Goal: Task Accomplishment & Management: Complete application form

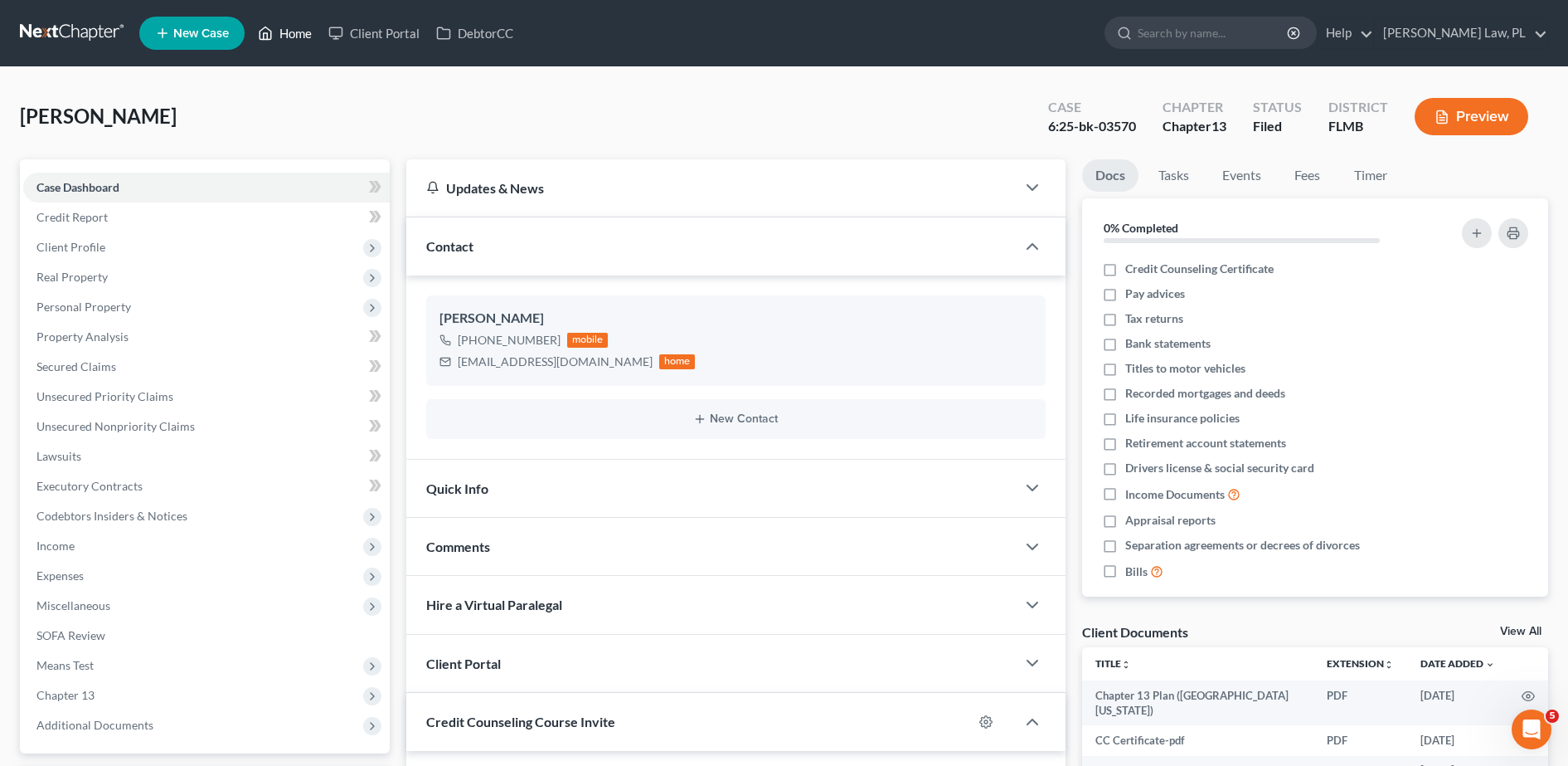
click at [294, 26] on link "Home" at bounding box center [285, 32] width 71 height 30
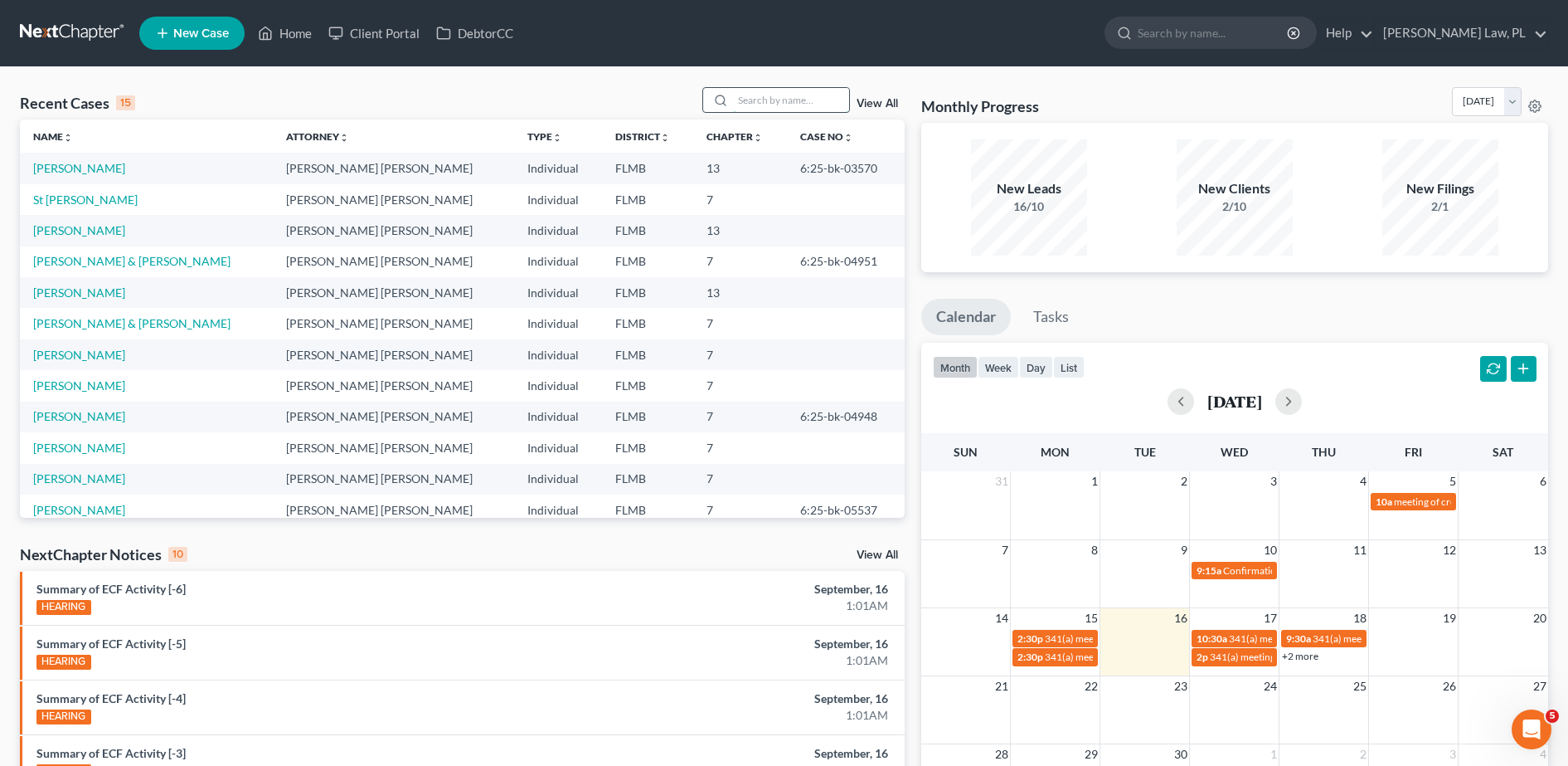
click at [778, 101] on input "search" at bounding box center [792, 99] width 116 height 24
type input "jessica"
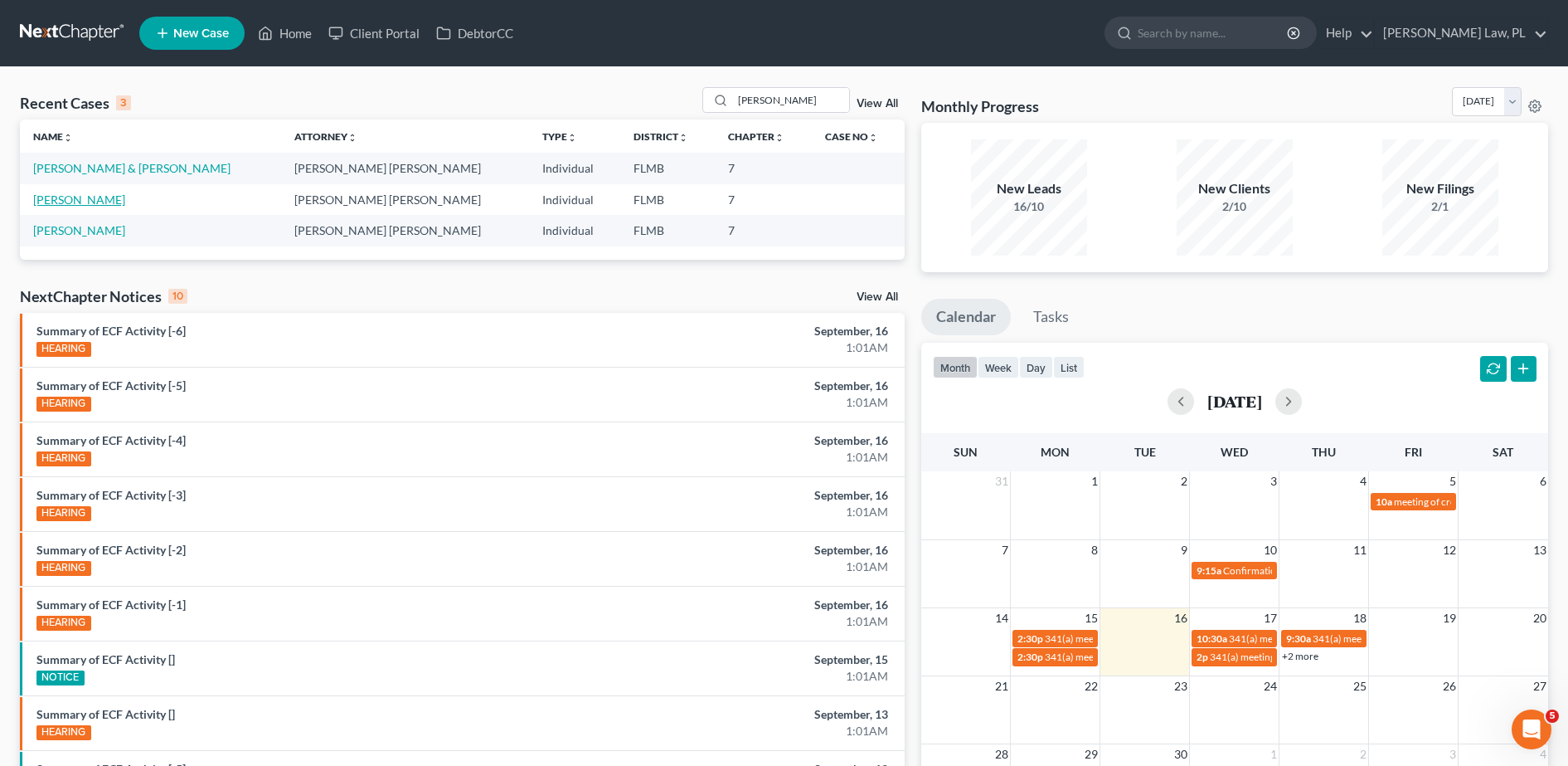
click at [73, 204] on link "[PERSON_NAME]" at bounding box center [79, 199] width 93 height 14
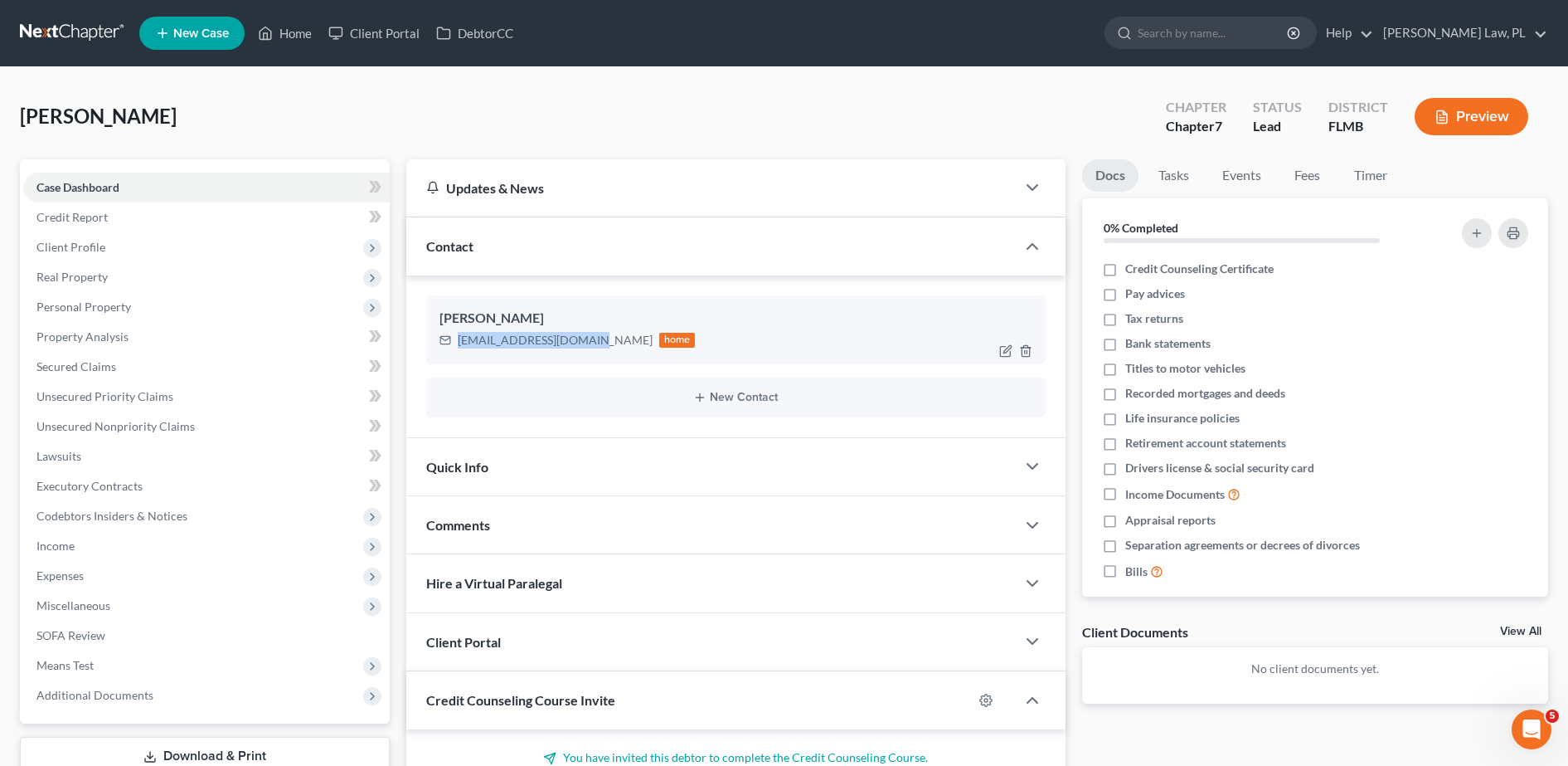
drag, startPoint x: 452, startPoint y: 343, endPoint x: 582, endPoint y: 357, distance: 130.8
click at [582, 357] on div "Jessica Bauer bauernation@icloud.com home" at bounding box center [735, 329] width 619 height 68
copy div "bauernation@icloud.com"
click at [263, 29] on icon at bounding box center [266, 33] width 11 height 12
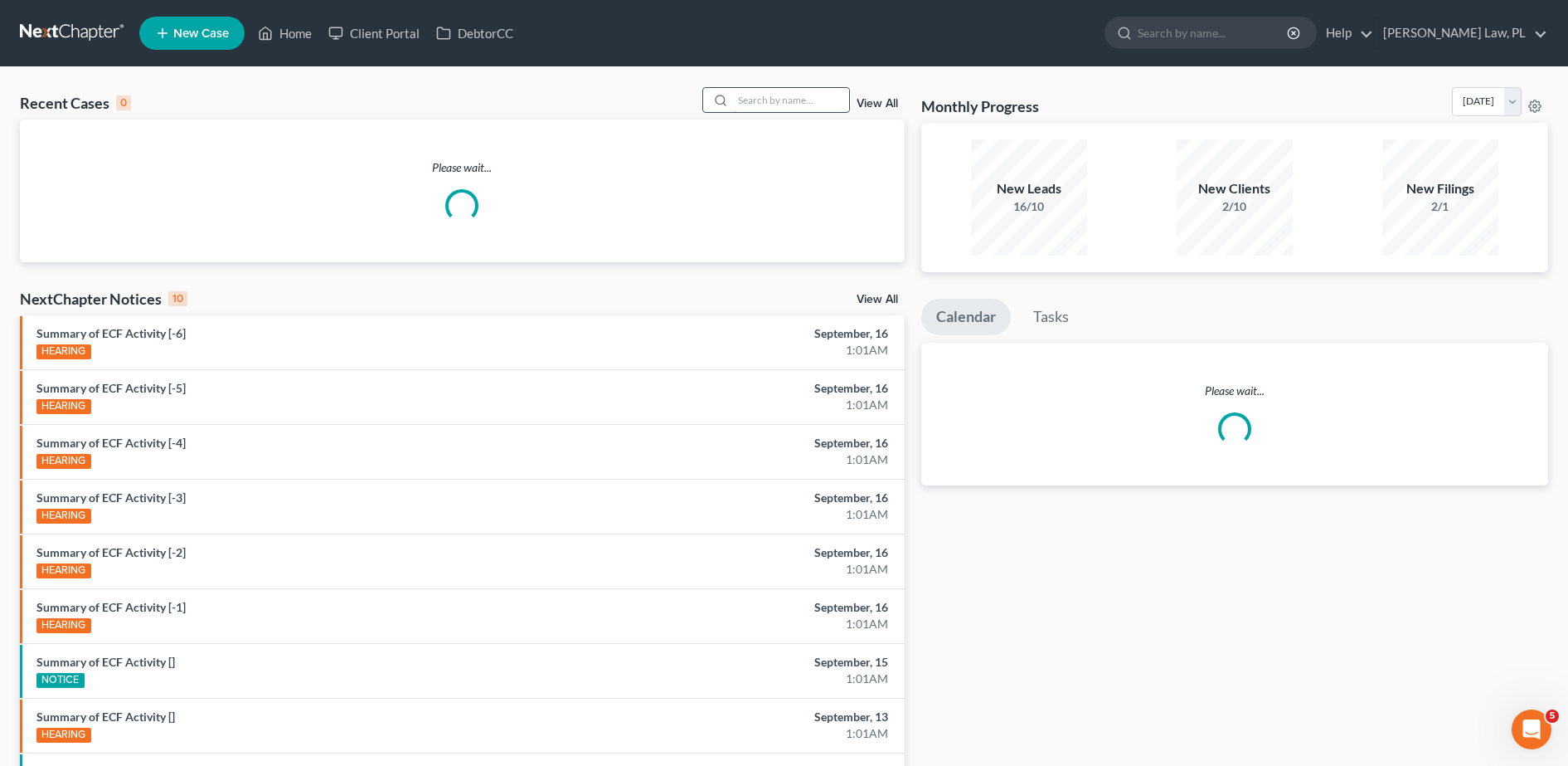
click at [806, 103] on input "search" at bounding box center [792, 99] width 116 height 24
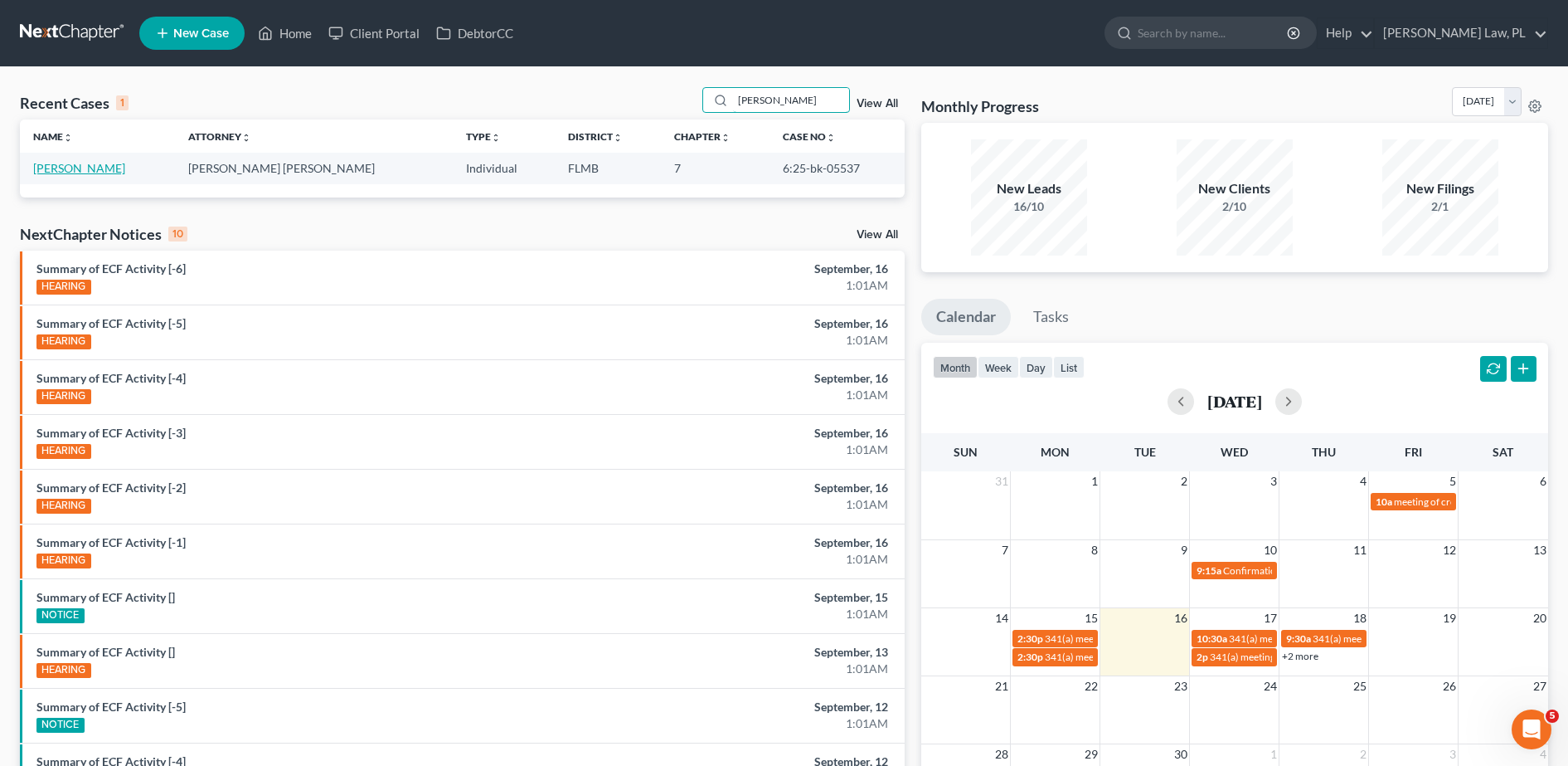
type input "evelyn serrano"
click at [83, 173] on link "[PERSON_NAME]" at bounding box center [79, 168] width 93 height 14
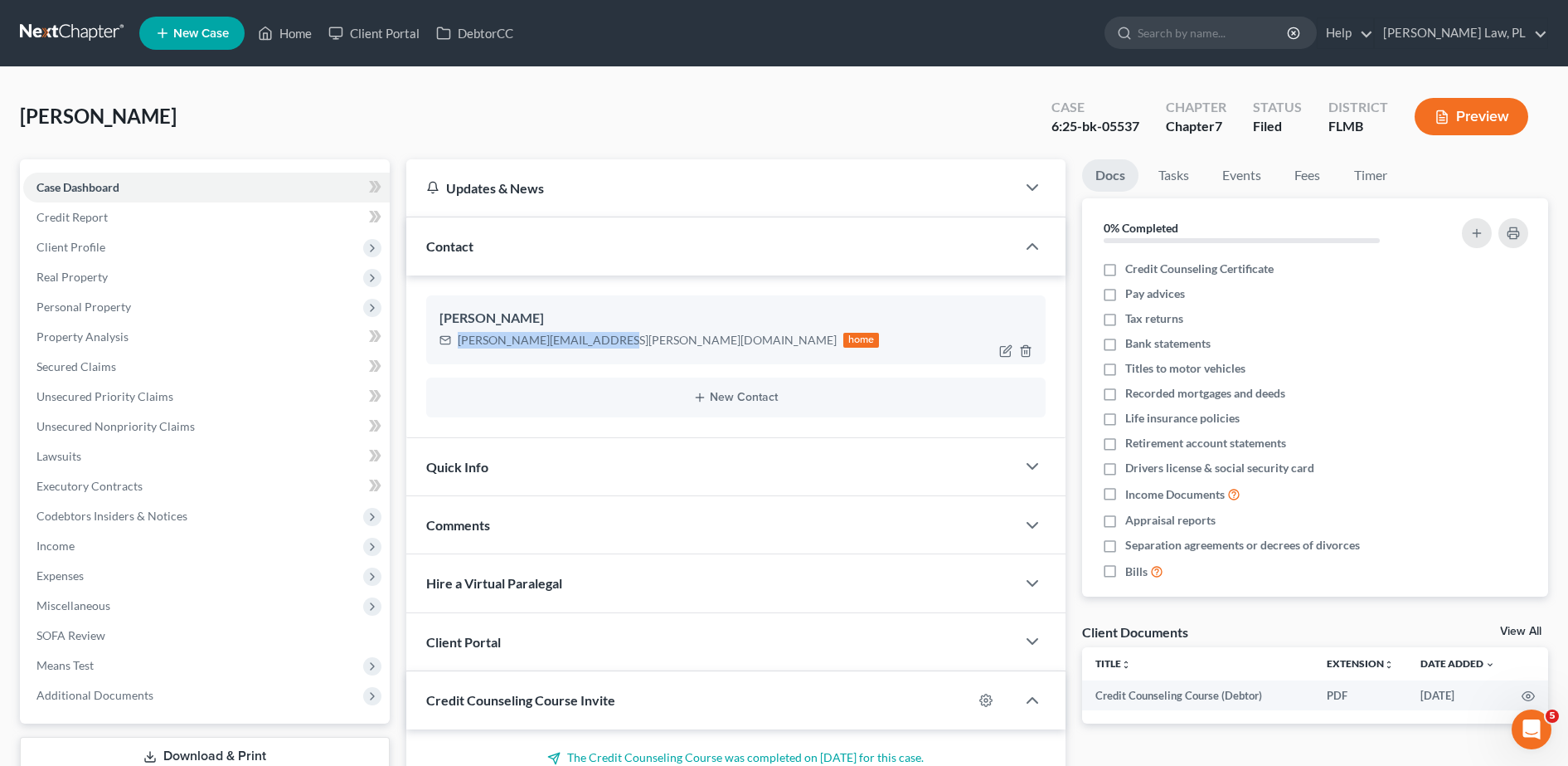
drag, startPoint x: 454, startPoint y: 346, endPoint x: 604, endPoint y: 352, distance: 150.1
click at [604, 352] on div "Evelyn Serrano evelyn.c.serrano@gmail.com home" at bounding box center [735, 329] width 619 height 68
copy div "evelyn.c.serrano@gmail.com"
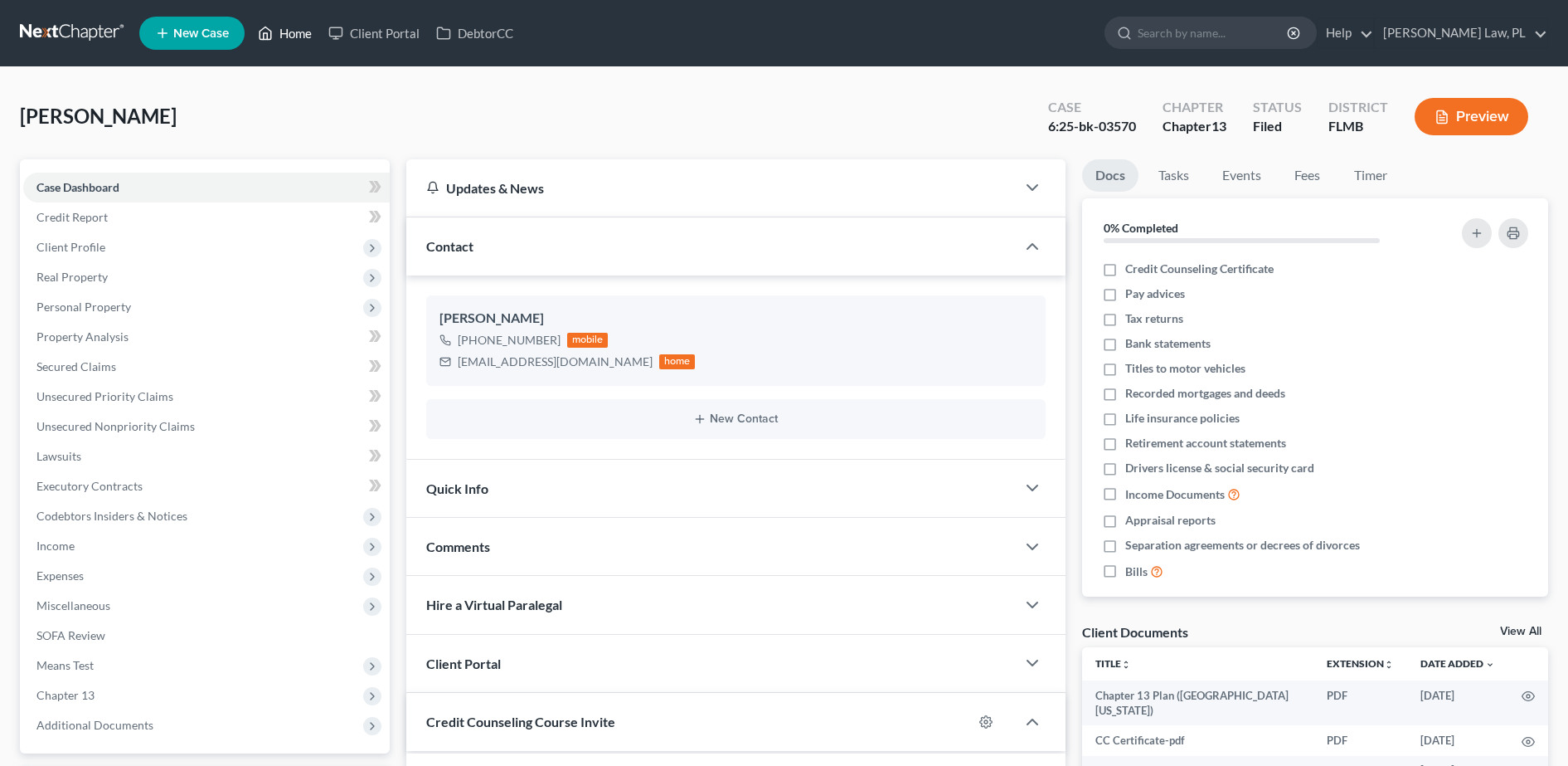
click at [288, 41] on link "Home" at bounding box center [285, 32] width 71 height 30
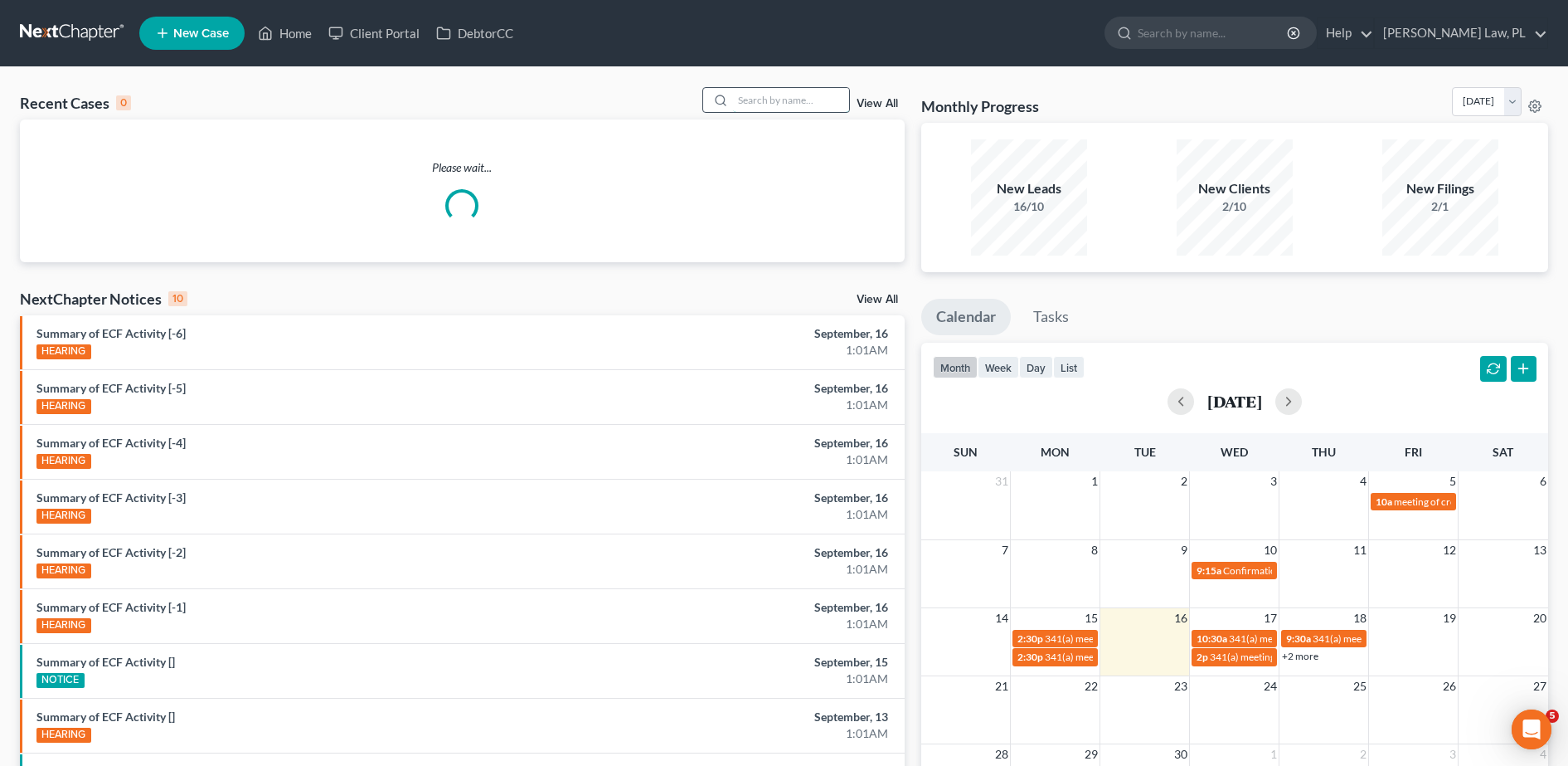
click at [787, 102] on input "search" at bounding box center [792, 99] width 116 height 24
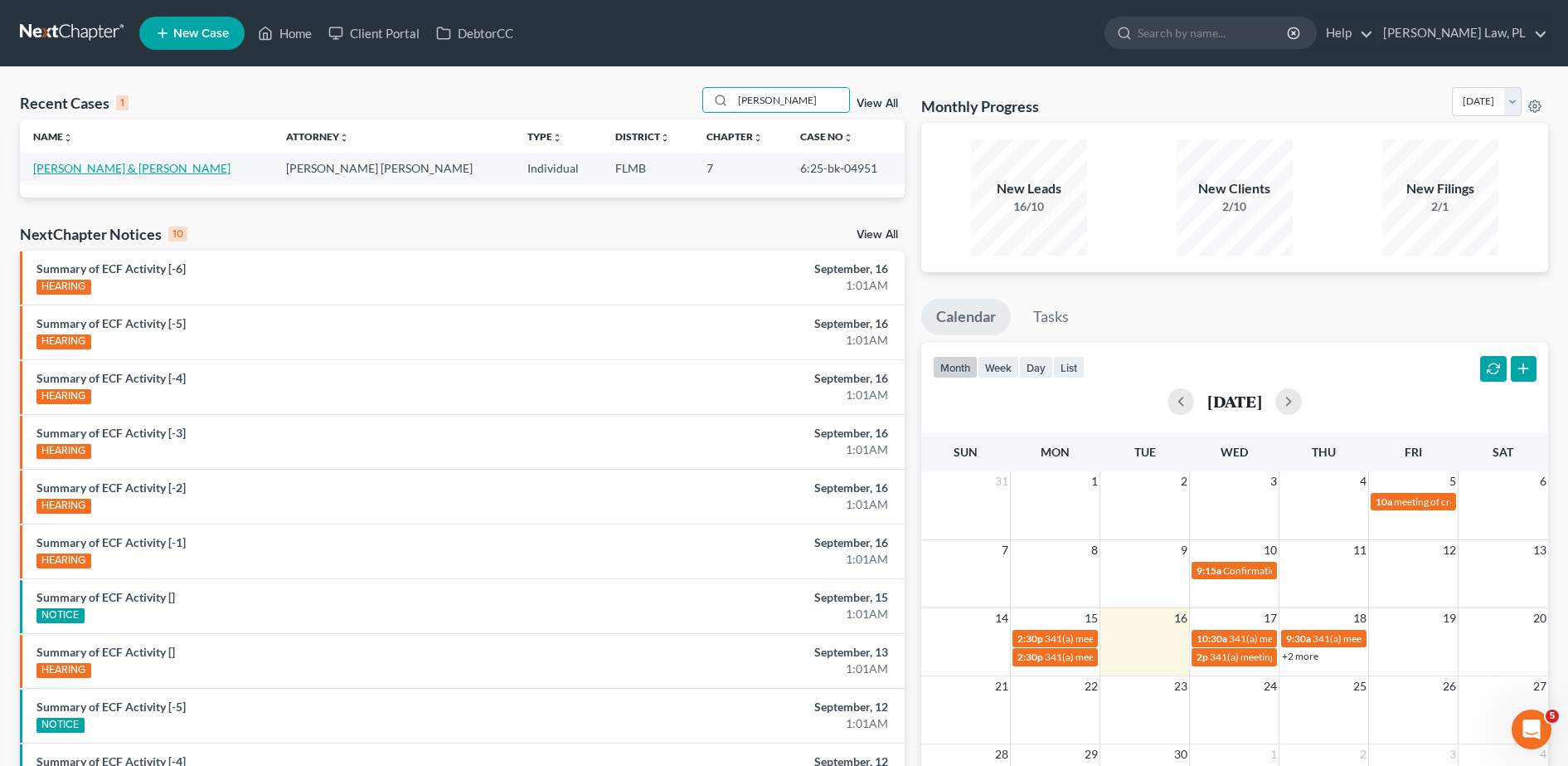
type input "despard"
click at [76, 161] on link "[PERSON_NAME] & [PERSON_NAME]" at bounding box center [132, 168] width 197 height 14
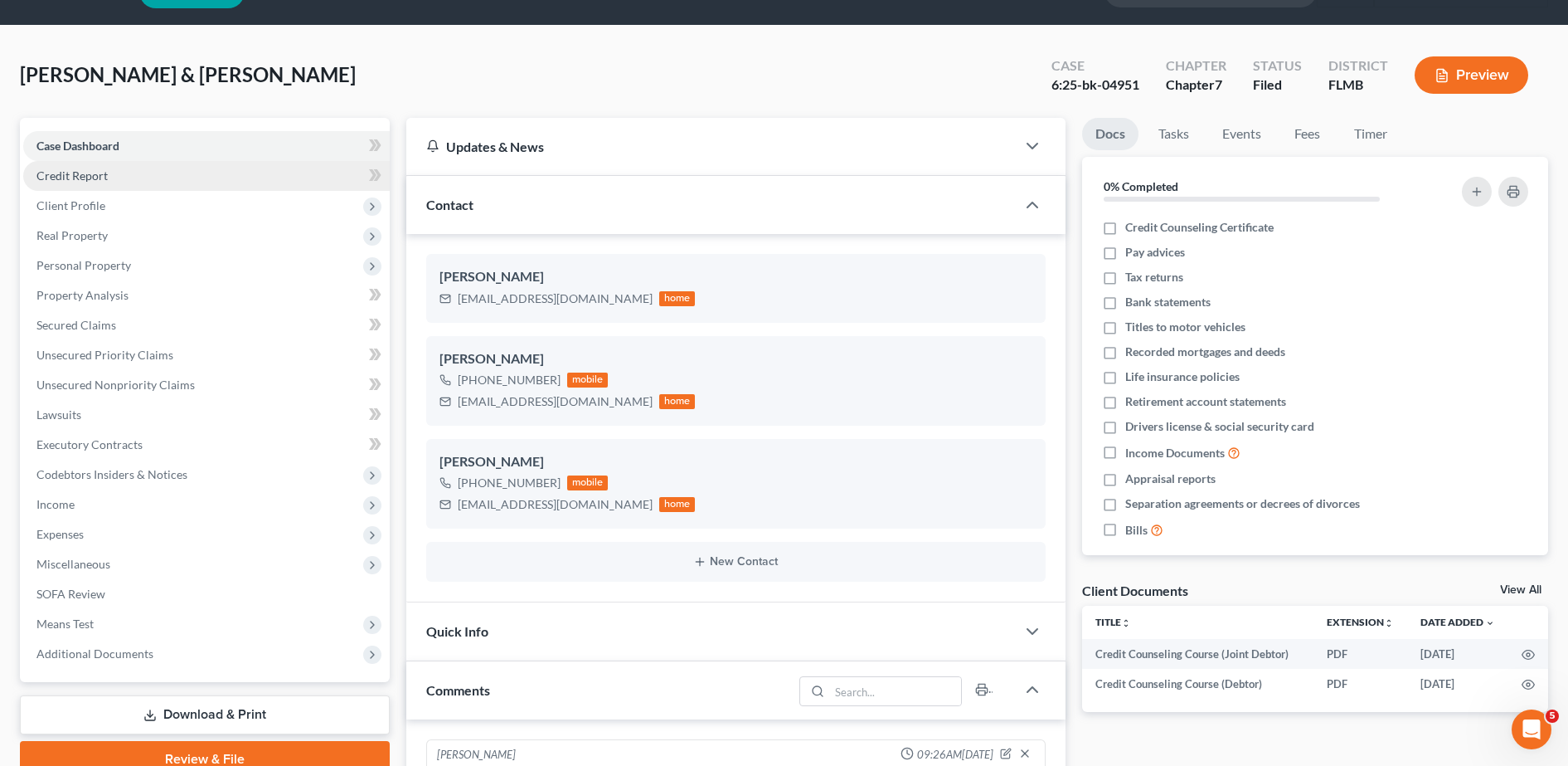
scroll to position [37, 0]
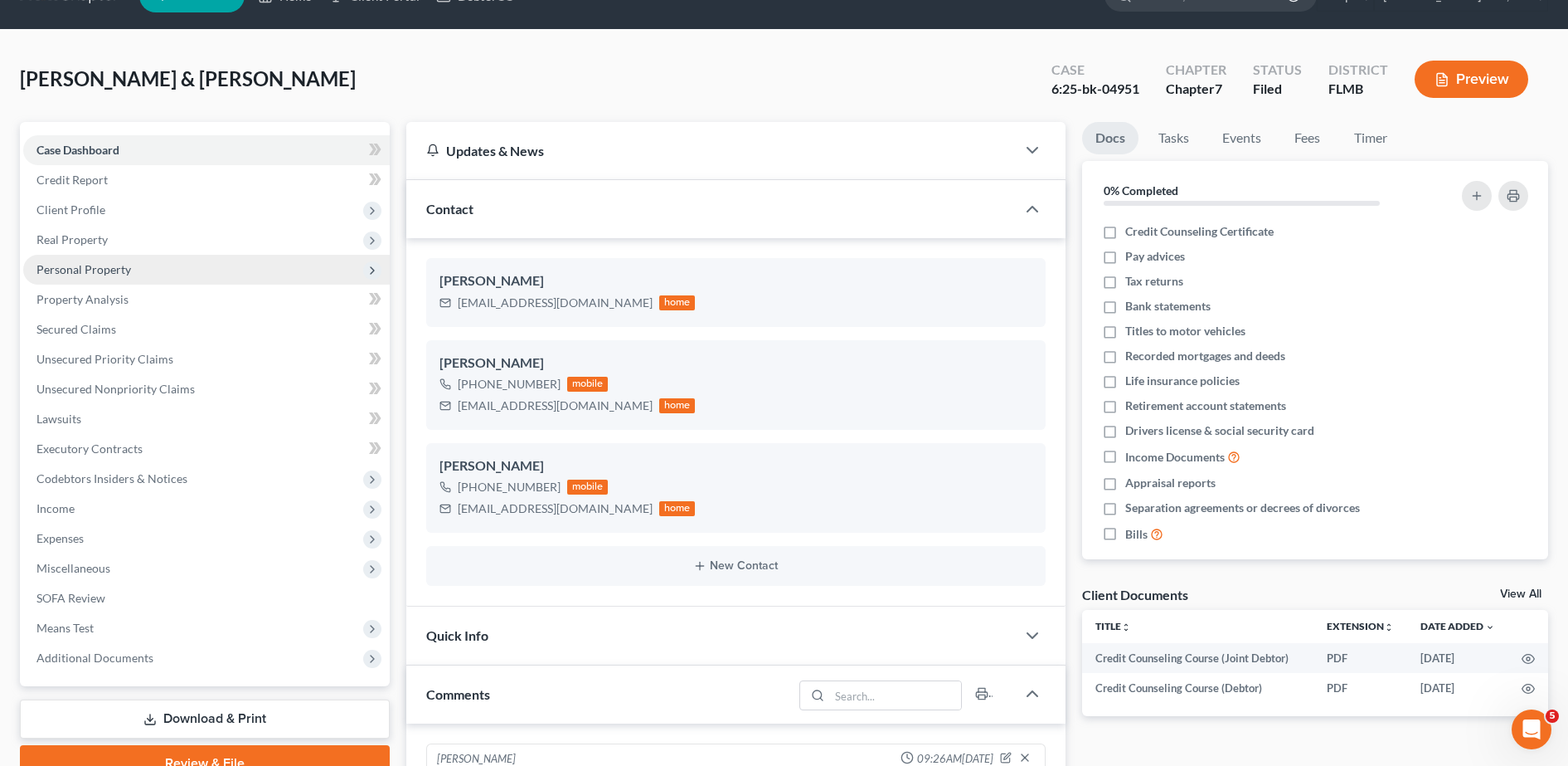
click at [123, 276] on span "Personal Property" at bounding box center [83, 269] width 94 height 14
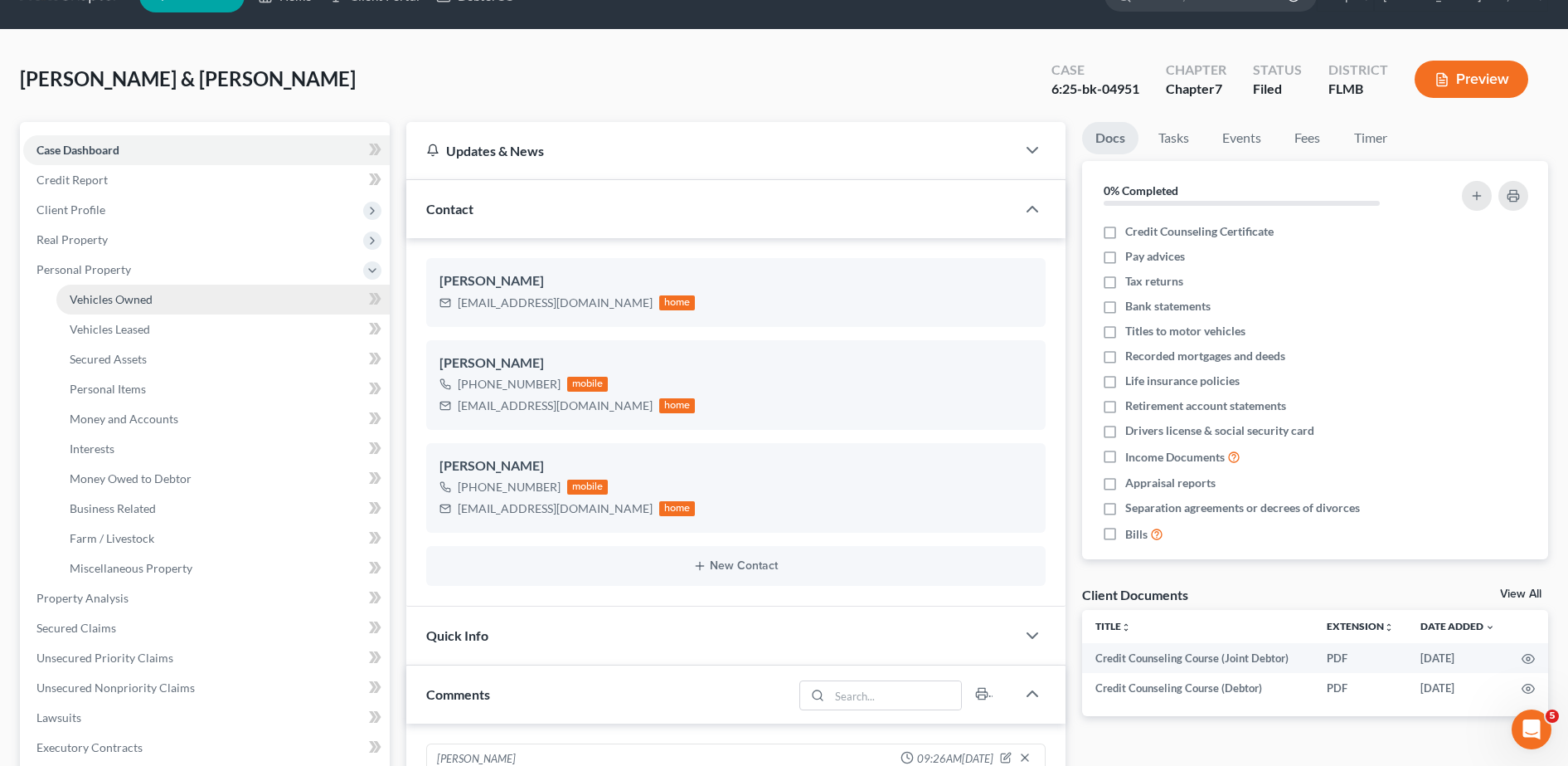
click at [129, 310] on link "Vehicles Owned" at bounding box center [223, 299] width 334 height 30
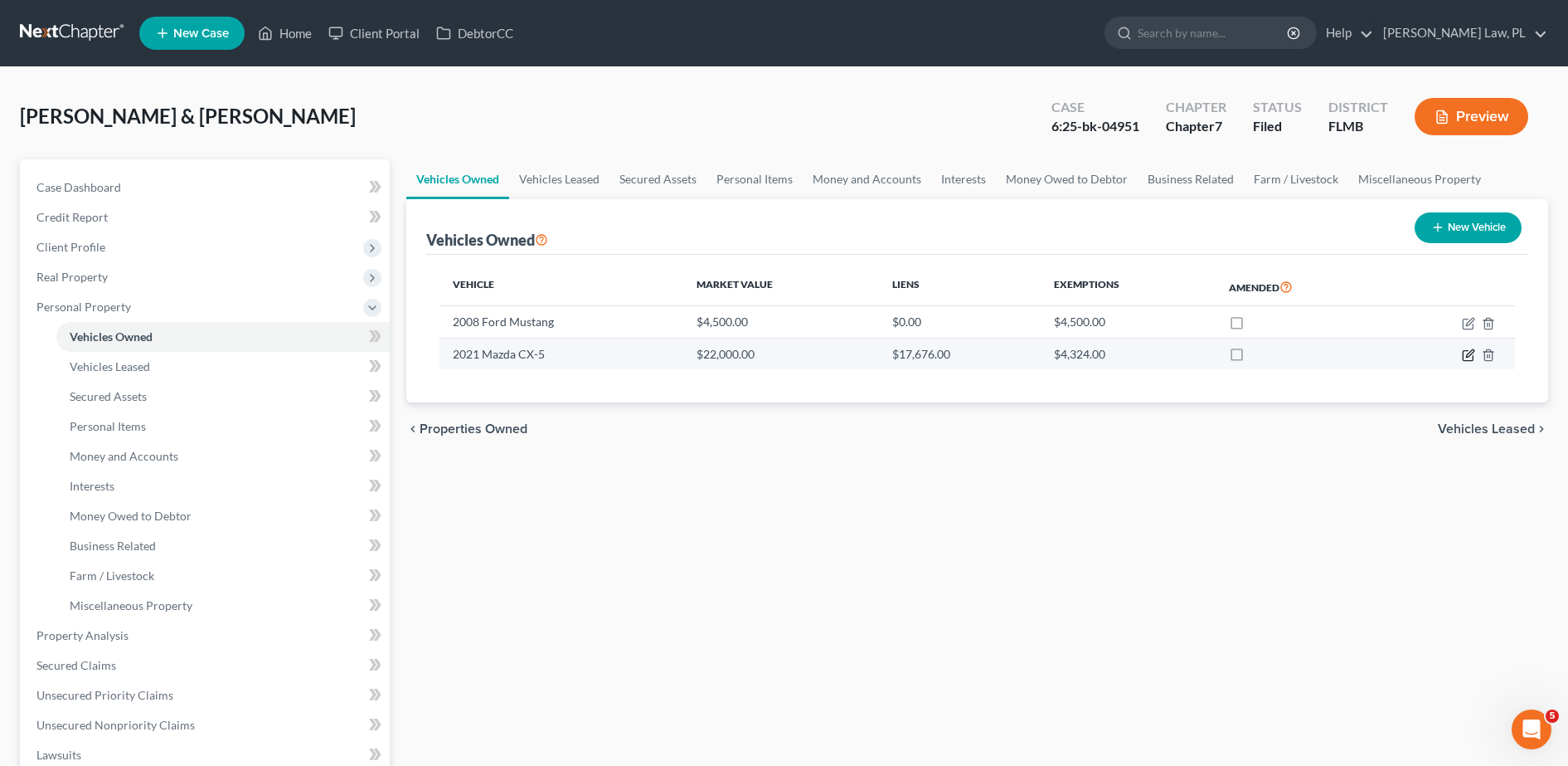
click at [1466, 360] on icon "button" at bounding box center [1468, 356] width 10 height 10
select select "0"
select select "5"
select select "1"
select select "2"
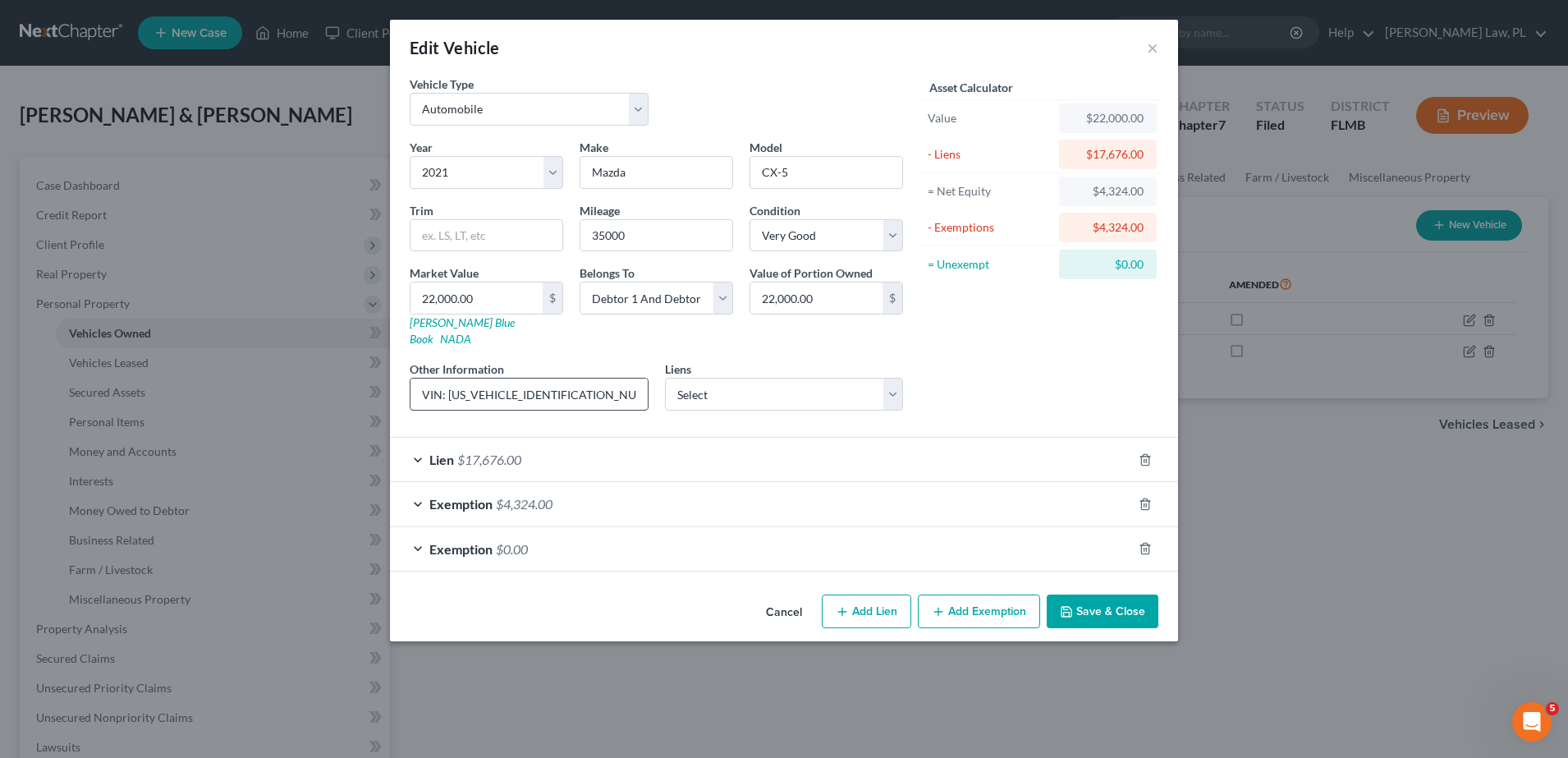
click at [440, 379] on input "VIN: JM3KFADM2M0472840" at bounding box center [529, 394] width 237 height 31
drag, startPoint x: 449, startPoint y: 379, endPoint x: 691, endPoint y: 389, distance: 242.2
click at [691, 389] on div "Year Select 2026 2025 2024 2023 2022 2021 2020 2019 2018 2017 2016 2015 2014 20…" at bounding box center [656, 281] width 510 height 285
click at [1134, 594] on button "Save & Close" at bounding box center [1103, 611] width 111 height 35
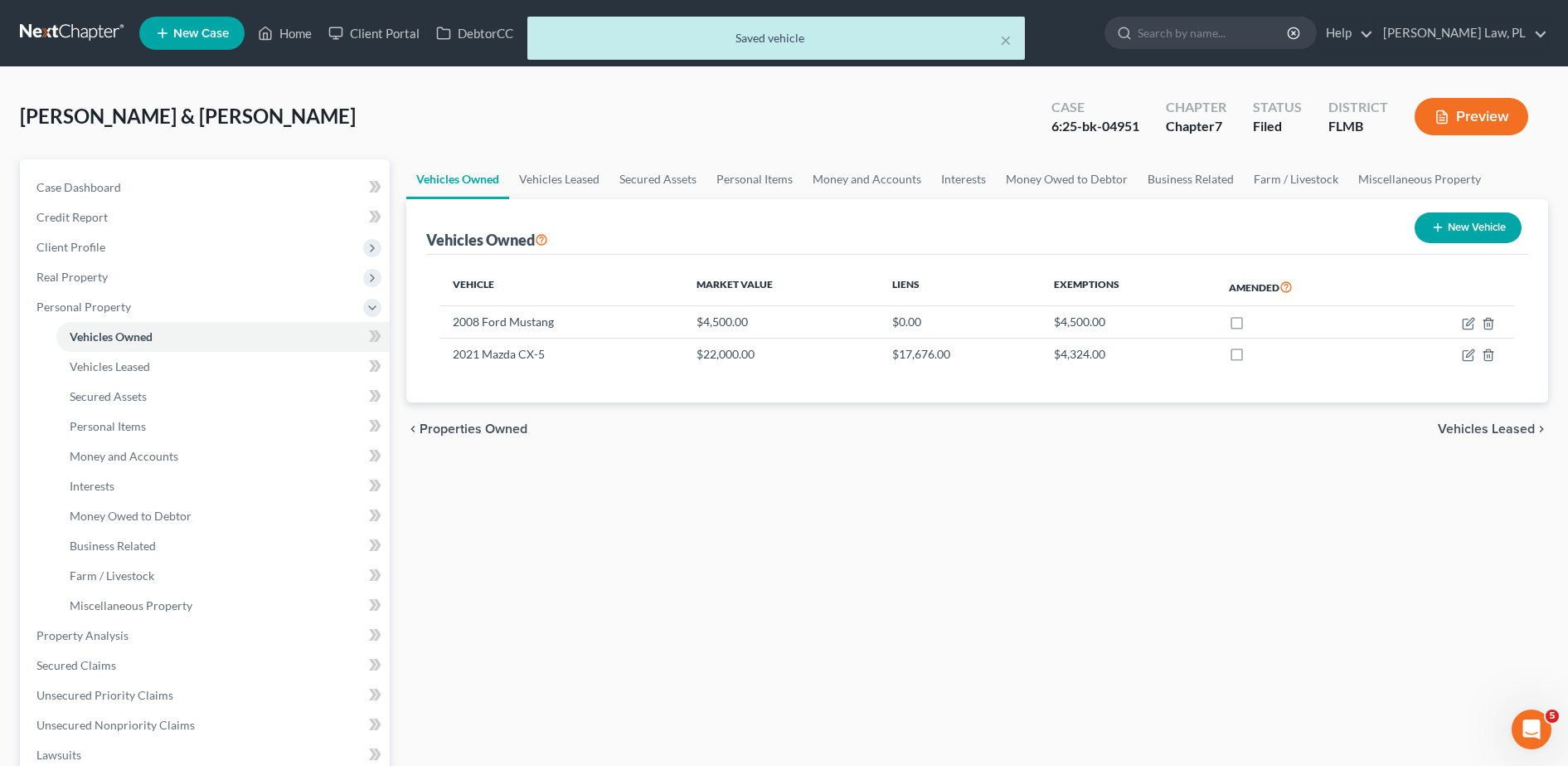
click at [292, 37] on div "× Saved vehicle" at bounding box center [775, 42] width 1568 height 52
click at [275, 31] on div "× Saved vehicle" at bounding box center [775, 42] width 1568 height 52
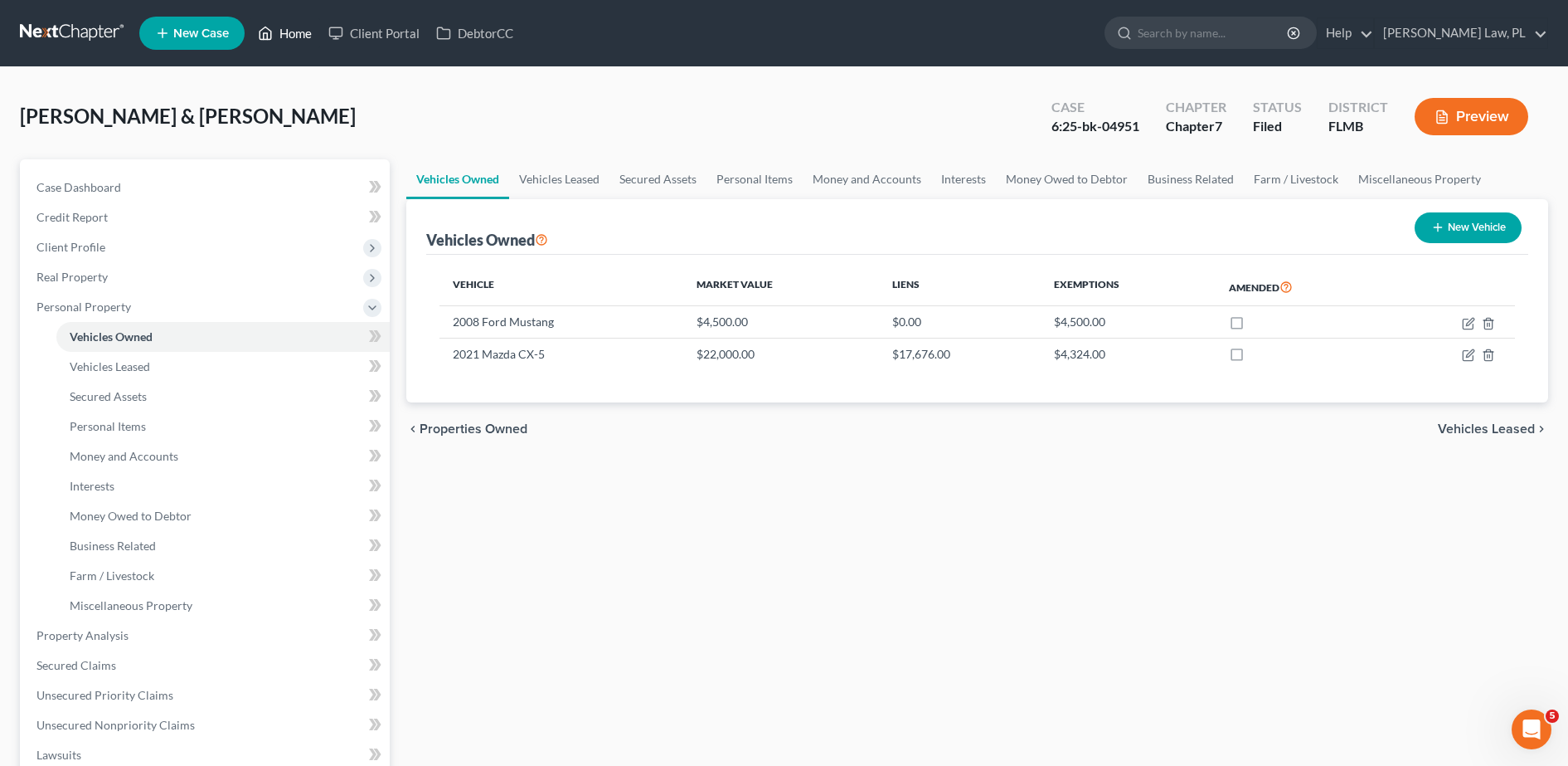
click at [278, 29] on div "Home New Case Client Portal DebtorCC Mann Law, PL alex@mann.law My Account Sett…" at bounding box center [784, 590] width 1568 height 1180
click at [278, 29] on link "Home" at bounding box center [285, 32] width 71 height 30
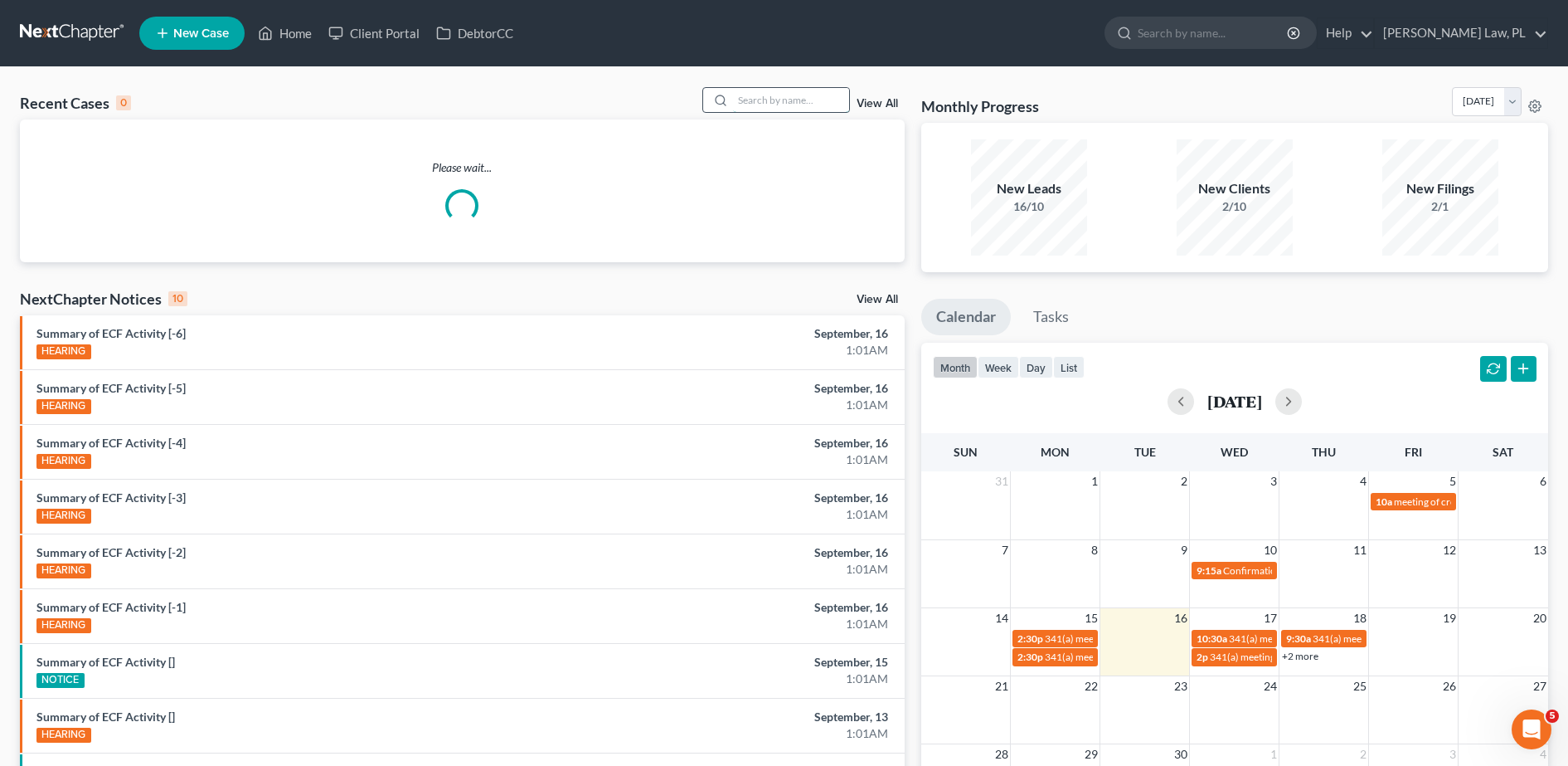
click at [804, 107] on input "search" at bounding box center [792, 99] width 116 height 24
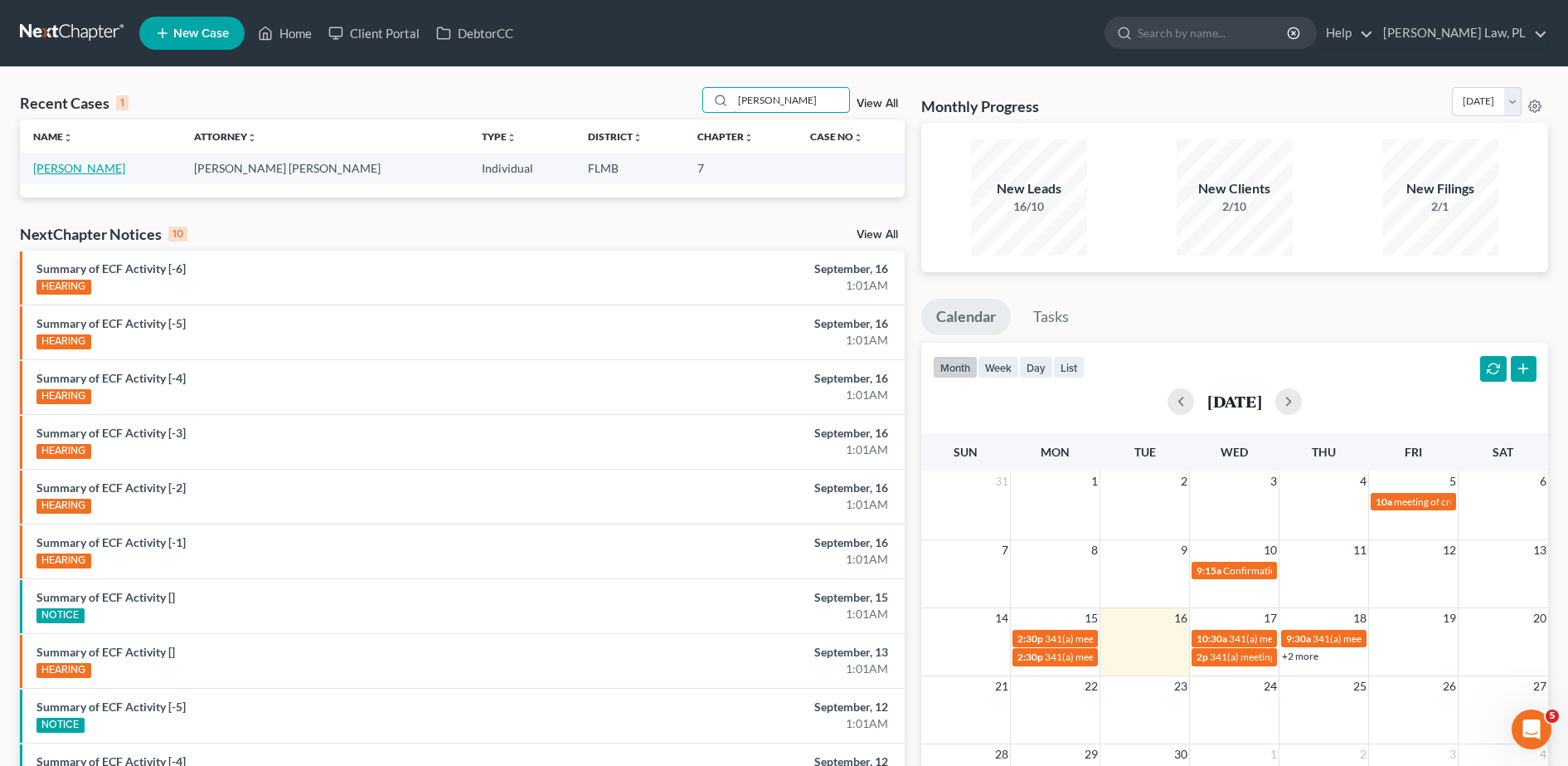
type input "[PERSON_NAME]"
click at [81, 173] on link "[PERSON_NAME]" at bounding box center [79, 168] width 93 height 14
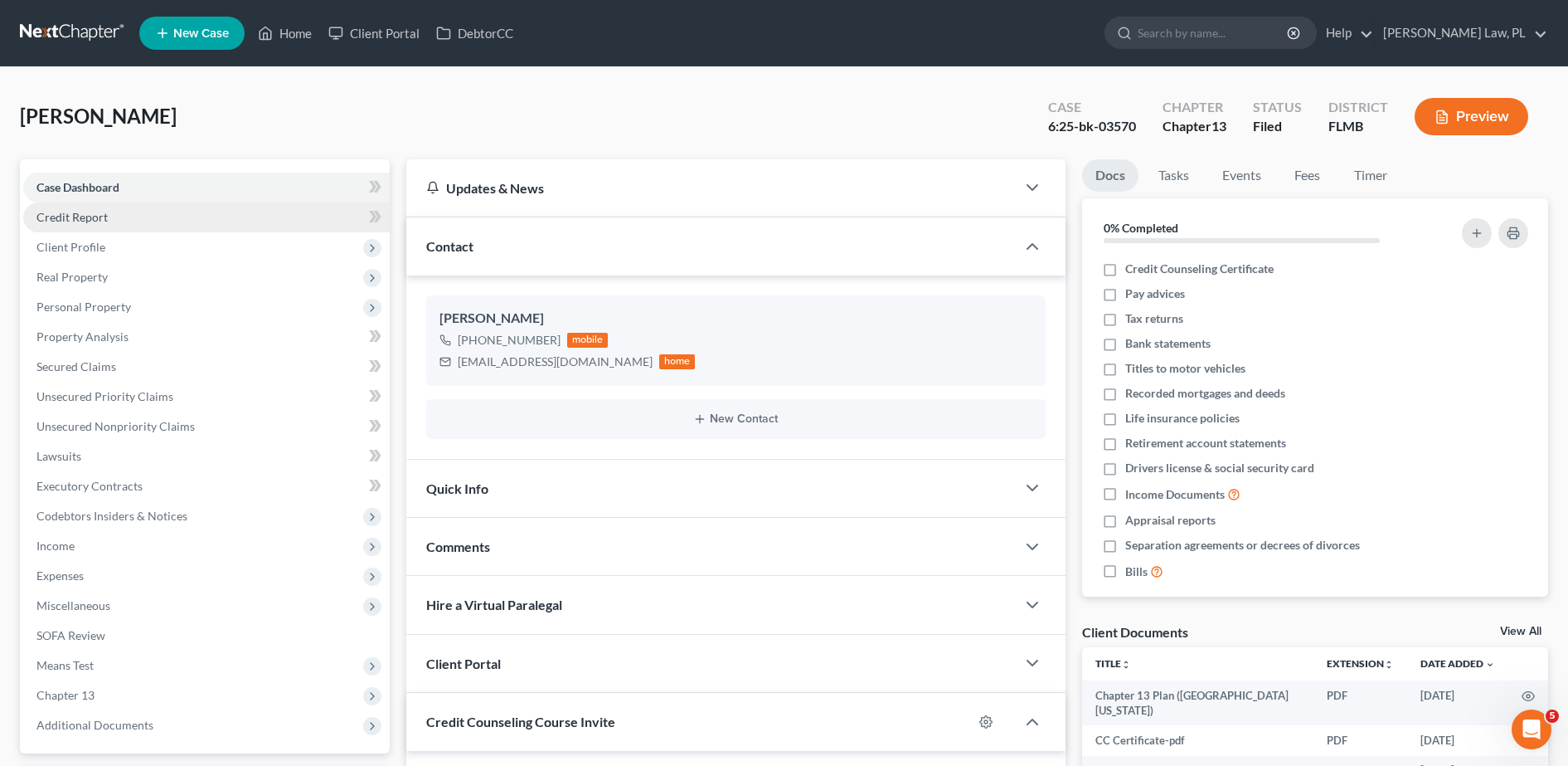
click at [188, 210] on link "Credit Report" at bounding box center [206, 217] width 366 height 30
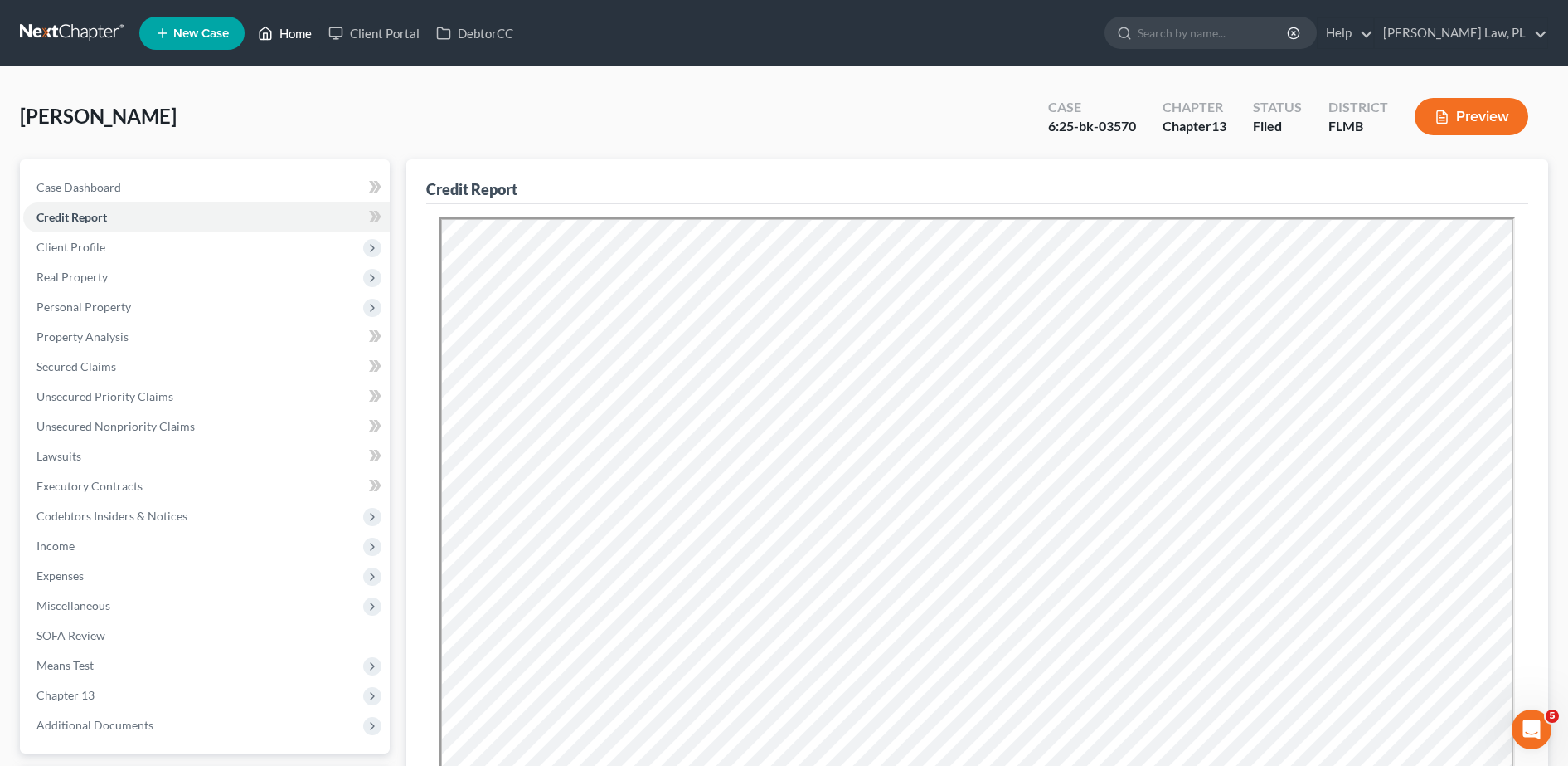
click at [297, 36] on link "Home" at bounding box center [285, 32] width 71 height 30
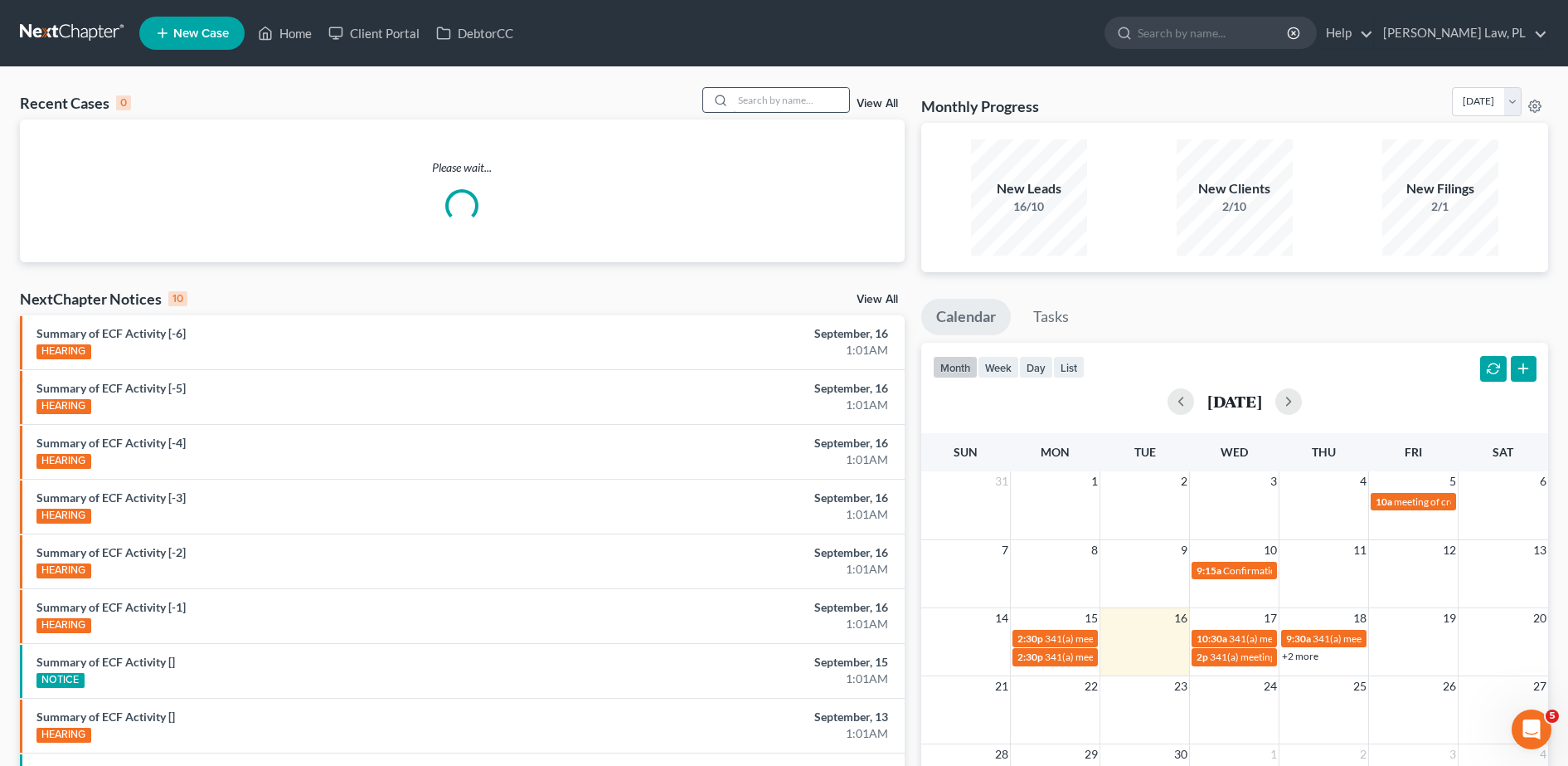
click at [762, 97] on input "search" at bounding box center [792, 99] width 116 height 24
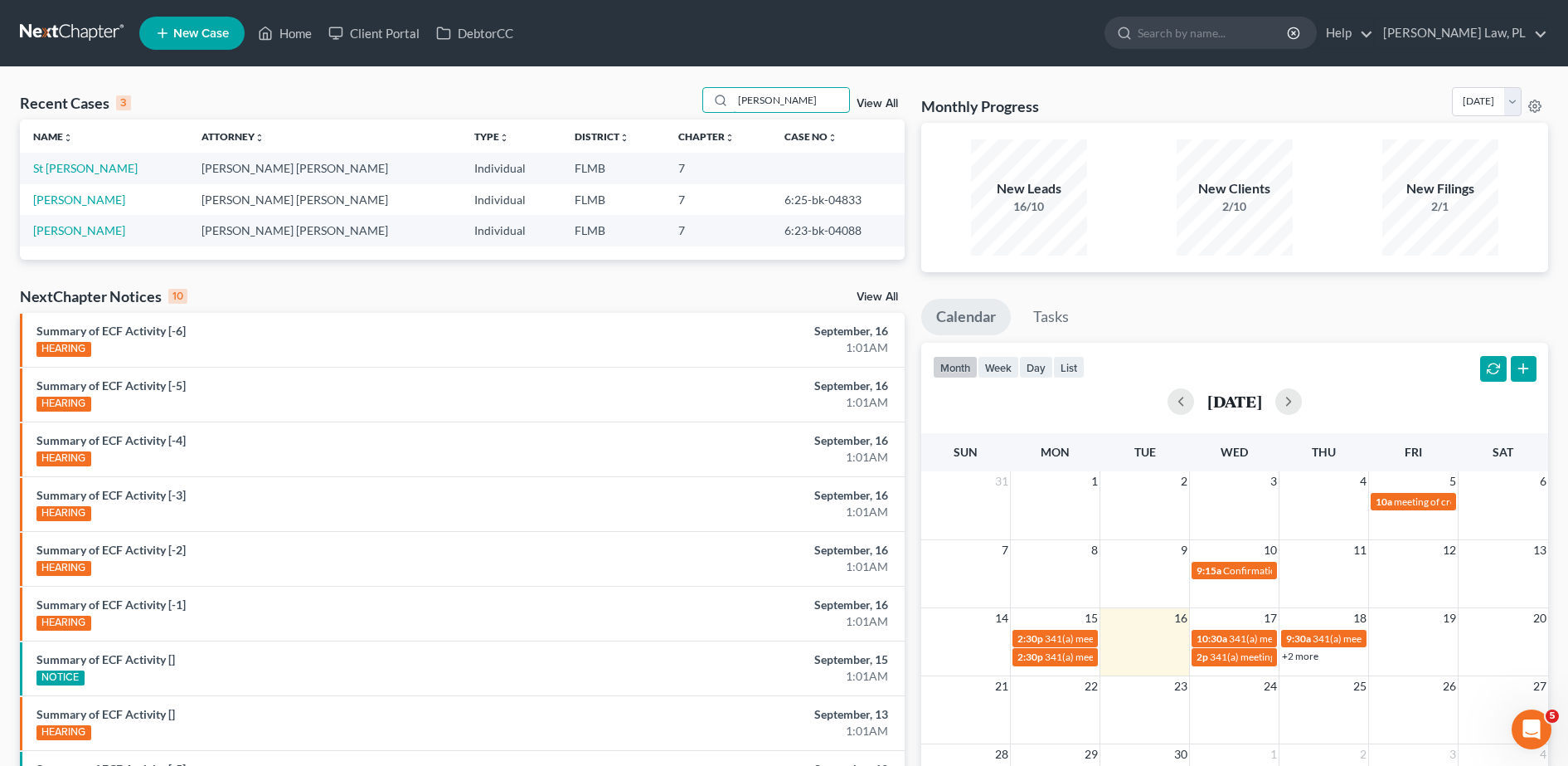
drag, startPoint x: 808, startPoint y: 96, endPoint x: 620, endPoint y: 93, distance: 188.0
click at [620, 93] on div "Recent Cases 3 [PERSON_NAME] View All" at bounding box center [463, 103] width 885 height 32
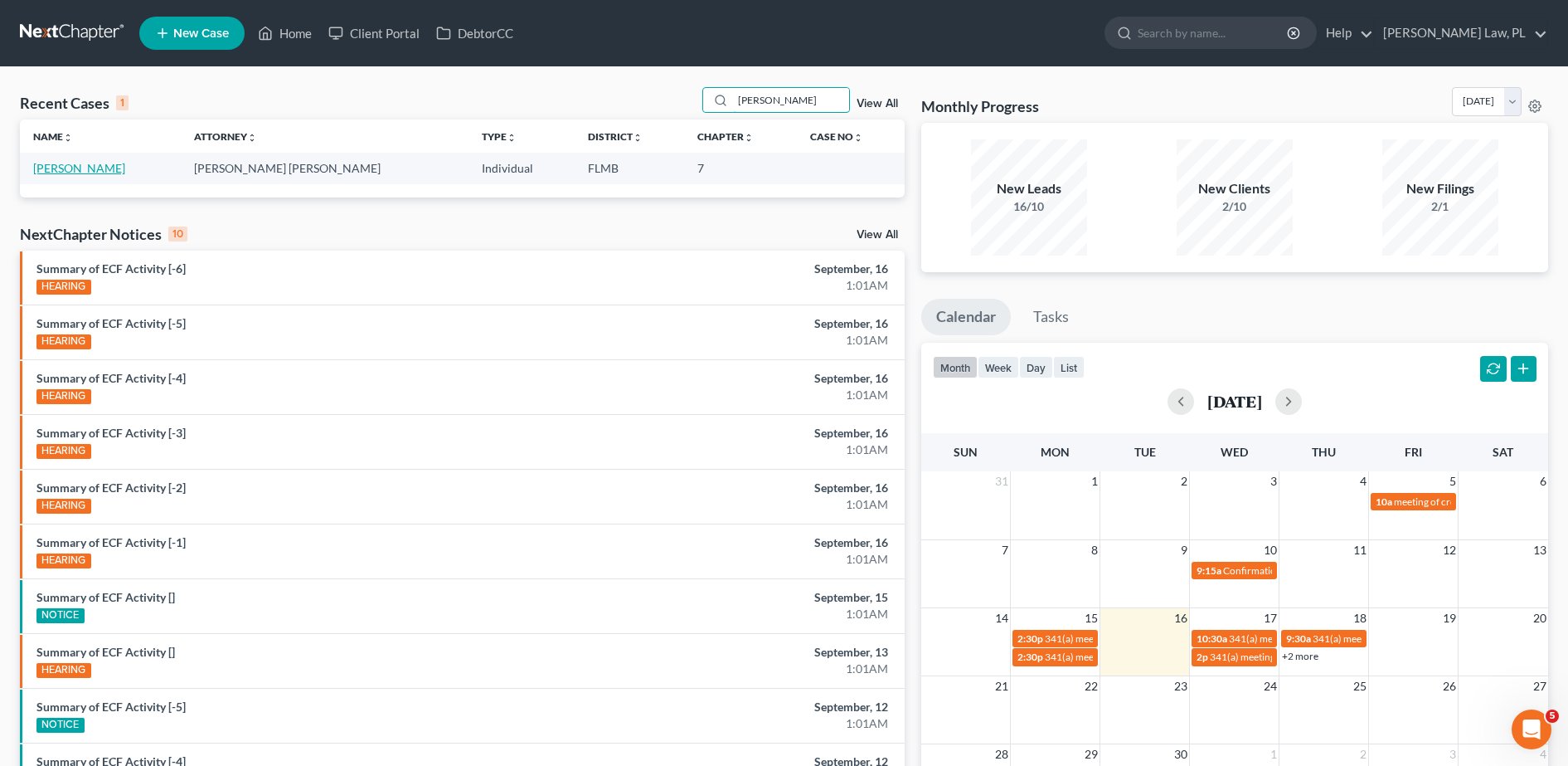
type input "[PERSON_NAME]"
click at [79, 172] on link "[PERSON_NAME]" at bounding box center [79, 168] width 93 height 14
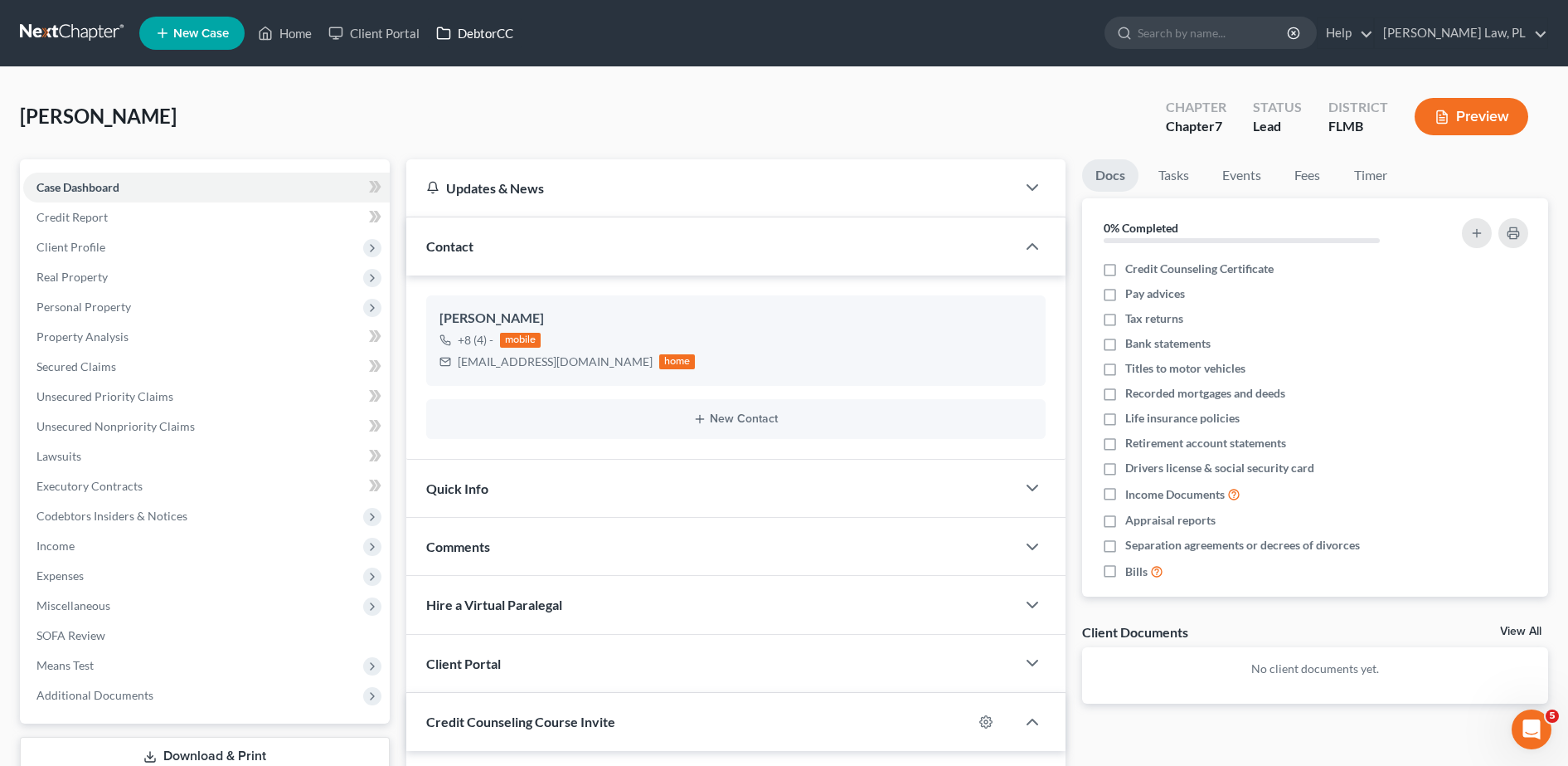
click at [481, 43] on link "DebtorCC" at bounding box center [475, 32] width 93 height 30
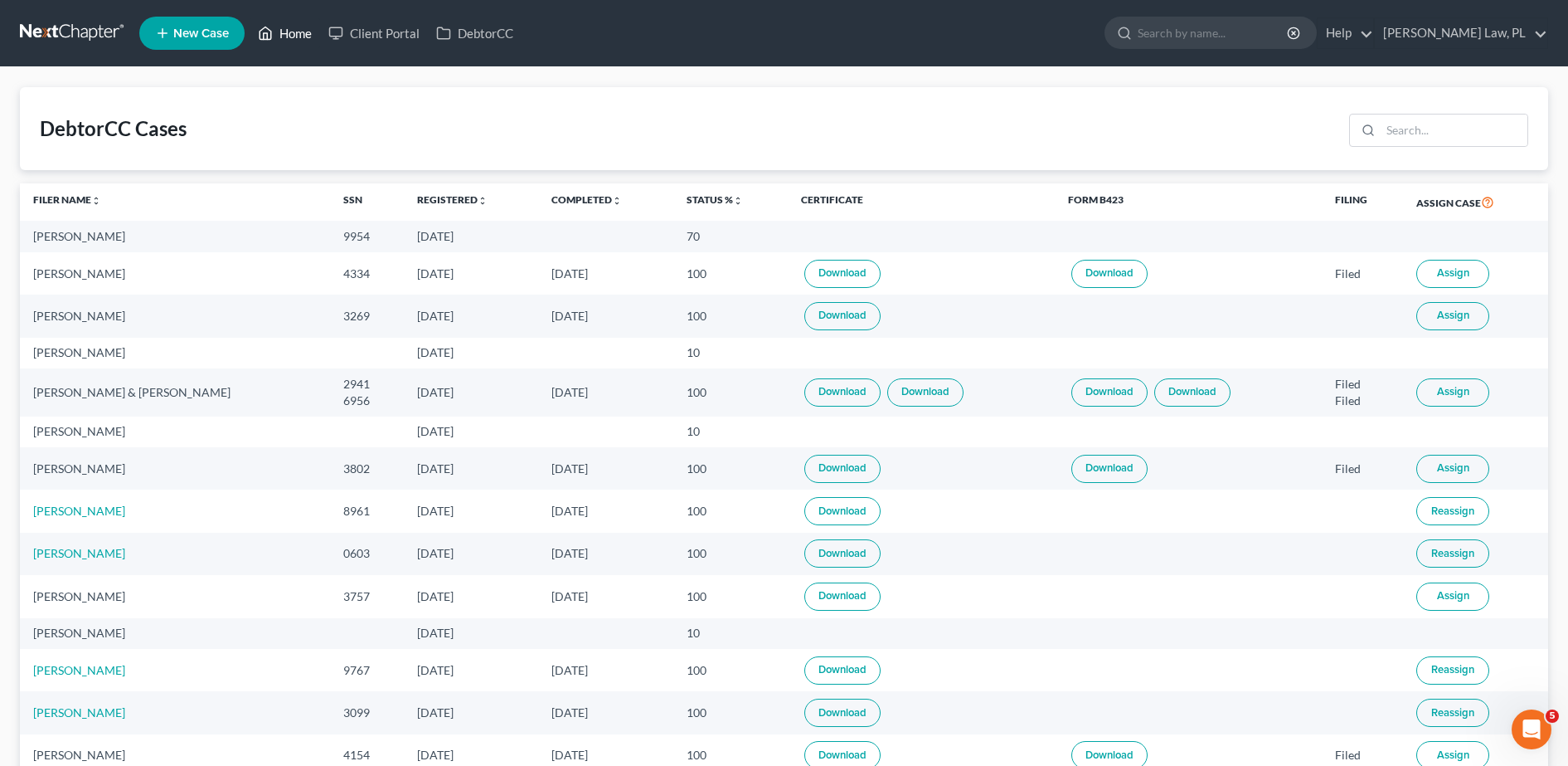
click at [296, 33] on link "Home" at bounding box center [285, 32] width 71 height 30
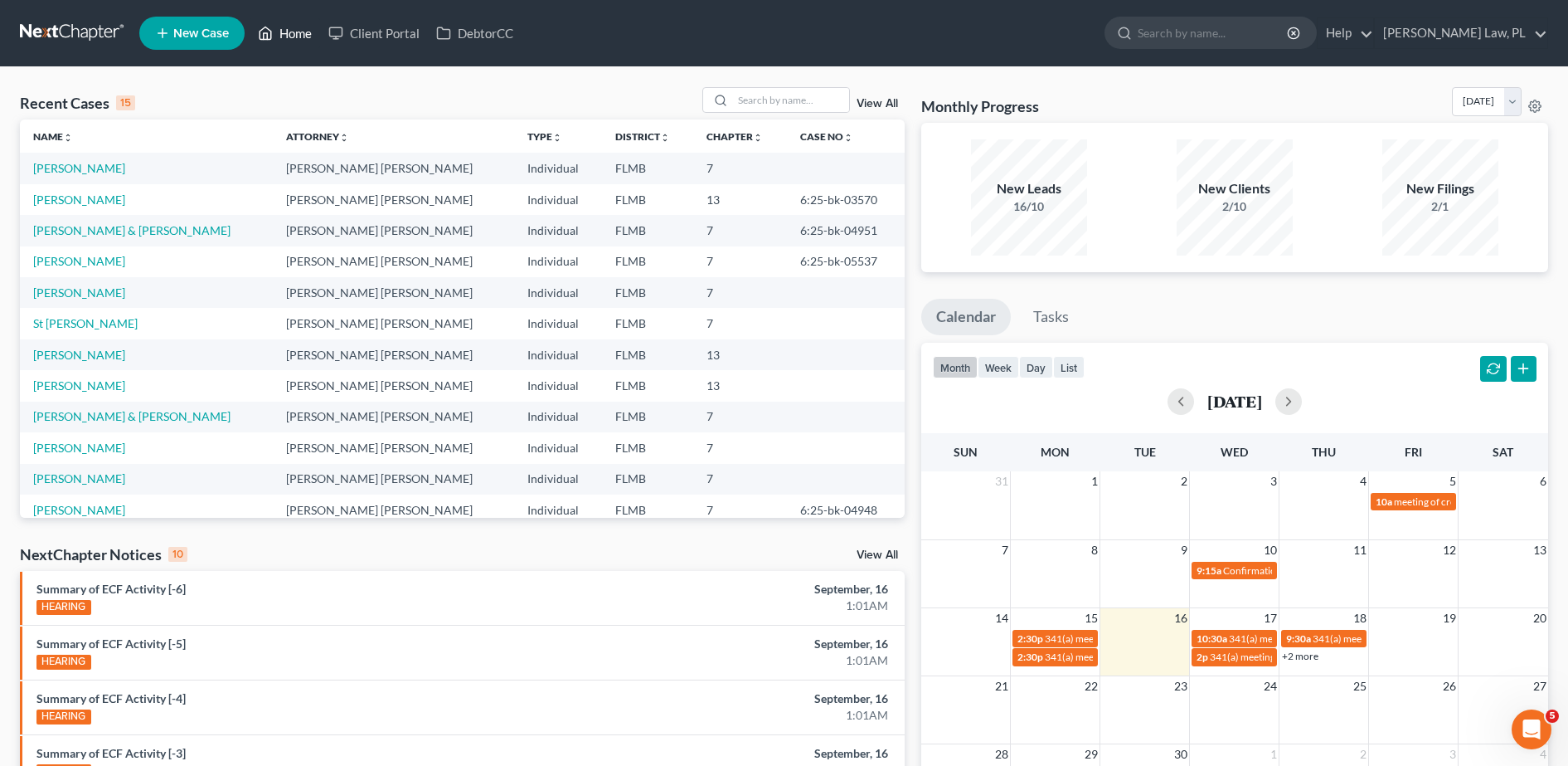
click at [282, 31] on link "Home" at bounding box center [285, 32] width 71 height 30
click at [766, 95] on input "search" at bounding box center [792, 99] width 116 height 24
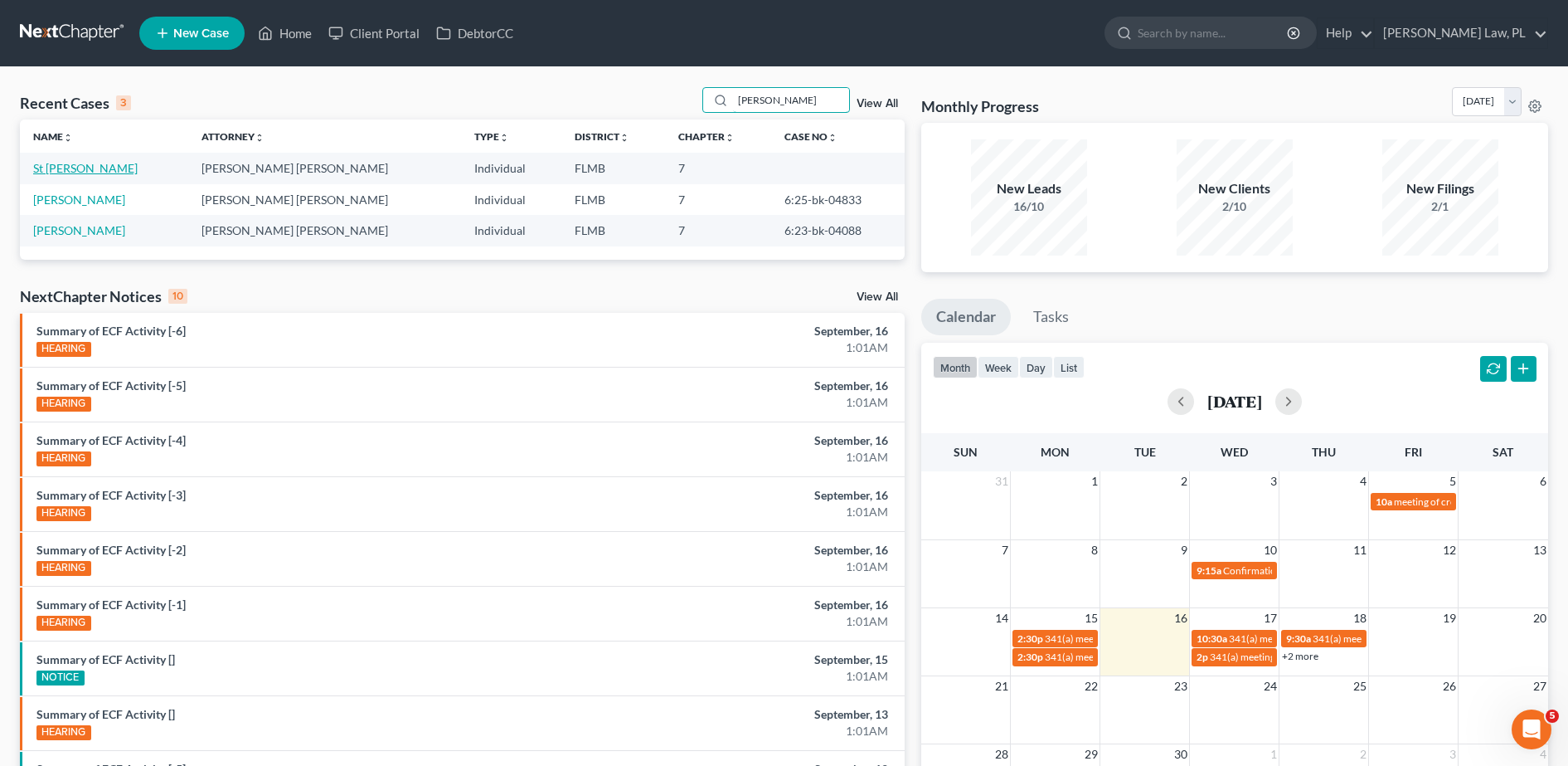
type input "[PERSON_NAME]"
click at [93, 168] on link "St [PERSON_NAME]" at bounding box center [86, 168] width 105 height 14
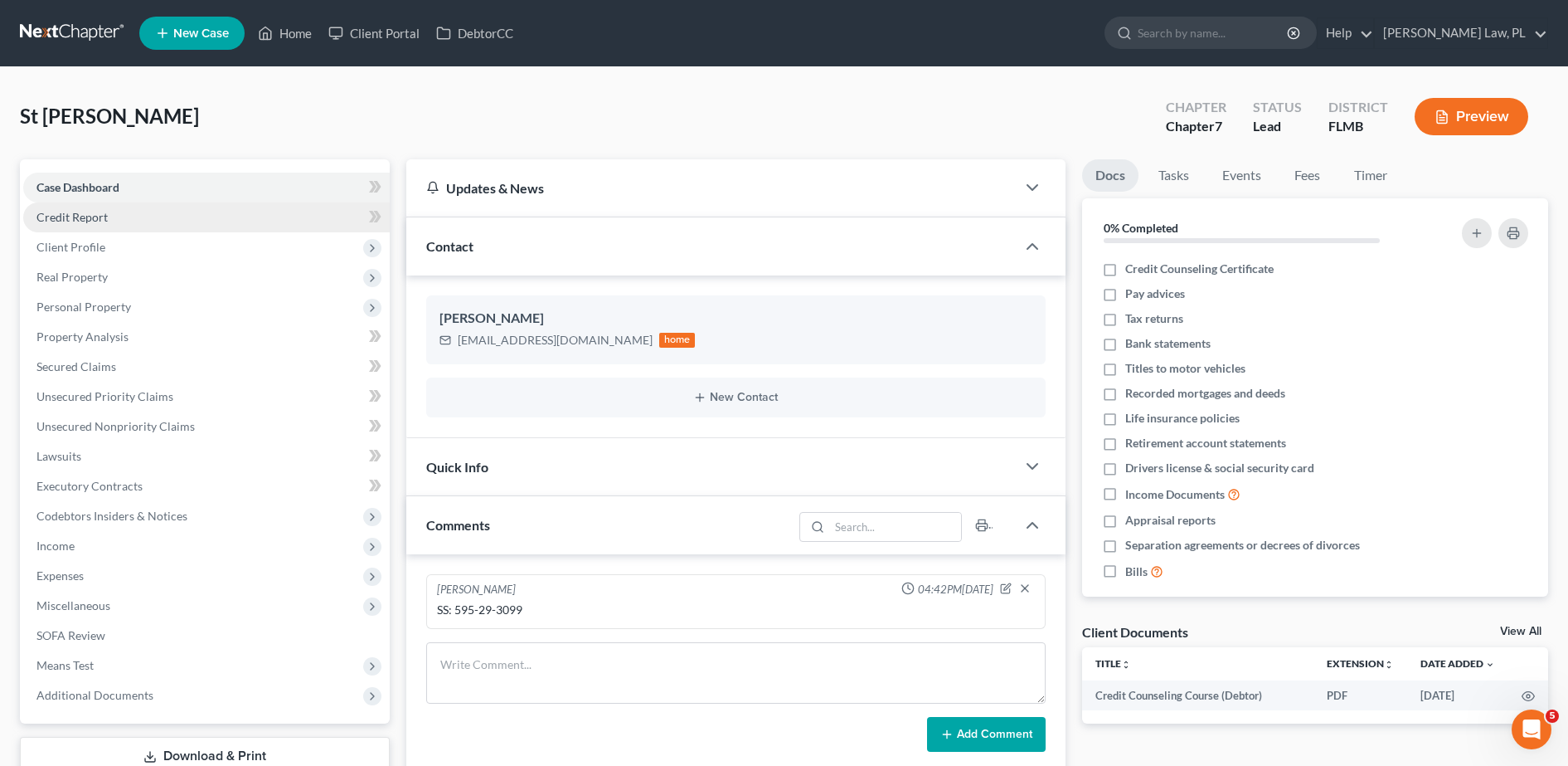
click at [159, 219] on link "Credit Report" at bounding box center [206, 217] width 366 height 30
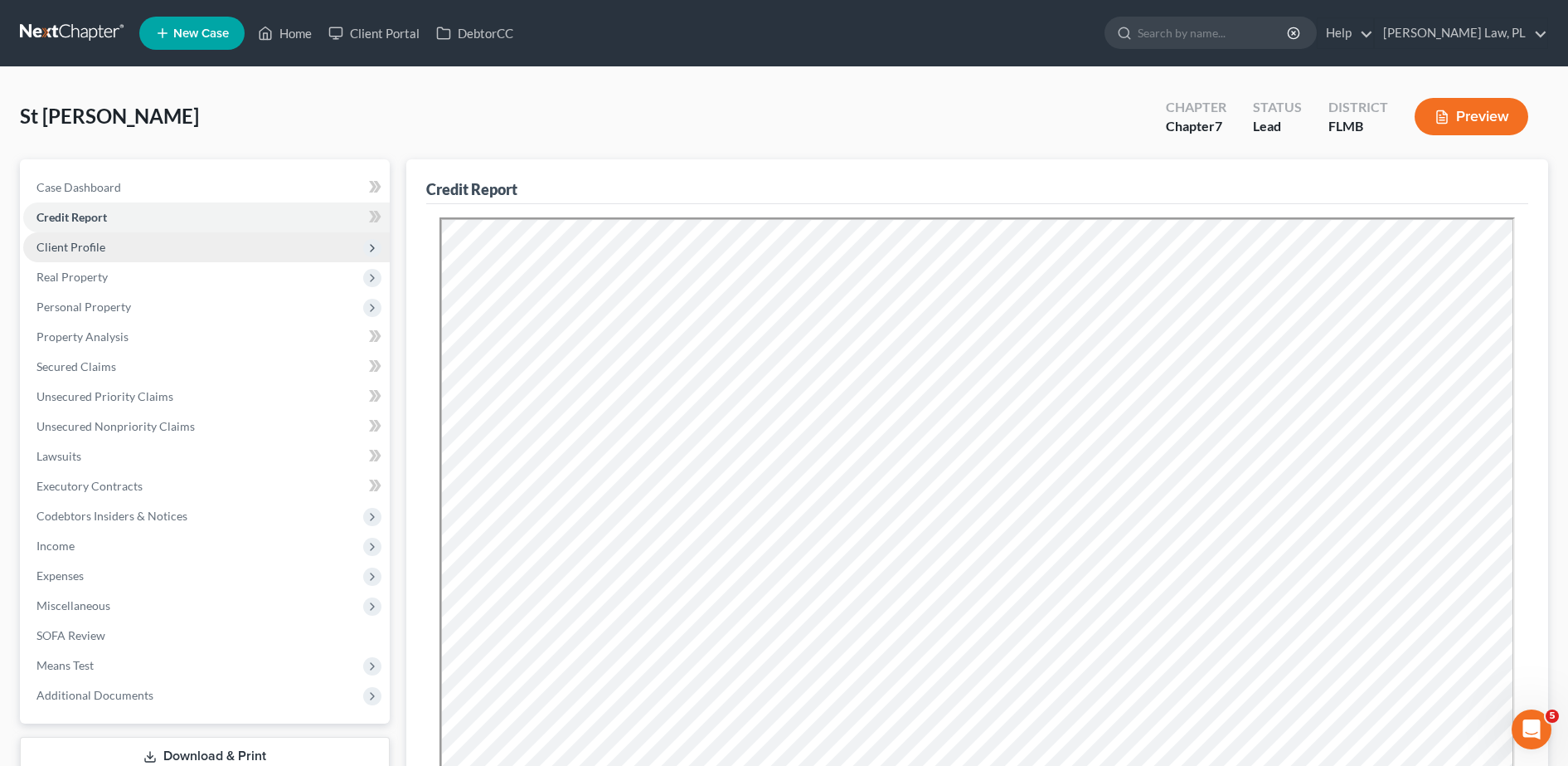
click at [140, 238] on span "Client Profile" at bounding box center [206, 246] width 366 height 30
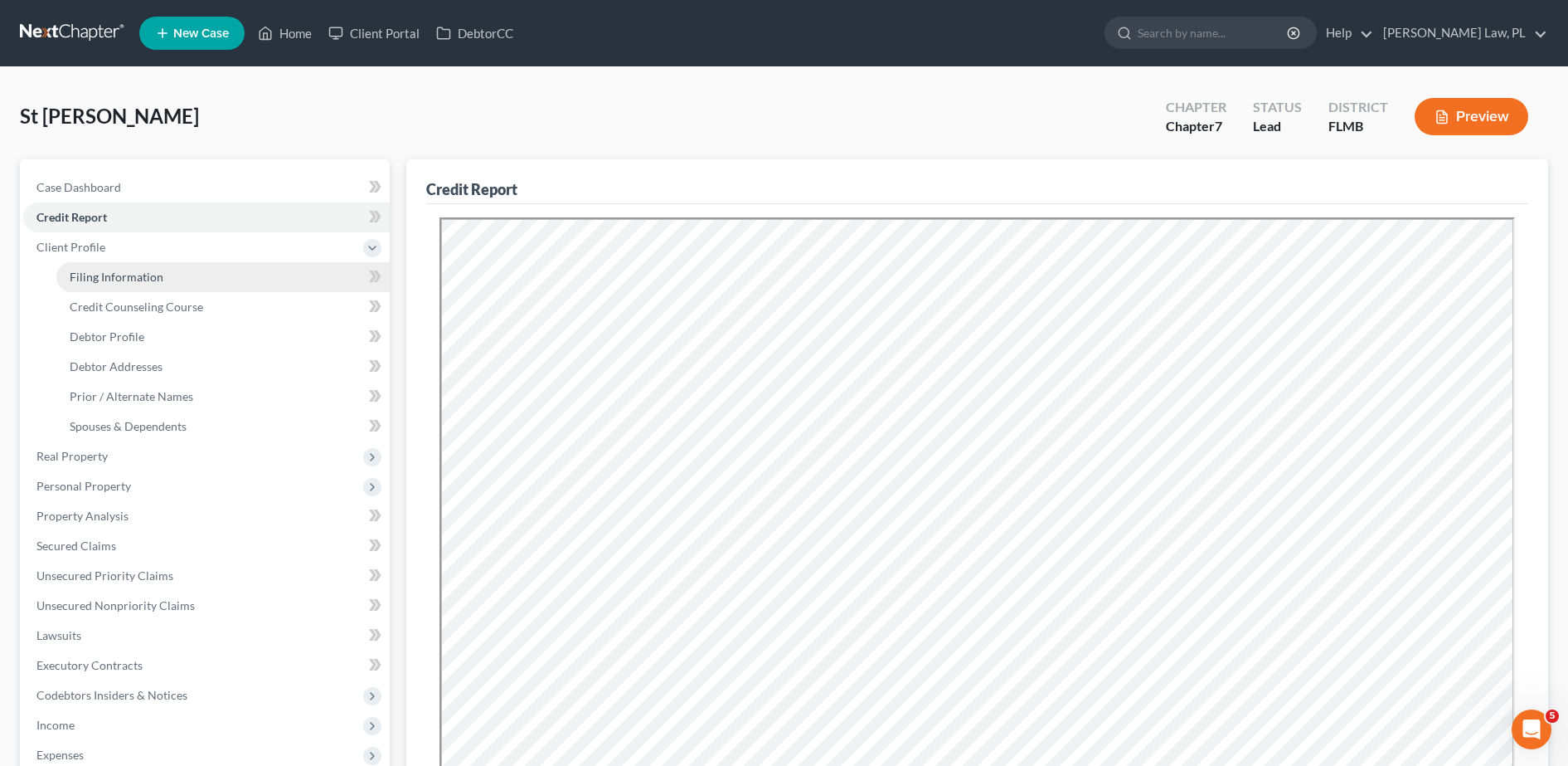
click at [129, 282] on span "Filing Information" at bounding box center [116, 277] width 93 height 14
select select "1"
select select "0"
select select "15"
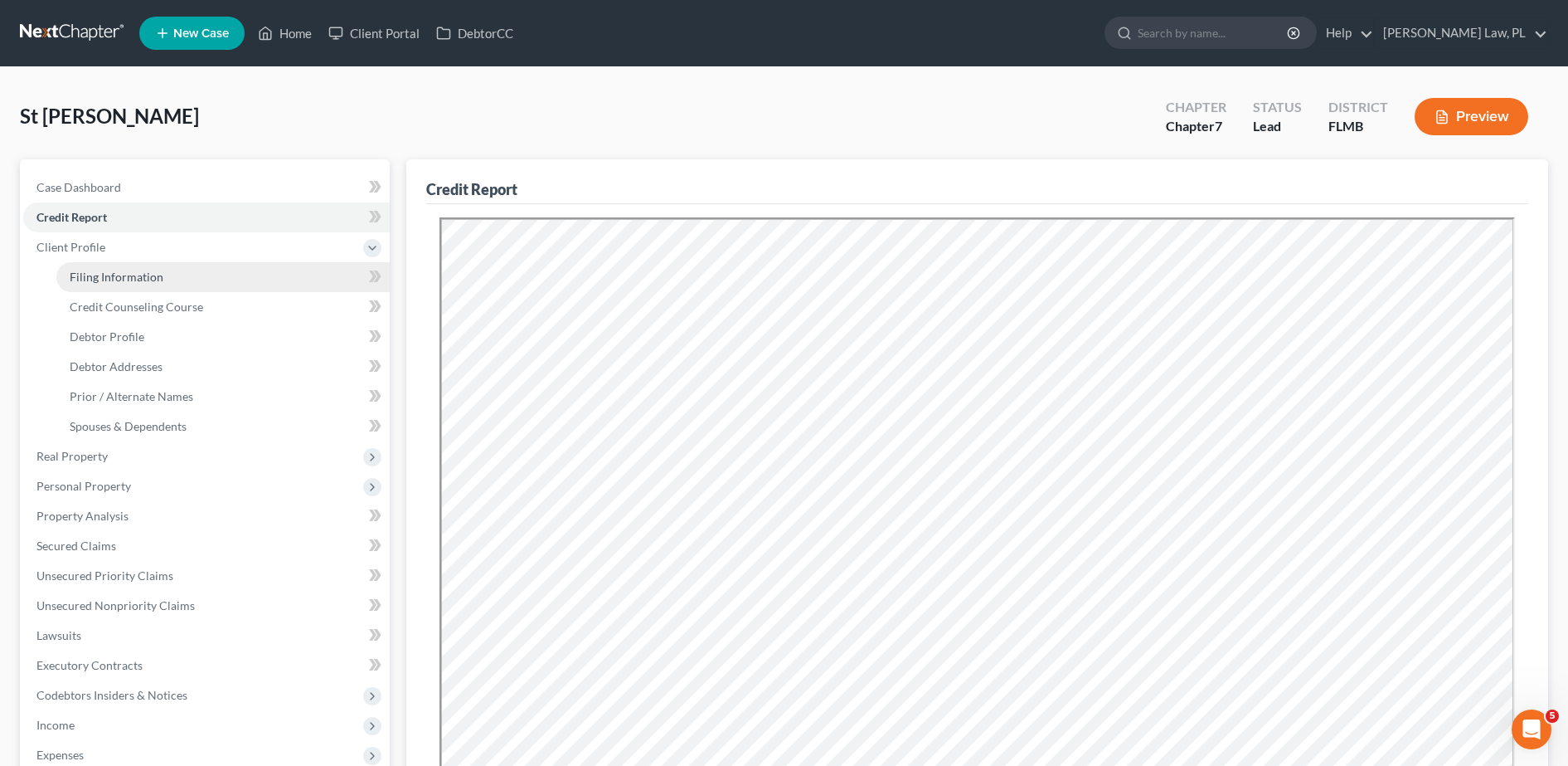
select select "0"
select select "9"
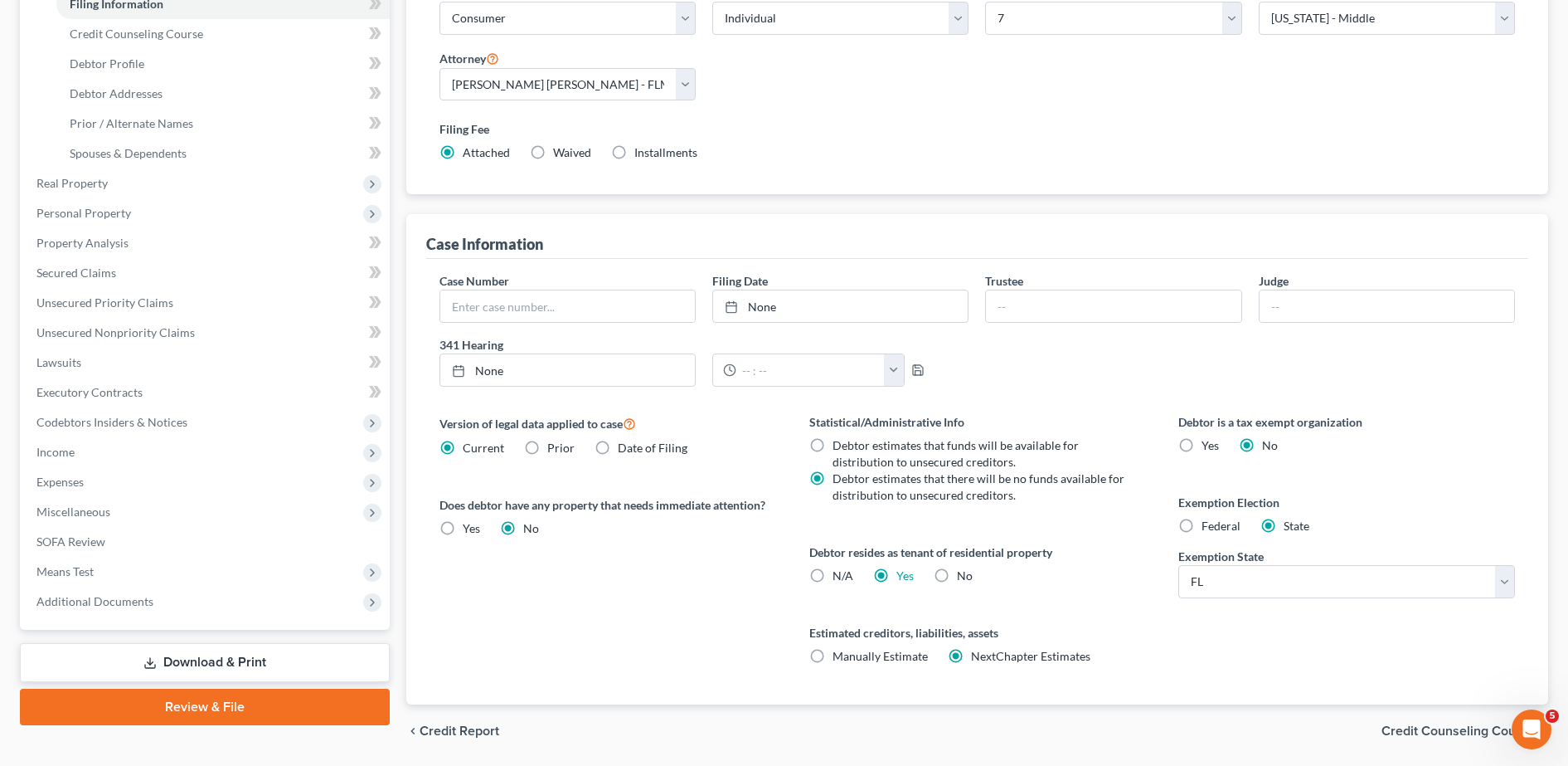
scroll to position [86, 0]
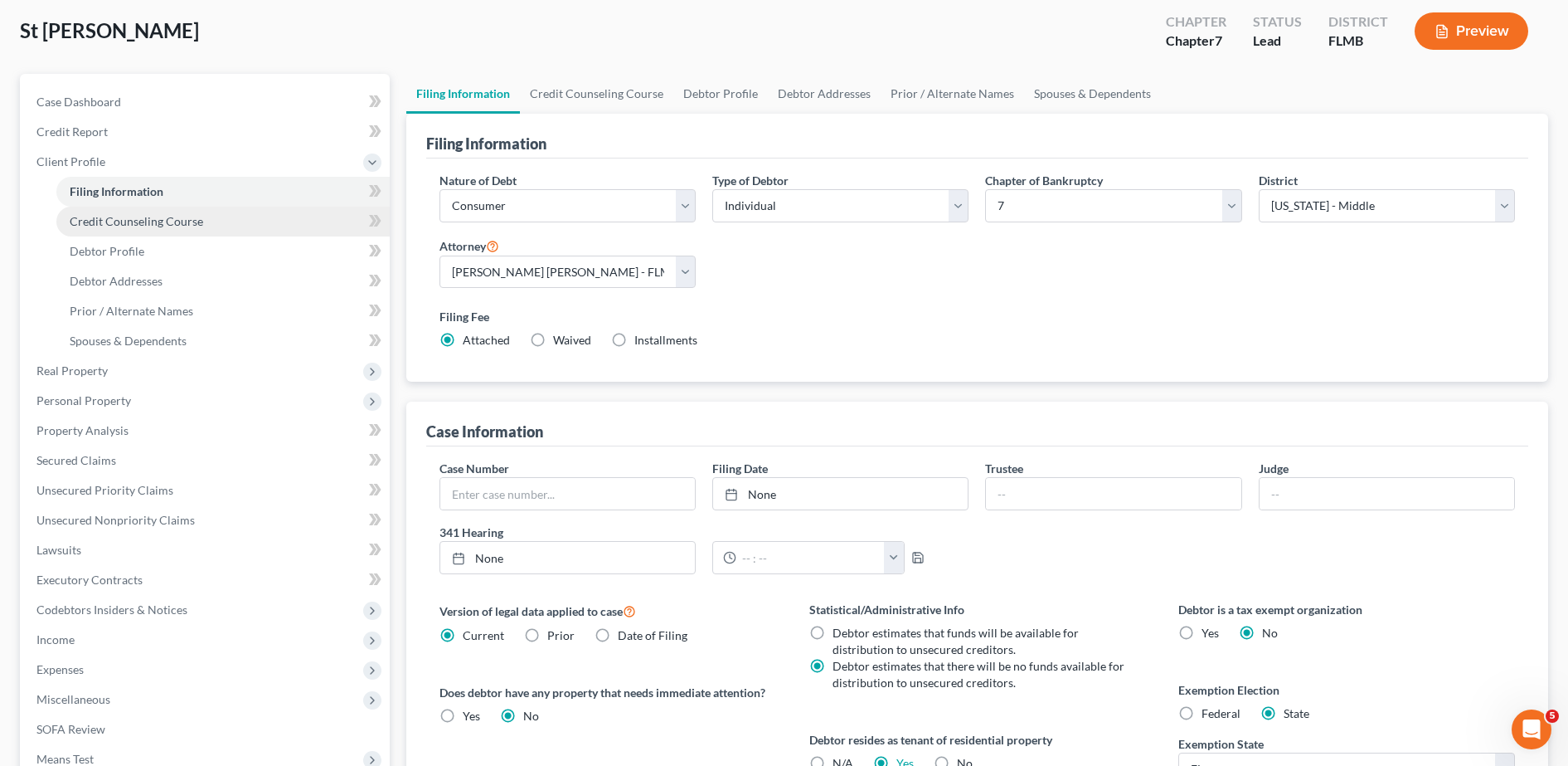
click at [219, 219] on link "Credit Counseling Course" at bounding box center [223, 220] width 334 height 30
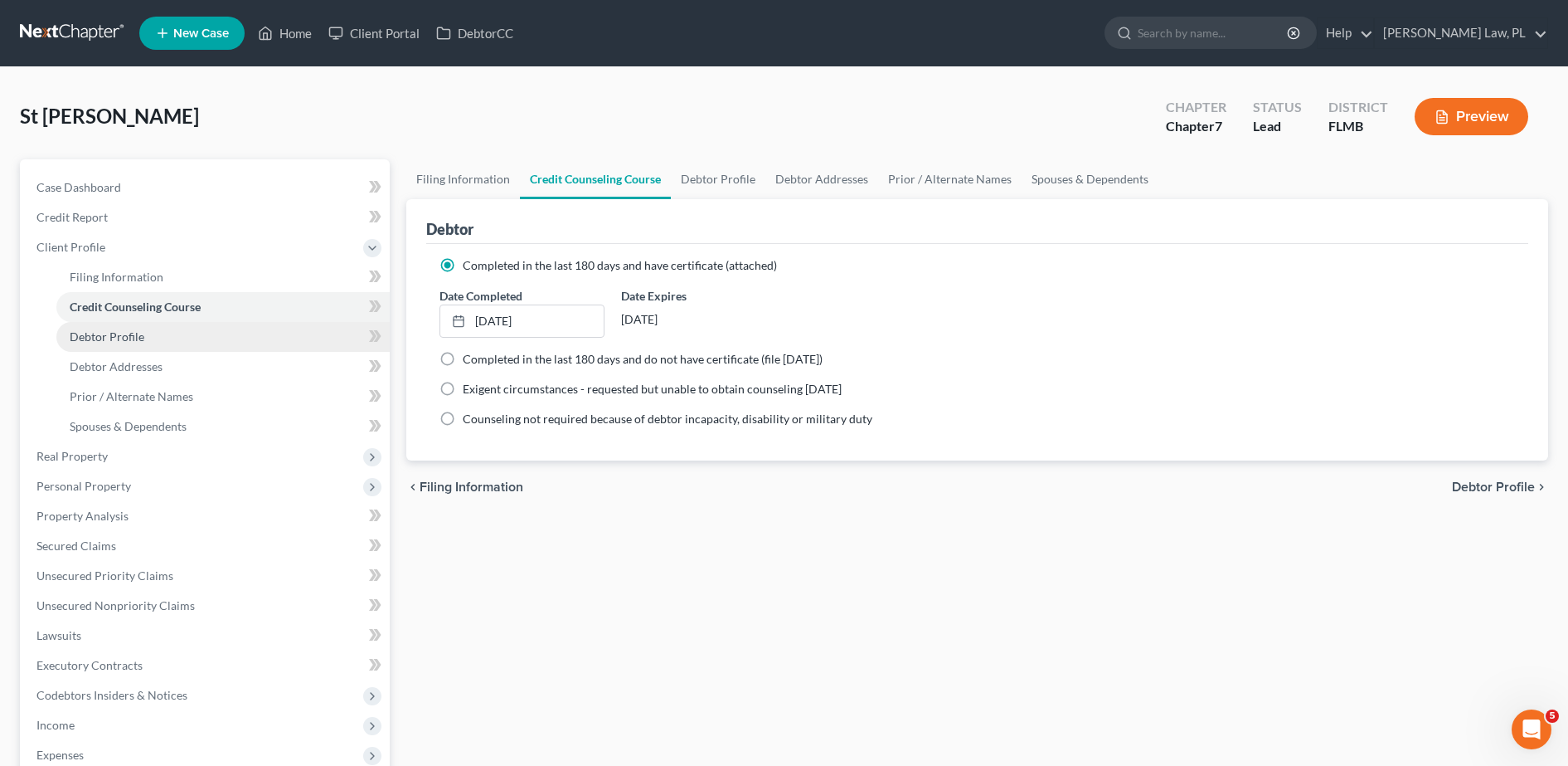
click at [257, 334] on link "Debtor Profile" at bounding box center [223, 336] width 334 height 30
select select "0"
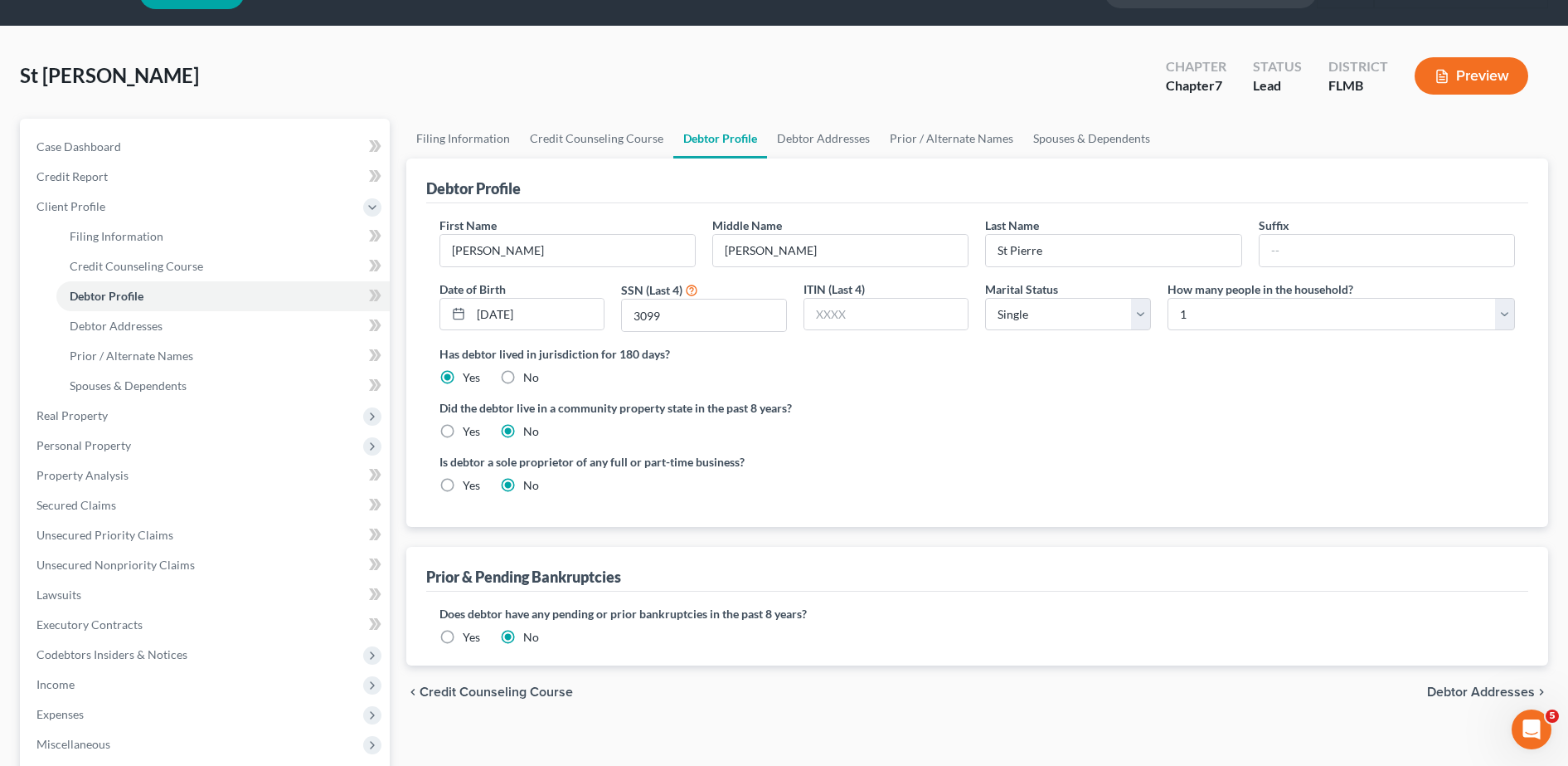
scroll to position [52, 0]
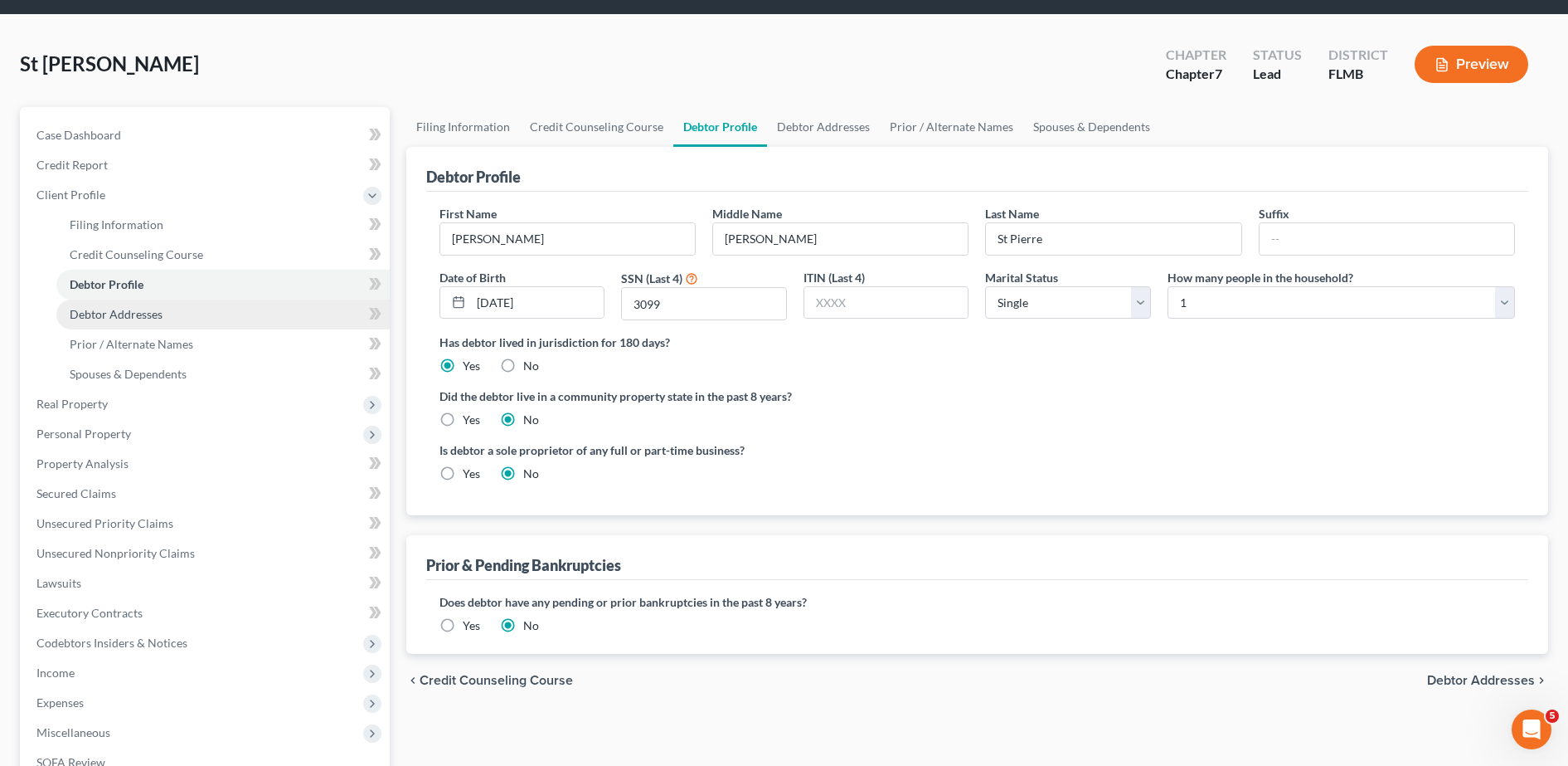
click at [280, 313] on link "Debtor Addresses" at bounding box center [223, 314] width 334 height 30
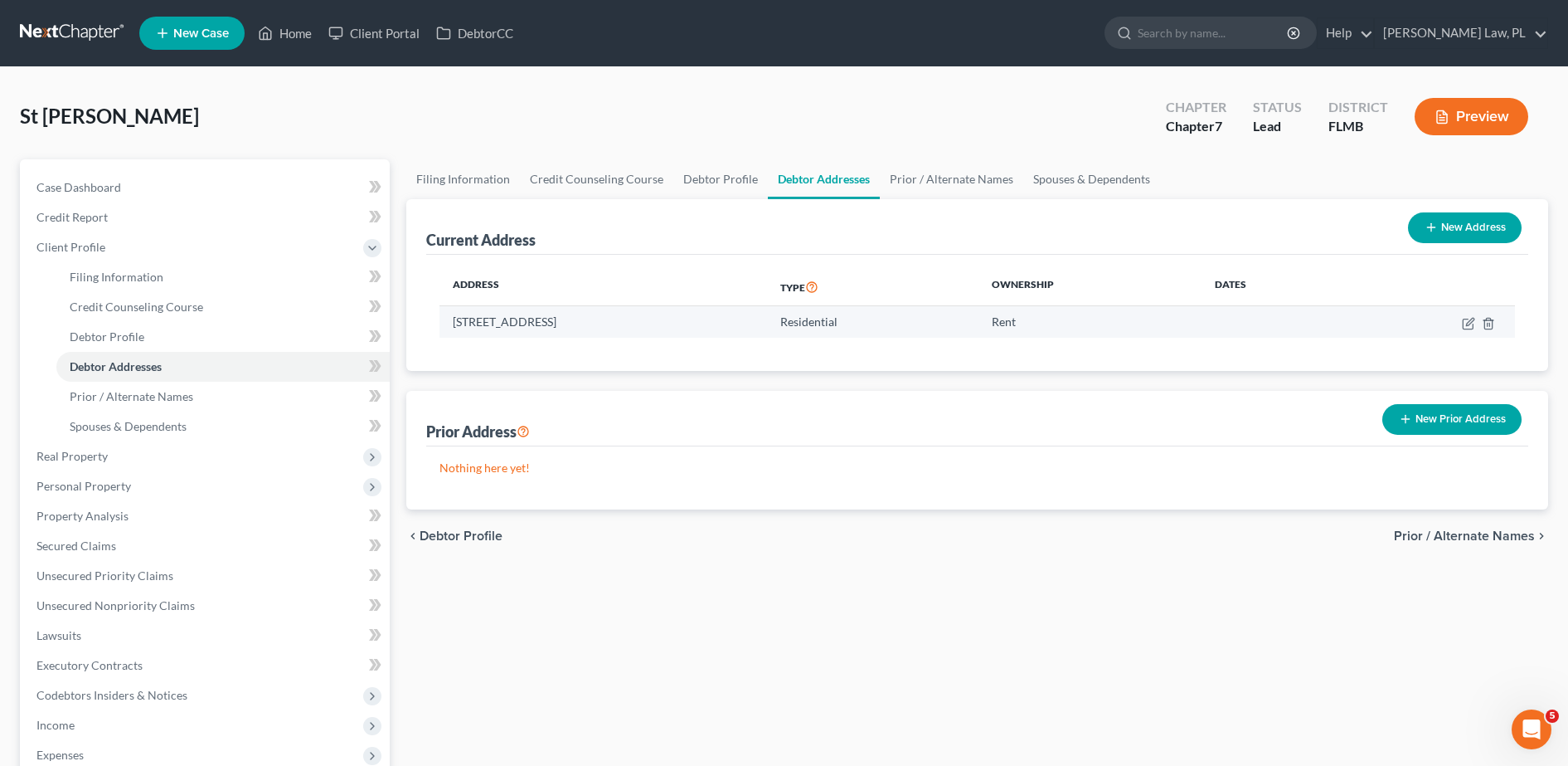
scroll to position [34, 0]
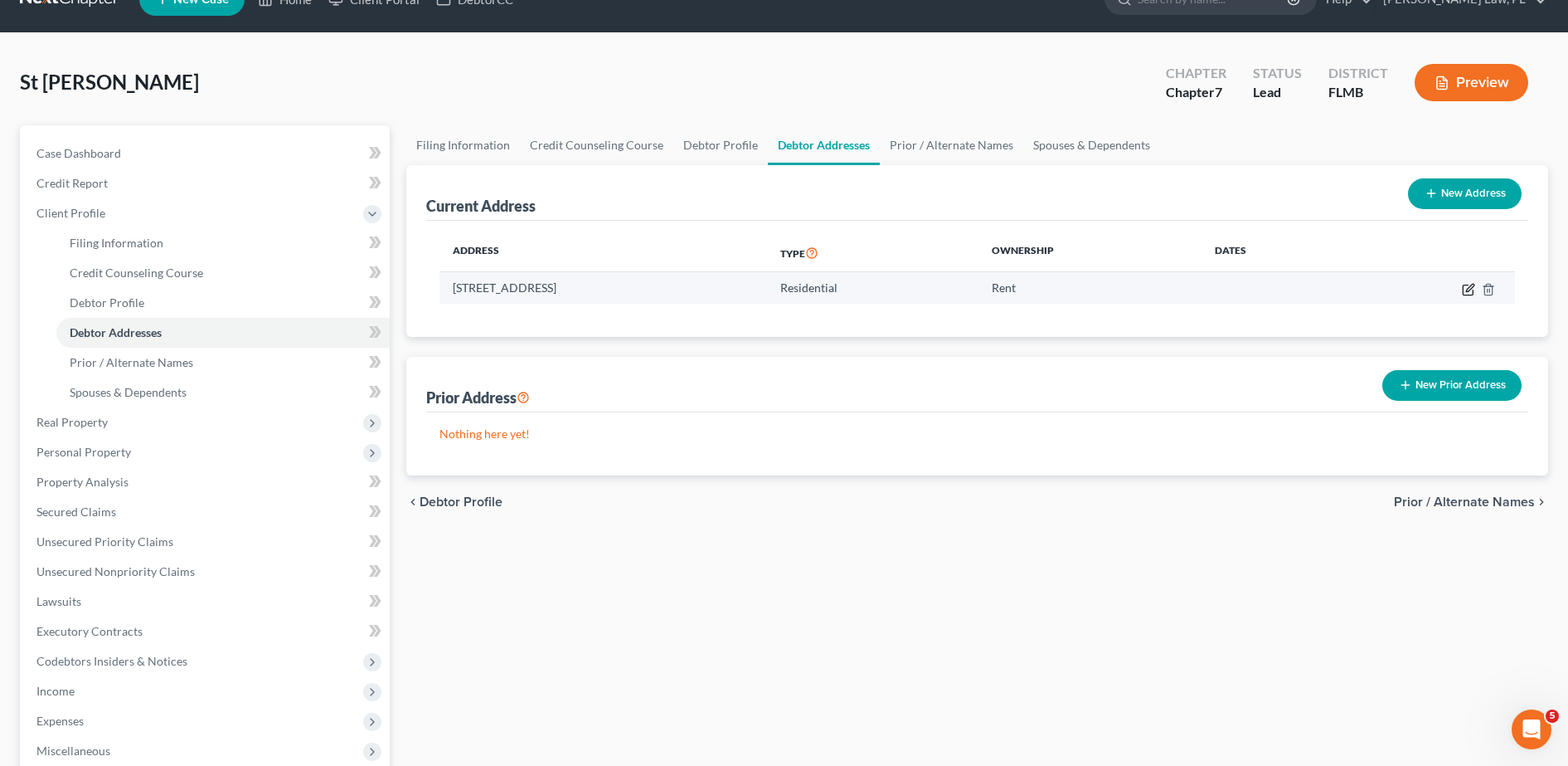
click at [1467, 295] on icon "button" at bounding box center [1468, 289] width 10 height 10
select select "9"
select select "4"
select select "0"
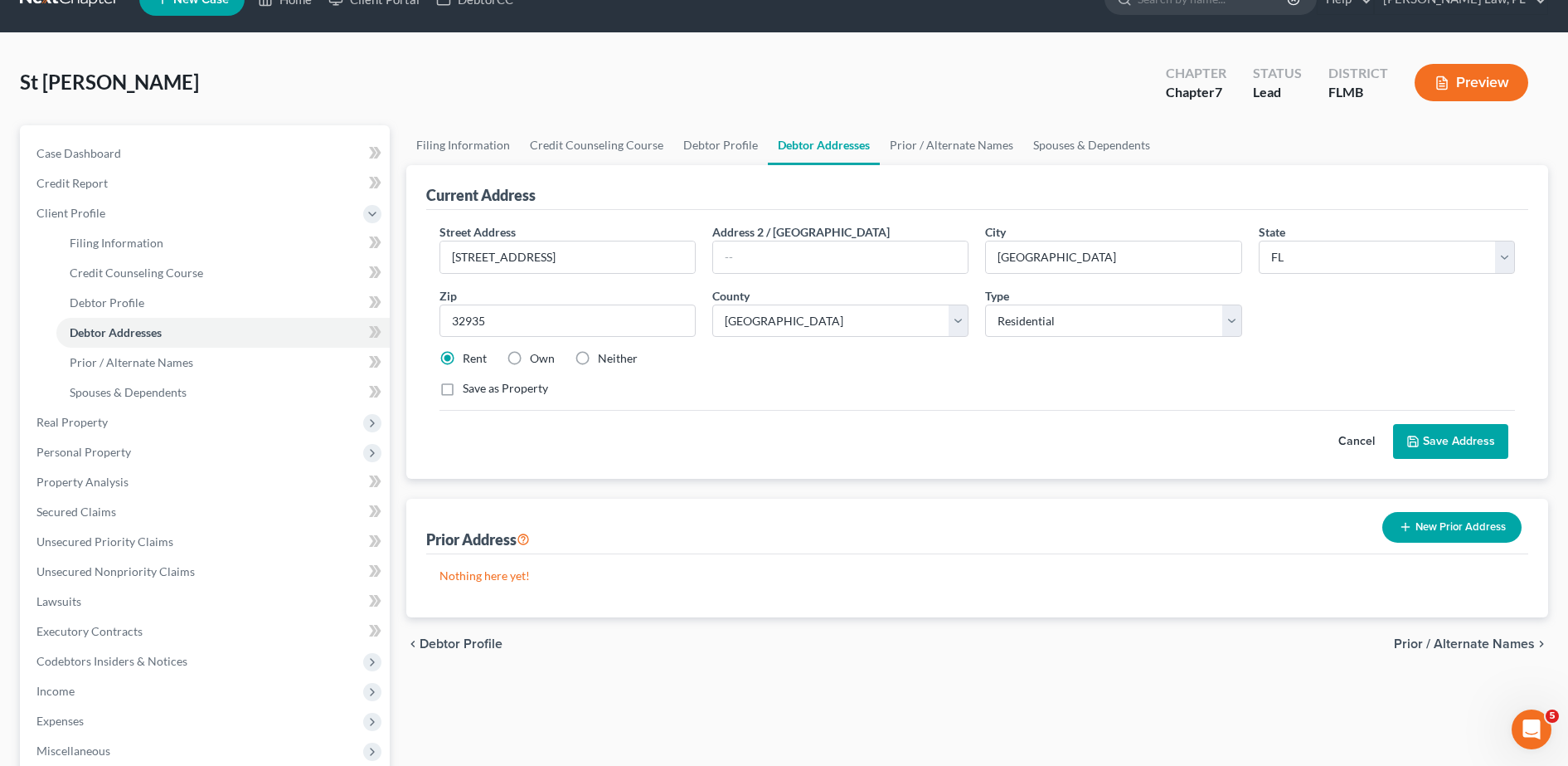
click at [620, 358] on label "Neither" at bounding box center [618, 358] width 40 height 16
click at [615, 358] on input "Neither" at bounding box center [609, 355] width 10 height 10
radio input "true"
click at [469, 358] on label "Rent" at bounding box center [474, 358] width 24 height 16
click at [469, 358] on input "Rent" at bounding box center [474, 355] width 10 height 10
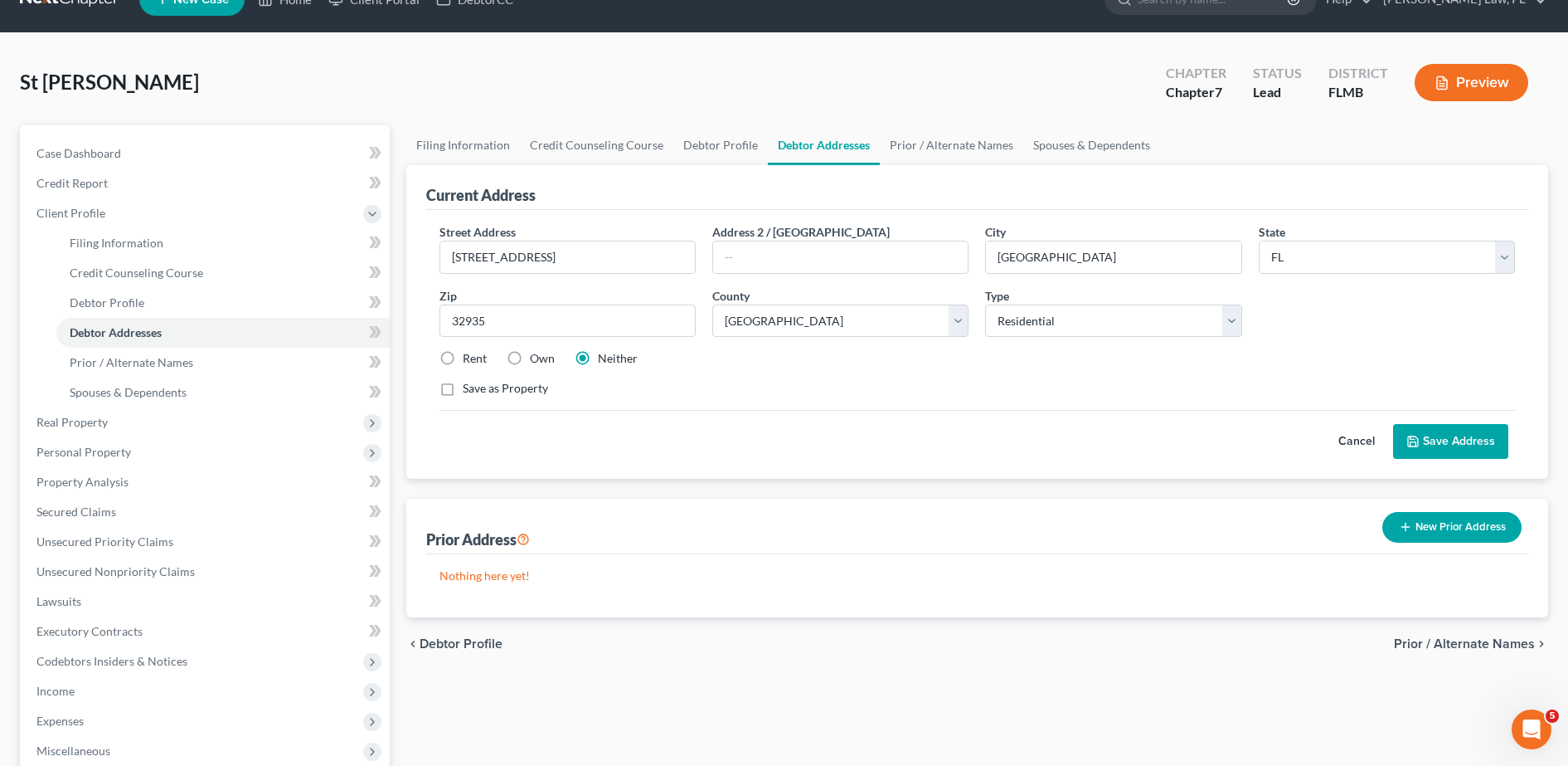
radio input "true"
click at [1464, 445] on button "Save Address" at bounding box center [1451, 441] width 115 height 35
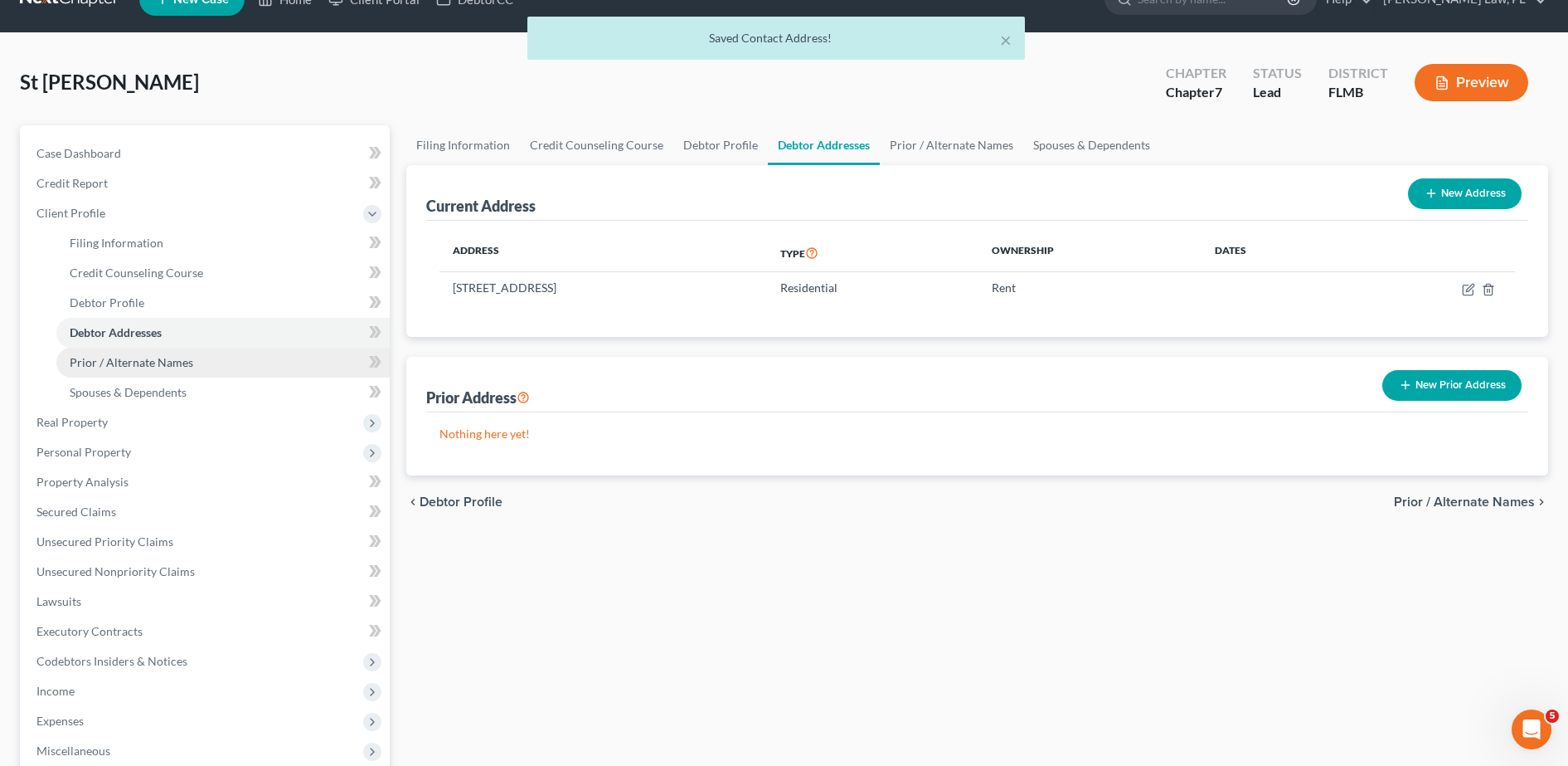
click at [179, 362] on span "Prior / Alternate Names" at bounding box center [132, 362] width 124 height 14
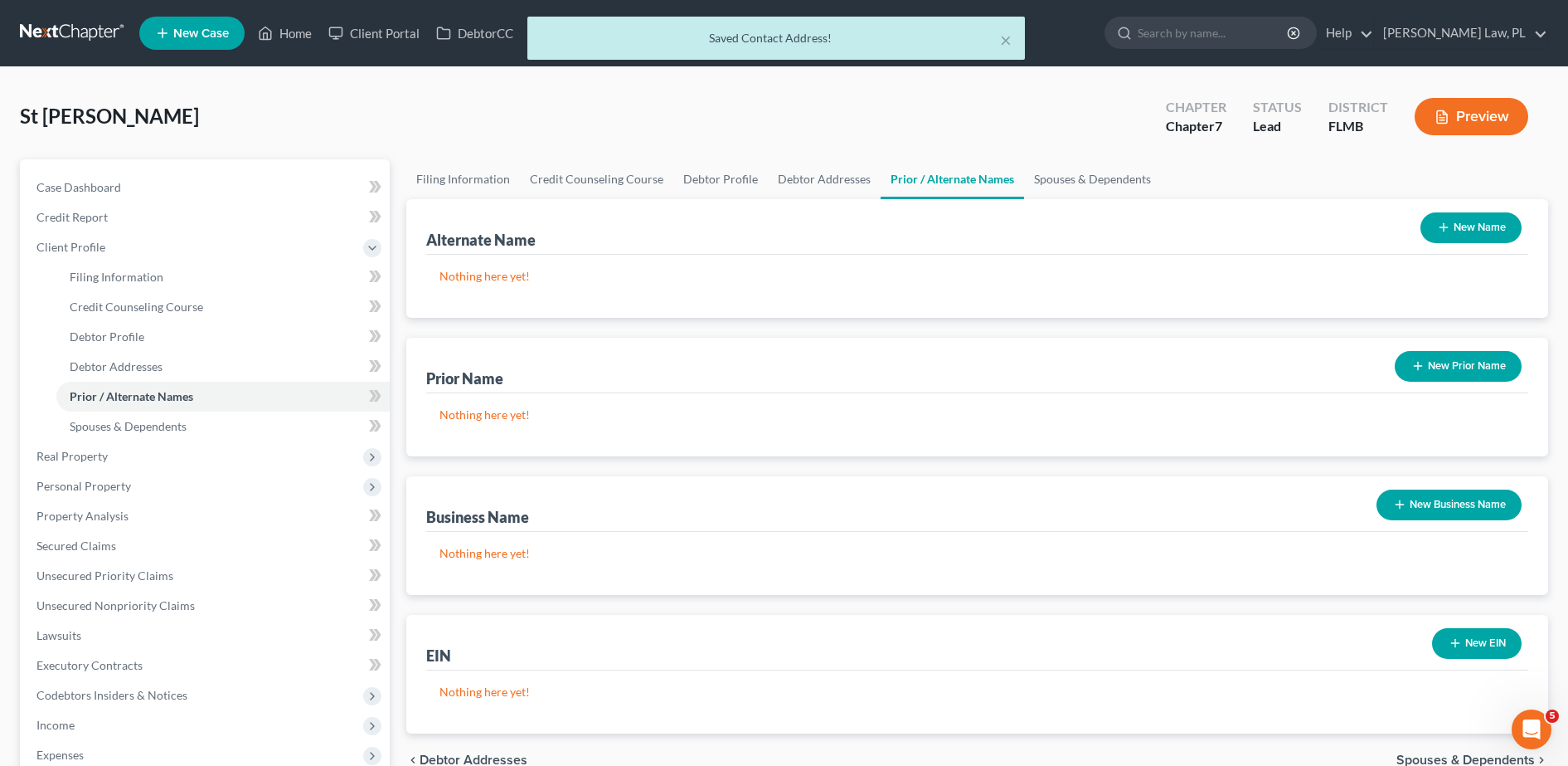
scroll to position [296, 0]
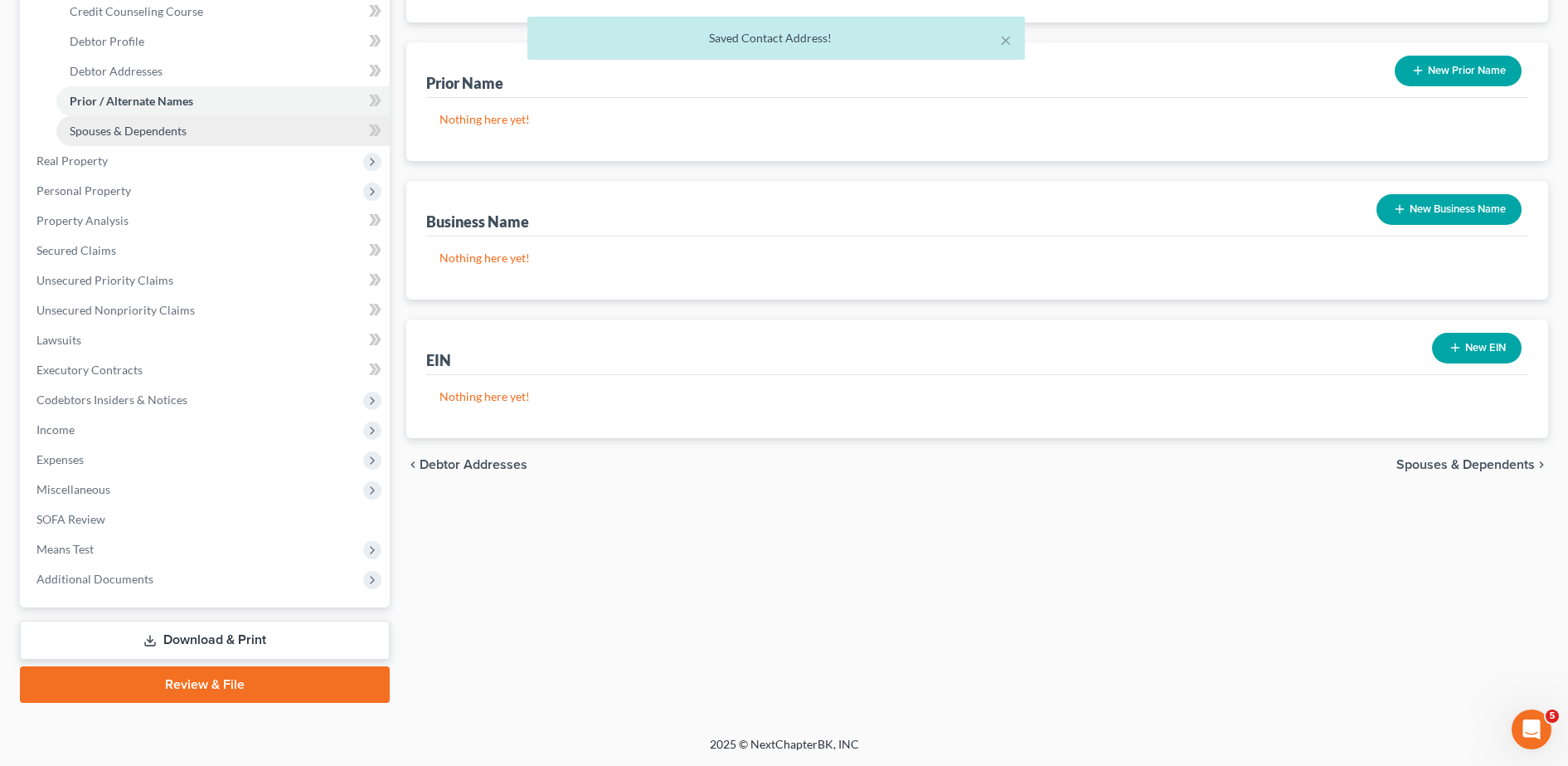
click at [145, 134] on span "Spouses & Dependents" at bounding box center [128, 131] width 117 height 14
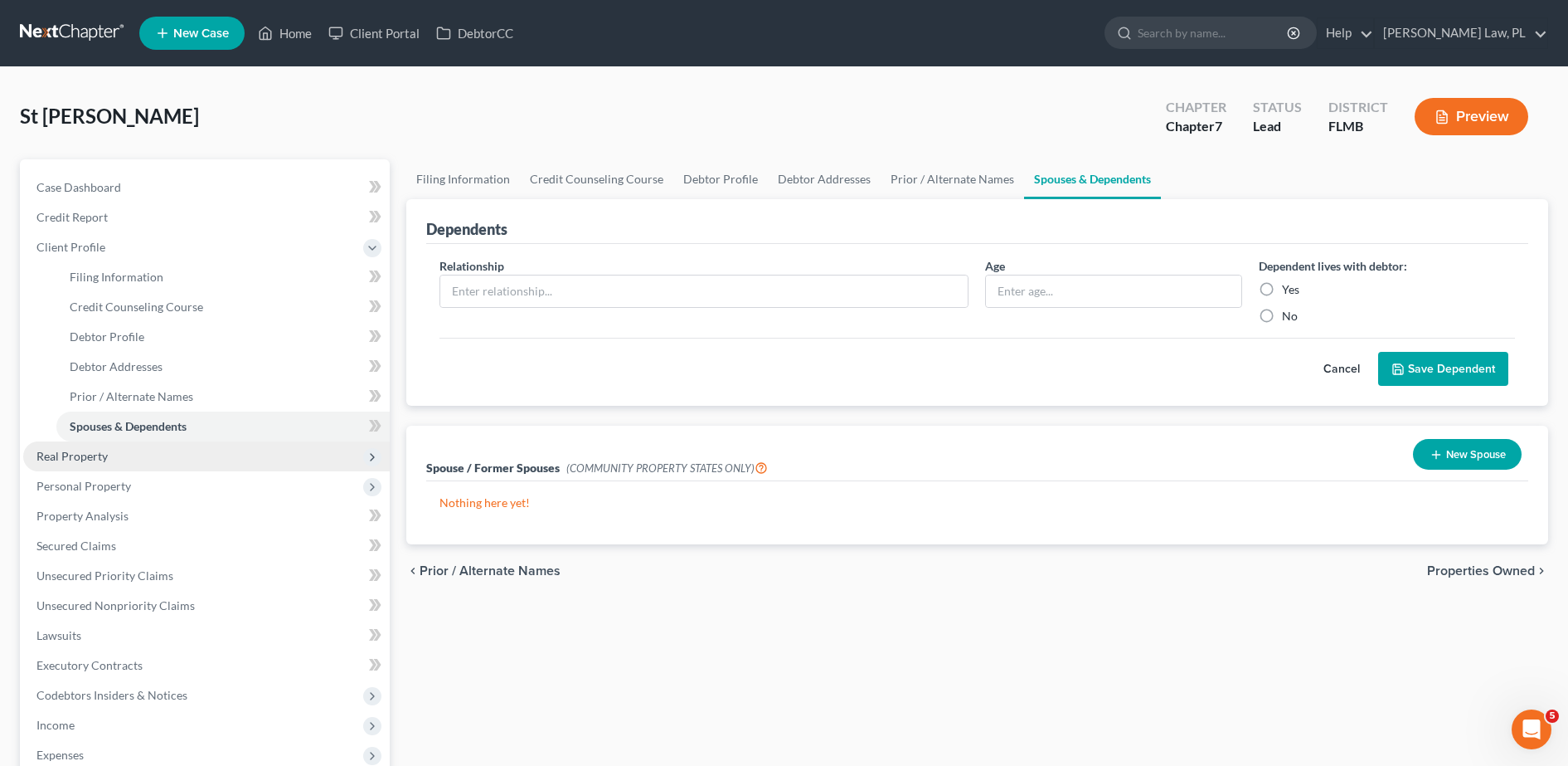
click at [81, 467] on span "Real Property" at bounding box center [206, 456] width 366 height 30
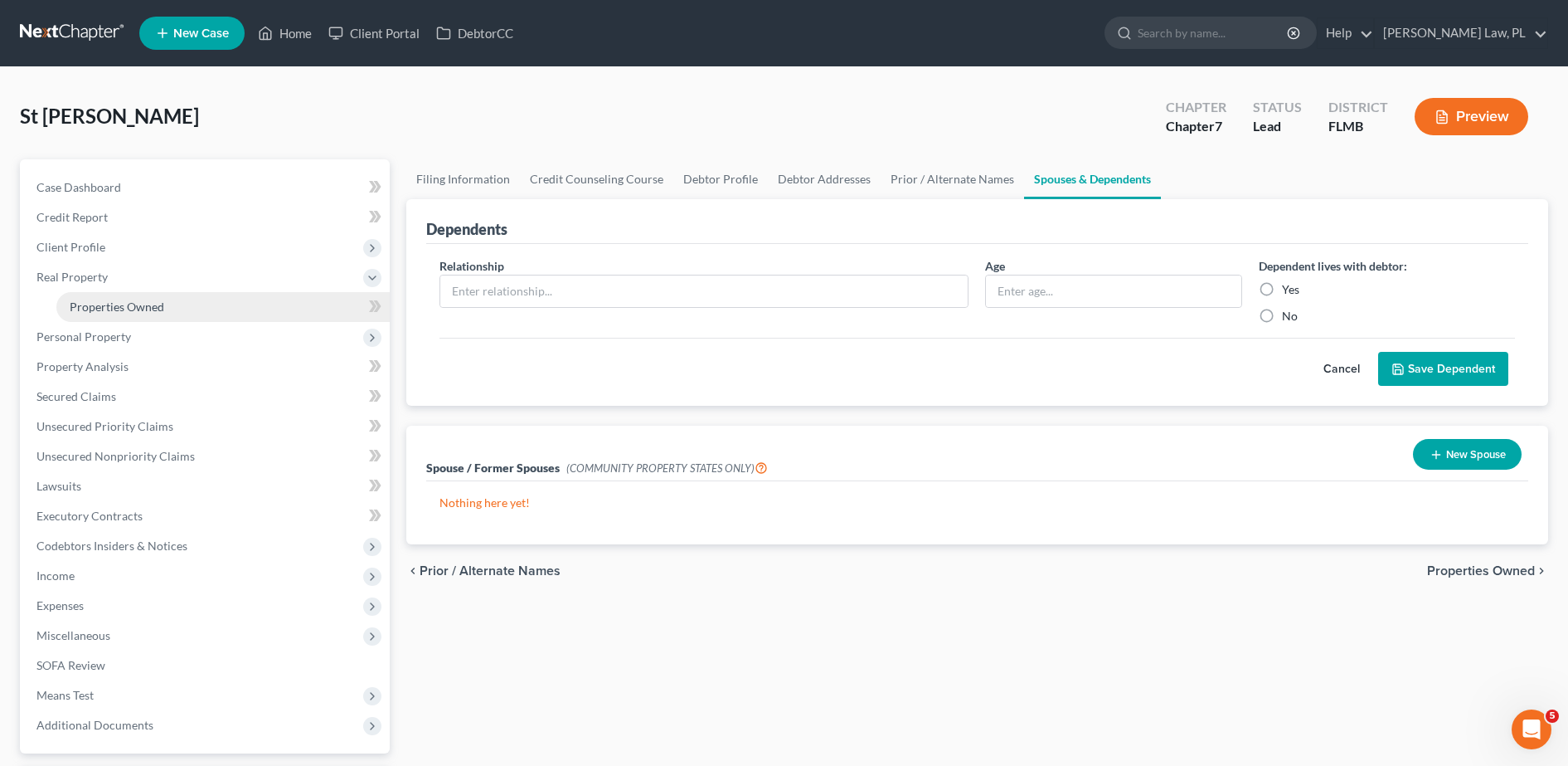
click at [175, 304] on link "Properties Owned" at bounding box center [223, 306] width 334 height 30
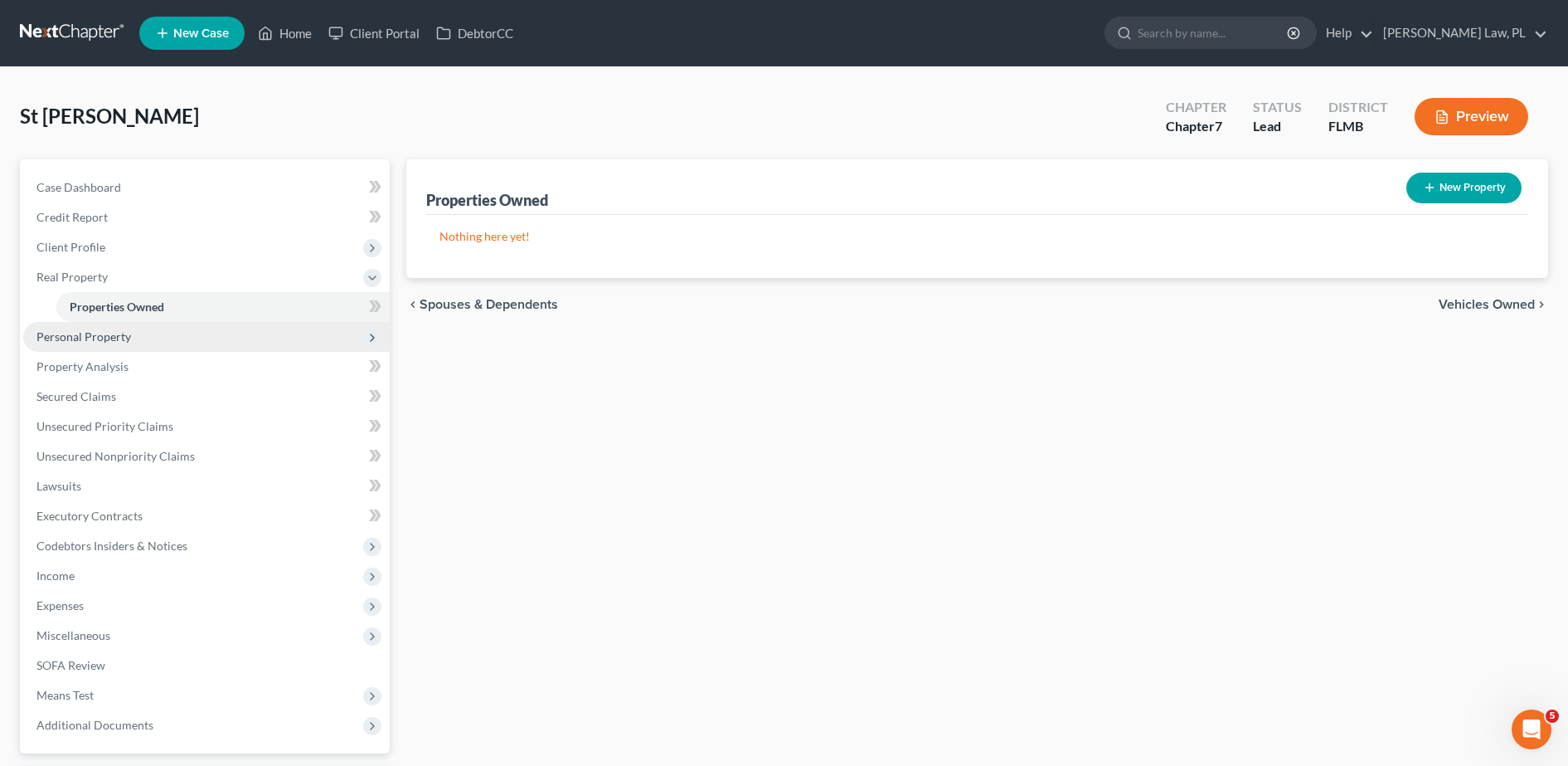
click at [127, 339] on span "Personal Property" at bounding box center [83, 336] width 94 height 14
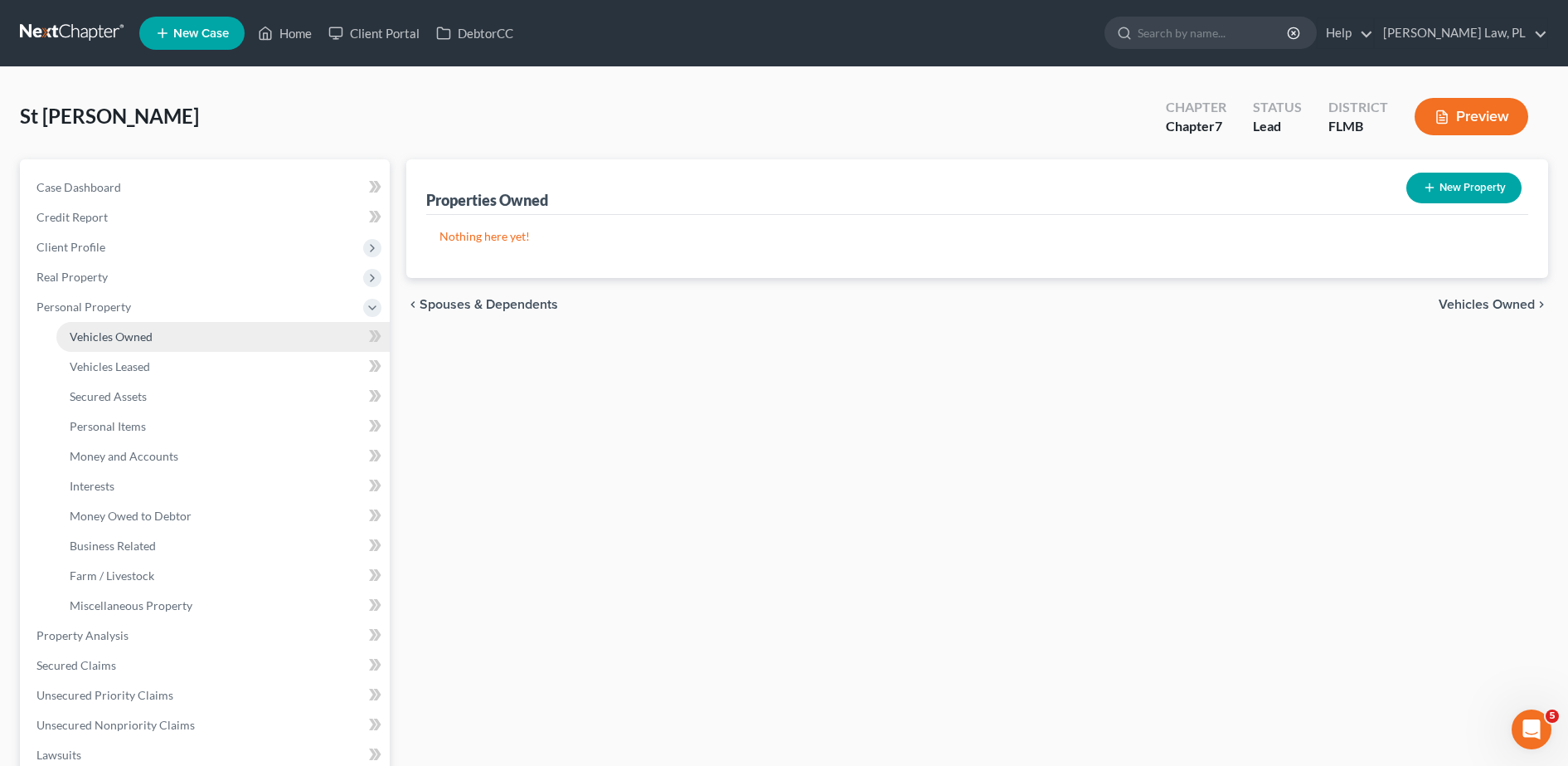
click at [167, 341] on link "Vehicles Owned" at bounding box center [223, 336] width 334 height 30
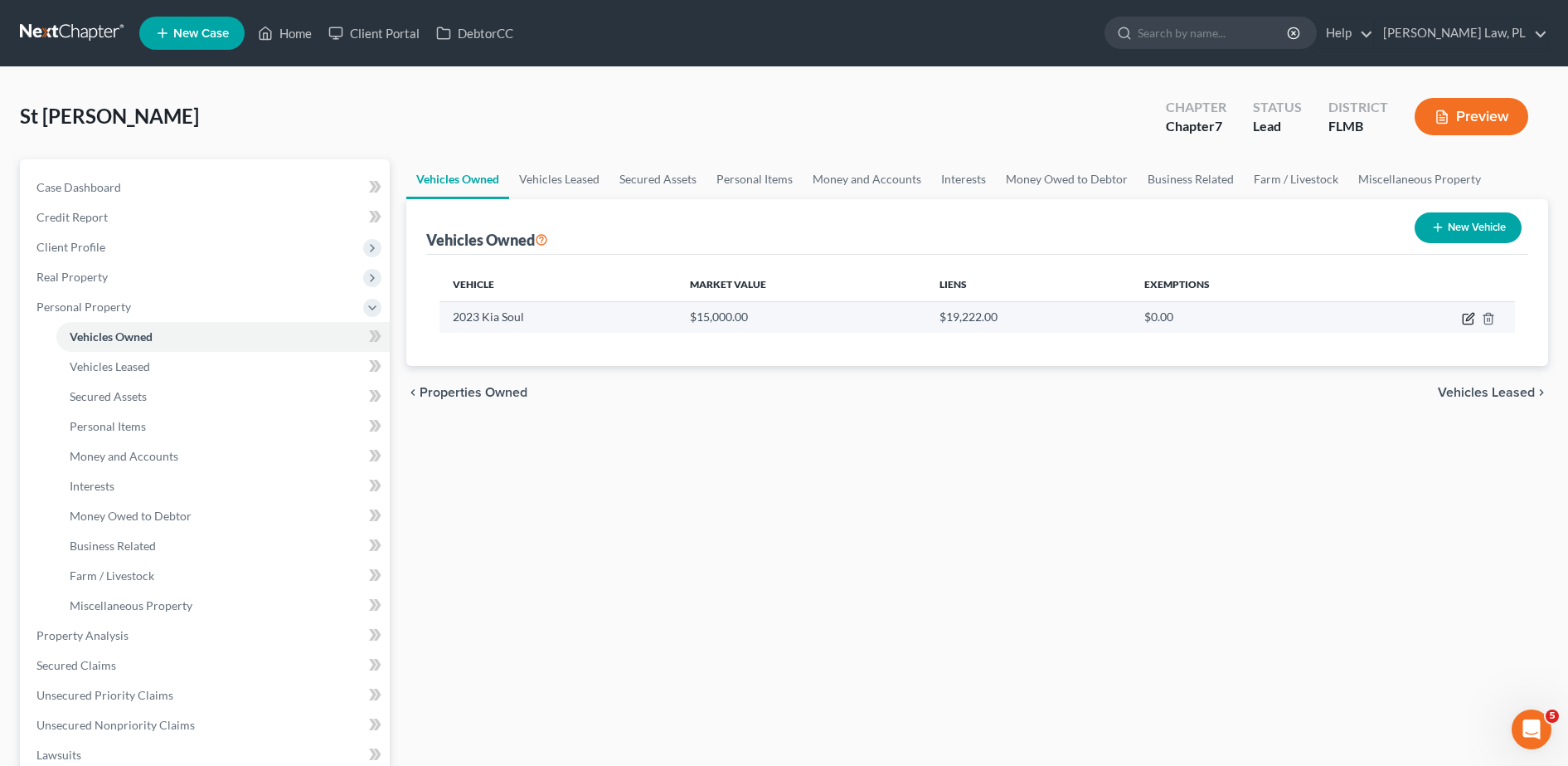
click at [1472, 318] on icon "button" at bounding box center [1469, 319] width 13 height 13
select select "0"
select select "3"
select select "1"
select select "0"
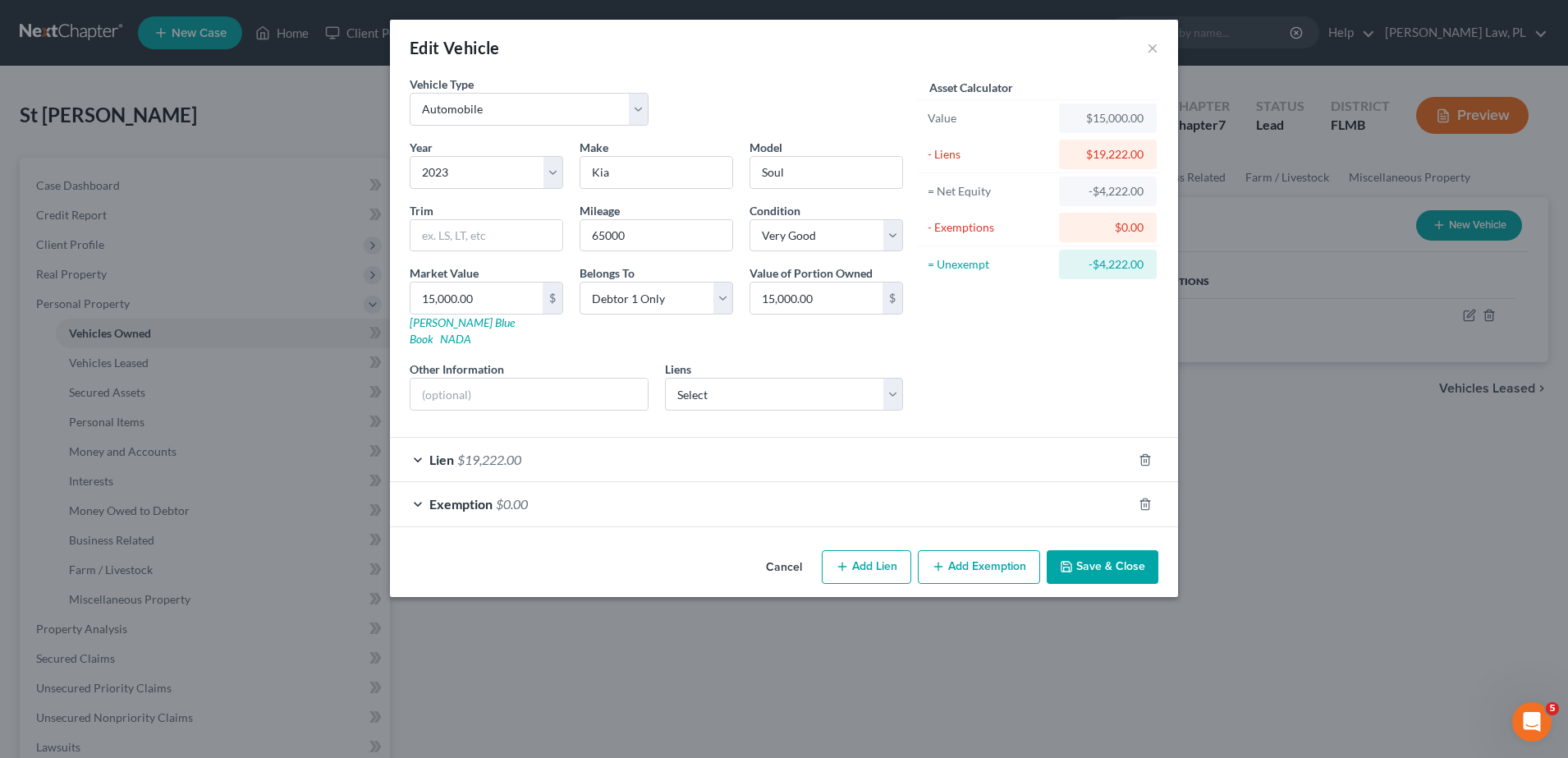
click at [1012, 550] on button "Add Exemption" at bounding box center [979, 567] width 123 height 35
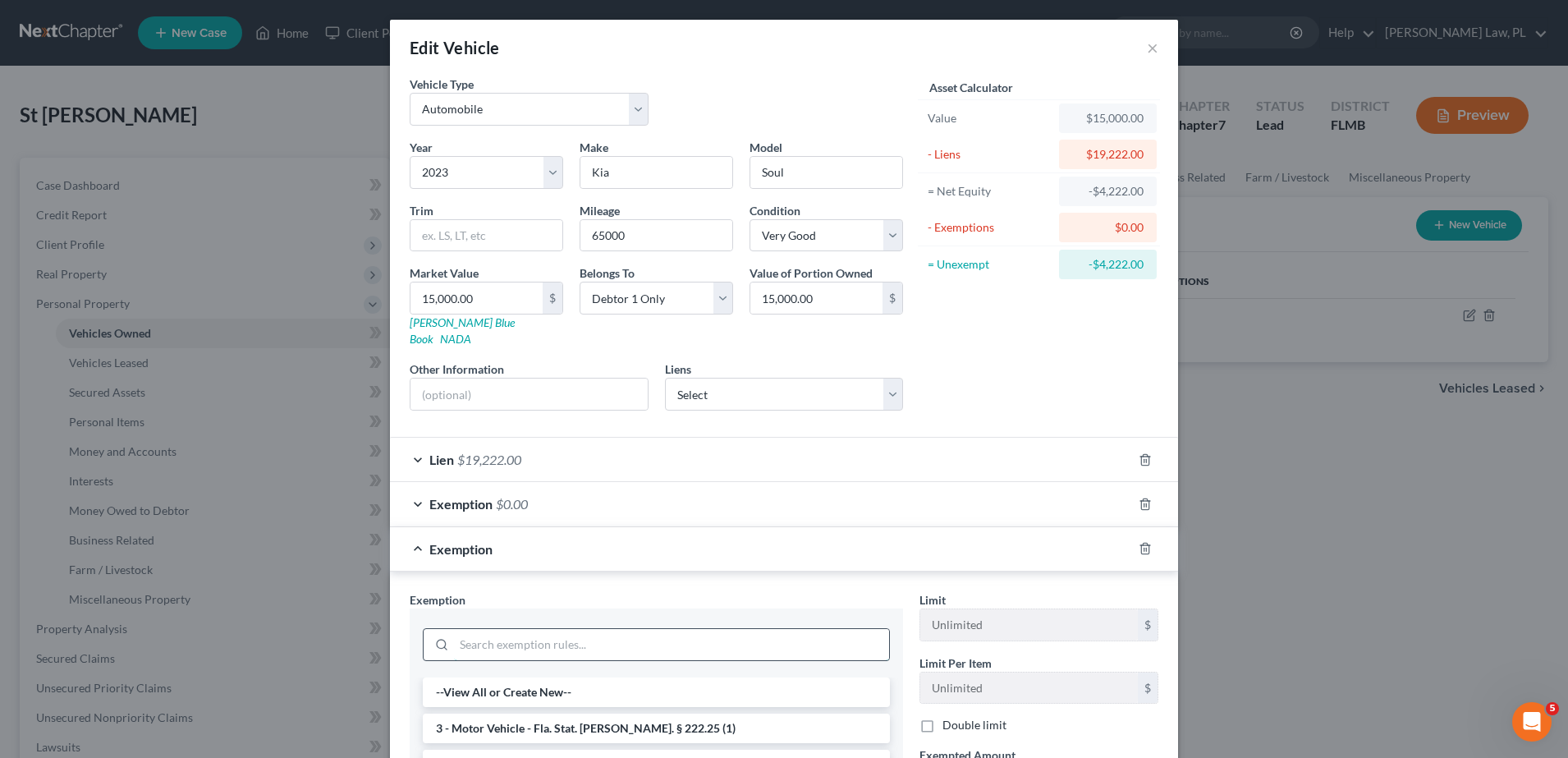
click at [494, 633] on input "search" at bounding box center [671, 644] width 435 height 31
type input "PER"
click at [531, 714] on li "1 - Personal property (any) - Fla. Const. Art.10, § 4(a) (2)" at bounding box center [656, 728] width 467 height 29
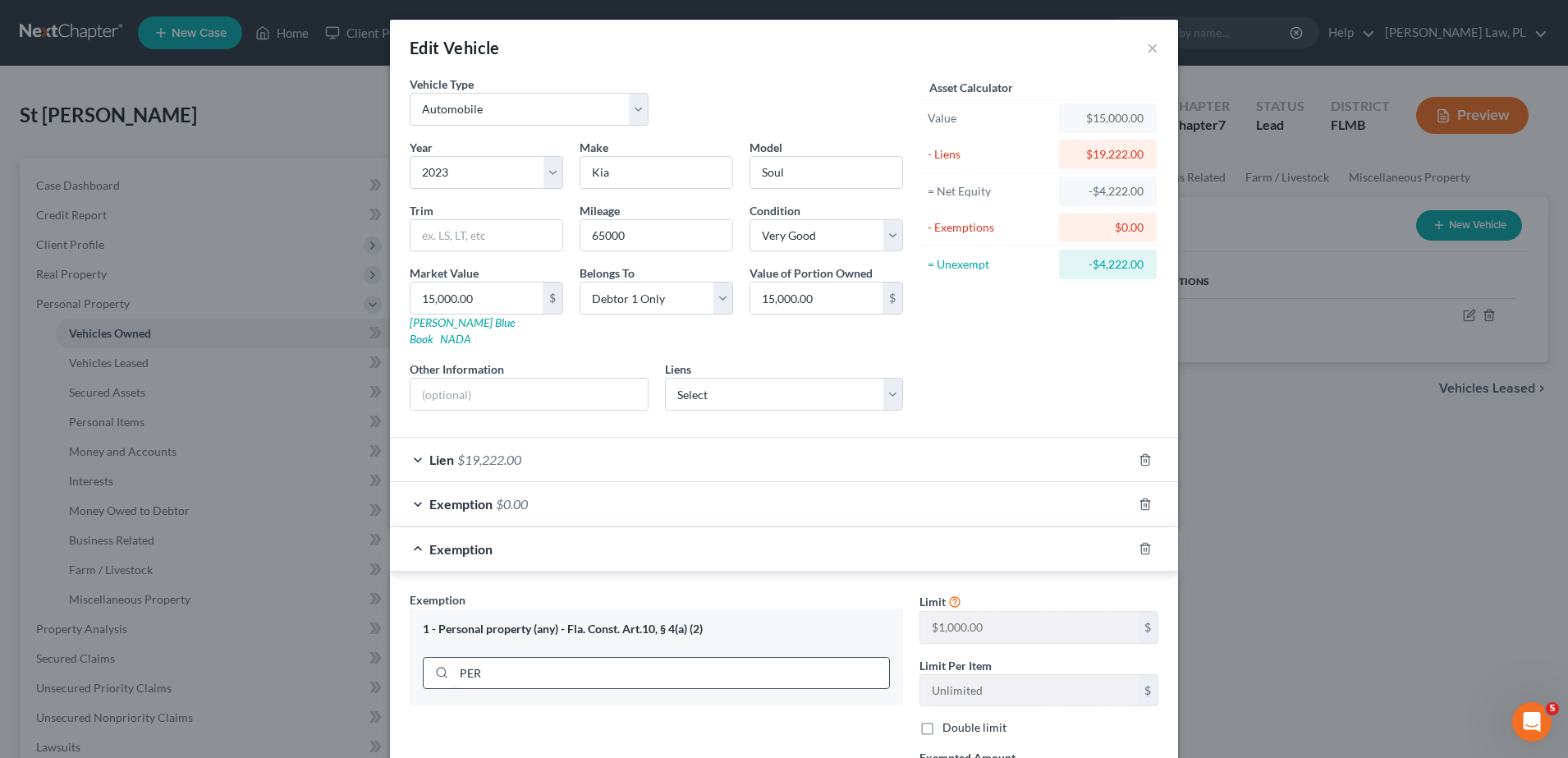
scroll to position [205, 0]
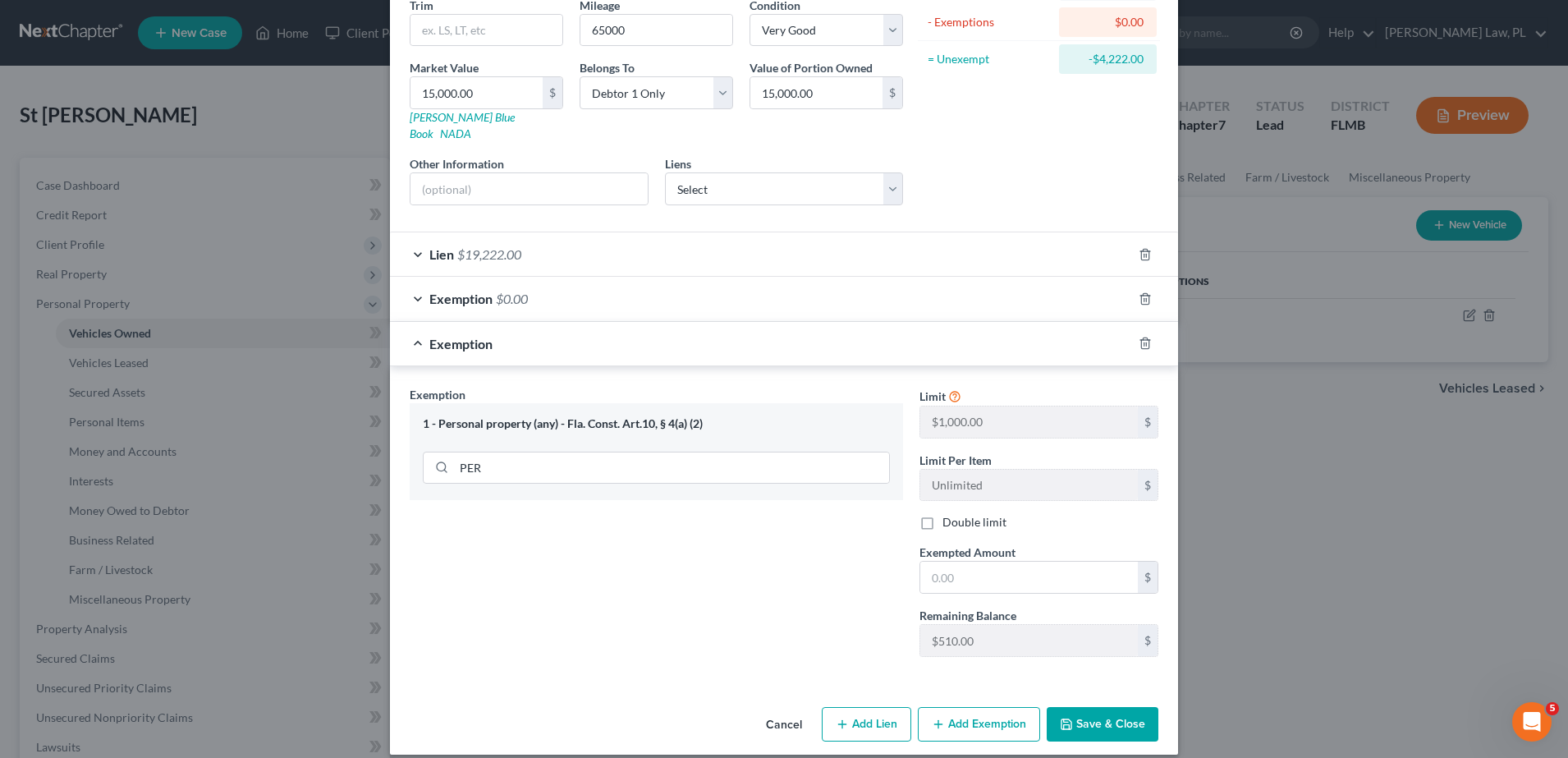
click at [932, 717] on icon "button" at bounding box center [938, 724] width 13 height 13
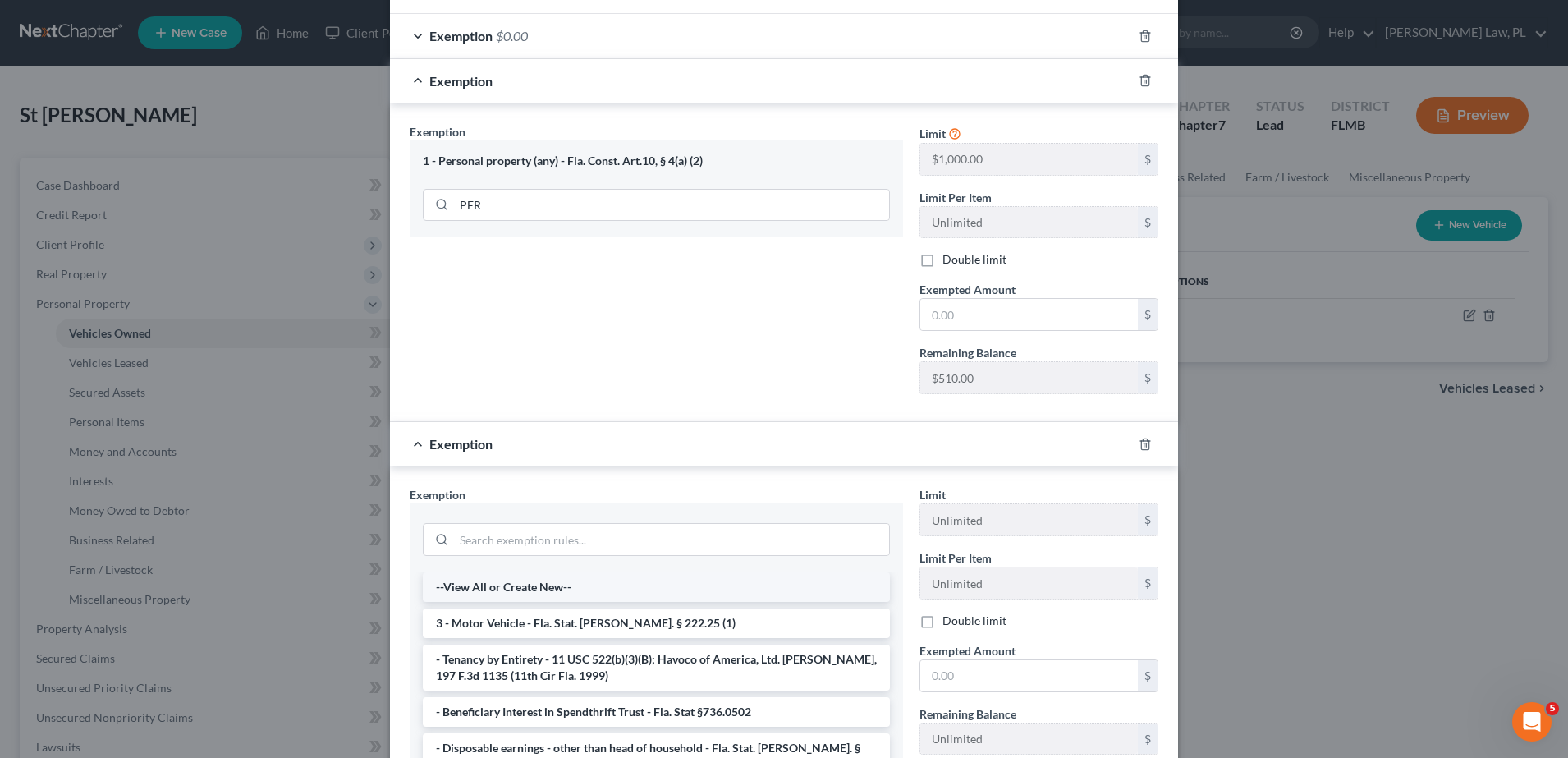
scroll to position [470, 0]
click at [585, 521] on input "search" at bounding box center [671, 536] width 435 height 31
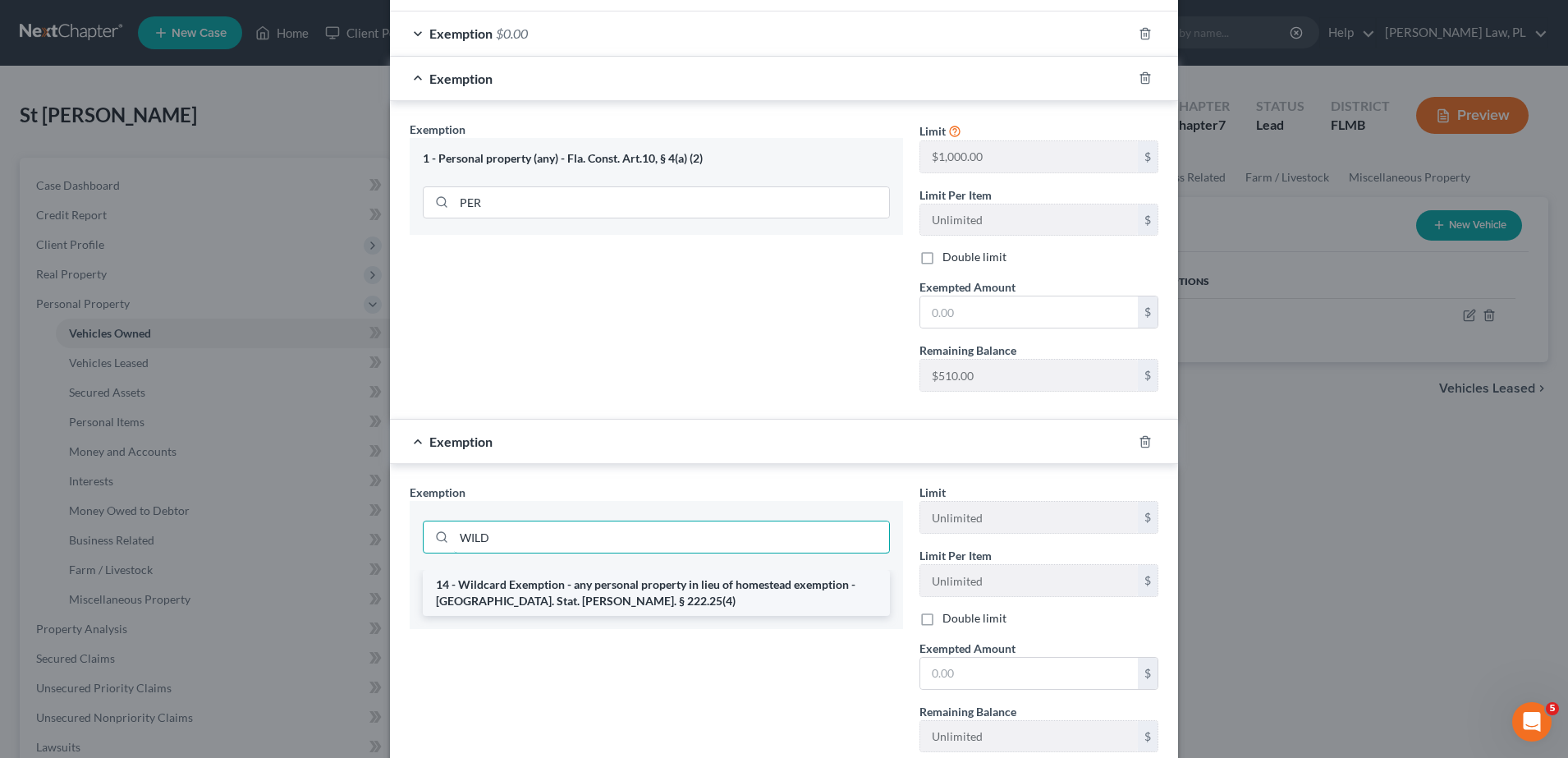
type input "WILD"
click at [604, 581] on li "14 - Wildcard Exemption - any personal property in lieu of homestead exemption …" at bounding box center [656, 592] width 467 height 46
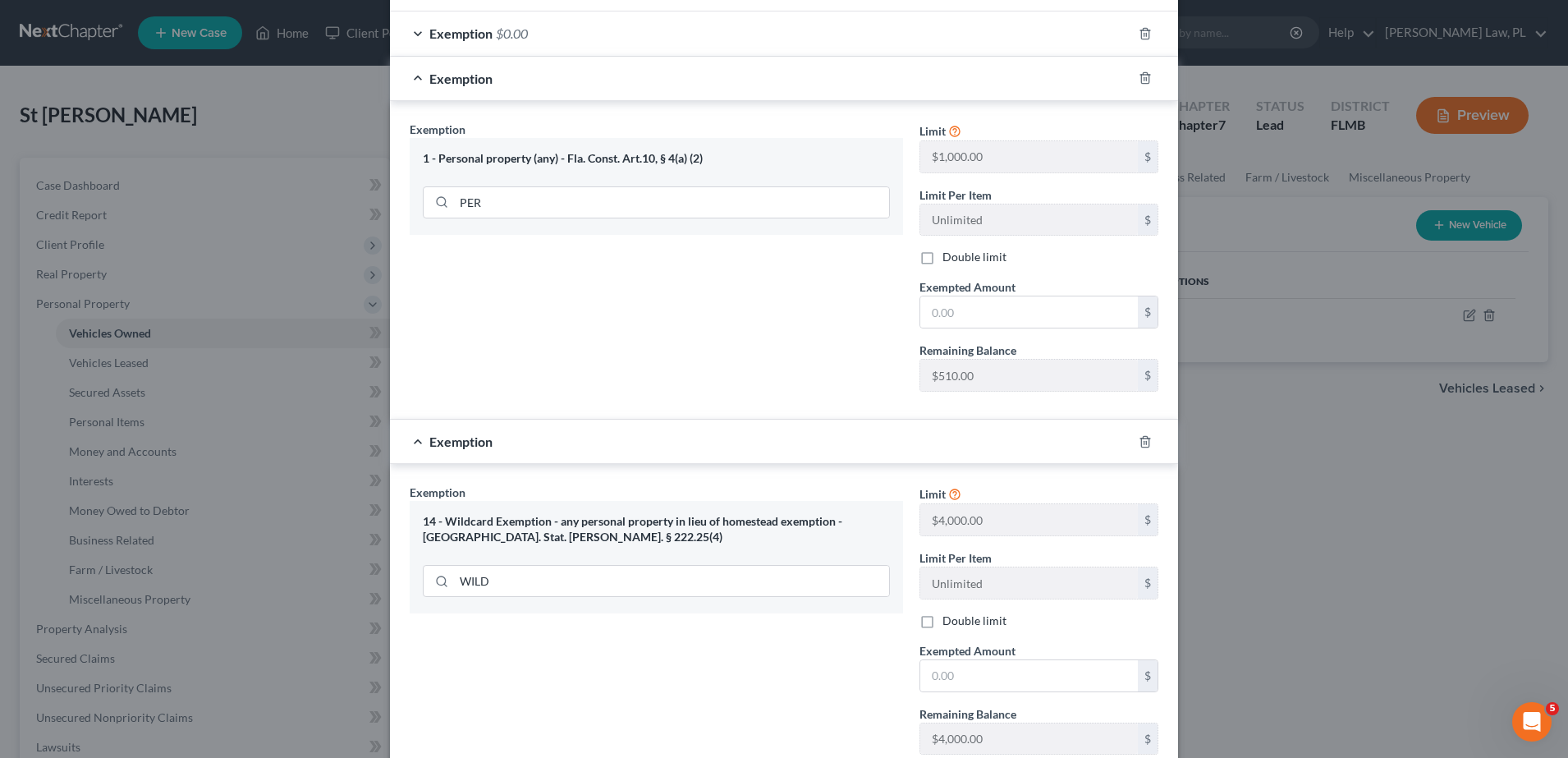
scroll to position [568, 0]
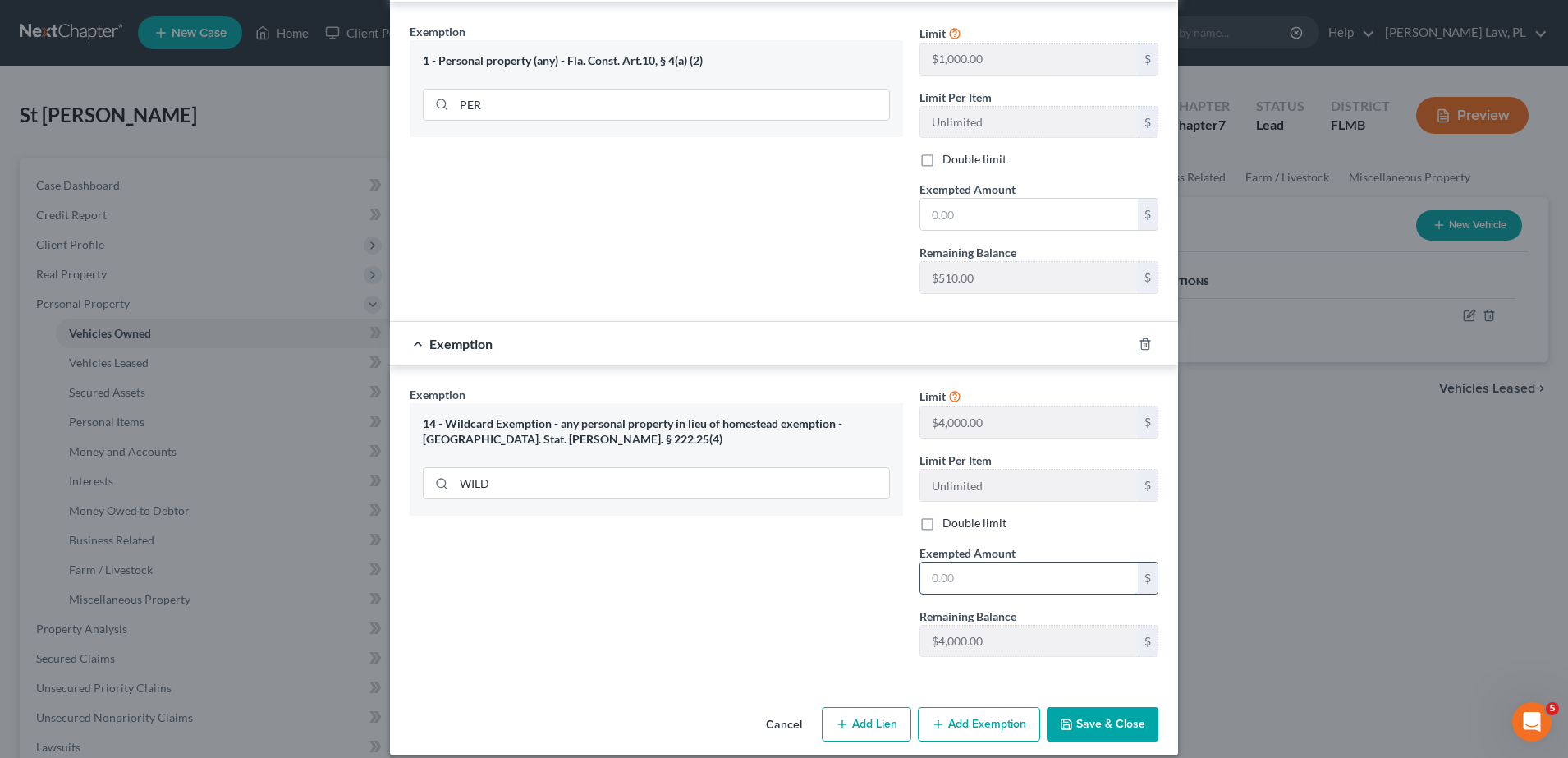
click at [1006, 563] on input "text" at bounding box center [1029, 578] width 217 height 31
type input "0.00"
click at [1101, 707] on button "Save & Close" at bounding box center [1103, 724] width 111 height 35
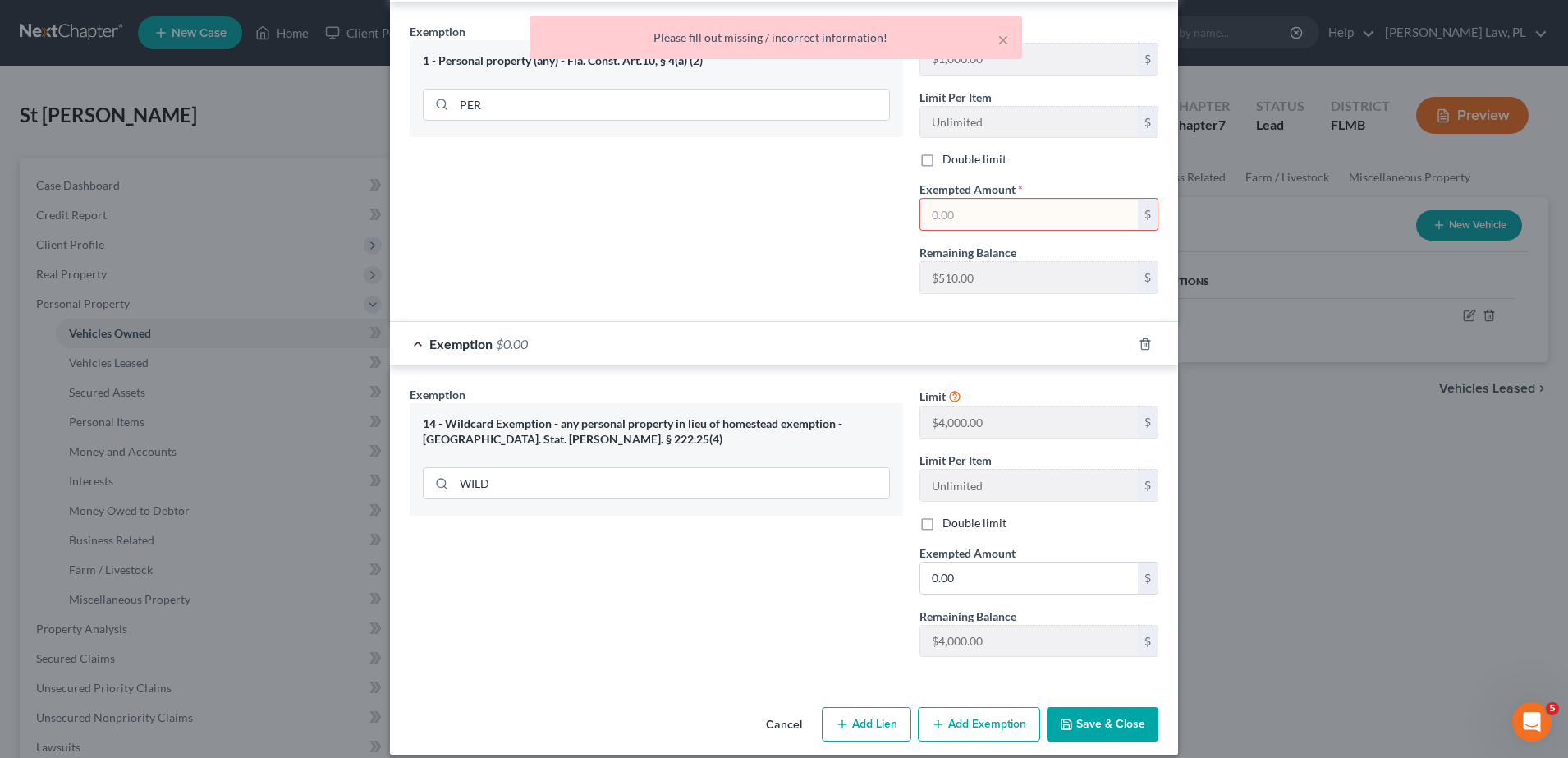
click at [1039, 204] on input "text" at bounding box center [1029, 213] width 217 height 31
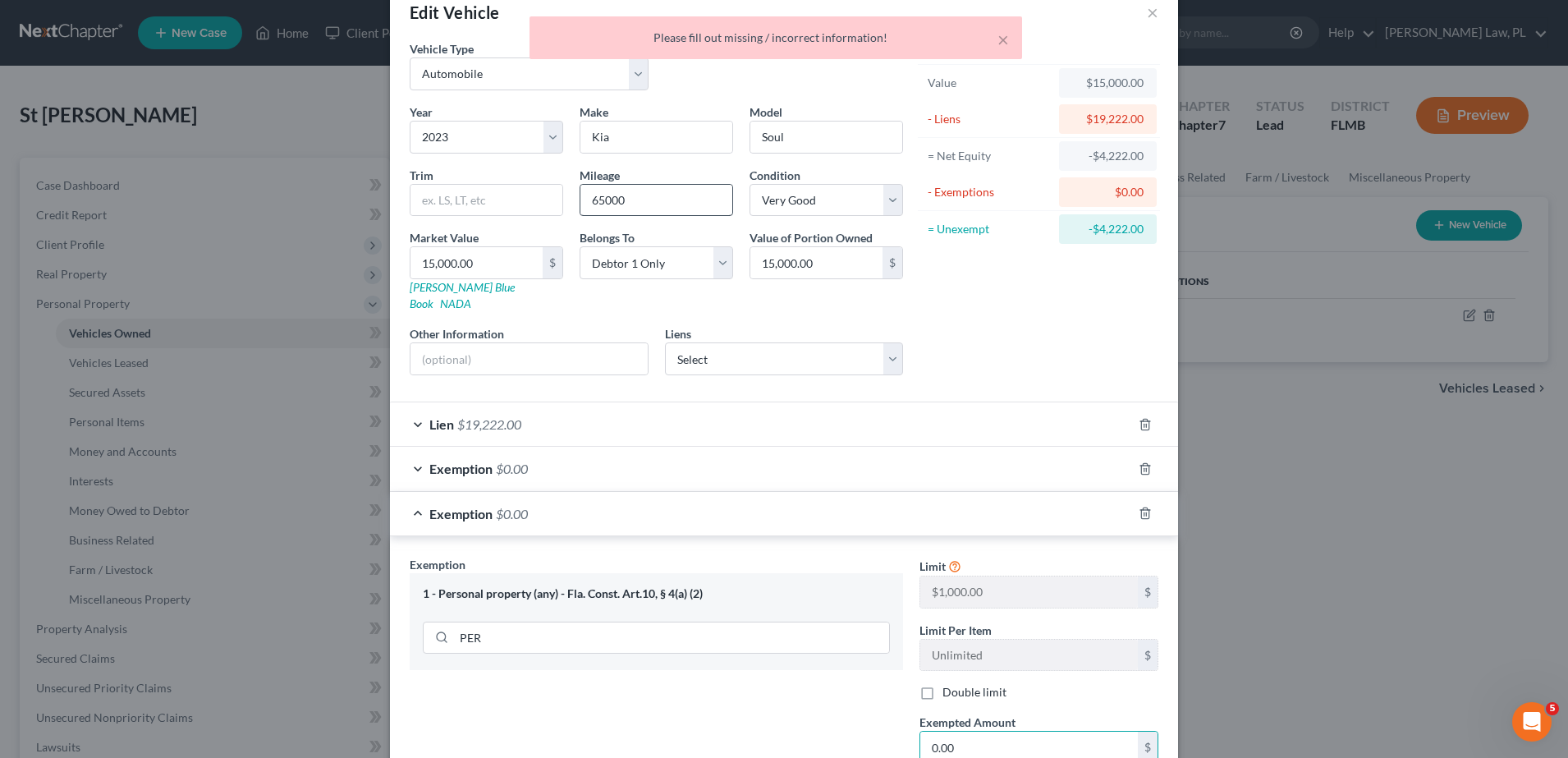
scroll to position [18, 0]
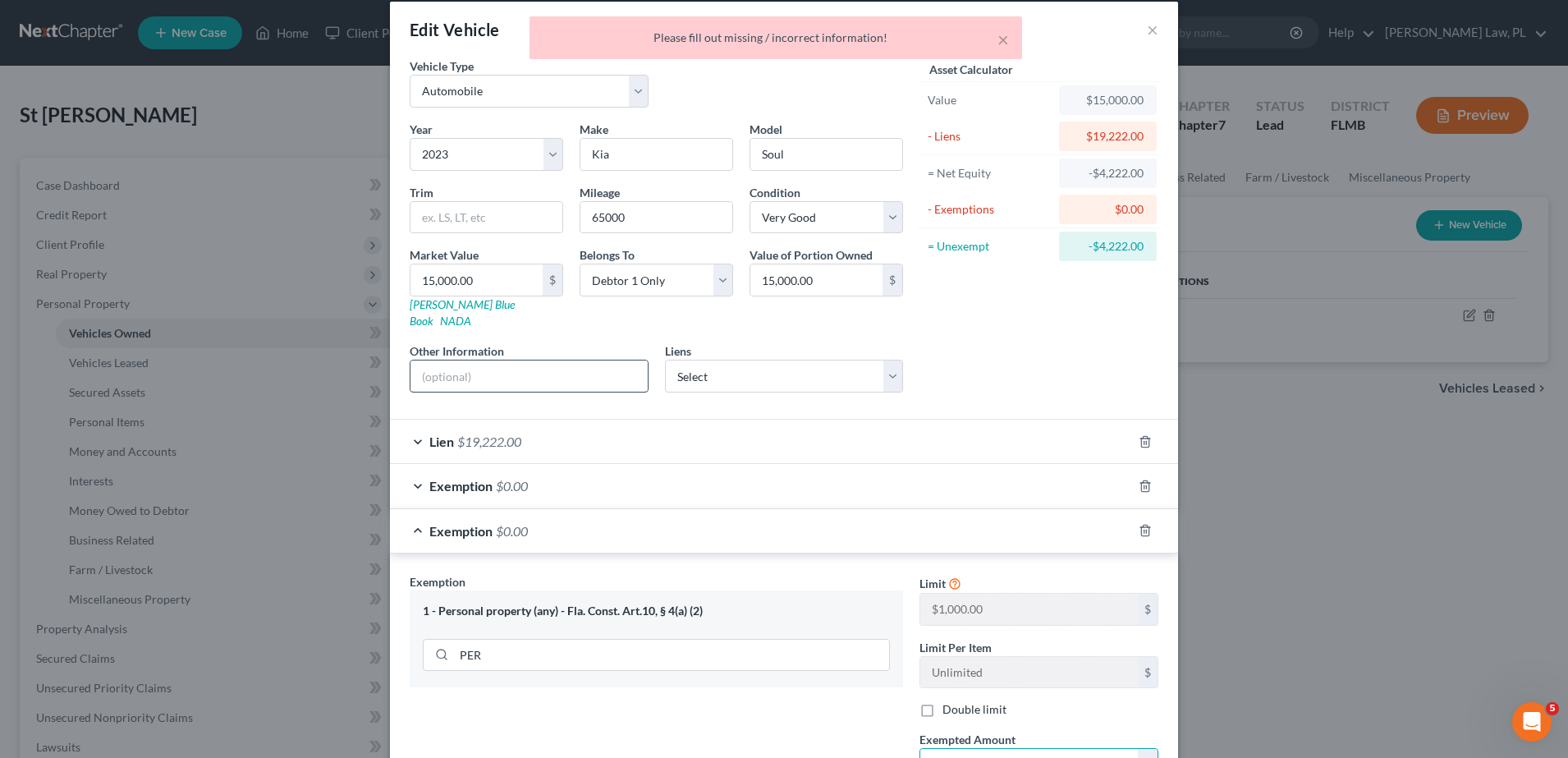
type input "0.00"
click at [459, 361] on input "text" at bounding box center [529, 376] width 237 height 31
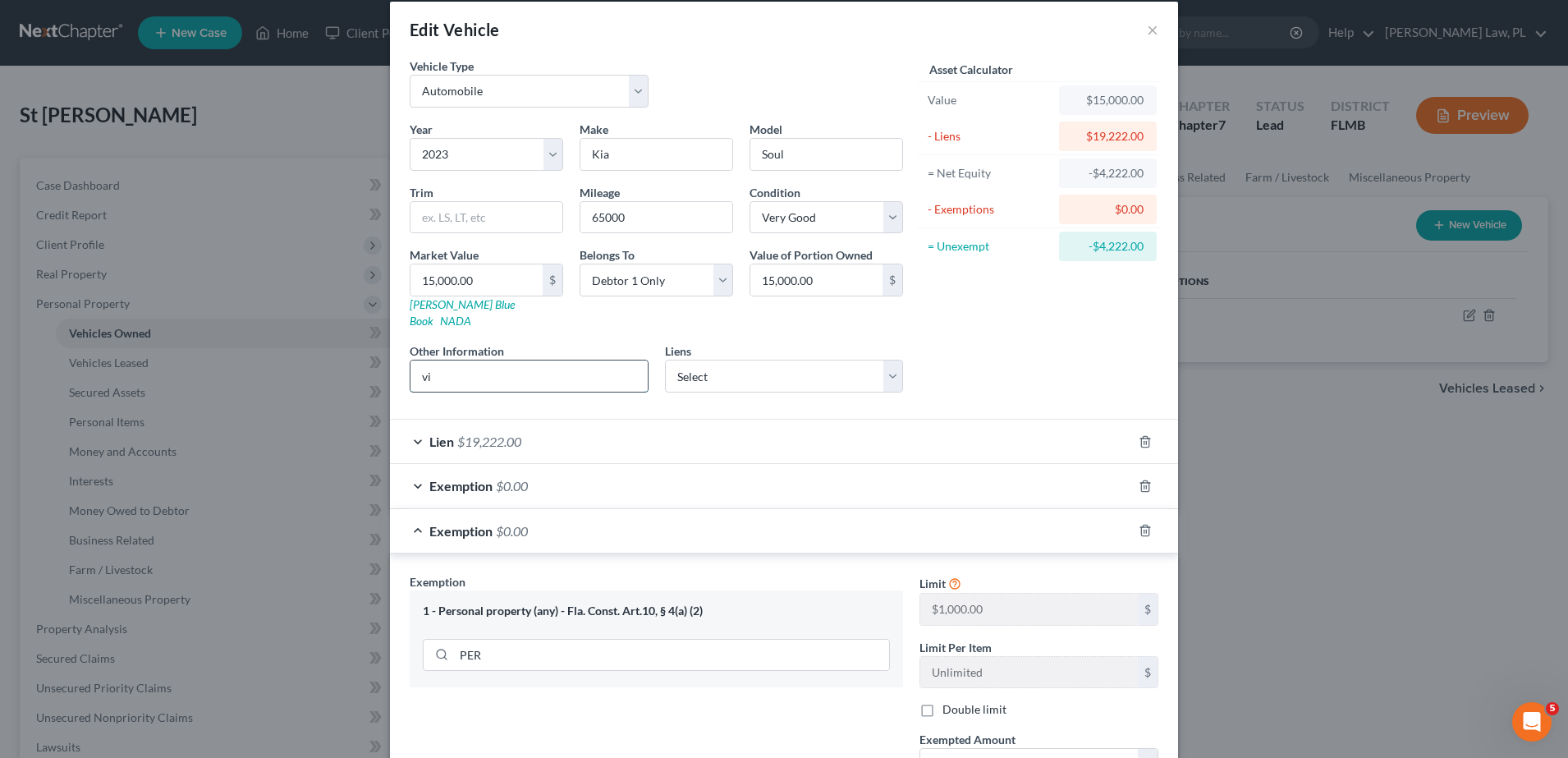
type input "v"
type input "B"
type input "VIN:"
drag, startPoint x: 459, startPoint y: 361, endPoint x: 368, endPoint y: 362, distance: 91.0
click at [368, 362] on div "Edit Vehicle × Vehicle Type Select Automobile Truck Trailer Watercraft Aircraft…" at bounding box center [784, 379] width 1568 height 758
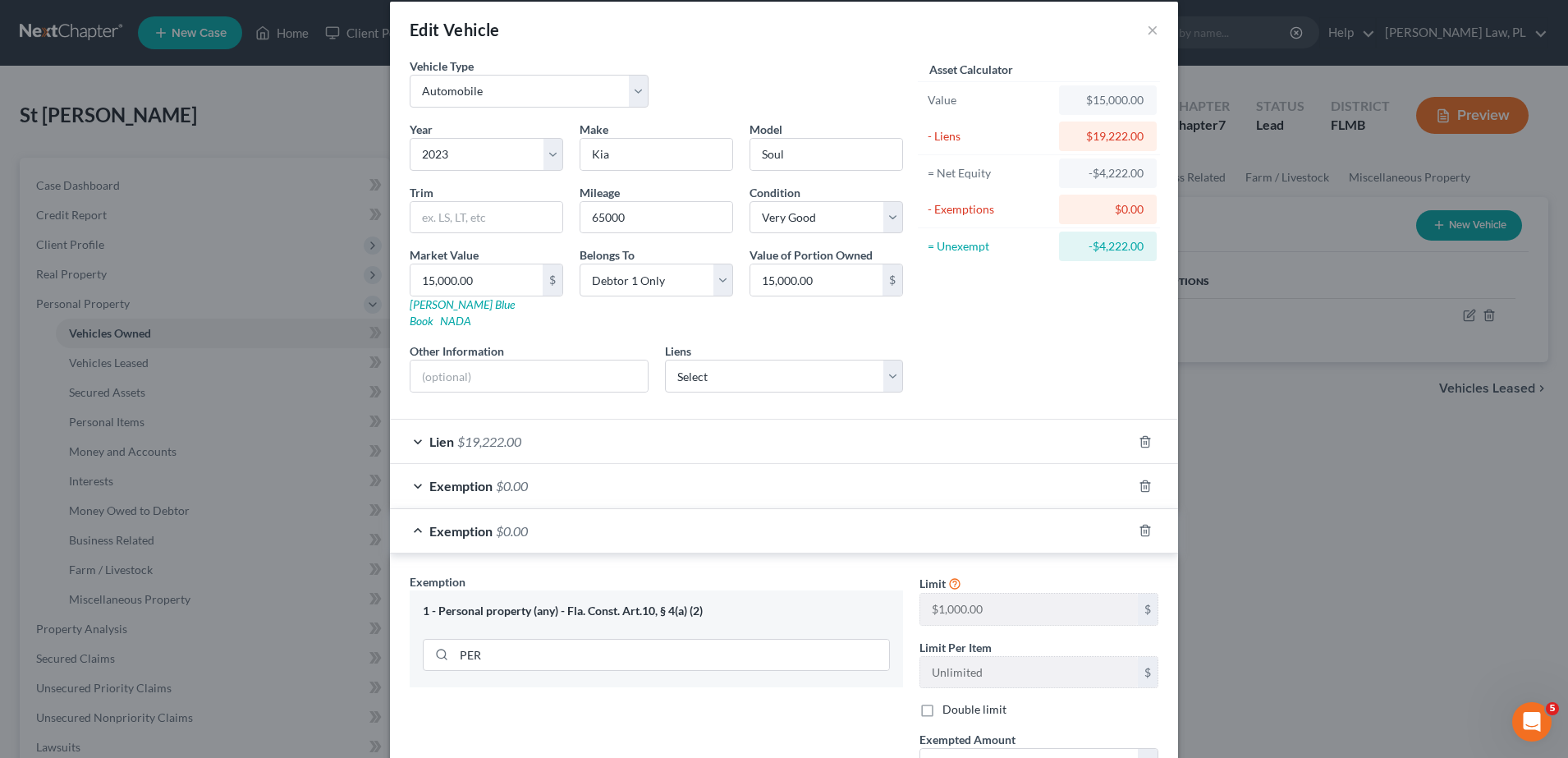
click at [695, 316] on div "Year Select 2026 2025 2024 2023 2022 2021 2020 2019 2018 2017 2016 2015 2014 20…" at bounding box center [656, 263] width 510 height 285
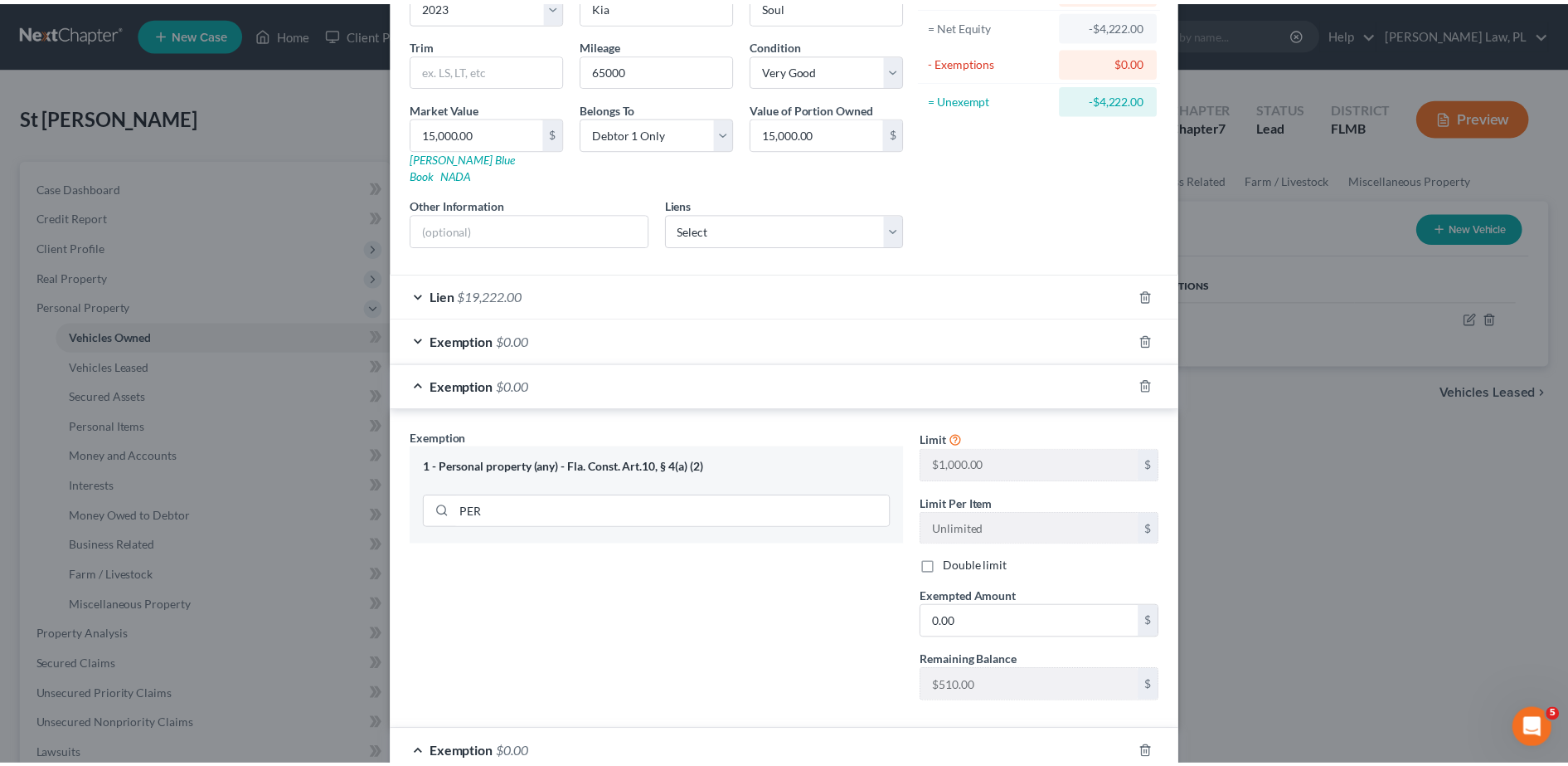
scroll to position [574, 0]
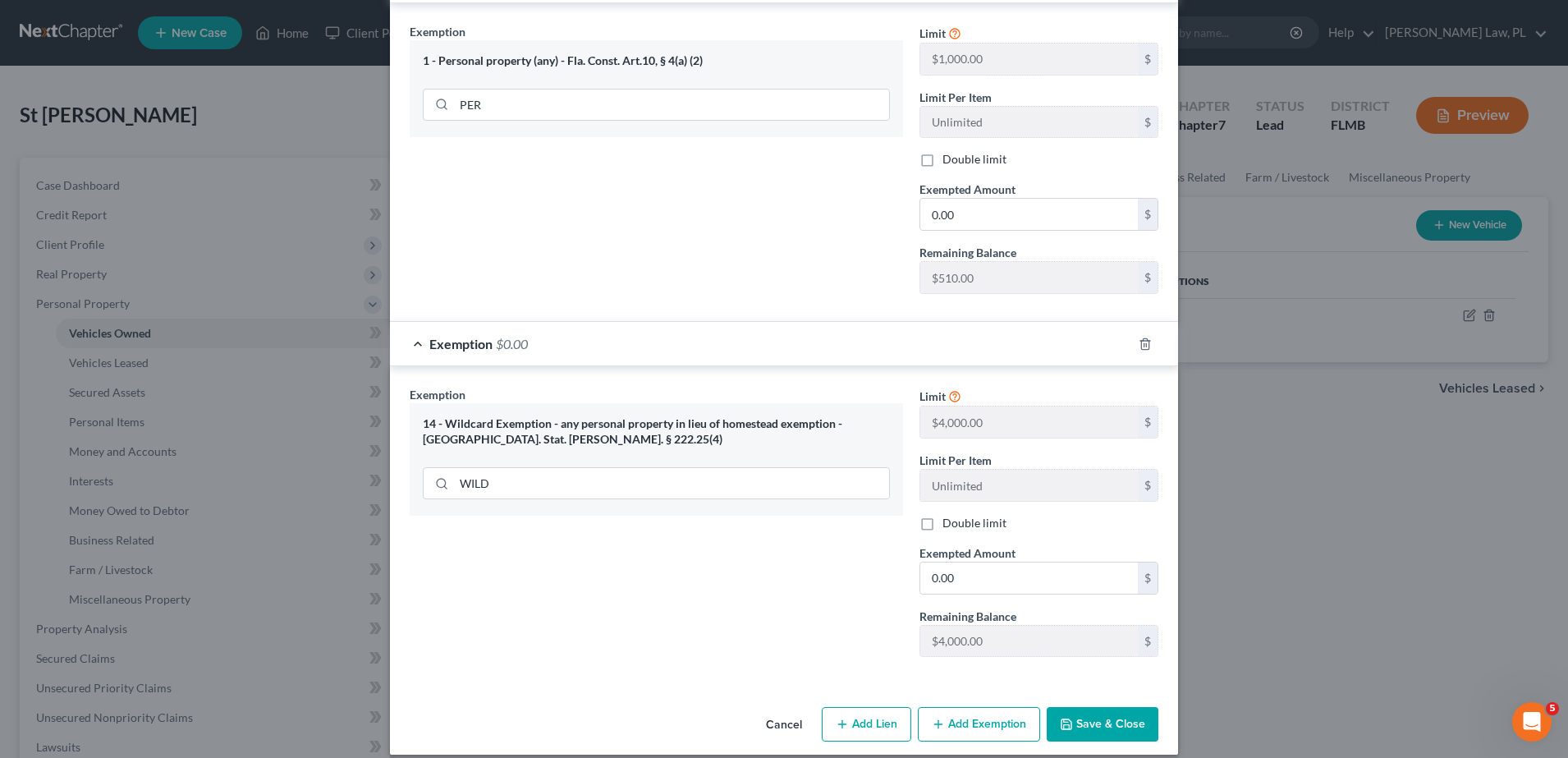
click at [1079, 707] on button "Save & Close" at bounding box center [1103, 724] width 111 height 35
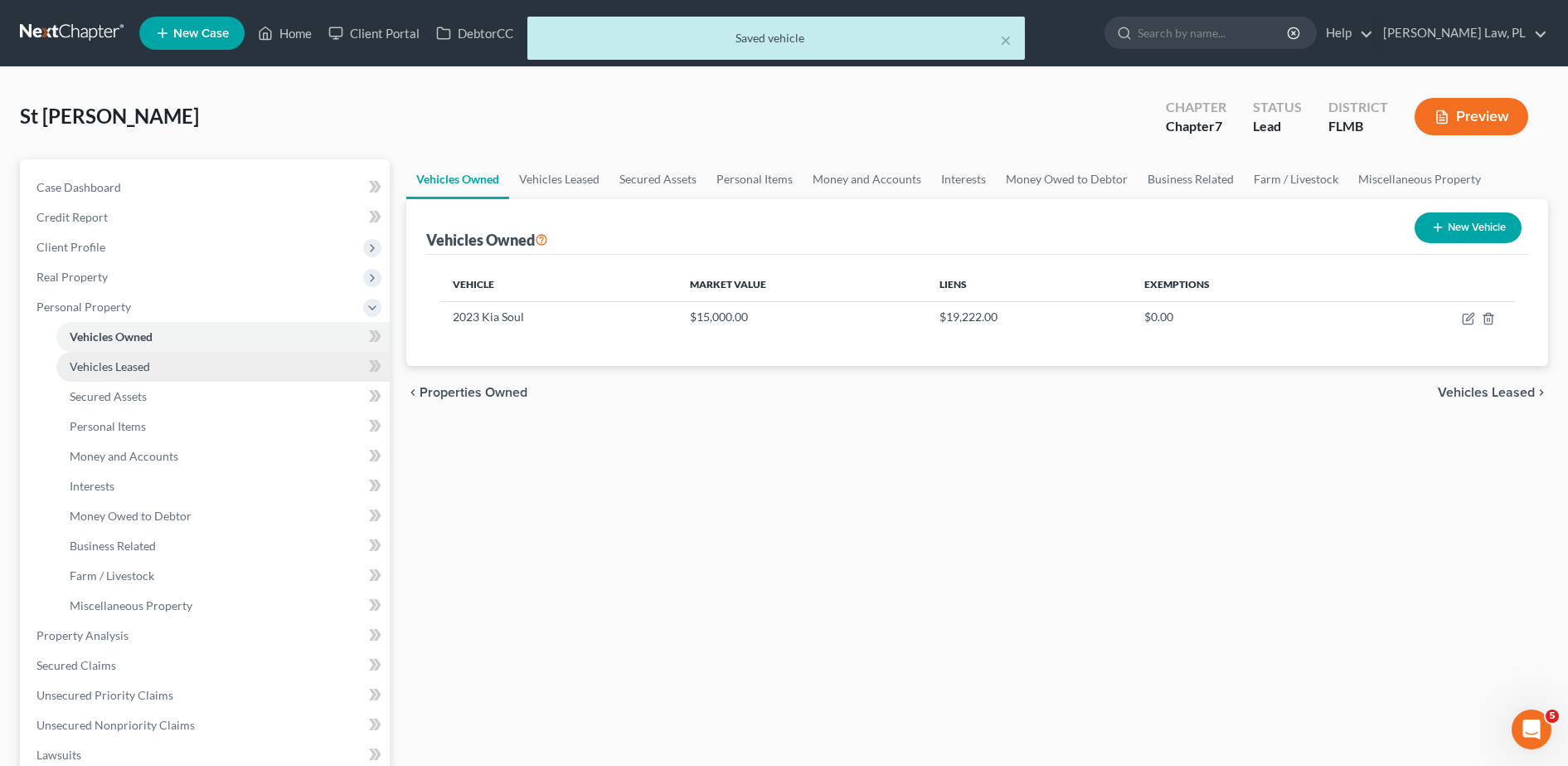
click at [212, 362] on link "Vehicles Leased" at bounding box center [223, 366] width 334 height 30
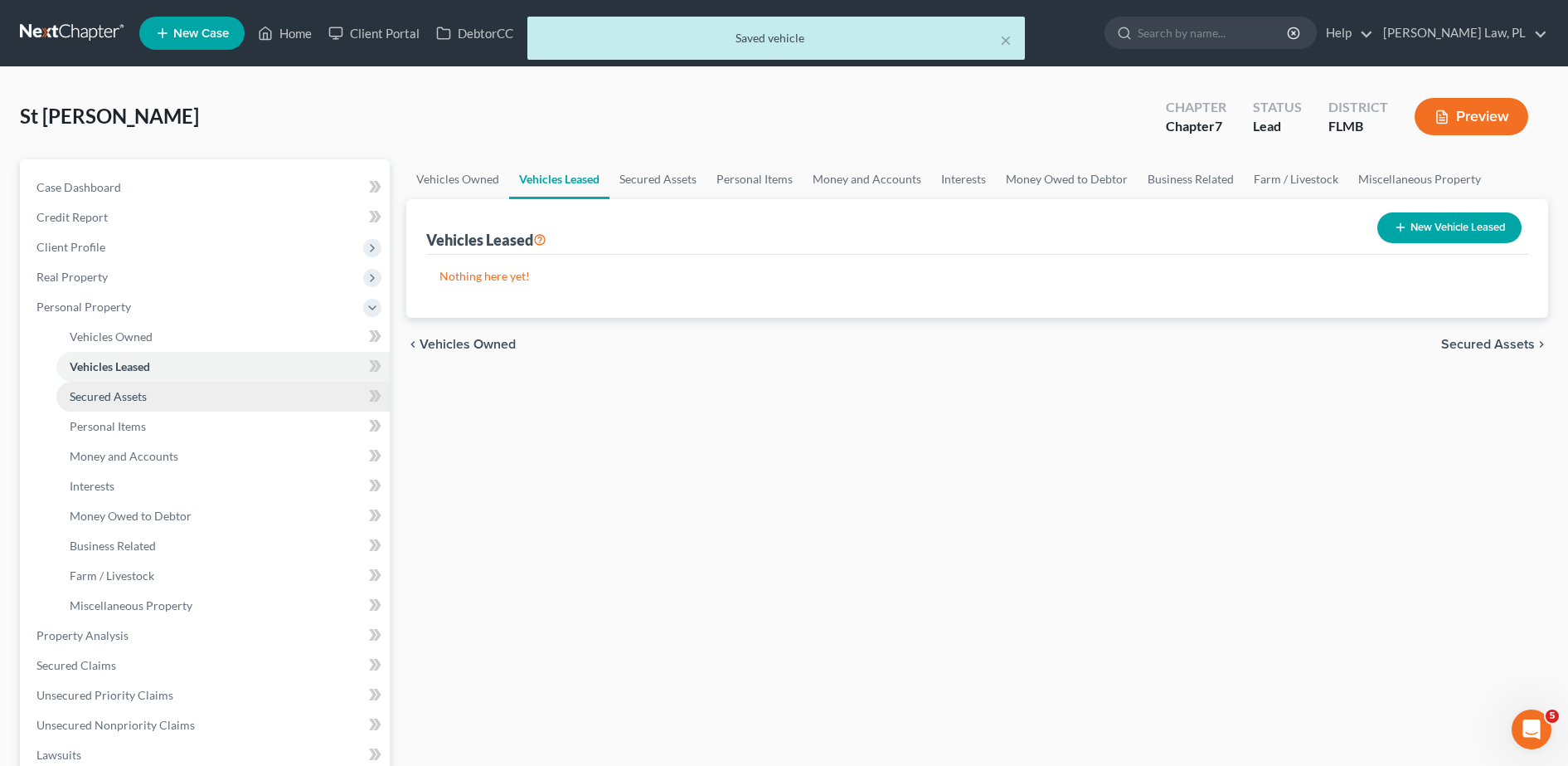
click at [200, 410] on link "Secured Assets" at bounding box center [223, 396] width 334 height 30
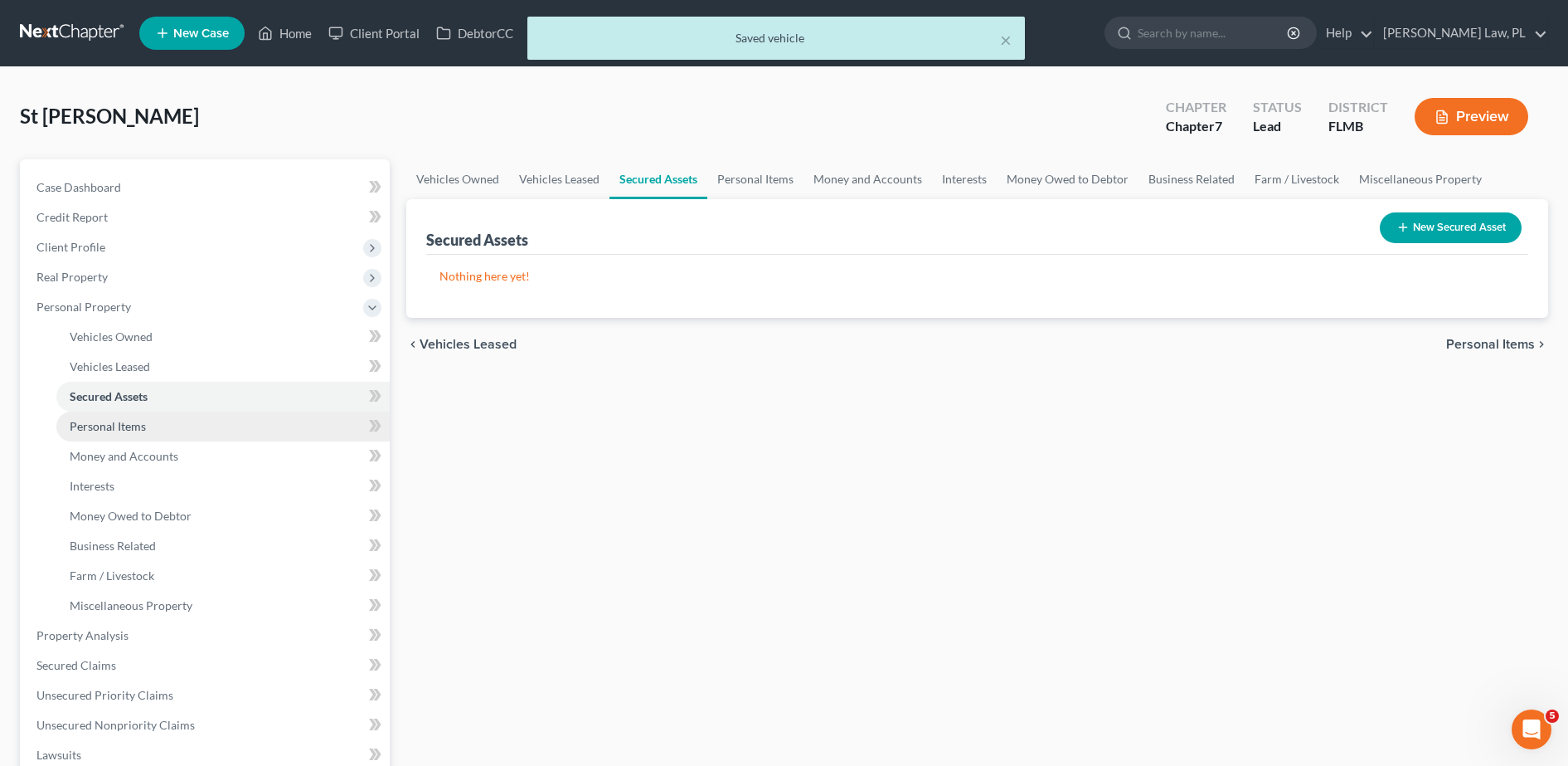
click at [162, 427] on link "Personal Items" at bounding box center [223, 425] width 334 height 30
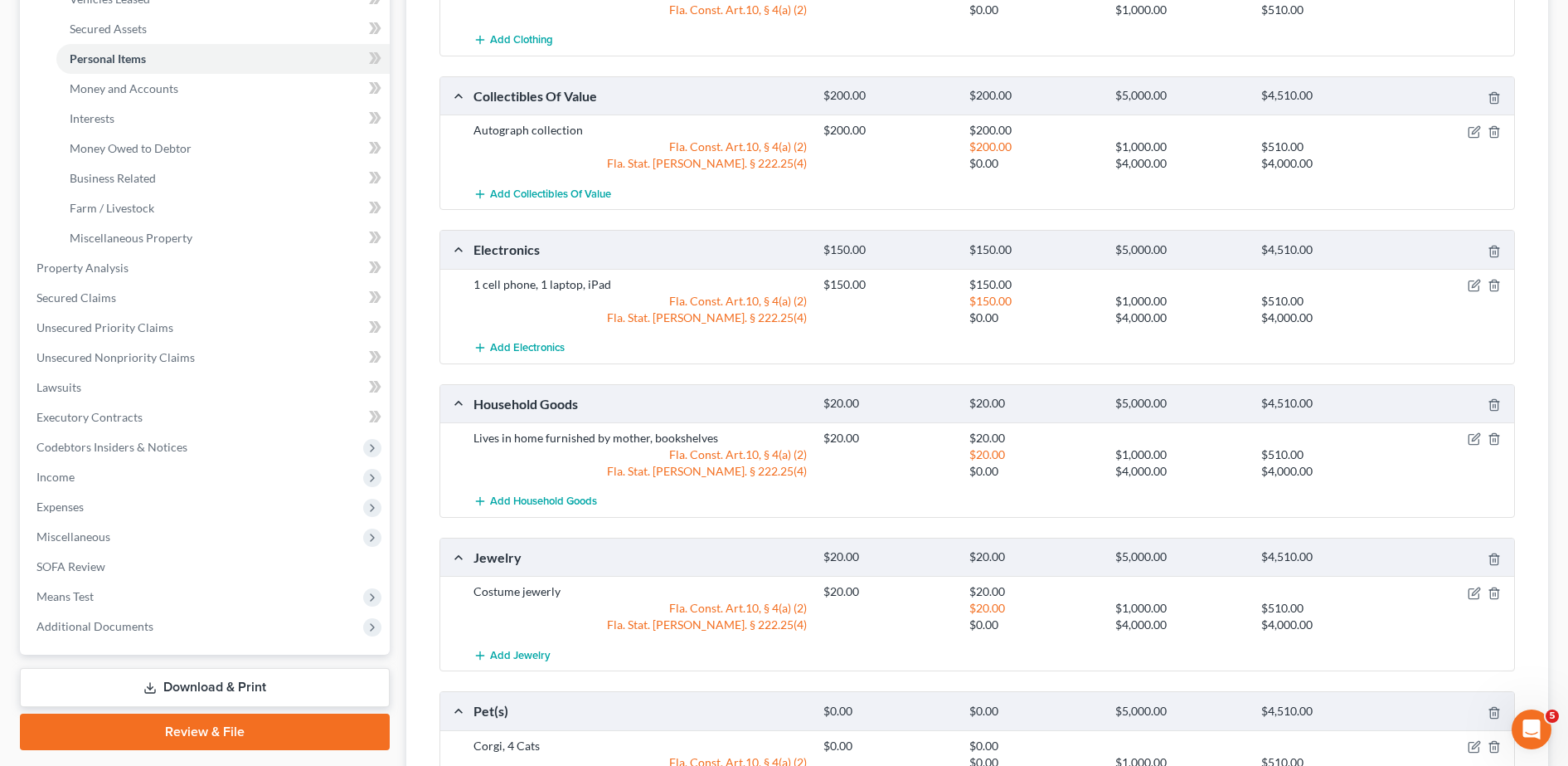
scroll to position [364, 0]
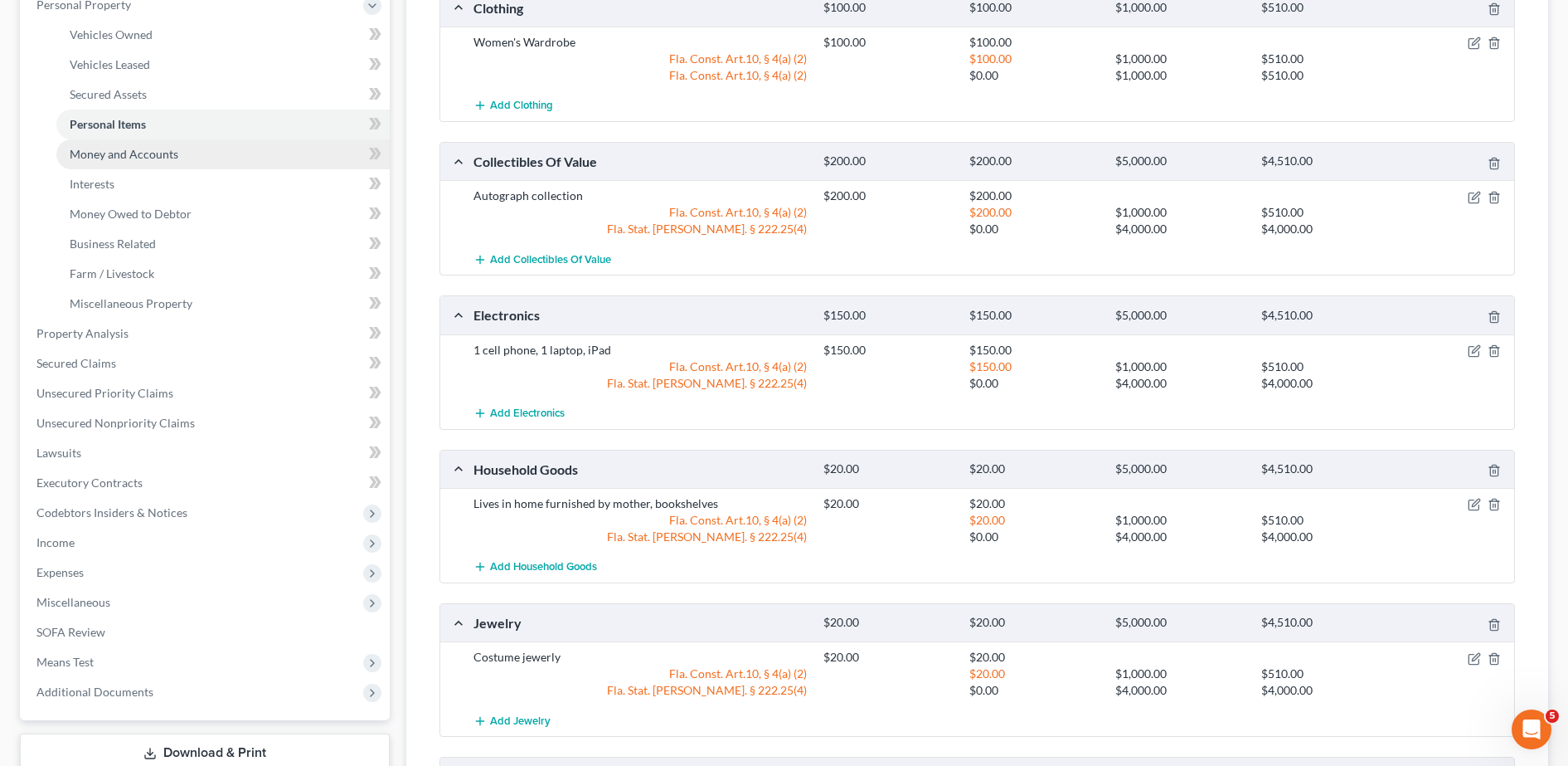
click at [179, 155] on link "Money and Accounts" at bounding box center [223, 154] width 334 height 30
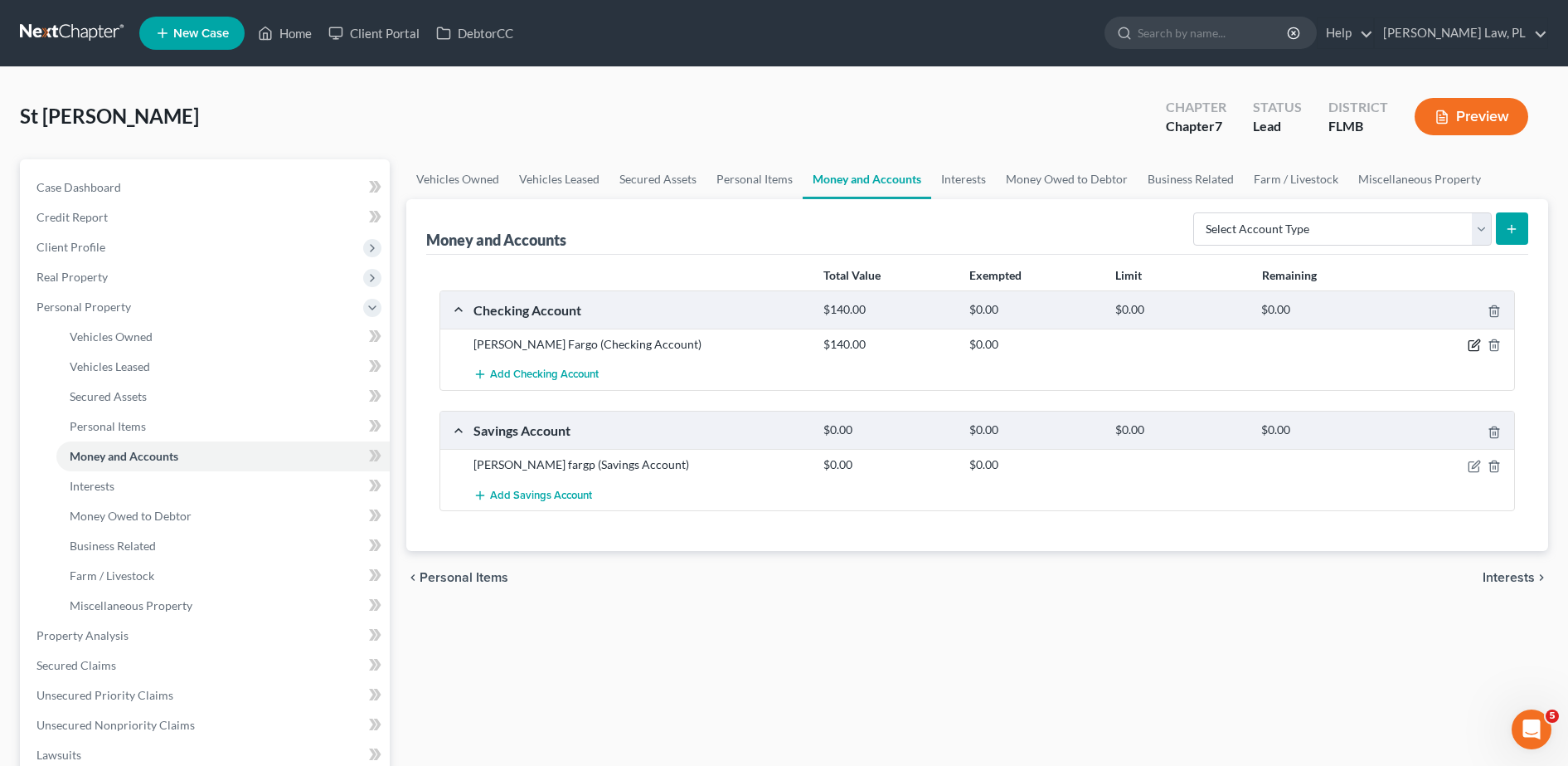
click at [1475, 342] on icon "button" at bounding box center [1475, 343] width 8 height 8
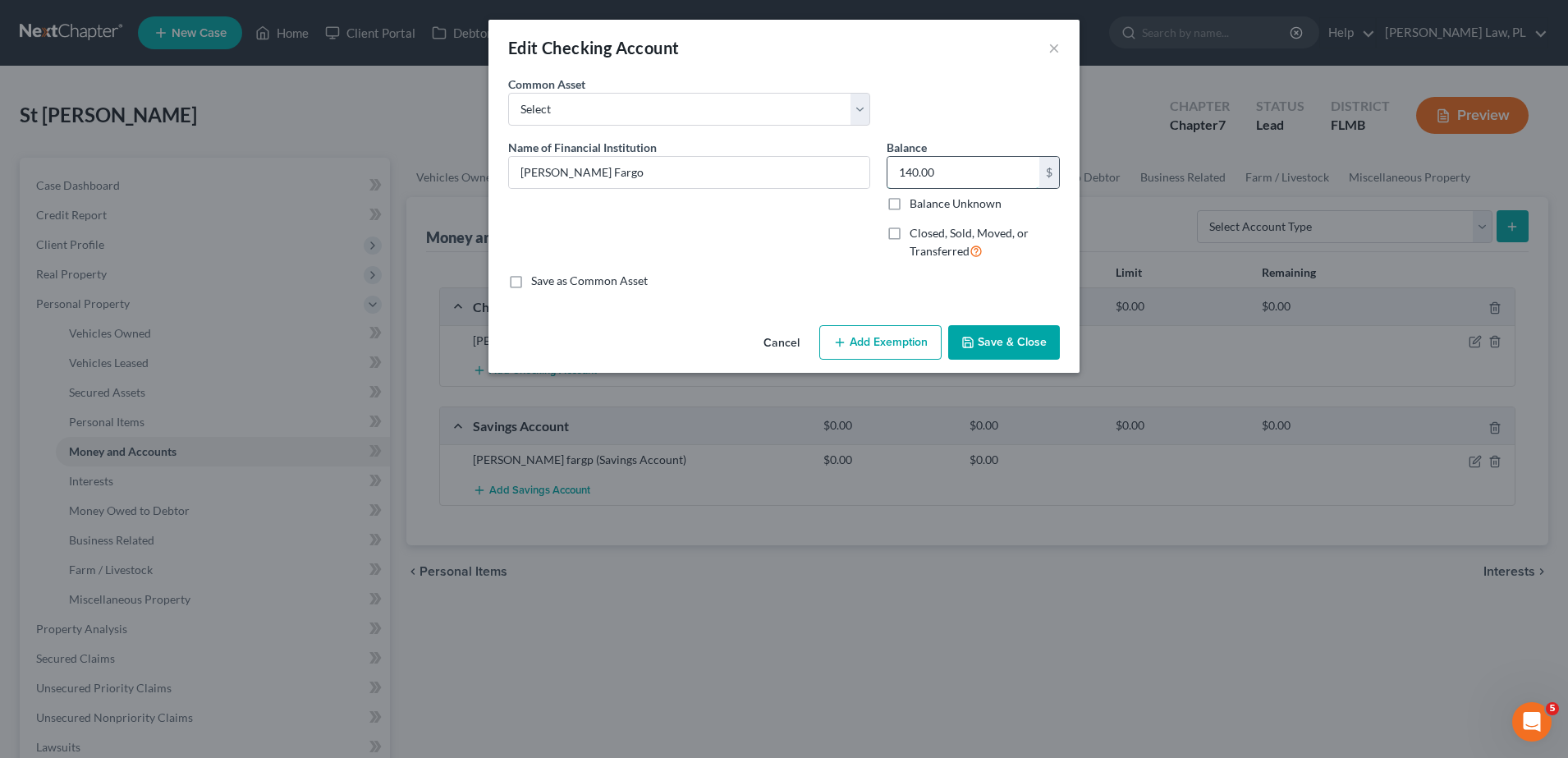
click at [969, 177] on input "140.00" at bounding box center [963, 172] width 152 height 31
type input "0.00"
click at [1015, 349] on button "Save & Close" at bounding box center [1003, 342] width 111 height 35
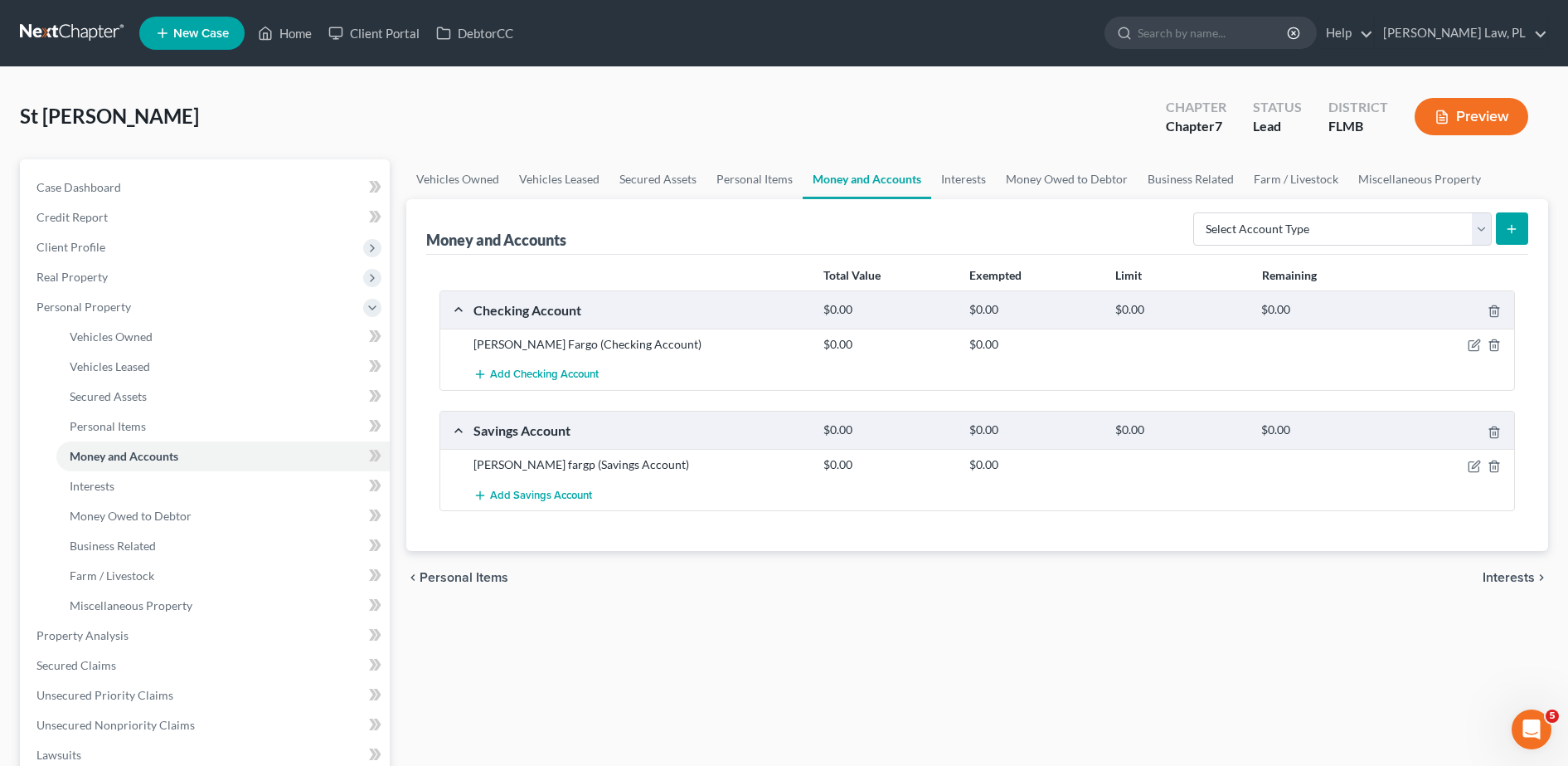
click at [1478, 474] on div "[PERSON_NAME] fargp (Savings Account) $0.00 $0.00" at bounding box center [978, 464] width 1074 height 31
click at [1471, 460] on icon "button" at bounding box center [1475, 466] width 13 height 13
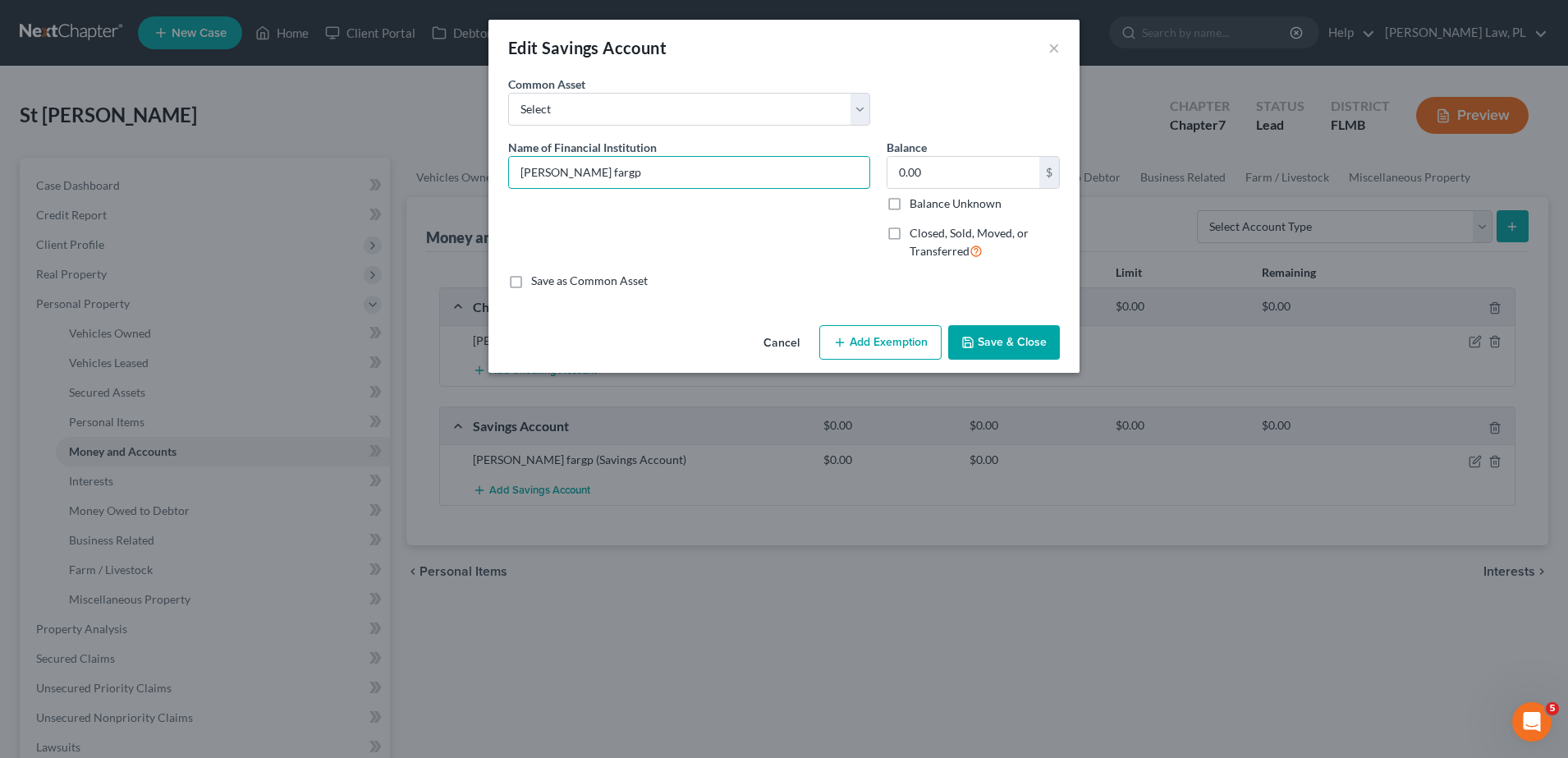
drag, startPoint x: 711, startPoint y: 172, endPoint x: 464, endPoint y: 183, distance: 247.2
click at [464, 183] on div "Edit Savings Account × An exemption set must first be selected from the Filing …" at bounding box center [784, 379] width 1568 height 758
type input "w"
type input "[PERSON_NAME] Fargo"
type input "0.00"
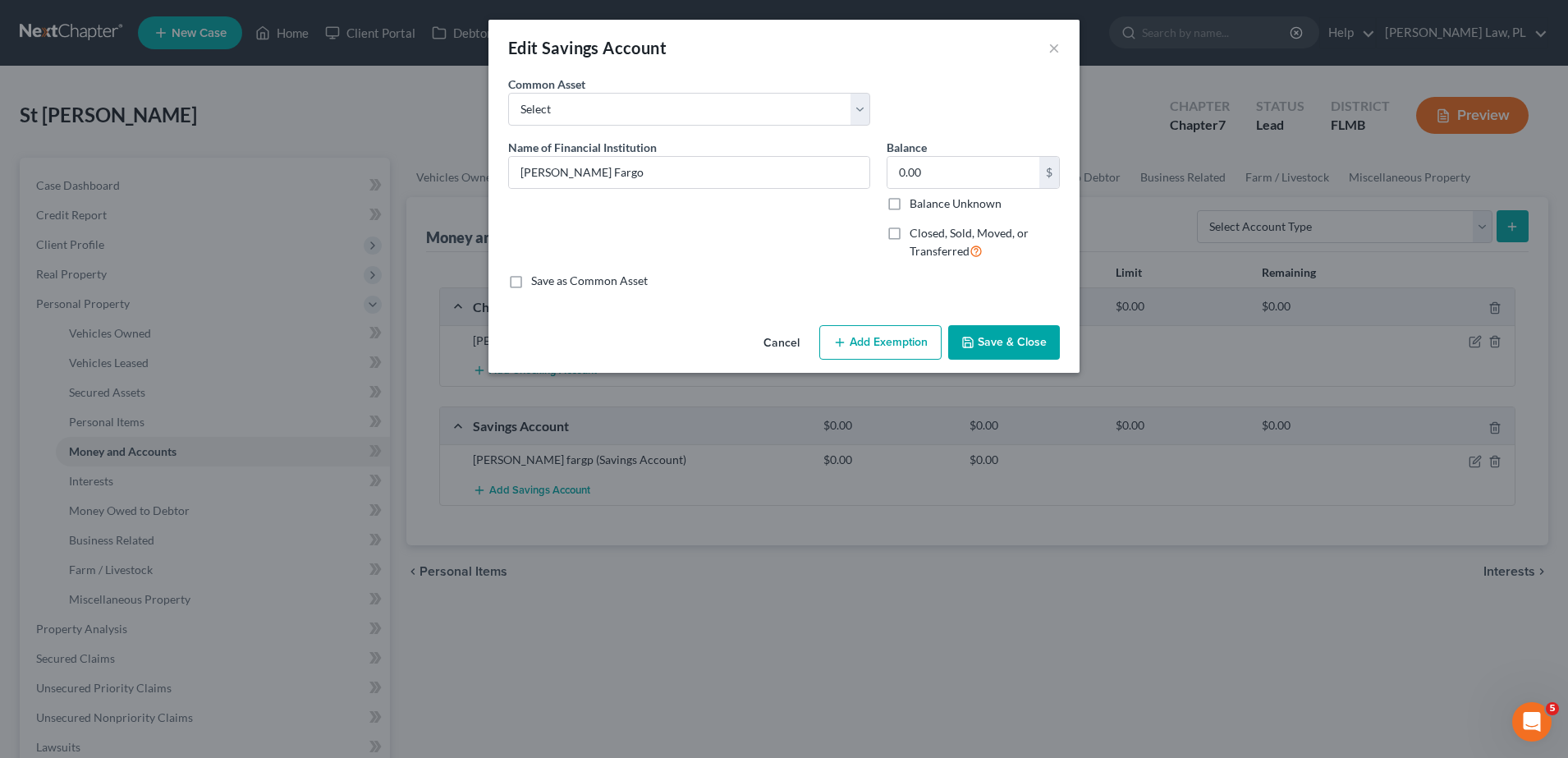
click at [851, 338] on button "Add Exemption" at bounding box center [881, 342] width 123 height 35
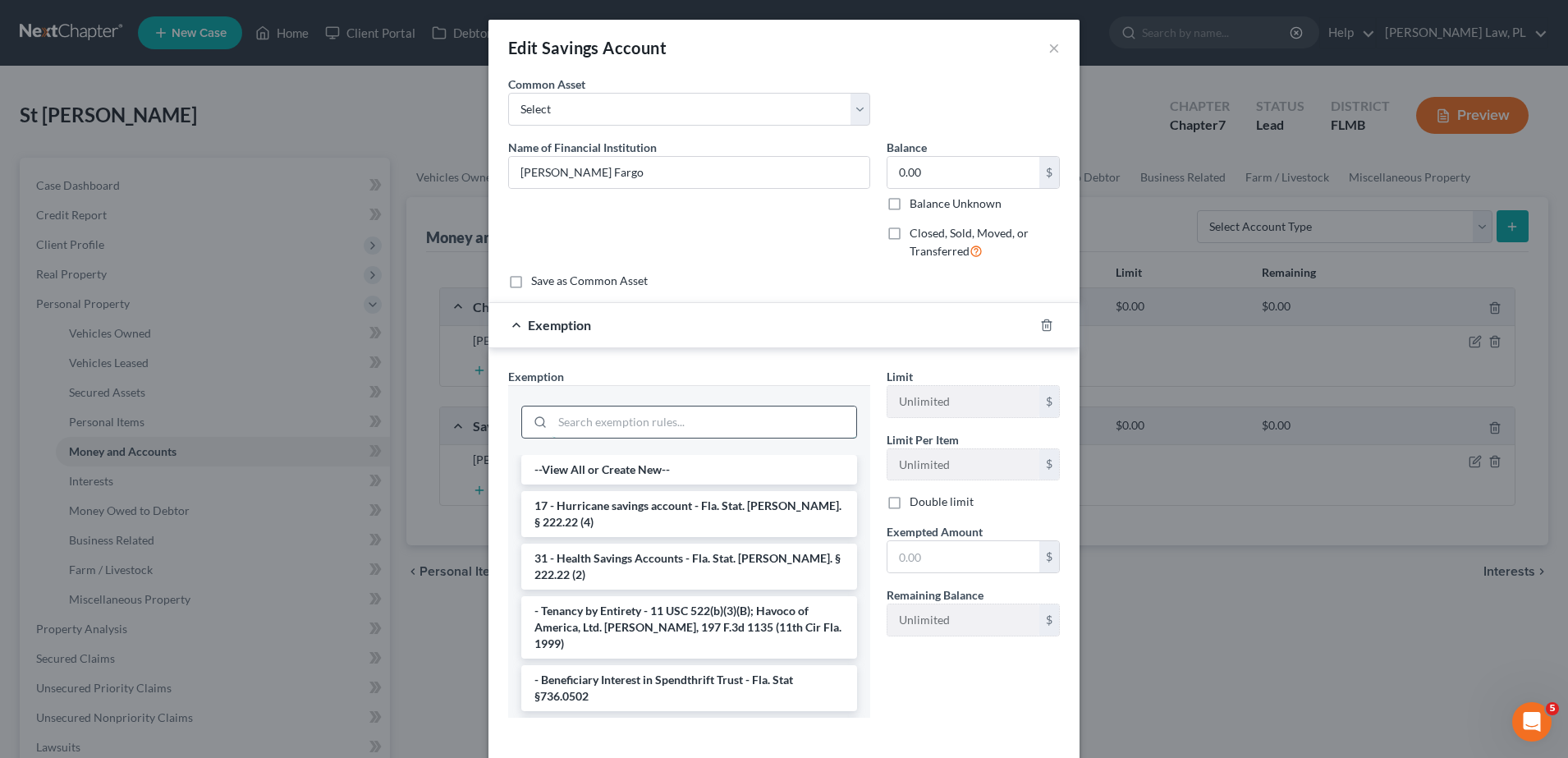
click at [650, 422] on input "search" at bounding box center [704, 421] width 304 height 31
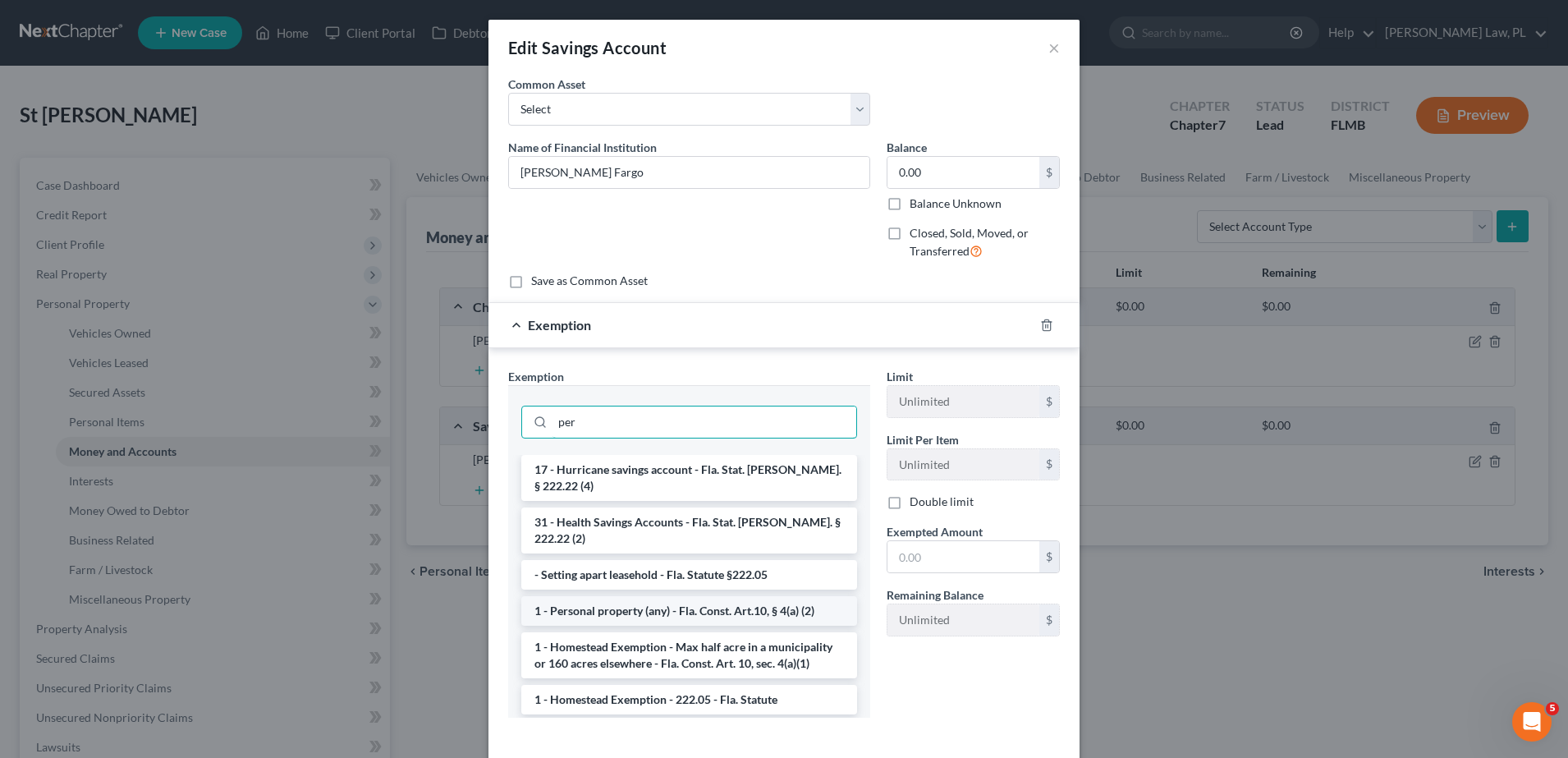
type input "per"
click at [674, 596] on li "1 - Personal property (any) - Fla. Const. Art.10, § 4(a) (2)" at bounding box center [689, 610] width 336 height 29
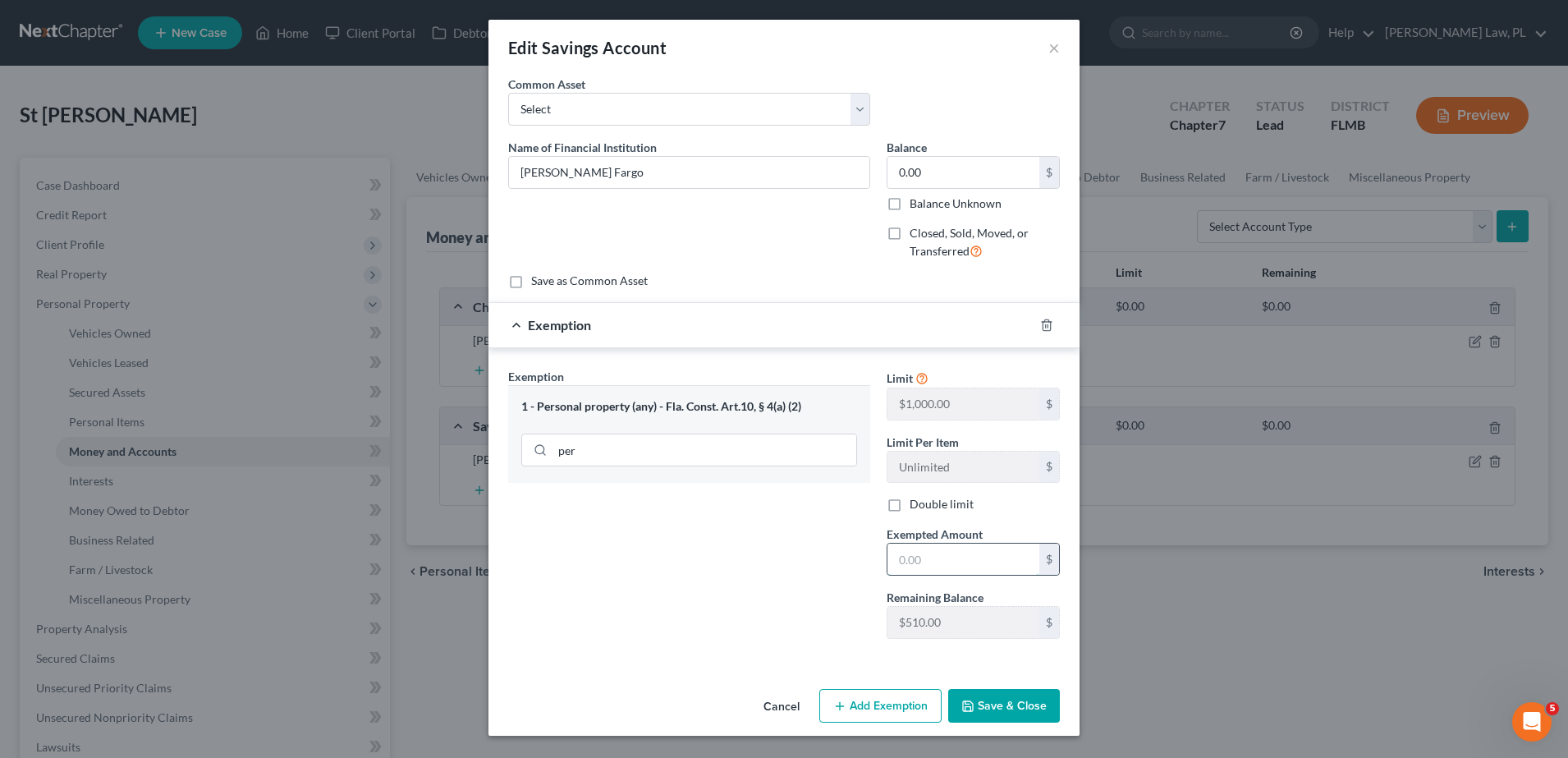
click at [899, 559] on input "text" at bounding box center [963, 559] width 152 height 31
type input "0.00"
click at [891, 705] on button "Add Exemption" at bounding box center [881, 705] width 123 height 35
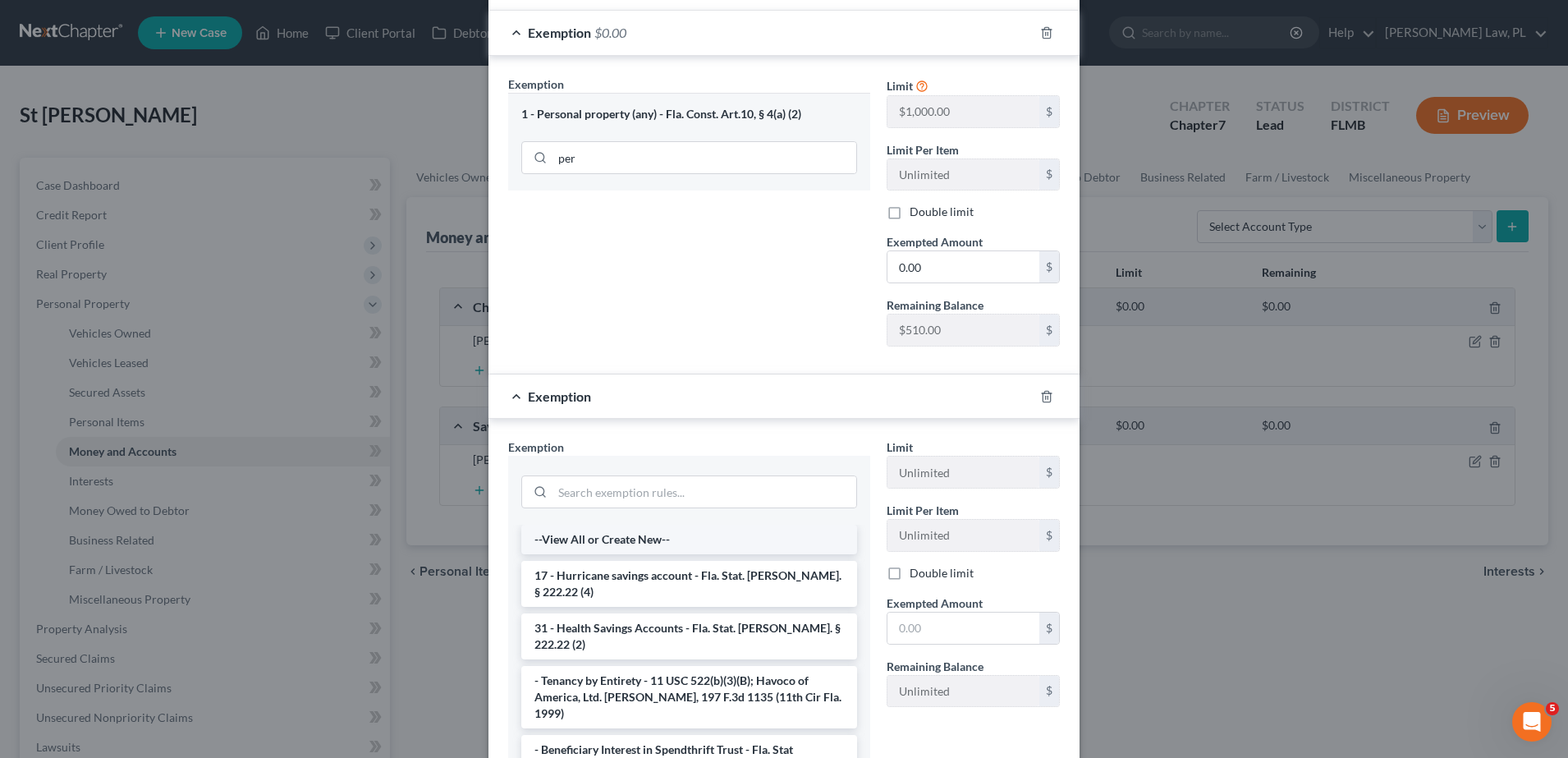
scroll to position [295, 0]
click at [629, 501] on input "search" at bounding box center [704, 488] width 304 height 31
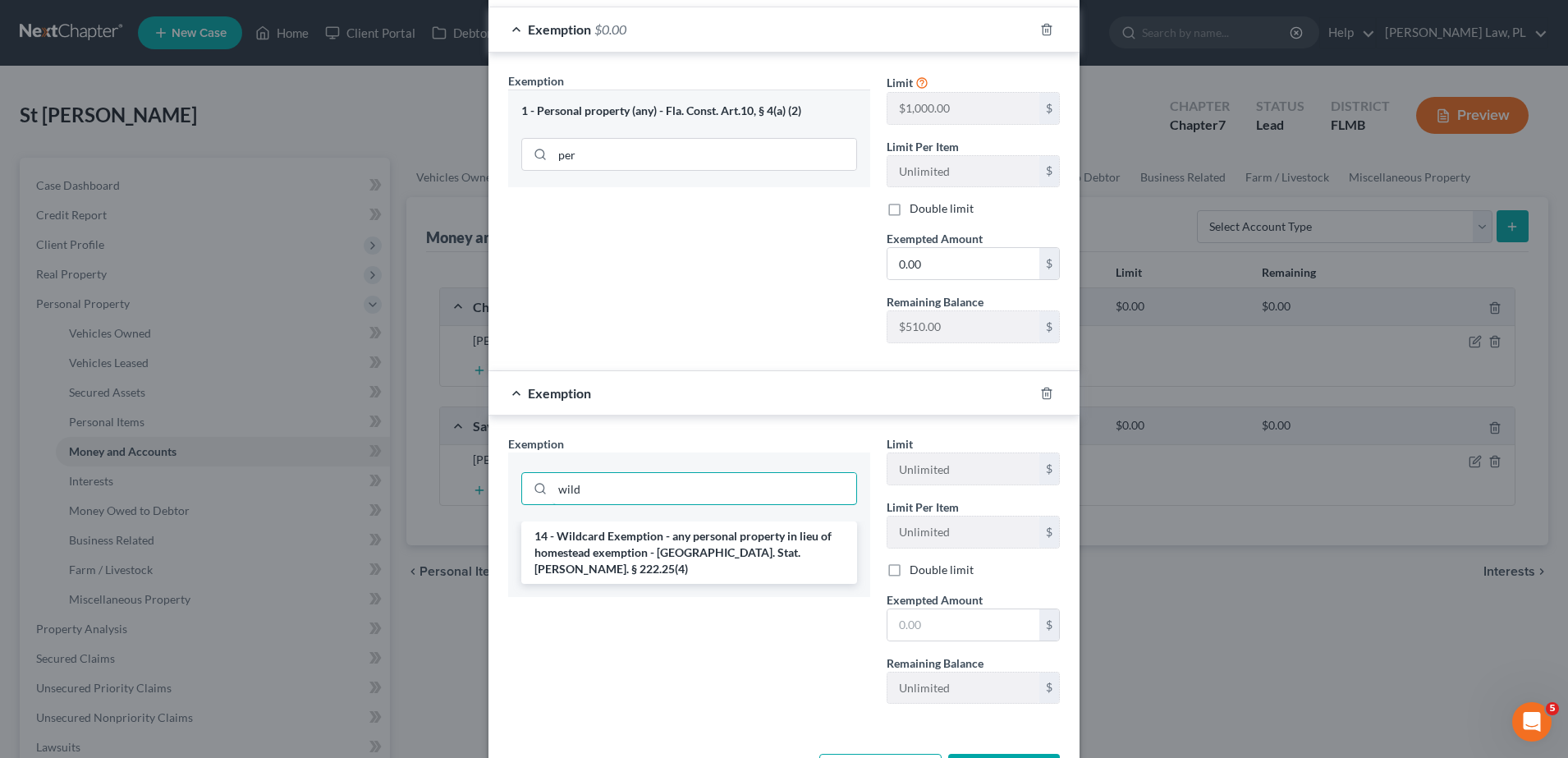
type input "wild"
click at [636, 515] on div "wild" at bounding box center [688, 486] width 362 height 69
click at [677, 563] on li "14 - Wildcard Exemption - any personal property in lieu of homestead exemption …" at bounding box center [689, 552] width 336 height 62
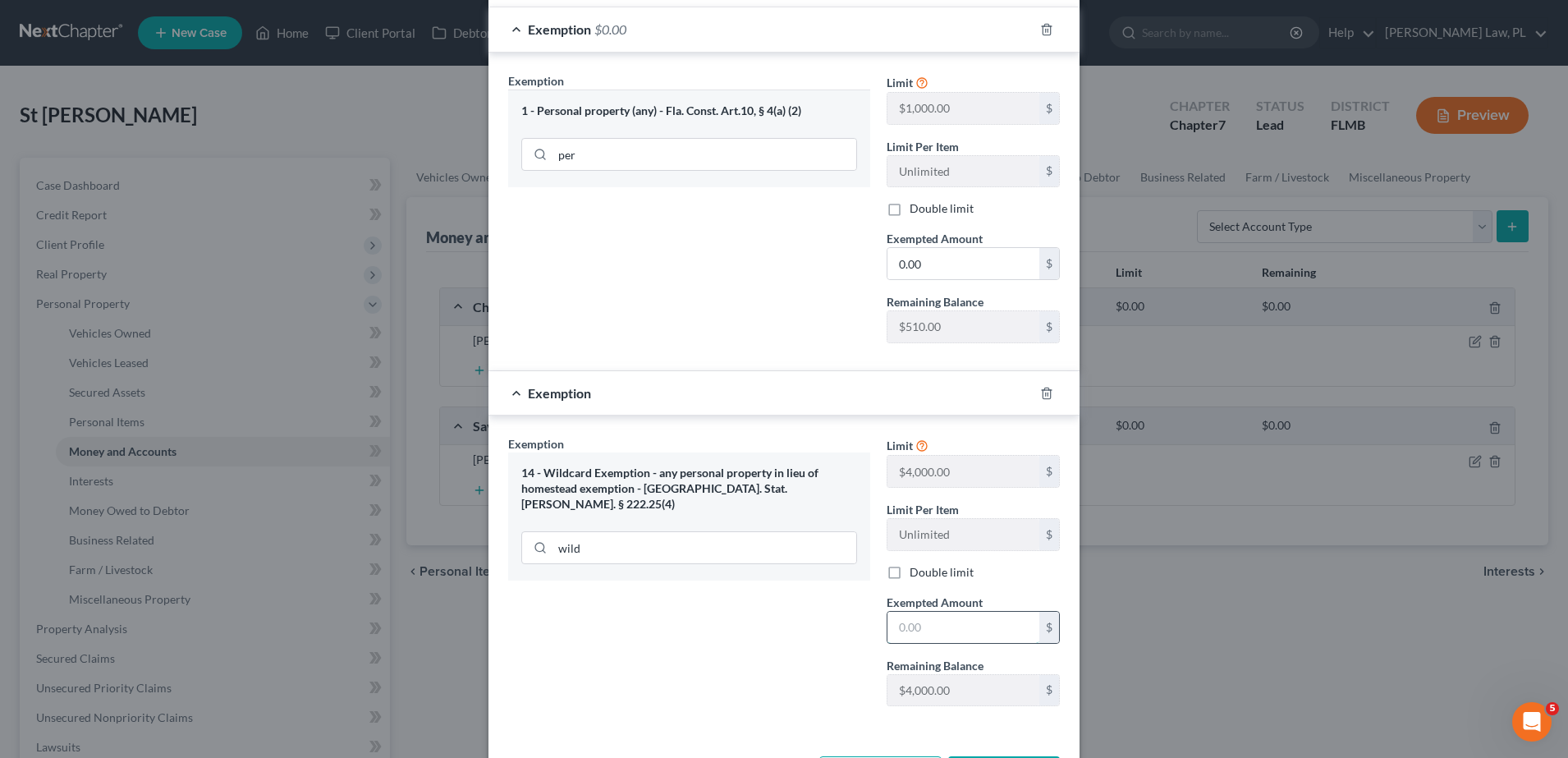
click at [896, 630] on input "text" at bounding box center [963, 627] width 152 height 31
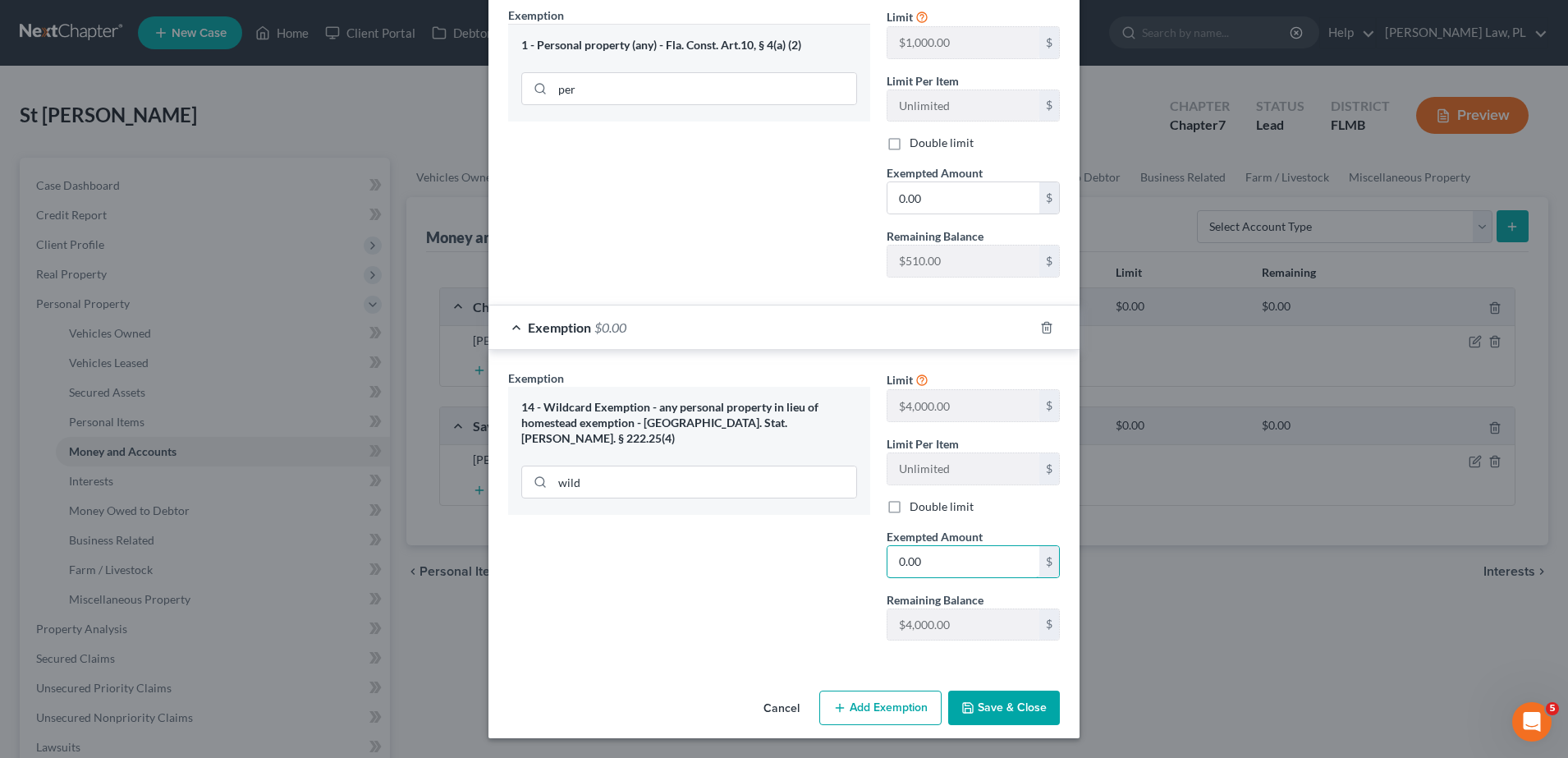
type input "0.00"
click at [965, 713] on icon "button" at bounding box center [968, 707] width 9 height 9
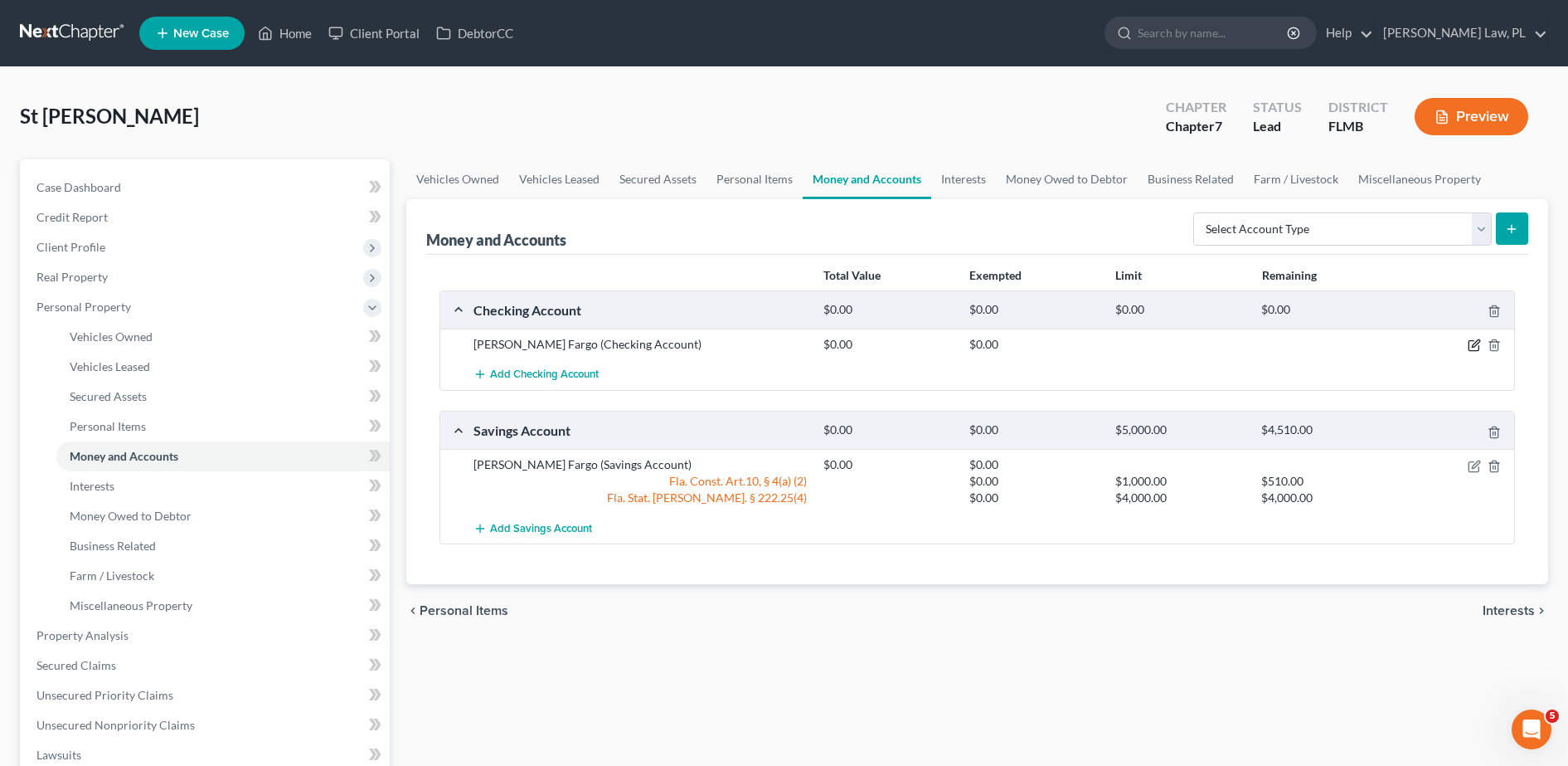
click at [1473, 351] on icon "button" at bounding box center [1474, 345] width 10 height 10
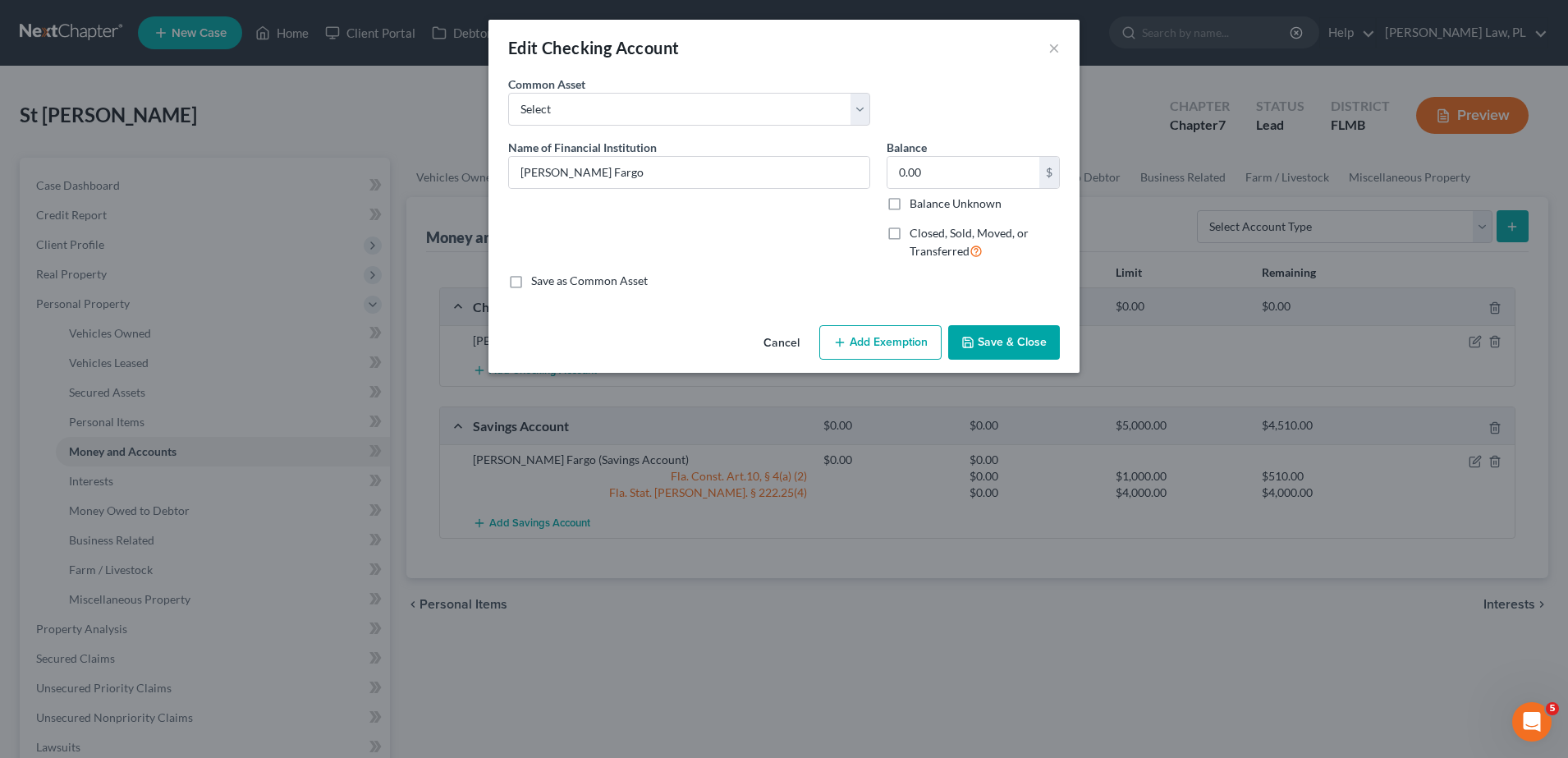
click at [870, 336] on button "Add Exemption" at bounding box center [881, 342] width 123 height 35
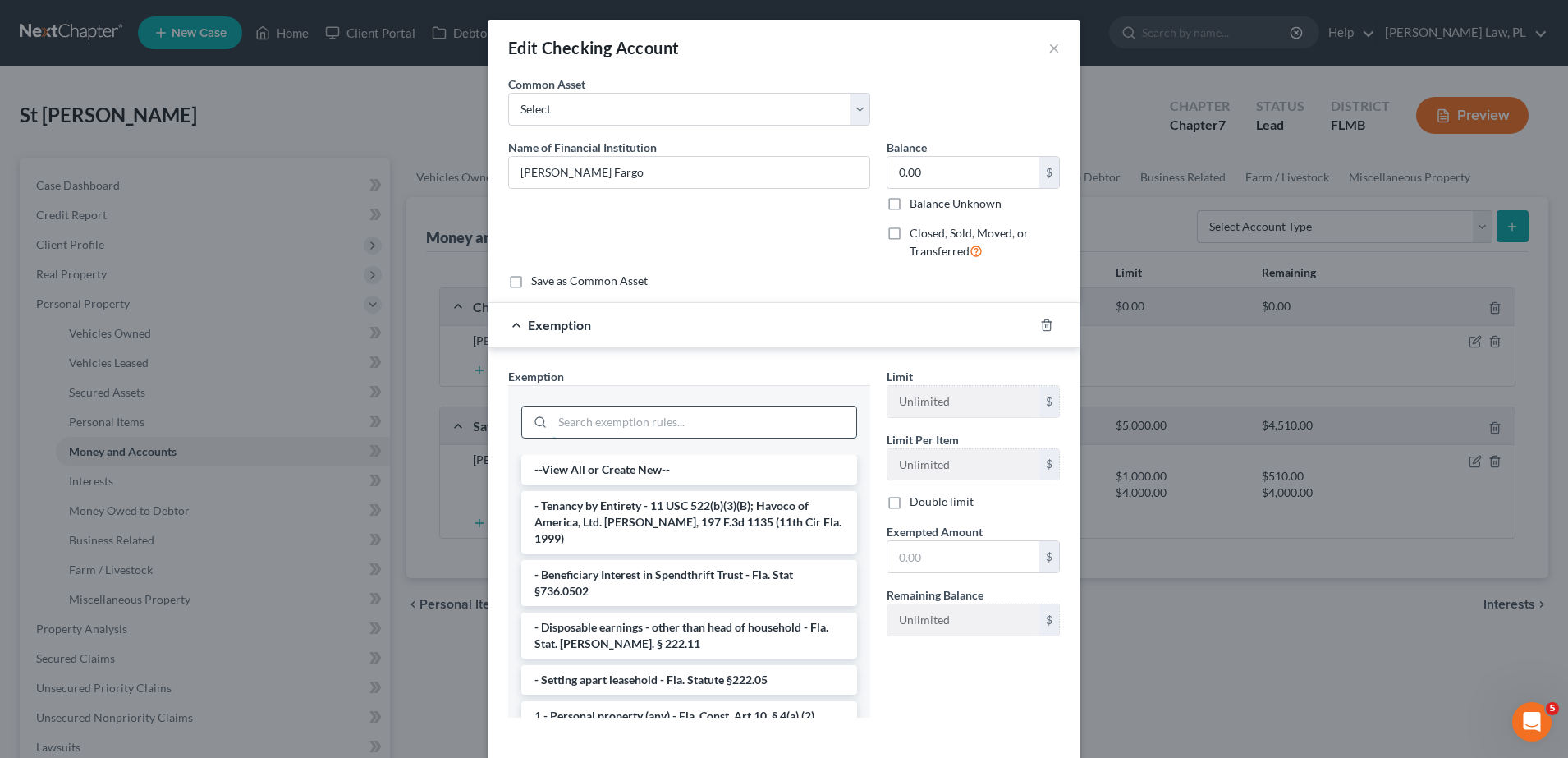
click at [632, 408] on input "search" at bounding box center [704, 421] width 304 height 31
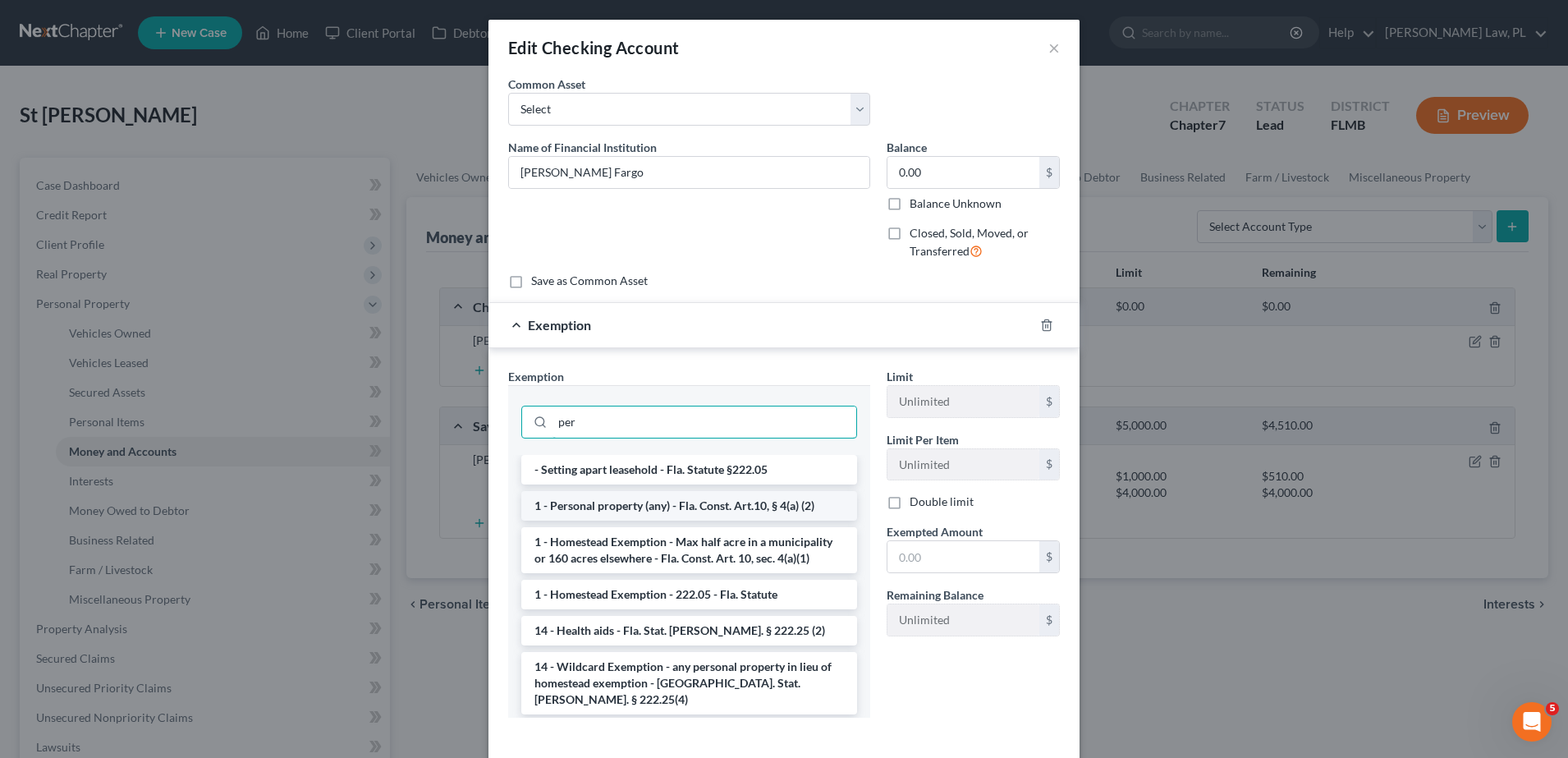
type input "per"
click at [648, 510] on li "1 - Personal property (any) - Fla. Const. Art.10, § 4(a) (2)" at bounding box center [689, 505] width 336 height 29
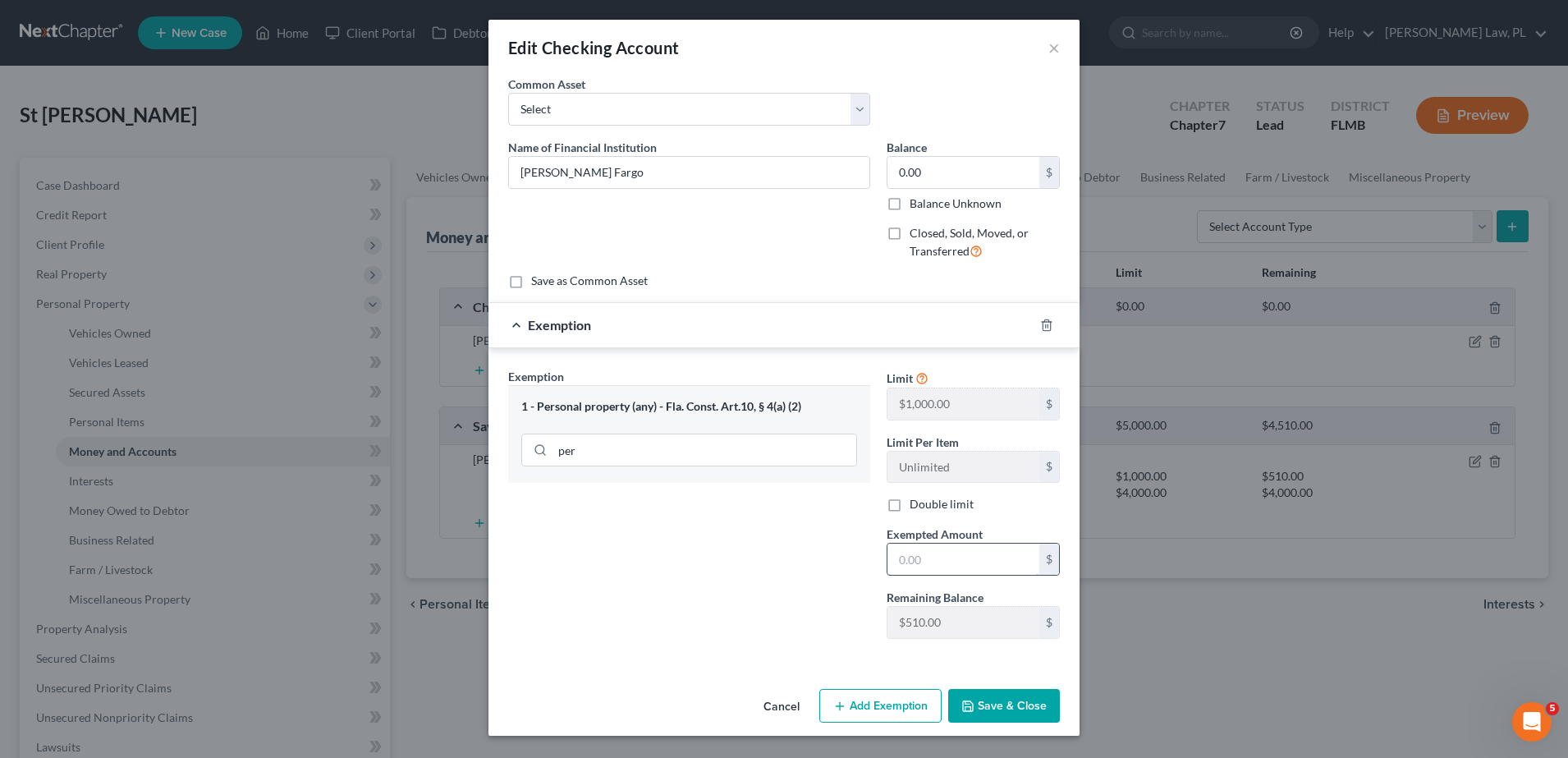
click at [954, 564] on input "text" at bounding box center [963, 559] width 152 height 31
type input "0.00"
click at [925, 701] on button "Add Exemption" at bounding box center [881, 705] width 123 height 35
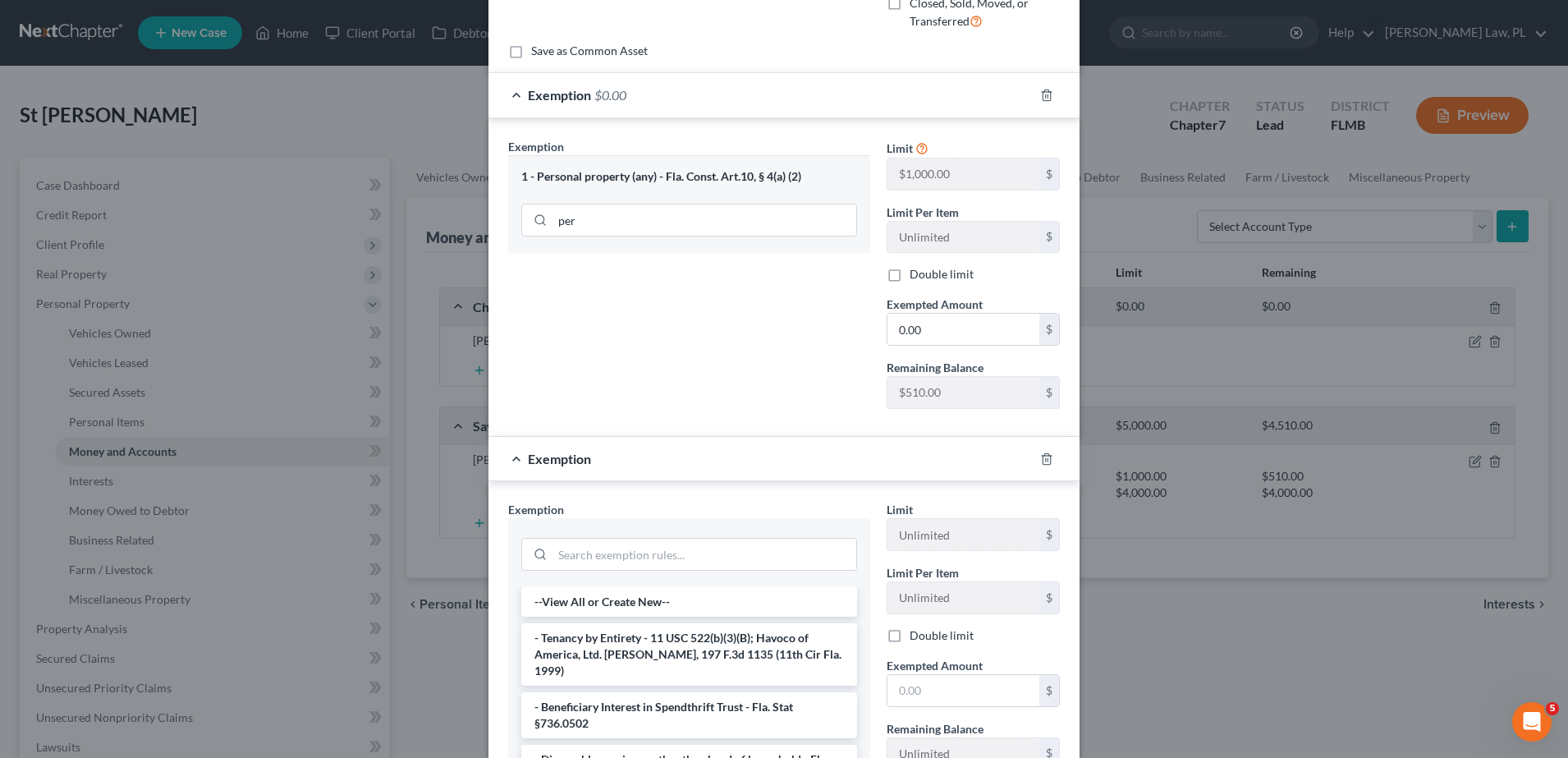
scroll to position [234, 0]
click at [609, 544] on input "search" at bounding box center [704, 549] width 304 height 31
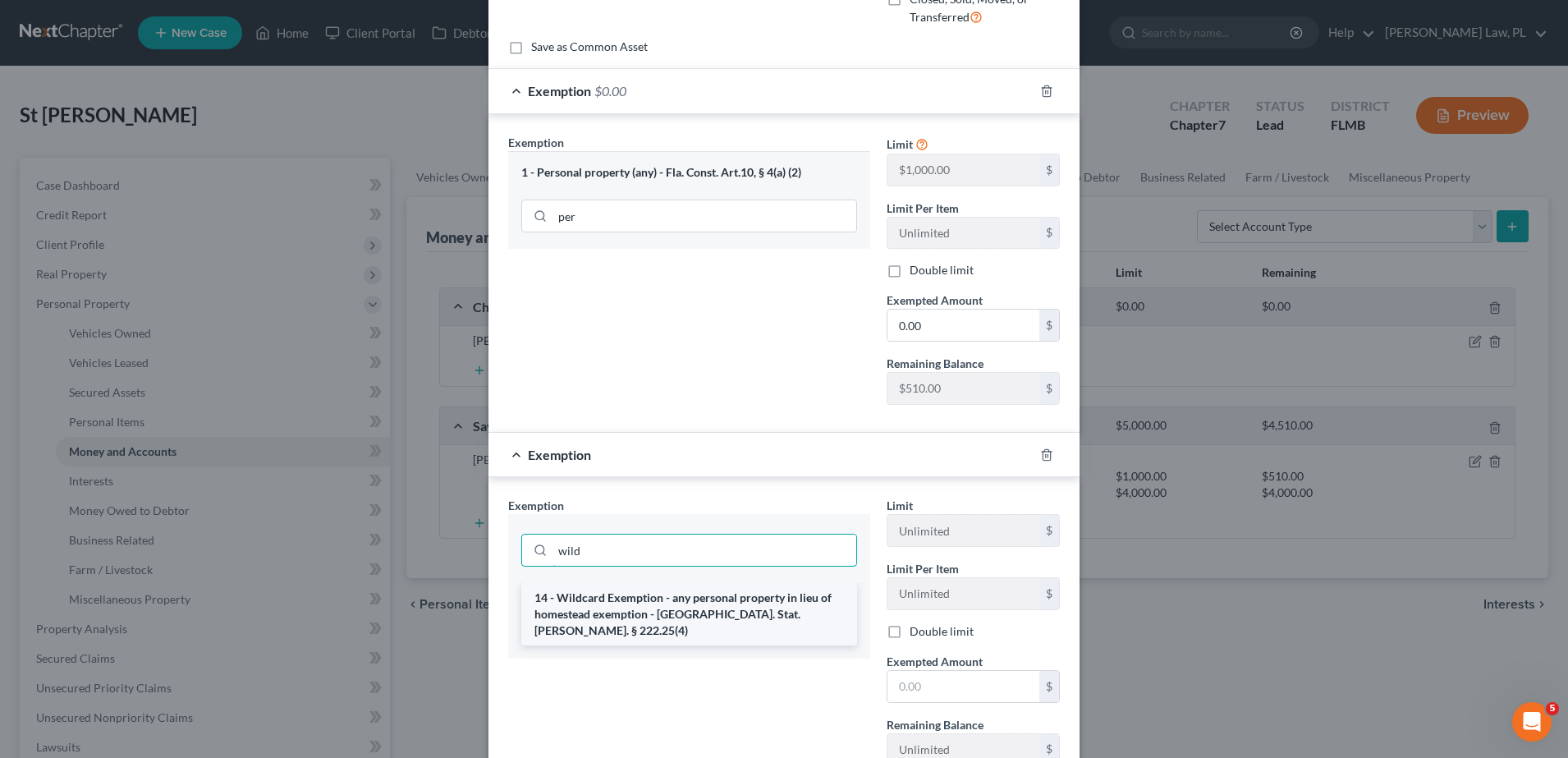
type input "wild"
click at [632, 602] on li "14 - Wildcard Exemption - any personal property in lieu of homestead exemption …" at bounding box center [689, 614] width 336 height 62
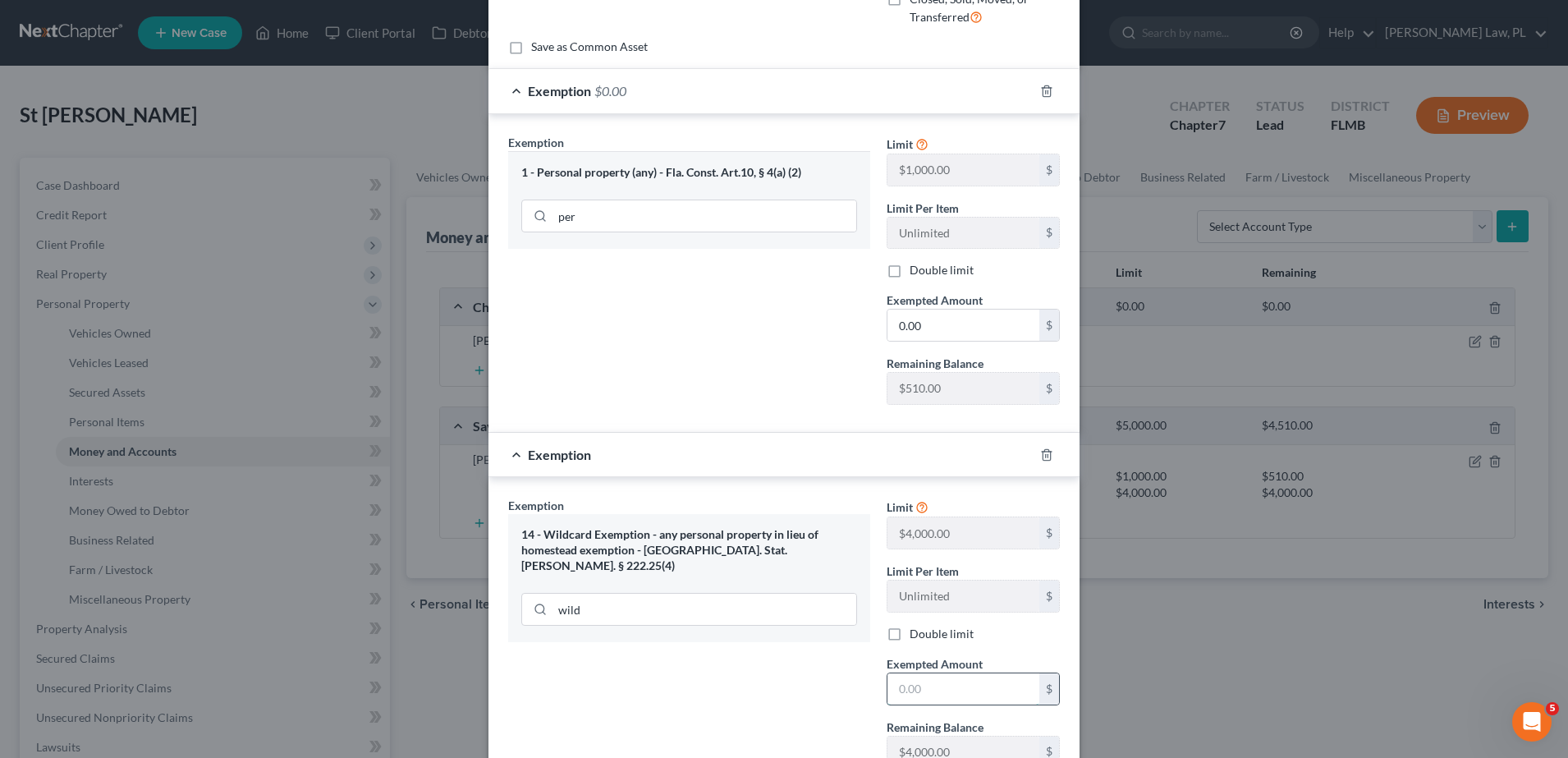
click at [950, 691] on input "text" at bounding box center [963, 688] width 152 height 31
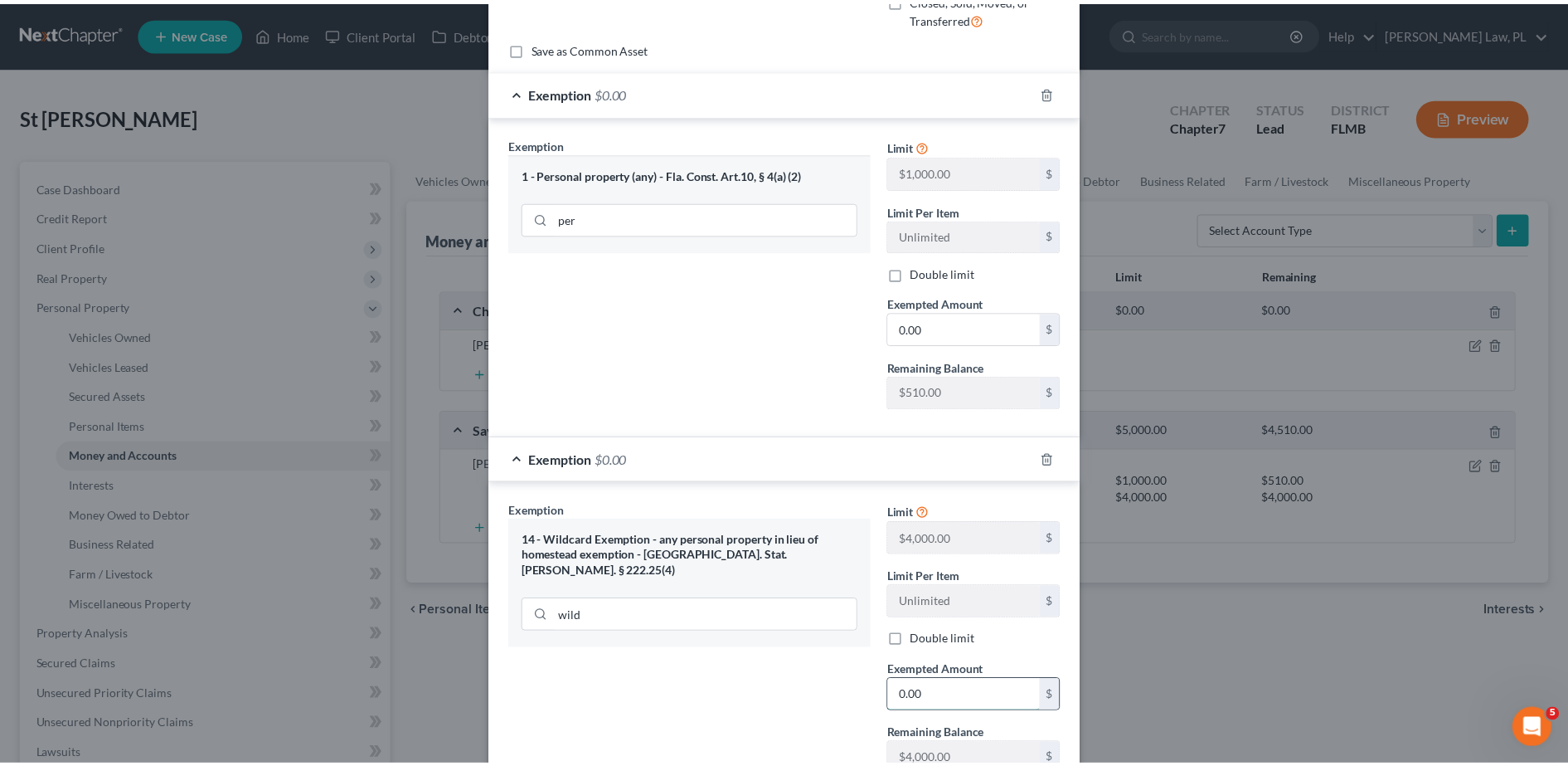
scroll to position [365, 0]
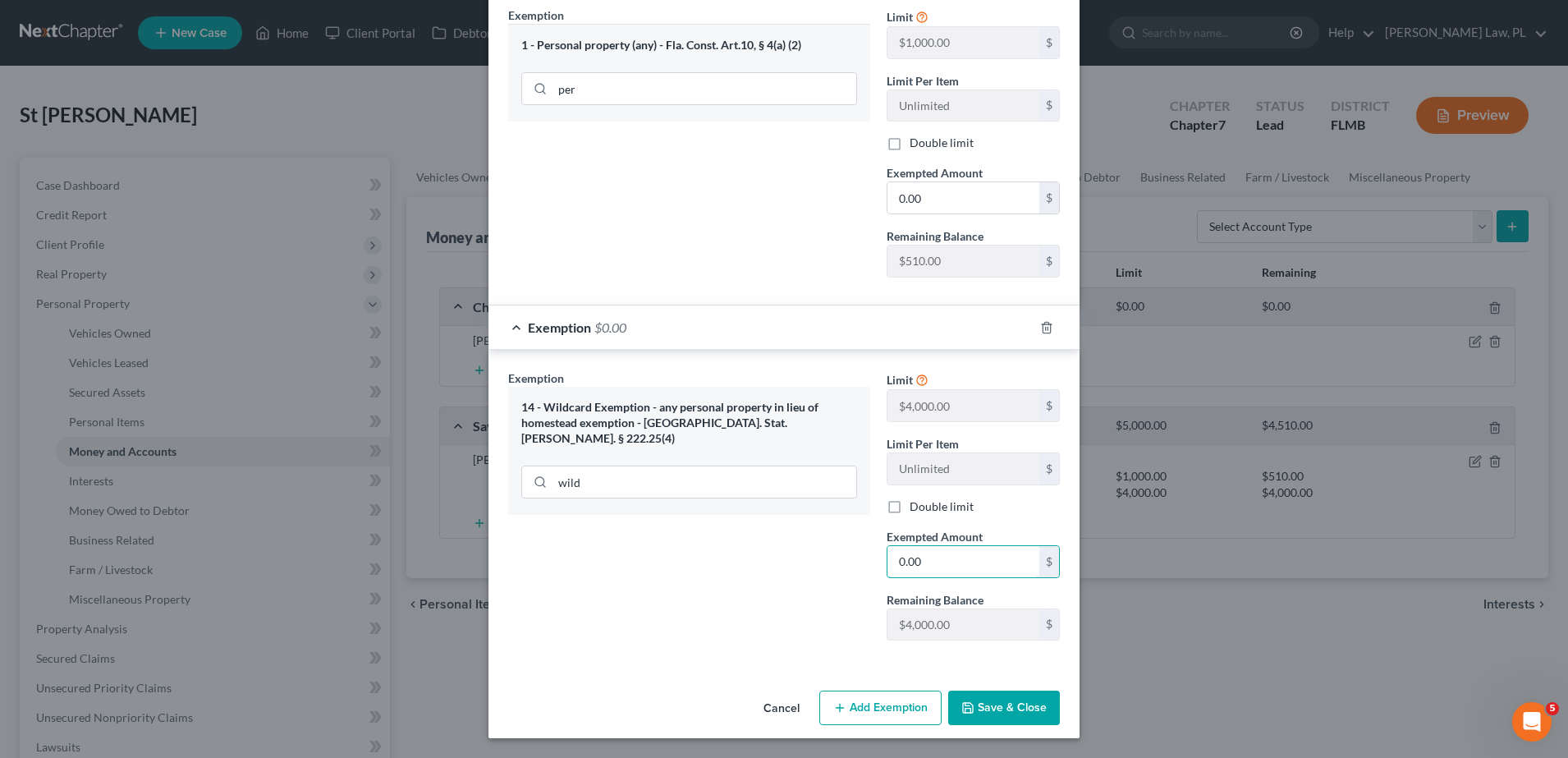
type input "0.00"
click at [975, 711] on button "Save & Close" at bounding box center [1003, 707] width 111 height 35
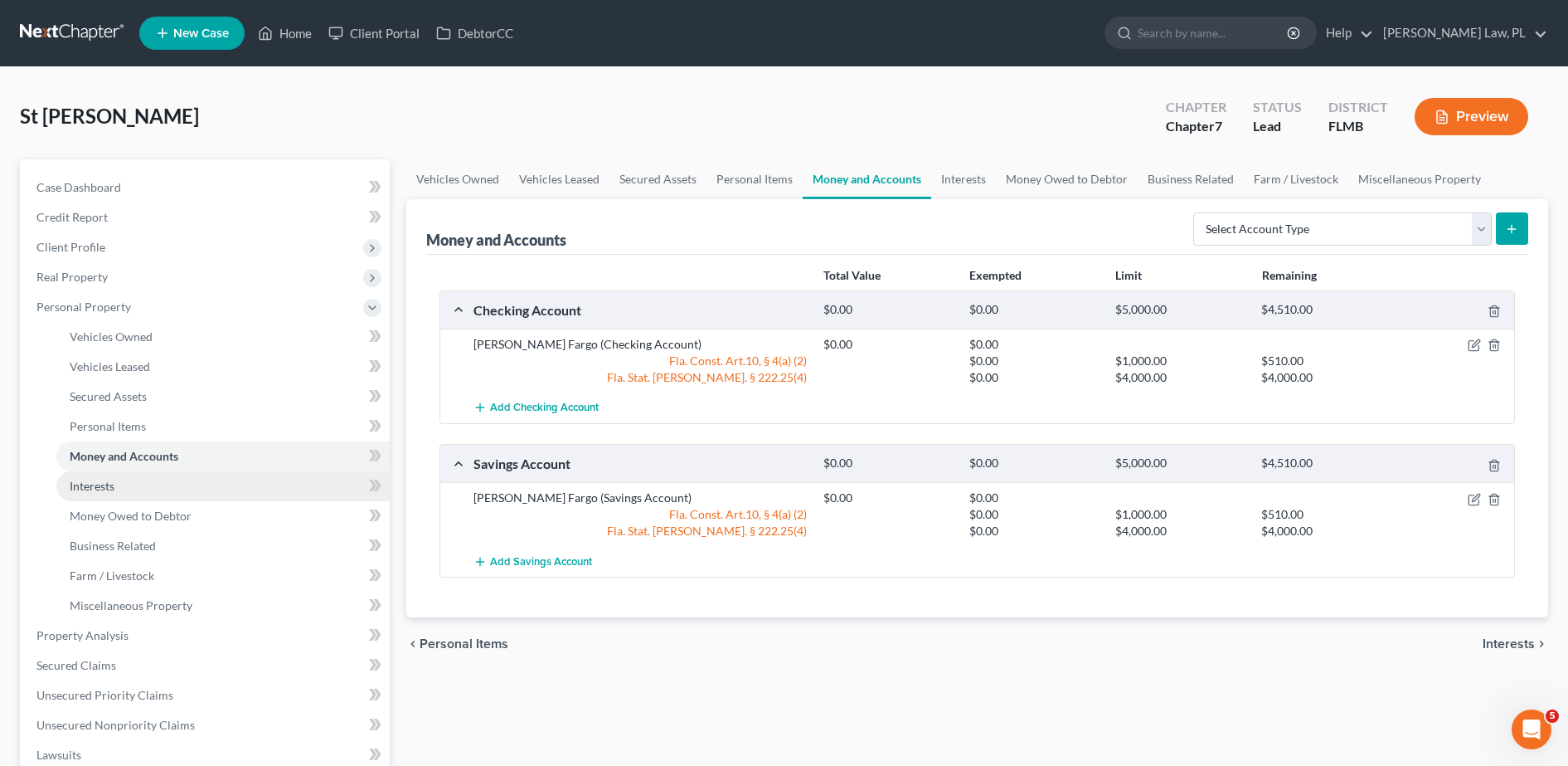
click at [253, 496] on link "Interests" at bounding box center [223, 486] width 334 height 30
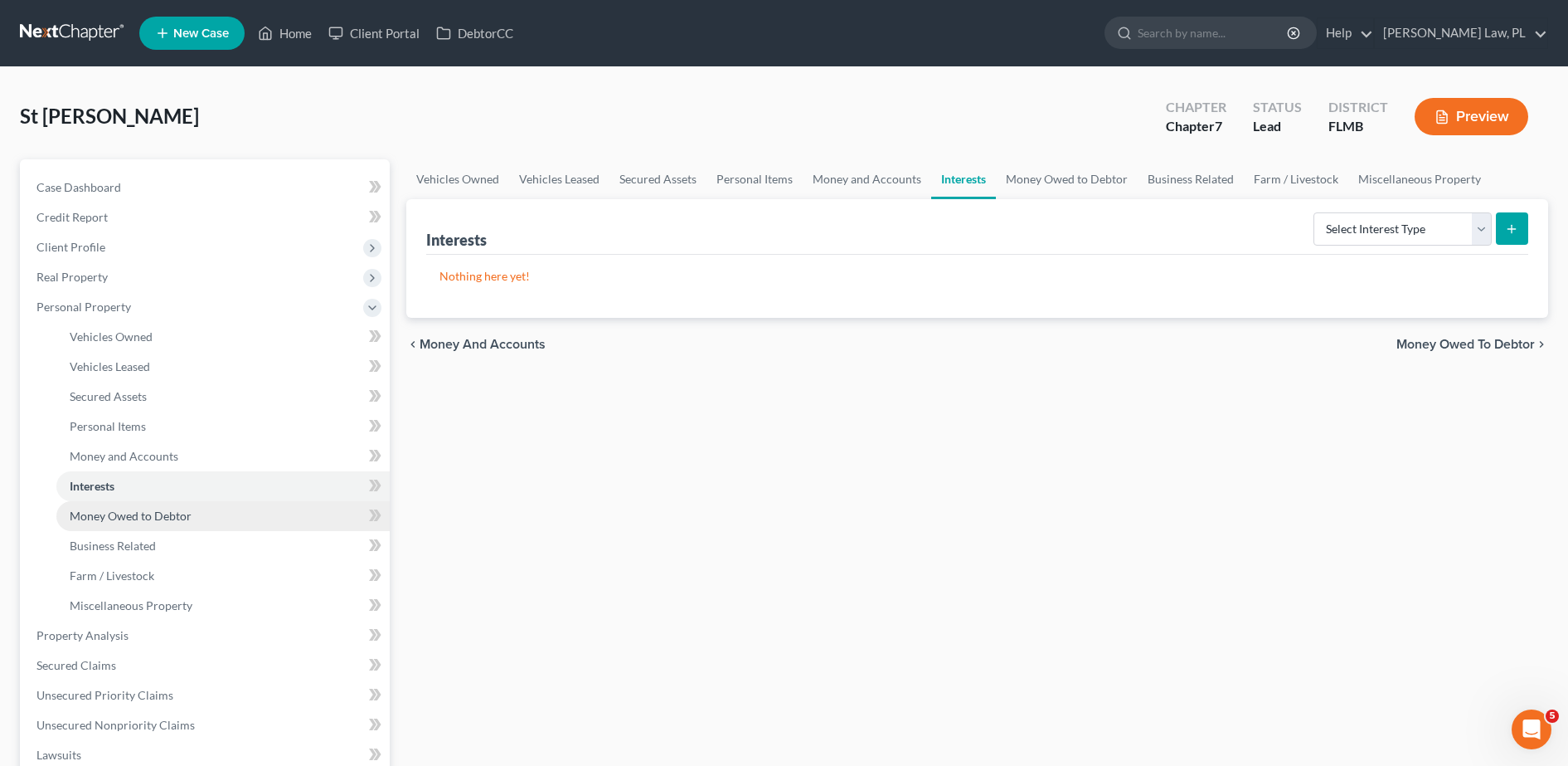
click at [204, 517] on link "Money Owed to Debtor" at bounding box center [223, 515] width 334 height 30
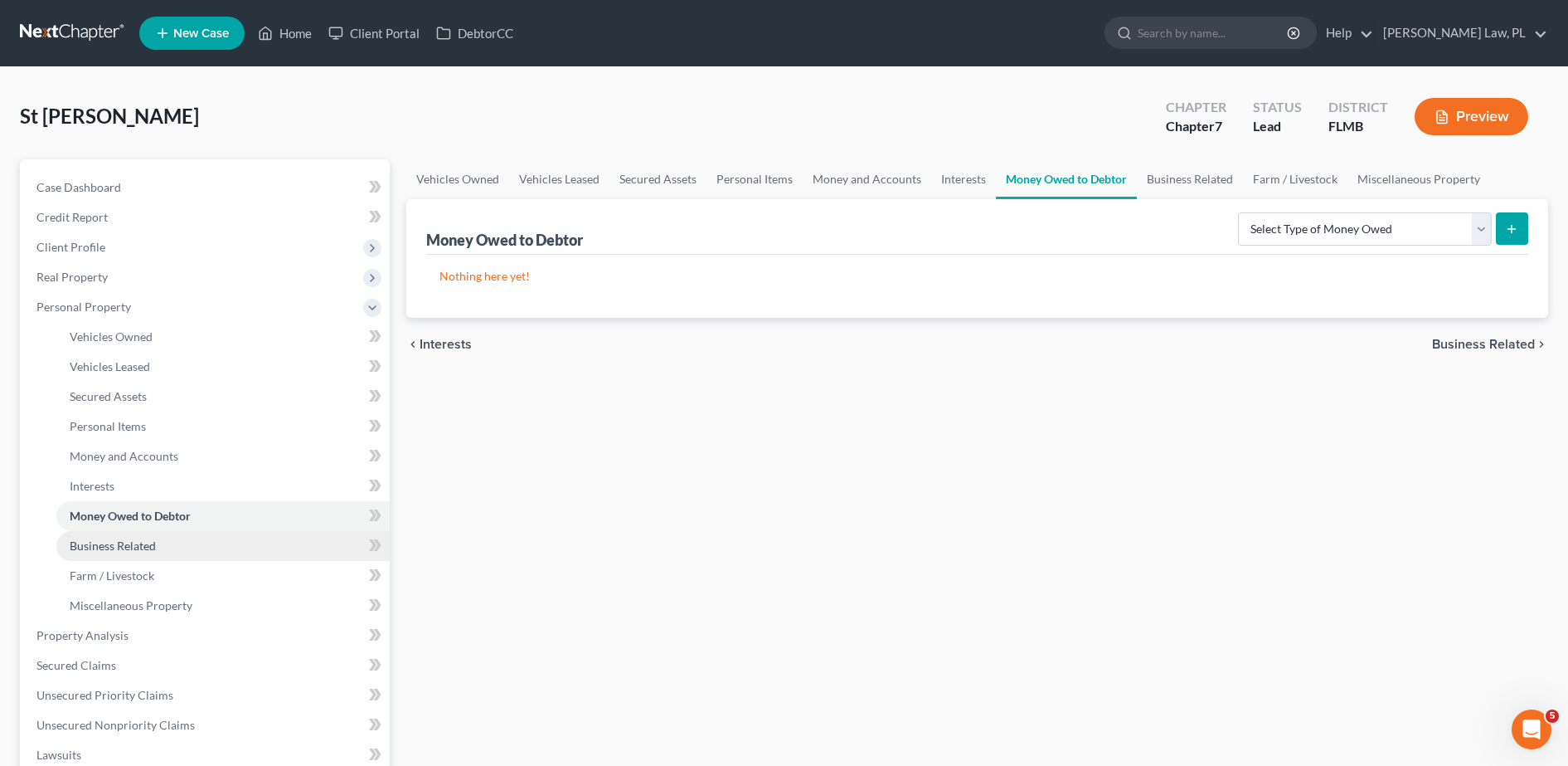
click at [187, 544] on link "Business Related" at bounding box center [223, 545] width 334 height 30
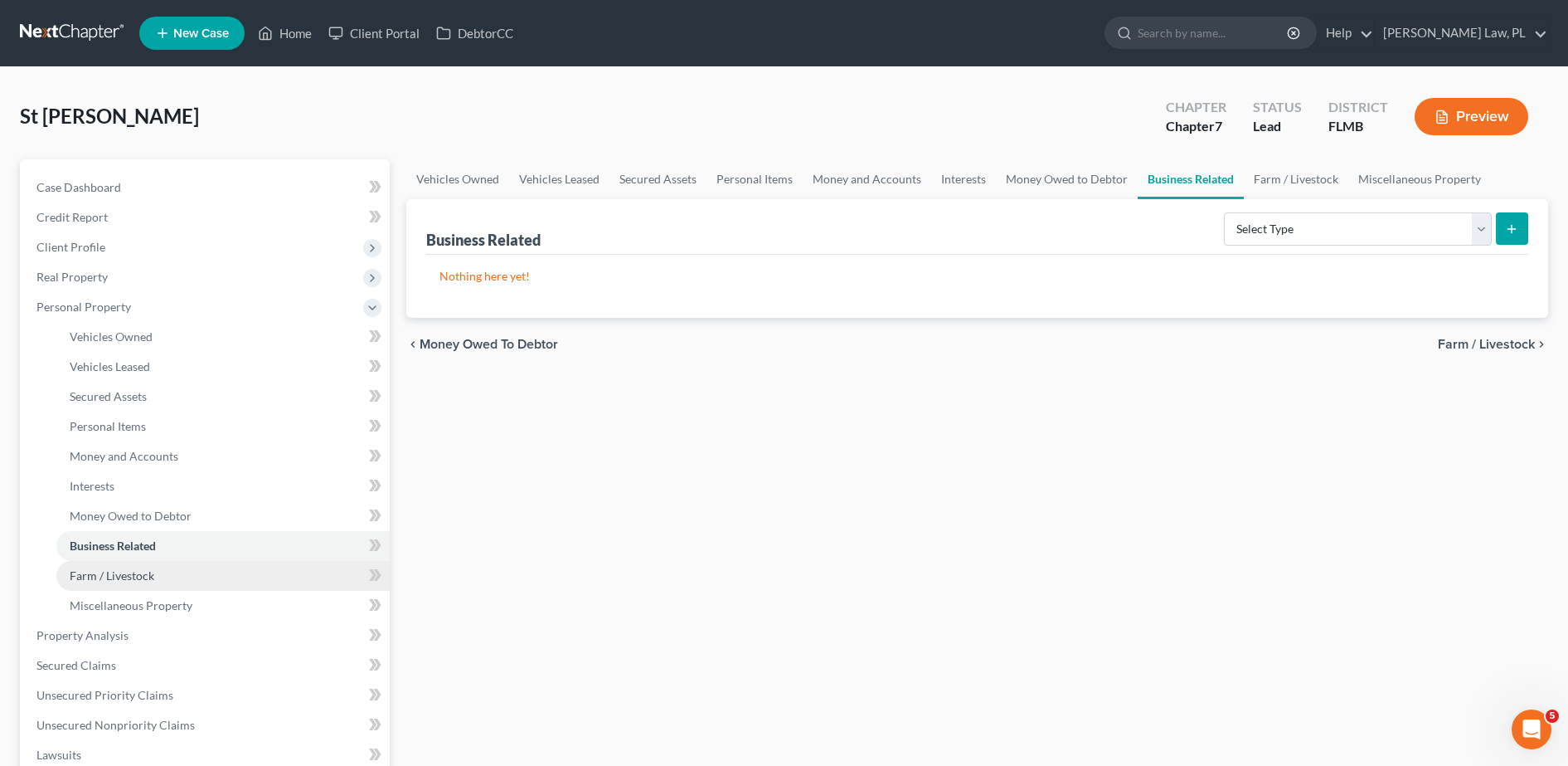
click at [168, 578] on link "Farm / Livestock" at bounding box center [223, 575] width 334 height 30
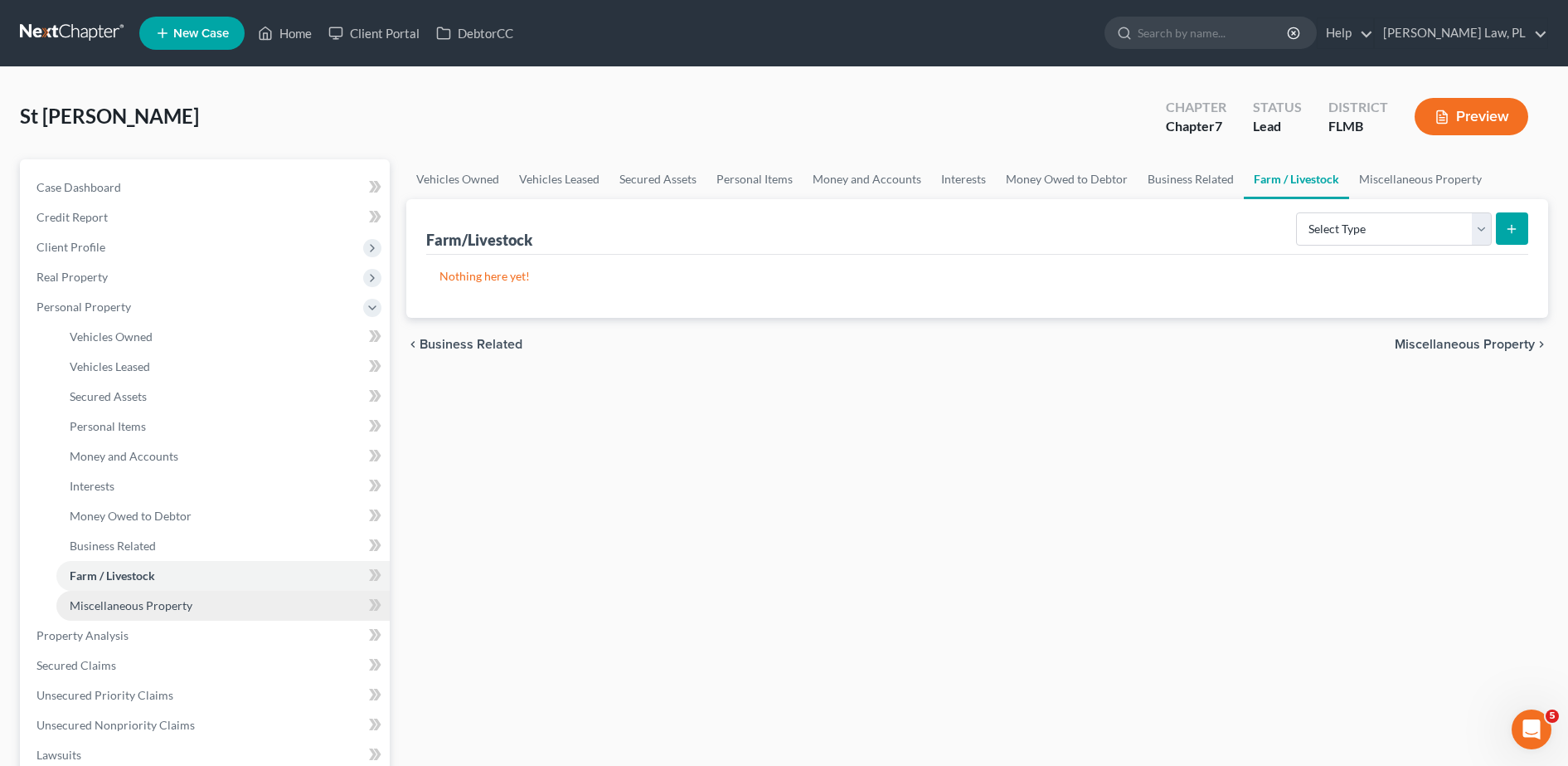
click at [167, 606] on span "Miscellaneous Property" at bounding box center [131, 605] width 123 height 14
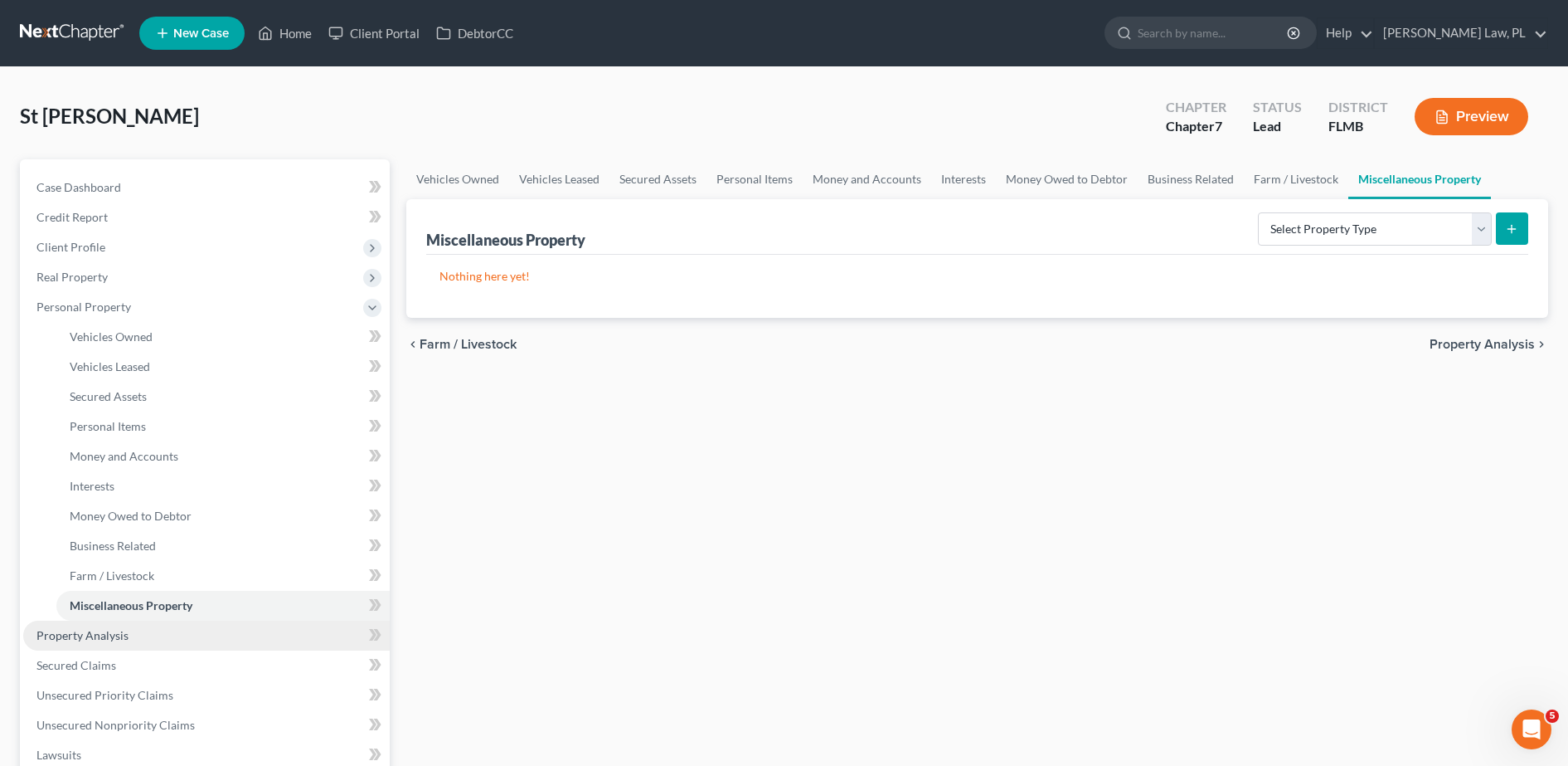
click at [124, 642] on link "Property Analysis" at bounding box center [206, 634] width 366 height 30
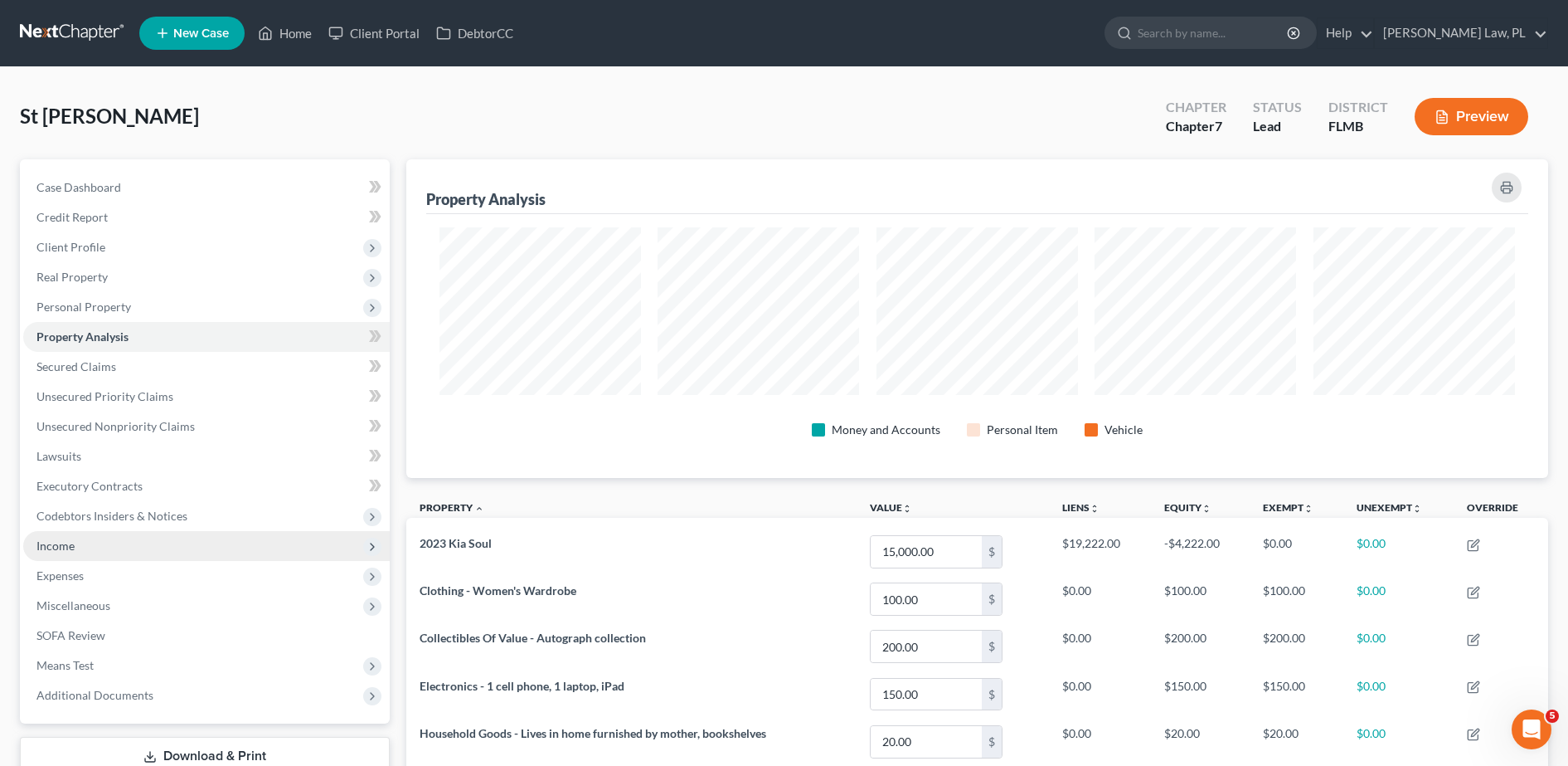
scroll to position [319, 1143]
click at [135, 370] on link "Secured Claims" at bounding box center [206, 366] width 366 height 30
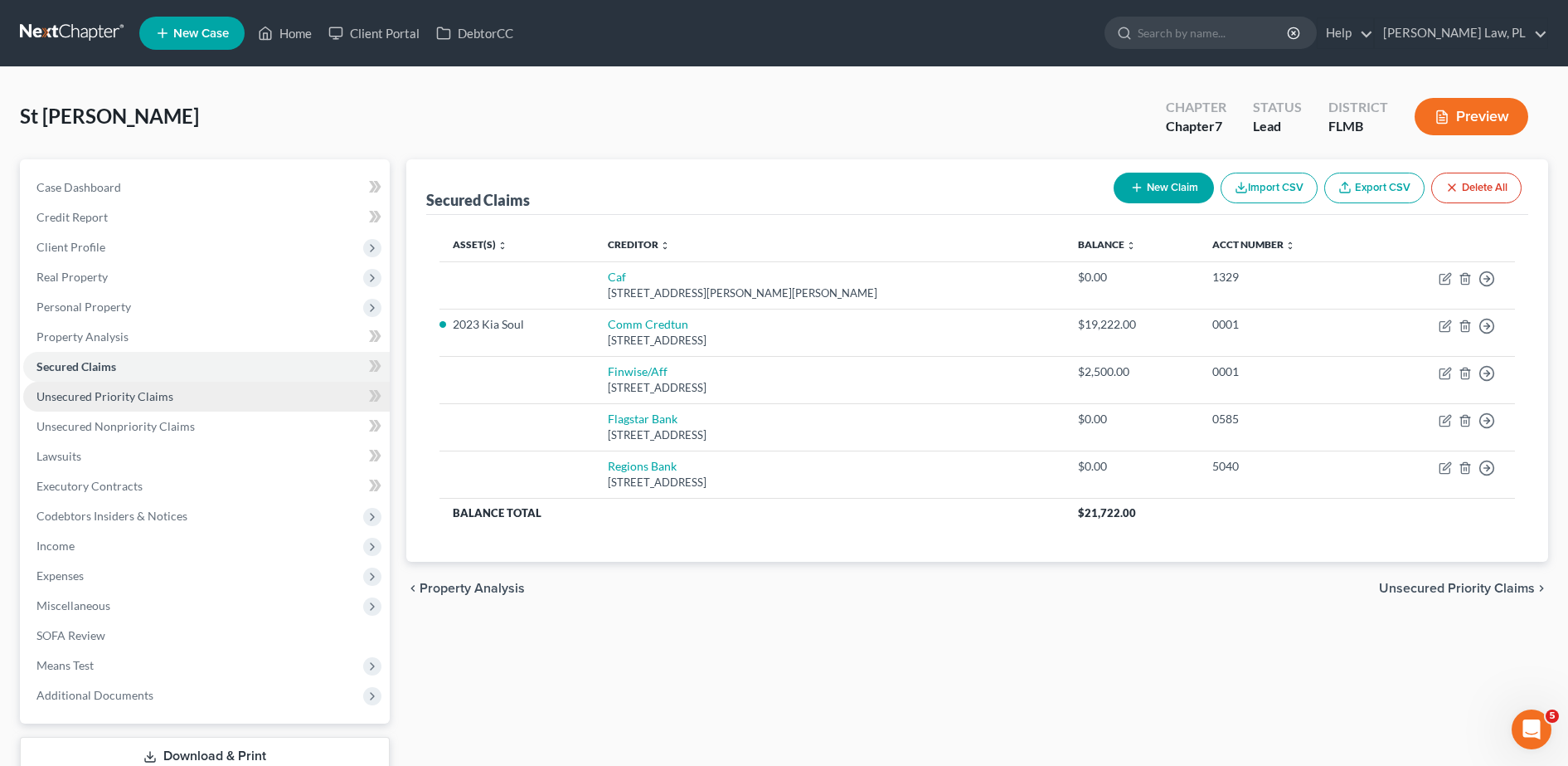
click at [209, 394] on link "Unsecured Priority Claims" at bounding box center [206, 396] width 366 height 30
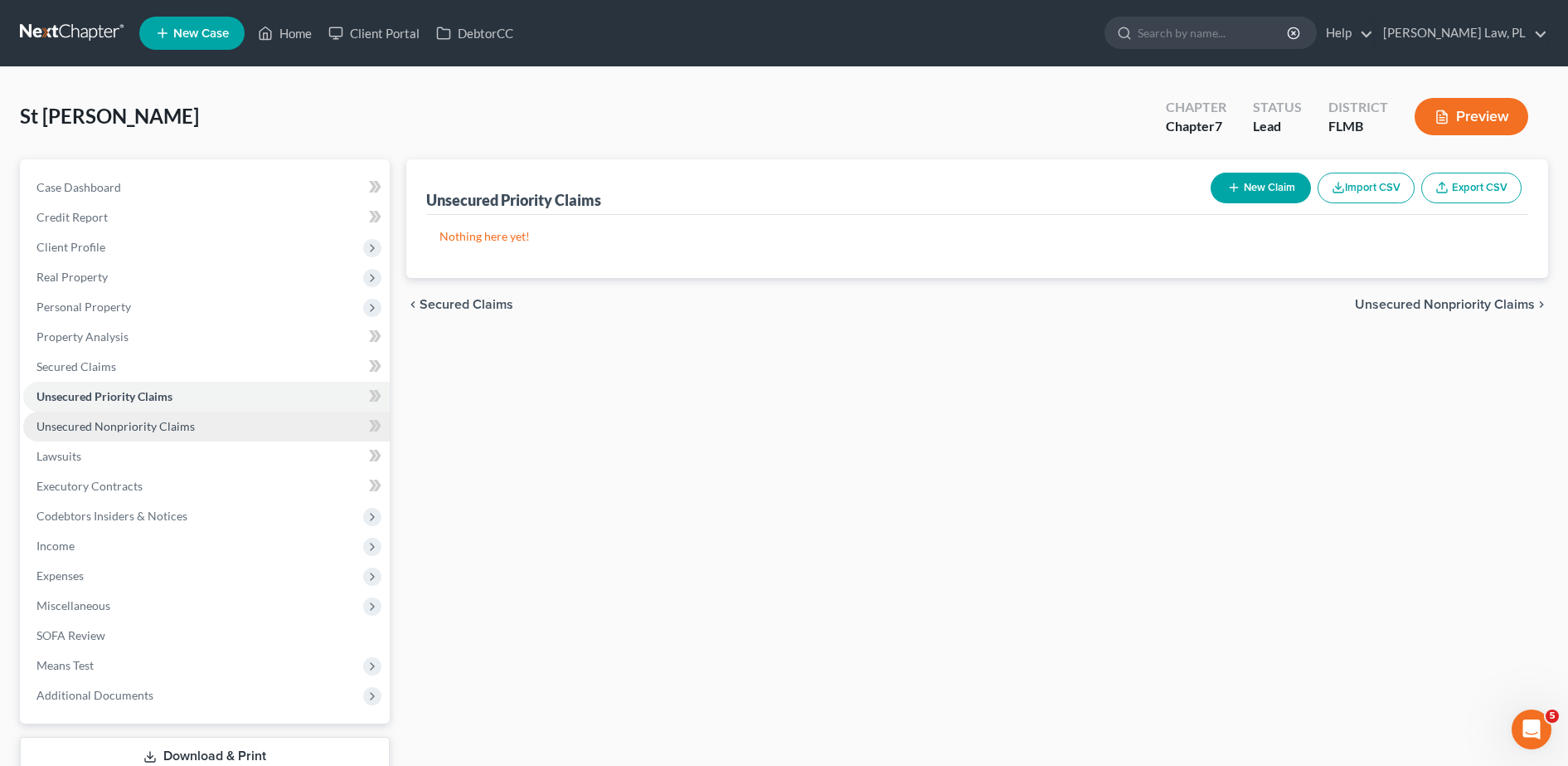
click at [181, 424] on span "Unsecured Nonpriority Claims" at bounding box center [115, 425] width 158 height 14
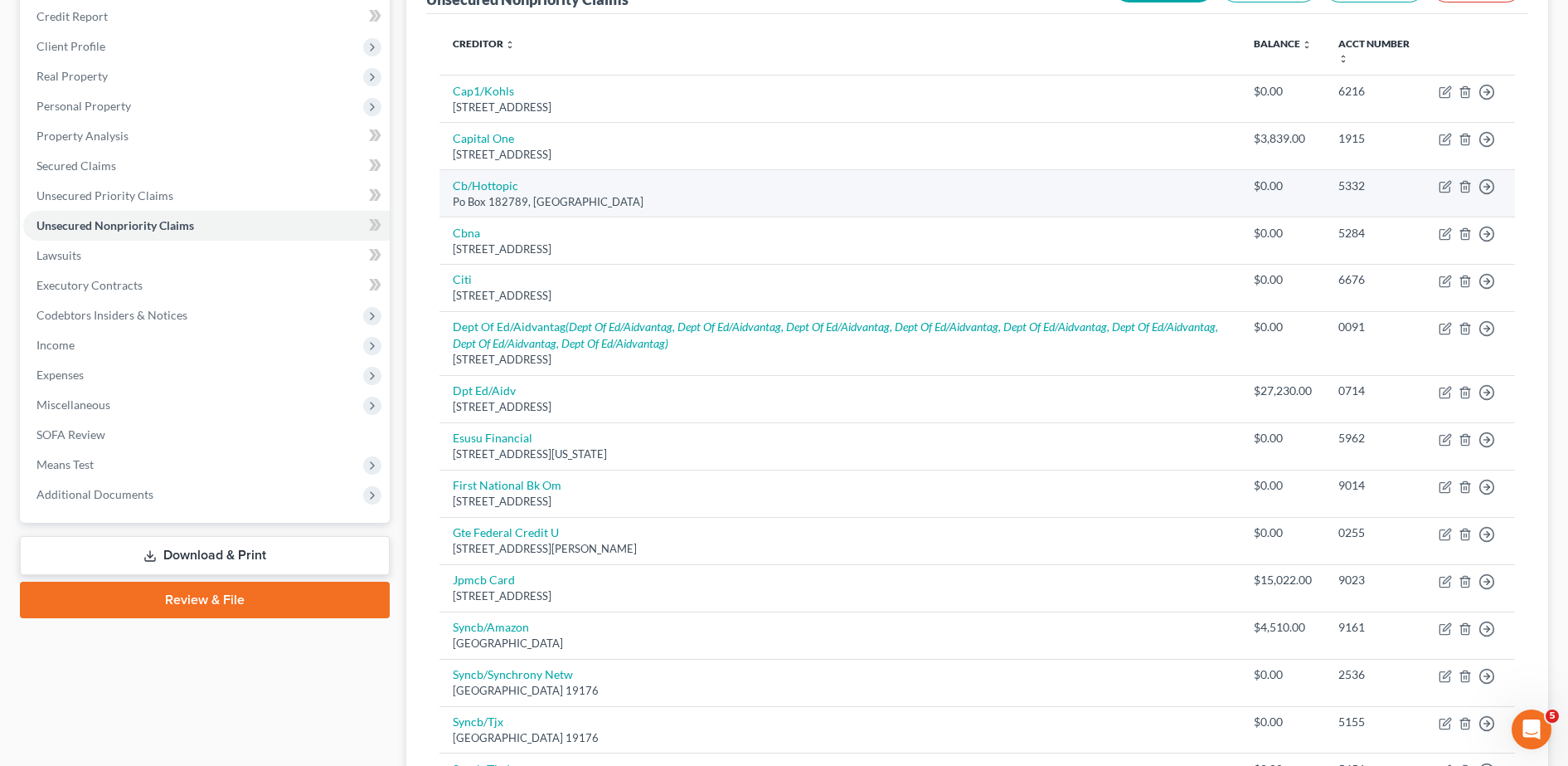
scroll to position [199, 0]
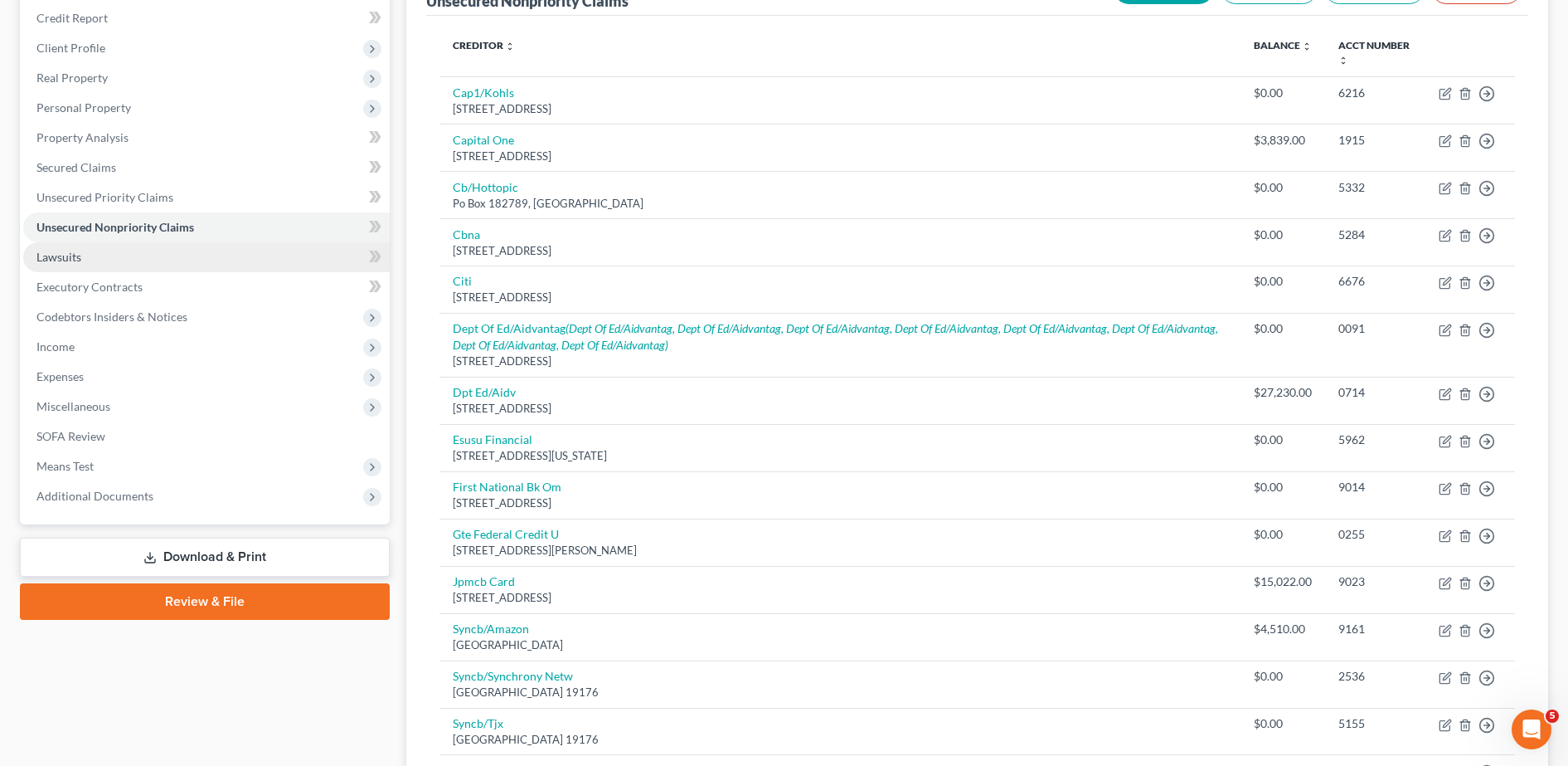
click at [157, 262] on link "Lawsuits" at bounding box center [206, 257] width 366 height 30
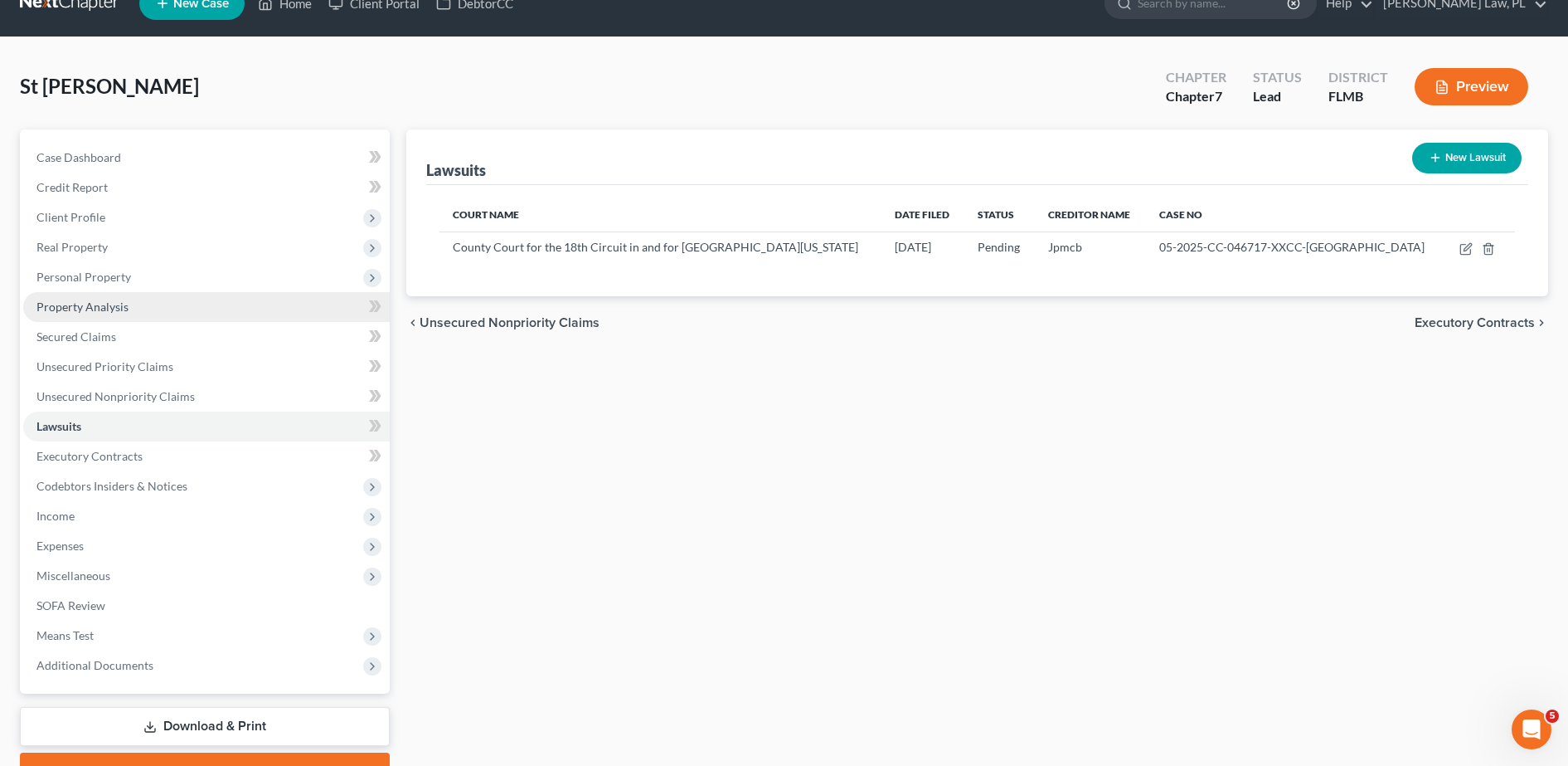
scroll to position [31, 0]
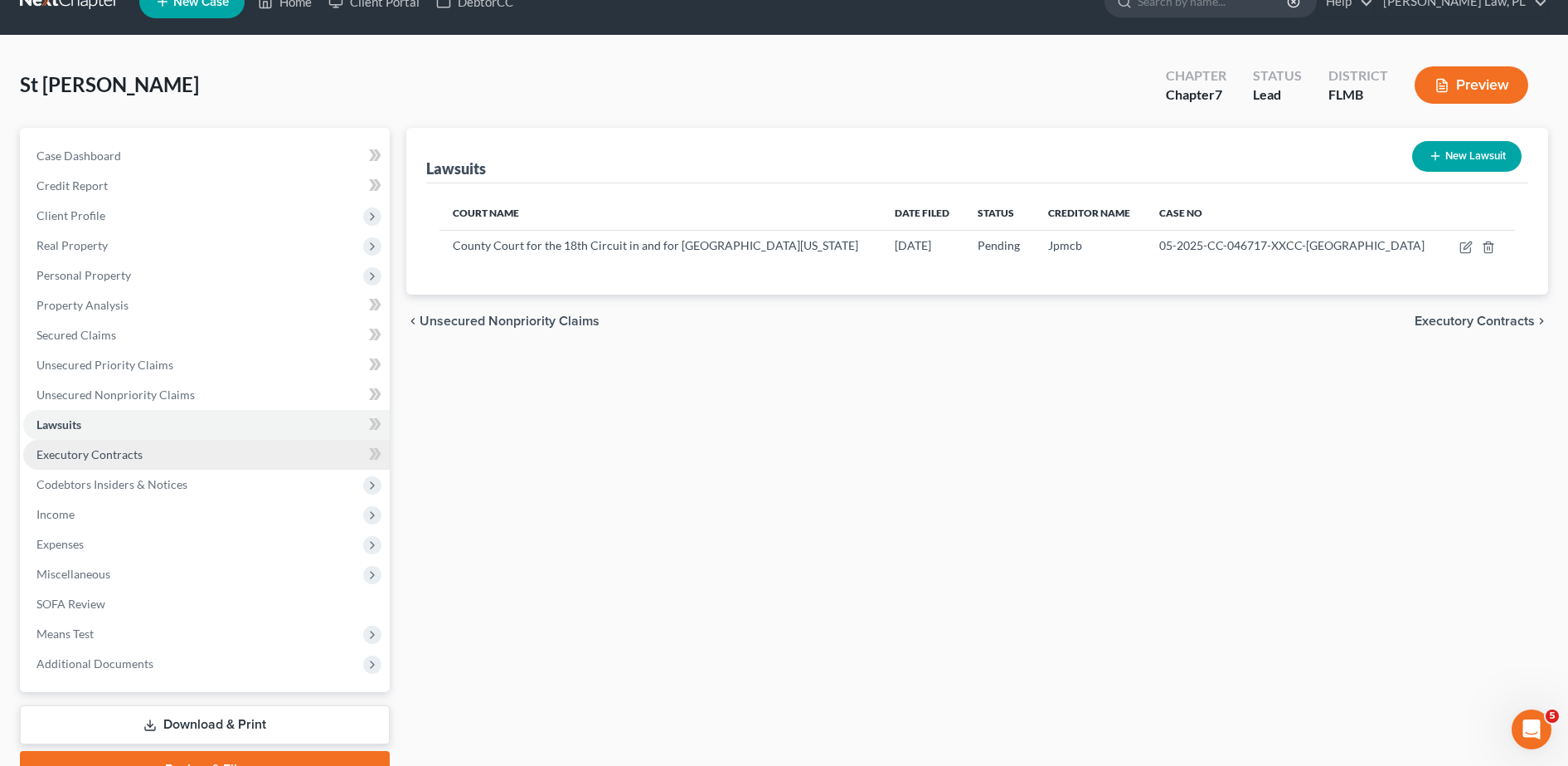
click at [168, 451] on link "Executory Contracts" at bounding box center [206, 454] width 366 height 30
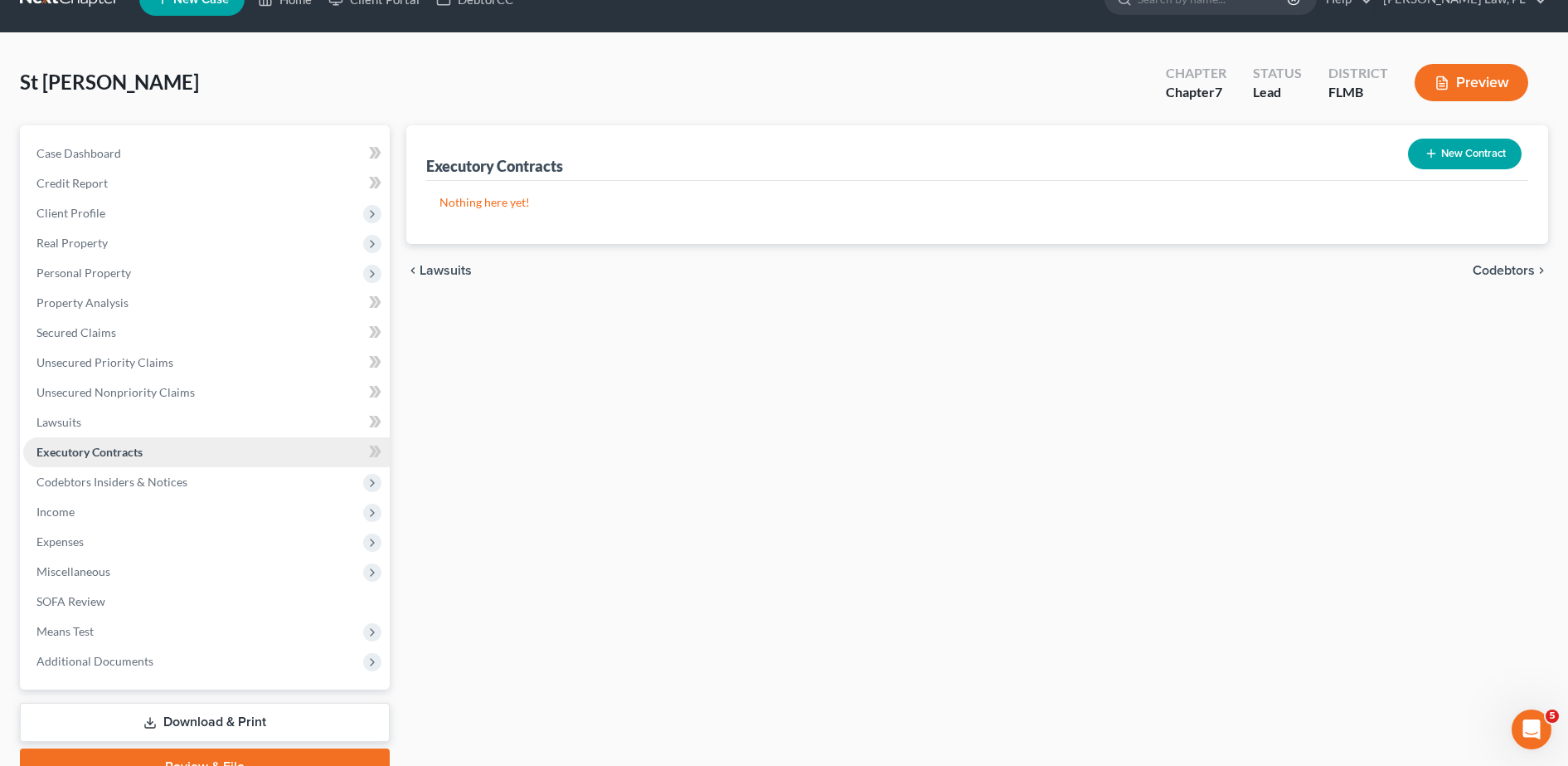
scroll to position [41, 0]
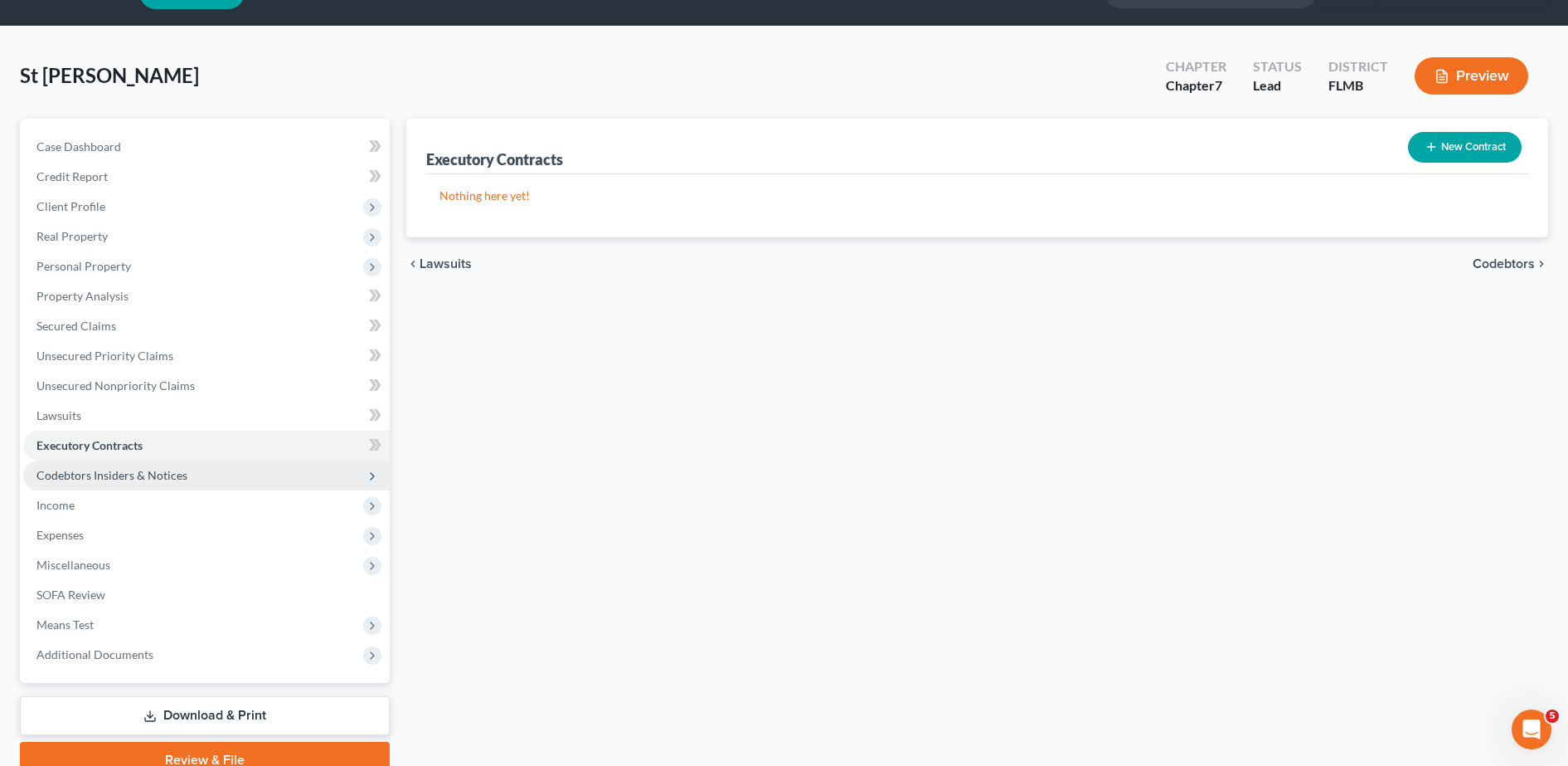
click at [157, 473] on span "Codebtors Insiders & Notices" at bounding box center [112, 474] width 151 height 14
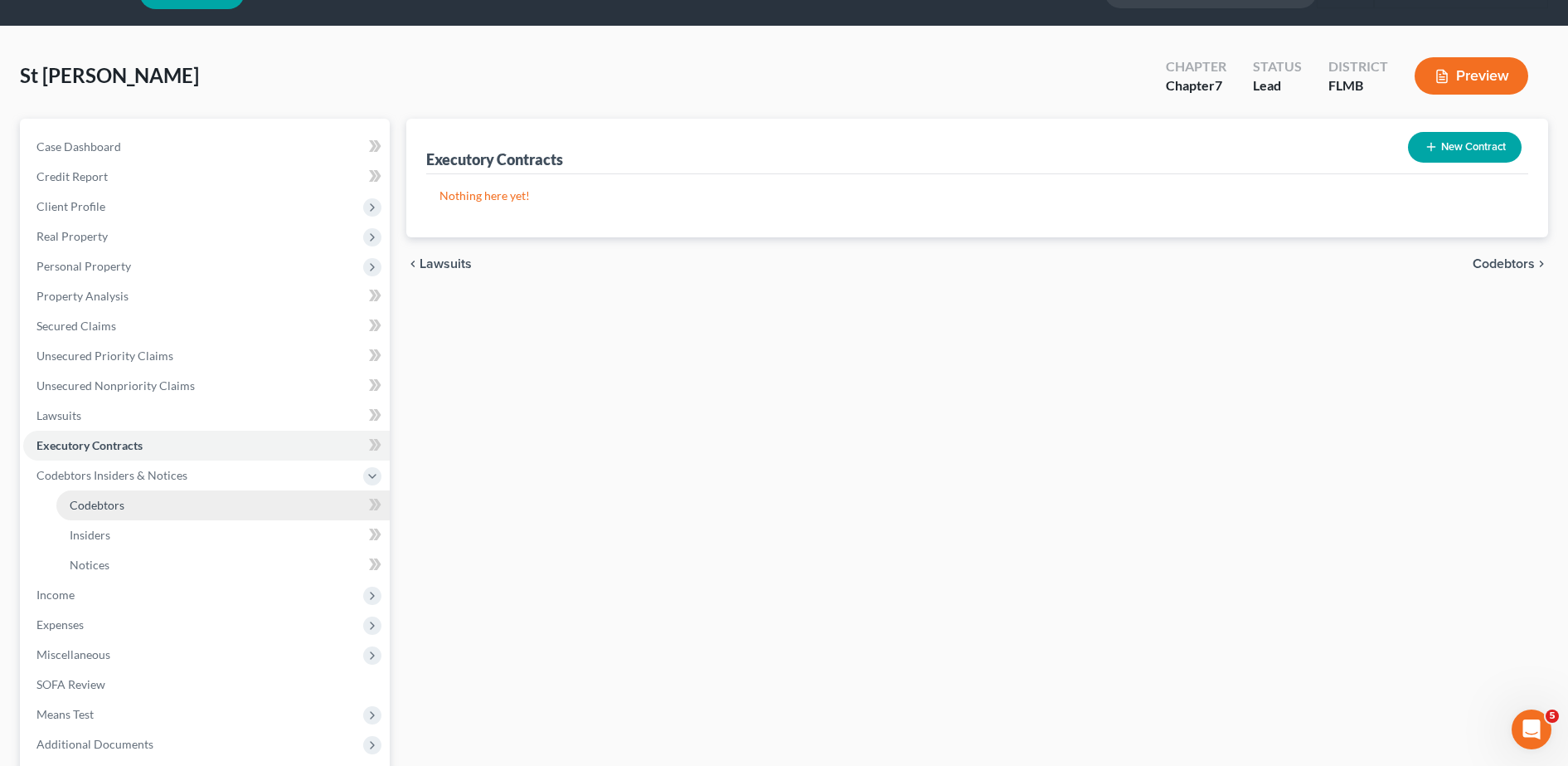
click at [138, 495] on link "Codebtors" at bounding box center [223, 505] width 334 height 30
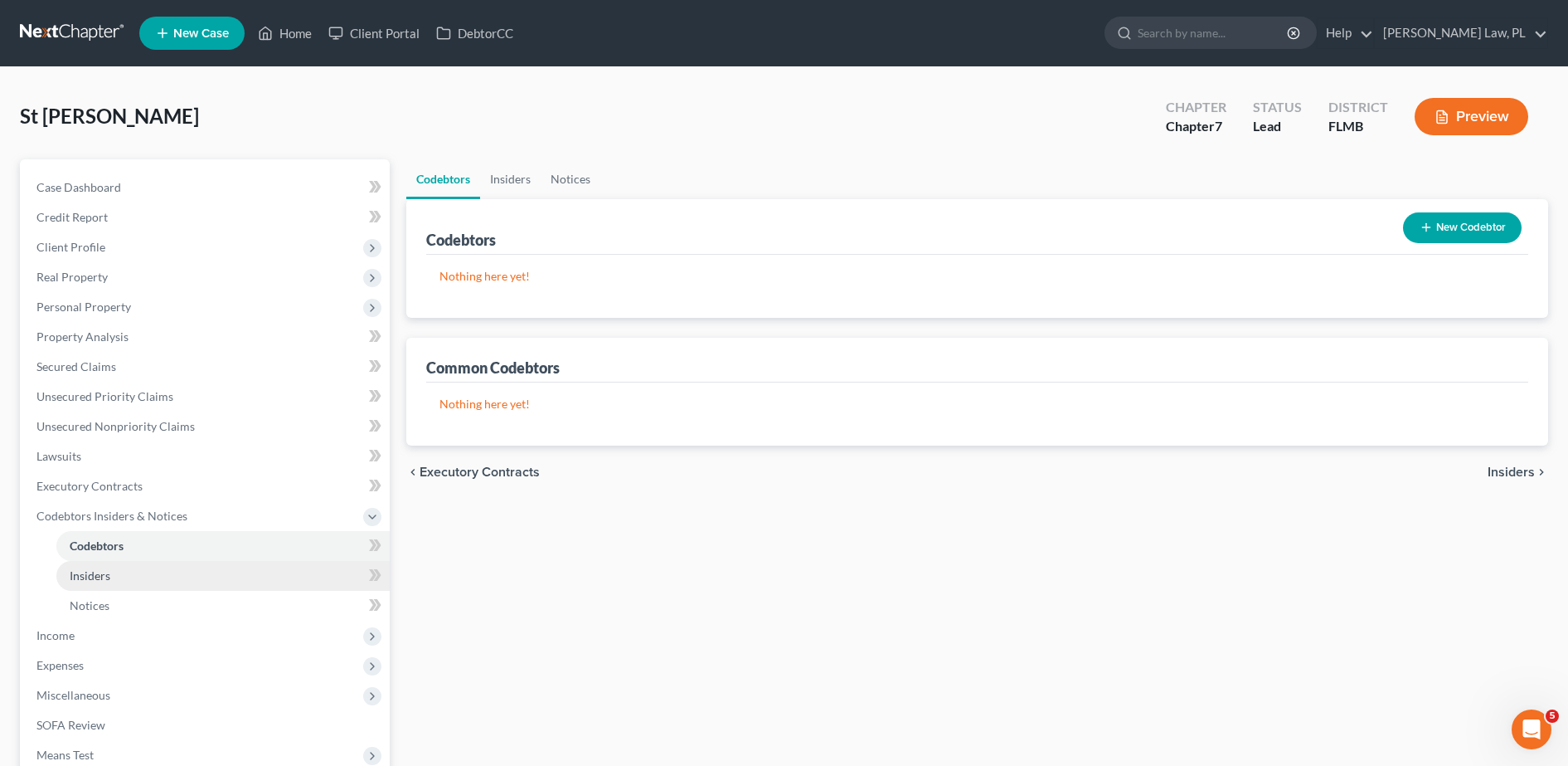
click at [127, 576] on link "Insiders" at bounding box center [223, 575] width 334 height 30
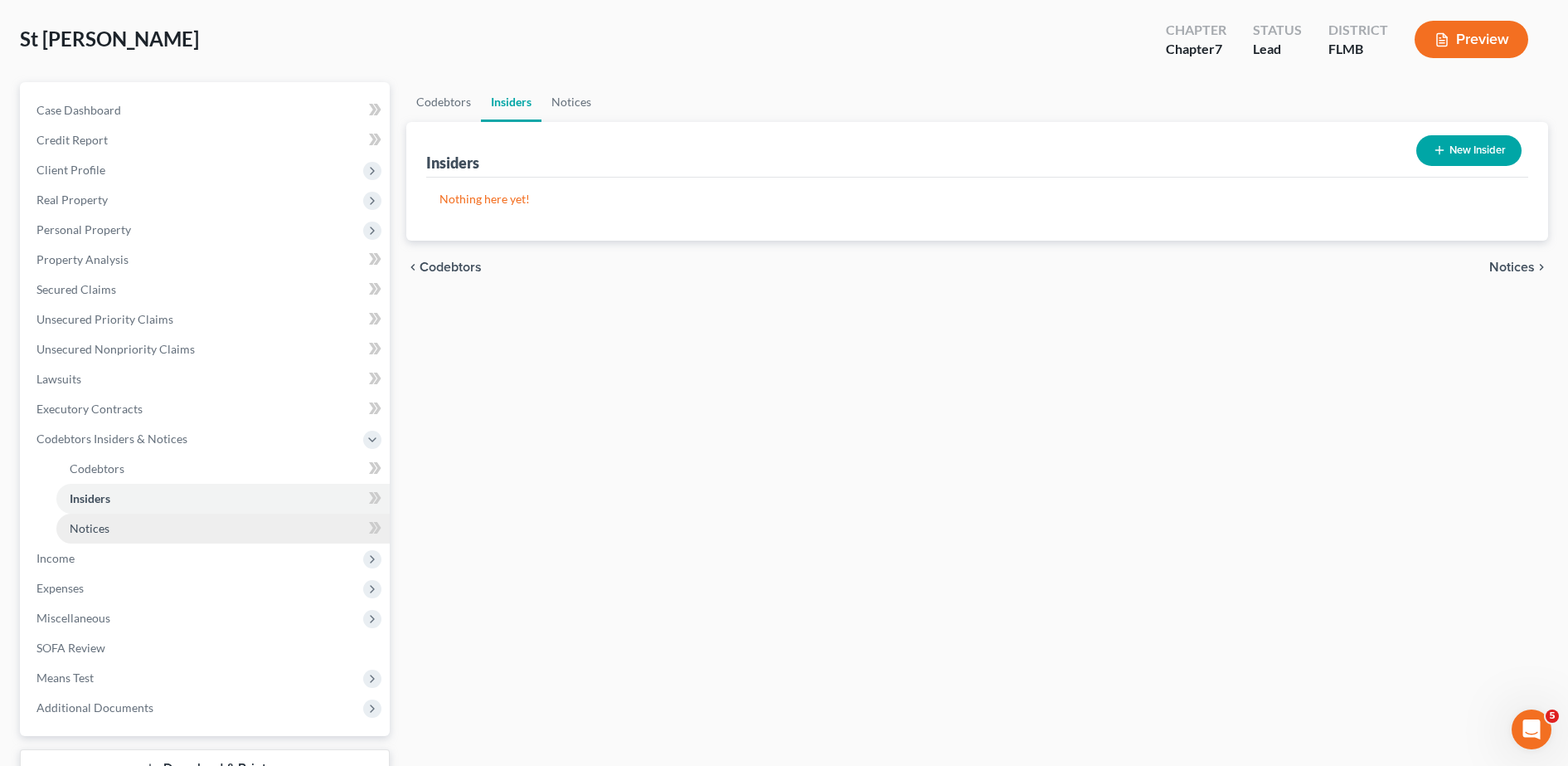
click at [98, 537] on link "Notices" at bounding box center [223, 528] width 334 height 30
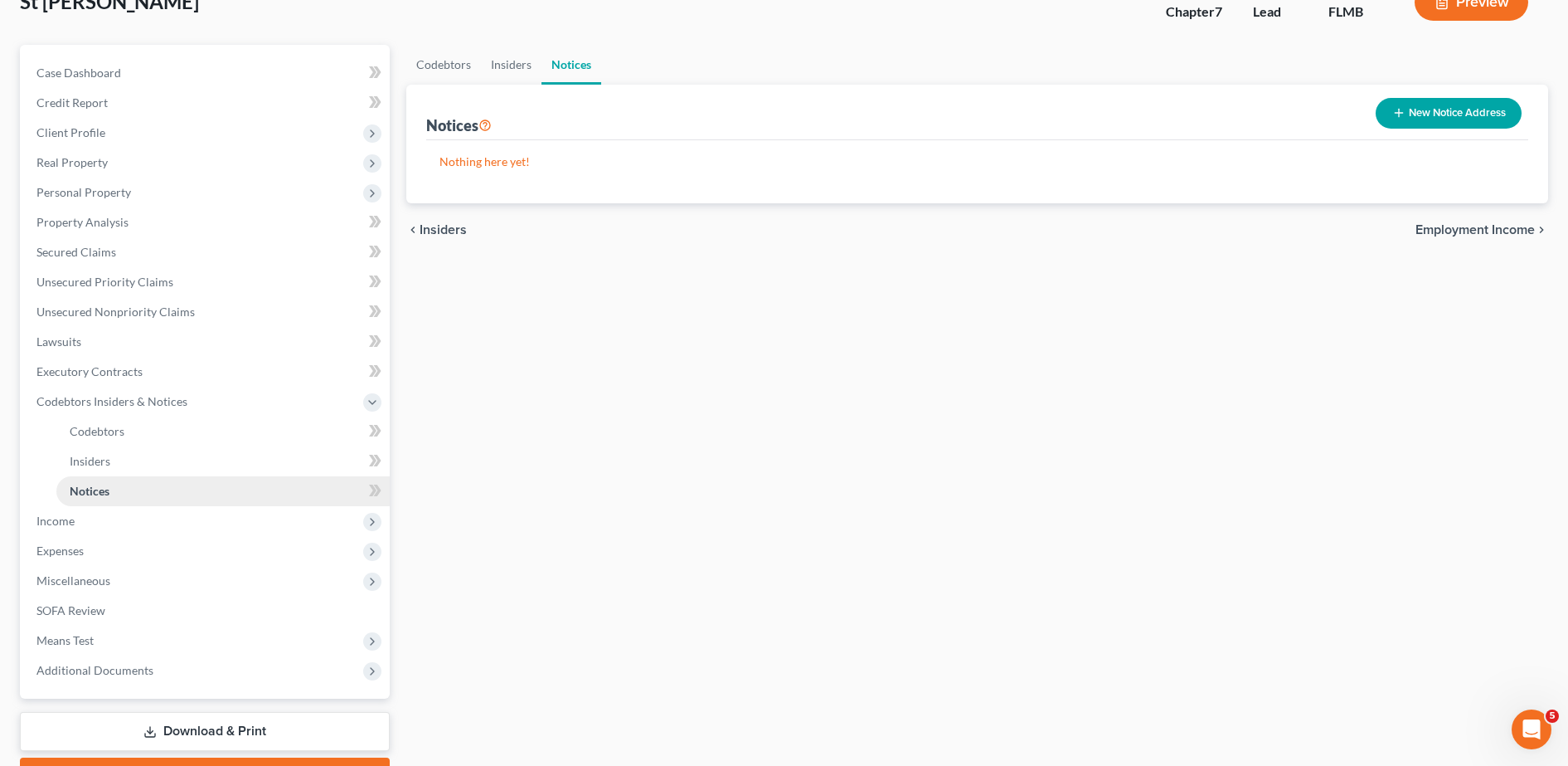
scroll to position [115, 0]
click at [86, 523] on span "Income" at bounding box center [206, 519] width 366 height 30
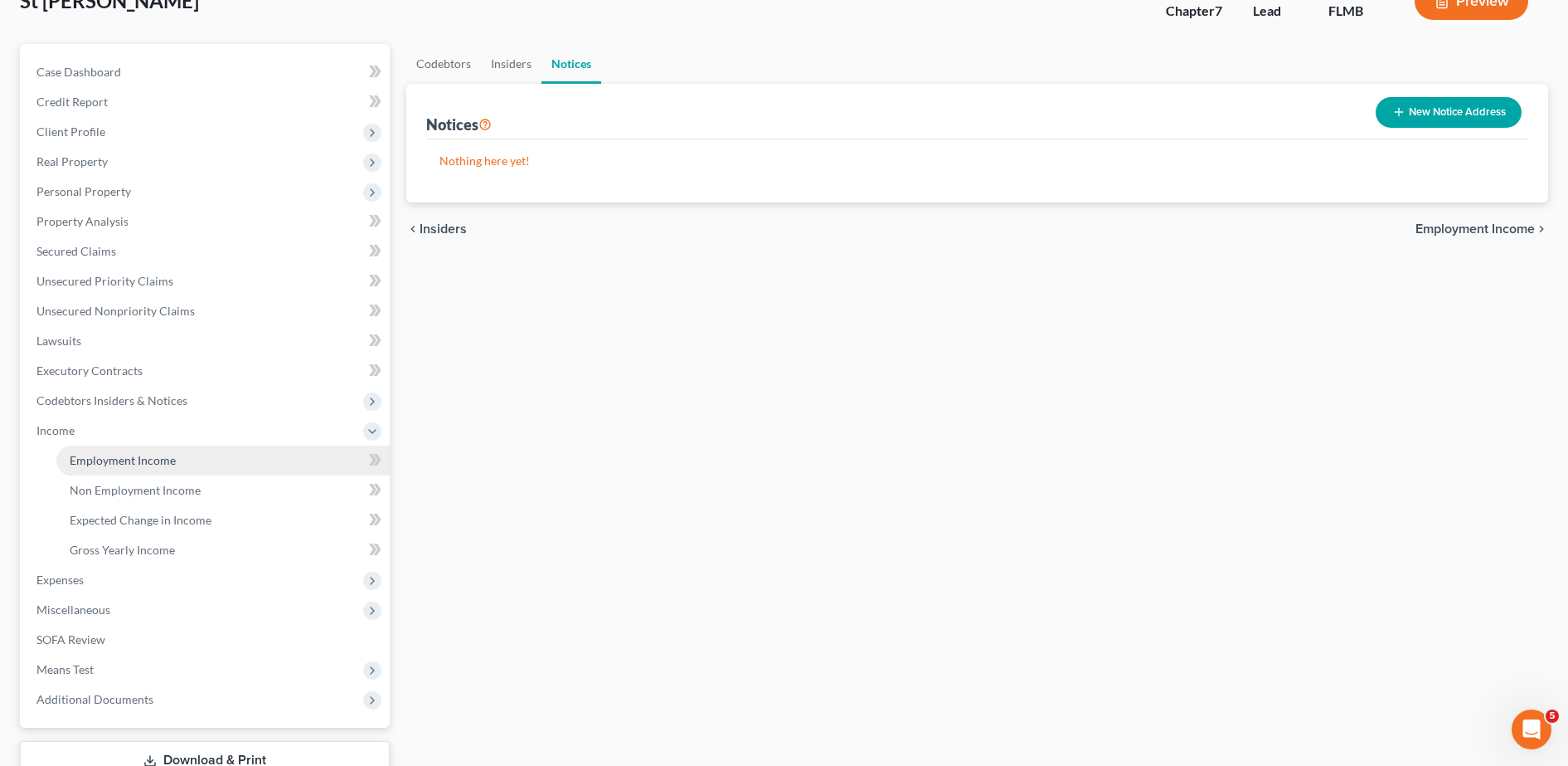
click at [143, 469] on link "Employment Income" at bounding box center [223, 460] width 334 height 30
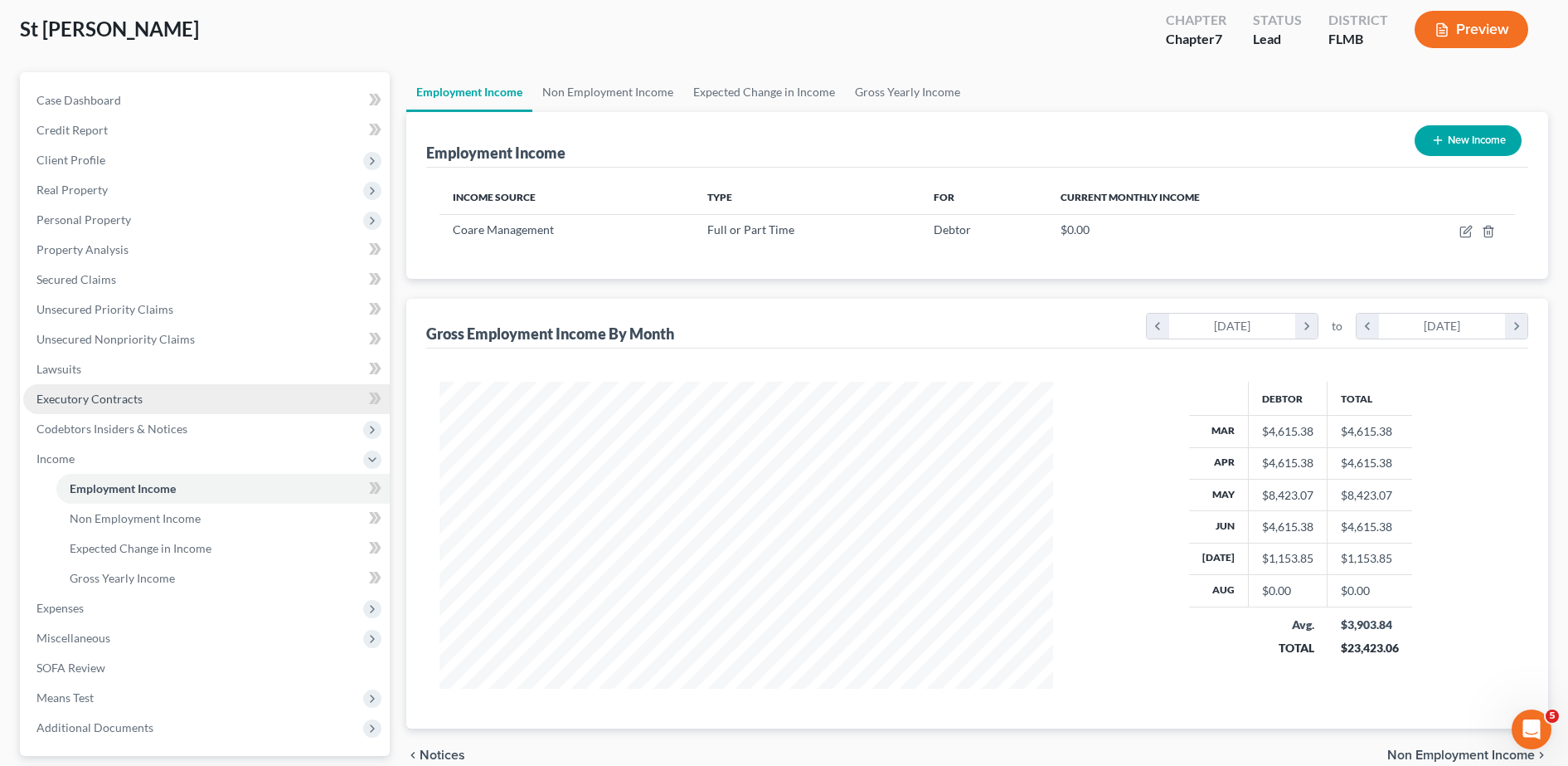
scroll to position [102, 0]
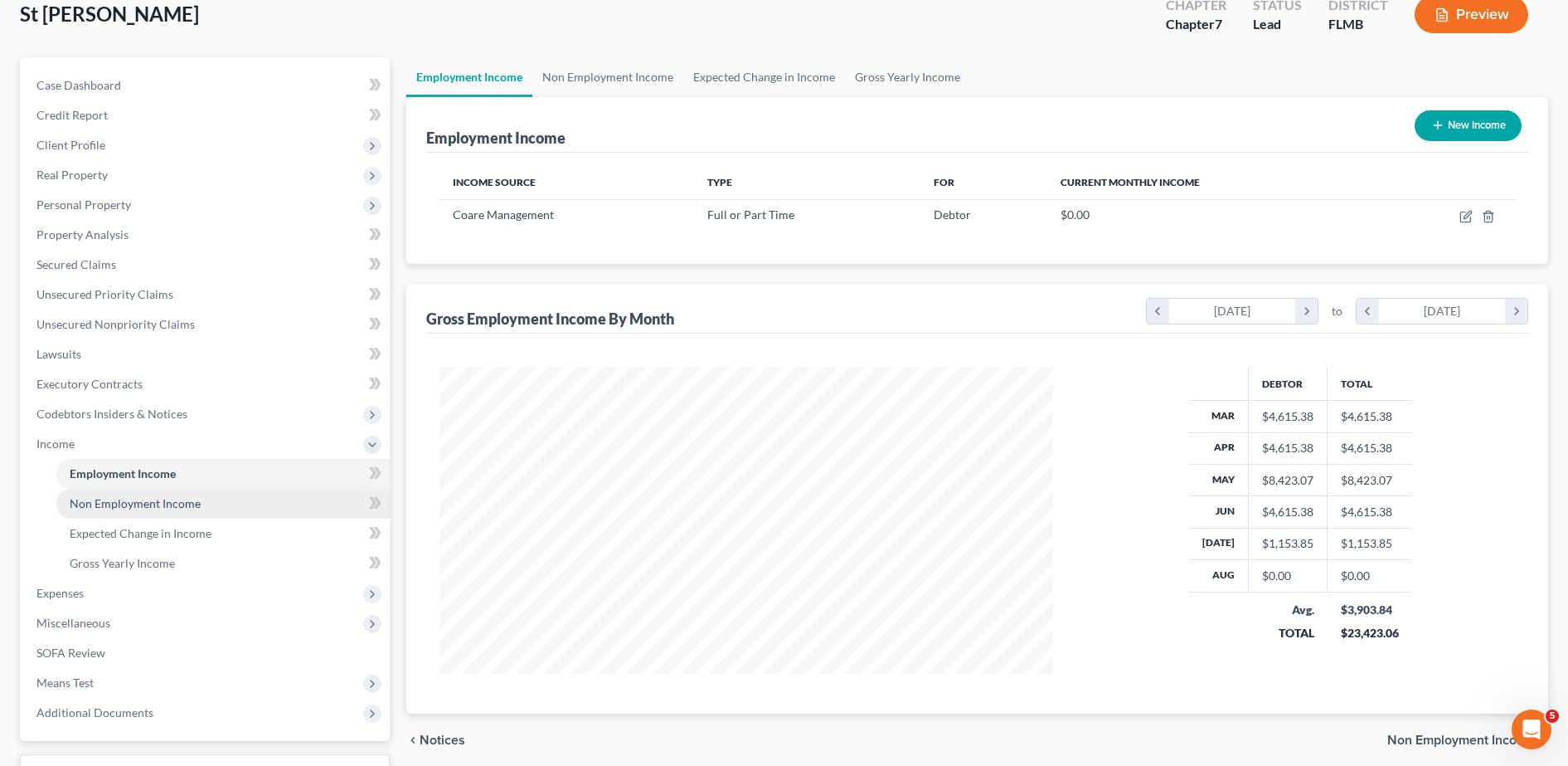
click at [147, 492] on link "Non Employment Income" at bounding box center [223, 503] width 334 height 30
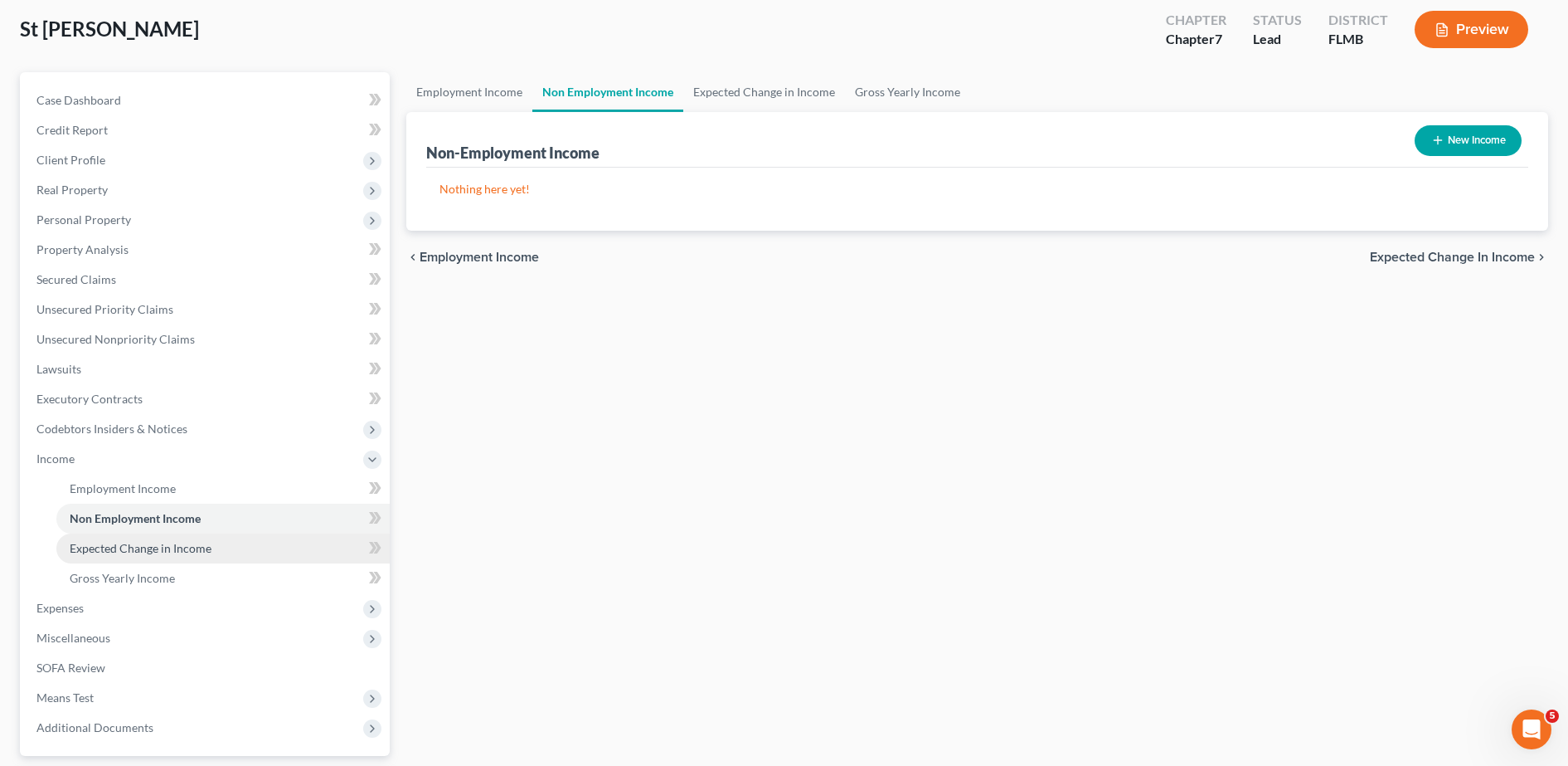
click at [151, 544] on span "Expected Change in Income" at bounding box center [140, 548] width 142 height 14
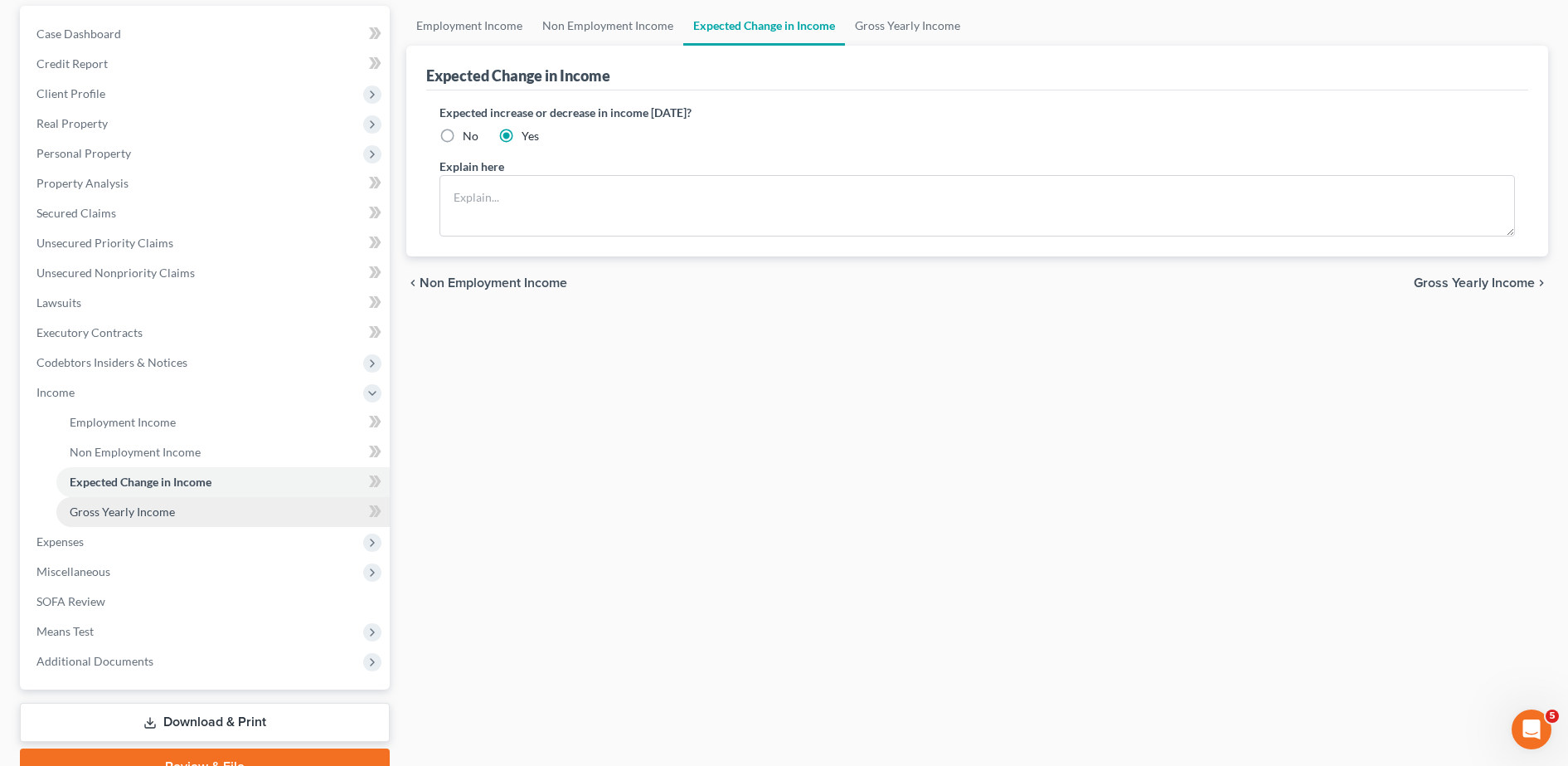
click at [130, 513] on span "Gross Yearly Income" at bounding box center [122, 511] width 105 height 14
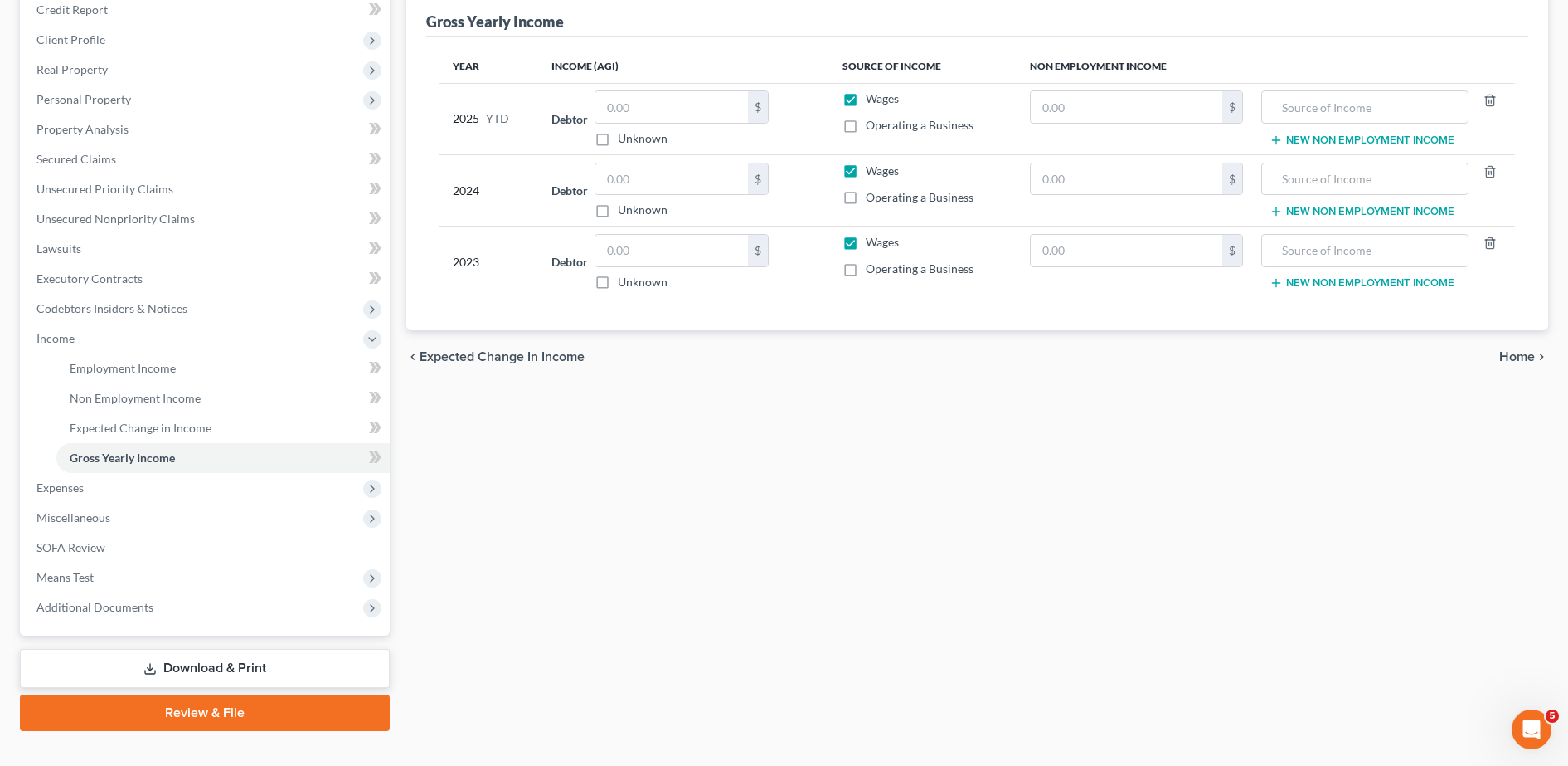
scroll to position [167, 0]
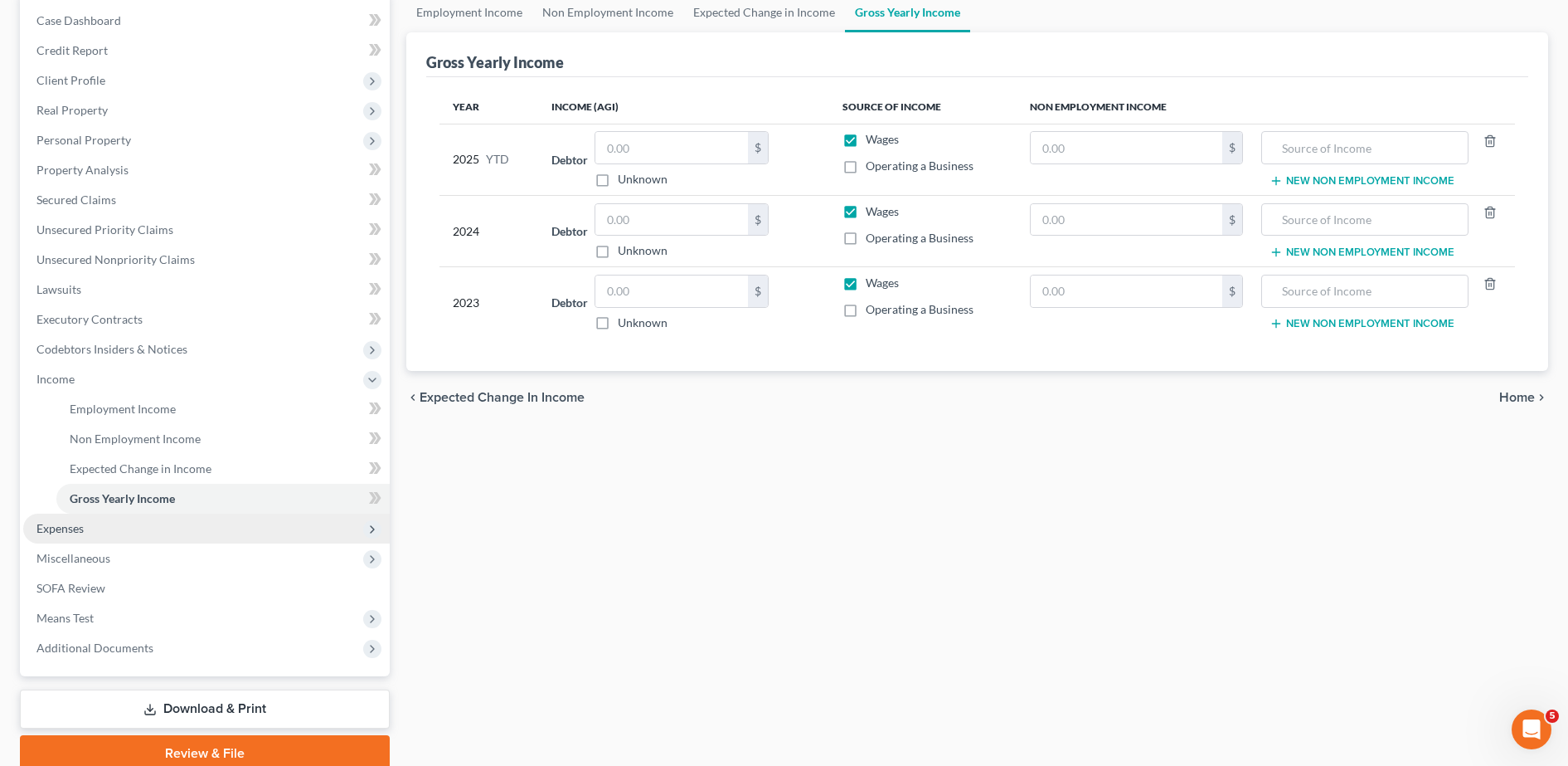
click at [151, 530] on span "Expenses" at bounding box center [206, 528] width 366 height 30
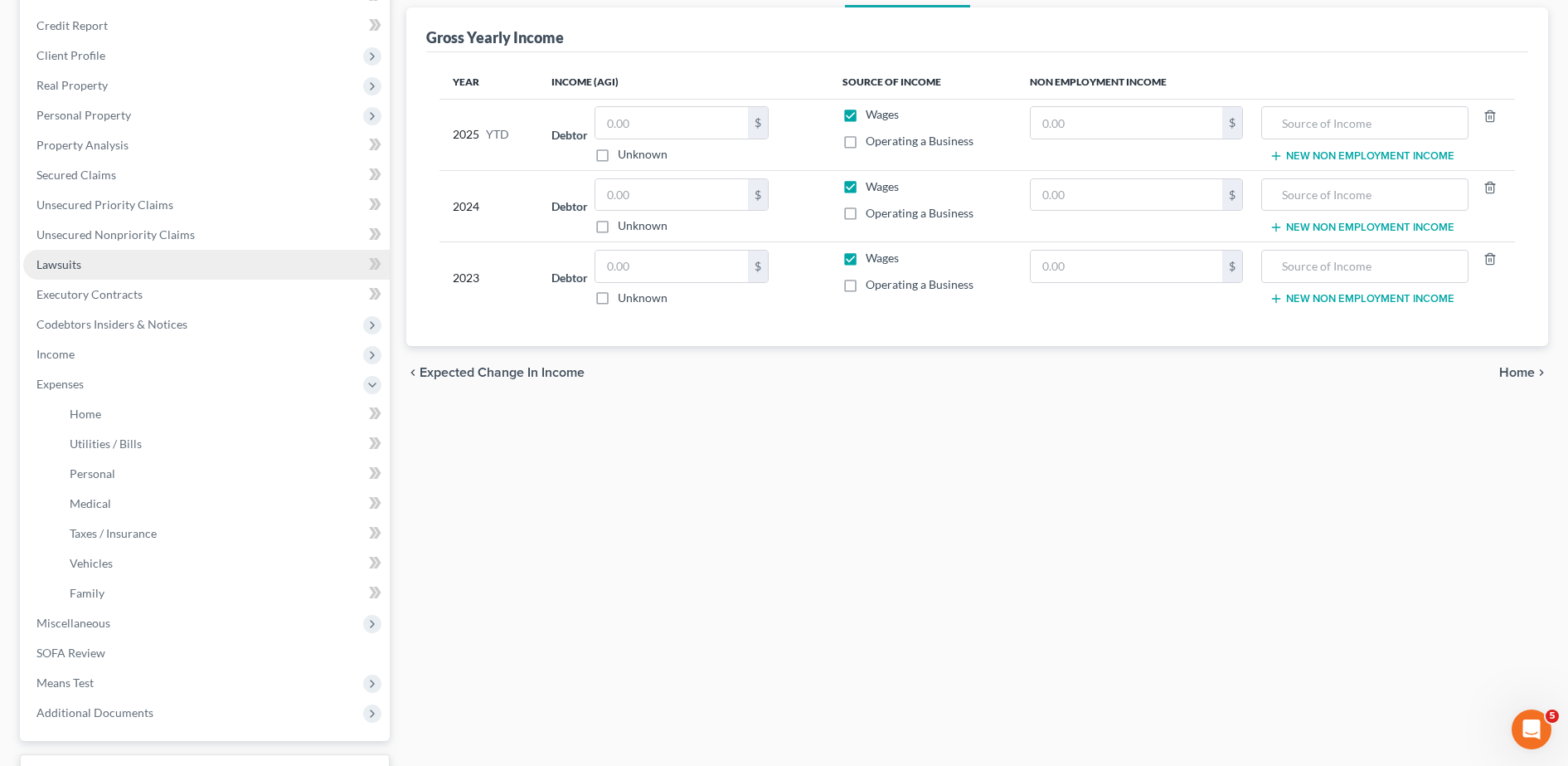
scroll to position [194, 0]
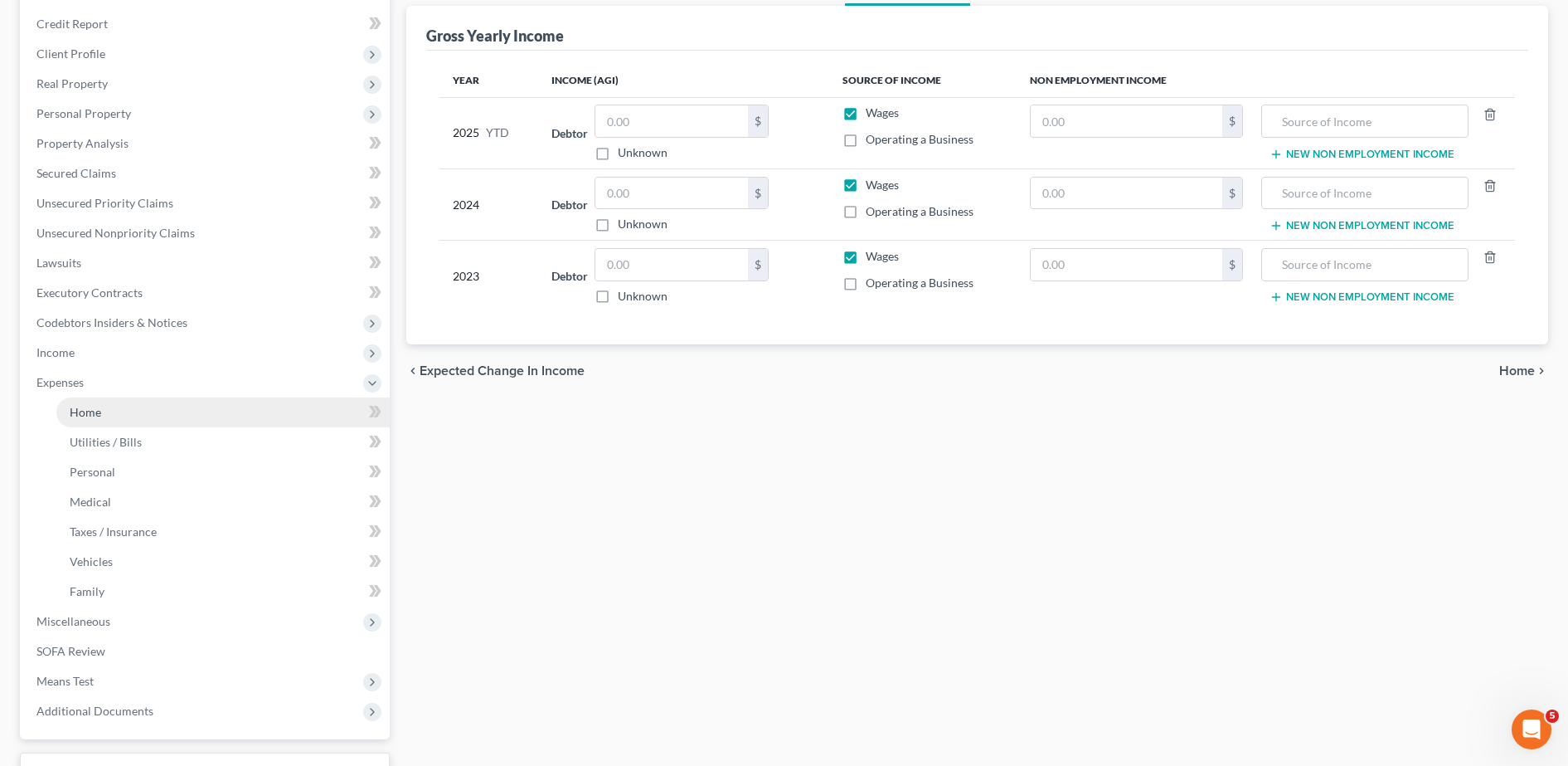
click at [139, 415] on link "Home" at bounding box center [223, 411] width 334 height 30
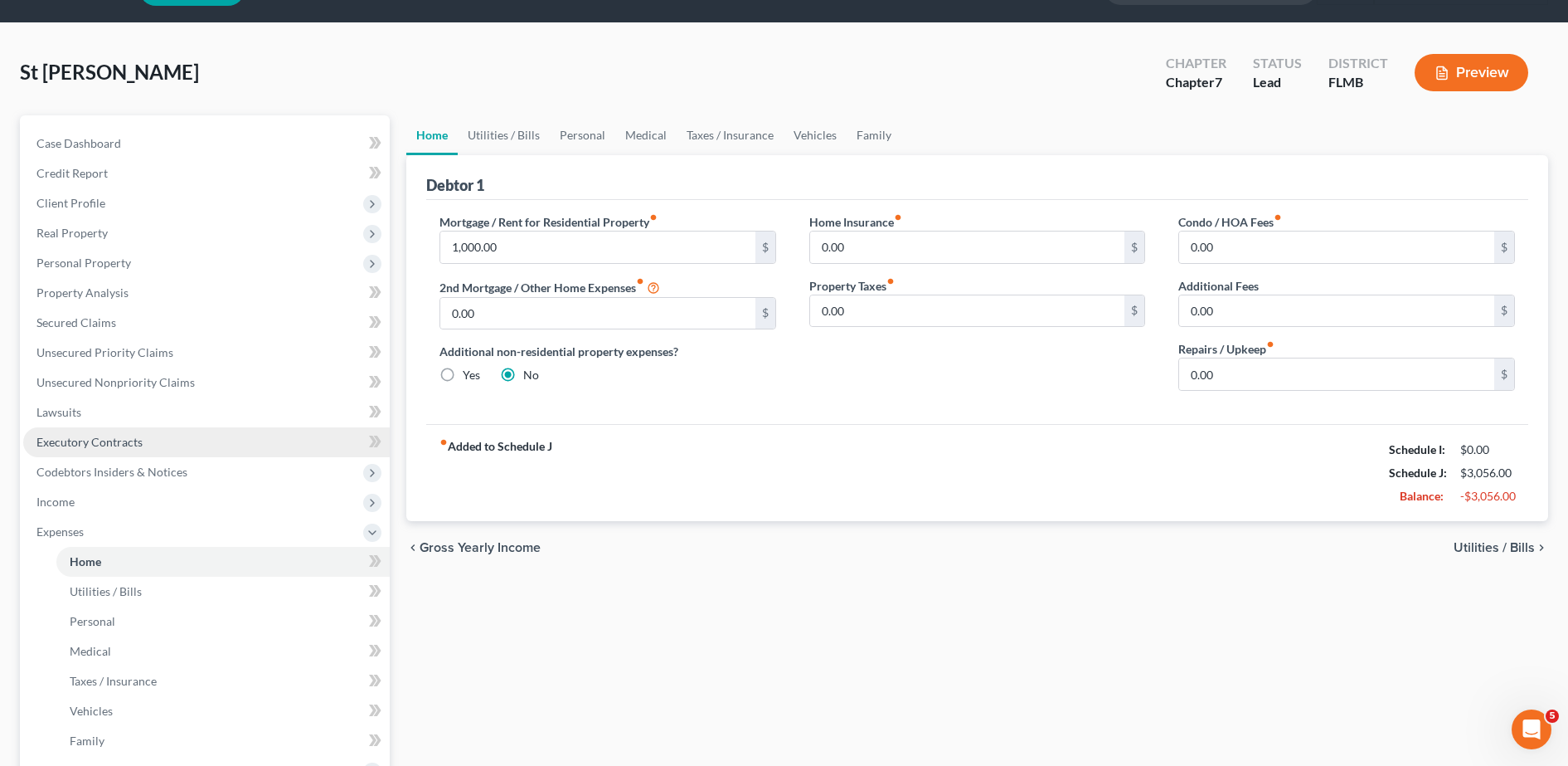
scroll to position [164, 0]
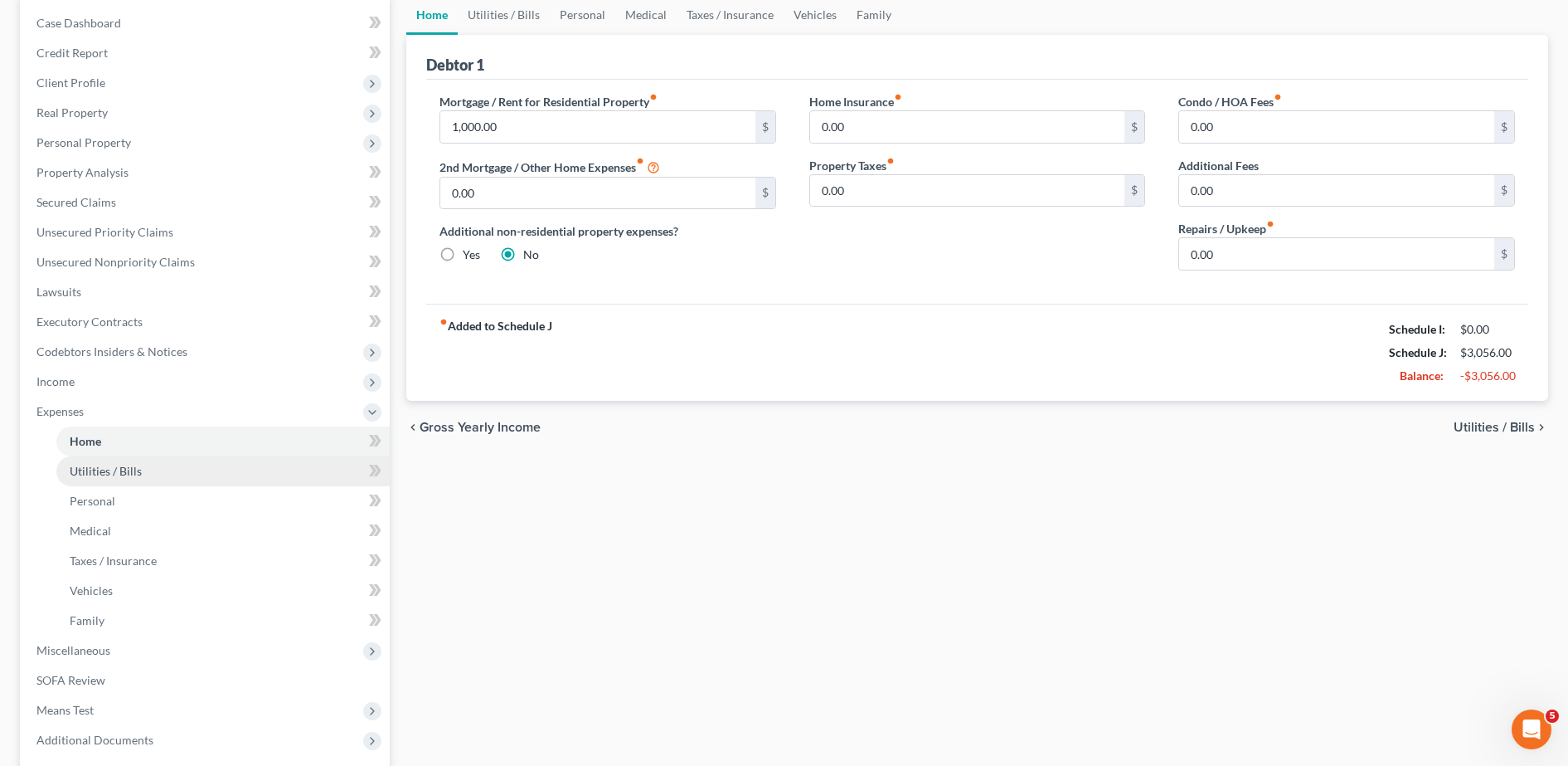
click at [247, 478] on link "Utilities / Bills" at bounding box center [223, 470] width 334 height 30
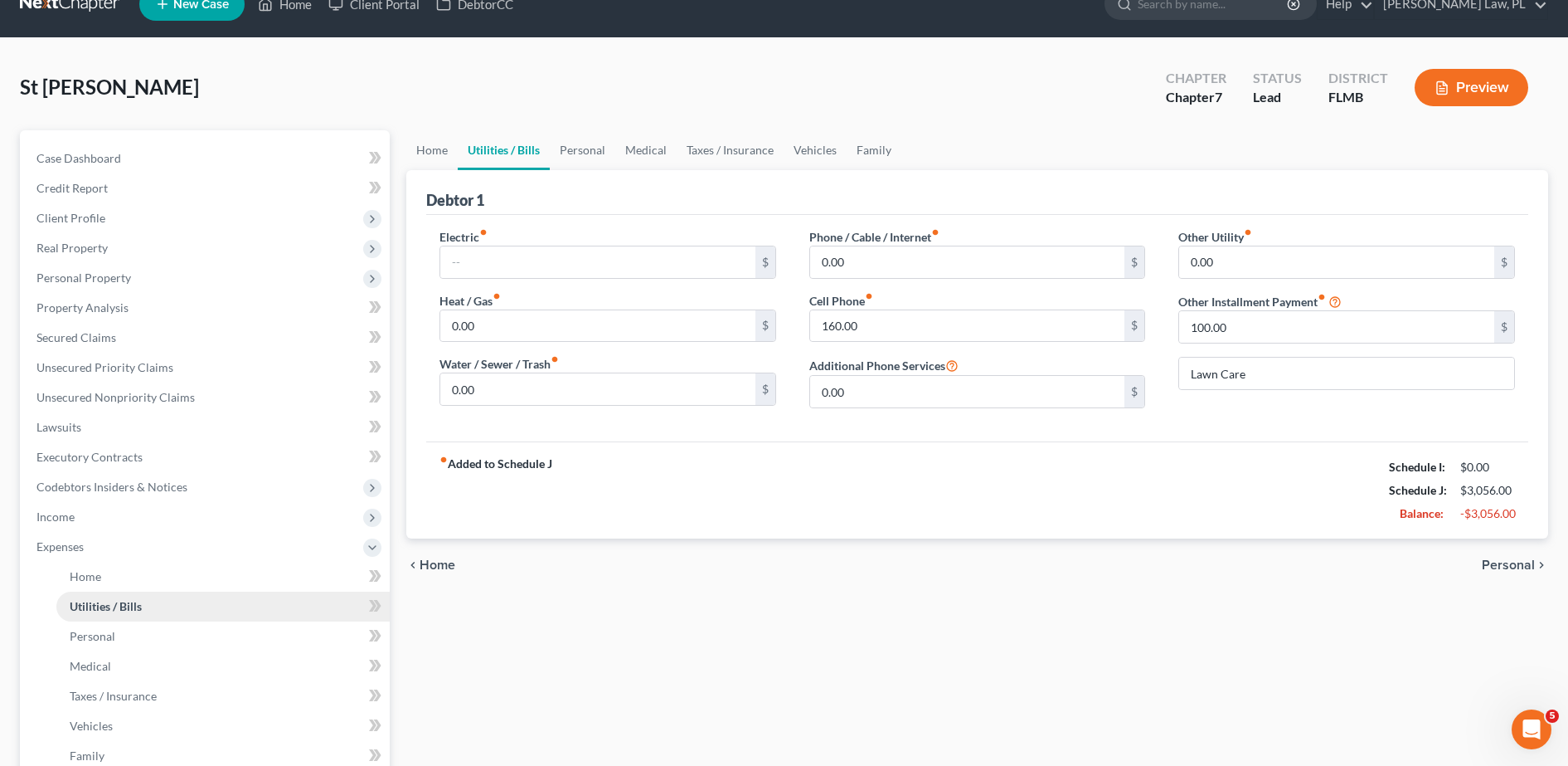
scroll to position [29, 0]
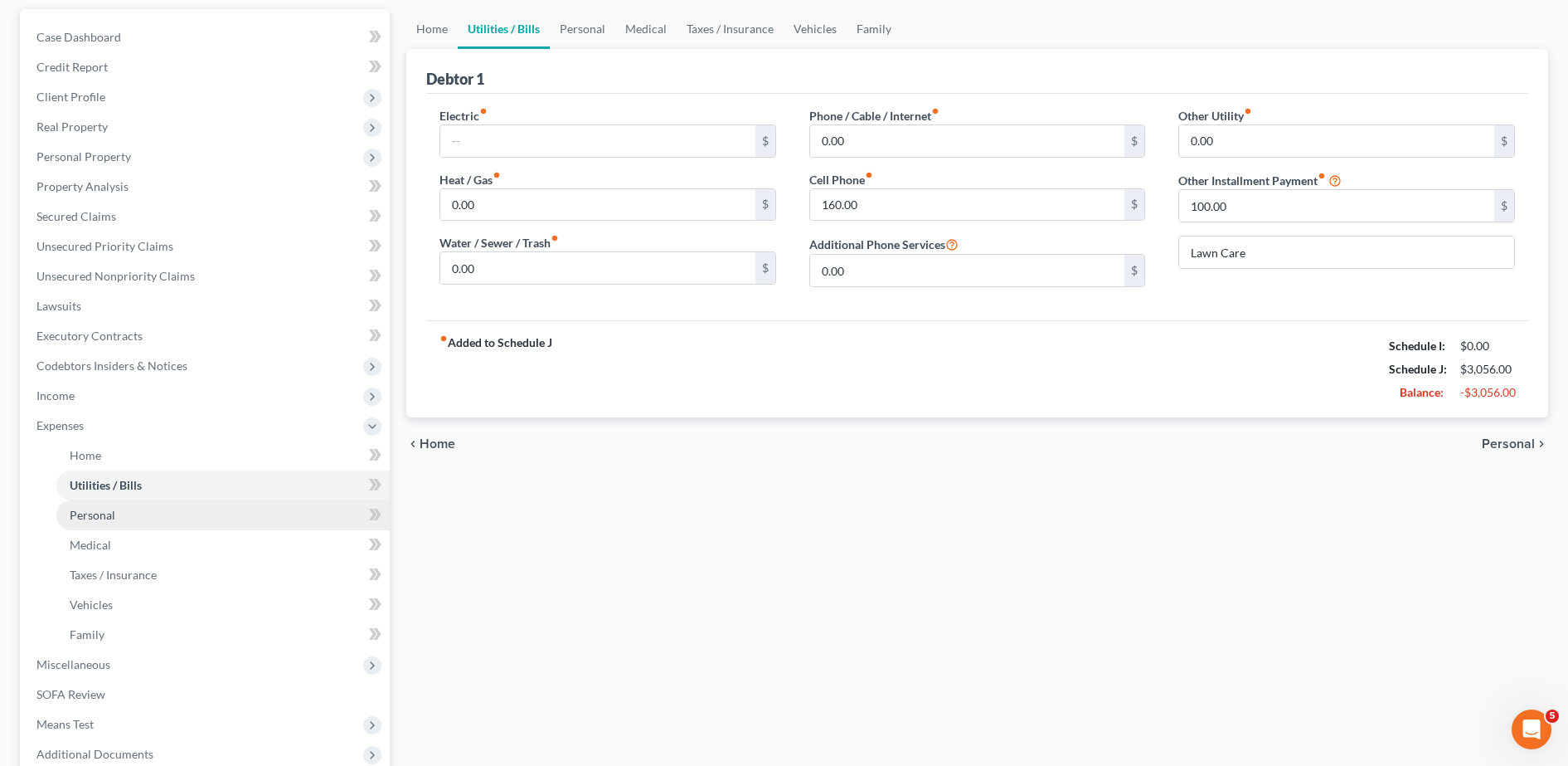
click at [176, 520] on link "Personal" at bounding box center [223, 514] width 334 height 30
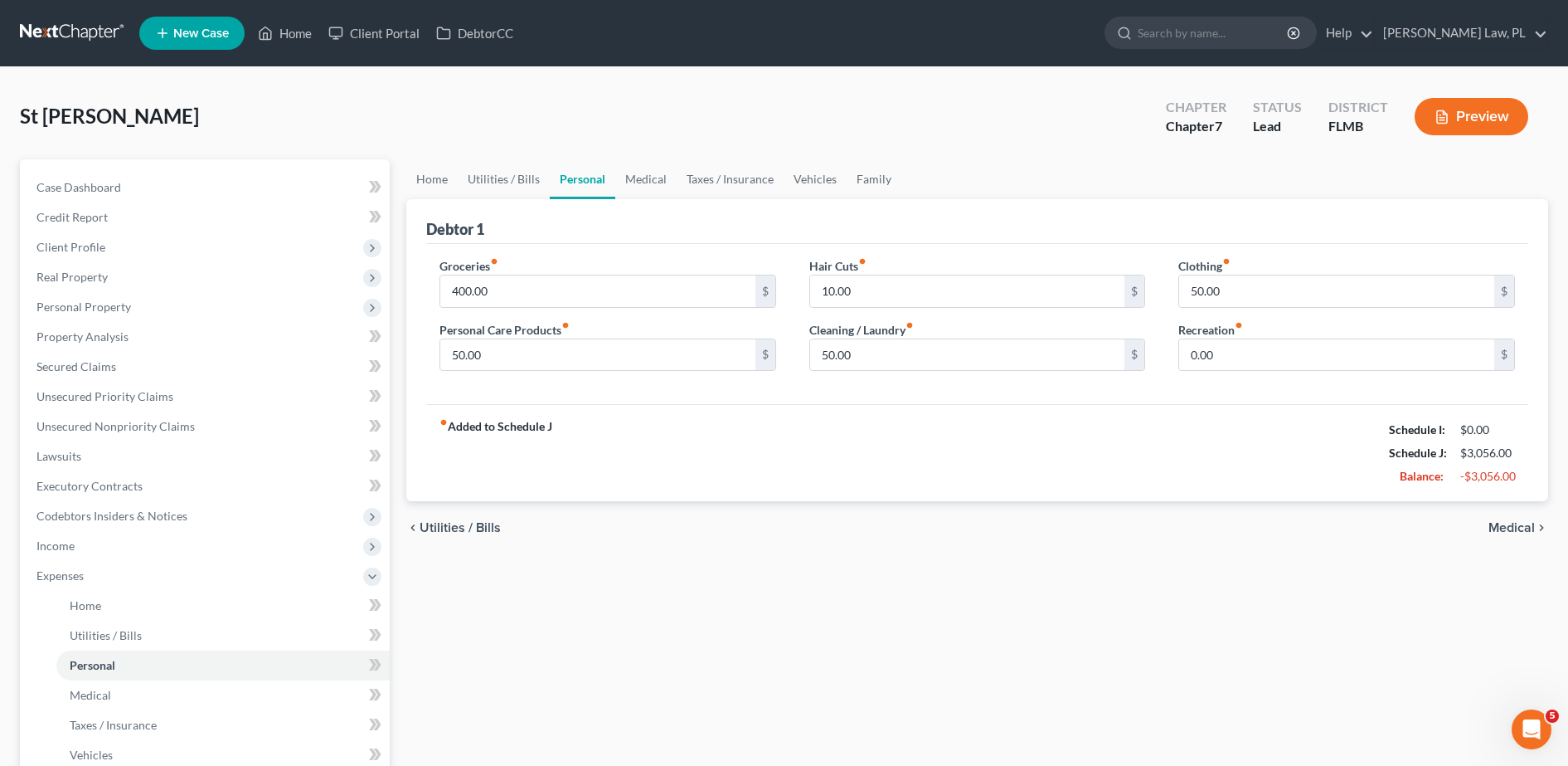
scroll to position [56, 0]
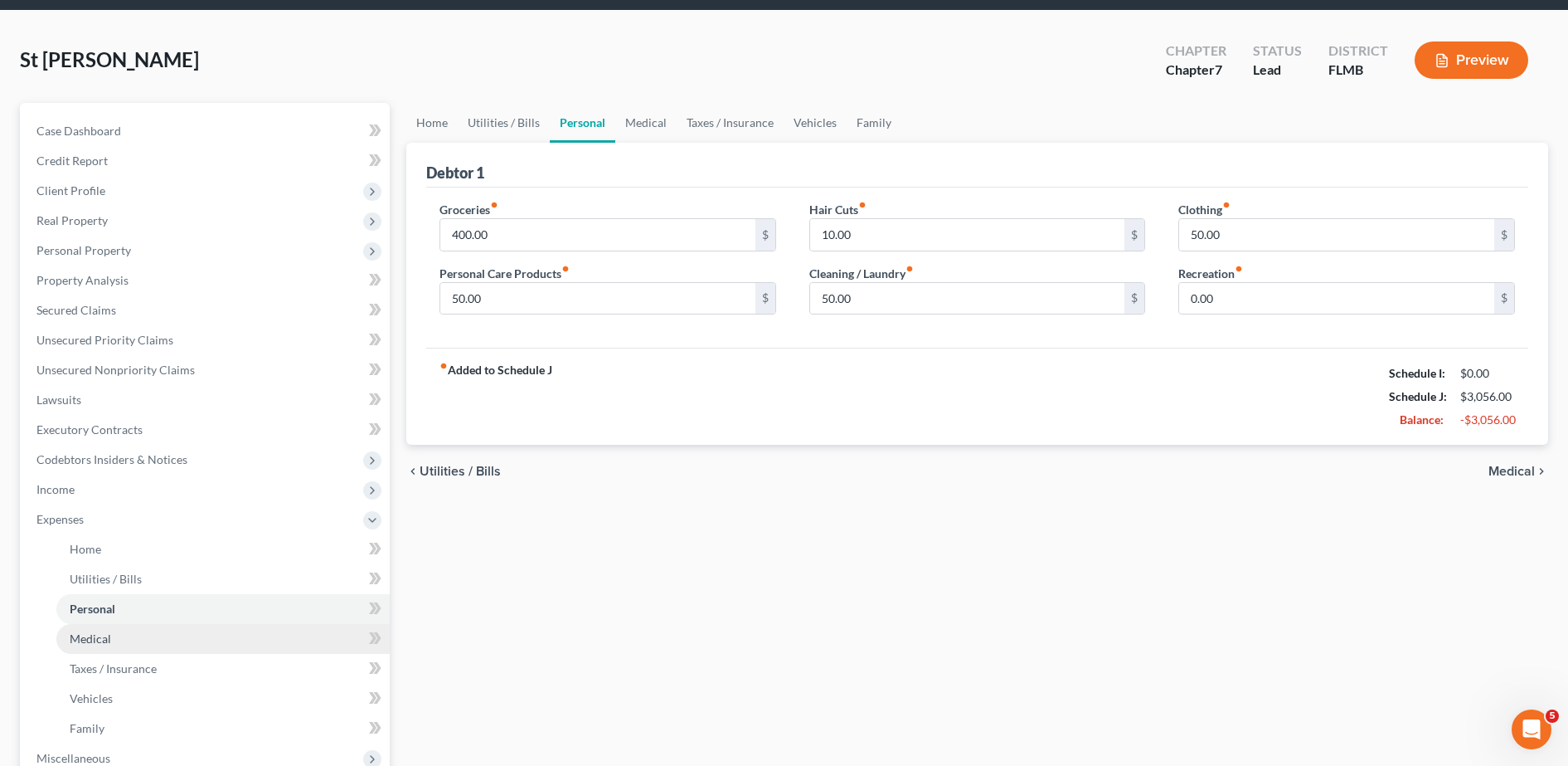
click at [140, 633] on link "Medical" at bounding box center [223, 638] width 334 height 30
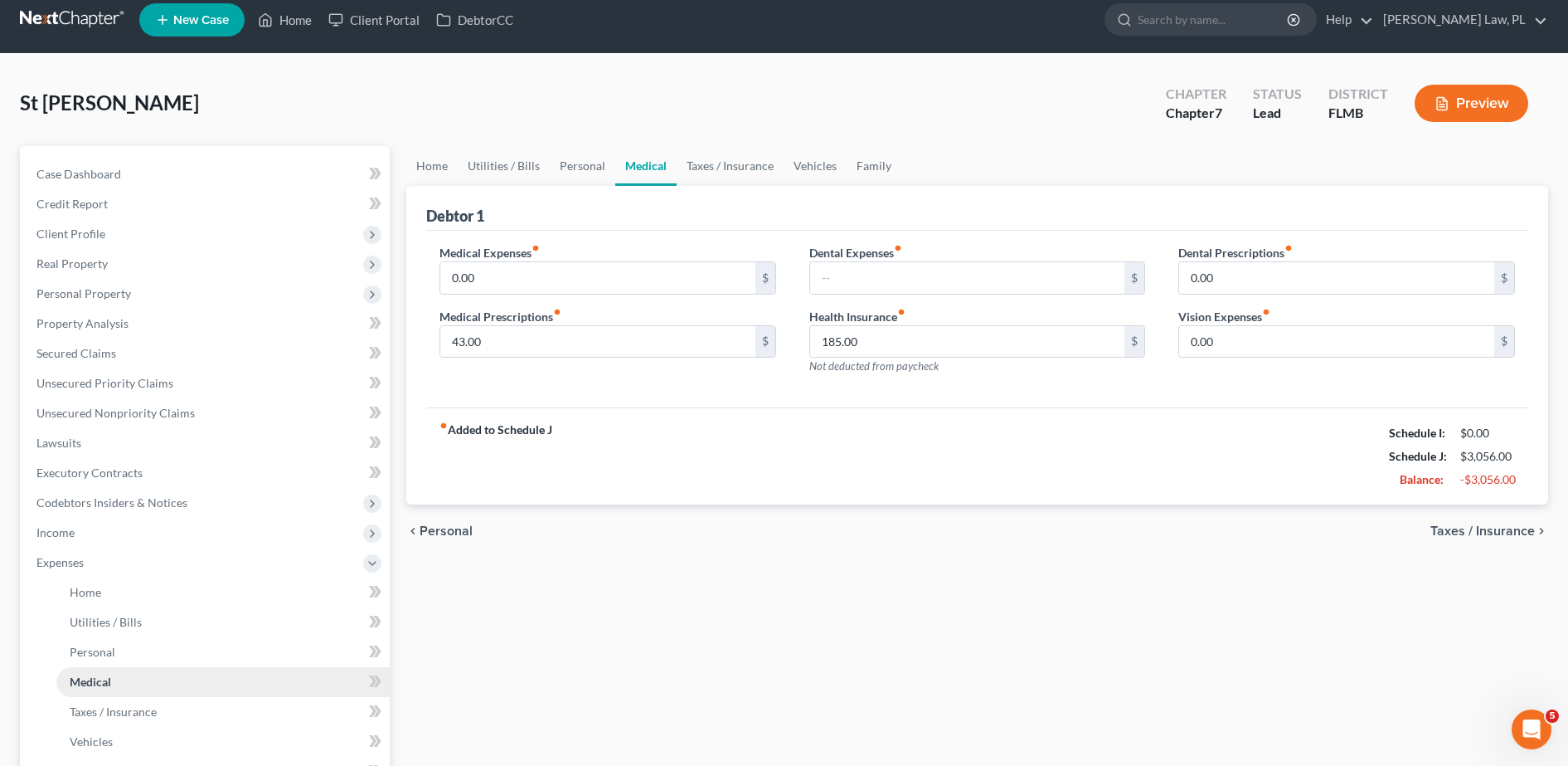
scroll to position [62, 0]
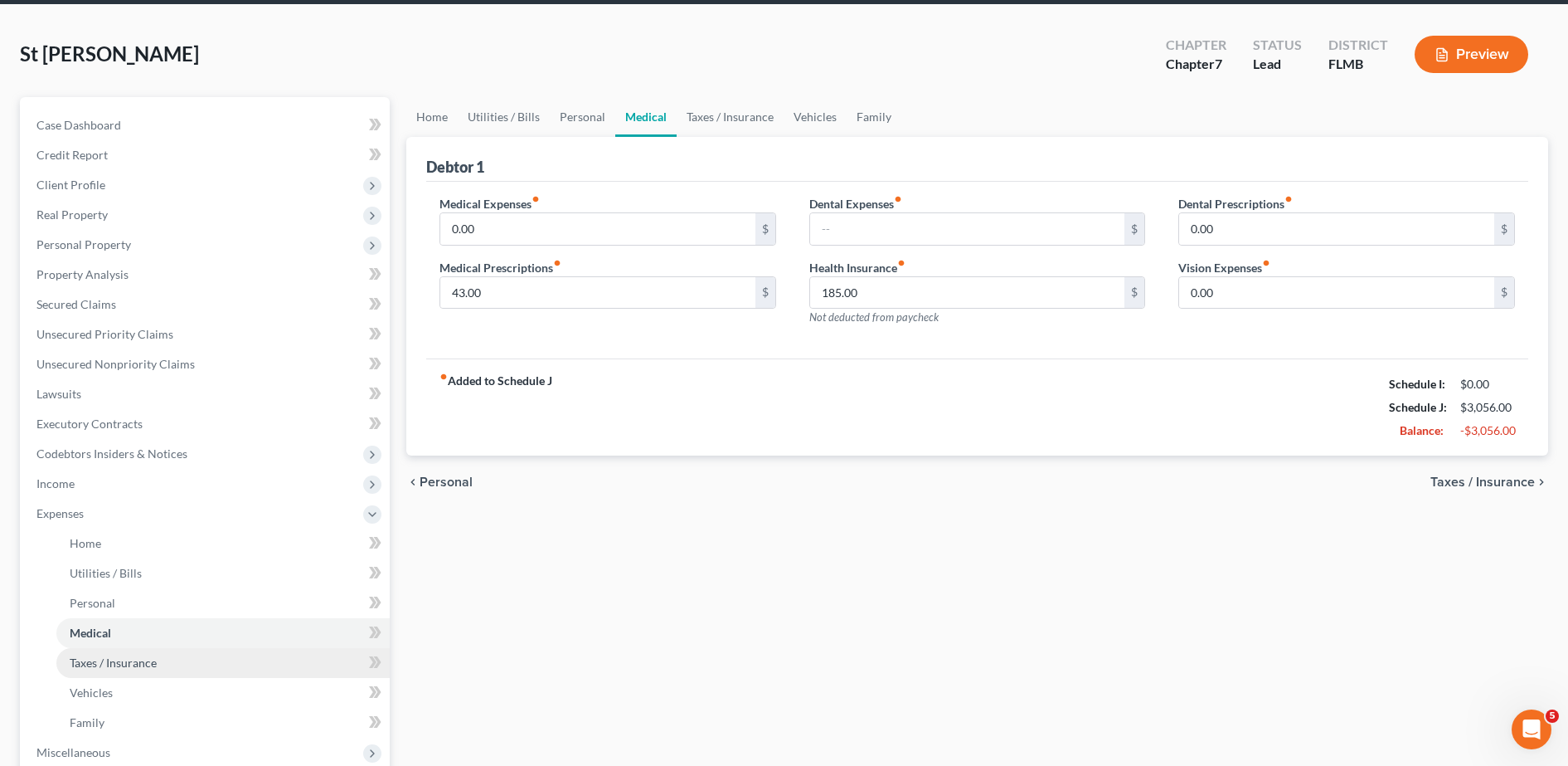
click at [143, 667] on span "Taxes / Insurance" at bounding box center [113, 662] width 87 height 14
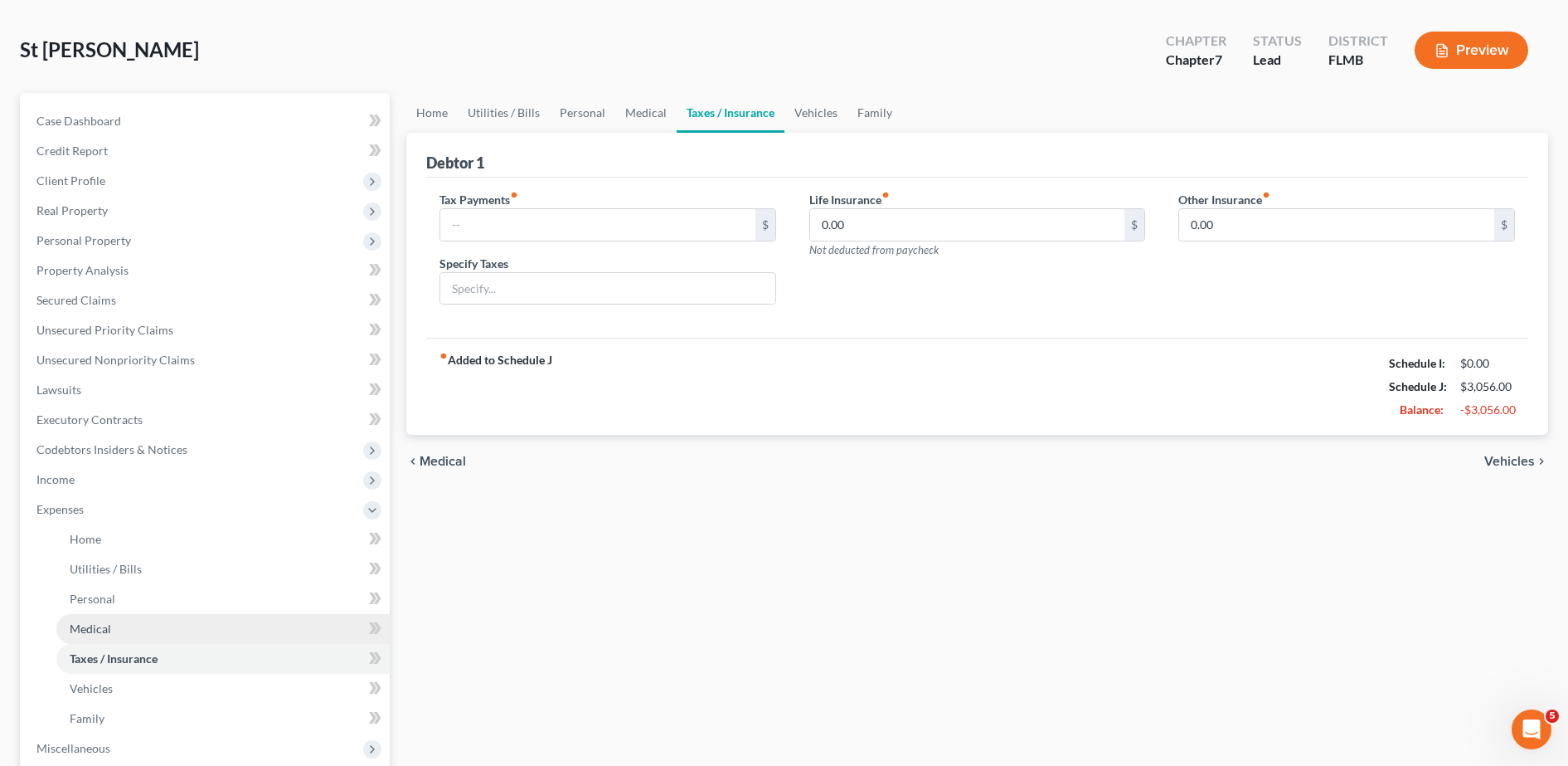
click at [115, 632] on link "Medical" at bounding box center [223, 628] width 334 height 30
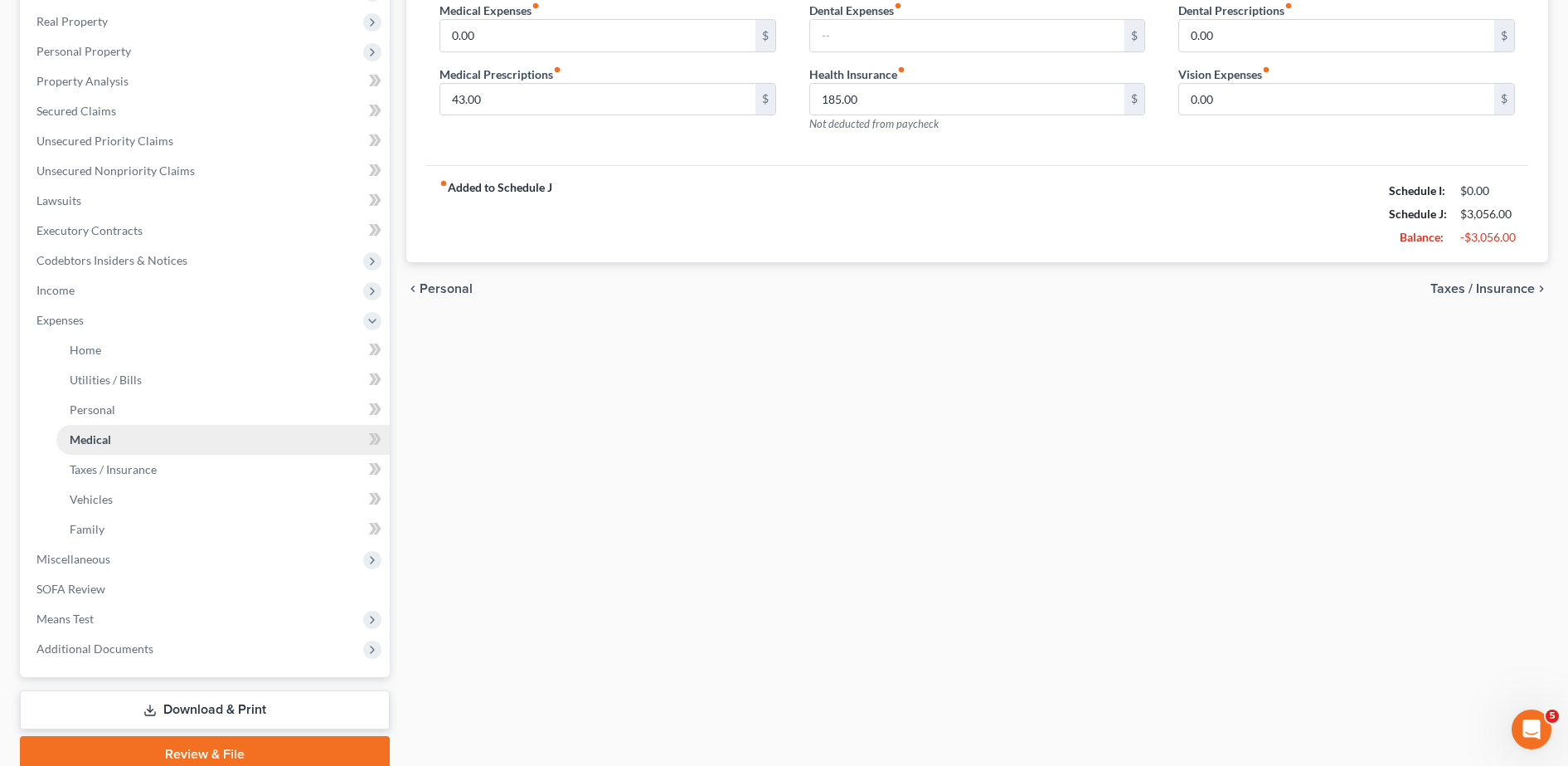
scroll to position [257, 0]
click at [121, 473] on span "Taxes / Insurance" at bounding box center [113, 467] width 87 height 14
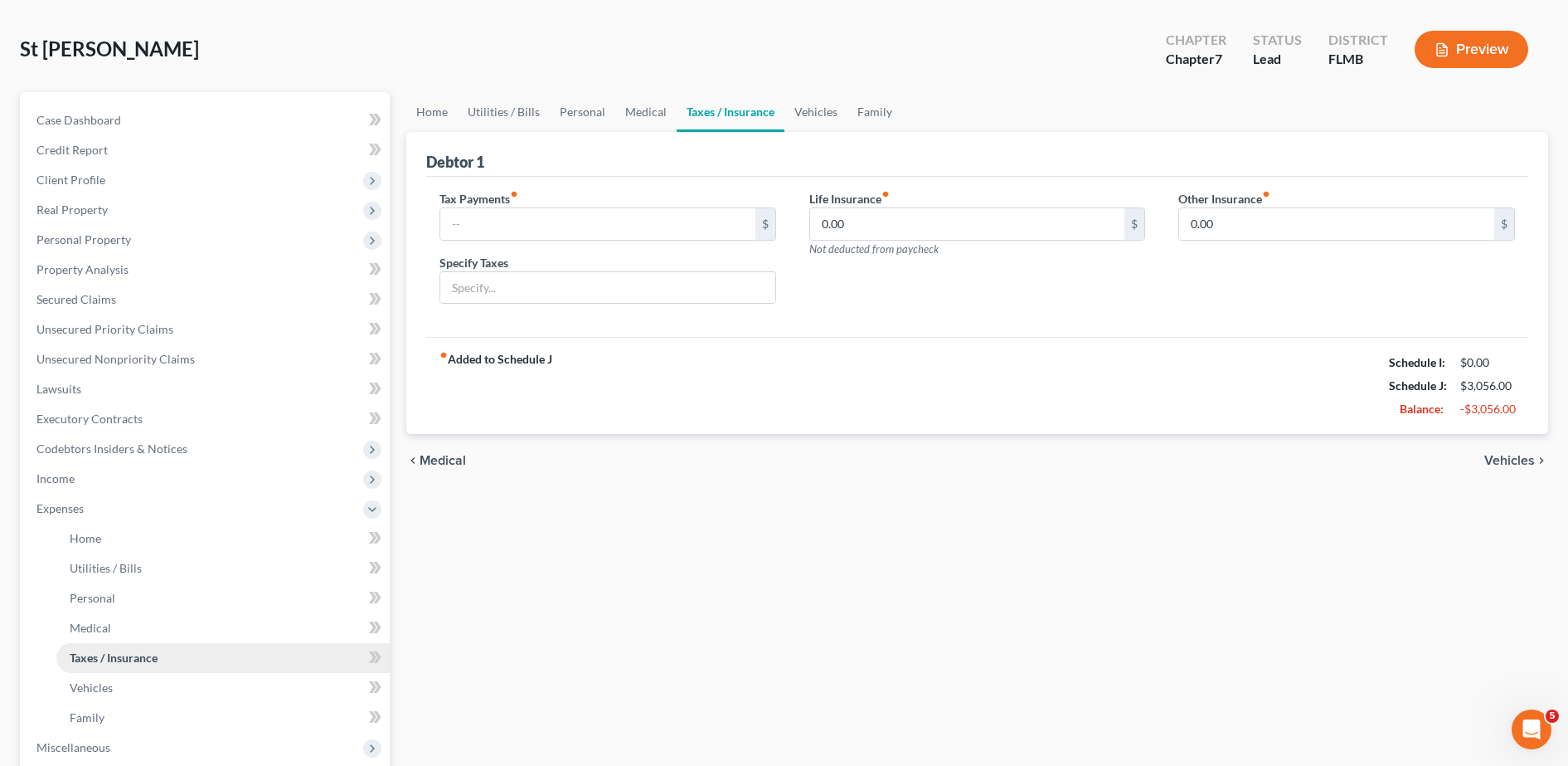
scroll to position [111, 0]
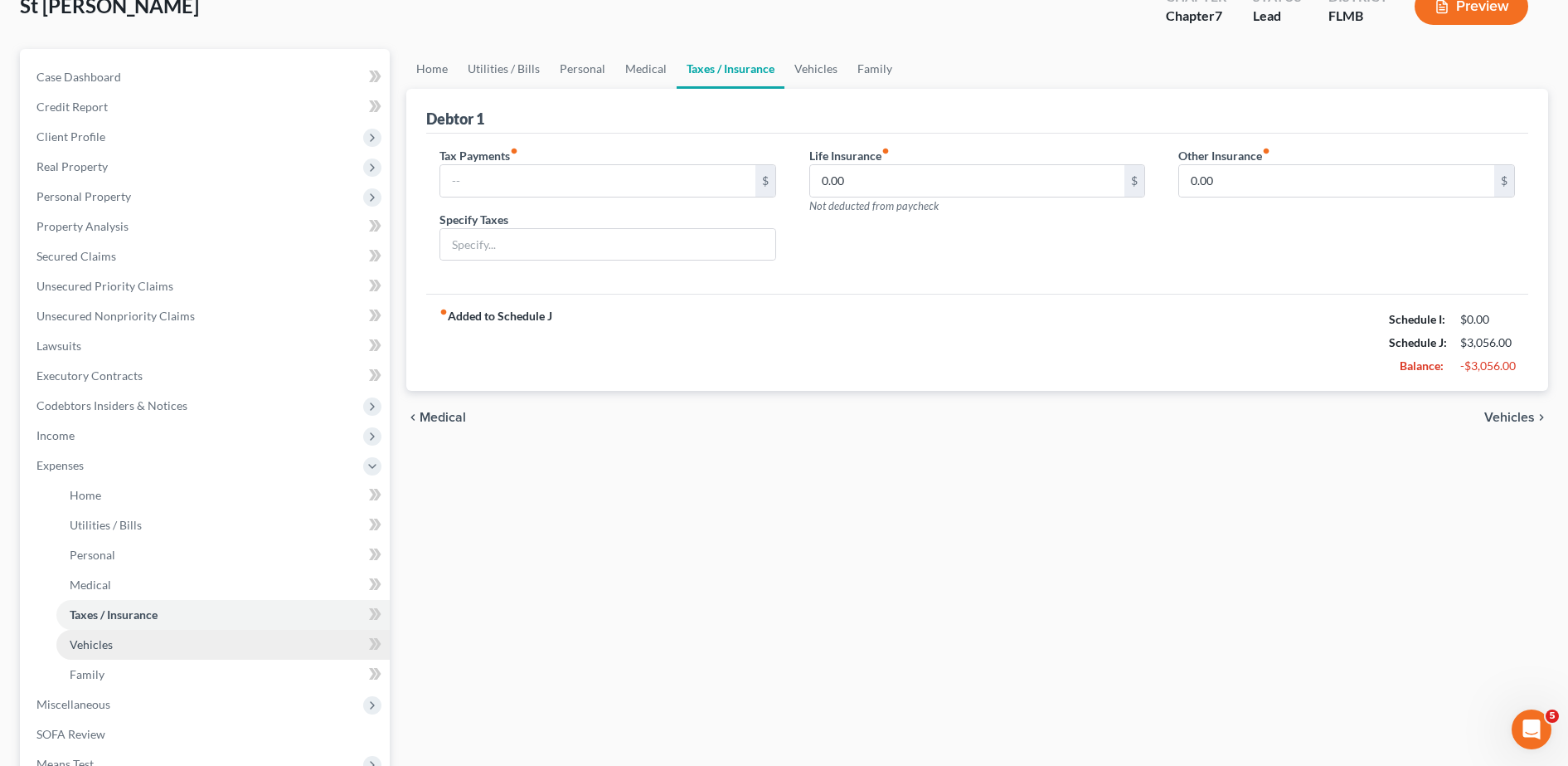
click at [124, 644] on link "Vehicles" at bounding box center [223, 644] width 334 height 30
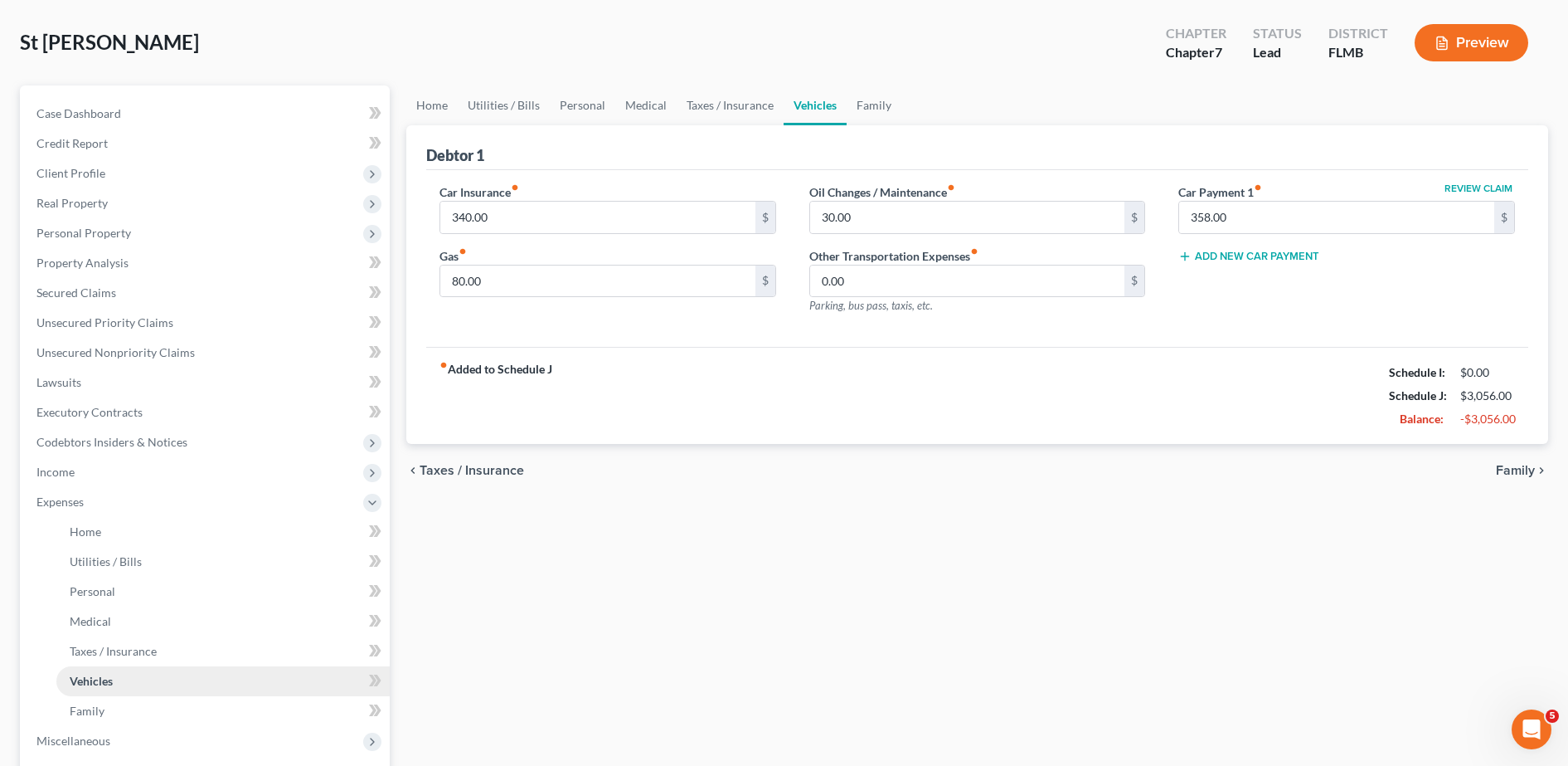
scroll to position [74, 0]
click at [127, 718] on link "Family" at bounding box center [223, 710] width 334 height 30
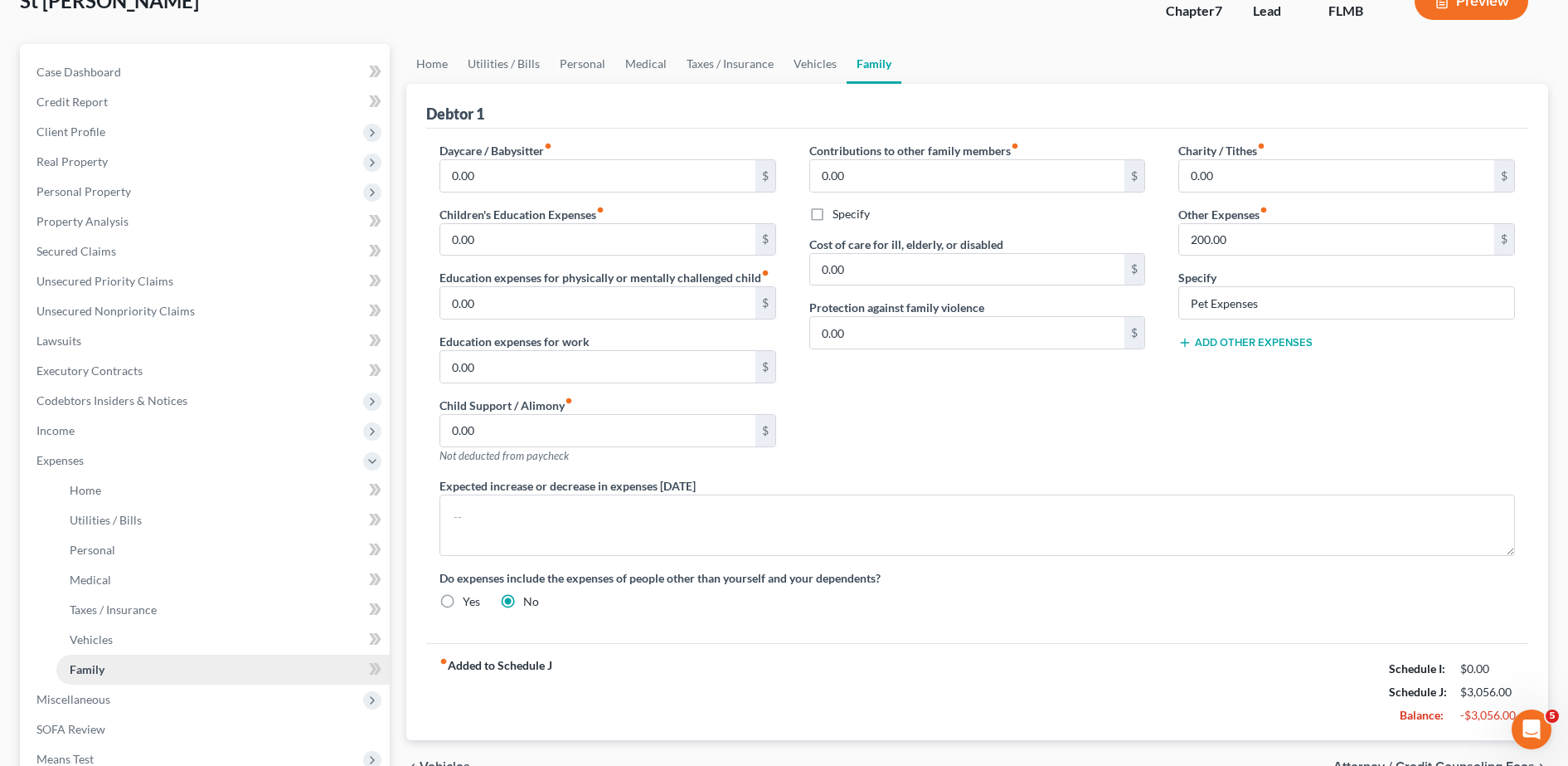
scroll to position [116, 0]
click at [139, 697] on span "Miscellaneous" at bounding box center [206, 697] width 366 height 30
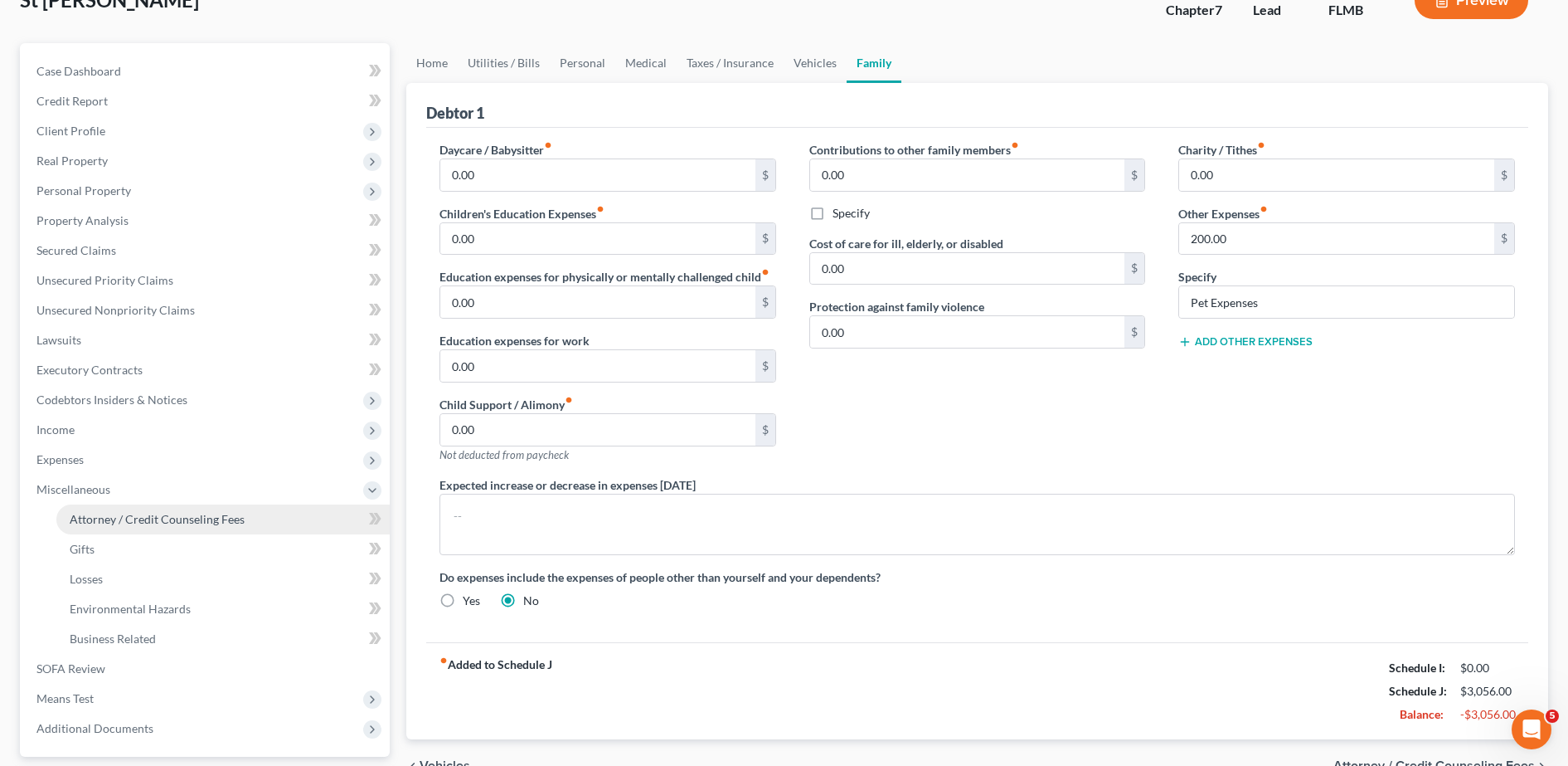
click at [184, 513] on span "Attorney / Credit Counseling Fees" at bounding box center [156, 518] width 175 height 14
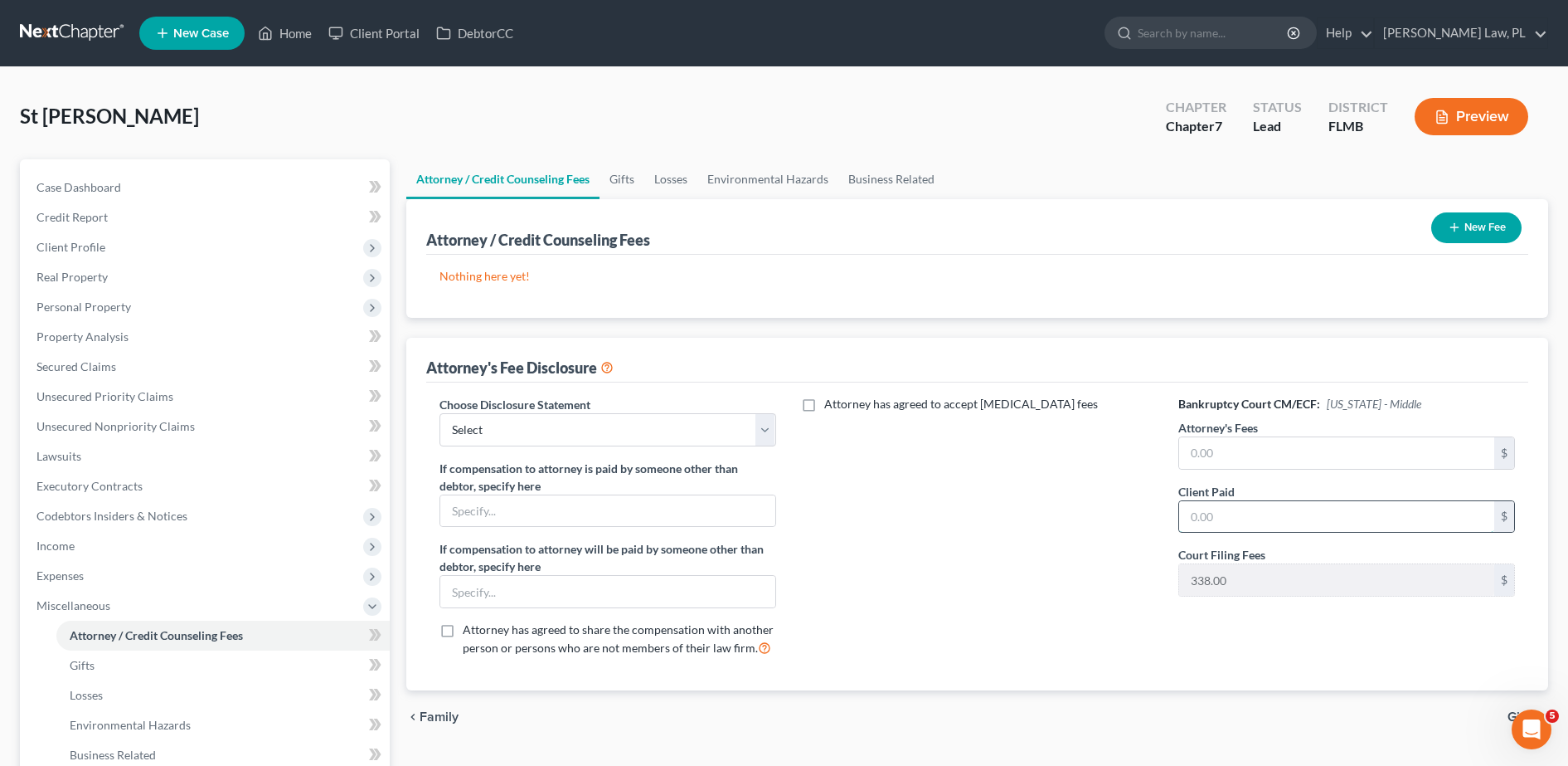
click at [1255, 508] on input "text" at bounding box center [1336, 516] width 315 height 31
click at [1259, 442] on input "text" at bounding box center [1336, 452] width 315 height 31
type input "2,600.00"
click at [1261, 505] on input "text" at bounding box center [1336, 516] width 315 height 31
type input "1,000.00"
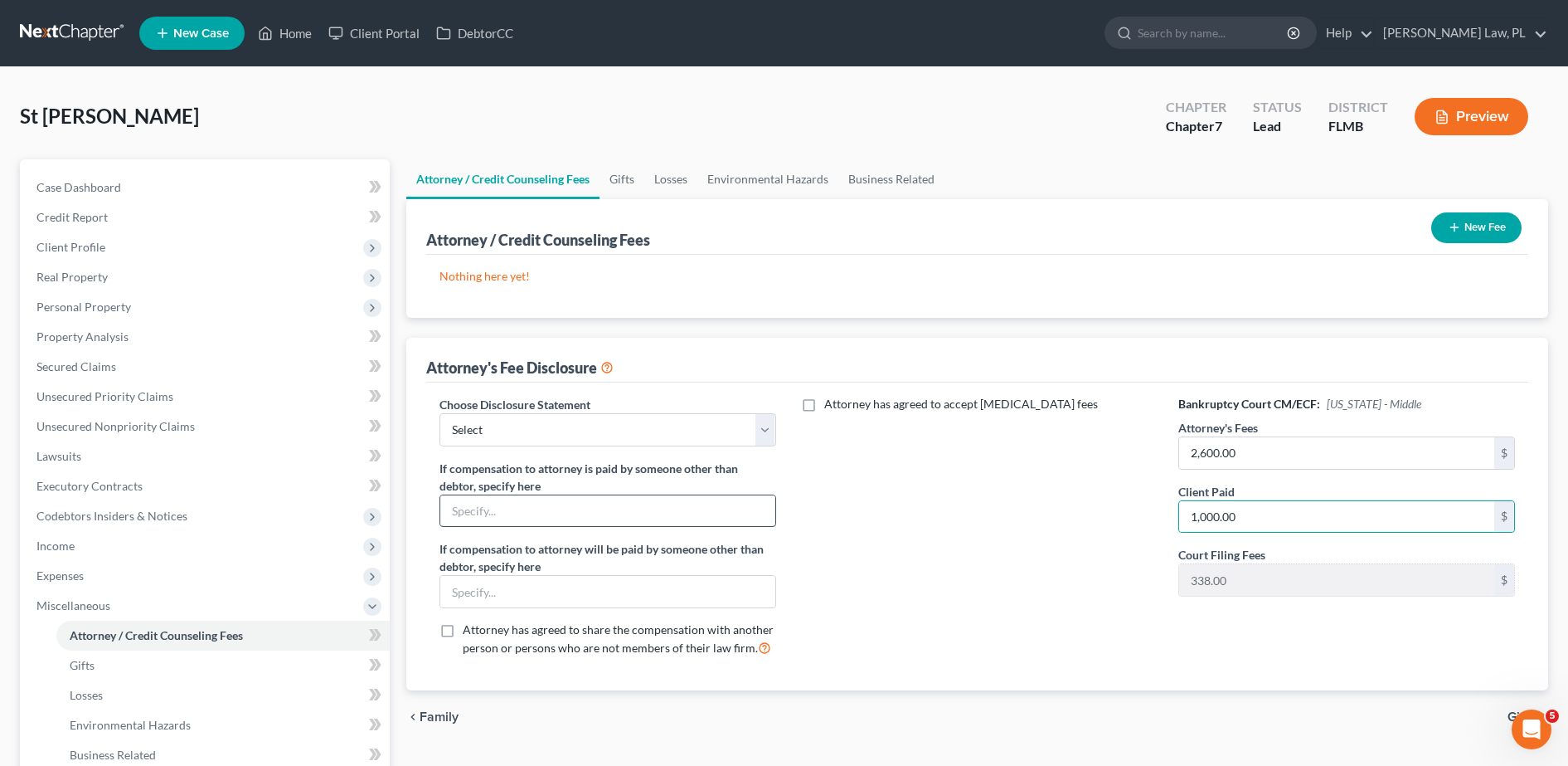
click at [509, 518] on input "text" at bounding box center [608, 510] width 335 height 31
type input "[PERSON_NAME] St Pierre"
click at [549, 711] on div "chevron_left Family Gifts chevron_right" at bounding box center [977, 716] width 1142 height 53
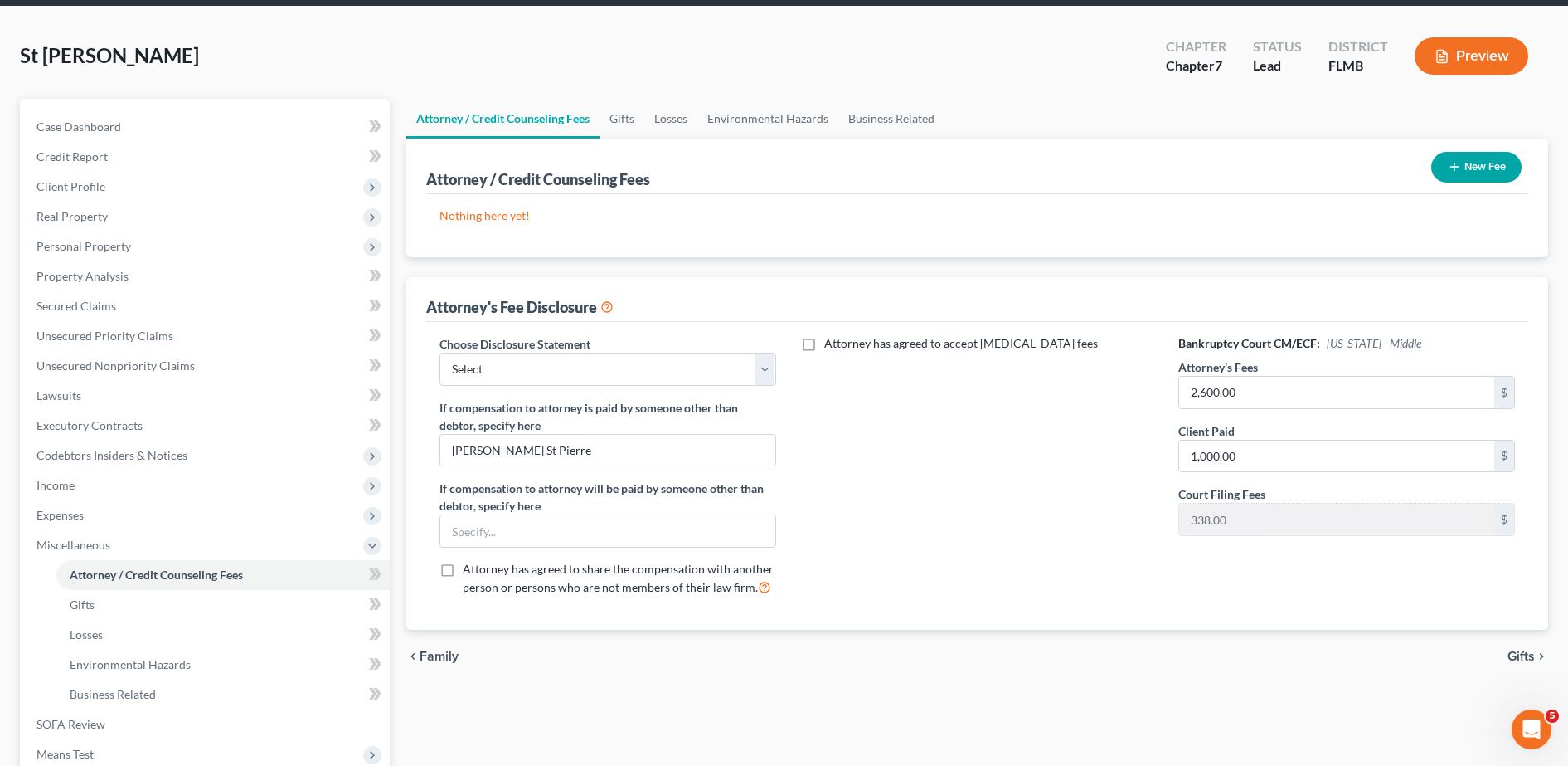
scroll to position [62, 0]
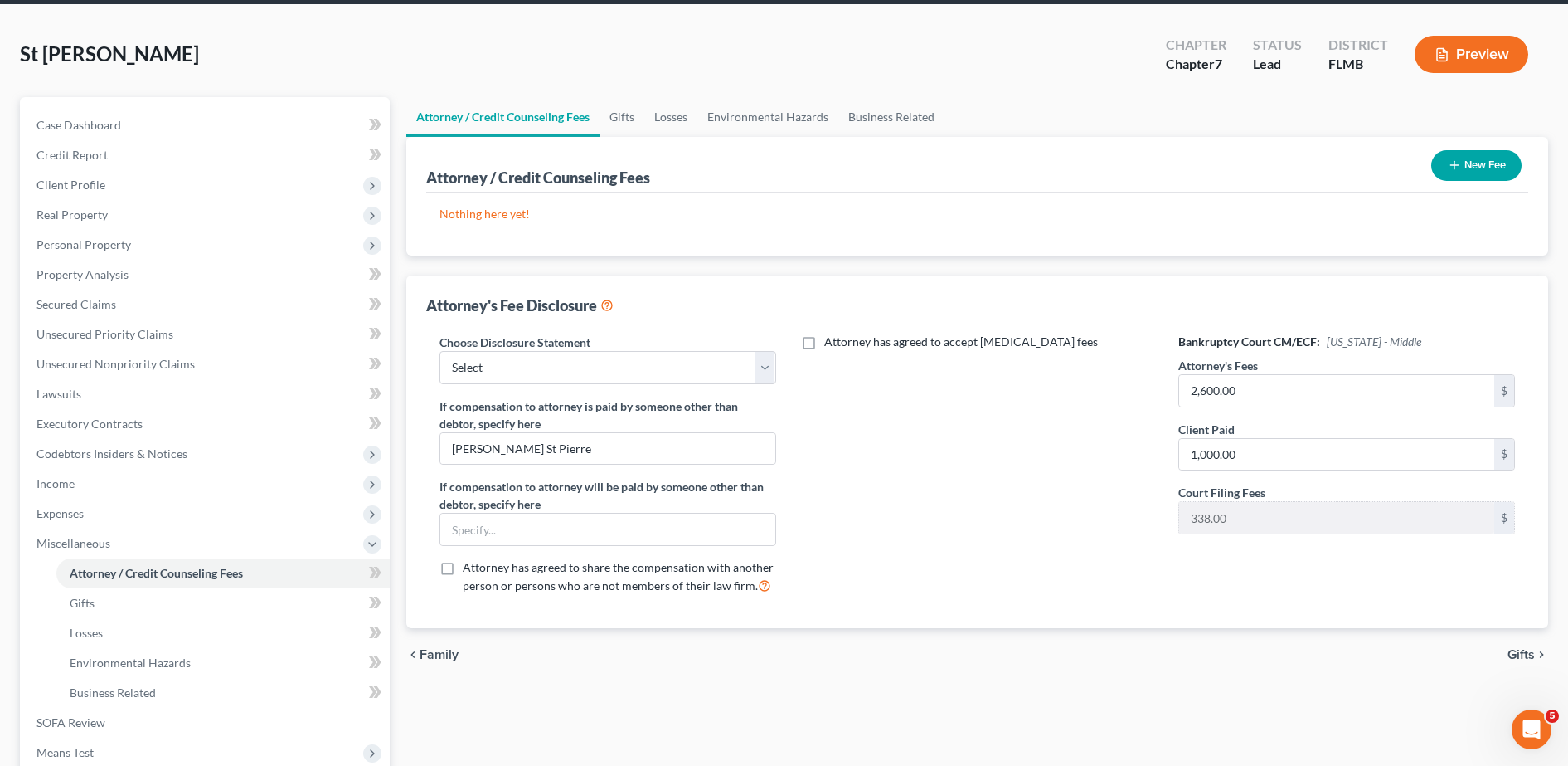
drag, startPoint x: 677, startPoint y: 569, endPoint x: 778, endPoint y: 566, distance: 101.0
click at [778, 566] on div "Choose Disclosure Statement Select Attorney Fee Disclosure If compensation to a…" at bounding box center [608, 471] width 370 height 275
copy span "ation with another person or persons who are not members of their law firm."
click at [856, 454] on div "Attorney has agreed to accept [MEDICAL_DATA] fees" at bounding box center [978, 471] width 370 height 275
click at [71, 603] on span "Gifts" at bounding box center [82, 602] width 25 height 14
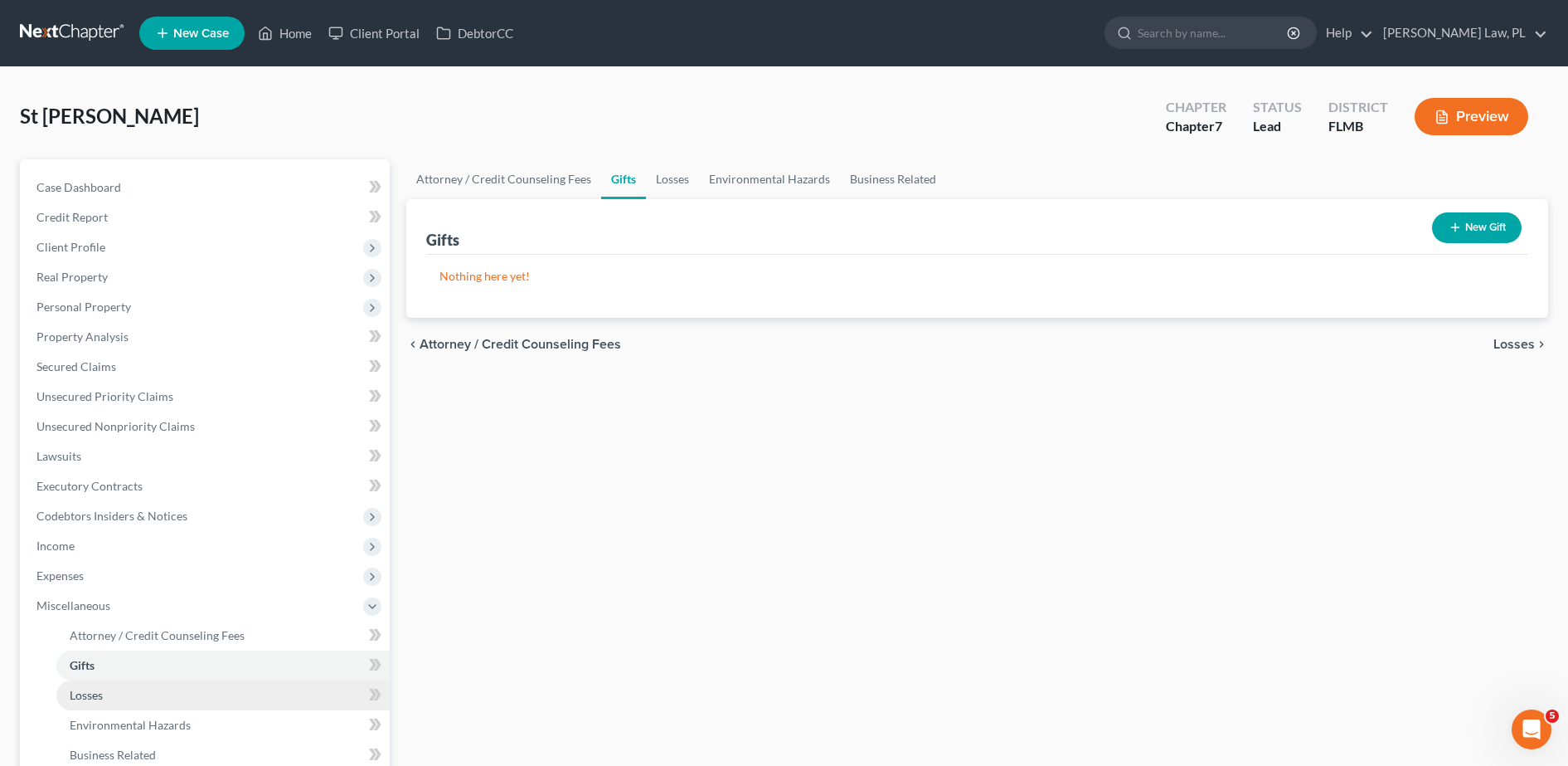
click at [117, 684] on link "Losses" at bounding box center [223, 694] width 334 height 30
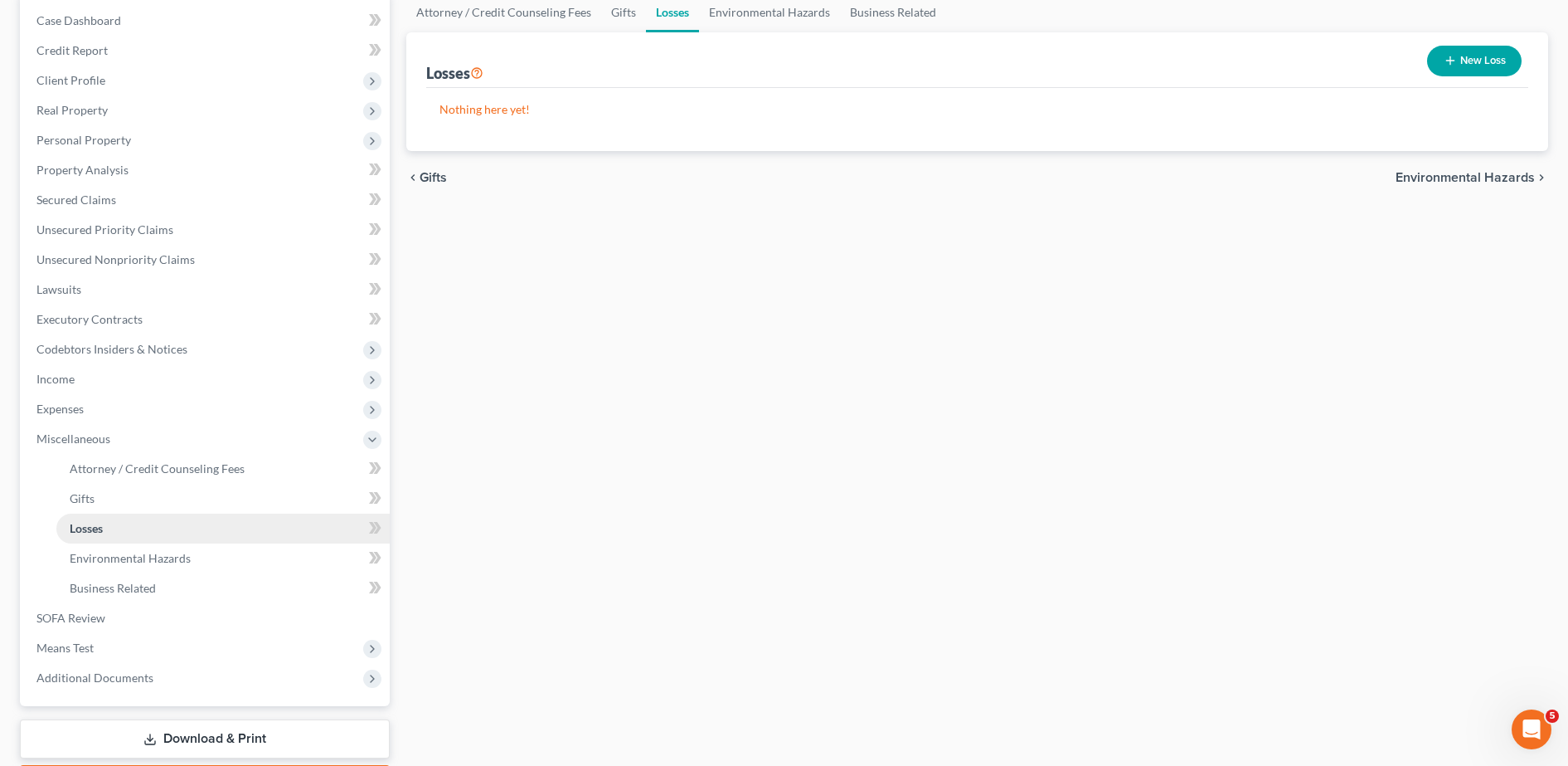
scroll to position [168, 0]
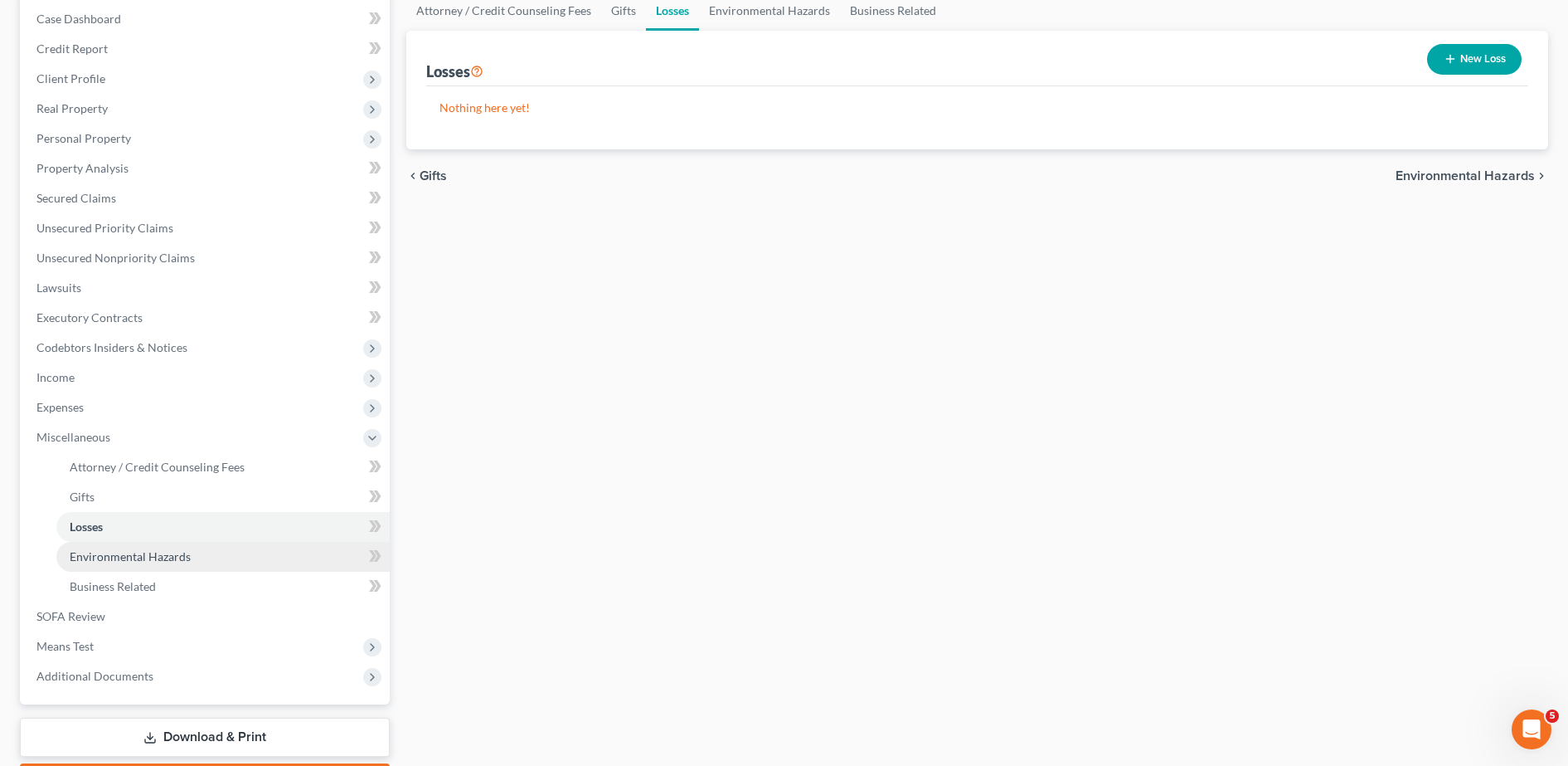
click at [136, 556] on span "Environmental Hazards" at bounding box center [130, 556] width 121 height 14
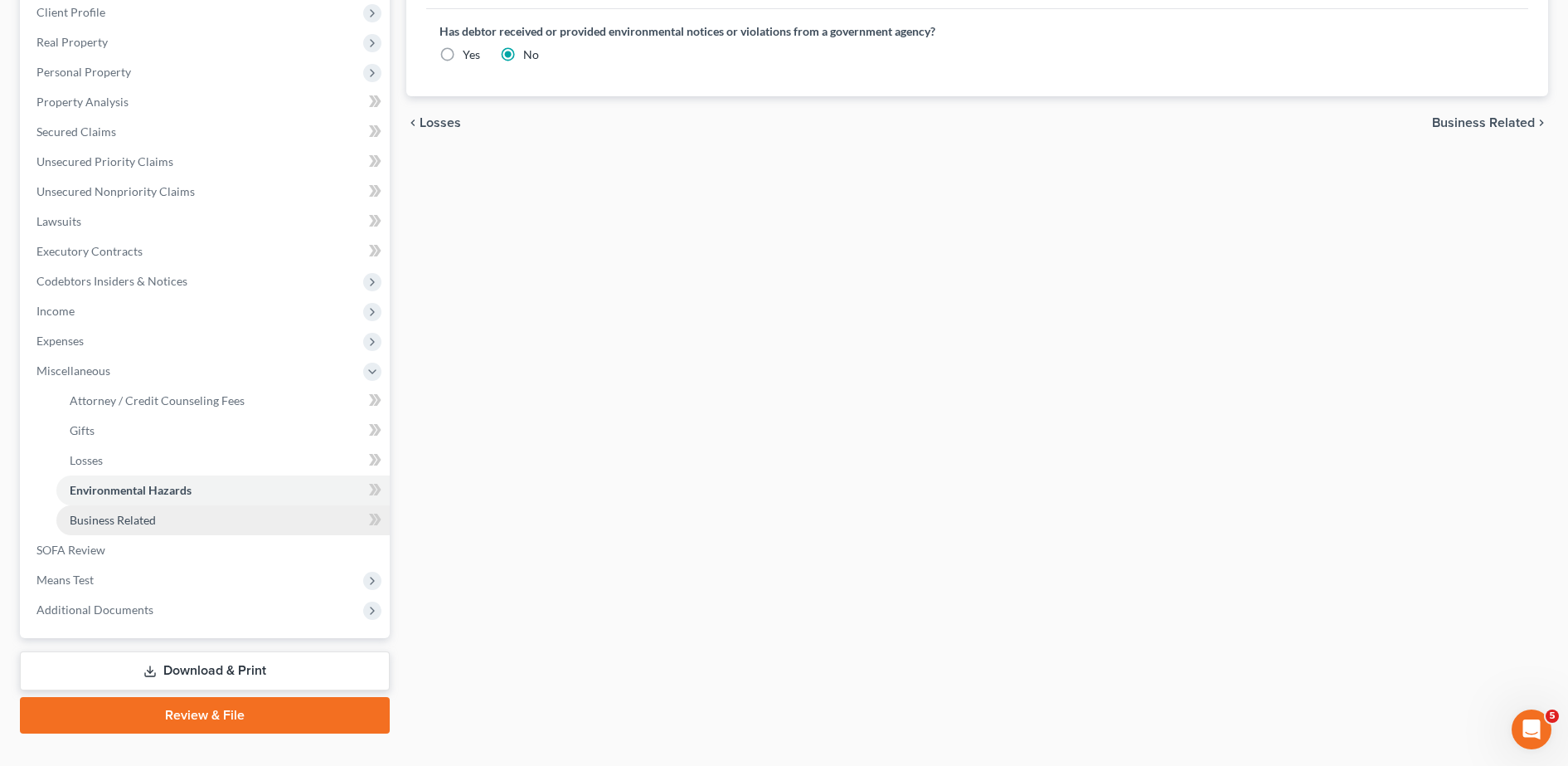
click at [149, 524] on span "Business Related" at bounding box center [113, 519] width 86 height 14
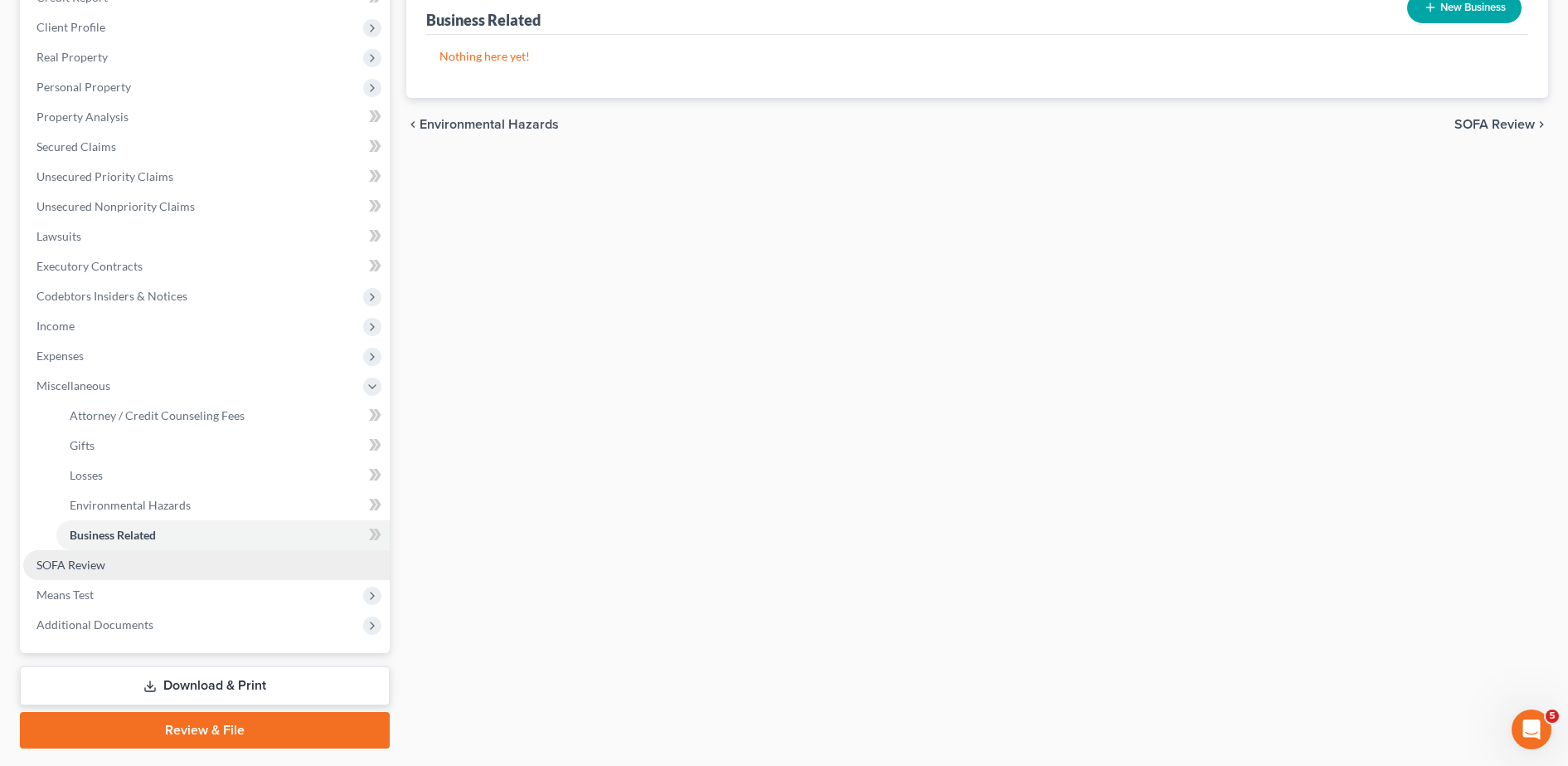
click at [119, 569] on link "SOFA Review" at bounding box center [206, 564] width 366 height 30
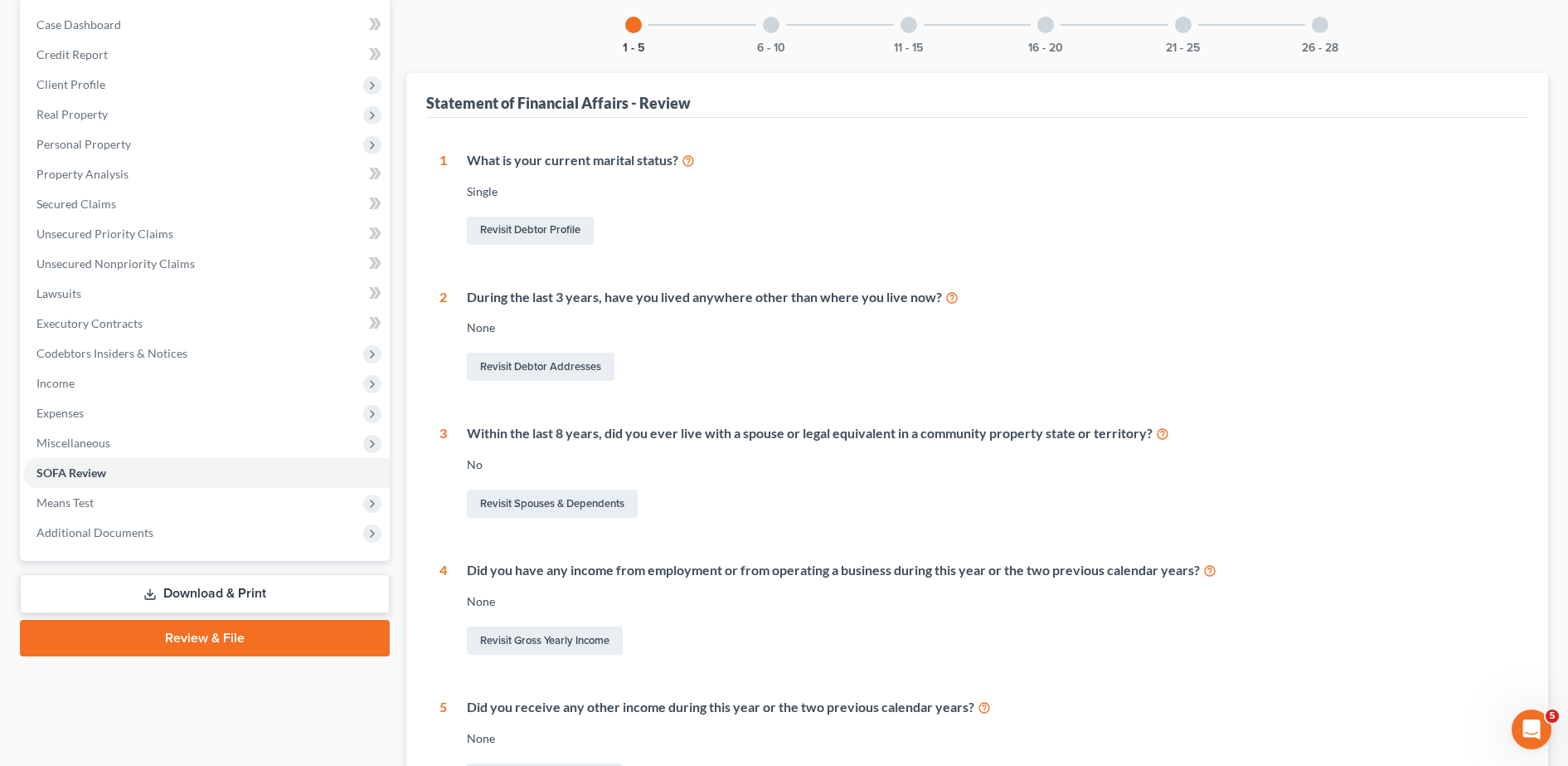
scroll to position [114, 0]
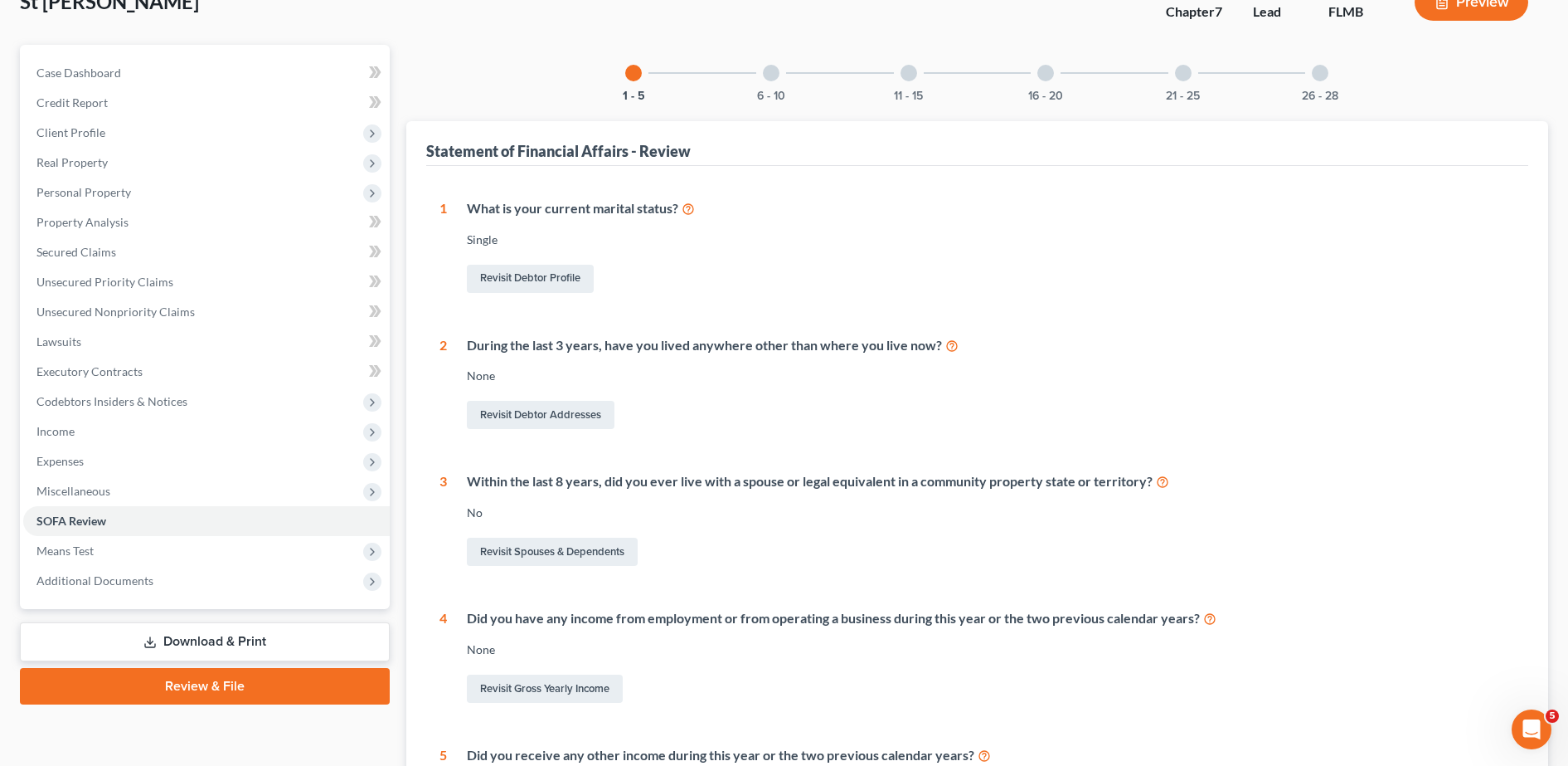
click at [772, 72] on div at bounding box center [771, 72] width 16 height 16
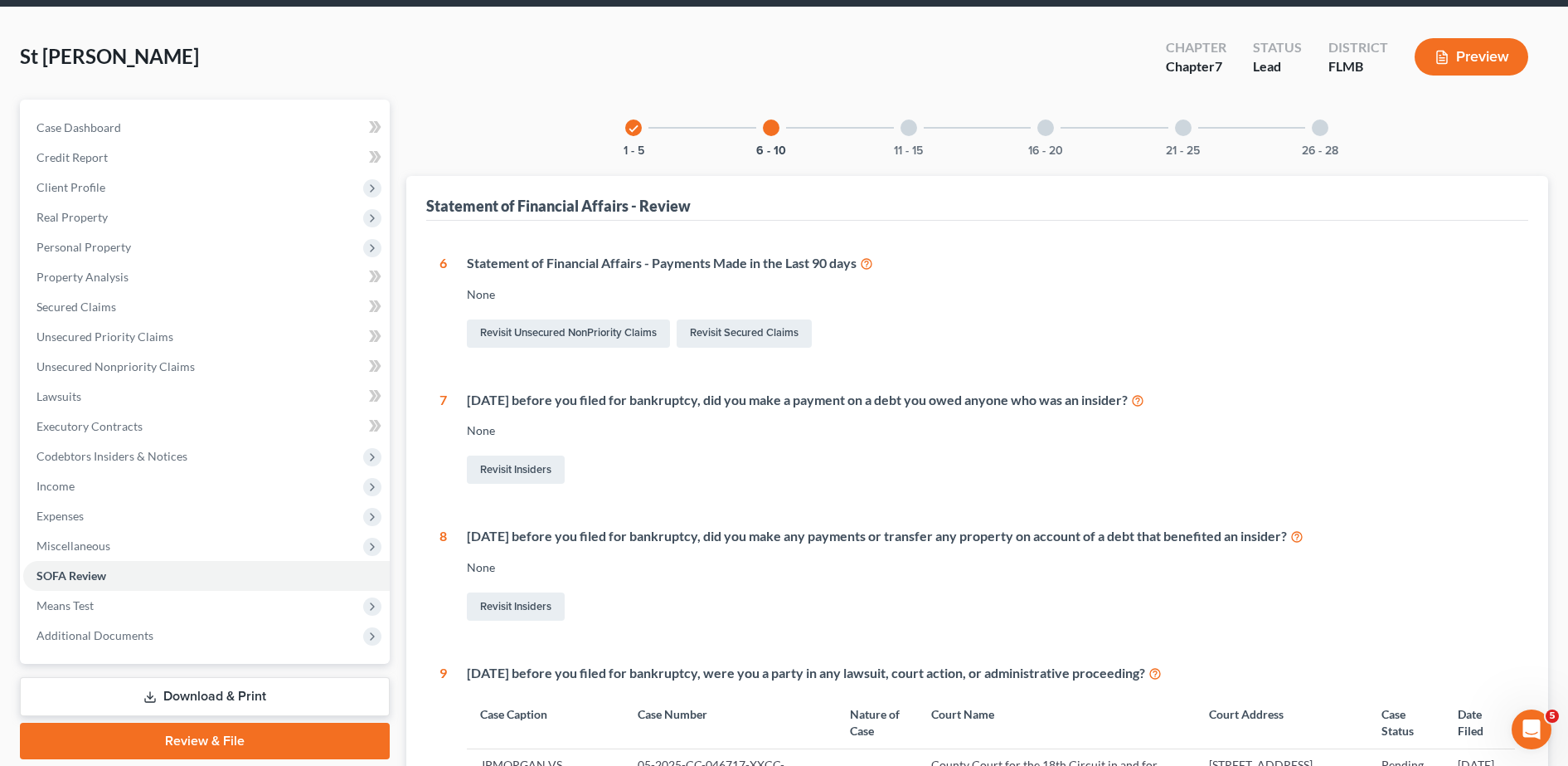
scroll to position [59, 0]
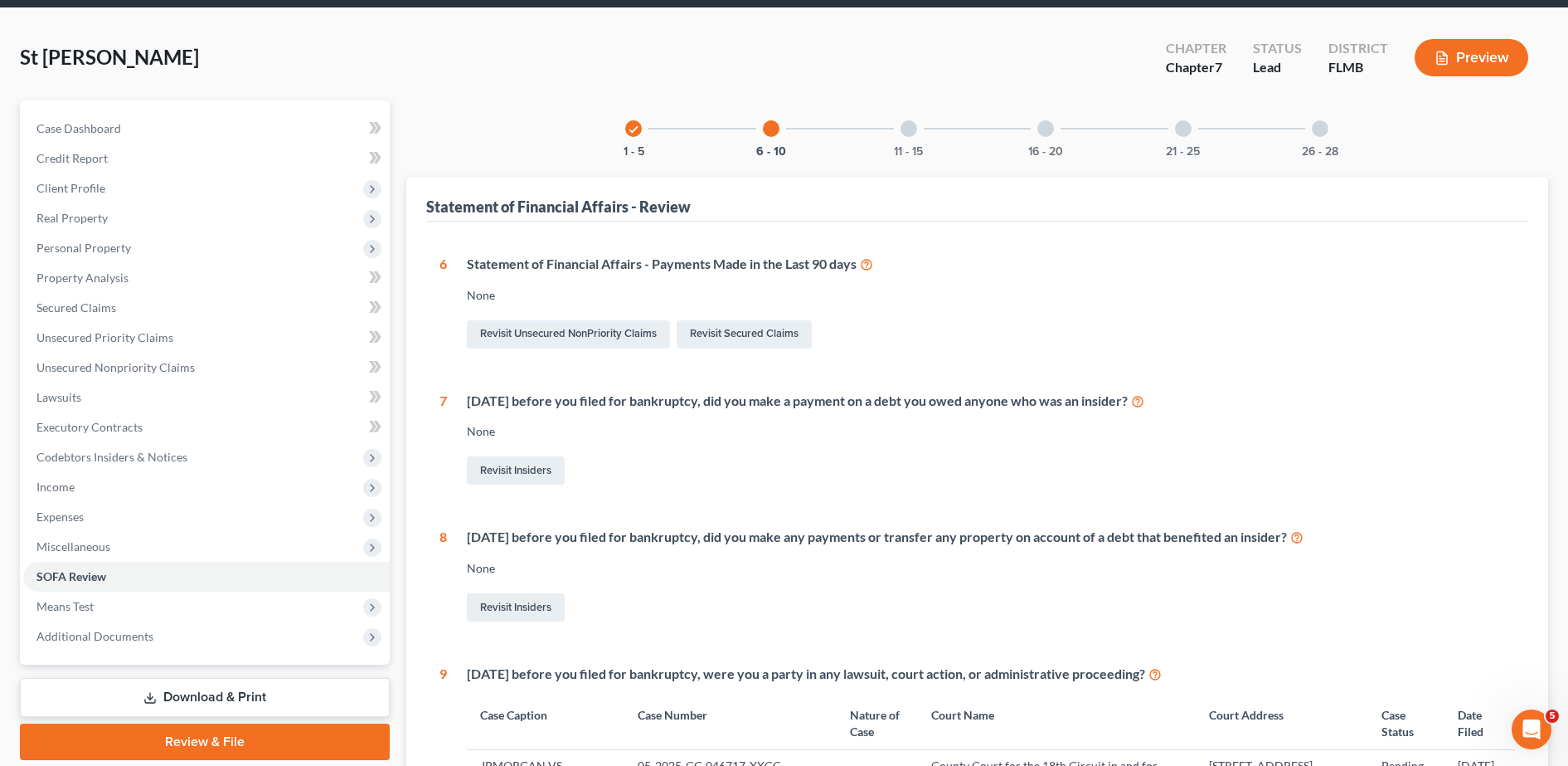
click at [914, 136] on div "11 - 15" at bounding box center [908, 128] width 56 height 56
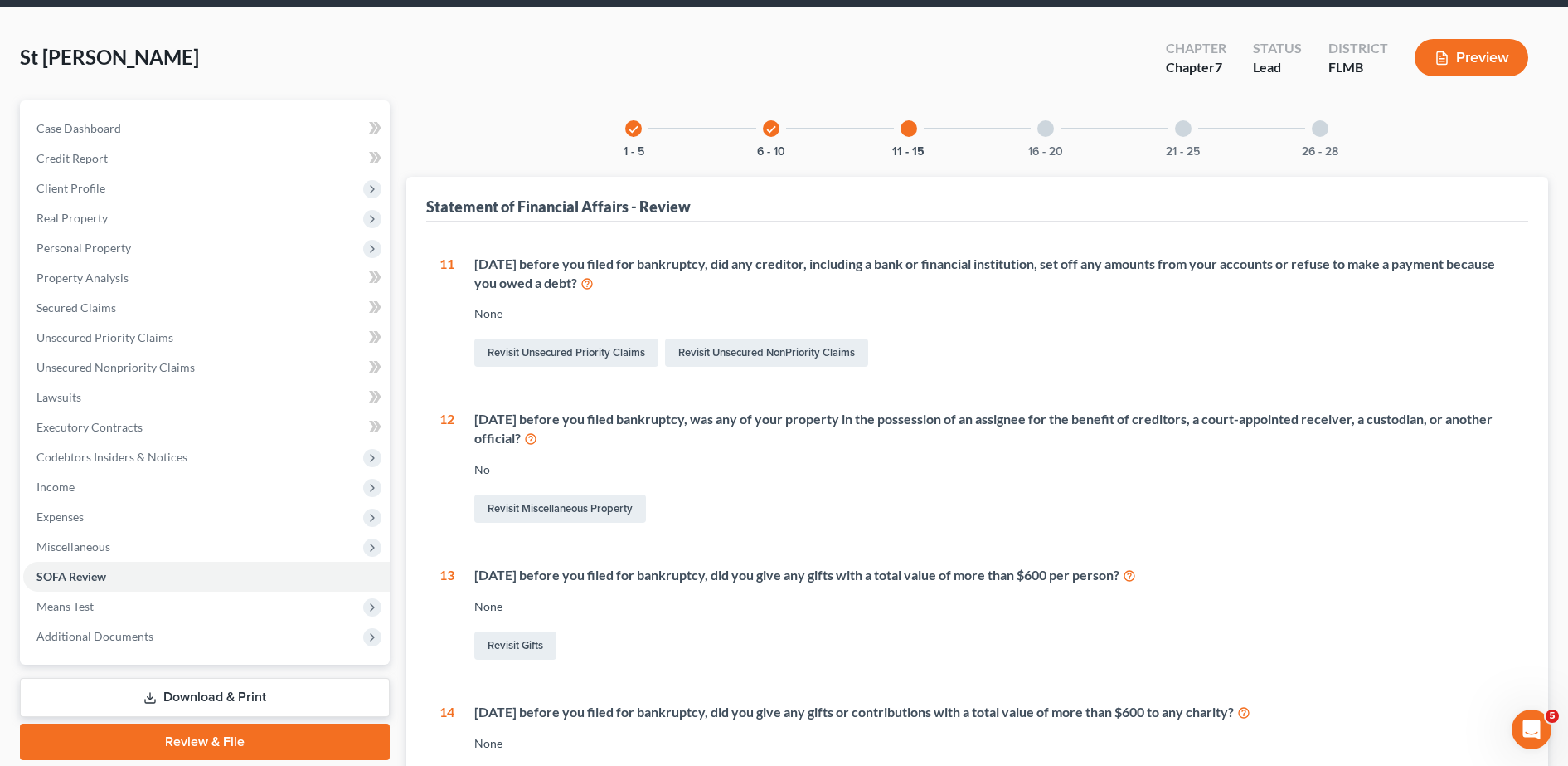
scroll to position [54, 0]
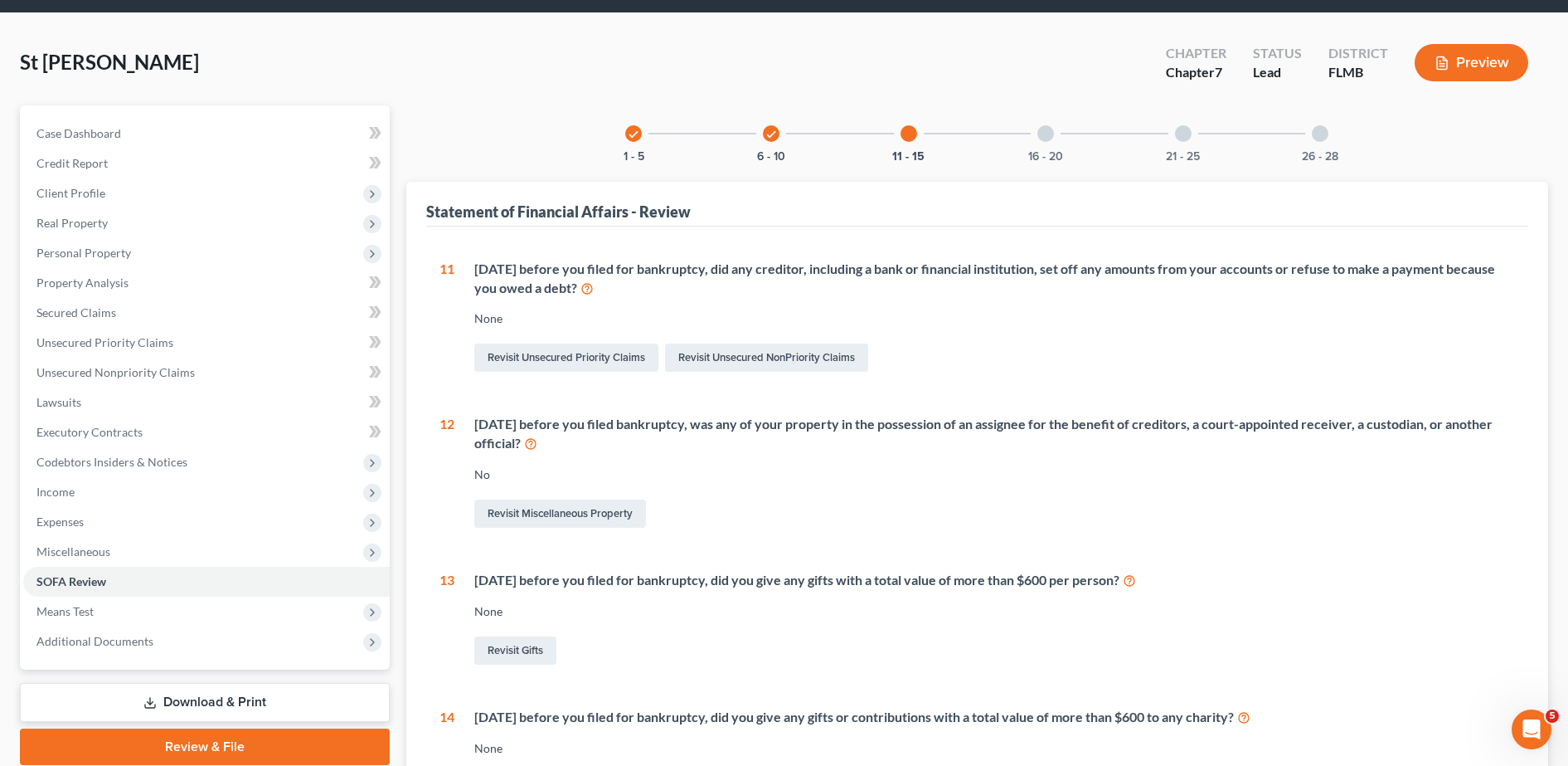
click at [1033, 140] on div "16 - 20" at bounding box center [1045, 133] width 56 height 56
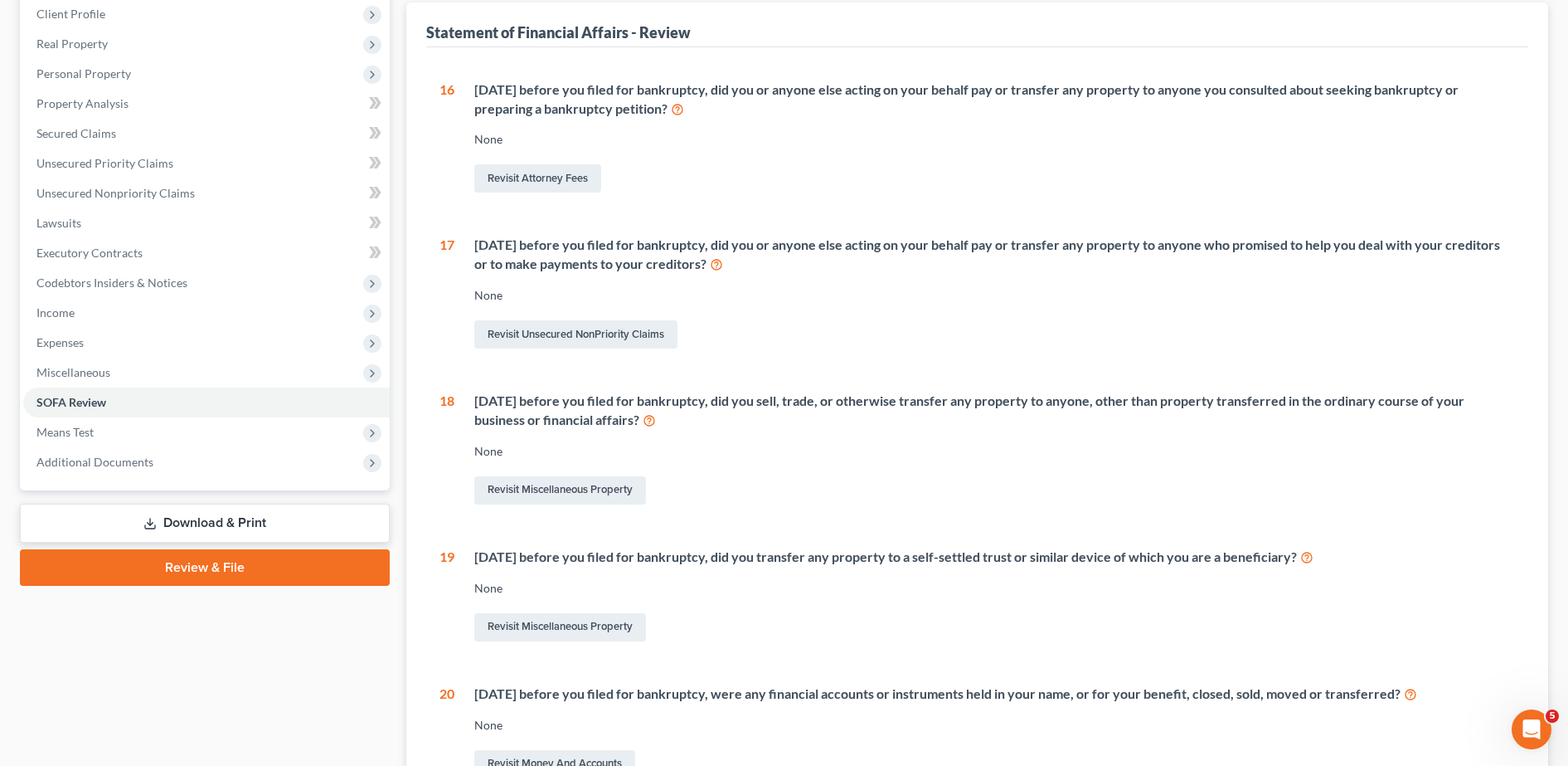
scroll to position [154, 0]
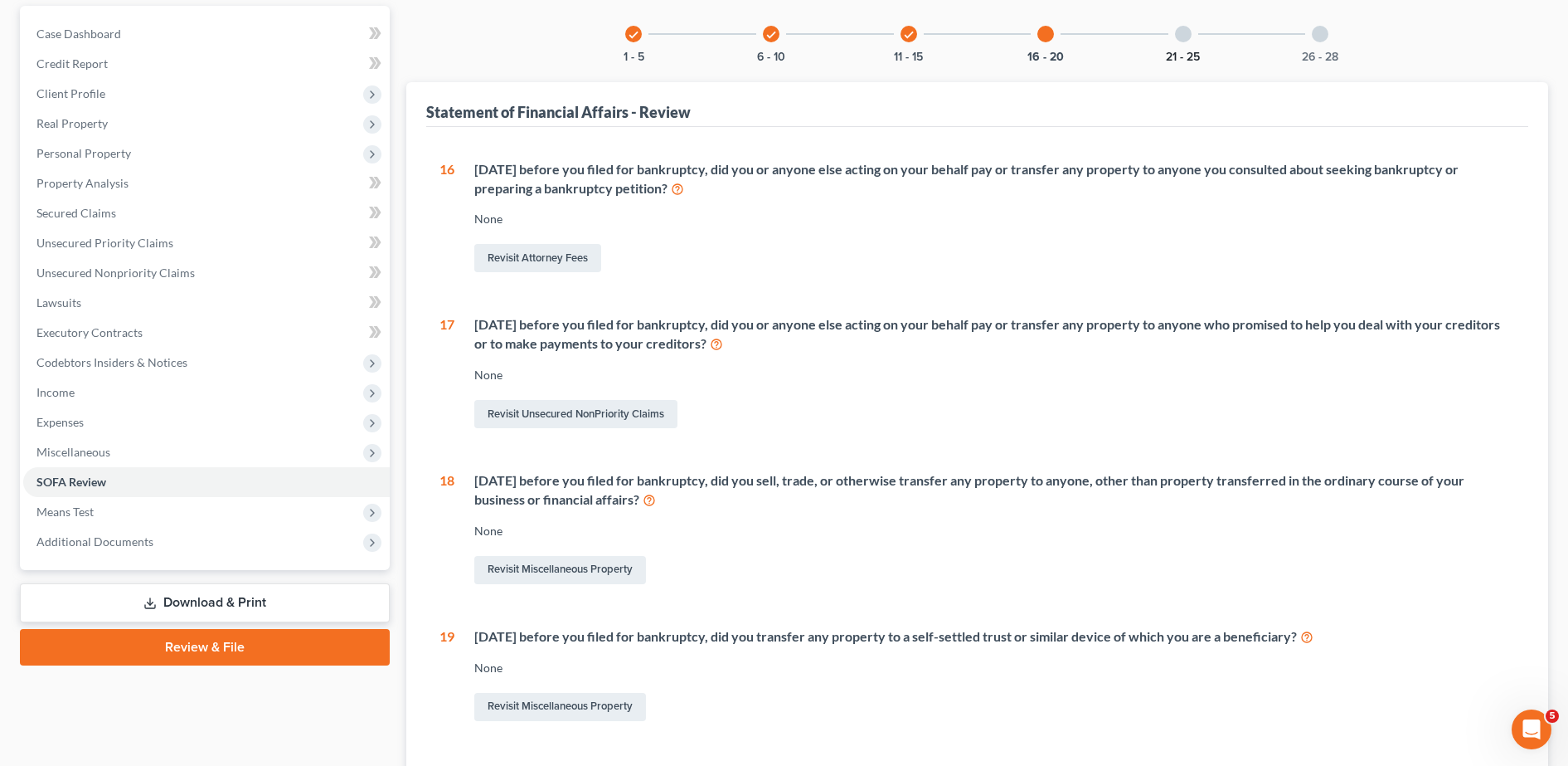
click at [1189, 55] on button "21 - 25" at bounding box center [1183, 57] width 34 height 11
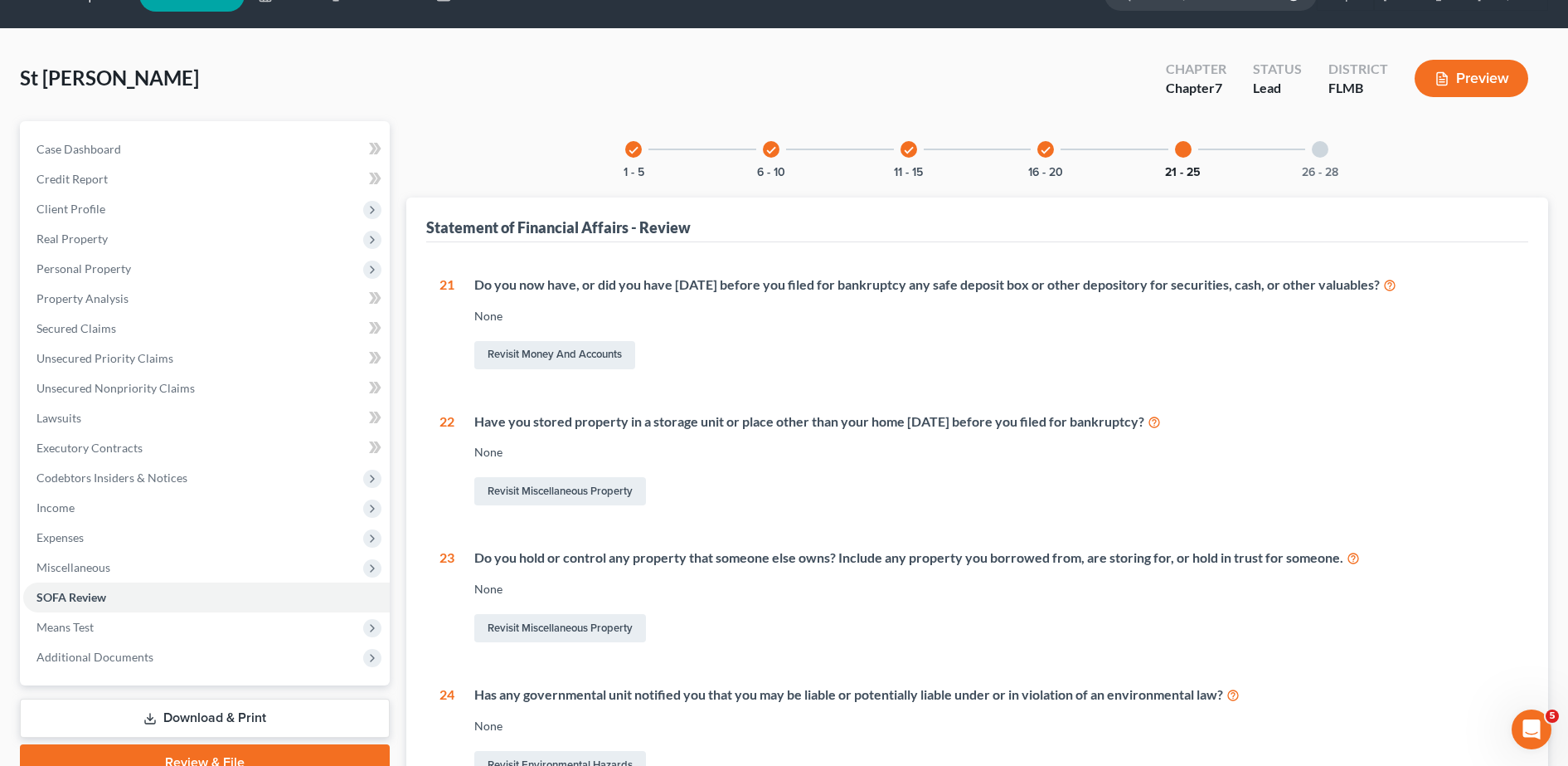
scroll to position [34, 0]
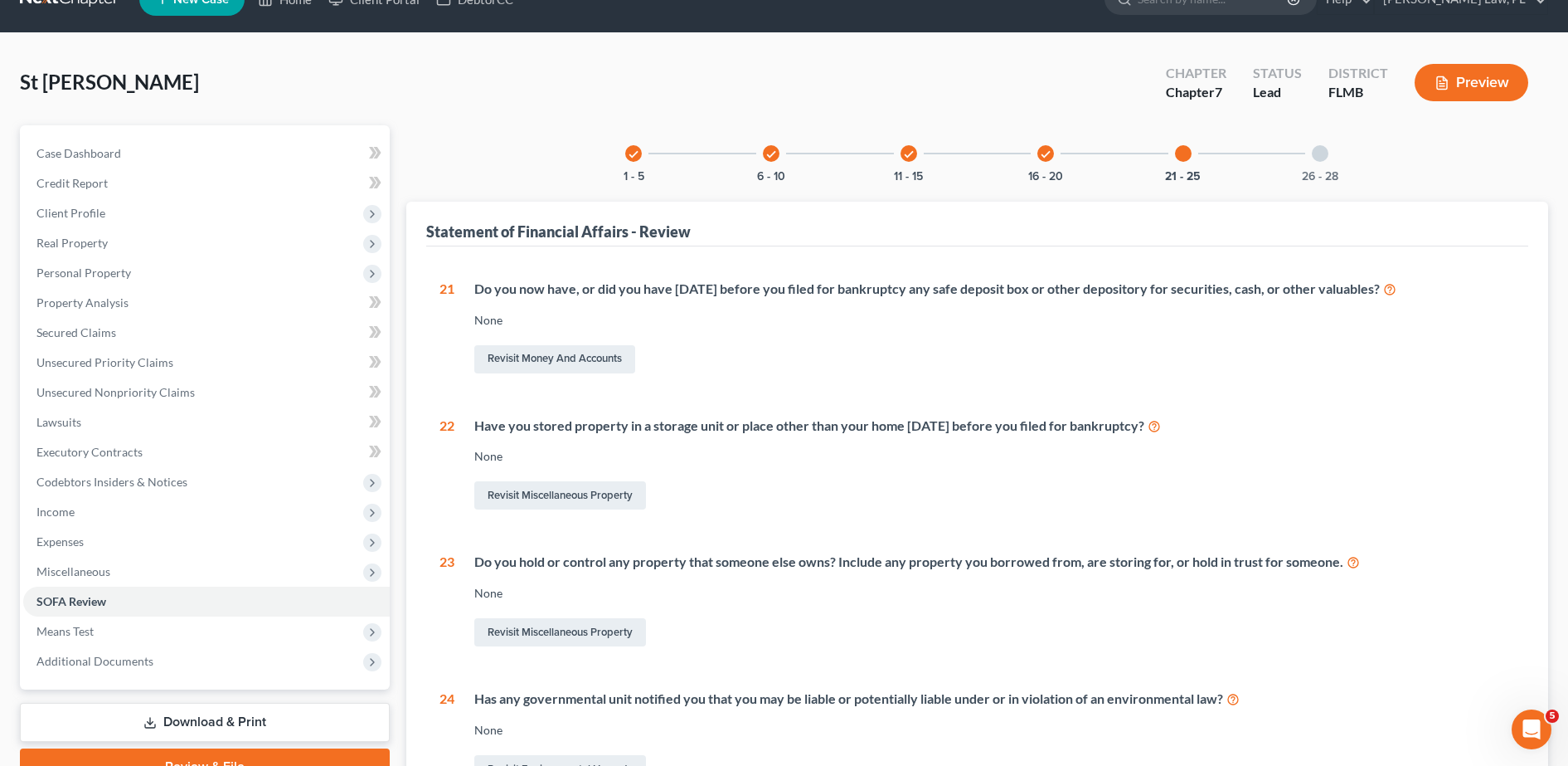
click at [1316, 160] on div at bounding box center [1319, 153] width 16 height 16
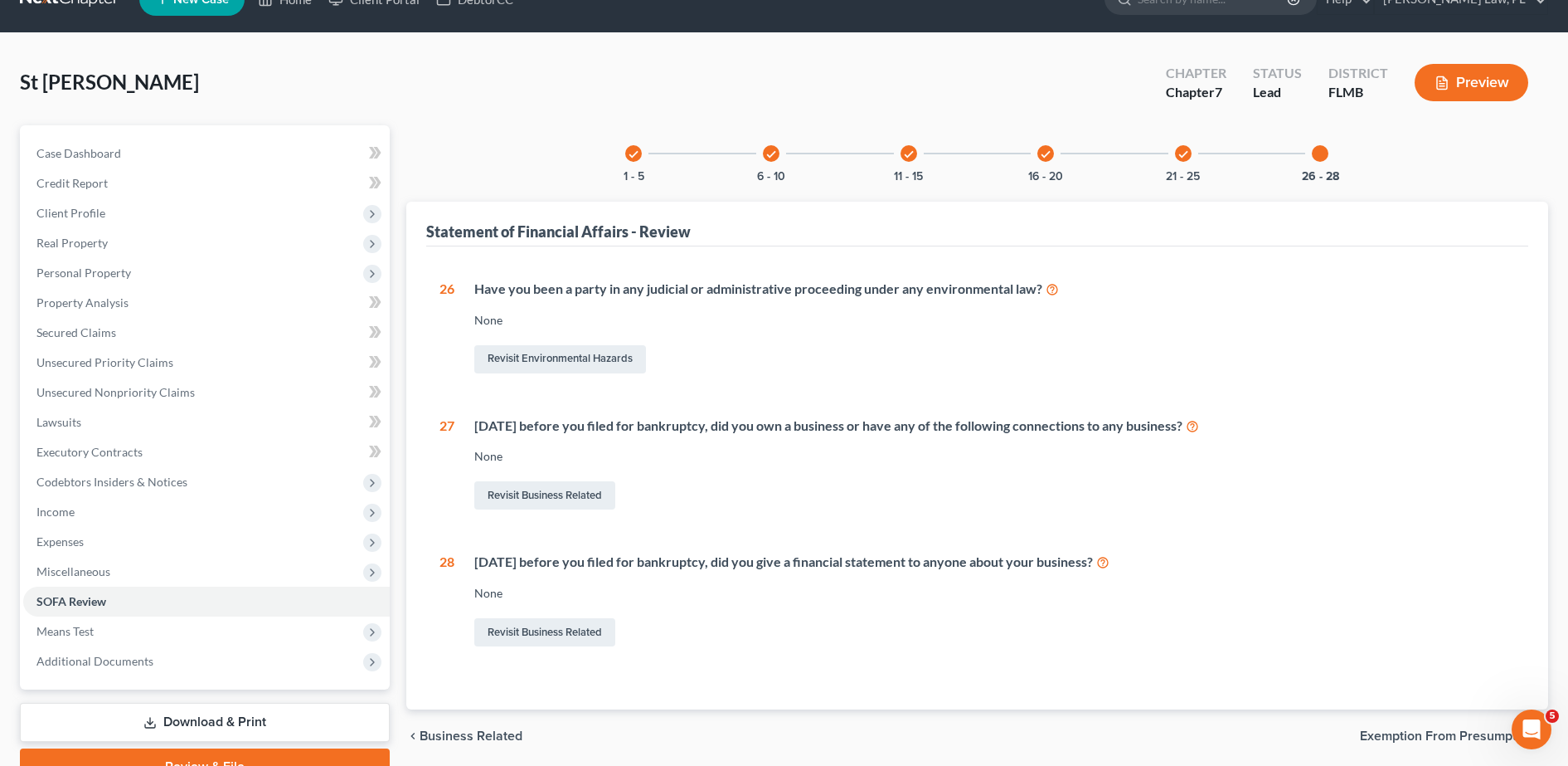
scroll to position [116, 0]
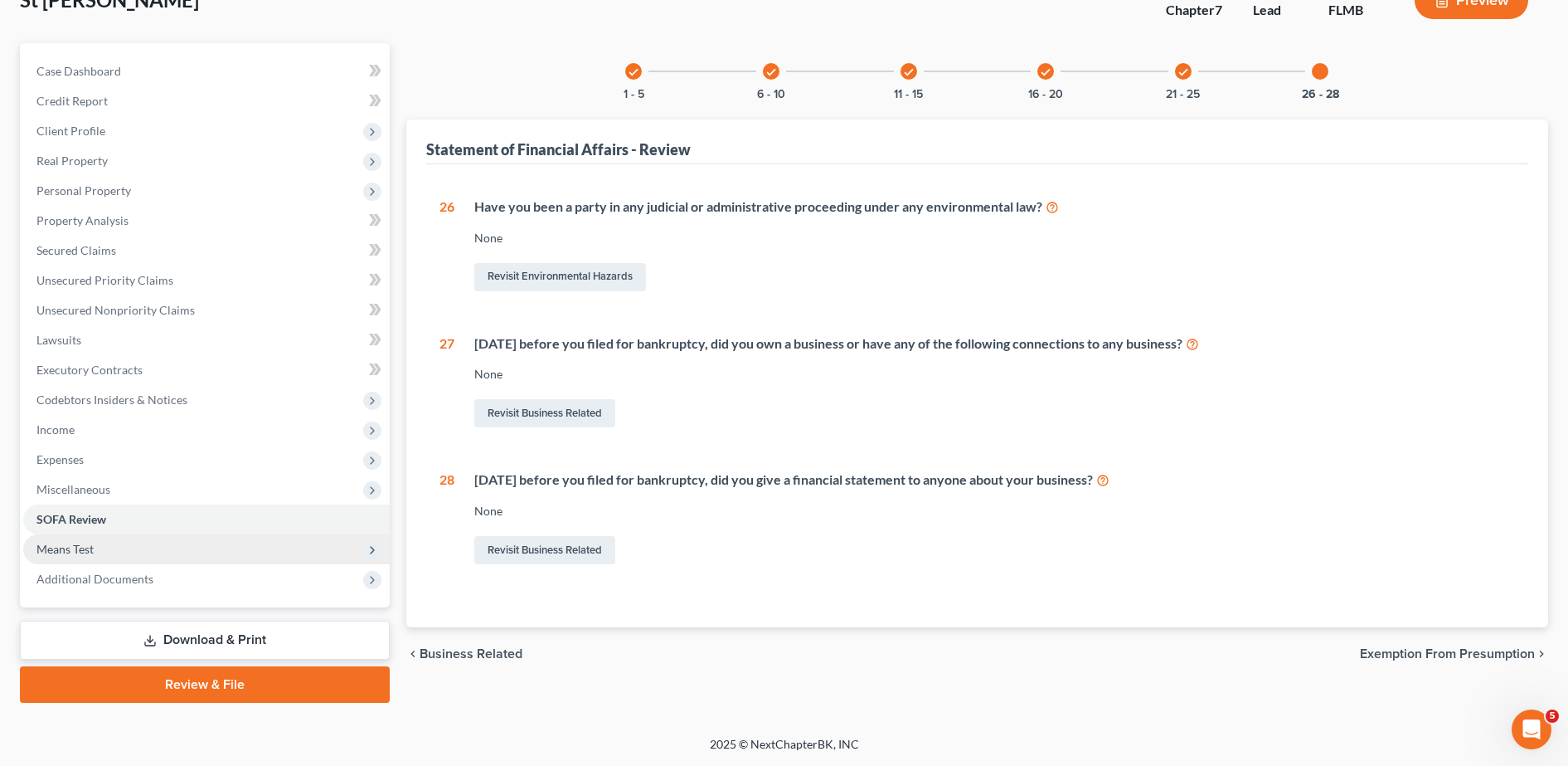
click at [141, 546] on span "Means Test" at bounding box center [206, 549] width 366 height 30
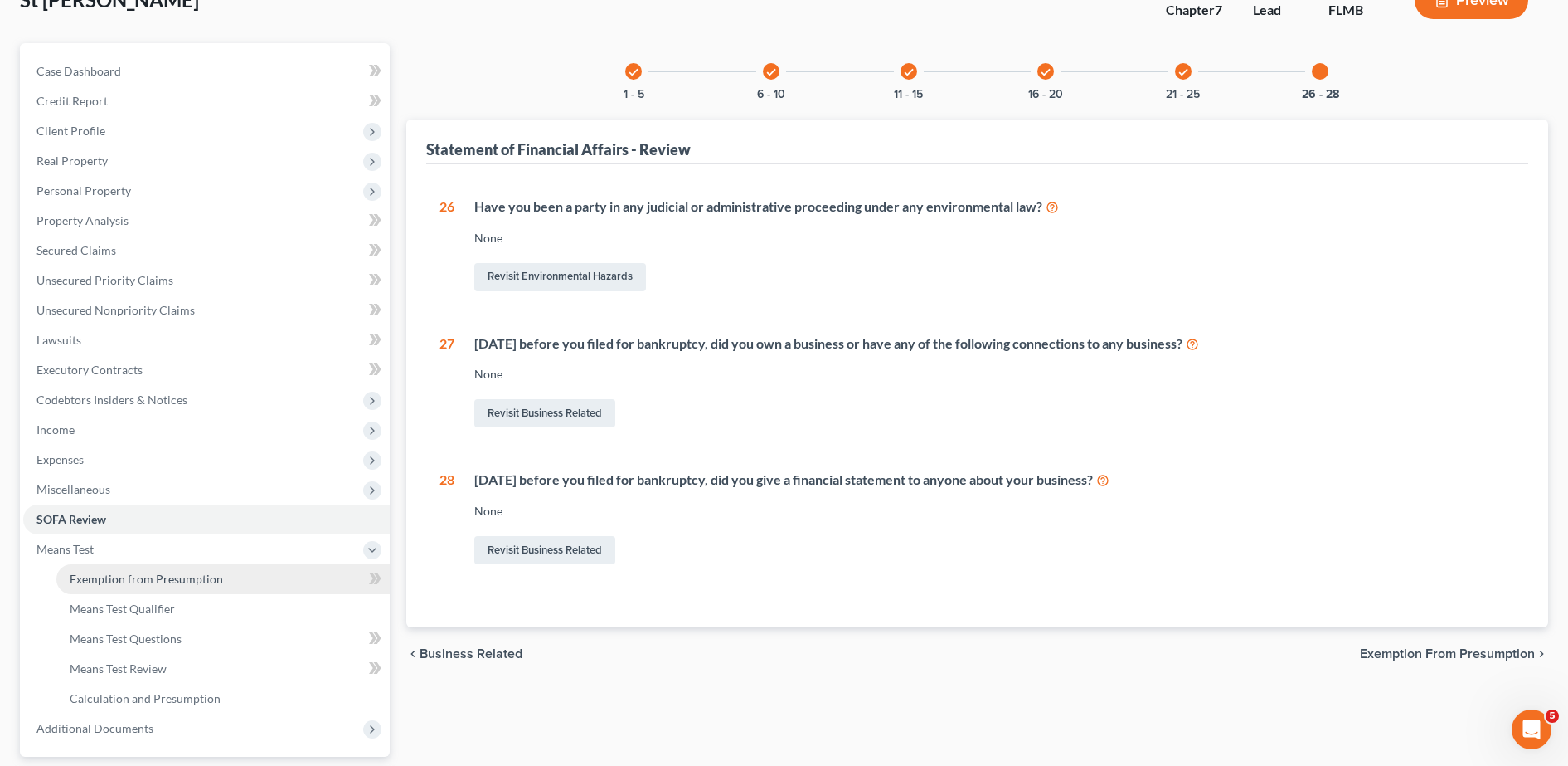
click at [151, 584] on span "Exemption from Presumption" at bounding box center [146, 578] width 154 height 14
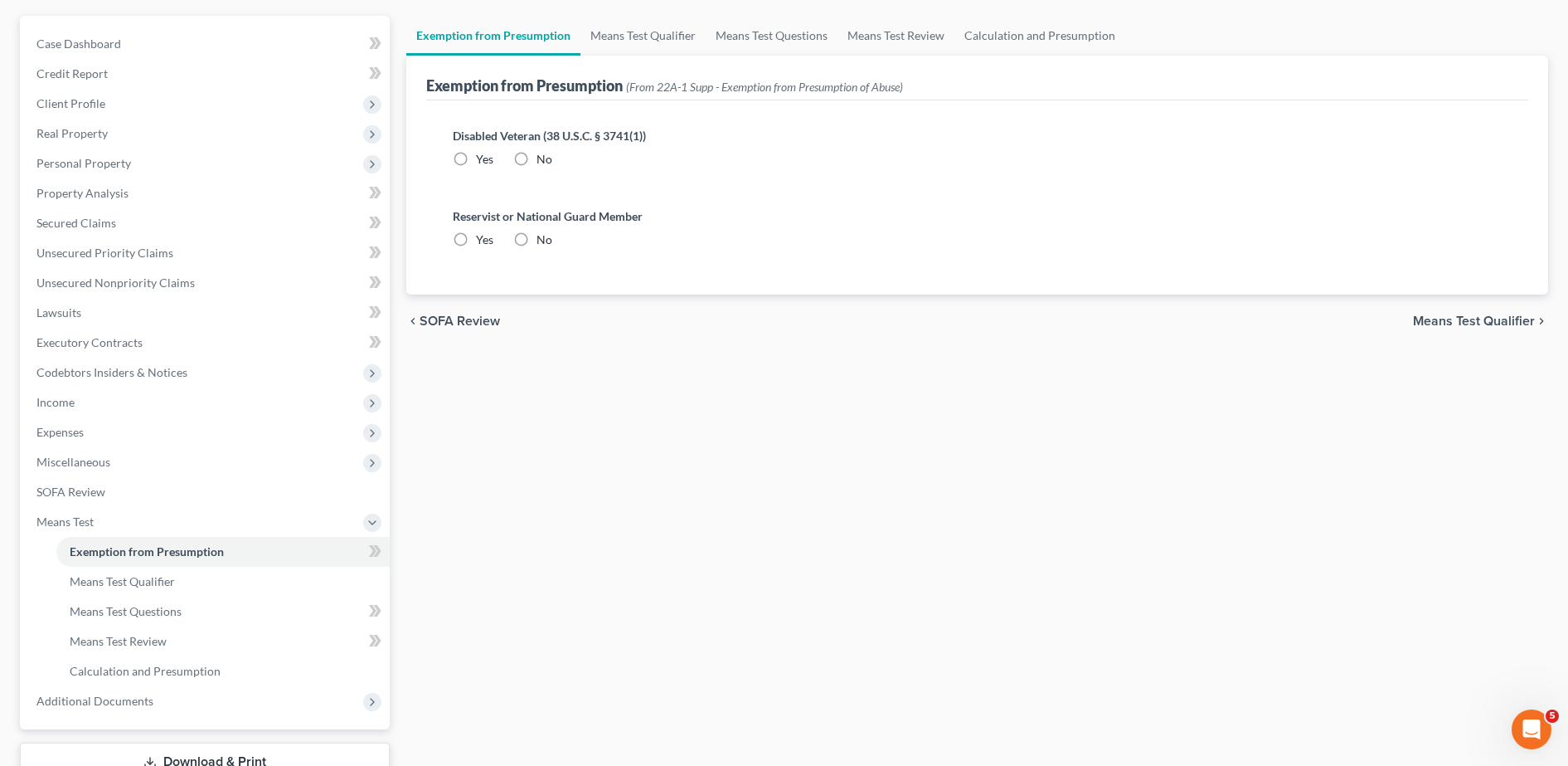
scroll to position [145, 0]
click at [537, 165] on label "No" at bounding box center [545, 157] width 16 height 16
click at [543, 160] on input "No" at bounding box center [547, 155] width 10 height 10
radio input "true"
click at [537, 238] on label "No" at bounding box center [545, 238] width 16 height 16
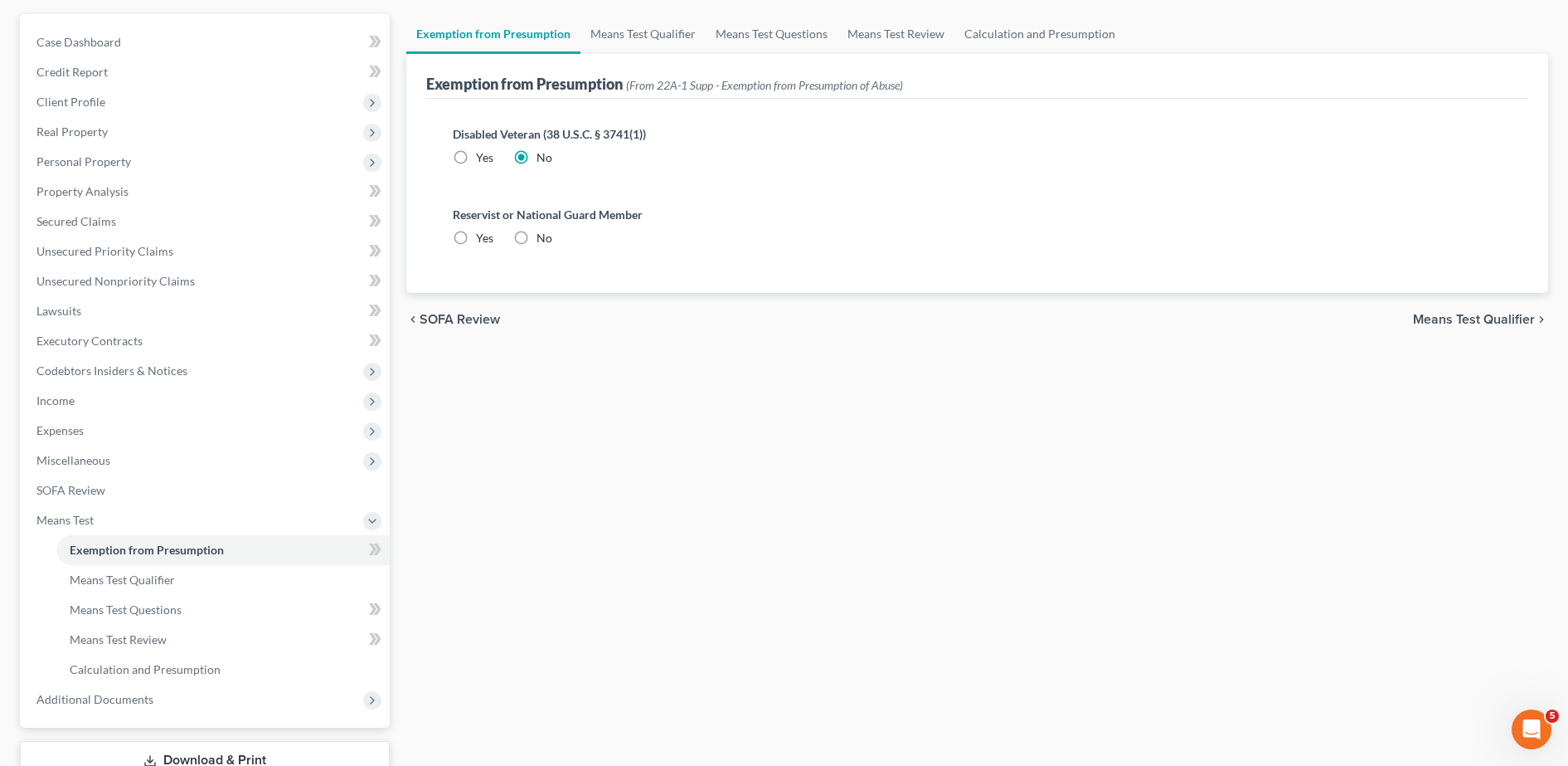
click at [543, 238] on input "No" at bounding box center [547, 235] width 10 height 10
radio input "true"
click at [1434, 321] on span "Means Test Qualifier" at bounding box center [1475, 320] width 122 height 13
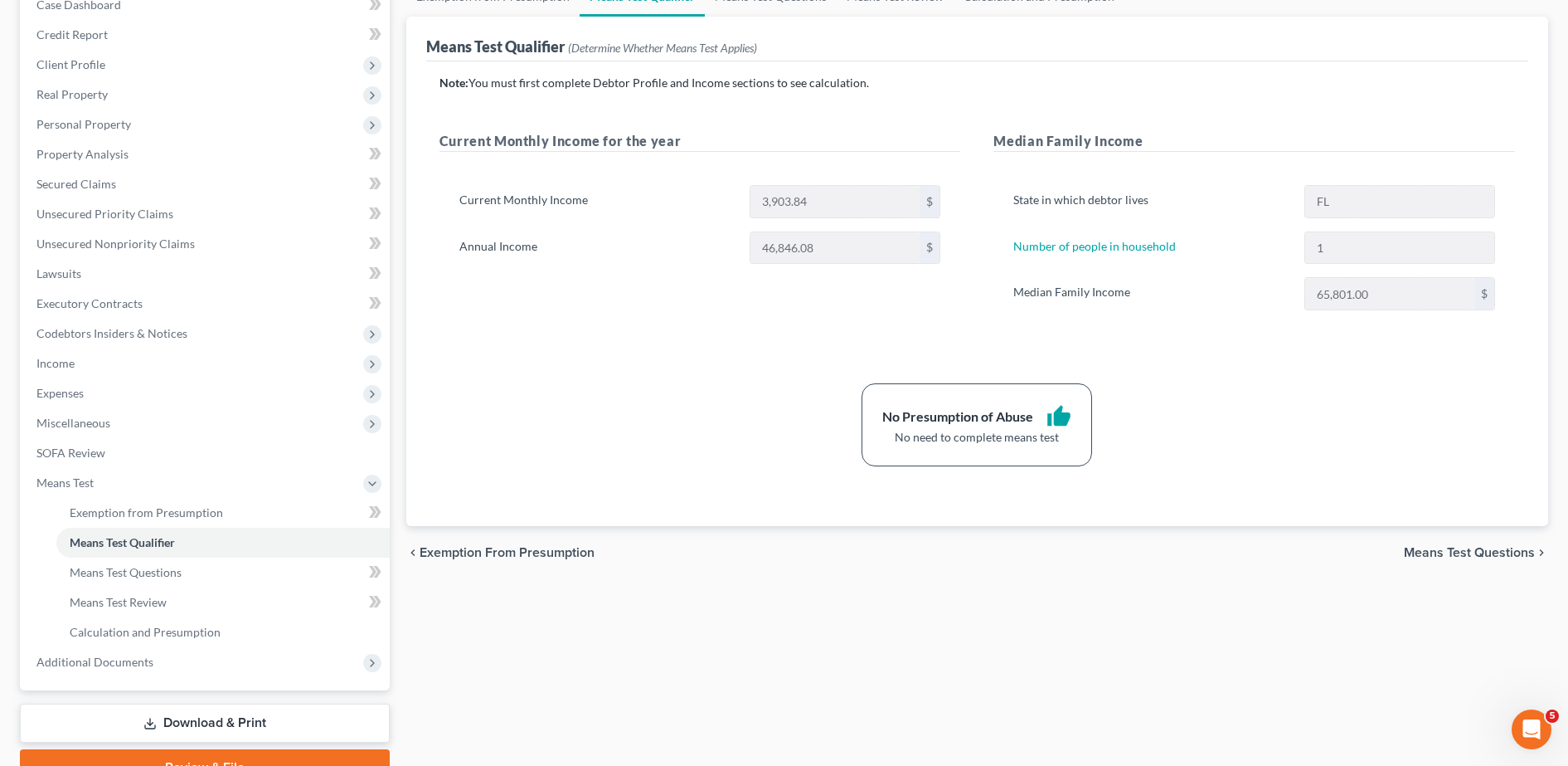
scroll to position [265, 0]
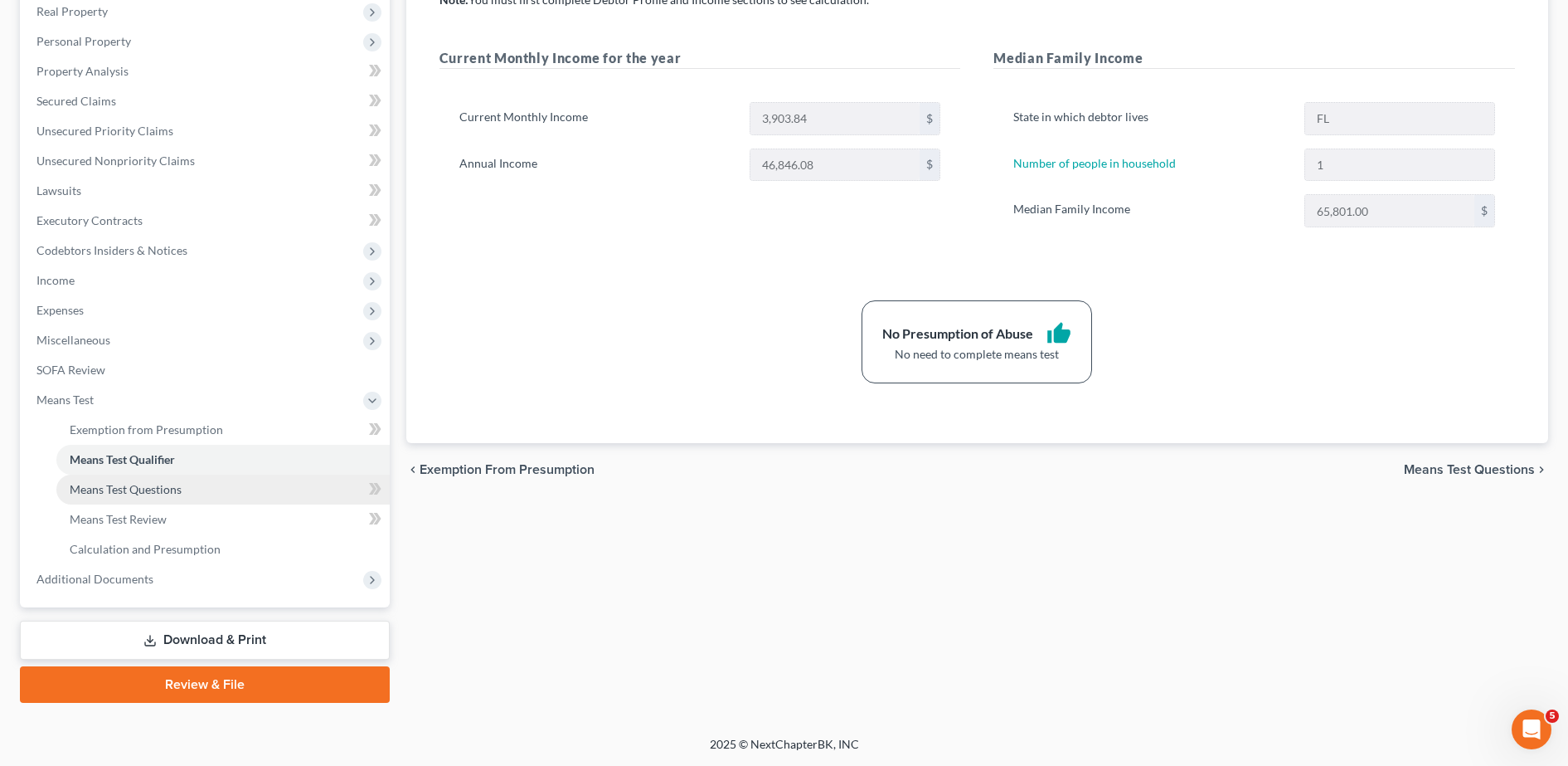
click at [198, 496] on link "Means Test Questions" at bounding box center [223, 488] width 334 height 30
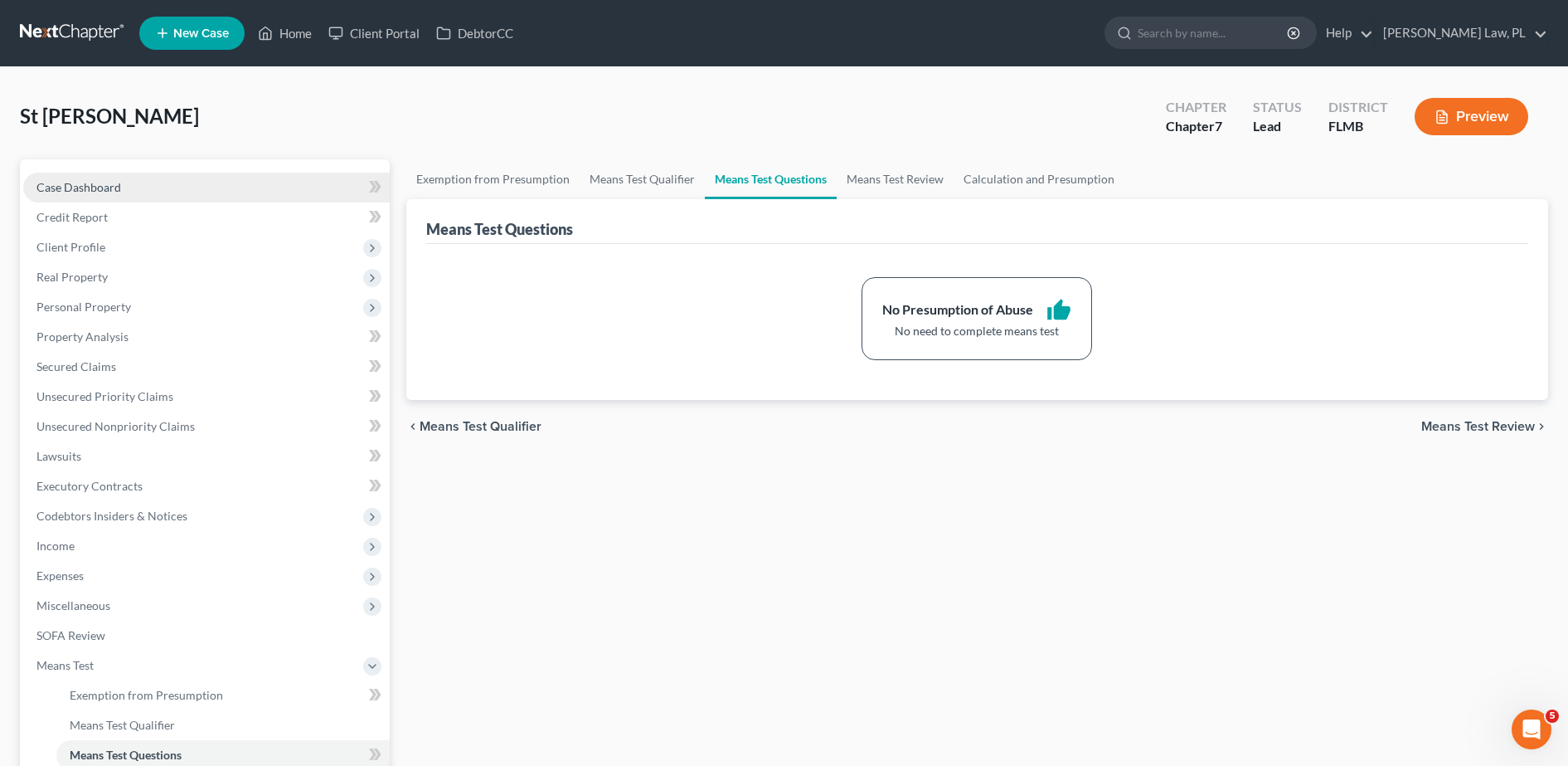
drag, startPoint x: 167, startPoint y: 191, endPoint x: 277, endPoint y: 185, distance: 110.2
click at [166, 191] on link "Case Dashboard" at bounding box center [206, 187] width 366 height 30
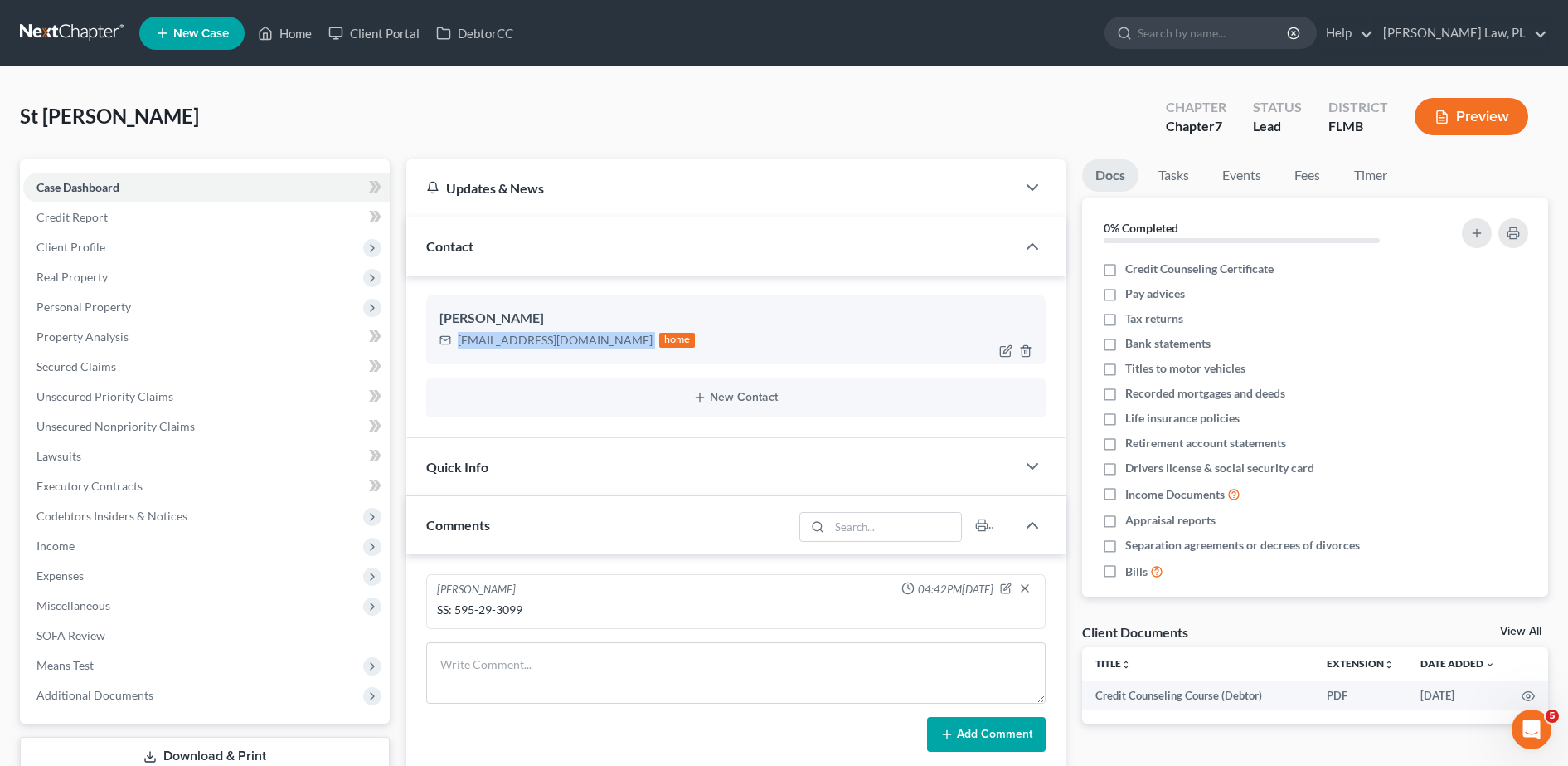
drag, startPoint x: 454, startPoint y: 343, endPoint x: 567, endPoint y: 352, distance: 113.4
click at [567, 352] on div "[PERSON_NAME] Pierre [EMAIL_ADDRESS][DOMAIN_NAME] home" at bounding box center [735, 329] width 619 height 68
copy div "[EMAIL_ADDRESS][DOMAIN_NAME]"
click at [273, 41] on icon at bounding box center [265, 32] width 15 height 20
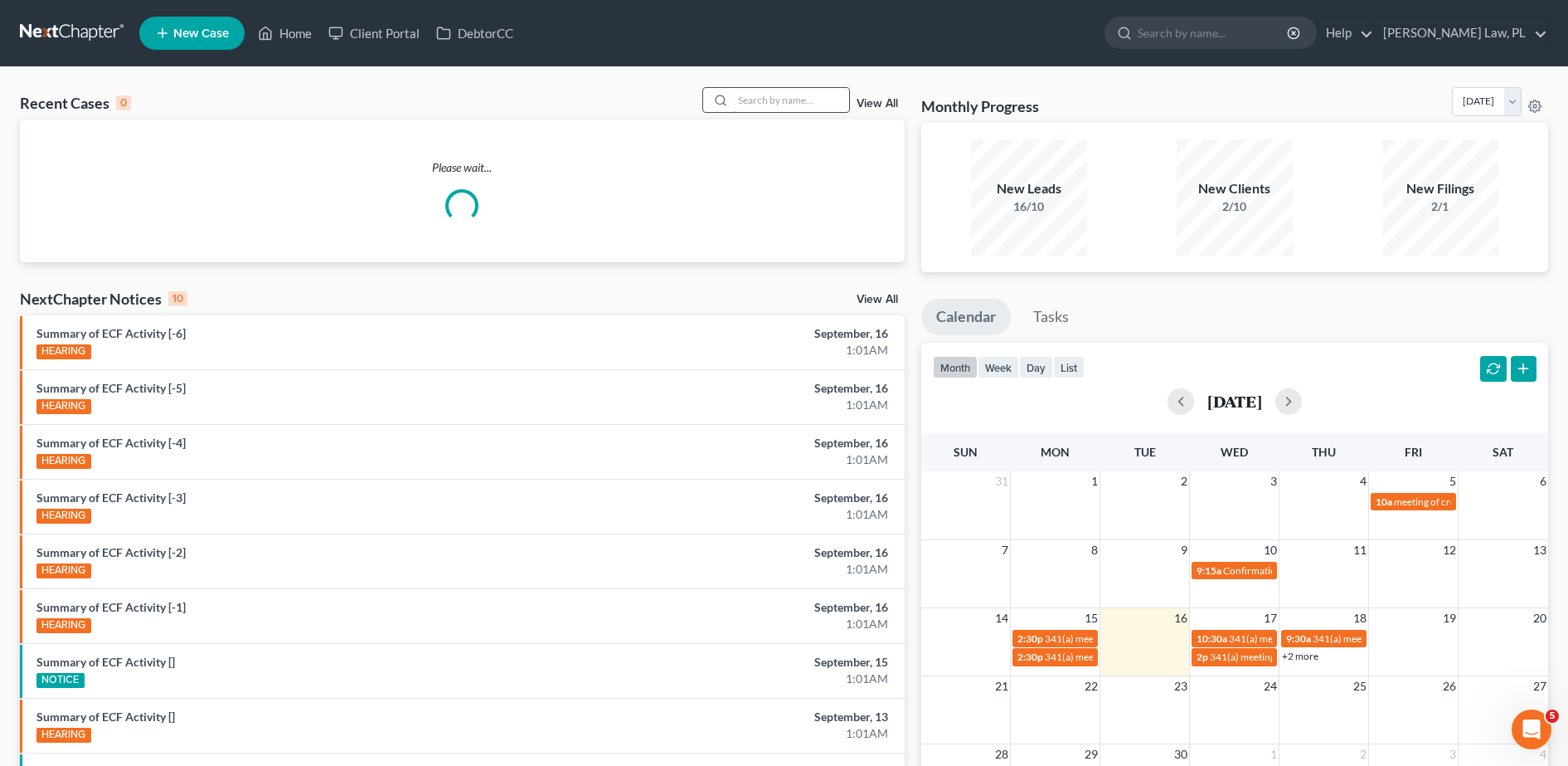
click at [793, 101] on input "search" at bounding box center [792, 99] width 116 height 24
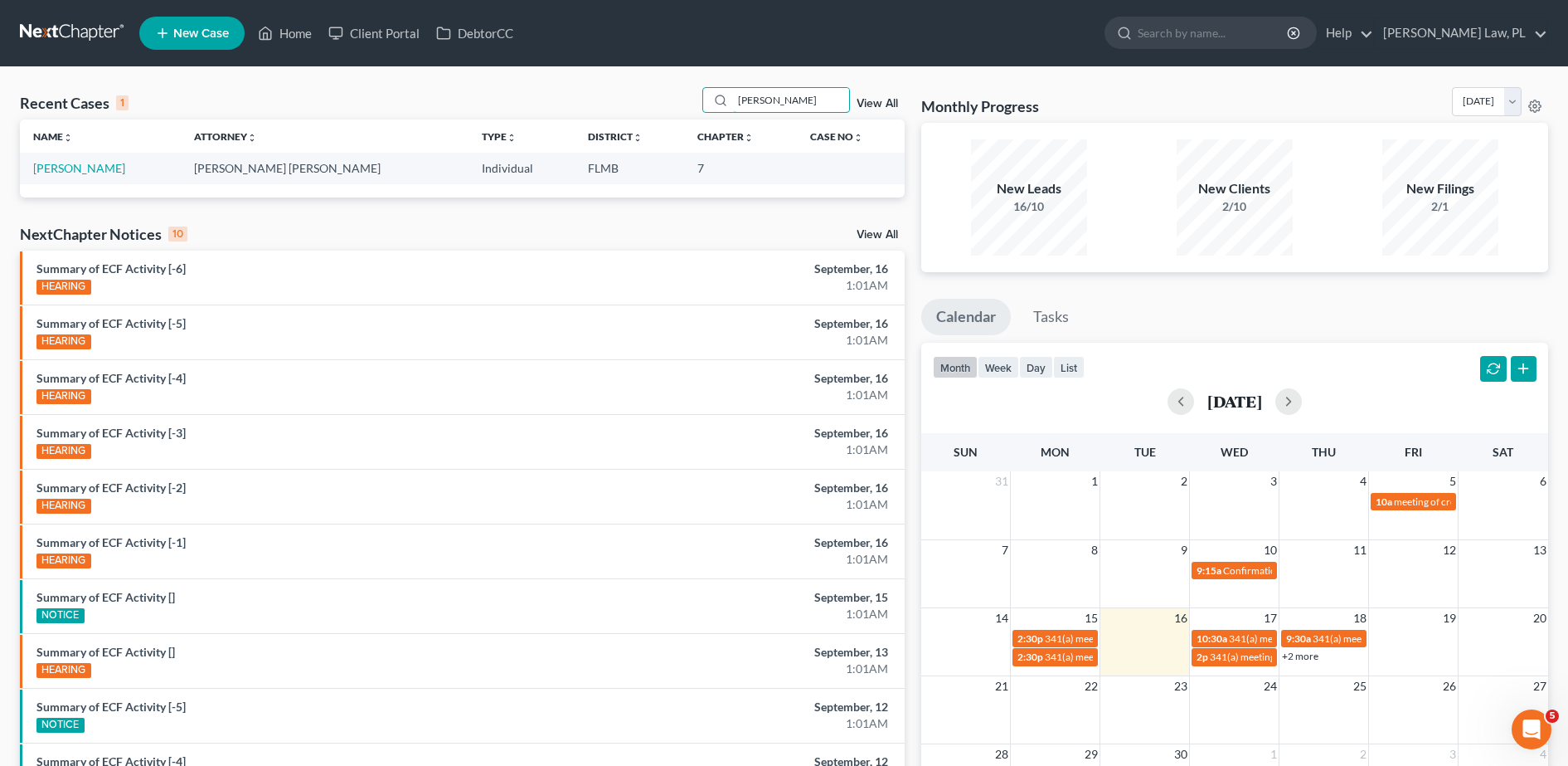
type input "[PERSON_NAME]"
click at [77, 175] on td "[PERSON_NAME]" at bounding box center [100, 168] width 161 height 31
click at [75, 170] on link "[PERSON_NAME]" at bounding box center [79, 168] width 93 height 14
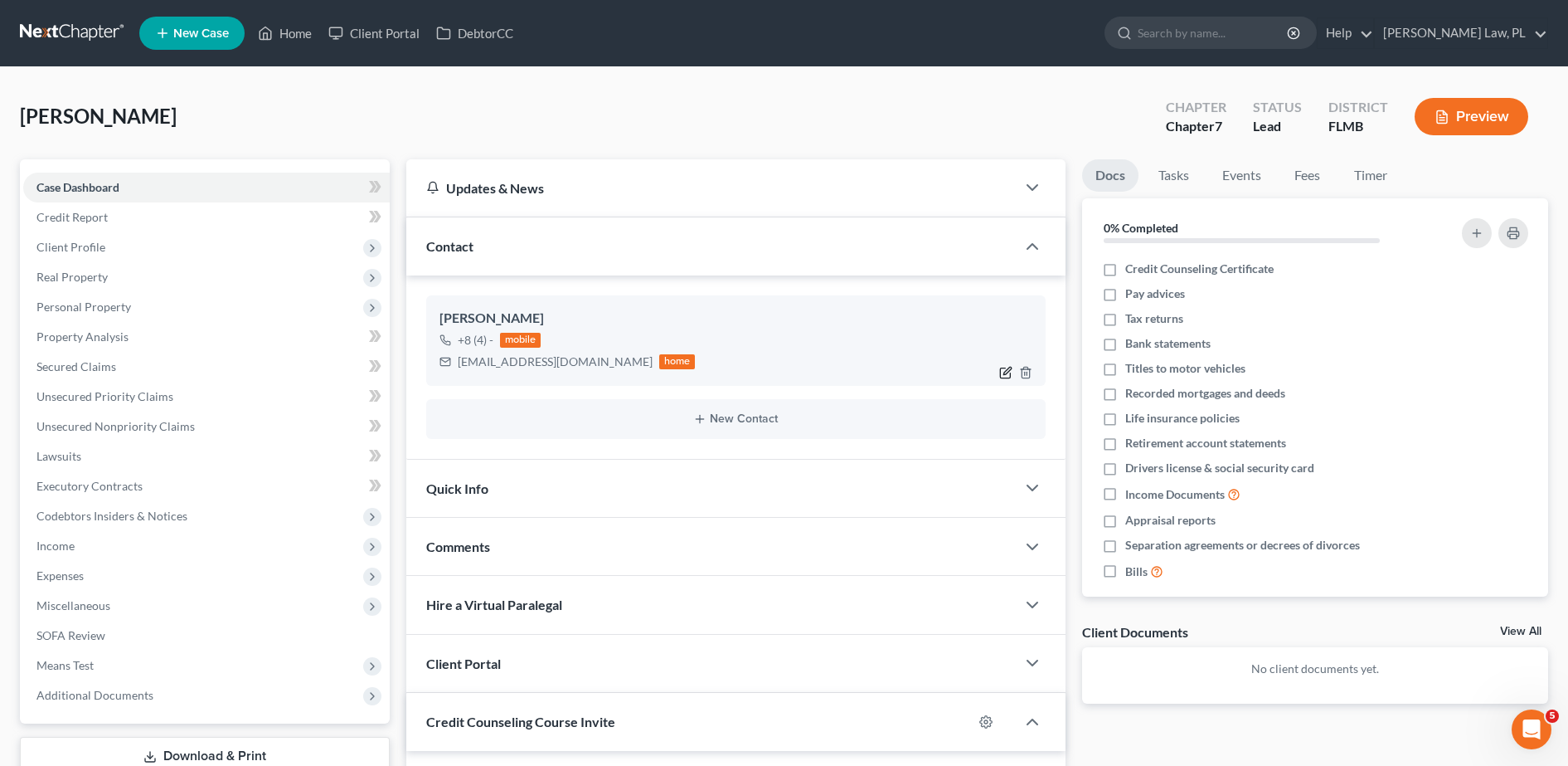
click at [1006, 372] on icon "button" at bounding box center [1006, 372] width 13 height 13
select select "0"
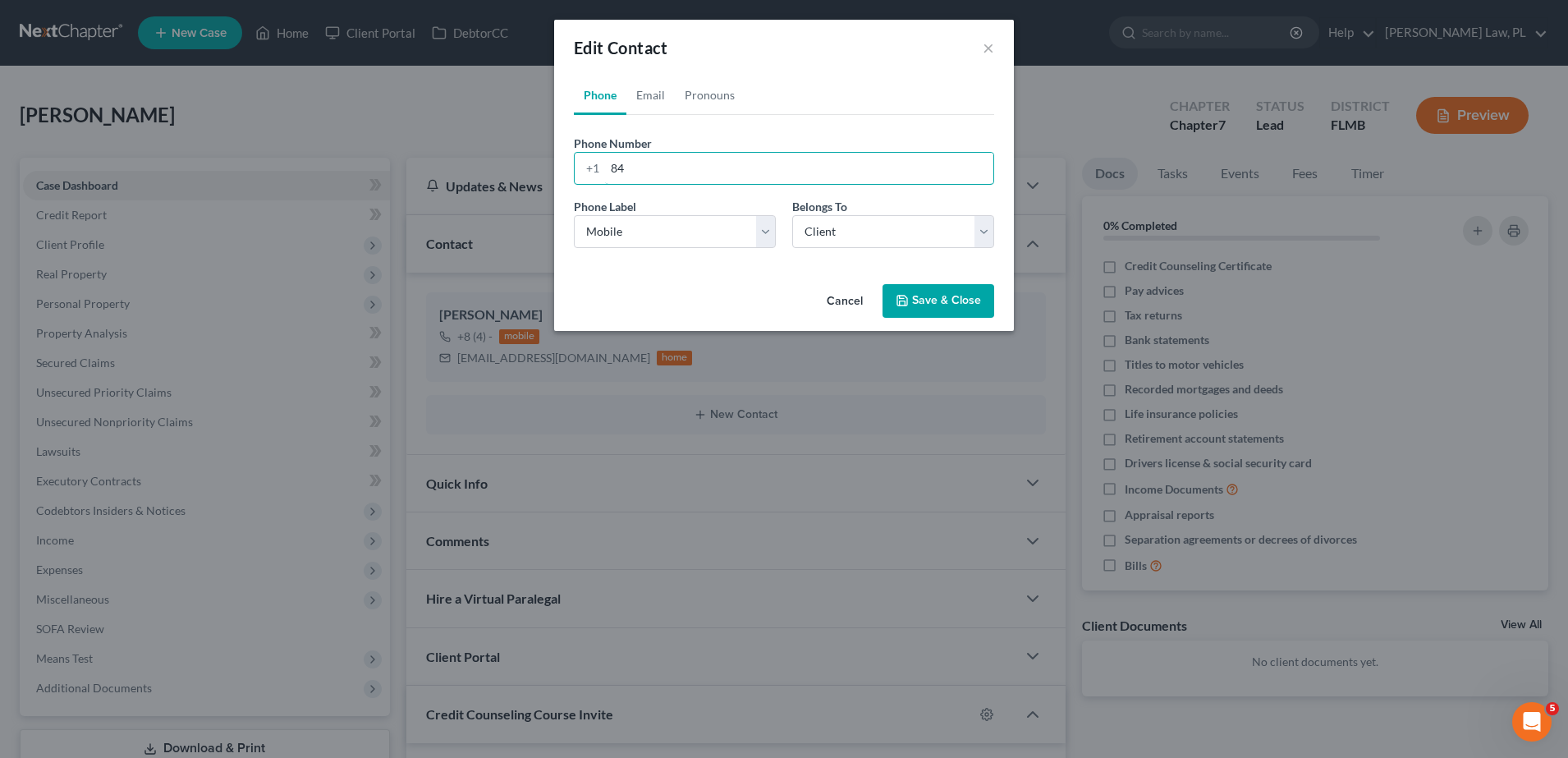
drag, startPoint x: 695, startPoint y: 165, endPoint x: 565, endPoint y: 166, distance: 130.0
click at [565, 166] on div "Phone Number * +1 84" at bounding box center [784, 160] width 437 height 50
click at [940, 292] on button "Save & Close" at bounding box center [938, 301] width 111 height 35
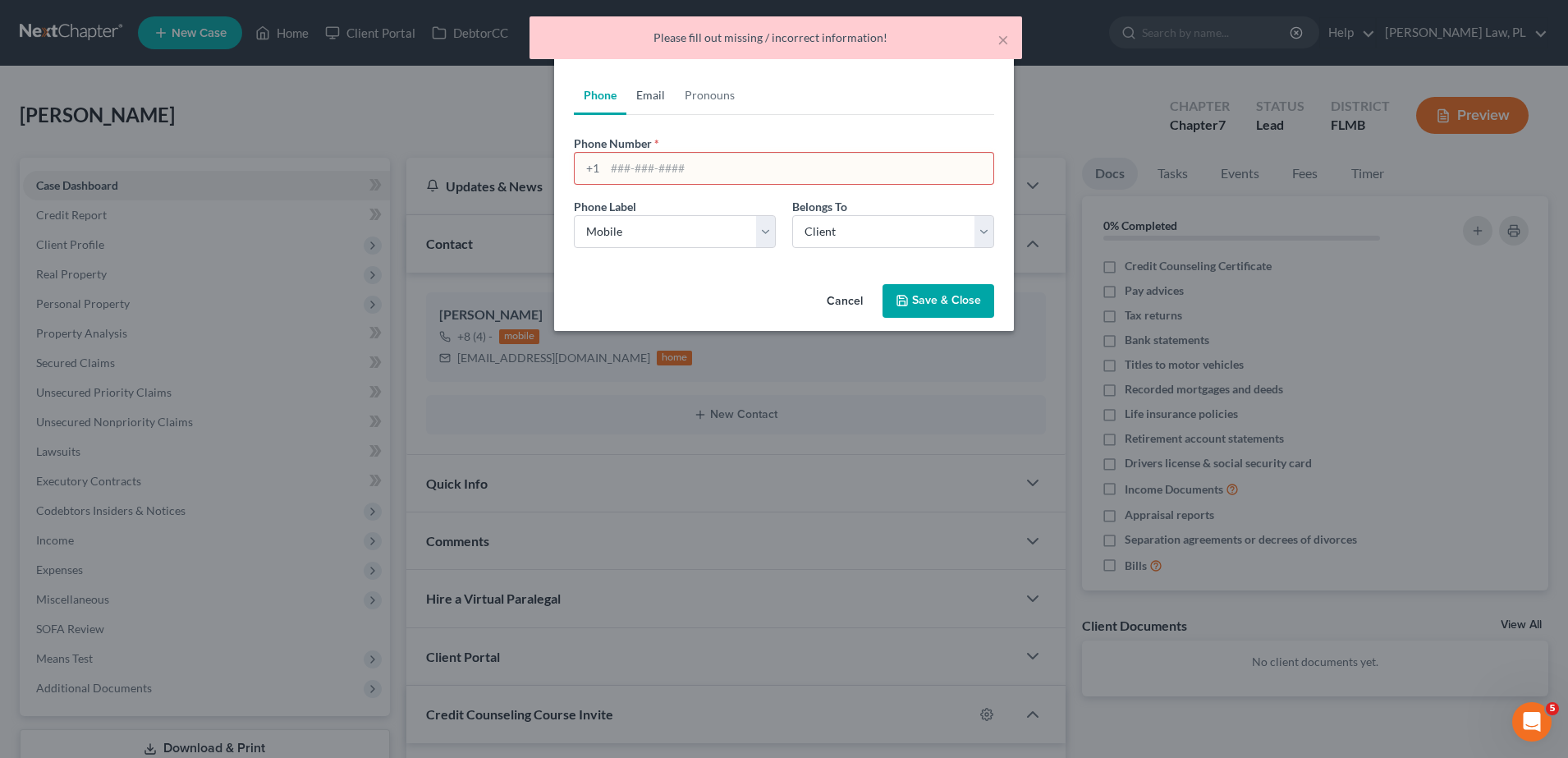
click at [646, 93] on link "Email" at bounding box center [649, 95] width 48 height 40
click at [935, 298] on button "Save & Close" at bounding box center [938, 301] width 111 height 35
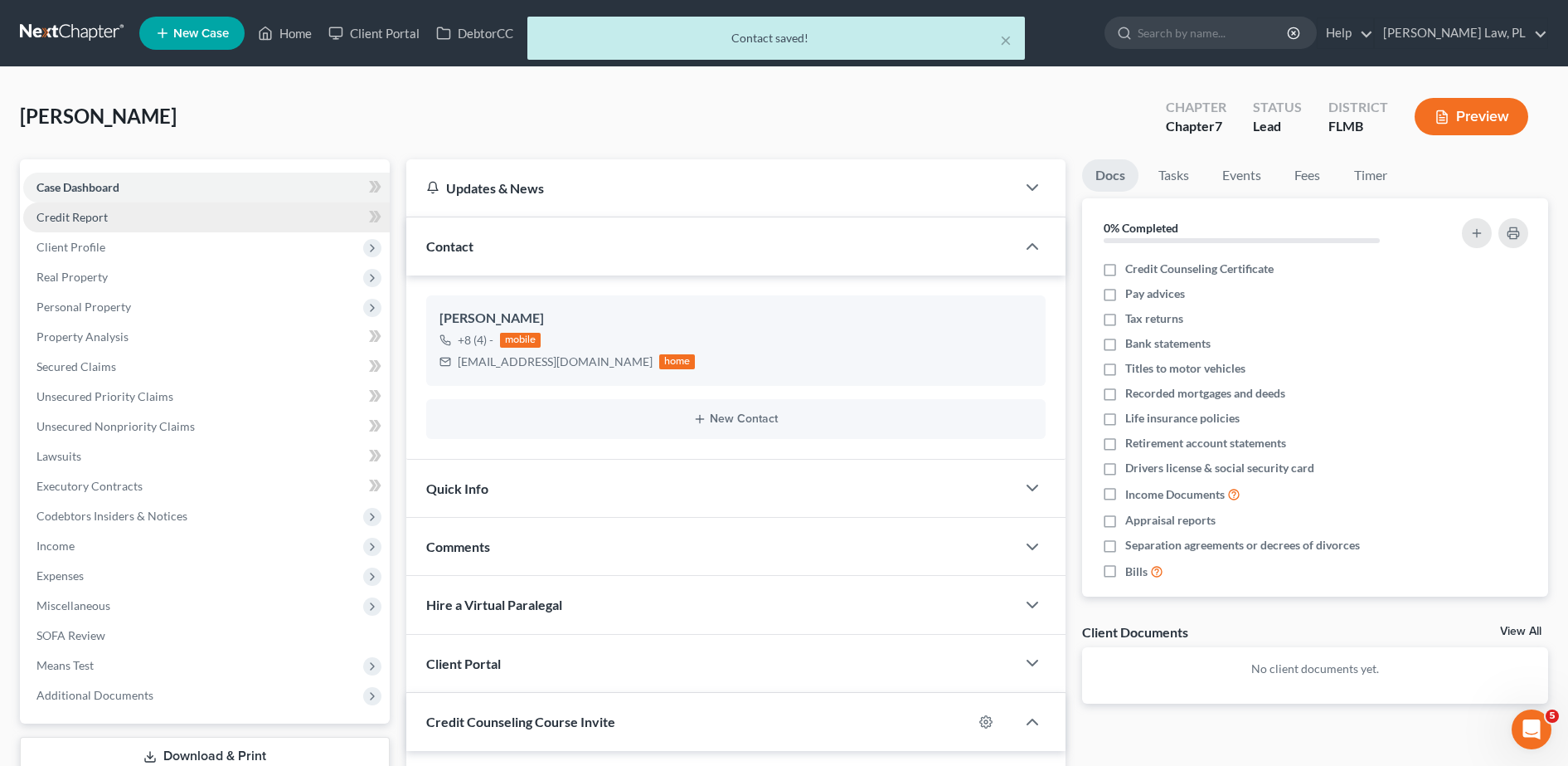
click at [123, 221] on link "Credit Report" at bounding box center [206, 217] width 366 height 30
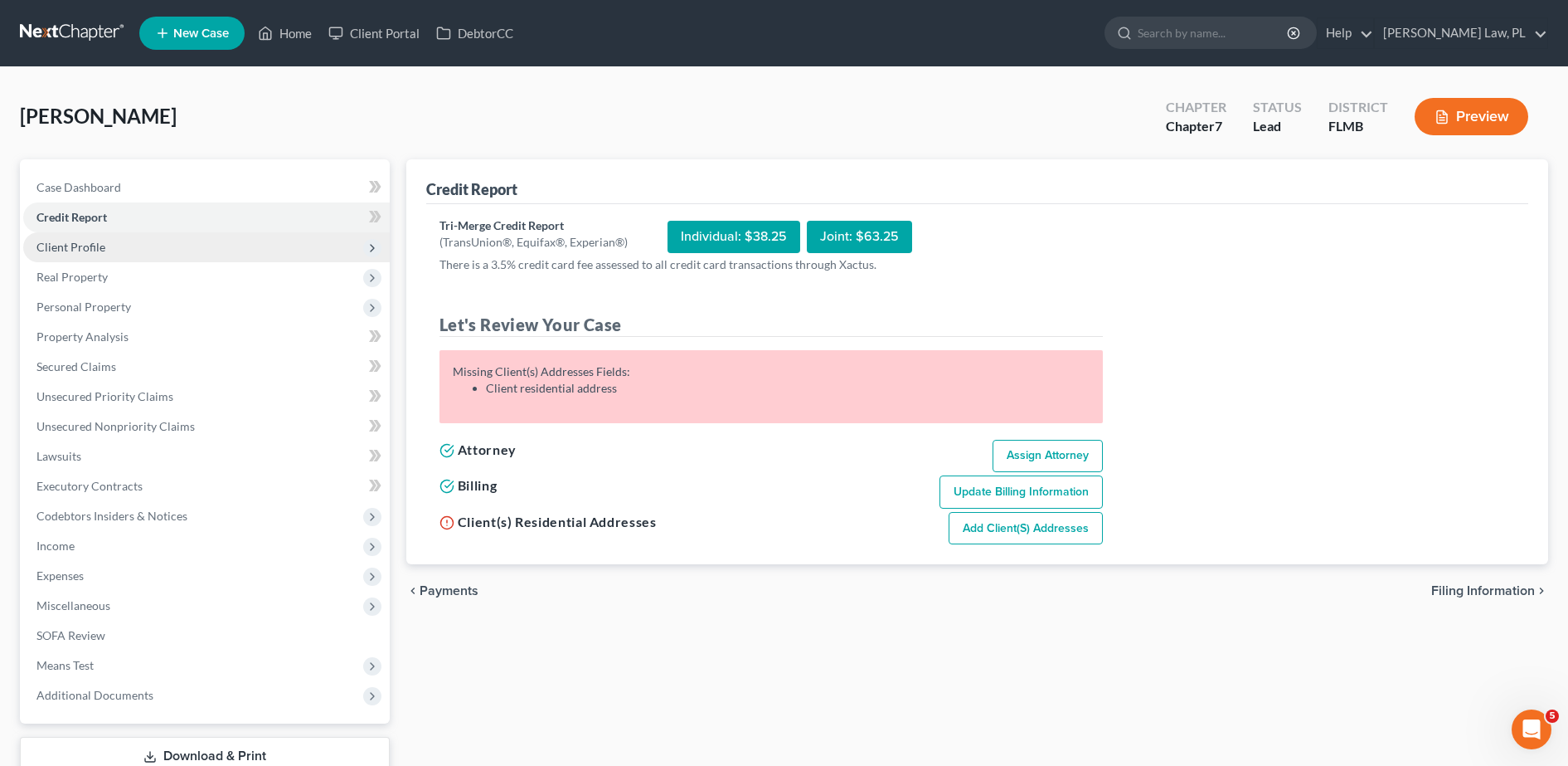
click at [122, 247] on span "Client Profile" at bounding box center [206, 246] width 366 height 30
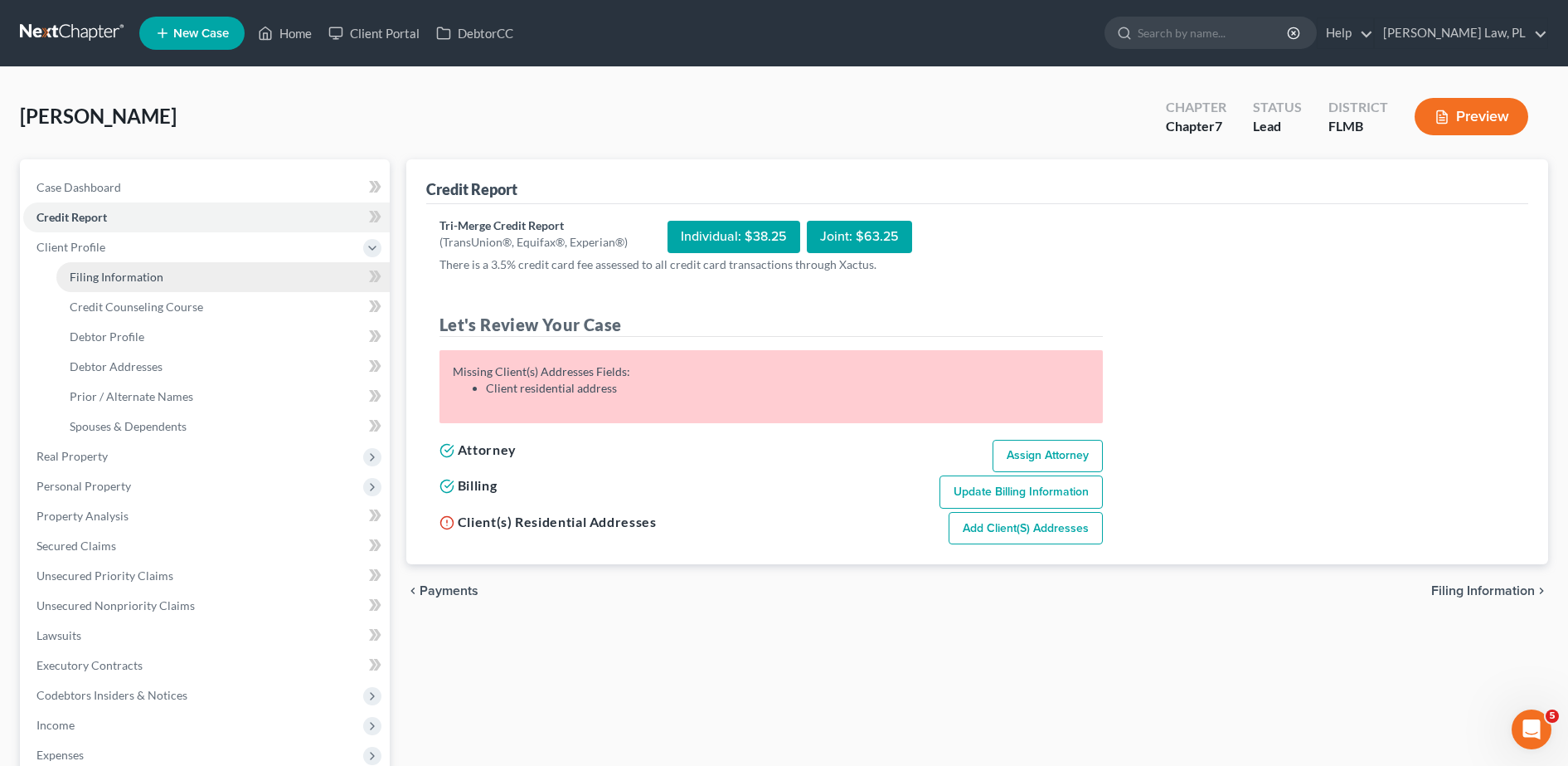
click at [118, 277] on span "Filing Information" at bounding box center [116, 277] width 93 height 14
select select "1"
select select "0"
select select "15"
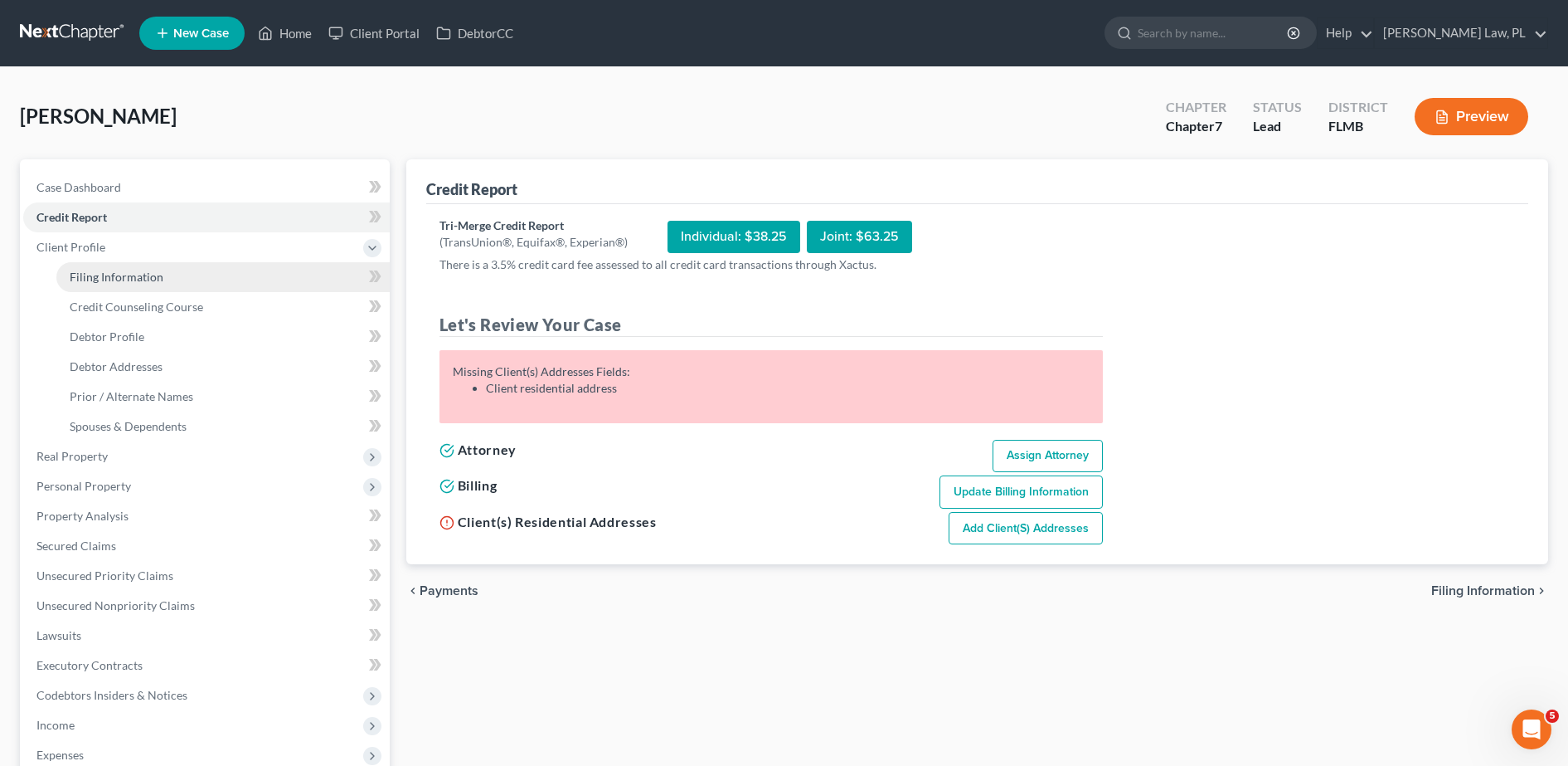
select select "0"
select select "9"
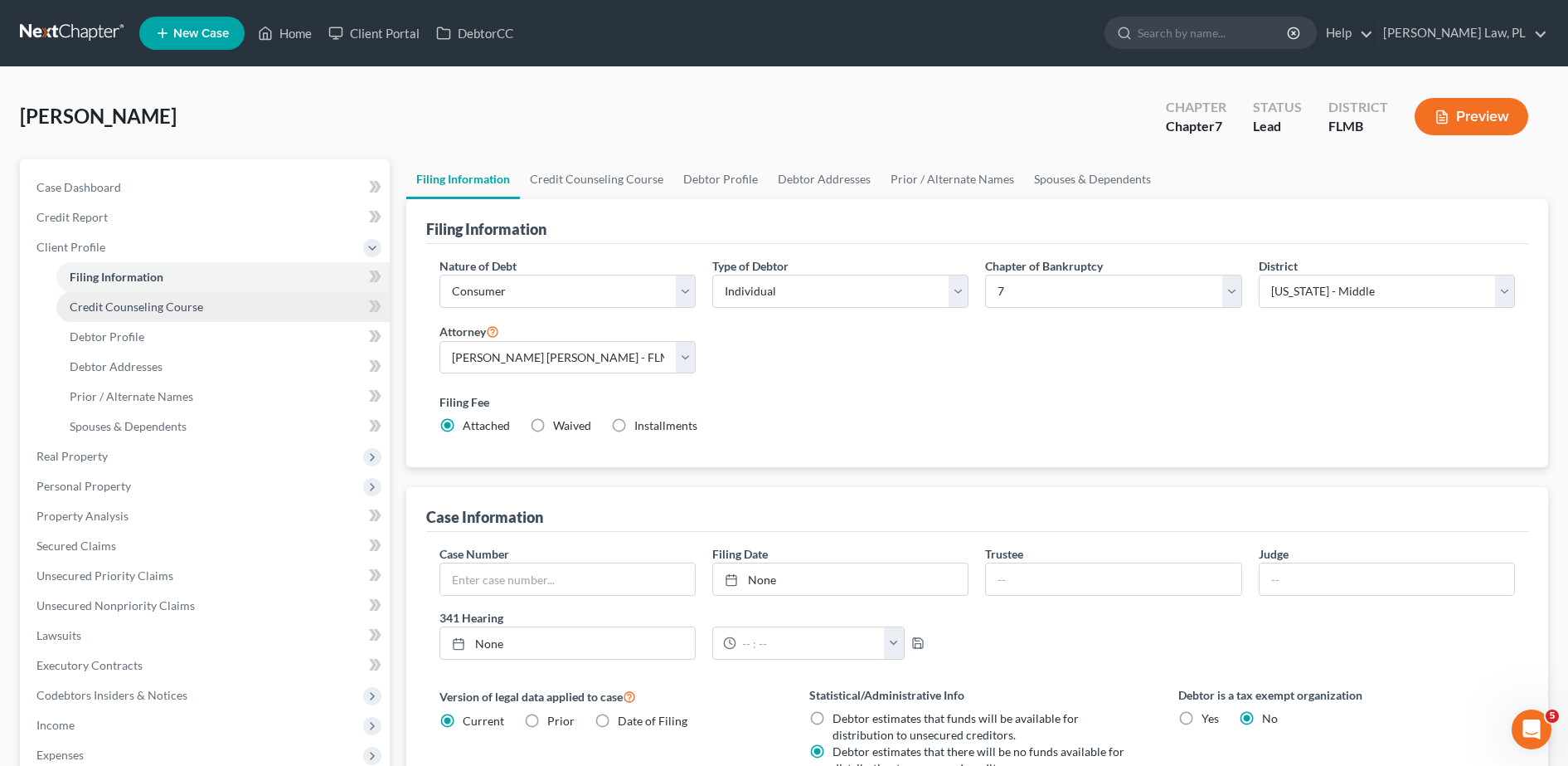
click at [232, 303] on link "Credit Counseling Course" at bounding box center [223, 306] width 334 height 30
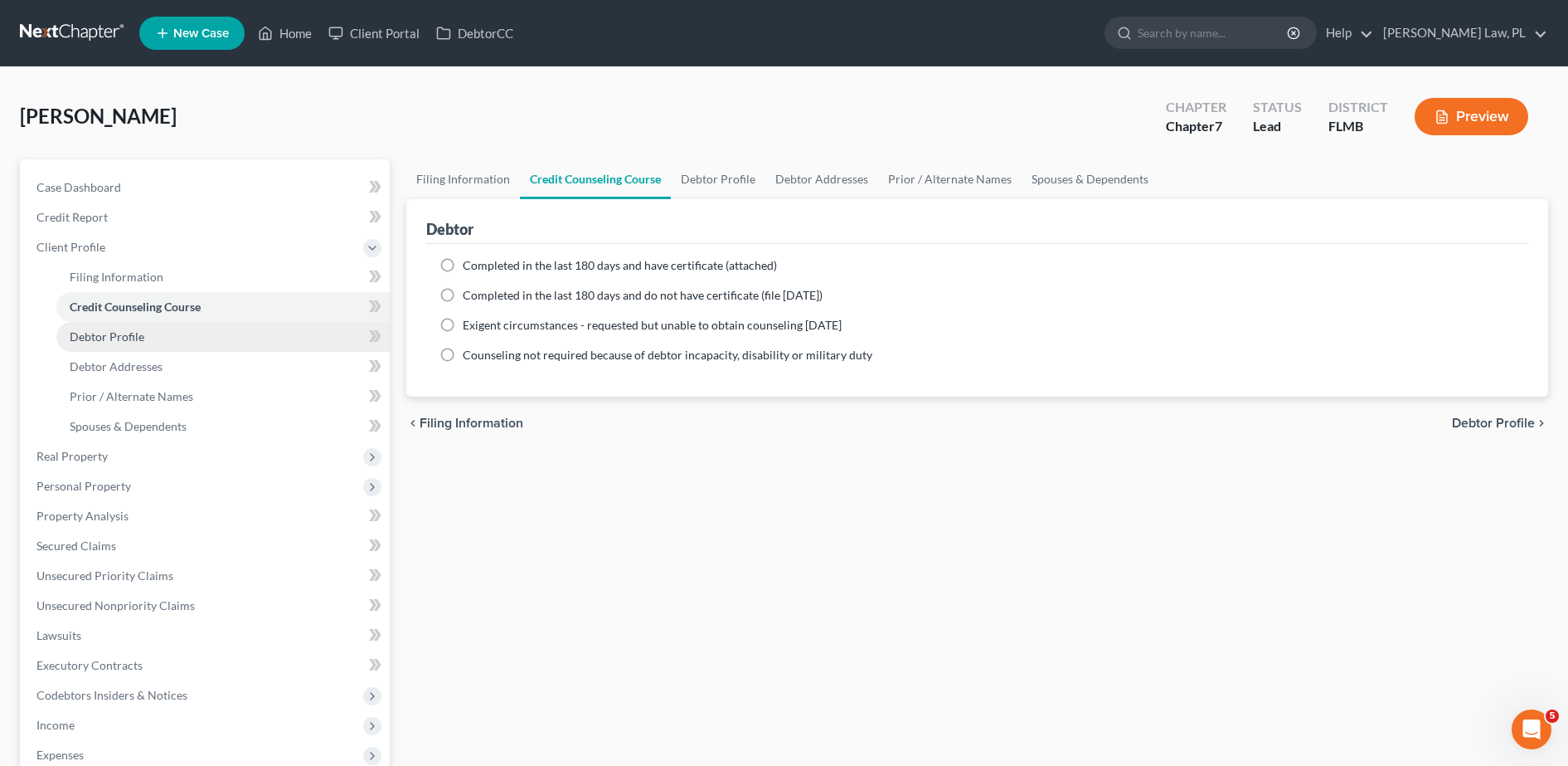
click at [213, 332] on link "Debtor Profile" at bounding box center [223, 336] width 334 height 30
select select "0"
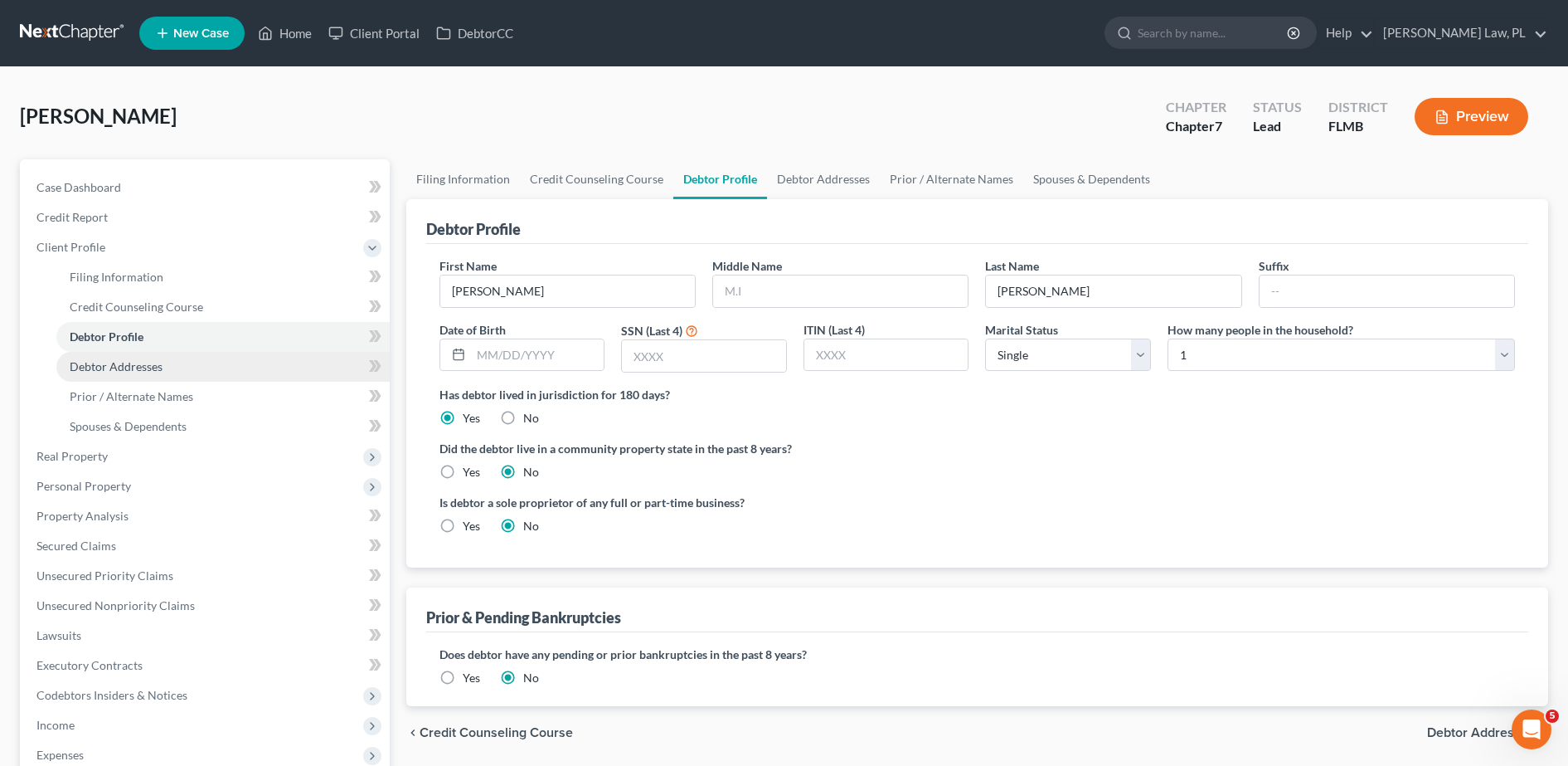
click at [227, 371] on link "Debtor Addresses" at bounding box center [223, 366] width 334 height 30
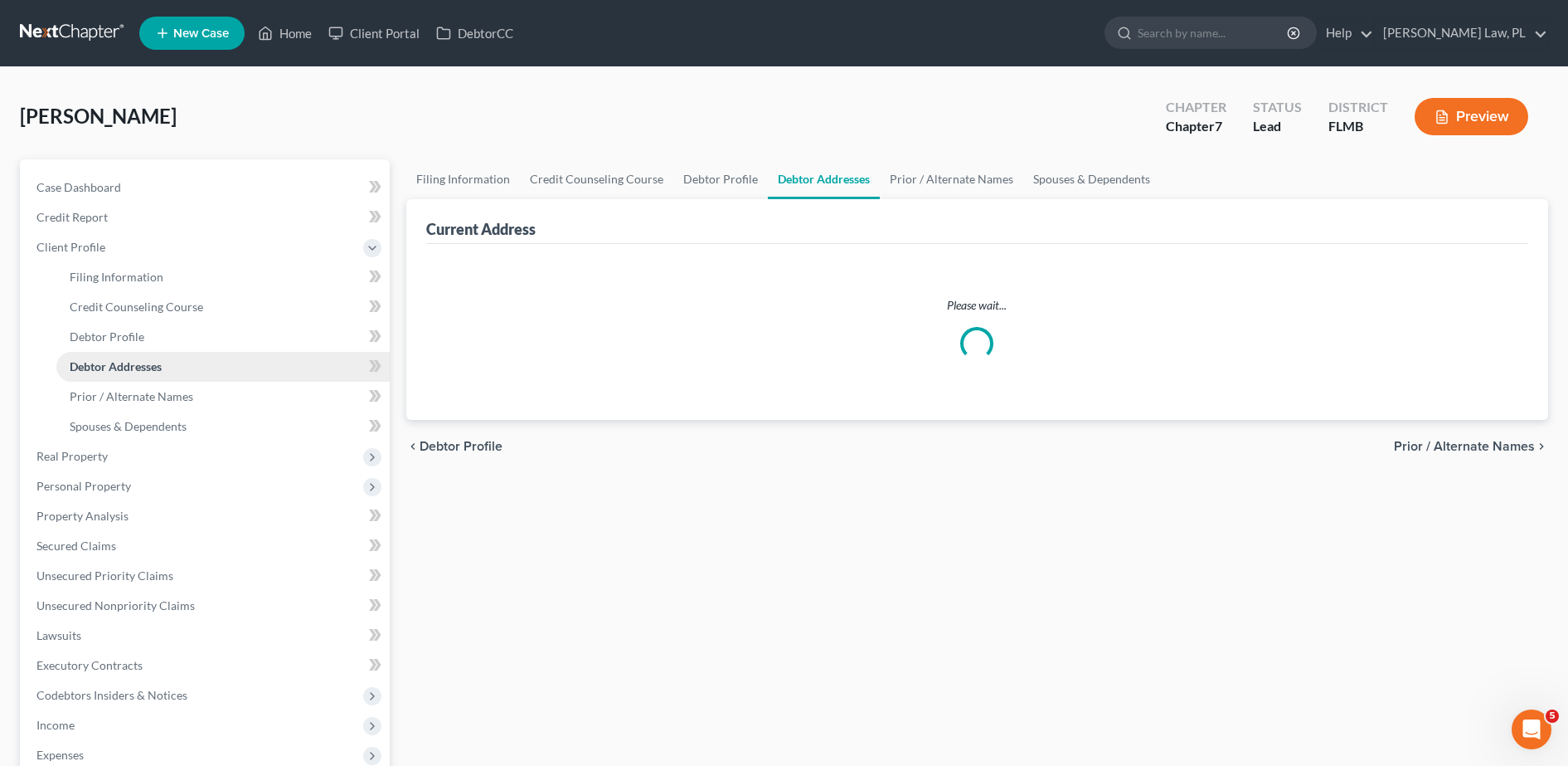
select select "0"
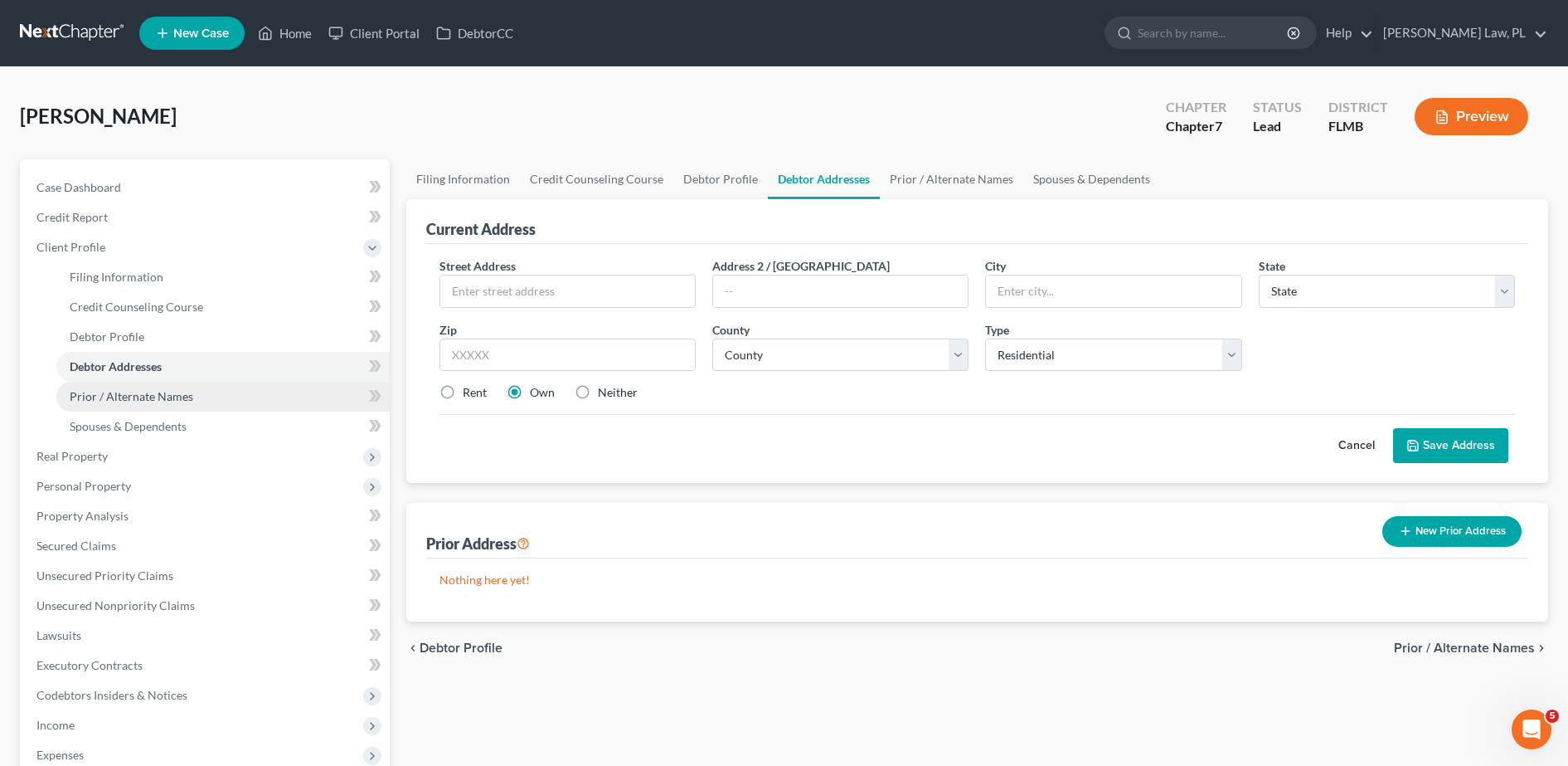
click at [187, 400] on span "Prior / Alternate Names" at bounding box center [132, 396] width 124 height 14
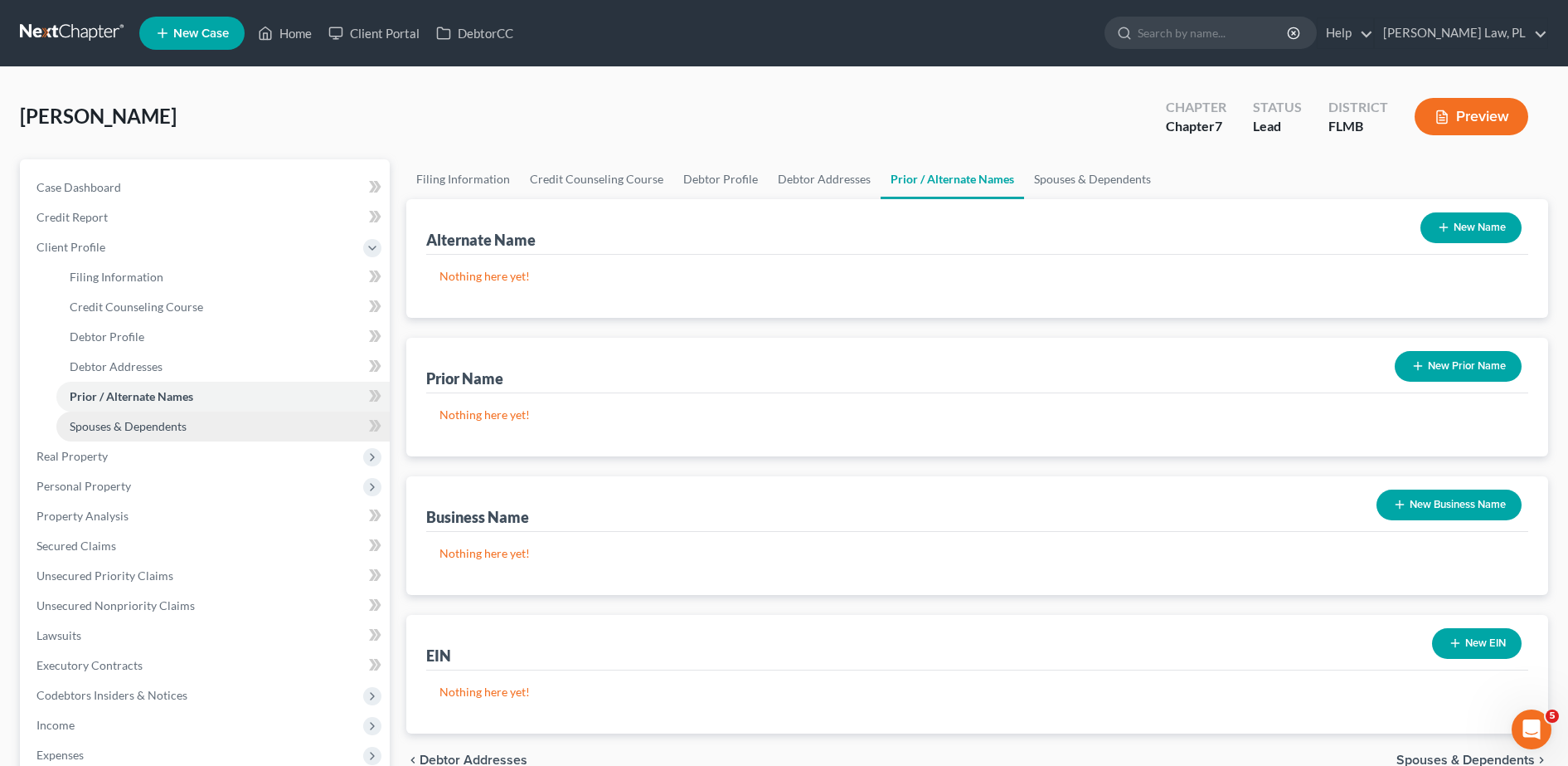
click at [180, 435] on link "Spouses & Dependents" at bounding box center [223, 425] width 334 height 30
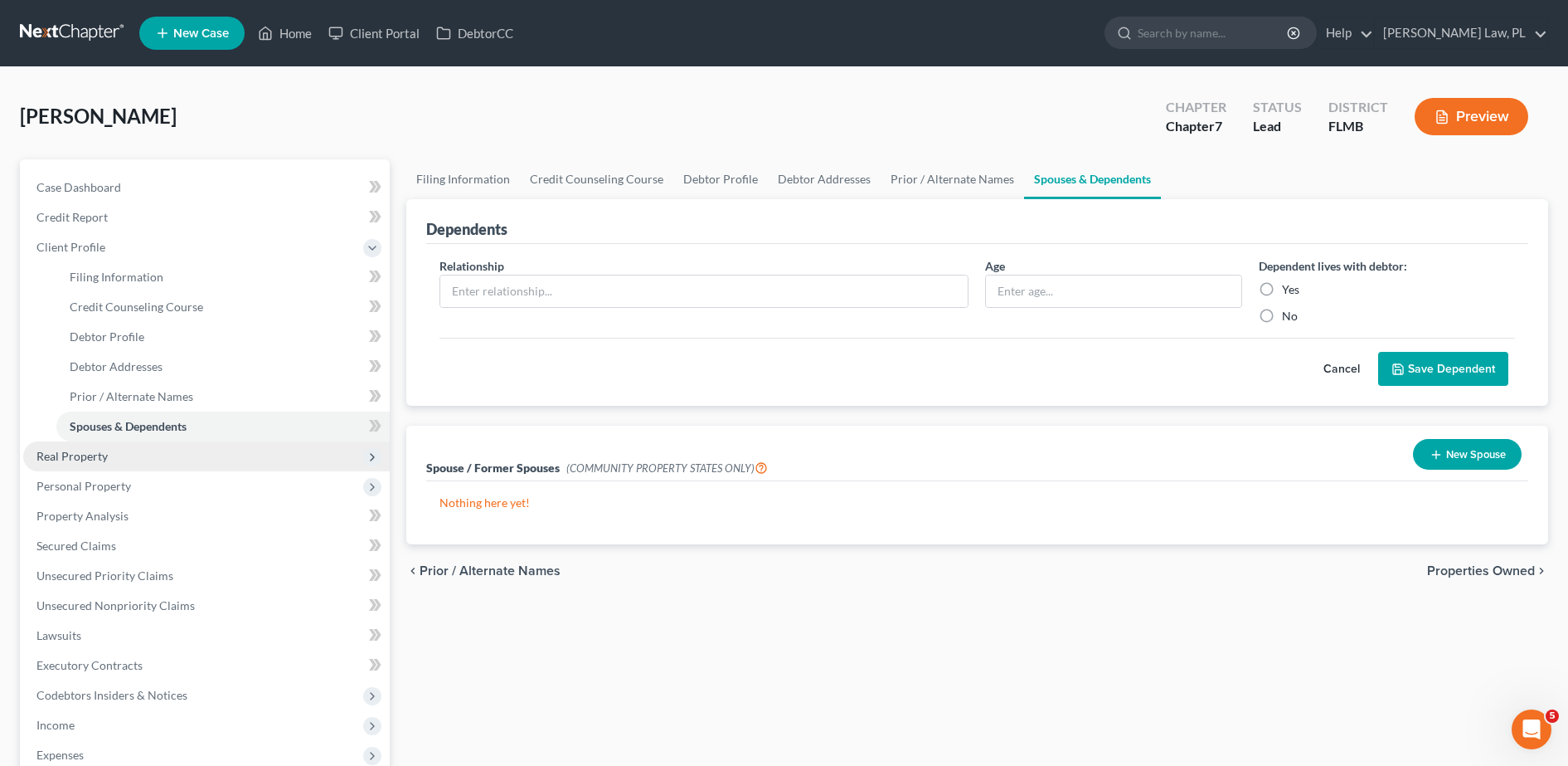
click at [106, 462] on span "Real Property" at bounding box center [72, 455] width 72 height 14
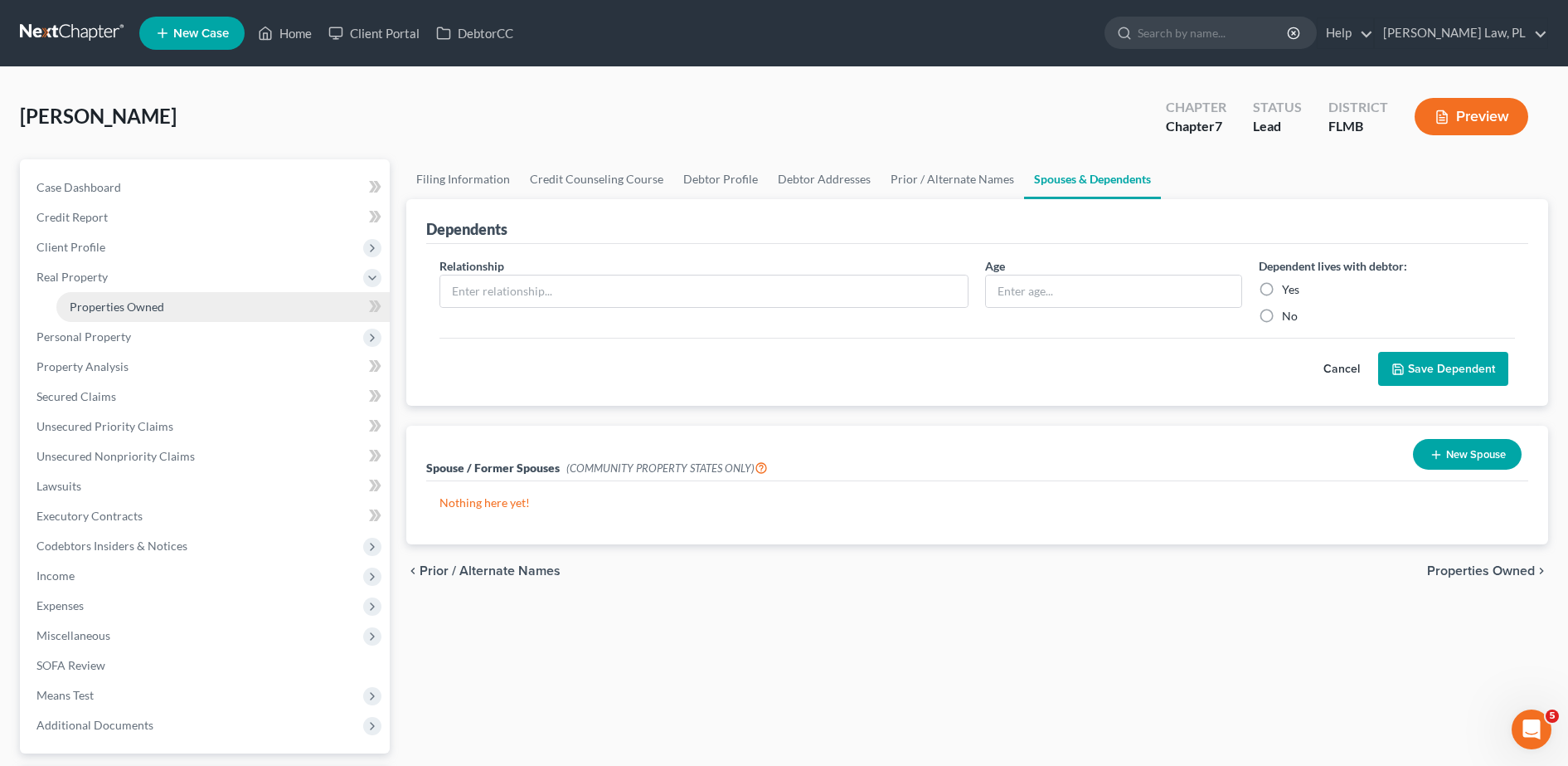
click at [187, 310] on link "Properties Owned" at bounding box center [223, 306] width 334 height 30
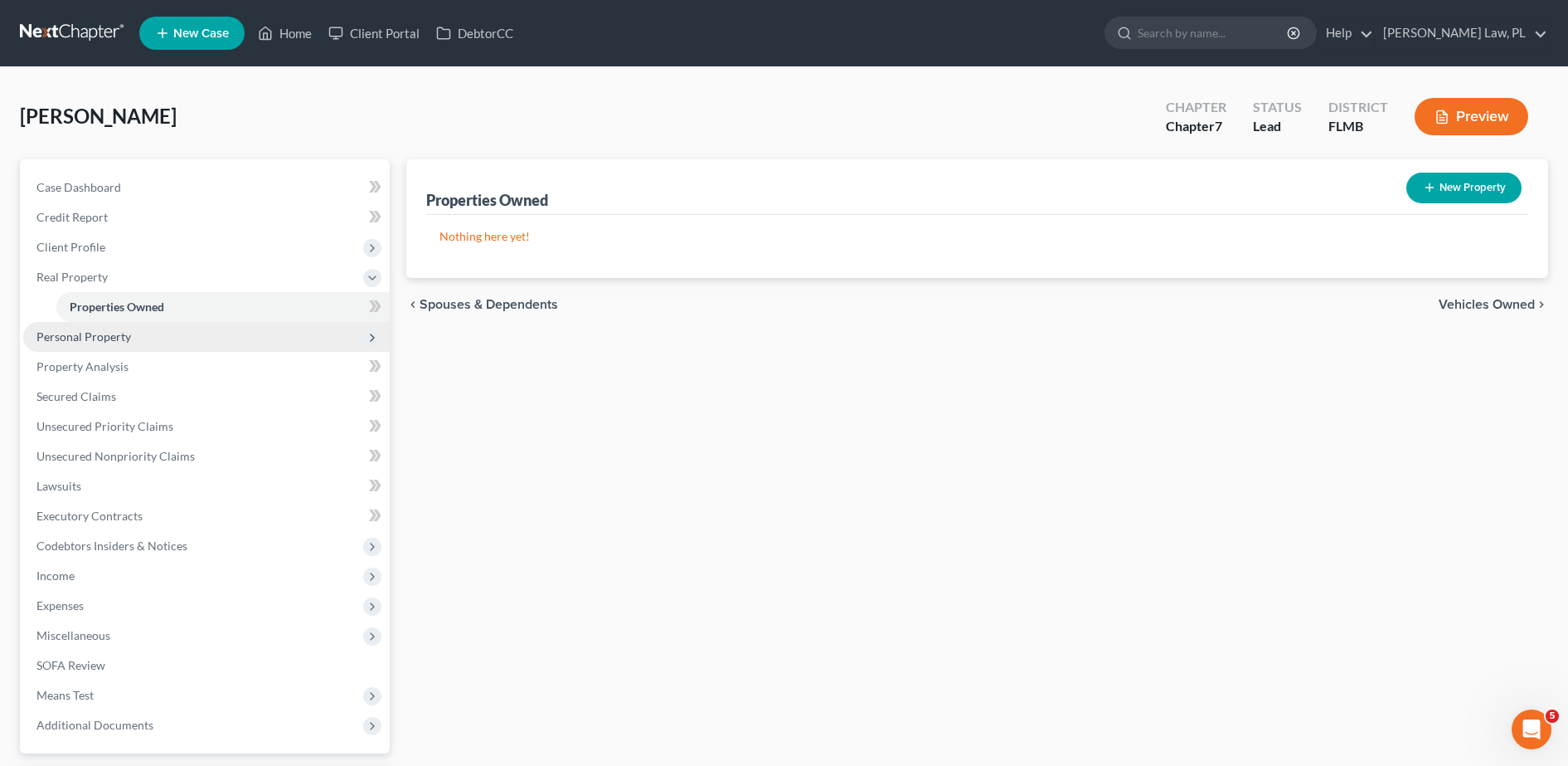
click at [142, 333] on span "Personal Property" at bounding box center [206, 336] width 366 height 30
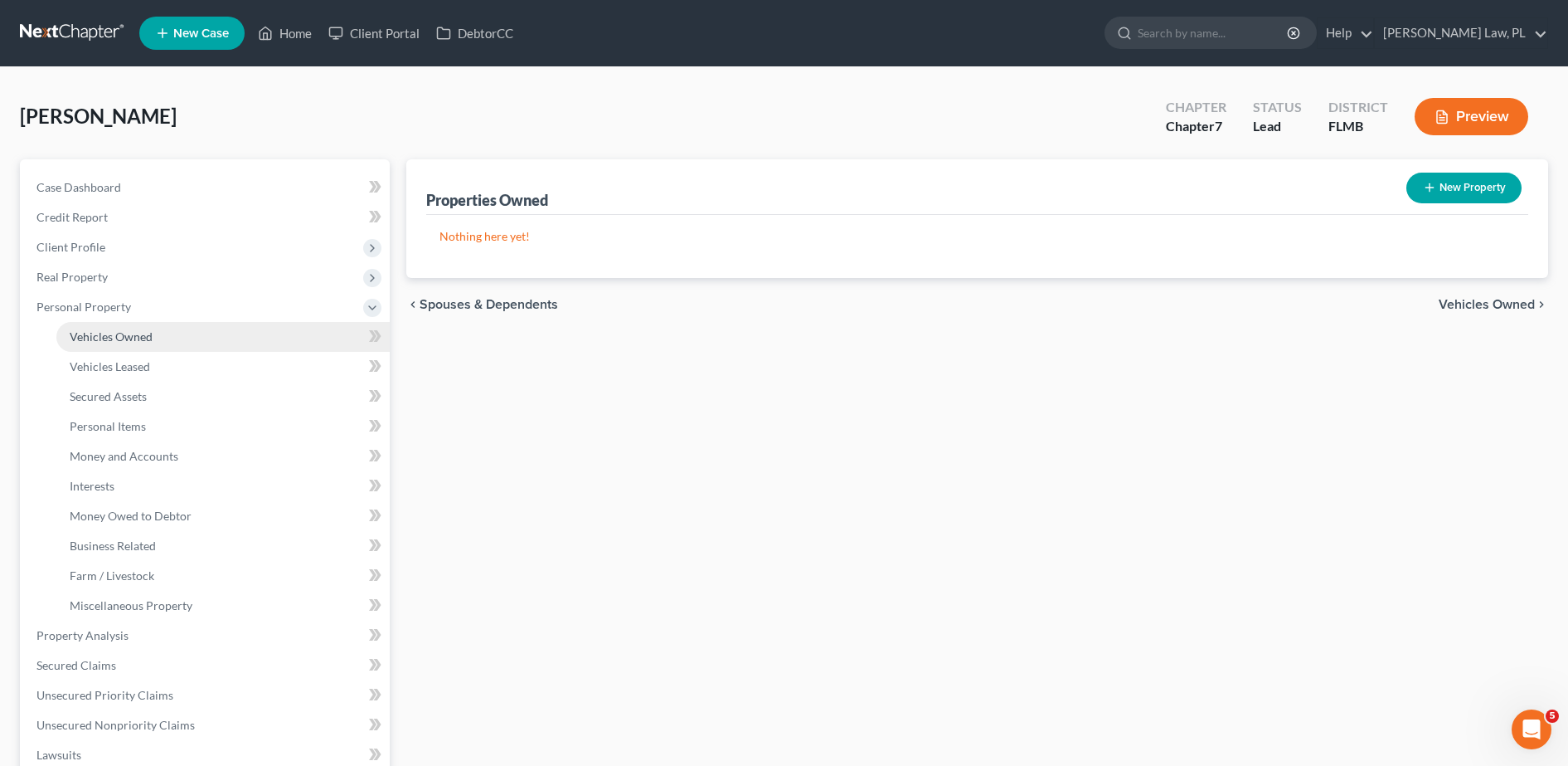
click at [147, 342] on span "Vehicles Owned" at bounding box center [111, 336] width 83 height 14
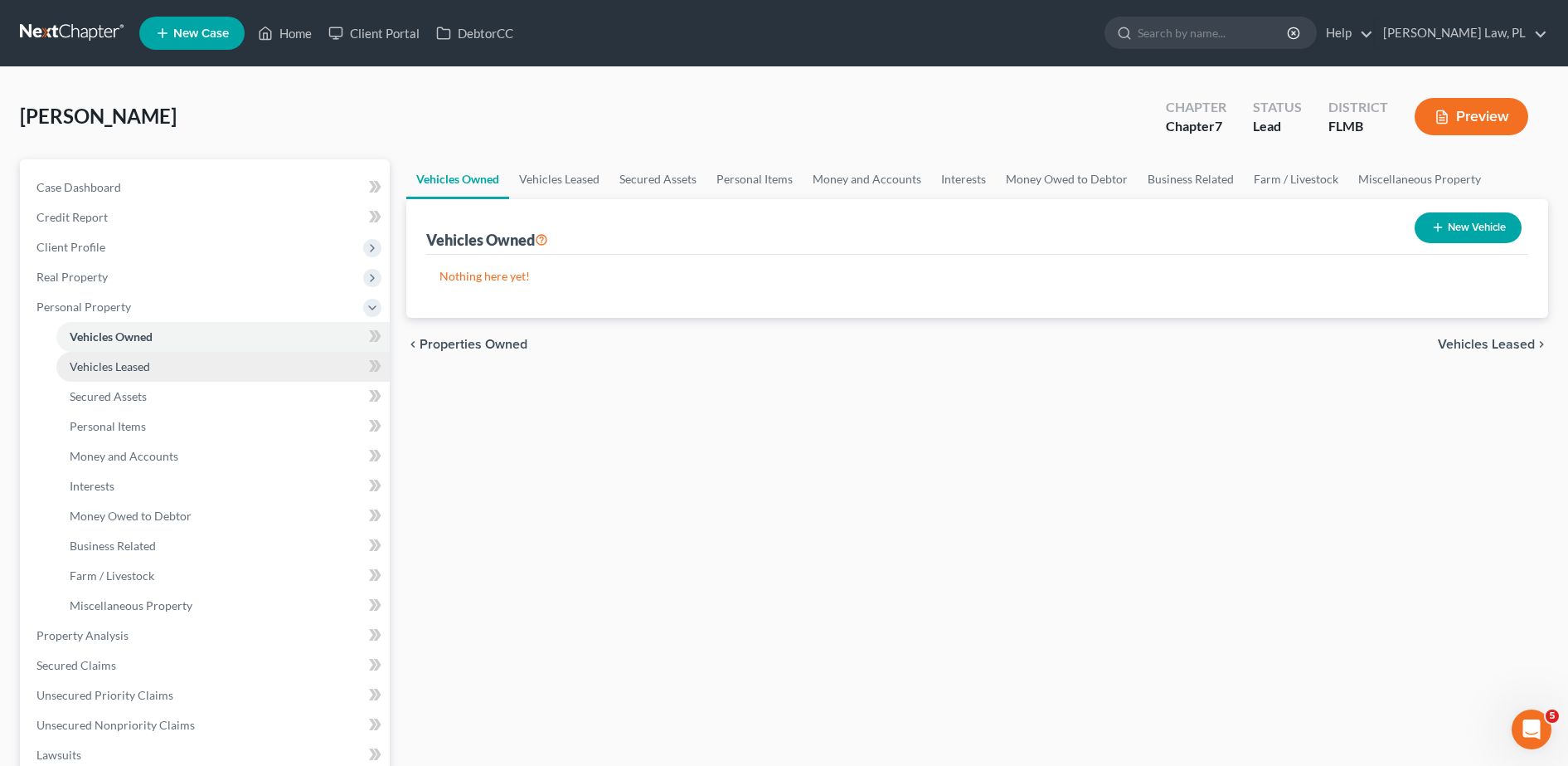
click at [143, 355] on link "Vehicles Leased" at bounding box center [223, 366] width 334 height 30
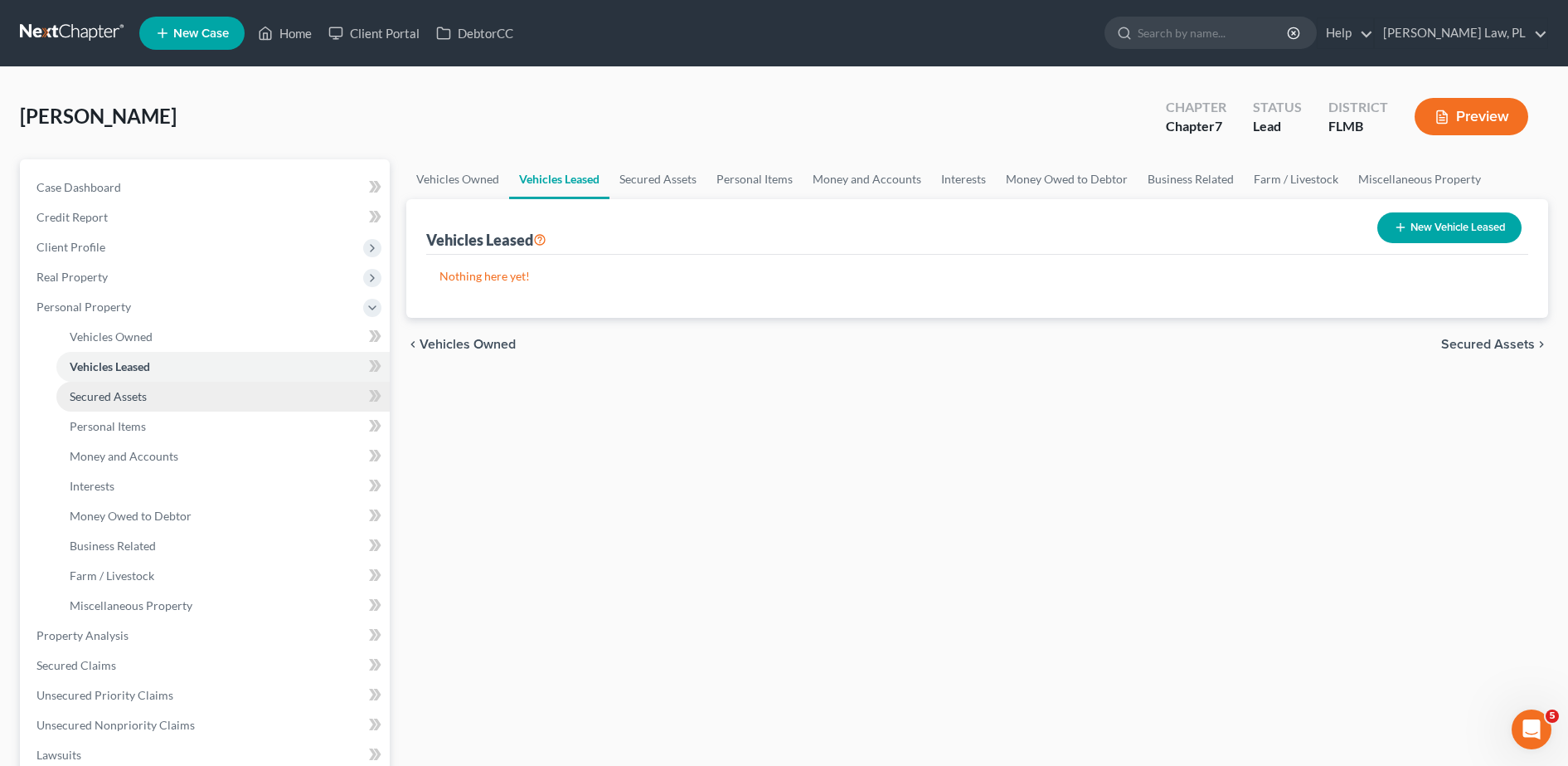
click at [143, 397] on span "Secured Assets" at bounding box center [108, 396] width 77 height 14
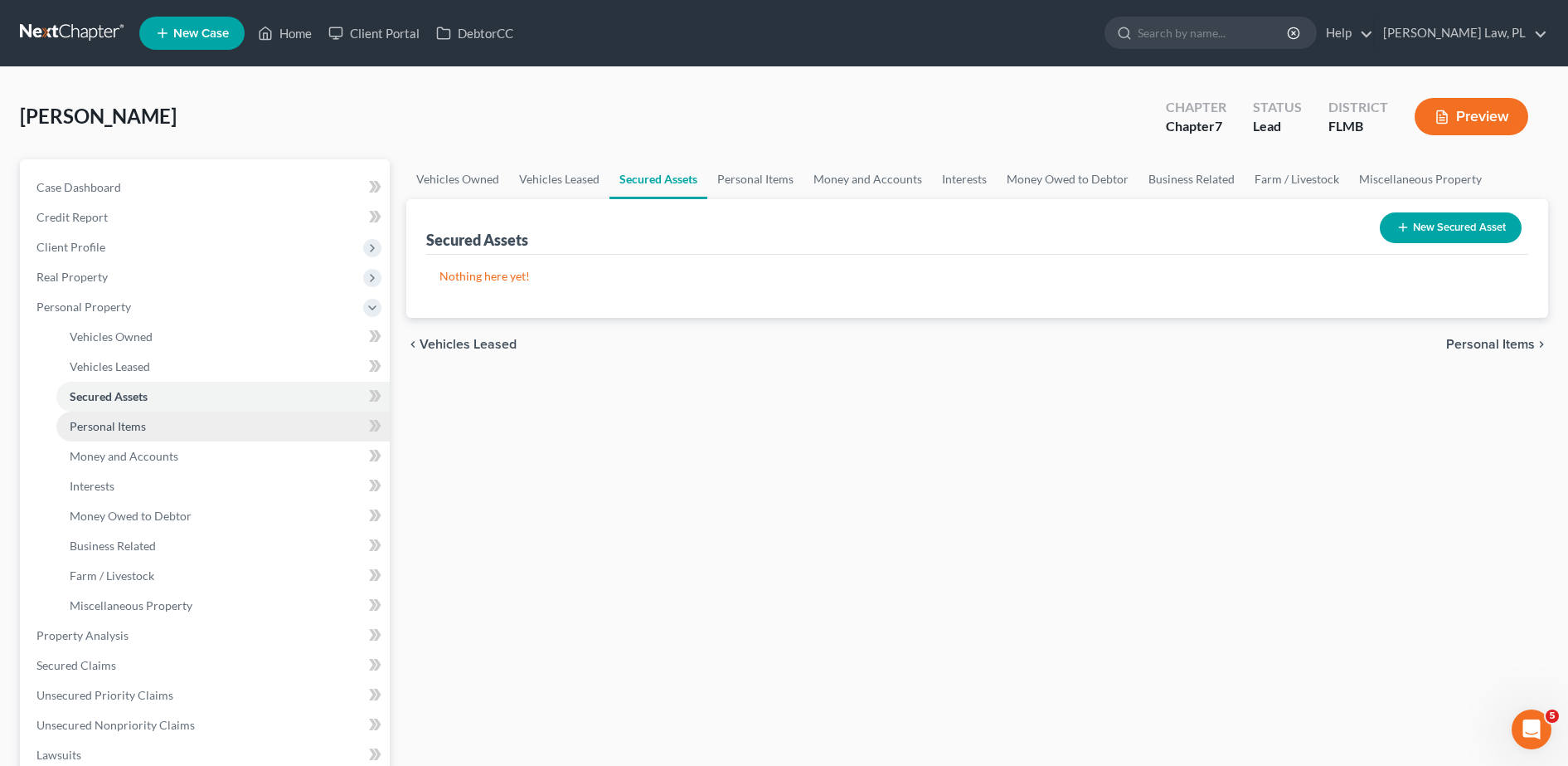
click at [137, 429] on span "Personal Items" at bounding box center [108, 425] width 76 height 14
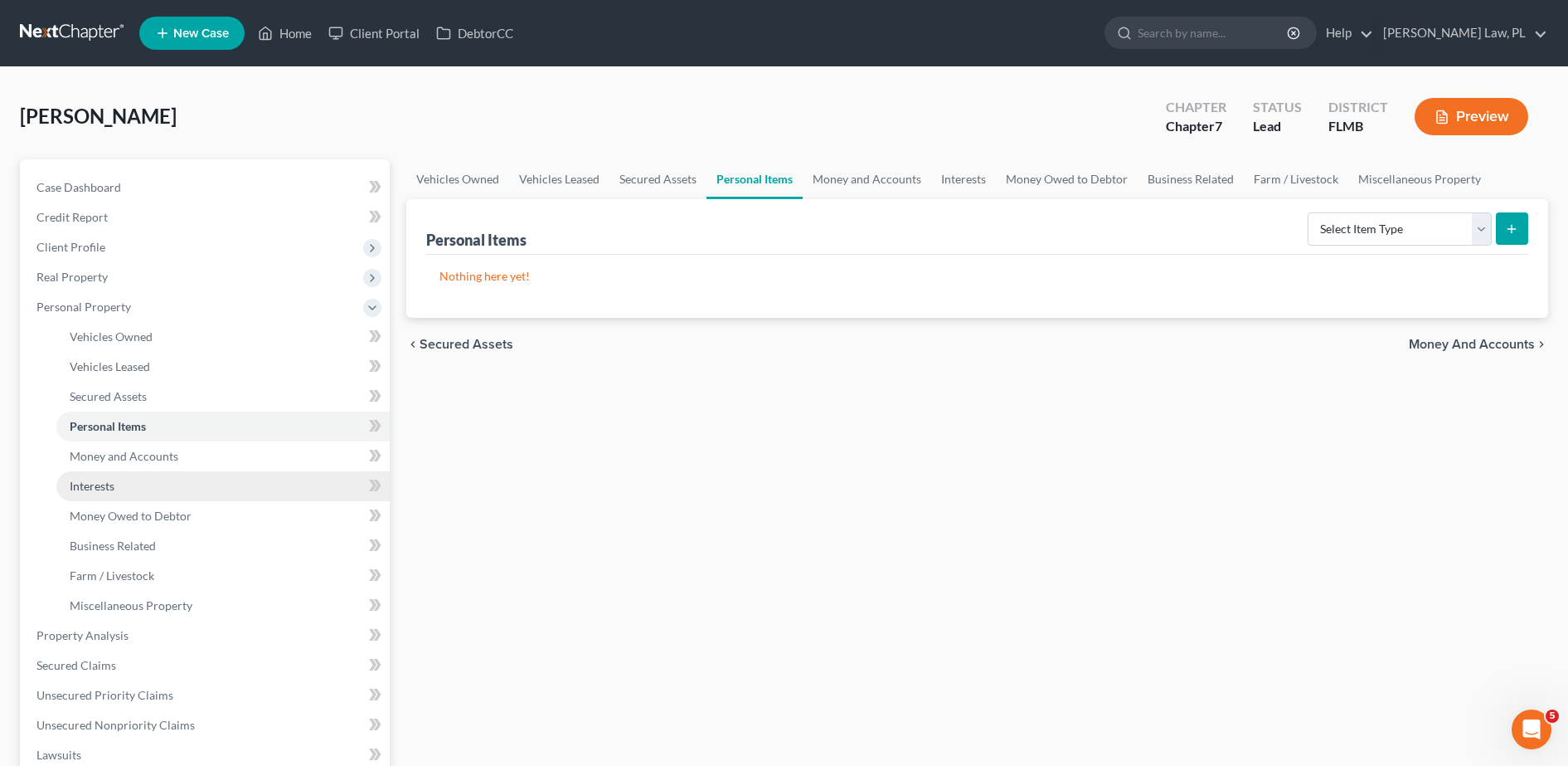
click at [144, 474] on link "Interests" at bounding box center [223, 486] width 334 height 30
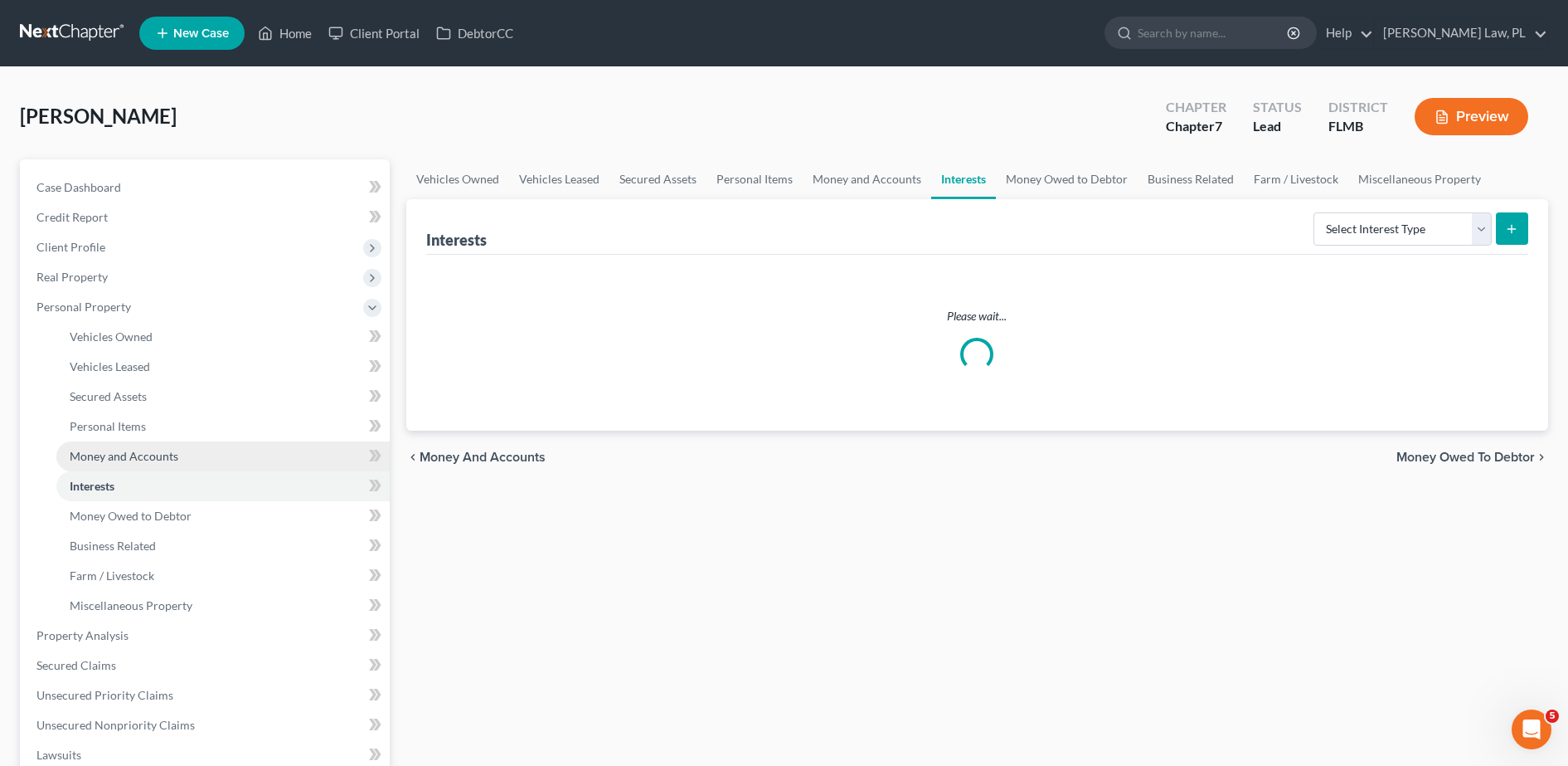
click at [134, 467] on link "Money and Accounts" at bounding box center [223, 456] width 334 height 30
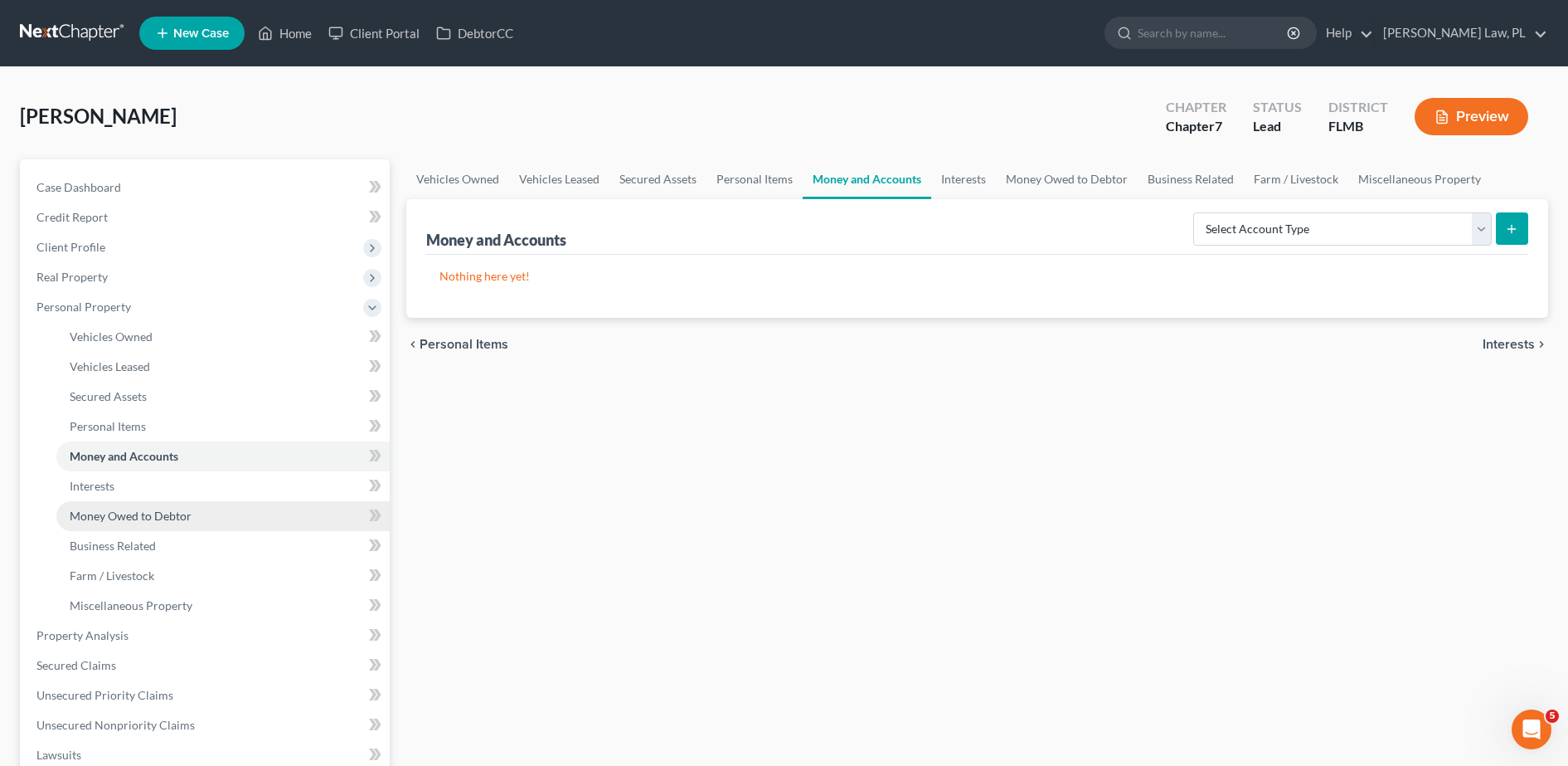
click at [139, 512] on span "Money Owed to Debtor" at bounding box center [131, 515] width 122 height 14
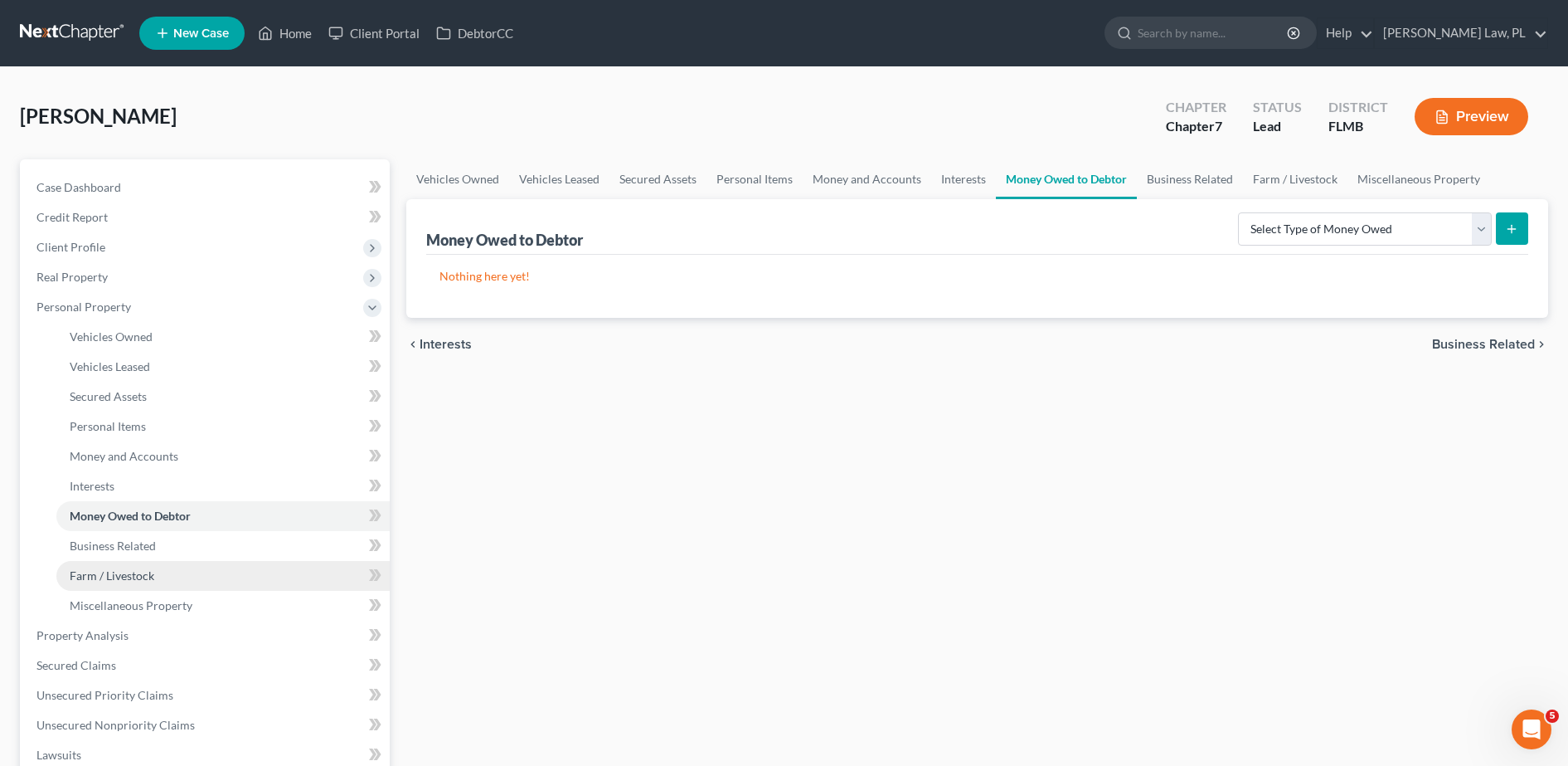
click at [148, 564] on link "Farm / Livestock" at bounding box center [223, 575] width 334 height 30
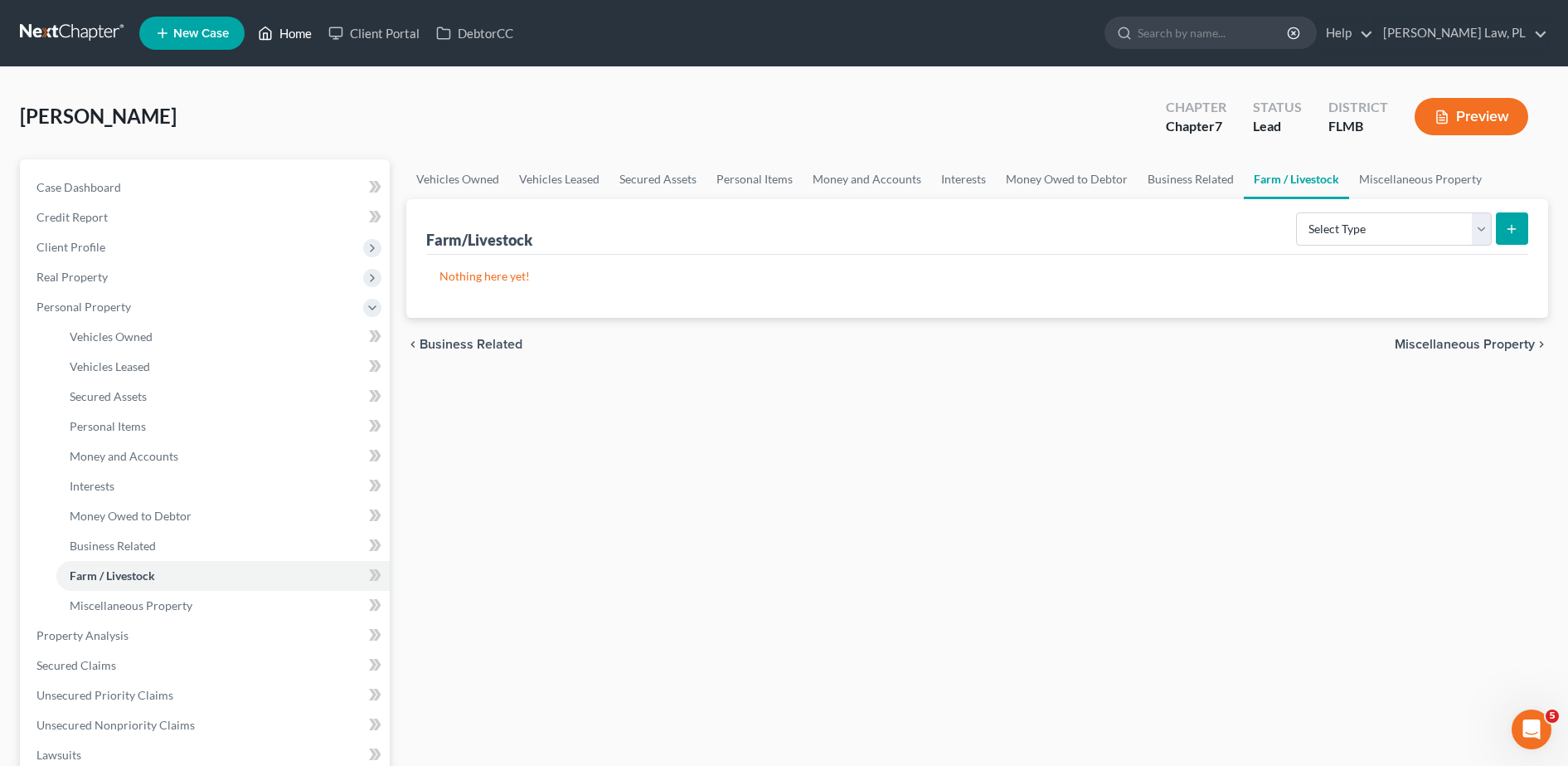
click at [293, 34] on link "Home" at bounding box center [285, 32] width 71 height 30
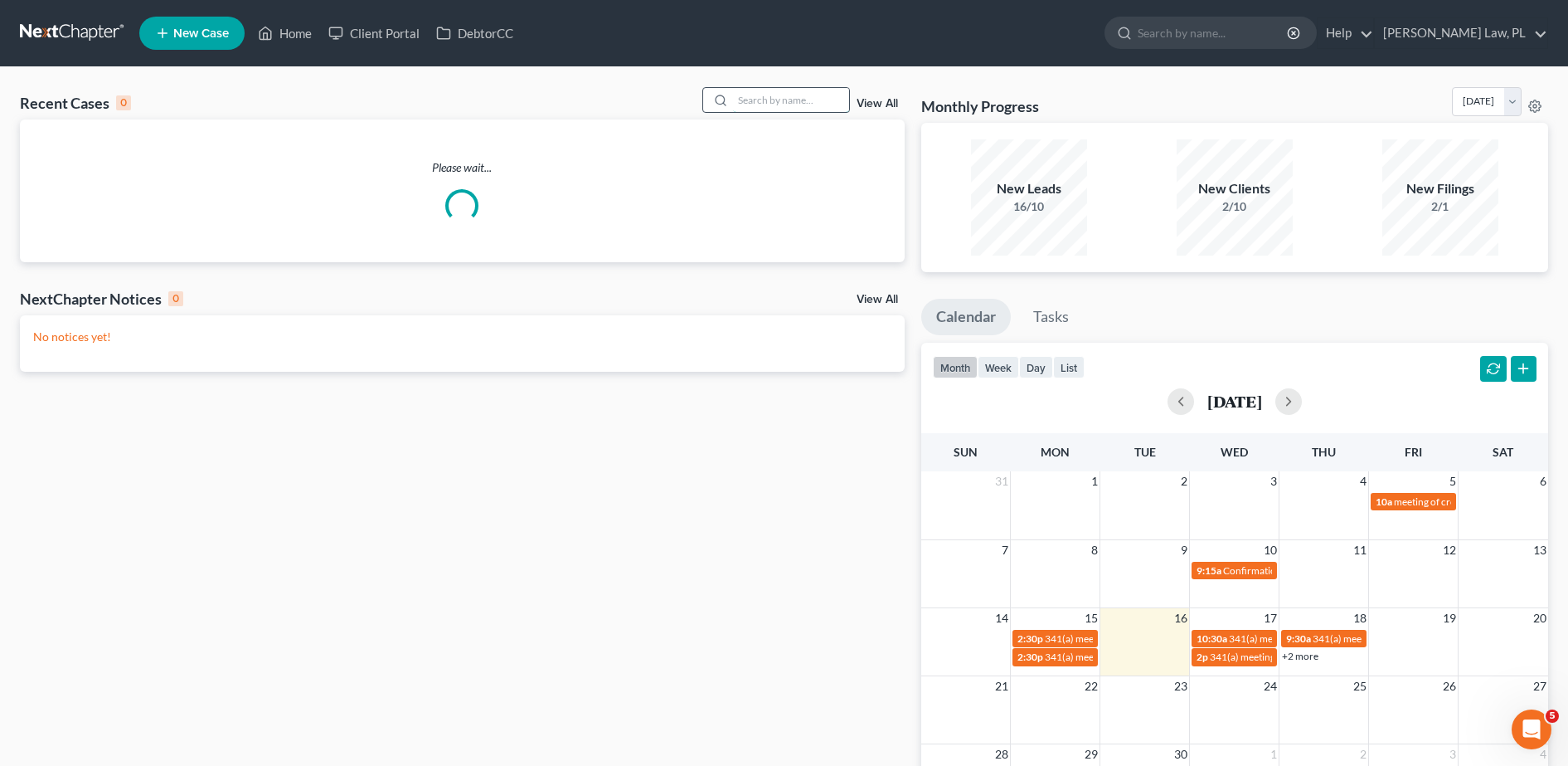
click at [756, 102] on input "search" at bounding box center [792, 99] width 116 height 24
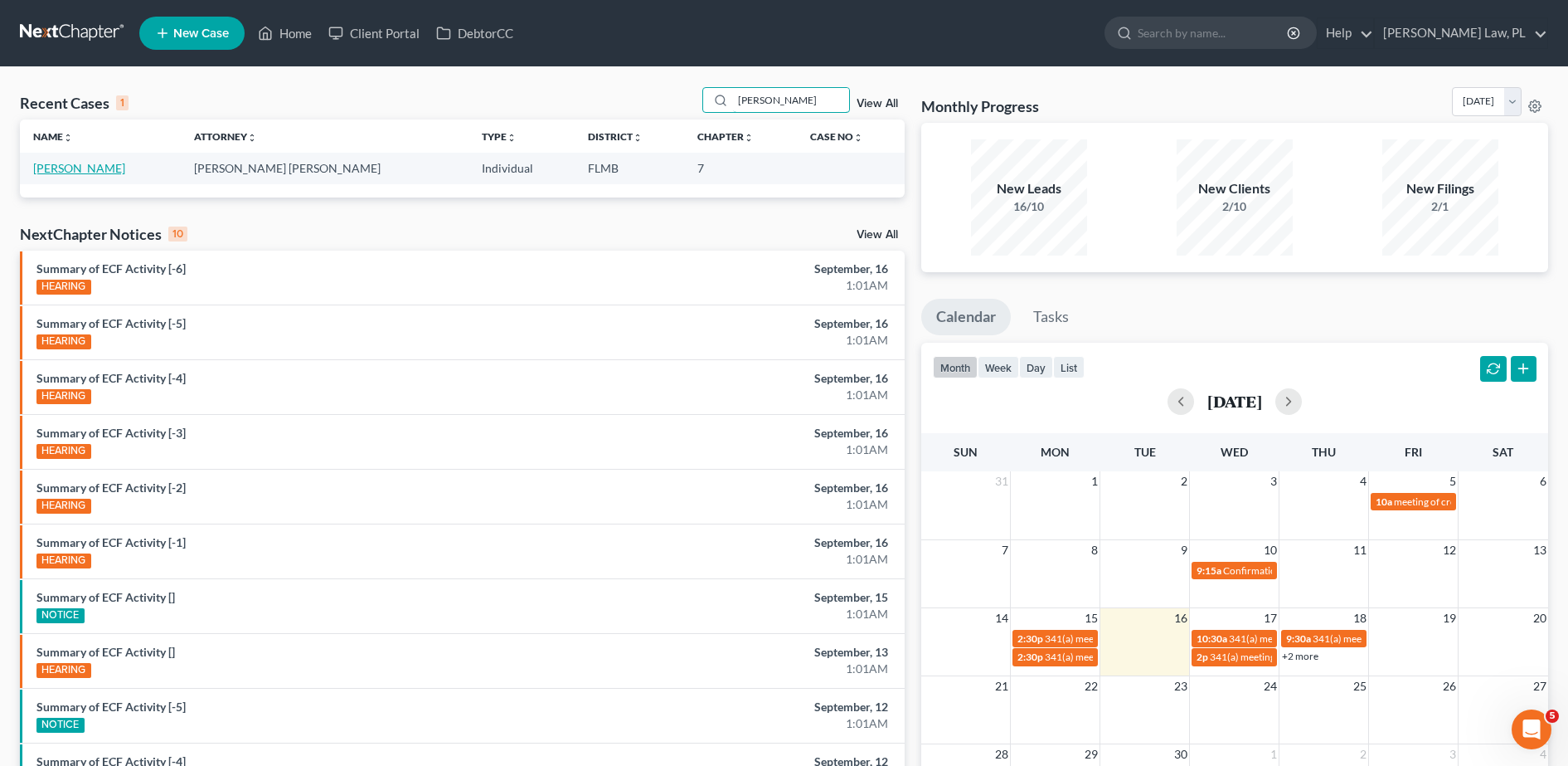
type input "[PERSON_NAME]"
click at [73, 167] on link "[PERSON_NAME]" at bounding box center [79, 168] width 93 height 14
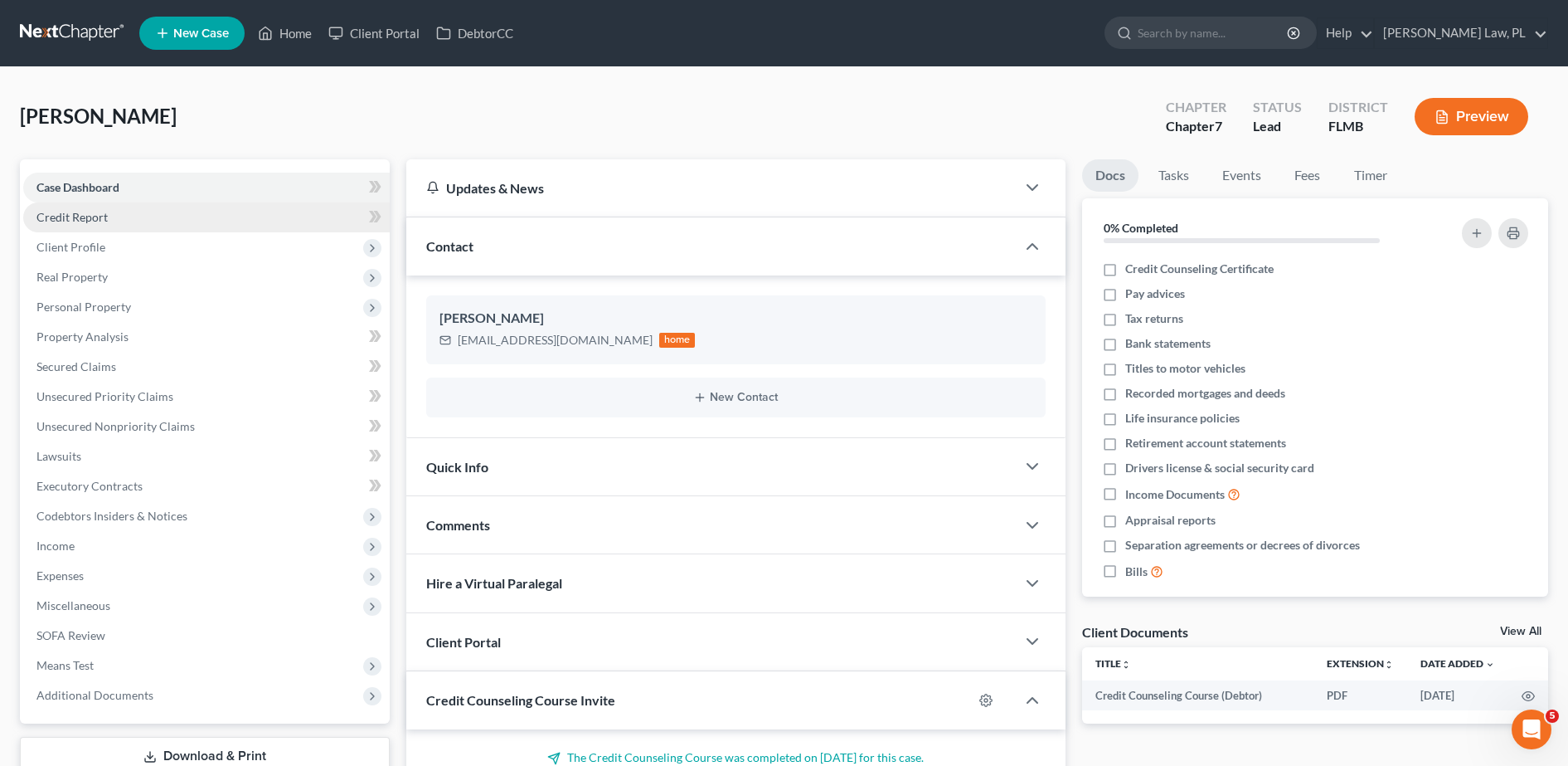
click at [82, 212] on span "Credit Report" at bounding box center [72, 217] width 72 height 14
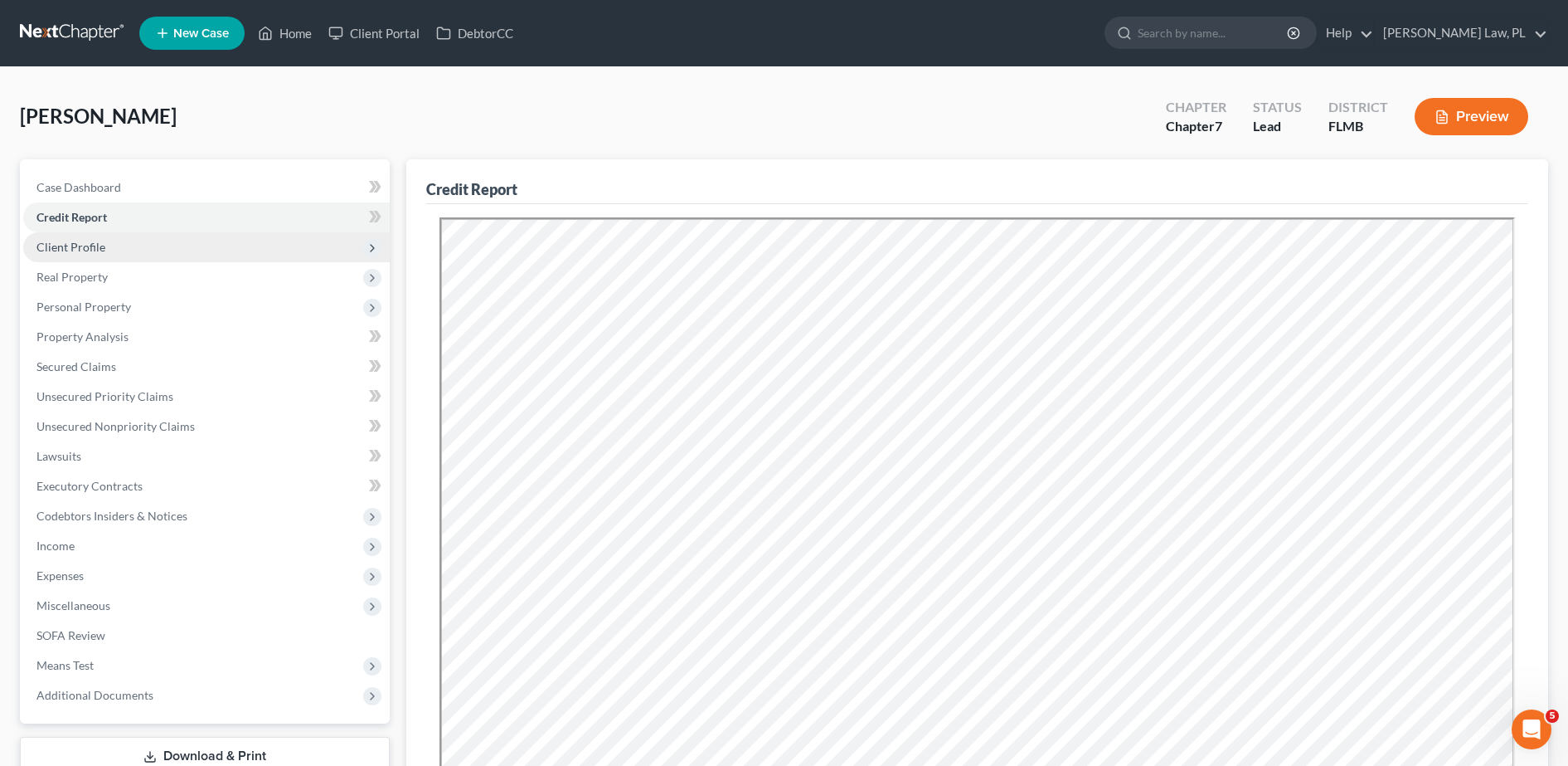
click at [99, 260] on span "Client Profile" at bounding box center [206, 246] width 366 height 30
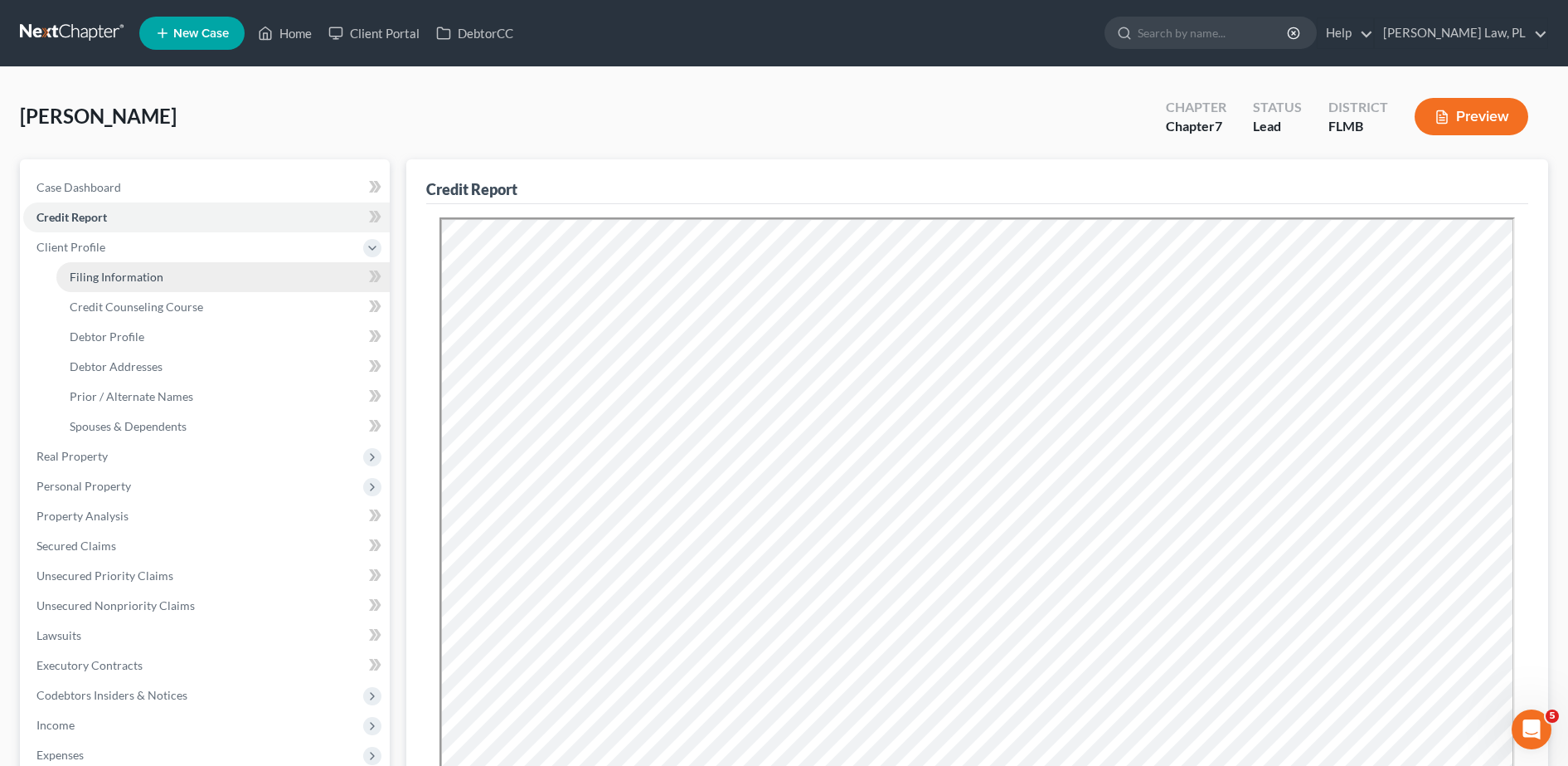
click at [110, 279] on span "Filing Information" at bounding box center [116, 277] width 93 height 14
select select "1"
select select "0"
select select "15"
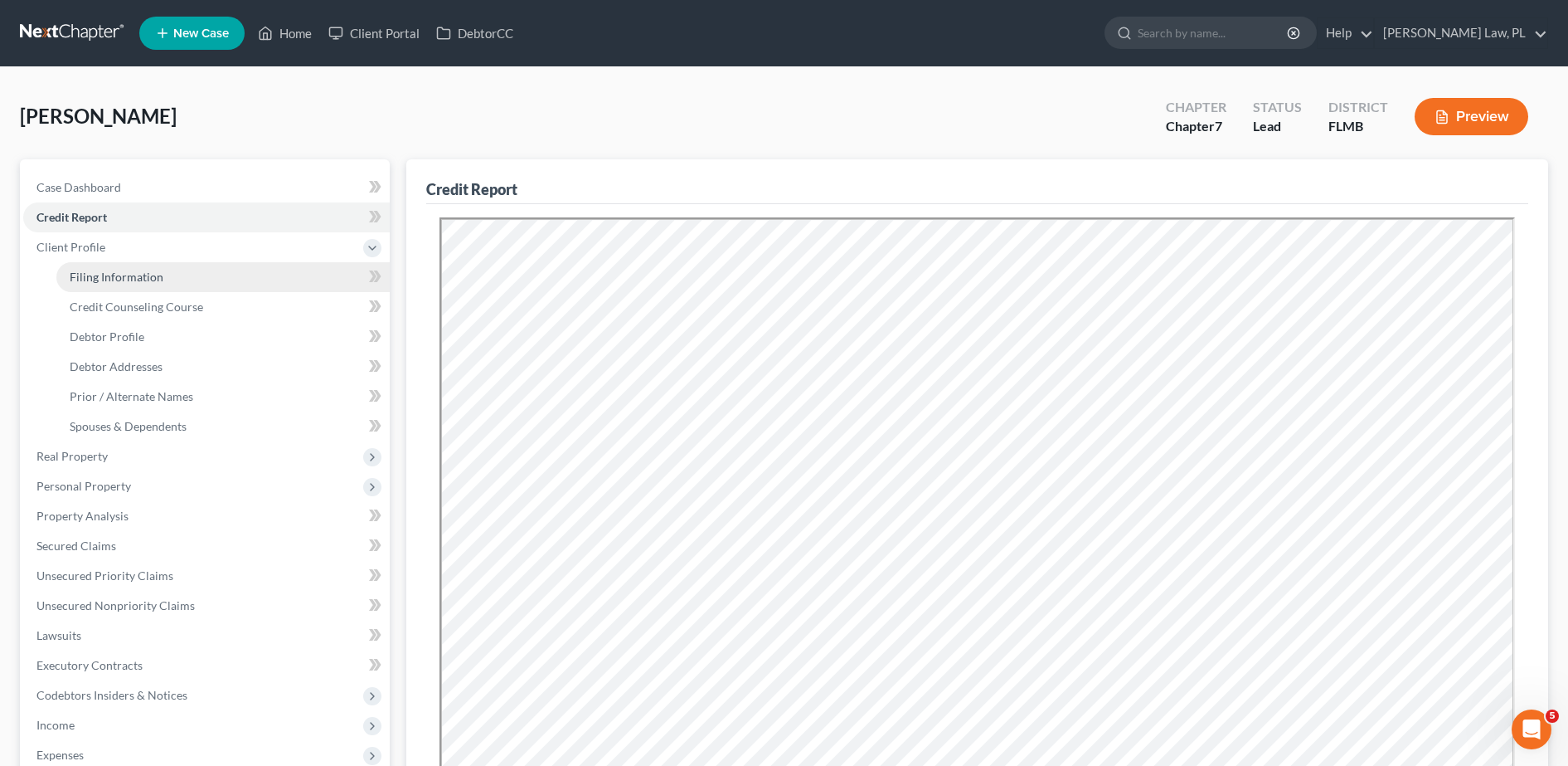
select select "0"
select select "9"
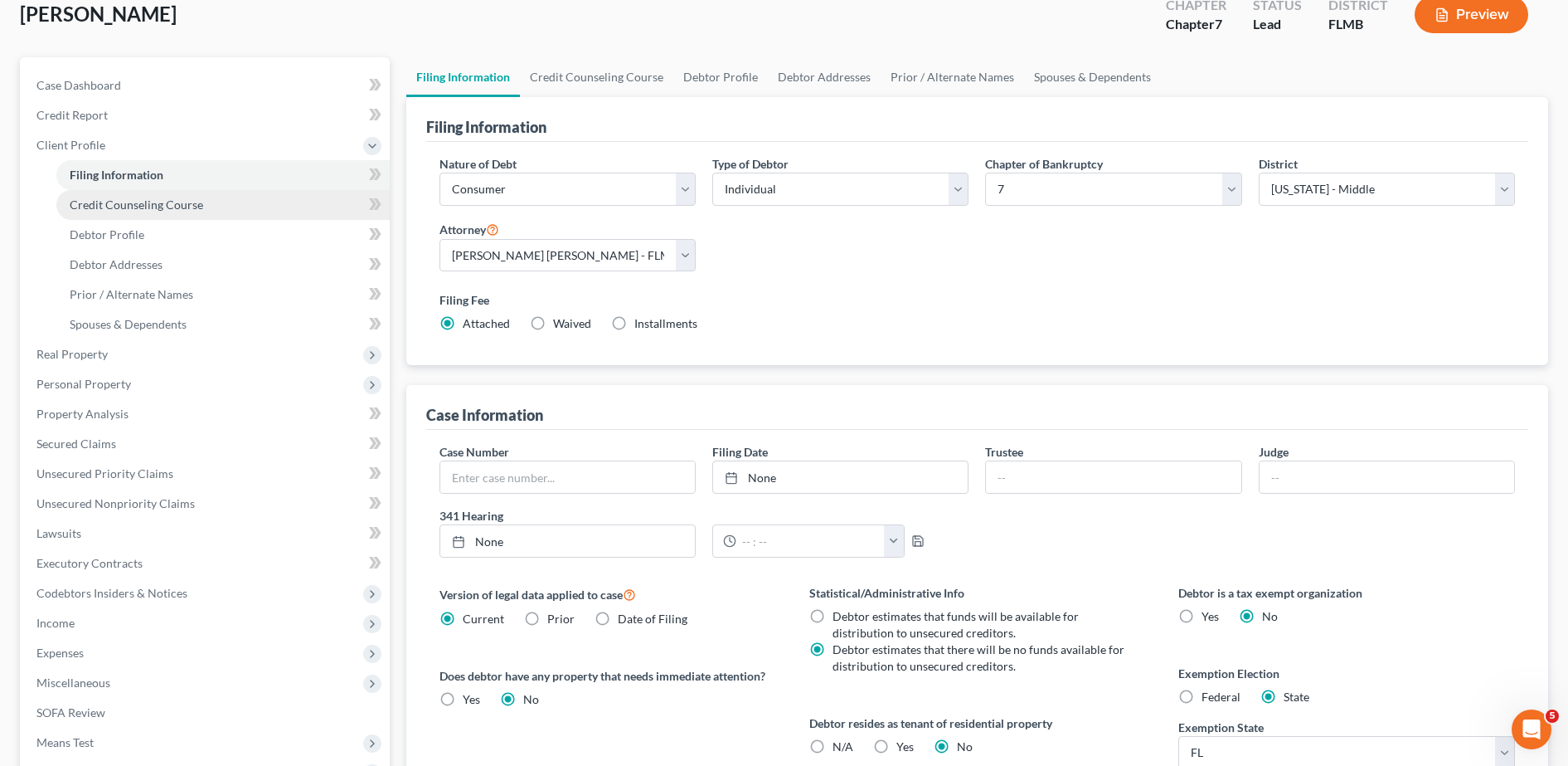
click at [185, 206] on span "Credit Counseling Course" at bounding box center [136, 204] width 134 height 14
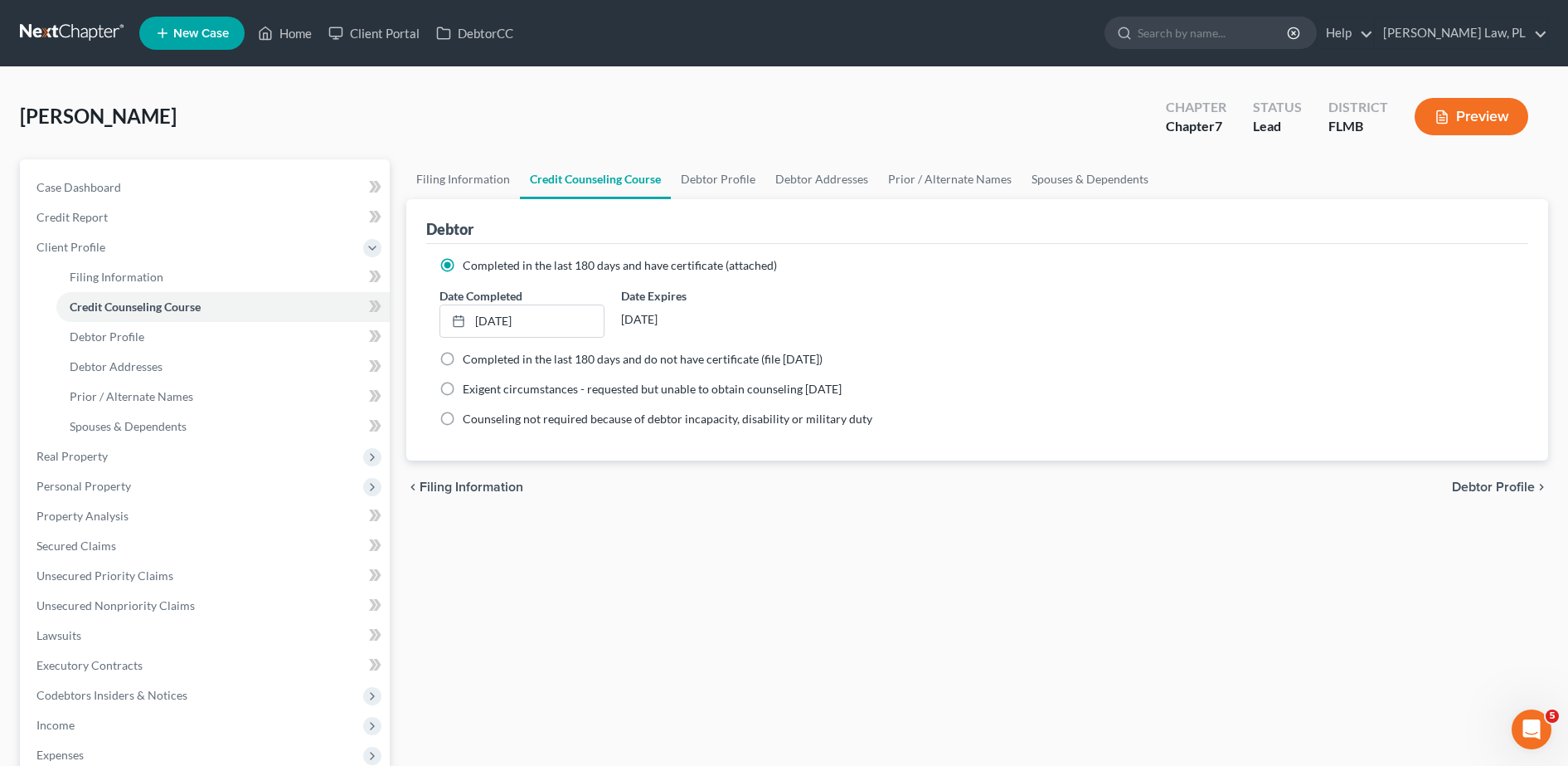
scroll to position [29, 0]
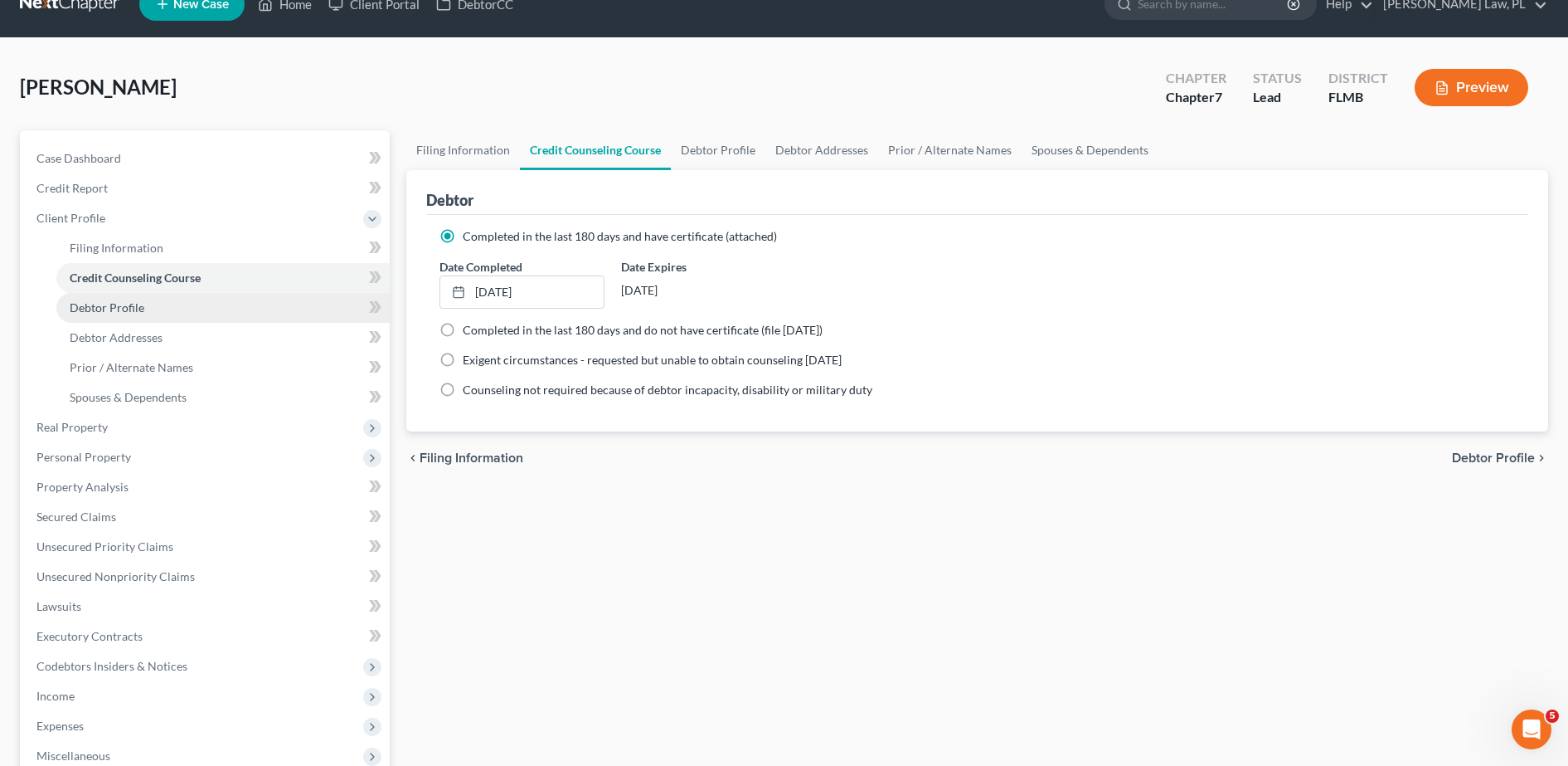
click at [231, 313] on link "Debtor Profile" at bounding box center [223, 307] width 334 height 30
select select "4"
select select "0"
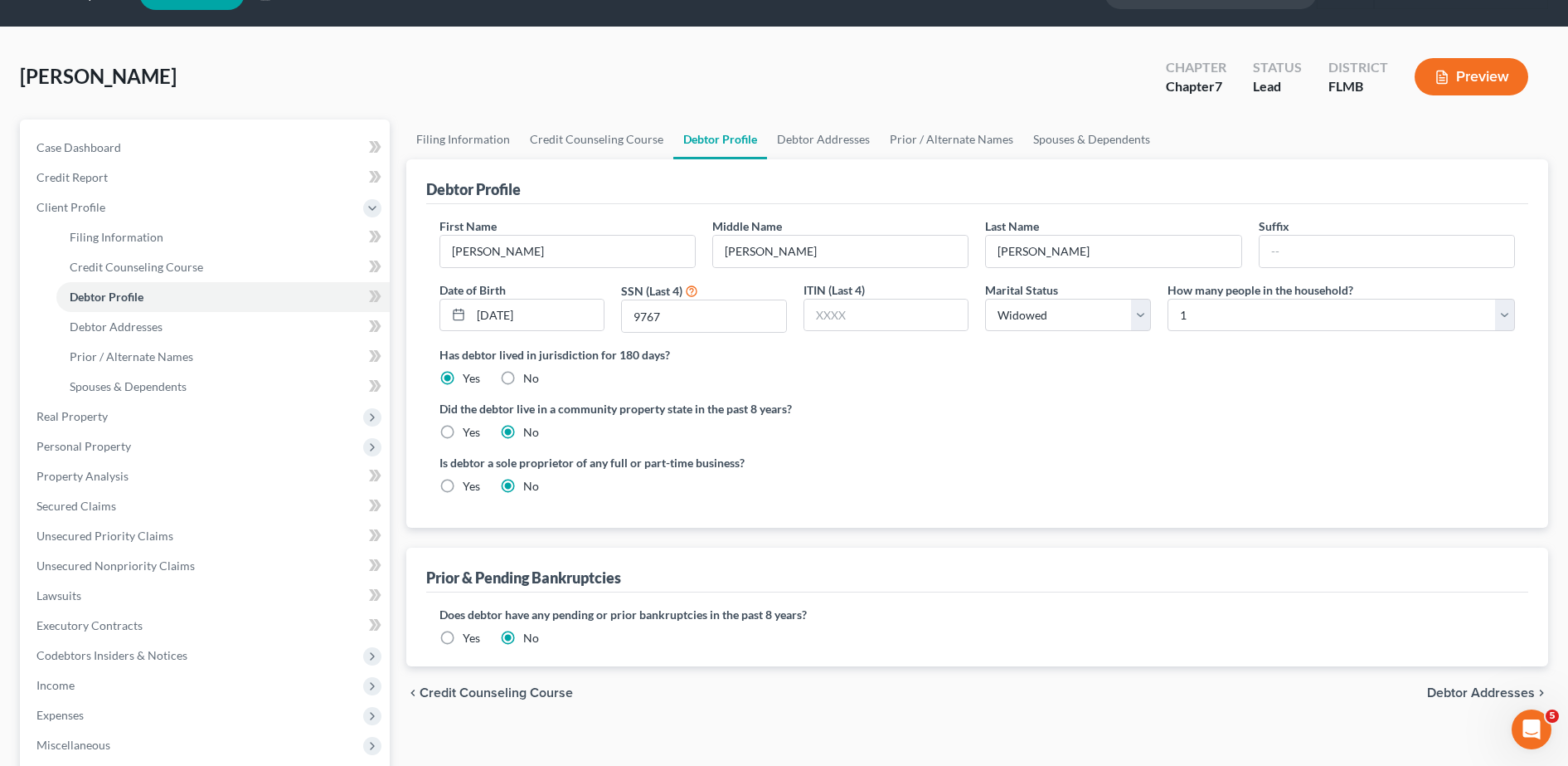
scroll to position [41, 0]
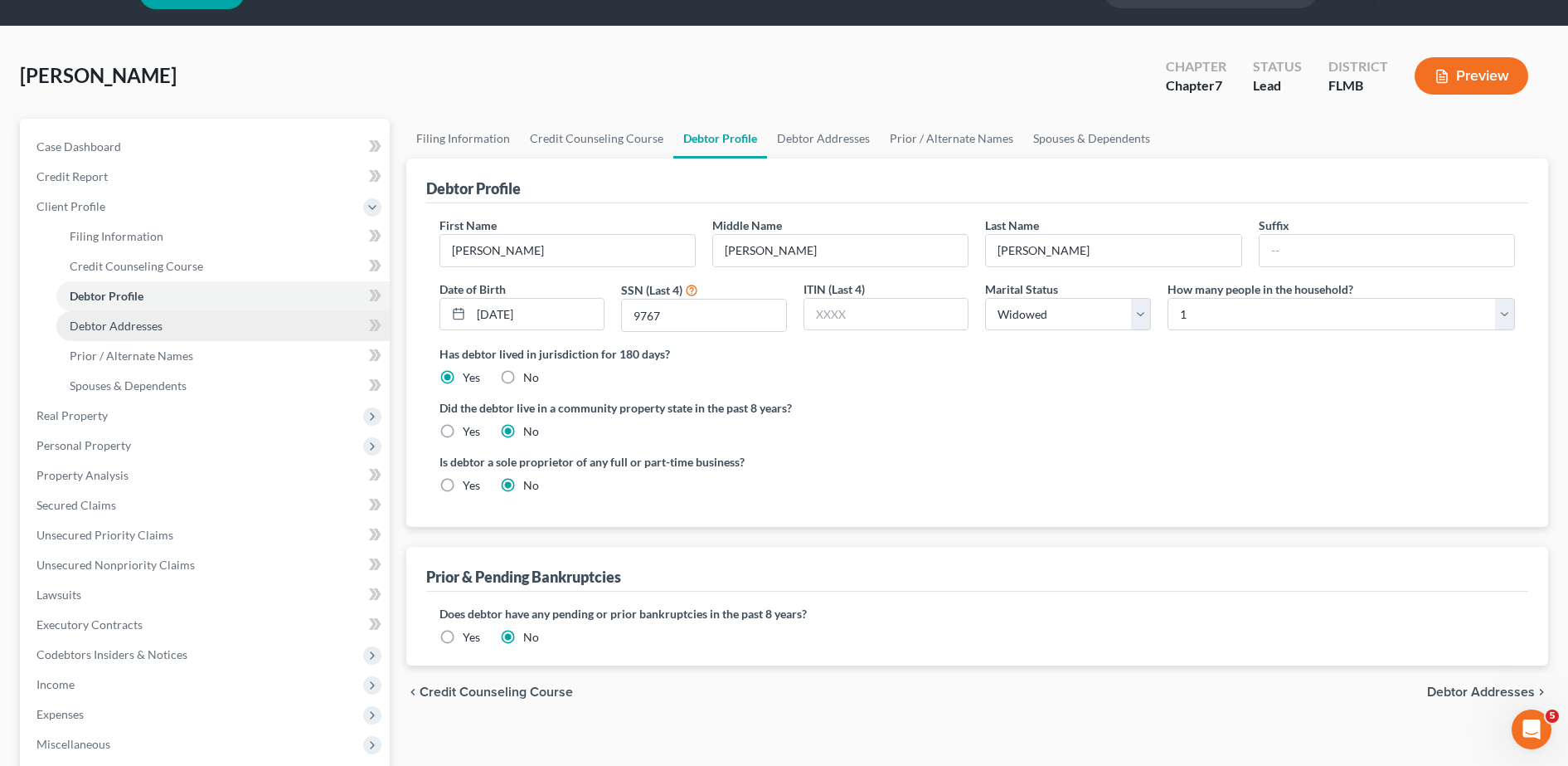
click at [286, 323] on link "Debtor Addresses" at bounding box center [223, 325] width 334 height 30
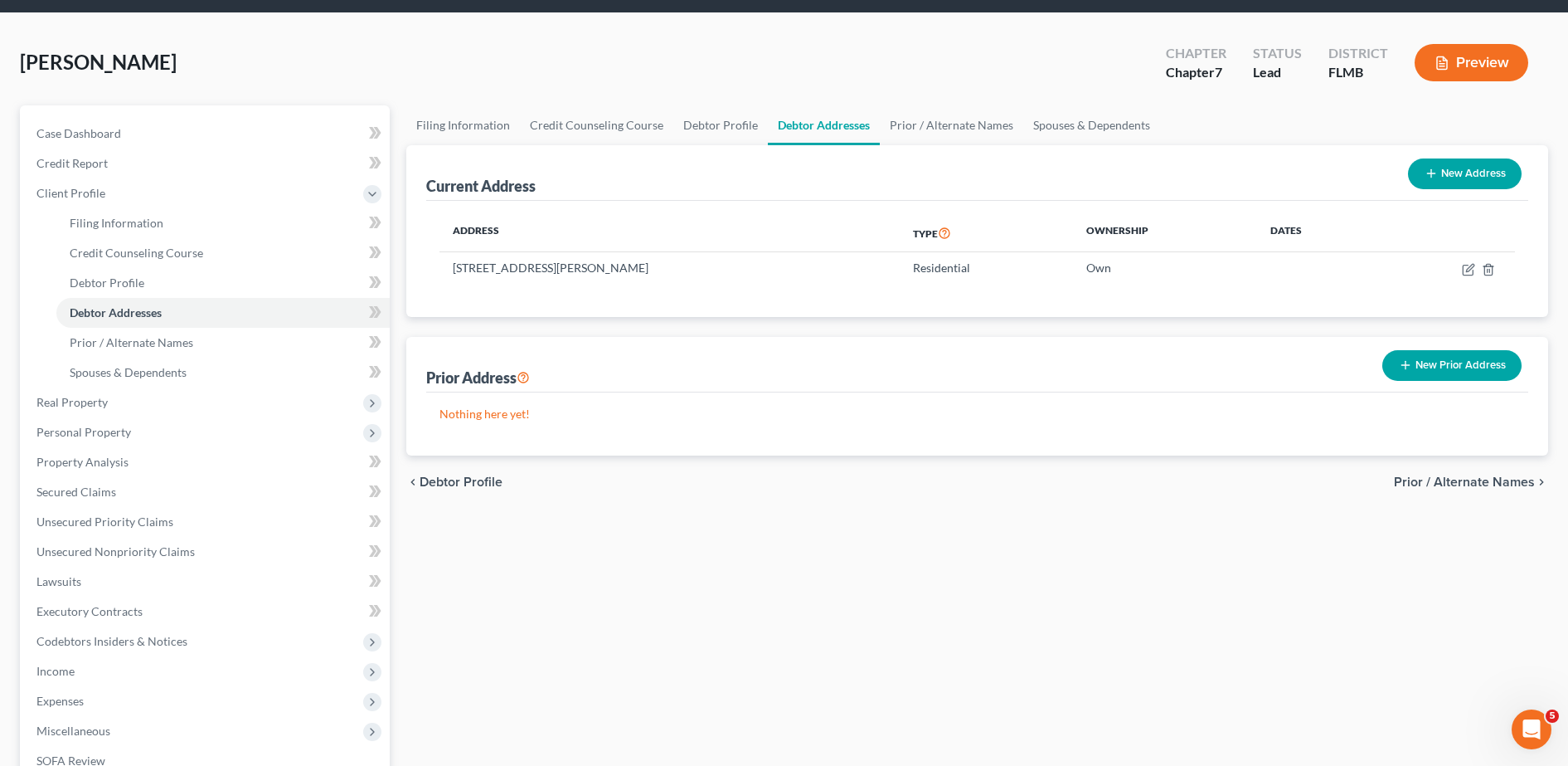
scroll to position [63, 0]
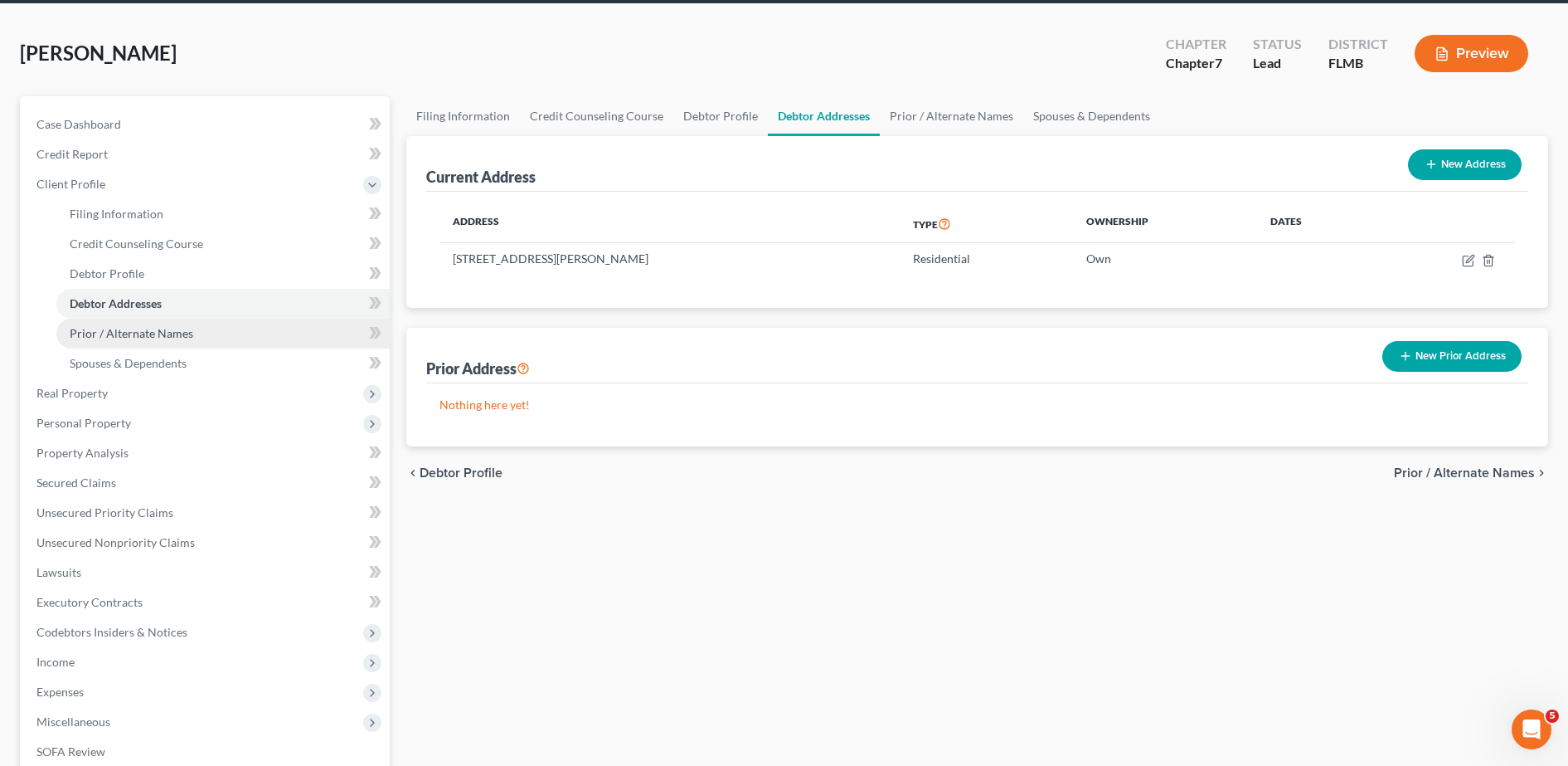
click at [203, 335] on link "Prior / Alternate Names" at bounding box center [223, 333] width 334 height 30
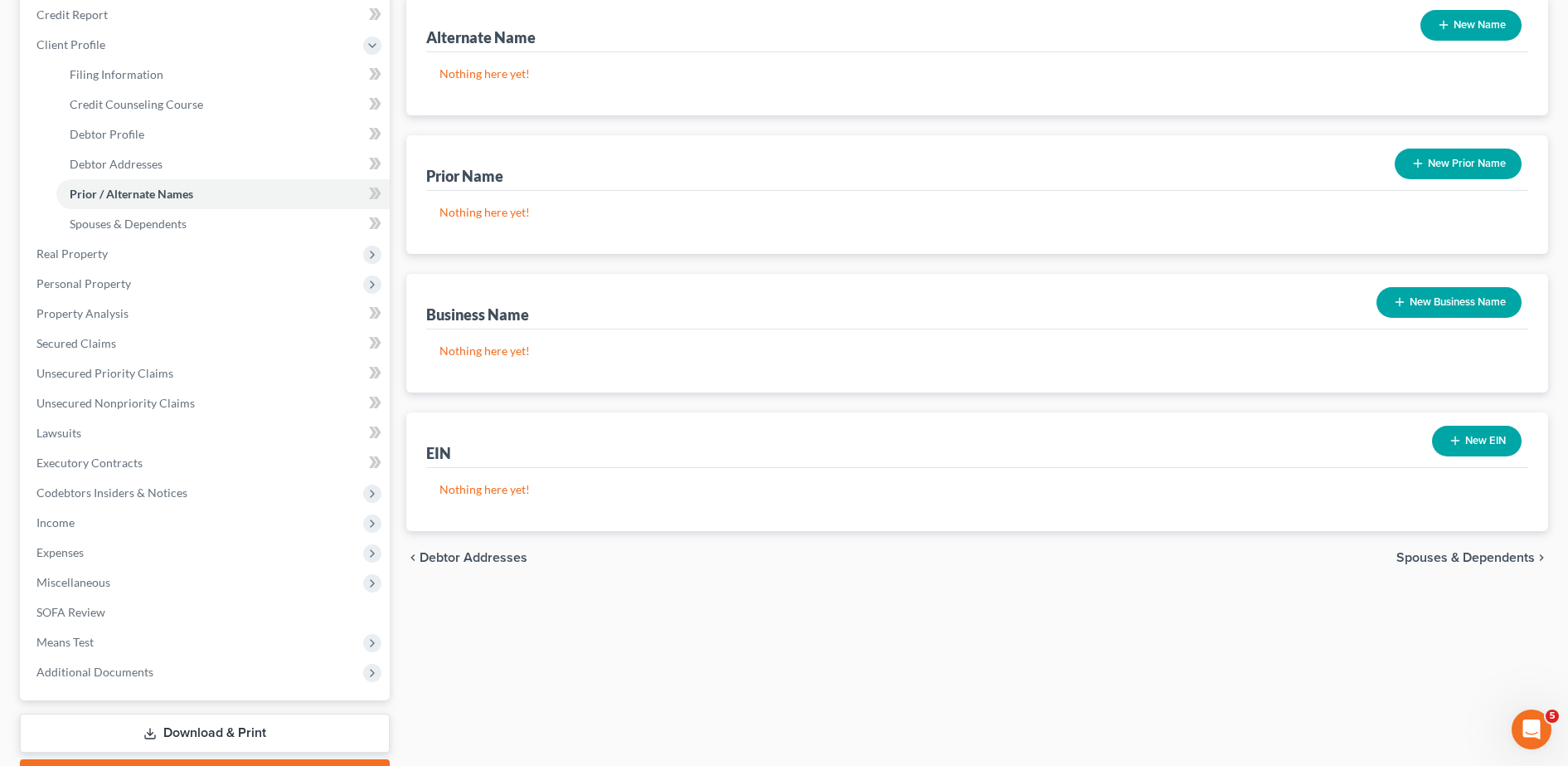
scroll to position [208, 0]
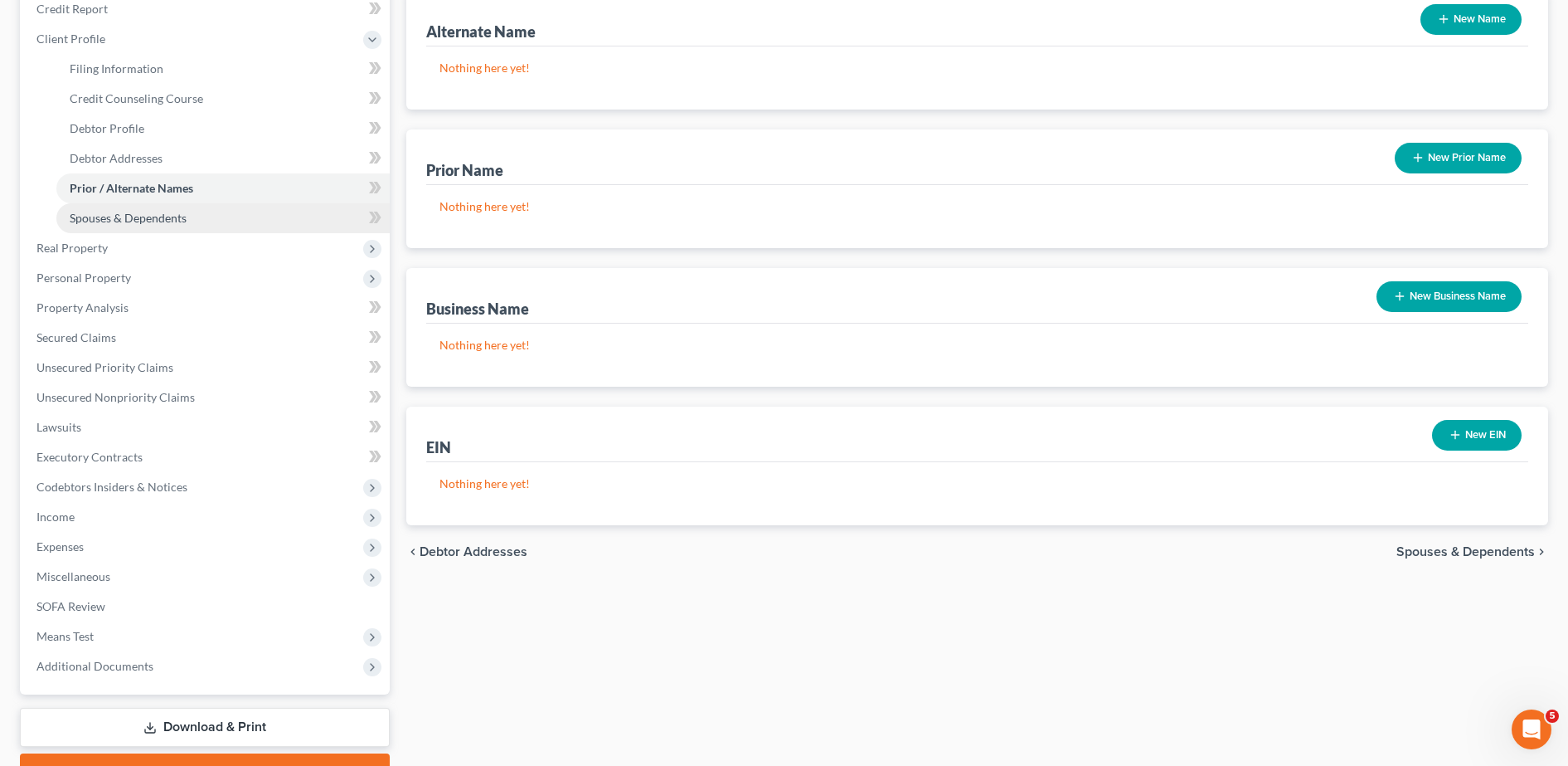
click at [197, 222] on link "Spouses & Dependents" at bounding box center [223, 217] width 334 height 30
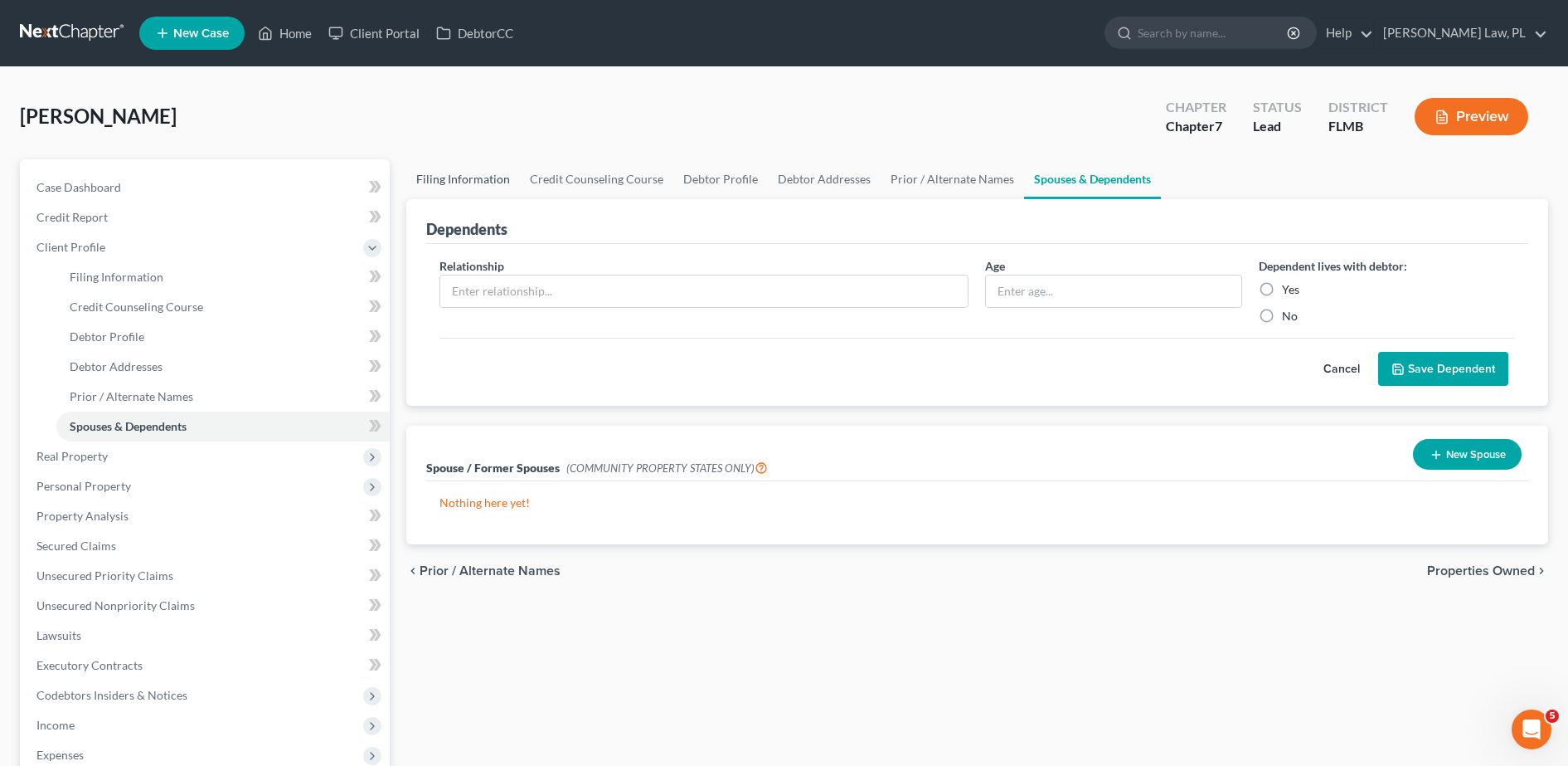
scroll to position [41, 0]
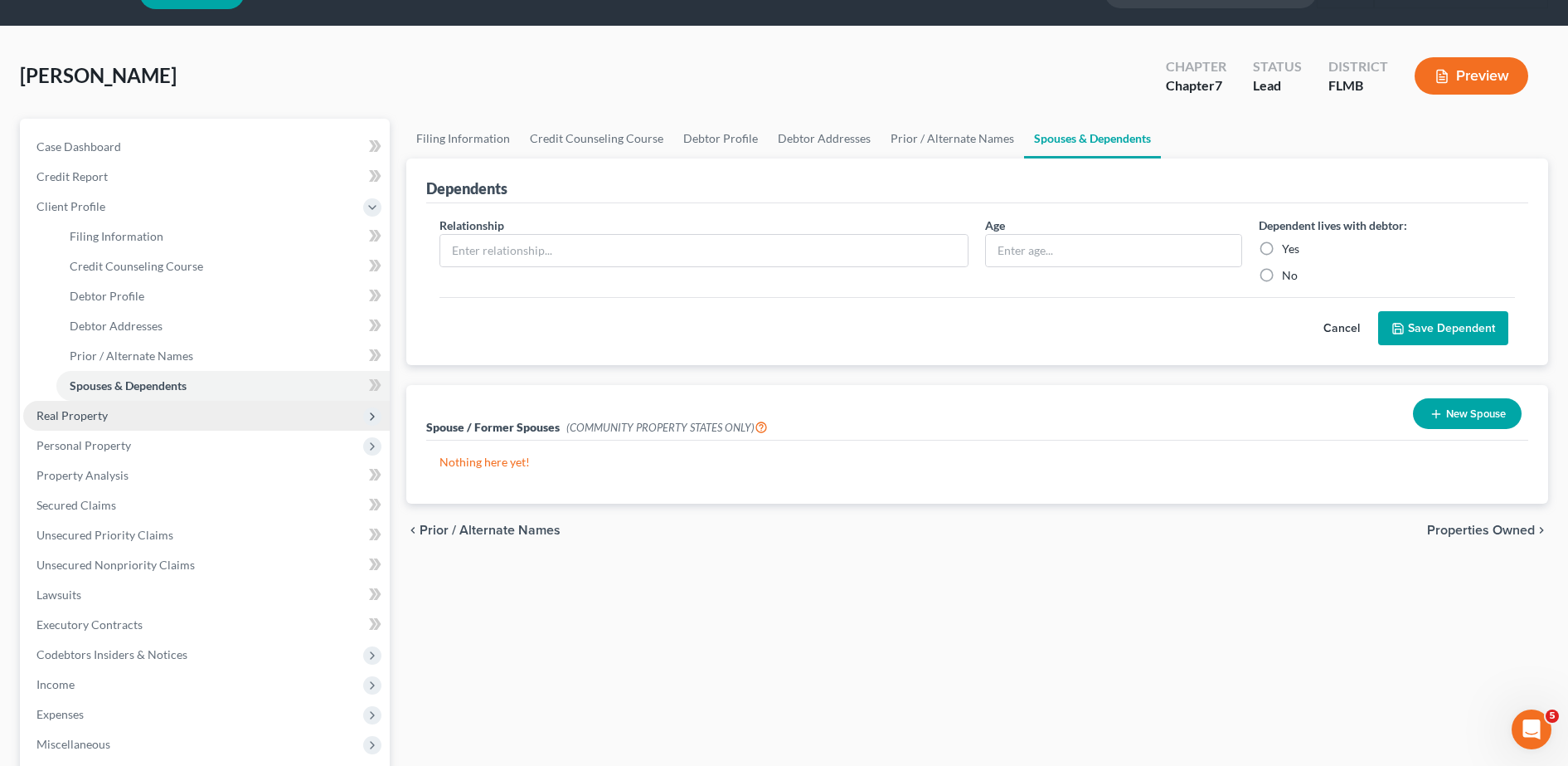
click at [128, 423] on span "Real Property" at bounding box center [206, 415] width 366 height 30
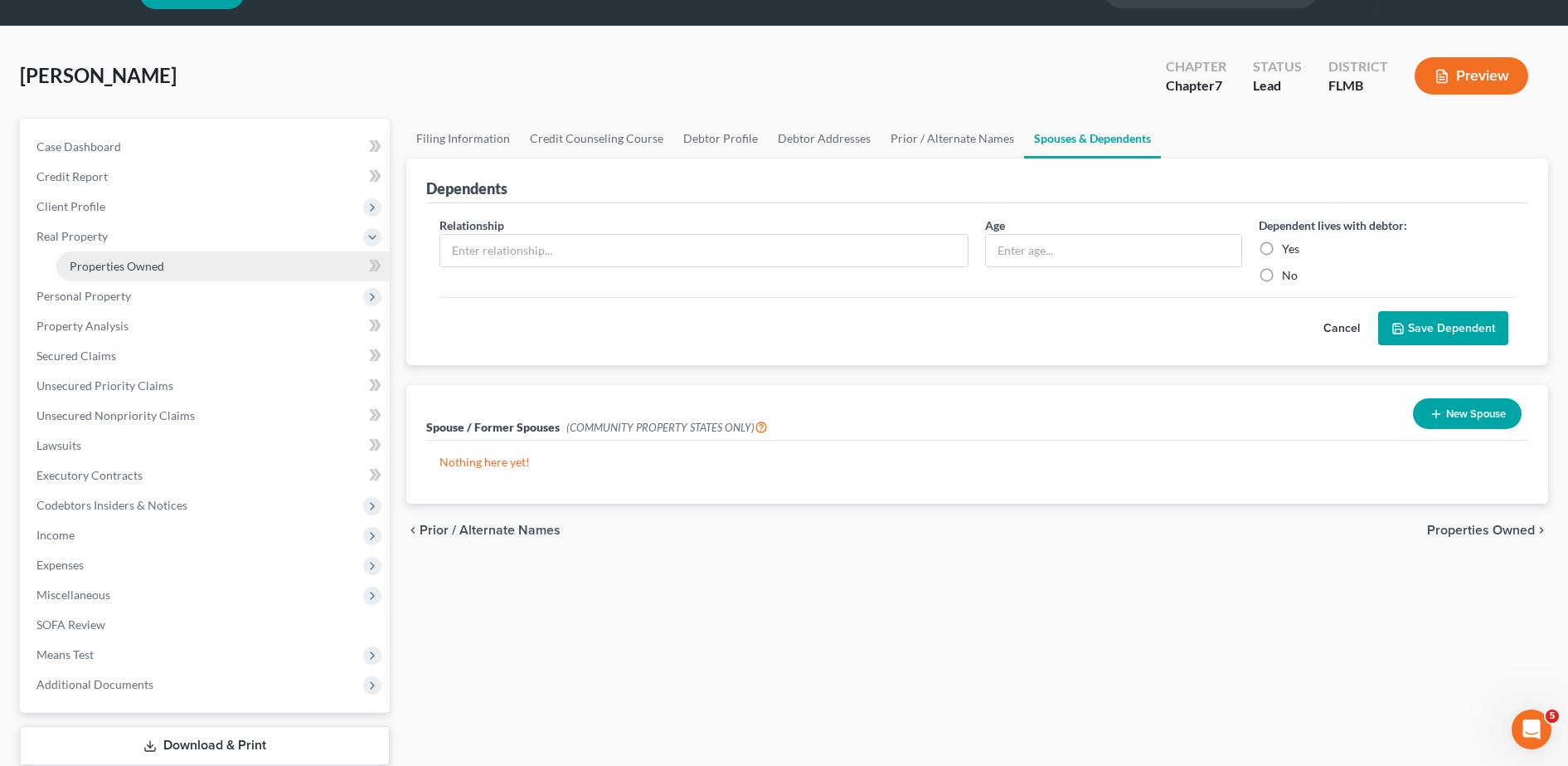
click at [158, 263] on span "Properties Owned" at bounding box center [116, 265] width 94 height 14
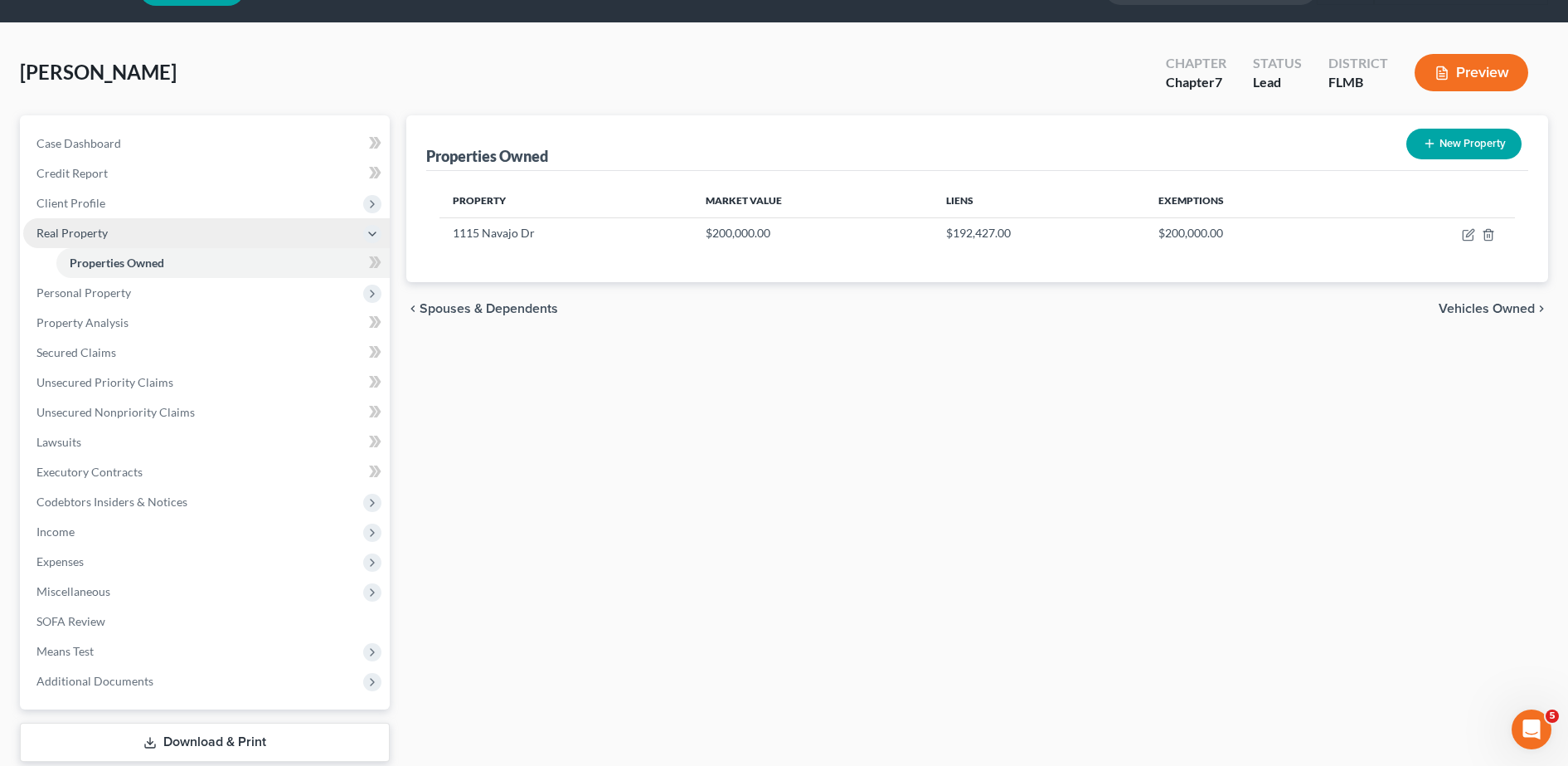
scroll to position [45, 0]
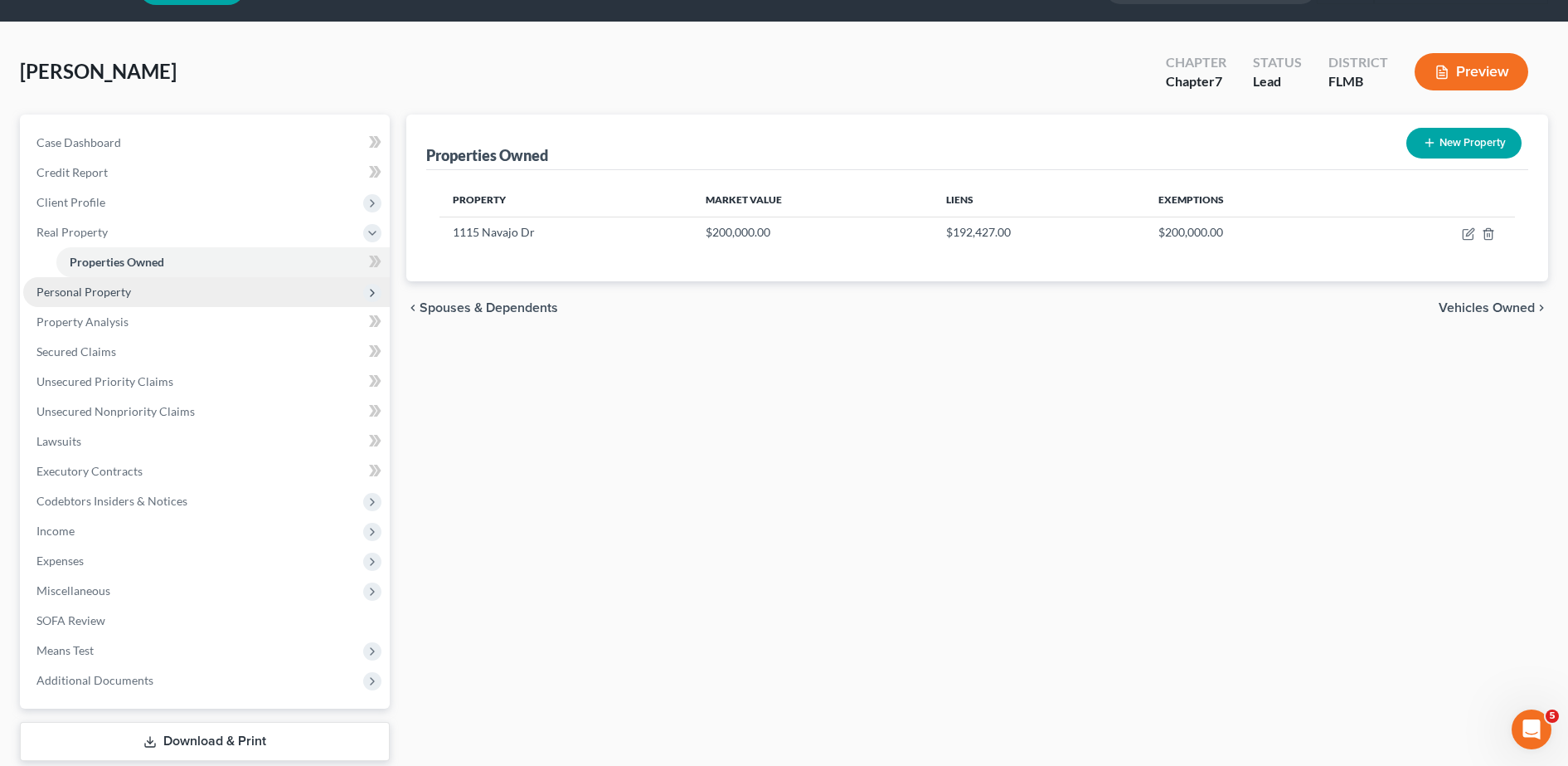
click at [124, 292] on span "Personal Property" at bounding box center [83, 291] width 94 height 14
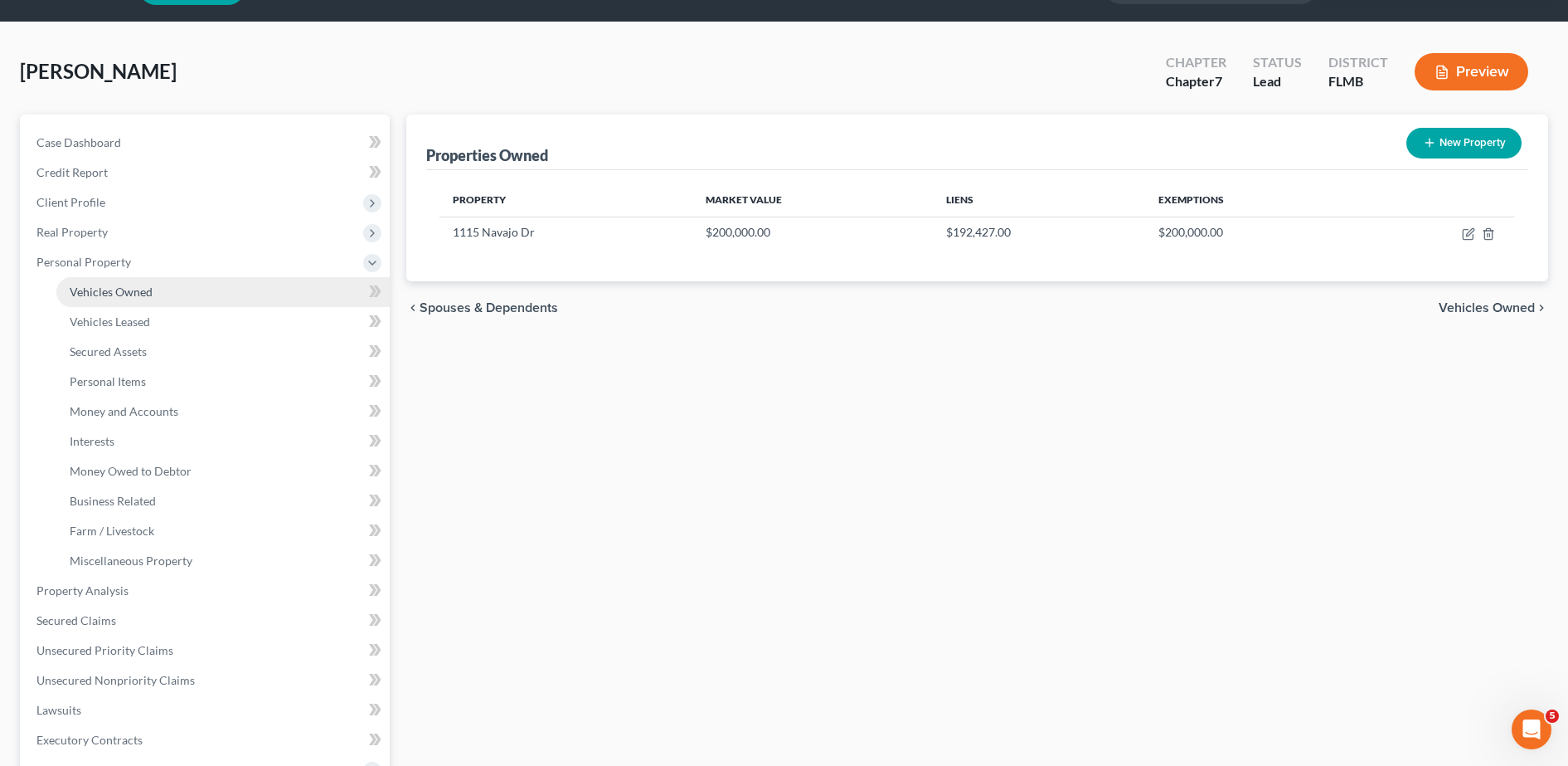
click at [154, 287] on link "Vehicles Owned" at bounding box center [223, 291] width 334 height 30
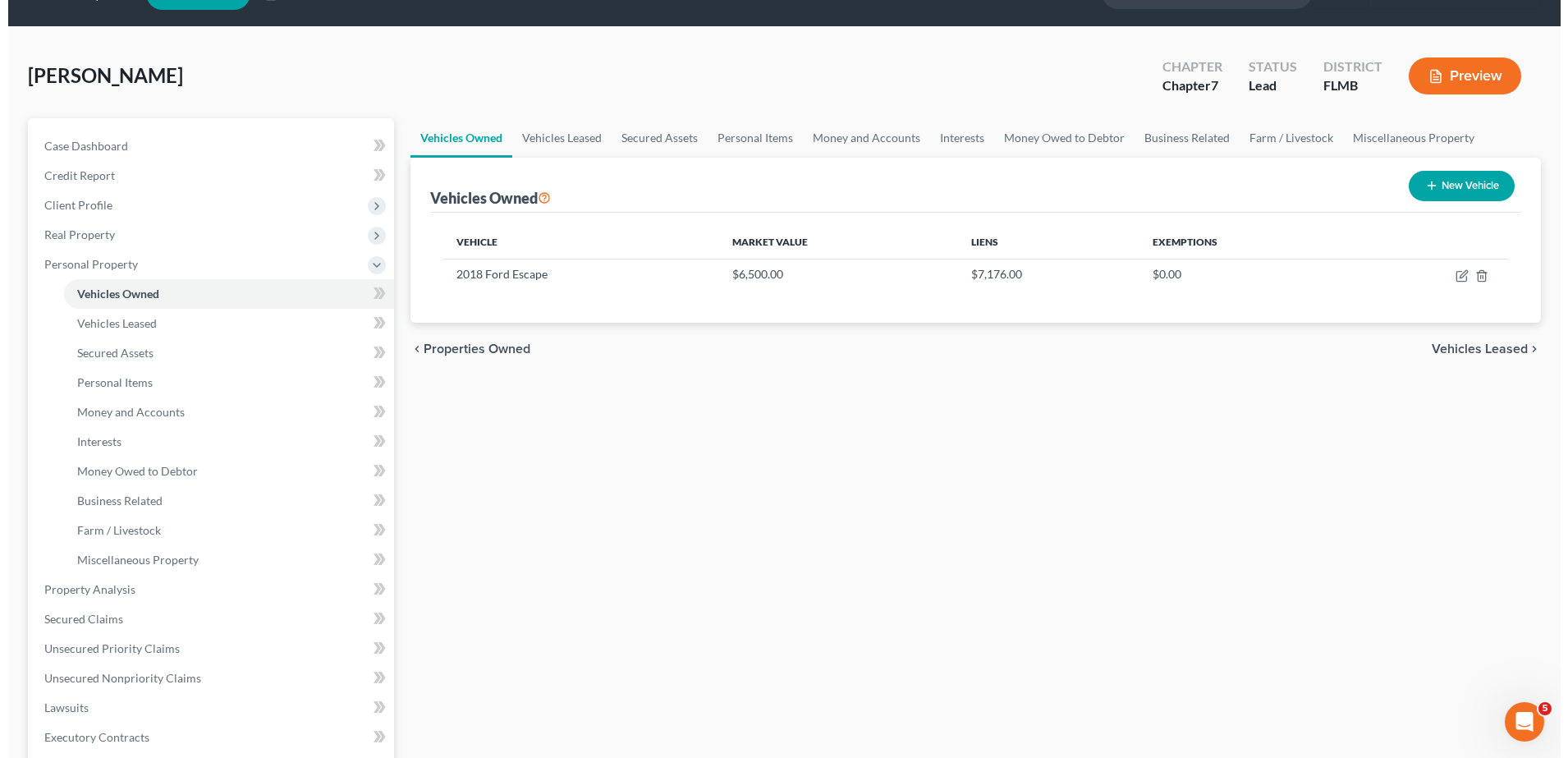
scroll to position [42, 0]
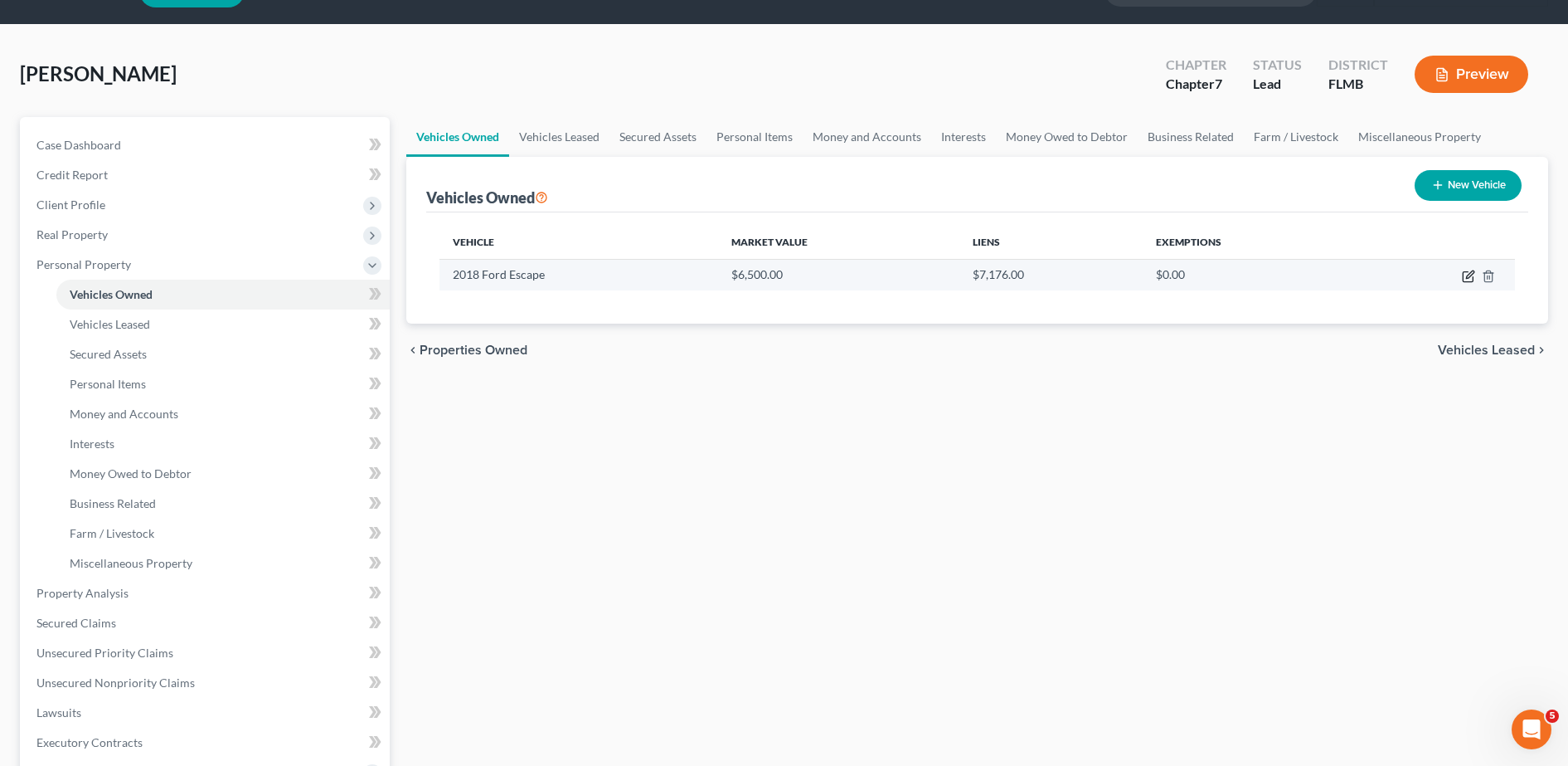
click at [1466, 277] on icon "button" at bounding box center [1469, 277] width 13 height 13
select select "0"
select select "8"
select select "3"
select select "0"
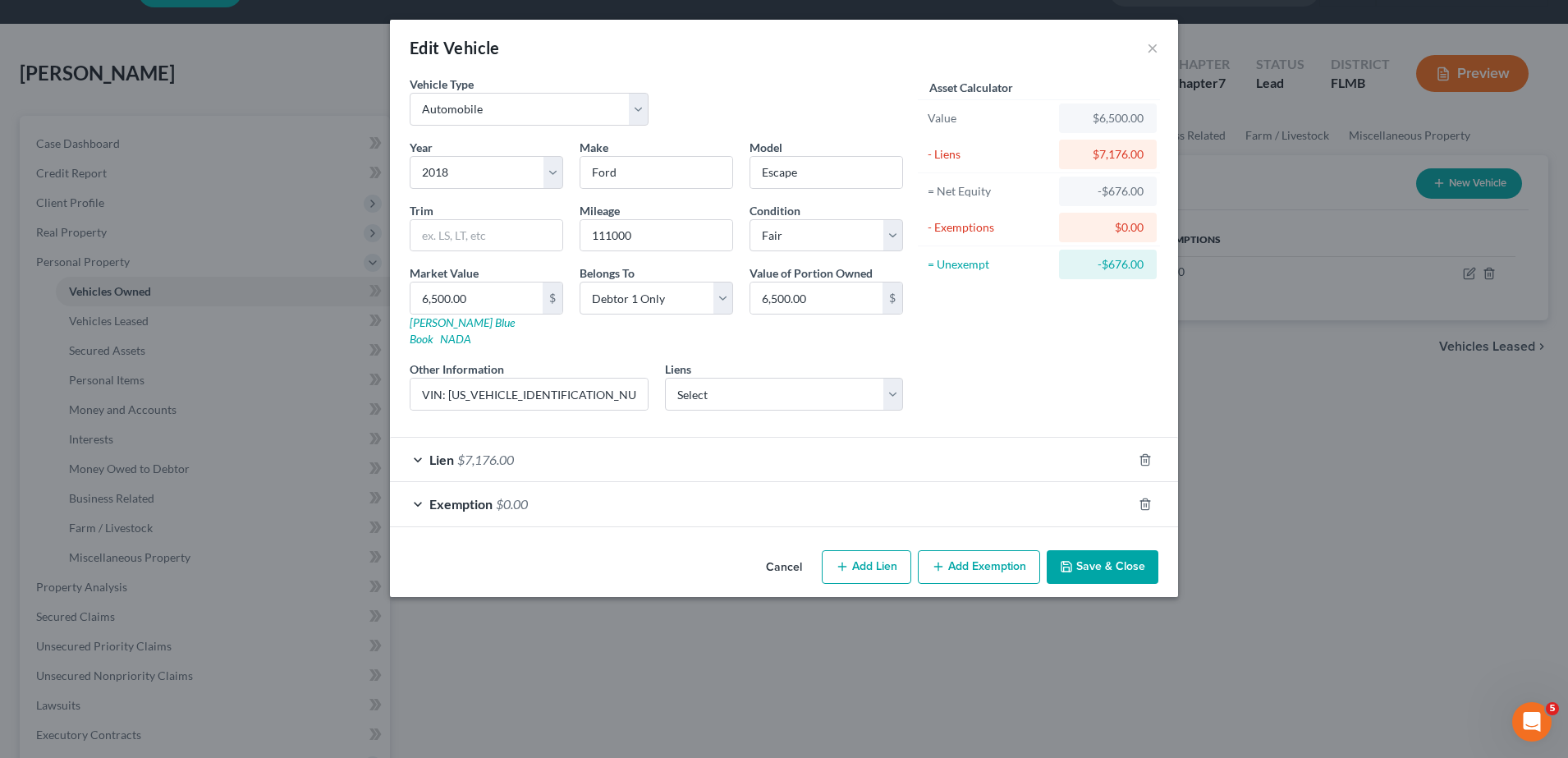
click at [952, 558] on button "Add Exemption" at bounding box center [979, 567] width 123 height 35
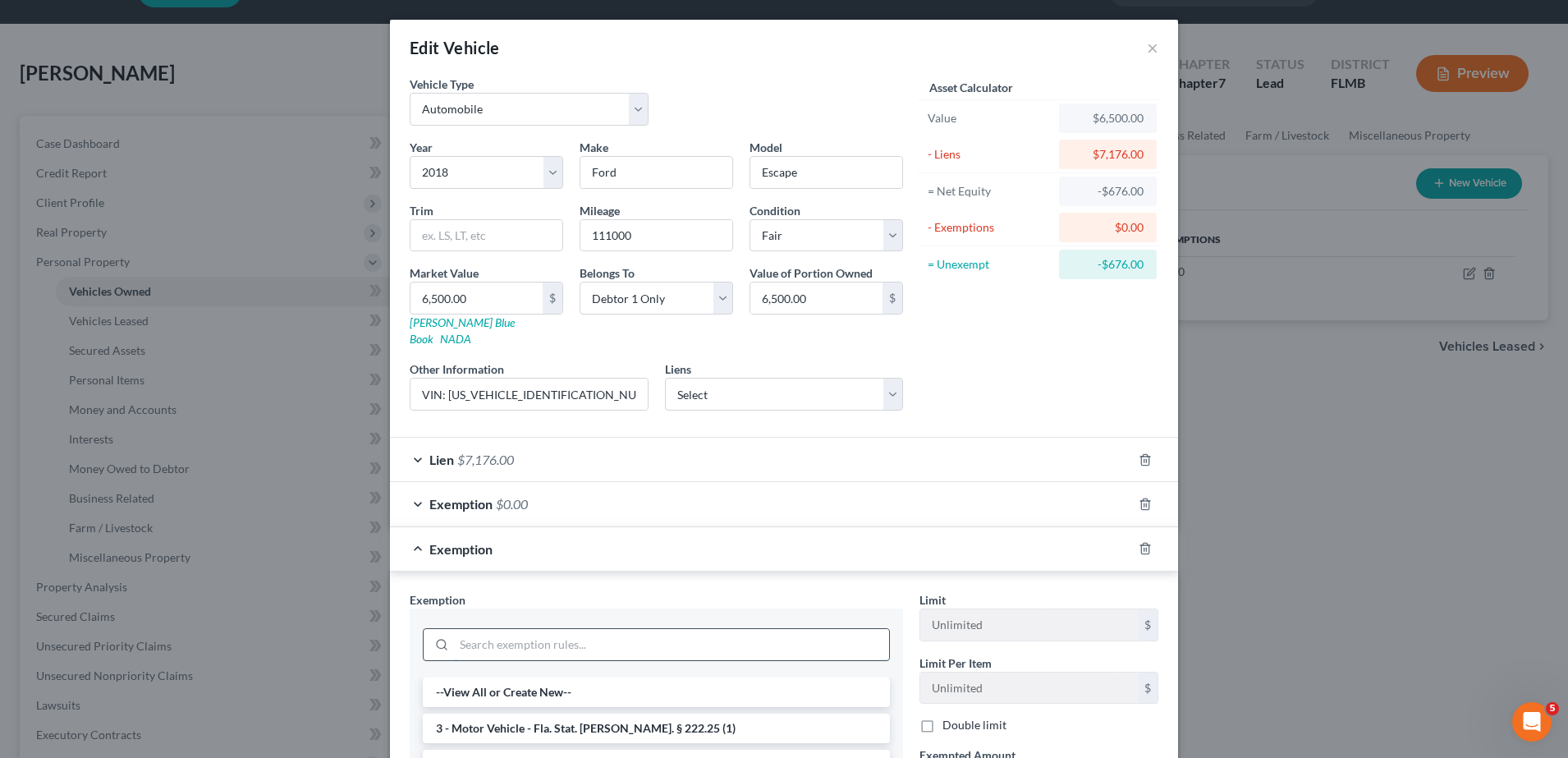
click at [670, 629] on input "search" at bounding box center [671, 644] width 435 height 31
type input "per"
click at [654, 714] on li "1 - Personal property (any) - Fla. Const. Art.10, § 4(a) (2)" at bounding box center [656, 728] width 467 height 29
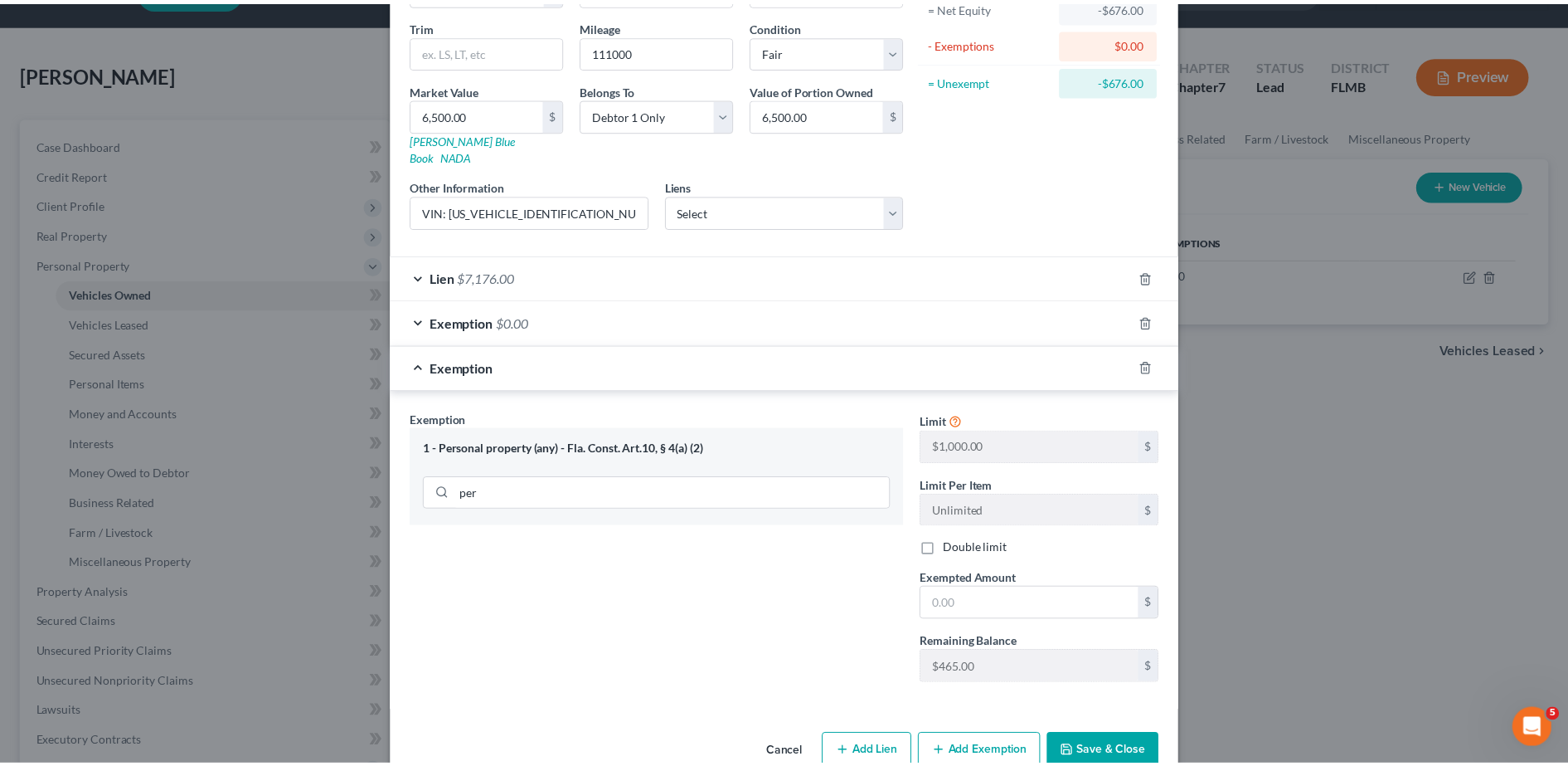
scroll to position [194, 0]
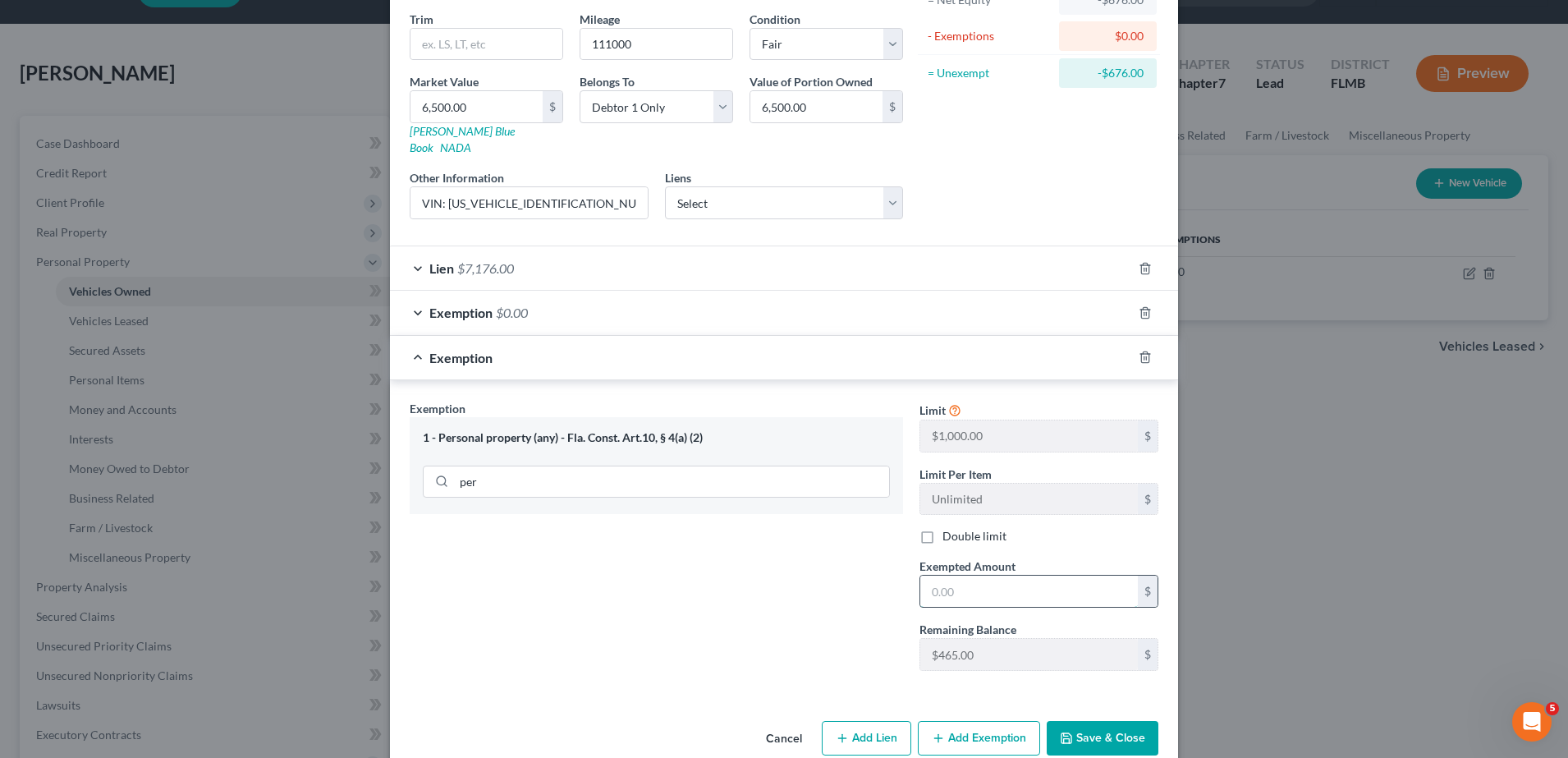
click at [984, 575] on input "text" at bounding box center [1029, 590] width 217 height 31
type input "0.00"
click at [1095, 724] on button "Save & Close" at bounding box center [1103, 737] width 111 height 35
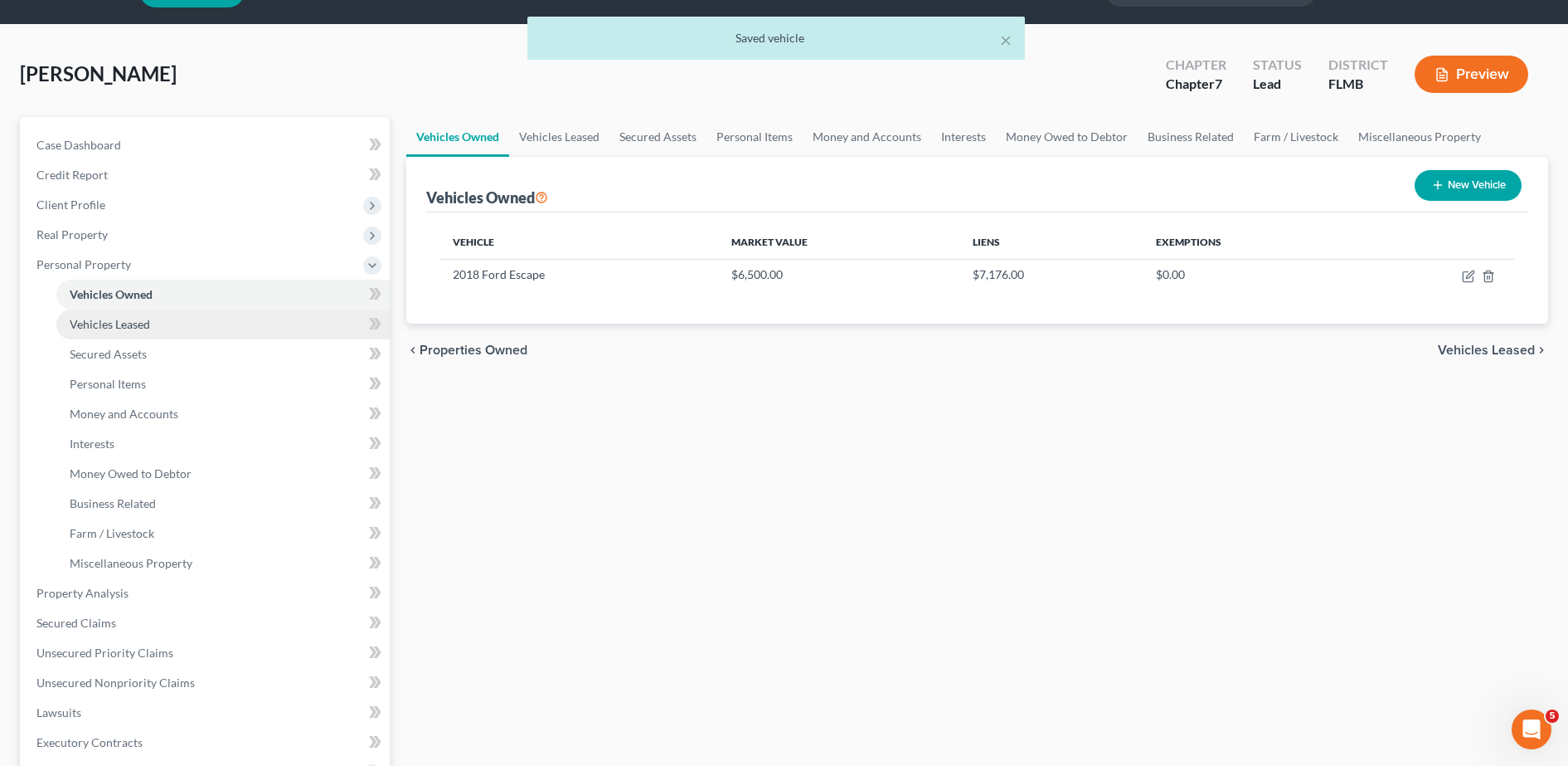
click at [168, 323] on link "Vehicles Leased" at bounding box center [223, 323] width 334 height 30
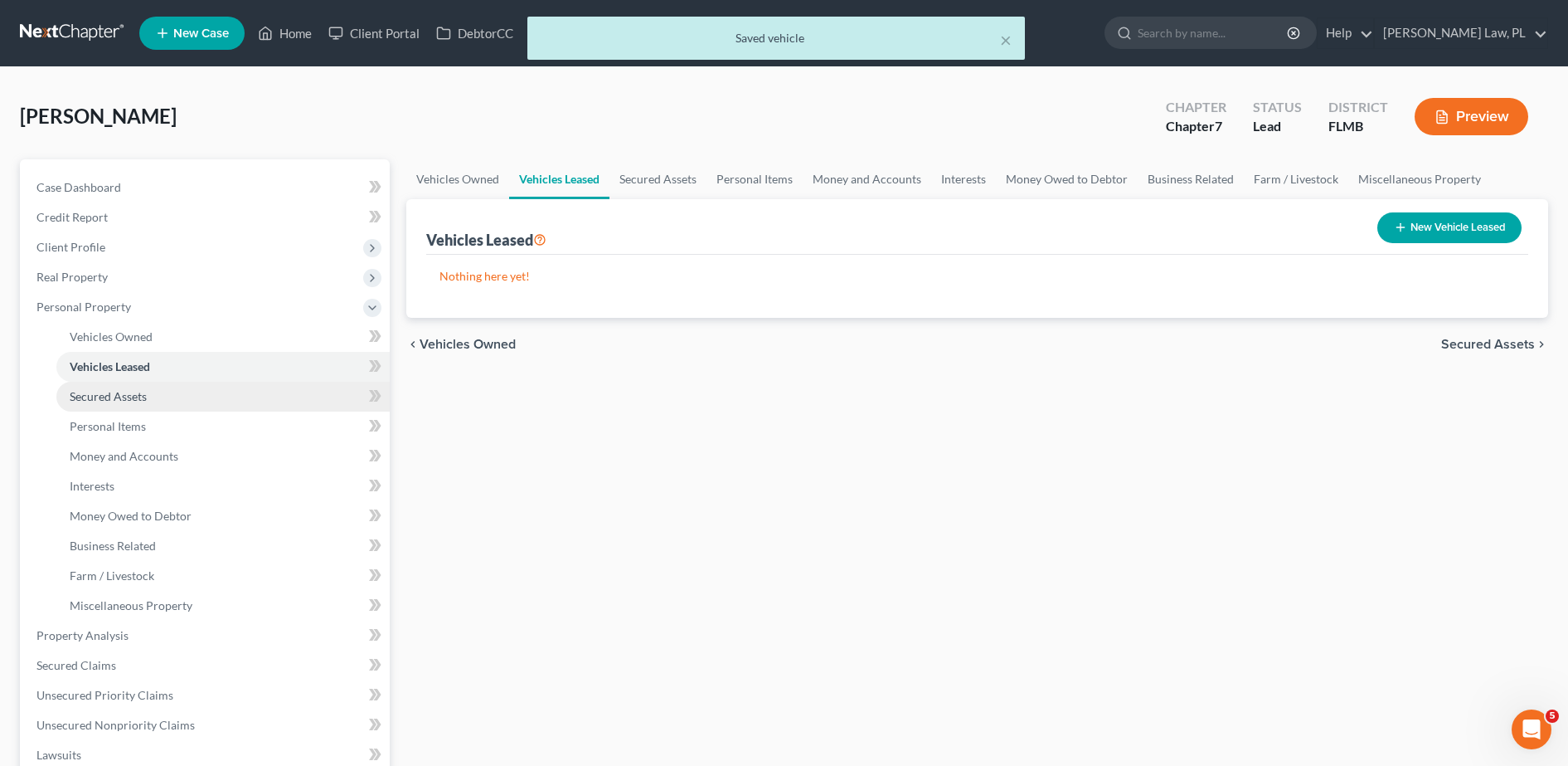
click at [150, 397] on link "Secured Assets" at bounding box center [223, 396] width 334 height 30
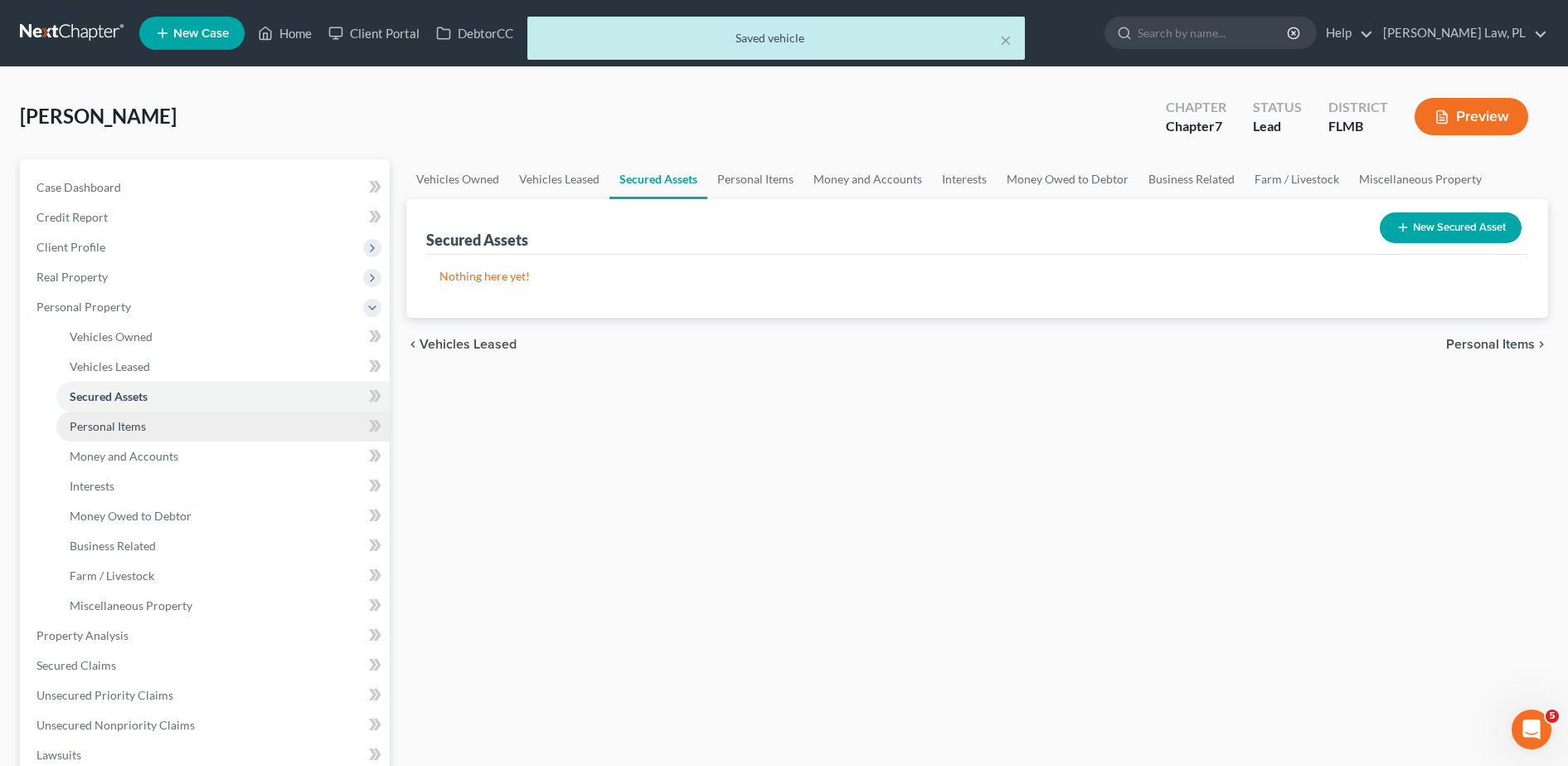
click at [150, 421] on link "Personal Items" at bounding box center [223, 425] width 334 height 30
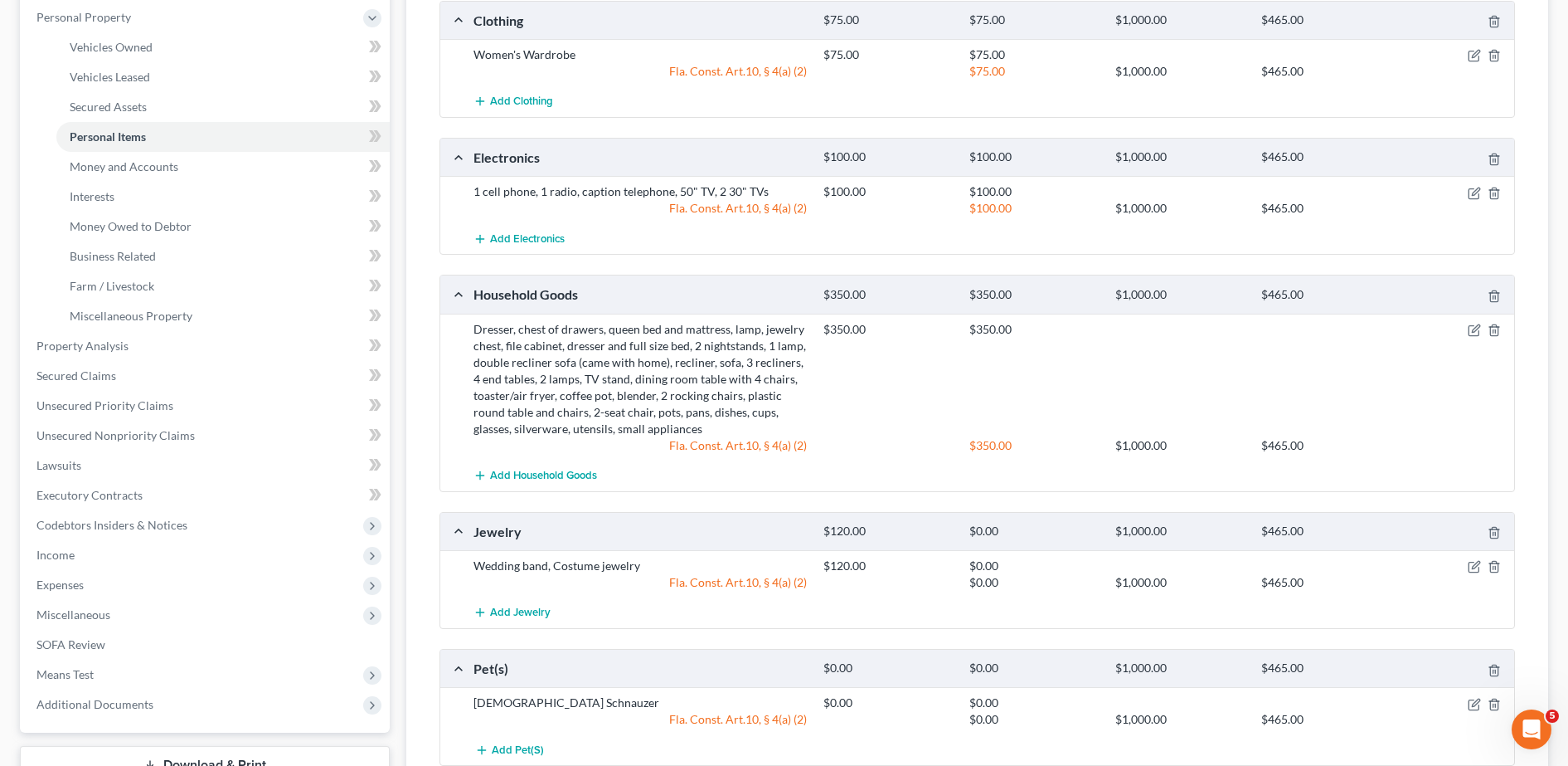
scroll to position [278, 0]
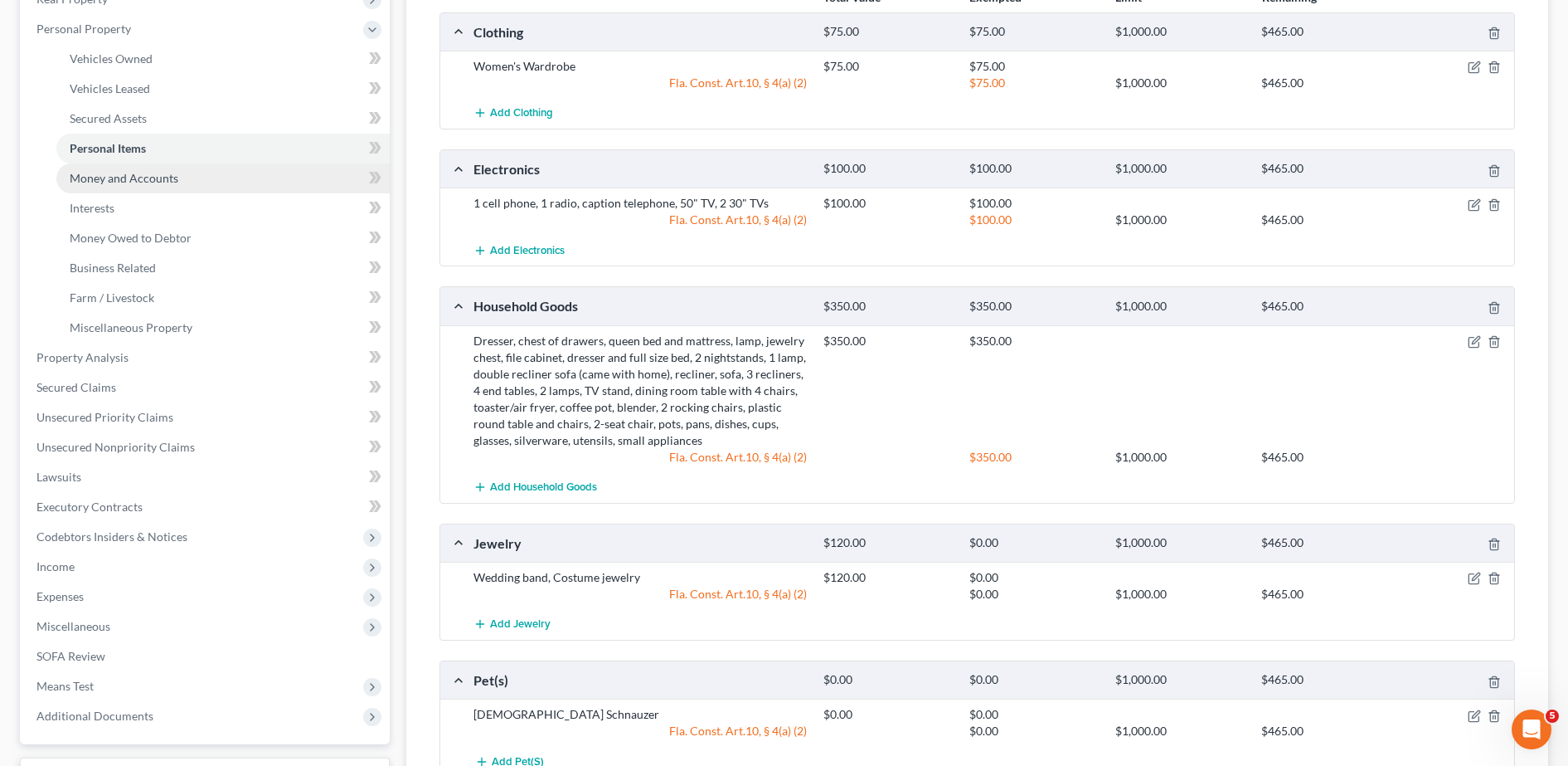
click at [187, 183] on link "Money and Accounts" at bounding box center [223, 177] width 334 height 30
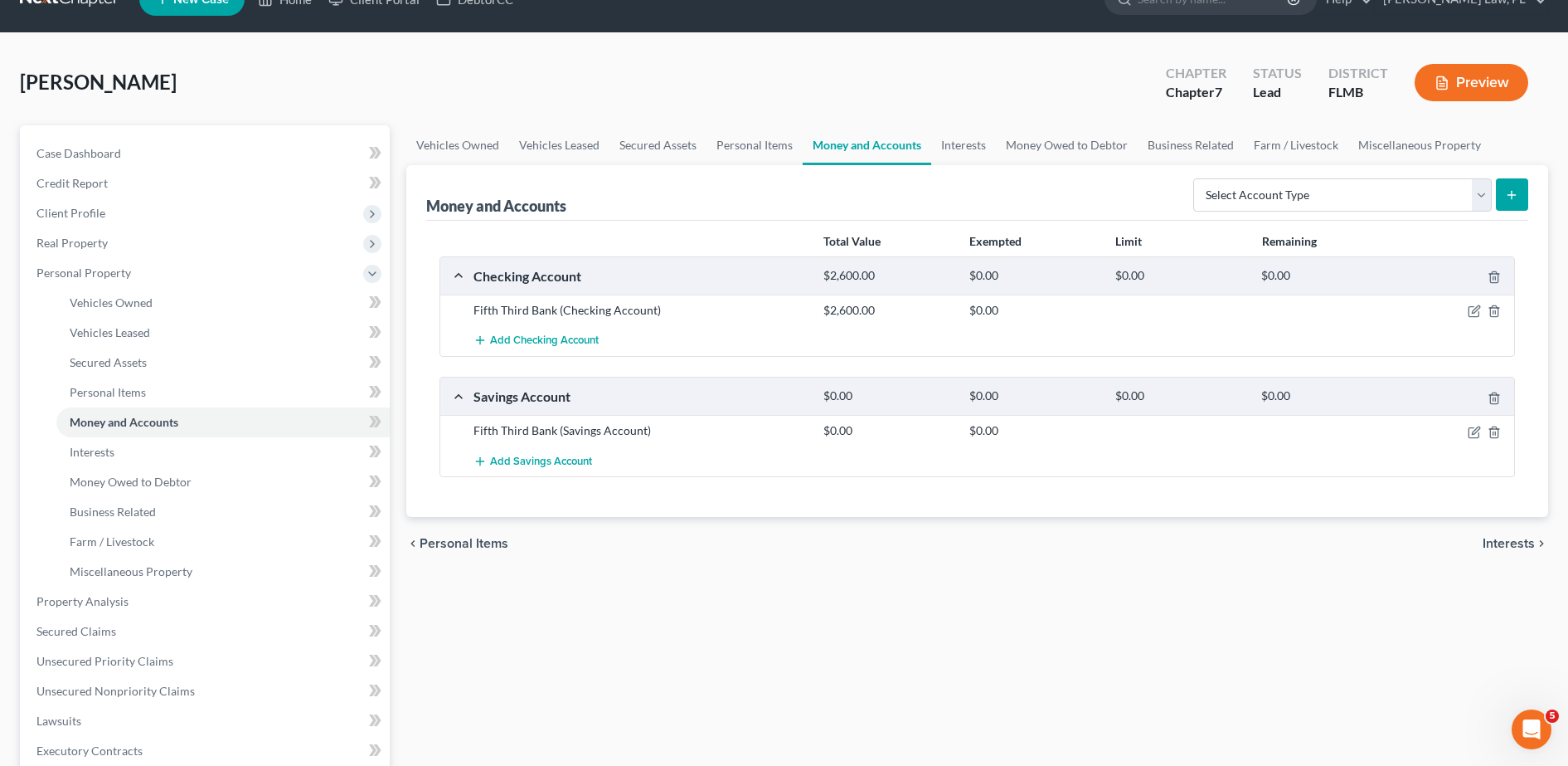
scroll to position [33, 0]
click at [1468, 318] on icon "button" at bounding box center [1475, 312] width 13 height 13
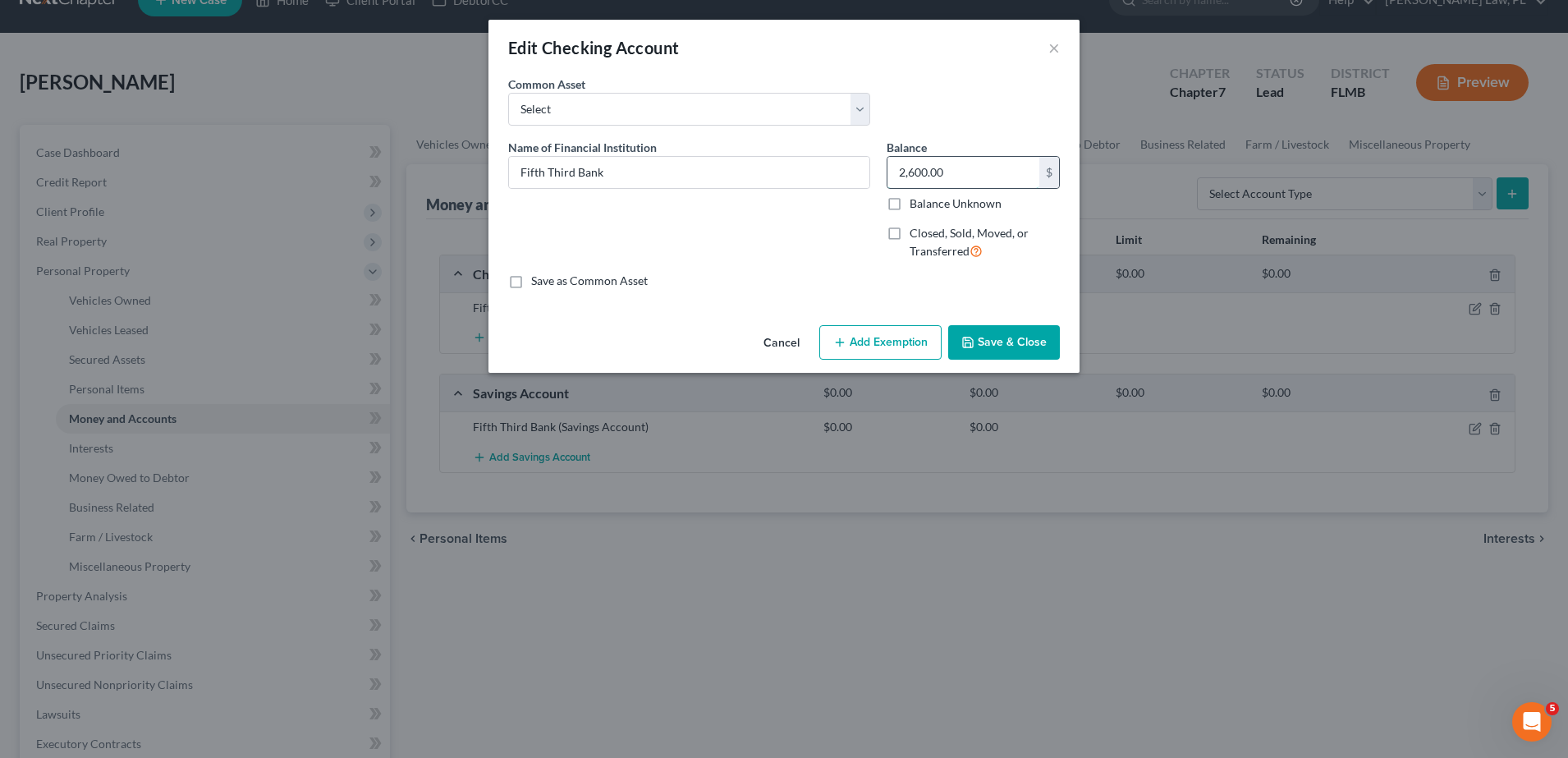
click at [980, 178] on input "2,600.00" at bounding box center [963, 172] width 152 height 31
type input "0.00"
click at [1011, 337] on button "Save & Close" at bounding box center [1003, 342] width 111 height 35
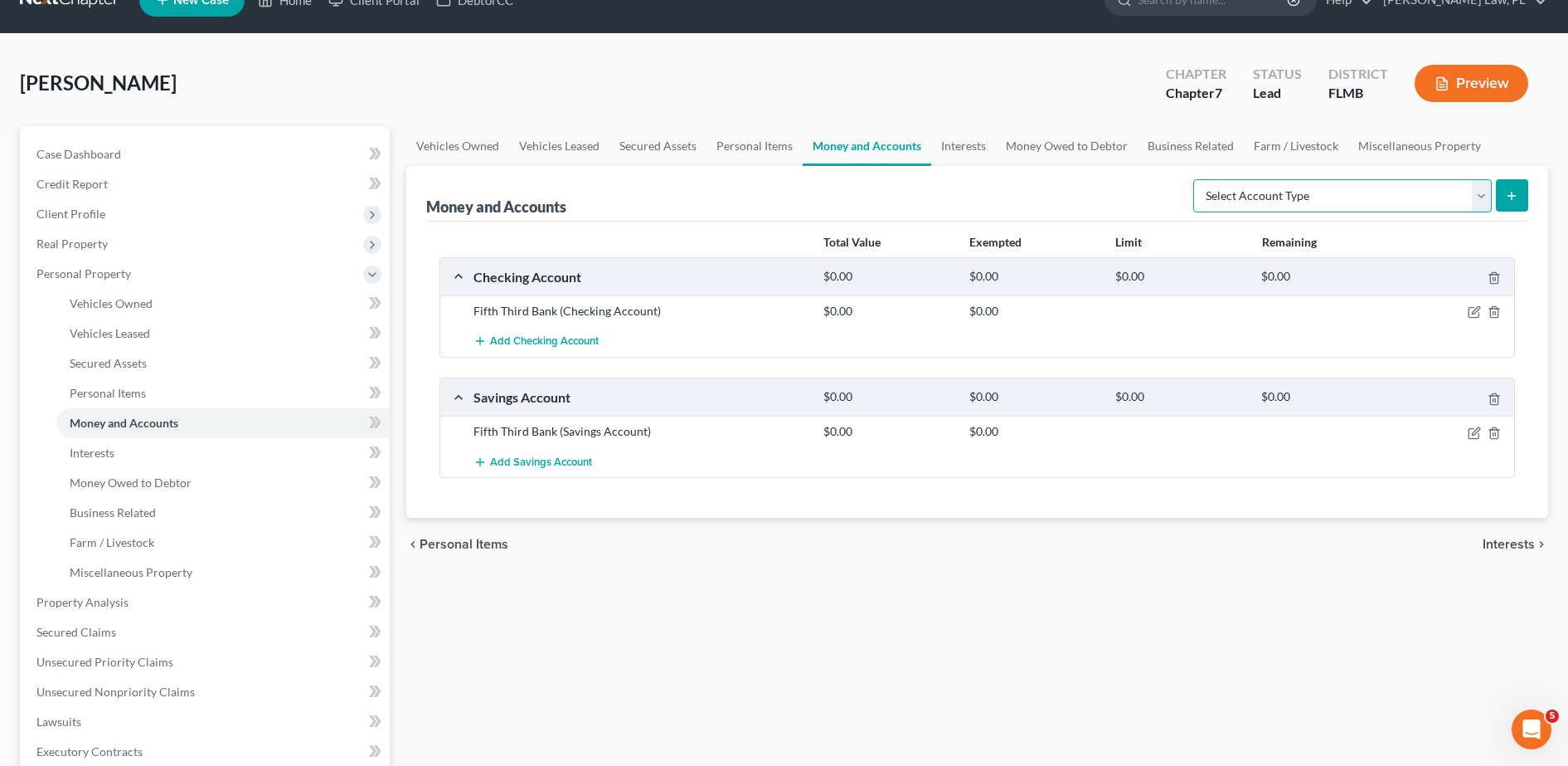
click at [1296, 193] on select "Select Account Type Brokerage Cash on Hand Certificates of Deposit Checking Acc…" at bounding box center [1342, 196] width 299 height 33
select select "checking"
click at [1197, 179] on select "Select Account Type Brokerage Cash on Hand Certificates of Deposit Checking Acc…" at bounding box center [1342, 196] width 299 height 33
click at [1509, 192] on icon "submit" at bounding box center [1512, 196] width 13 height 13
click at [1512, 196] on line "submit" at bounding box center [1512, 196] width 0 height 8
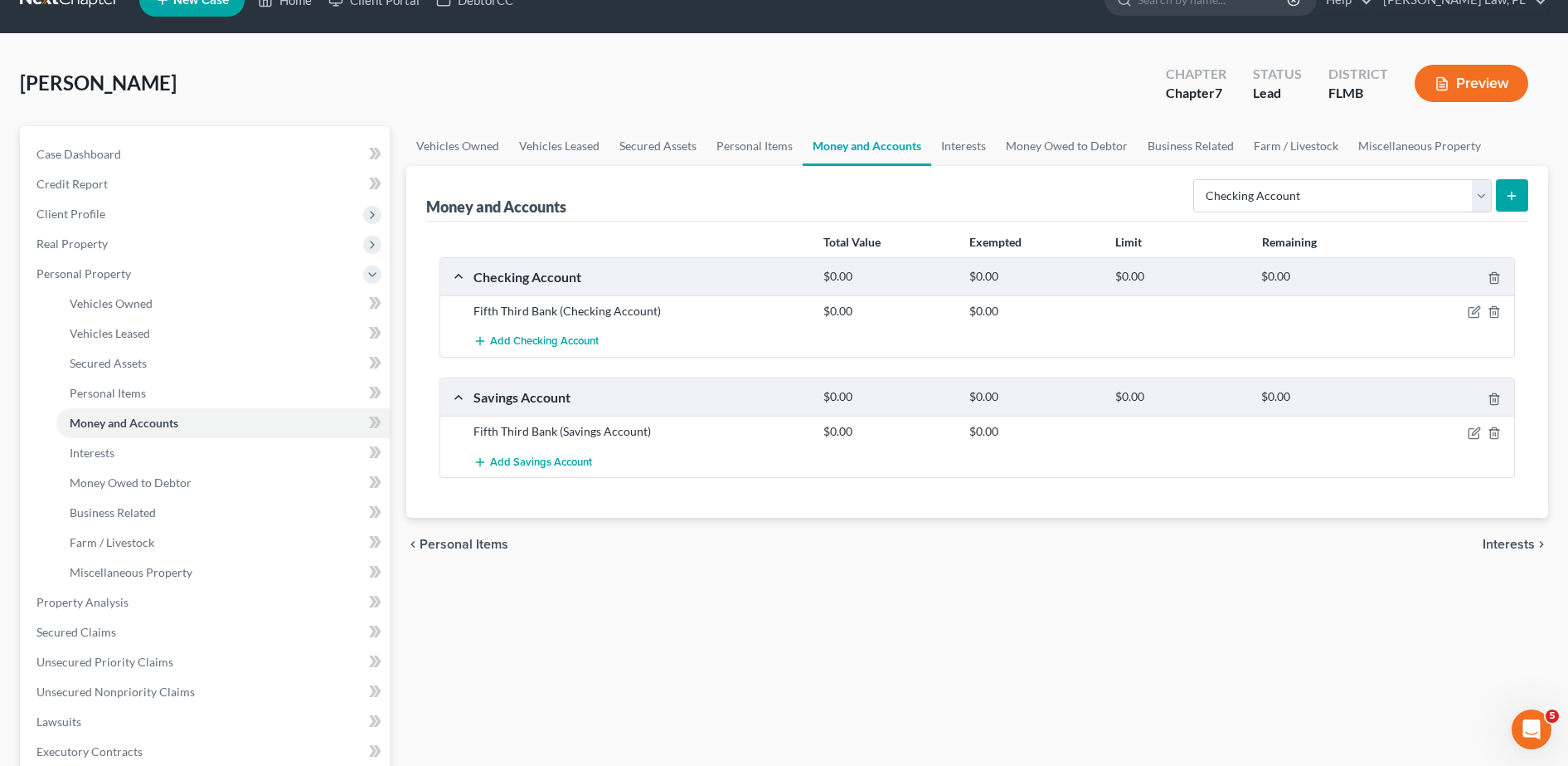
click at [1509, 194] on icon "submit" at bounding box center [1512, 196] width 13 height 13
click at [270, 395] on link "Personal Items" at bounding box center [223, 392] width 334 height 30
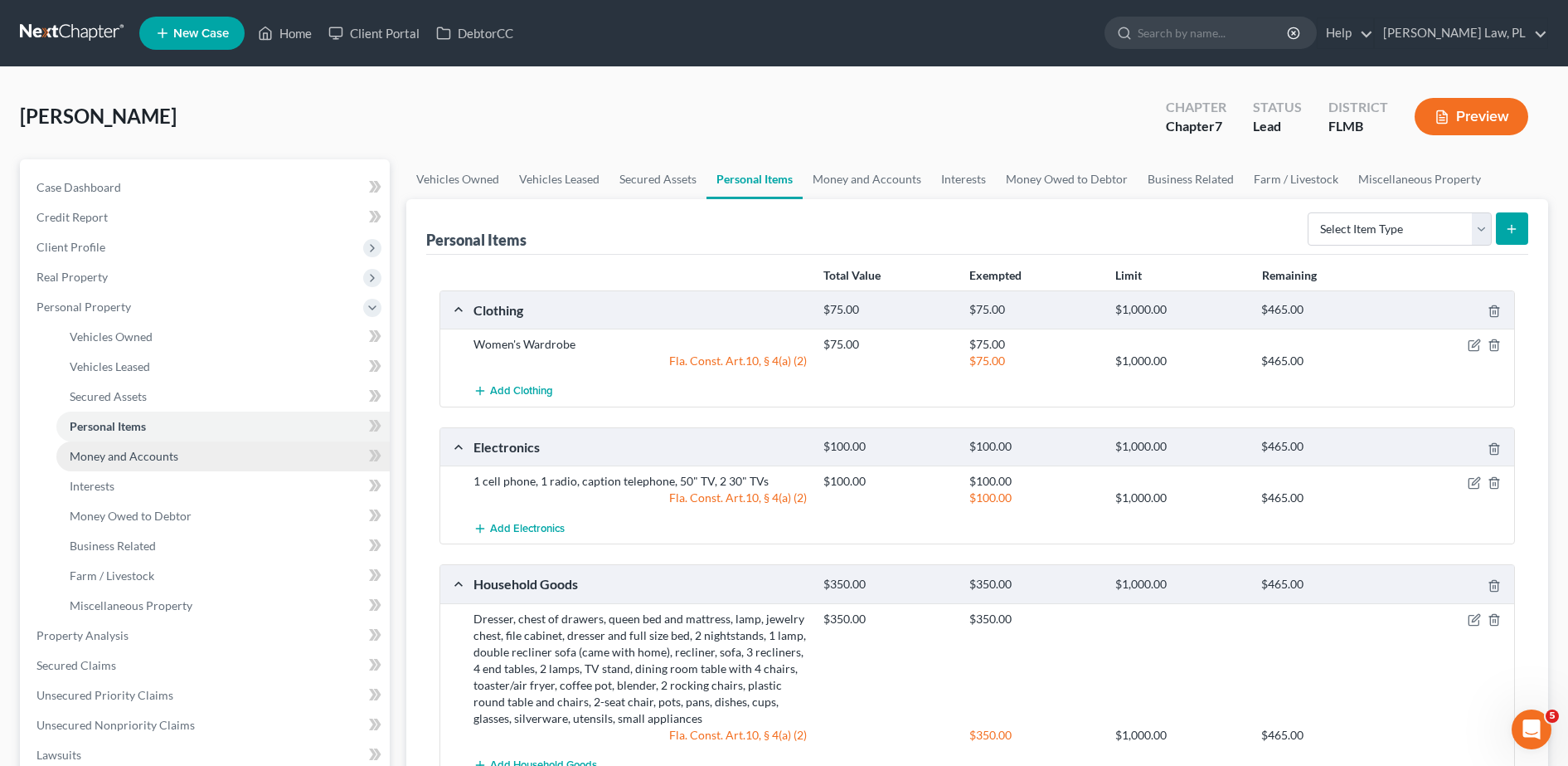
click at [183, 452] on link "Money and Accounts" at bounding box center [223, 456] width 334 height 30
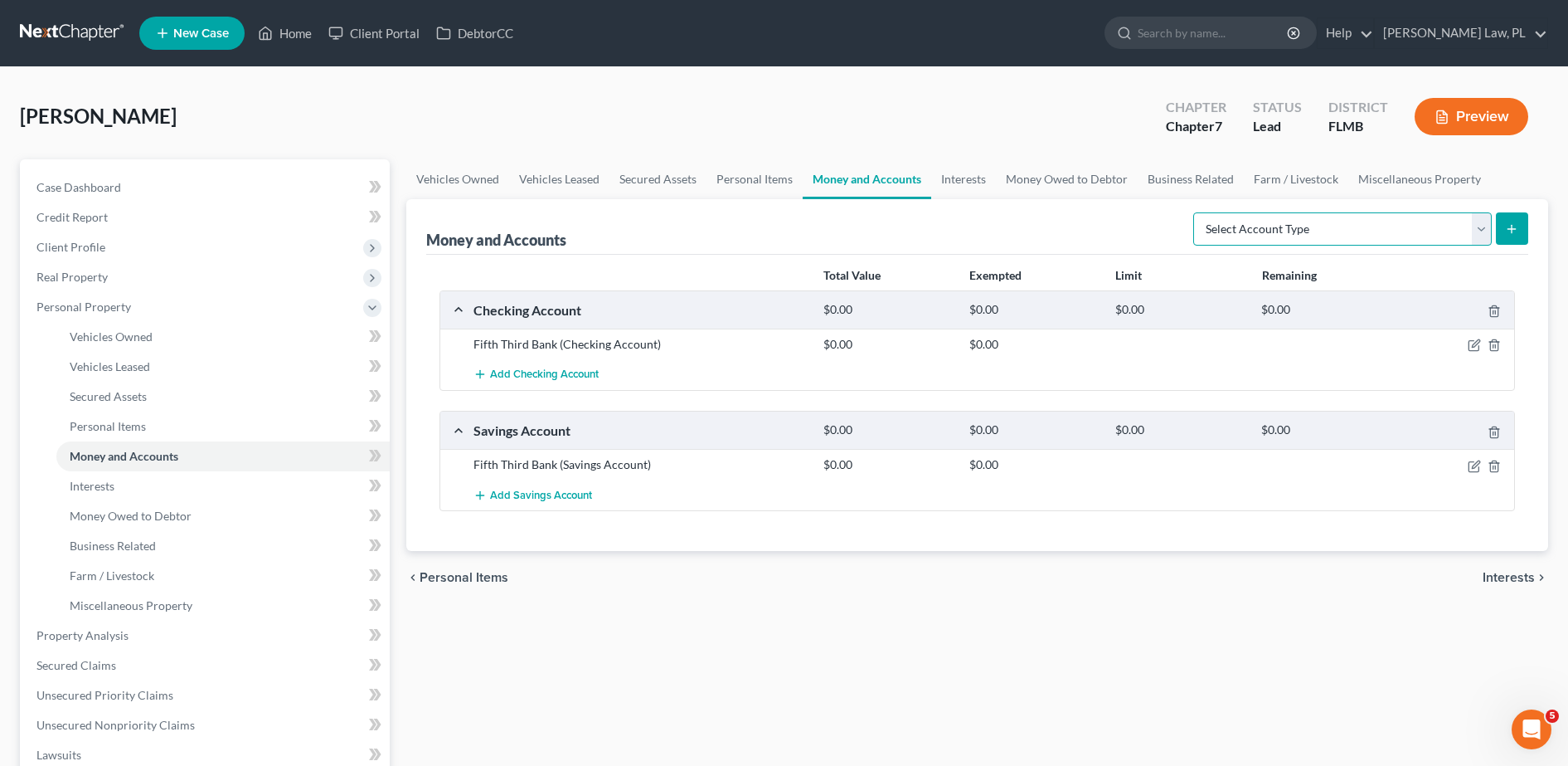
click at [1434, 225] on select "Select Account Type Brokerage Cash on Hand Certificates of Deposit Checking Acc…" at bounding box center [1342, 229] width 299 height 33
select select "checking"
click at [1197, 213] on select "Select Account Type Brokerage Cash on Hand Certificates of Deposit Checking Acc…" at bounding box center [1342, 229] width 299 height 33
click at [1514, 223] on icon "submit" at bounding box center [1512, 229] width 13 height 13
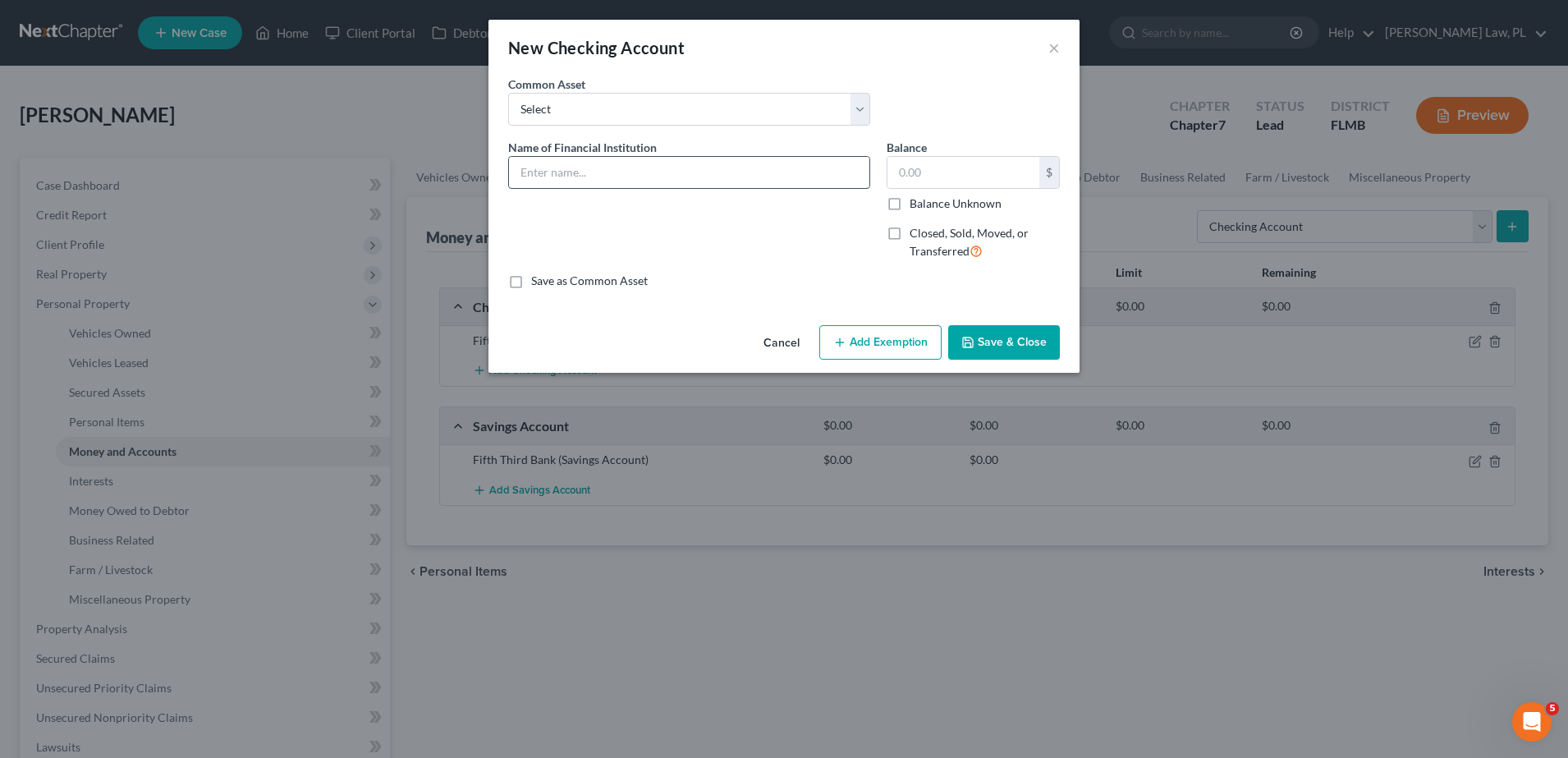
click at [582, 183] on input "text" at bounding box center [689, 172] width 361 height 31
type input "[PERSON_NAME] Fargo"
click at [1012, 343] on button "Save & Close" at bounding box center [1003, 342] width 111 height 35
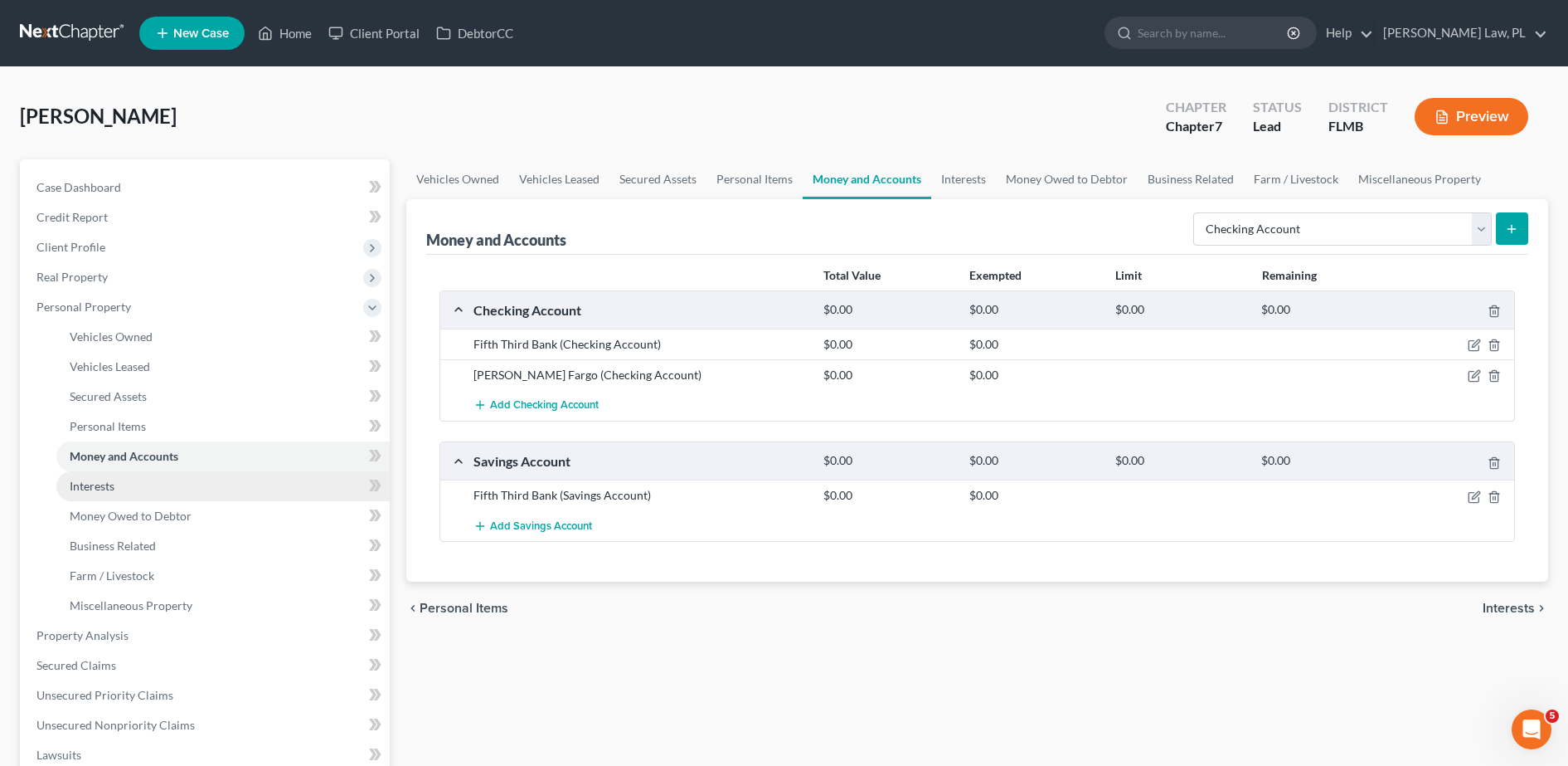
click at [201, 487] on link "Interests" at bounding box center [223, 486] width 334 height 30
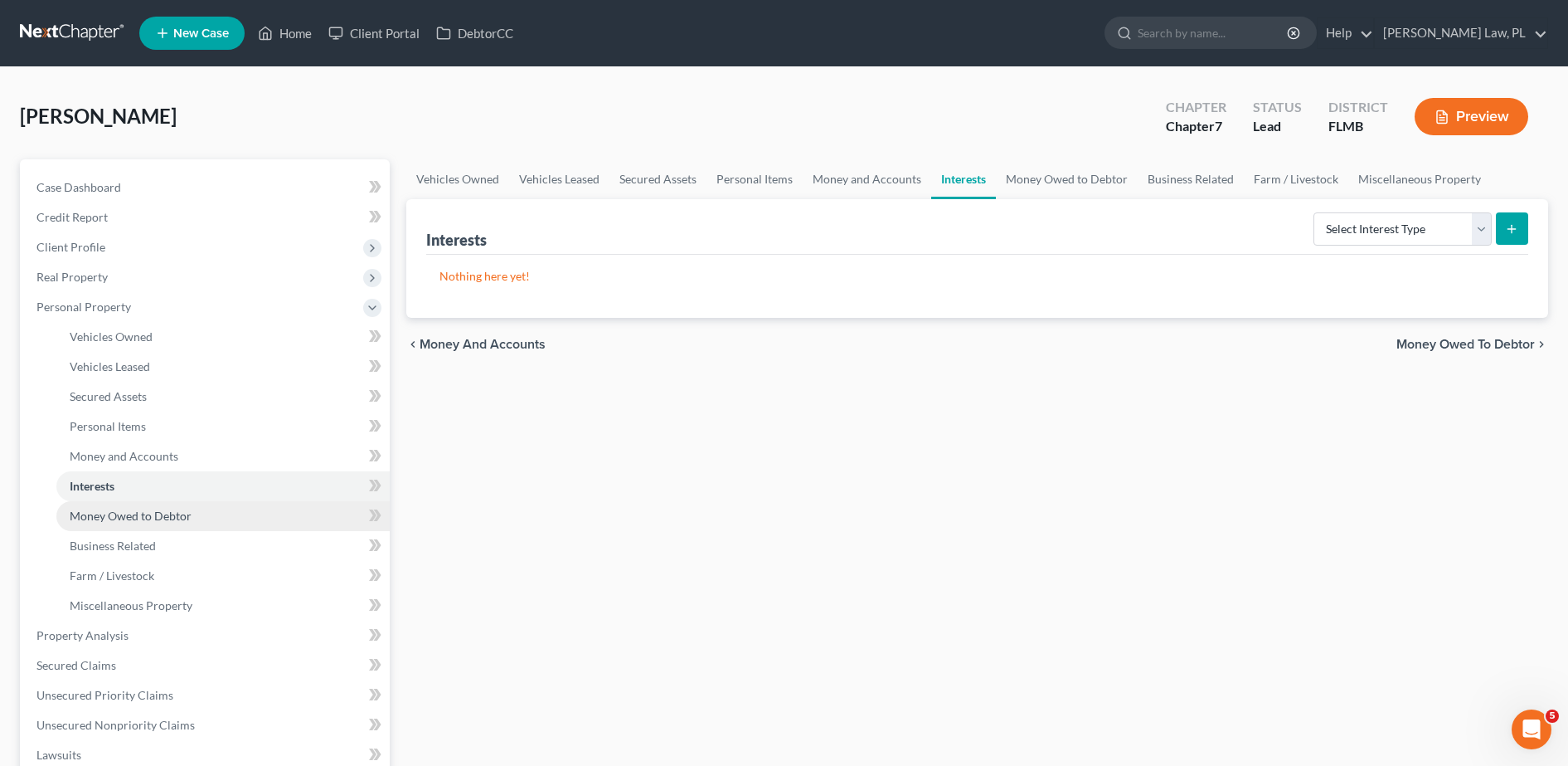
click at [155, 518] on span "Money Owed to Debtor" at bounding box center [131, 515] width 122 height 14
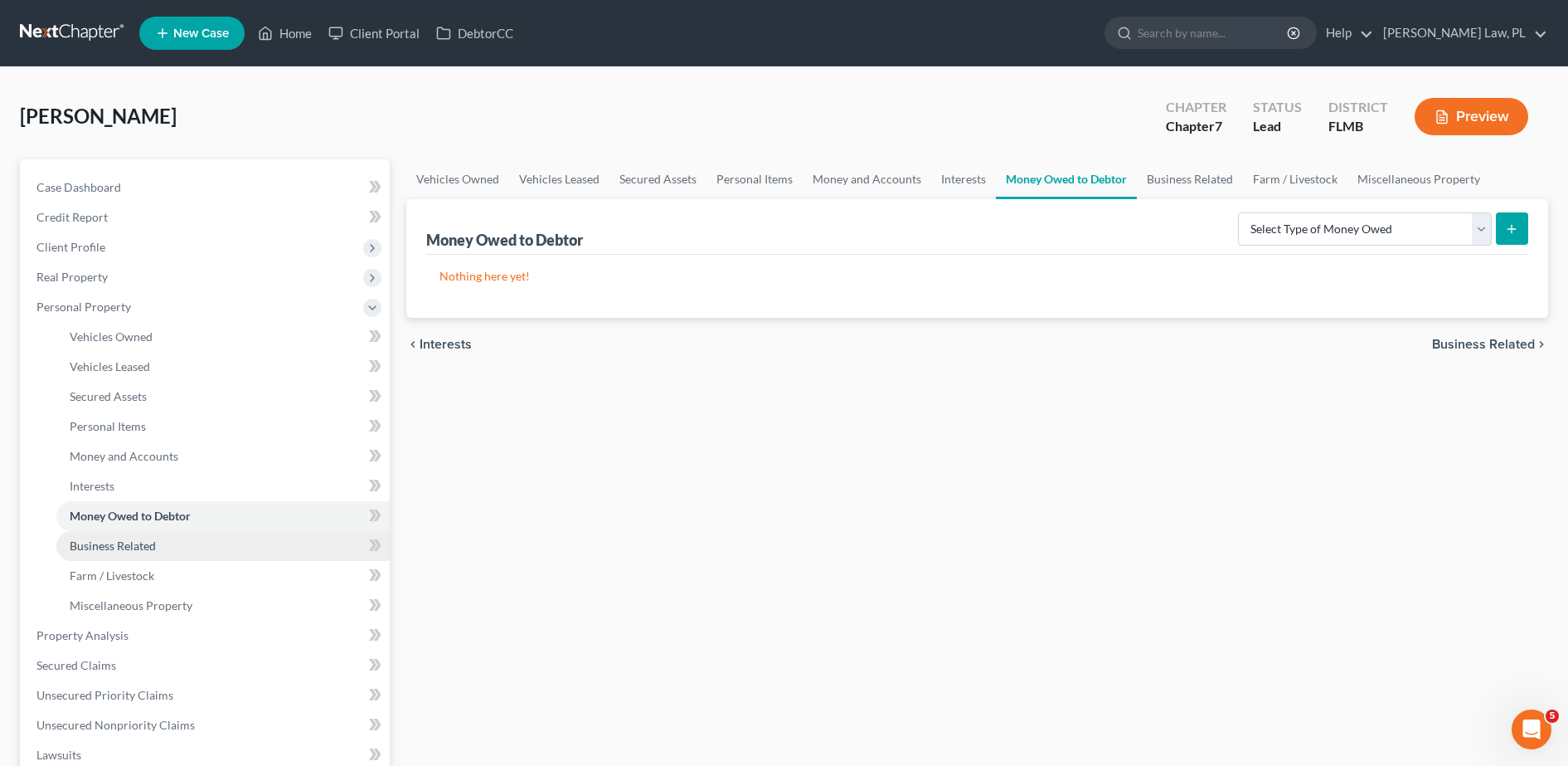
click at [146, 549] on span "Business Related" at bounding box center [113, 545] width 86 height 14
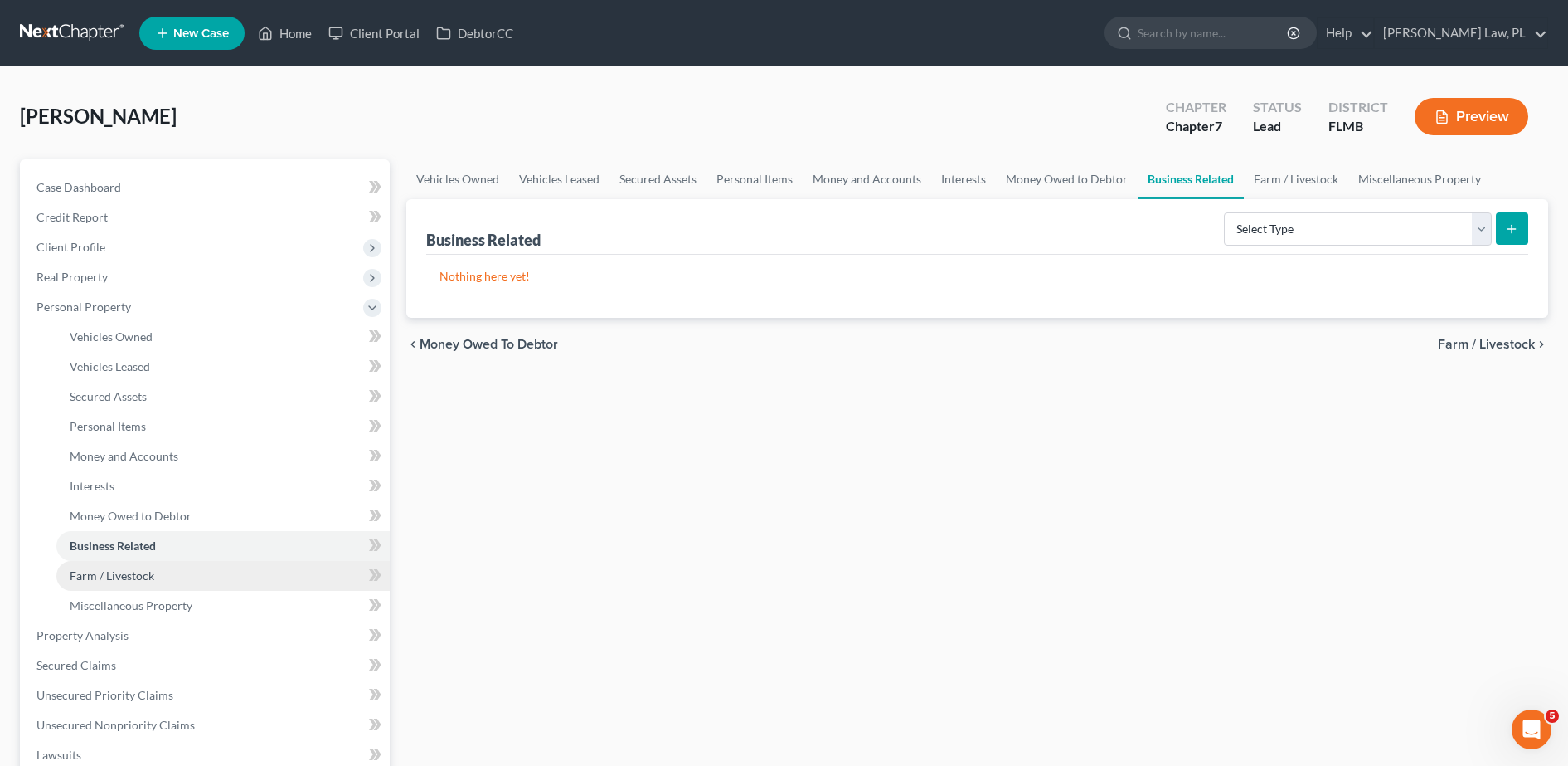
click at [144, 572] on span "Farm / Livestock" at bounding box center [112, 575] width 85 height 14
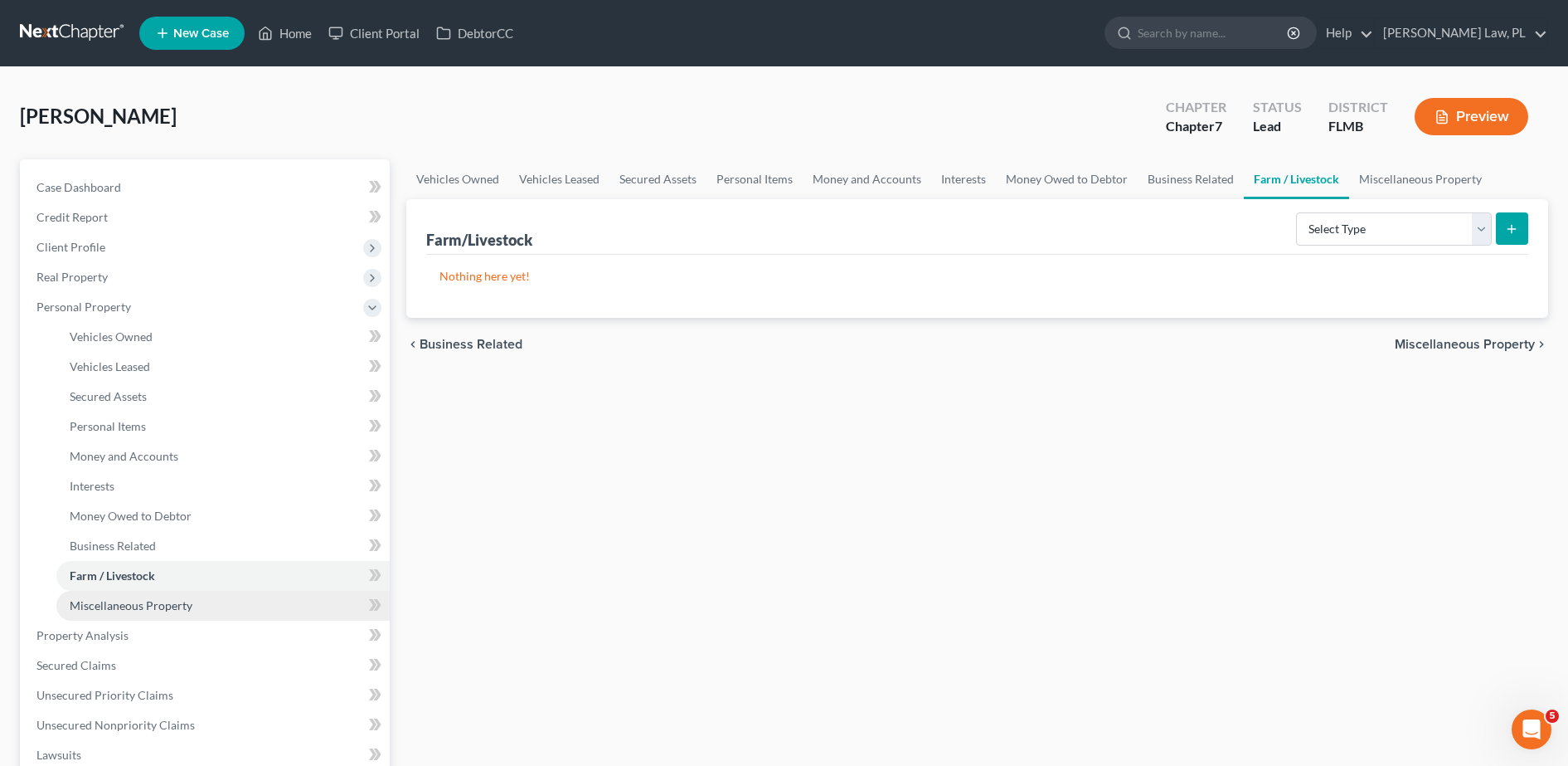
click at [150, 611] on span "Miscellaneous Property" at bounding box center [131, 605] width 123 height 14
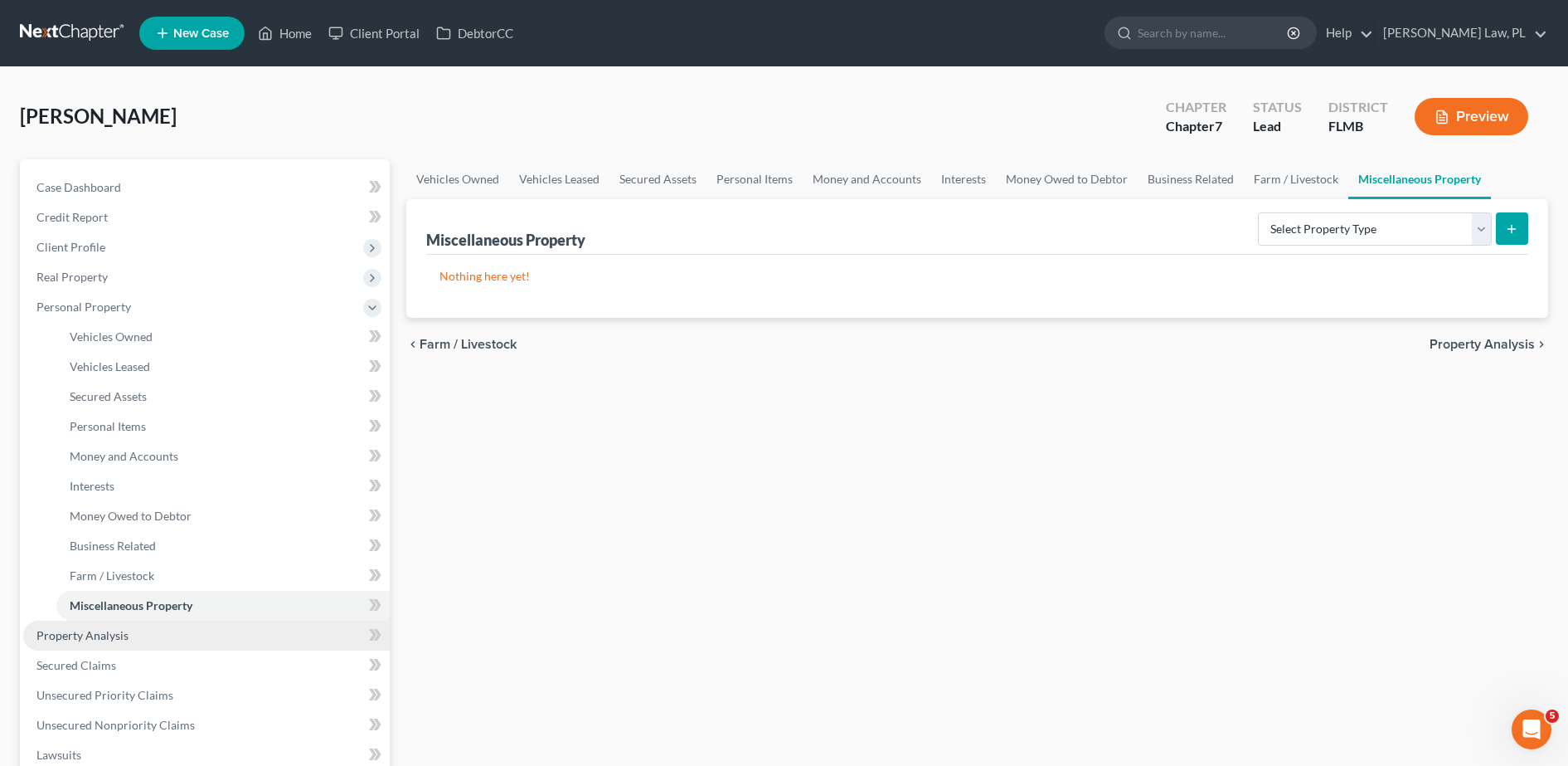
click at [105, 631] on span "Property Analysis" at bounding box center [82, 634] width 93 height 14
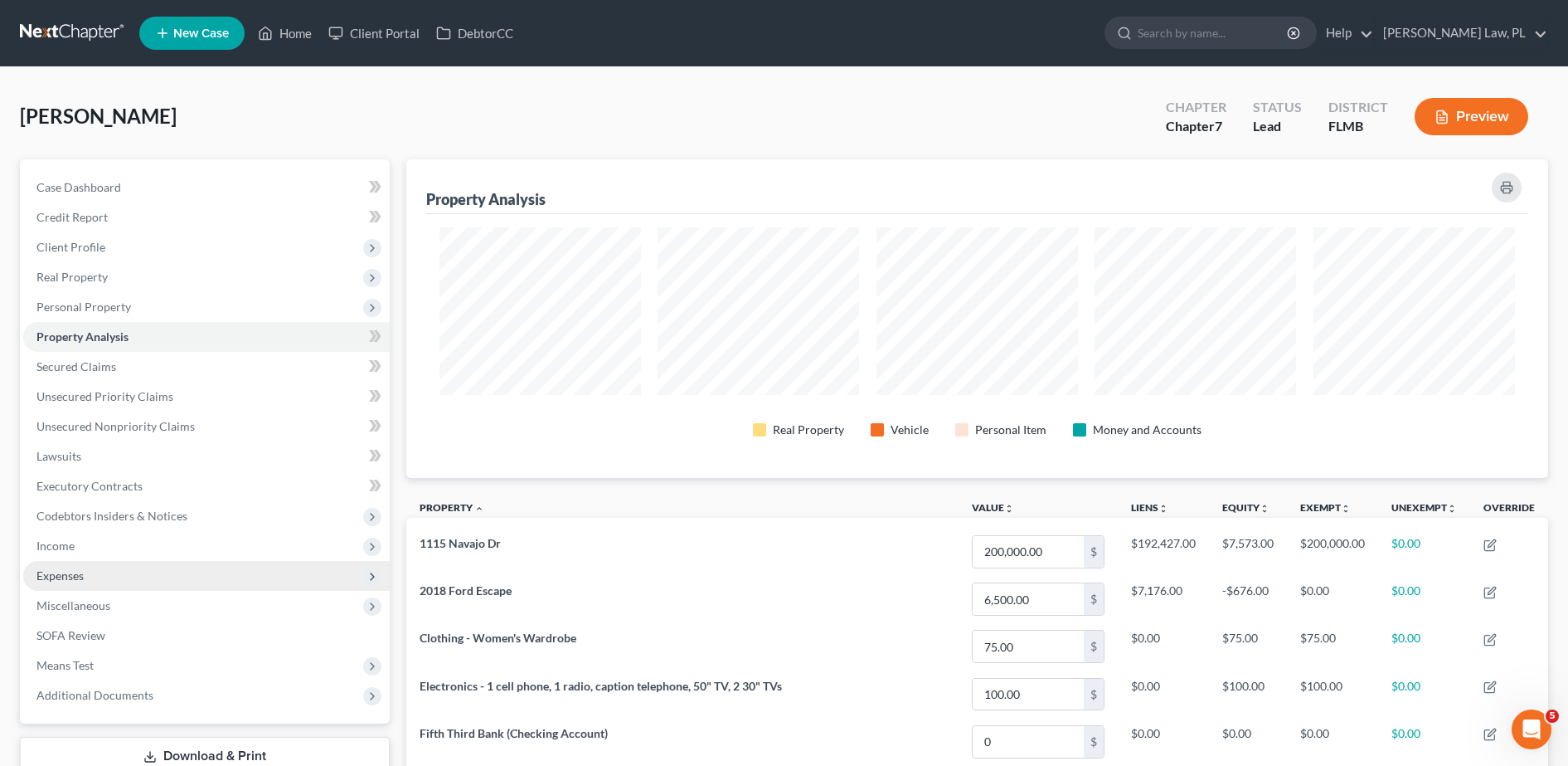
scroll to position [319, 1143]
click at [129, 367] on link "Secured Claims" at bounding box center [206, 366] width 366 height 30
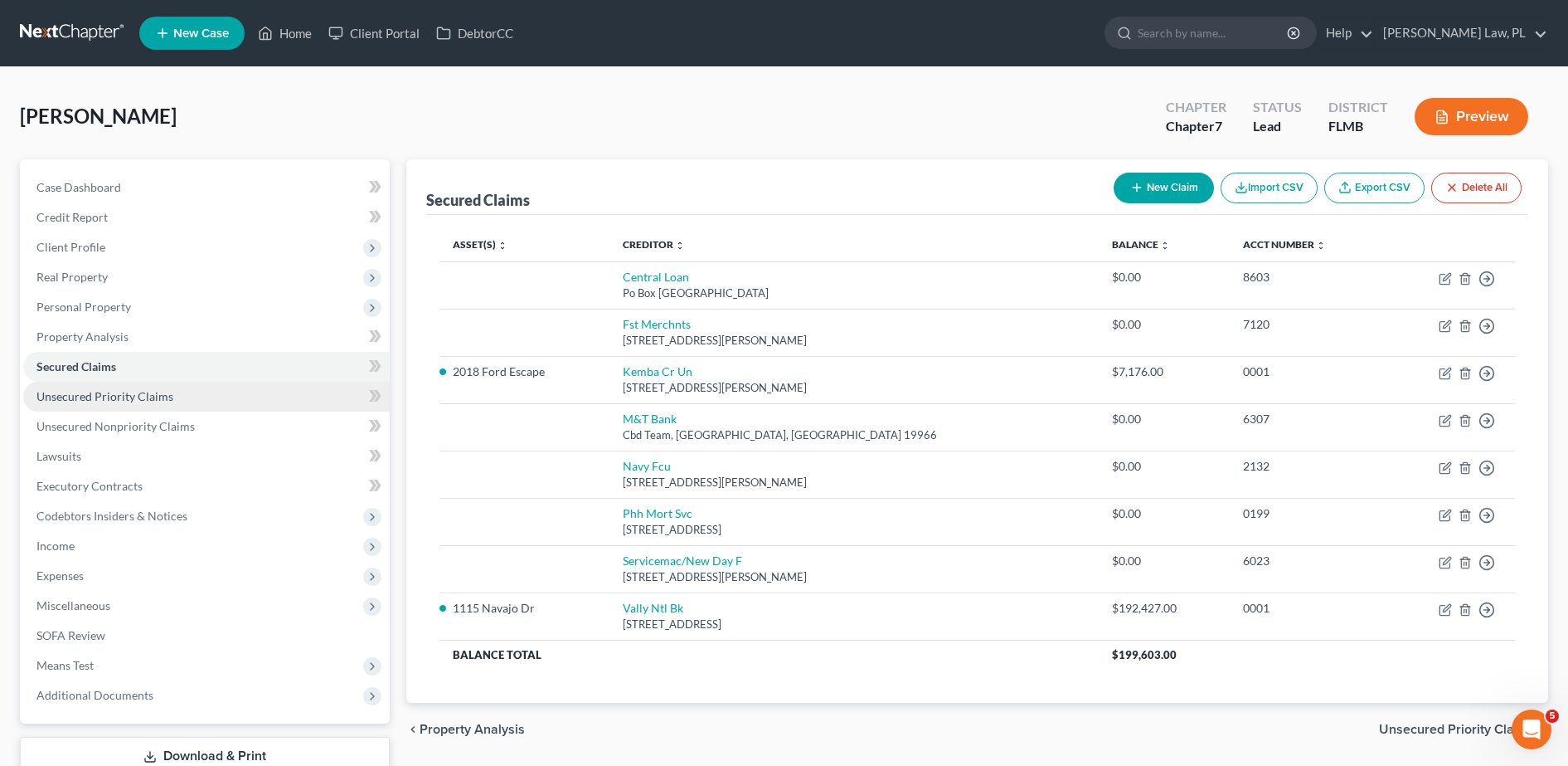
click at [131, 397] on span "Unsecured Priority Claims" at bounding box center [104, 396] width 136 height 14
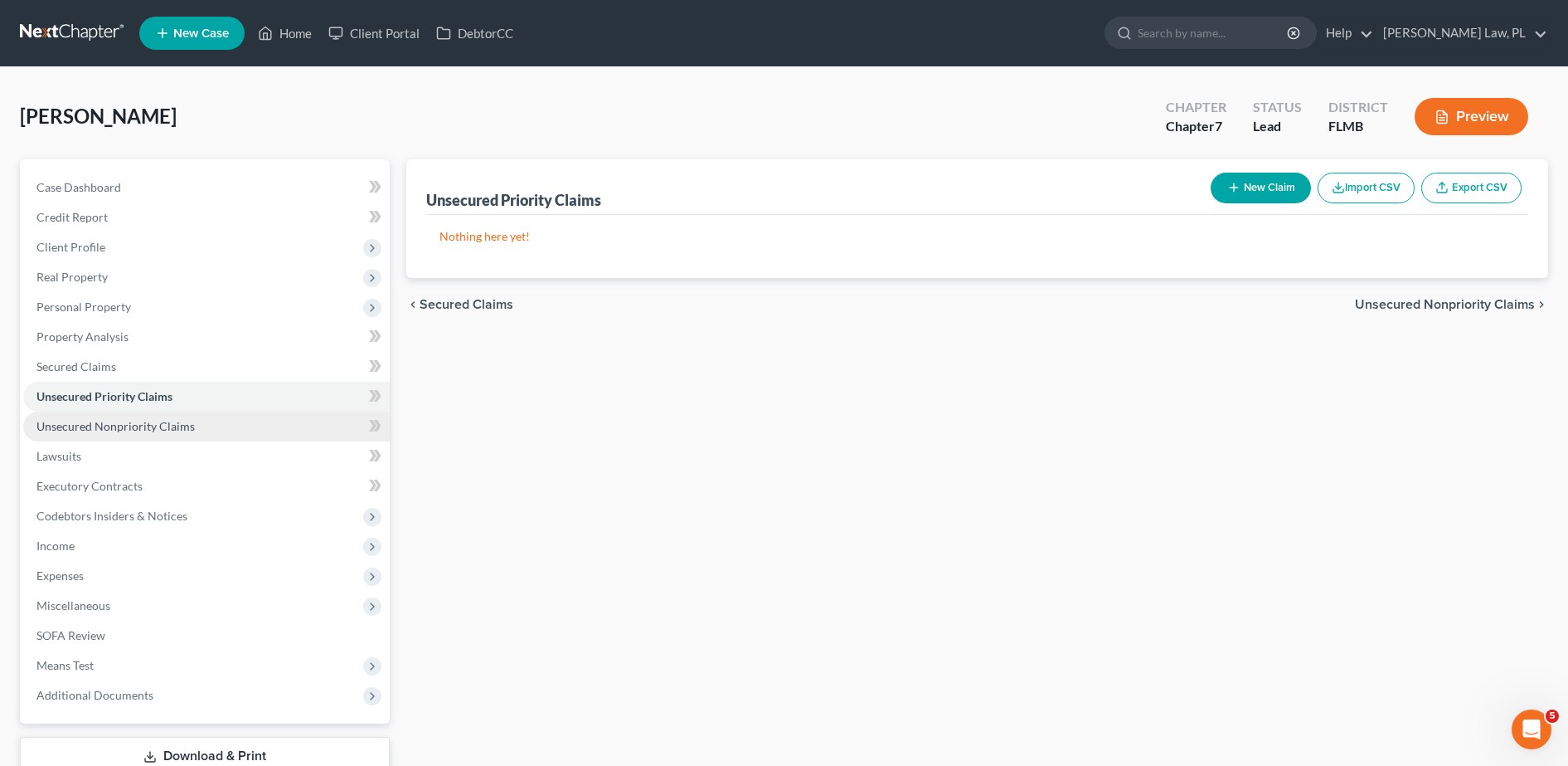
click at [114, 439] on link "Unsecured Nonpriority Claims" at bounding box center [206, 425] width 366 height 30
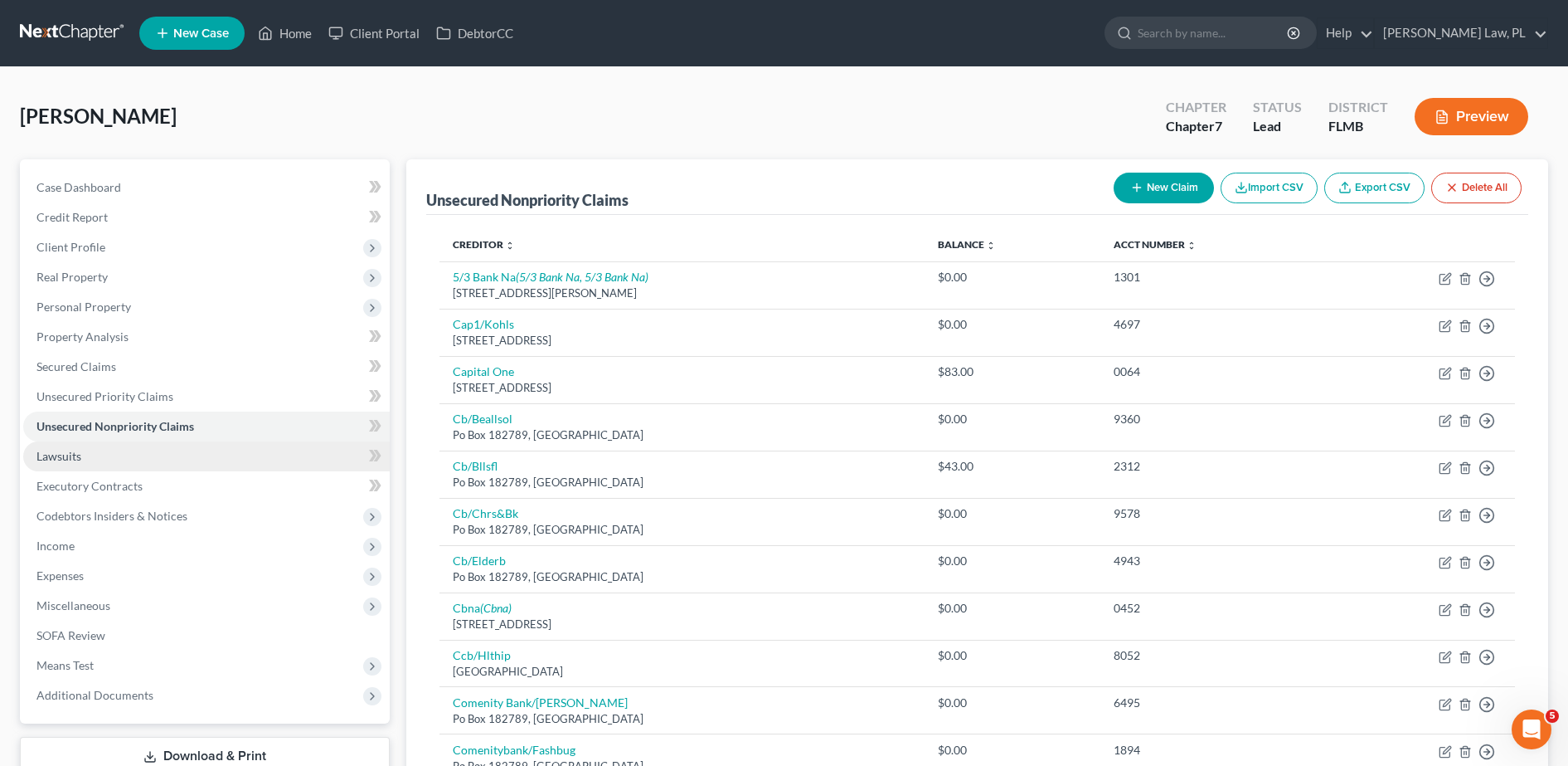
click at [157, 461] on link "Lawsuits" at bounding box center [206, 456] width 366 height 30
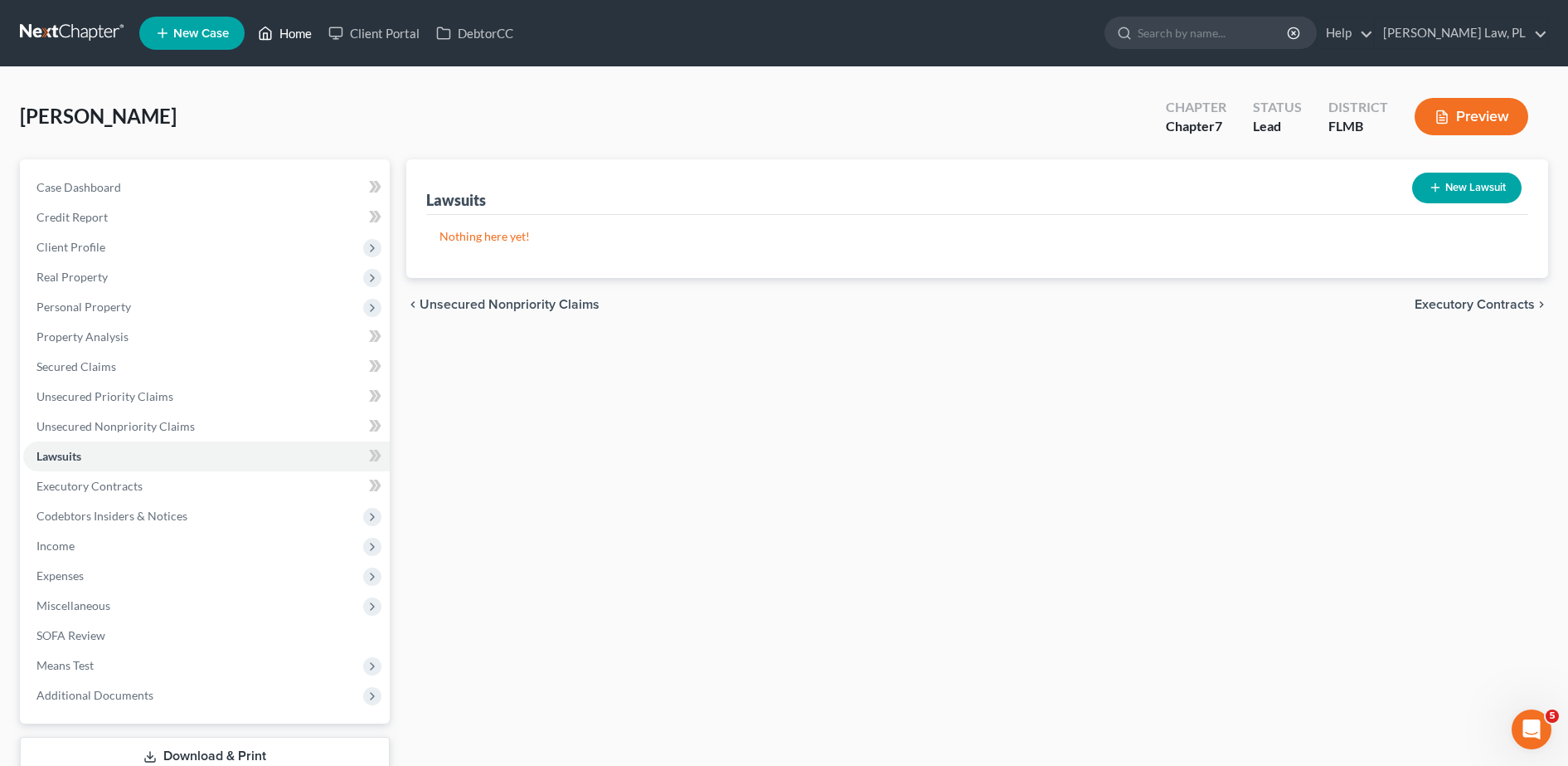
drag, startPoint x: 175, startPoint y: 197, endPoint x: 308, endPoint y: 41, distance: 205.0
click at [308, 41] on link "Home" at bounding box center [285, 32] width 71 height 30
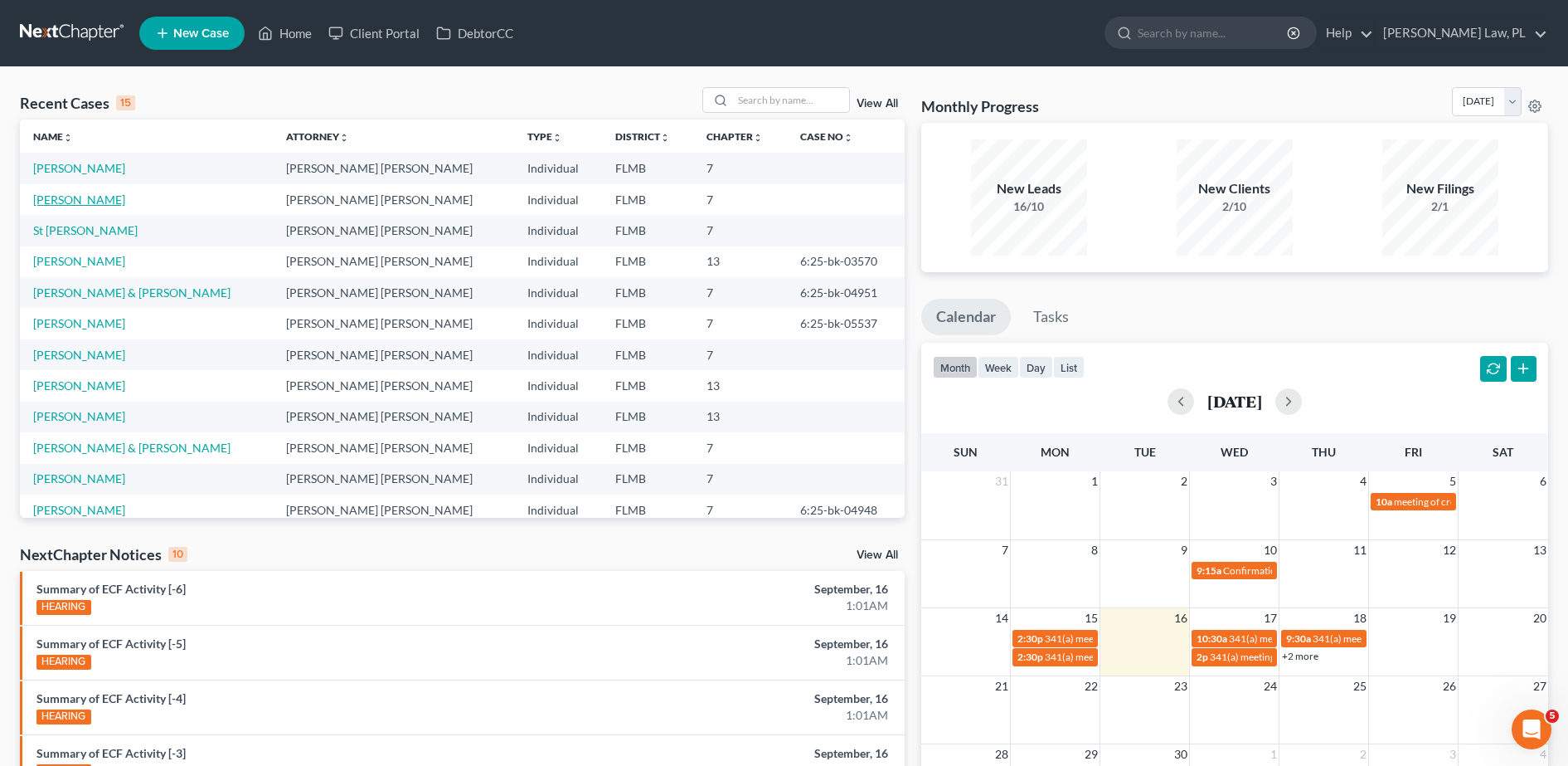
click at [73, 194] on link "[PERSON_NAME]" at bounding box center [79, 199] width 93 height 14
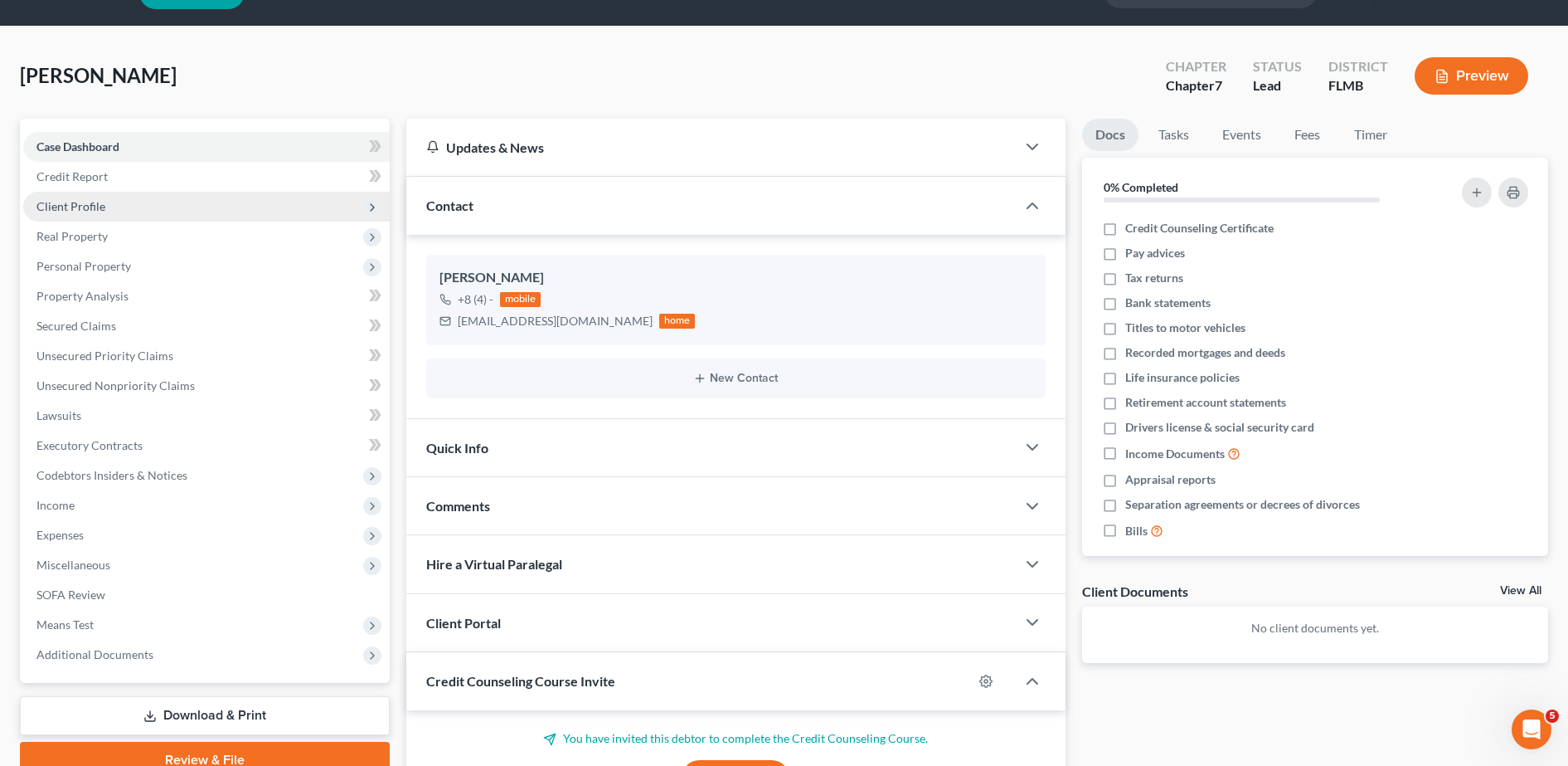
scroll to position [26, 0]
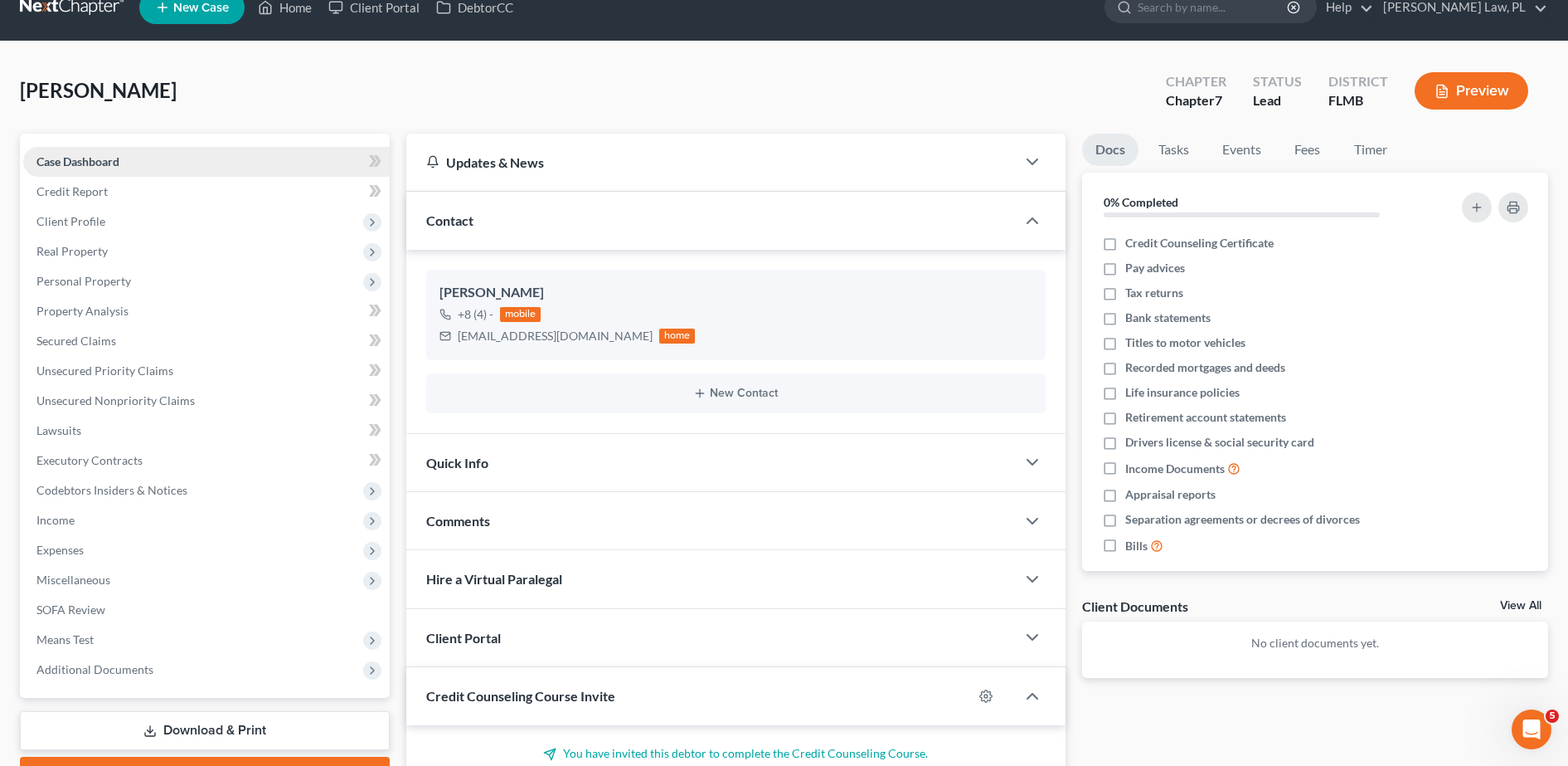
click at [131, 157] on link "Case Dashboard" at bounding box center [206, 161] width 366 height 30
click at [135, 198] on link "Credit Report" at bounding box center [206, 191] width 366 height 30
click at [119, 228] on span "Client Profile" at bounding box center [206, 220] width 366 height 30
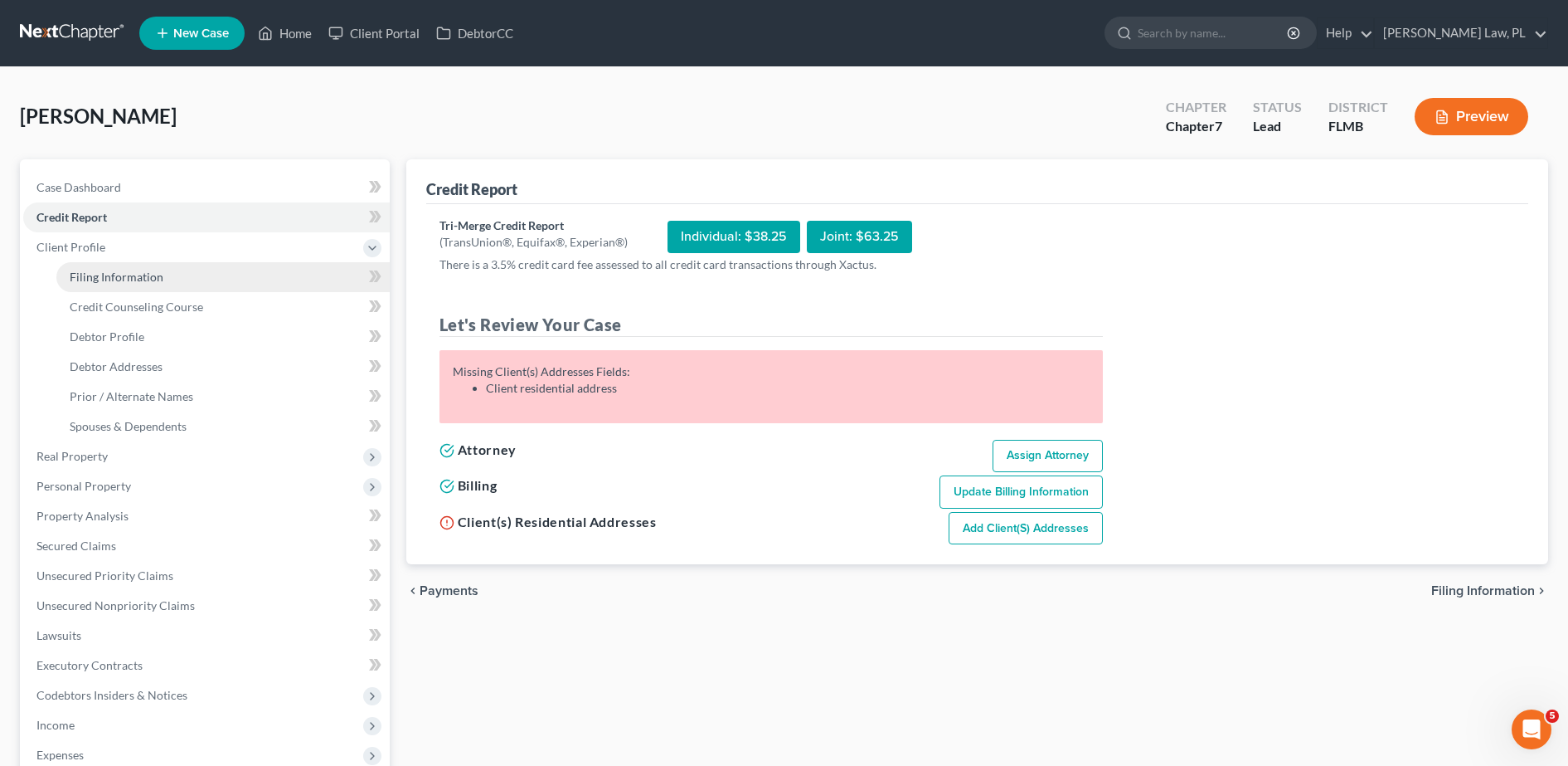
click at [134, 284] on link "Filing Information" at bounding box center [223, 277] width 334 height 30
select select "1"
select select "0"
select select "15"
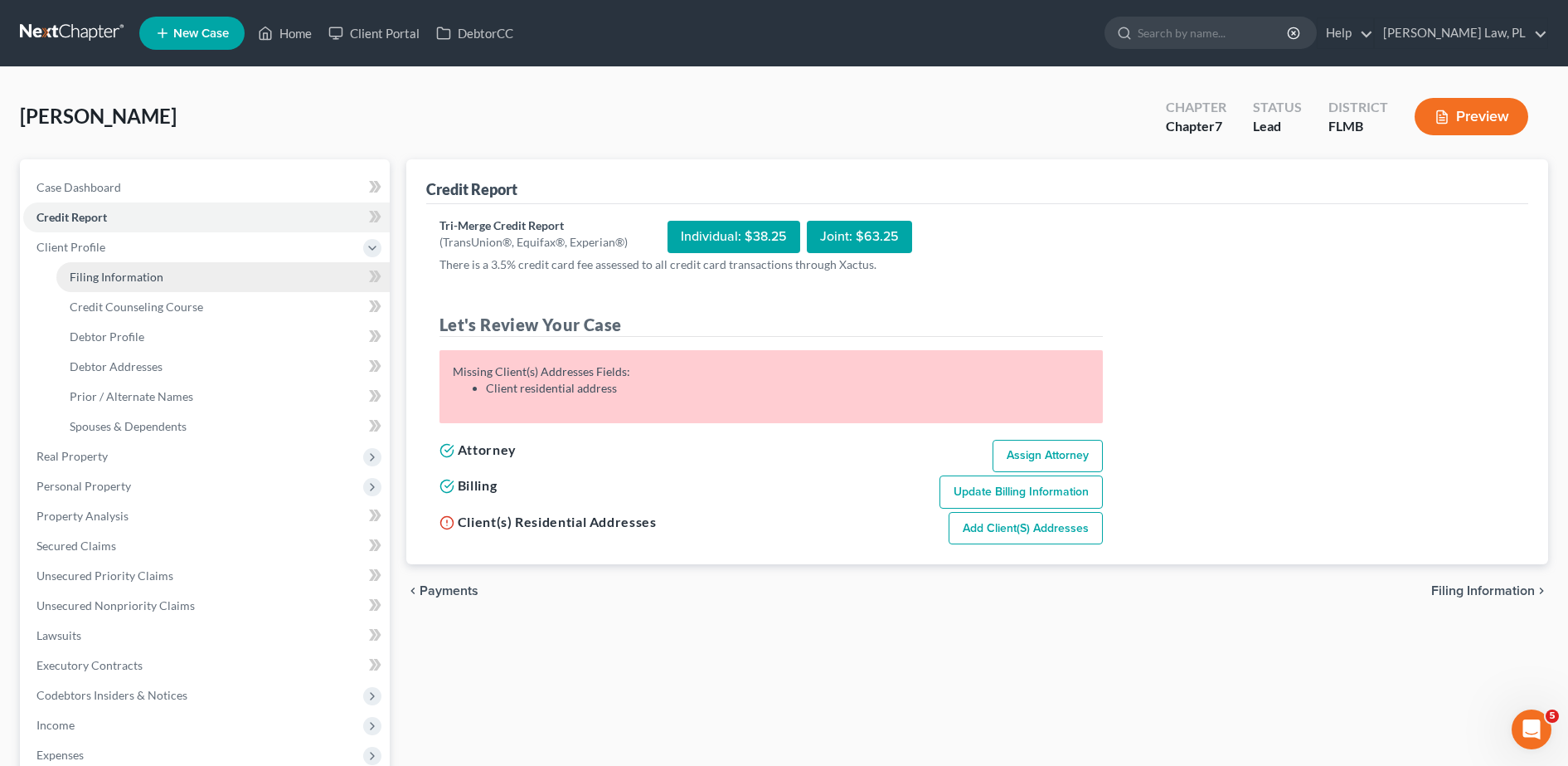
select select "0"
select select "9"
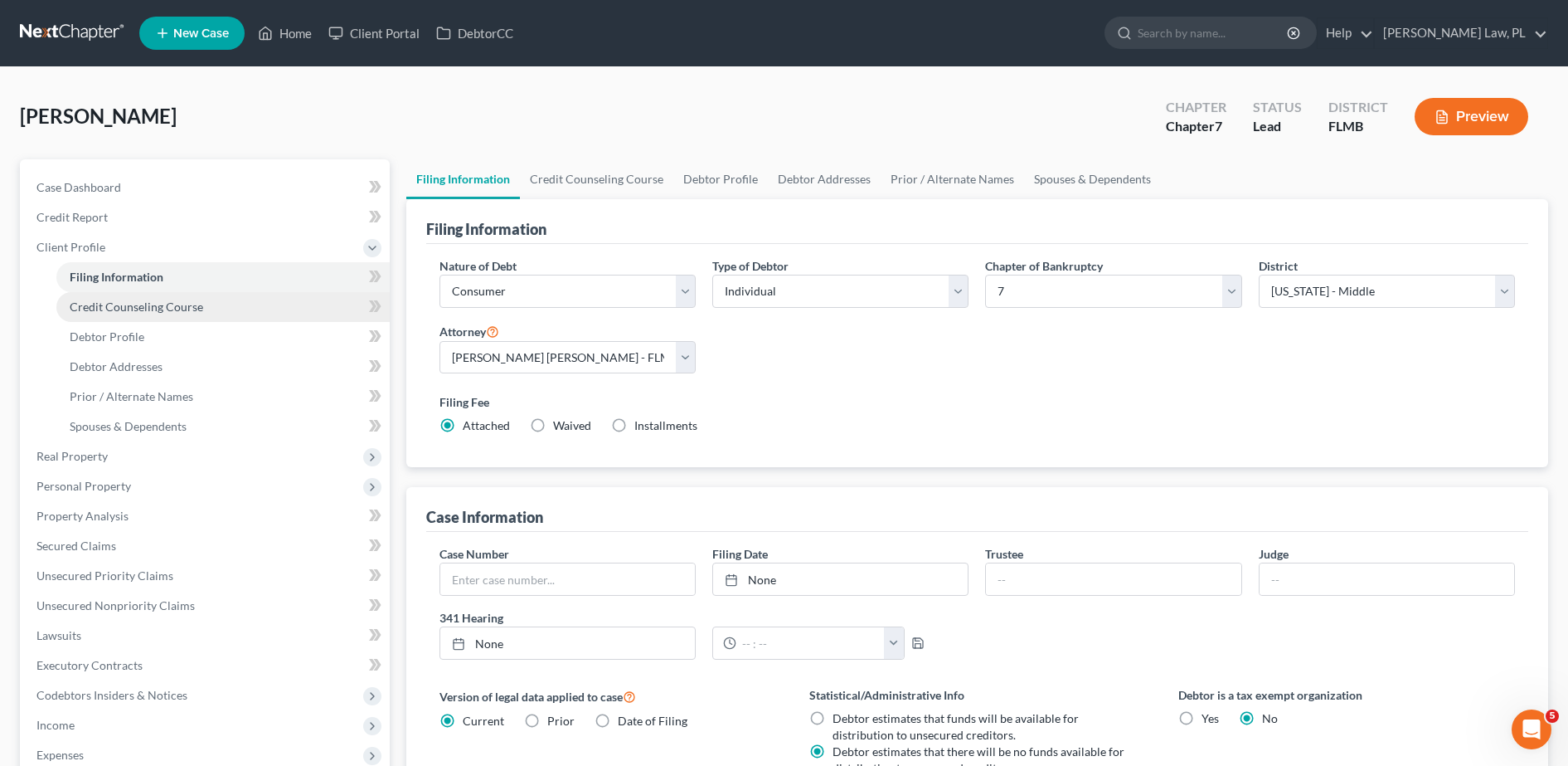
click at [221, 306] on link "Credit Counseling Course" at bounding box center [223, 306] width 334 height 30
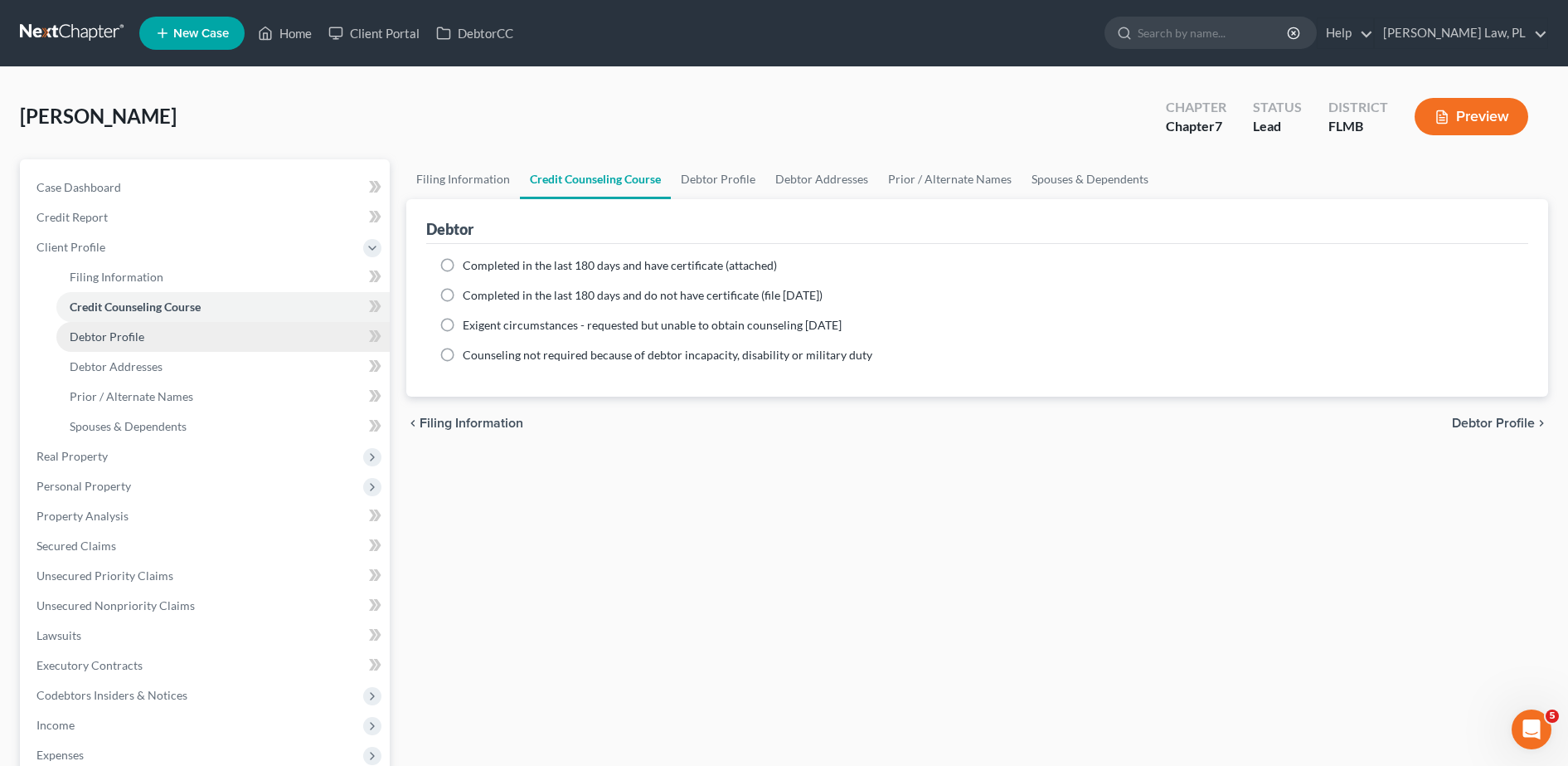
click at [238, 334] on link "Debtor Profile" at bounding box center [223, 336] width 334 height 30
select select "0"
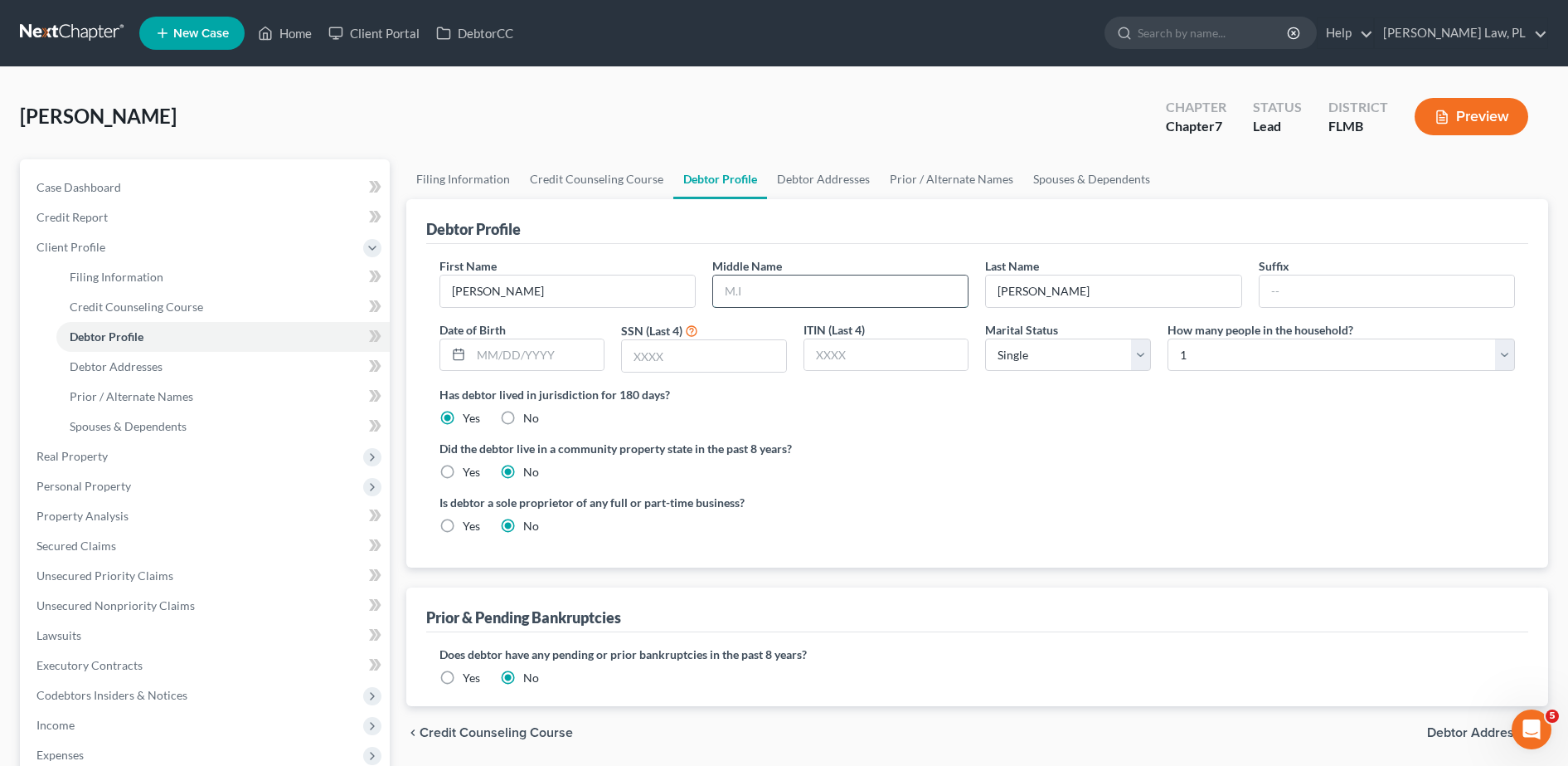
click at [851, 294] on input "text" at bounding box center [840, 291] width 255 height 31
type input "[PERSON_NAME]"
click at [525, 364] on input "text" at bounding box center [538, 355] width 134 height 31
type input "[DATE]"
click at [1294, 271] on div "Suffix" at bounding box center [1387, 282] width 273 height 51
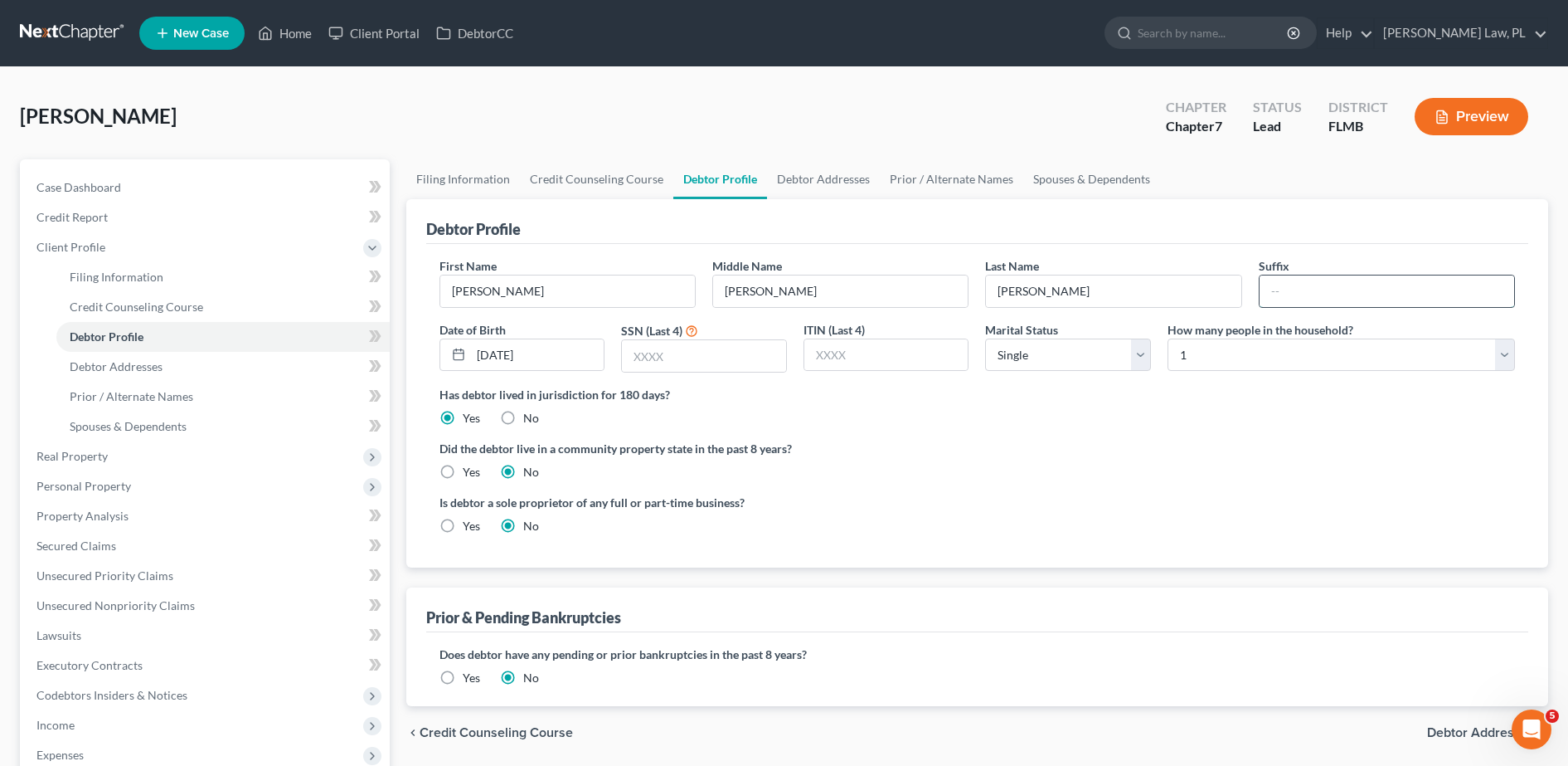
click at [1293, 282] on input "text" at bounding box center [1387, 291] width 255 height 31
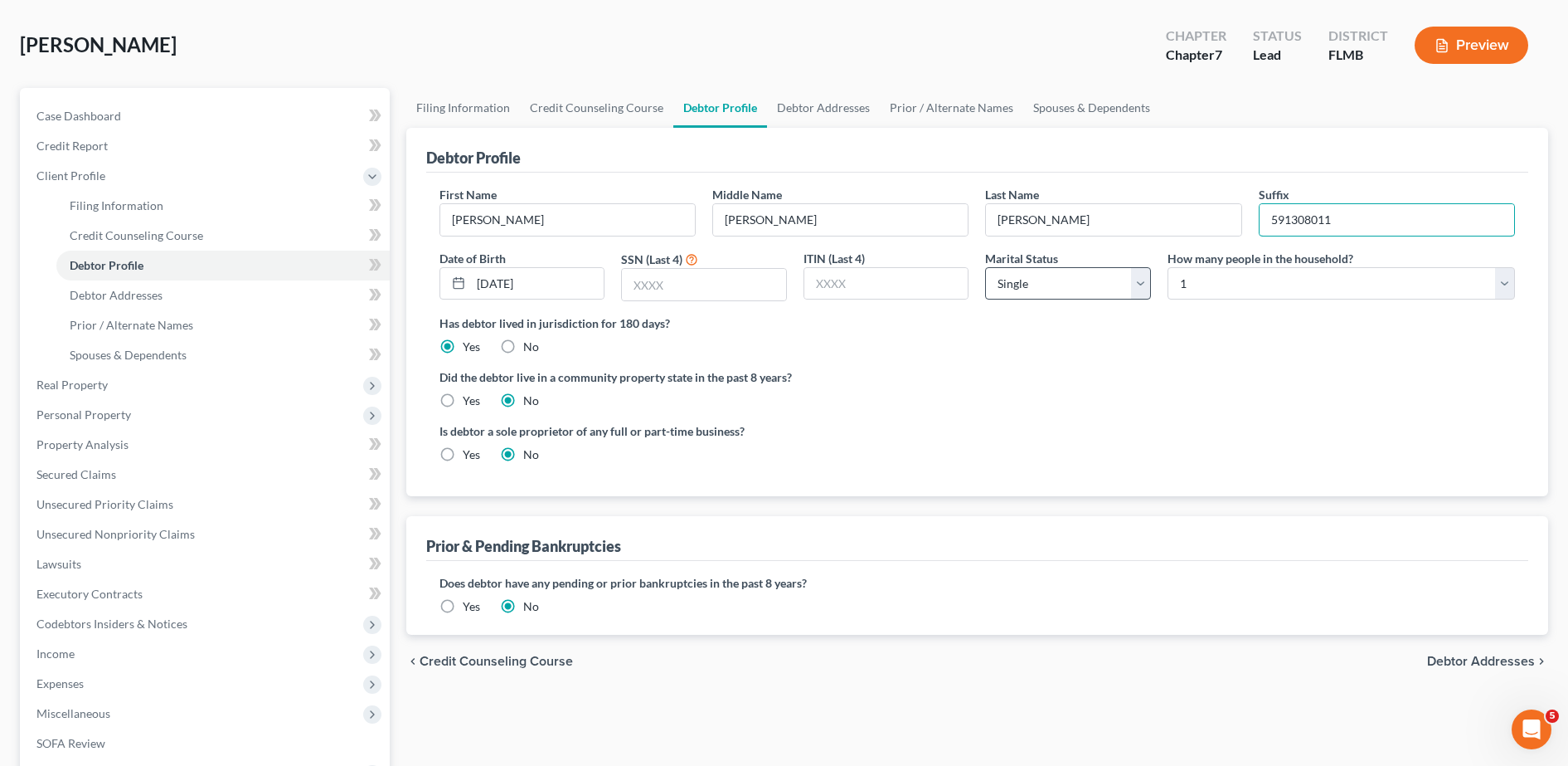
scroll to position [88, 0]
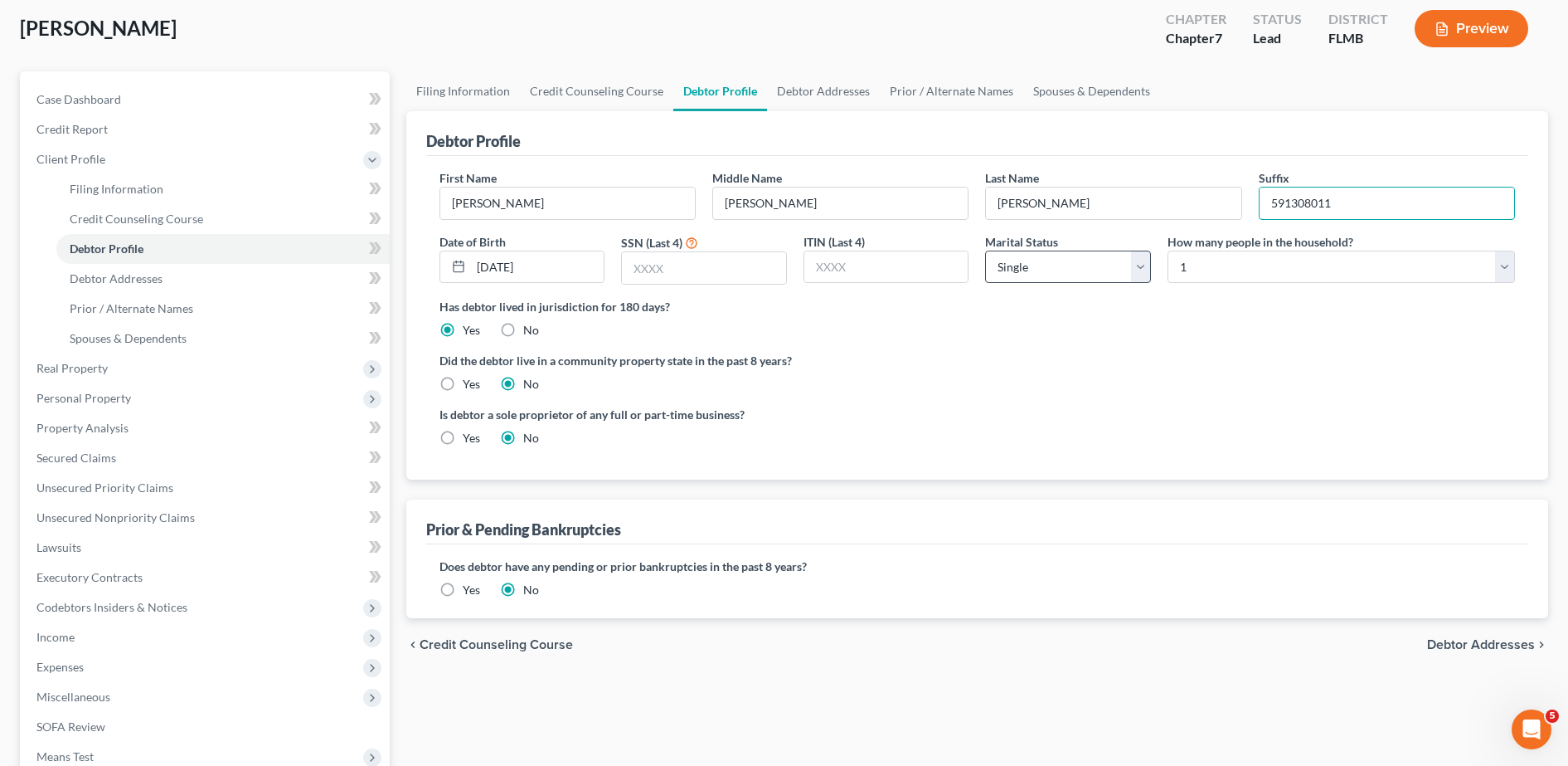
type input "591308011"
click at [1038, 270] on select "Select Single Married Separated Divorced Widowed" at bounding box center [1068, 267] width 166 height 33
click at [1025, 263] on select "Select Single Married Separated Divorced Widowed" at bounding box center [1068, 267] width 166 height 33
click at [1375, 270] on select "Select 1 2 3 4 5 6 7 8 9 10 11 12 13 14 15 16 17 18 19 20" at bounding box center [1341, 267] width 347 height 33
click at [1167, 251] on select "Select 1 2 3 4 5 6 7 8 9 10 11 12 13 14 15 16 17 18 19 20" at bounding box center [1341, 267] width 347 height 33
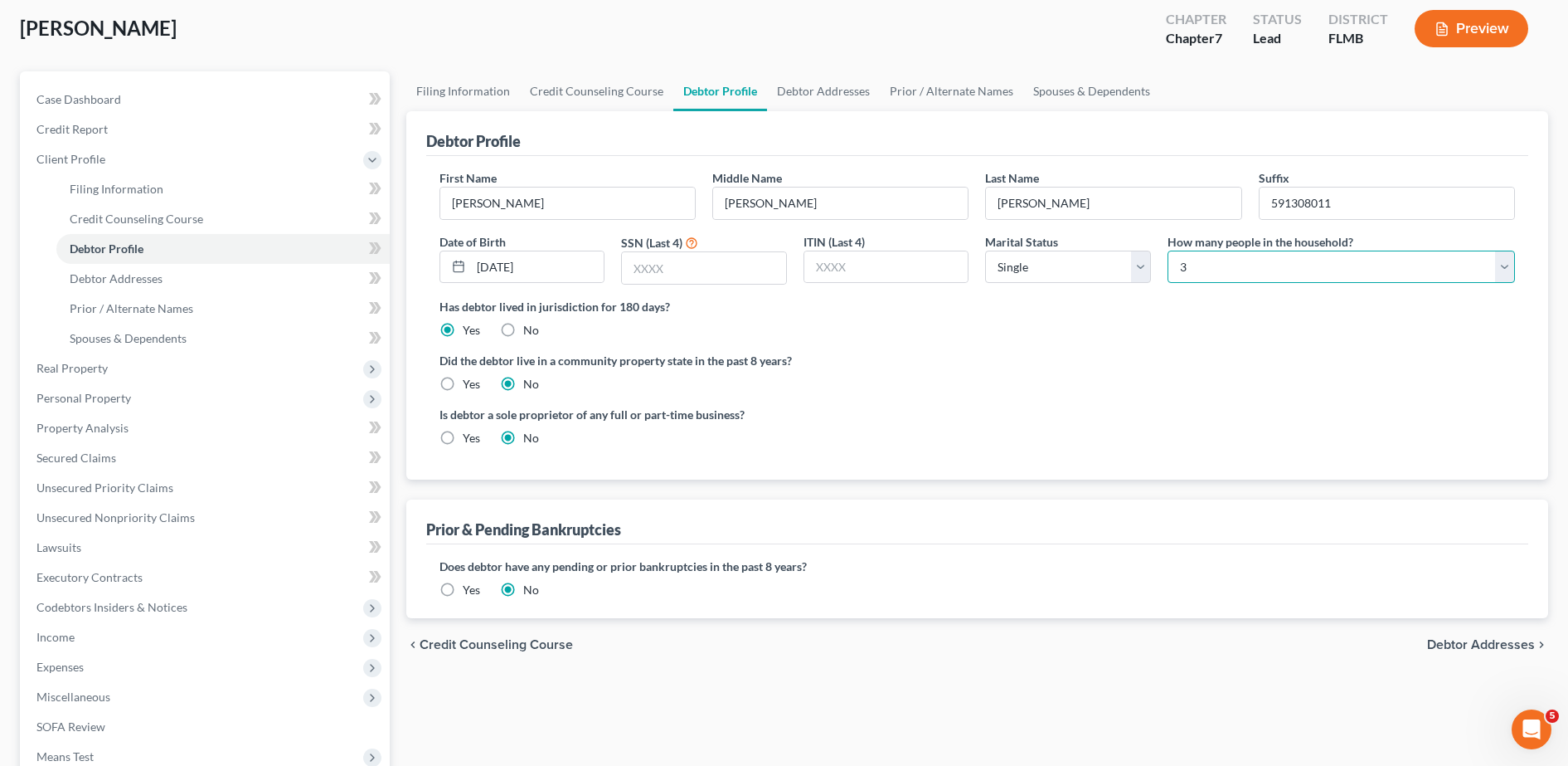
click at [1220, 272] on select "Select 1 2 3 4 5 6 7 8 9 10 11 12 13 14 15 16 17 18 19 20" at bounding box center [1341, 267] width 347 height 33
select select "0"
click at [1167, 251] on select "Select 1 2 3 4 5 6 7 8 9 10 11 12 13 14 15 16 17 18 19 20" at bounding box center [1341, 267] width 347 height 33
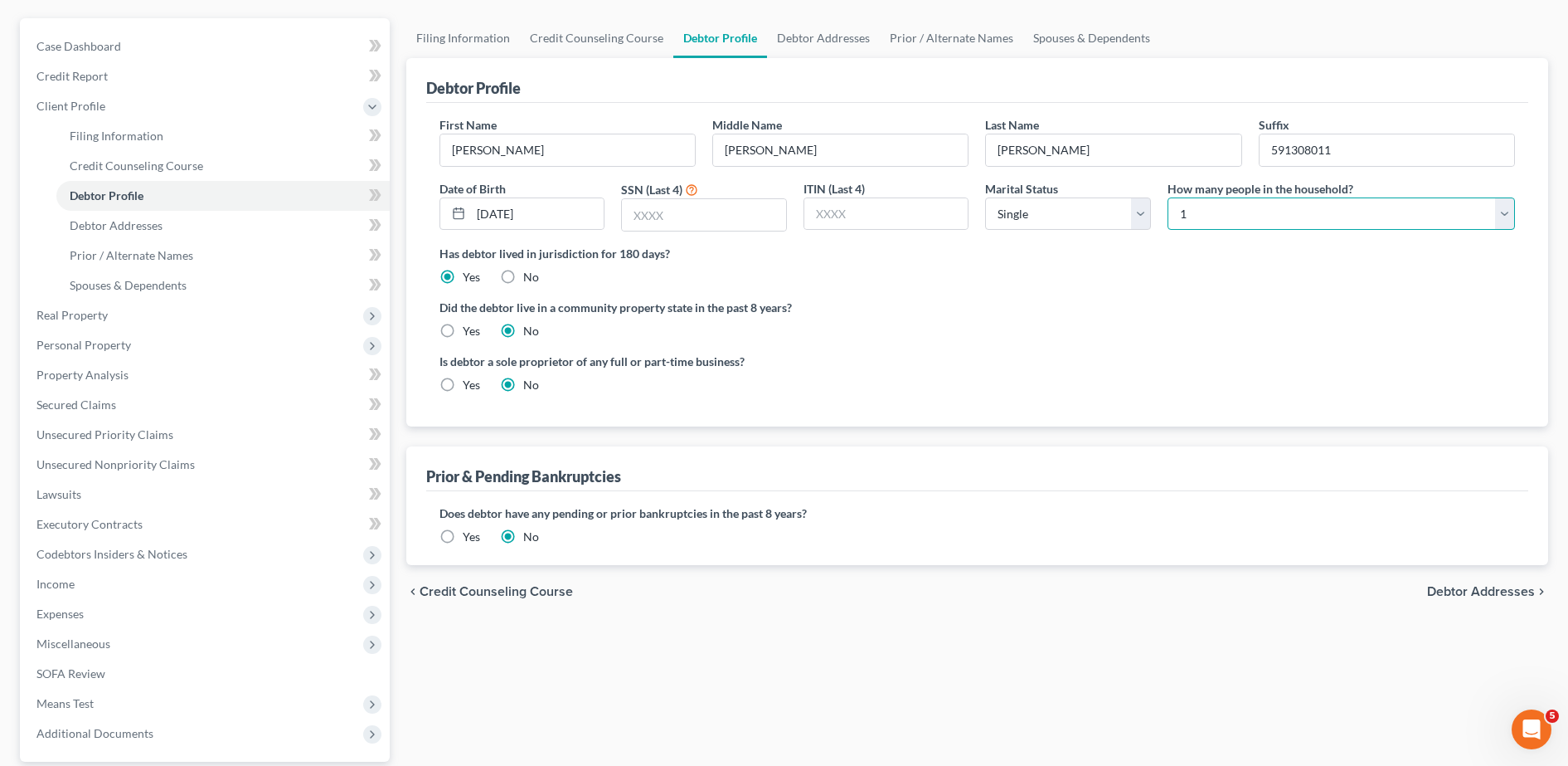
scroll to position [150, 0]
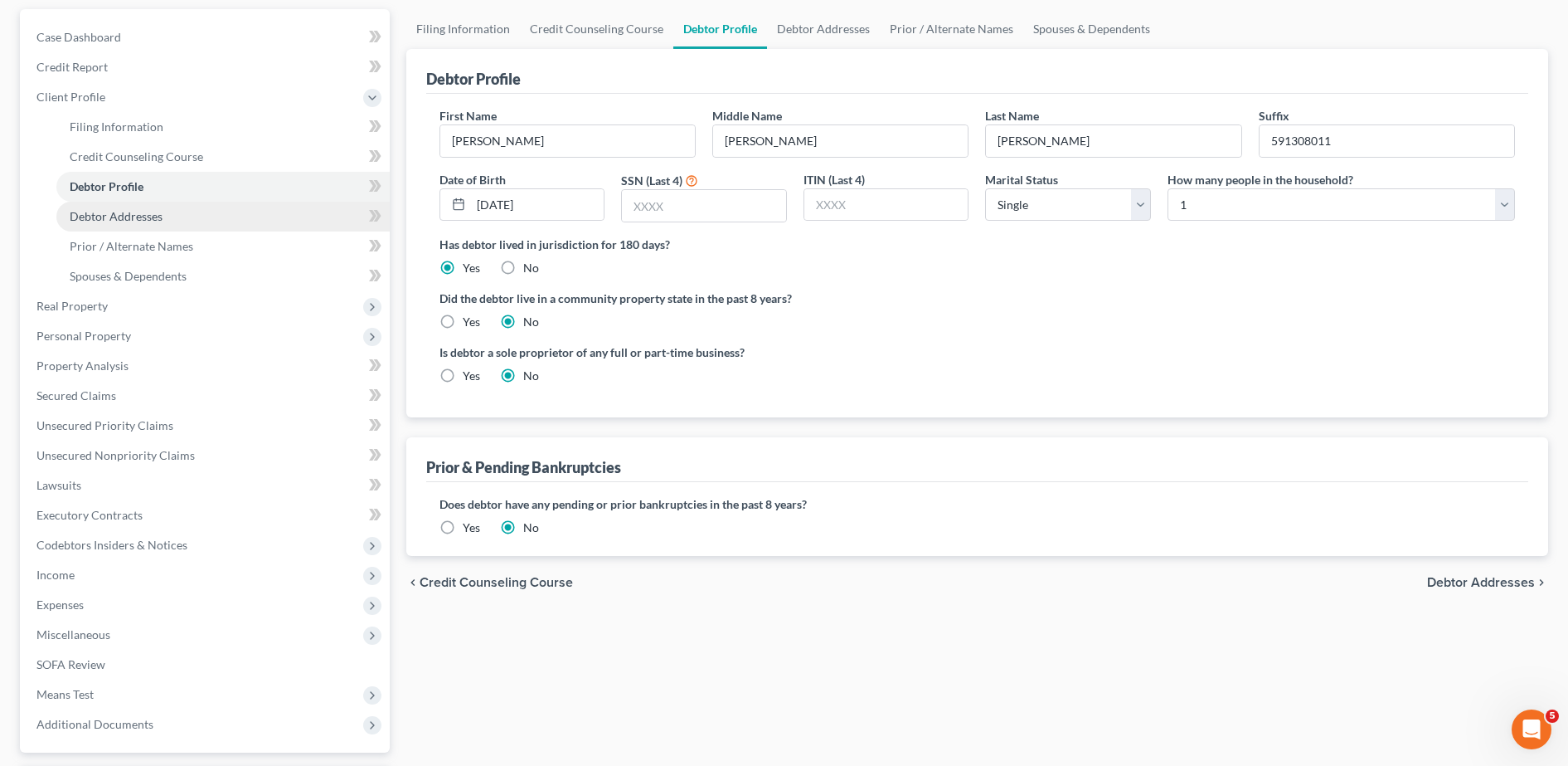
click at [168, 224] on link "Debtor Addresses" at bounding box center [223, 216] width 334 height 30
select select "0"
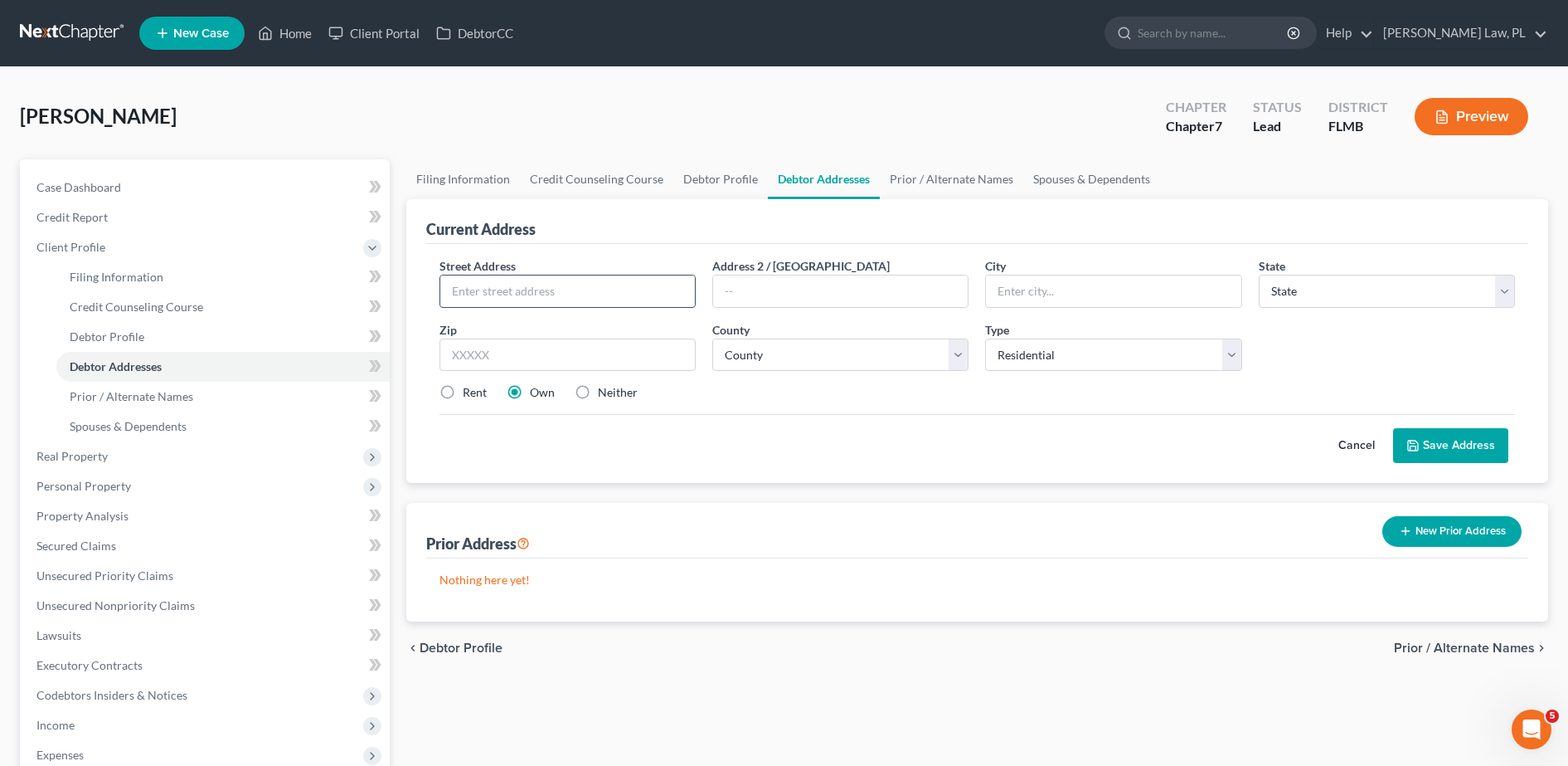
click at [503, 300] on input "text" at bounding box center [567, 291] width 255 height 31
type input "[STREET_ADDRESS]"
click at [1098, 308] on div "Street Address * [STREET_ADDRESS] * State * State [US_STATE] AK AR AZ CA CO CT …" at bounding box center [977, 336] width 1092 height 157
click at [1082, 295] on input "text" at bounding box center [1113, 291] width 255 height 31
type input "cocoa"
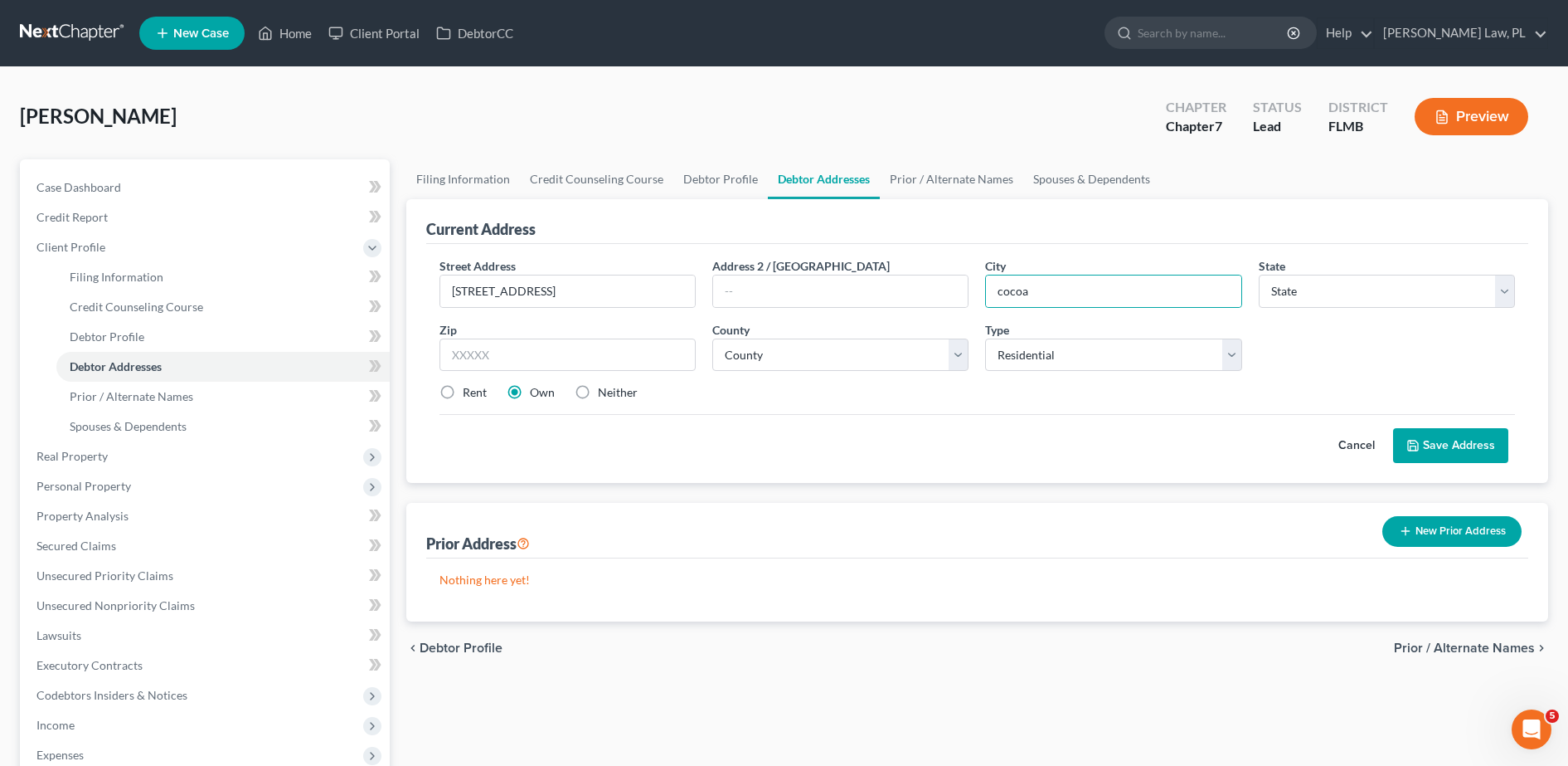
drag, startPoint x: 511, startPoint y: 391, endPoint x: 860, endPoint y: 453, distance: 354.5
click at [530, 392] on label "Own" at bounding box center [543, 392] width 25 height 16
click at [537, 392] on input "Own" at bounding box center [542, 389] width 10 height 10
click at [1433, 445] on button "Save Address" at bounding box center [1451, 445] width 115 height 35
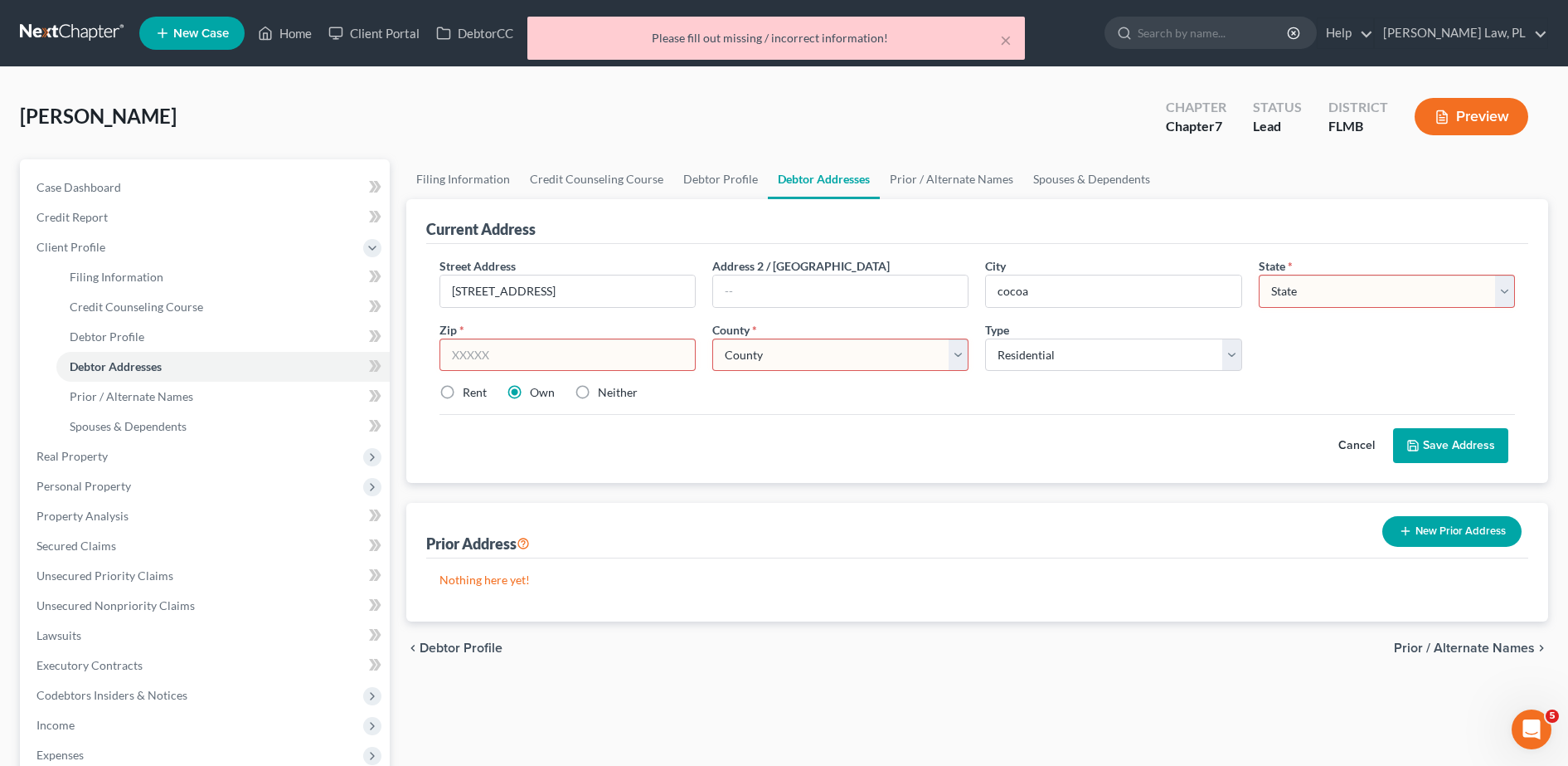
click at [822, 360] on select "County" at bounding box center [840, 355] width 257 height 33
click at [591, 356] on input "text" at bounding box center [567, 355] width 257 height 33
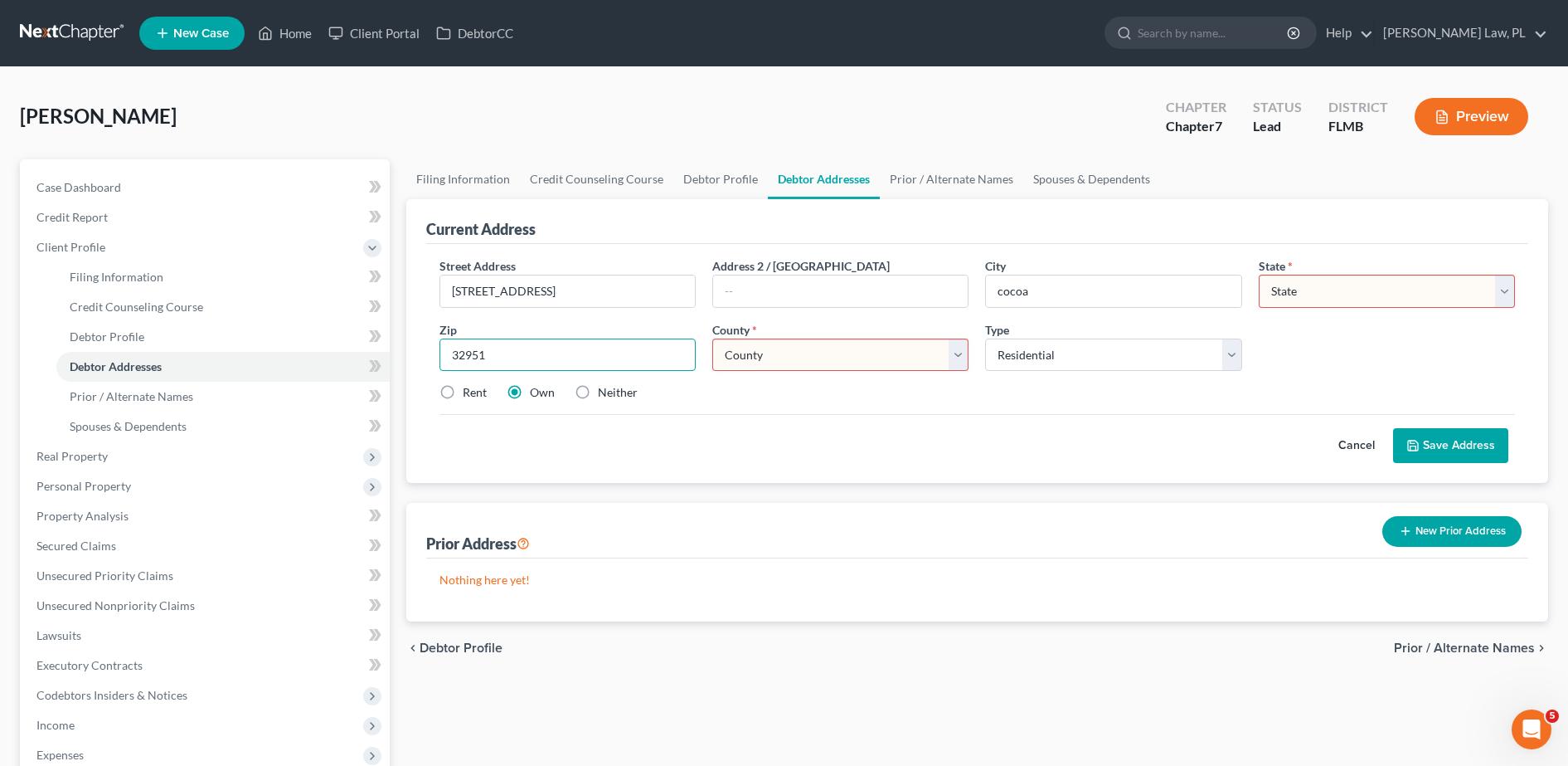
type input "32951"
click at [753, 352] on select "County" at bounding box center [840, 355] width 257 height 33
type input "[GEOGRAPHIC_DATA]"
select select "9"
click at [757, 362] on select "County" at bounding box center [840, 355] width 257 height 33
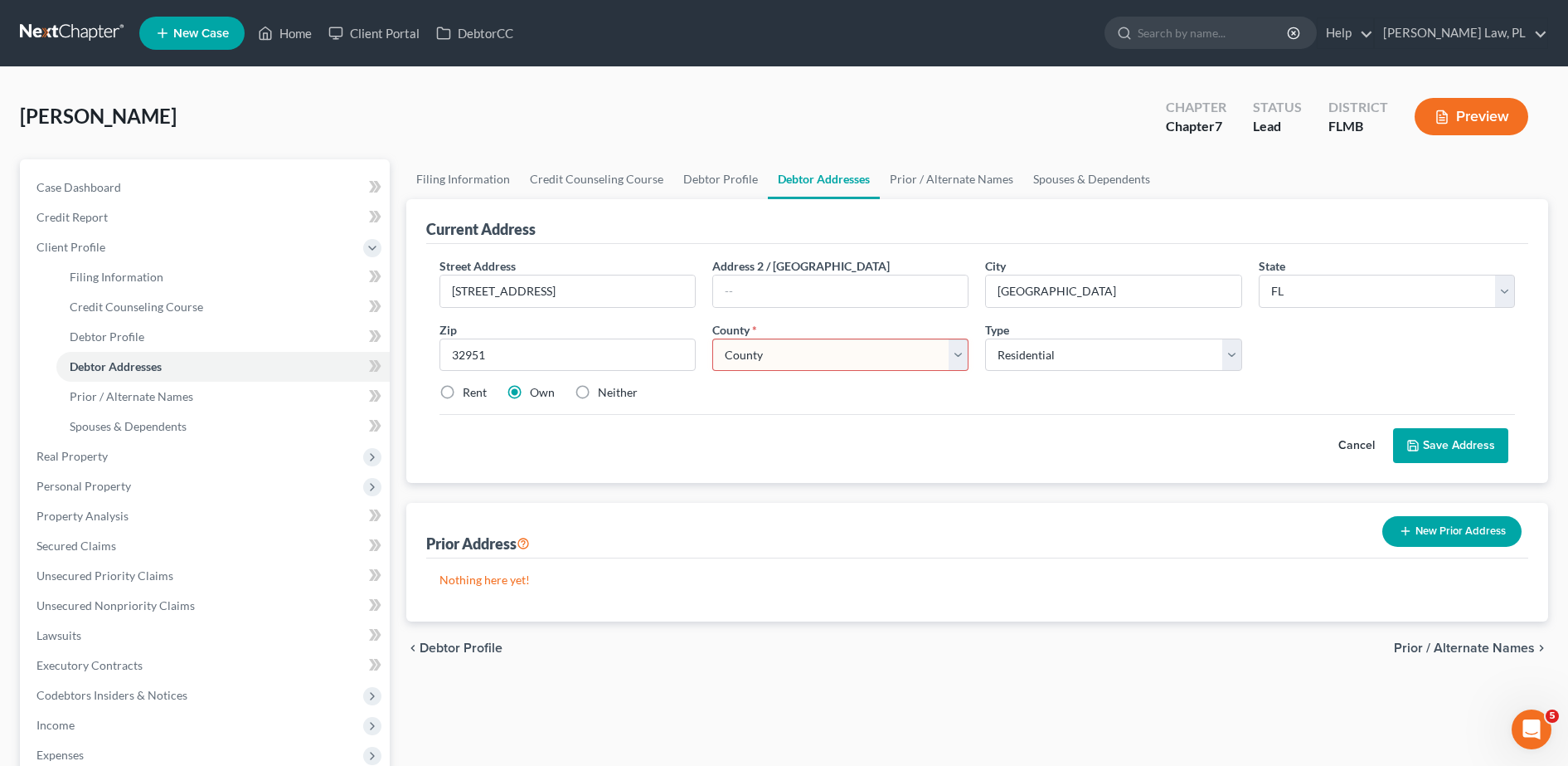
click at [791, 362] on select "County [GEOGRAPHIC_DATA] [GEOGRAPHIC_DATA] [GEOGRAPHIC_DATA] [GEOGRAPHIC_DATA] …" at bounding box center [840, 355] width 257 height 33
select select "4"
click at [712, 339] on select "County [GEOGRAPHIC_DATA] [GEOGRAPHIC_DATA] [GEOGRAPHIC_DATA] [GEOGRAPHIC_DATA] …" at bounding box center [840, 355] width 257 height 33
click at [1453, 449] on button "Save Address" at bounding box center [1451, 445] width 115 height 35
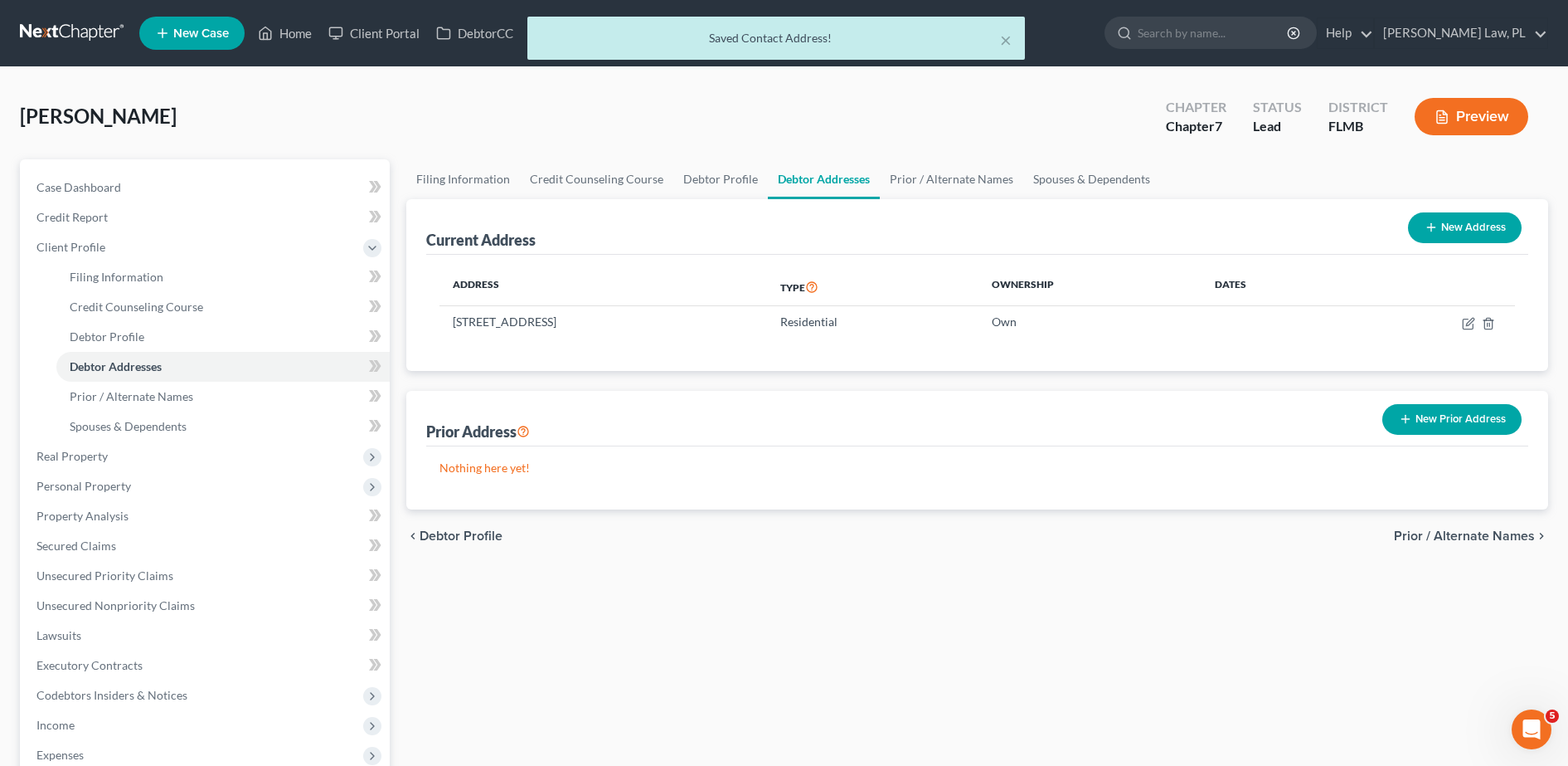
click at [1466, 418] on button "New Prior Address" at bounding box center [1452, 419] width 139 height 31
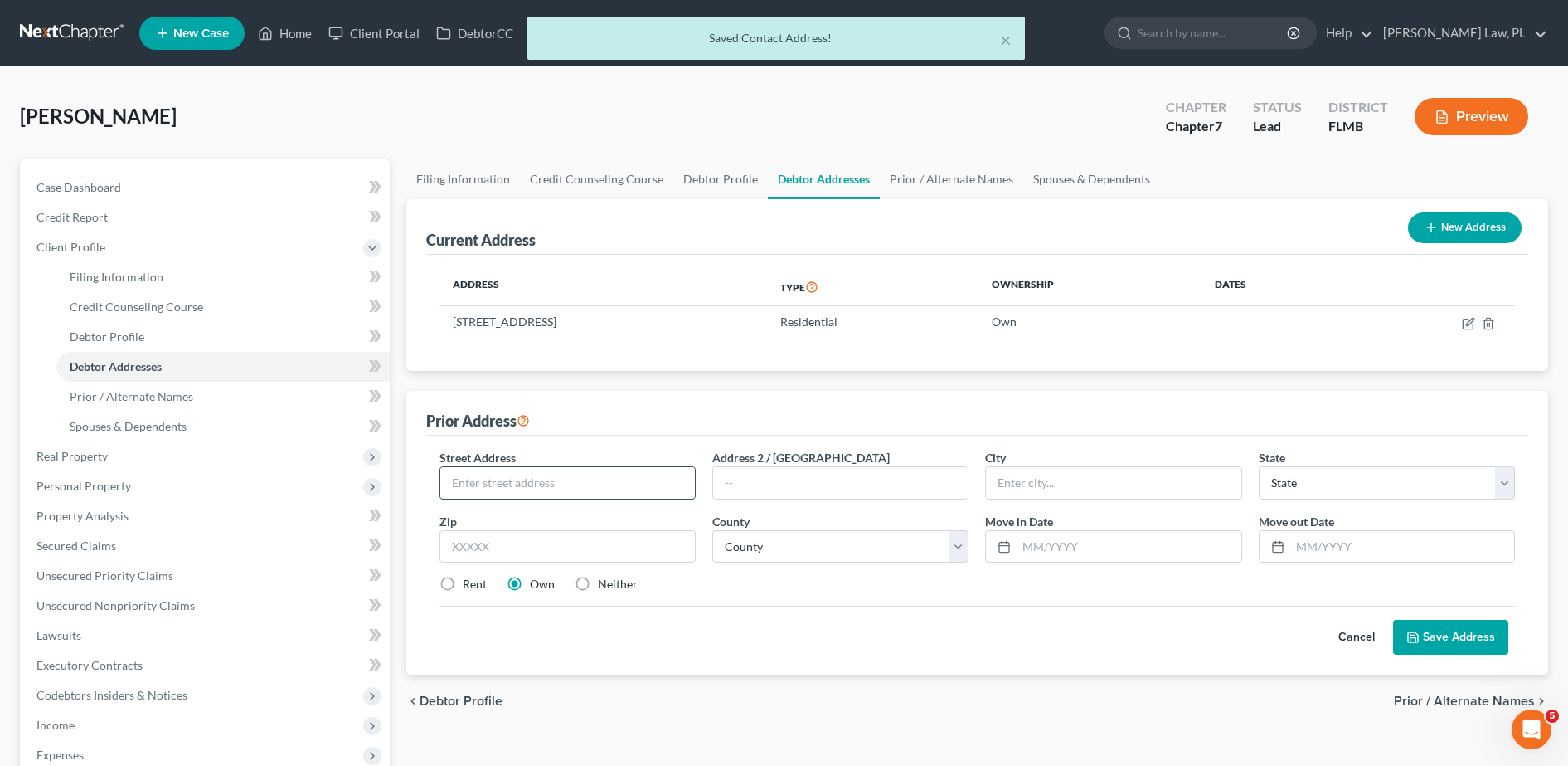
click at [560, 487] on input "text" at bounding box center [567, 483] width 255 height 31
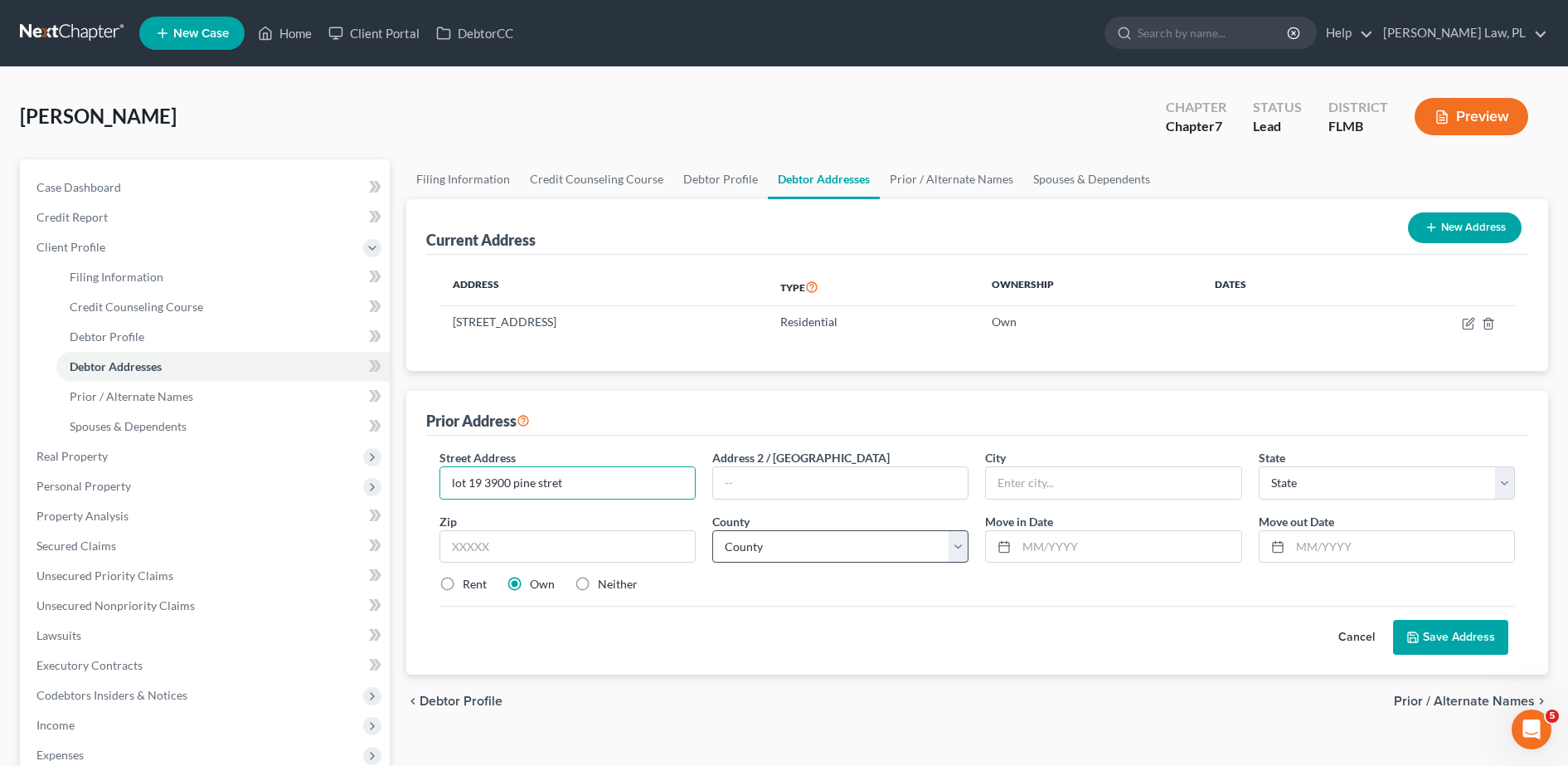
type input "lot 19 3900 pine stret"
drag, startPoint x: 778, startPoint y: 532, endPoint x: 803, endPoint y: 549, distance: 30.2
click at [778, 532] on select "County" at bounding box center [840, 547] width 257 height 33
click at [1438, 644] on button "Save Address" at bounding box center [1451, 636] width 115 height 35
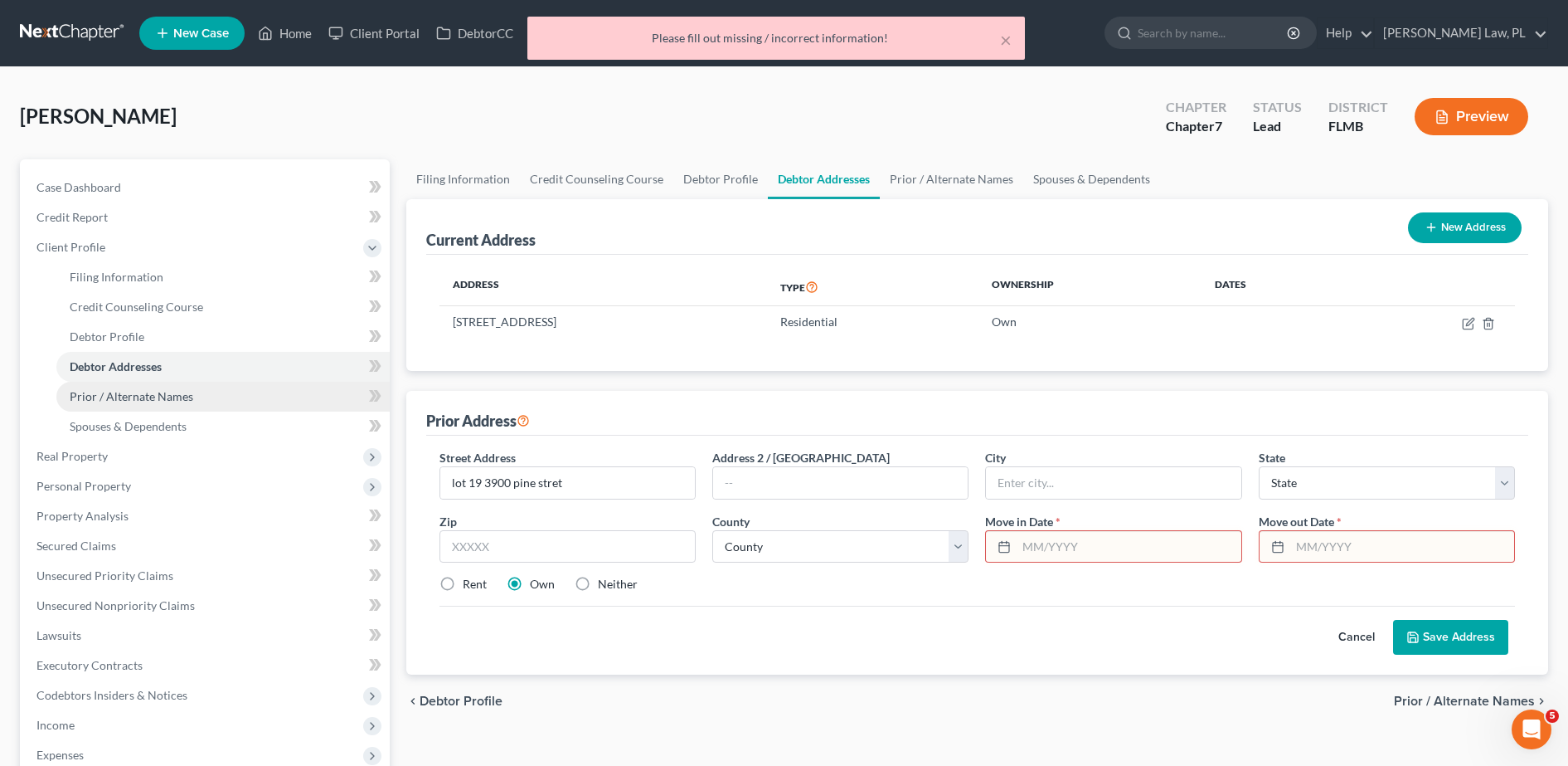
click at [142, 392] on span "Prior / Alternate Names" at bounding box center [132, 396] width 124 height 14
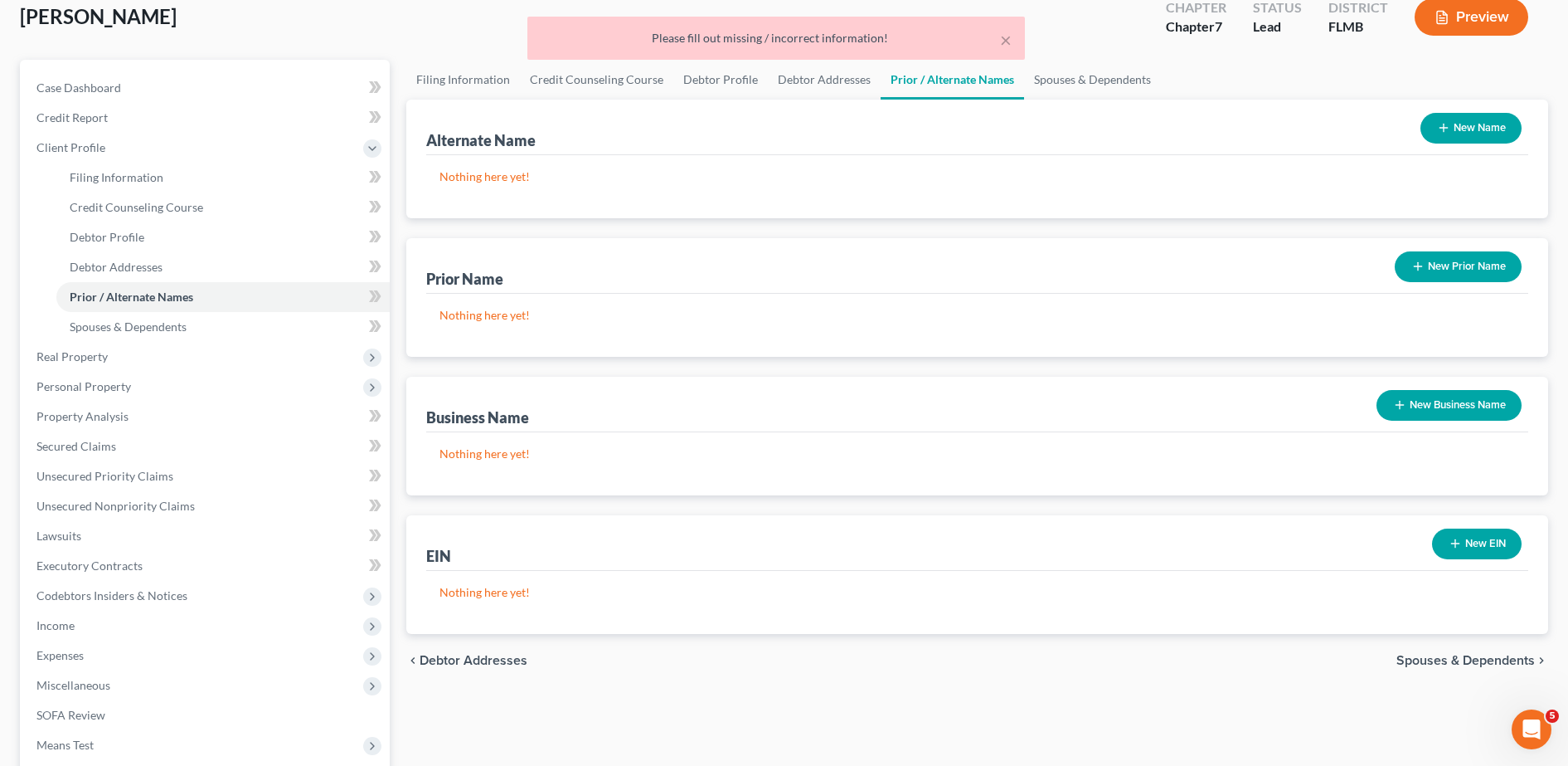
scroll to position [102, 0]
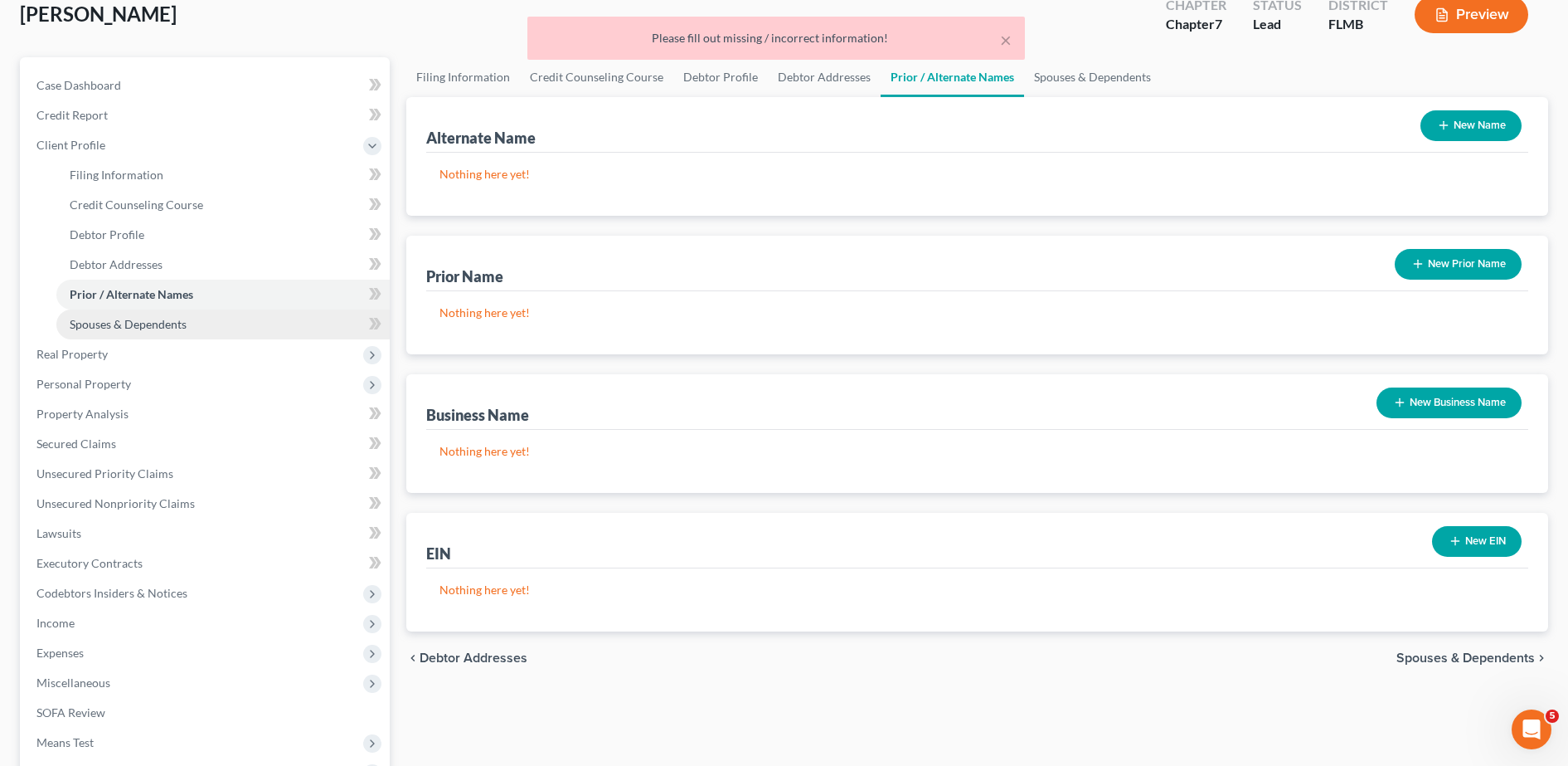
click at [214, 315] on link "Spouses & Dependents" at bounding box center [223, 323] width 334 height 30
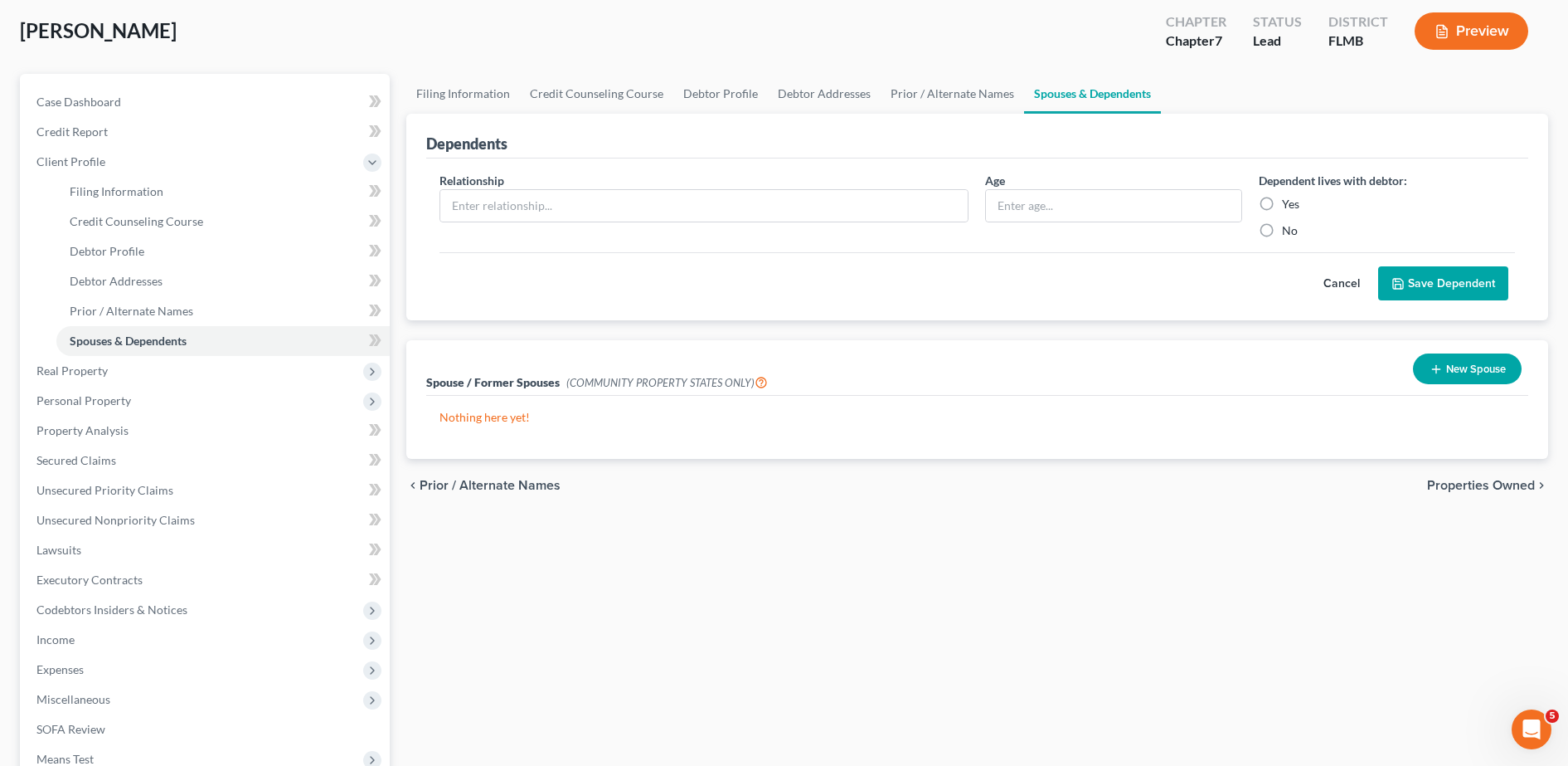
scroll to position [91, 0]
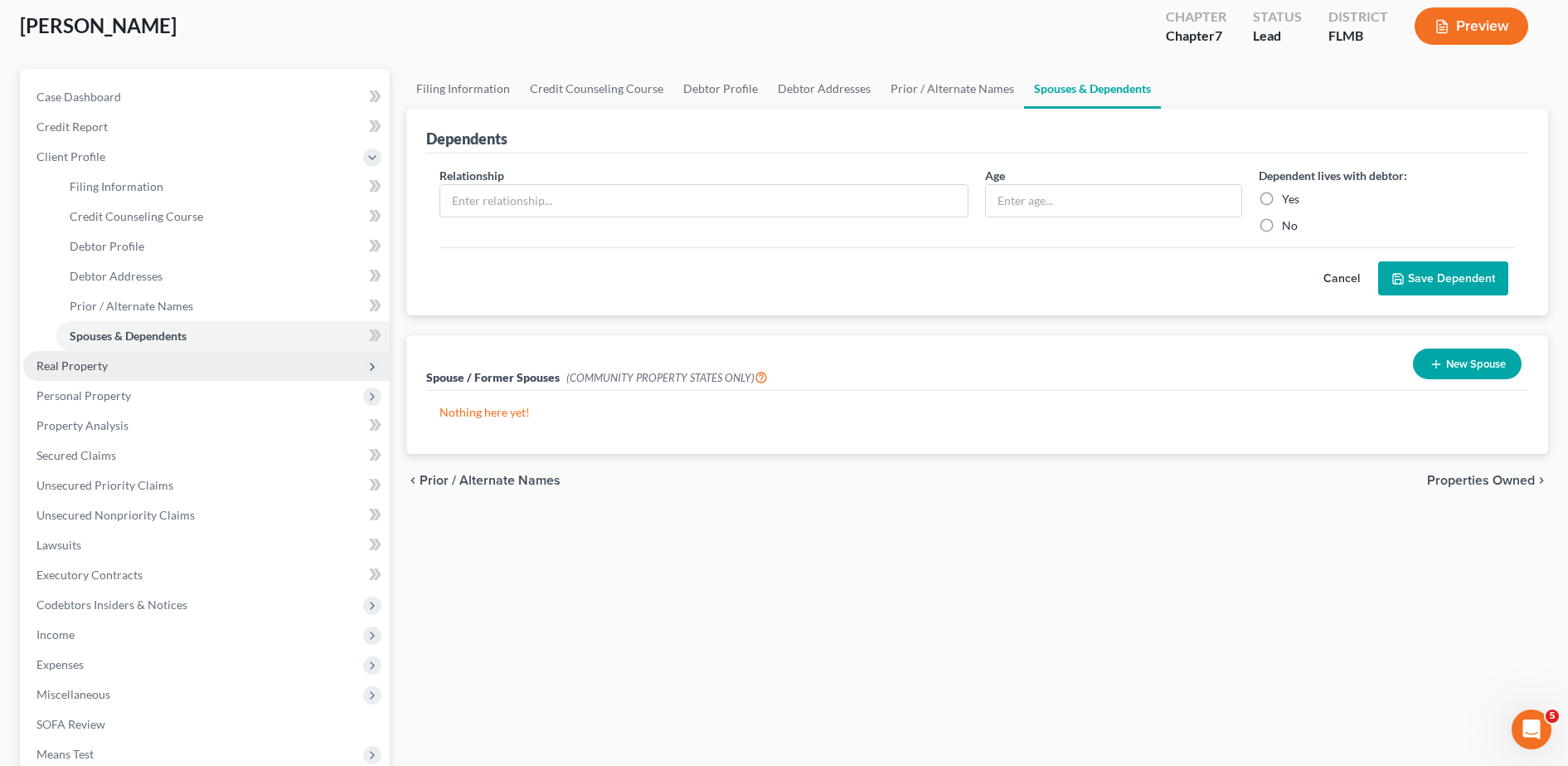
click at [175, 359] on span "Real Property" at bounding box center [206, 365] width 366 height 30
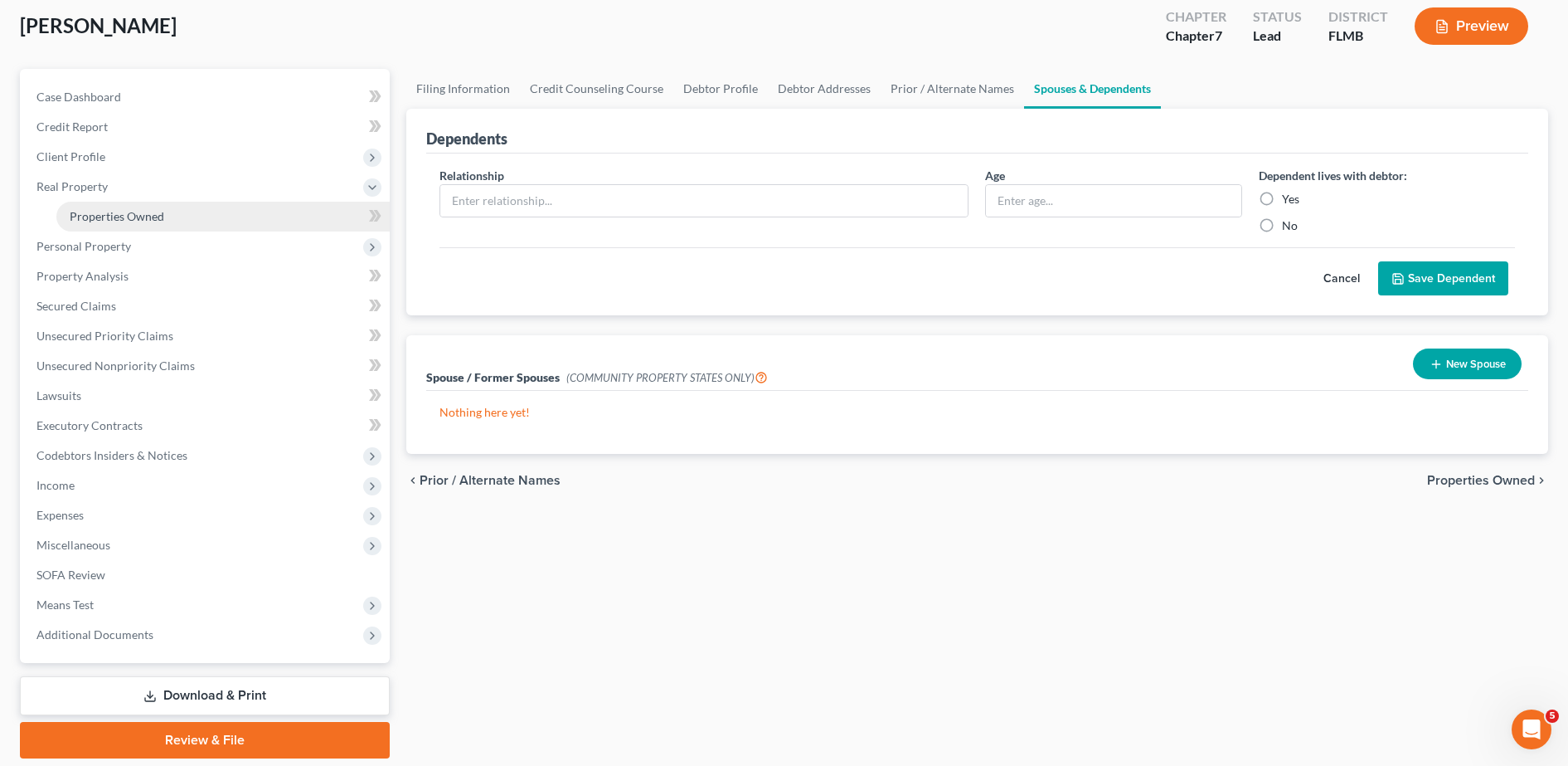
click at [155, 219] on span "Properties Owned" at bounding box center [116, 216] width 94 height 14
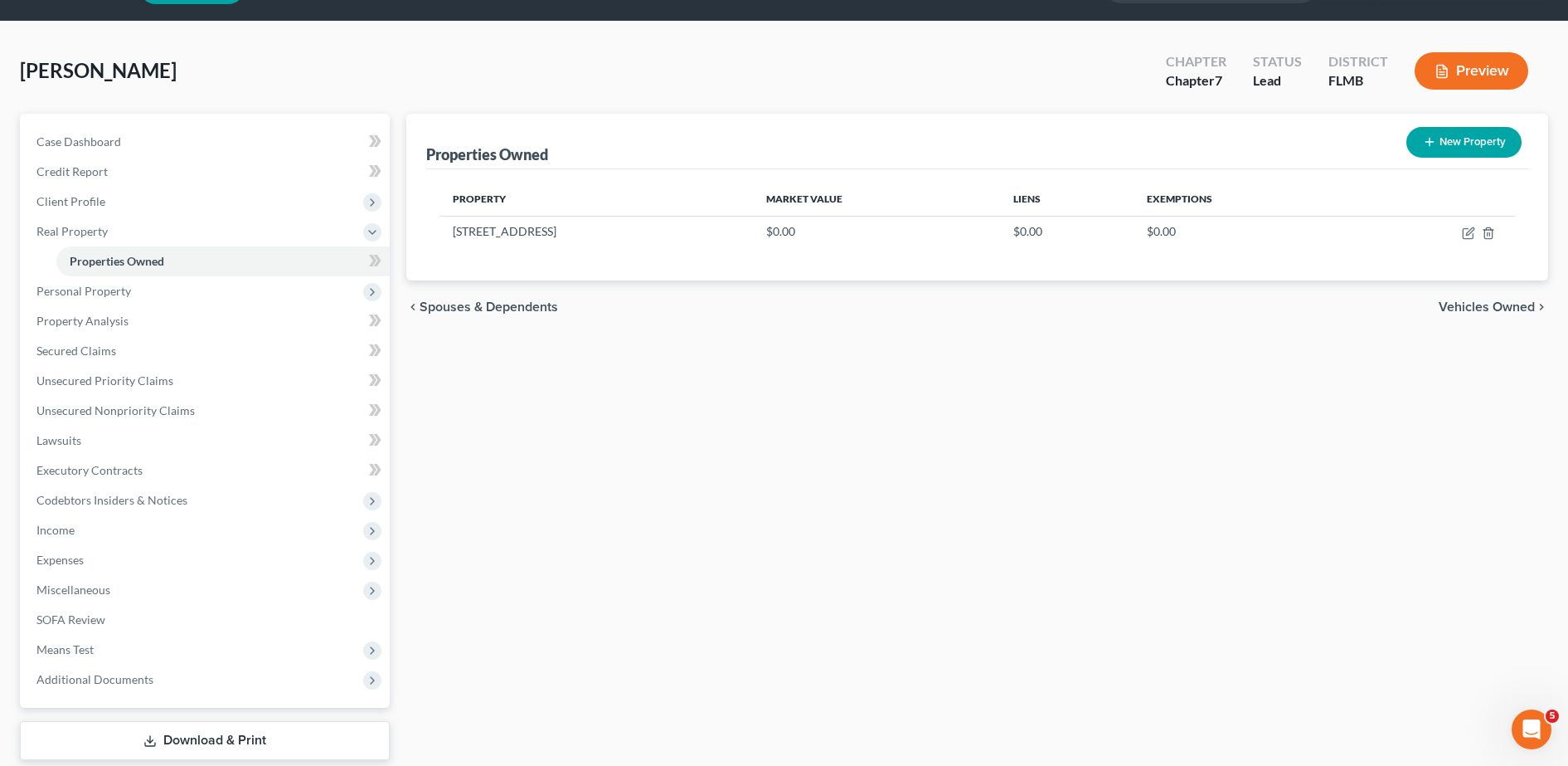
scroll to position [54, 0]
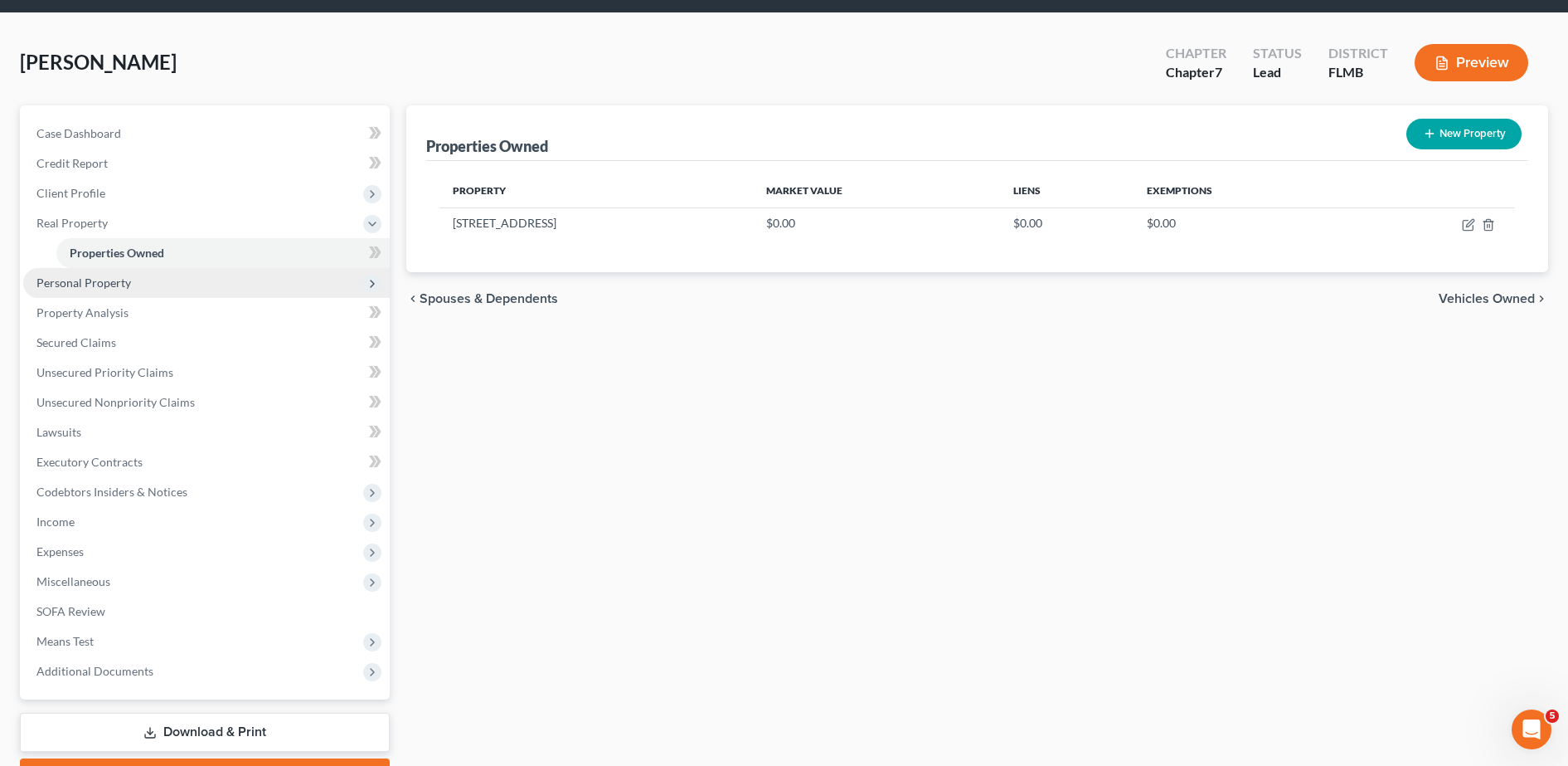
click at [105, 280] on span "Personal Property" at bounding box center [83, 282] width 94 height 14
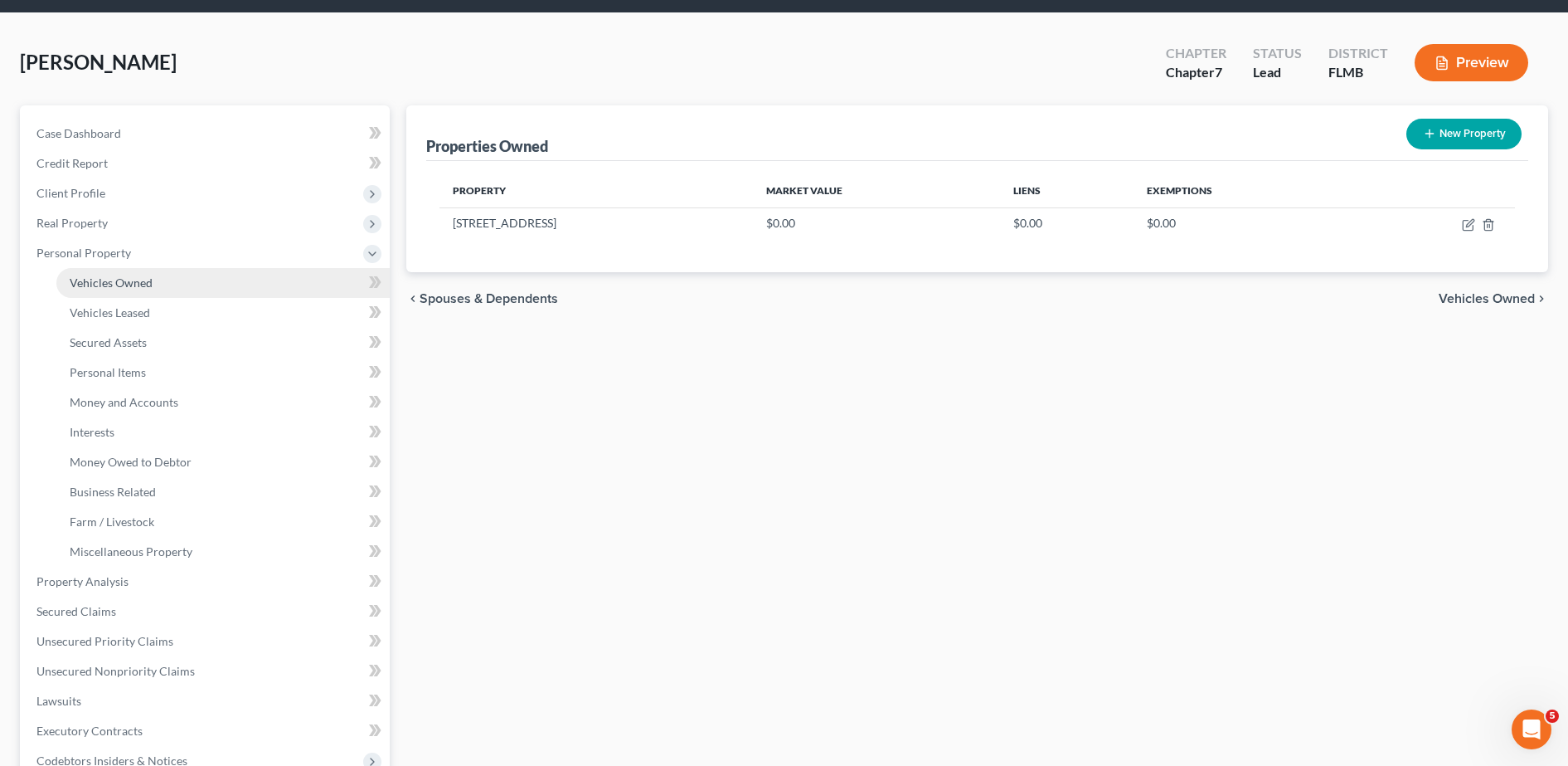
click at [108, 289] on link "Vehicles Owned" at bounding box center [223, 282] width 334 height 30
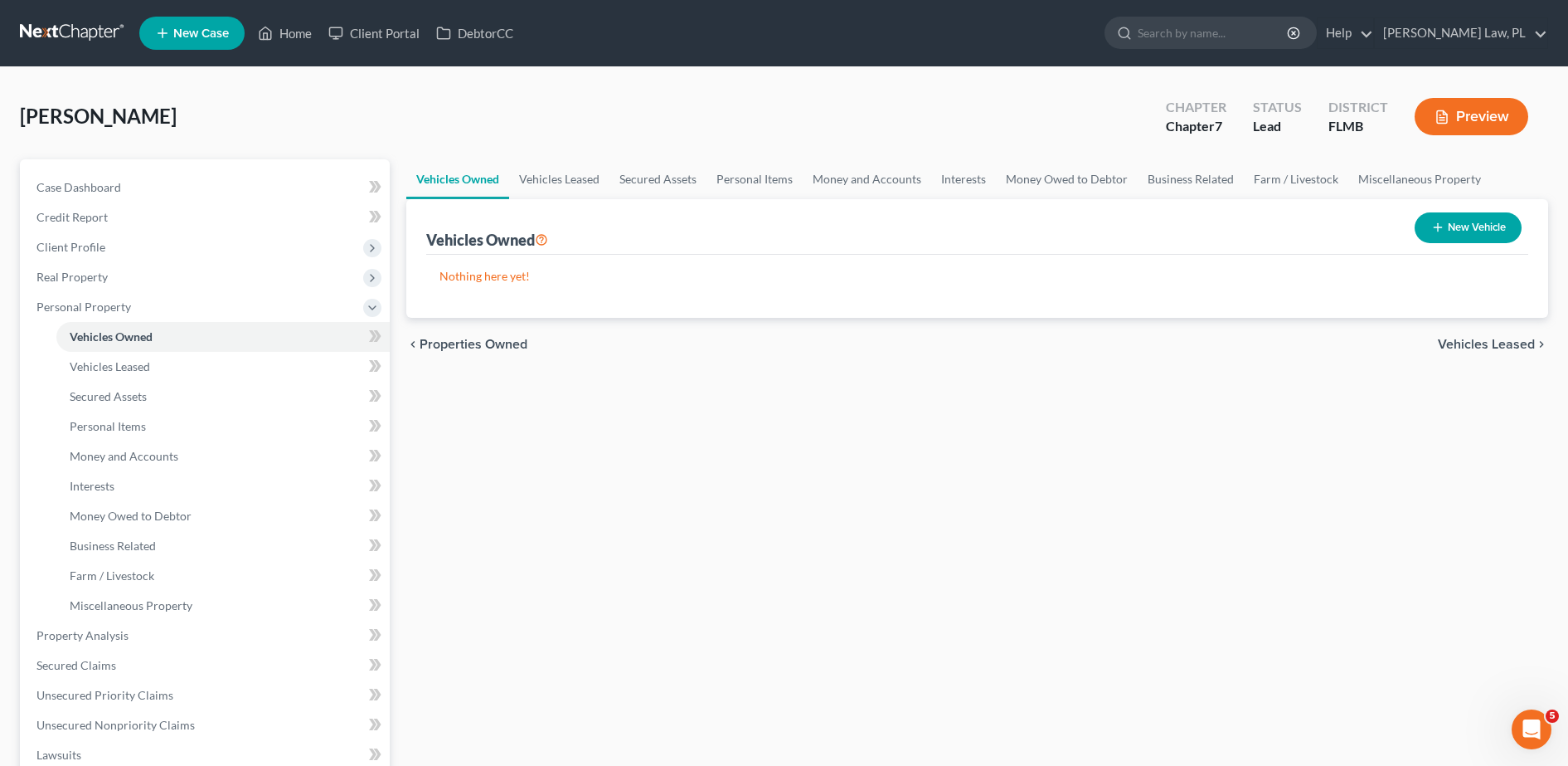
click at [1496, 218] on button "New Vehicle" at bounding box center [1468, 228] width 107 height 31
select select "0"
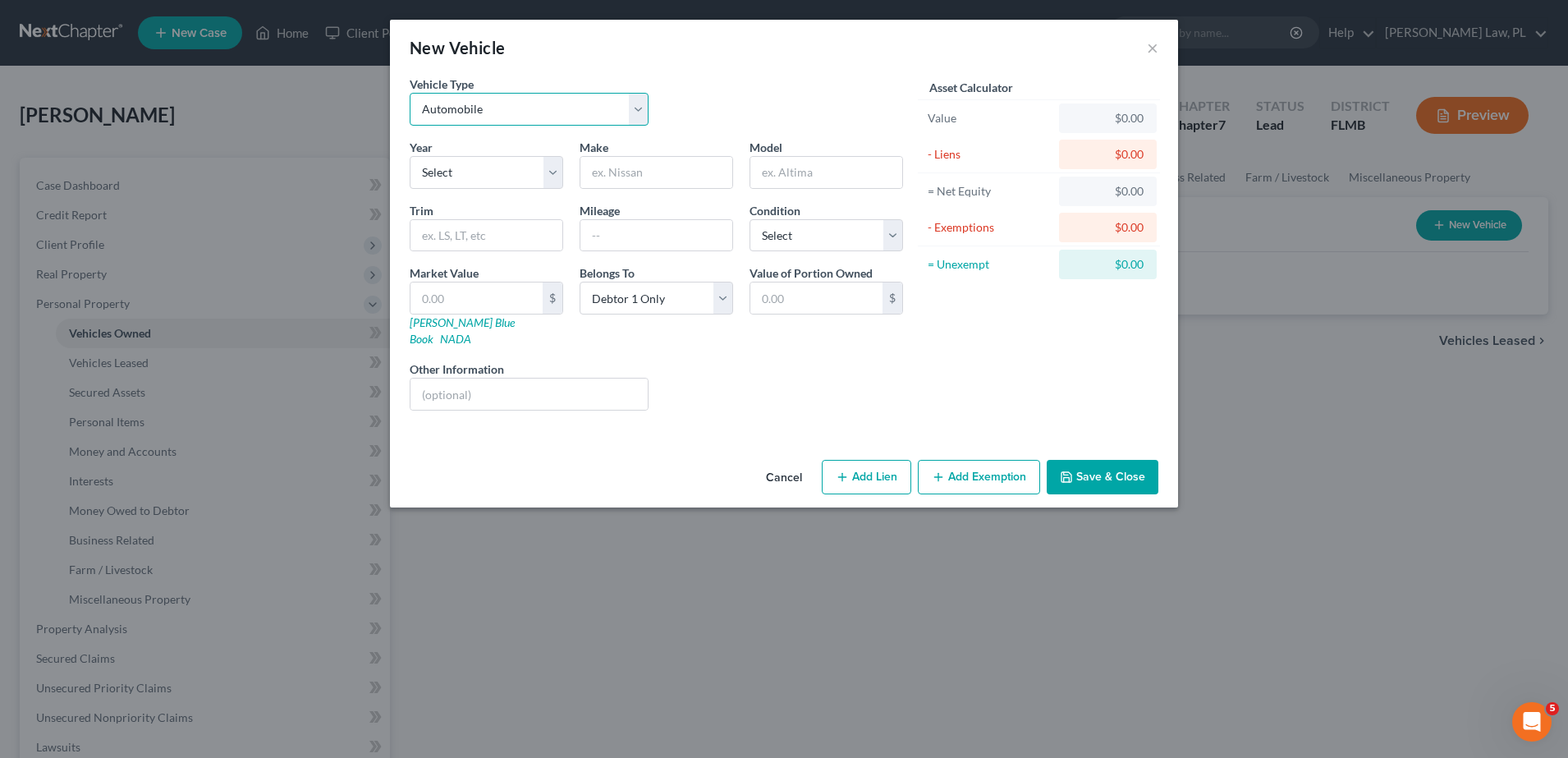
click at [577, 105] on select "Select Automobile Truck Trailer Watercraft Aircraft Motor Home Atv Other Vehicle" at bounding box center [529, 109] width 239 height 33
click at [506, 188] on select "Select 2026 2025 2024 2023 2022 2021 2020 2019 2018 2017 2016 2015 2014 2013 20…" at bounding box center [486, 172] width 154 height 33
select select "32"
click at [410, 156] on select "Select 2026 2025 2024 2023 2022 2021 2020 2019 2018 2017 2016 2015 2014 2013 20…" at bounding box center [486, 172] width 154 height 33
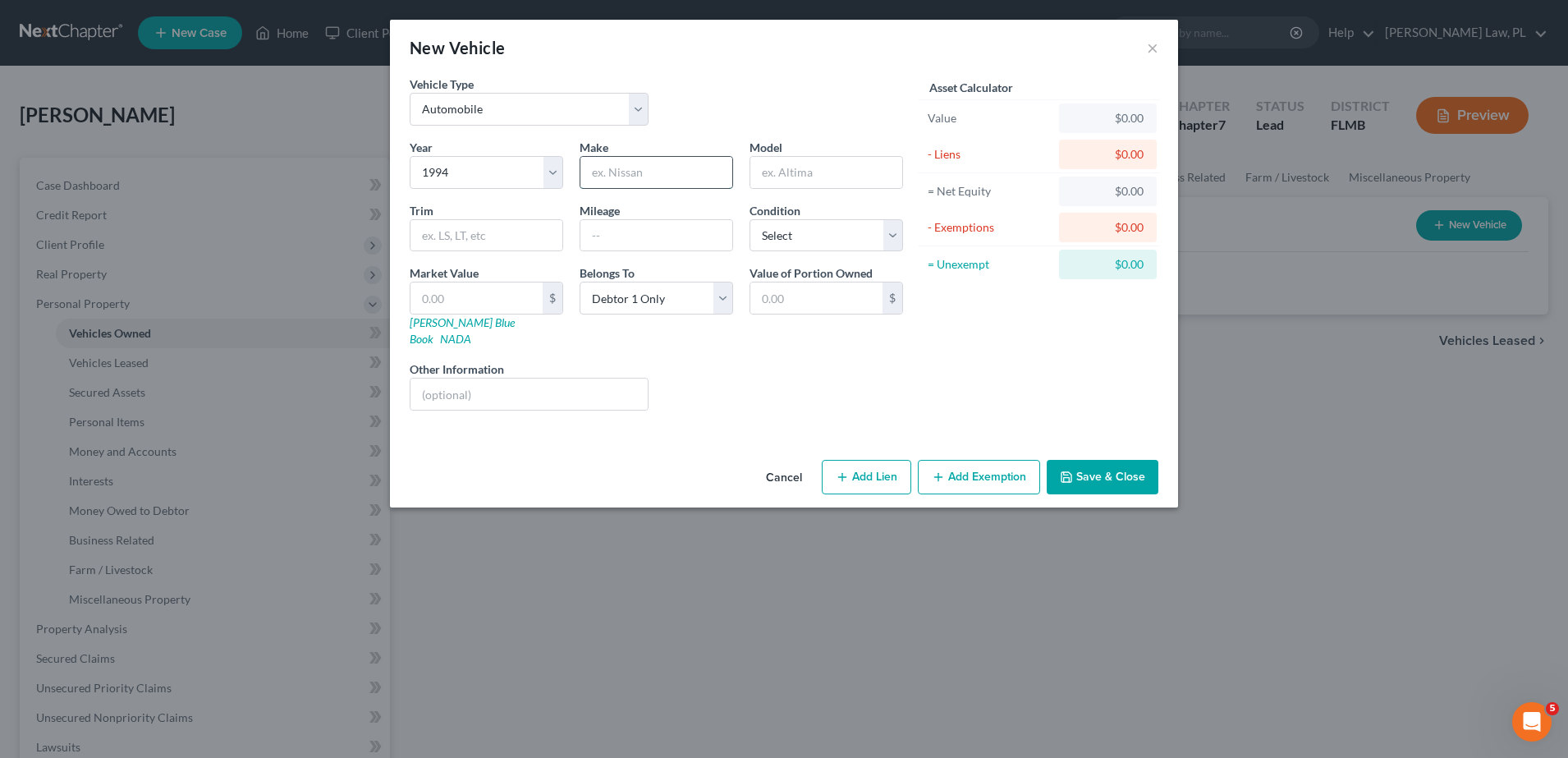
click at [686, 168] on input "text" at bounding box center [656, 172] width 152 height 31
type input "Chevy"
type input "Silverado"
click at [669, 236] on input "text" at bounding box center [656, 235] width 152 height 31
type input "1"
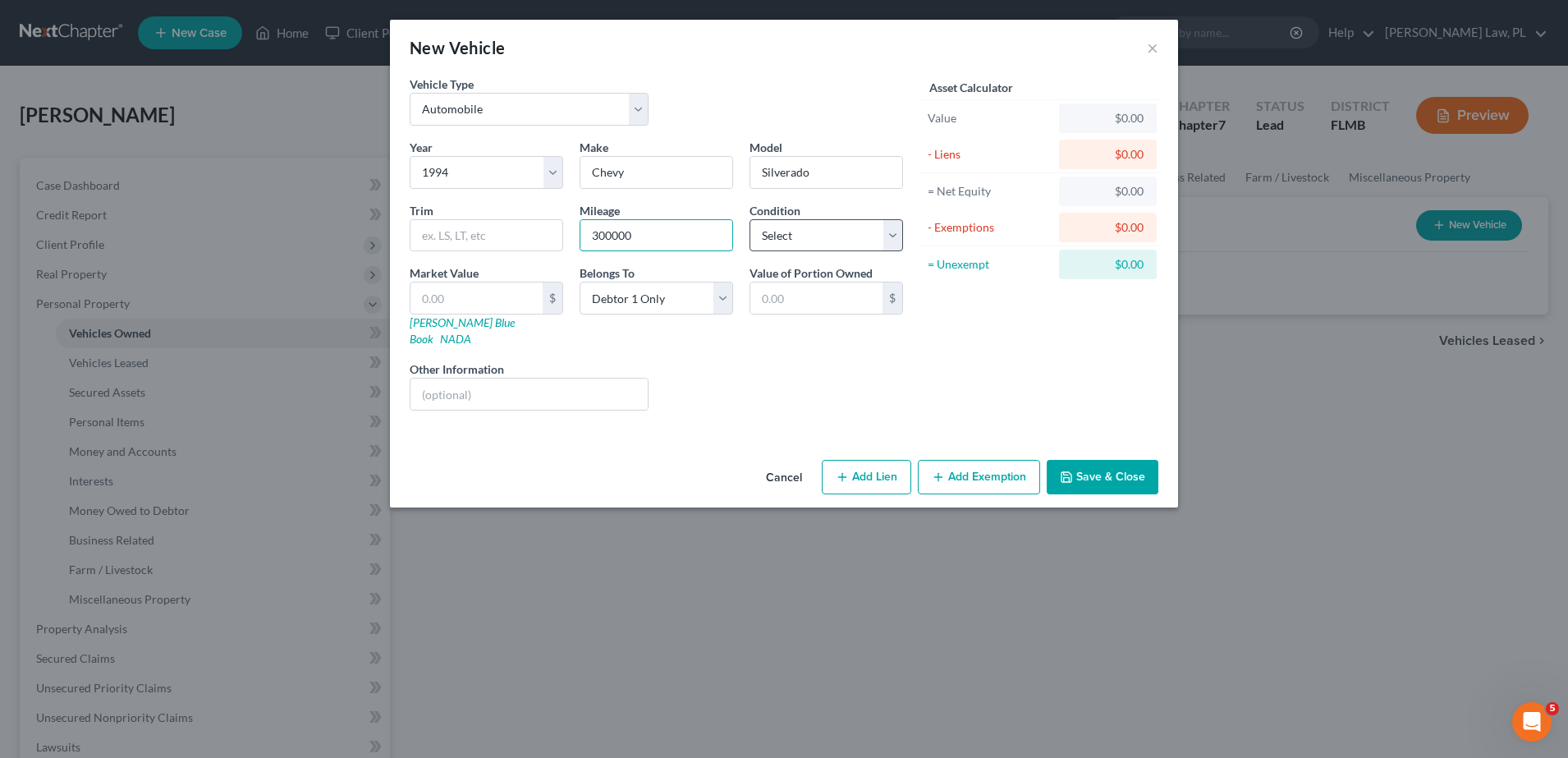
type input "300000"
click at [773, 244] on select "Select Excellent Very Good Good Fair Poor" at bounding box center [826, 235] width 154 height 33
select select "4"
click at [750, 219] on select "Select Excellent Very Good Good Fair Poor" at bounding box center [826, 235] width 154 height 33
click at [1092, 460] on button "Save & Close" at bounding box center [1103, 477] width 111 height 35
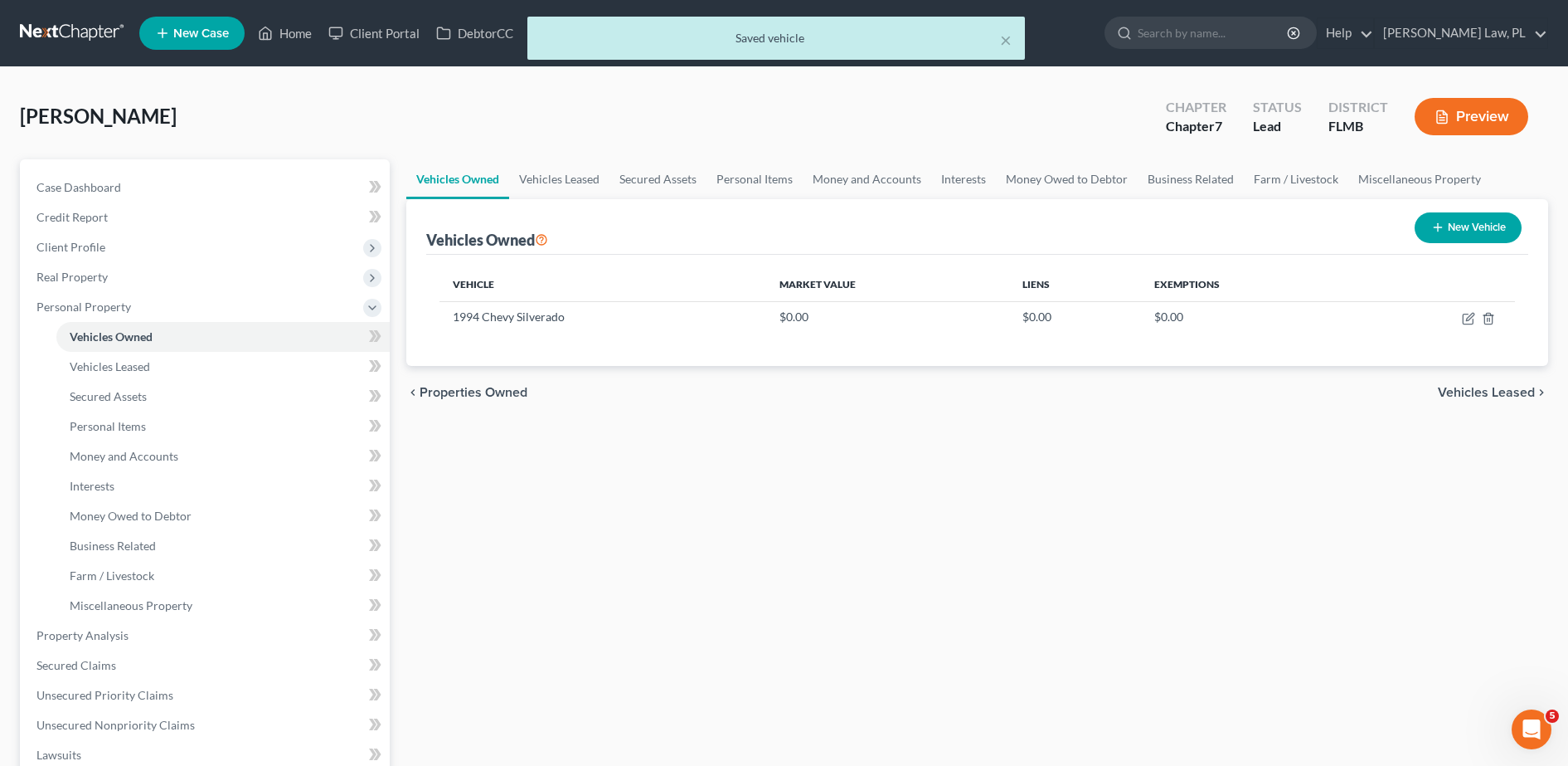
scroll to position [57, 0]
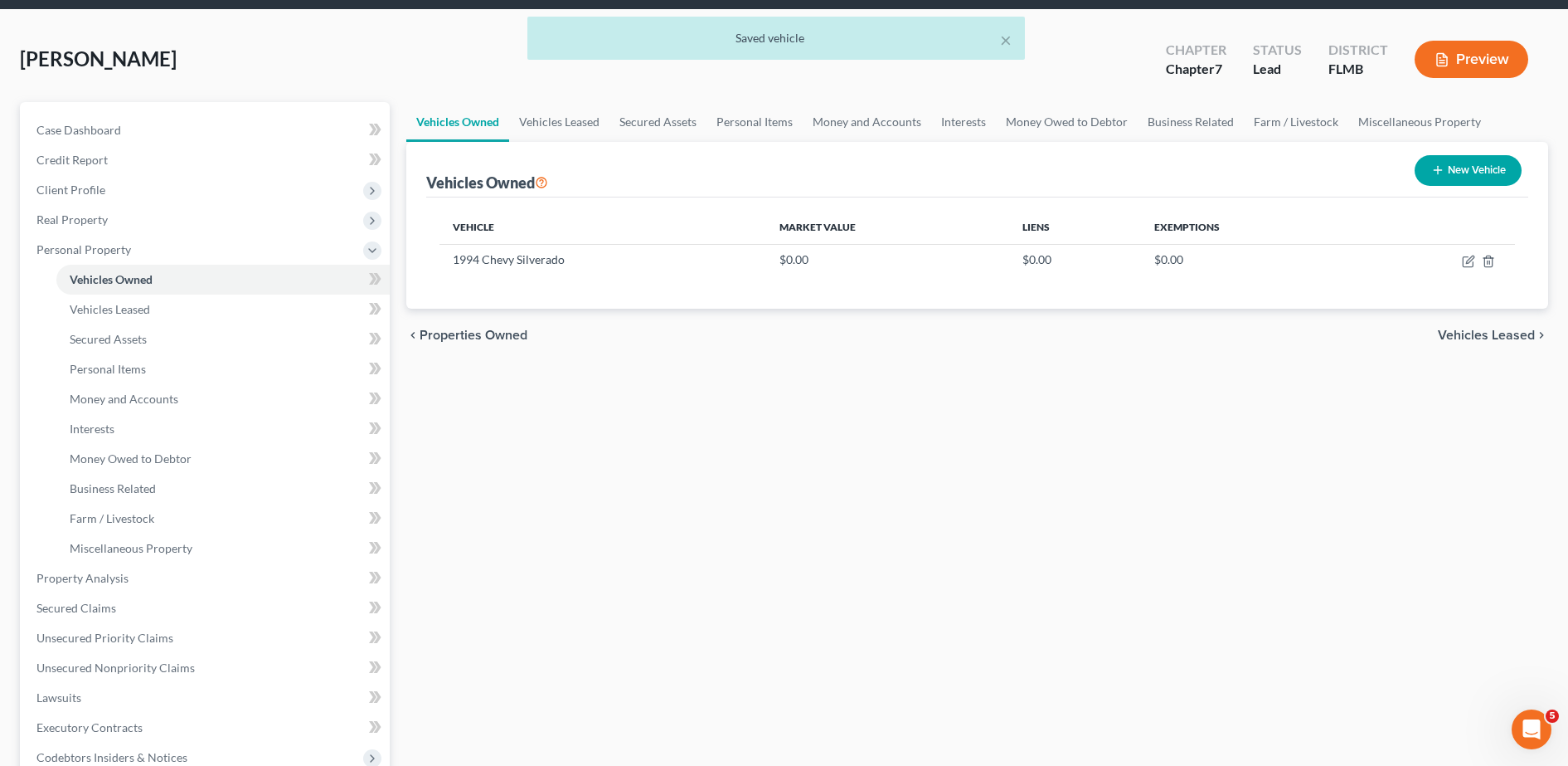
click at [1447, 173] on button "New Vehicle" at bounding box center [1468, 171] width 107 height 31
select select "0"
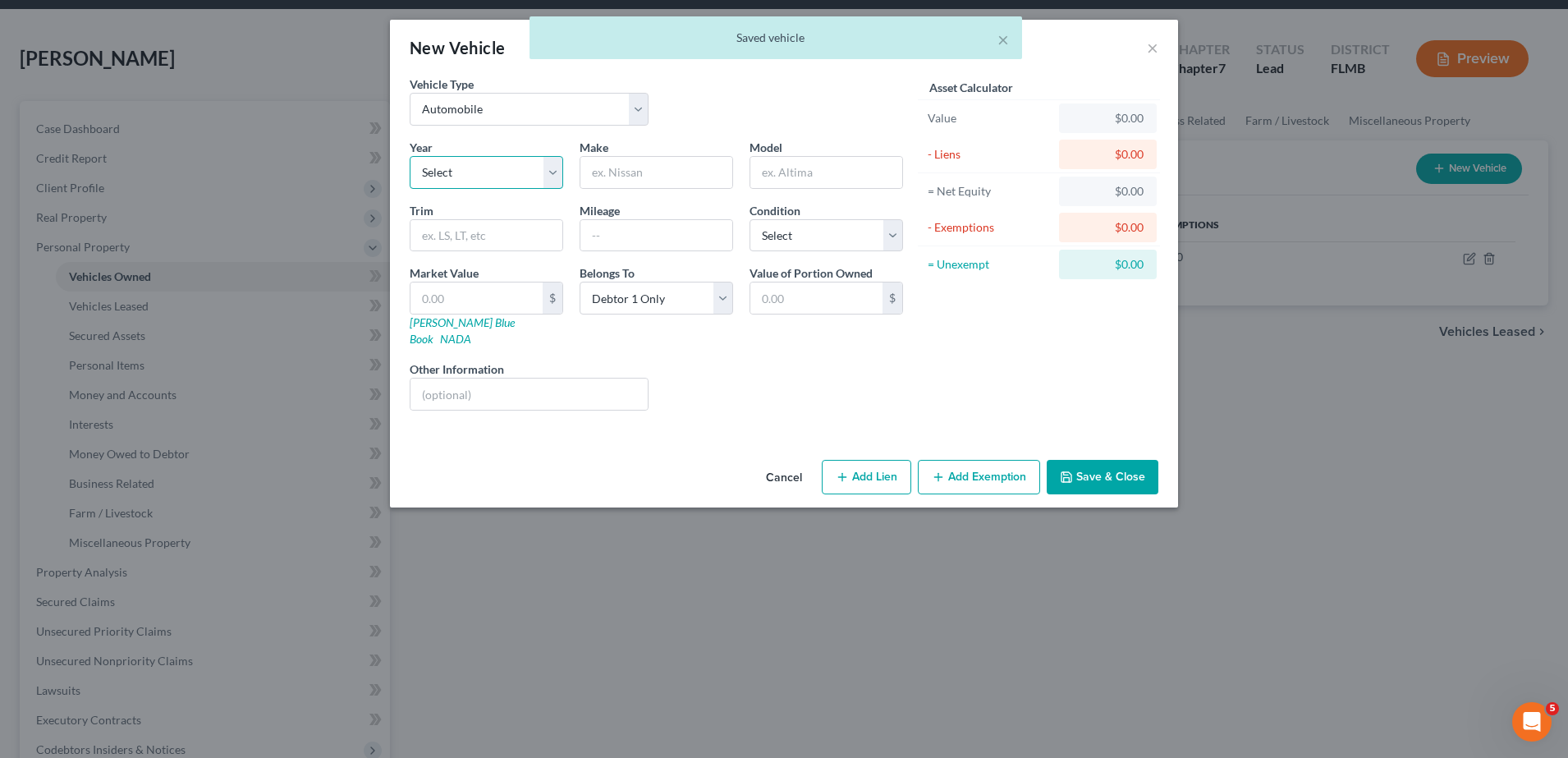
click at [516, 174] on select "Select 2026 2025 2024 2023 2022 2021 2020 2019 2018 2017 2016 2015 2014 2013 20…" at bounding box center [486, 172] width 154 height 33
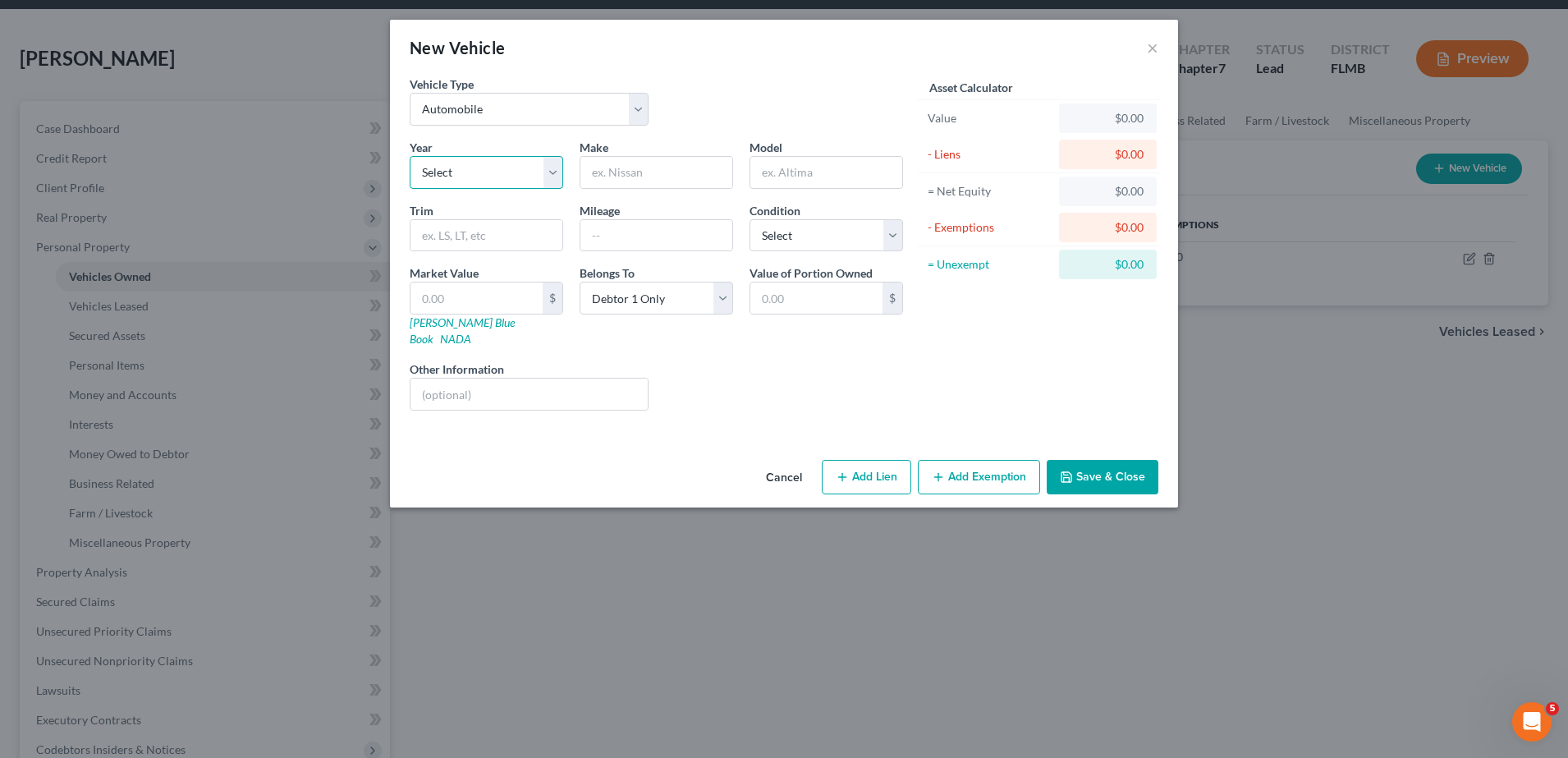
select select "24"
click at [410, 156] on select "Select 2026 2025 2024 2023 2022 2021 2020 2019 2018 2017 2016 2015 2014 2013 20…" at bounding box center [486, 172] width 154 height 33
click at [683, 173] on input "text" at bounding box center [656, 172] width 152 height 31
type input "E"
type input "Ford"
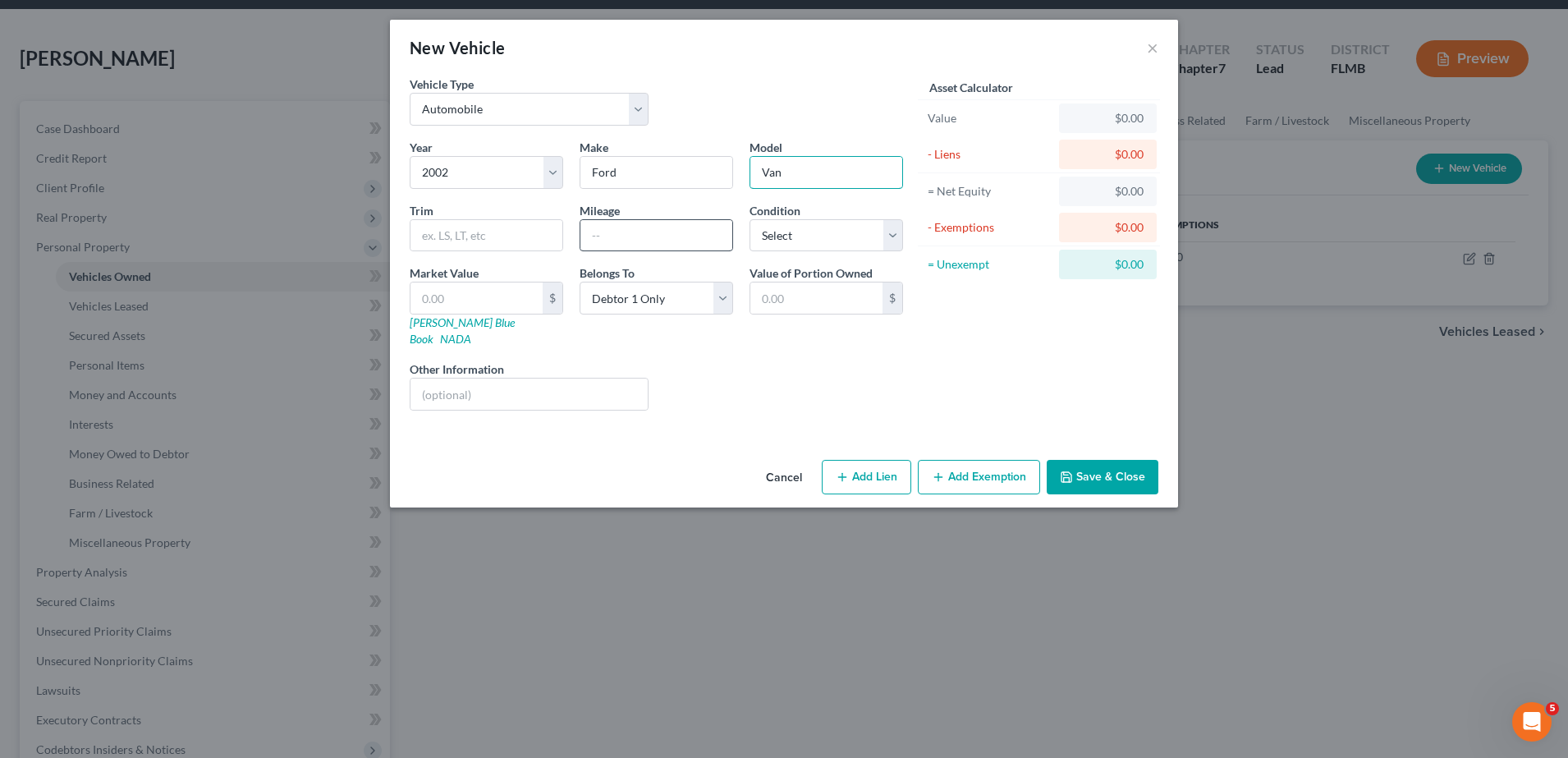
type input "Van"
click at [674, 233] on input "text" at bounding box center [656, 235] width 152 height 31
click at [530, 379] on input "text" at bounding box center [529, 394] width 237 height 31
type input "motot replaces cant see mleago"
click at [714, 370] on div "Liens Select" at bounding box center [784, 385] width 255 height 50
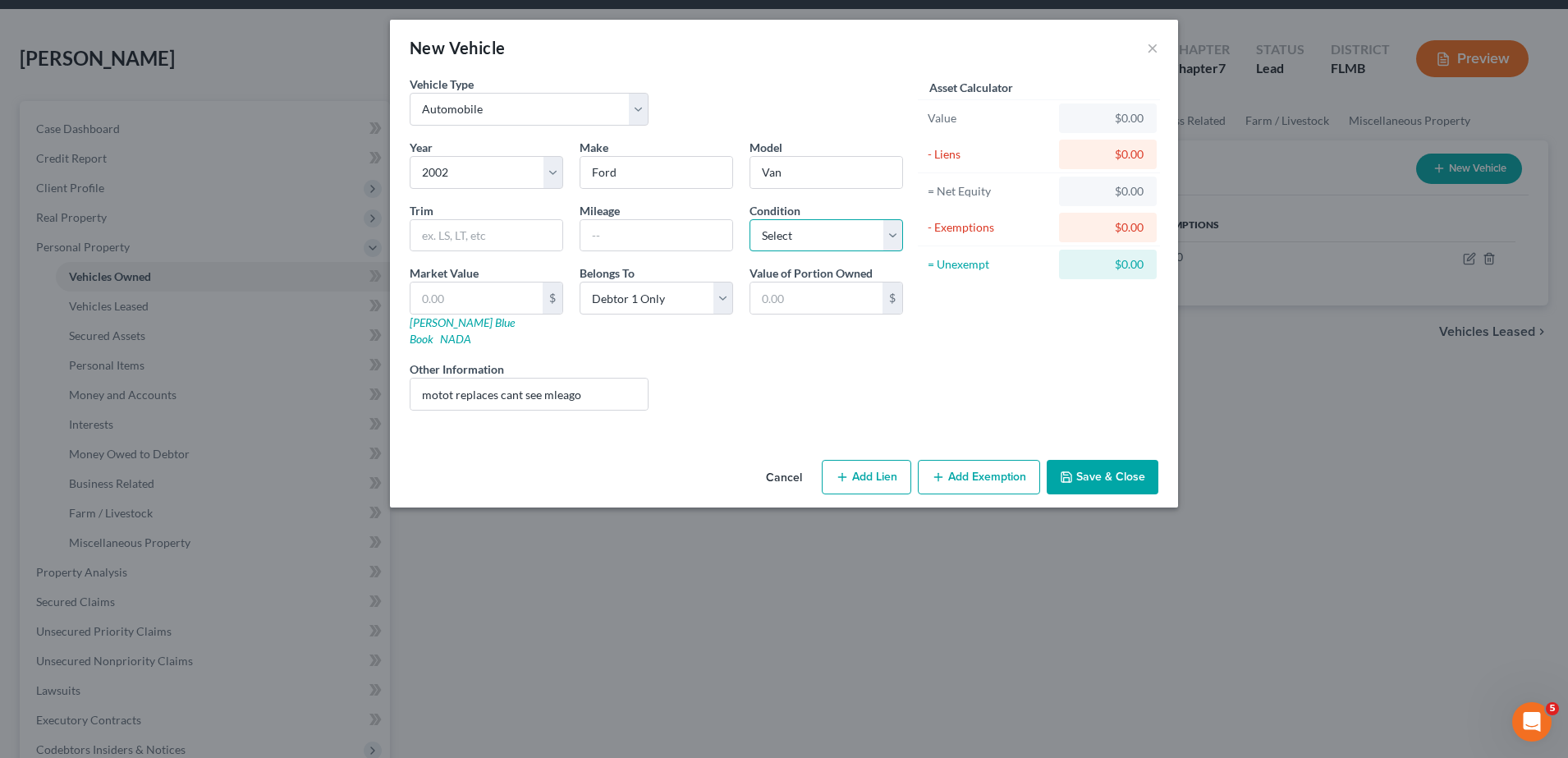
click at [846, 236] on select "Select Excellent Very Good Good Fair Poor" at bounding box center [826, 235] width 154 height 33
select select "3"
click at [750, 219] on select "Select Excellent Very Good Good Fair Poor" at bounding box center [826, 235] width 154 height 33
click at [1100, 472] on button "Save & Close" at bounding box center [1103, 477] width 111 height 35
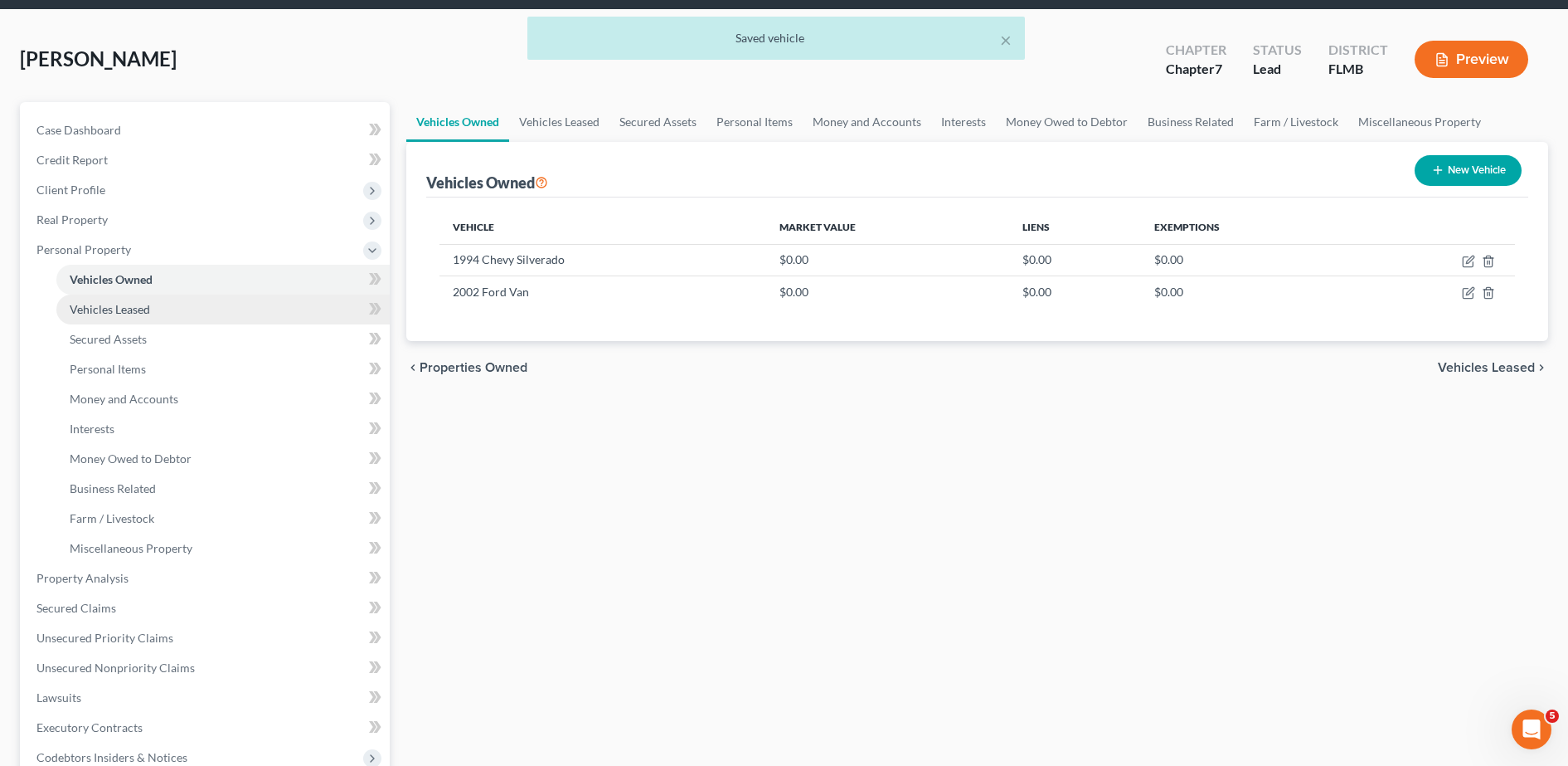
click at [213, 315] on link "Vehicles Leased" at bounding box center [223, 309] width 334 height 30
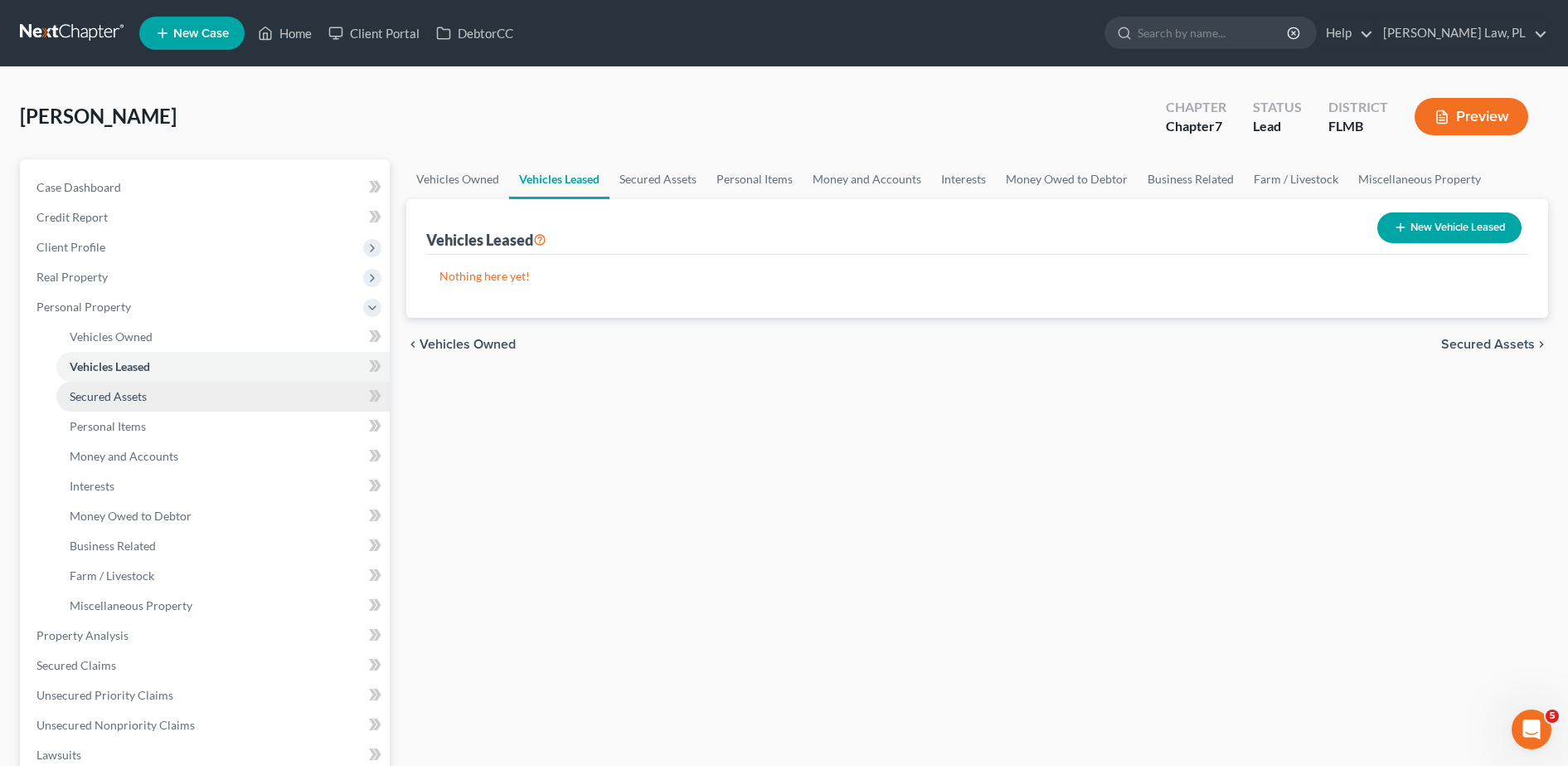
click at [172, 404] on link "Secured Assets" at bounding box center [223, 396] width 334 height 30
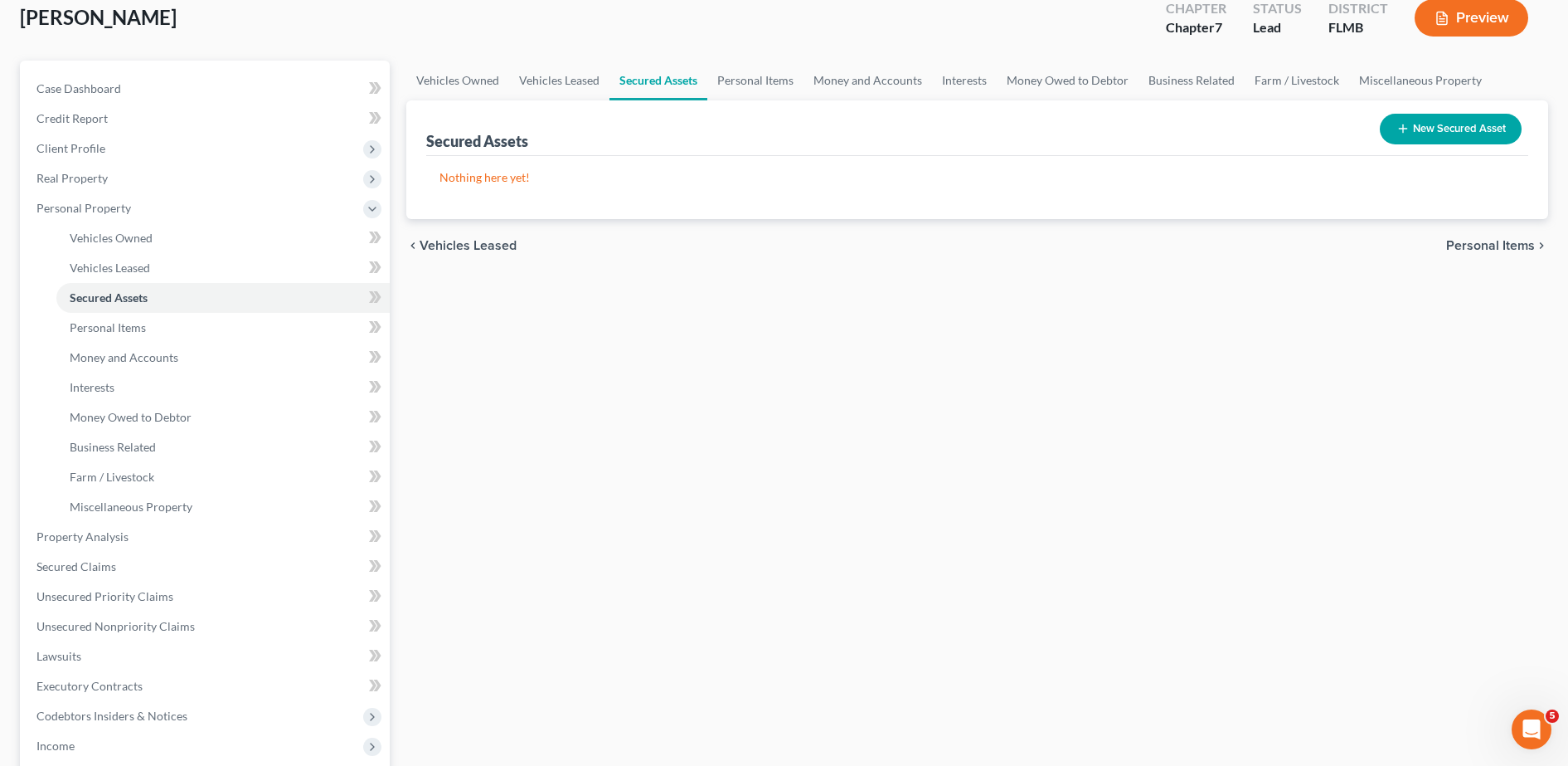
scroll to position [99, 0]
click at [173, 330] on link "Personal Items" at bounding box center [223, 326] width 334 height 30
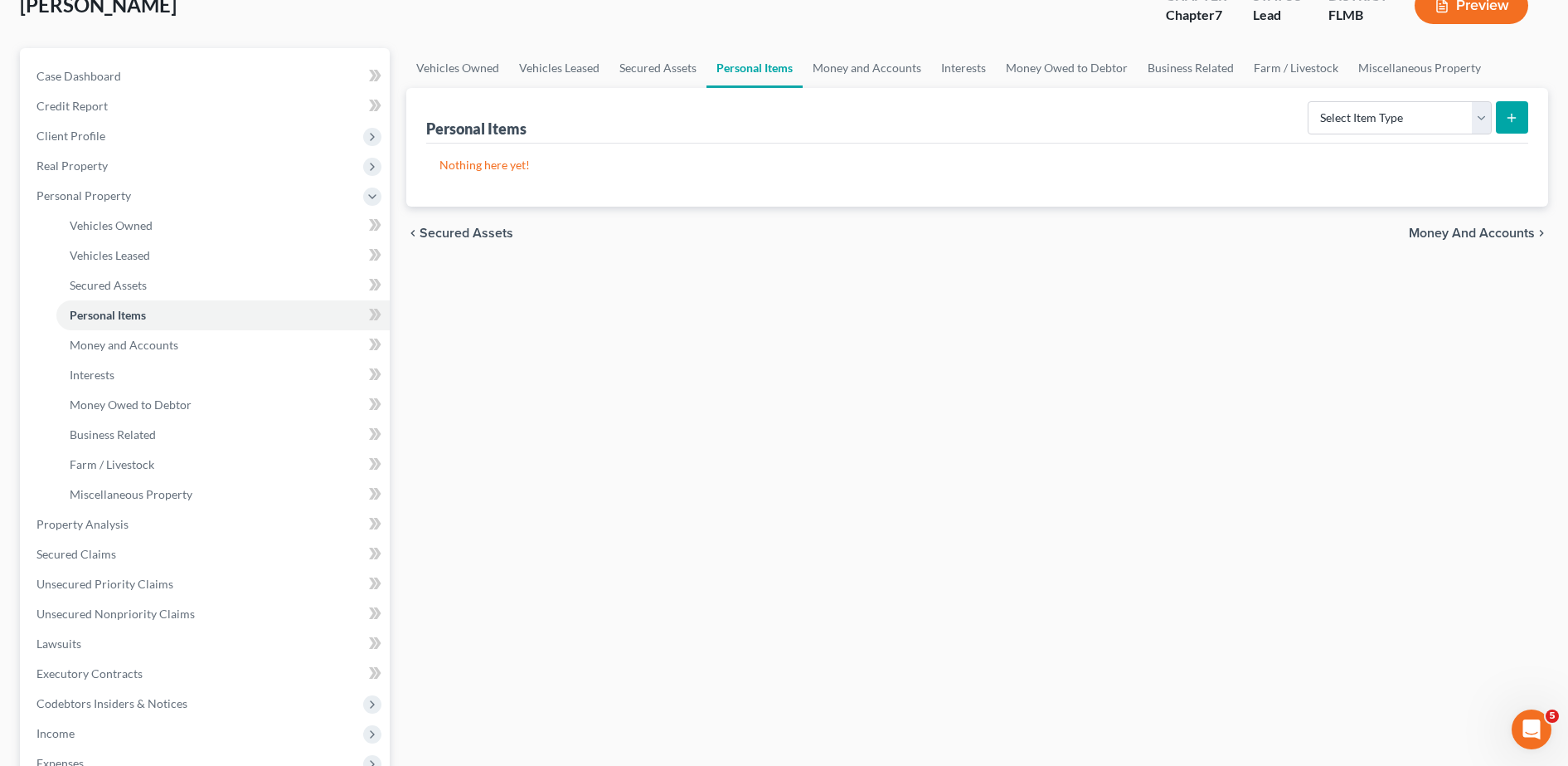
scroll to position [121, 0]
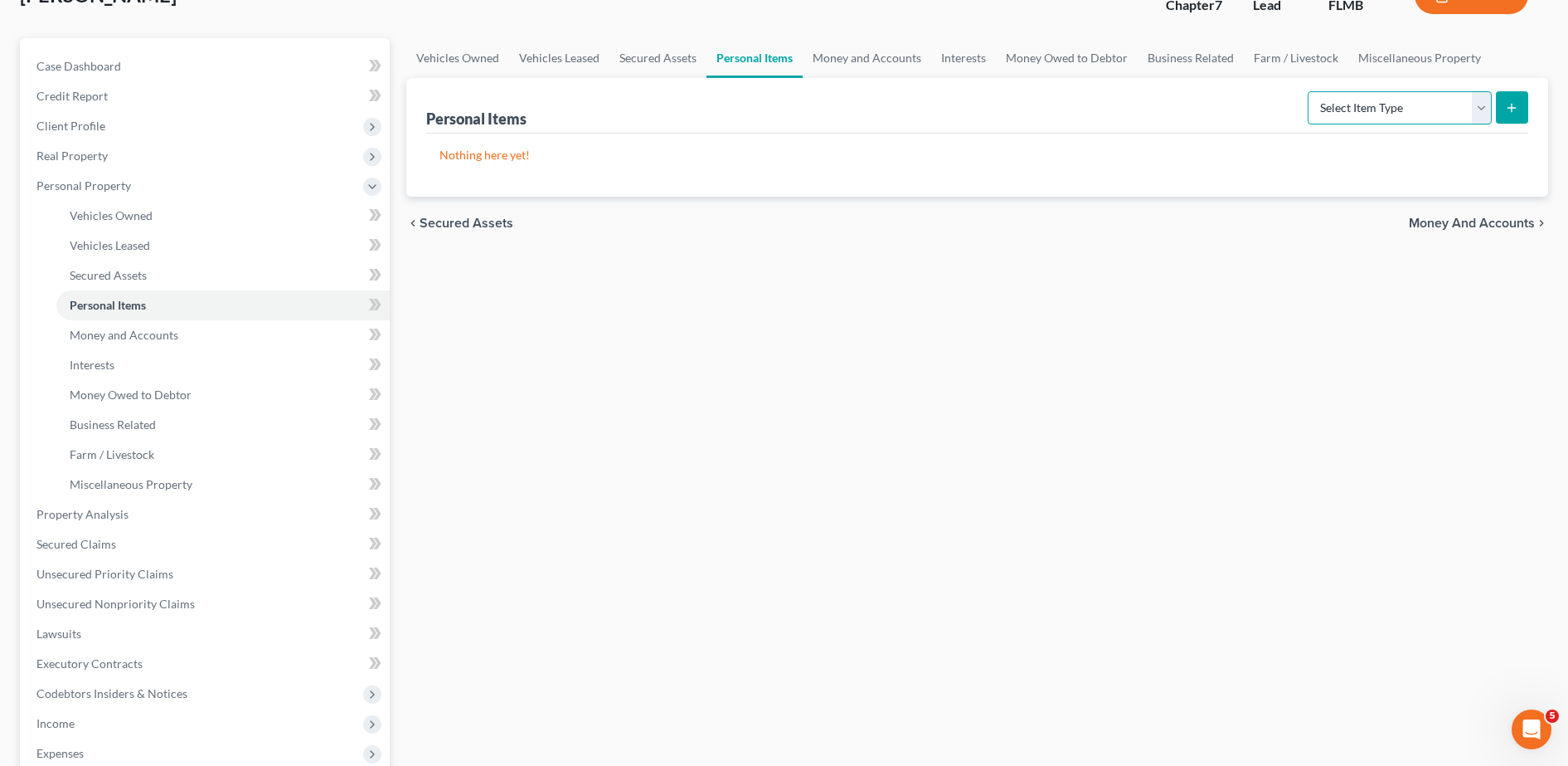
click at [1367, 110] on select "Select Item Type Clothing Collectibles Of Value Electronics Firearms Household …" at bounding box center [1399, 108] width 184 height 33
select select "clothing"
click at [1310, 92] on select "Select Item Type Clothing Collectibles Of Value Electronics Firearms Household …" at bounding box center [1399, 108] width 184 height 33
click at [1515, 101] on icon "submit" at bounding box center [1512, 108] width 13 height 13
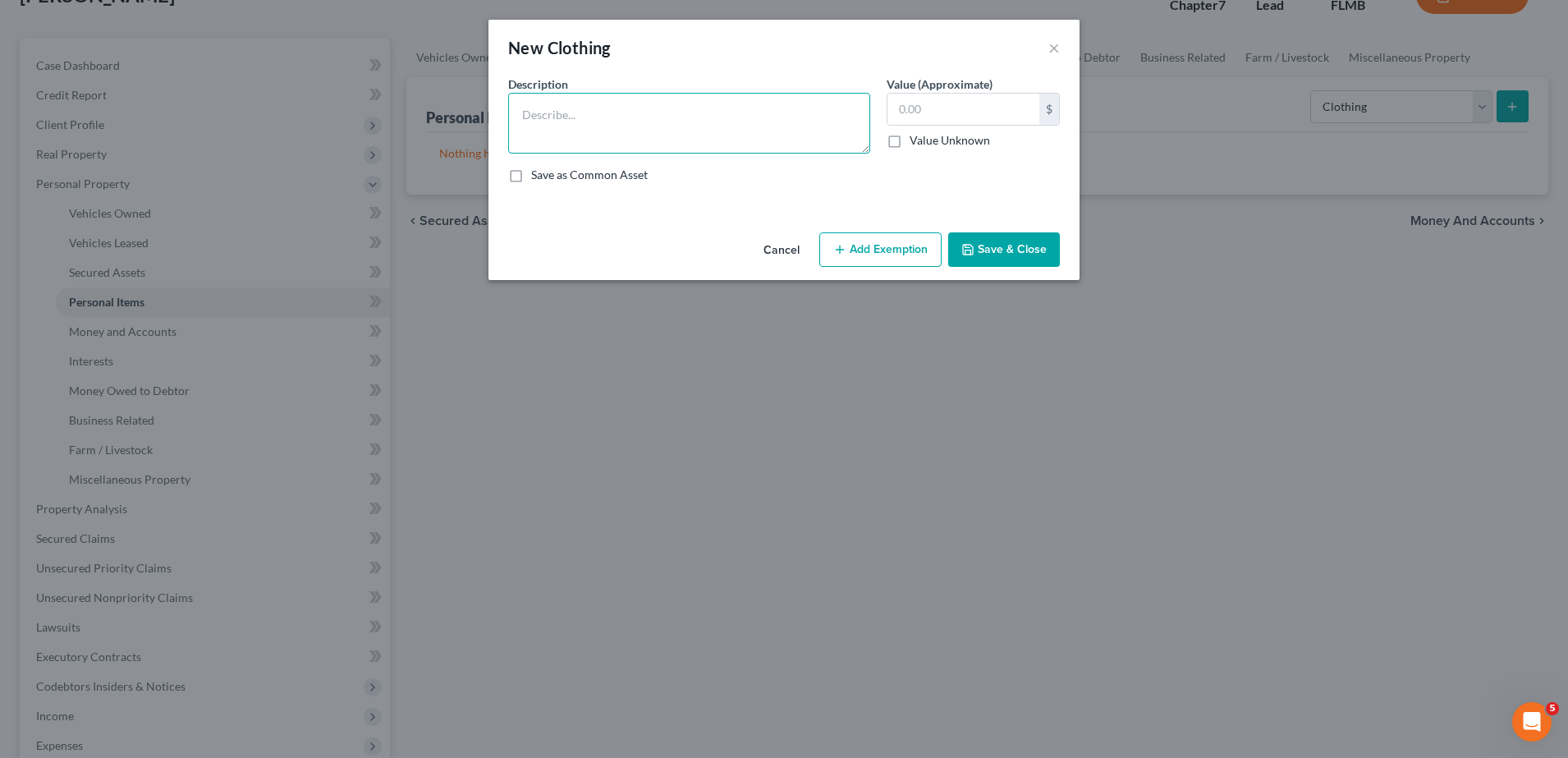
click at [810, 128] on textarea at bounding box center [688, 123] width 362 height 60
type textarea "Mens Wradrohe"
click at [1040, 252] on button "Save & Close" at bounding box center [1003, 249] width 111 height 35
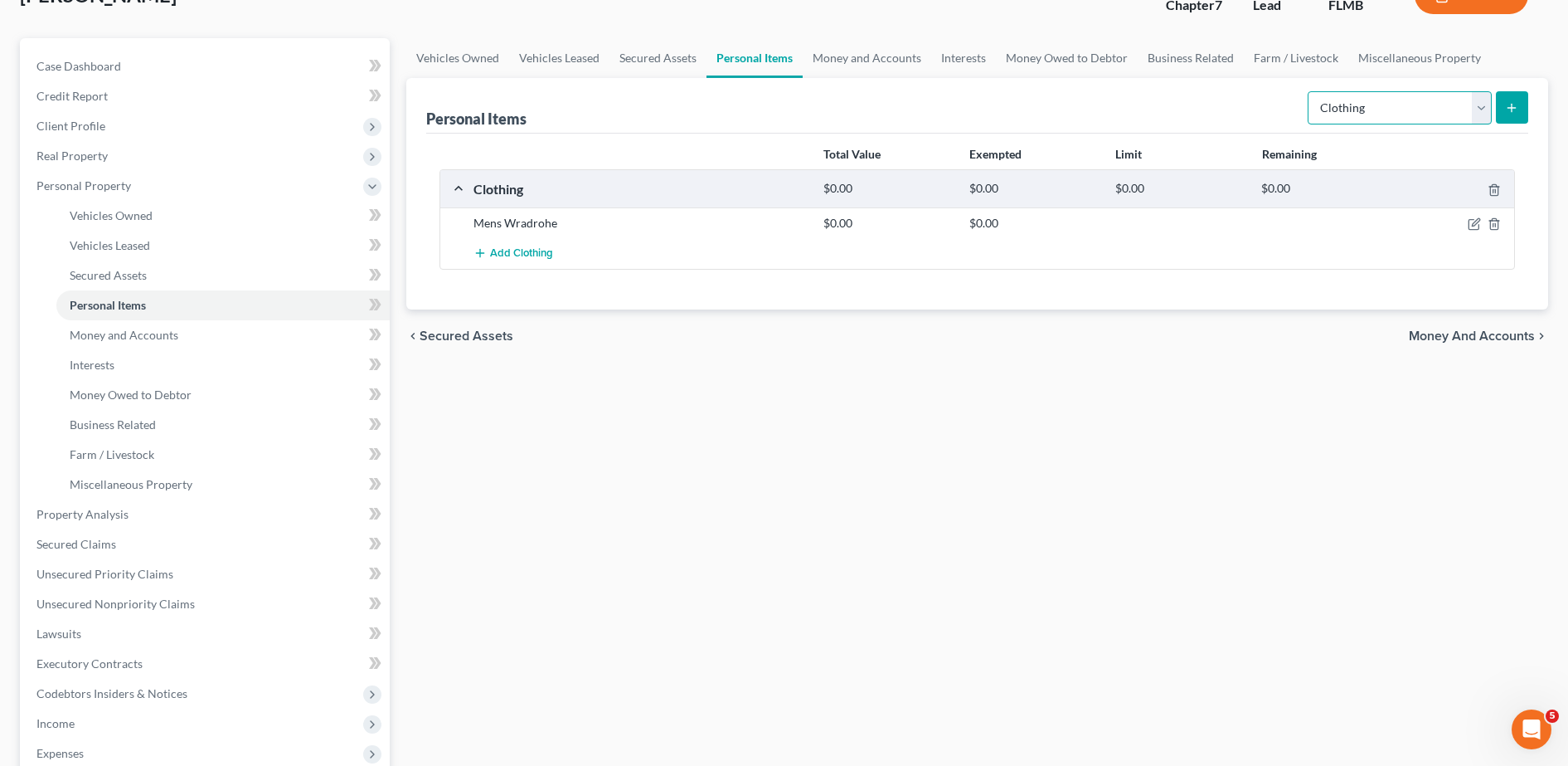
click at [1331, 112] on select "Select Item Type Clothing Collectibles Of Value Electronics Firearms Household …" at bounding box center [1399, 108] width 184 height 33
select select "electronics"
click at [1310, 92] on select "Select Item Type Clothing Collectibles Of Value Electronics Firearms Household …" at bounding box center [1399, 108] width 184 height 33
click at [1511, 105] on icon "submit" at bounding box center [1512, 108] width 13 height 13
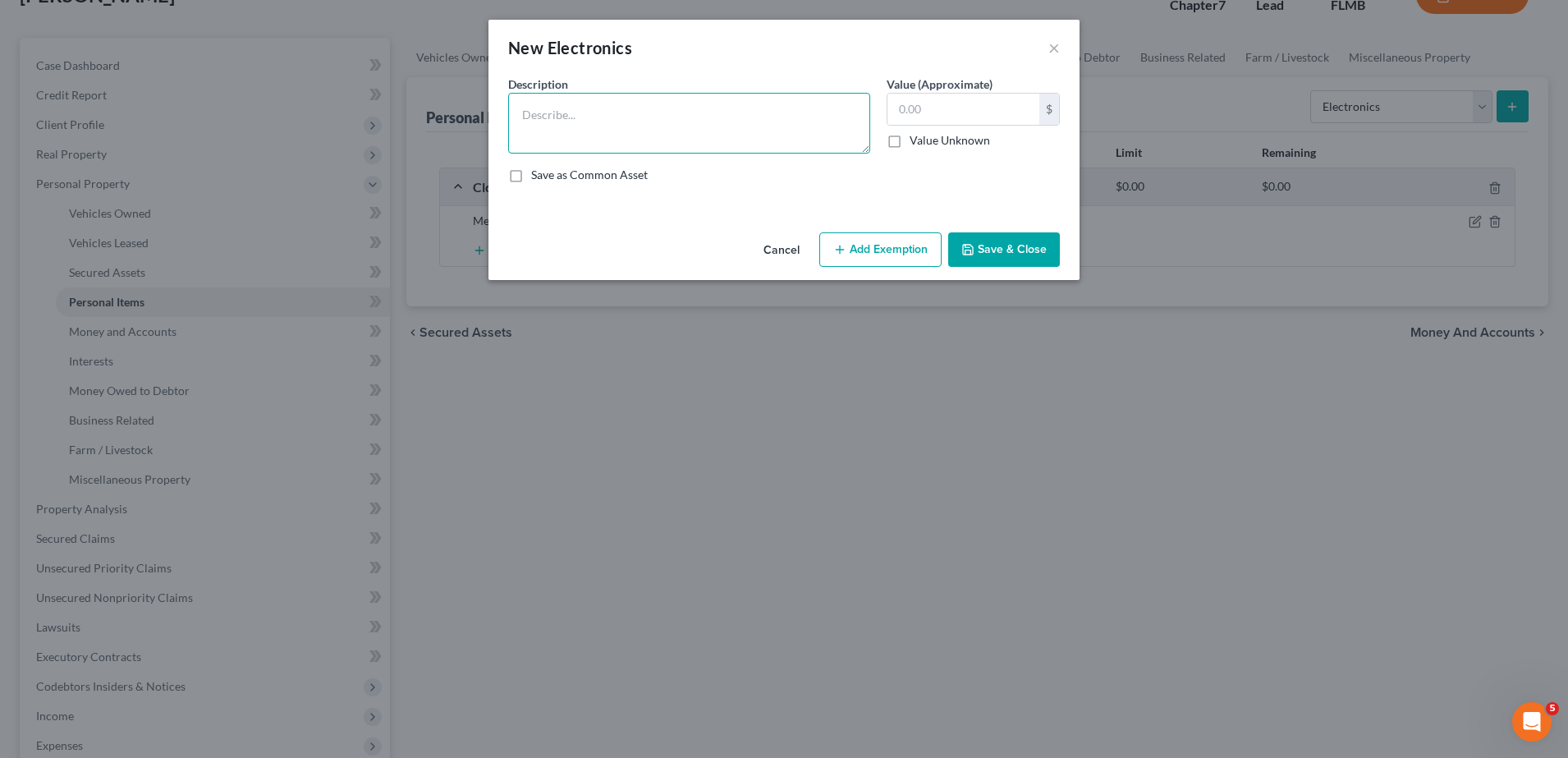
click at [595, 118] on textarea at bounding box center [688, 123] width 362 height 60
type textarea "50" TV, Cell phone,"
click at [1013, 237] on button "Save & Close" at bounding box center [1003, 249] width 111 height 35
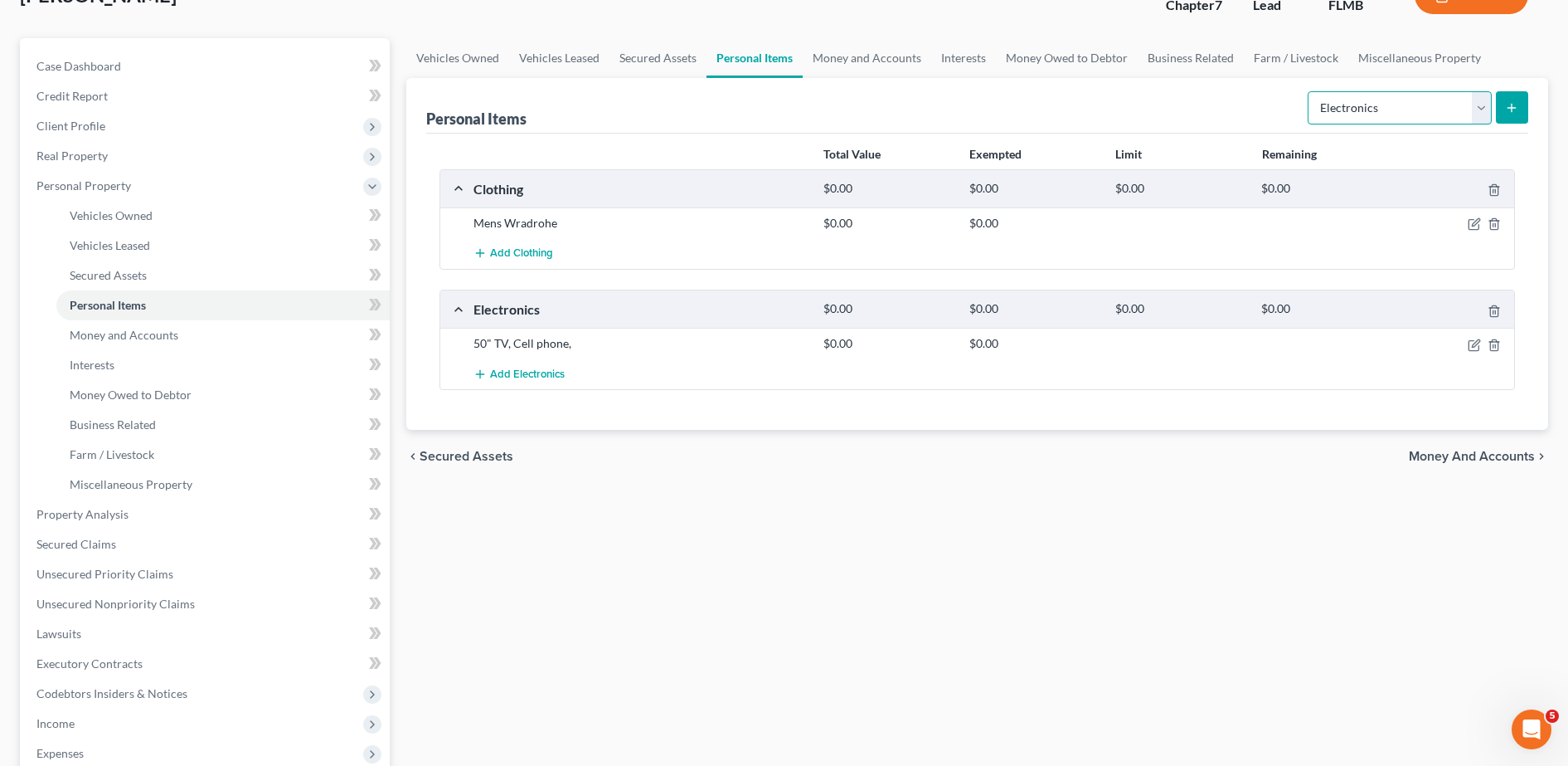
click at [1323, 124] on select "Select Item Type Clothing Collectibles Of Value Electronics Firearms Household …" at bounding box center [1399, 108] width 184 height 33
click at [1310, 92] on select "Select Item Type Clothing Collectibles Of Value Electronics Firearms Household …" at bounding box center [1399, 108] width 184 height 33
click at [1470, 350] on icon "button" at bounding box center [1474, 344] width 10 height 10
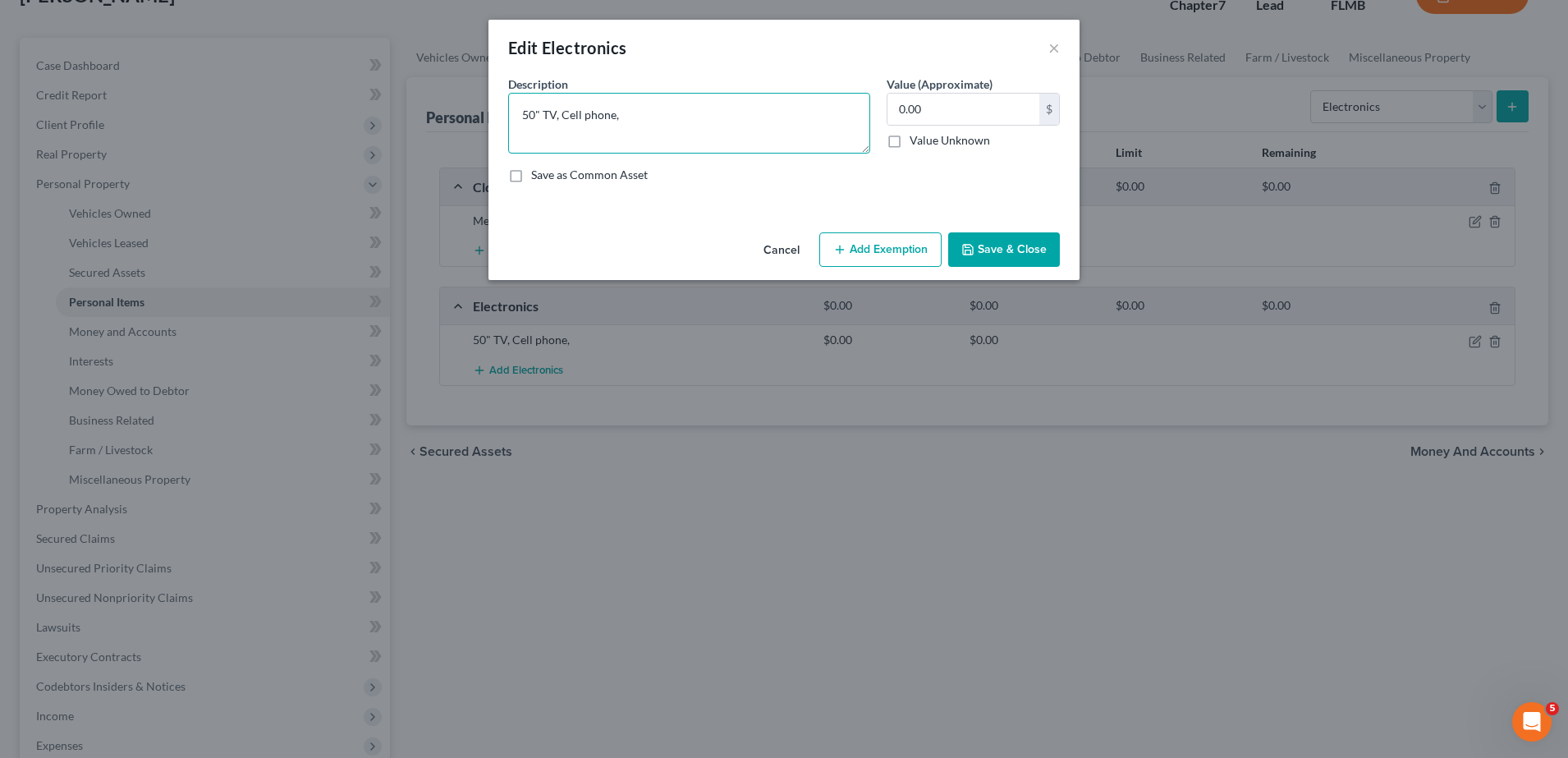
click at [745, 132] on textarea "50" TV, Cell phone," at bounding box center [688, 123] width 362 height 60
type textarea "50" TV, Cell phone, radio, printer, tablet"
click at [992, 250] on button "Save & Close" at bounding box center [1003, 249] width 111 height 35
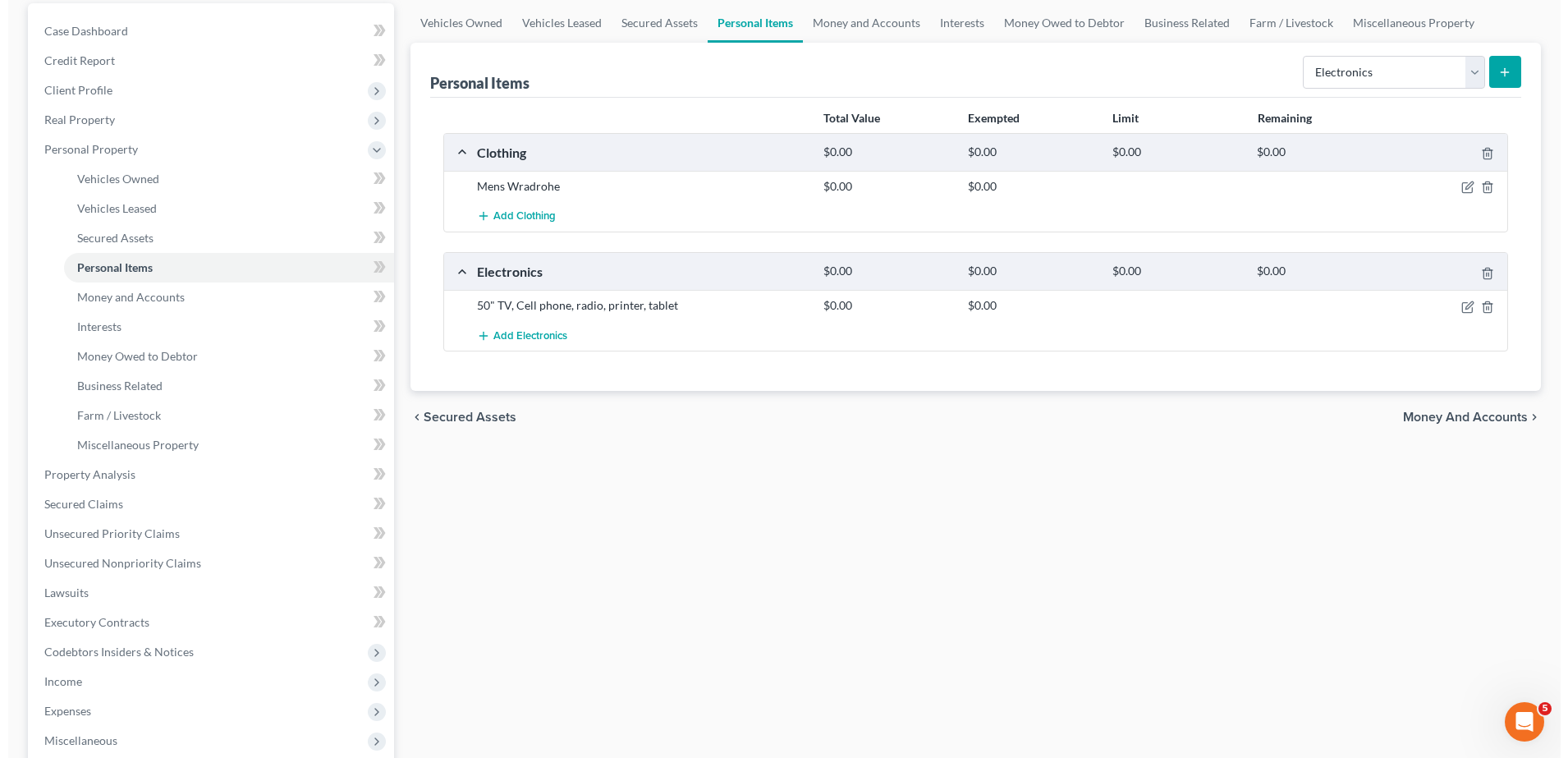
scroll to position [156, 0]
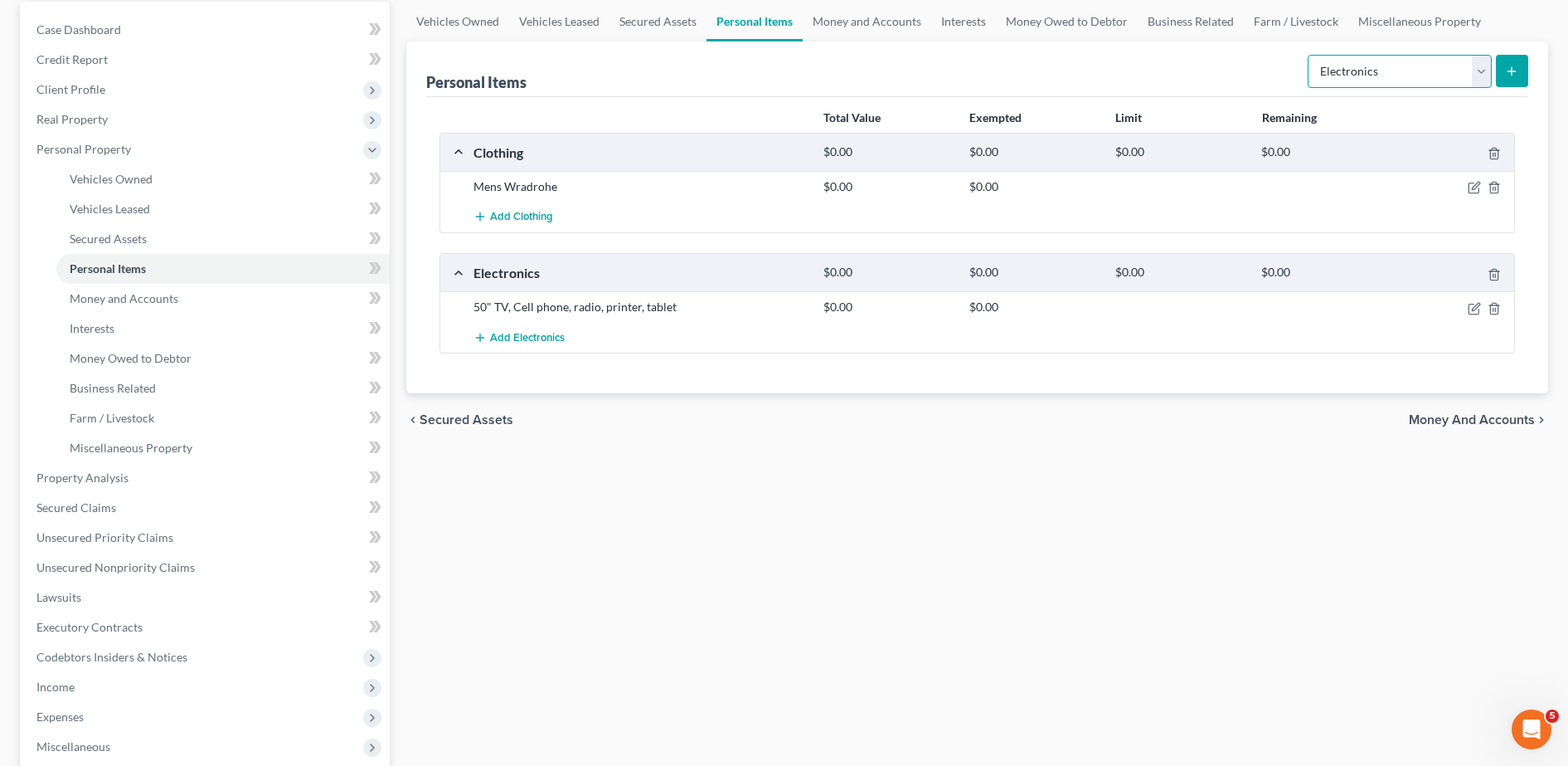
click at [1403, 68] on select "Select Item Type Clothing Collectibles Of Value Electronics Firearms Household …" at bounding box center [1399, 71] width 184 height 33
select select "firearms"
click at [1310, 54] on select "Select Item Type Clothing Collectibles Of Value Electronics Firearms Household …" at bounding box center [1399, 71] width 184 height 33
click at [1497, 73] on button "submit" at bounding box center [1512, 71] width 32 height 32
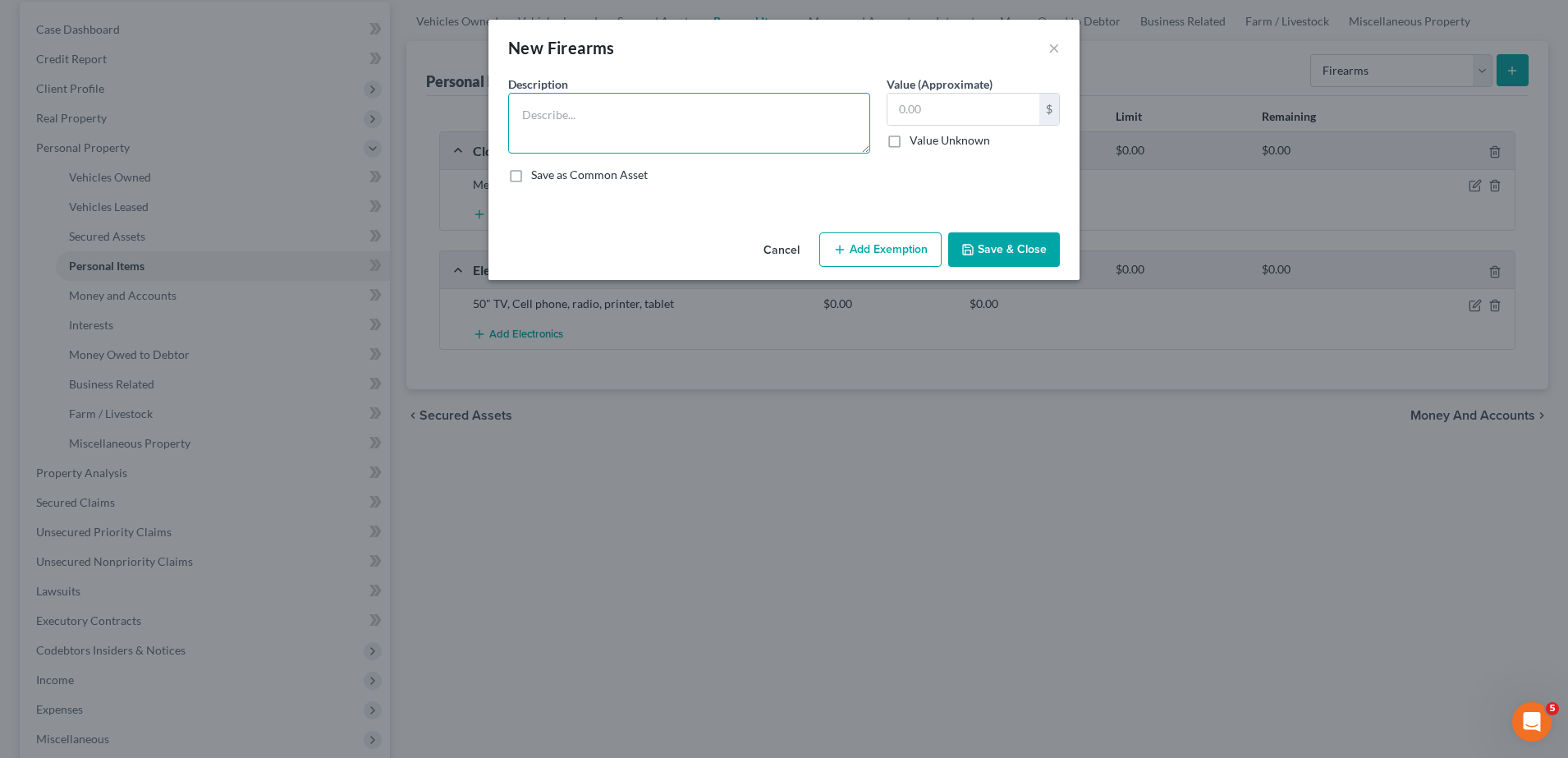
click at [642, 120] on textarea at bounding box center [688, 123] width 362 height 60
type textarea "22" gju"
click at [986, 255] on button "Save & Close" at bounding box center [1003, 249] width 111 height 35
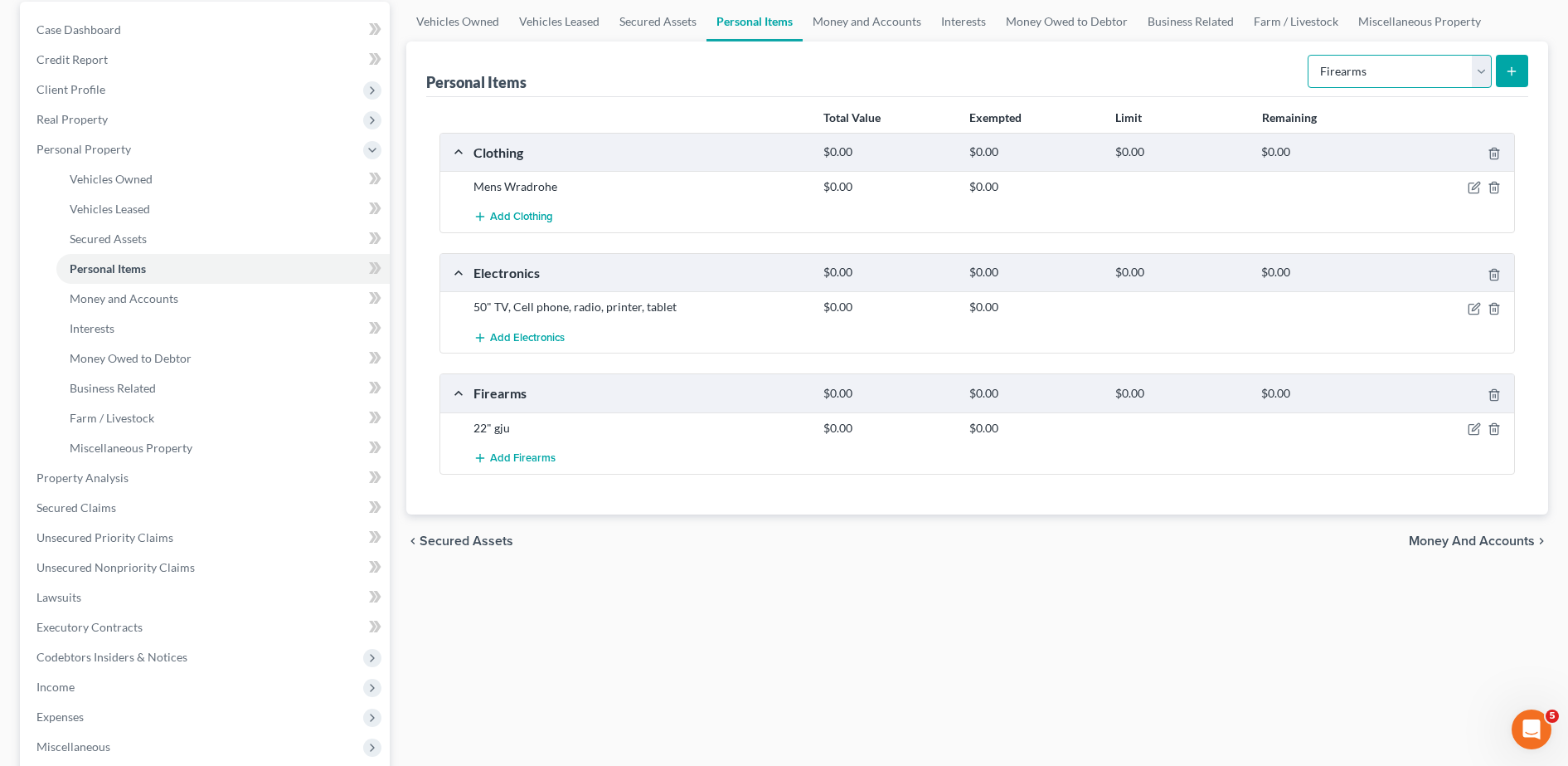
click at [1454, 74] on select "Select Item Type Clothing Collectibles Of Value Electronics Firearms Household …" at bounding box center [1399, 71] width 184 height 33
select select "household_goods"
click at [1310, 54] on select "Select Item Type Clothing Collectibles Of Value Electronics Firearms Household …" at bounding box center [1399, 71] width 184 height 33
click at [1512, 79] on button "submit" at bounding box center [1512, 71] width 32 height 32
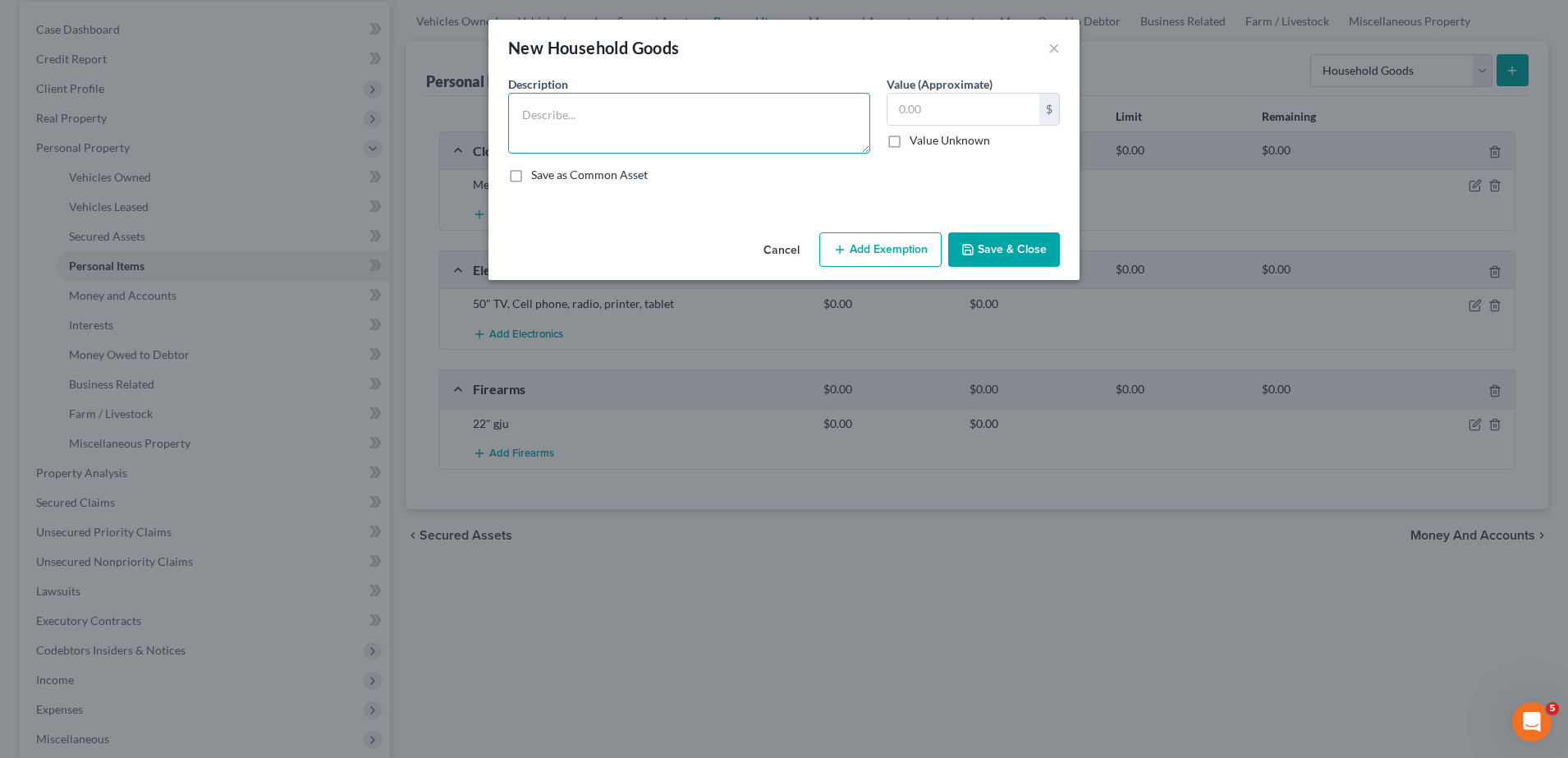
click at [691, 127] on textarea at bounding box center [688, 123] width 362 height 60
click at [726, 116] on textarea "King bed and mattress, dresser airmor," at bounding box center [688, 123] width 362 height 60
click at [765, 88] on div "Description * King bed and mattress, dresser airmor, standing lamp," at bounding box center [688, 114] width 379 height 78
click at [795, 118] on textarea "King bed and mattress, dresser airmor, standing lamp," at bounding box center [688, 123] width 362 height 60
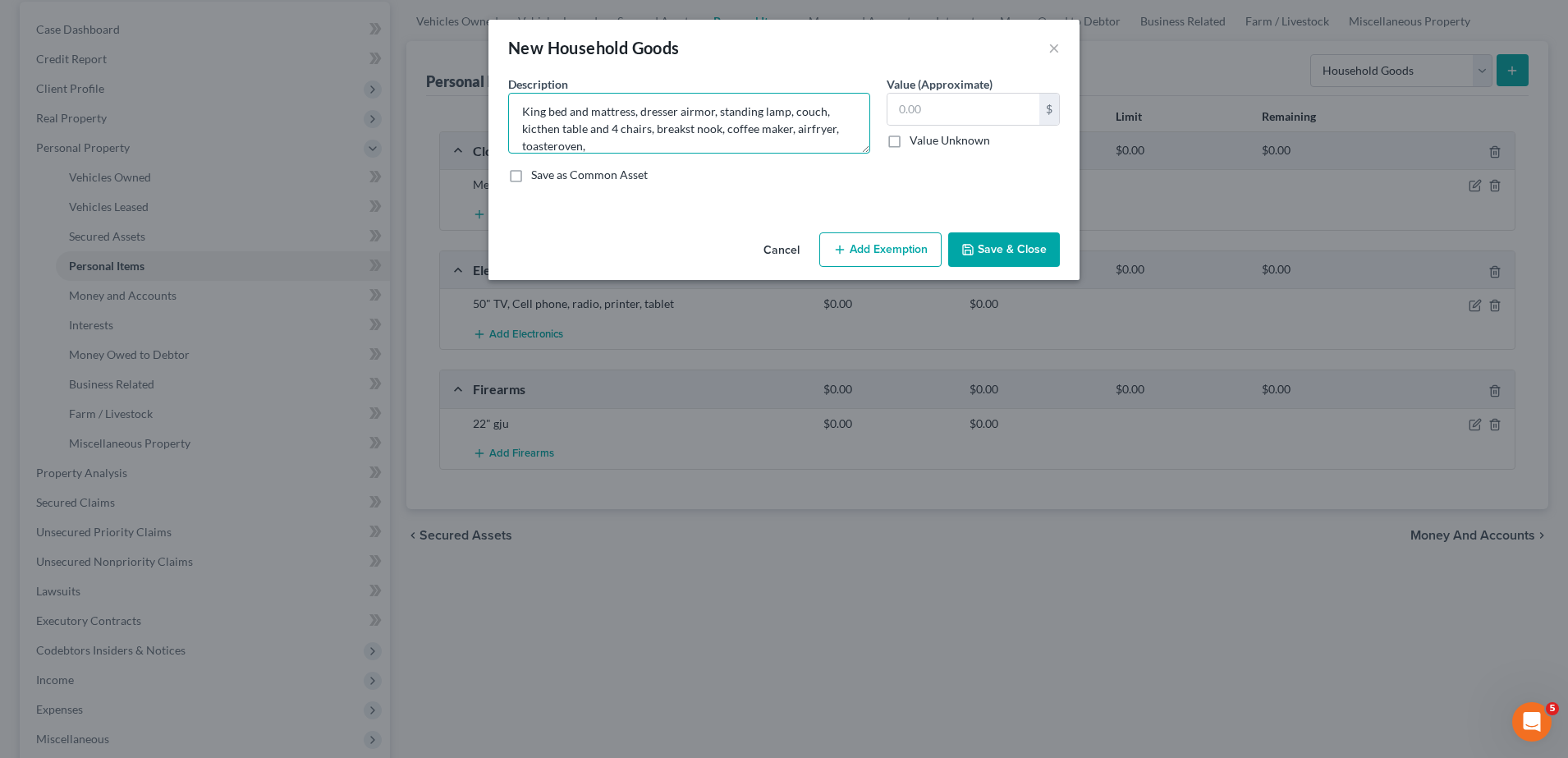
click at [611, 149] on textarea "King bed and mattress, dresser airmor, standing lamp, couch, kicthen table and …" at bounding box center [688, 123] width 362 height 60
click at [608, 142] on textarea "King bed and mattress, dresser airmor, standing lamp, couch, kicthen table and …" at bounding box center [688, 123] width 362 height 60
click at [613, 143] on textarea "King bed and mattress, dresser airmor, standing lamp, couch, kitchen table and …" at bounding box center [688, 123] width 362 height 60
click at [607, 143] on textarea "King bed and mattress, dresser airmor, standing lamp, couch, kitchen table and …" at bounding box center [688, 123] width 362 height 60
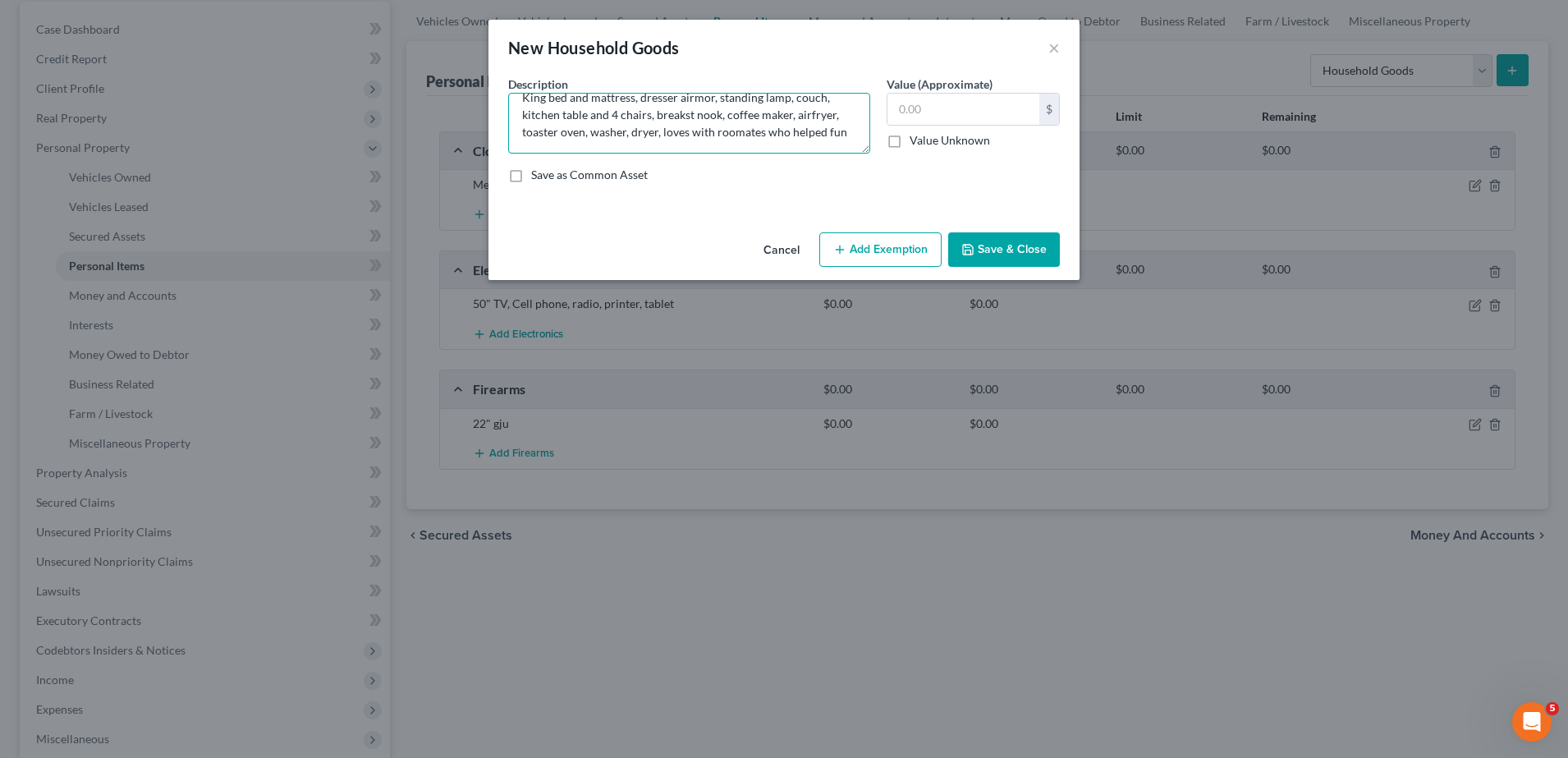
scroll to position [21, 0]
click at [751, 146] on textarea "King bed and mattress, dresser airmor, standing lamp, couch, kitchen table and …" at bounding box center [688, 123] width 362 height 60
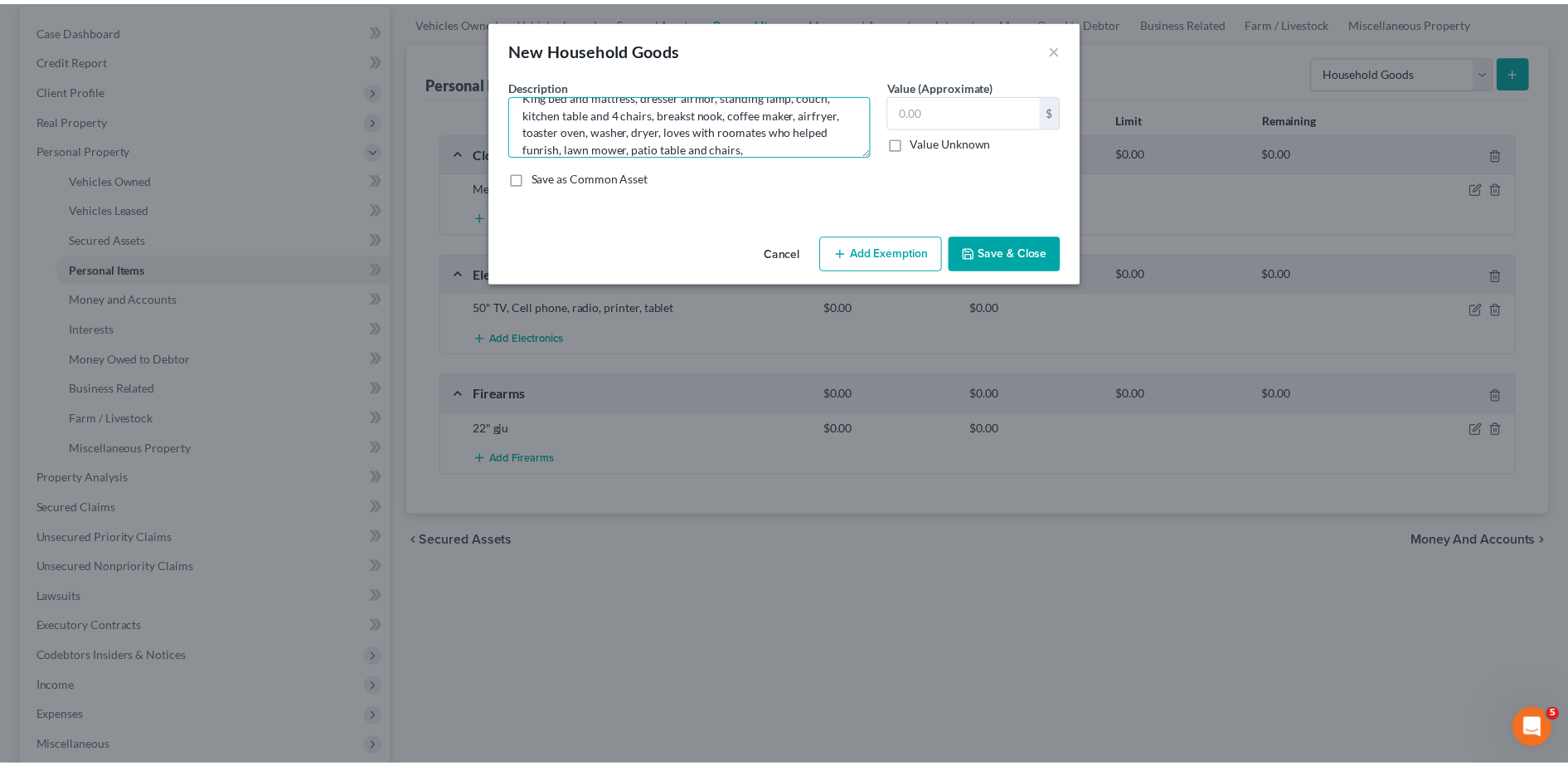
scroll to position [0, 0]
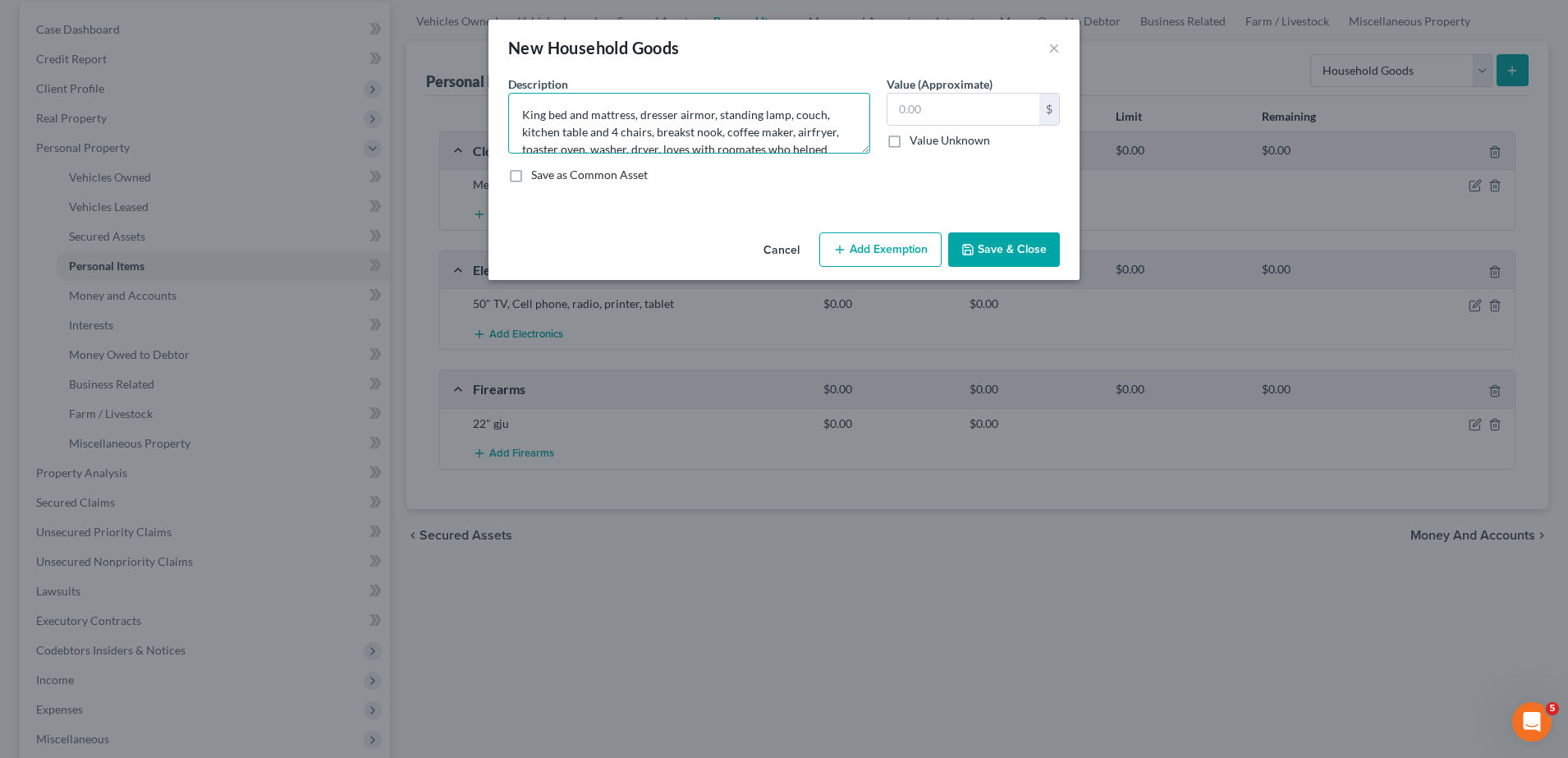
type textarea "King bed and mattress, dresser airmor, standing lamp, couch, kitchen table and …"
click at [988, 246] on button "Save & Close" at bounding box center [1003, 249] width 111 height 35
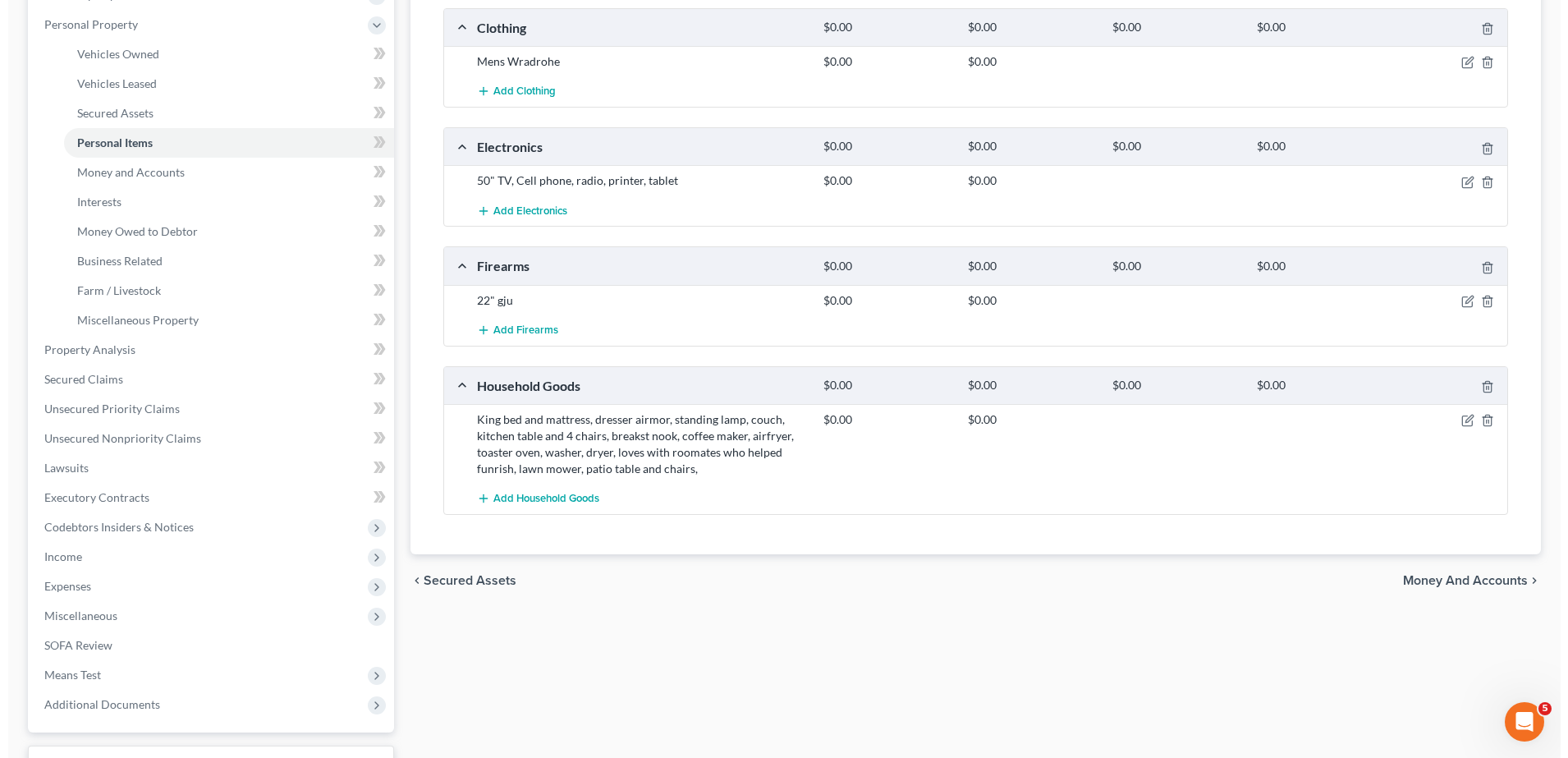
scroll to position [279, 0]
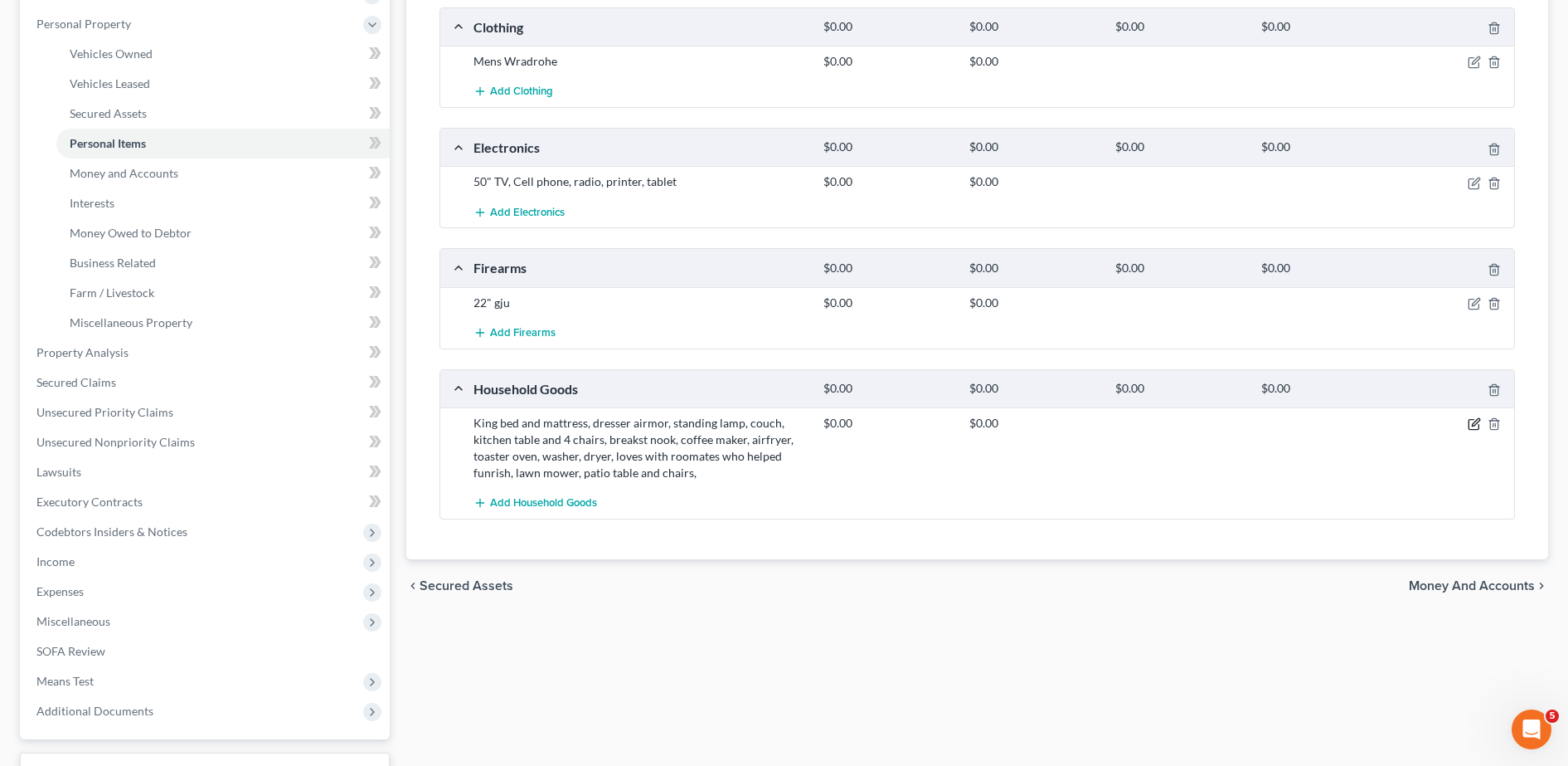
click at [1471, 427] on icon "button" at bounding box center [1475, 424] width 13 height 13
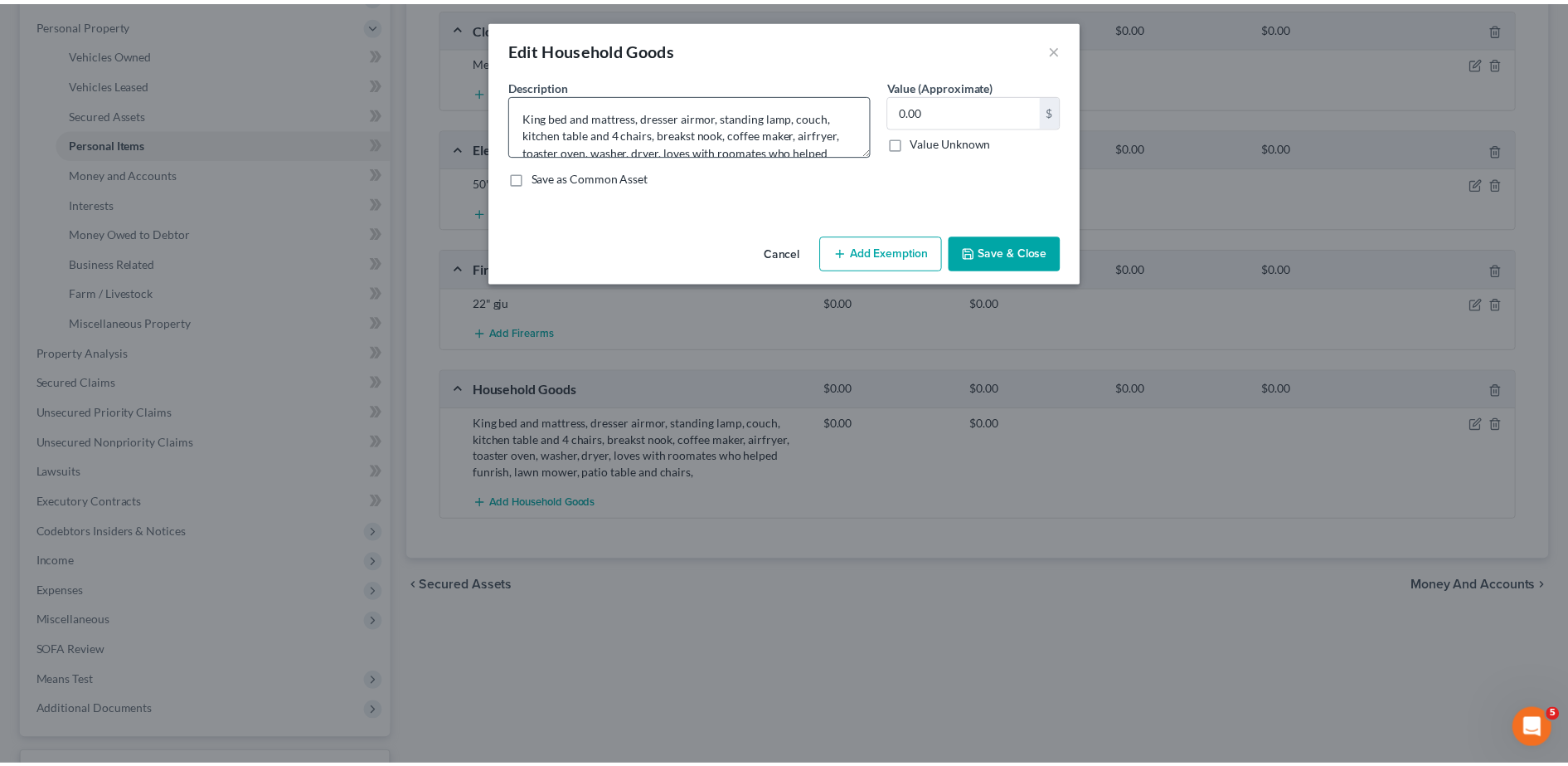
scroll to position [35, 0]
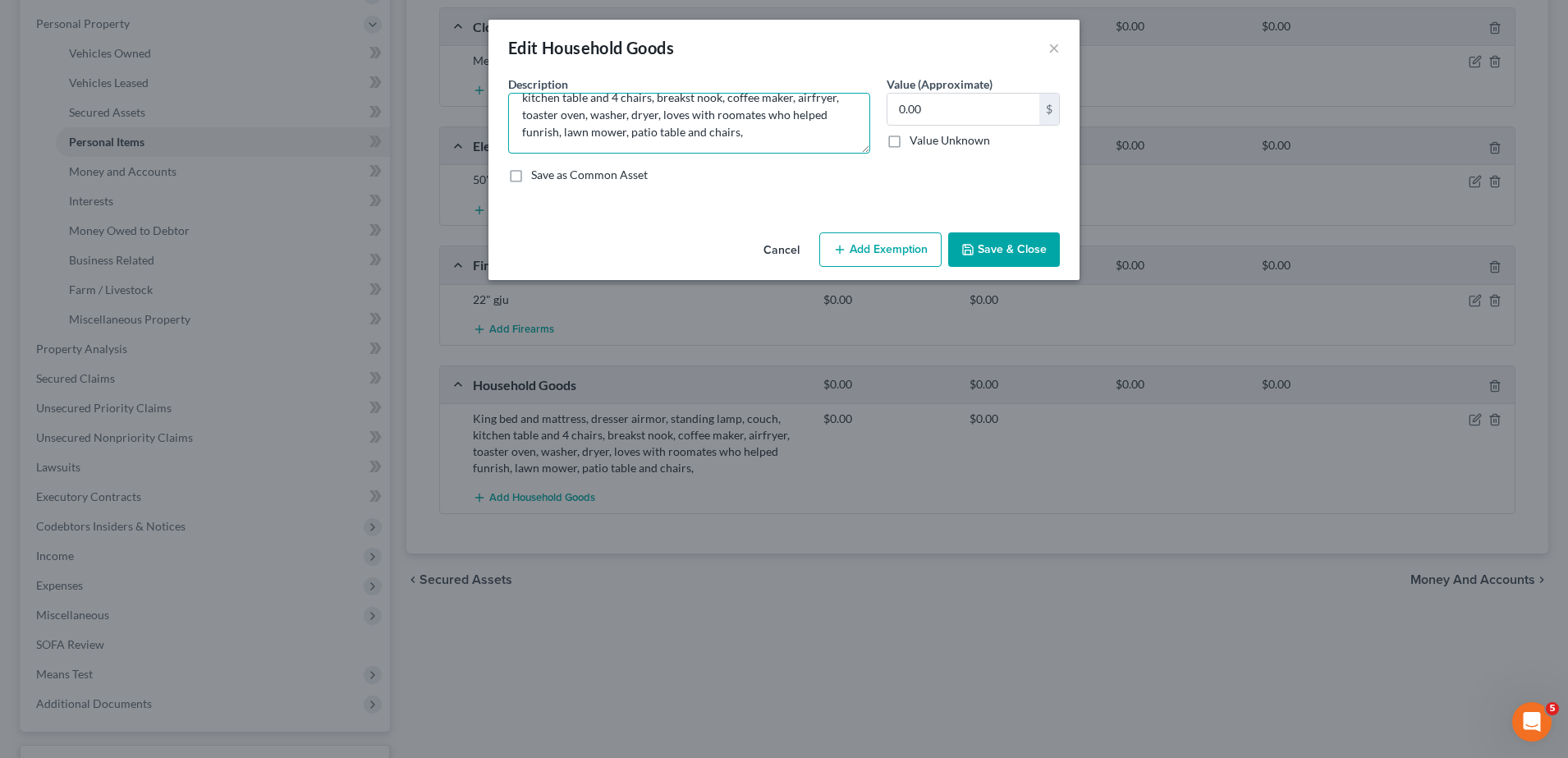
click at [762, 135] on textarea "King bed and mattress, dresser airmor, standing lamp, couch, kitchen table and …" at bounding box center [688, 123] width 362 height 60
type textarea "King bed and mattress, dresser airmor, standing lamp, couch, kitchen table and …"
click at [987, 254] on button "Save & Close" at bounding box center [1003, 249] width 111 height 35
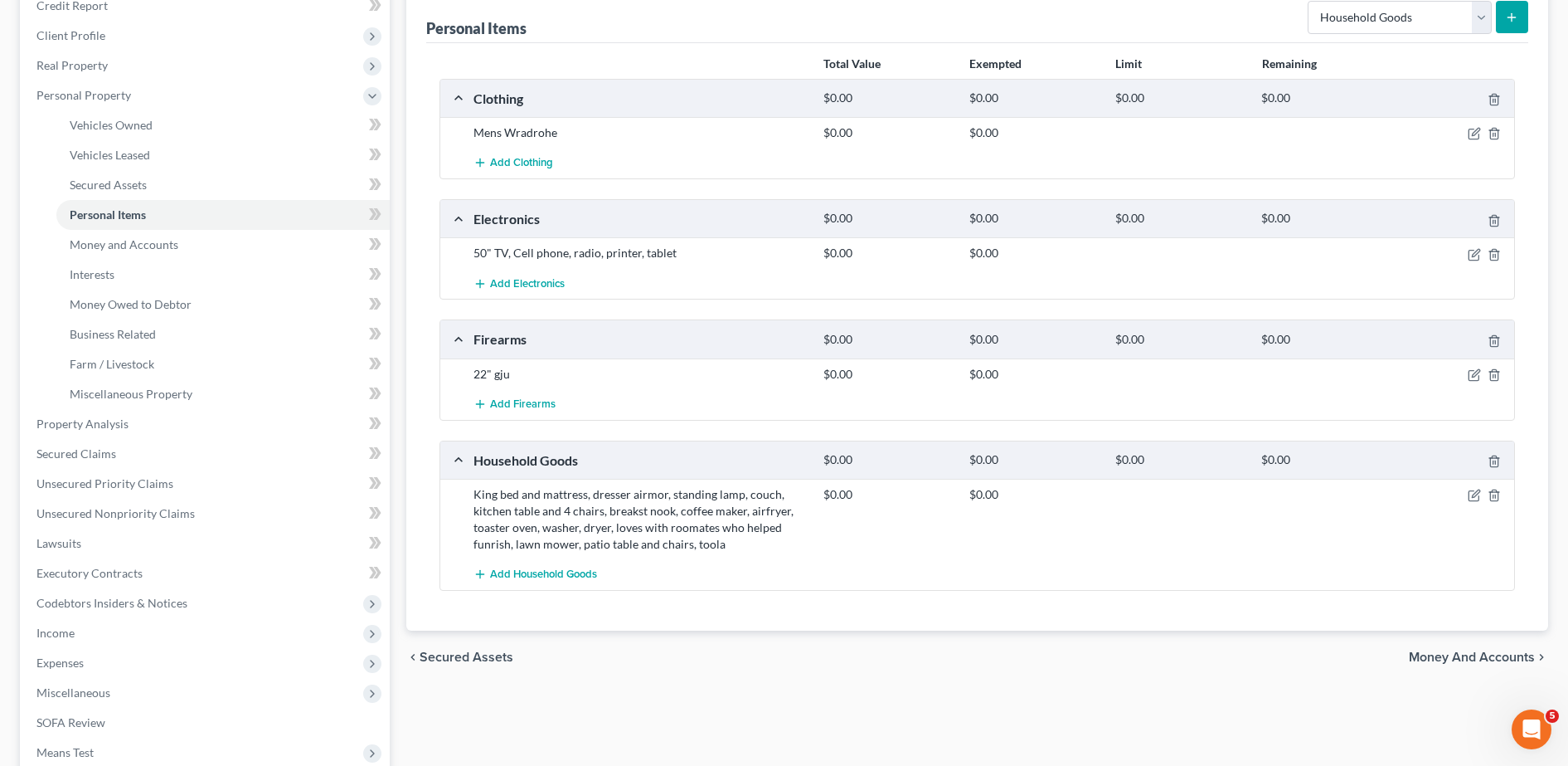
scroll to position [208, 0]
click at [1402, 31] on select "Select Item Type Clothing Collectibles Of Value Electronics Firearms Household …" at bounding box center [1399, 20] width 184 height 33
select select "jewelry"
click at [1310, 4] on select "Select Item Type Clothing Collectibles Of Value Electronics Firearms Household …" at bounding box center [1399, 20] width 184 height 33
click at [1521, 16] on button "submit" at bounding box center [1512, 20] width 32 height 32
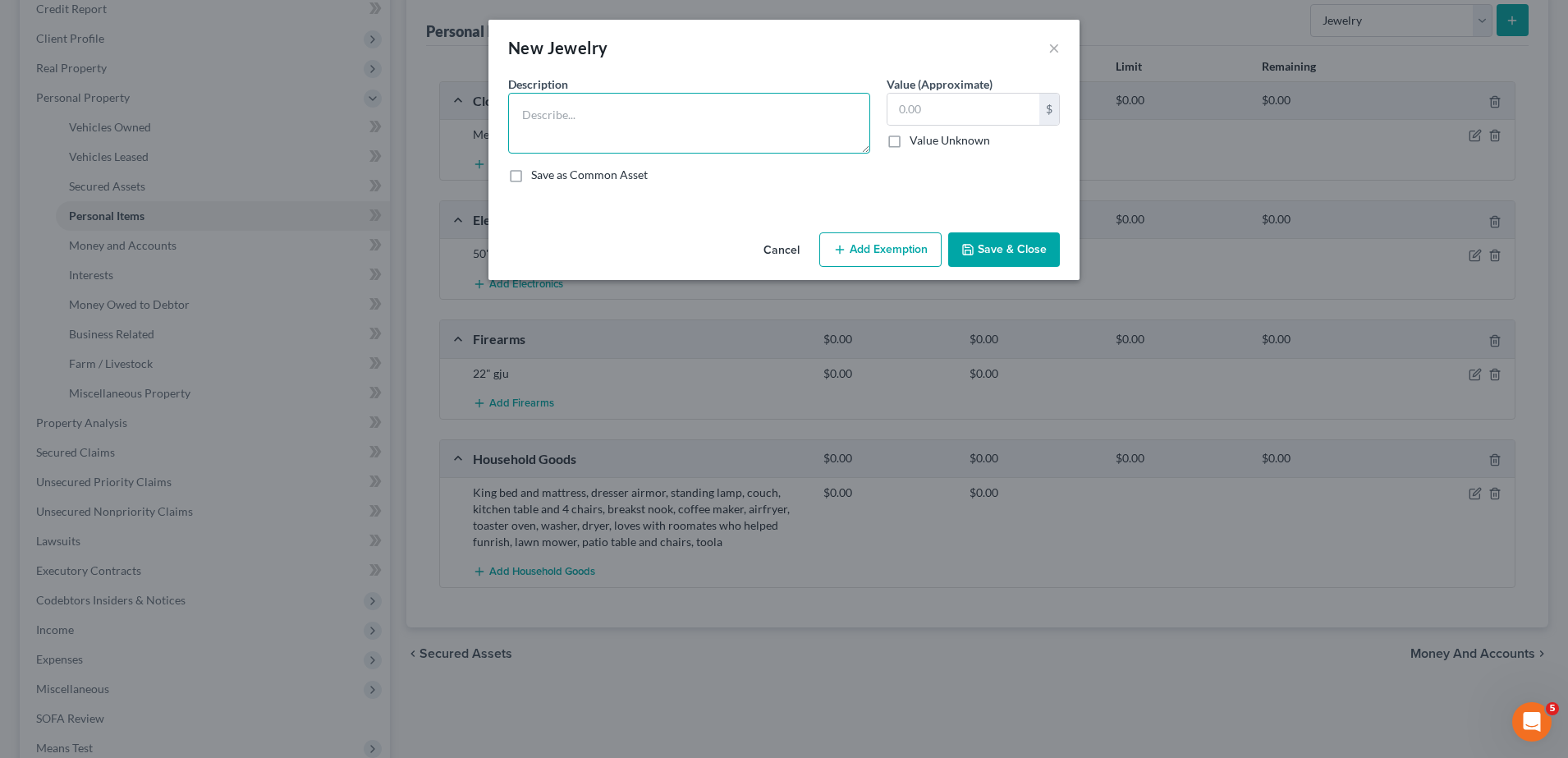
click at [679, 111] on textarea at bounding box center [688, 123] width 362 height 60
type textarea "Citizen Watch"
click at [1040, 260] on button "Save & Close" at bounding box center [1003, 249] width 111 height 35
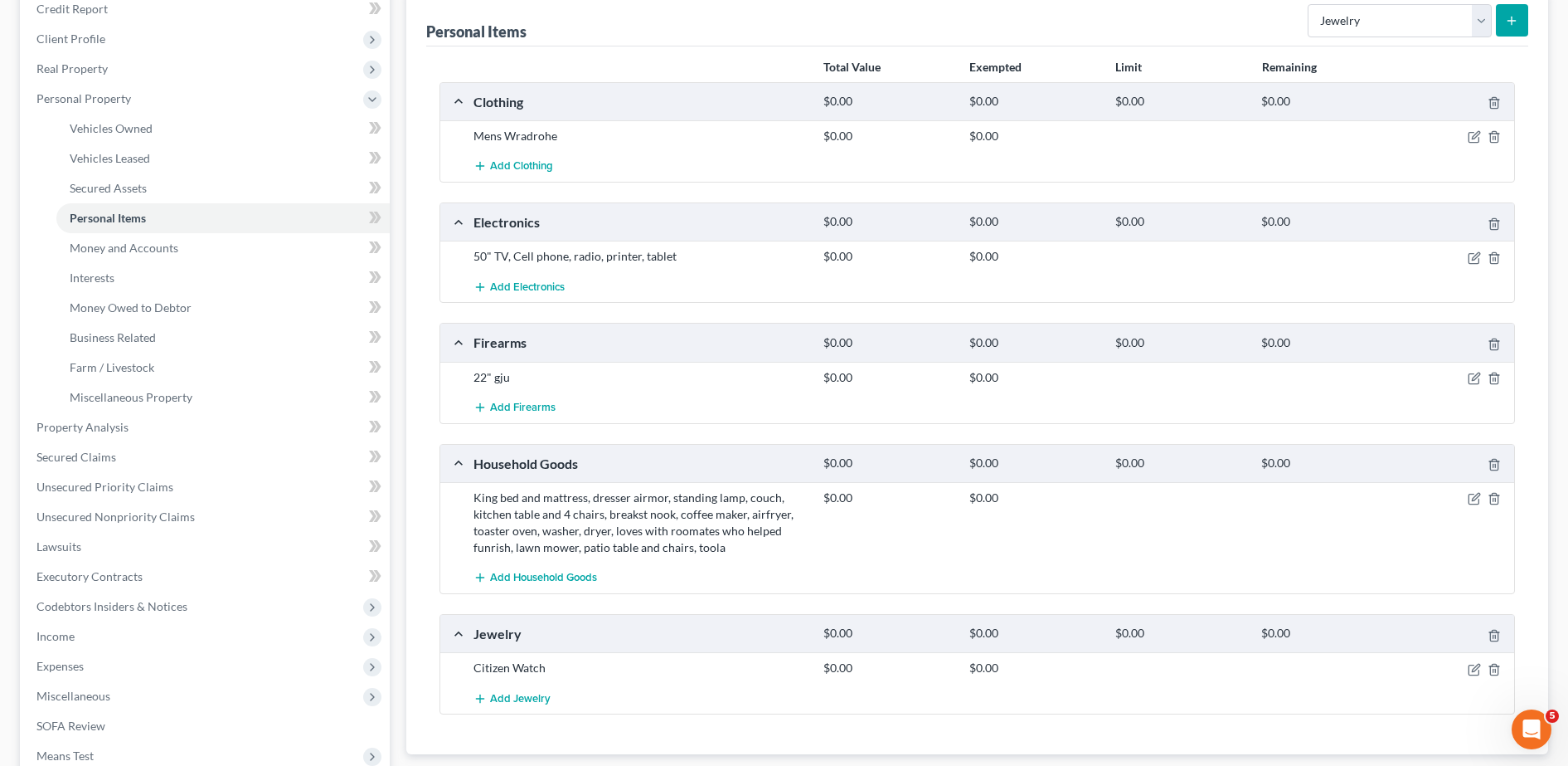
scroll to position [415, 0]
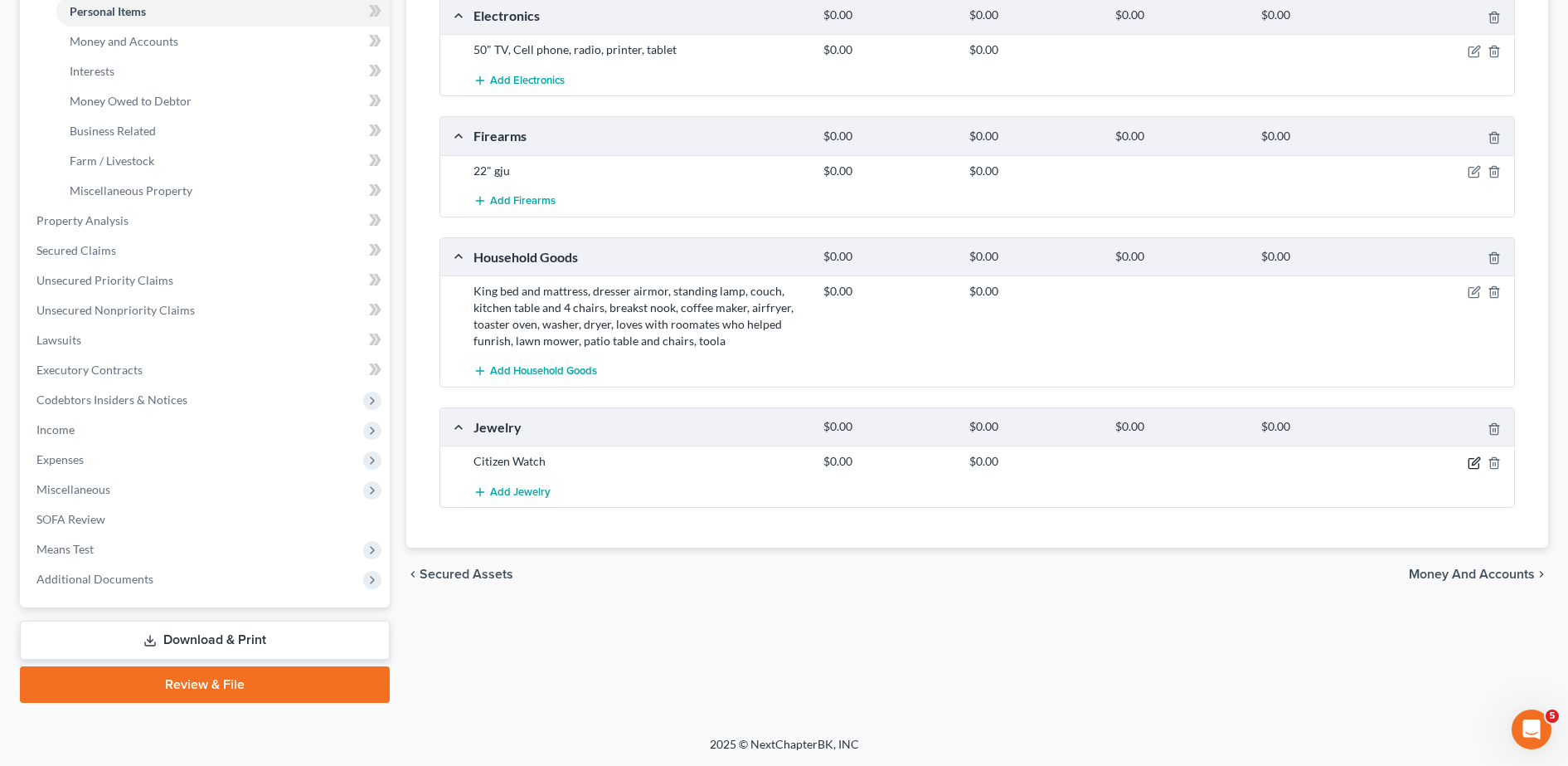
click at [1476, 465] on icon "button" at bounding box center [1475, 463] width 13 height 13
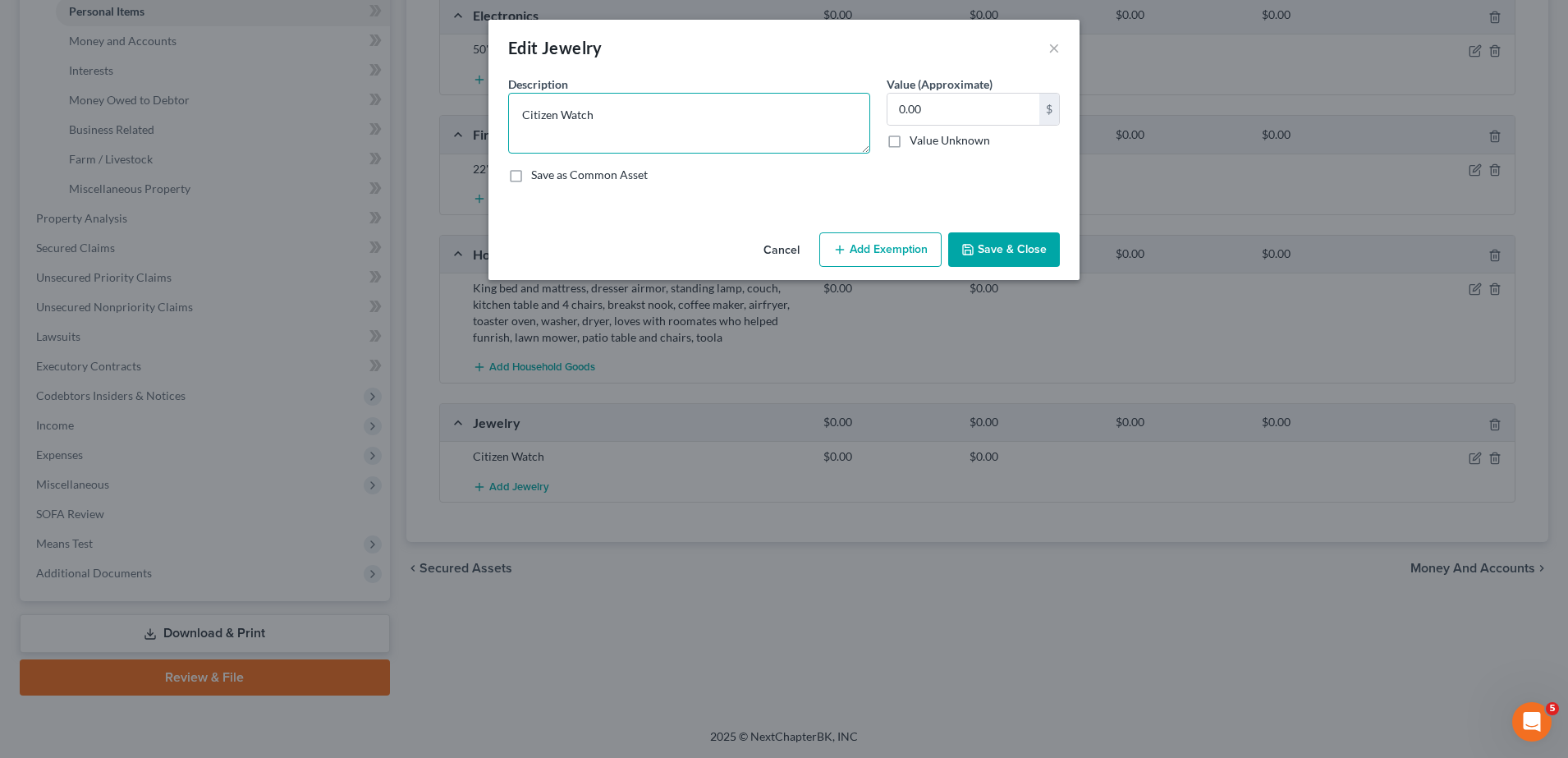
click at [696, 118] on textarea "Citizen Watch" at bounding box center [688, 123] width 362 height 60
type textarea "Citizen Watch, cheap watched"
click at [1021, 247] on button "Save & Close" at bounding box center [1003, 249] width 111 height 35
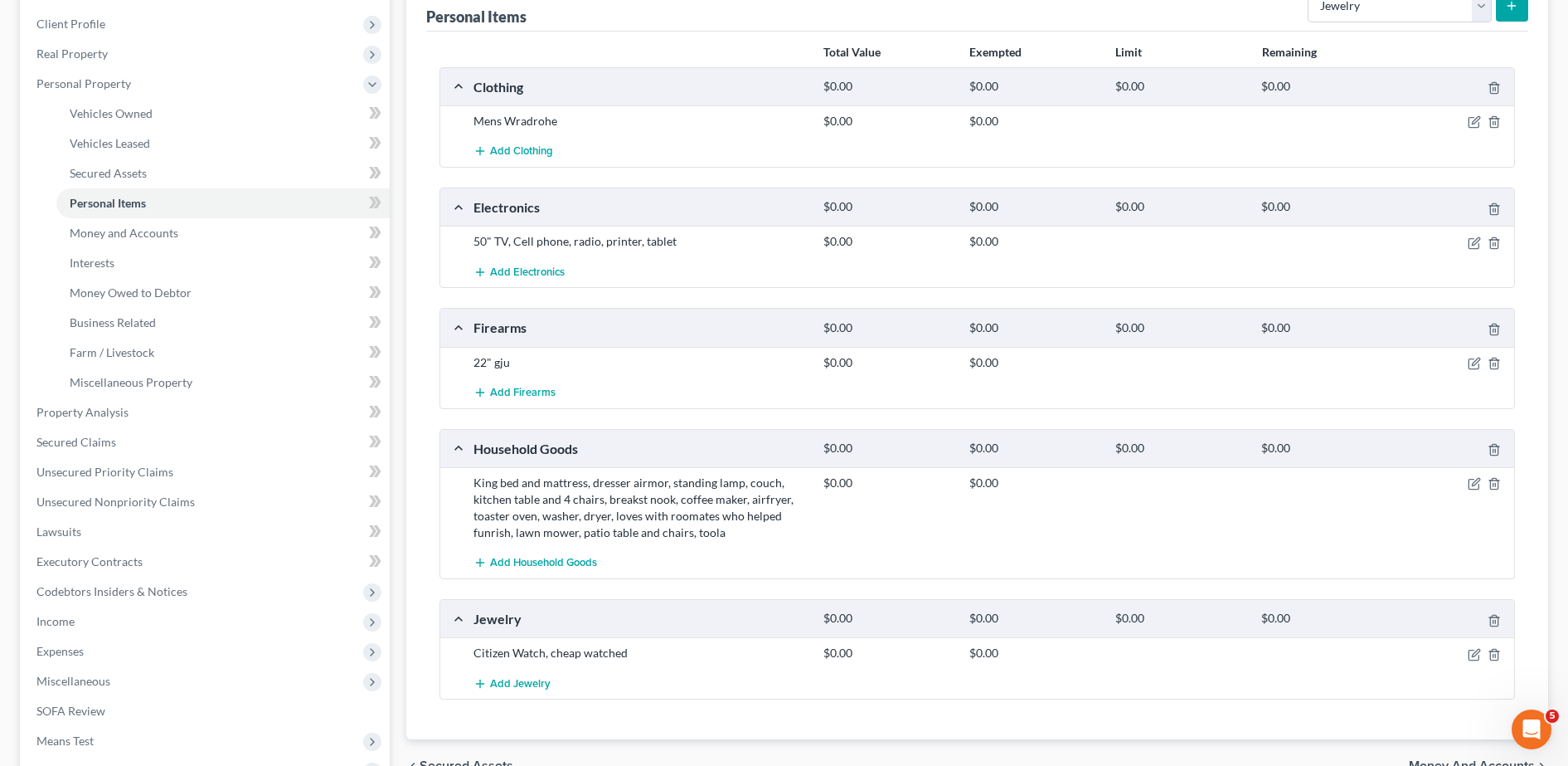
scroll to position [203, 0]
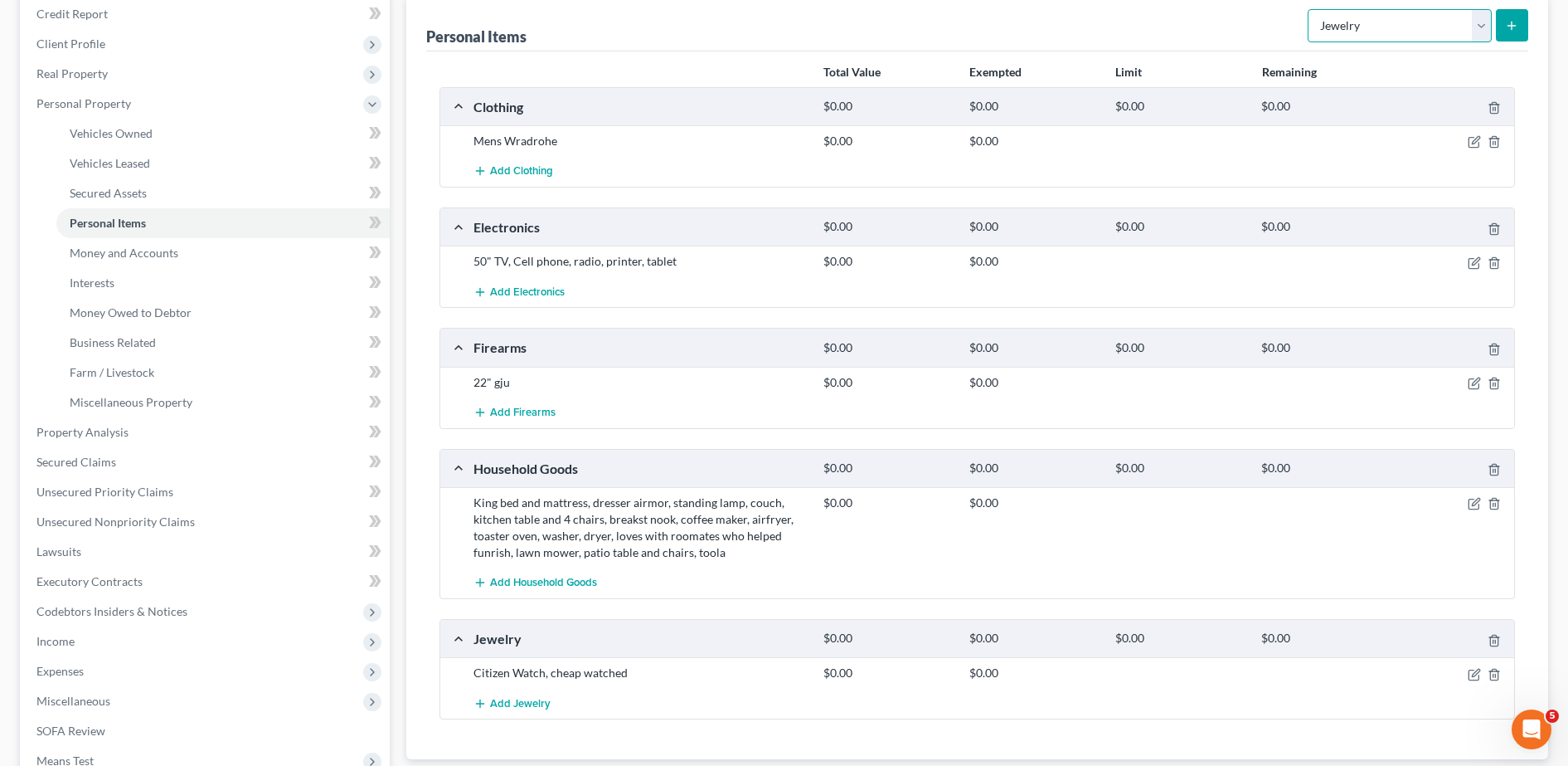
click at [1367, 22] on select "Select Item Type Clothing Collectibles Of Value Electronics Firearms Household …" at bounding box center [1399, 26] width 184 height 33
select select "pets"
click at [1310, 10] on select "Select Item Type Clothing Collectibles Of Value Electronics Firearms Household …" at bounding box center [1399, 26] width 184 height 33
click at [1519, 28] on button "submit" at bounding box center [1512, 26] width 32 height 32
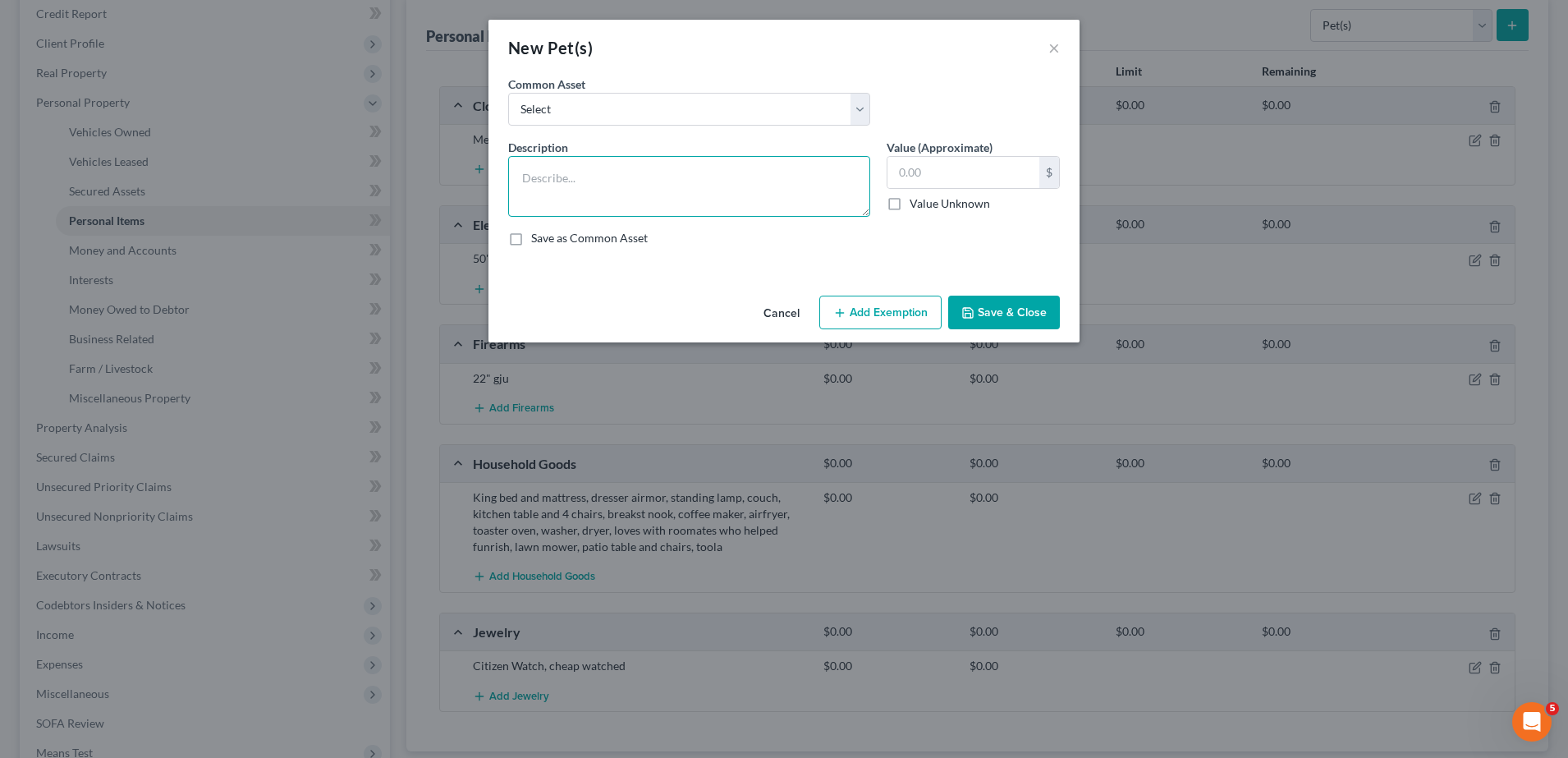
click at [573, 173] on textarea at bounding box center [688, 186] width 362 height 60
type textarea "3 cats"
click at [1019, 312] on button "Save & Close" at bounding box center [1003, 312] width 111 height 35
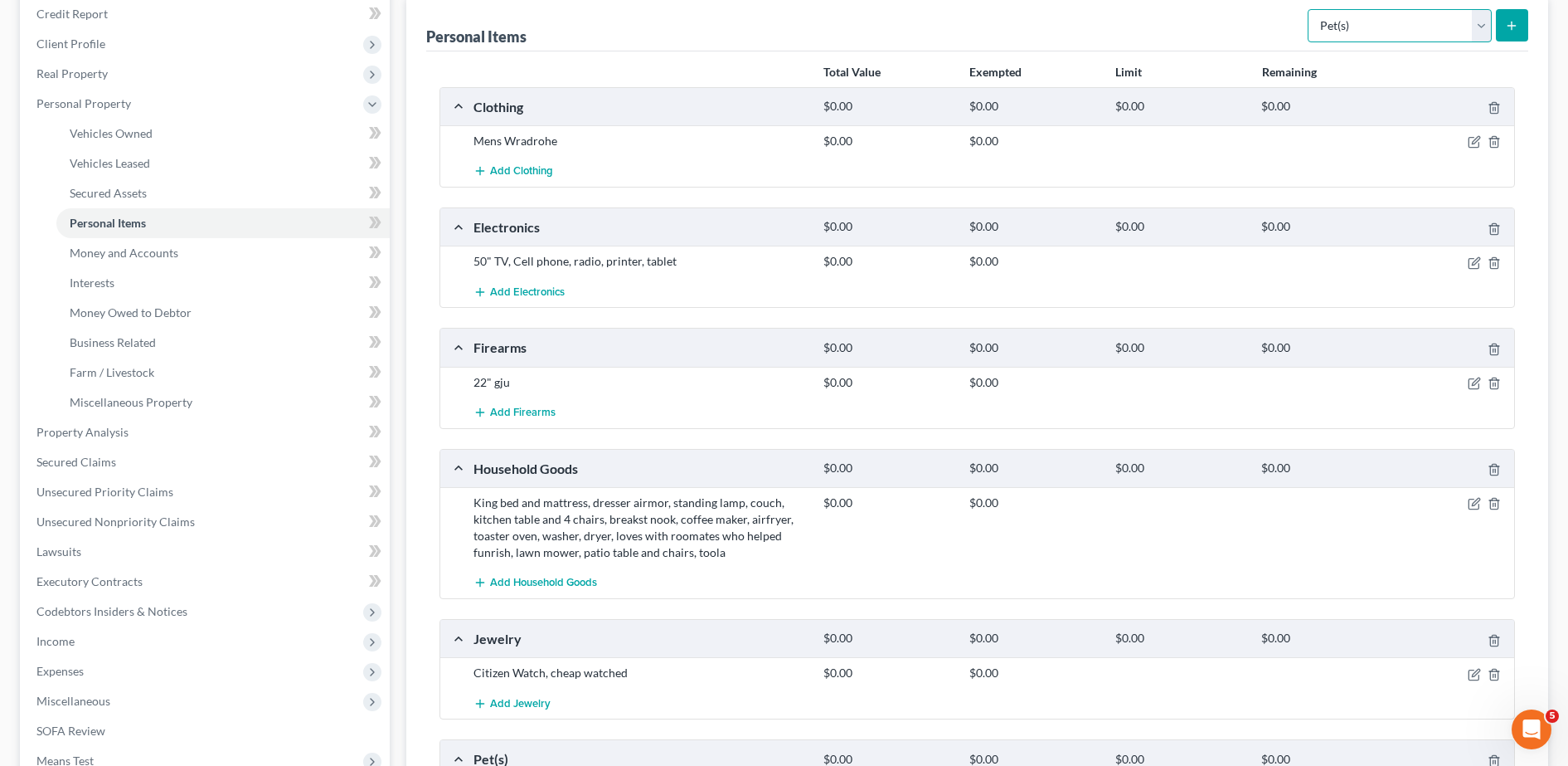
click at [1432, 31] on select "Select Item Type Clothing Collectibles Of Value Electronics Firearms Household …" at bounding box center [1399, 26] width 184 height 33
select select "sports_and_hobby_equipment"
click at [1310, 10] on select "Select Item Type Clothing Collectibles Of Value Electronics Firearms Household …" at bounding box center [1399, 26] width 184 height 33
click at [1512, 29] on line "submit" at bounding box center [1512, 26] width 0 height 8
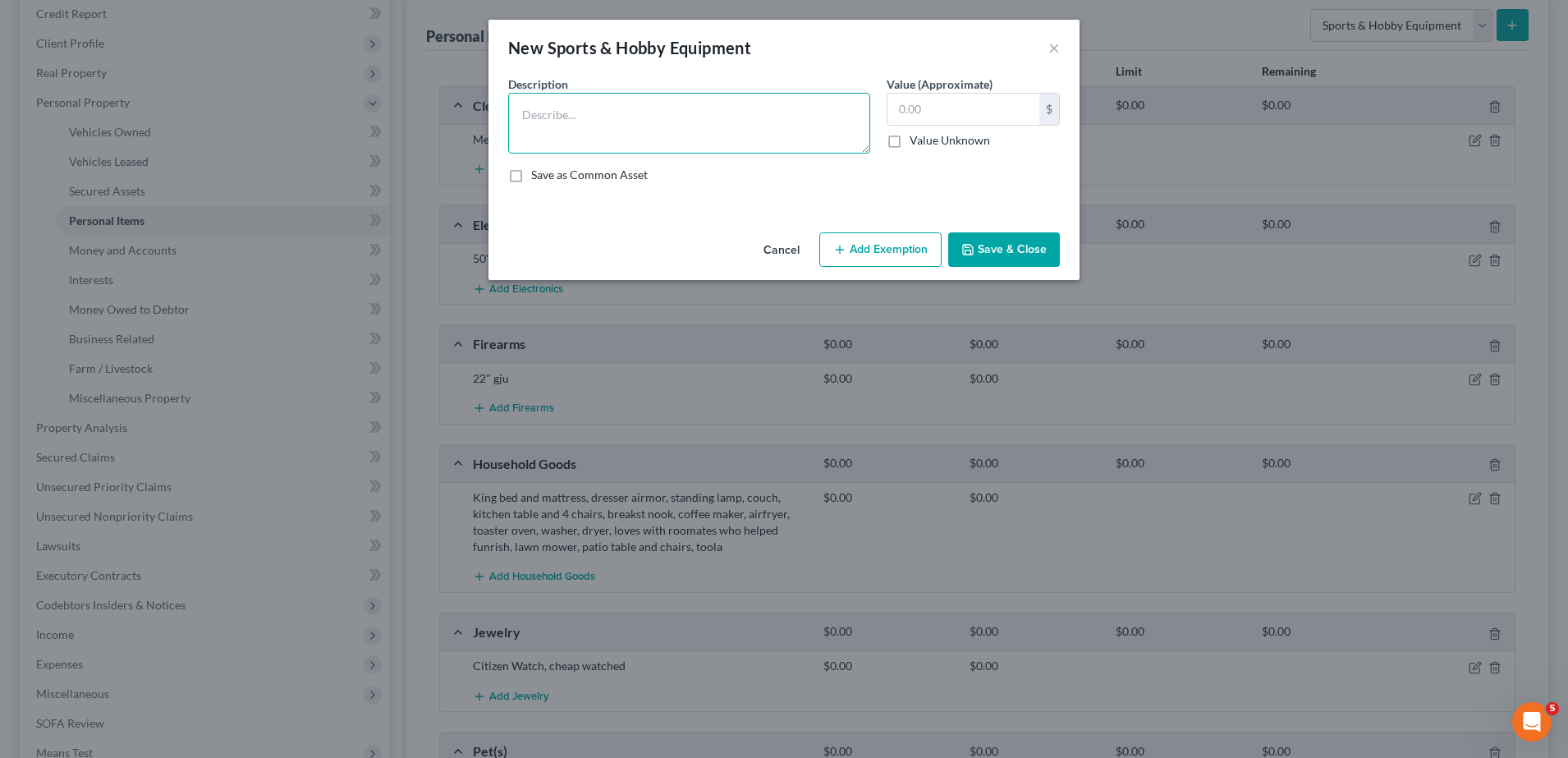
click at [751, 150] on textarea at bounding box center [688, 123] width 362 height 60
type textarea "Workout cable and exerise things, walking pad"
click at [1021, 268] on div "Cancel Add Exemption Save & Close" at bounding box center [784, 252] width 591 height 54
click at [1005, 256] on button "Save & Close" at bounding box center [1003, 249] width 111 height 35
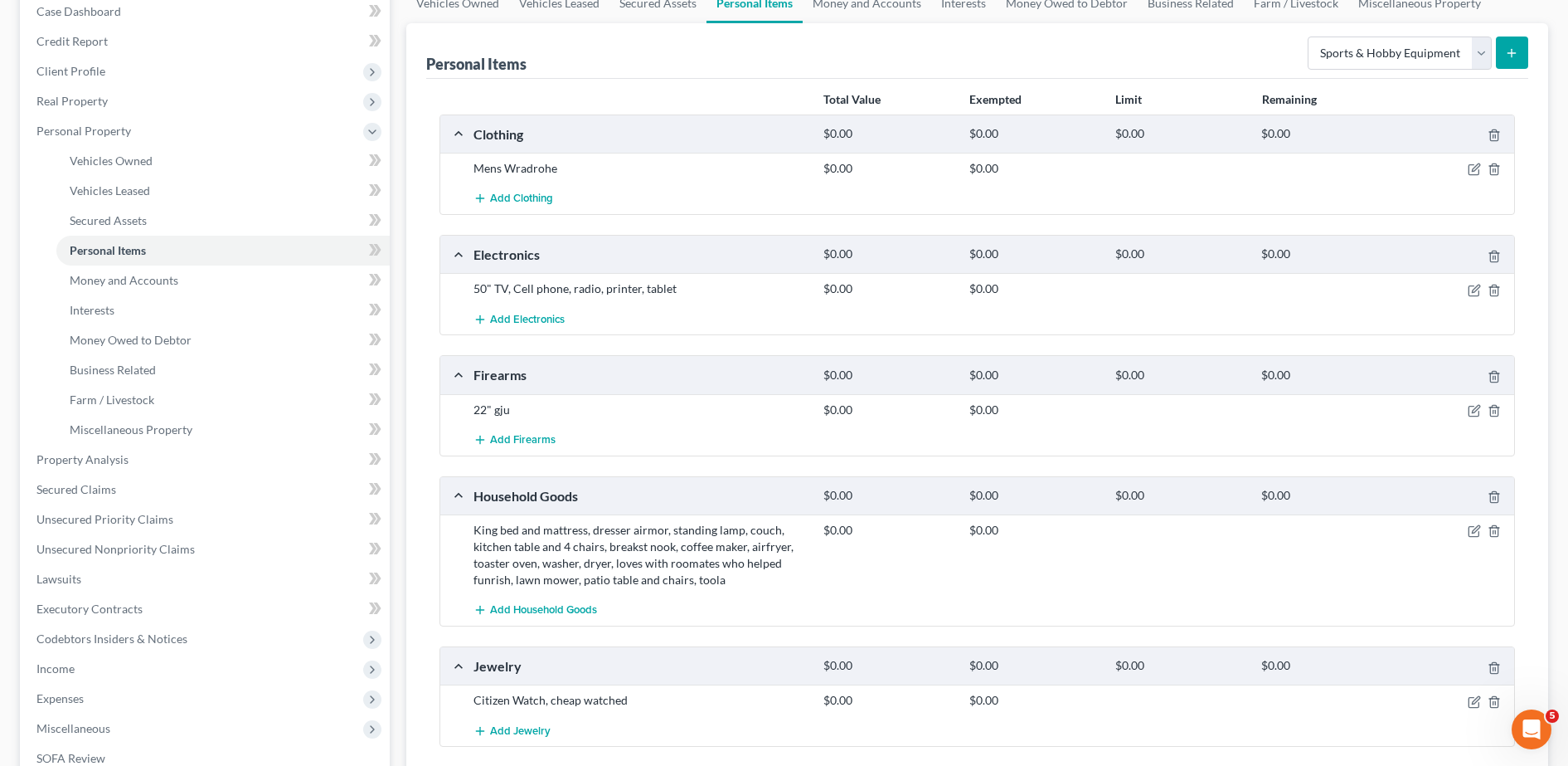
scroll to position [106, 0]
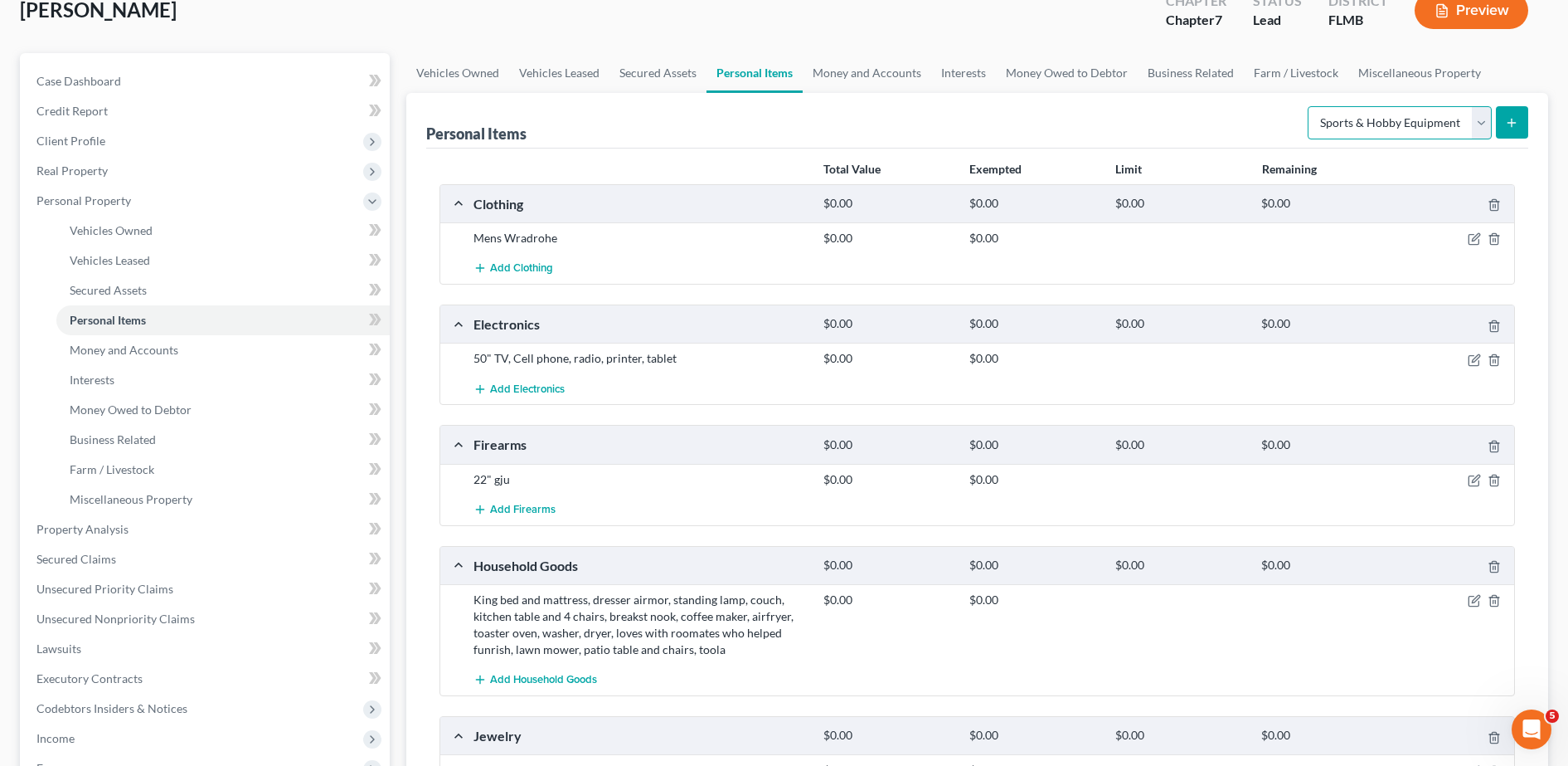
click at [1391, 114] on select "Select Item Type Clothing Collectibles Of Value Electronics Firearms Household …" at bounding box center [1399, 122] width 184 height 33
click at [1258, 53] on link "Farm / Livestock" at bounding box center [1296, 73] width 105 height 40
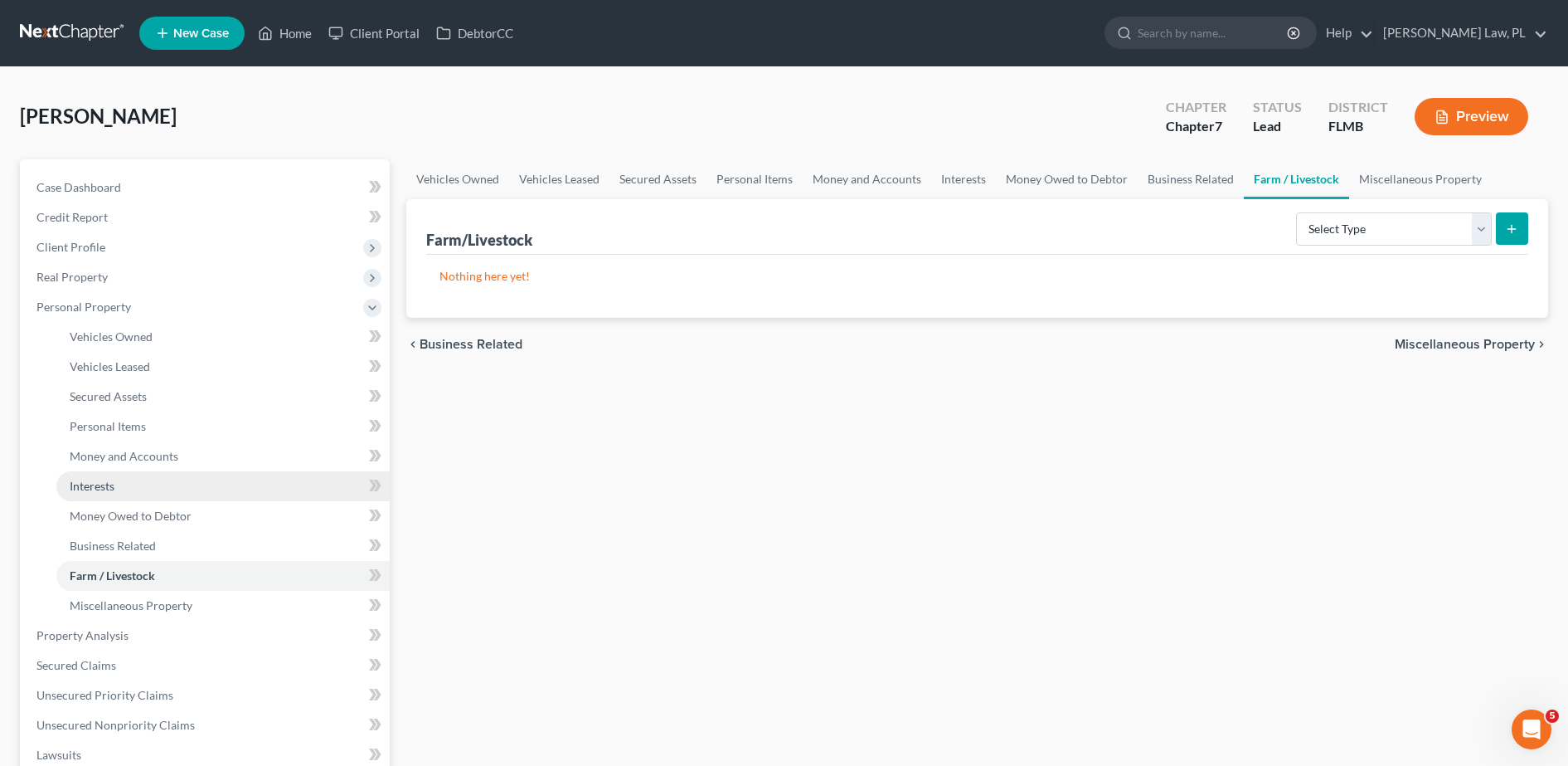
click at [155, 490] on link "Interests" at bounding box center [223, 486] width 334 height 30
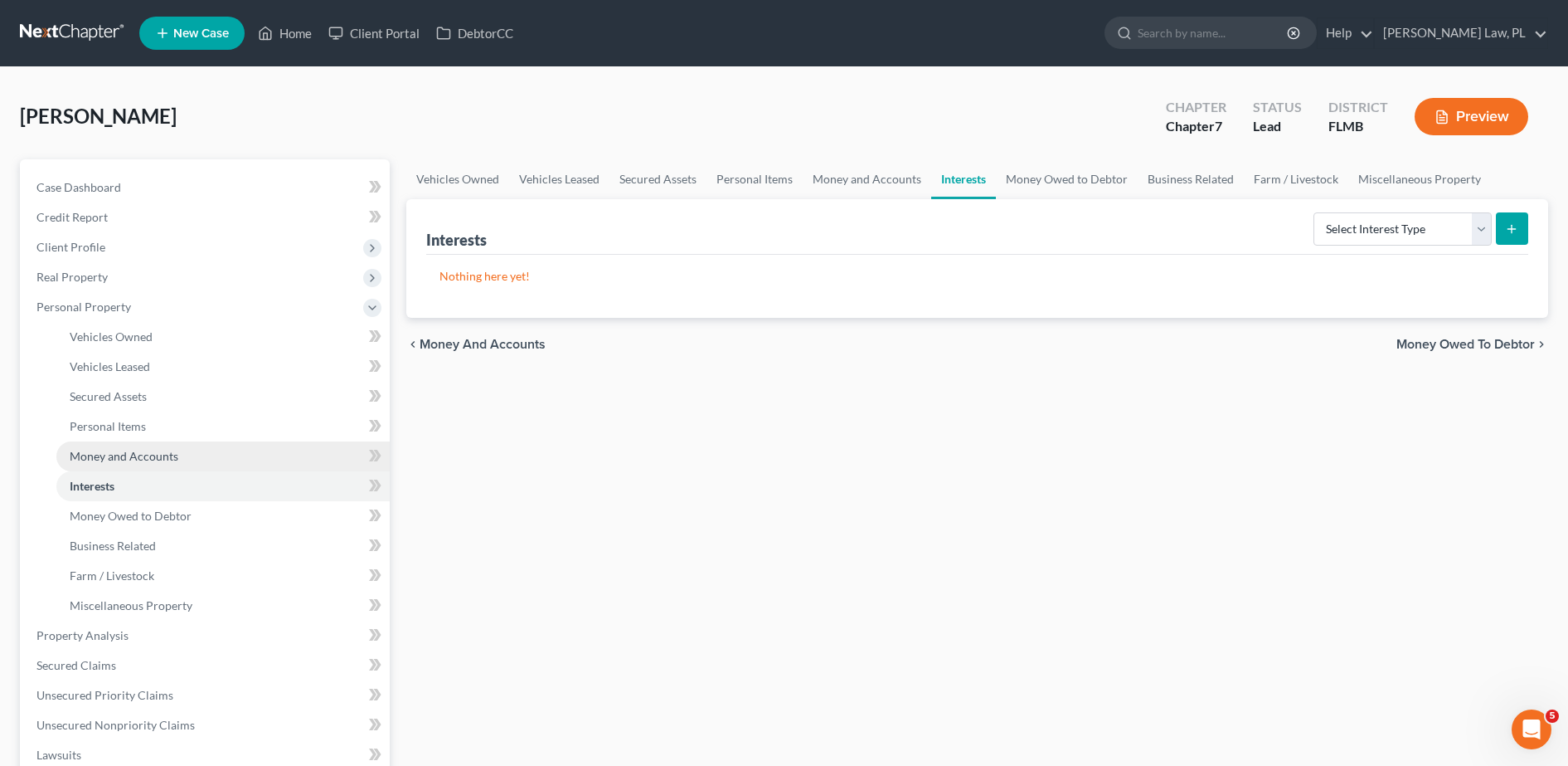
click at [168, 461] on span "Money and Accounts" at bounding box center [124, 455] width 109 height 14
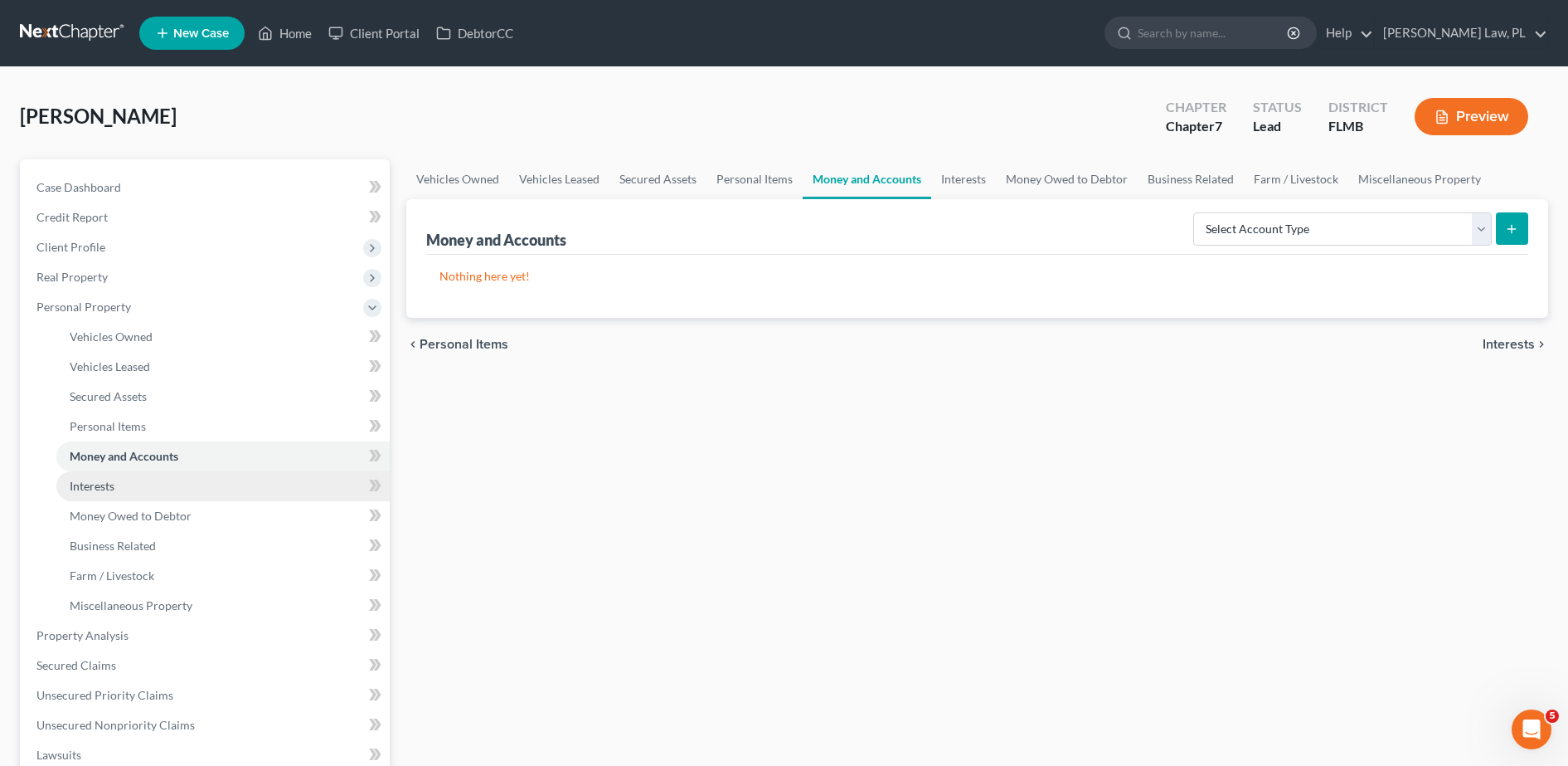
click at [143, 488] on link "Interests" at bounding box center [223, 486] width 334 height 30
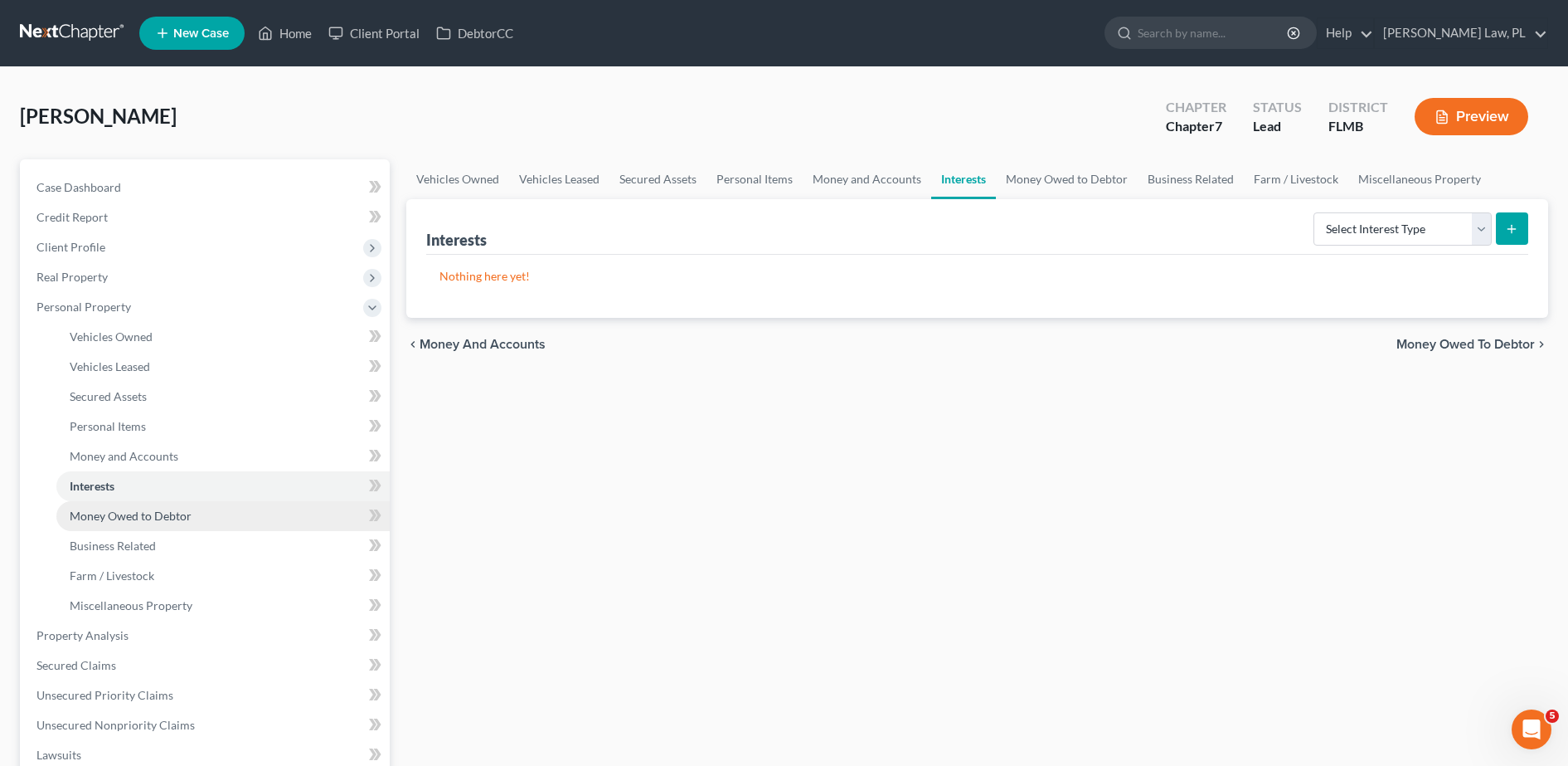
click at [138, 515] on span "Money Owed to Debtor" at bounding box center [131, 515] width 122 height 14
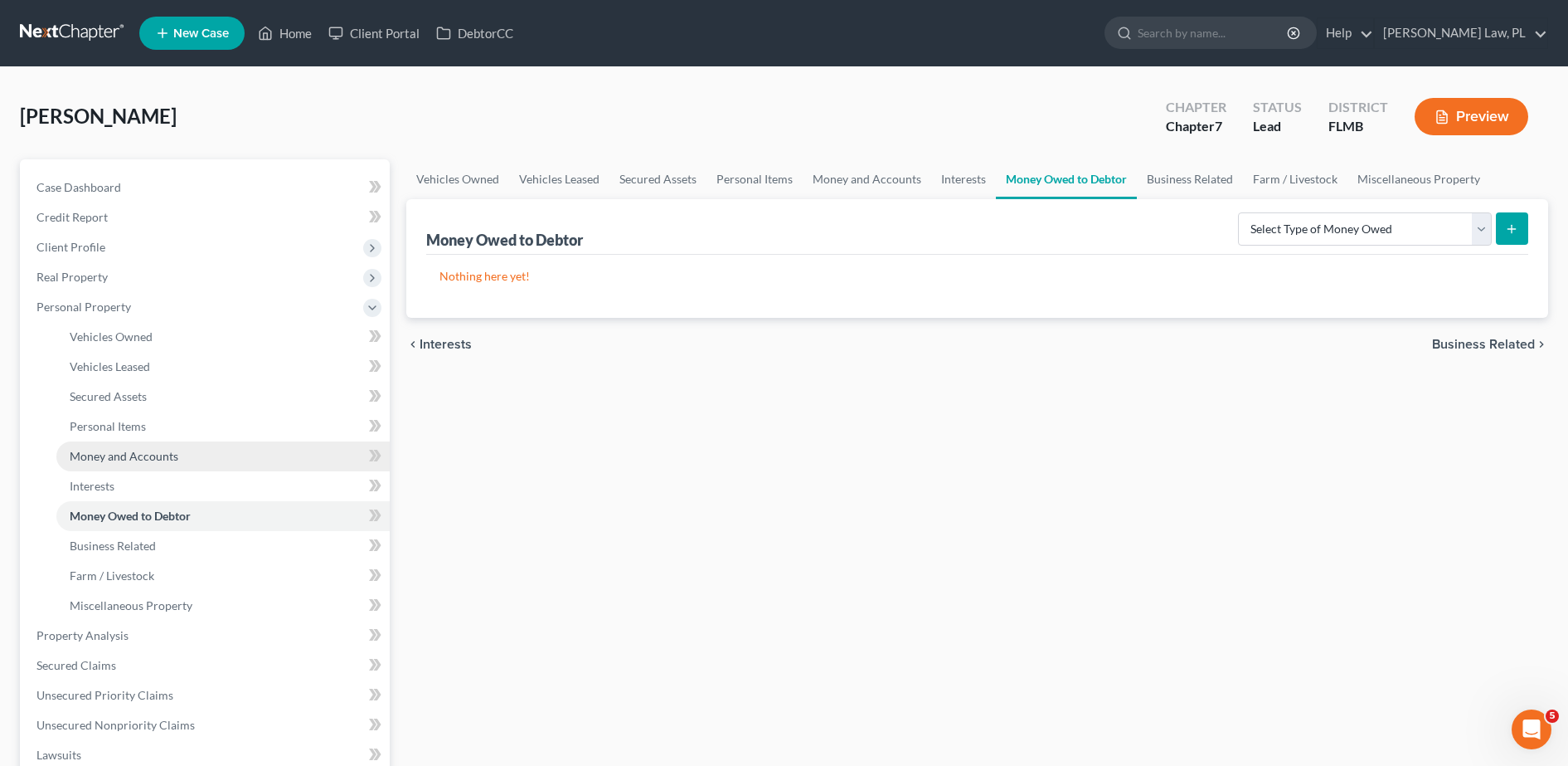
click at [150, 442] on link "Money and Accounts" at bounding box center [223, 456] width 334 height 30
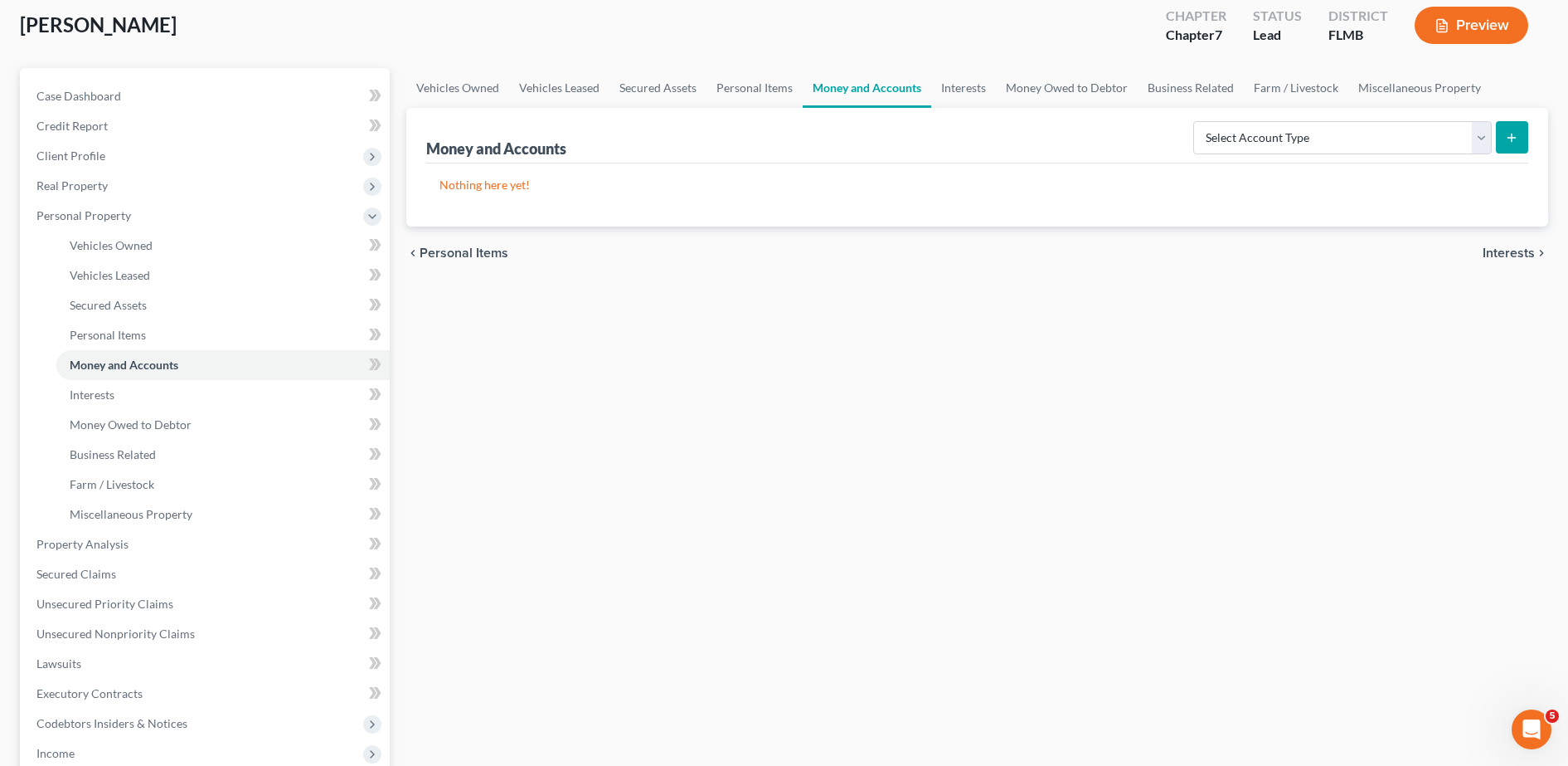
scroll to position [142, 0]
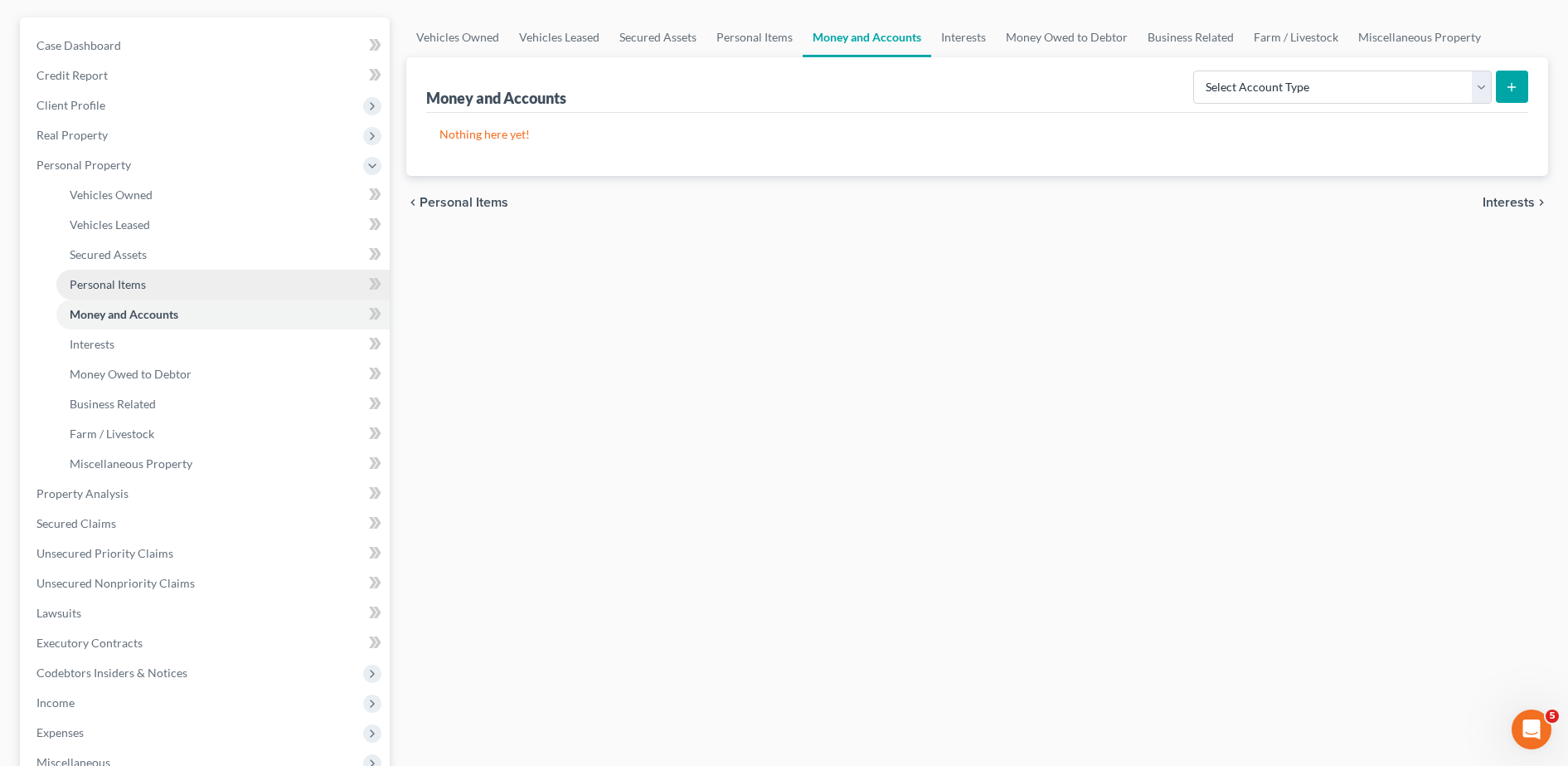
click at [134, 284] on span "Personal Items" at bounding box center [108, 283] width 76 height 14
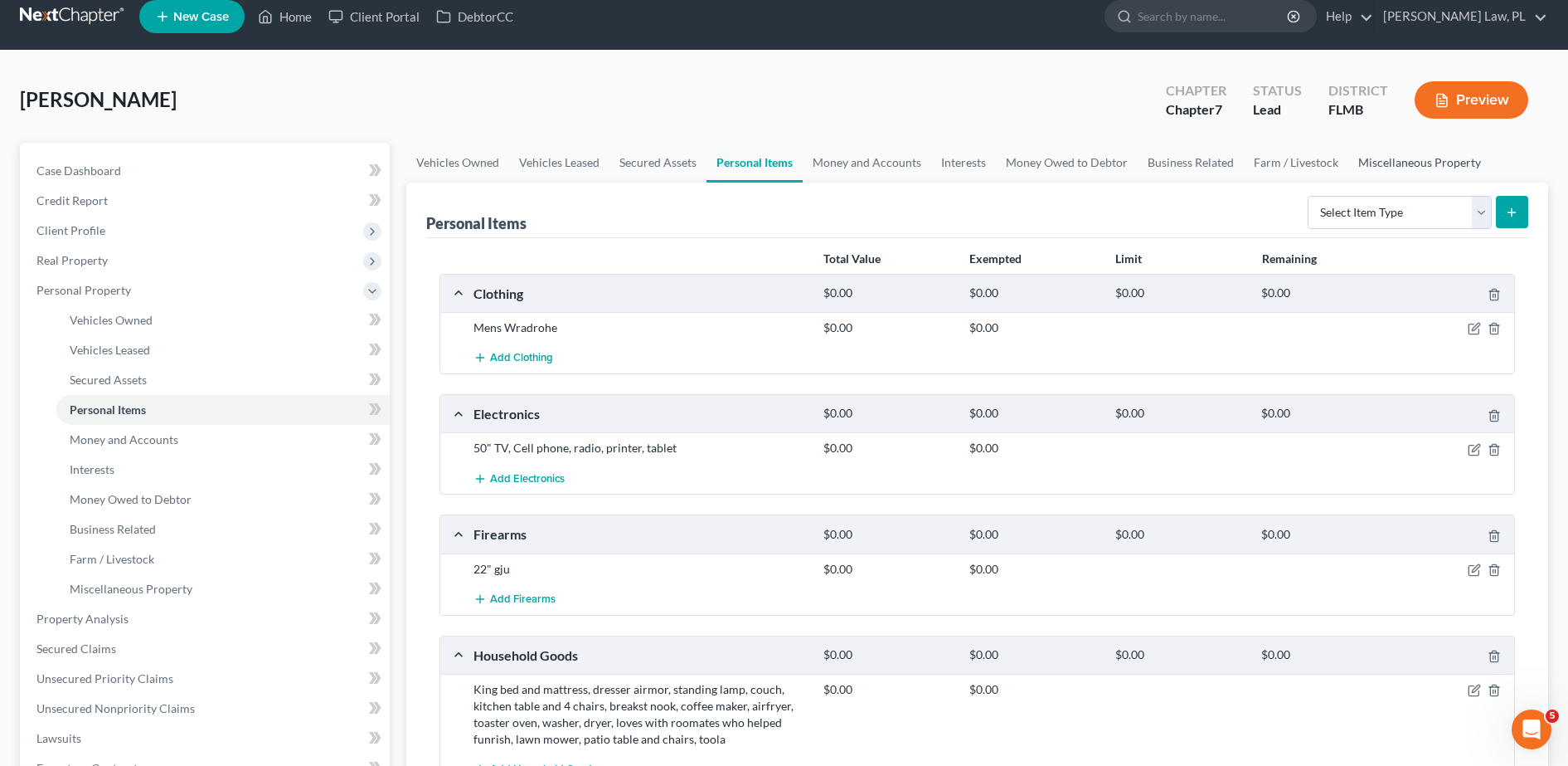
scroll to position [16, 0]
click at [1443, 224] on select "Select Item Type Clothing Collectibles Of Value Electronics Firearms Household …" at bounding box center [1399, 213] width 184 height 33
select select "other"
click at [1310, 197] on select "Select Item Type Clothing Collectibles Of Value Electronics Firearms Household …" at bounding box center [1399, 213] width 184 height 33
click at [1507, 220] on button "submit" at bounding box center [1512, 213] width 32 height 32
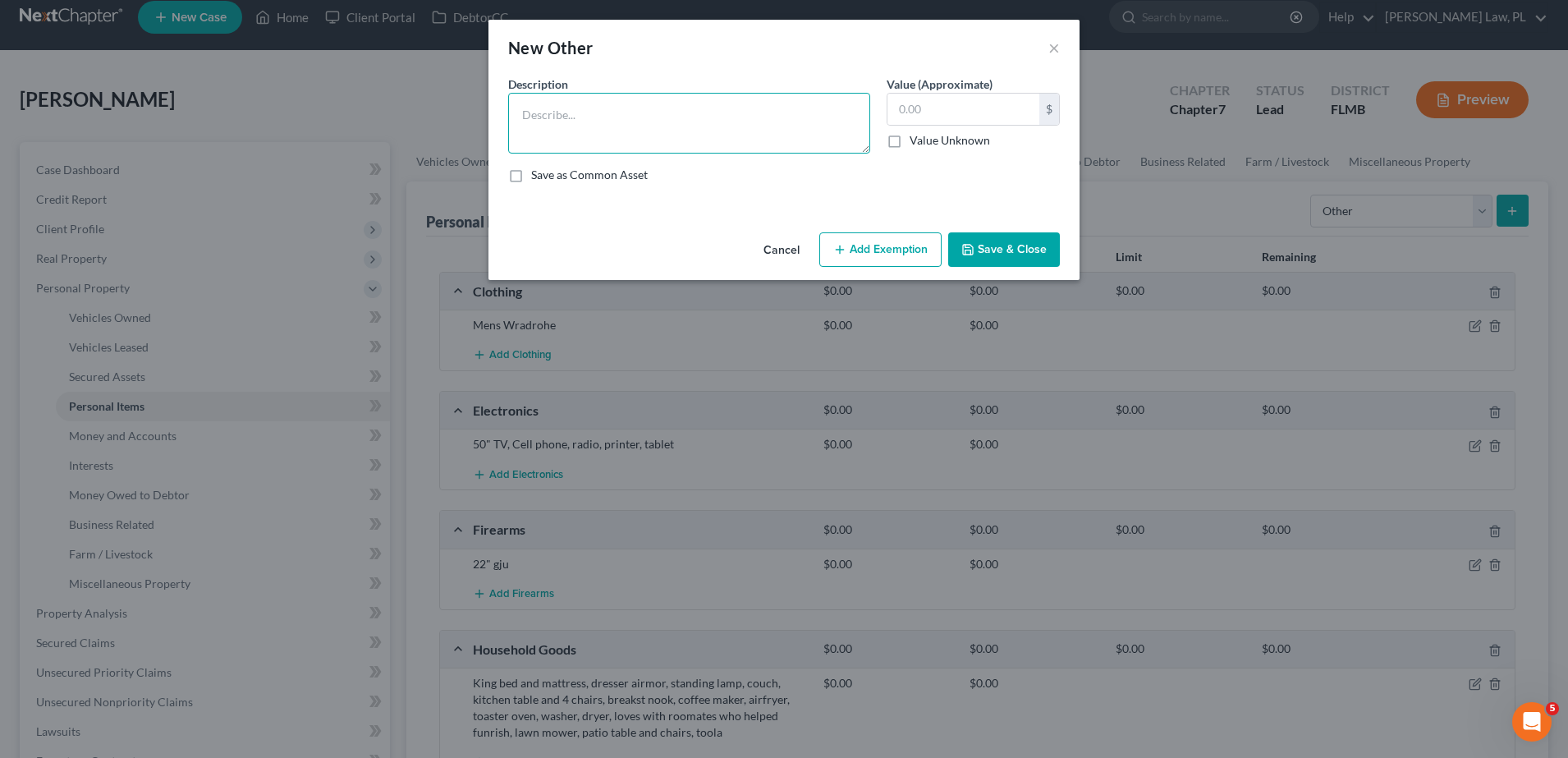
click at [630, 135] on textarea at bounding box center [688, 123] width 362 height 60
type textarea "Outfooe freezer"
click at [1014, 244] on button "Save & Close" at bounding box center [1003, 249] width 111 height 35
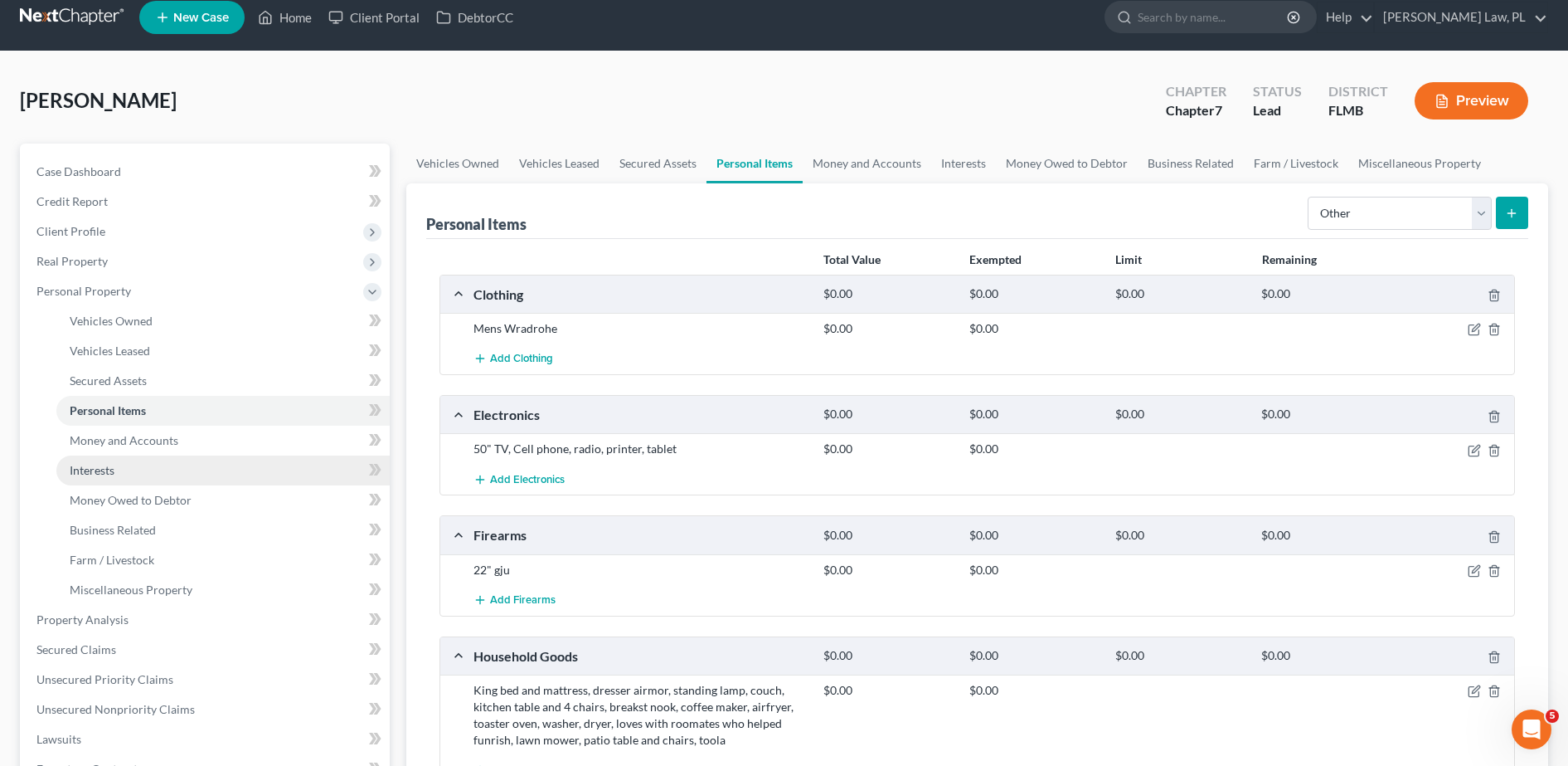
click at [173, 457] on link "Interests" at bounding box center [223, 469] width 334 height 30
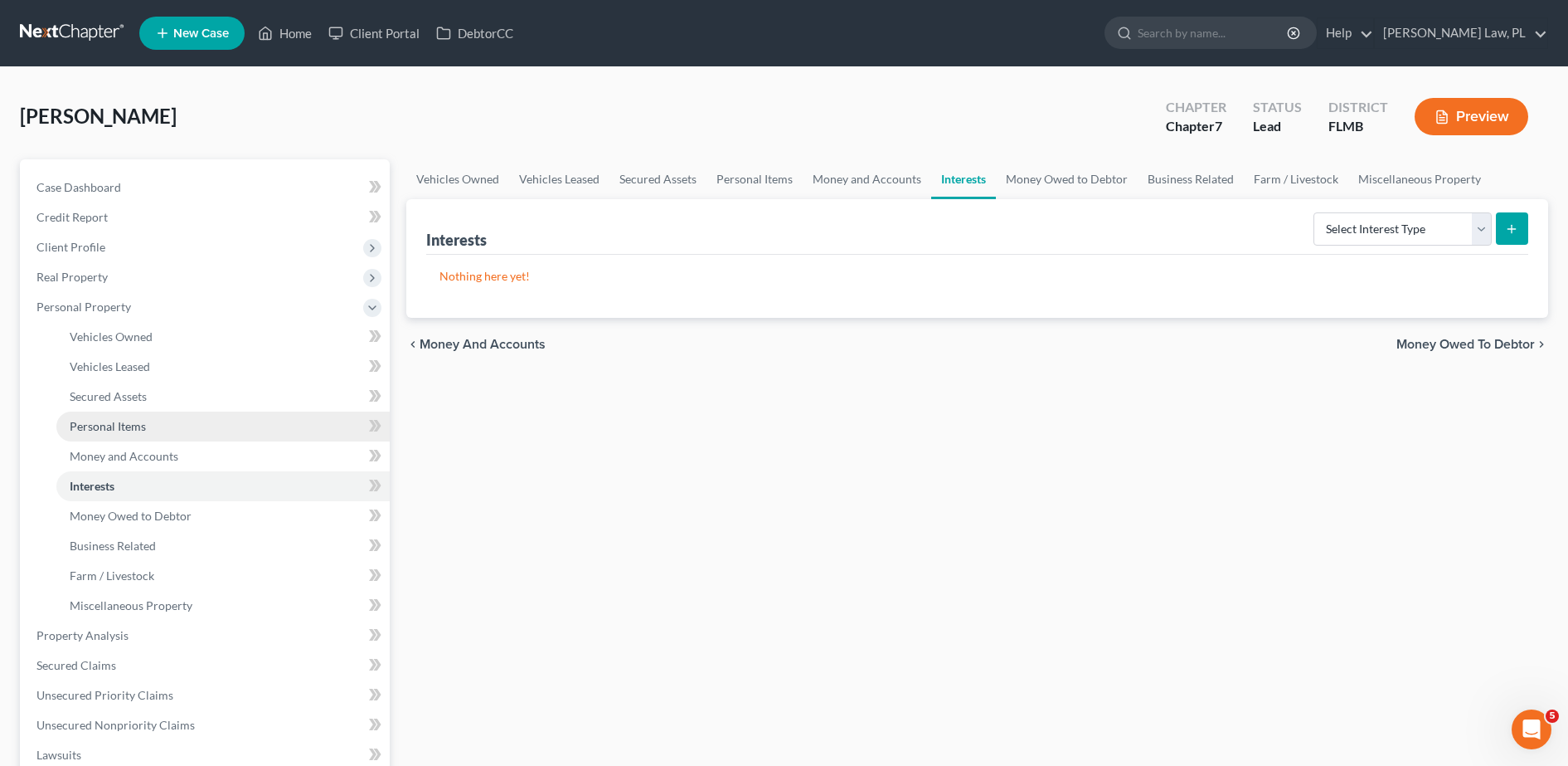
click at [140, 415] on link "Personal Items" at bounding box center [223, 425] width 334 height 30
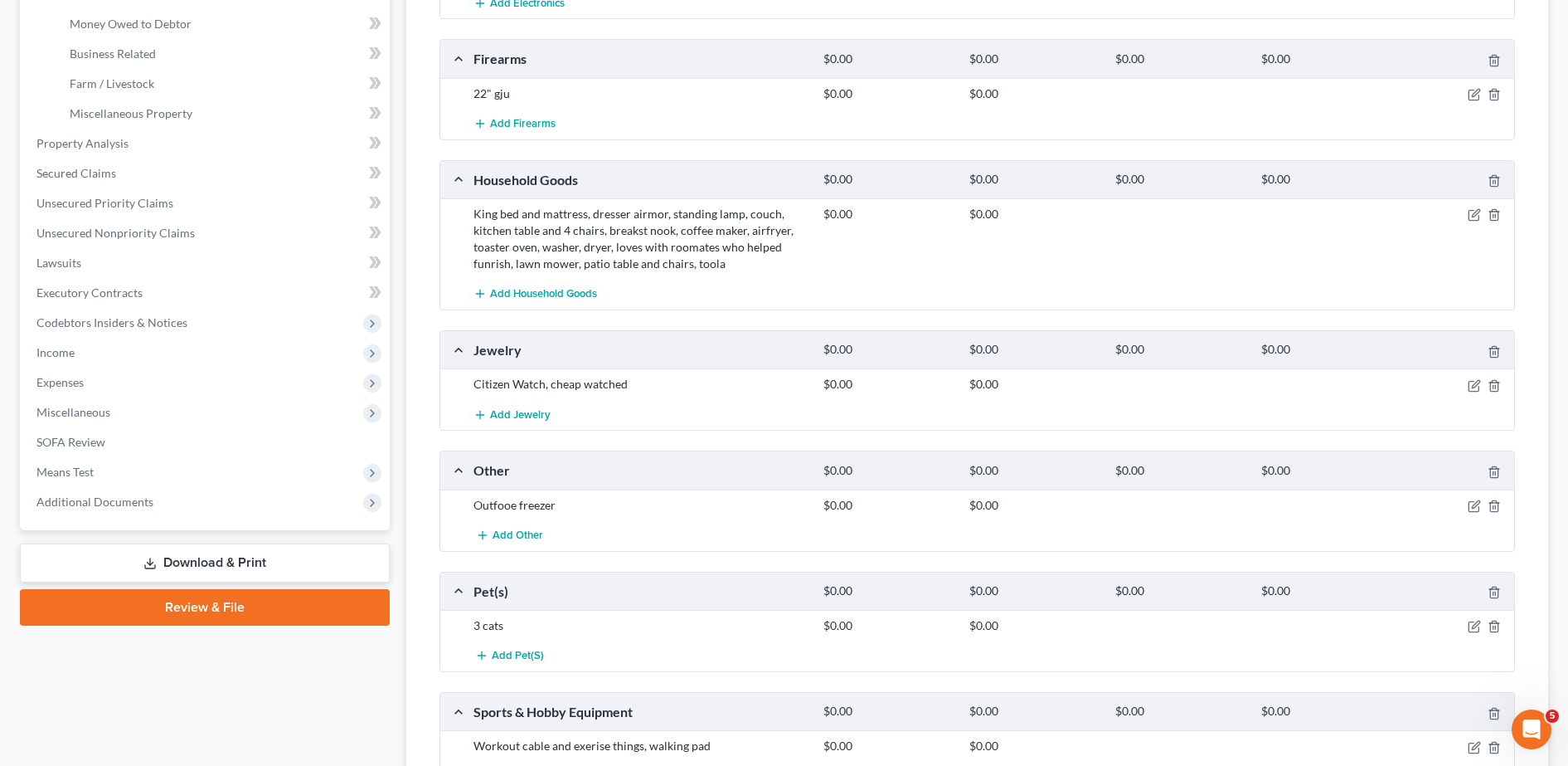
scroll to position [581, 0]
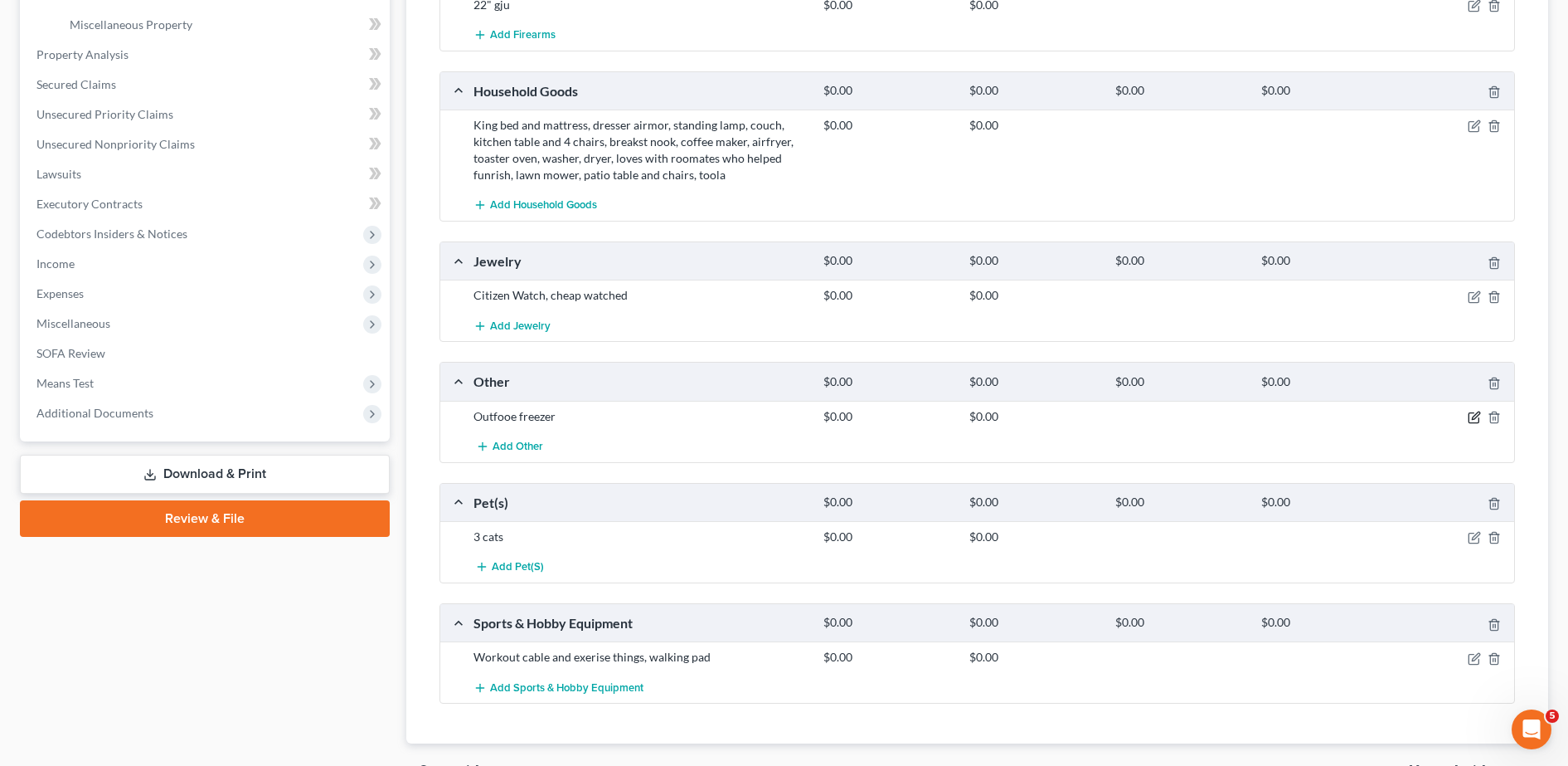
click at [1475, 418] on icon "button" at bounding box center [1475, 415] width 8 height 8
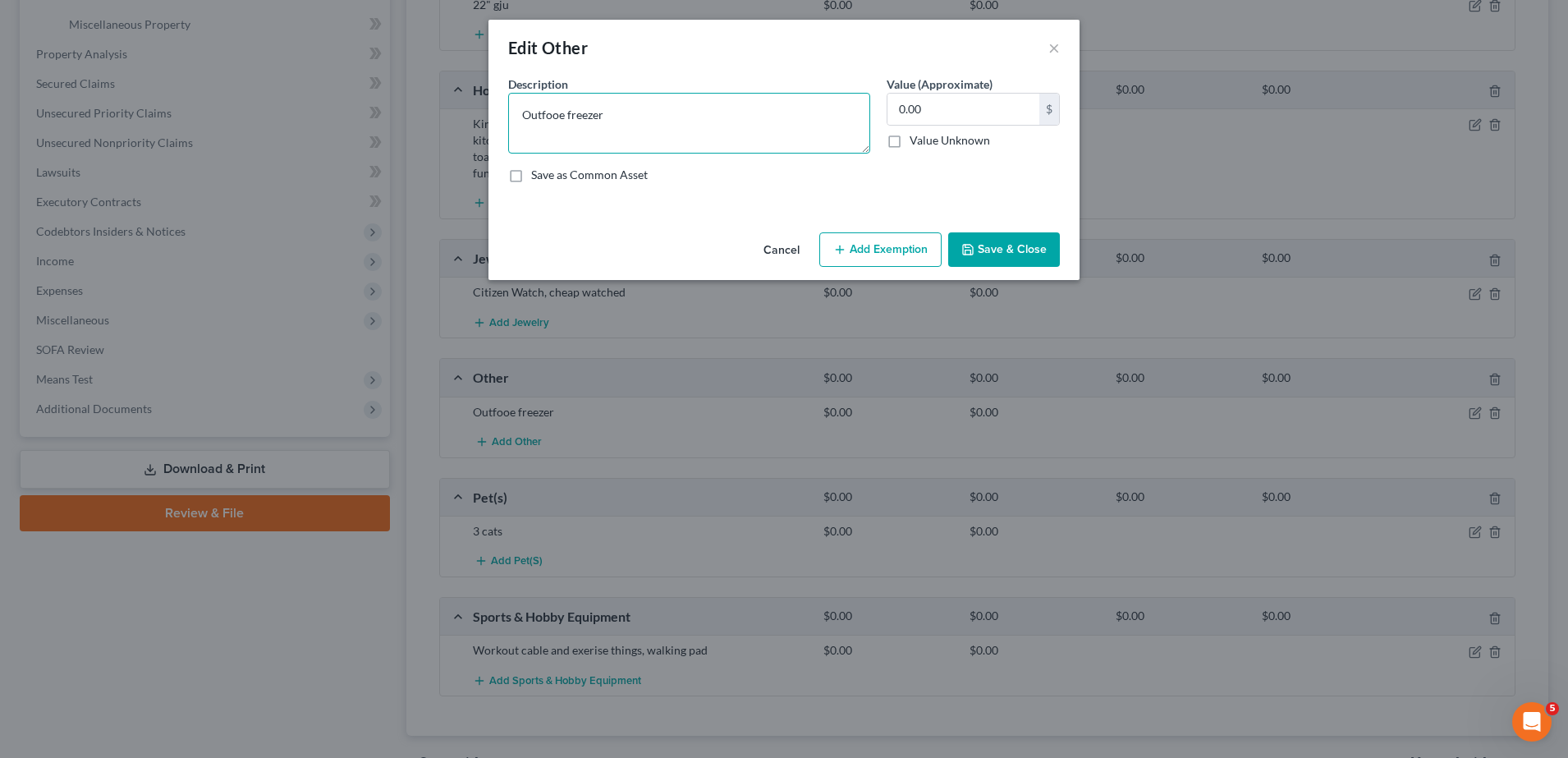
click at [726, 123] on textarea "Outfooe freezer" at bounding box center [688, 123] width 362 height 60
type textarea "Outfooe freezer, tools"
click at [1003, 248] on button "Save & Close" at bounding box center [1003, 249] width 111 height 35
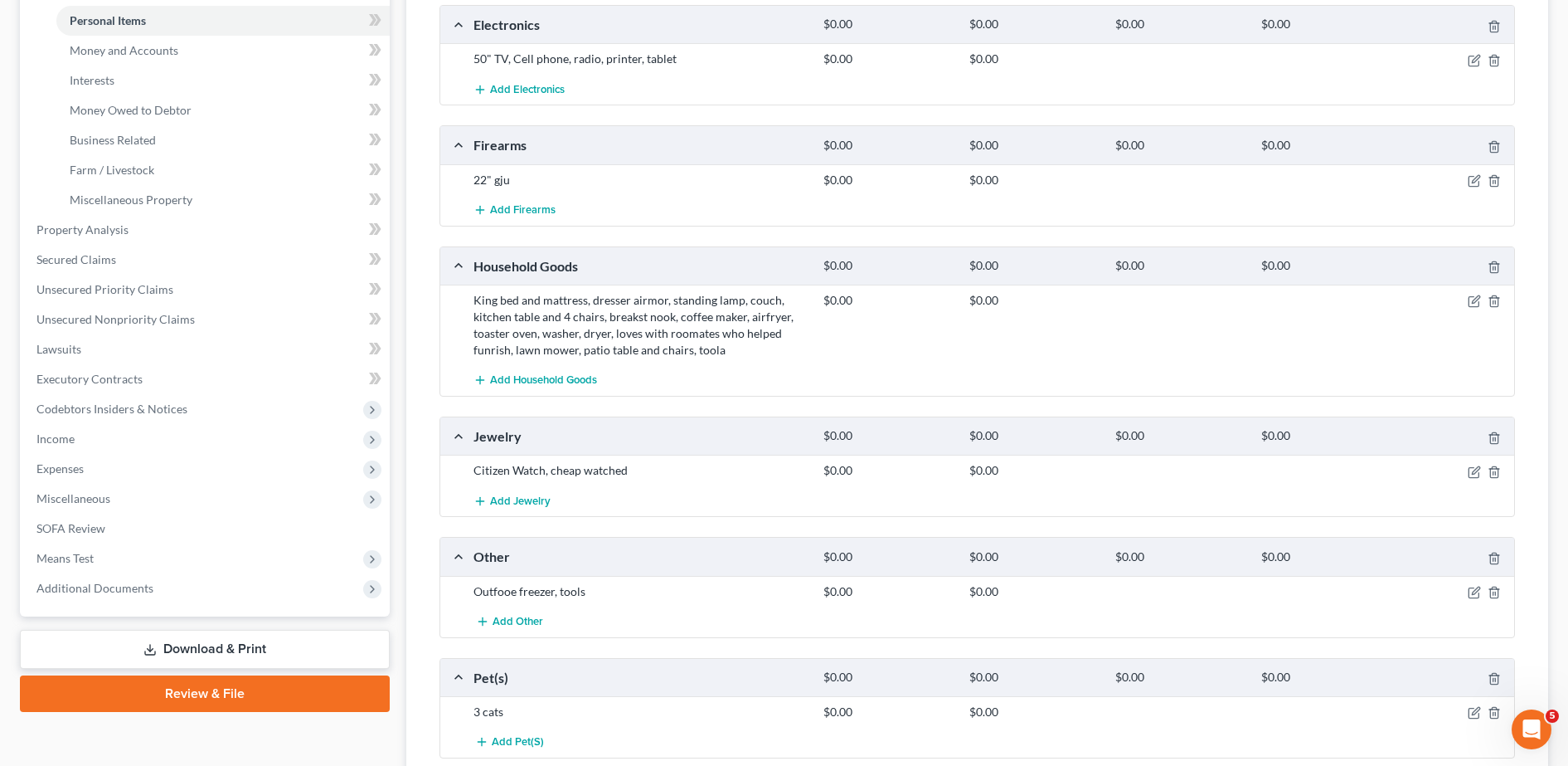
scroll to position [404, 0]
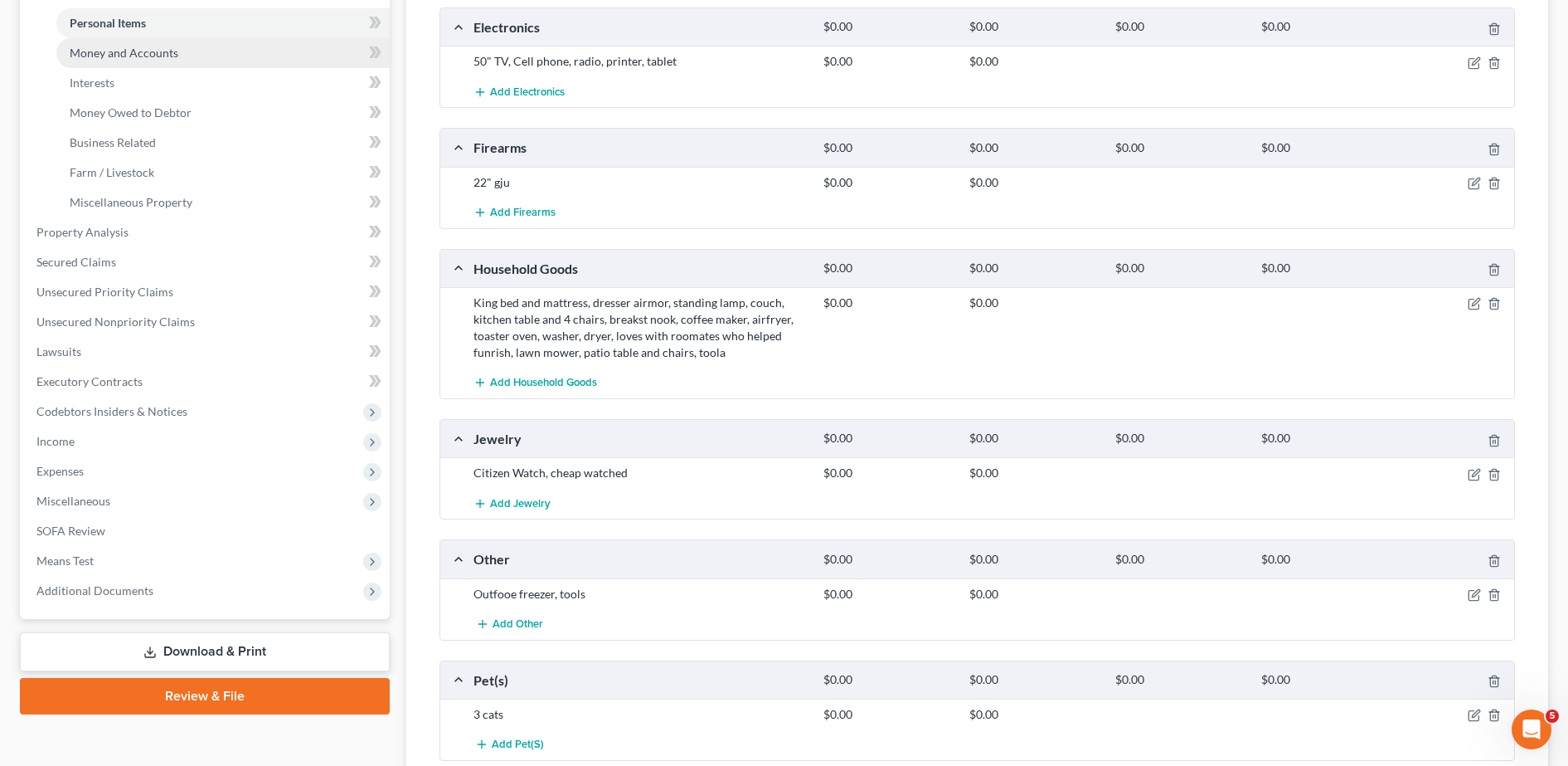
click at [176, 56] on link "Money and Accounts" at bounding box center [223, 52] width 334 height 30
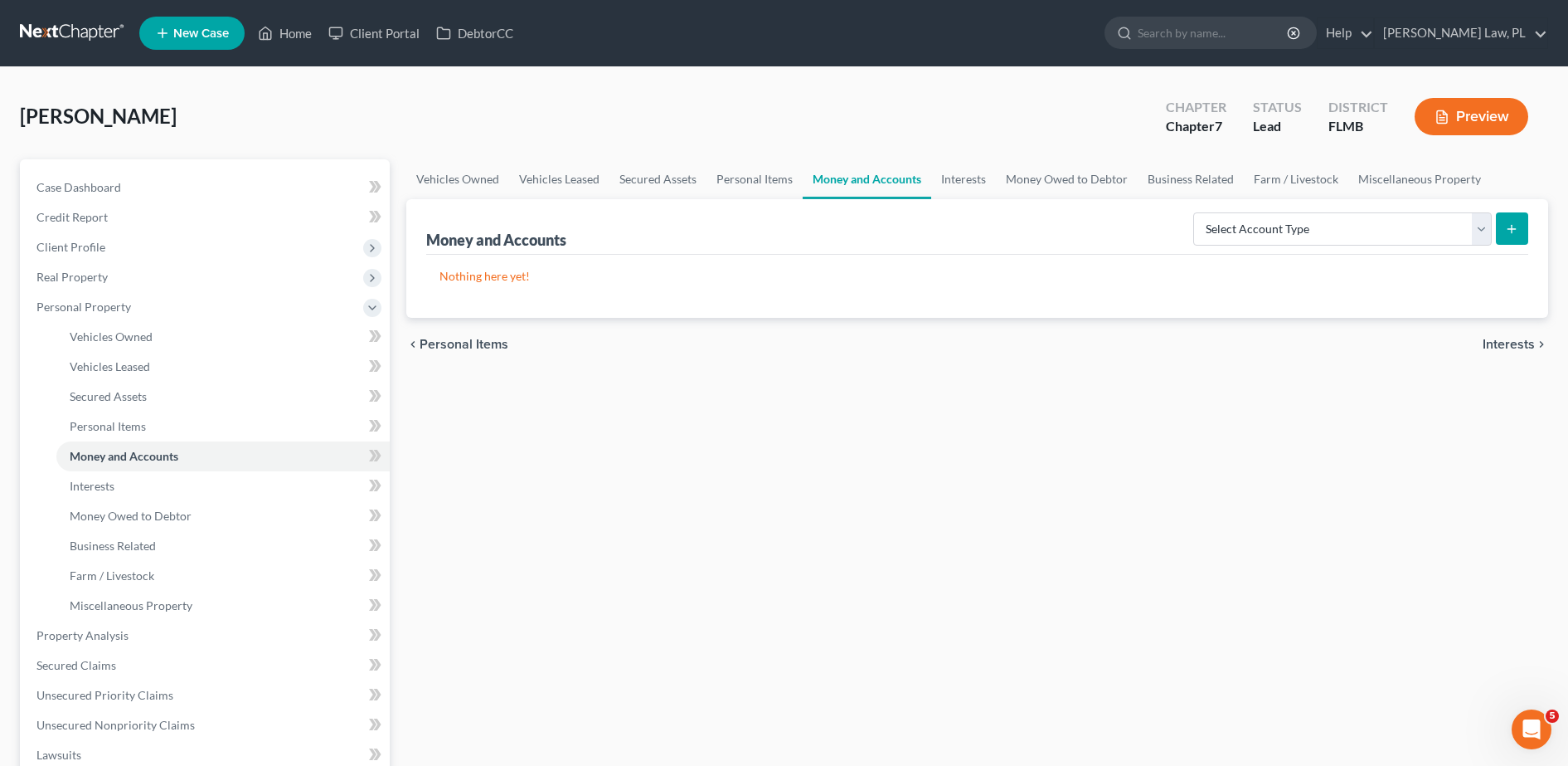
scroll to position [104, 0]
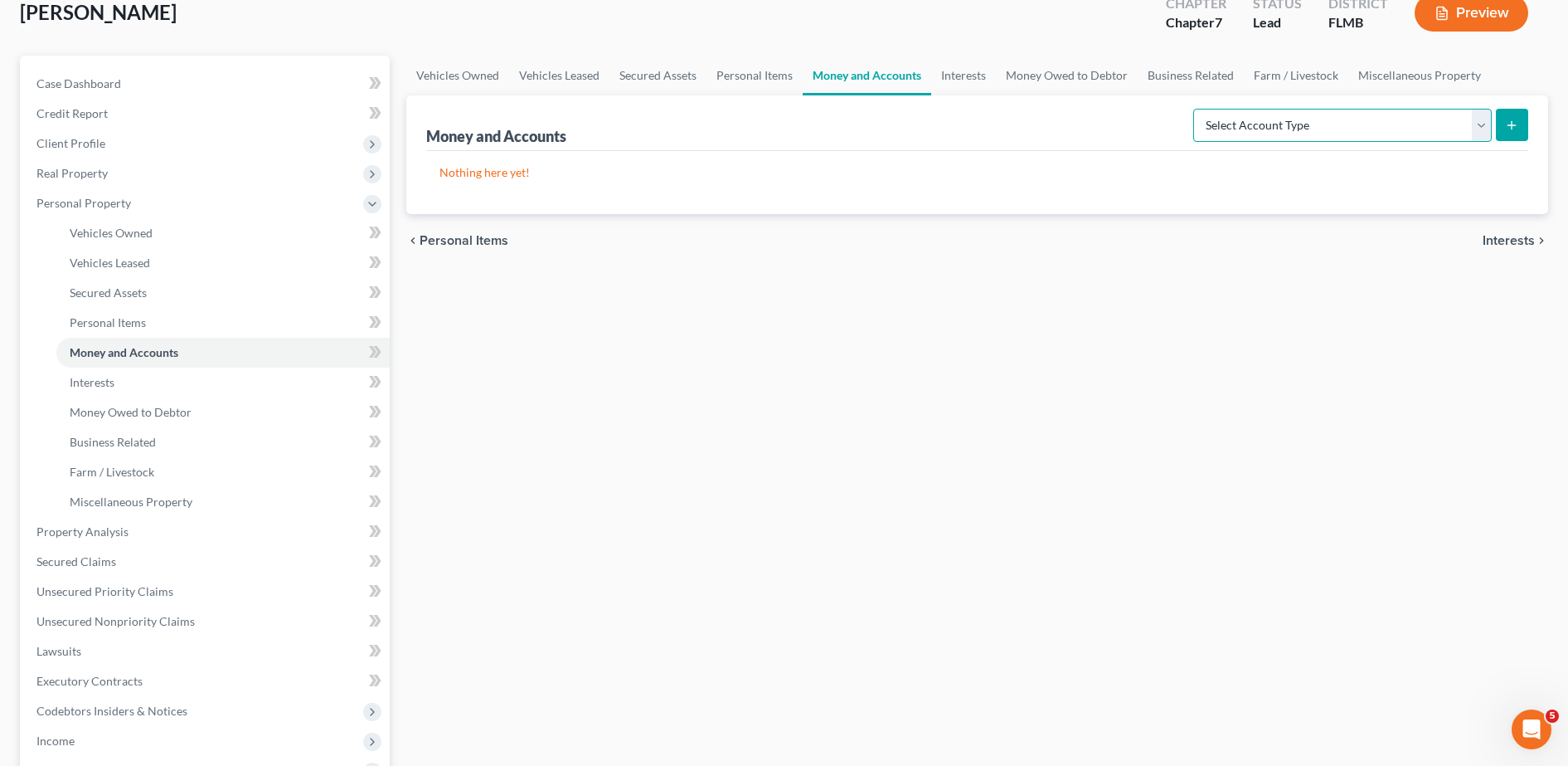
click at [1291, 125] on select "Select Account Type Brokerage Cash on Hand Certificates of Deposit Checking Acc…" at bounding box center [1342, 125] width 299 height 33
select select "checking"
click at [1197, 109] on select "Select Account Type Brokerage Cash on Hand Certificates of Deposit Checking Acc…" at bounding box center [1342, 125] width 299 height 33
click at [1530, 122] on div "Money and Accounts Select Account Type Brokerage Cash on Hand Certificates of D…" at bounding box center [977, 155] width 1142 height 118
click at [1518, 123] on icon "submit" at bounding box center [1512, 125] width 13 height 13
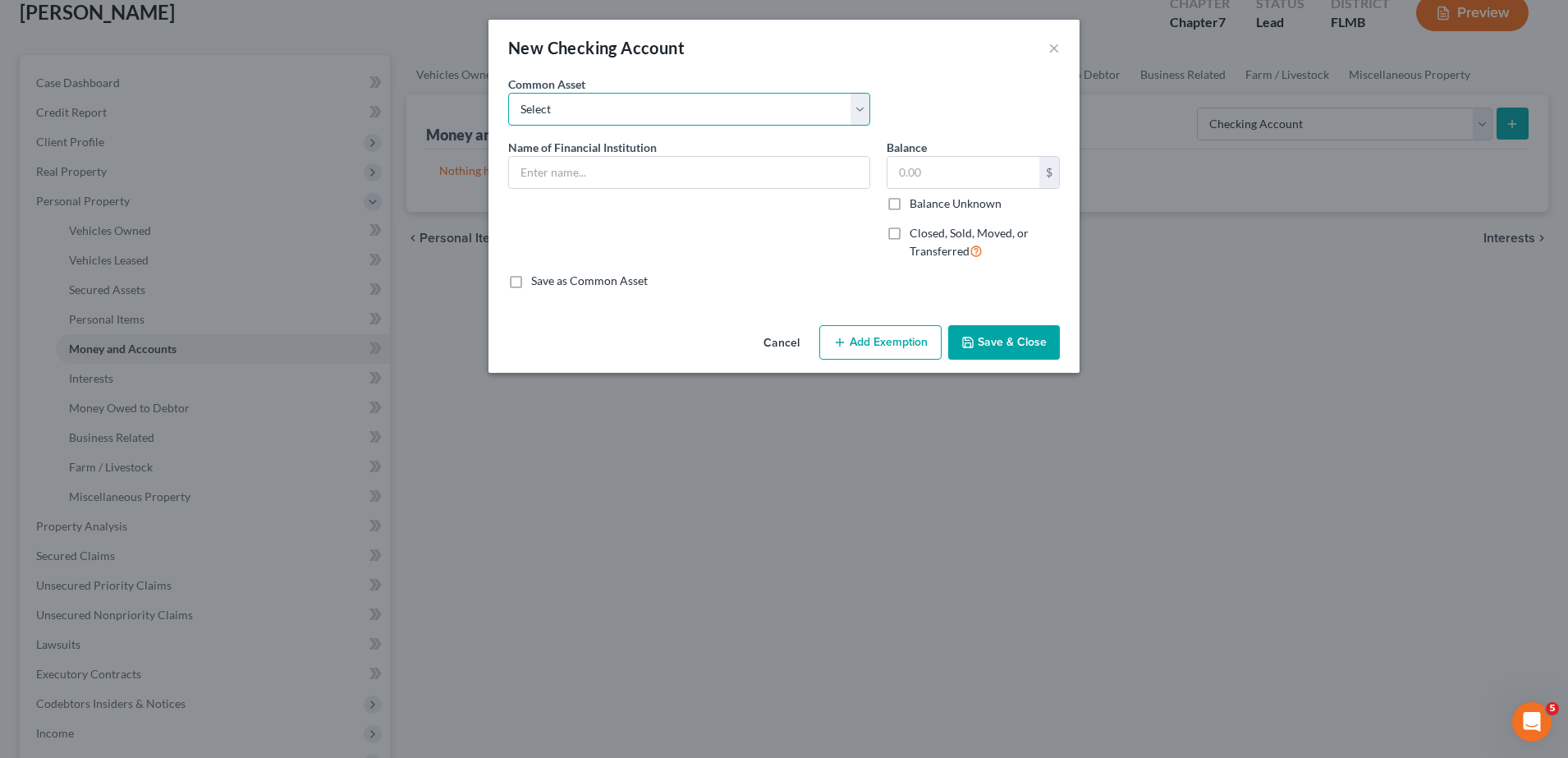
click at [762, 109] on select "Select Chime Financial Chime Financial USAA TD Bank Space Coast Credit Union Ba…" at bounding box center [688, 109] width 362 height 33
drag, startPoint x: 748, startPoint y: 109, endPoint x: 646, endPoint y: 143, distance: 107.5
click at [748, 109] on select "Select Chime Financial Chime Financial USAA TD Bank Space Coast Credit Union Ba…" at bounding box center [688, 109] width 362 height 33
click at [649, 174] on input "text" at bounding box center [689, 172] width 361 height 31
type input "PNC"
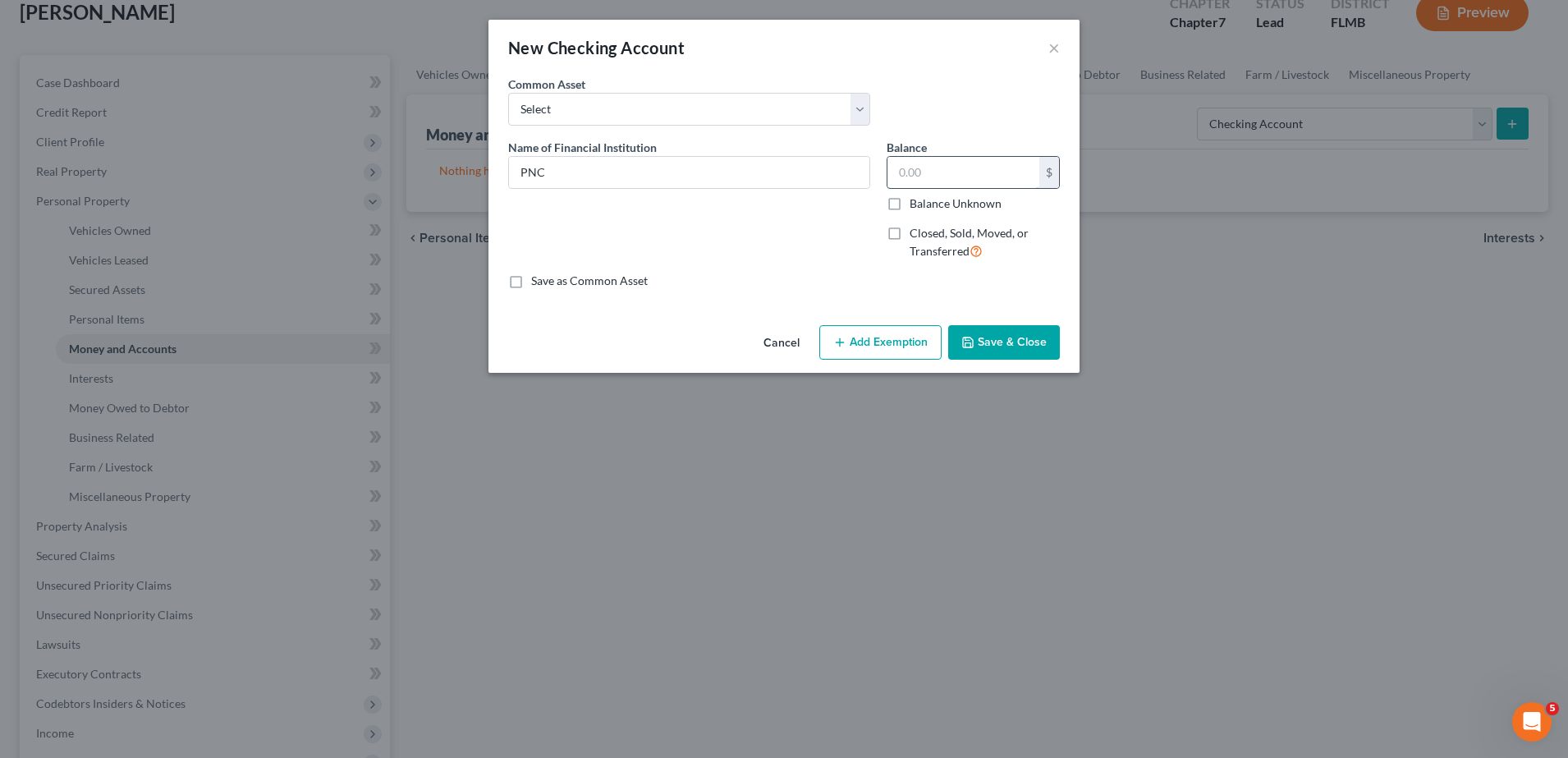
click at [948, 174] on input "text" at bounding box center [963, 172] width 152 height 31
type input "0.00"
click at [1021, 343] on button "Save & Close" at bounding box center [1003, 342] width 111 height 35
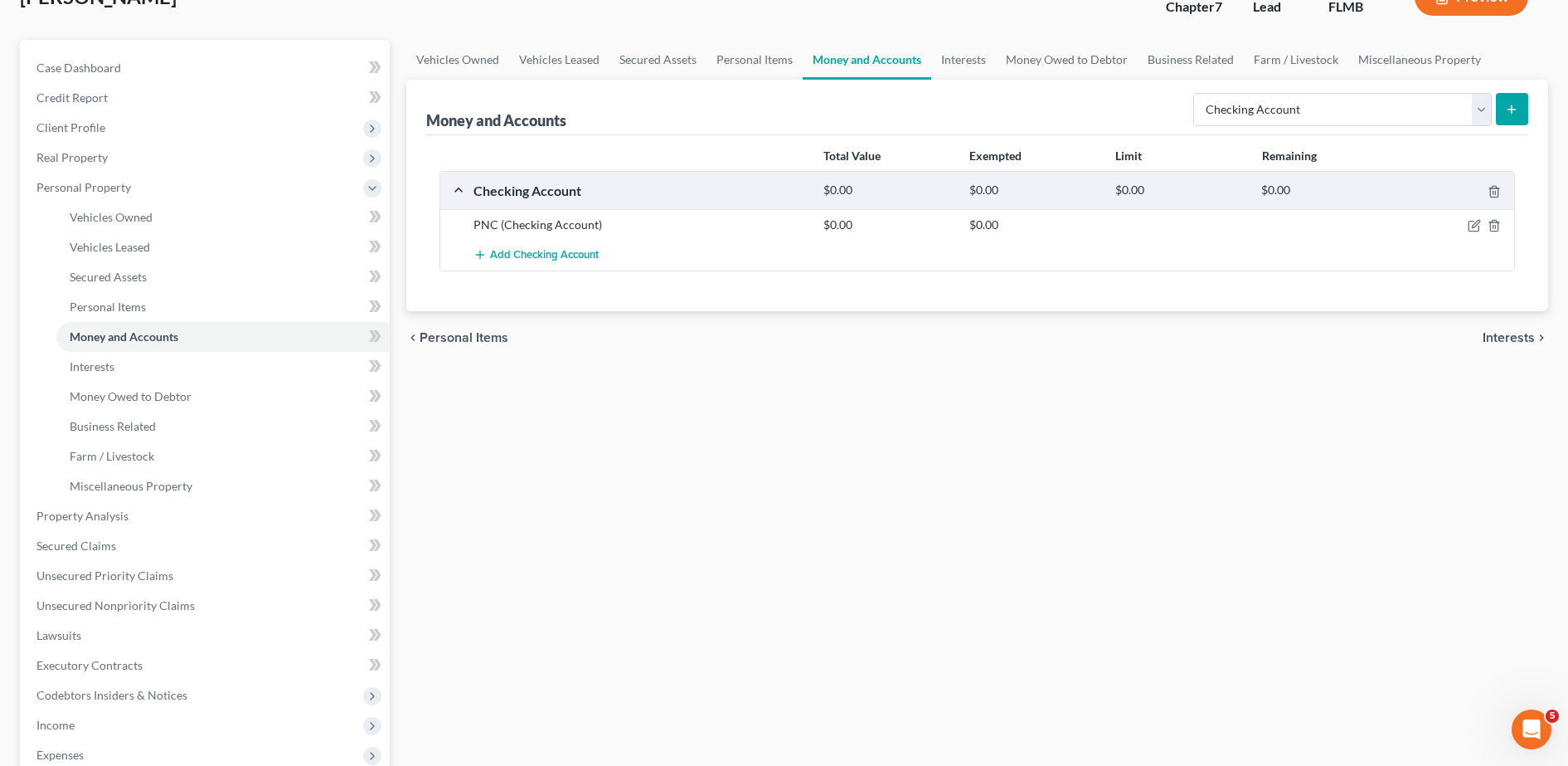
scroll to position [120, 0]
click at [1476, 224] on icon "button" at bounding box center [1475, 223] width 8 height 8
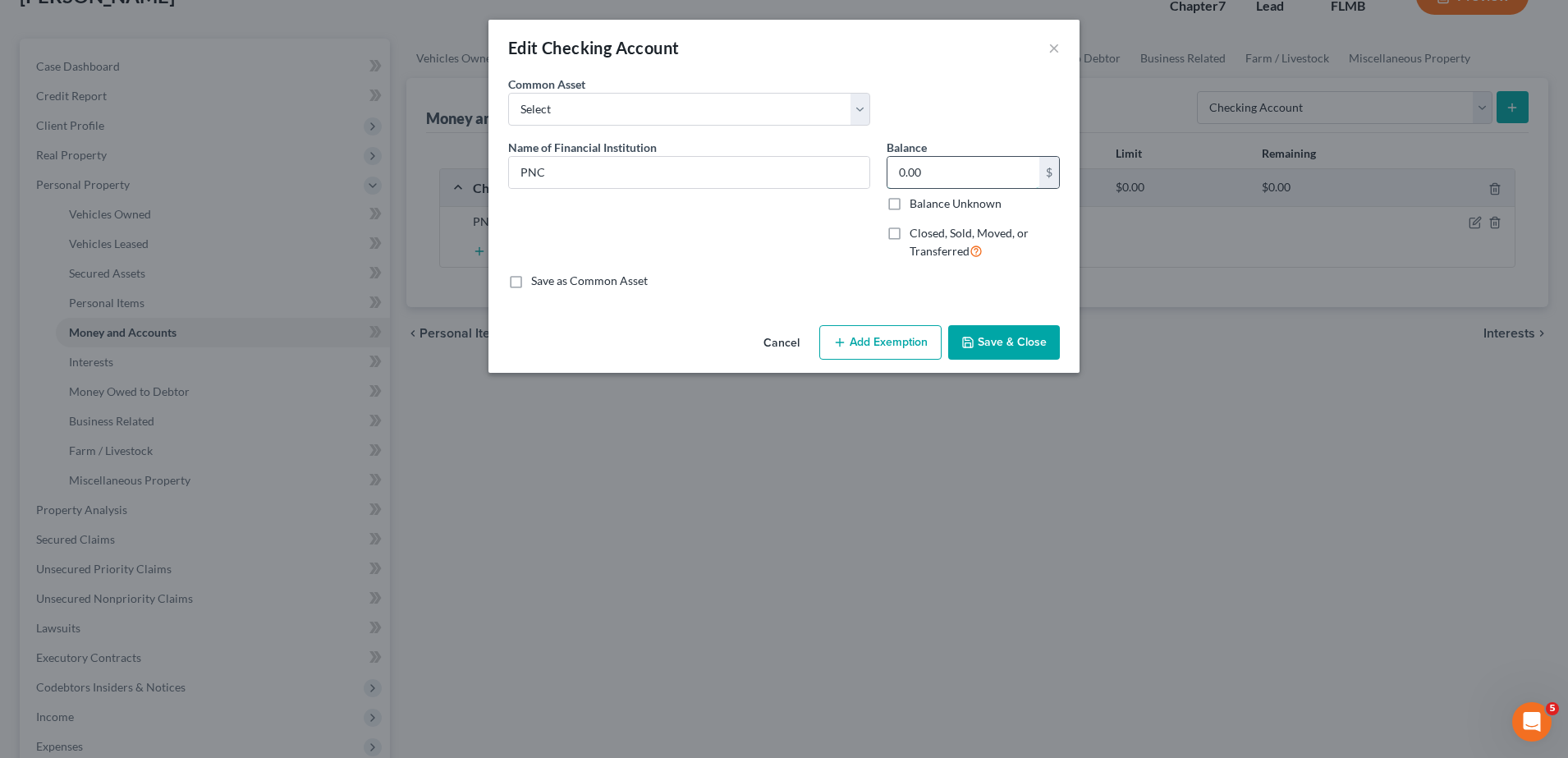
click at [959, 161] on input "0.00" at bounding box center [963, 172] width 152 height 31
type input "2,000.00"
click at [1010, 333] on button "Save & Close" at bounding box center [1003, 342] width 111 height 35
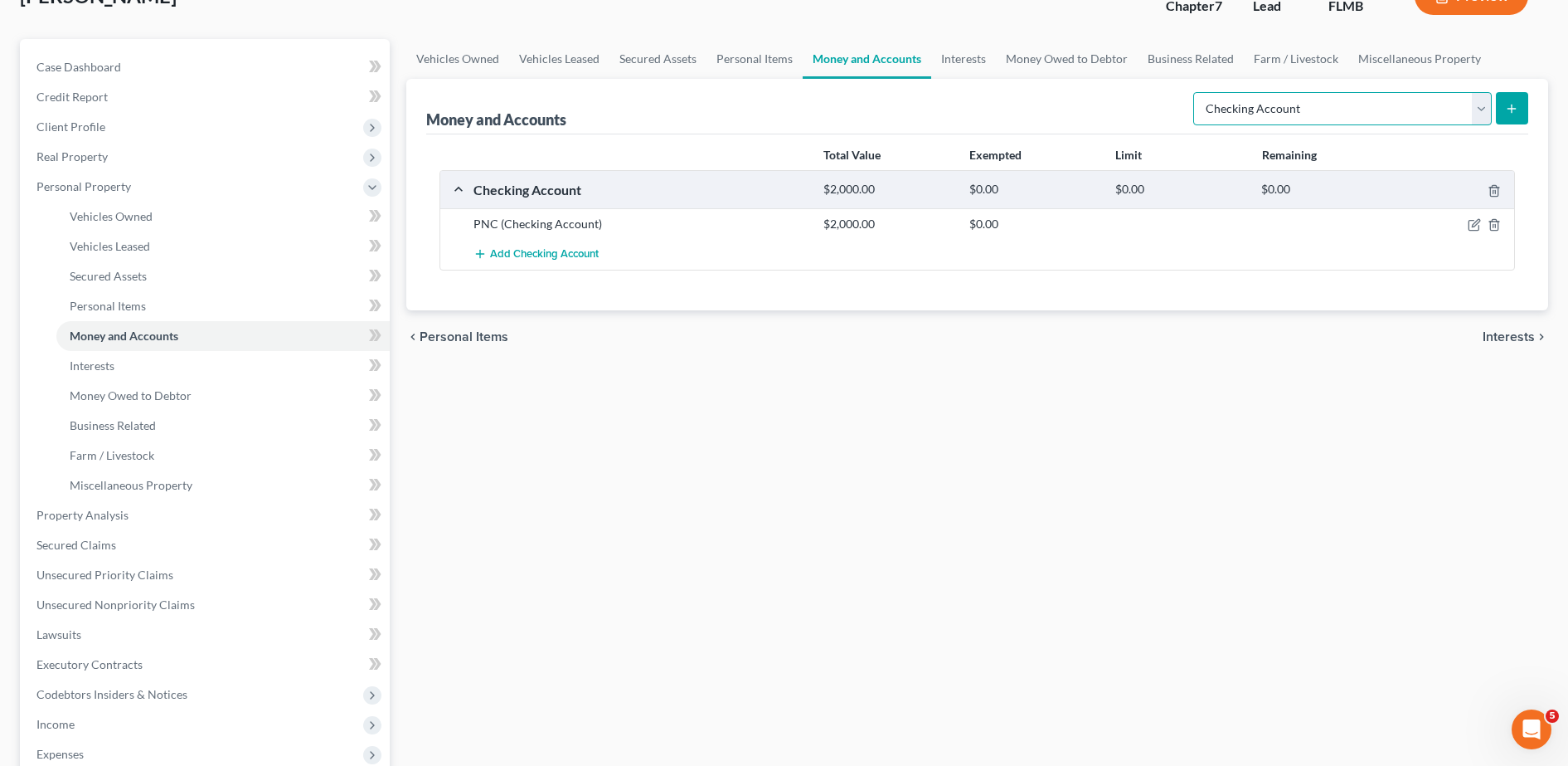
click at [1351, 113] on select "Select Account Type Brokerage Cash on Hand Certificates of Deposit Checking Acc…" at bounding box center [1342, 109] width 299 height 33
click at [1197, 93] on select "Select Account Type Brokerage Cash on Hand Certificates of Deposit Checking Acc…" at bounding box center [1342, 109] width 299 height 33
click at [1516, 114] on icon "submit" at bounding box center [1512, 109] width 13 height 13
click at [1518, 112] on icon "submit" at bounding box center [1512, 109] width 13 height 13
click at [1496, 101] on button "submit" at bounding box center [1512, 109] width 32 height 32
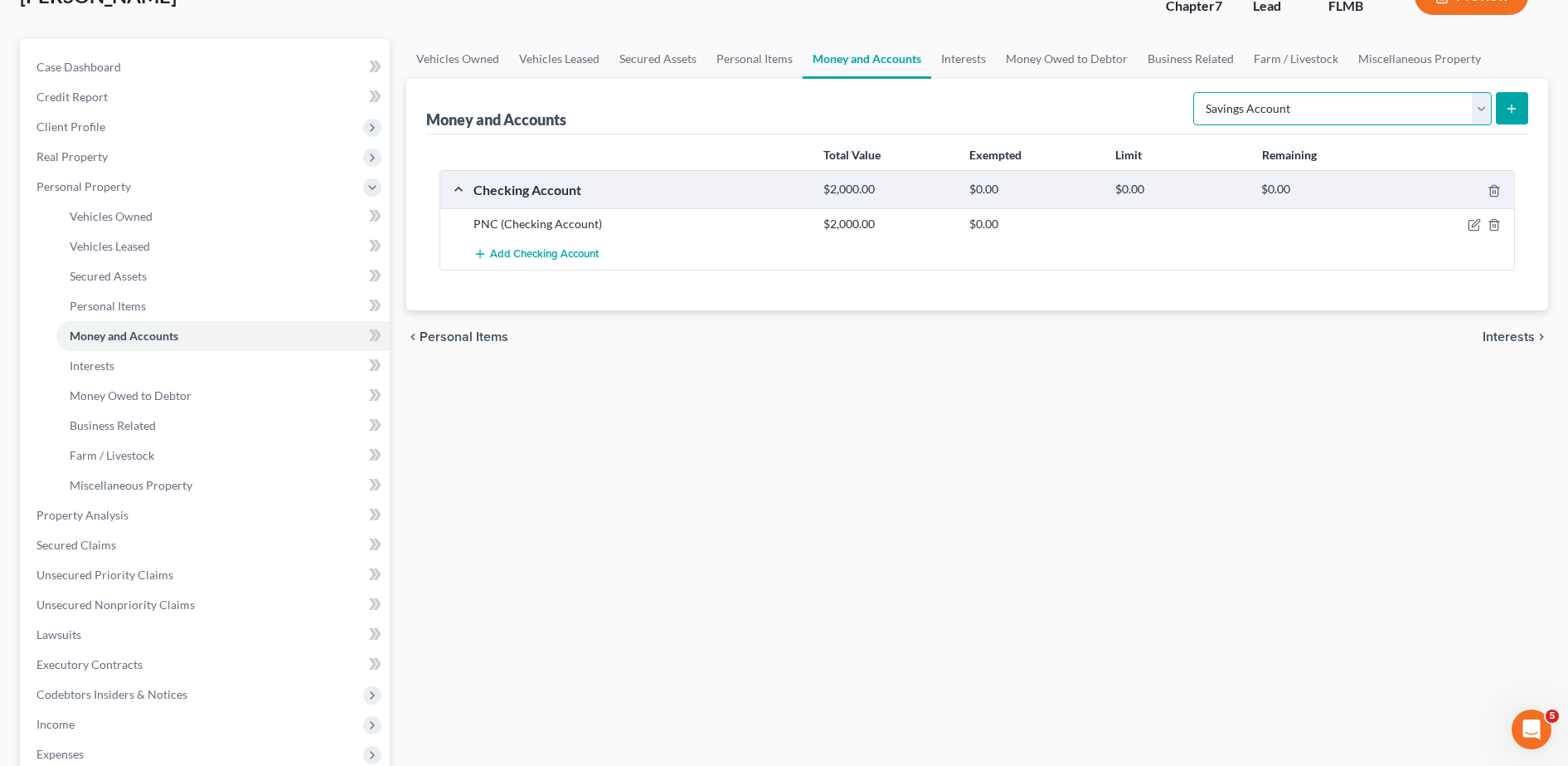
drag, startPoint x: 1407, startPoint y: 114, endPoint x: 1398, endPoint y: 121, distance: 11.4
click at [1406, 114] on select "Select Account Type Brokerage Cash on Hand Certificates of Deposit Checking Acc…" at bounding box center [1342, 109] width 299 height 33
click at [1197, 93] on select "Select Account Type Brokerage Cash on Hand Certificates of Deposit Checking Acc…" at bounding box center [1342, 109] width 299 height 33
click at [1514, 104] on icon "submit" at bounding box center [1512, 109] width 13 height 13
click at [1404, 114] on select "Select Account Type Brokerage Cash on Hand Certificates of Deposit Checking Acc…" at bounding box center [1342, 109] width 299 height 33
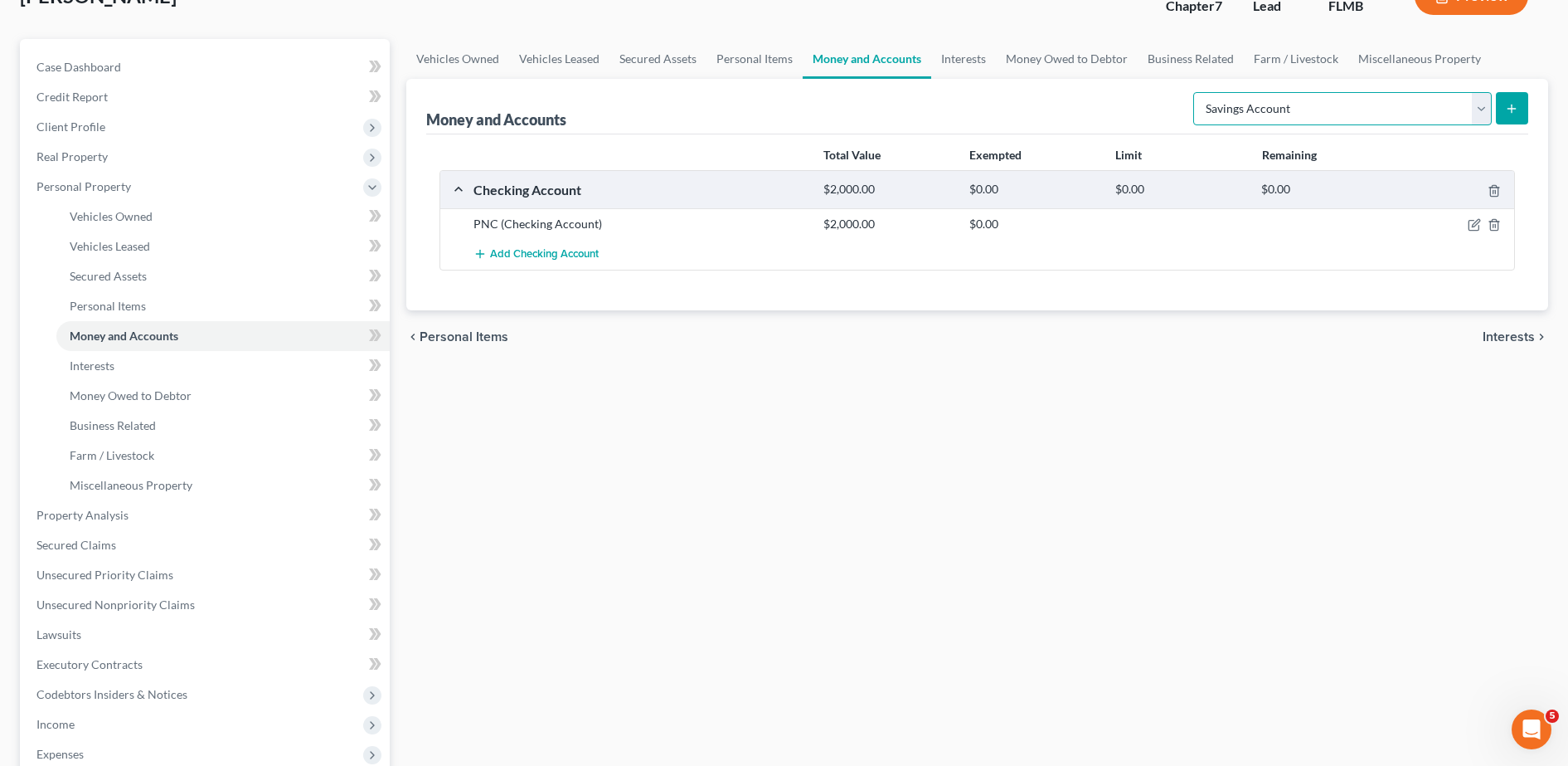
select select "checking"
click at [1197, 93] on select "Select Account Type Brokerage Cash on Hand Certificates of Deposit Checking Acc…" at bounding box center [1342, 109] width 299 height 33
click at [159, 372] on link "Interests" at bounding box center [223, 365] width 334 height 30
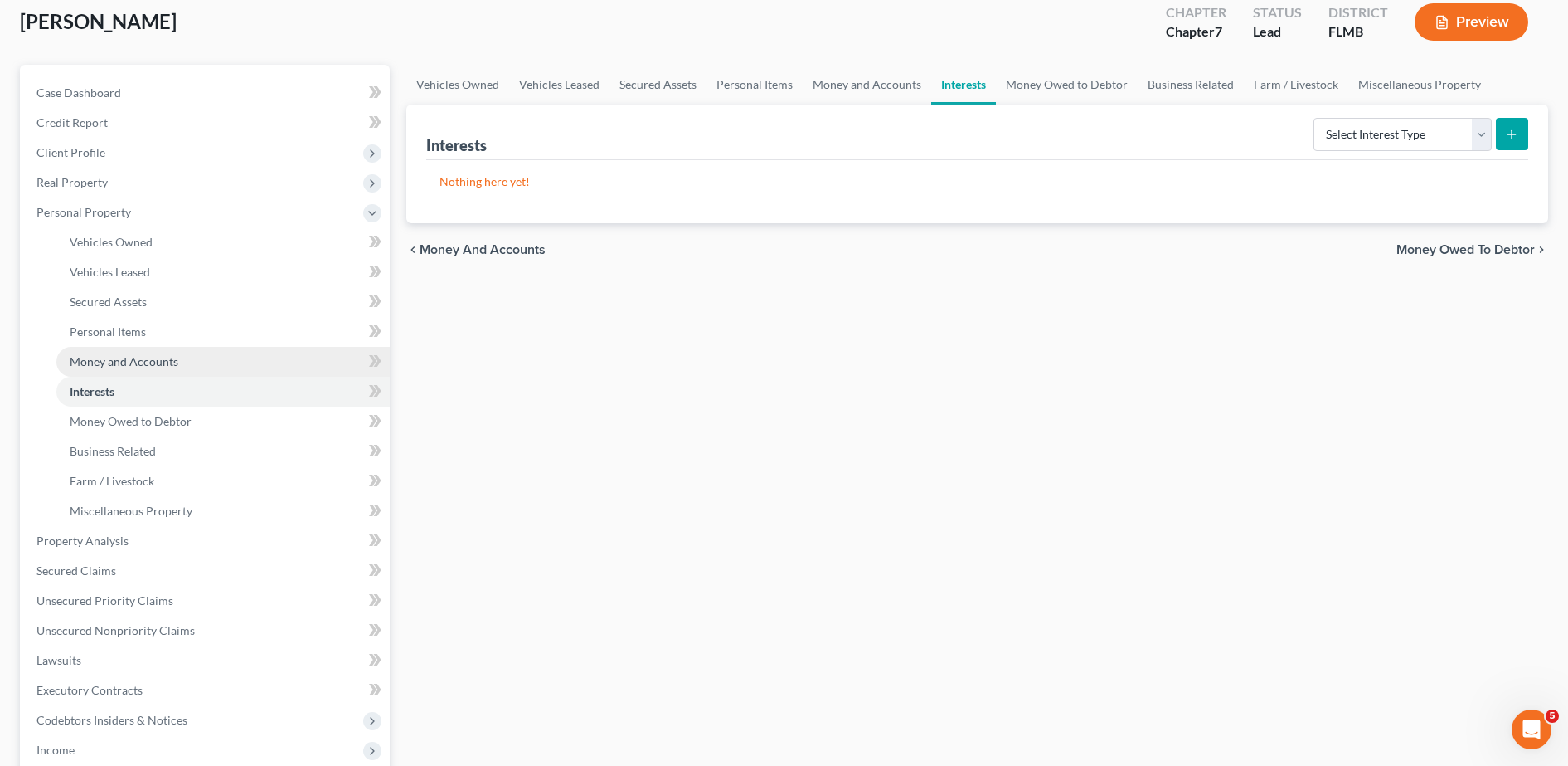
scroll to position [99, 0]
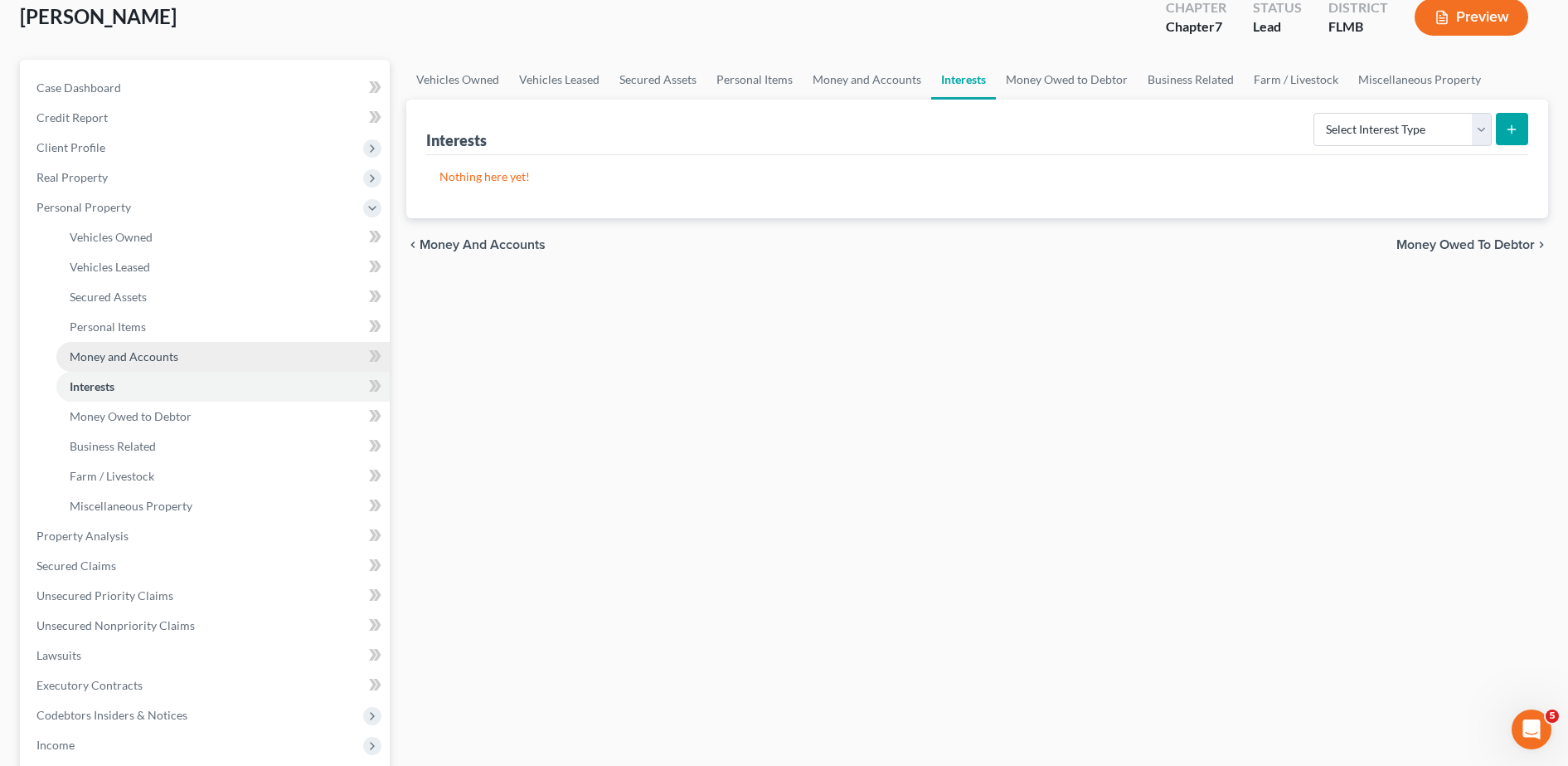
click at [198, 365] on link "Money and Accounts" at bounding box center [223, 356] width 334 height 30
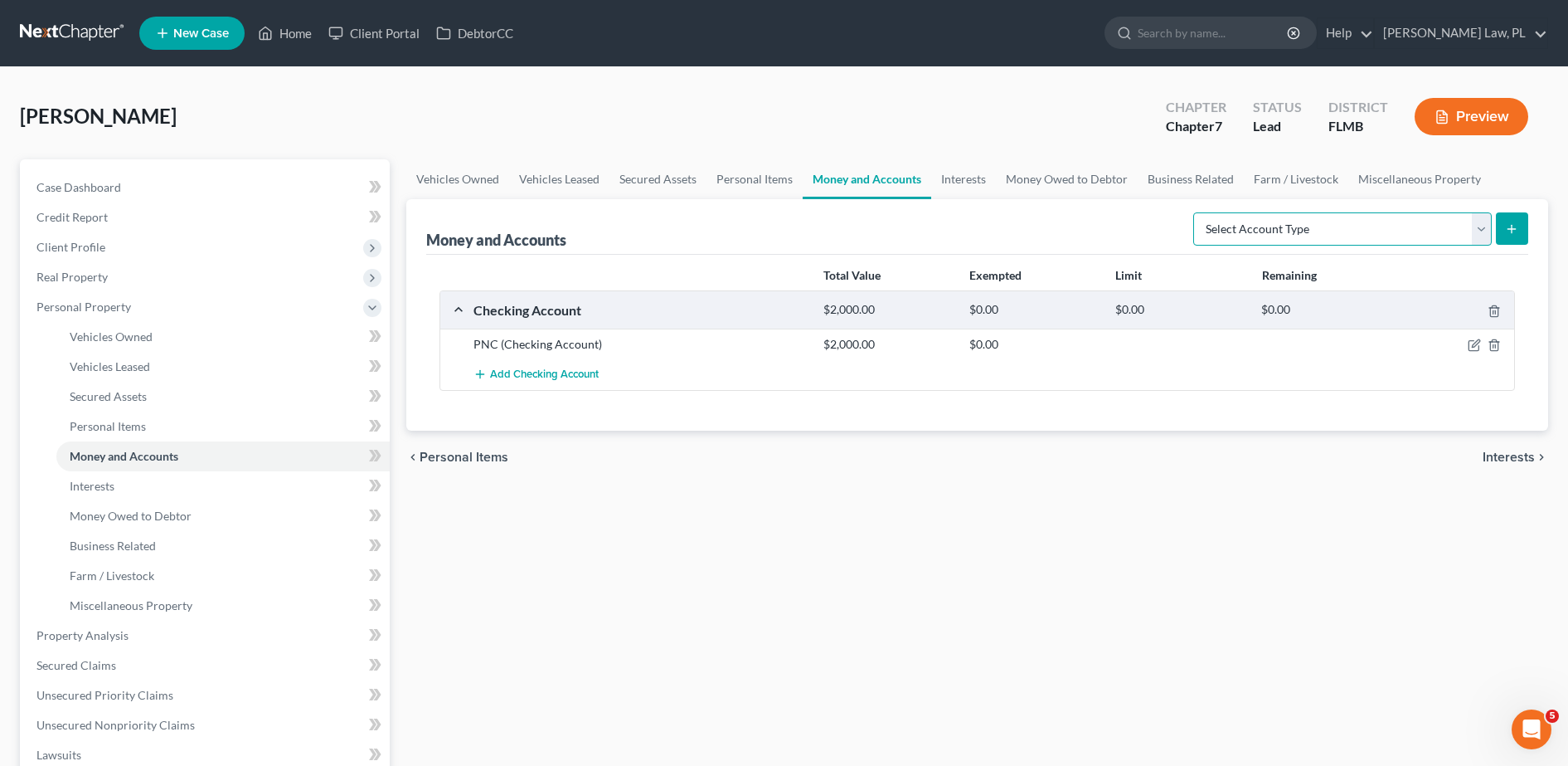
click at [1409, 230] on select "Select Account Type Brokerage Cash on Hand Certificates of Deposit Checking Acc…" at bounding box center [1342, 229] width 299 height 33
click at [690, 474] on div "chevron_left Personal Items Interests chevron_right" at bounding box center [977, 457] width 1142 height 53
click at [115, 488] on link "Interests" at bounding box center [223, 486] width 334 height 30
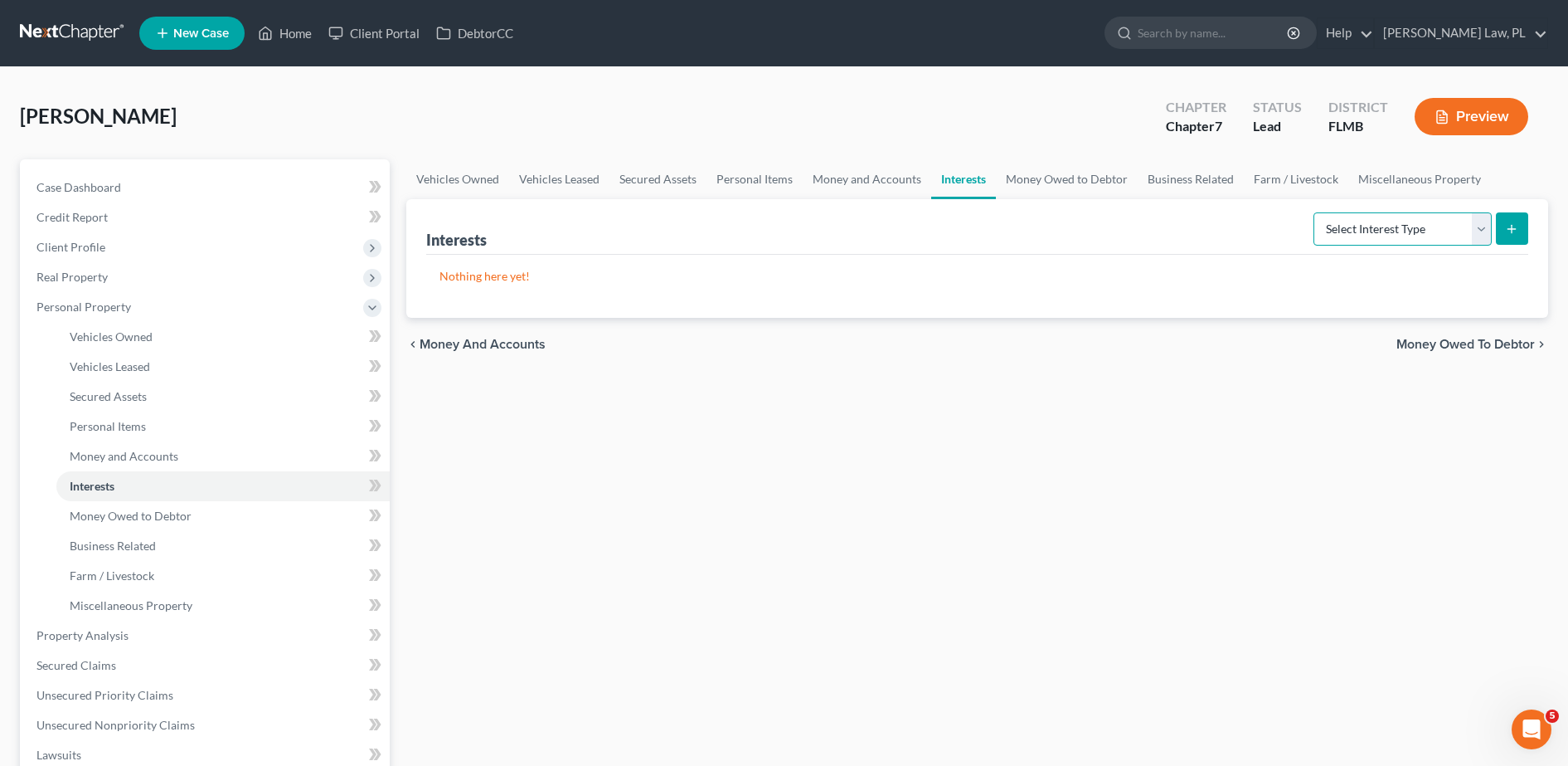
click at [1415, 232] on select "Select Interest Type 401K Annuity Bond Education IRA Government Bond Government…" at bounding box center [1402, 229] width 178 height 33
select select "other_retirement_plan"
click at [1315, 213] on select "Select Interest Type 401K Annuity Bond Education IRA Government Bond Government…" at bounding box center [1402, 229] width 178 height 33
click at [1501, 230] on button "submit" at bounding box center [1512, 229] width 32 height 32
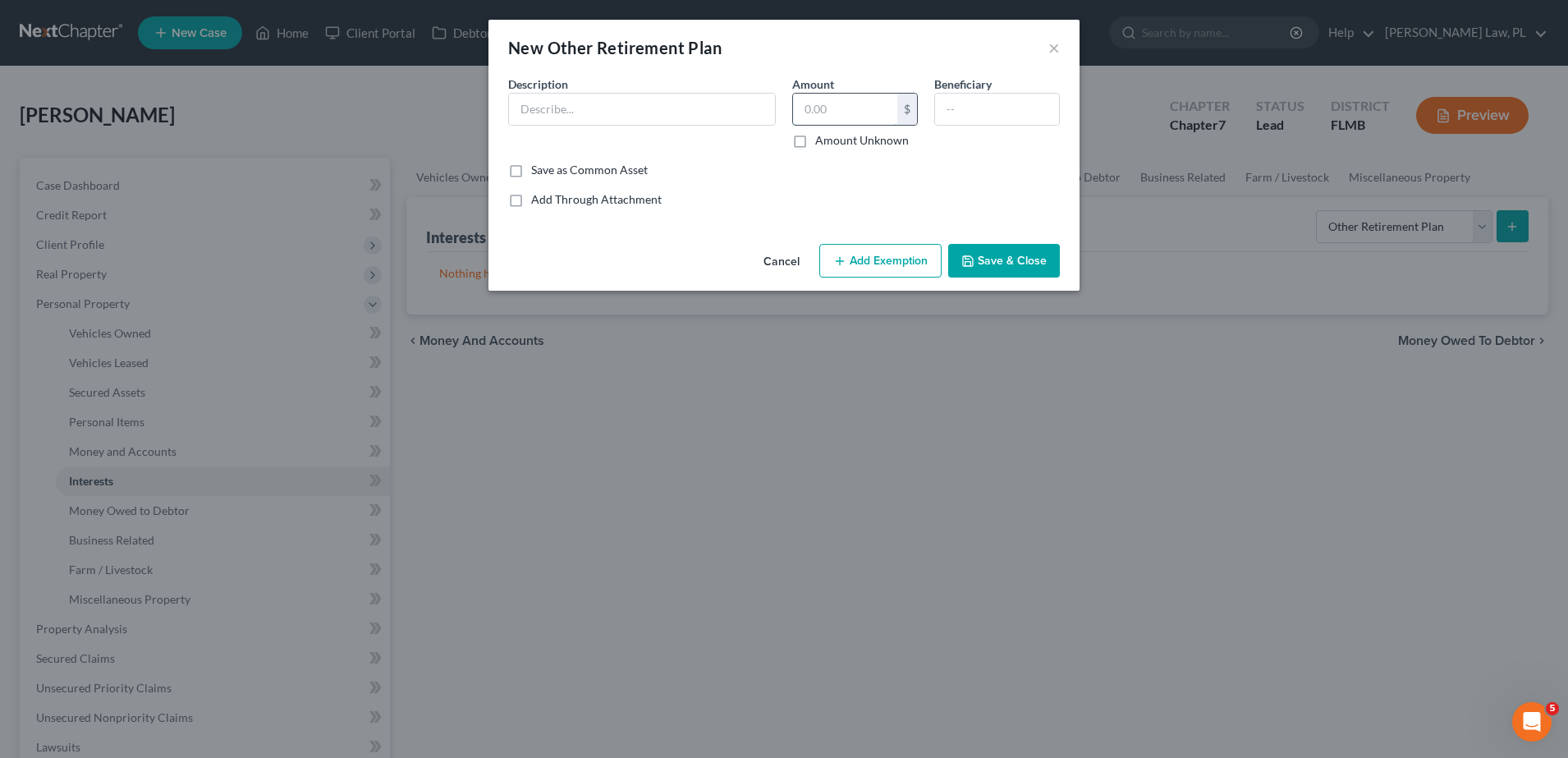
click at [828, 110] on input "text" at bounding box center [845, 109] width 104 height 31
type input "280.00"
click at [600, 110] on input "text" at bounding box center [642, 109] width 266 height 31
click at [1028, 270] on button "Save & Close" at bounding box center [1003, 261] width 111 height 35
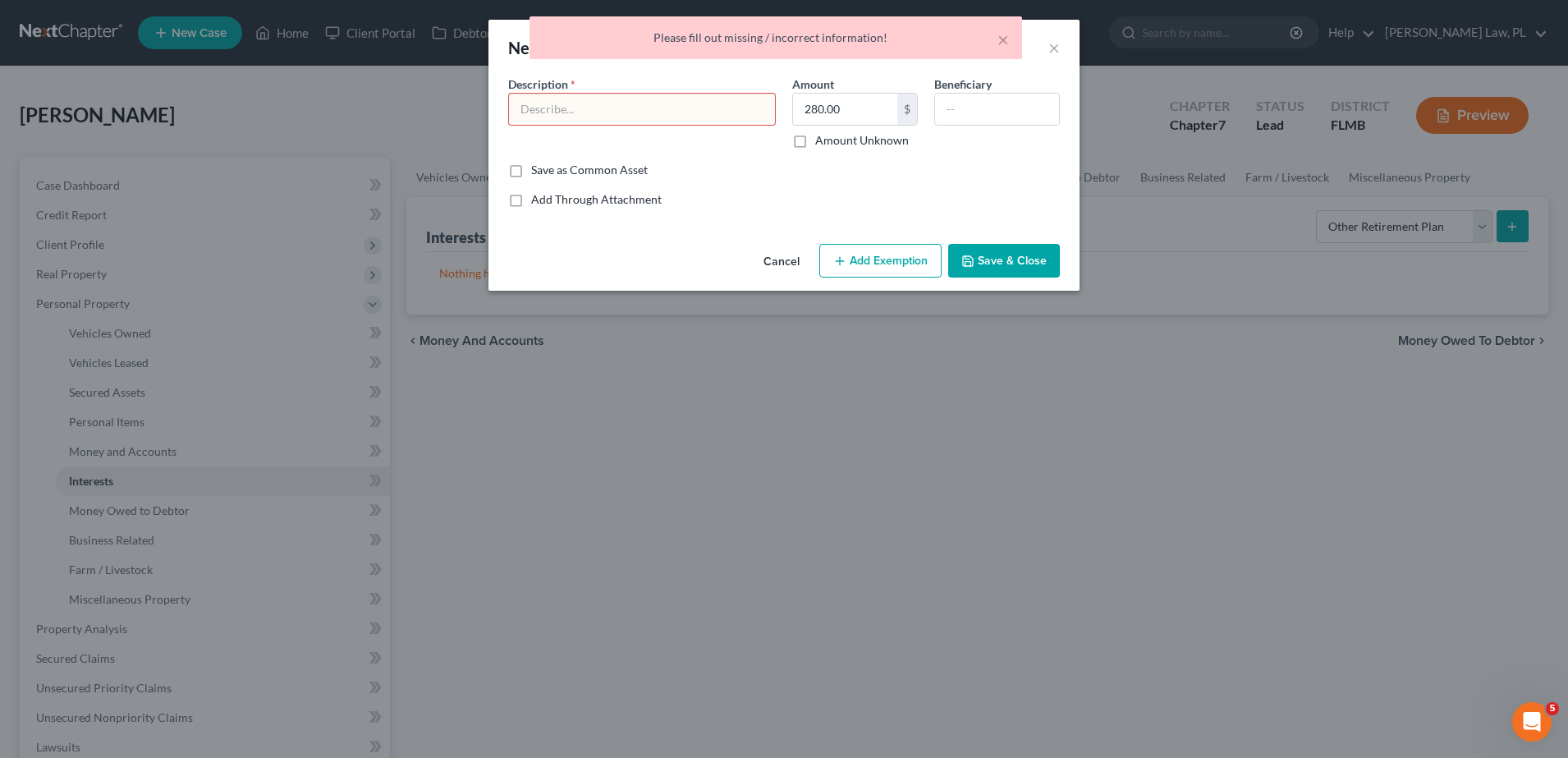
click at [623, 104] on input "text" at bounding box center [642, 109] width 266 height 31
type input "Retirement Account"
click at [987, 263] on button "Save & Close" at bounding box center [1003, 261] width 111 height 35
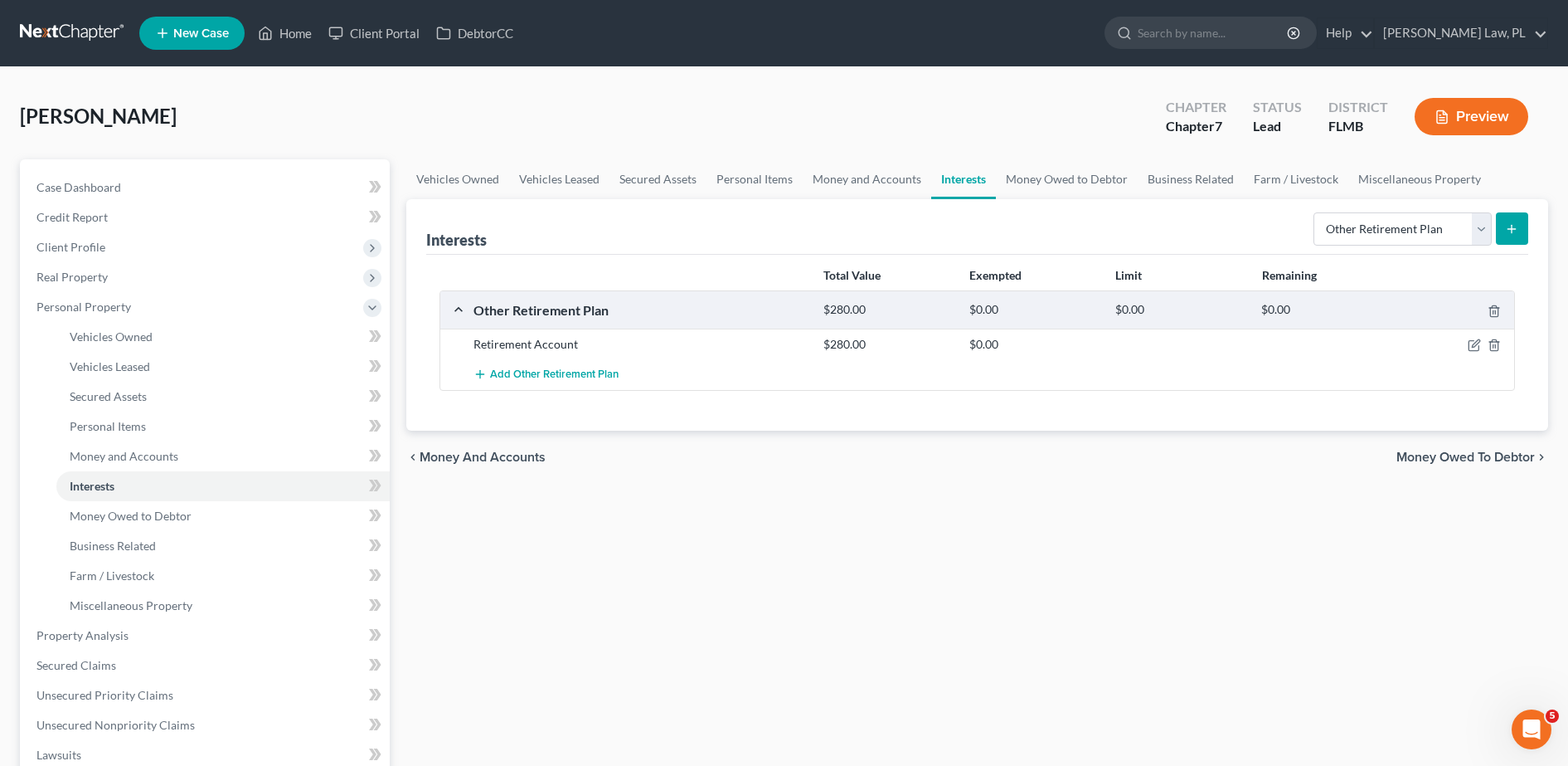
scroll to position [84, 0]
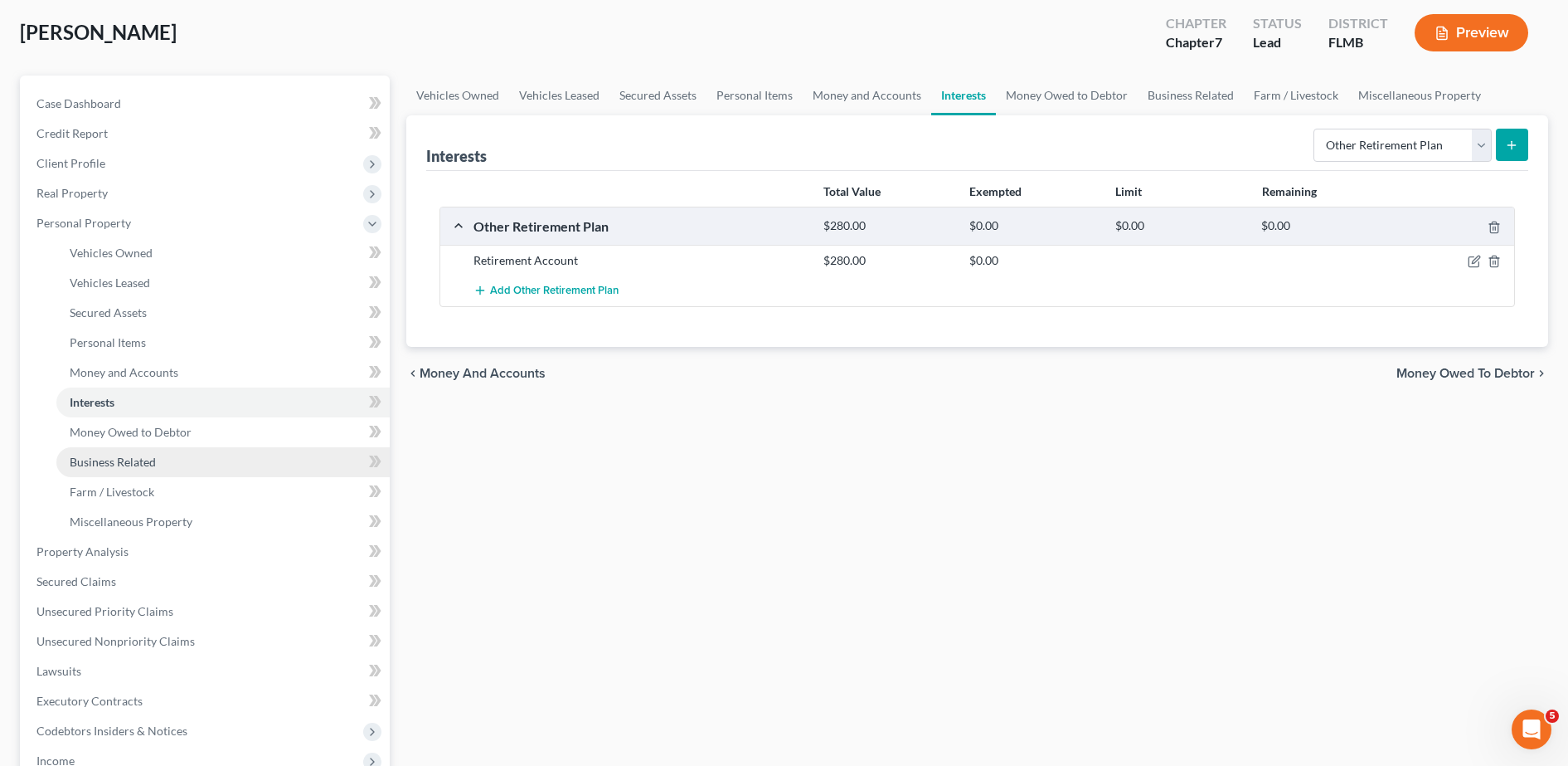
drag, startPoint x: 160, startPoint y: 448, endPoint x: 178, endPoint y: 448, distance: 18.0
click at [160, 448] on link "Business Related" at bounding box center [223, 462] width 334 height 30
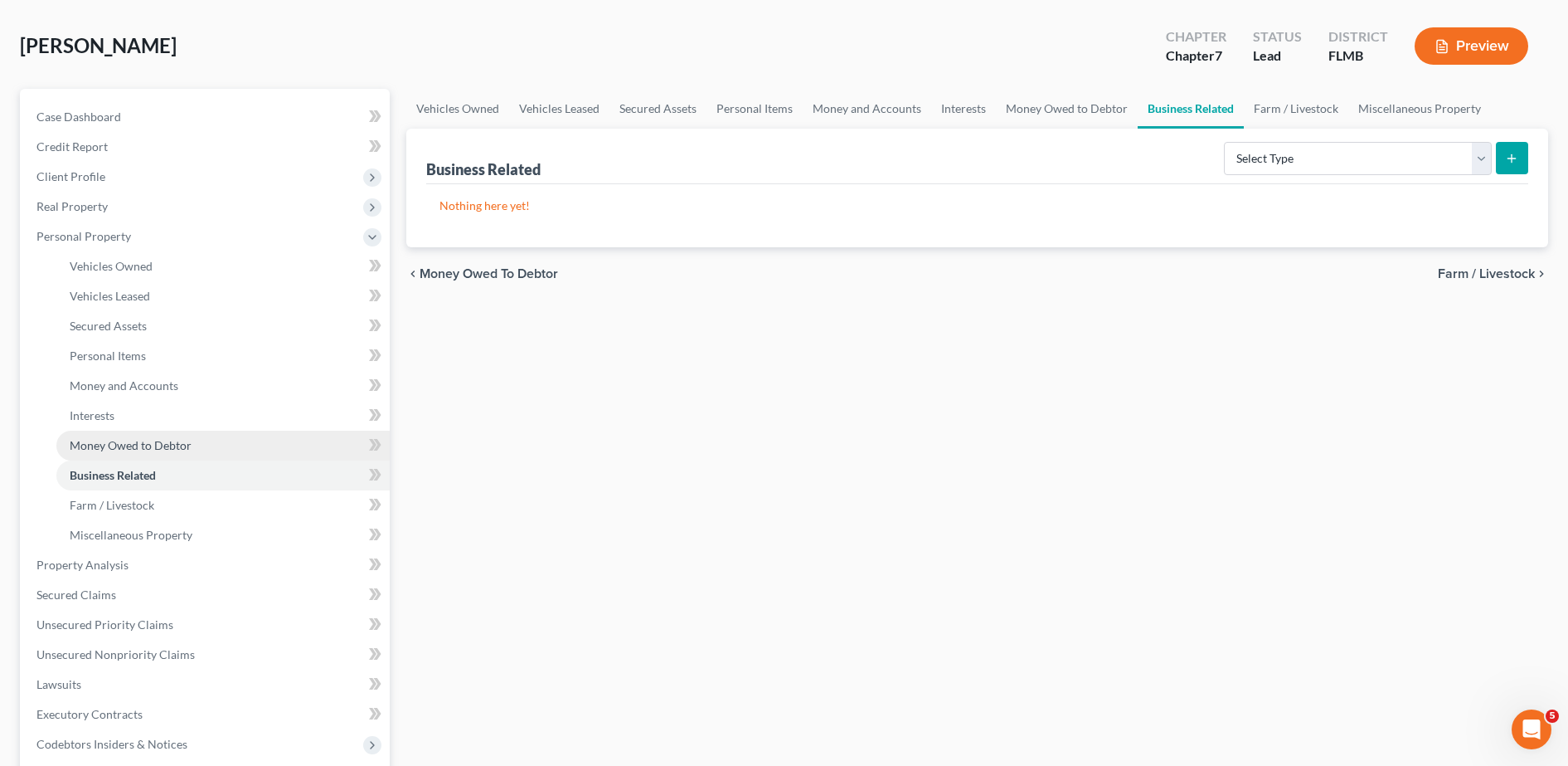
click at [150, 442] on span "Money Owed to Debtor" at bounding box center [131, 445] width 122 height 14
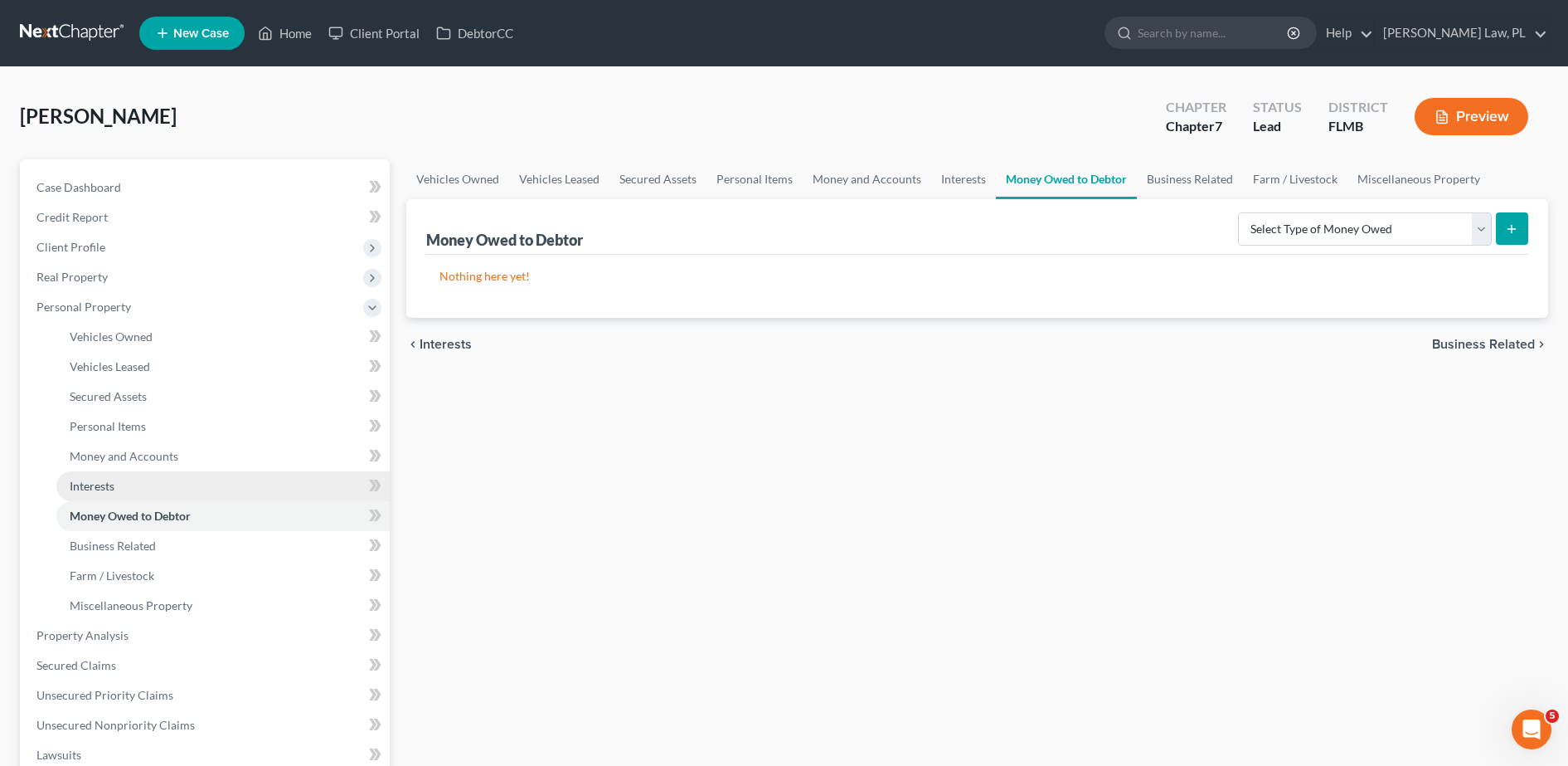
click at [165, 487] on link "Interests" at bounding box center [223, 486] width 334 height 30
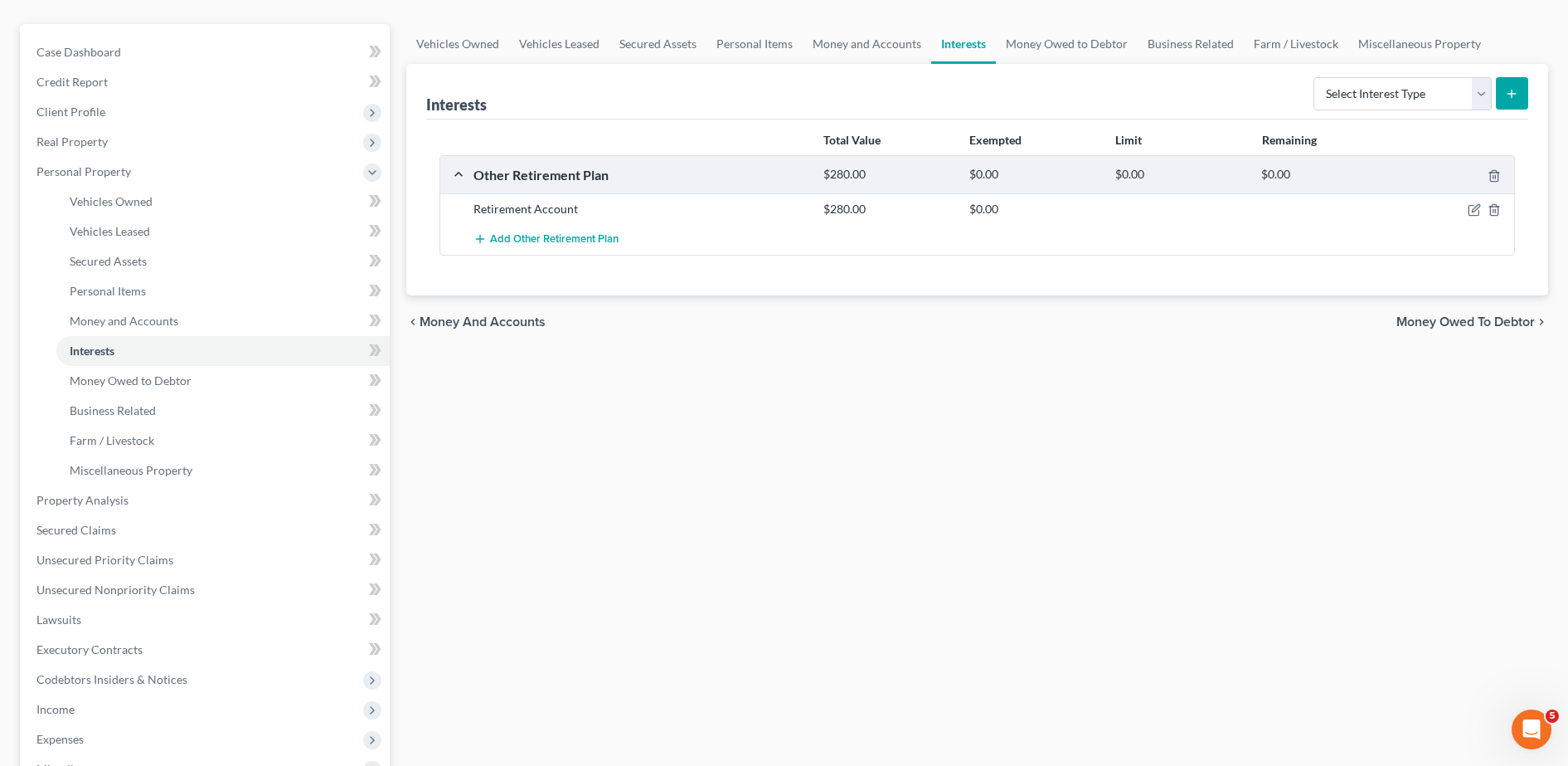
scroll to position [149, 0]
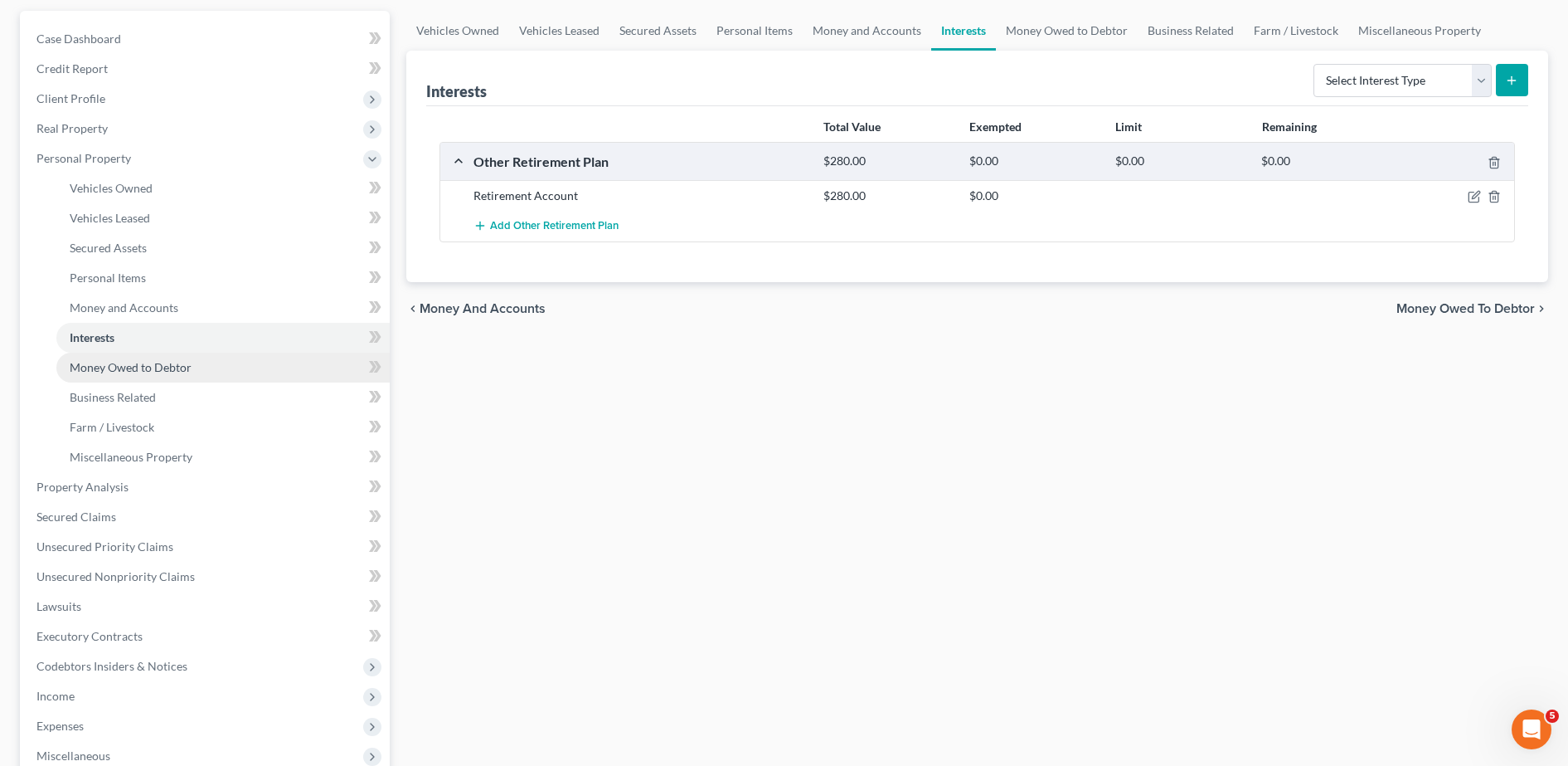
click at [95, 364] on span "Money Owed to Debtor" at bounding box center [131, 366] width 122 height 14
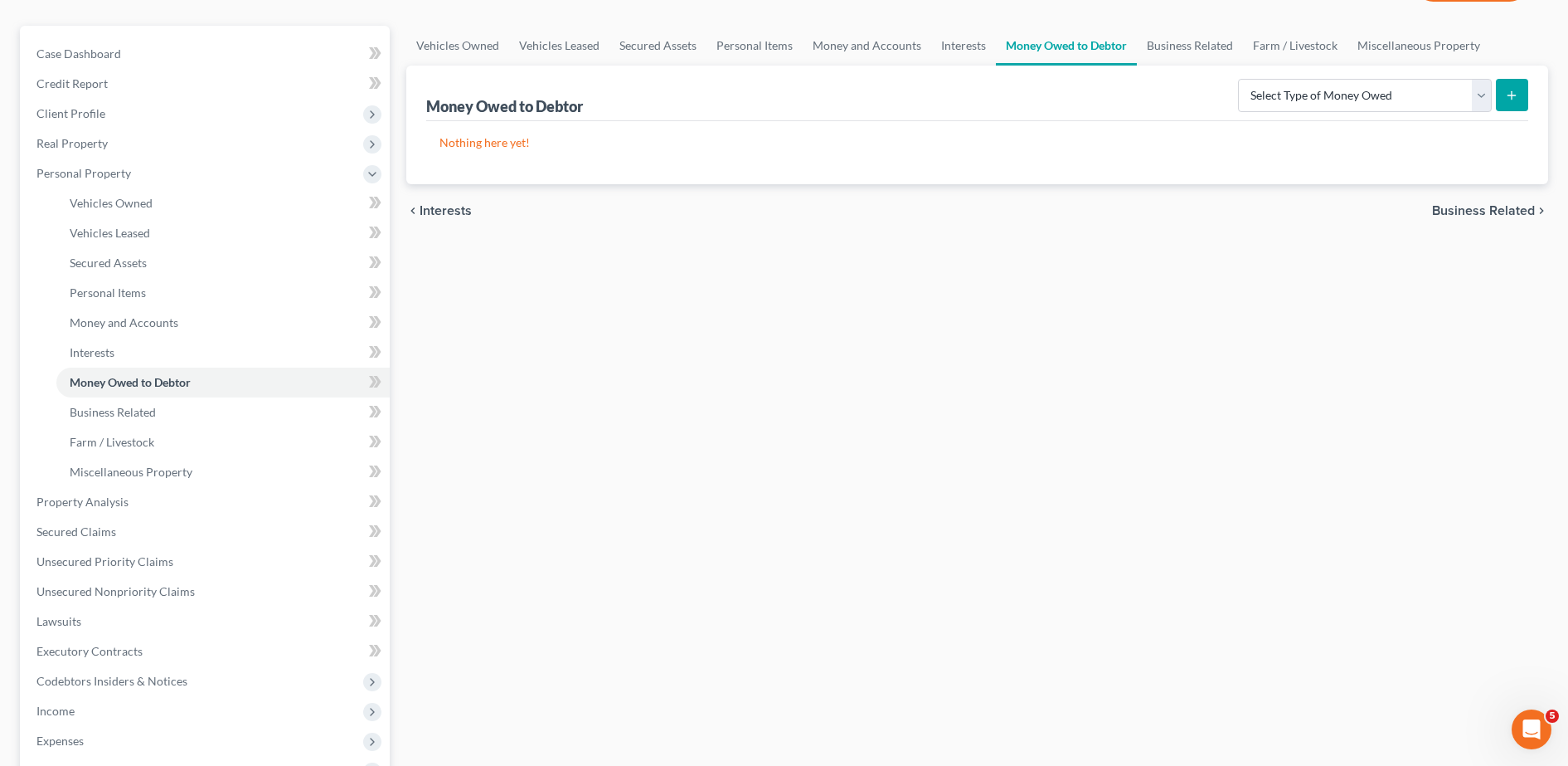
scroll to position [183, 0]
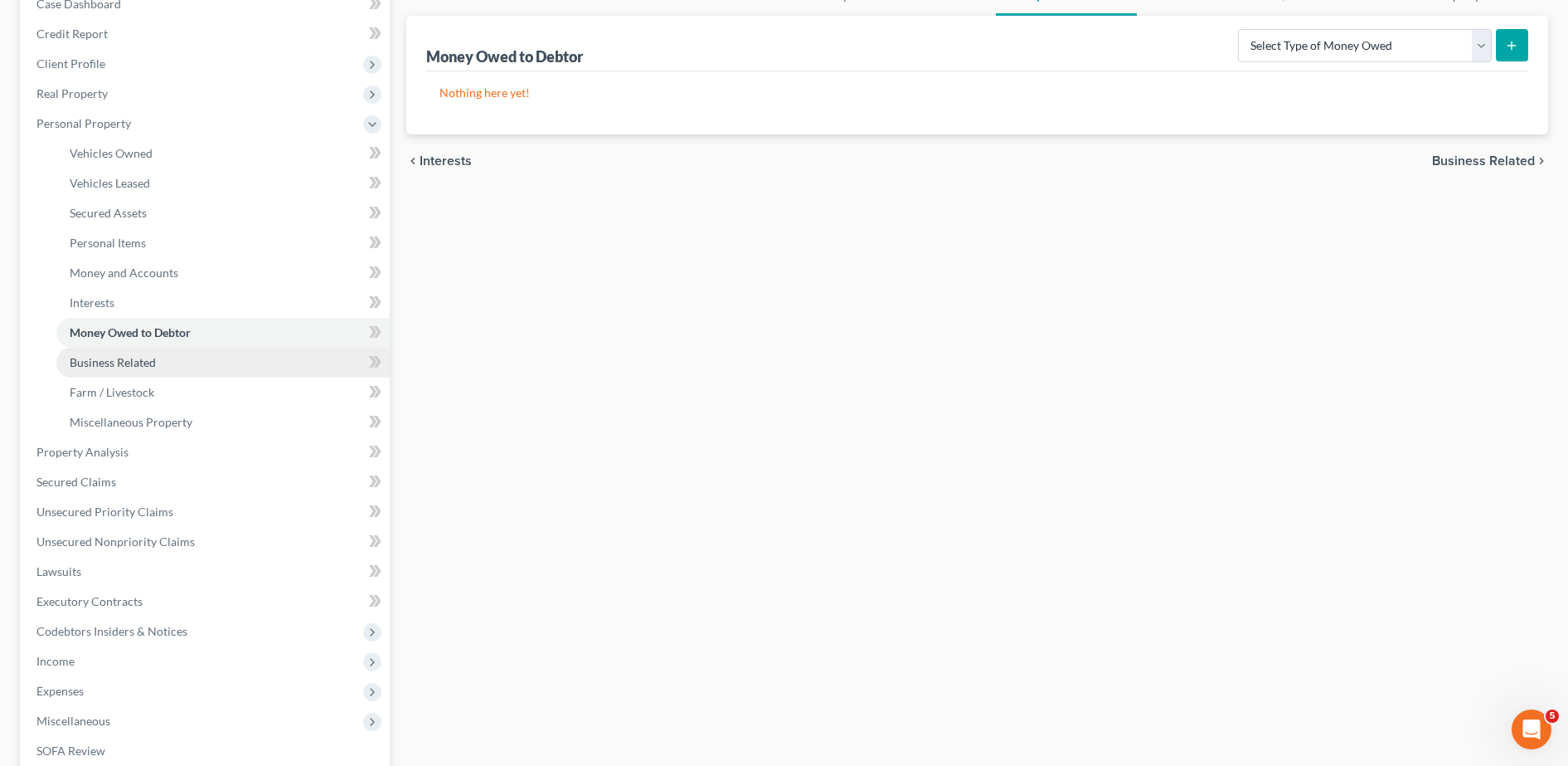
click at [194, 357] on link "Business Related" at bounding box center [223, 362] width 334 height 30
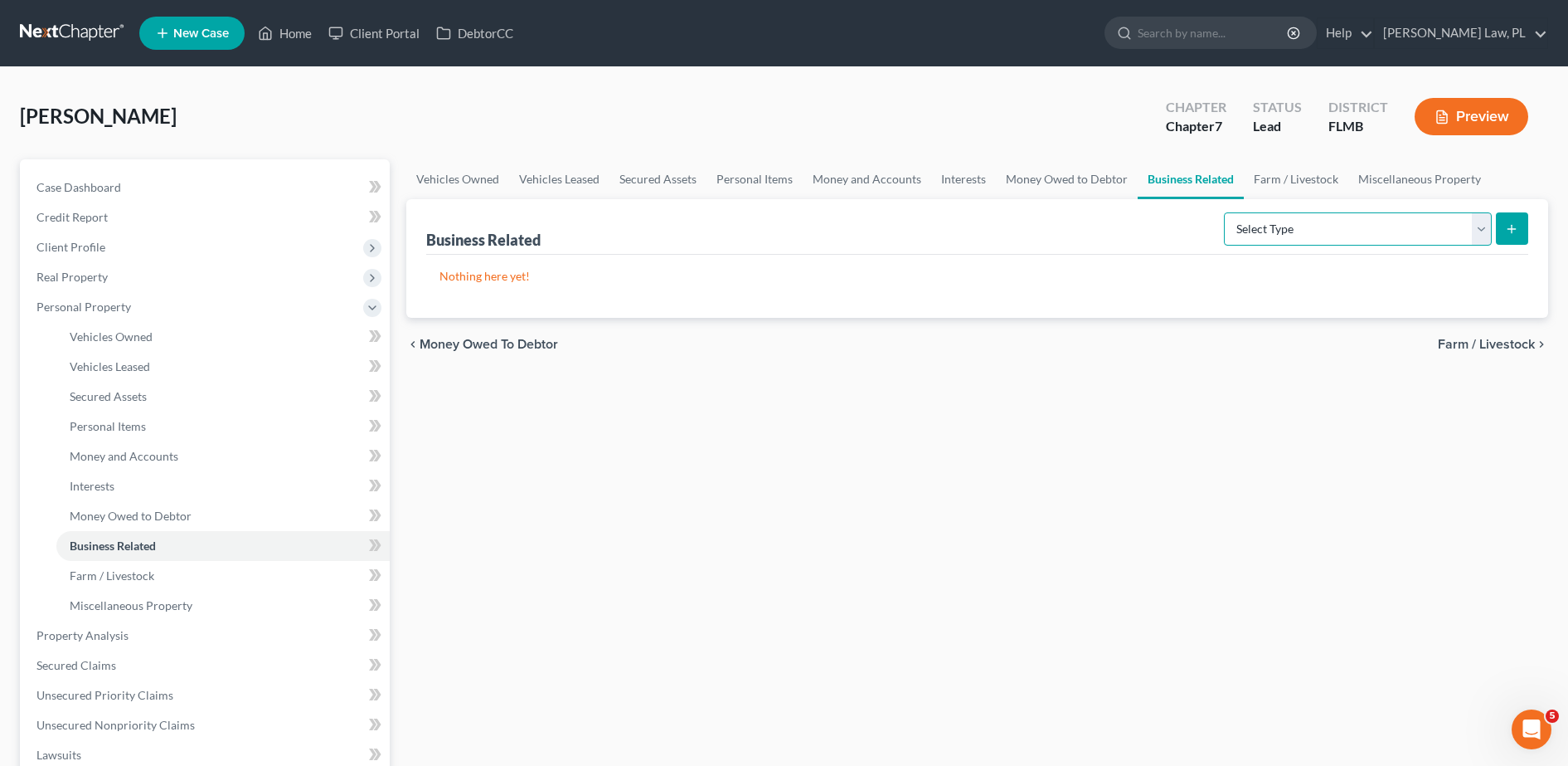
click at [1290, 226] on select "Select Type Customer Lists Franchises Inventory Licenses Machinery Office Equip…" at bounding box center [1357, 229] width 268 height 33
click at [1199, 300] on div "Nothing here yet!" at bounding box center [978, 286] width 1103 height 63
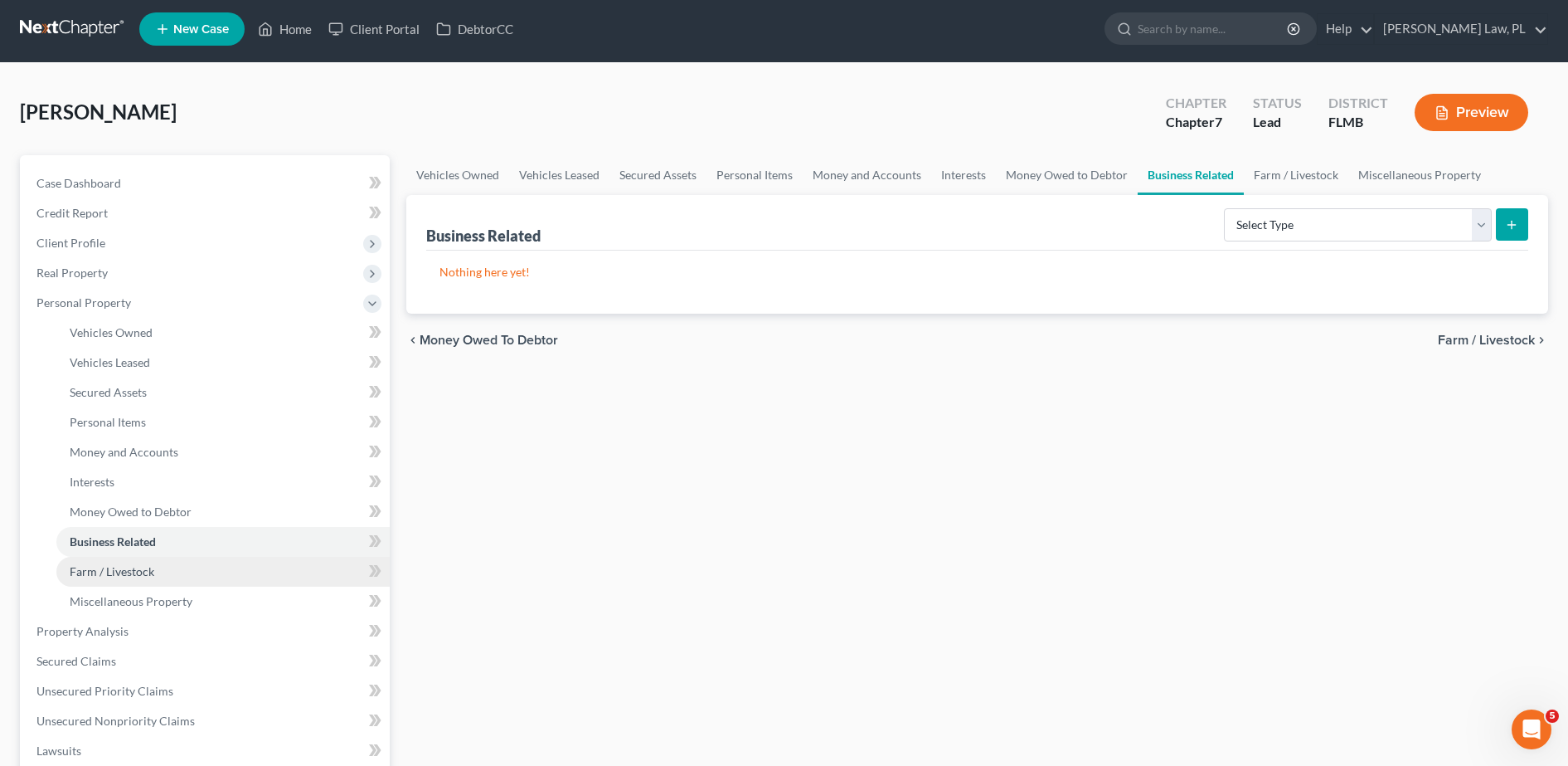
click at [141, 569] on span "Farm / Livestock" at bounding box center [112, 570] width 85 height 14
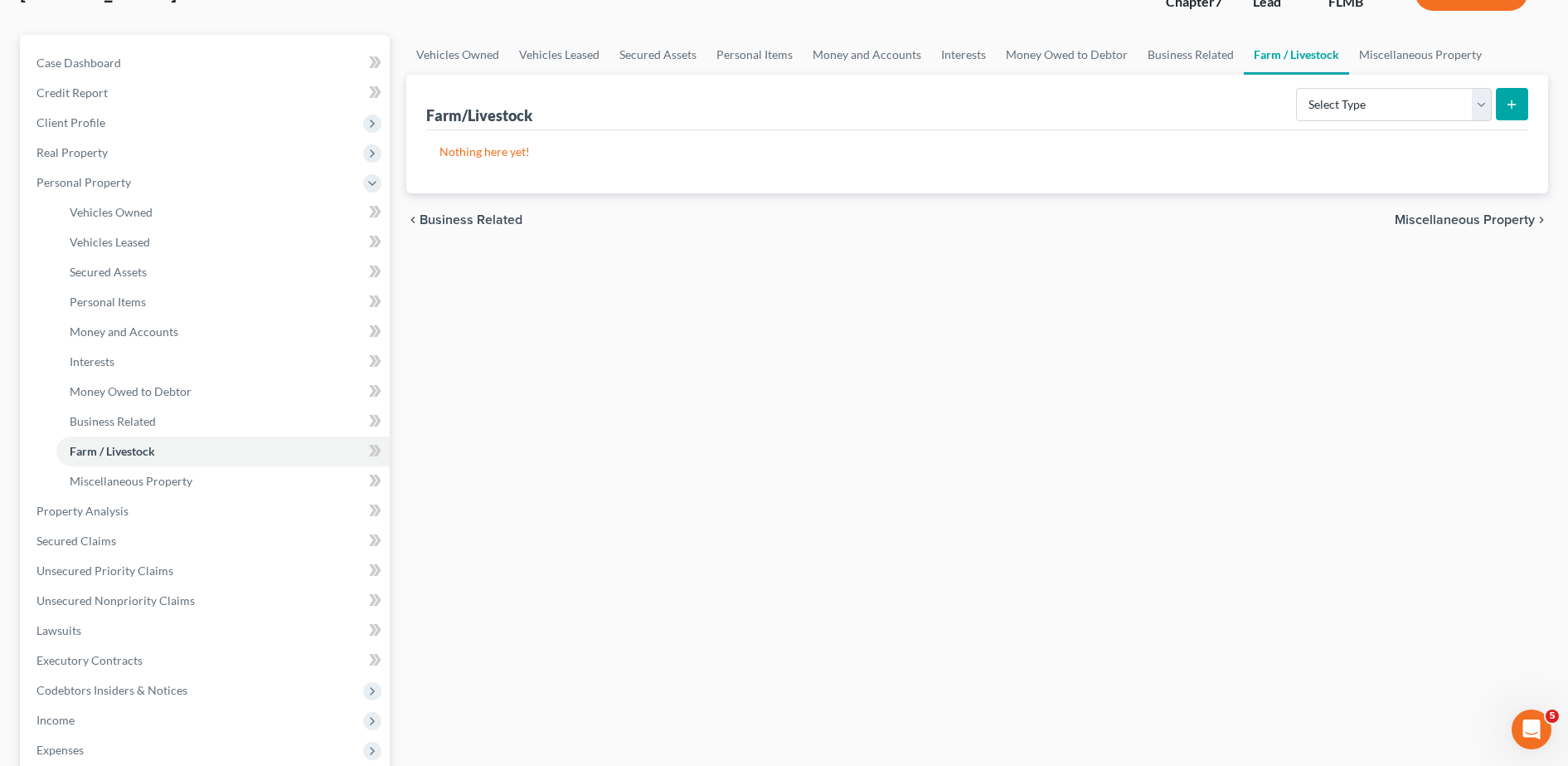
scroll to position [127, 0]
click at [181, 486] on link "Miscellaneous Property" at bounding box center [223, 478] width 334 height 30
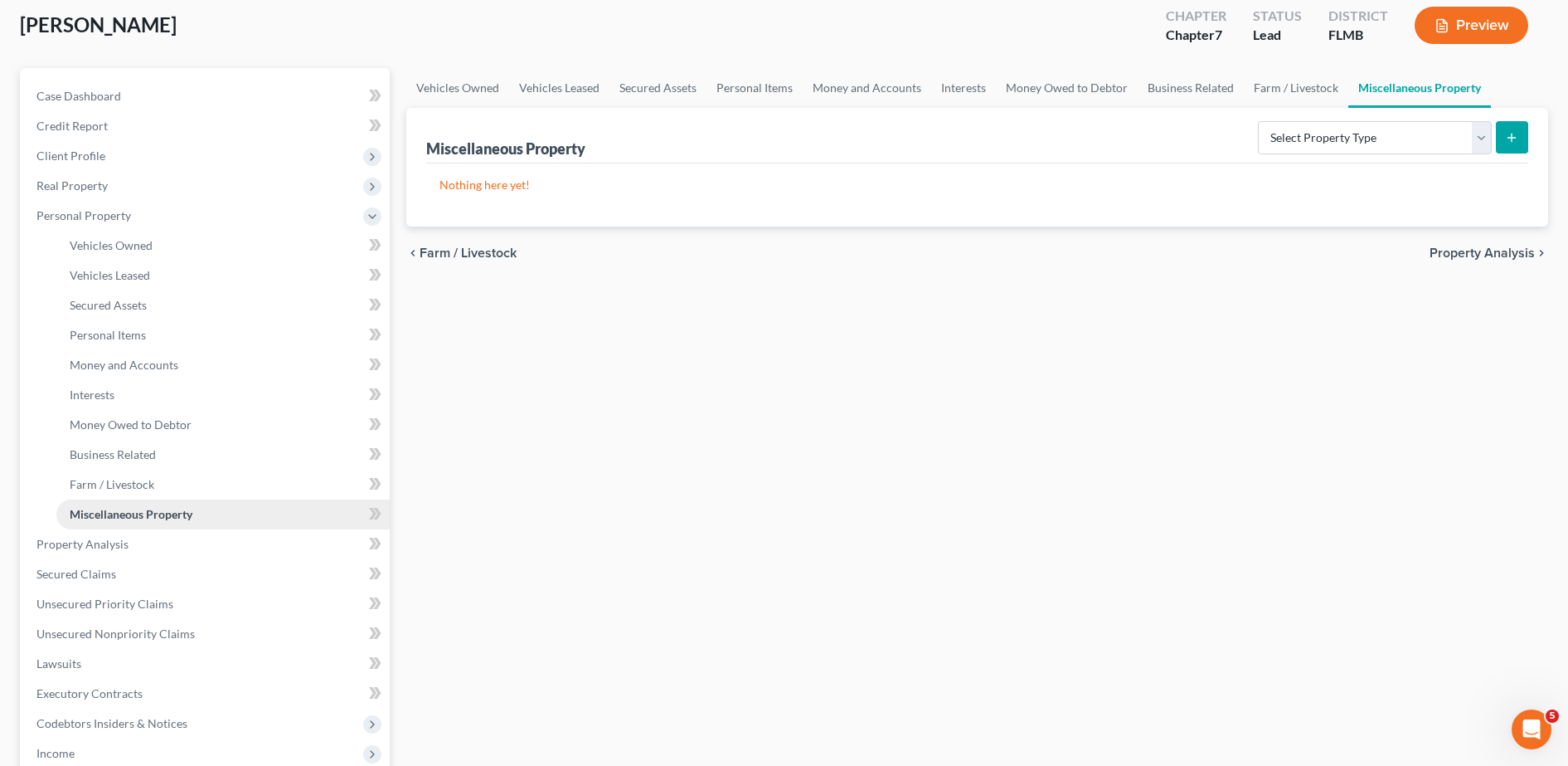
scroll to position [94, 0]
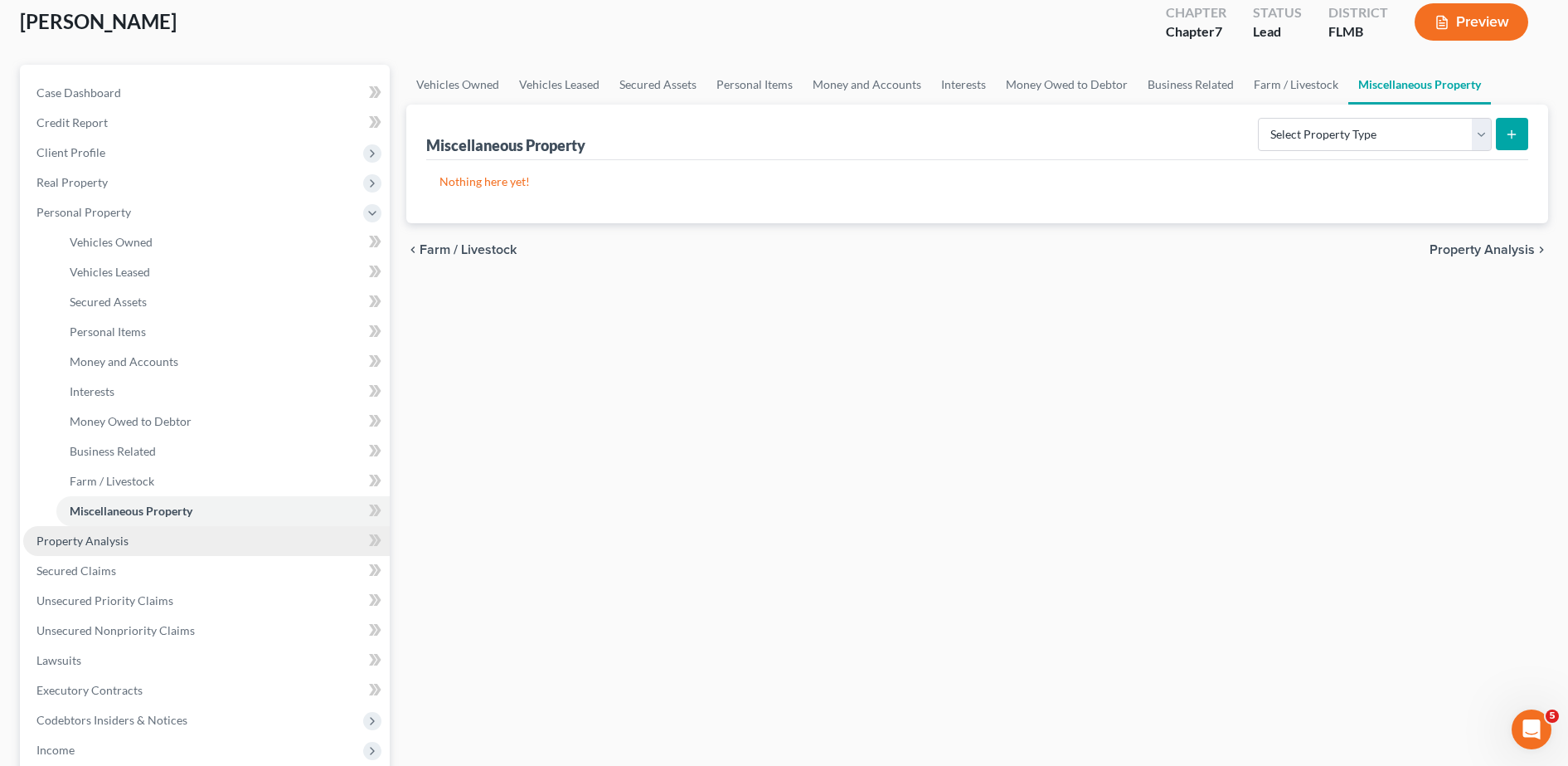
click at [99, 538] on span "Property Analysis" at bounding box center [82, 540] width 93 height 14
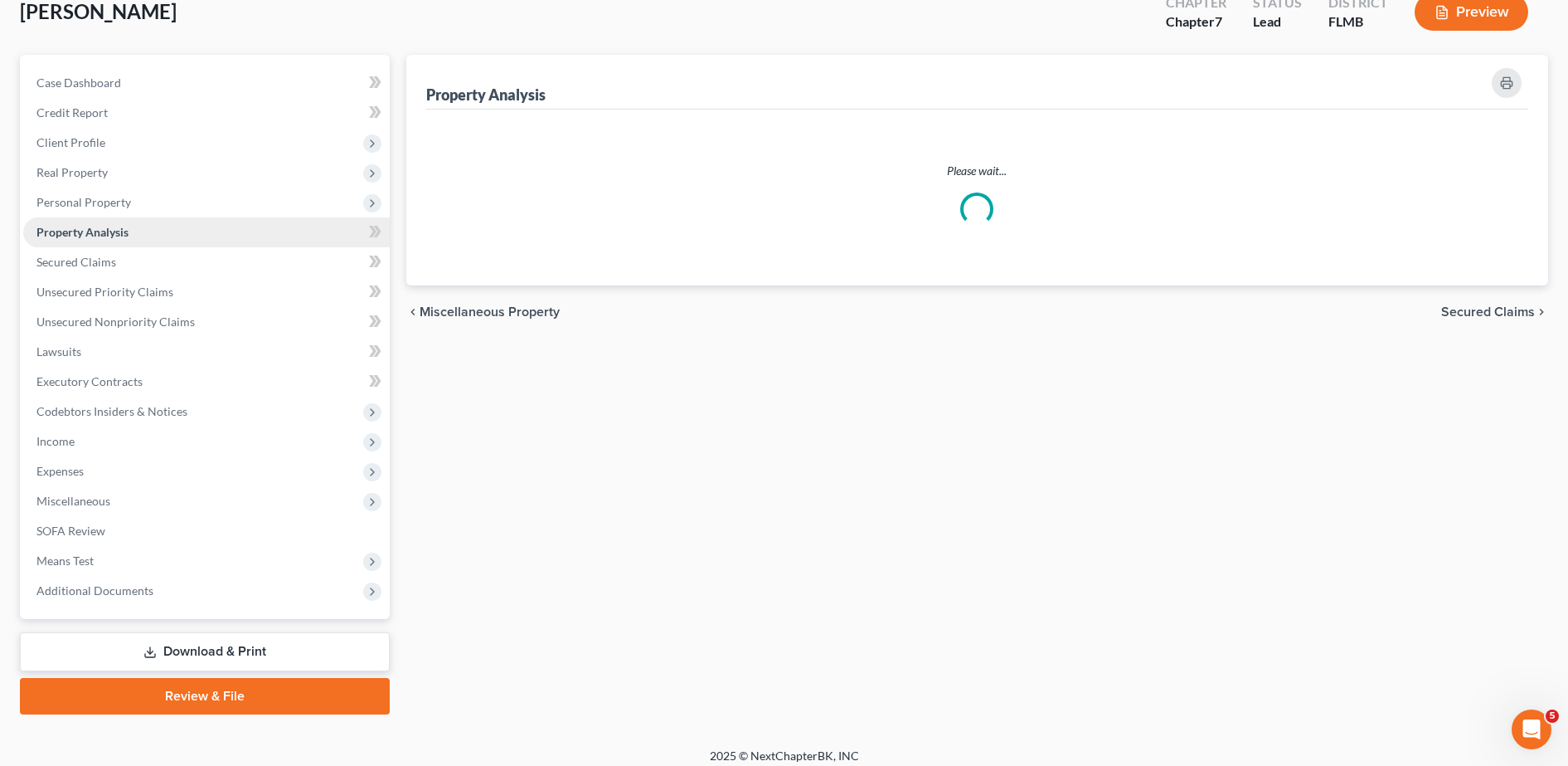
scroll to position [116, 0]
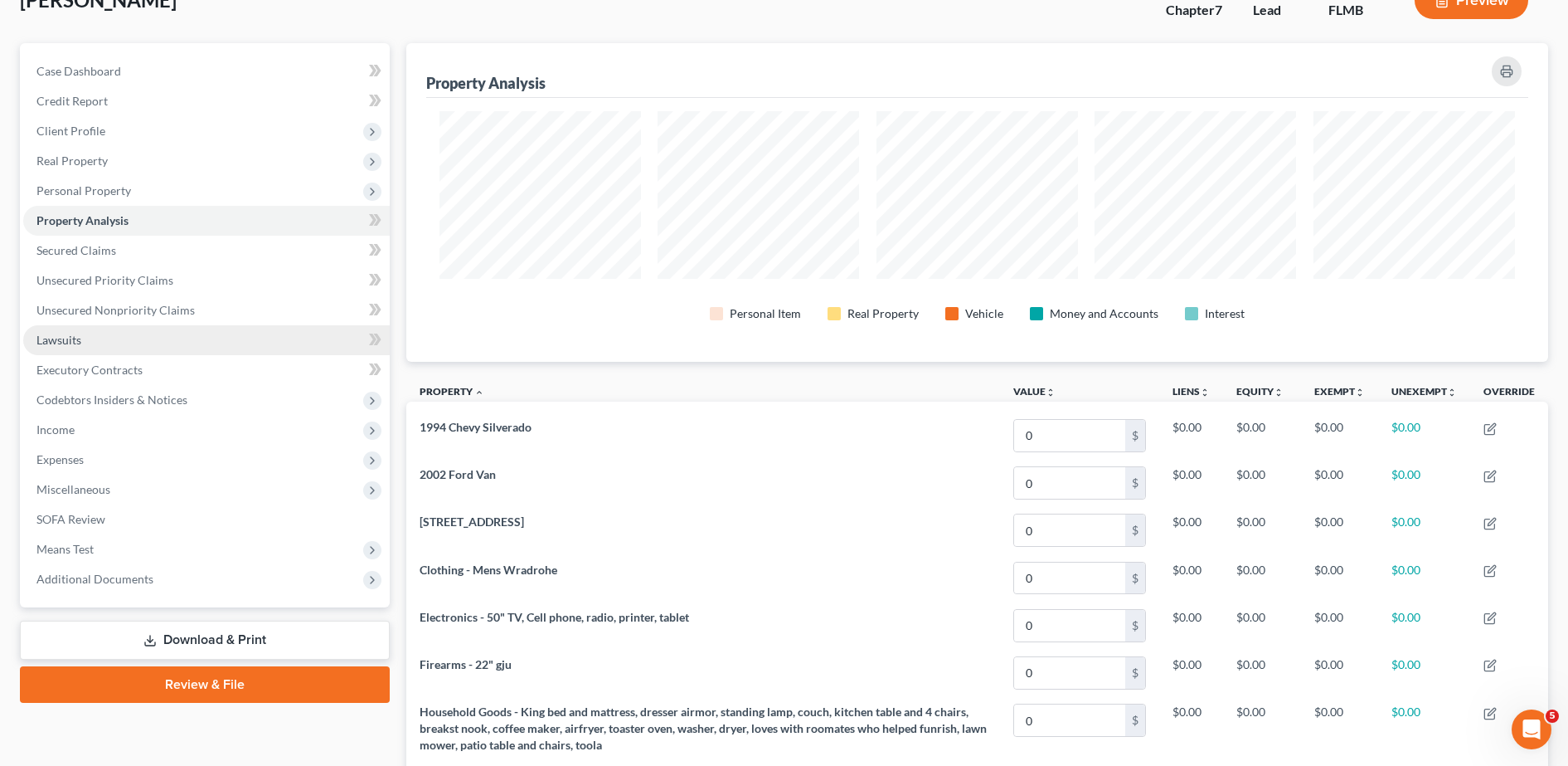
click at [108, 352] on link "Lawsuits" at bounding box center [206, 340] width 366 height 30
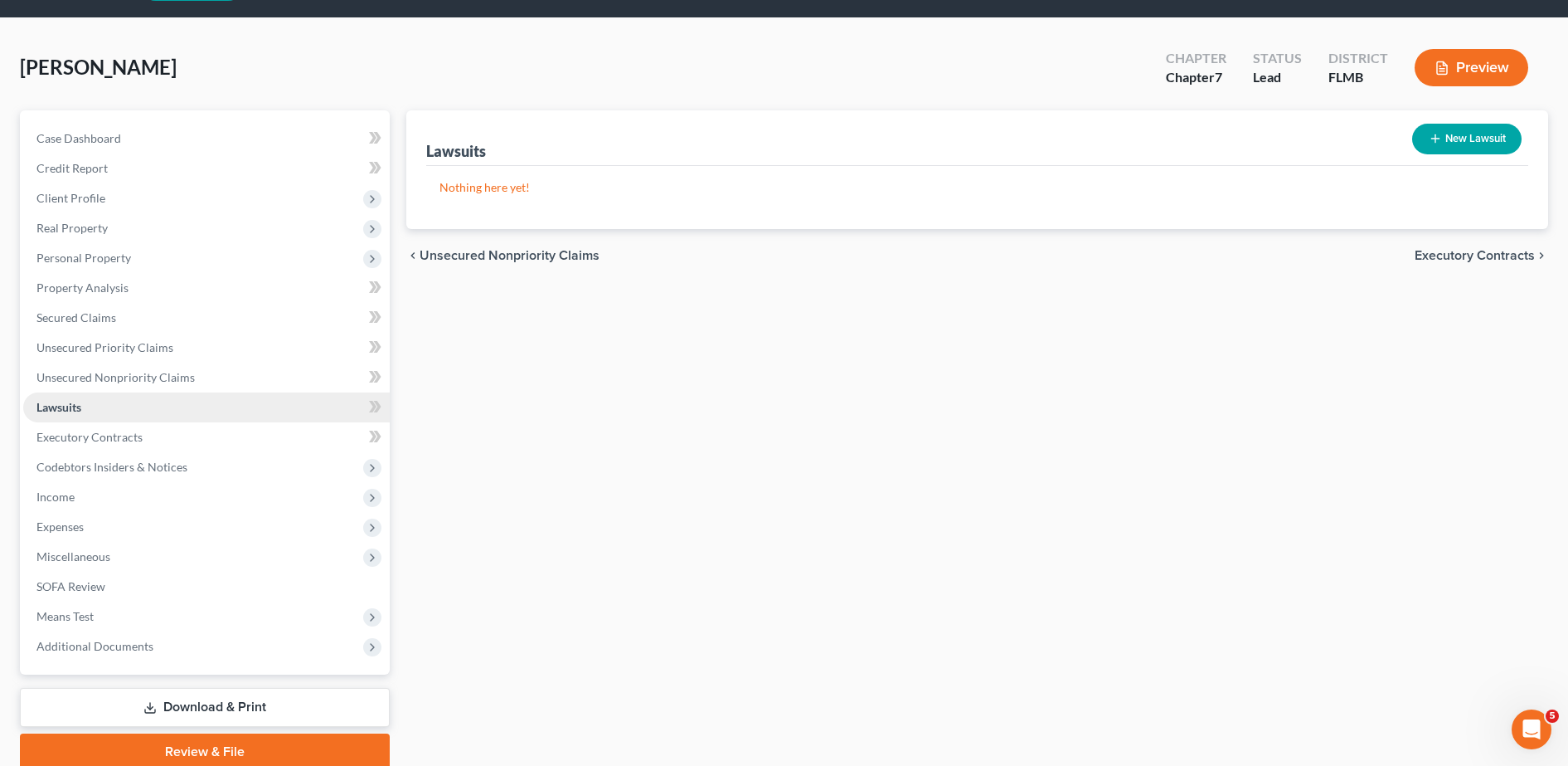
scroll to position [56, 0]
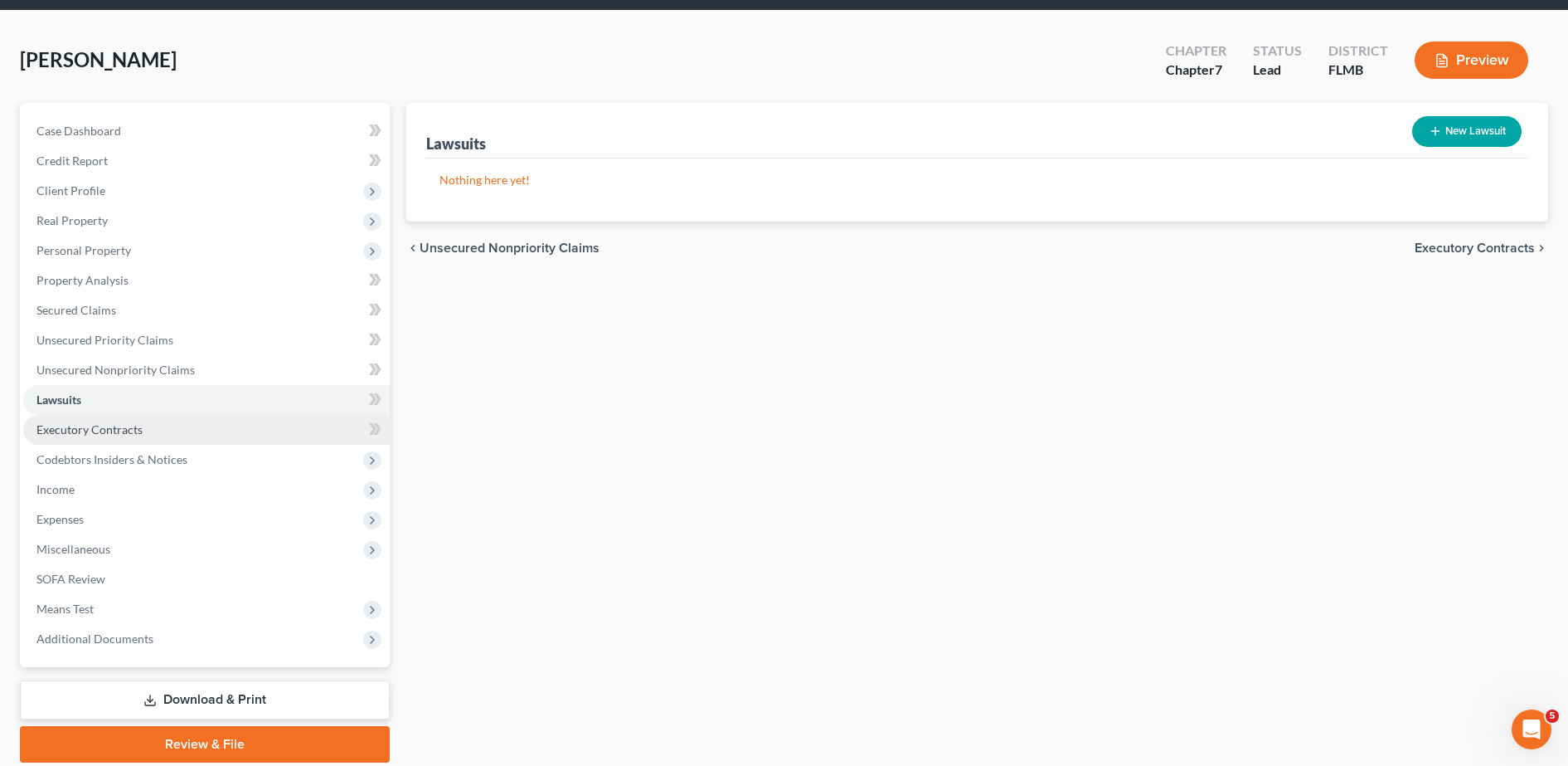
click at [105, 428] on span "Executory Contracts" at bounding box center [89, 429] width 106 height 14
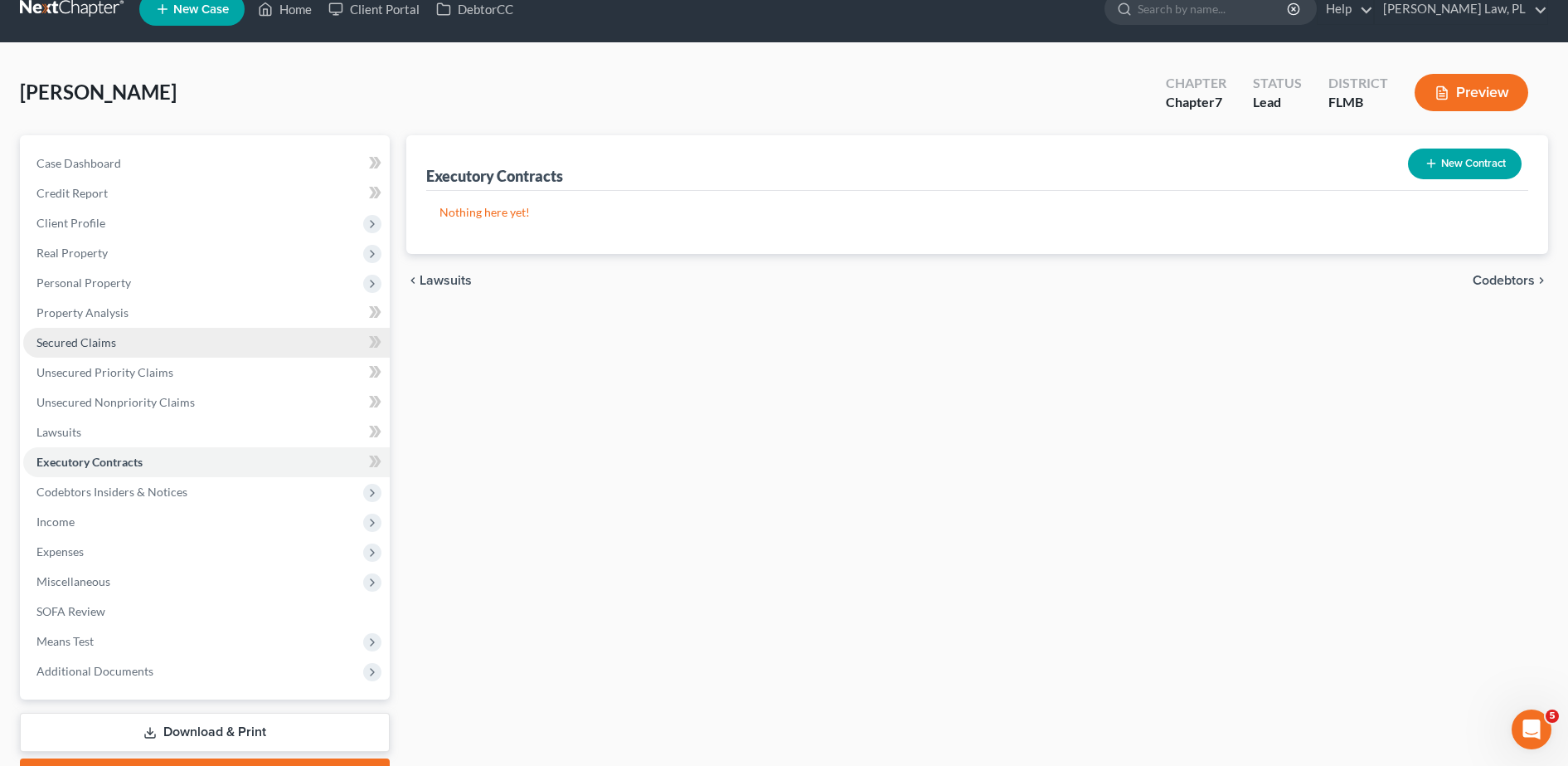
scroll to position [67, 0]
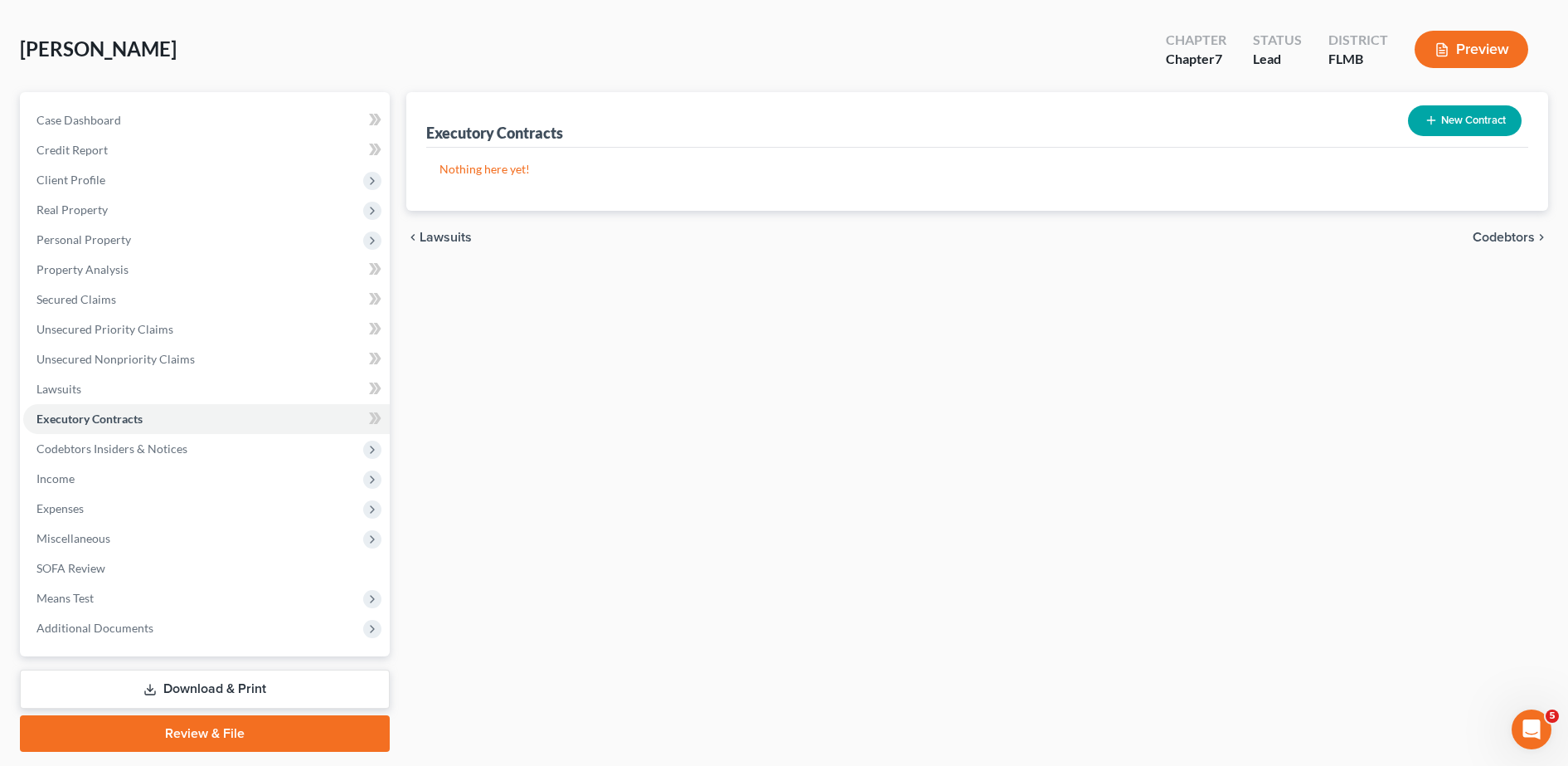
click at [1462, 118] on button "New Contract" at bounding box center [1464, 120] width 113 height 31
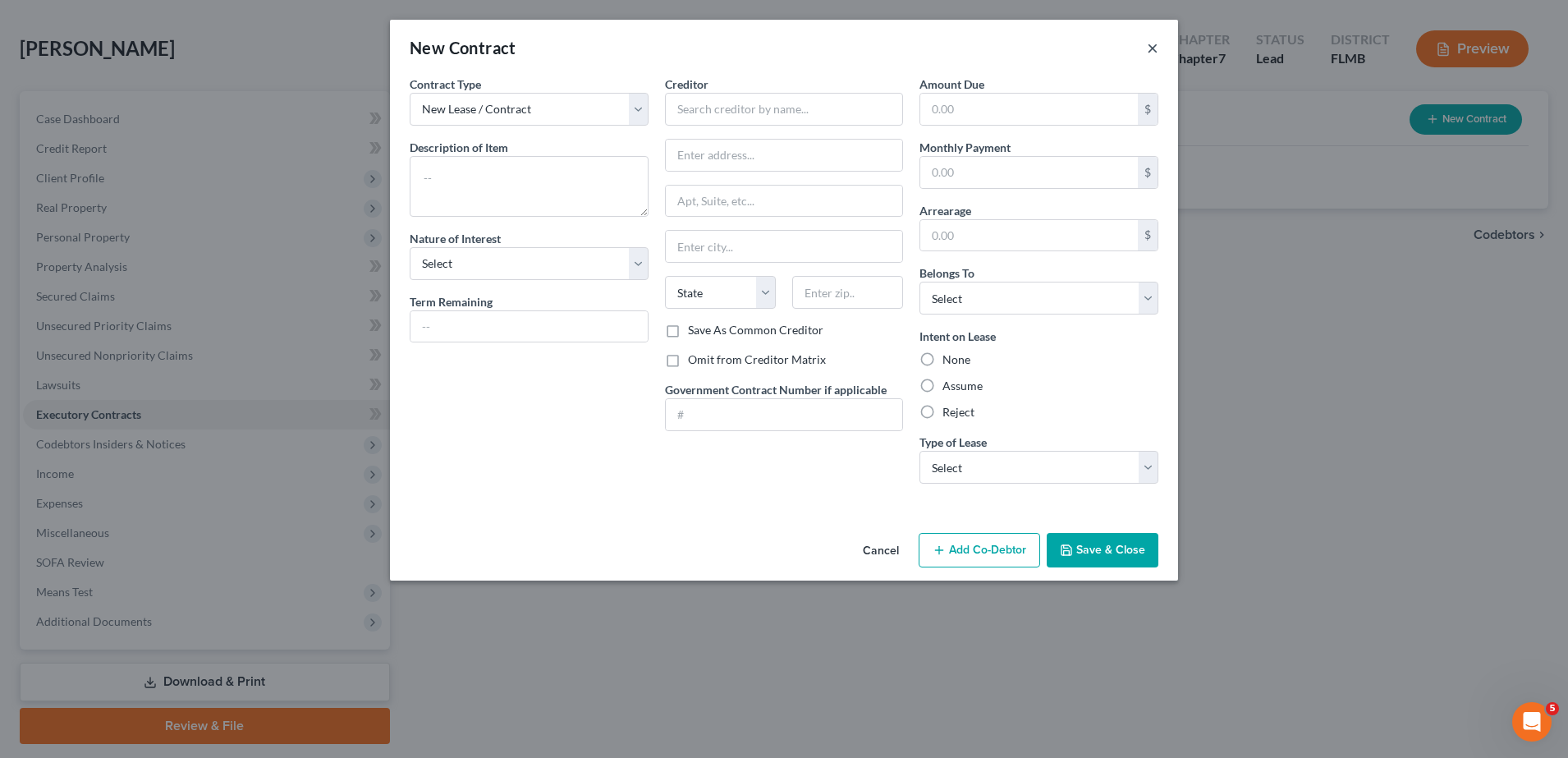
click at [1154, 54] on button "×" at bounding box center [1153, 47] width 11 height 20
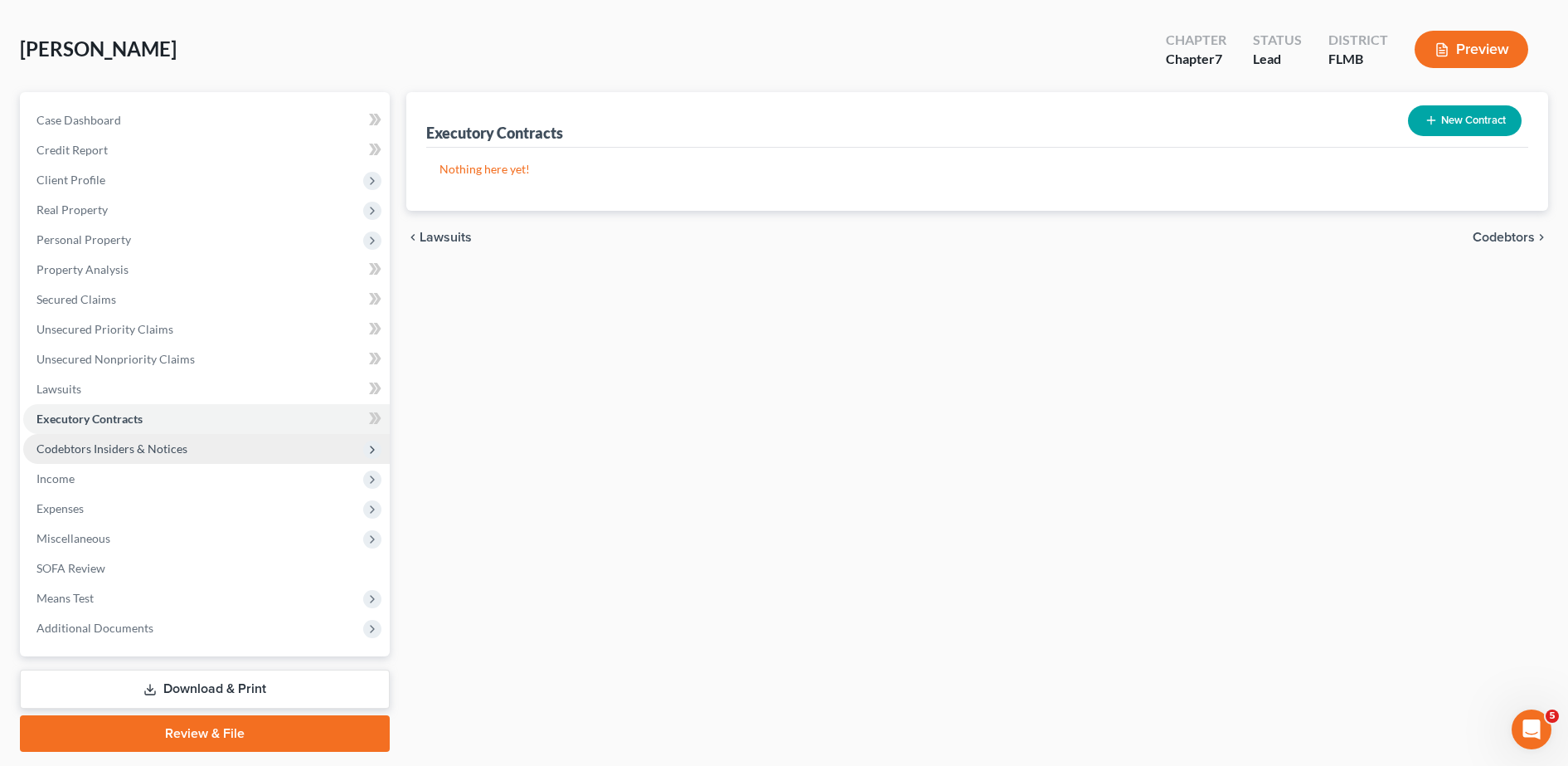
click at [169, 446] on span "Codebtors Insiders & Notices" at bounding box center [112, 448] width 151 height 14
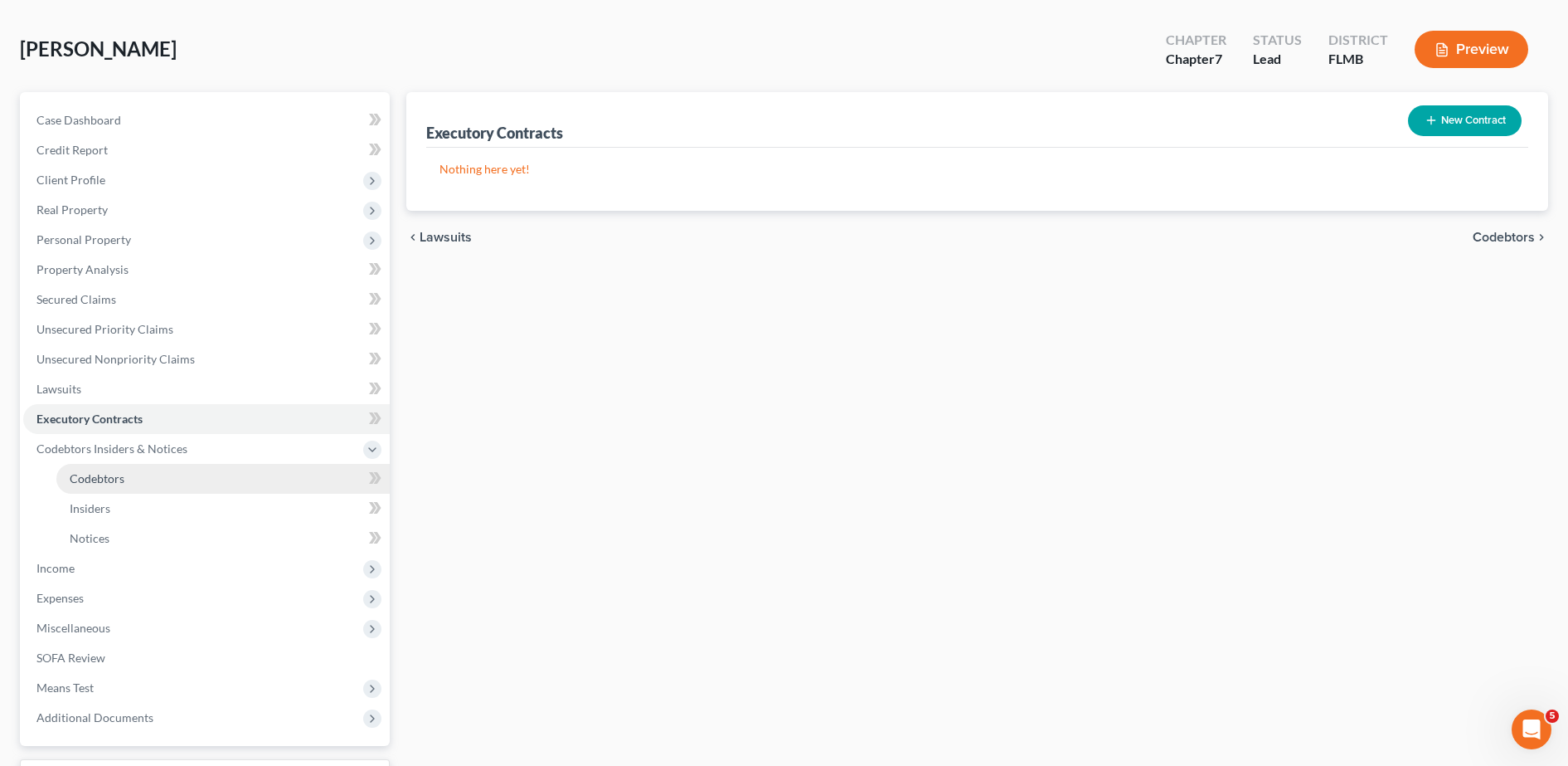
click at [163, 471] on link "Codebtors" at bounding box center [223, 478] width 334 height 30
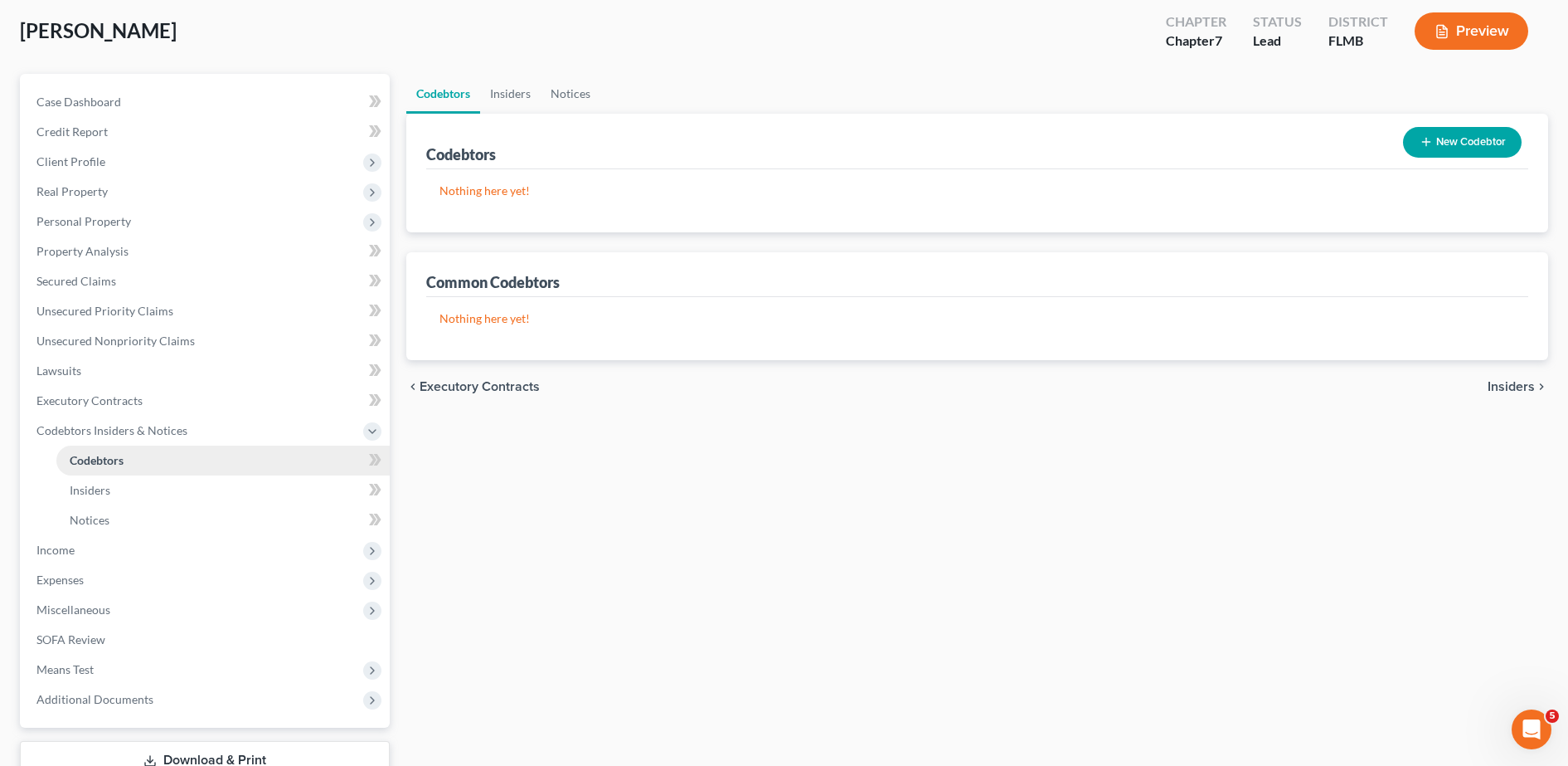
scroll to position [88, 0]
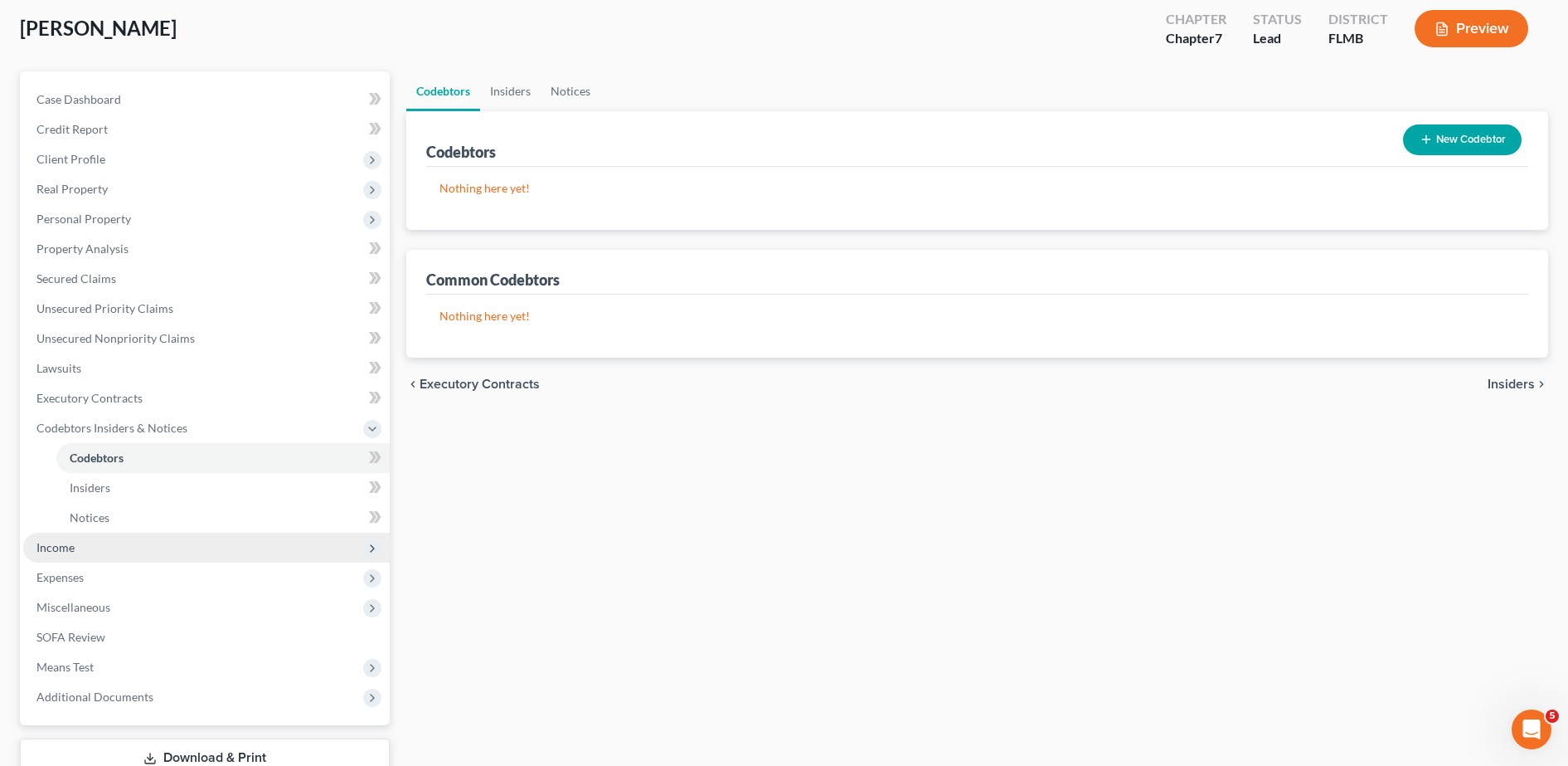
click at [112, 555] on span "Income" at bounding box center [206, 547] width 366 height 30
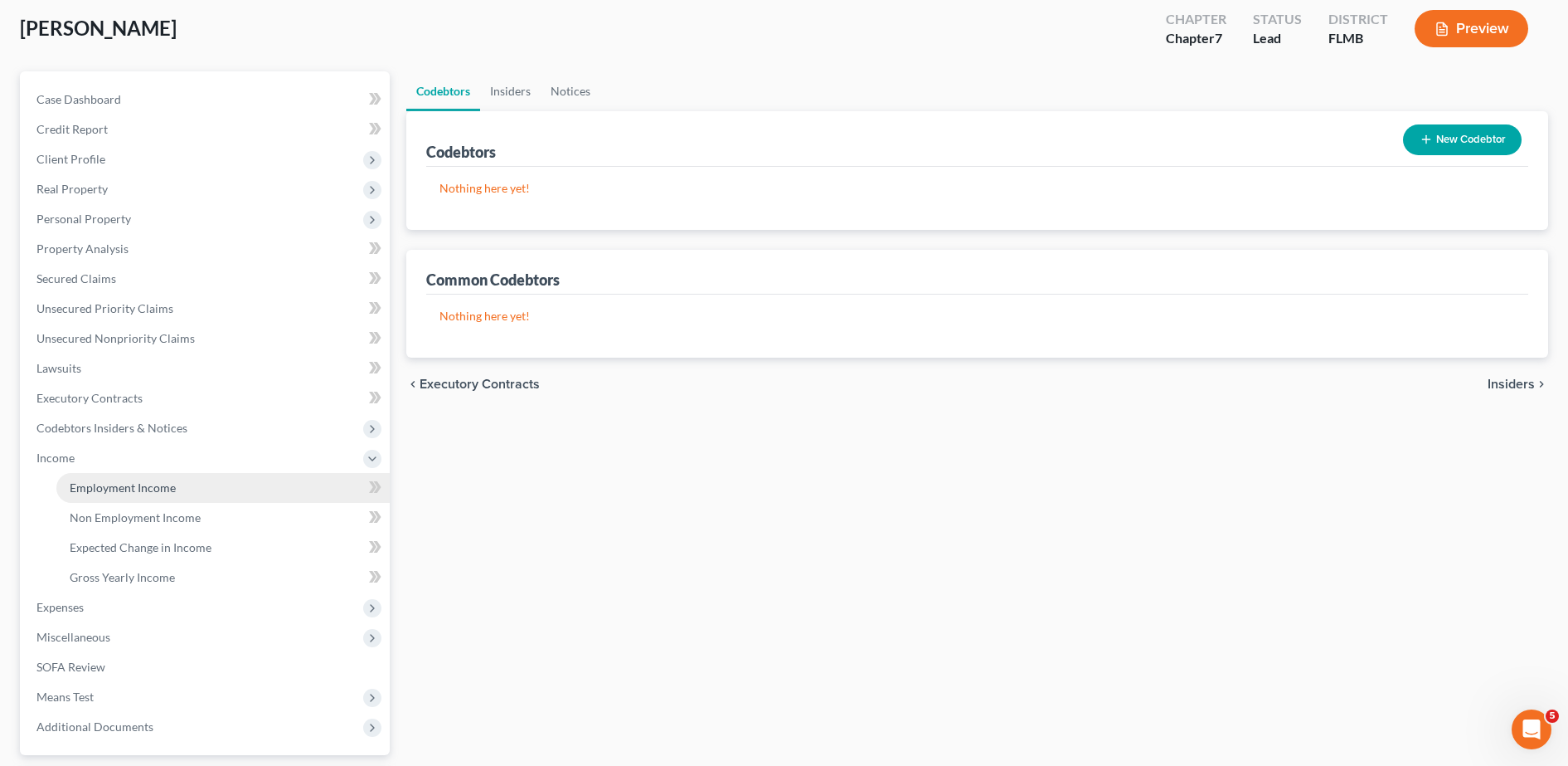
click at [128, 483] on span "Employment Income" at bounding box center [122, 487] width 106 height 14
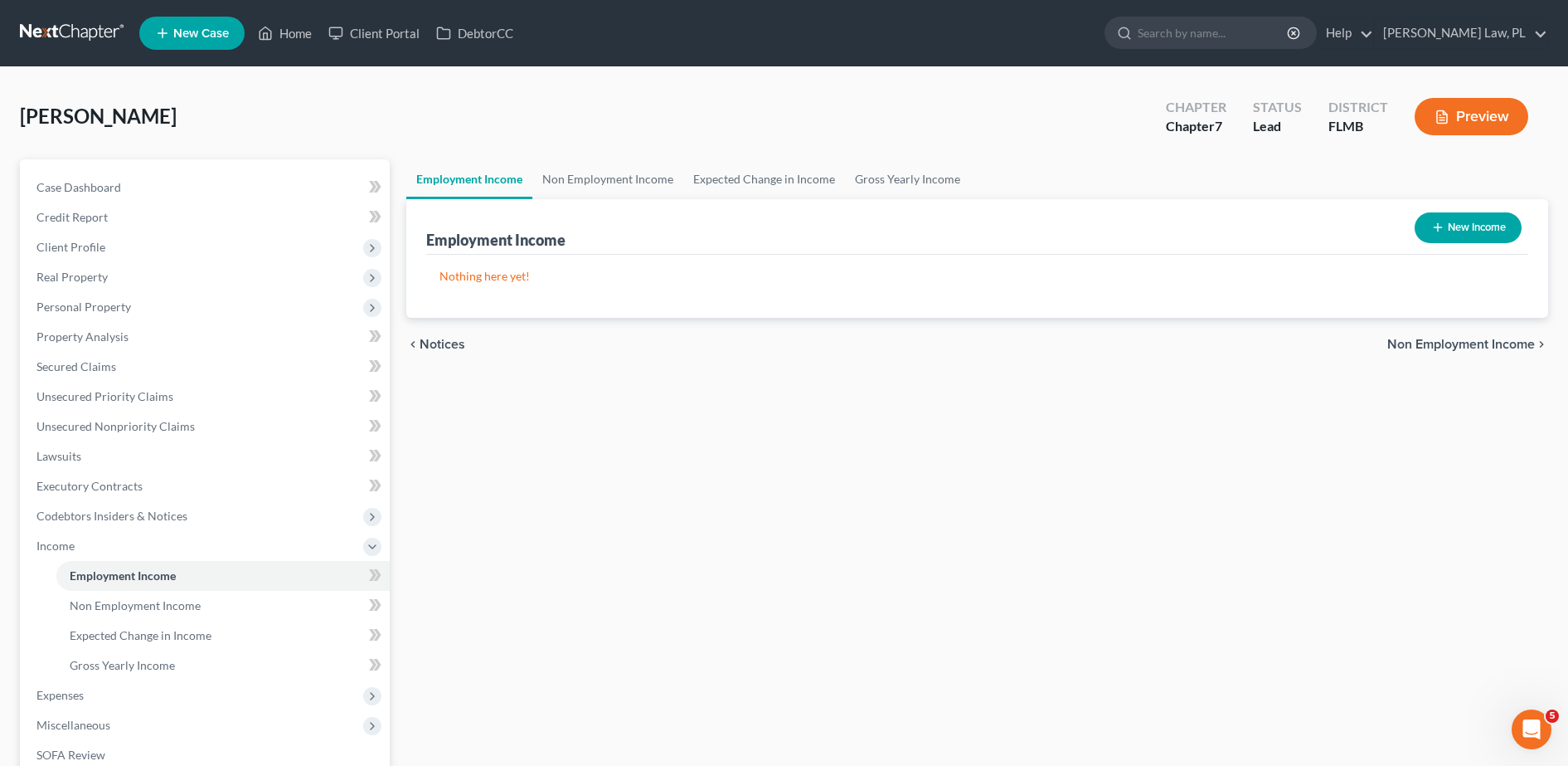
click at [1512, 231] on button "New Income" at bounding box center [1468, 228] width 107 height 31
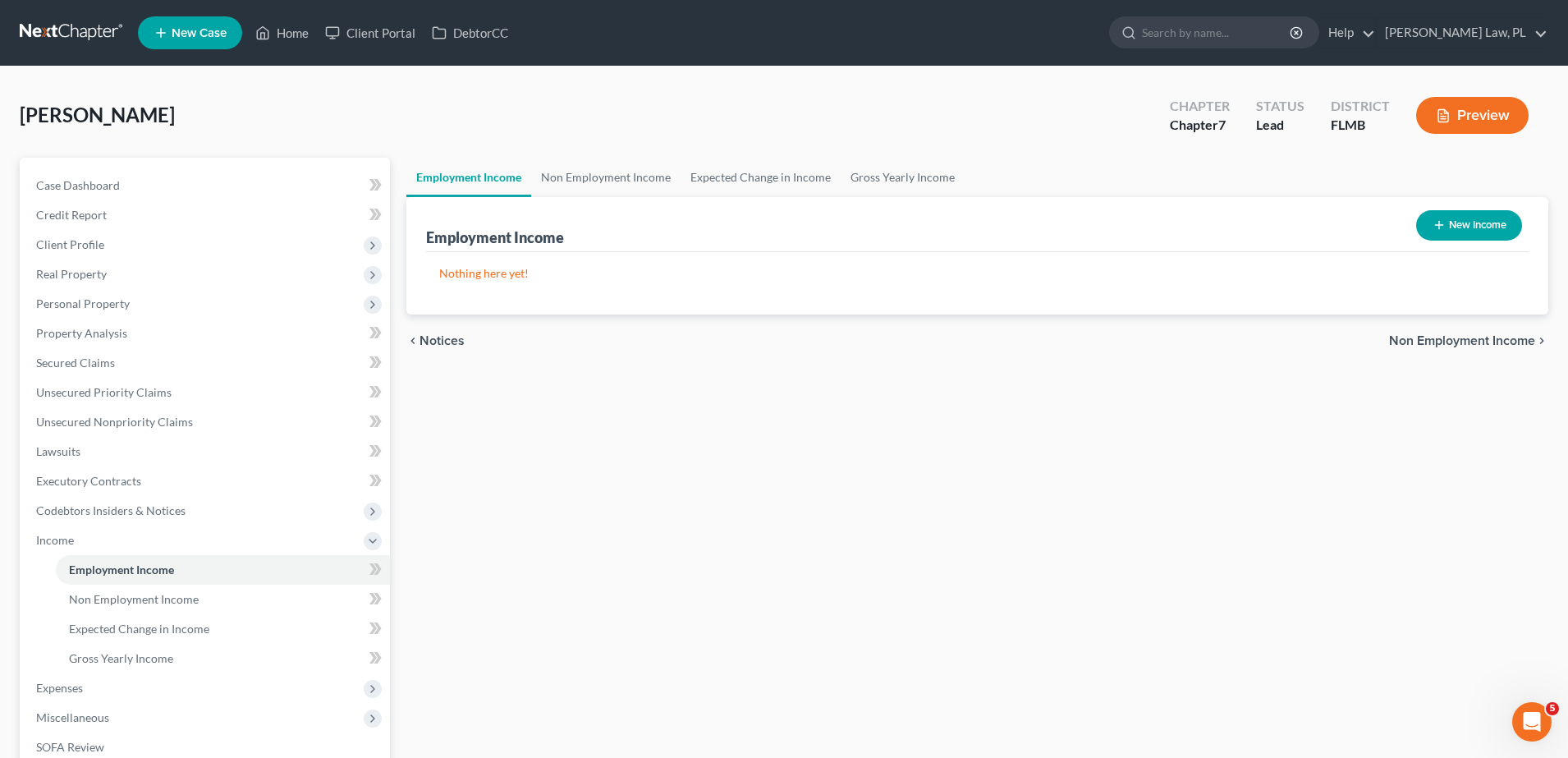
select select "0"
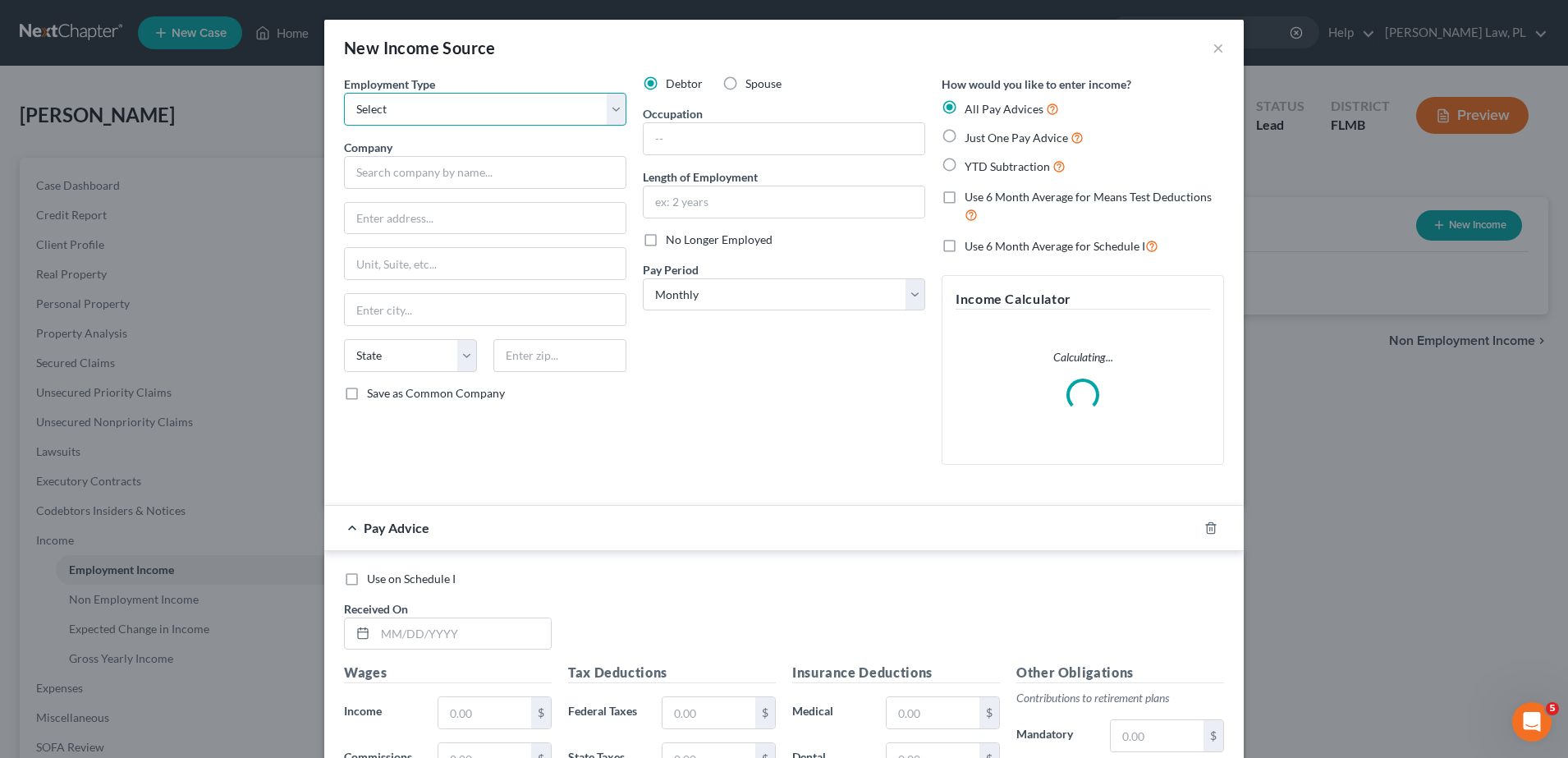
click at [498, 113] on select "Select Full or [DEMOGRAPHIC_DATA] Employment Self Employment" at bounding box center [484, 109] width 282 height 33
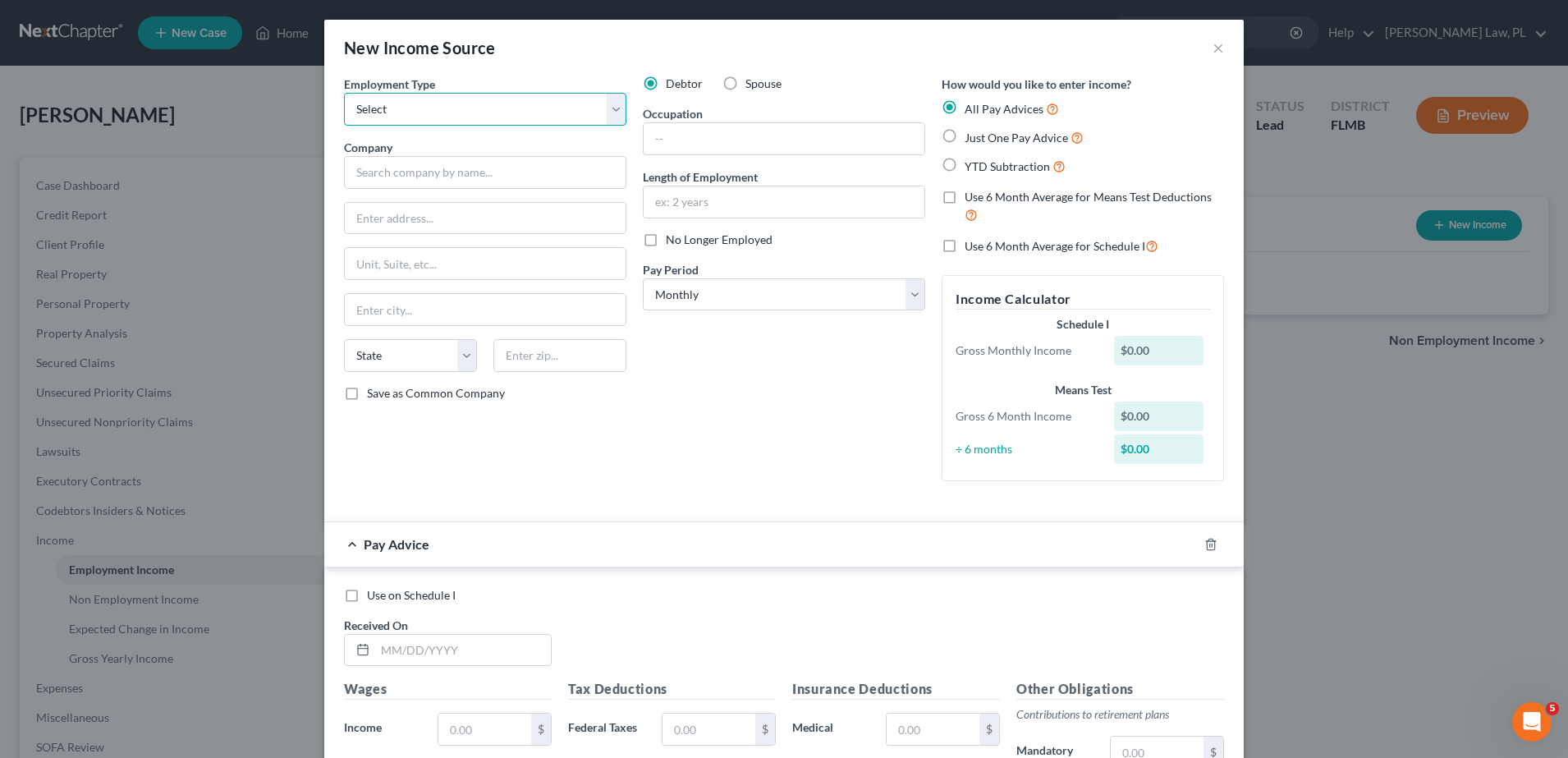
select select "1"
click at [344, 93] on select "Select Full or [DEMOGRAPHIC_DATA] Employment Self Employment" at bounding box center [484, 109] width 282 height 33
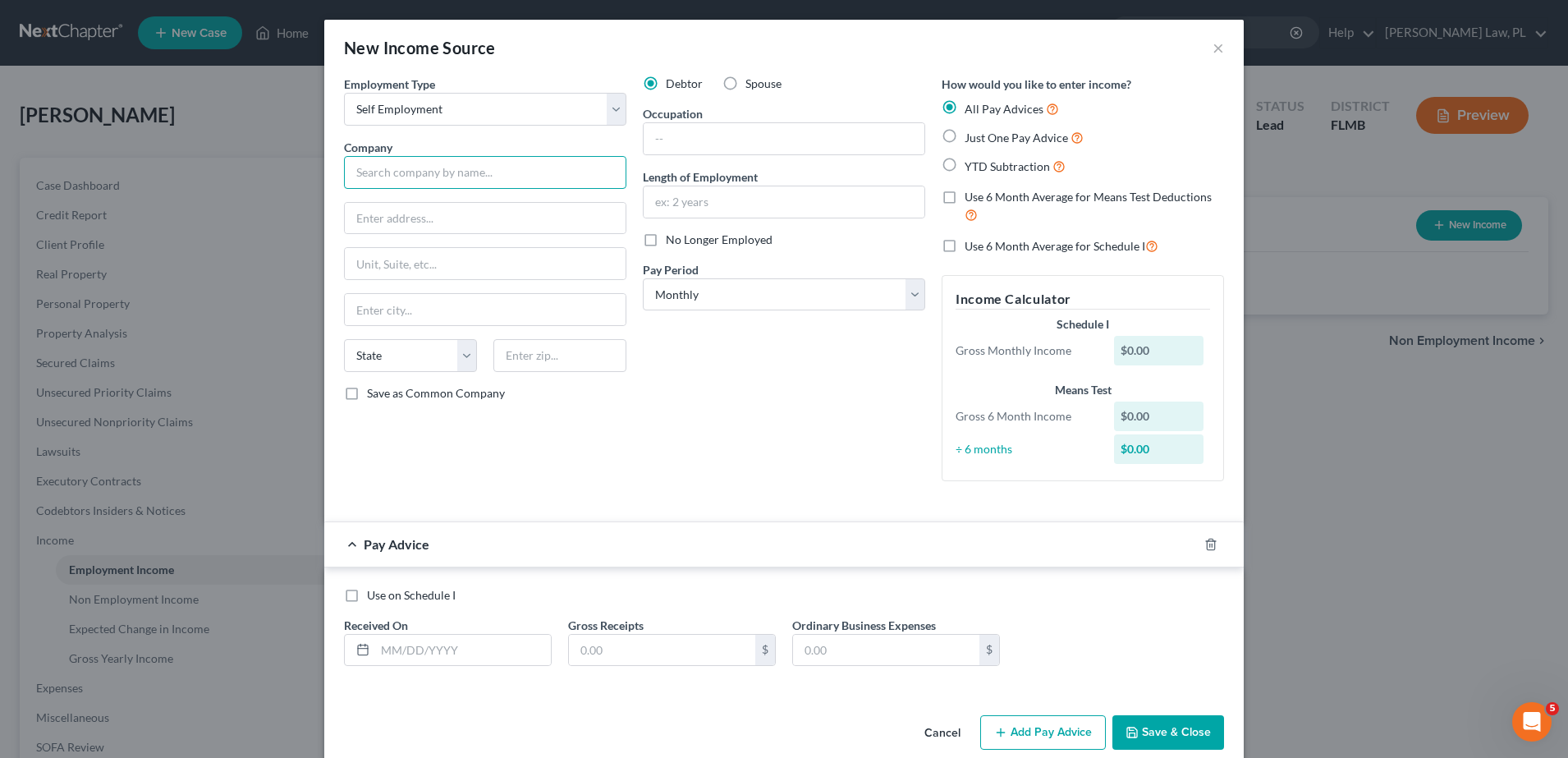
click at [430, 170] on input "text" at bounding box center [484, 172] width 282 height 33
type input "A1 Games and Vending"
click at [695, 148] on input "text" at bounding box center [784, 138] width 280 height 31
type input "Owner/ Vendor"
click at [700, 201] on input "text" at bounding box center [784, 201] width 280 height 31
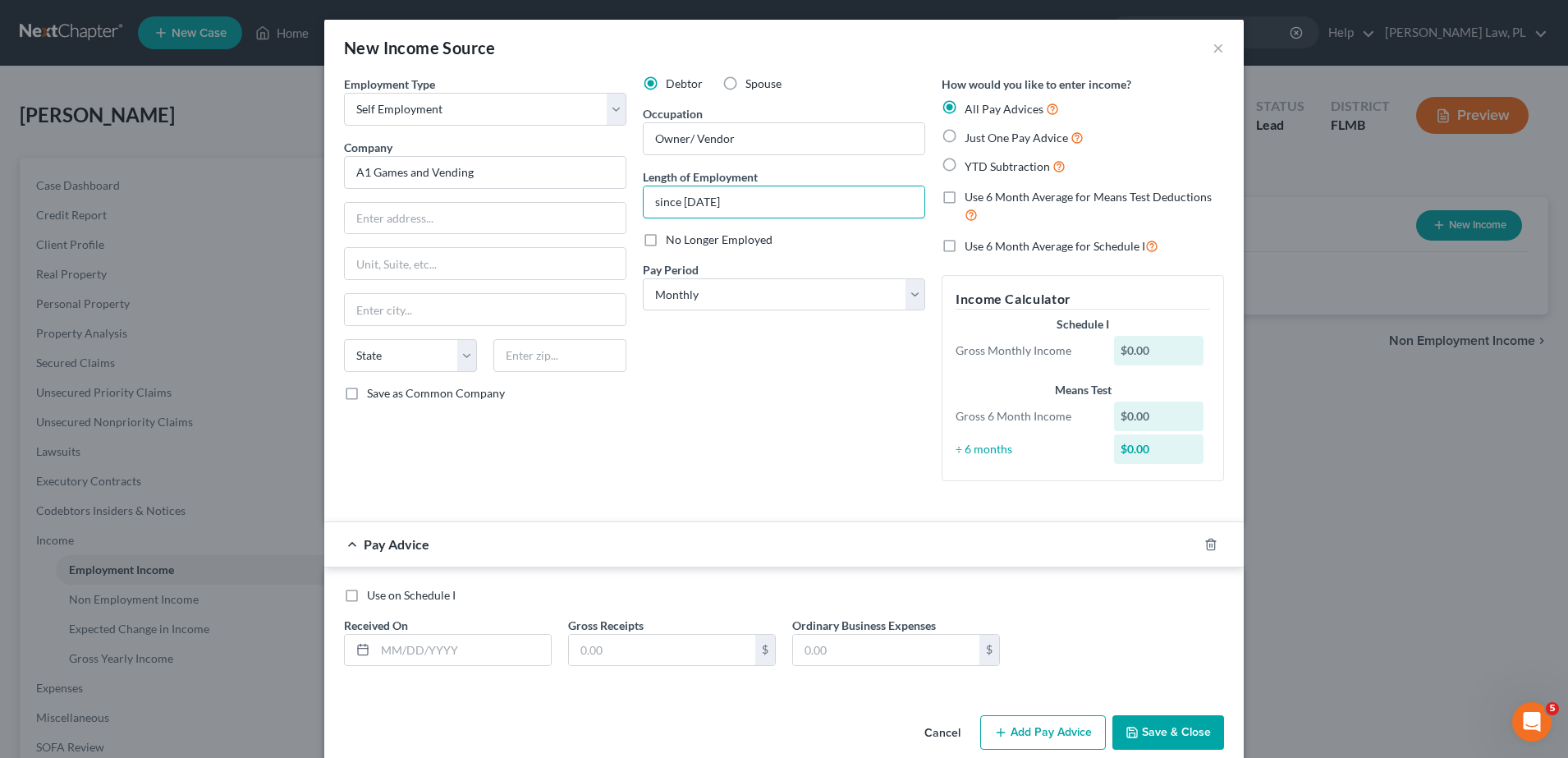
type input "since [DATE]"
click at [727, 380] on div "Debtor Spouse Occupation Owner/ Vendor Length of Employment since [DATE] No Lon…" at bounding box center [784, 284] width 298 height 418
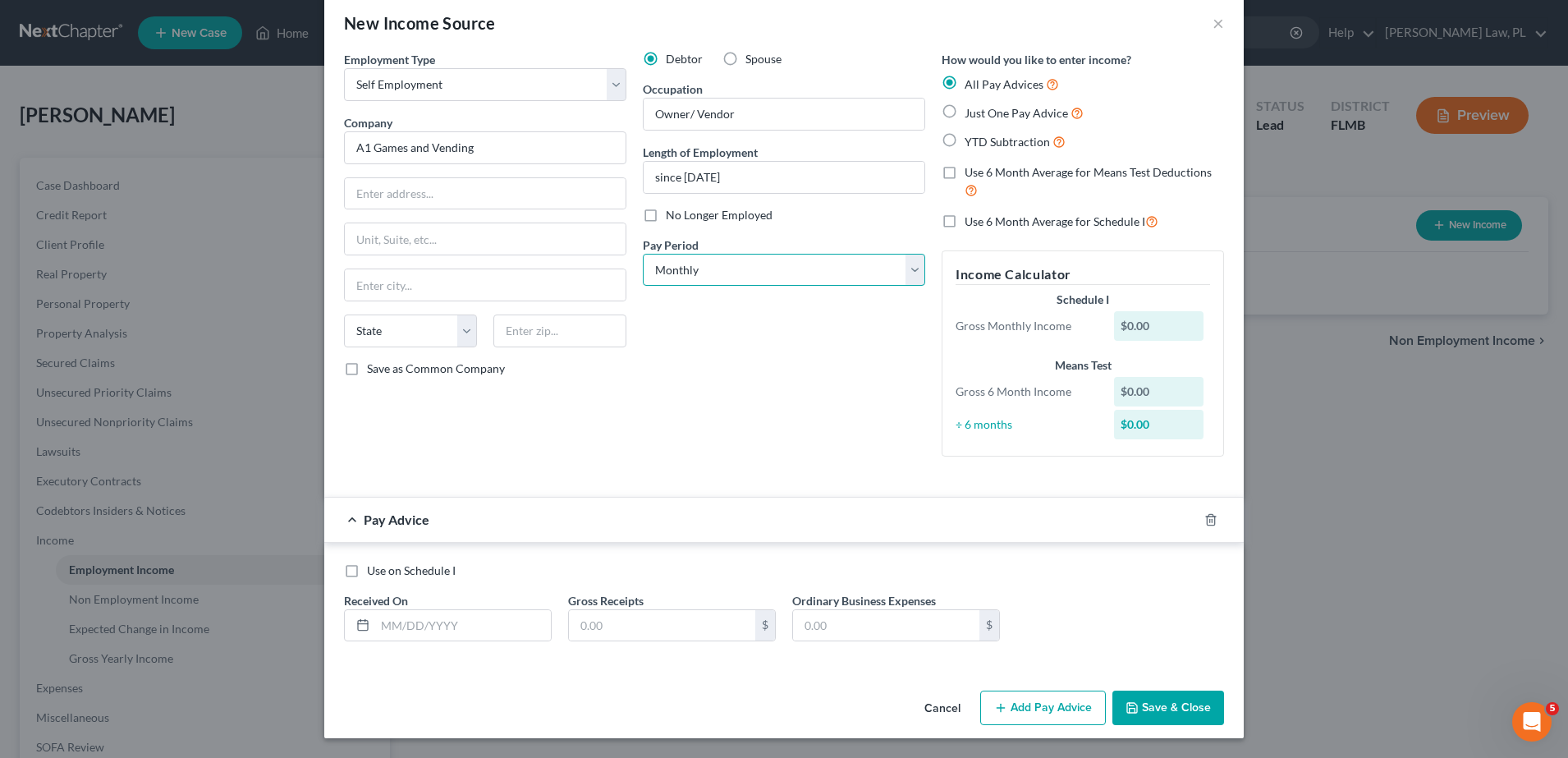
click at [732, 275] on select "Select Monthly Twice Monthly Every Other Week Weekly" at bounding box center [784, 270] width 282 height 33
click at [643, 254] on select "Select Monthly Twice Monthly Every Other Week Weekly" at bounding box center [784, 270] width 282 height 33
click at [965, 114] on label "Just One Pay Advice" at bounding box center [1024, 113] width 119 height 19
click at [971, 114] on input "Just One Pay Advice" at bounding box center [976, 109] width 10 height 10
radio input "true"
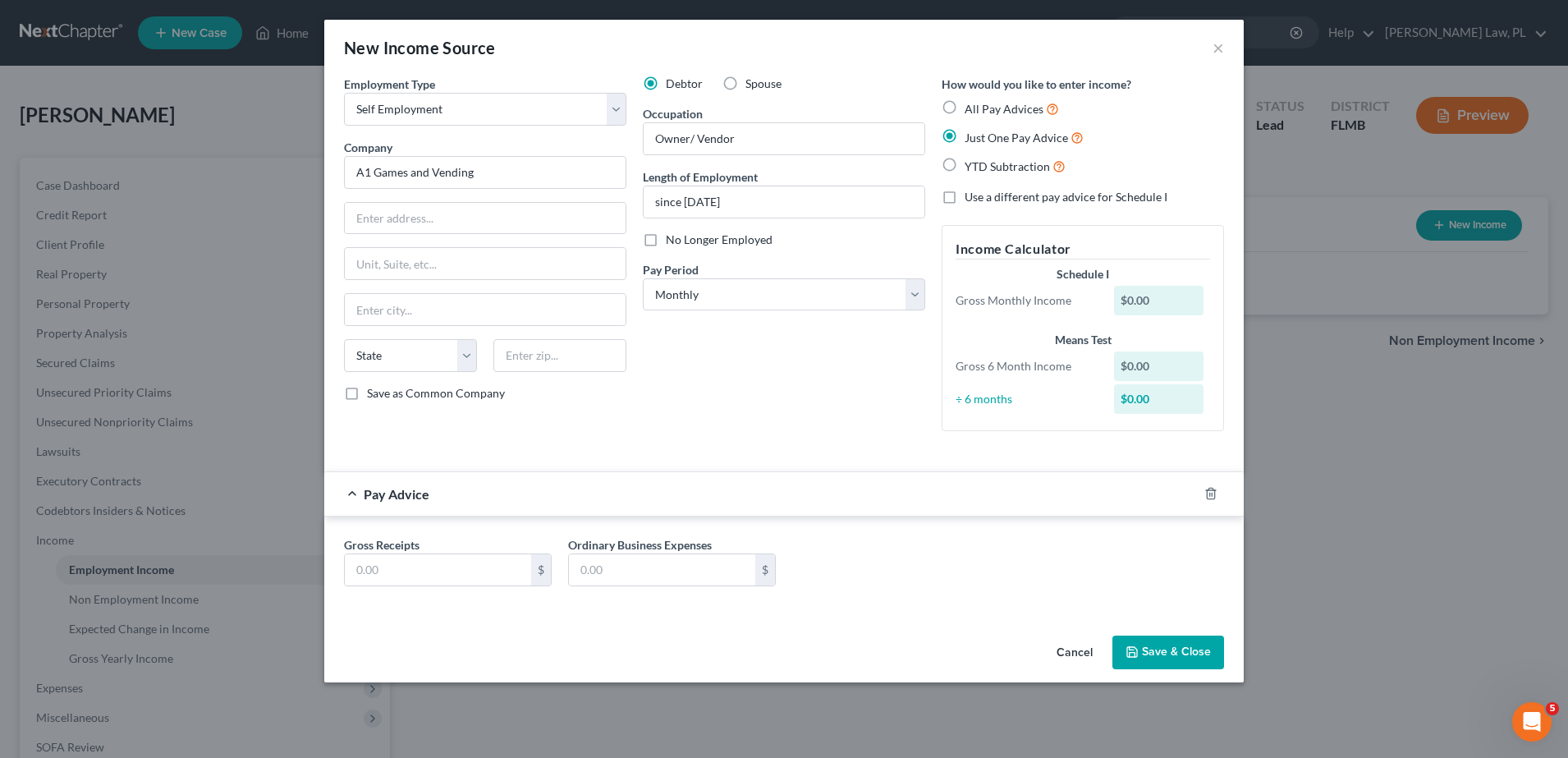
scroll to position [0, 0]
click at [426, 553] on div "$" at bounding box center [447, 569] width 208 height 33
click at [427, 562] on input "text" at bounding box center [437, 569] width 186 height 31
type input "500.00"
click at [1179, 650] on button "Save & Close" at bounding box center [1168, 652] width 111 height 35
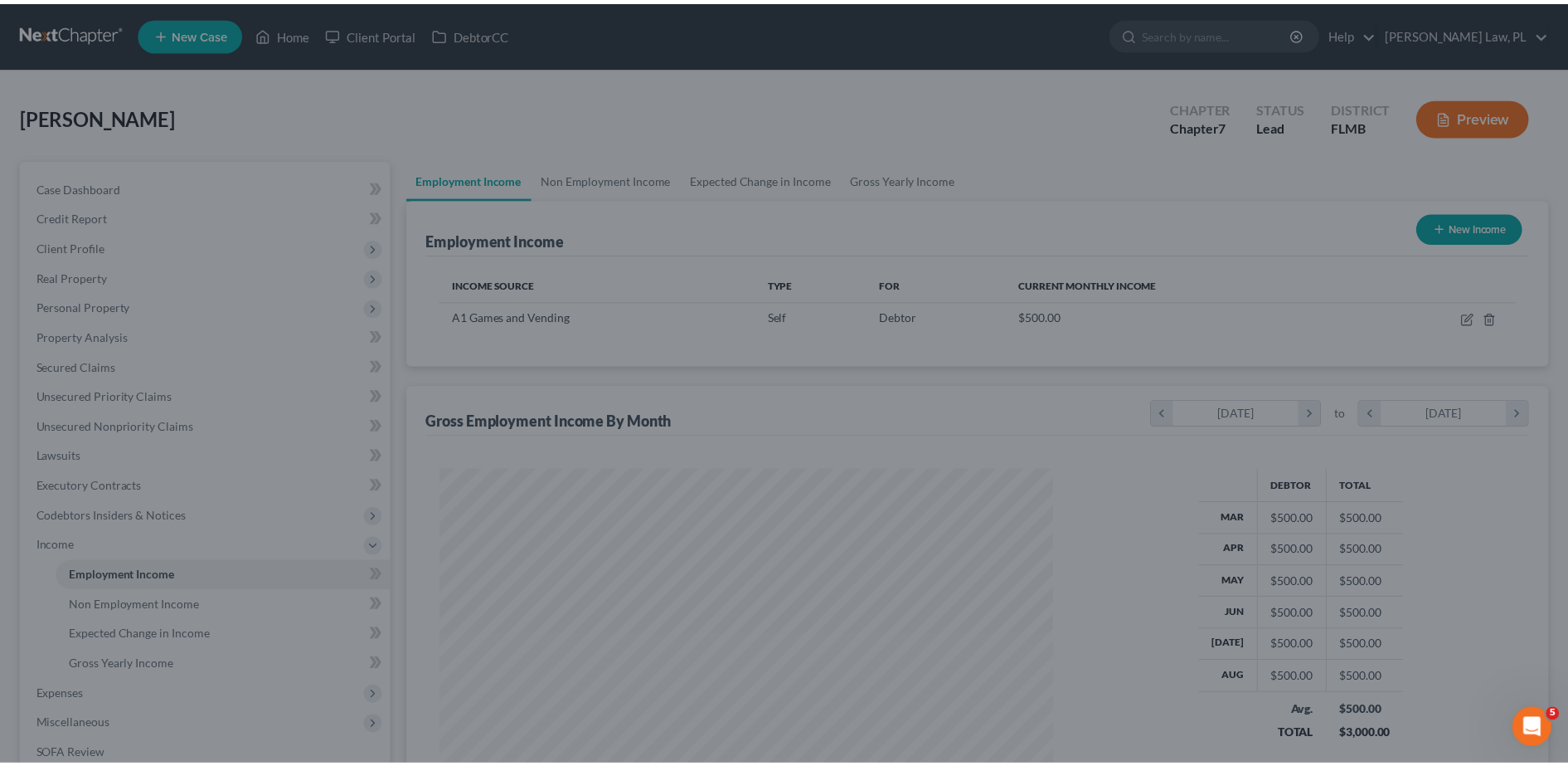
scroll to position [307, 647]
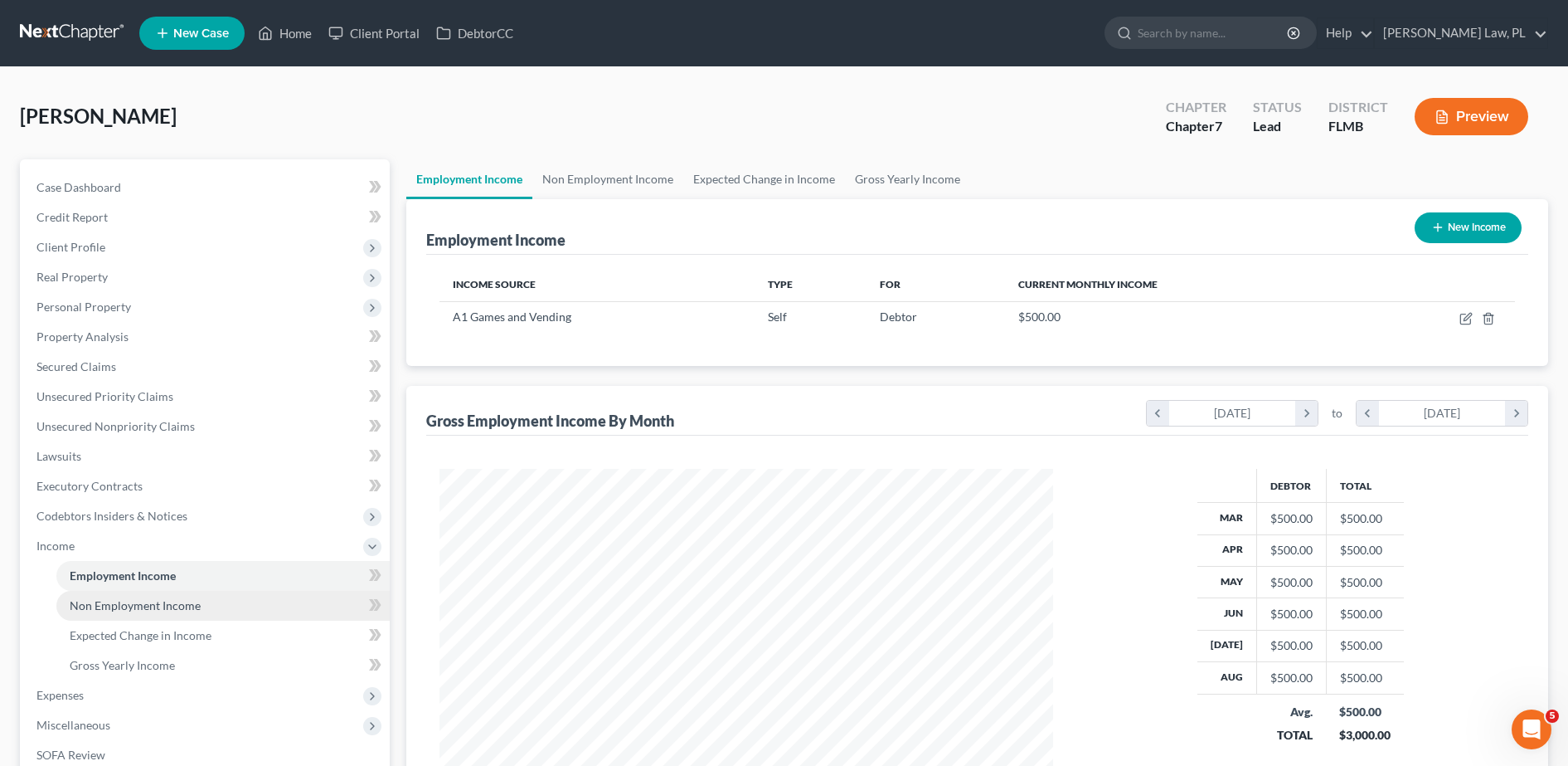
click at [200, 619] on link "Non Employment Income" at bounding box center [223, 605] width 334 height 30
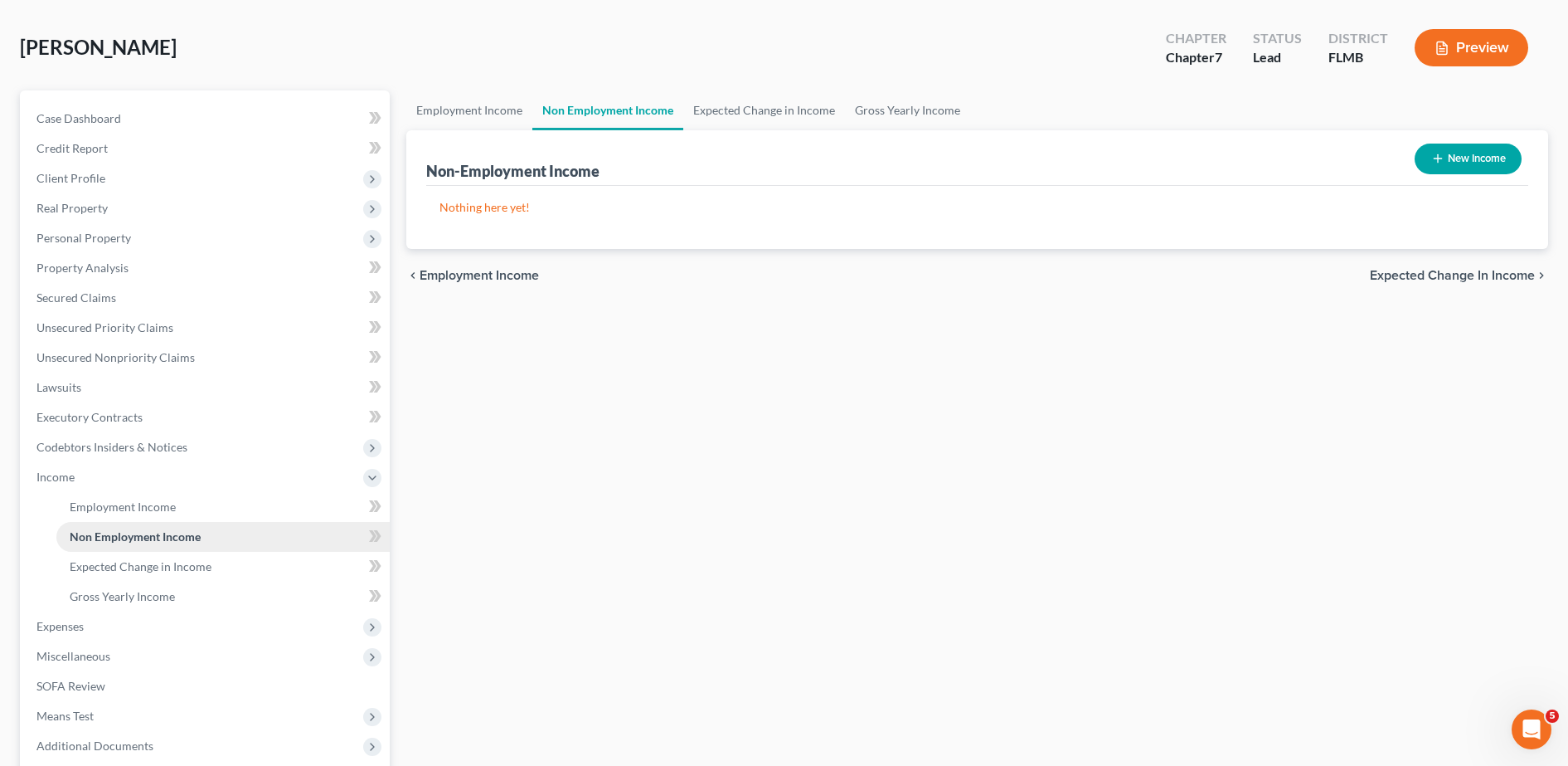
scroll to position [73, 0]
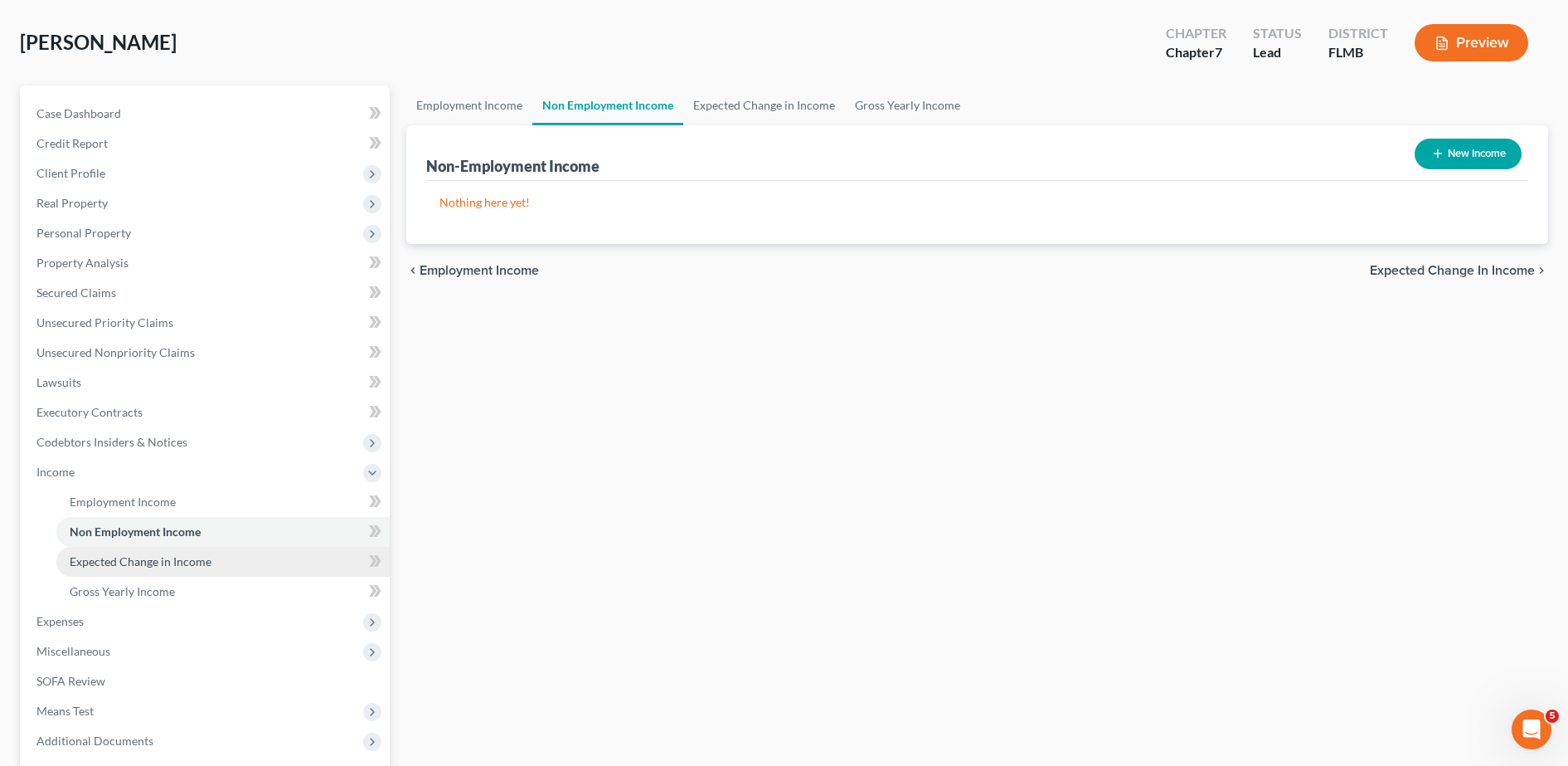
click at [161, 560] on span "Expected Change in Income" at bounding box center [140, 561] width 142 height 14
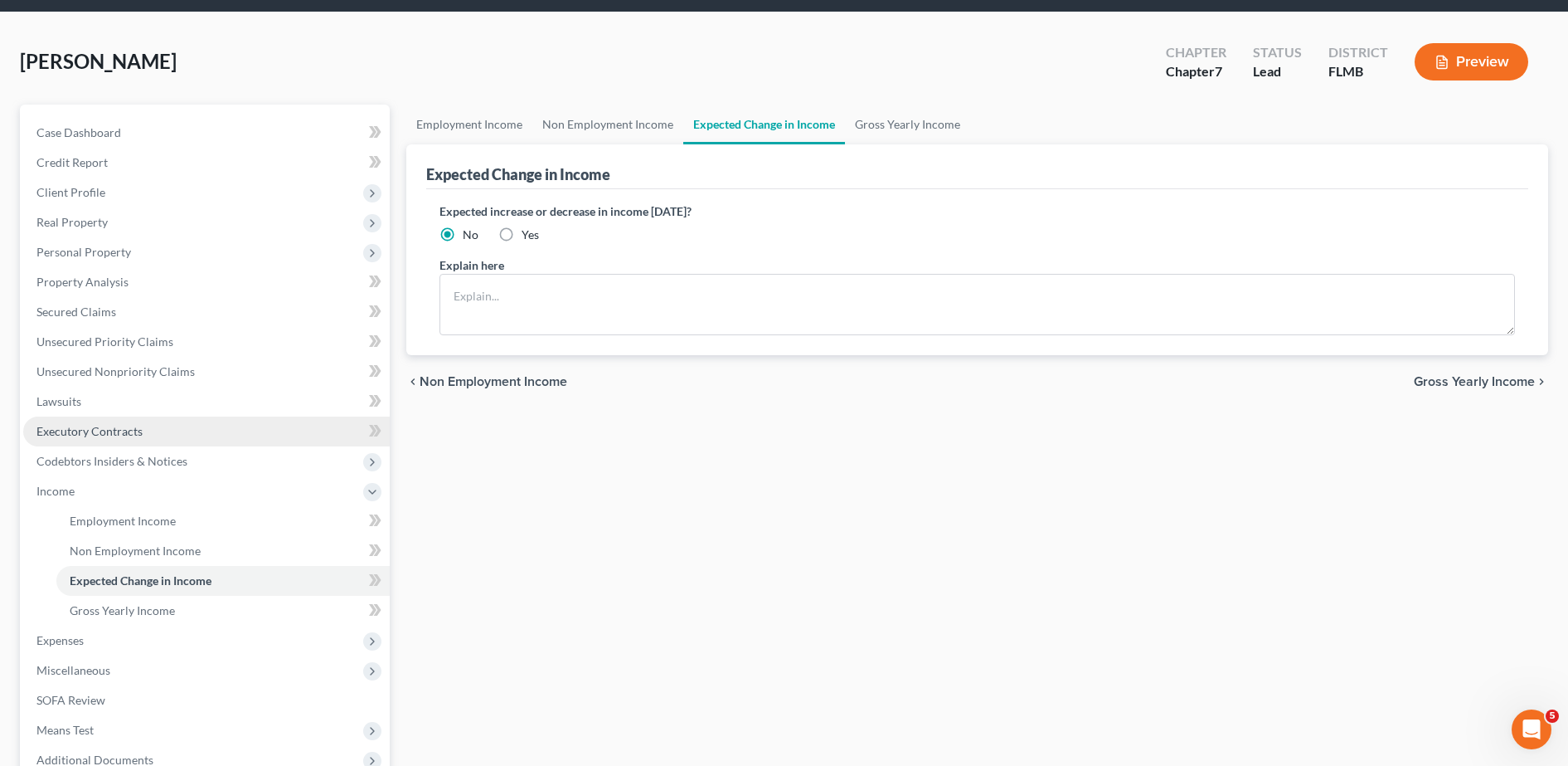
scroll to position [58, 0]
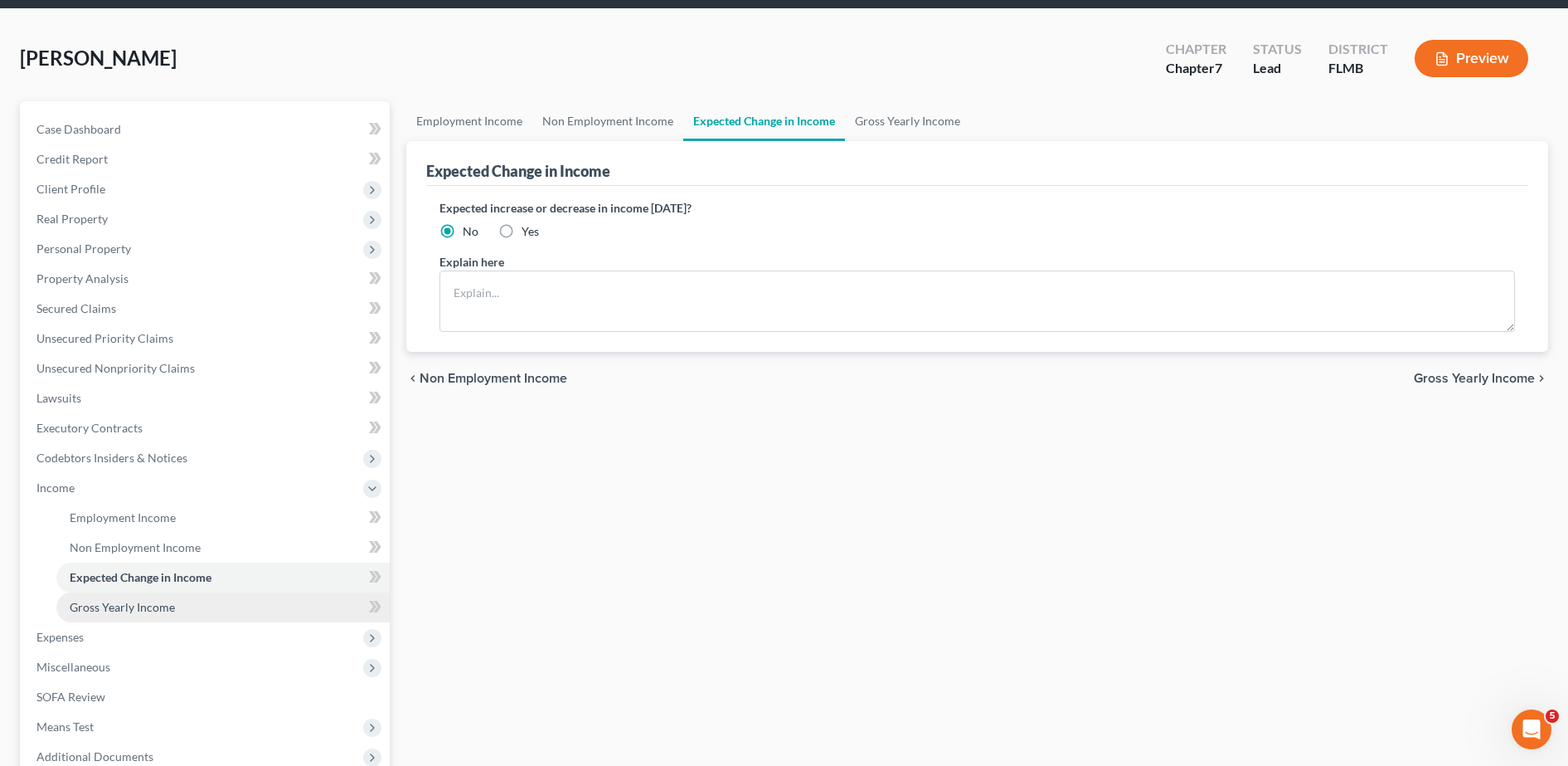
click at [186, 604] on link "Gross Yearly Income" at bounding box center [223, 607] width 334 height 30
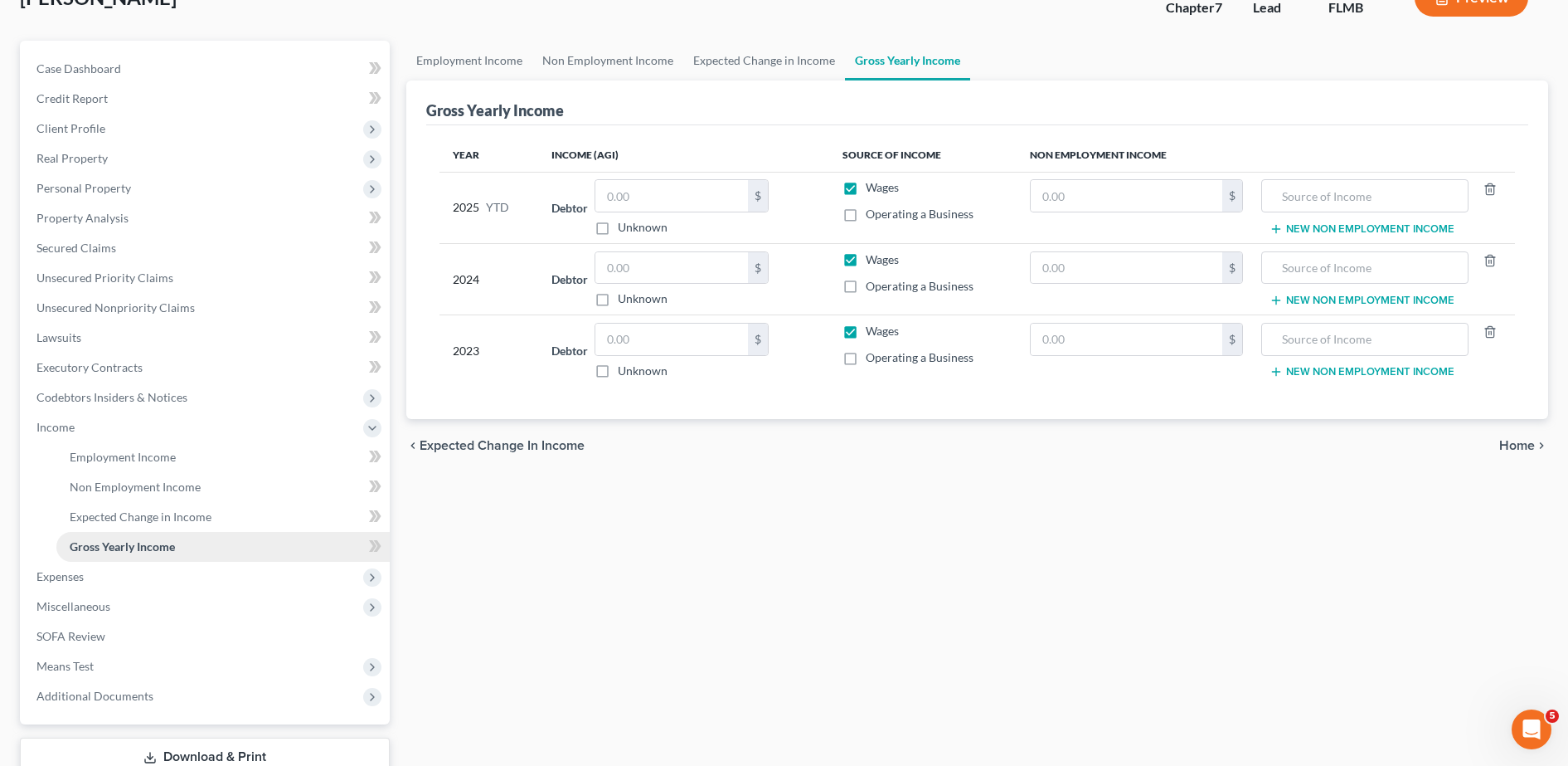
scroll to position [119, 0]
click at [123, 576] on span "Expenses" at bounding box center [206, 575] width 366 height 30
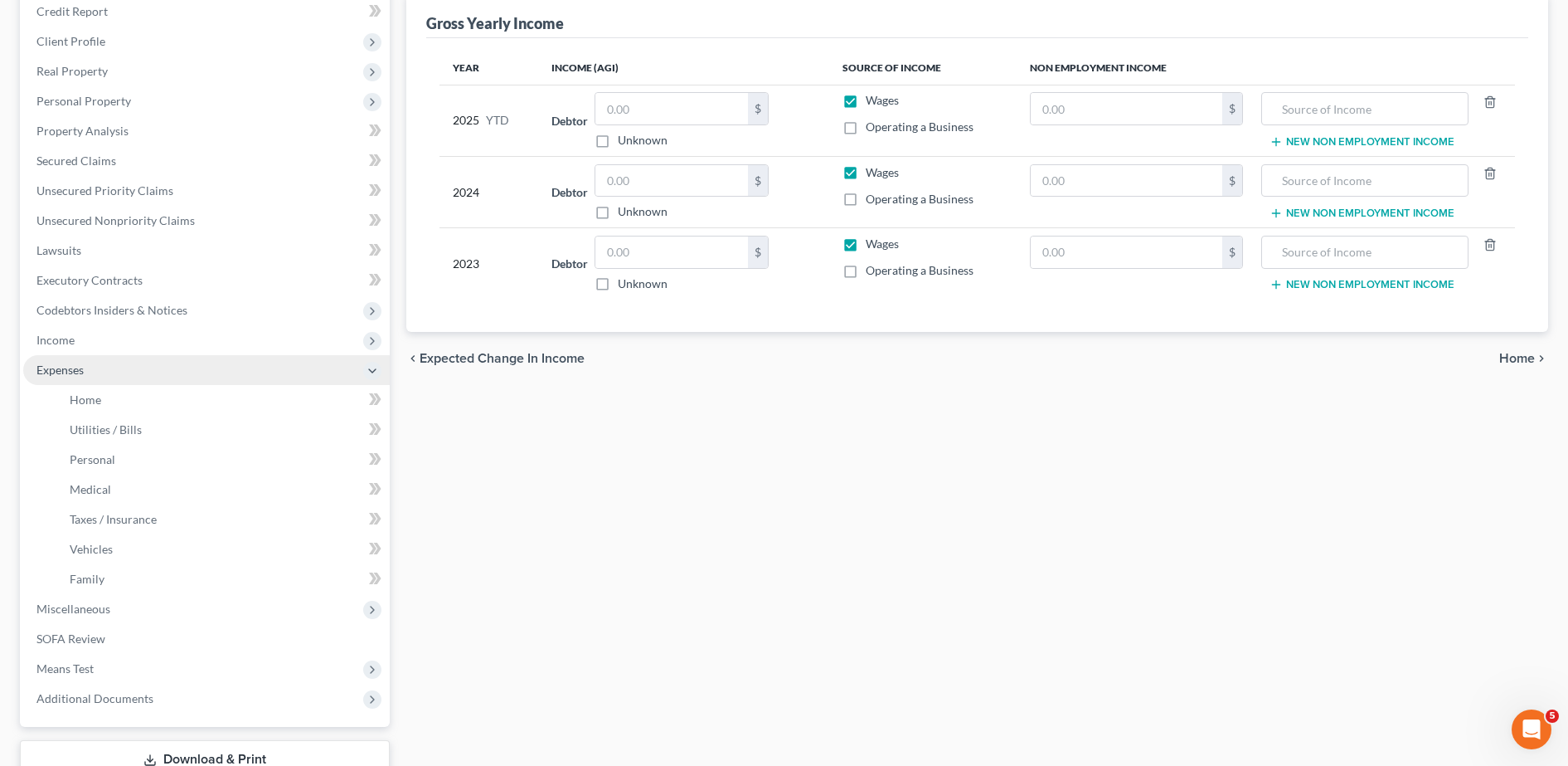
scroll to position [212, 0]
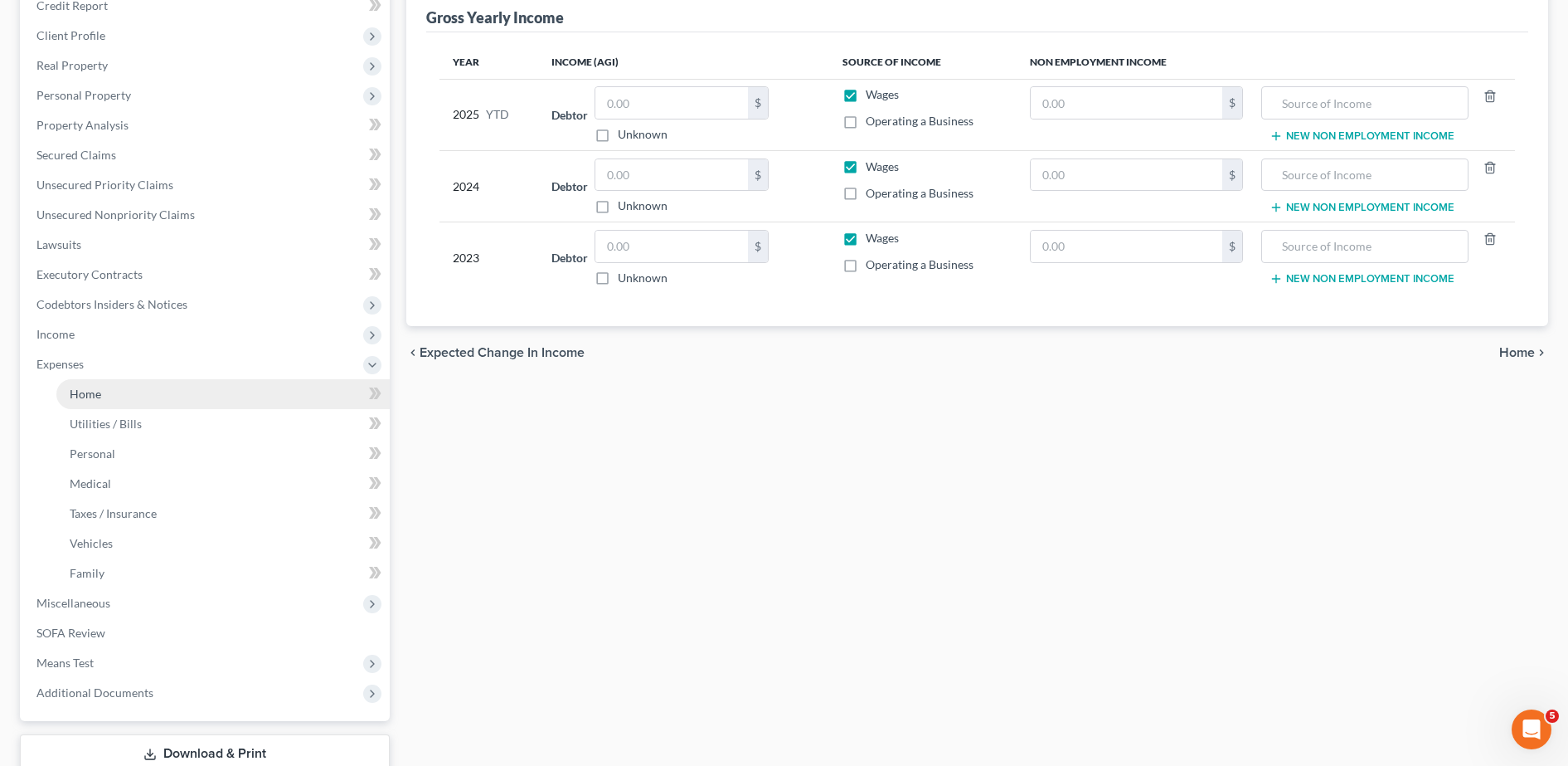
click at [148, 391] on link "Home" at bounding box center [223, 393] width 334 height 30
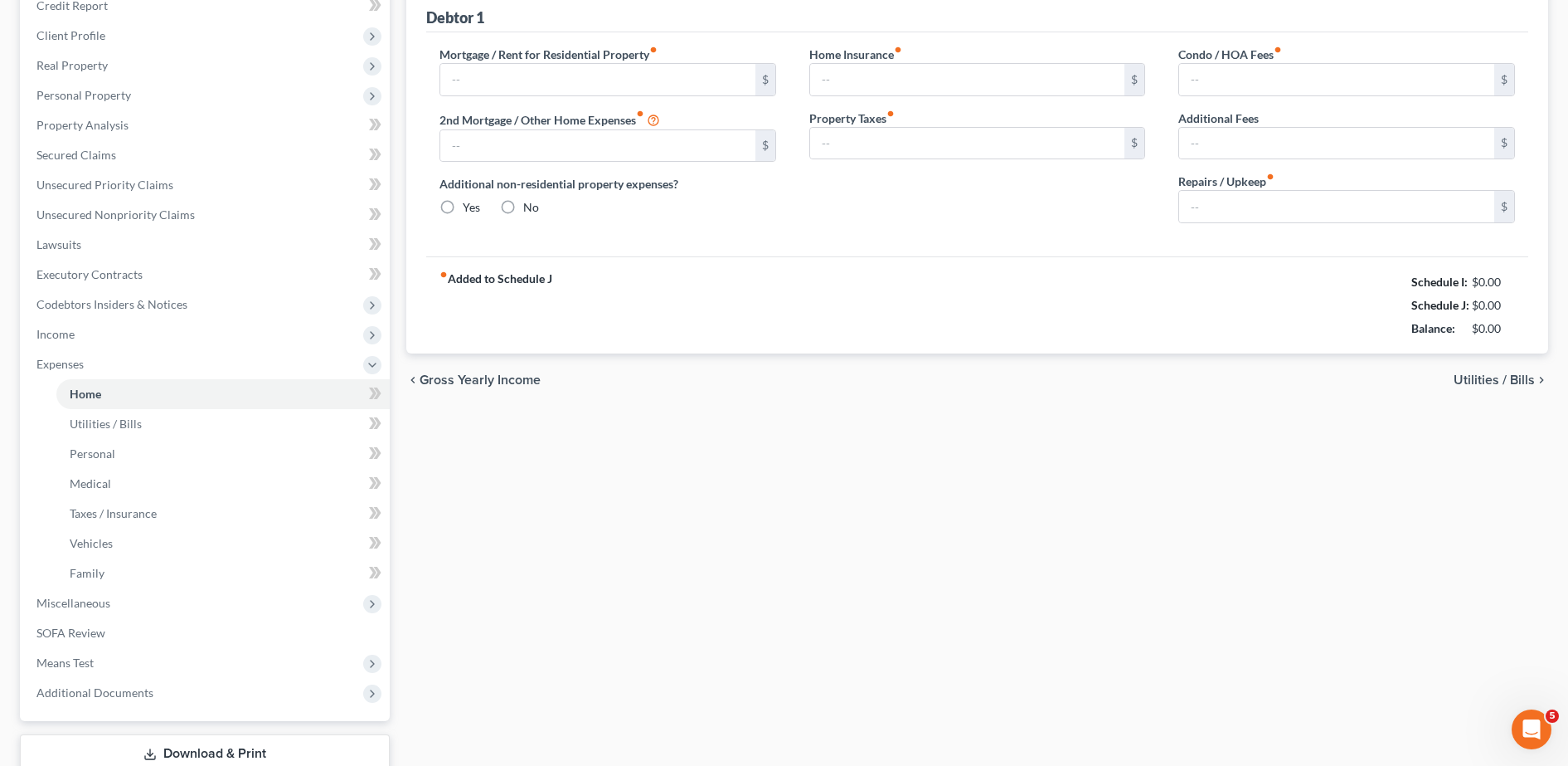
type input "0.00"
radio input "true"
type input "0.00"
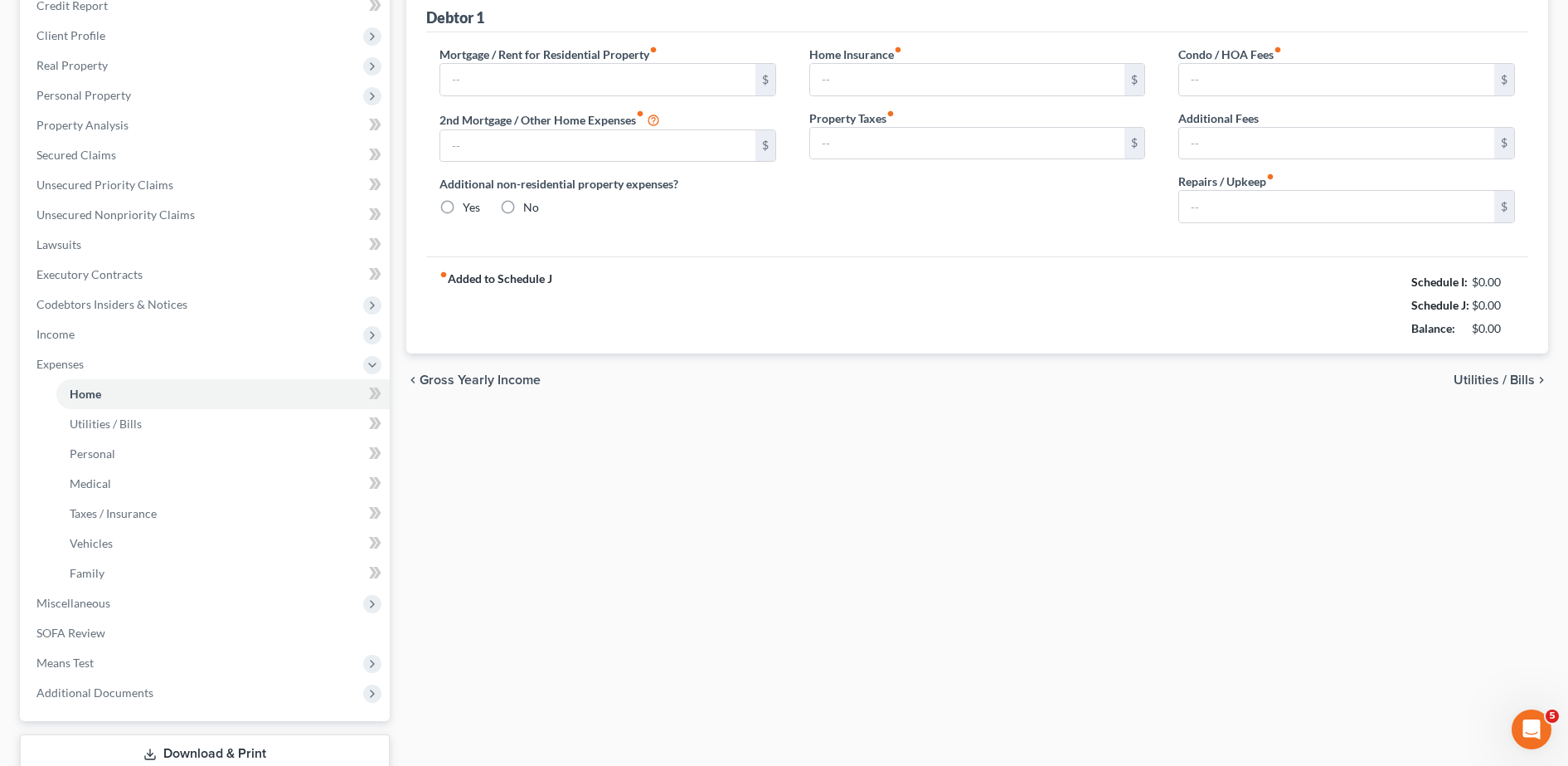
type input "0.00"
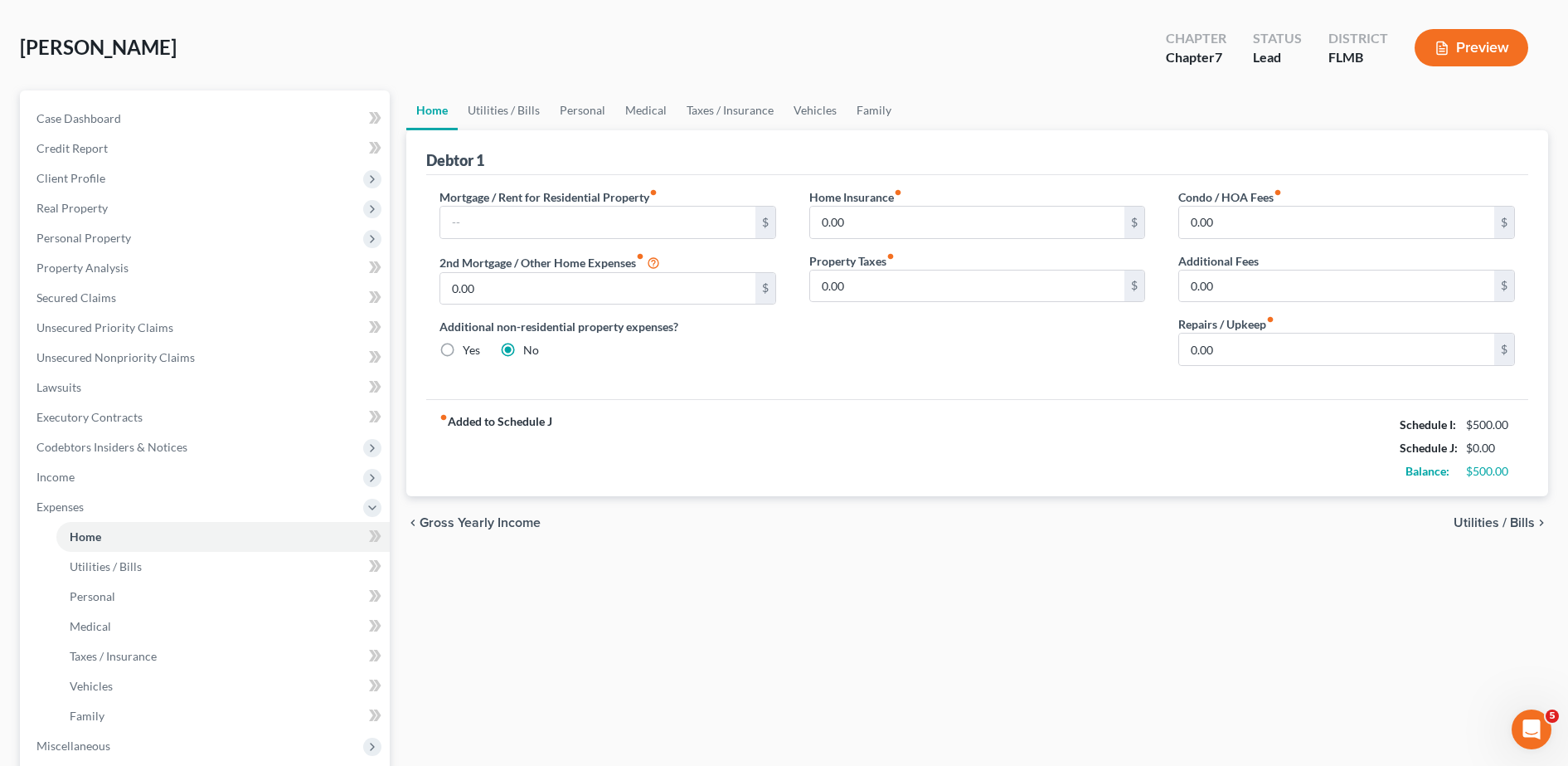
scroll to position [70, 0]
click at [495, 226] on input "text" at bounding box center [598, 221] width 315 height 31
click at [502, 164] on div "Debtor 1" at bounding box center [978, 152] width 1103 height 45
click at [500, 216] on input "text" at bounding box center [598, 221] width 315 height 31
type input "1,274.00"
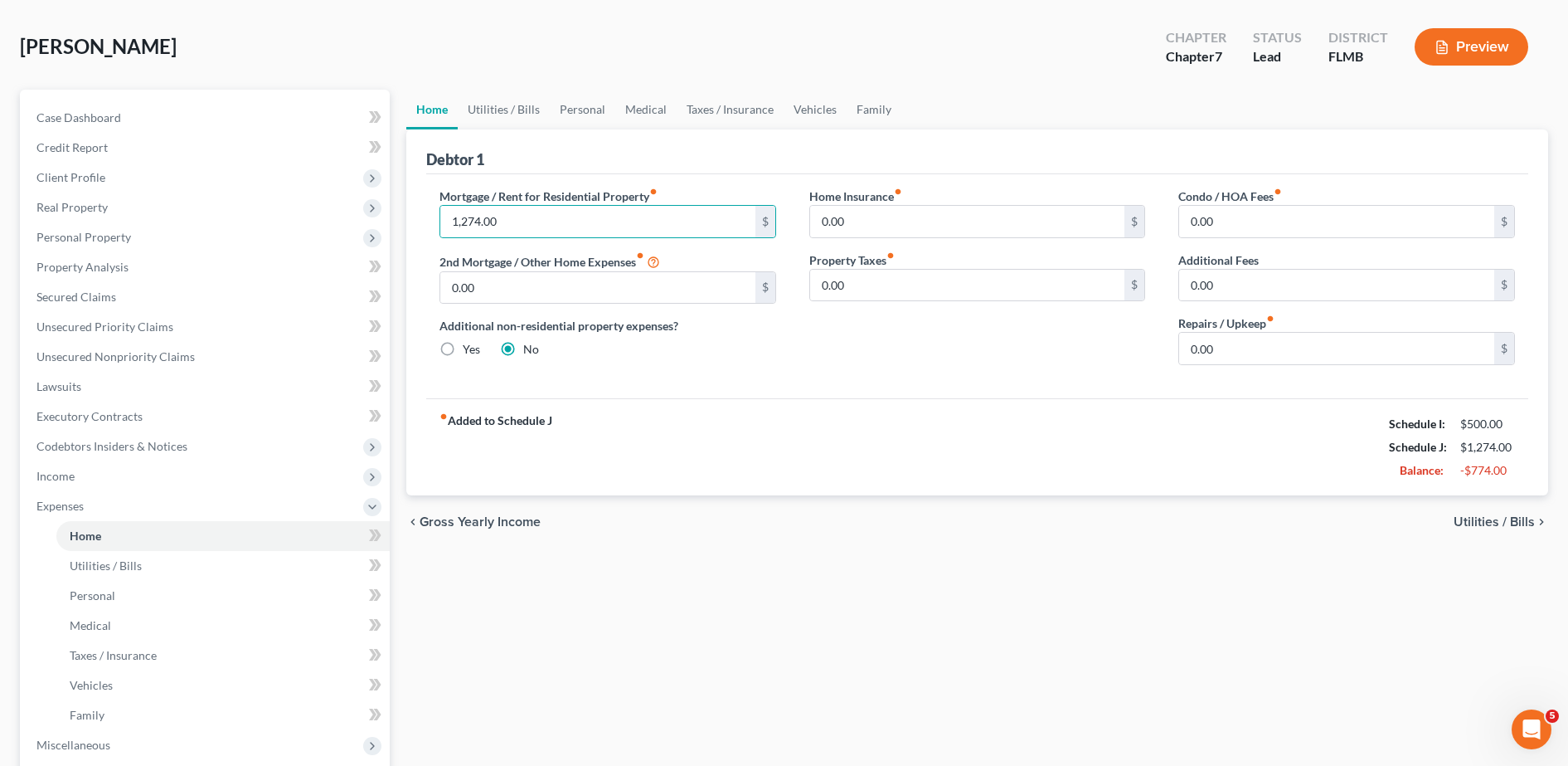
click at [573, 175] on div "Mortgage / Rent for Residential Property fiber_manual_record 1,274.00 $ 2nd Mor…" at bounding box center [978, 286] width 1103 height 224
click at [535, 215] on input "1,274.00" at bounding box center [598, 221] width 315 height 31
click at [666, 336] on div "Additional non-residential property expenses? Yes No" at bounding box center [608, 337] width 337 height 41
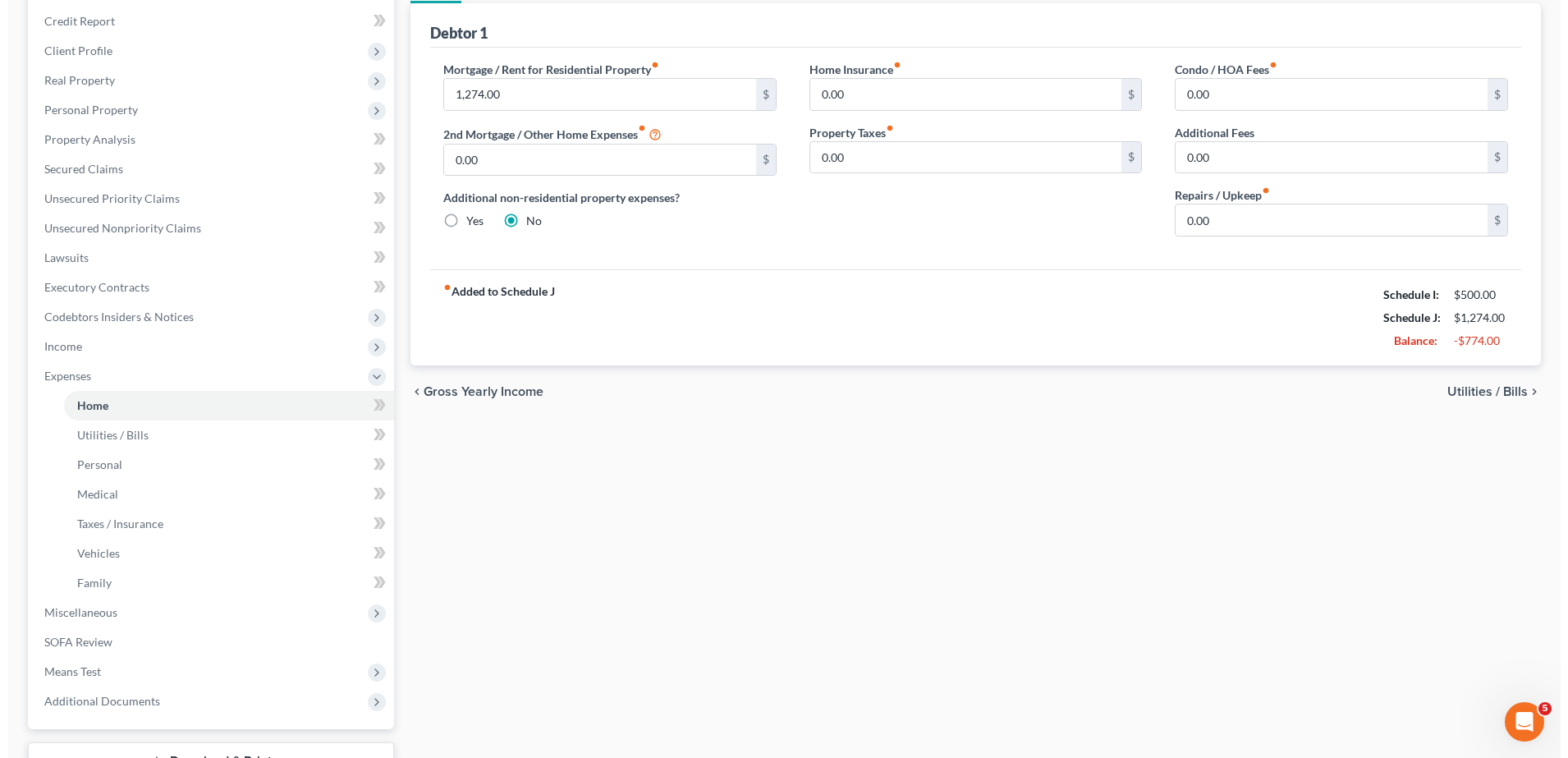
scroll to position [195, 0]
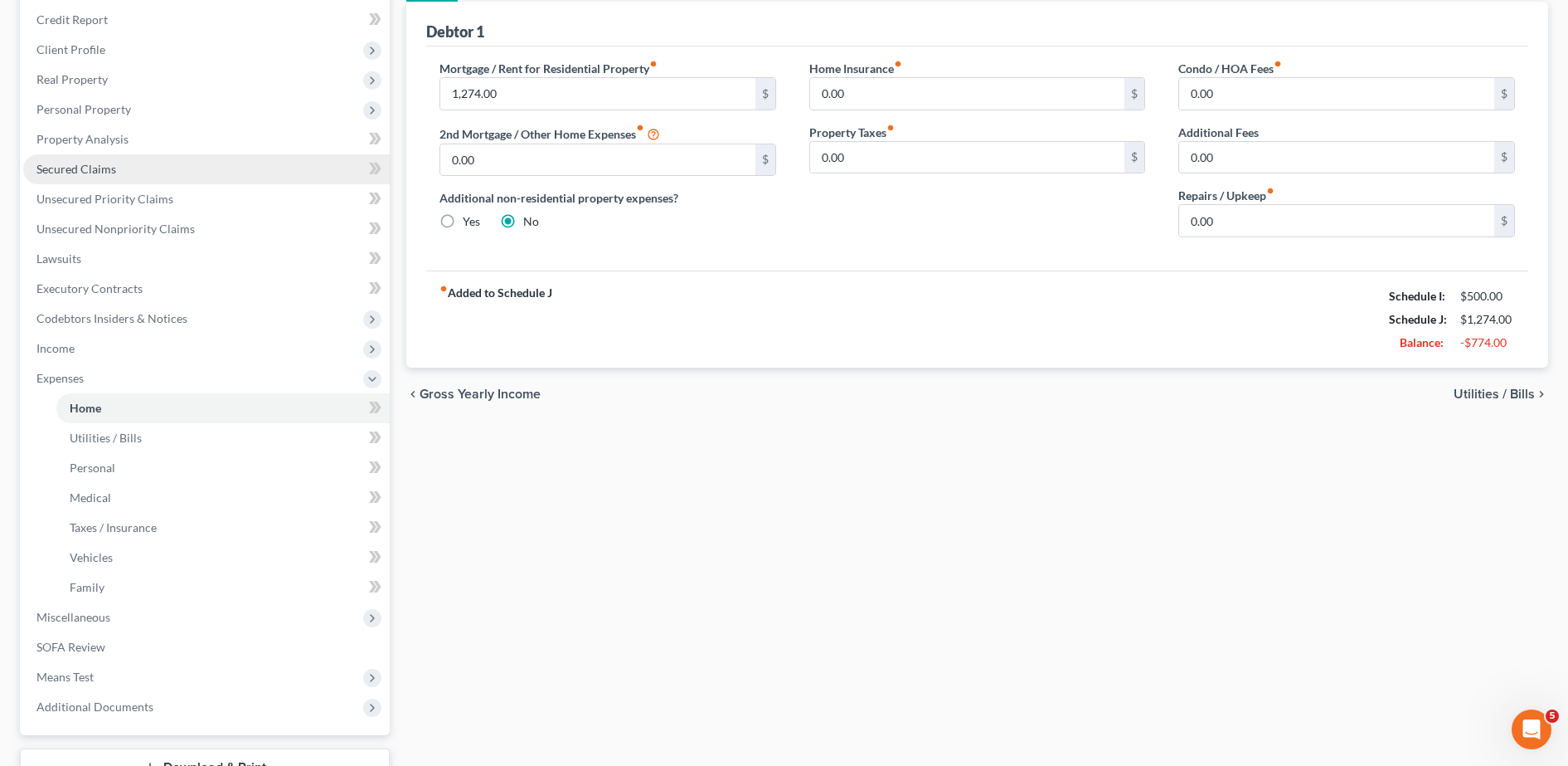
click at [129, 158] on link "Secured Claims" at bounding box center [206, 169] width 366 height 30
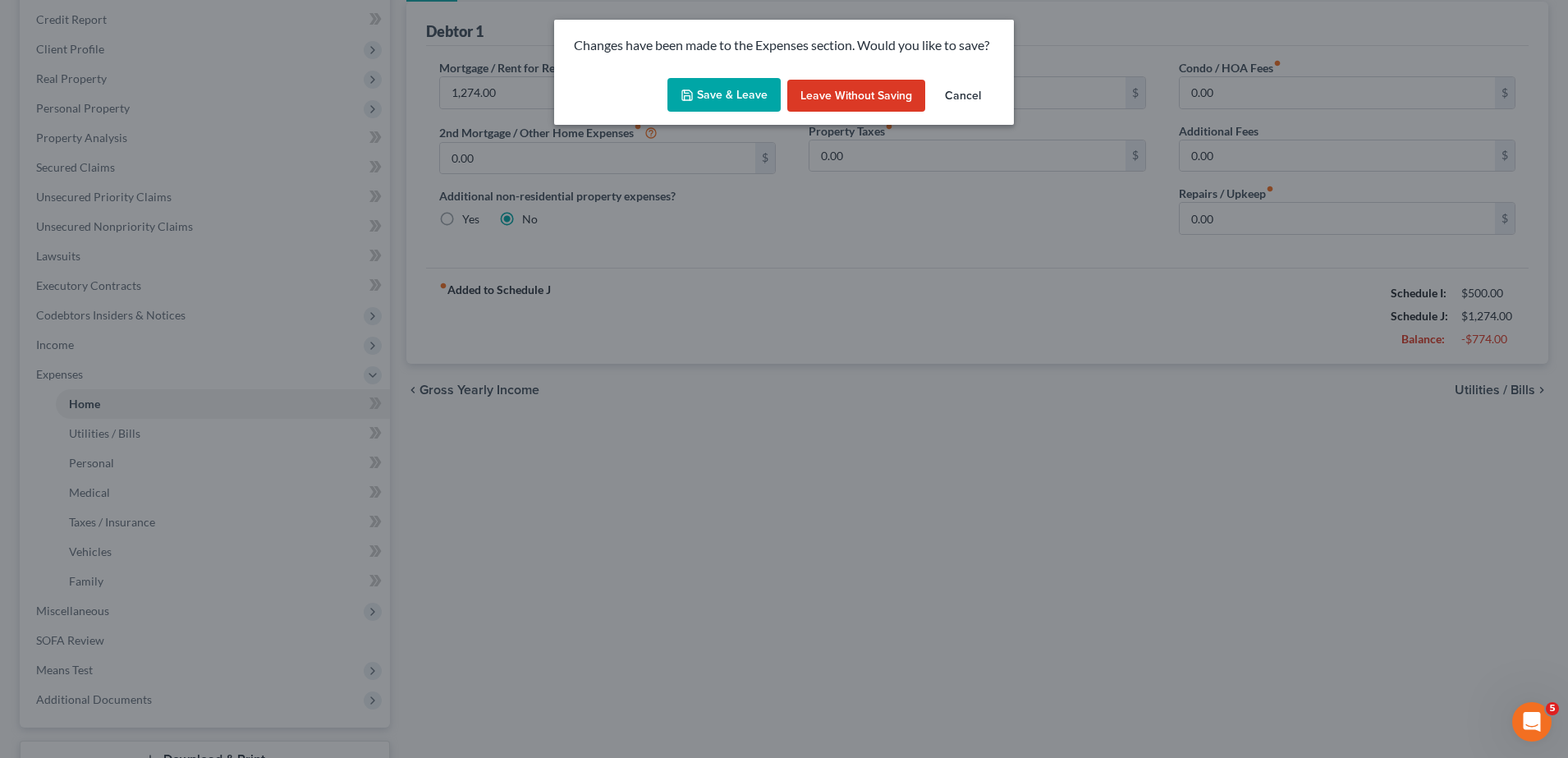
click at [743, 92] on button "Save & Leave" at bounding box center [724, 95] width 113 height 35
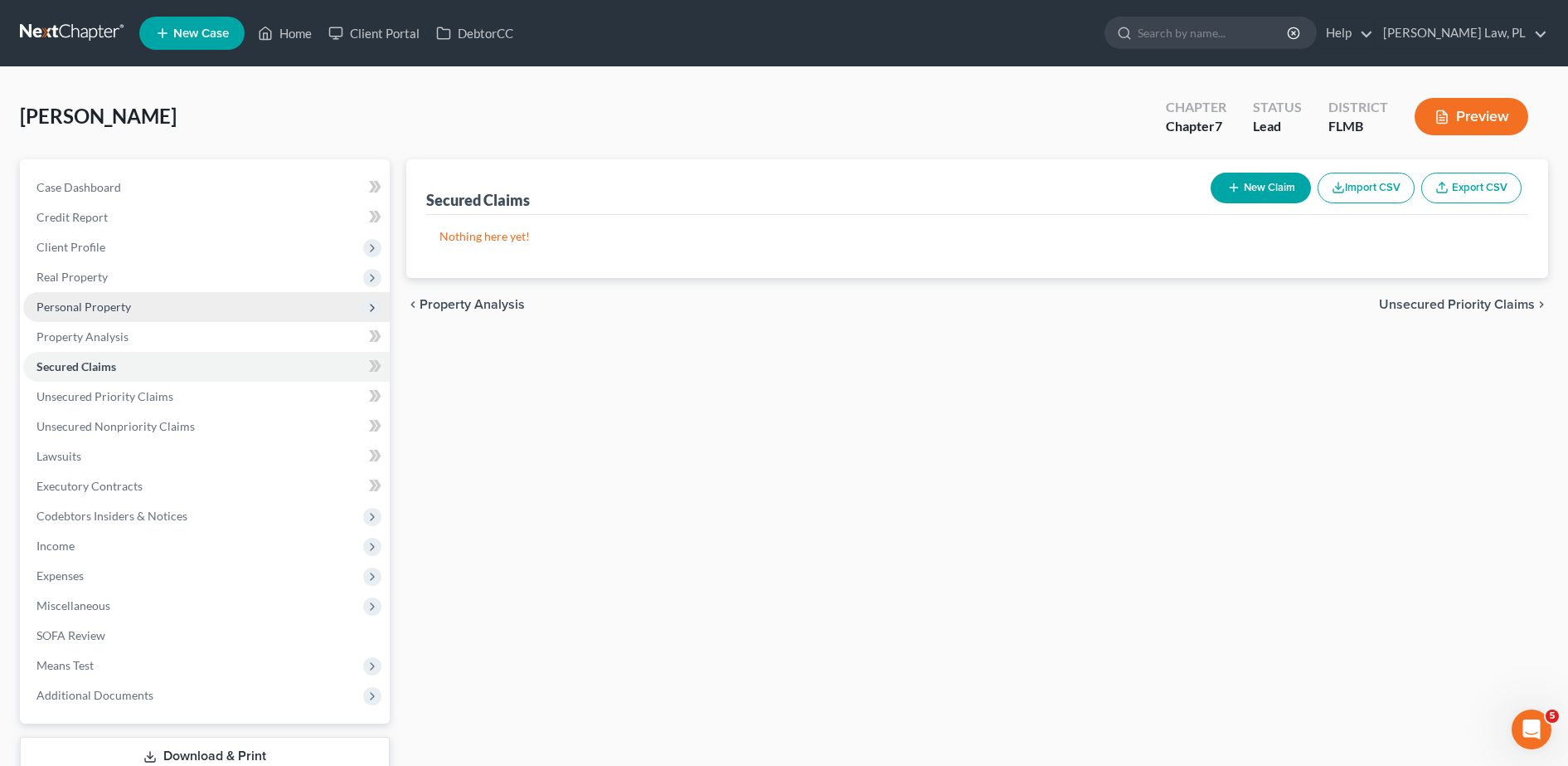
click at [156, 319] on span "Personal Property" at bounding box center [206, 306] width 366 height 30
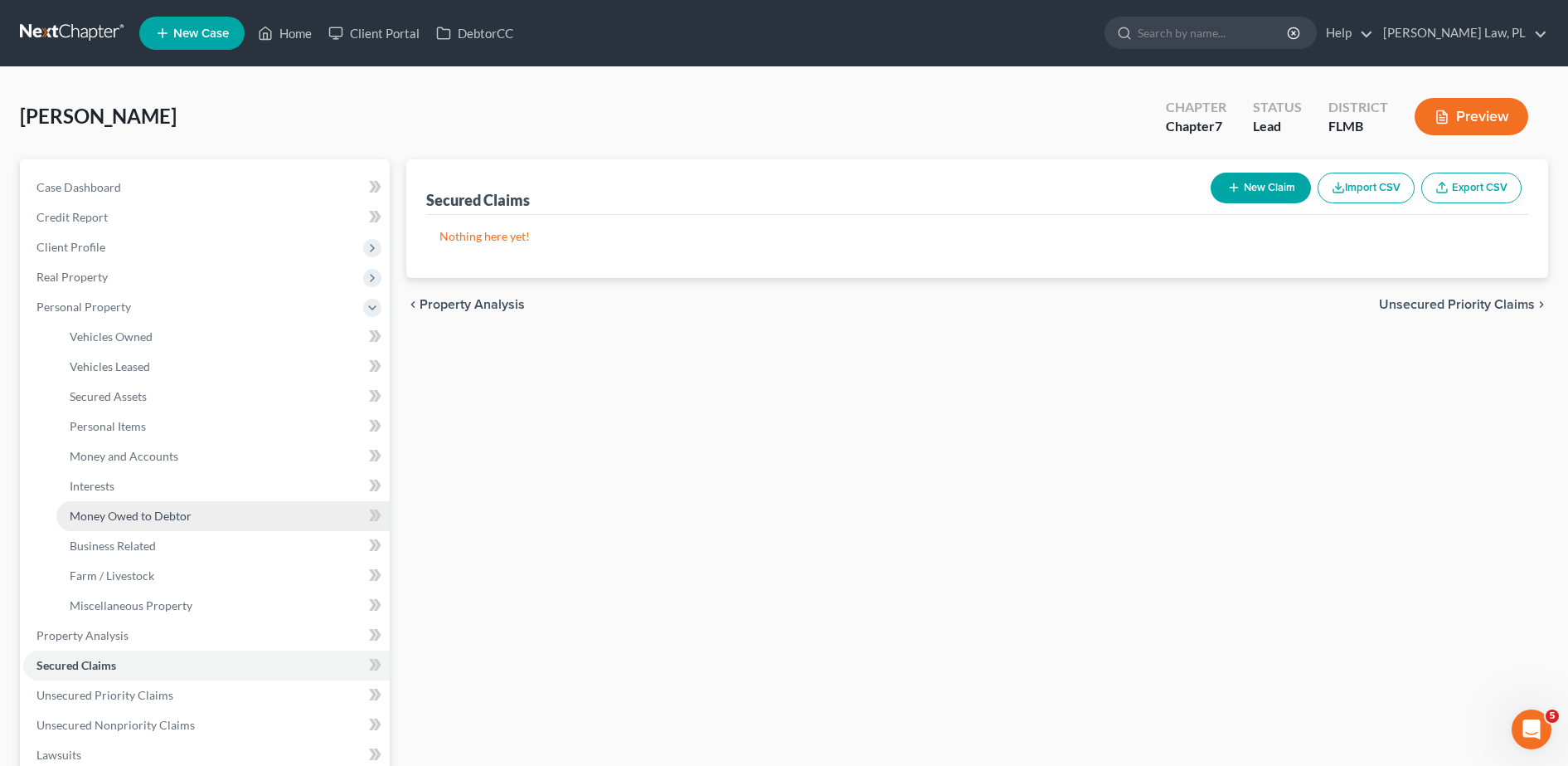
click at [167, 518] on span "Money Owed to Debtor" at bounding box center [131, 515] width 122 height 14
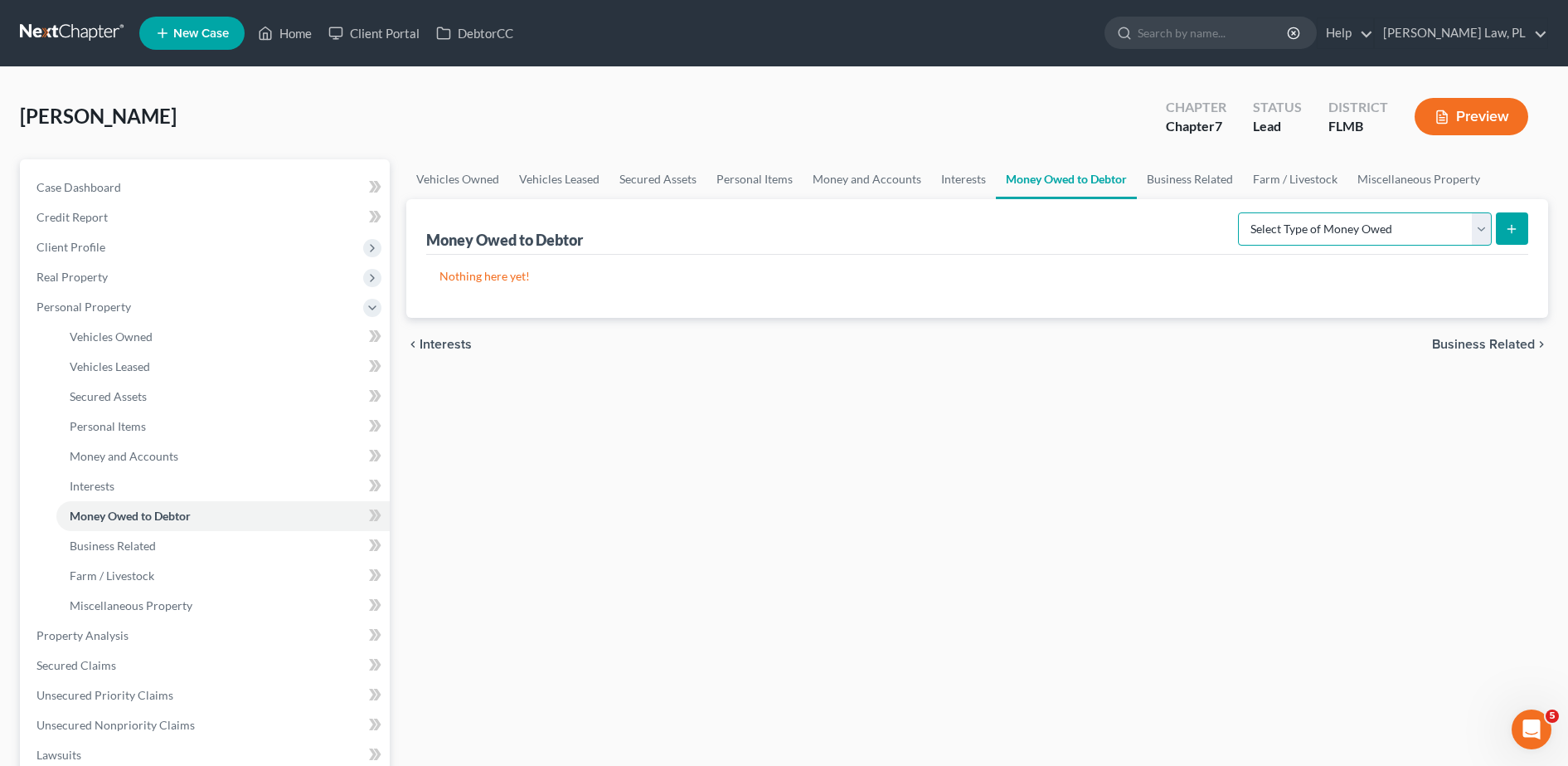
click at [1344, 217] on select "Select Type of Money Owed Accounts Receivable Alimony Child Support Claims Agai…" at bounding box center [1365, 229] width 254 height 33
select select "other_contingent_and_unliquidated_claims"
click at [1241, 213] on select "Select Type of Money Owed Accounts Receivable Alimony Child Support Claims Agai…" at bounding box center [1365, 229] width 254 height 33
click at [1515, 233] on icon "submit" at bounding box center [1512, 229] width 13 height 13
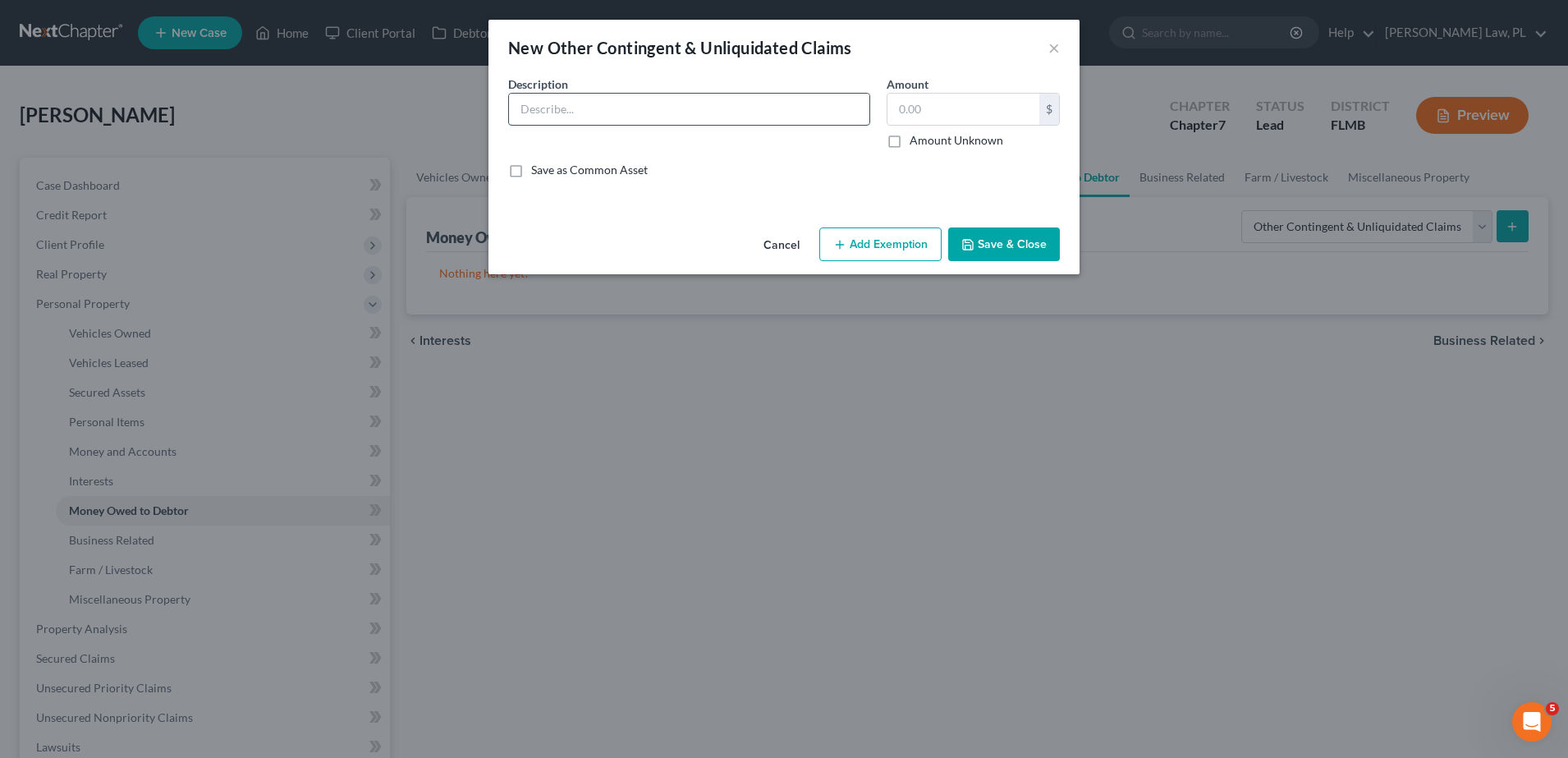
click at [585, 104] on input "text" at bounding box center [689, 109] width 361 height 31
type input "roomates one pays 700 one pays 600"
click at [958, 114] on input "text" at bounding box center [963, 109] width 152 height 31
type input "1,300.00"
click at [1015, 235] on button "Save & Close" at bounding box center [1003, 244] width 111 height 35
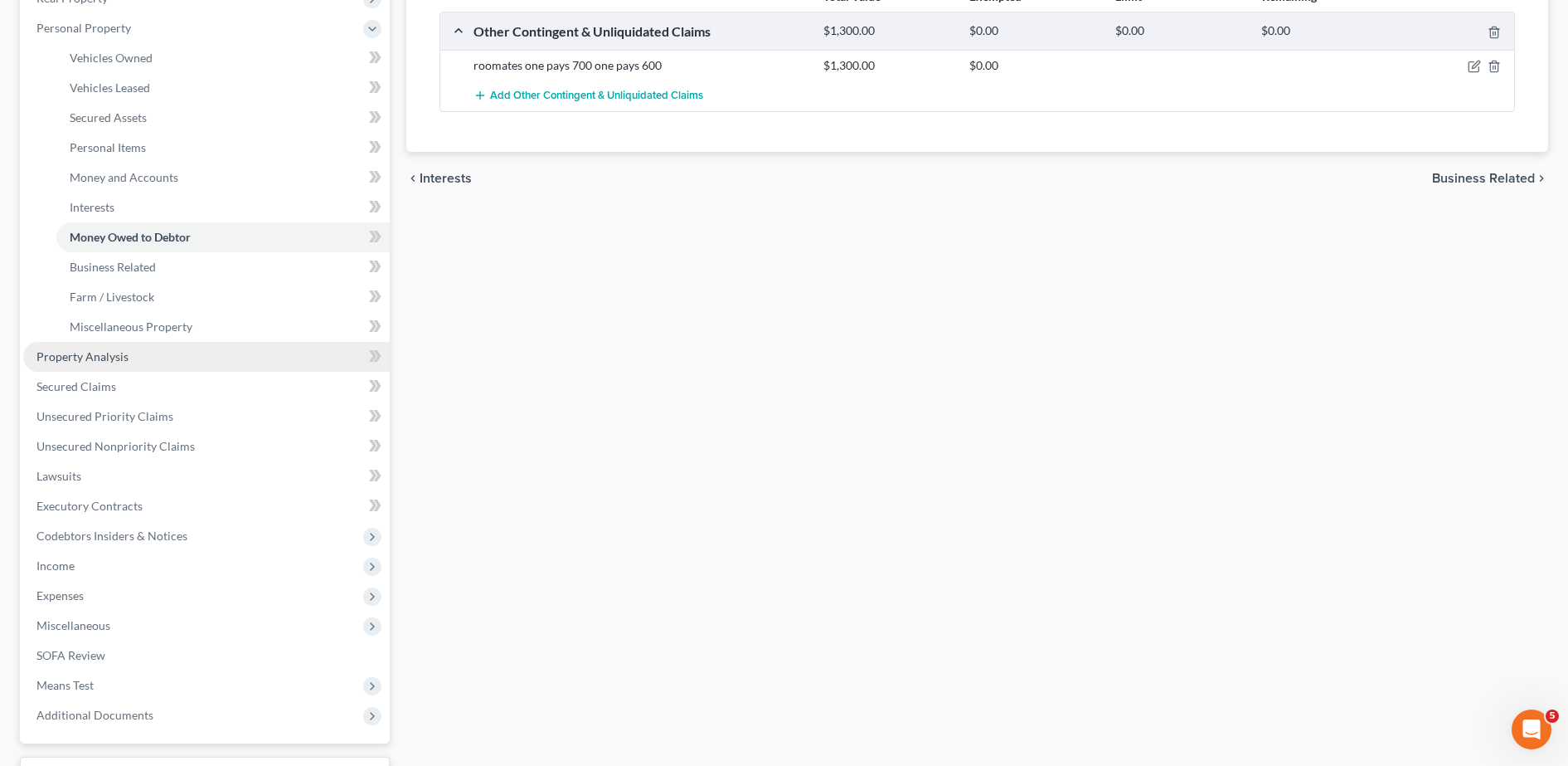
click at [134, 362] on link "Property Analysis" at bounding box center [206, 356] width 366 height 30
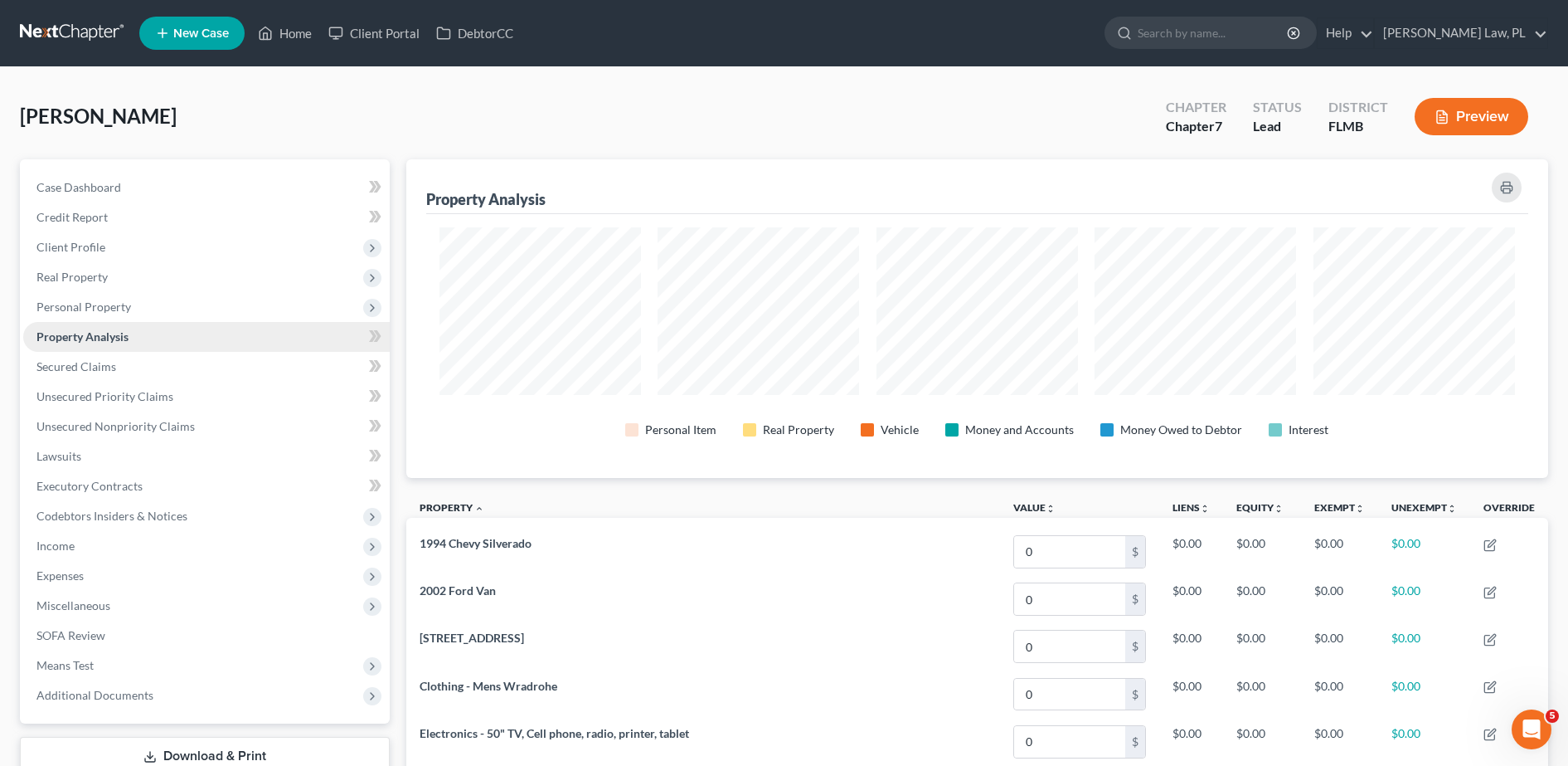
scroll to position [319, 1143]
click at [108, 428] on span "Unsecured Nonpriority Claims" at bounding box center [115, 425] width 158 height 14
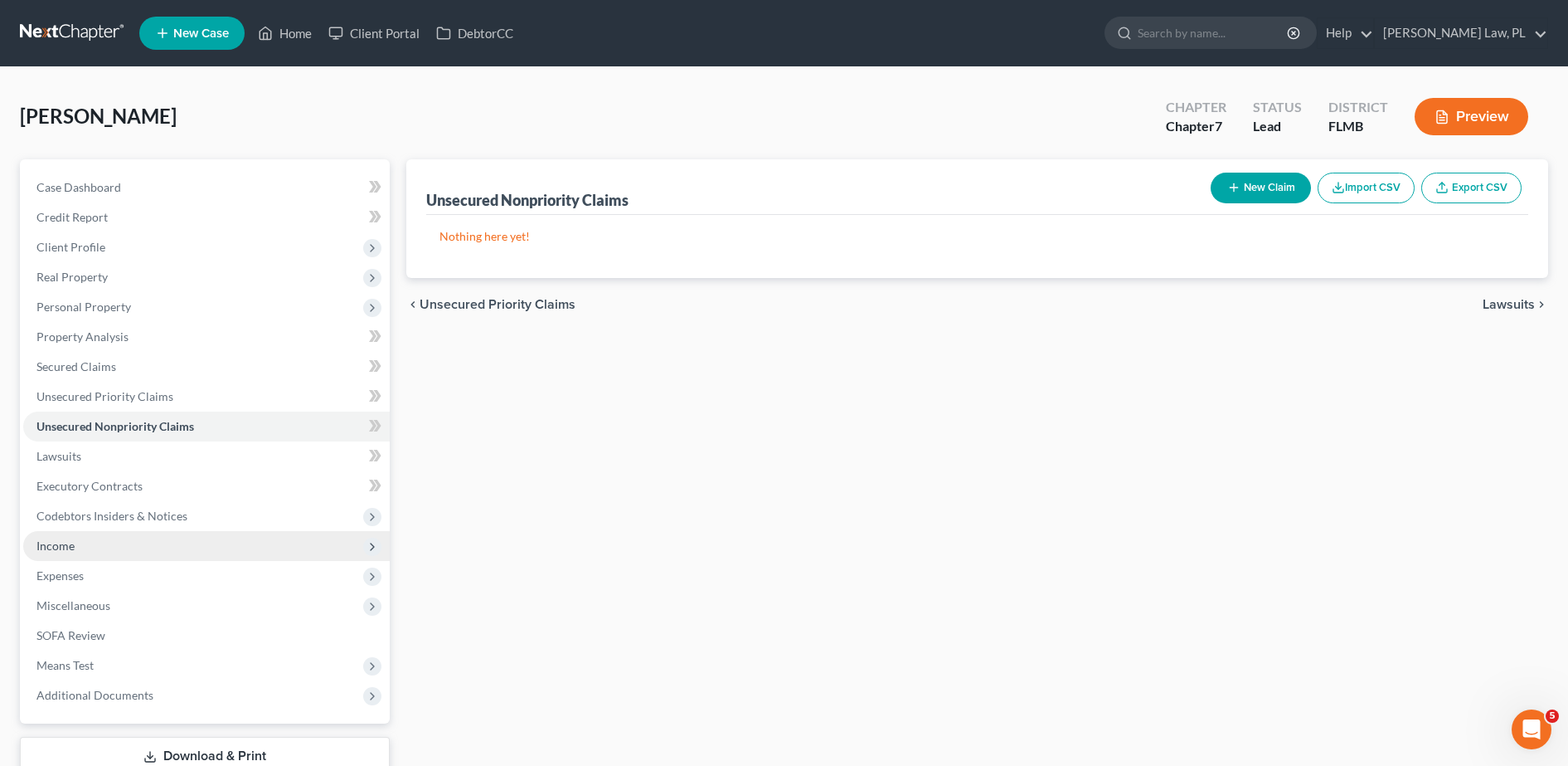
click at [117, 553] on span "Income" at bounding box center [206, 545] width 366 height 30
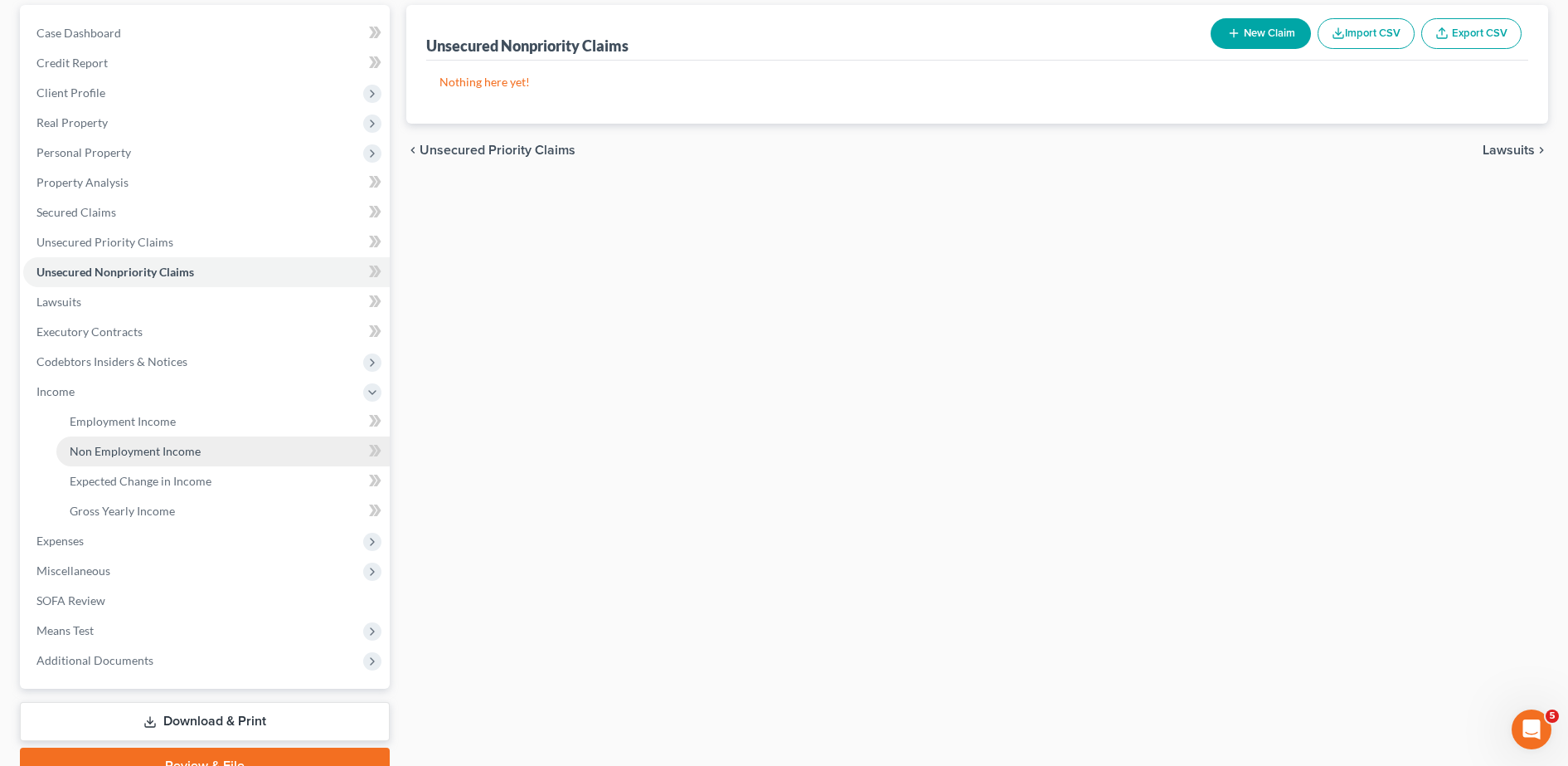
scroll to position [161, 0]
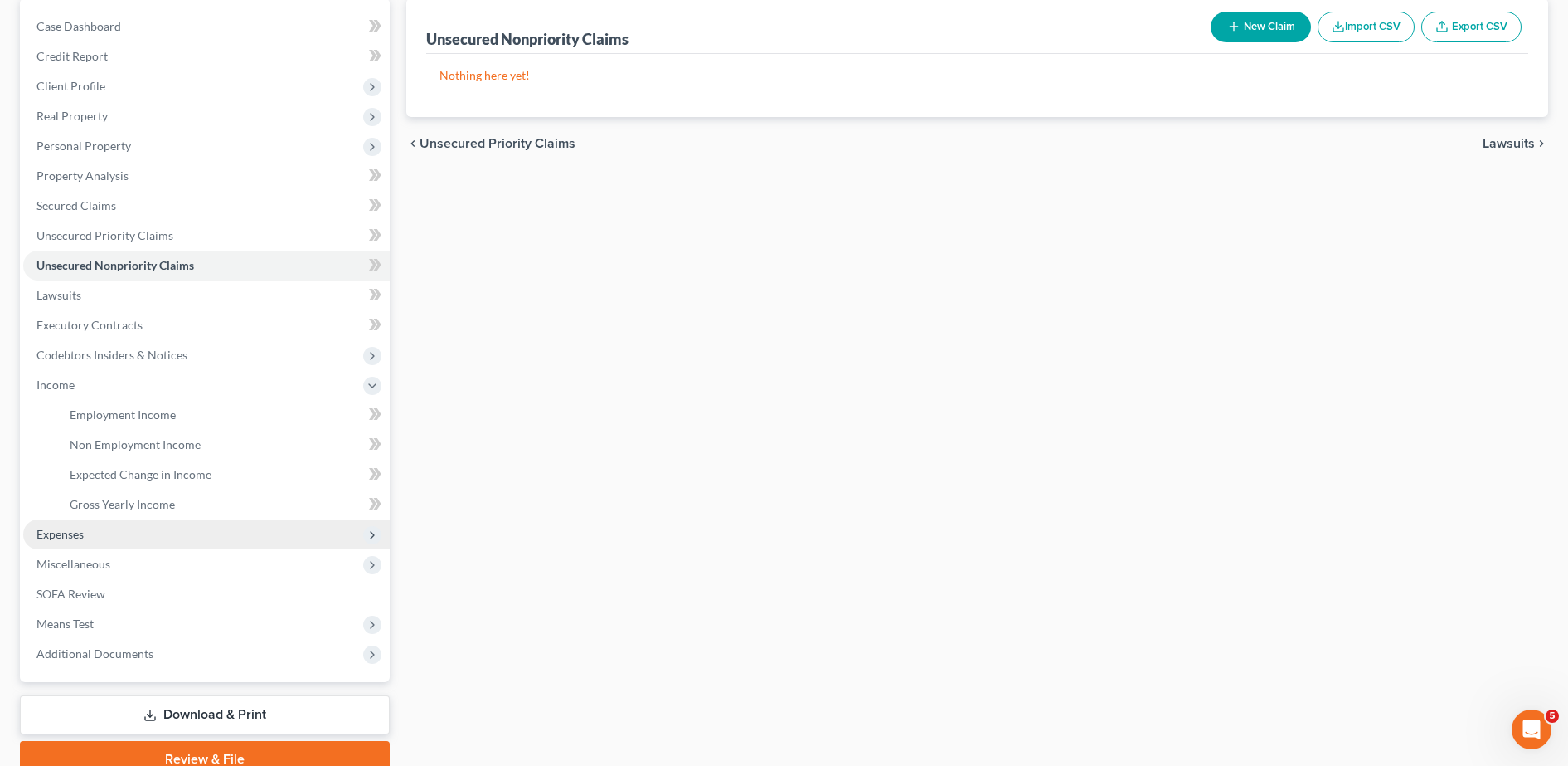
click at [85, 537] on span "Expenses" at bounding box center [206, 533] width 366 height 30
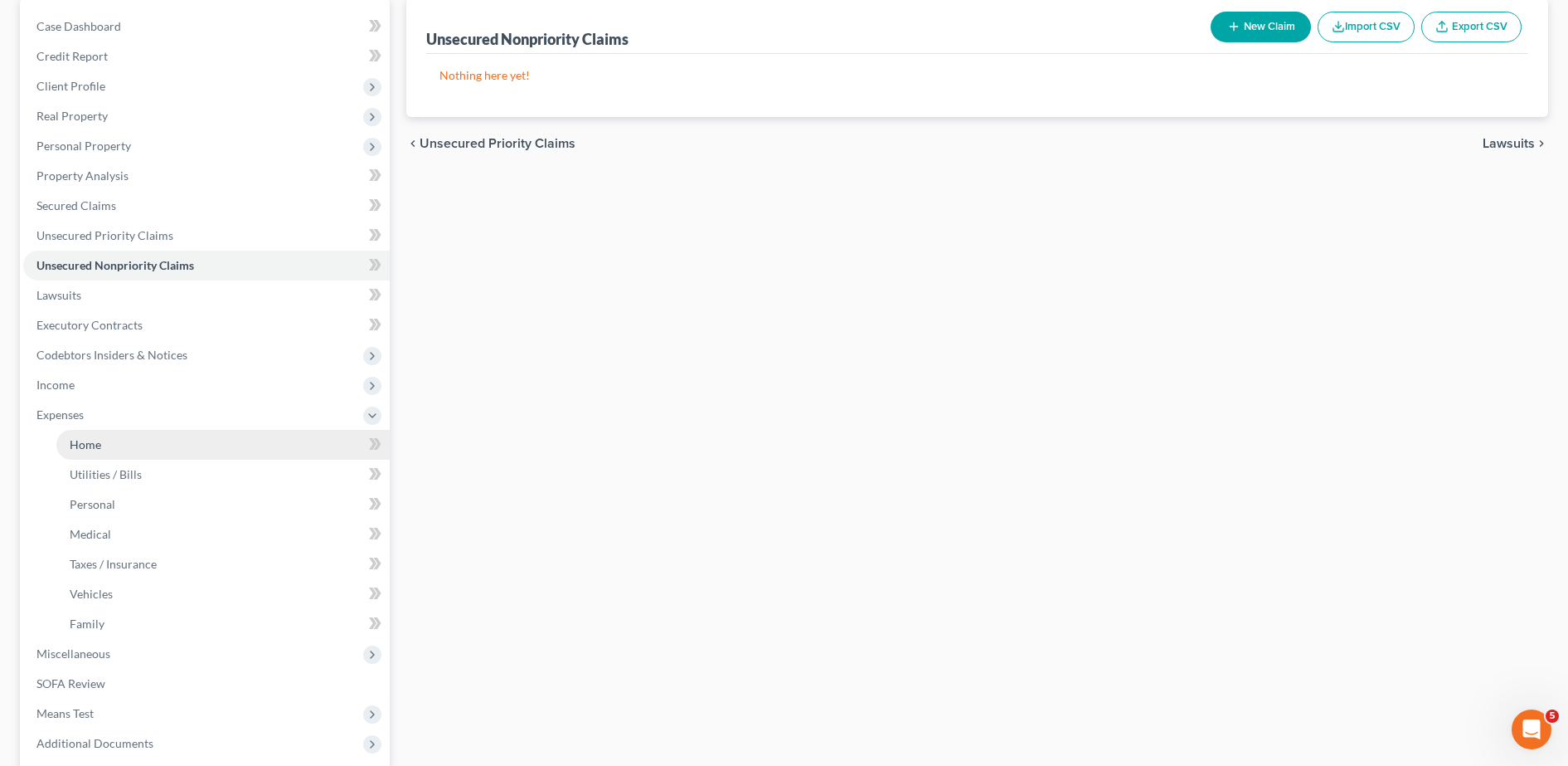
click at [134, 454] on link "Home" at bounding box center [223, 444] width 334 height 30
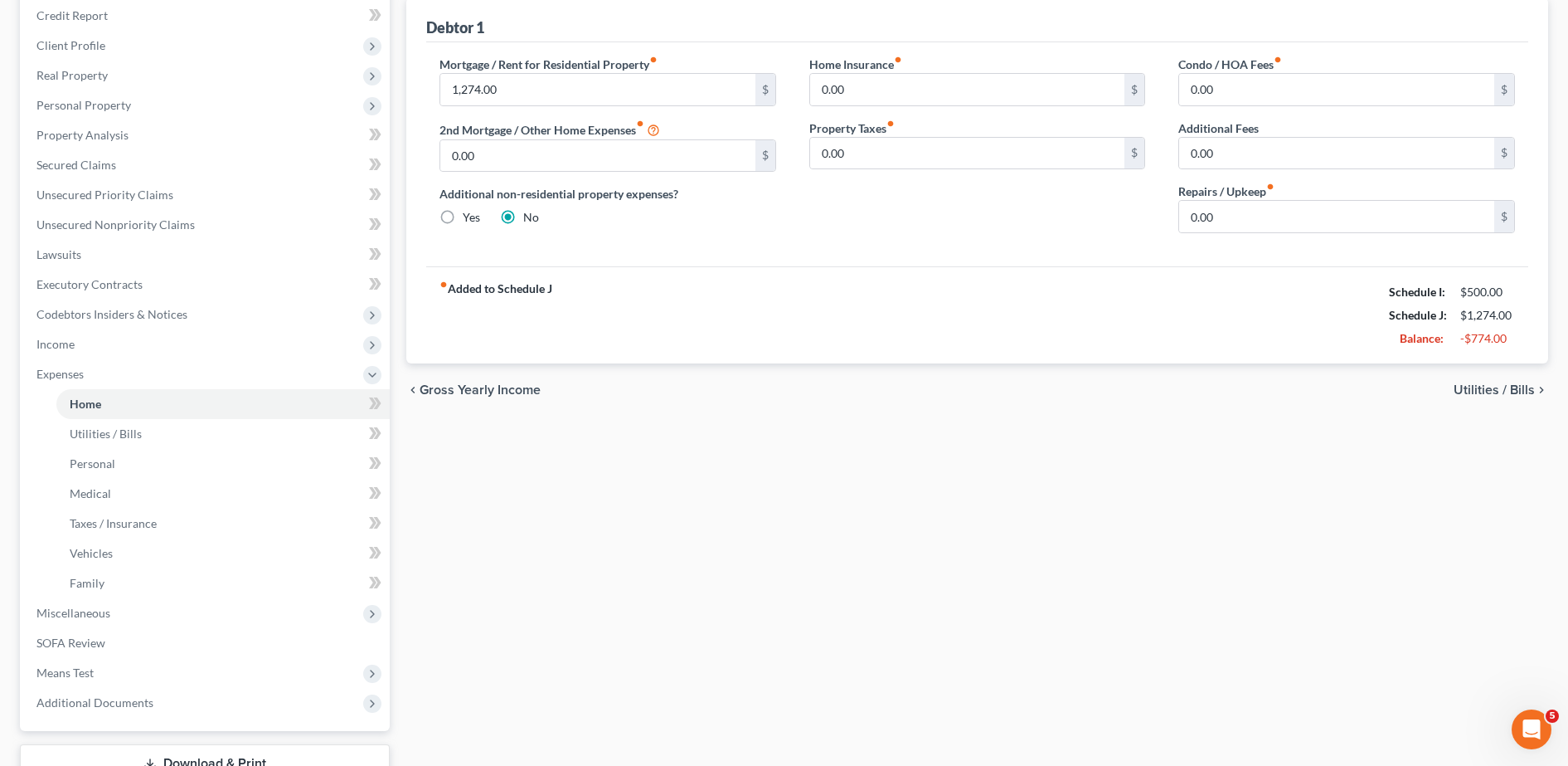
scroll to position [202, 0]
click at [96, 444] on link "Utilities / Bills" at bounding box center [223, 432] width 334 height 30
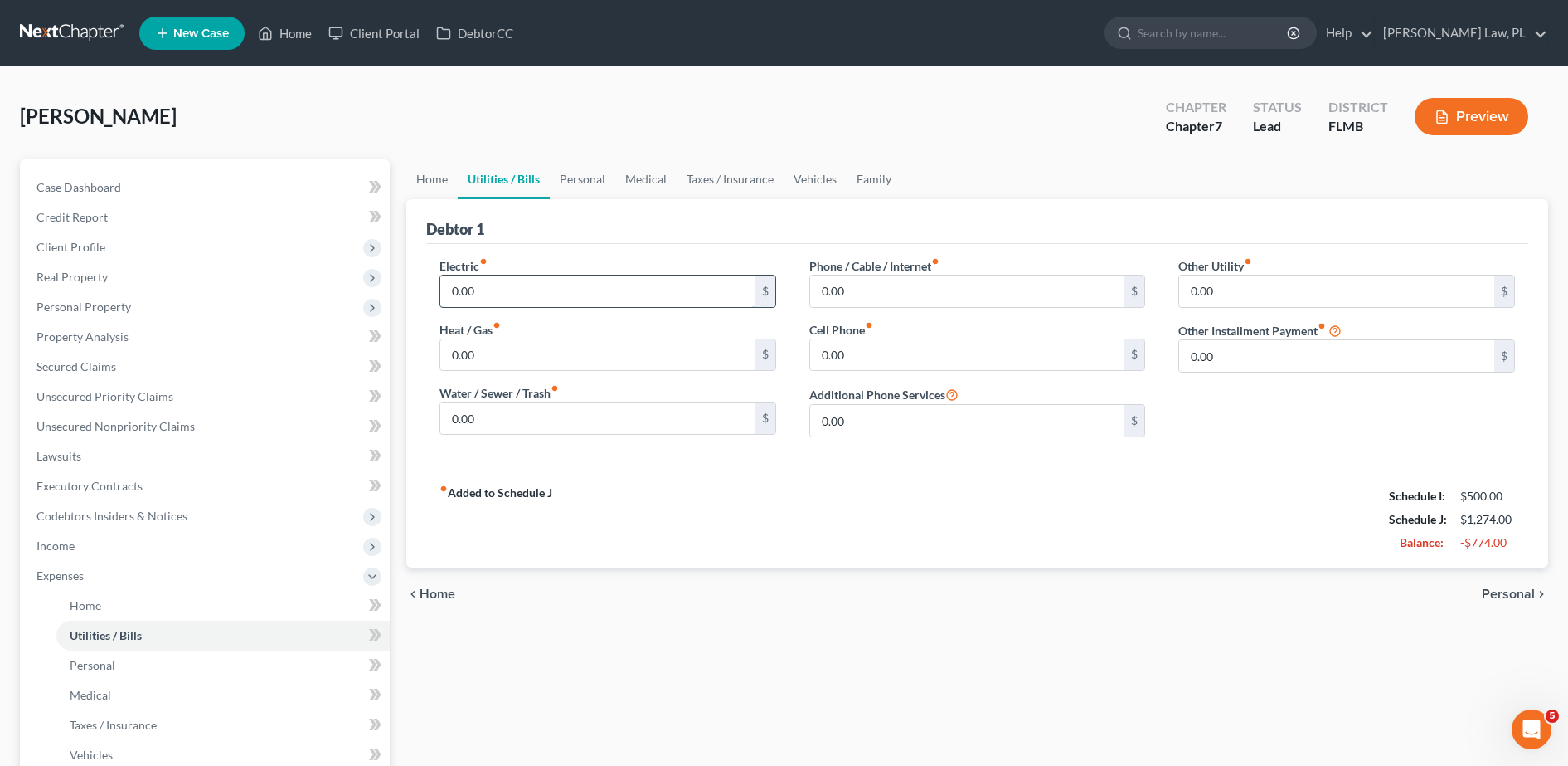
click at [512, 286] on input "0.00" at bounding box center [598, 291] width 315 height 31
type input "200.00"
click at [504, 427] on input "0.00" at bounding box center [598, 418] width 315 height 31
type input "40.00"
click at [886, 289] on input "0.00" at bounding box center [967, 291] width 315 height 31
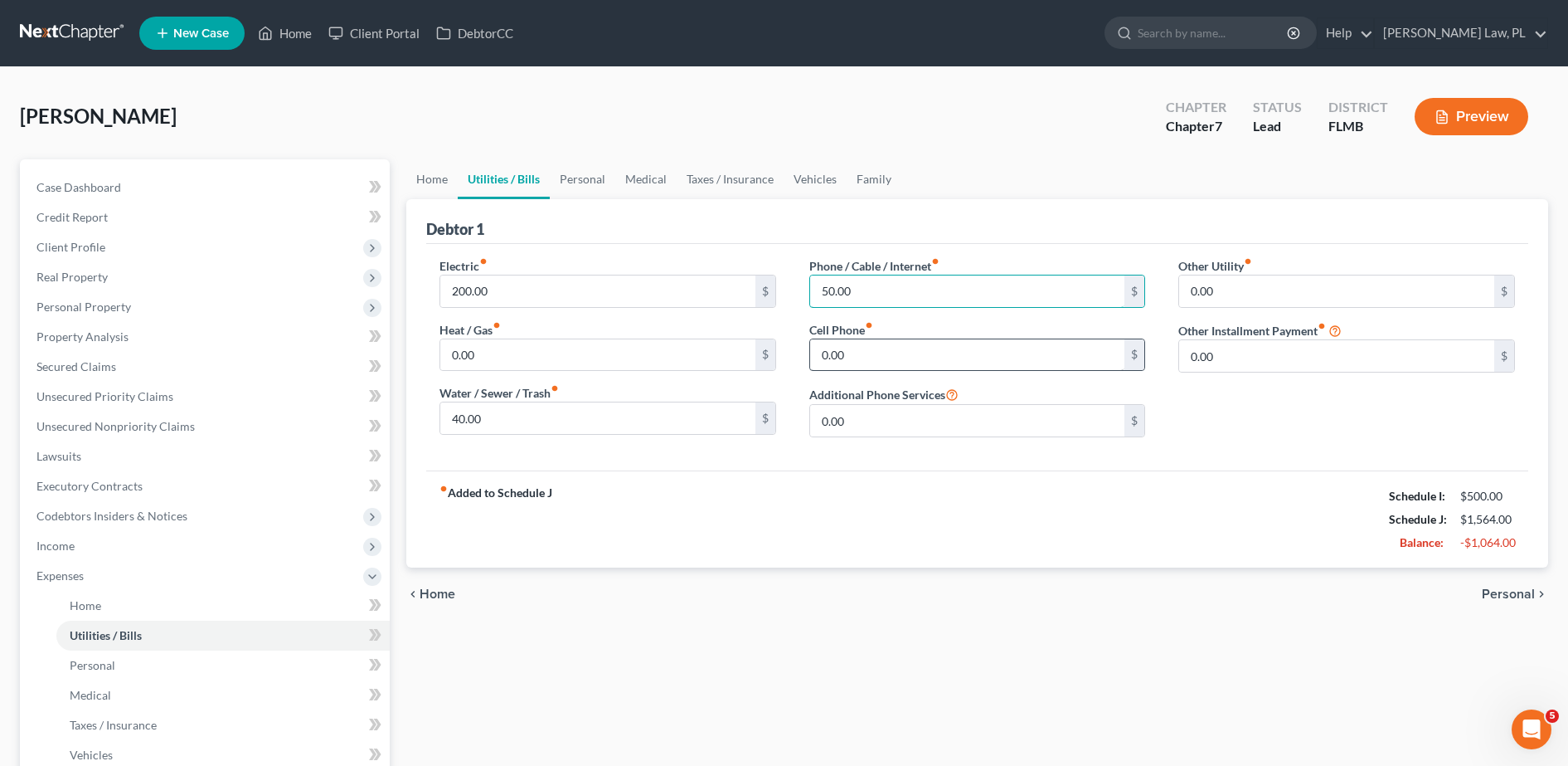
type input "50.00"
click at [886, 361] on input "0.00" at bounding box center [967, 355] width 315 height 31
type input "30.00"
click at [770, 581] on div "chevron_left Home Personal chevron_right" at bounding box center [977, 594] width 1142 height 53
click at [224, 607] on link "Home" at bounding box center [223, 605] width 334 height 30
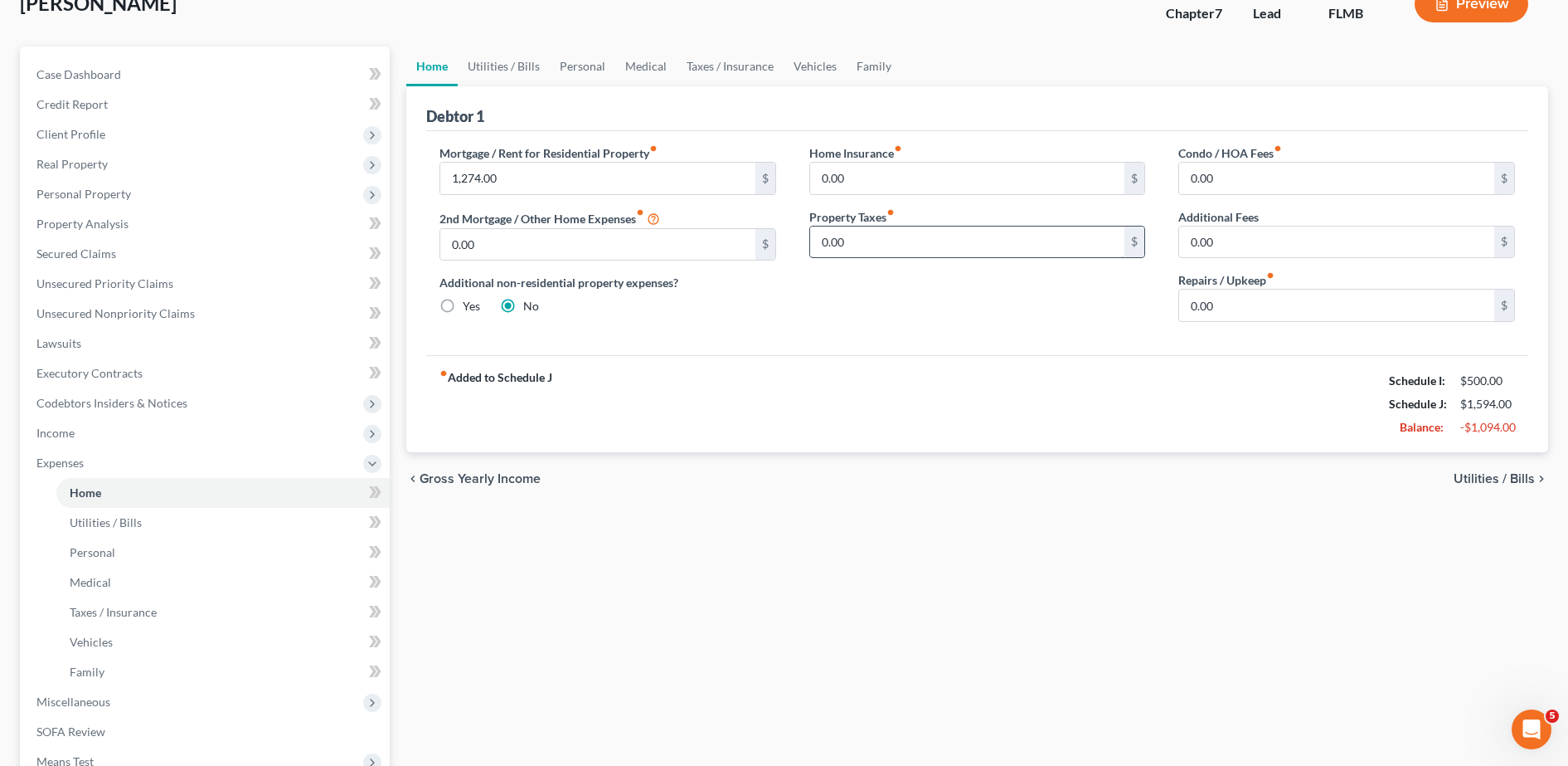
scroll to position [118, 0]
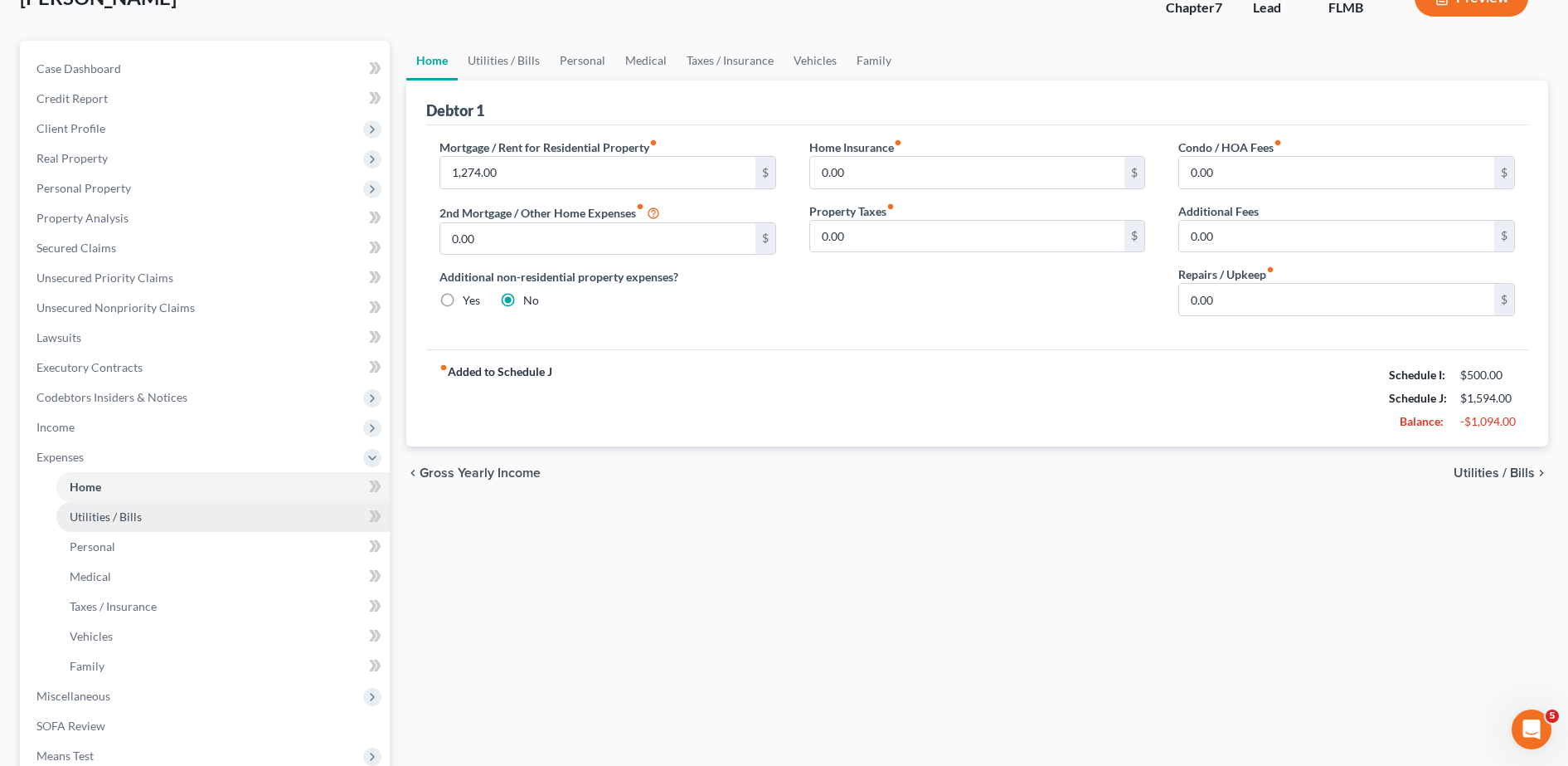
click at [190, 523] on link "Utilities / Bills" at bounding box center [223, 516] width 334 height 30
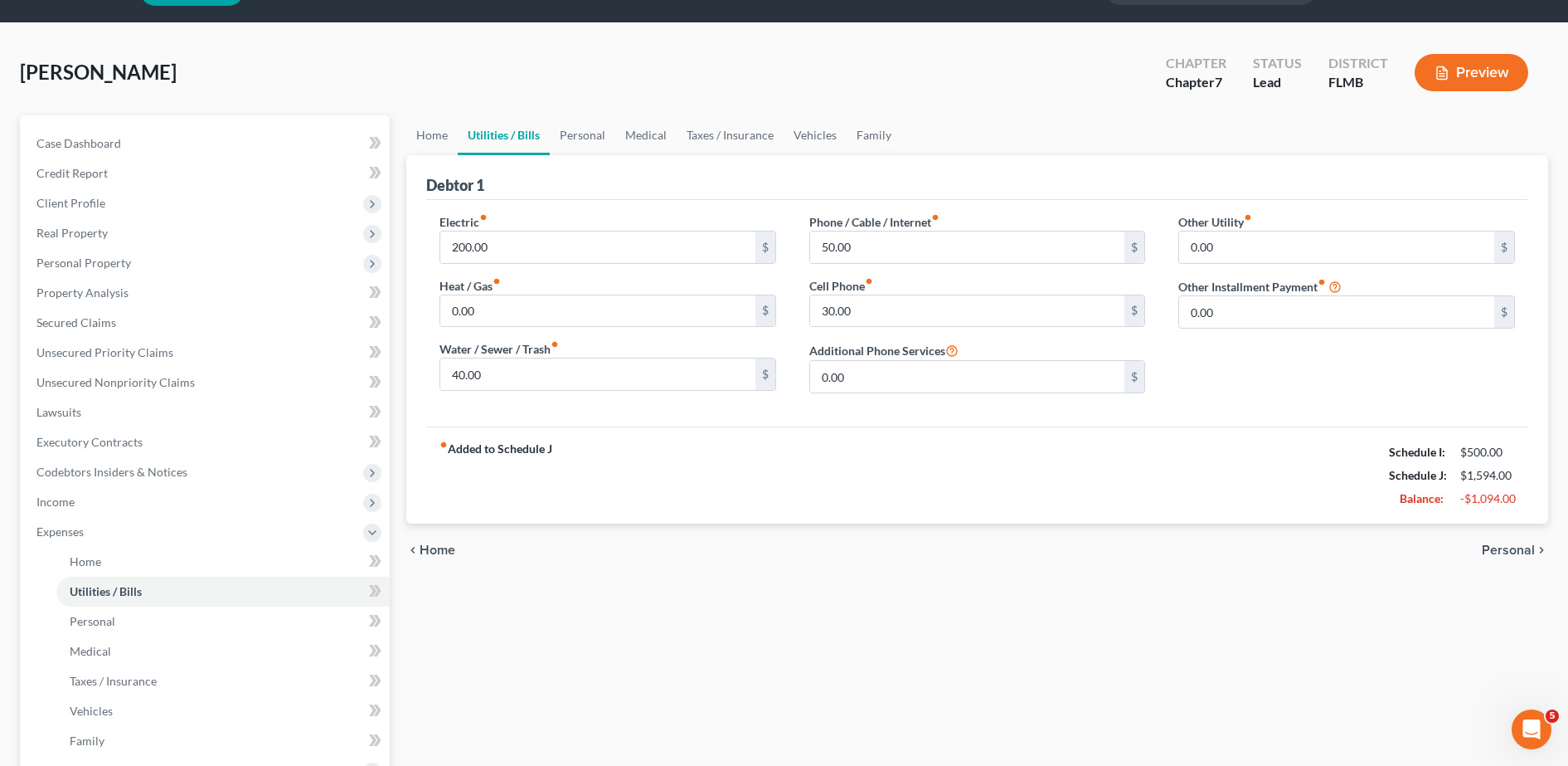
scroll to position [45, 0]
click at [121, 620] on link "Personal" at bounding box center [223, 620] width 334 height 30
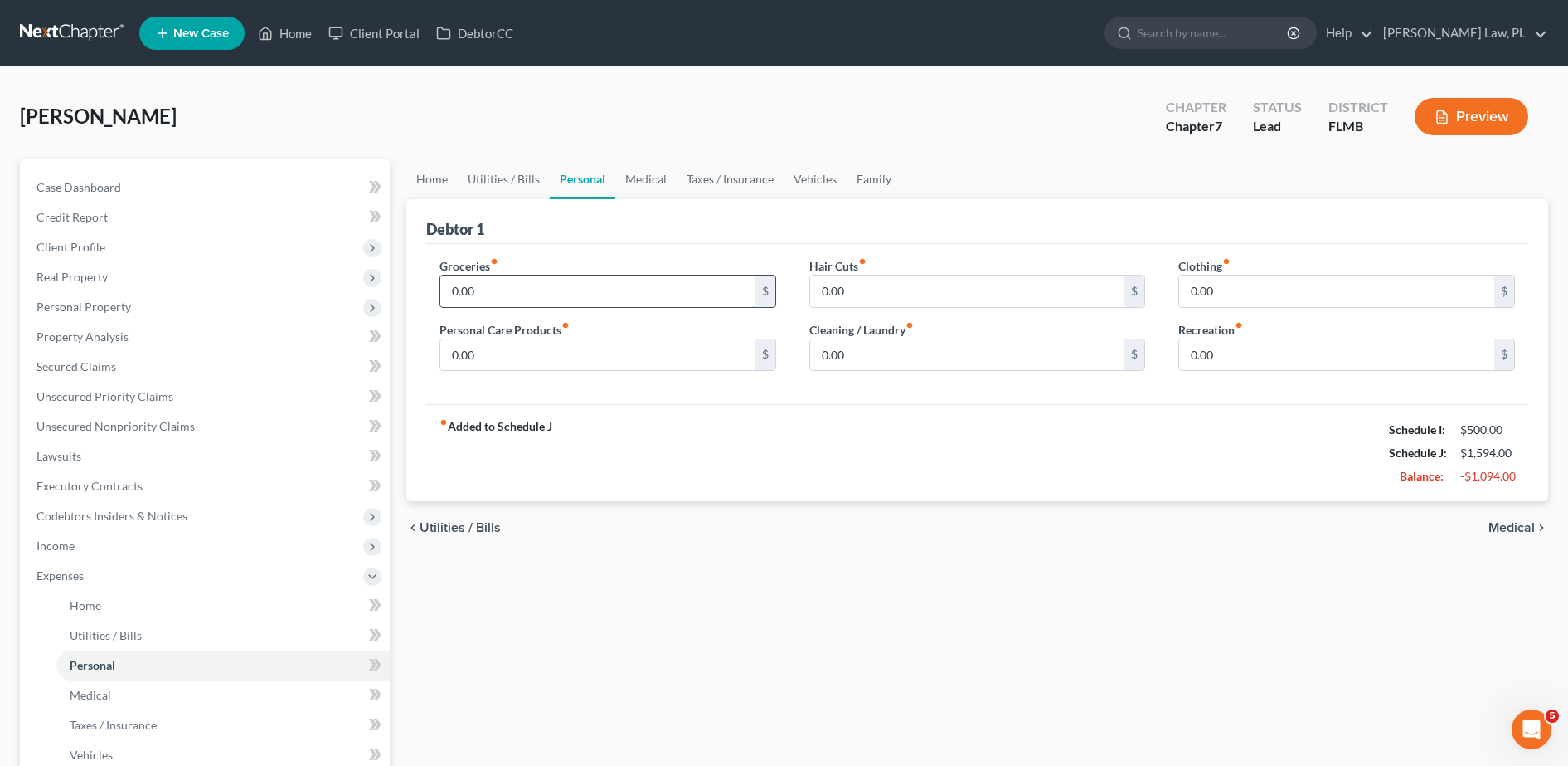
click at [569, 292] on input "0.00" at bounding box center [598, 291] width 315 height 31
type input "250.00"
click at [606, 241] on div "Debtor 1" at bounding box center [978, 221] width 1103 height 45
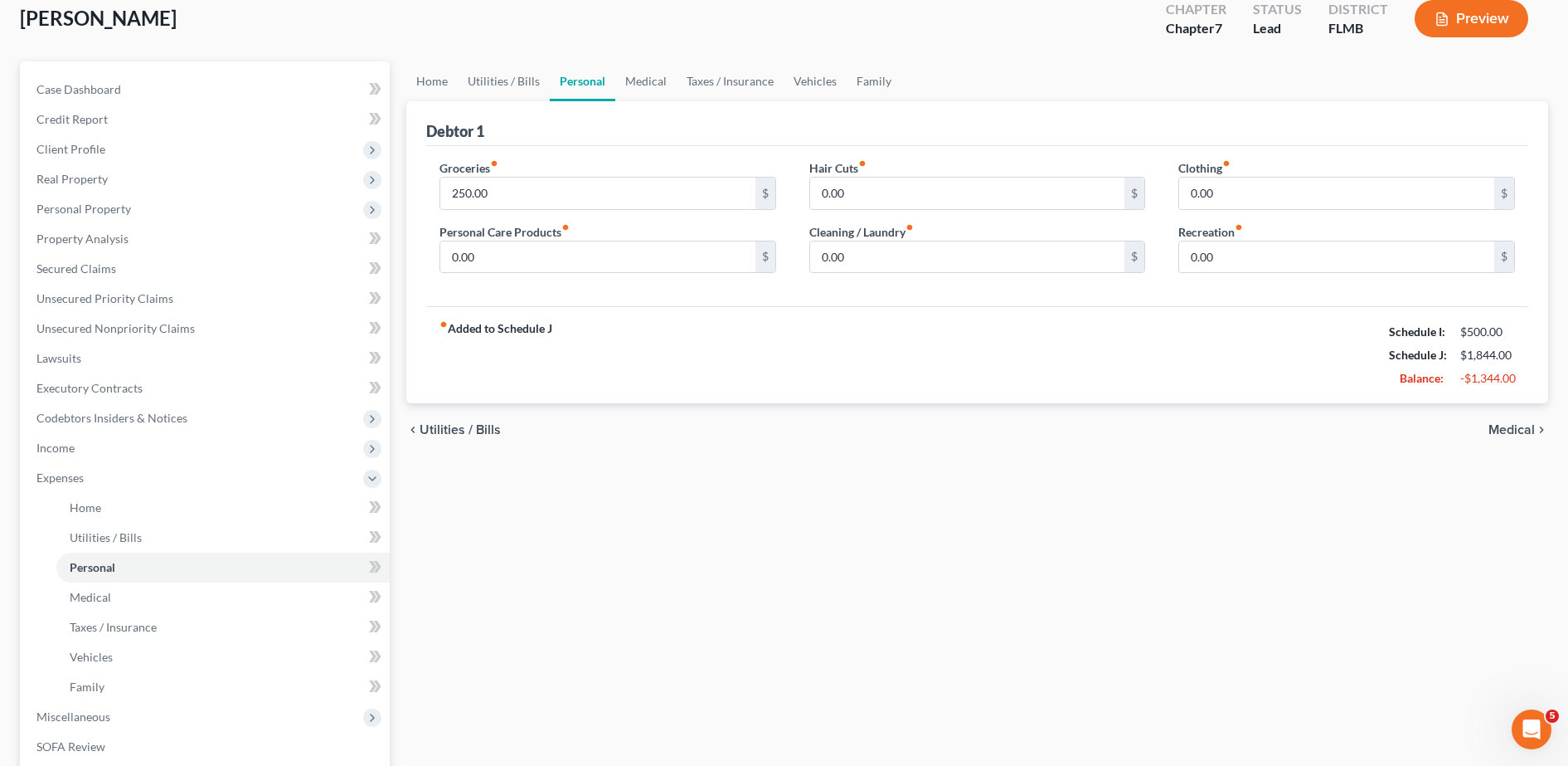
scroll to position [109, 0]
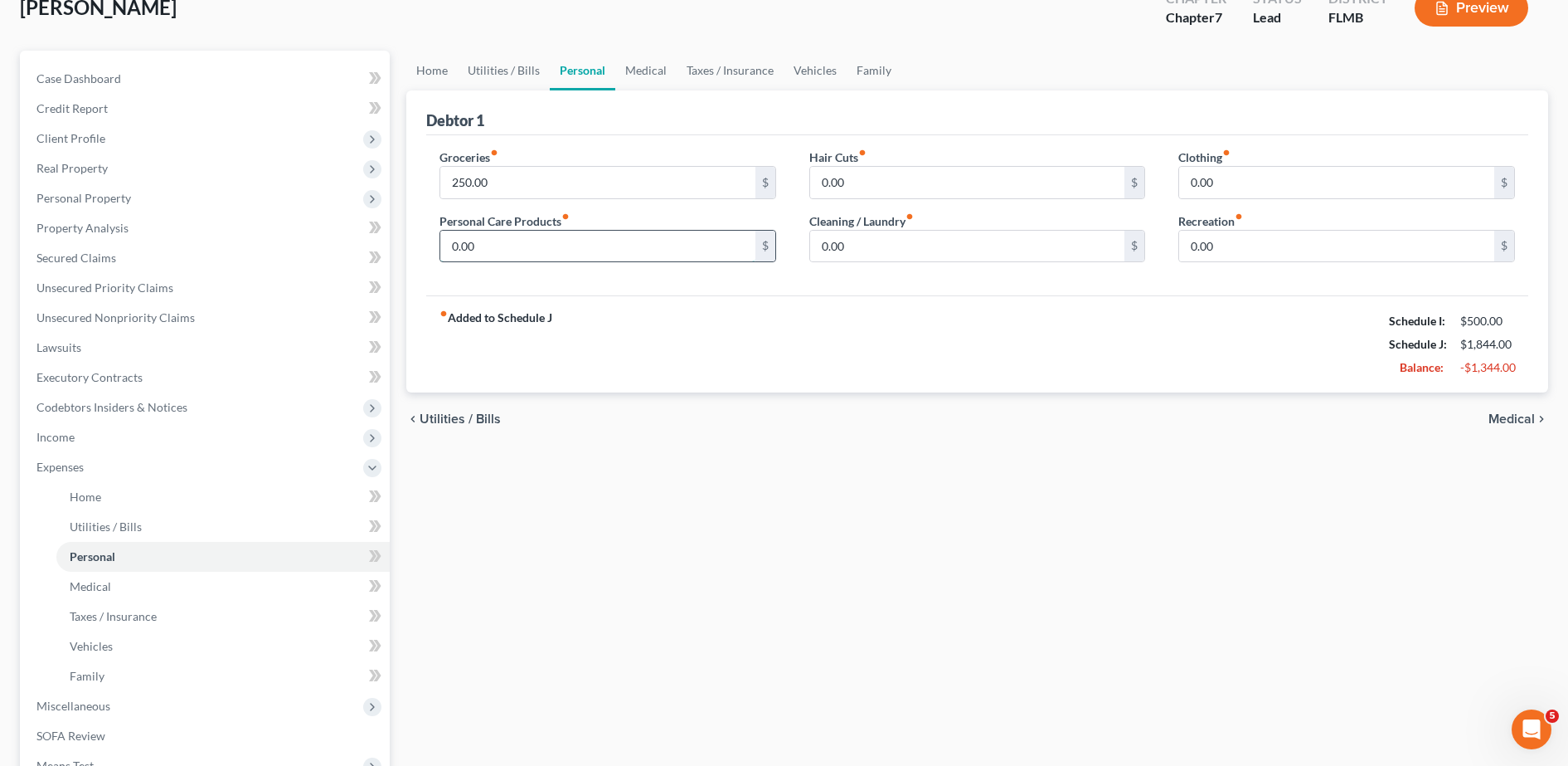
click at [554, 241] on input "0.00" at bounding box center [598, 246] width 315 height 31
type input "20.00"
click at [887, 227] on label "Cleaning / Laundry fiber_manual_record" at bounding box center [862, 221] width 105 height 17
click at [886, 247] on input "0.00" at bounding box center [967, 246] width 315 height 31
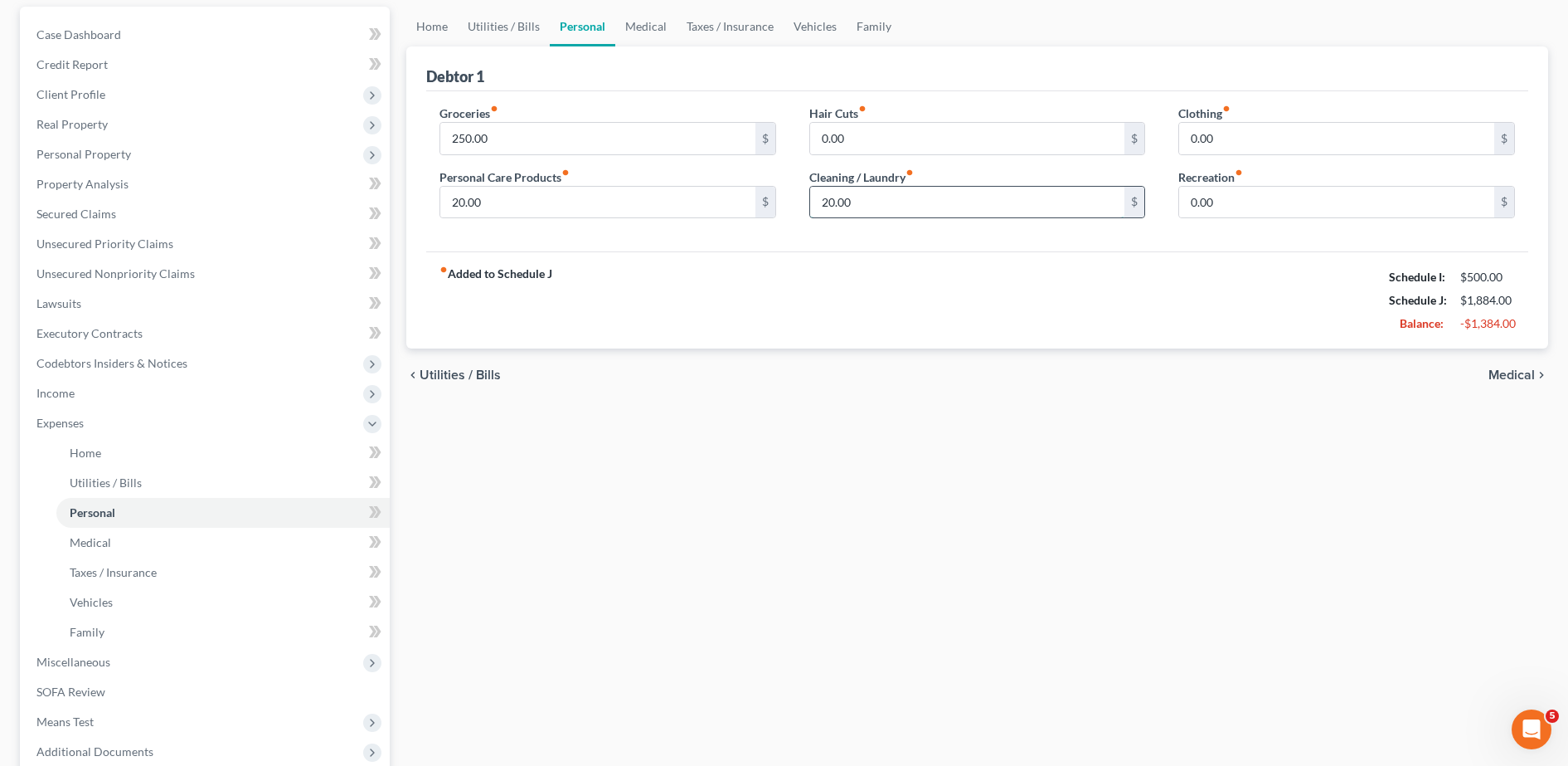
scroll to position [200, 0]
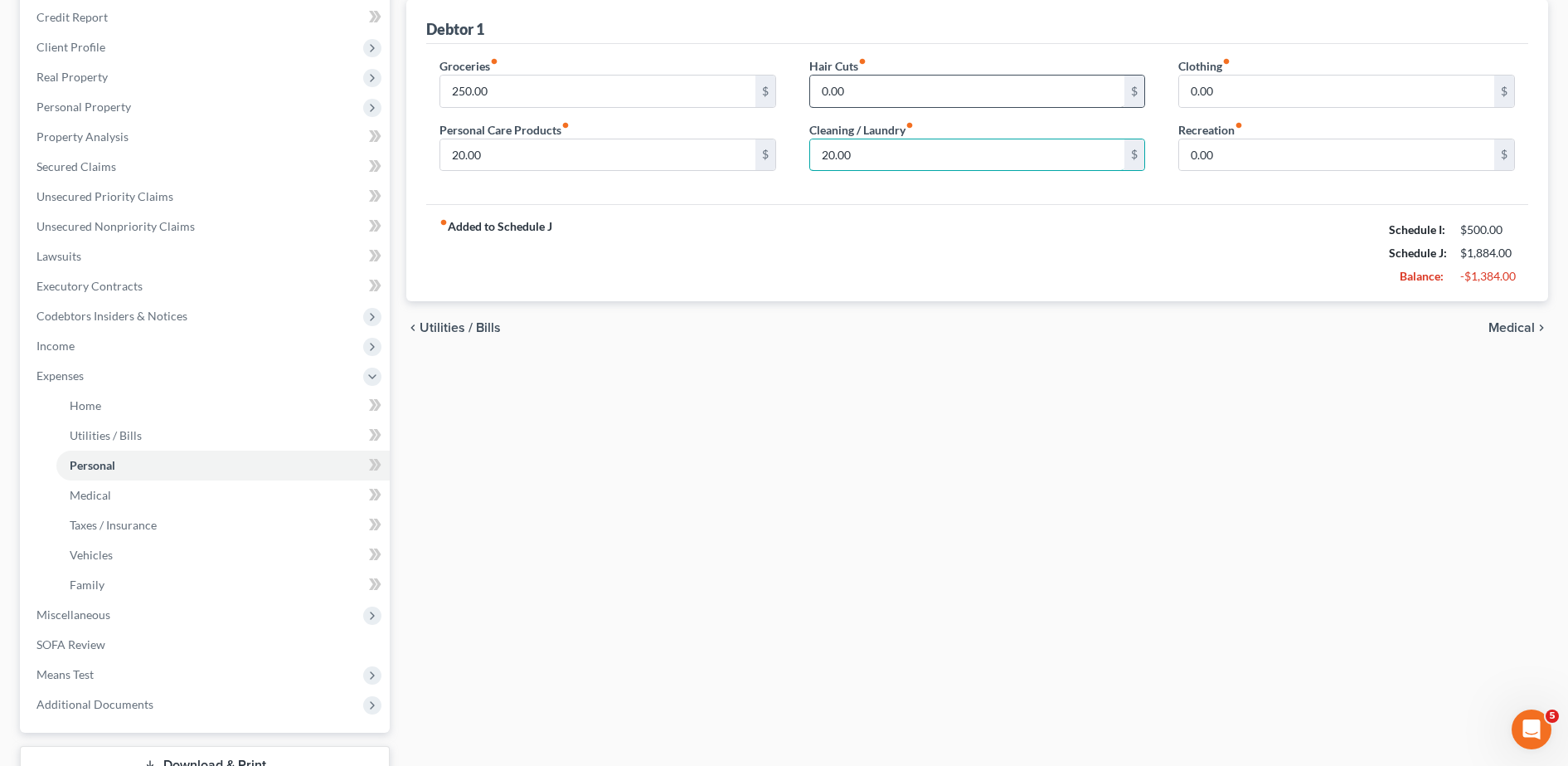
type input "20.00"
click at [875, 86] on input "0.00" at bounding box center [967, 91] width 315 height 31
type input "0.00"
click at [939, 48] on div "Groceries fiber_manual_record 250.00 $ Personal Care Products fiber_manual_reco…" at bounding box center [978, 124] width 1103 height 161
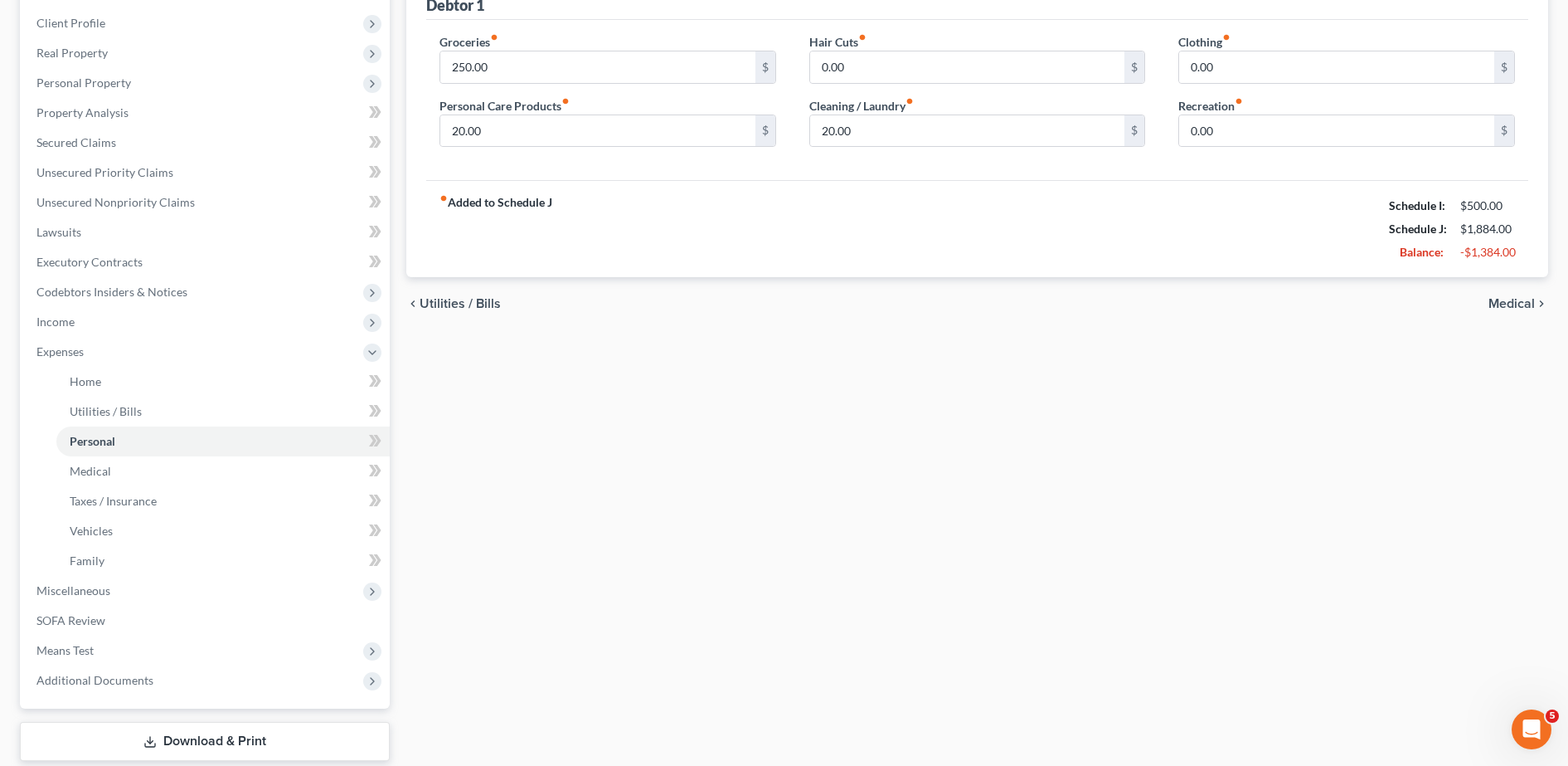
scroll to position [225, 0]
click at [1273, 69] on input "0.00" at bounding box center [1336, 66] width 315 height 31
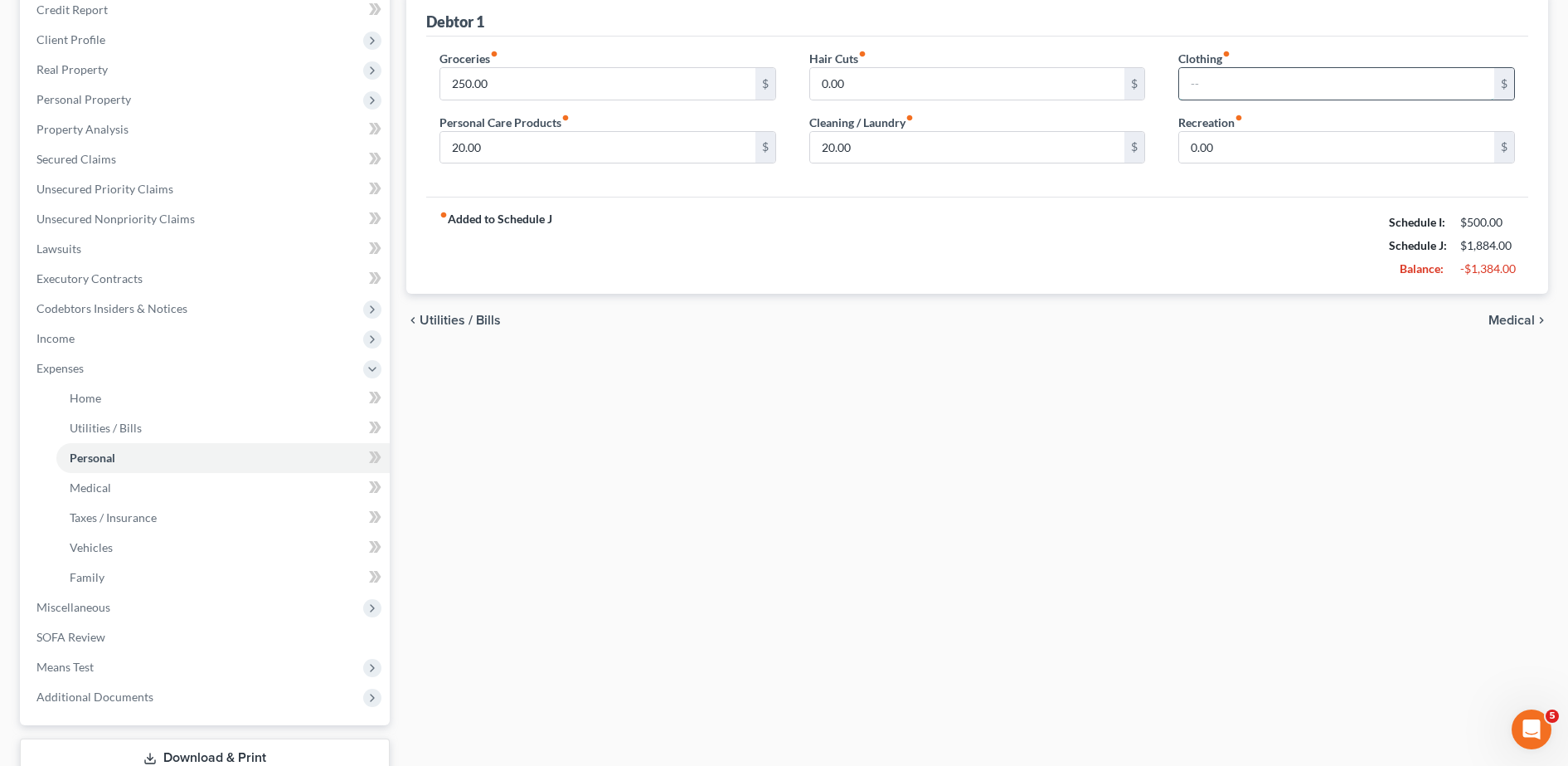
scroll to position [244, 0]
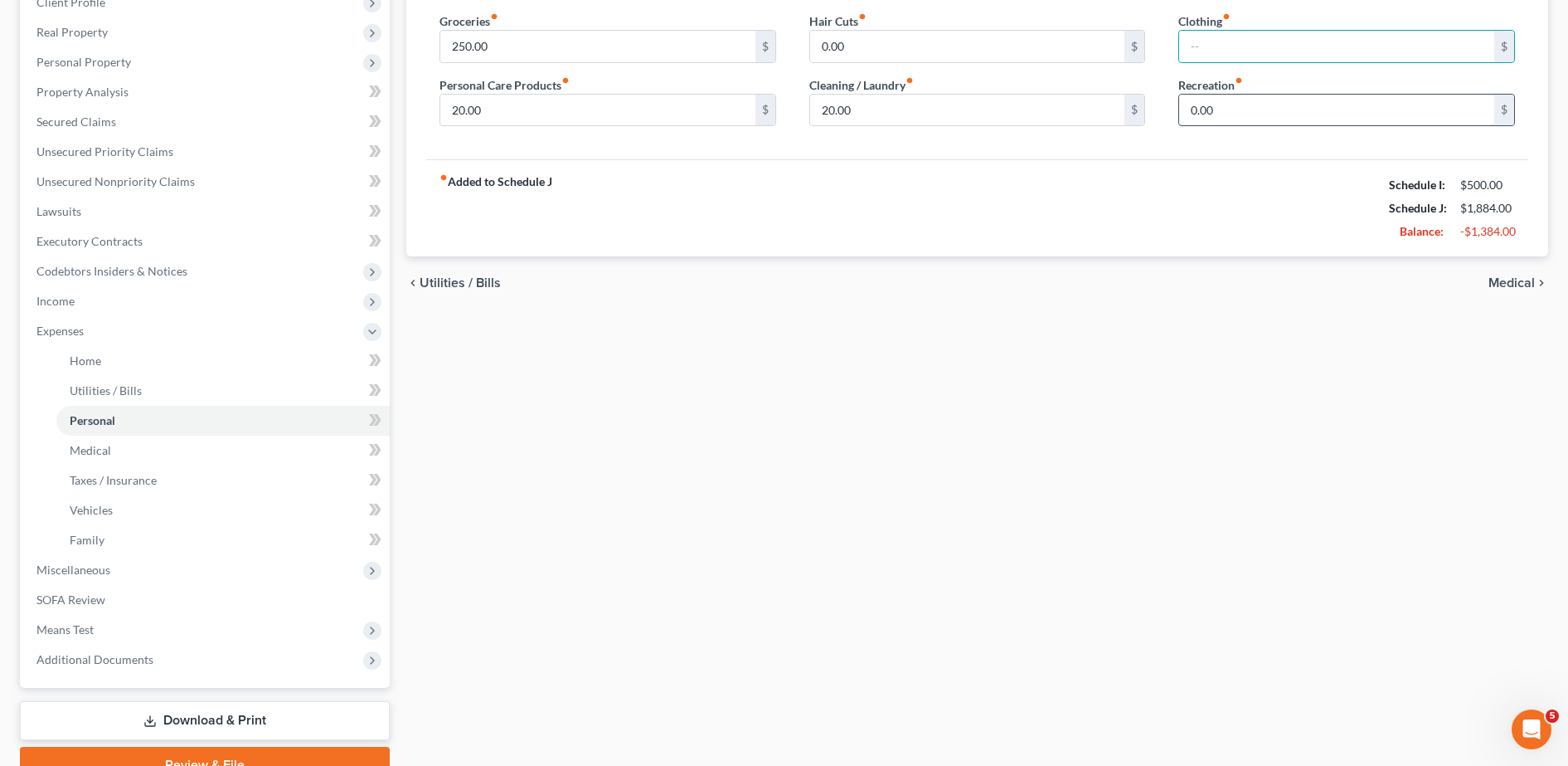
click at [1237, 107] on input "0.00" at bounding box center [1336, 110] width 315 height 31
drag, startPoint x: 146, startPoint y: 454, endPoint x: 191, endPoint y: 450, distance: 45.2
click at [145, 454] on link "Medical" at bounding box center [223, 449] width 334 height 30
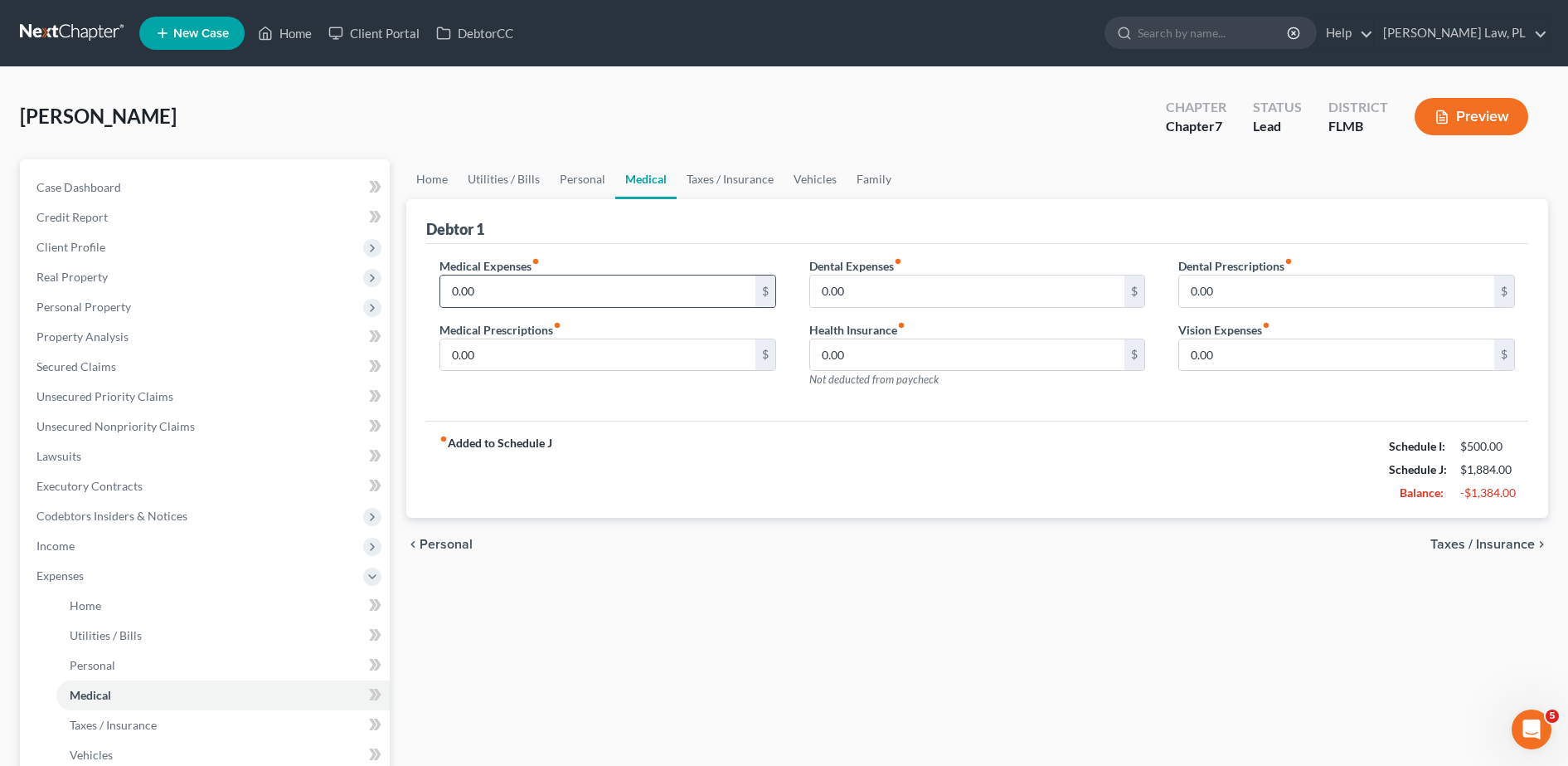
click at [527, 307] on div "0.00 $" at bounding box center [608, 291] width 337 height 33
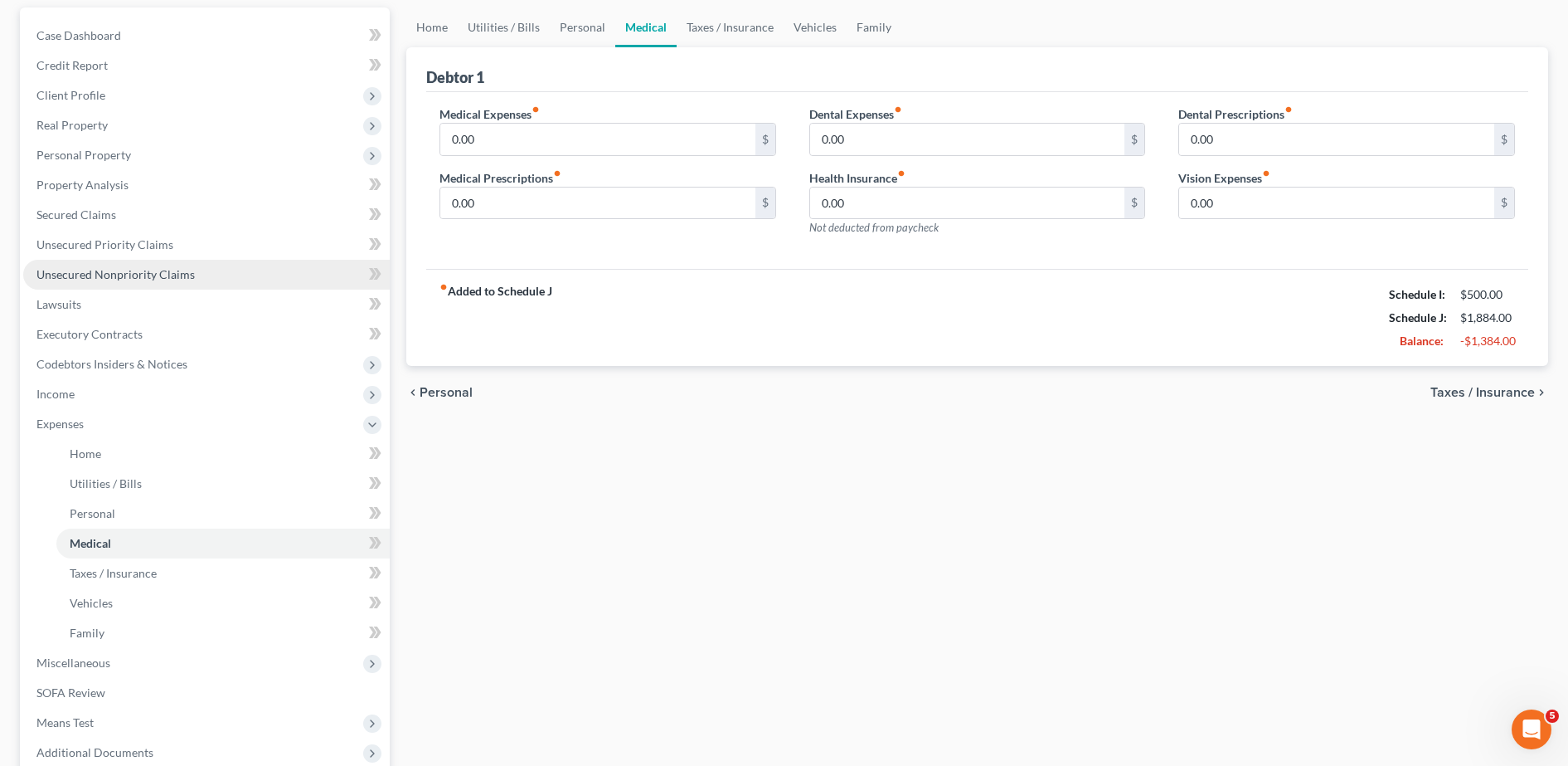
scroll to position [244, 0]
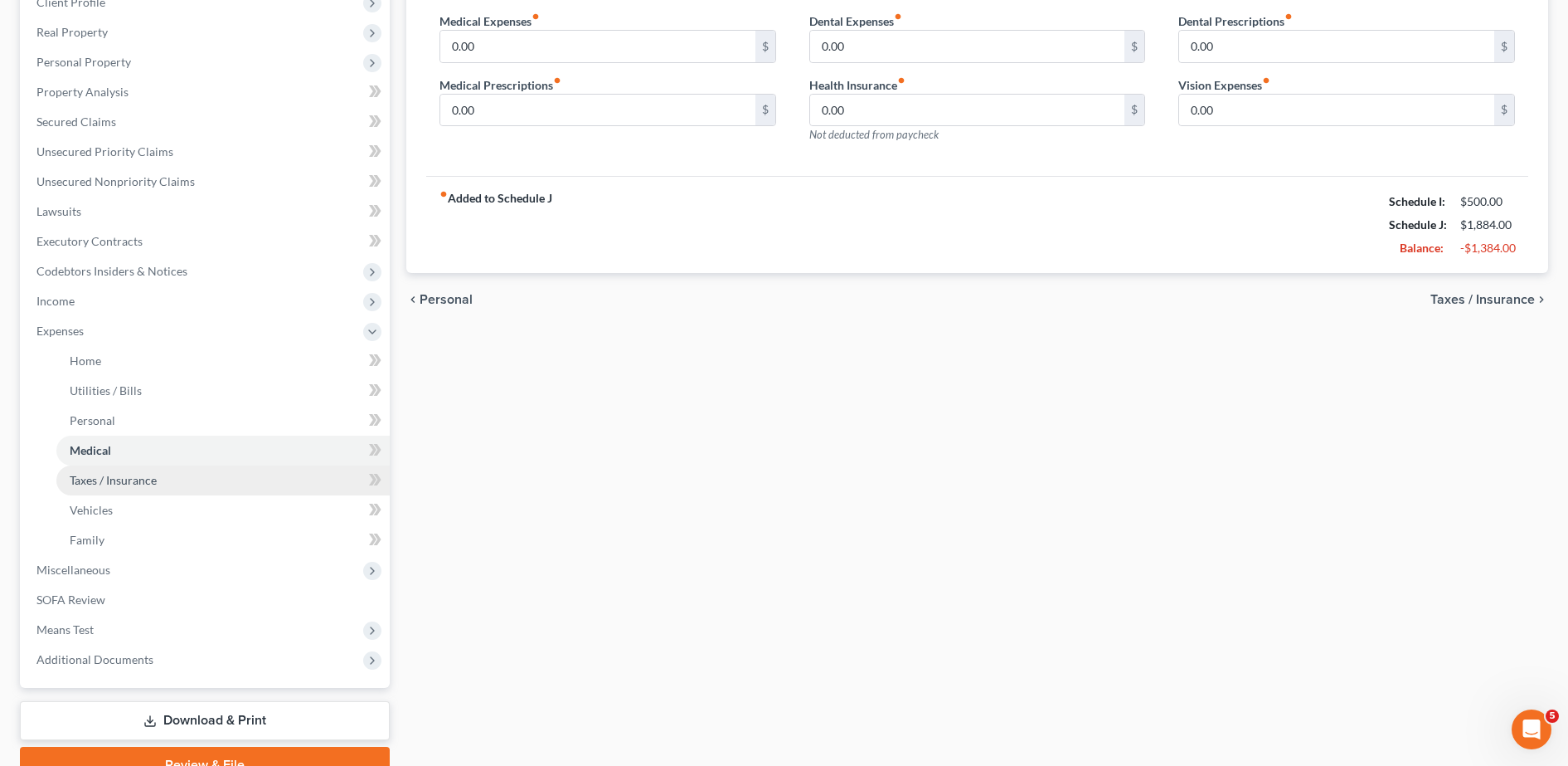
click at [187, 490] on link "Taxes / Insurance" at bounding box center [223, 480] width 334 height 30
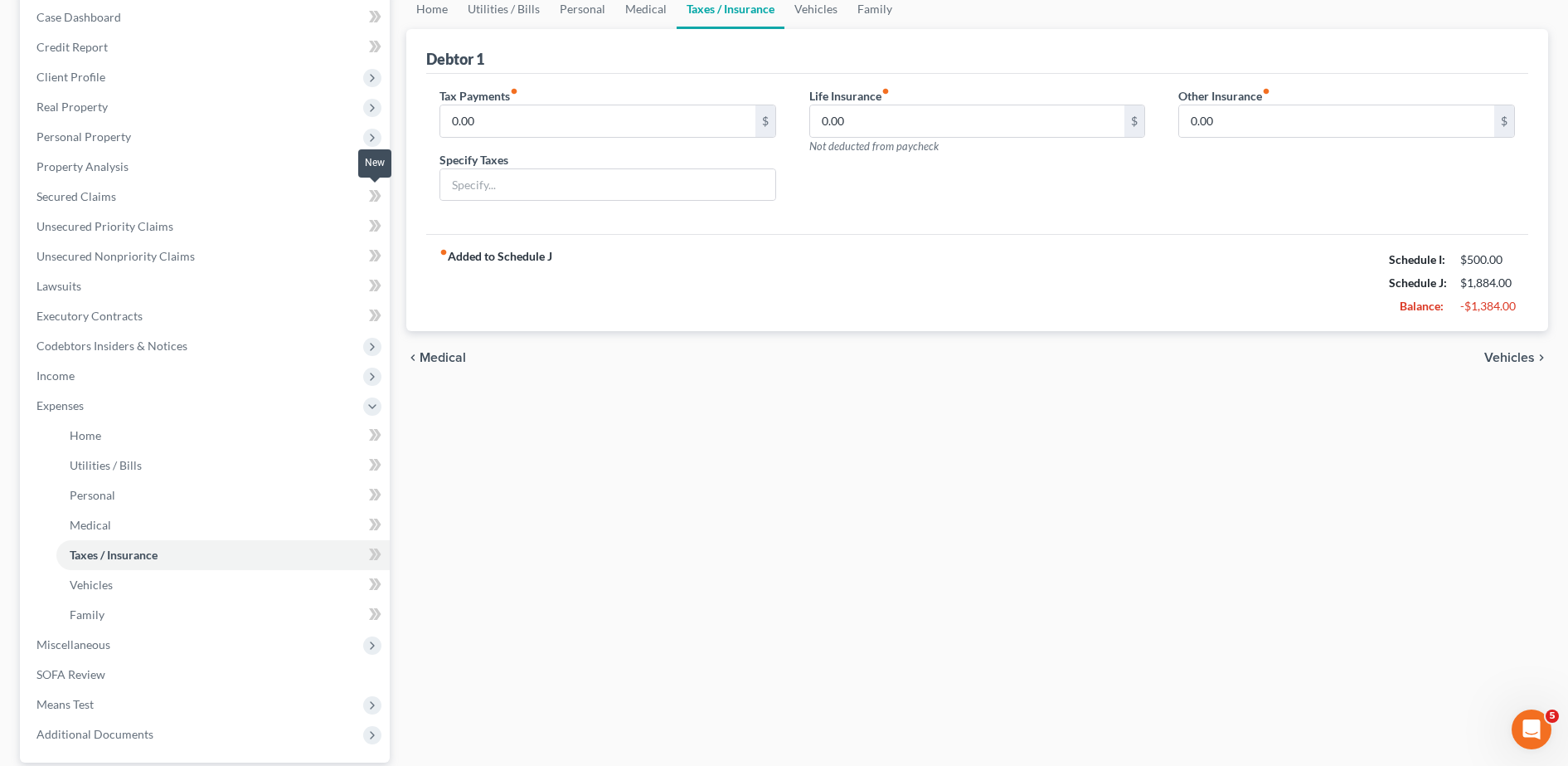
scroll to position [173, 0]
click at [130, 583] on link "Vehicles" at bounding box center [223, 582] width 334 height 30
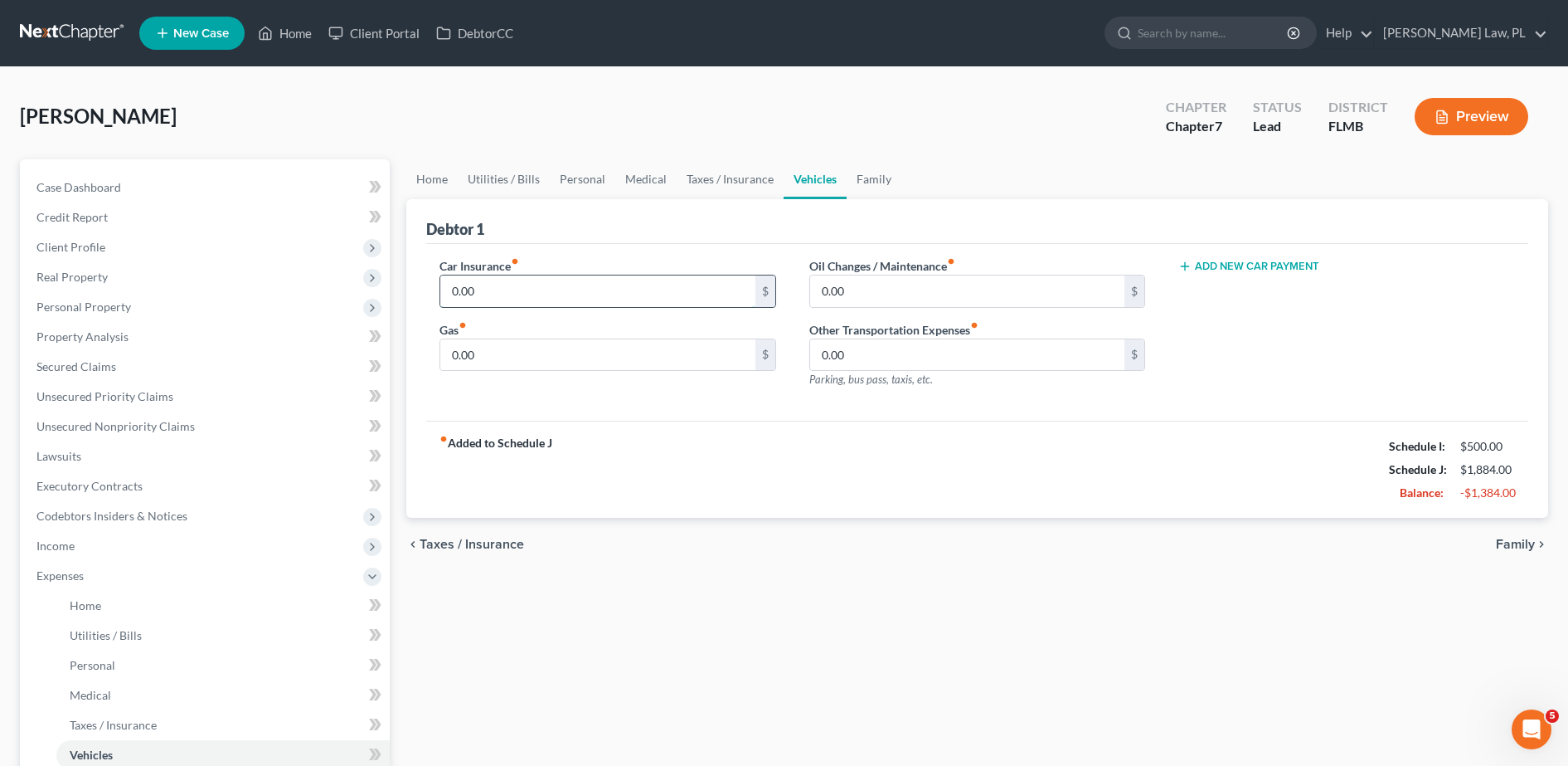
click at [549, 287] on input "0.00" at bounding box center [598, 291] width 315 height 31
type input "52.00"
click at [538, 363] on input "0.00" at bounding box center [598, 355] width 315 height 31
type input "160.00"
click at [884, 294] on input "0.00" at bounding box center [967, 291] width 315 height 31
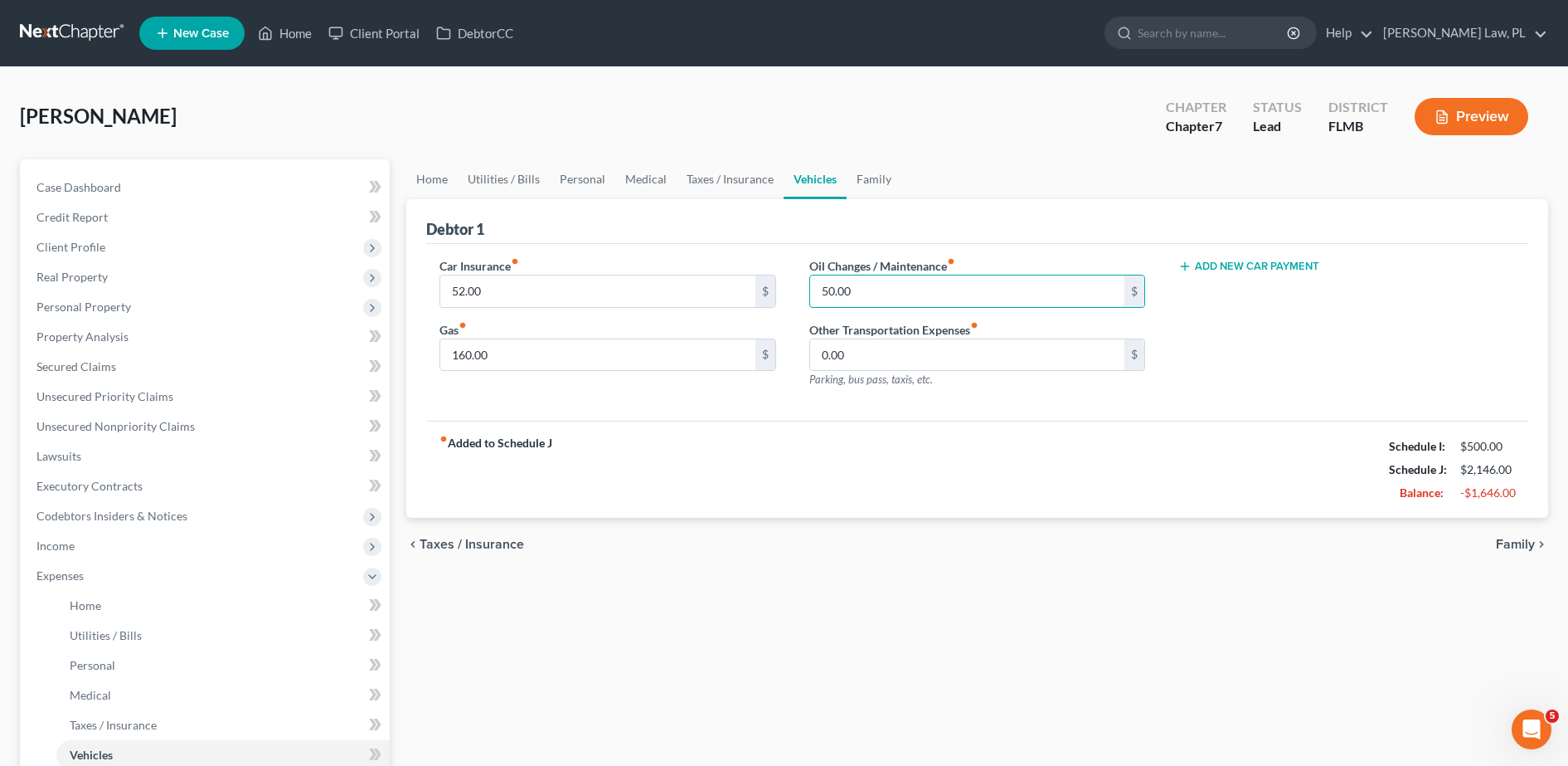
type input "50.00"
click at [1118, 383] on div "Other Transportation Expenses fiber_manual_record 0.00 $ Parking, bus pass, tax…" at bounding box center [978, 354] width 337 height 67
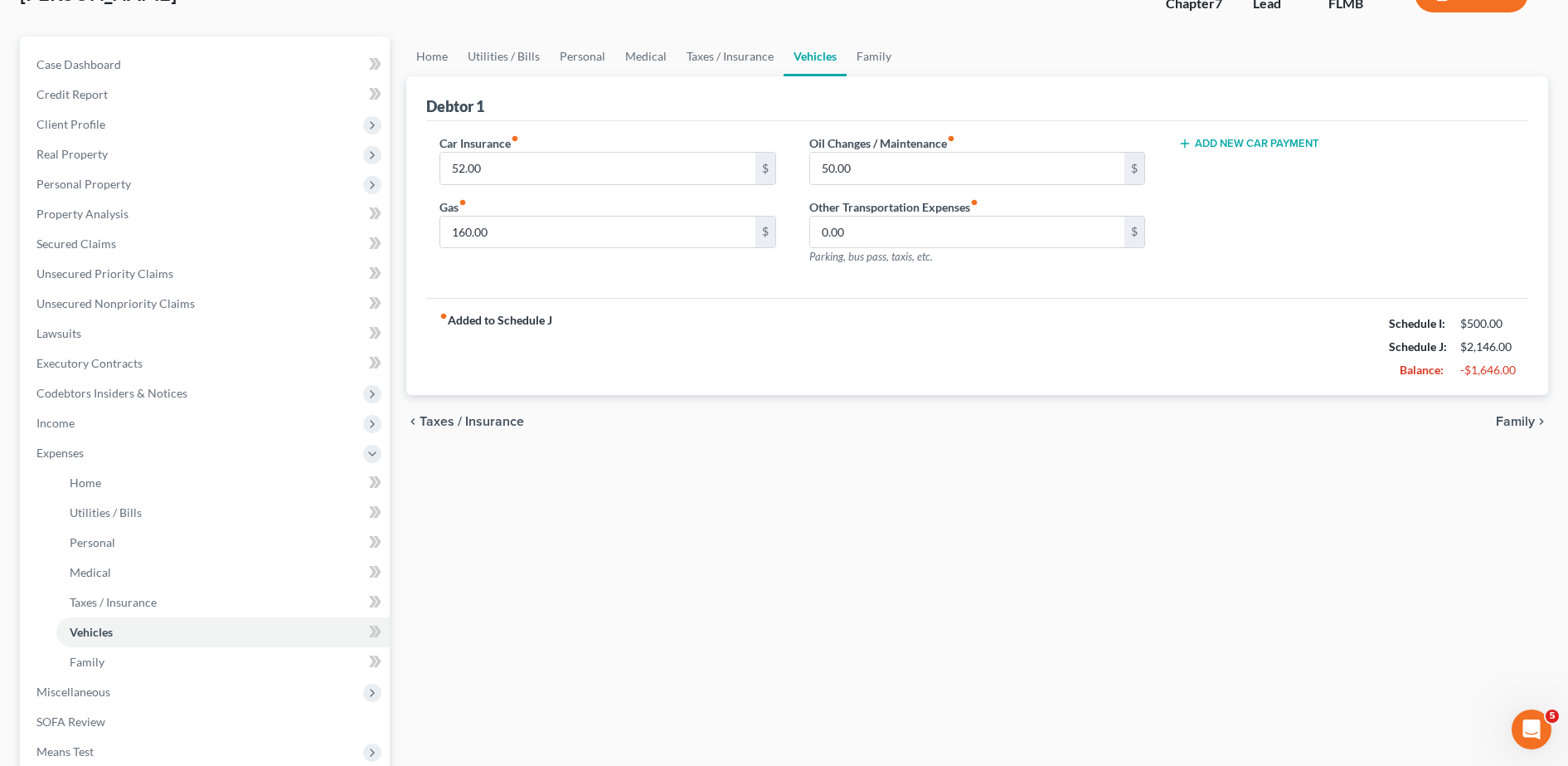
scroll to position [124, 0]
drag, startPoint x: 200, startPoint y: 661, endPoint x: 316, endPoint y: 617, distance: 124.1
click at [200, 661] on link "Family" at bounding box center [223, 660] width 334 height 30
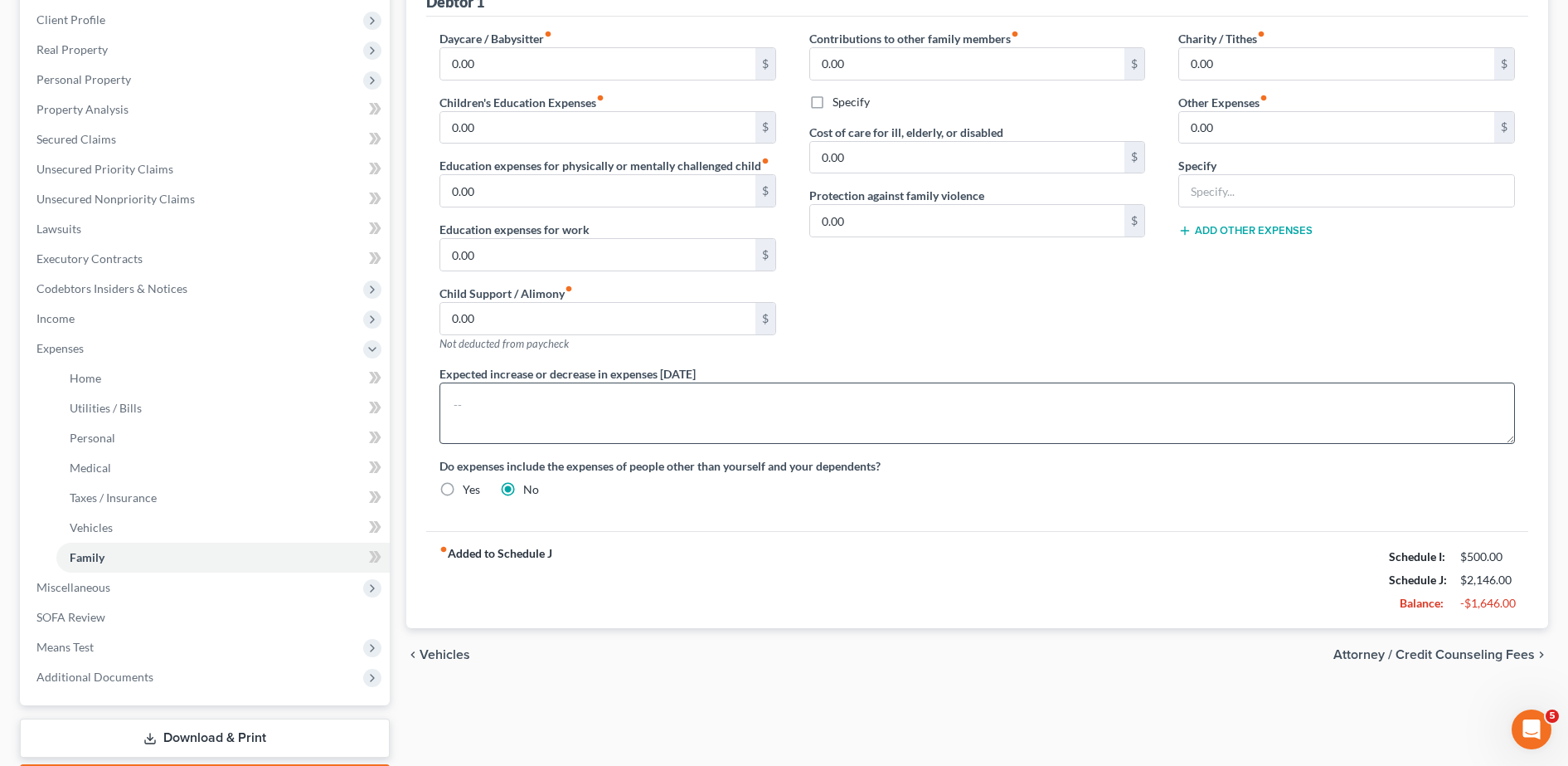
scroll to position [220, 0]
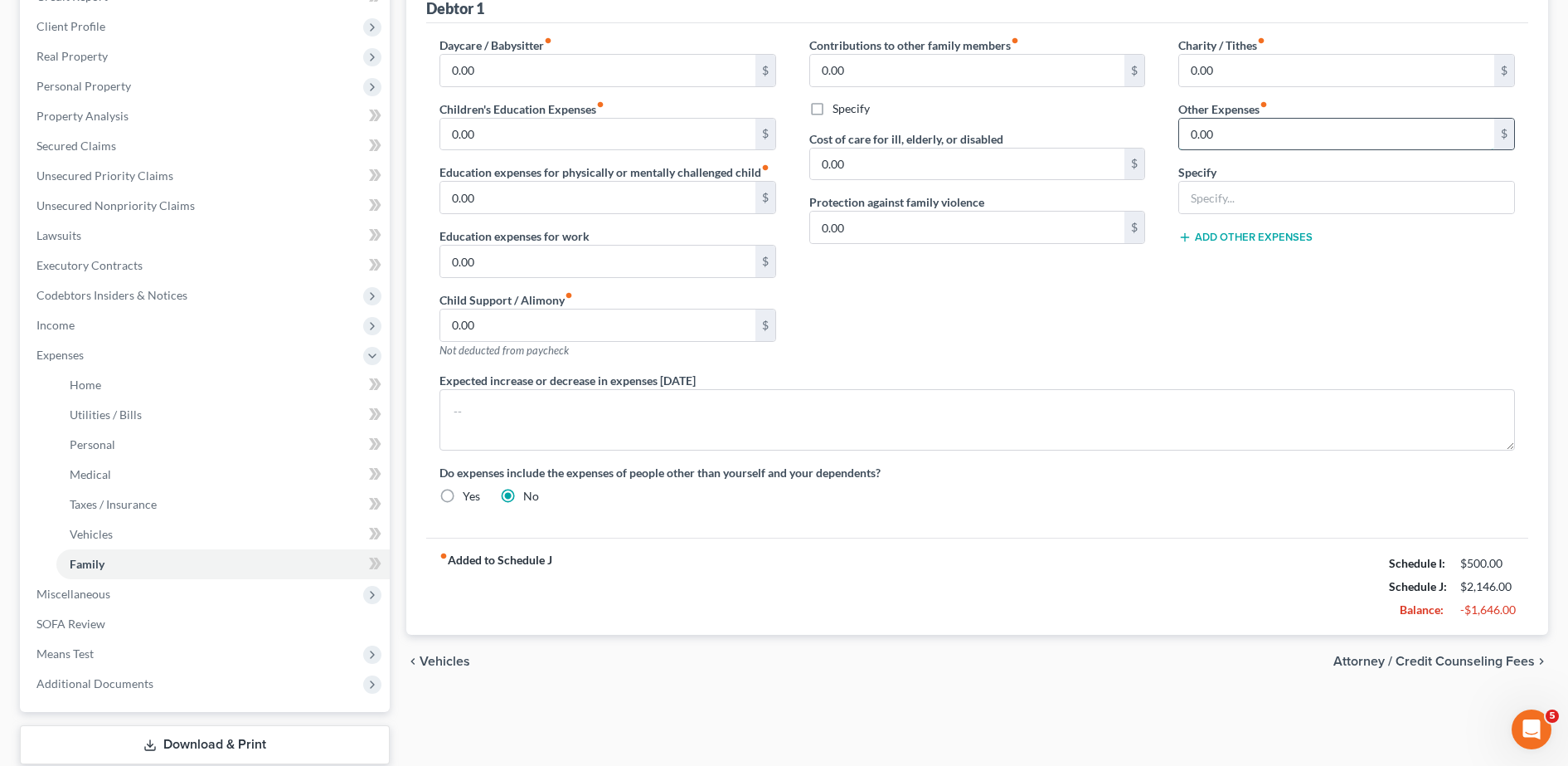
click at [1225, 132] on input "0.00" at bounding box center [1336, 134] width 315 height 31
type input "0"
click at [1220, 208] on input "text" at bounding box center [1346, 197] width 335 height 31
type input "Pet Expenses"
click at [1246, 128] on input "text" at bounding box center [1336, 134] width 315 height 31
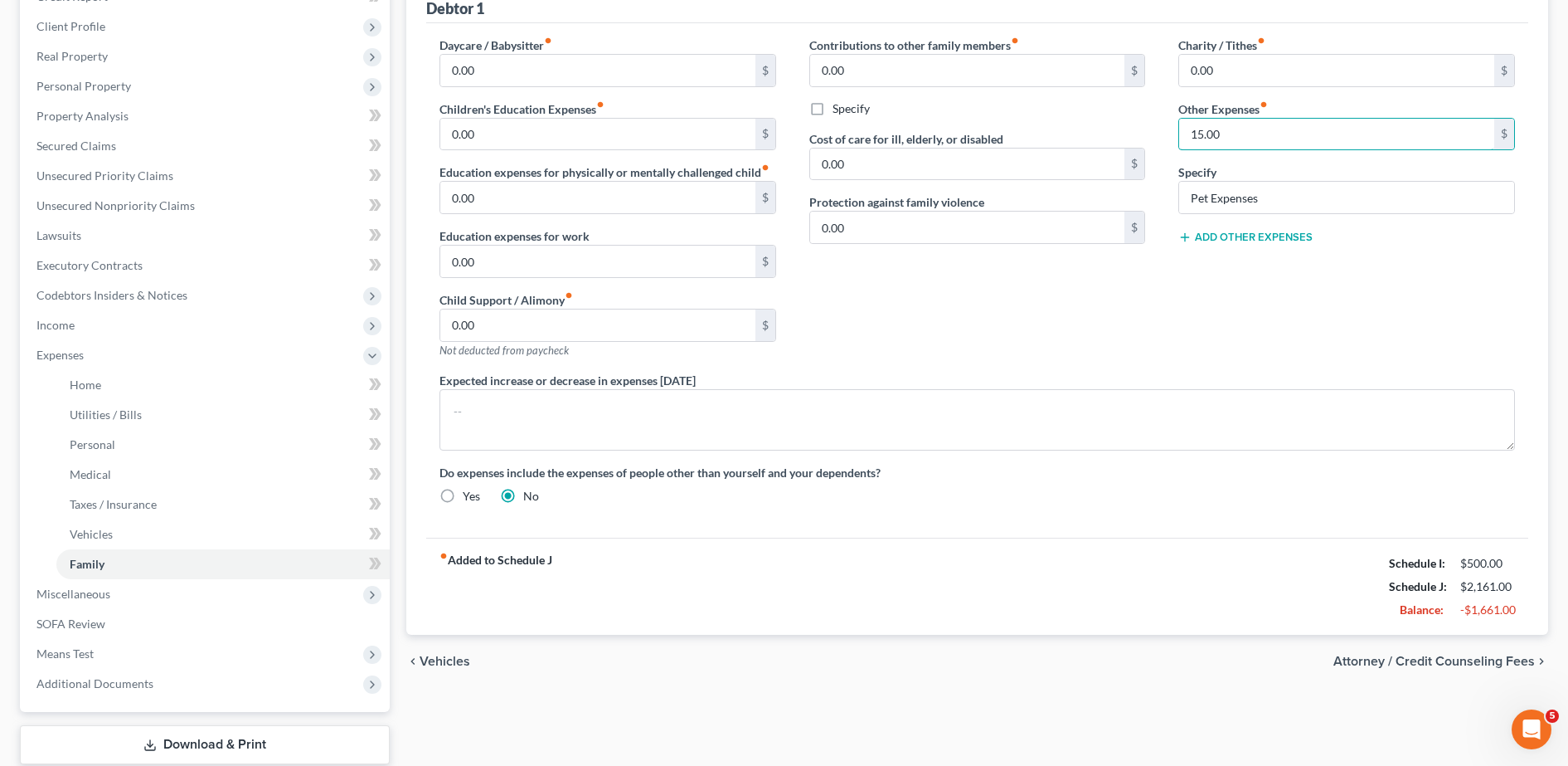
type input "15.00"
click at [1178, 319] on div "Charity / Tithes fiber_manual_record 0.00 $ Other Expenses fiber_manual_record …" at bounding box center [1347, 203] width 370 height 335
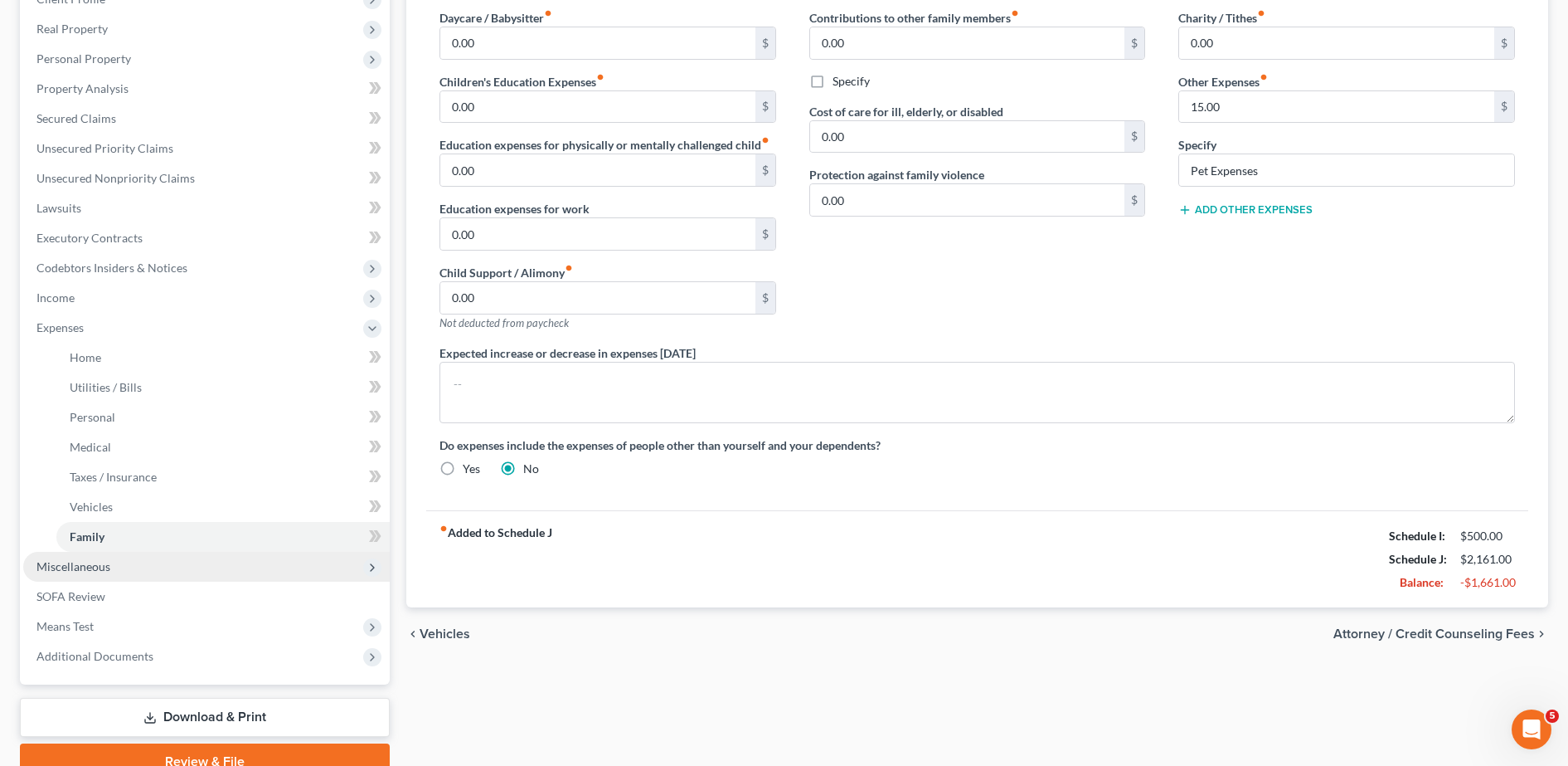
click at [145, 568] on span "Miscellaneous" at bounding box center [206, 566] width 366 height 30
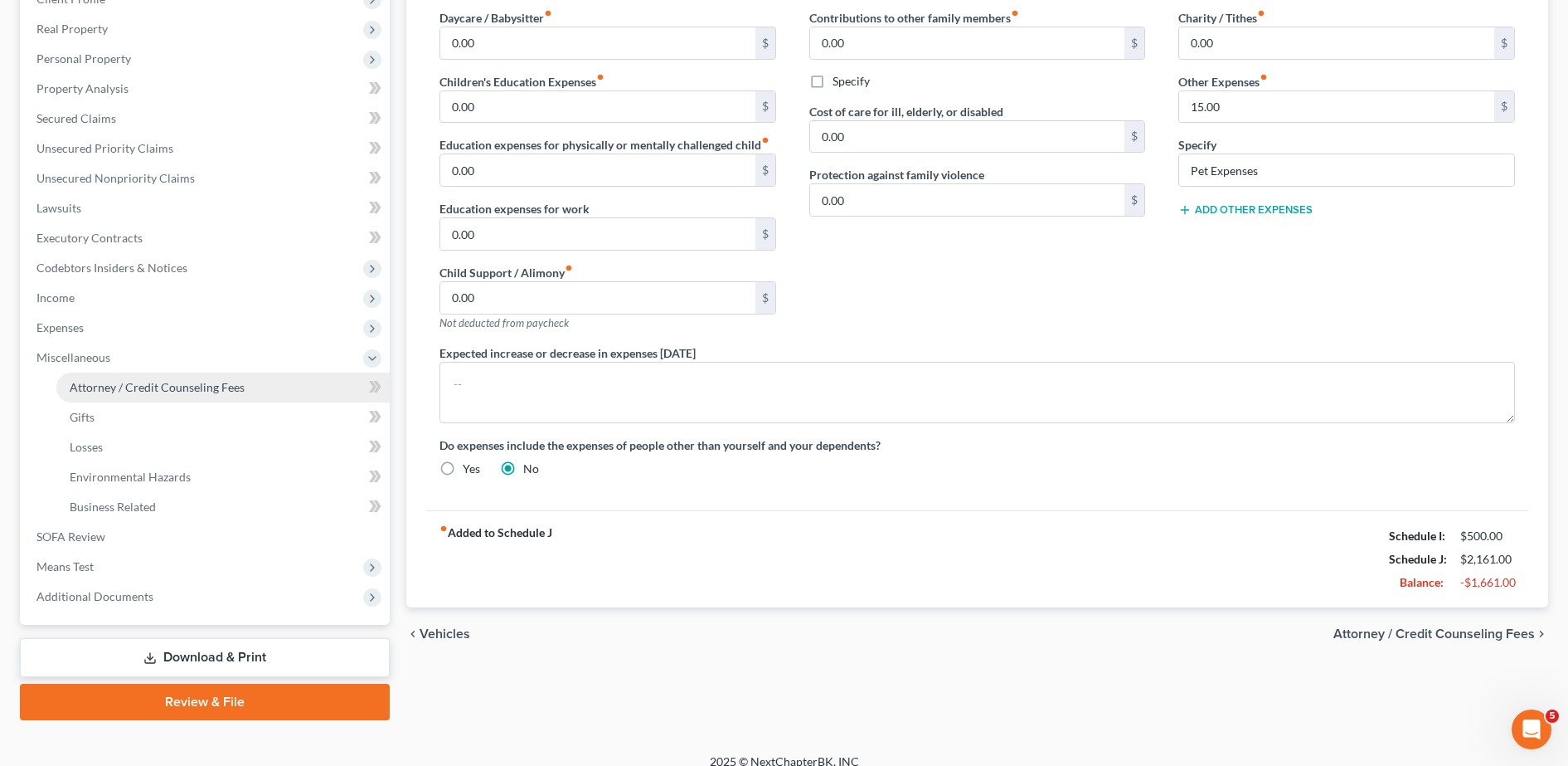
click at [155, 383] on span "Attorney / Credit Counseling Fees" at bounding box center [156, 386] width 175 height 14
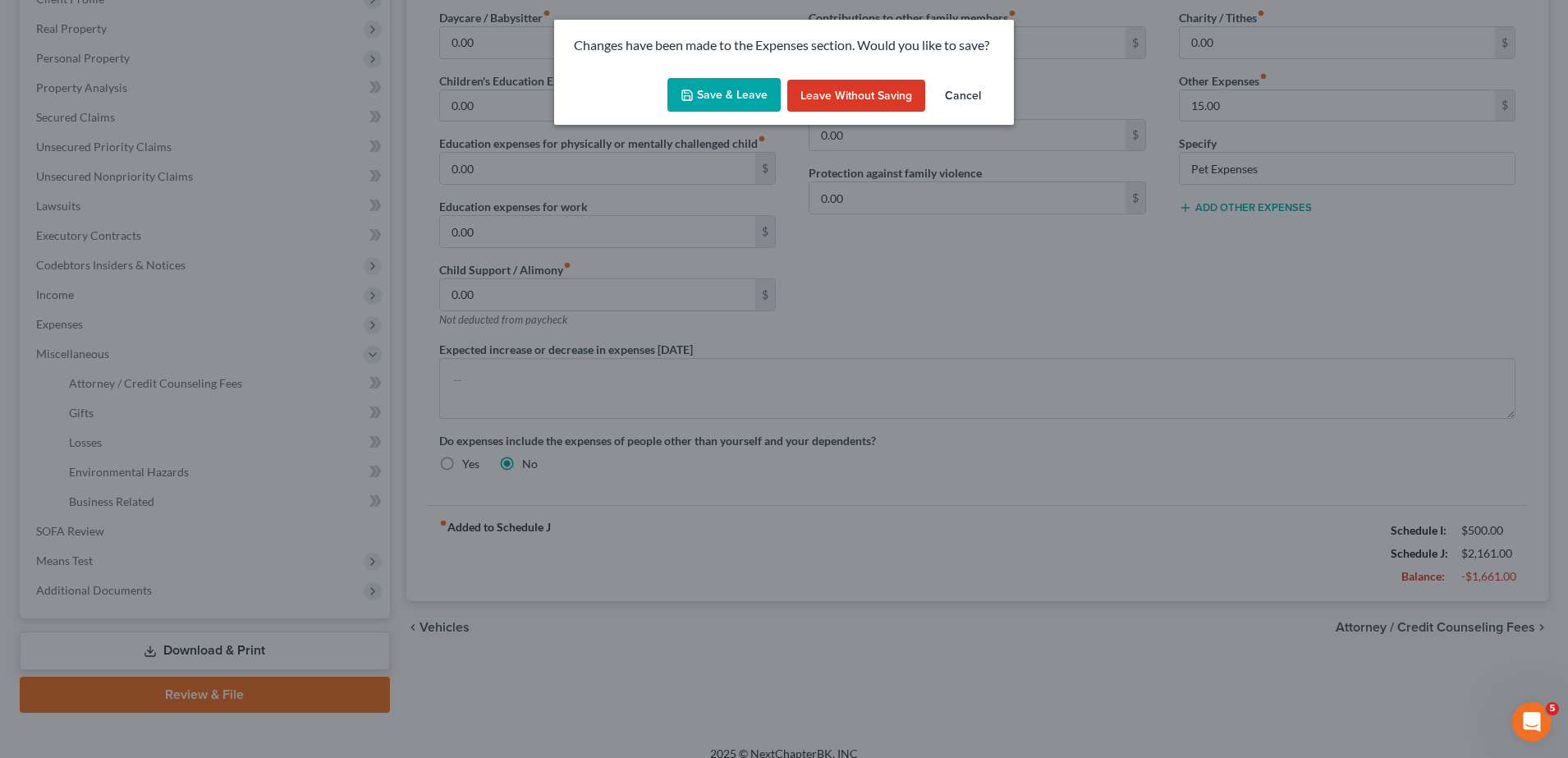
click at [731, 107] on button "Save & Leave" at bounding box center [724, 95] width 113 height 35
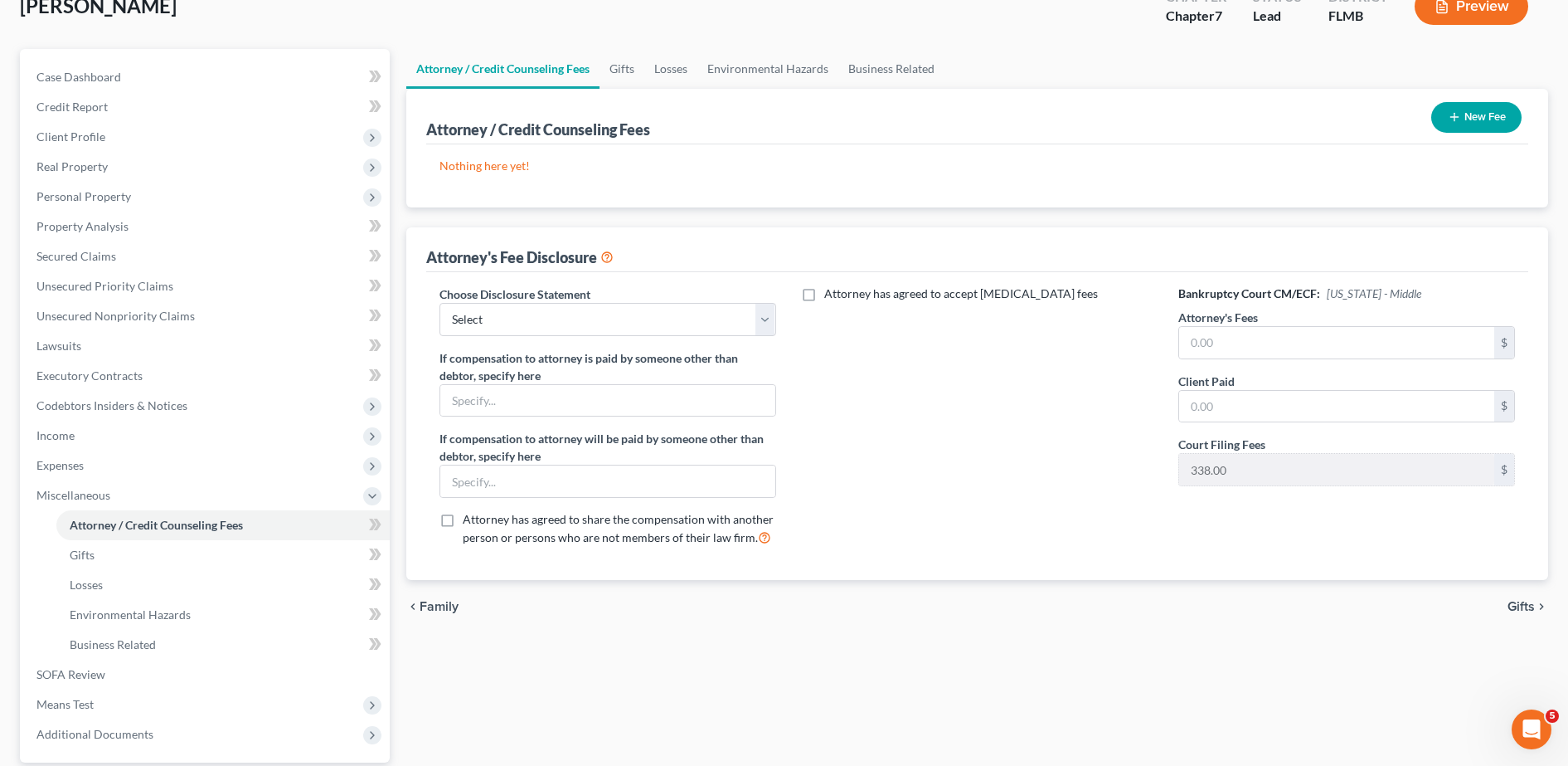
scroll to position [113, 0]
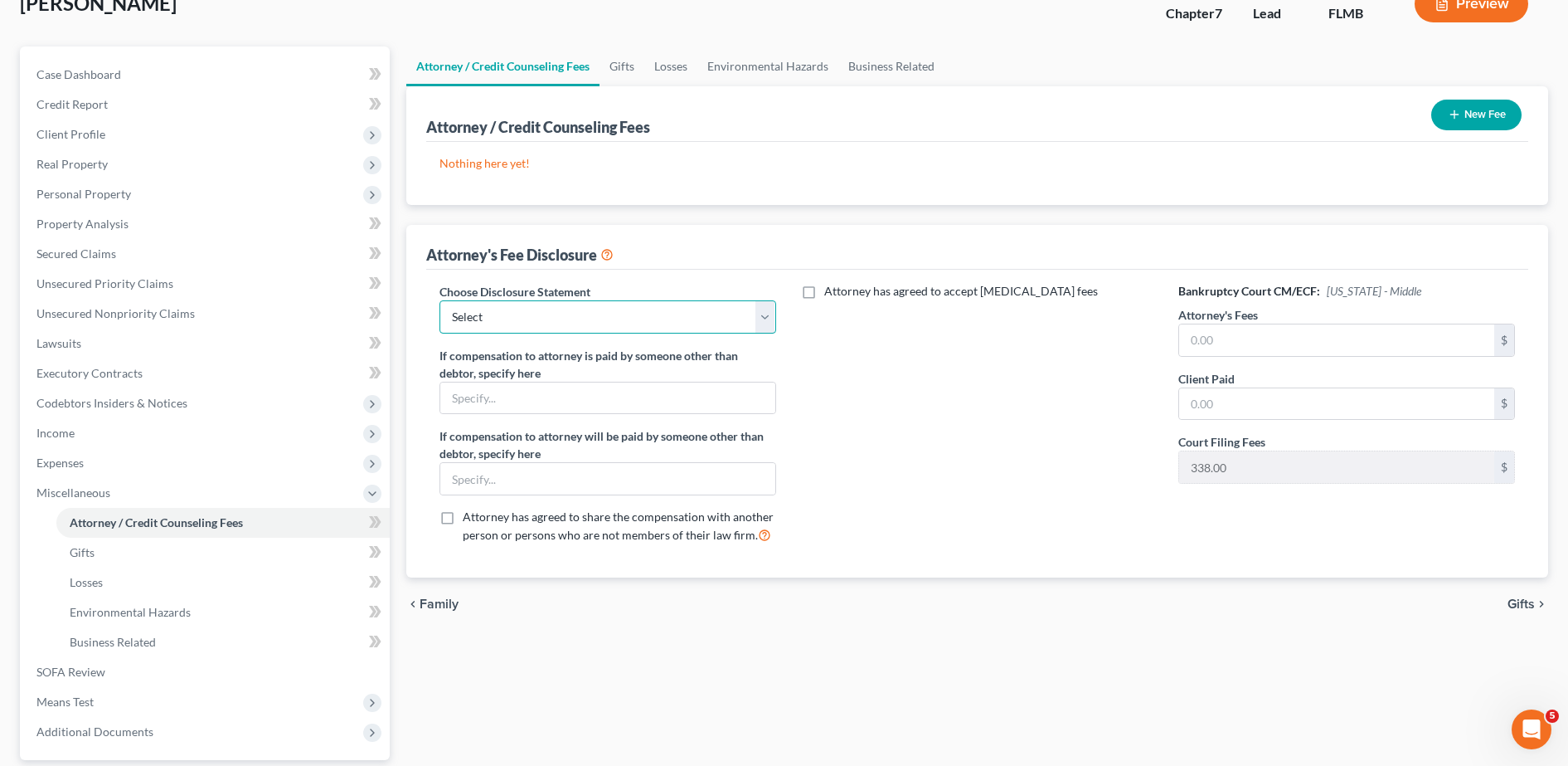
click at [587, 307] on select "Select Attorney Fee Disclosure" at bounding box center [608, 317] width 337 height 33
select select "0"
click at [440, 300] on select "Select Attorney Fee Disclosure" at bounding box center [608, 317] width 337 height 33
click at [511, 405] on input "text" at bounding box center [608, 398] width 335 height 31
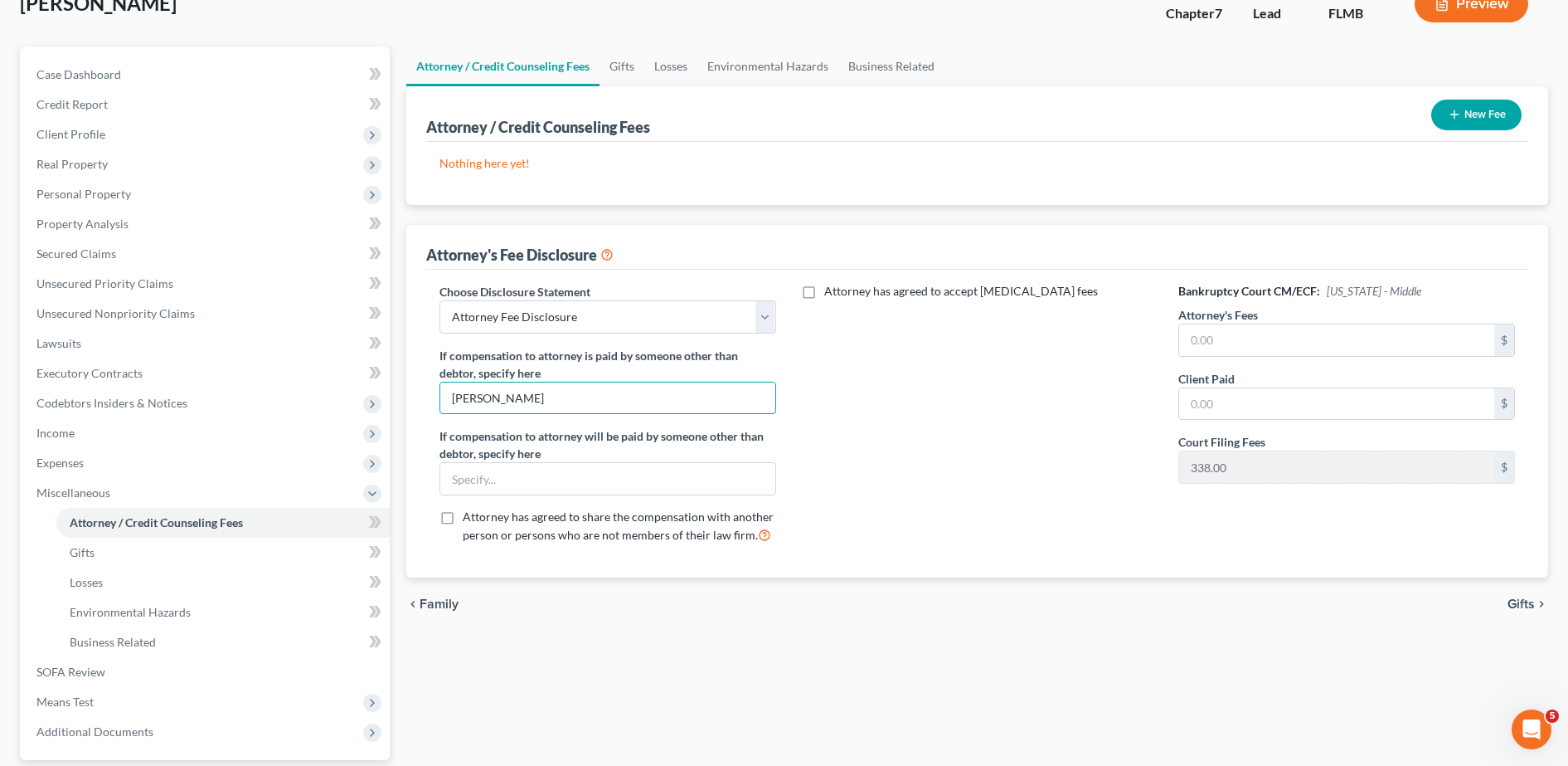
type input "[PERSON_NAME]"
click at [951, 425] on div "Attorney has agreed to accept [MEDICAL_DATA] fees" at bounding box center [978, 420] width 370 height 275
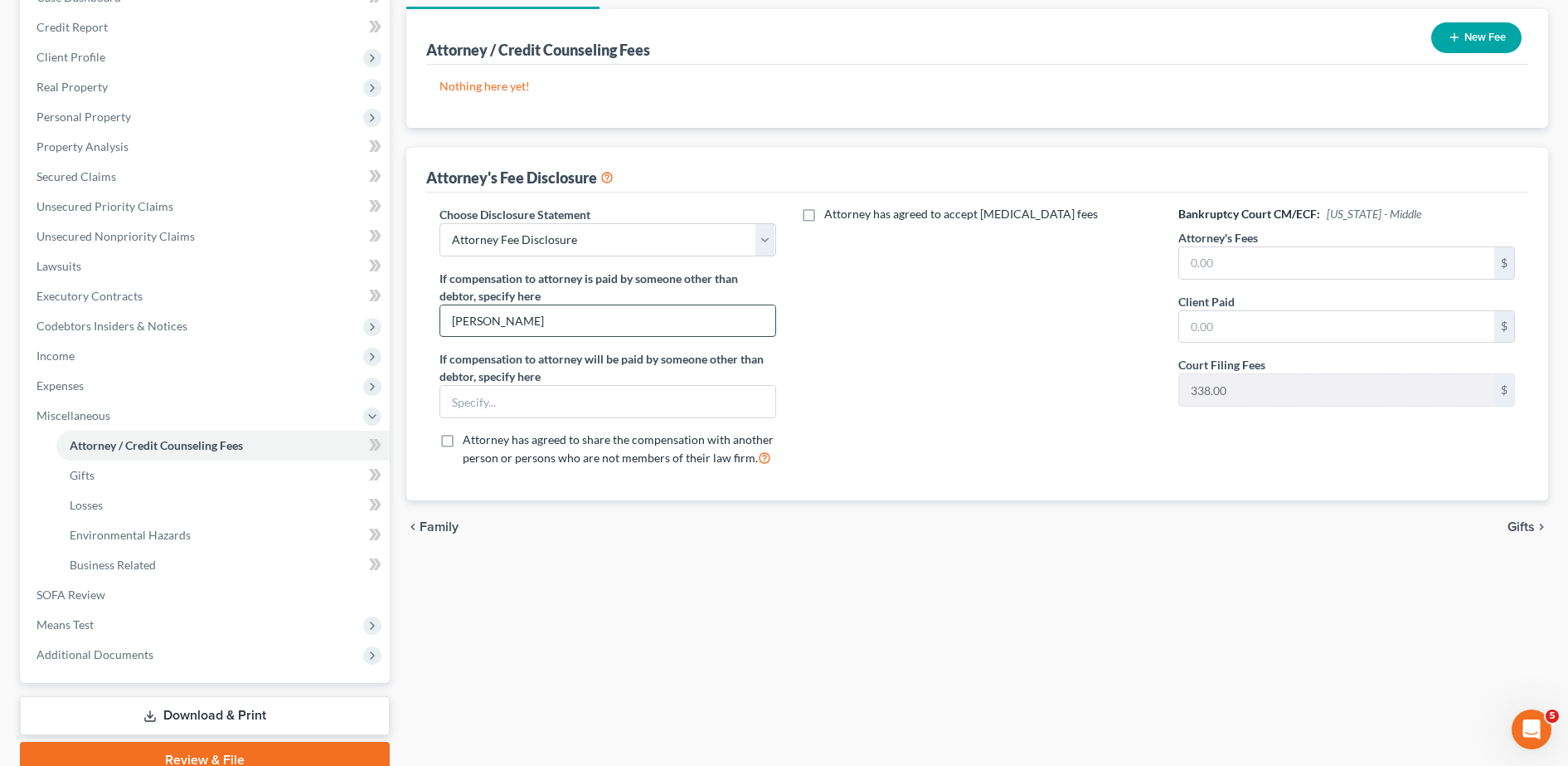
scroll to position [265, 0]
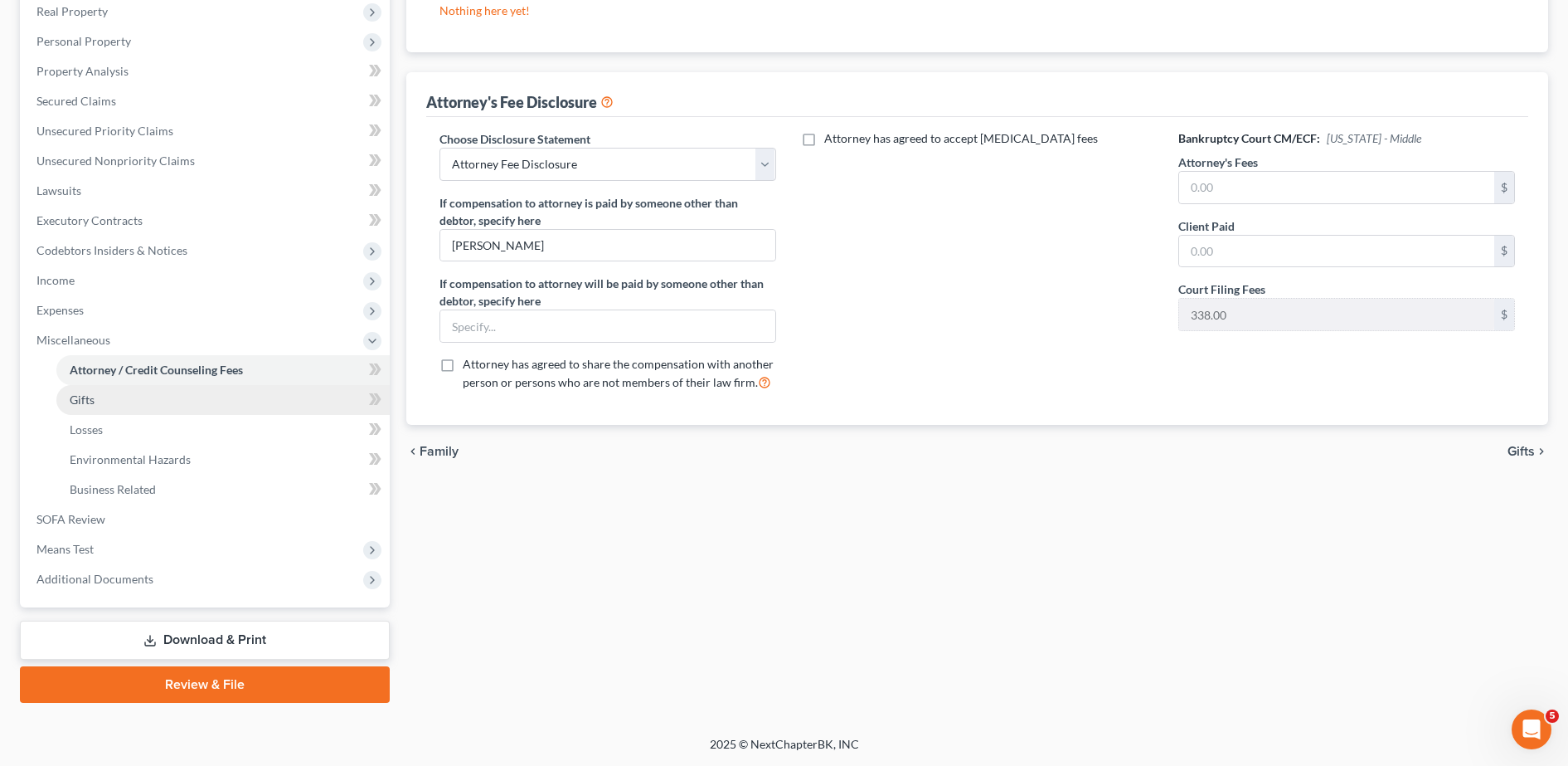
click at [152, 407] on link "Gifts" at bounding box center [223, 399] width 334 height 30
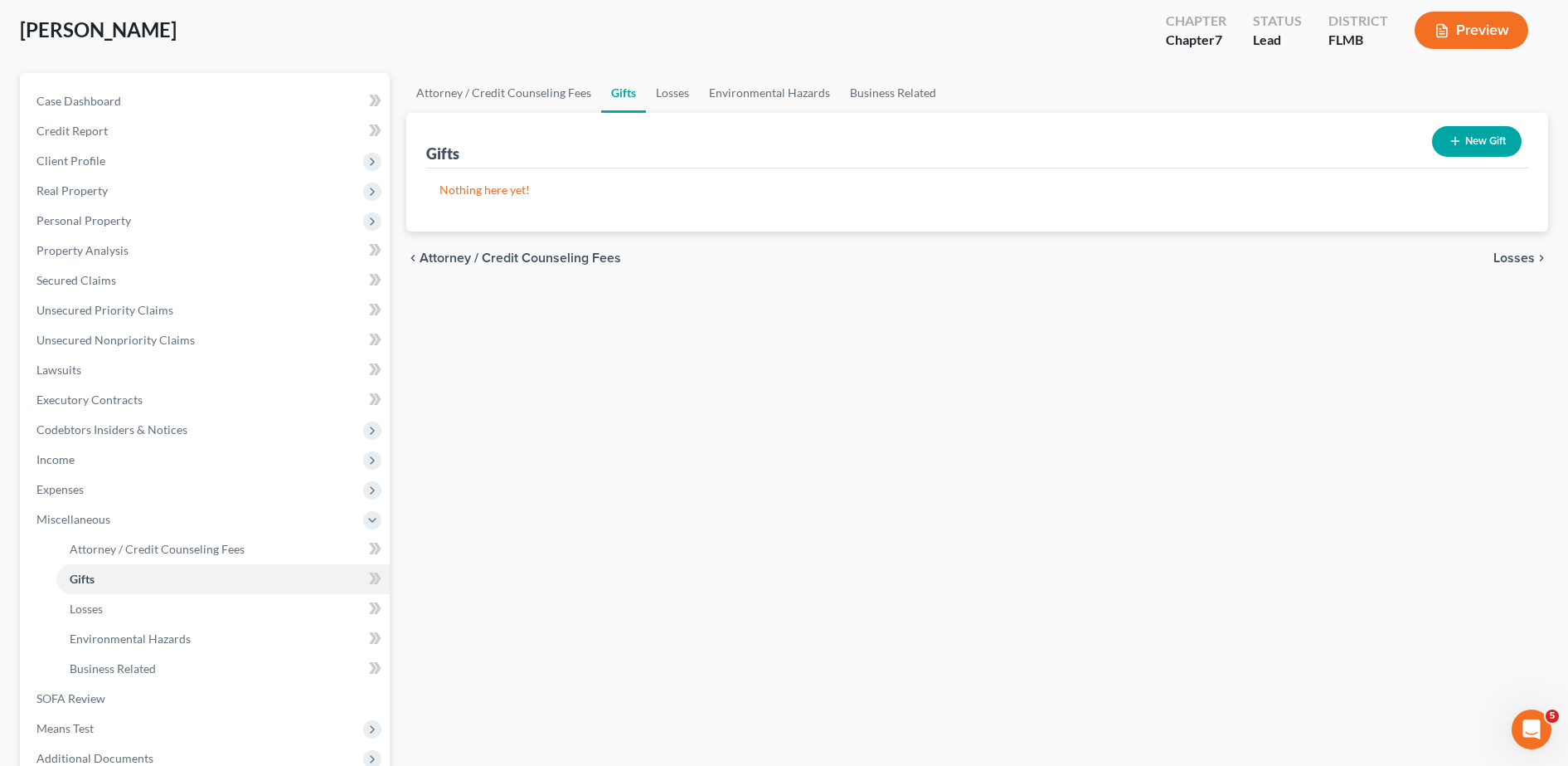
scroll to position [115, 0]
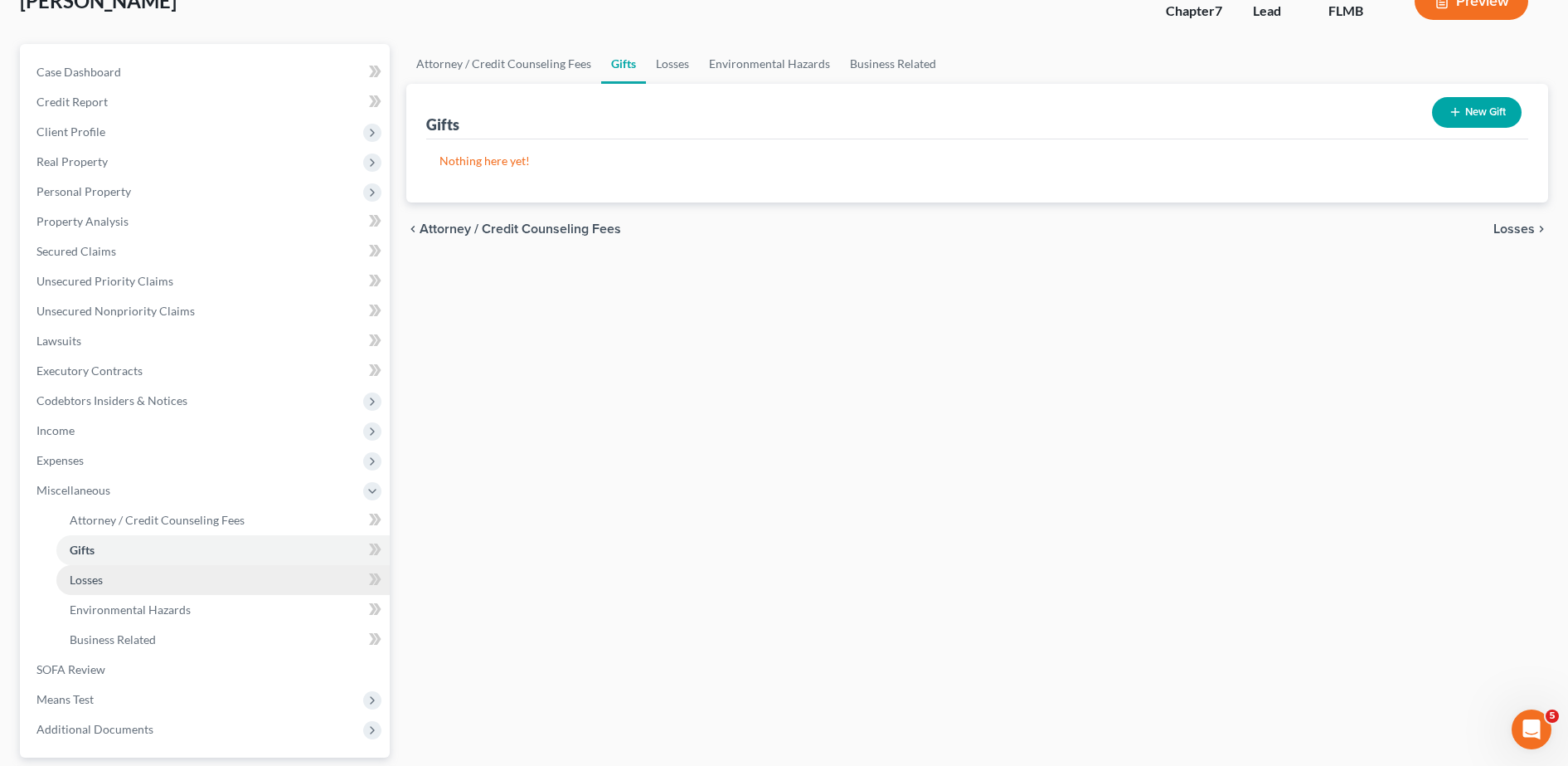
click at [216, 572] on link "Losses" at bounding box center [223, 579] width 334 height 30
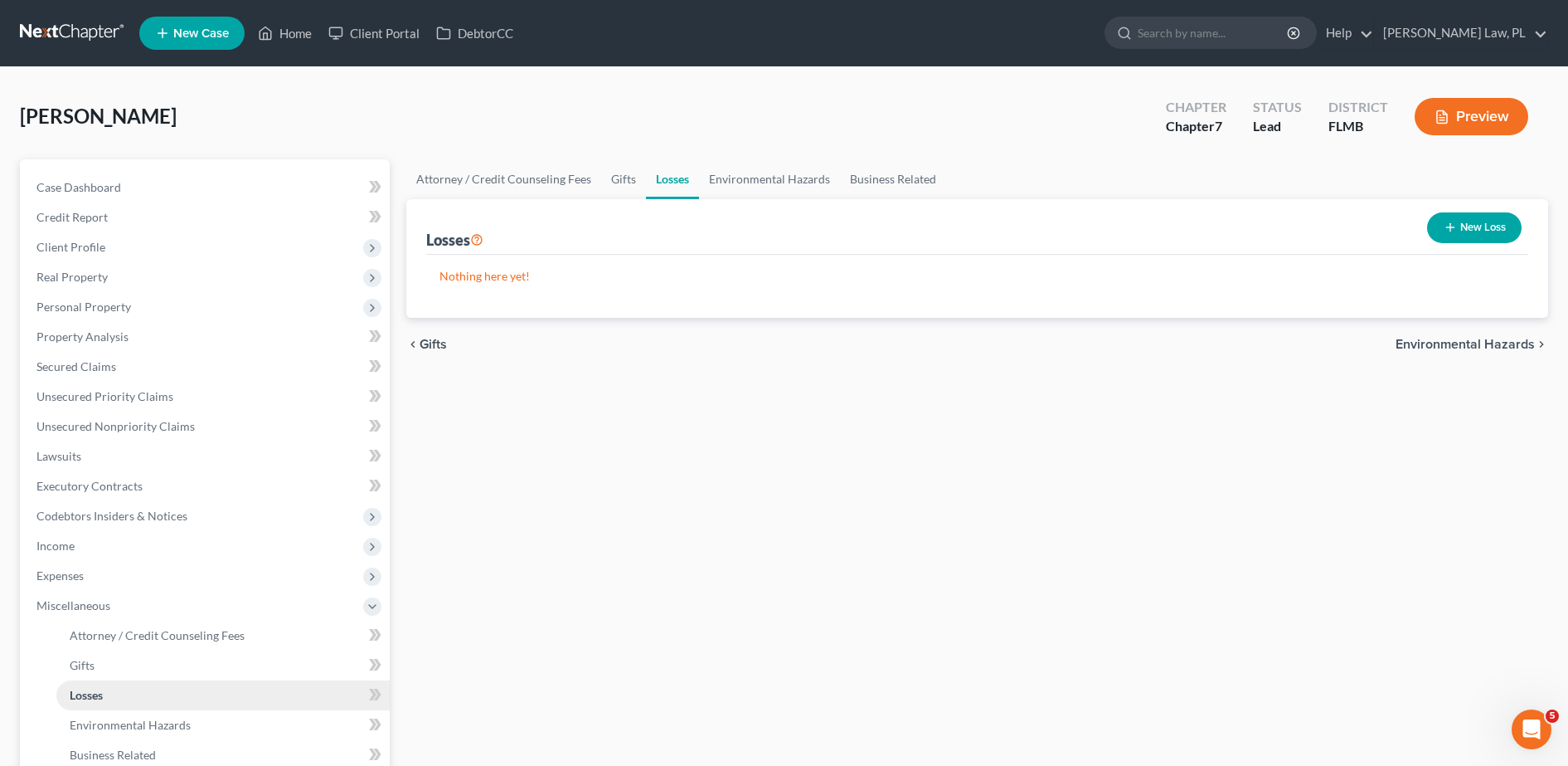
scroll to position [67, 0]
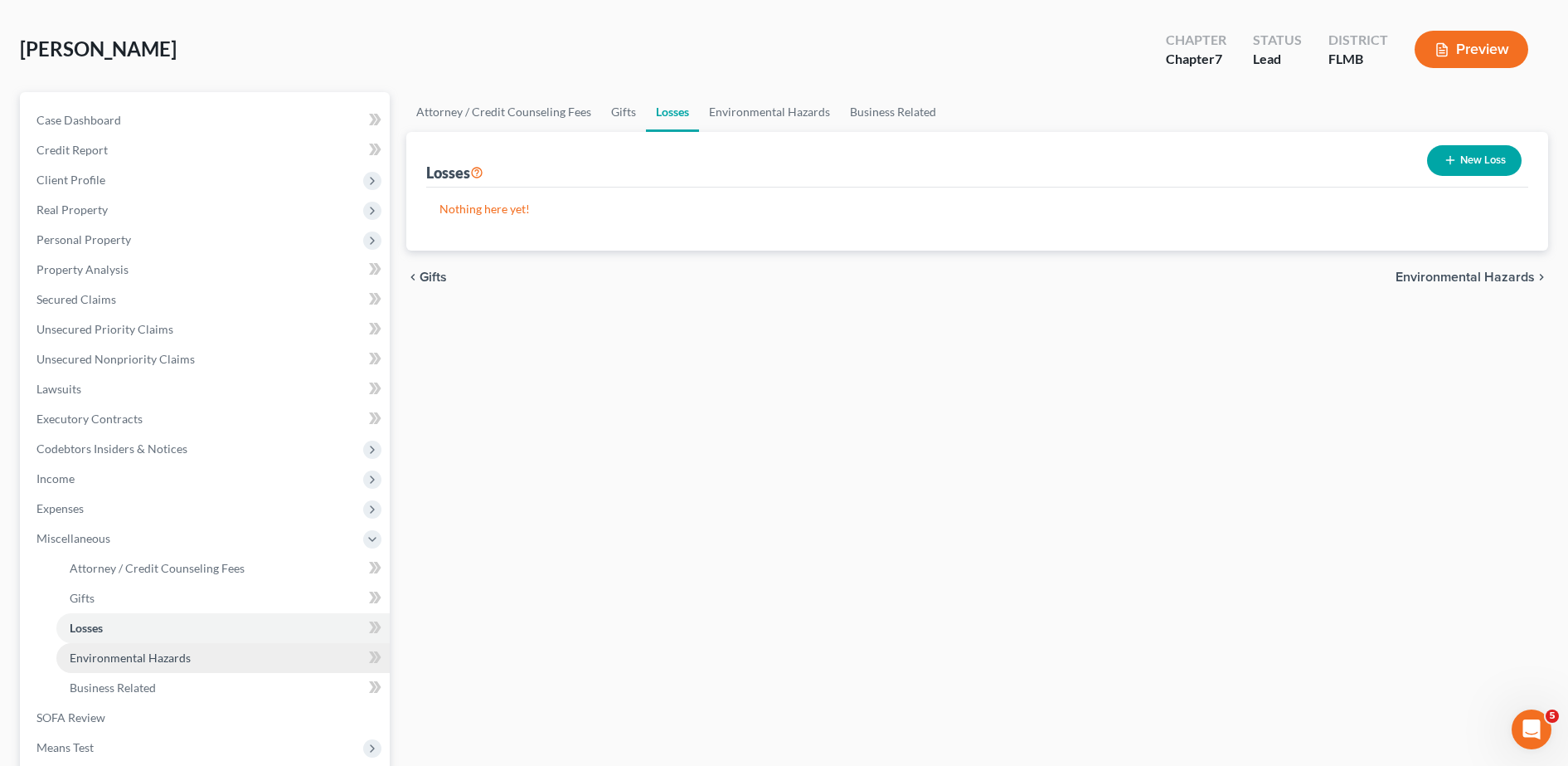
click at [144, 652] on span "Environmental Hazards" at bounding box center [130, 657] width 121 height 14
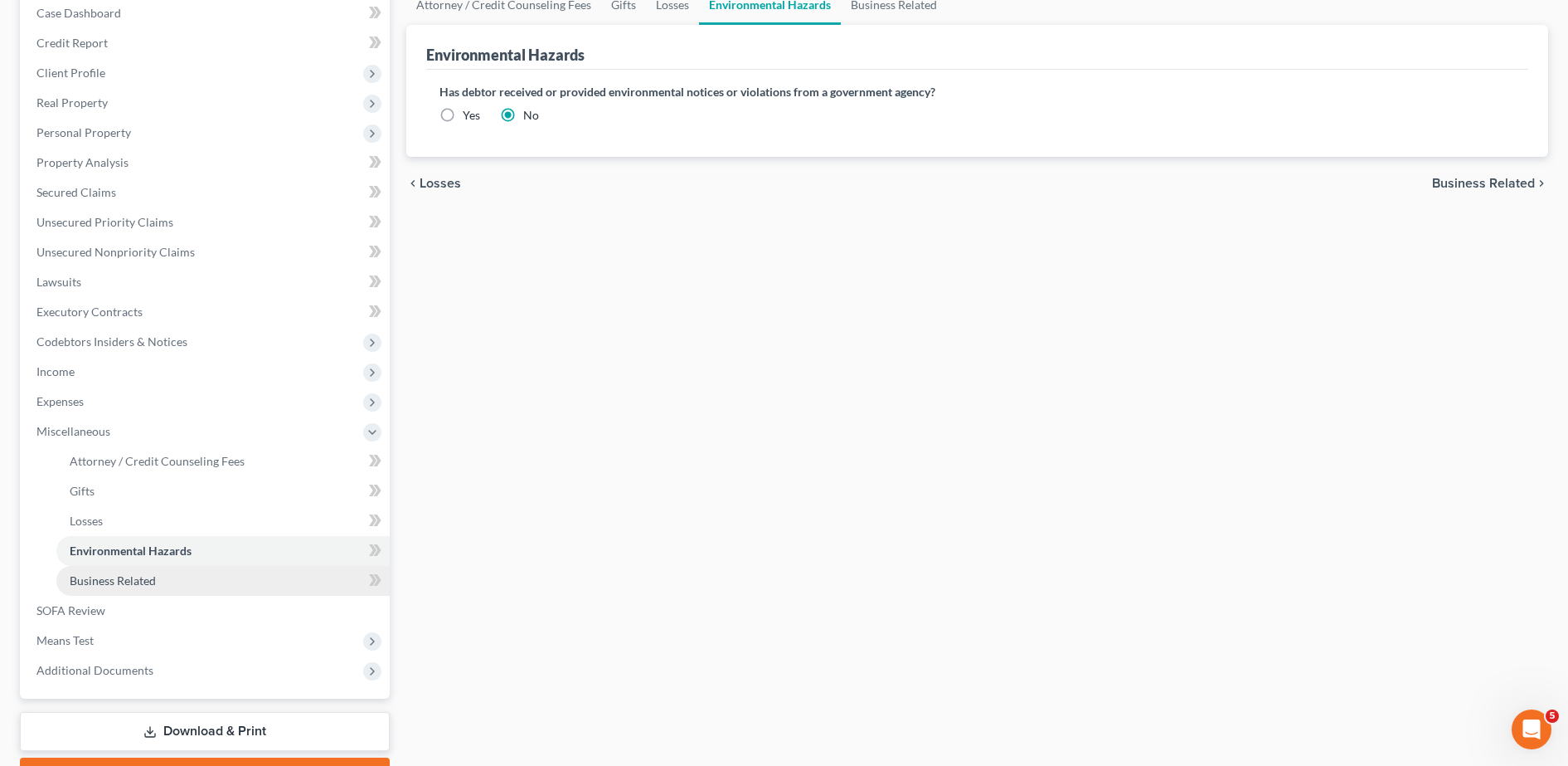
click at [155, 581] on span "Business Related" at bounding box center [113, 580] width 86 height 14
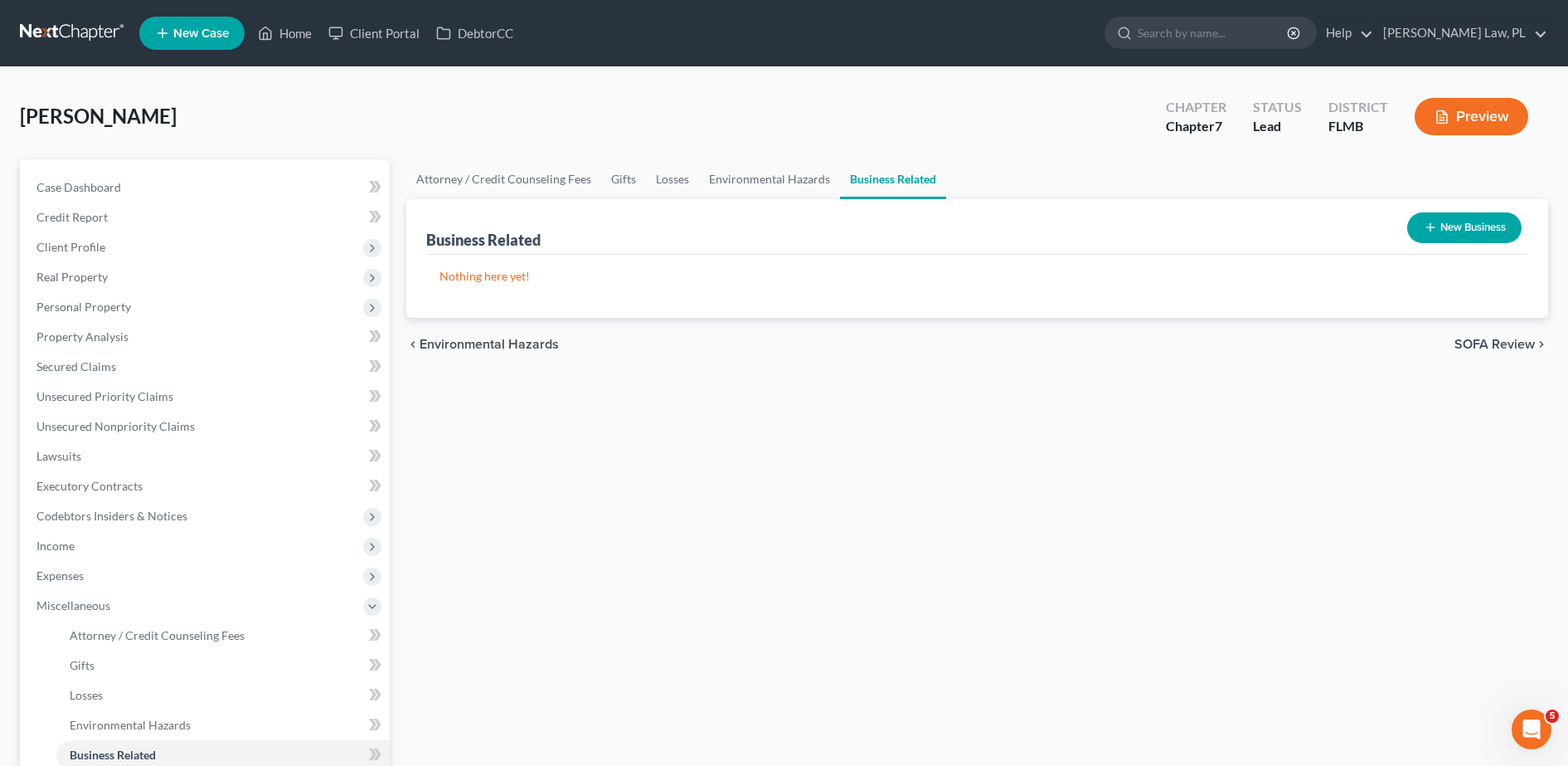
click at [1509, 221] on button "New Business" at bounding box center [1464, 228] width 114 height 31
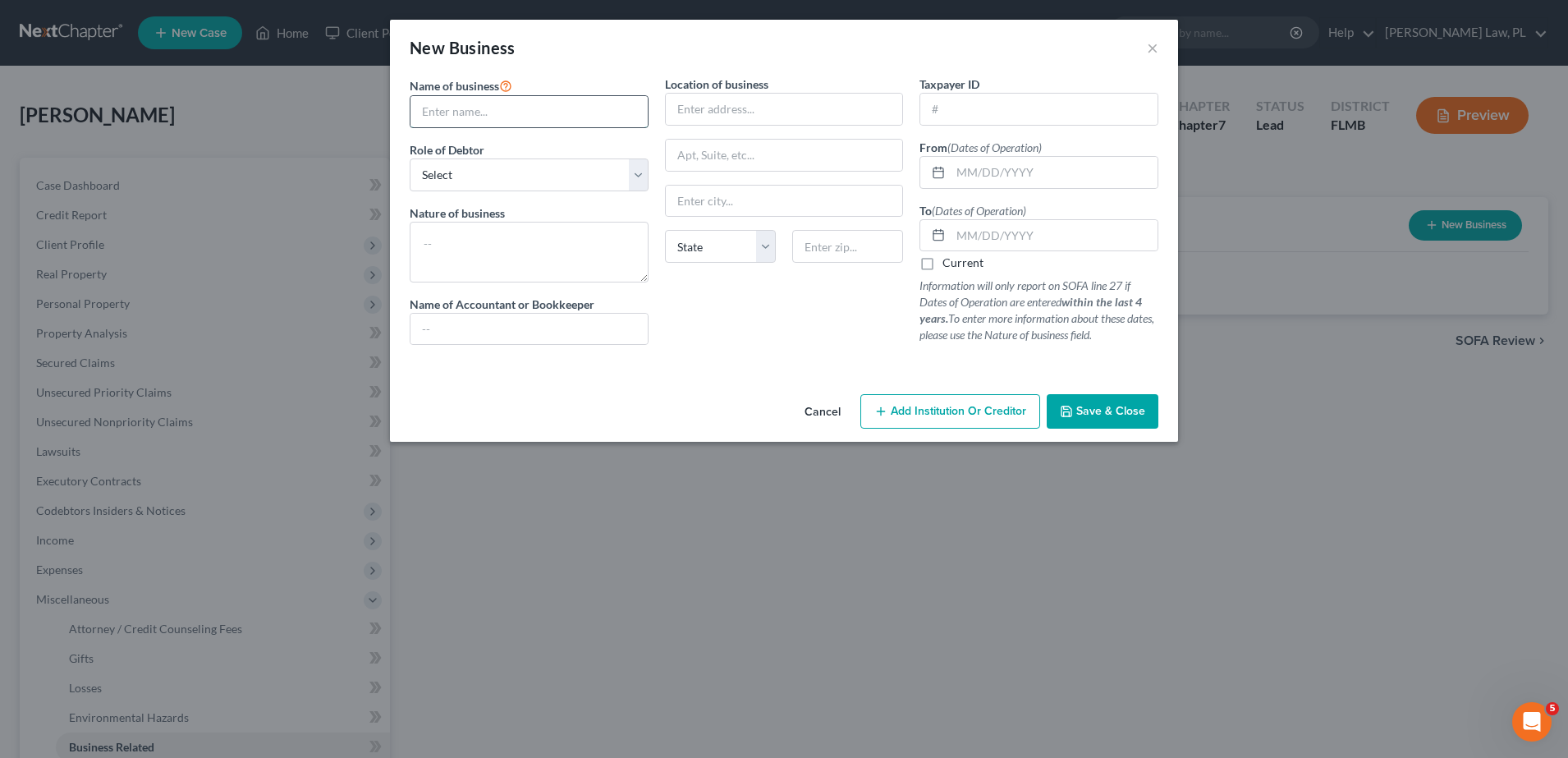
click at [519, 96] on input "text" at bounding box center [529, 111] width 237 height 31
type input "A1 Games and Vending"
click at [500, 164] on select "Select A member of a limited liability company (LLC) or limited liability partn…" at bounding box center [529, 175] width 239 height 33
click at [487, 185] on select "Select A member of a limited liability company (LLC) or limited liability partn…" at bounding box center [529, 175] width 239 height 33
select select "owner"
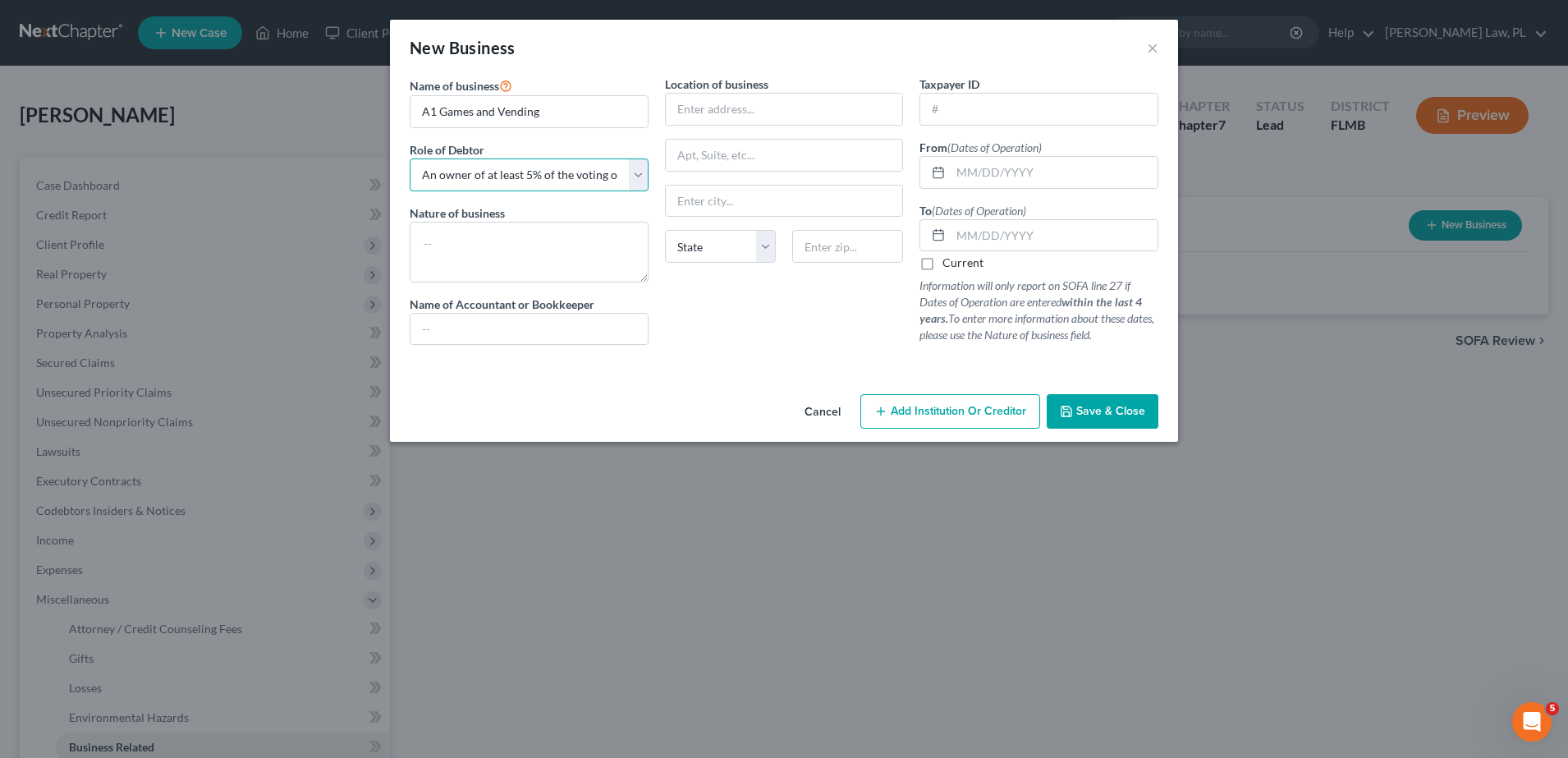
click at [410, 159] on select "Select A member of a limited liability company (LLC) or limited liability partn…" at bounding box center [529, 175] width 239 height 33
click at [754, 115] on input "text" at bounding box center [784, 109] width 237 height 31
type input "2"
type input "[STREET_ADDRESS]"
type input "Cocoa"
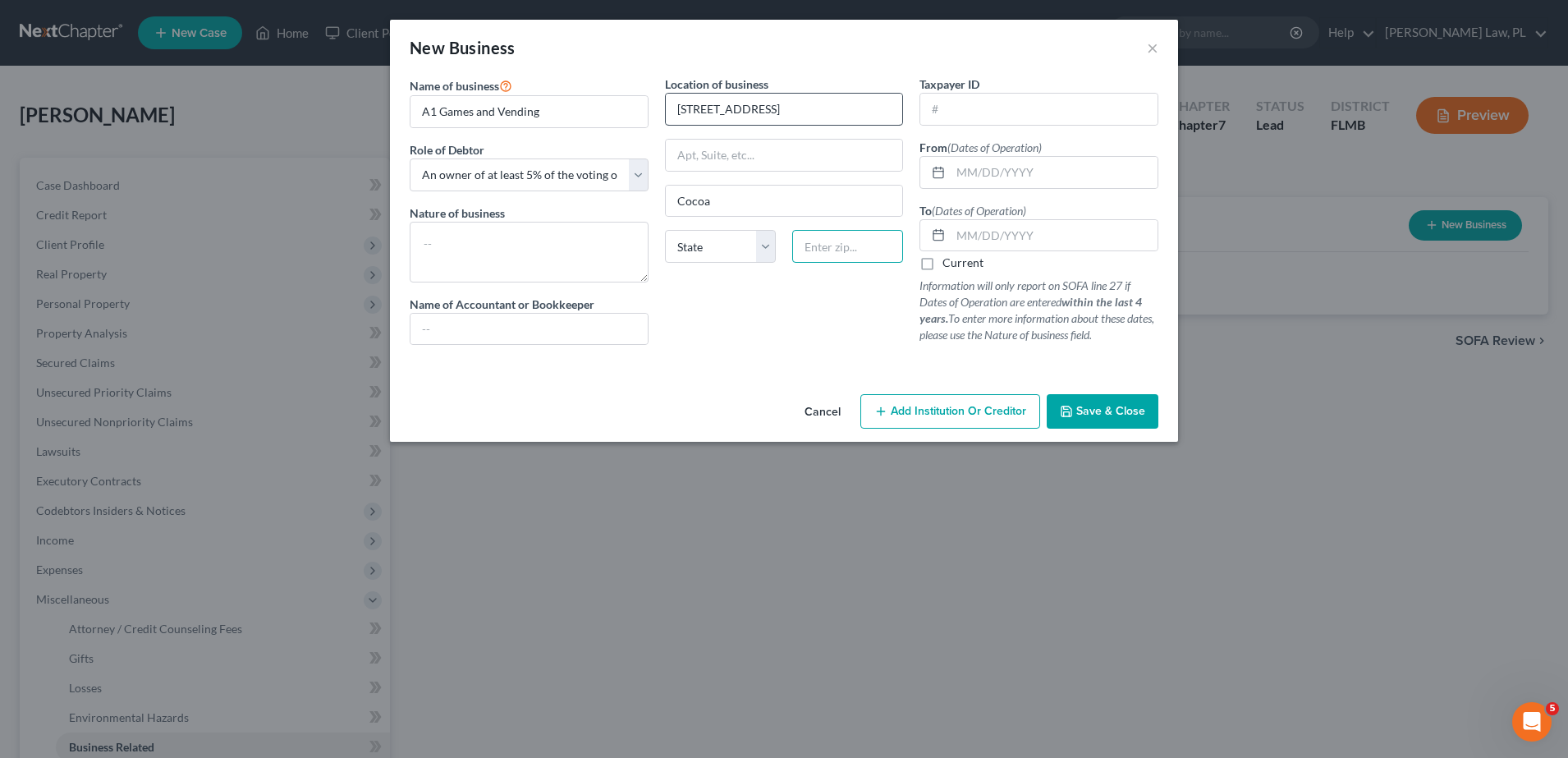
type input "32926"
select select "9"
click at [814, 358] on div at bounding box center [784, 364] width 765 height 13
click at [1101, 397] on button "Save & Close" at bounding box center [1103, 411] width 111 height 35
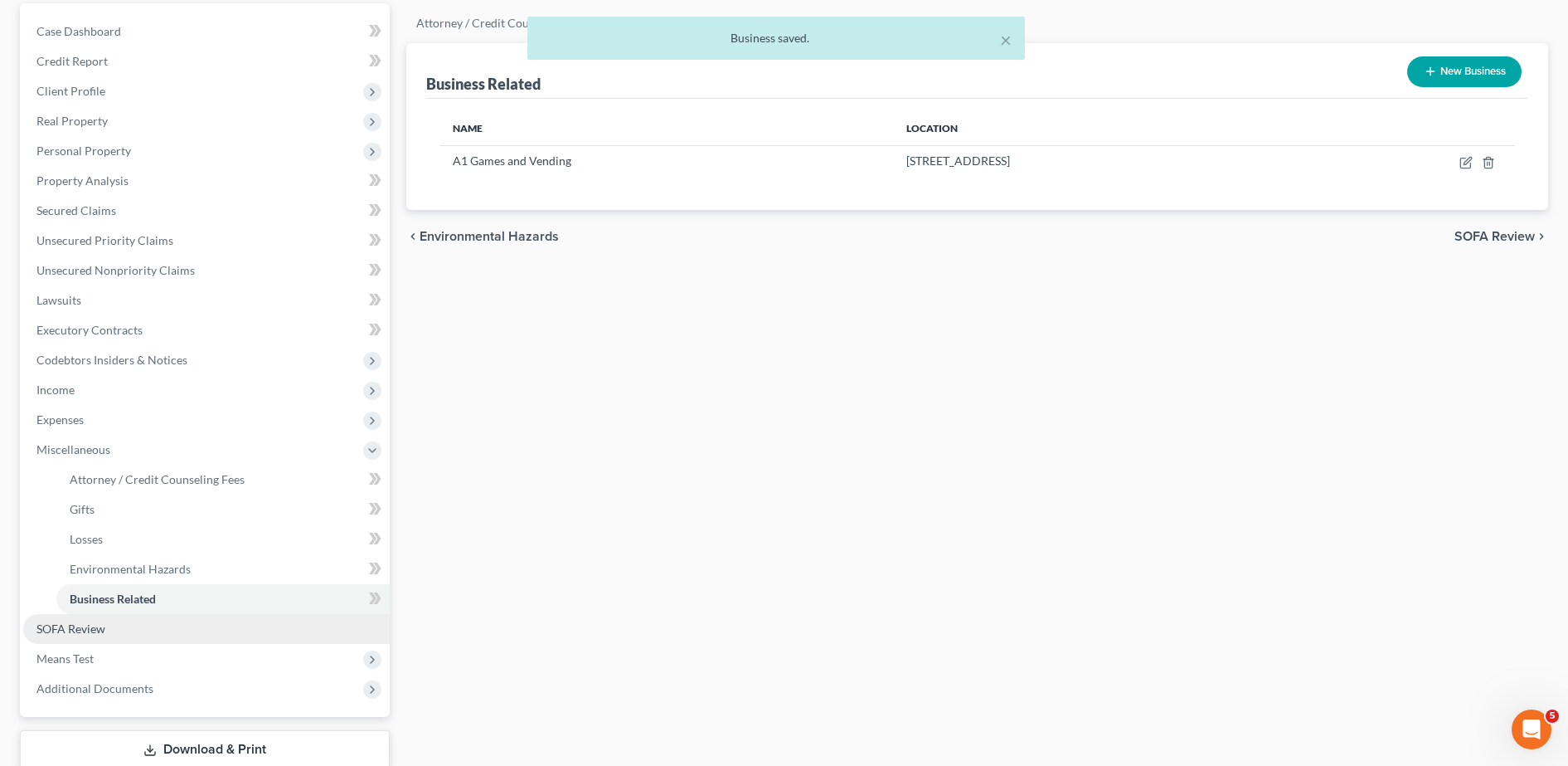
click at [98, 638] on link "SOFA Review" at bounding box center [206, 628] width 366 height 30
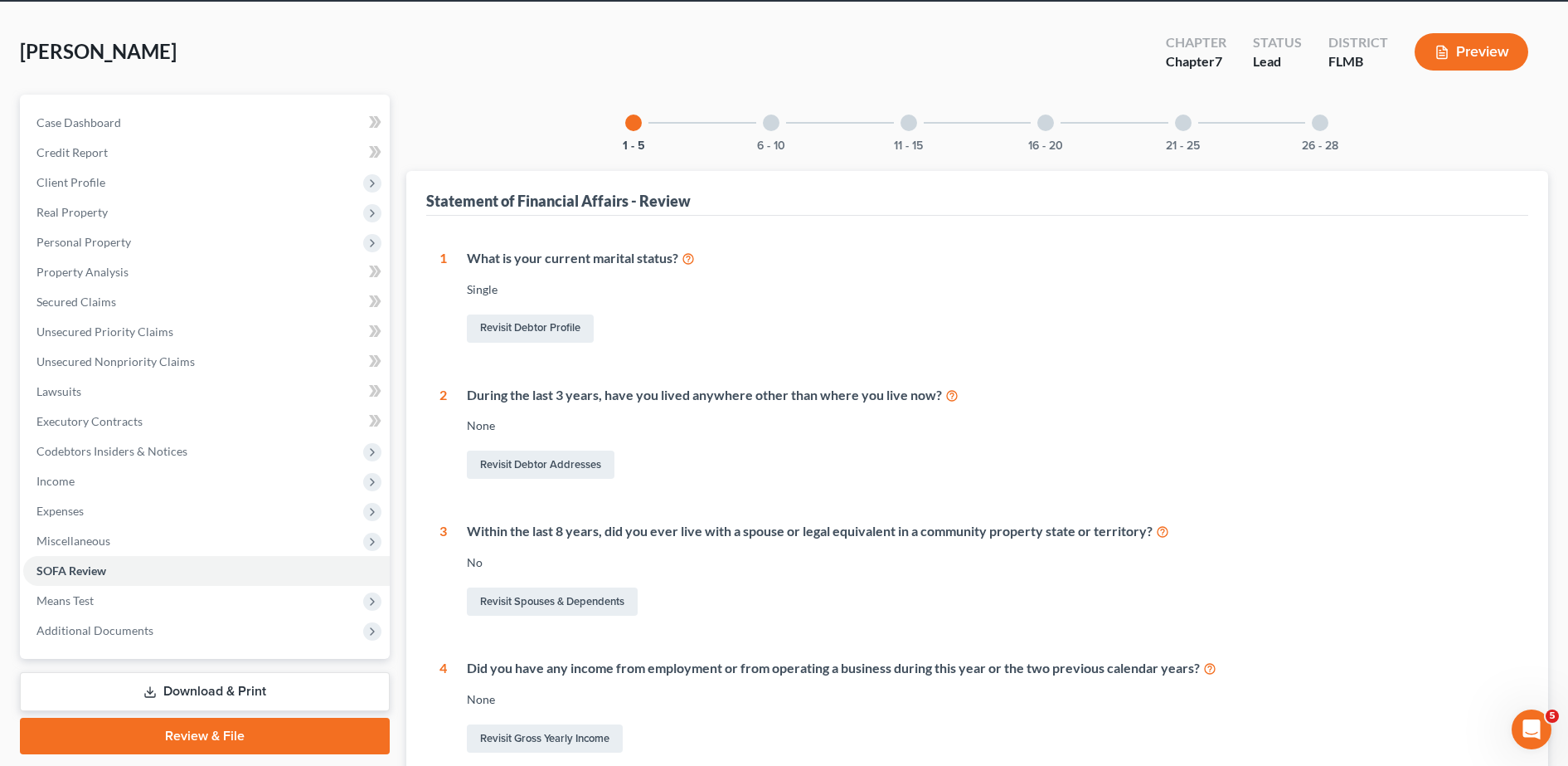
scroll to position [64, 0]
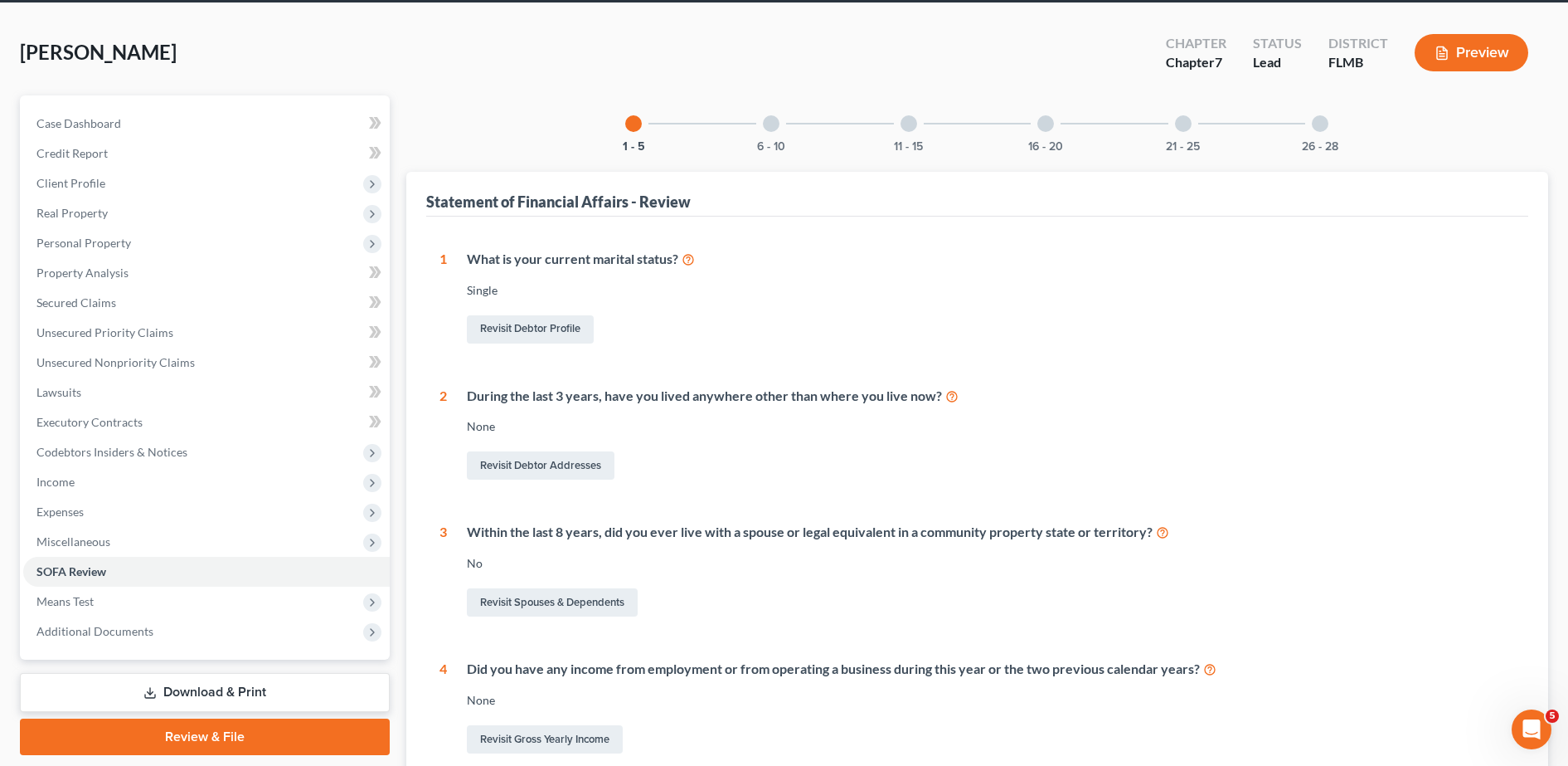
click at [766, 129] on div at bounding box center [771, 123] width 16 height 16
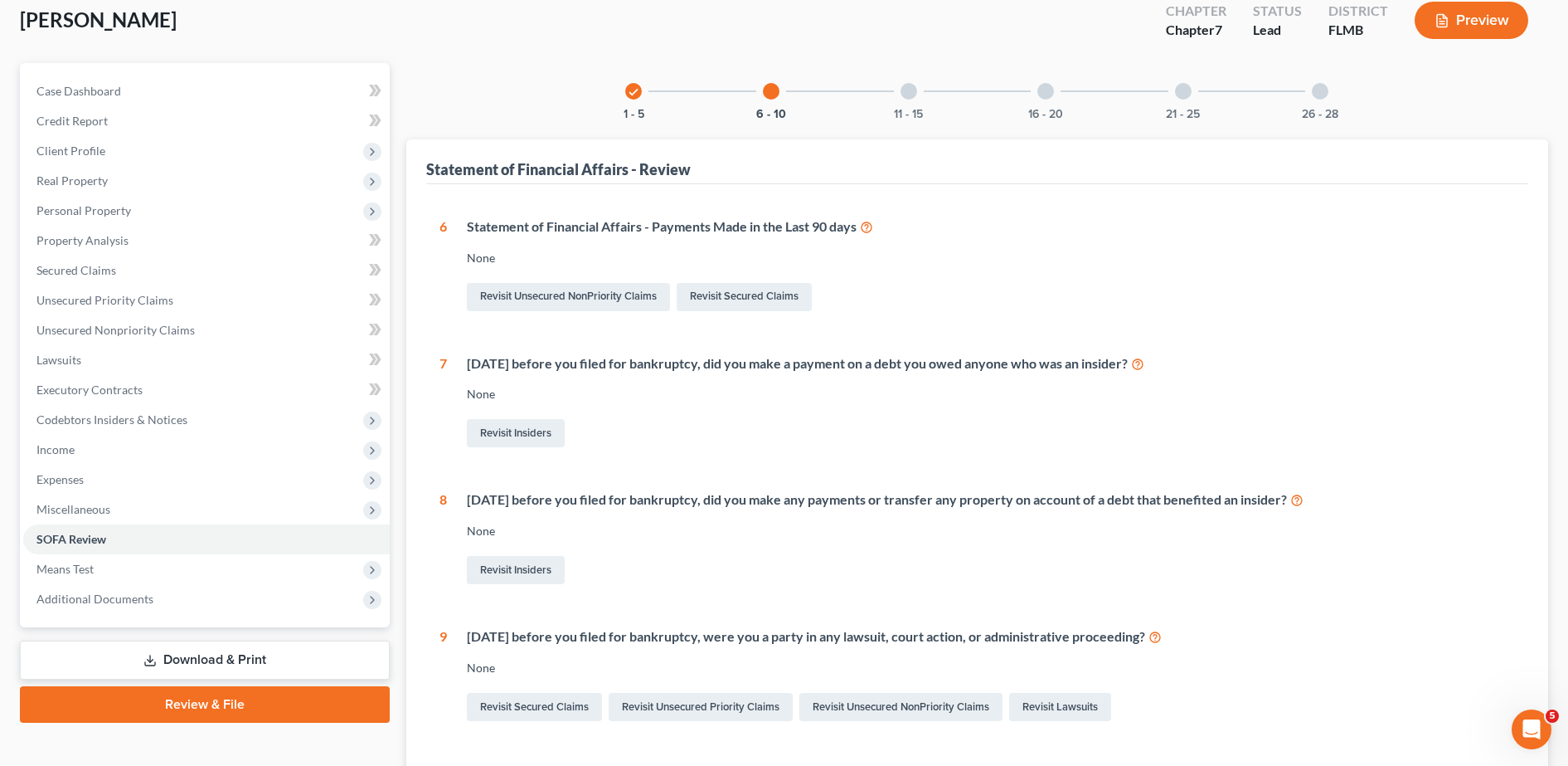
scroll to position [0, 0]
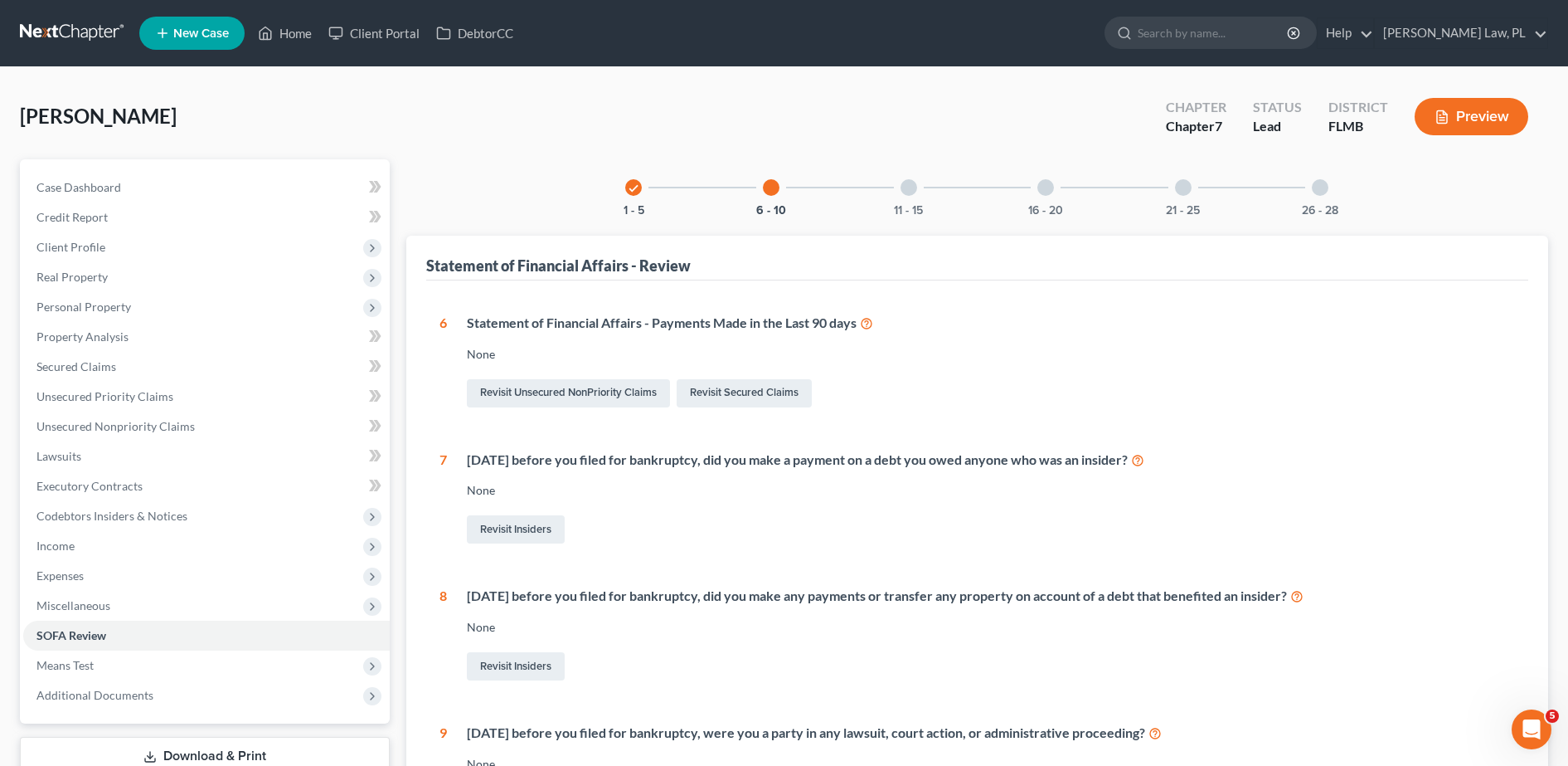
click at [905, 174] on div "11 - 15" at bounding box center [908, 187] width 56 height 56
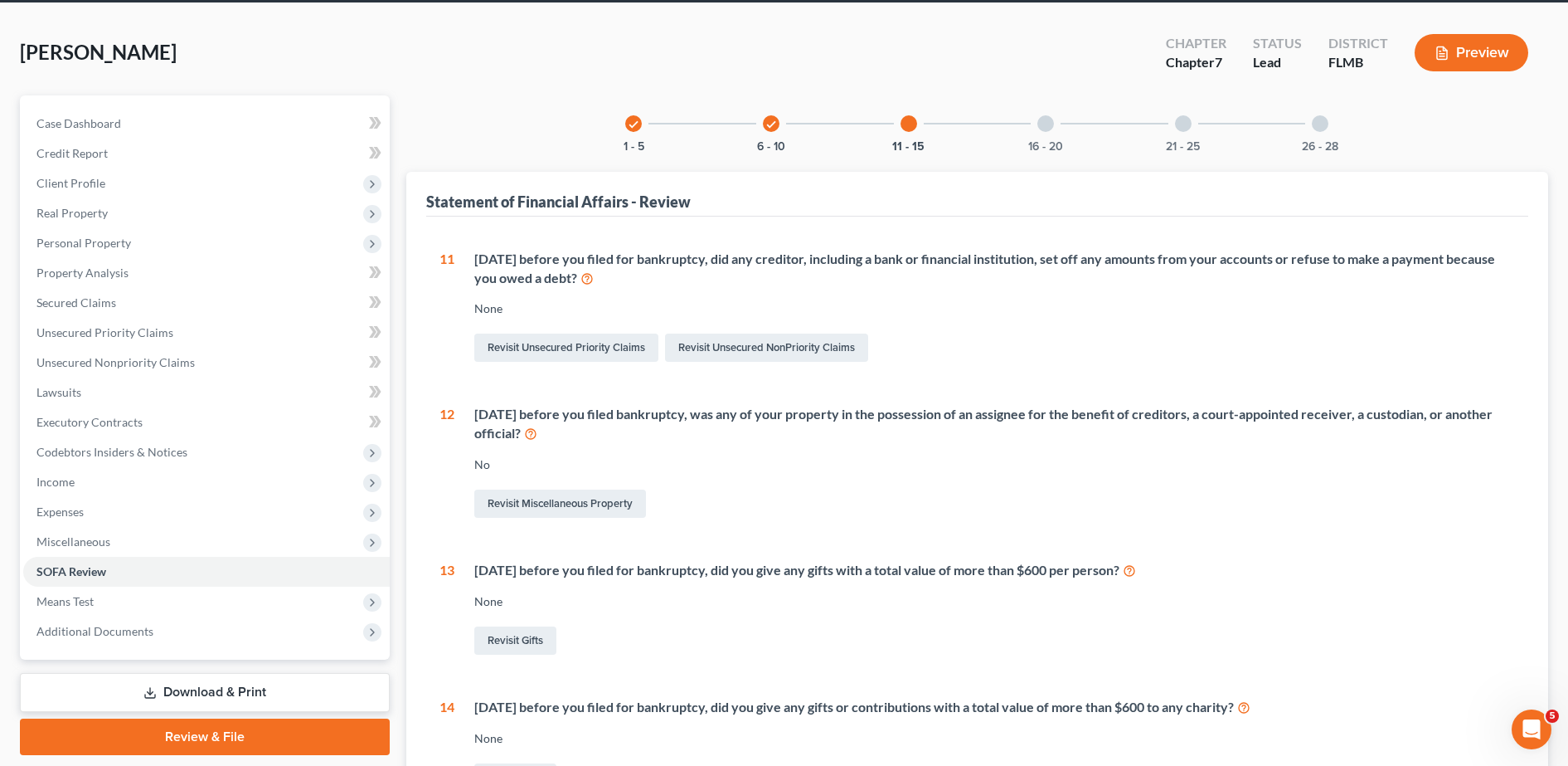
scroll to position [61, 0]
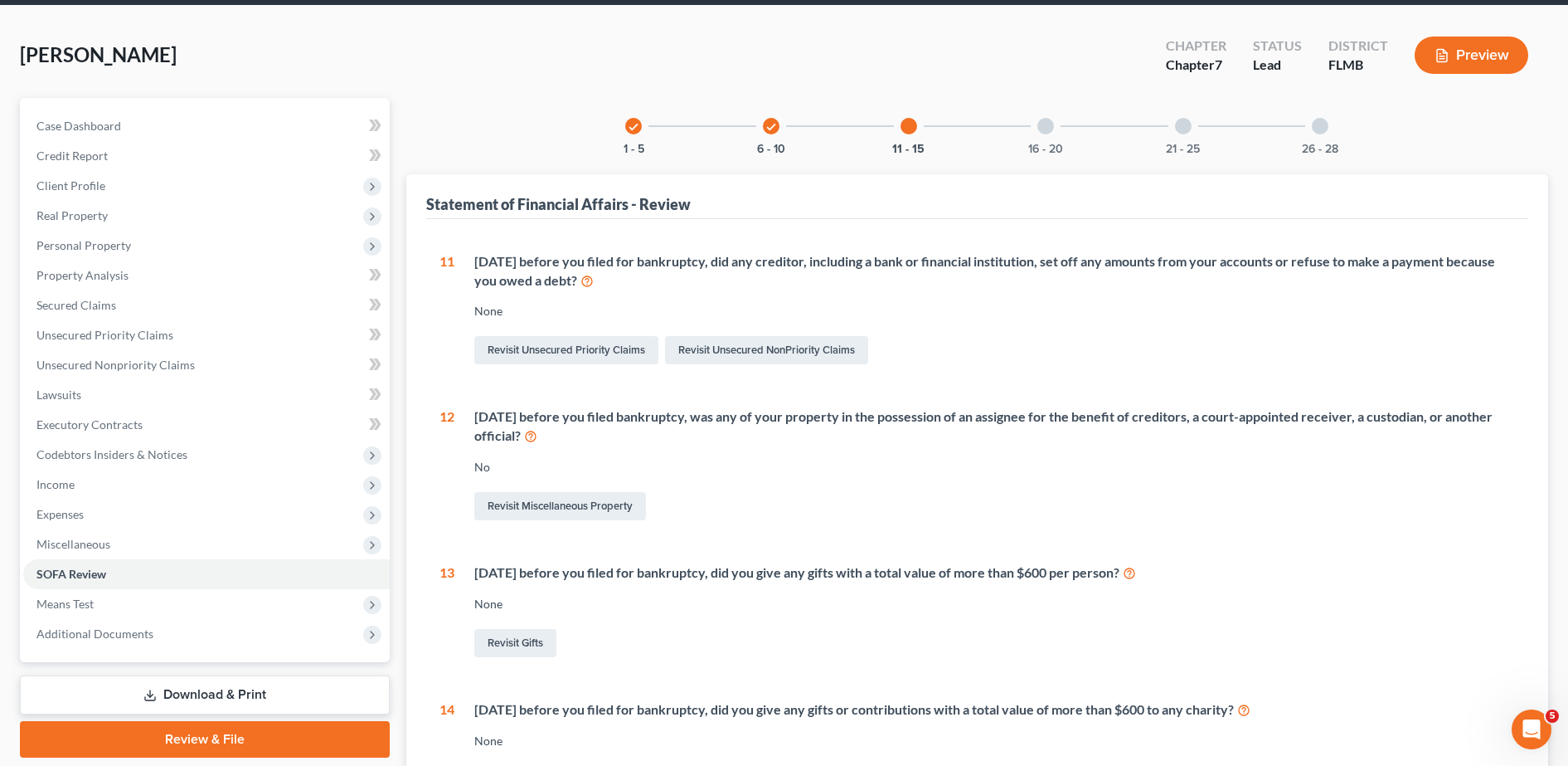
click at [1051, 131] on div at bounding box center [1045, 125] width 16 height 16
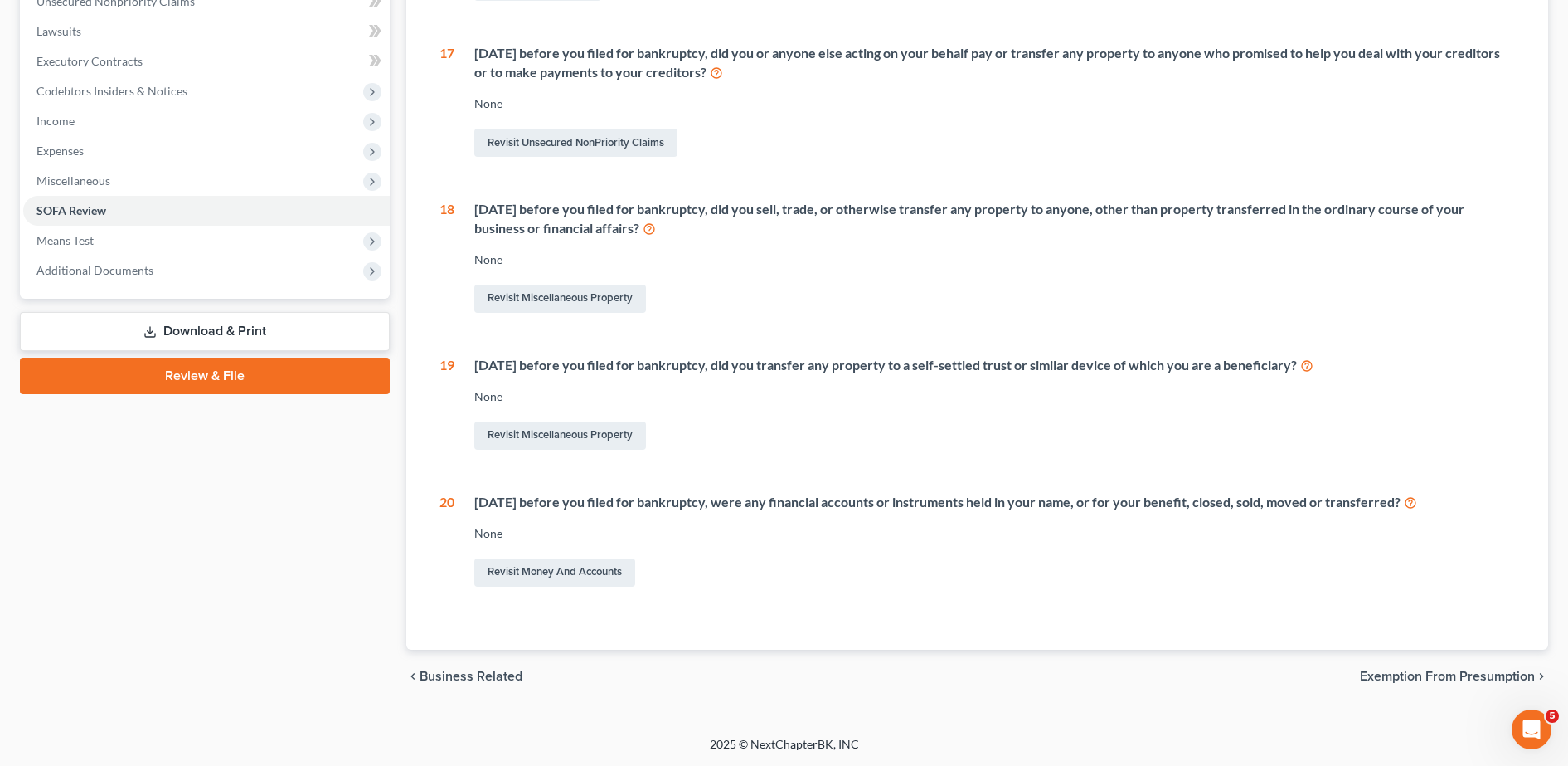
scroll to position [0, 0]
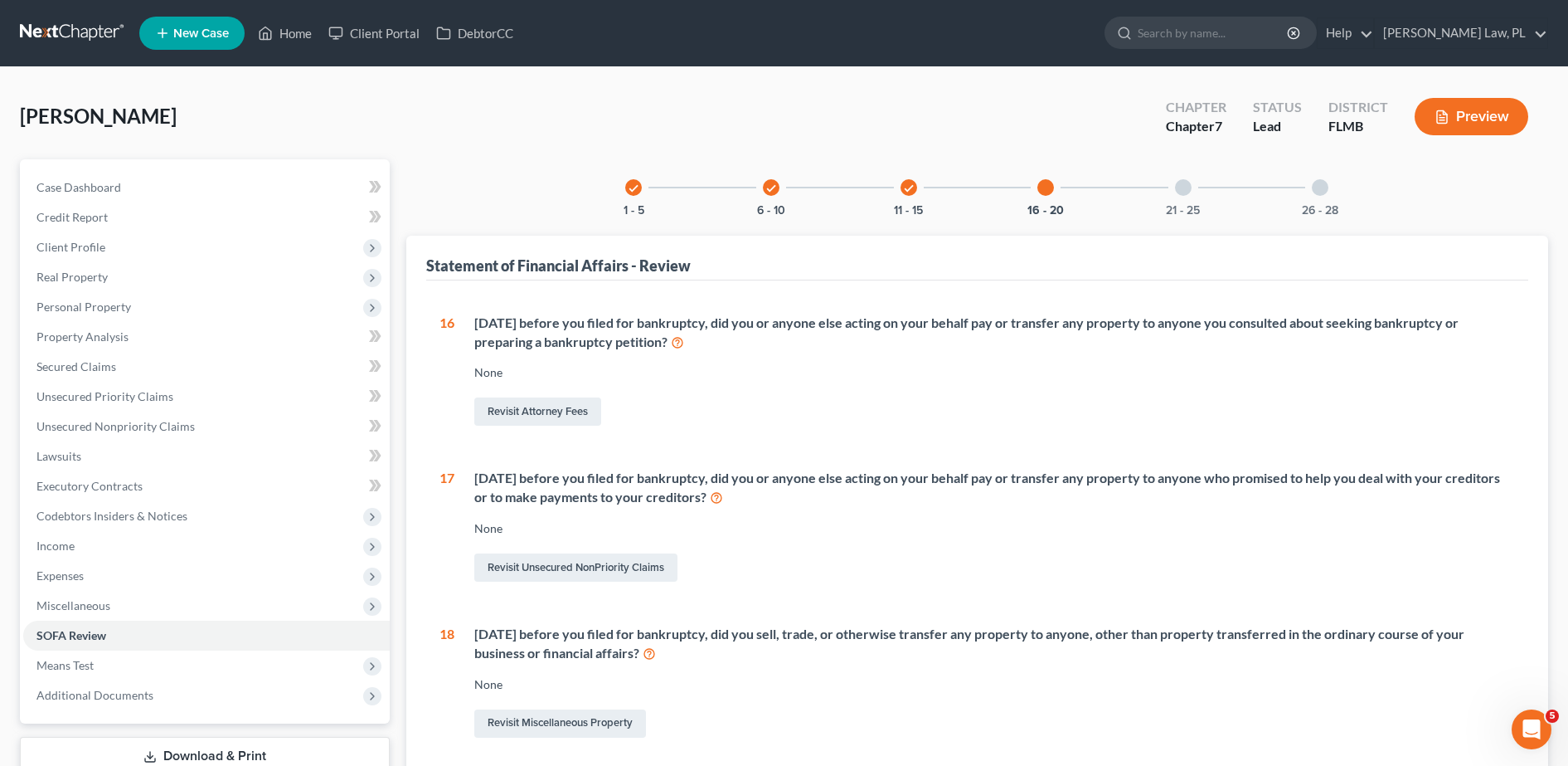
click at [1186, 178] on div "21 - 25" at bounding box center [1183, 187] width 56 height 56
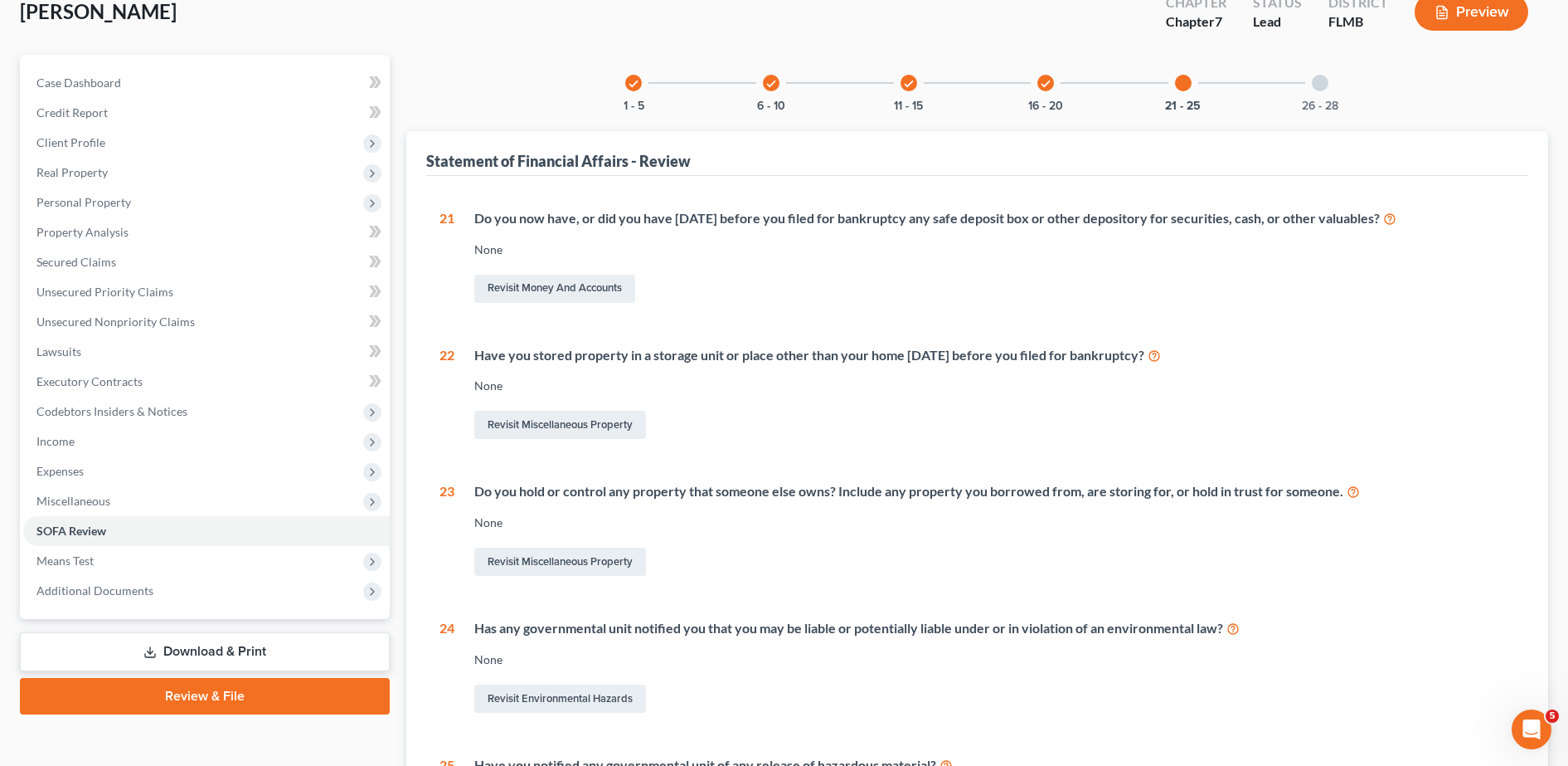
scroll to position [102, 0]
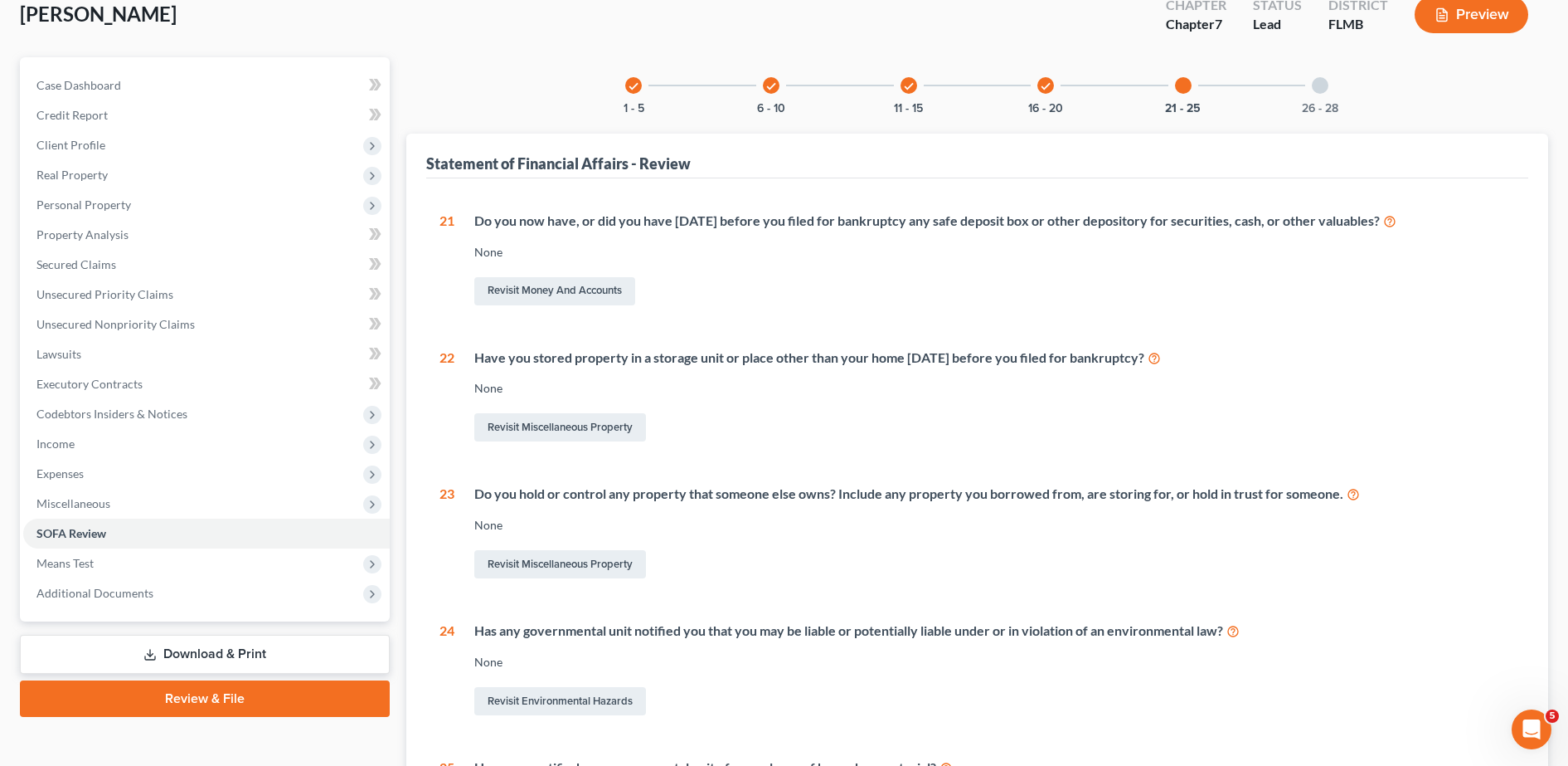
click at [1315, 85] on div at bounding box center [1319, 85] width 16 height 16
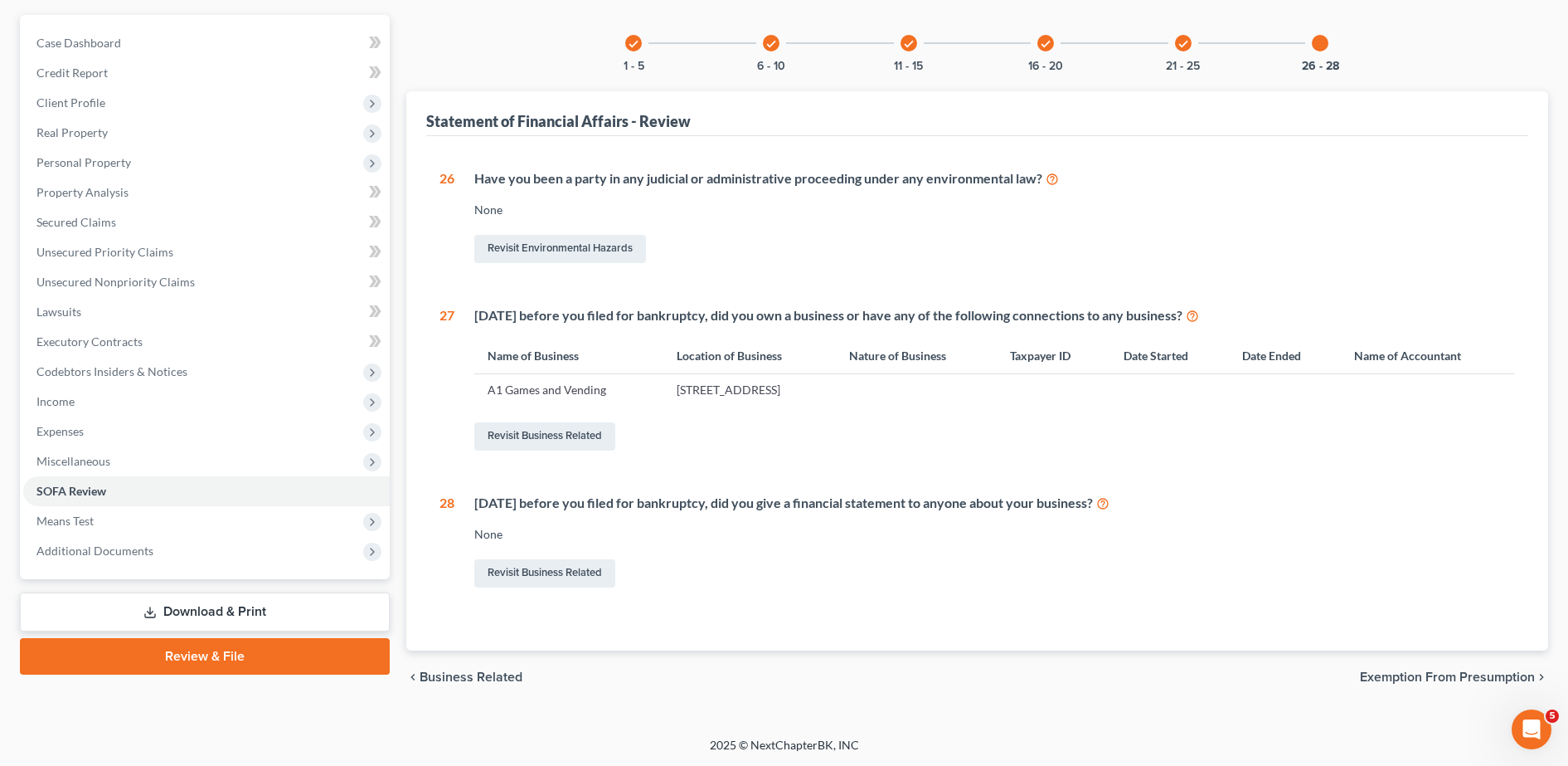
scroll to position [145, 0]
click at [1185, 47] on icon "check" at bounding box center [1184, 43] width 11 height 11
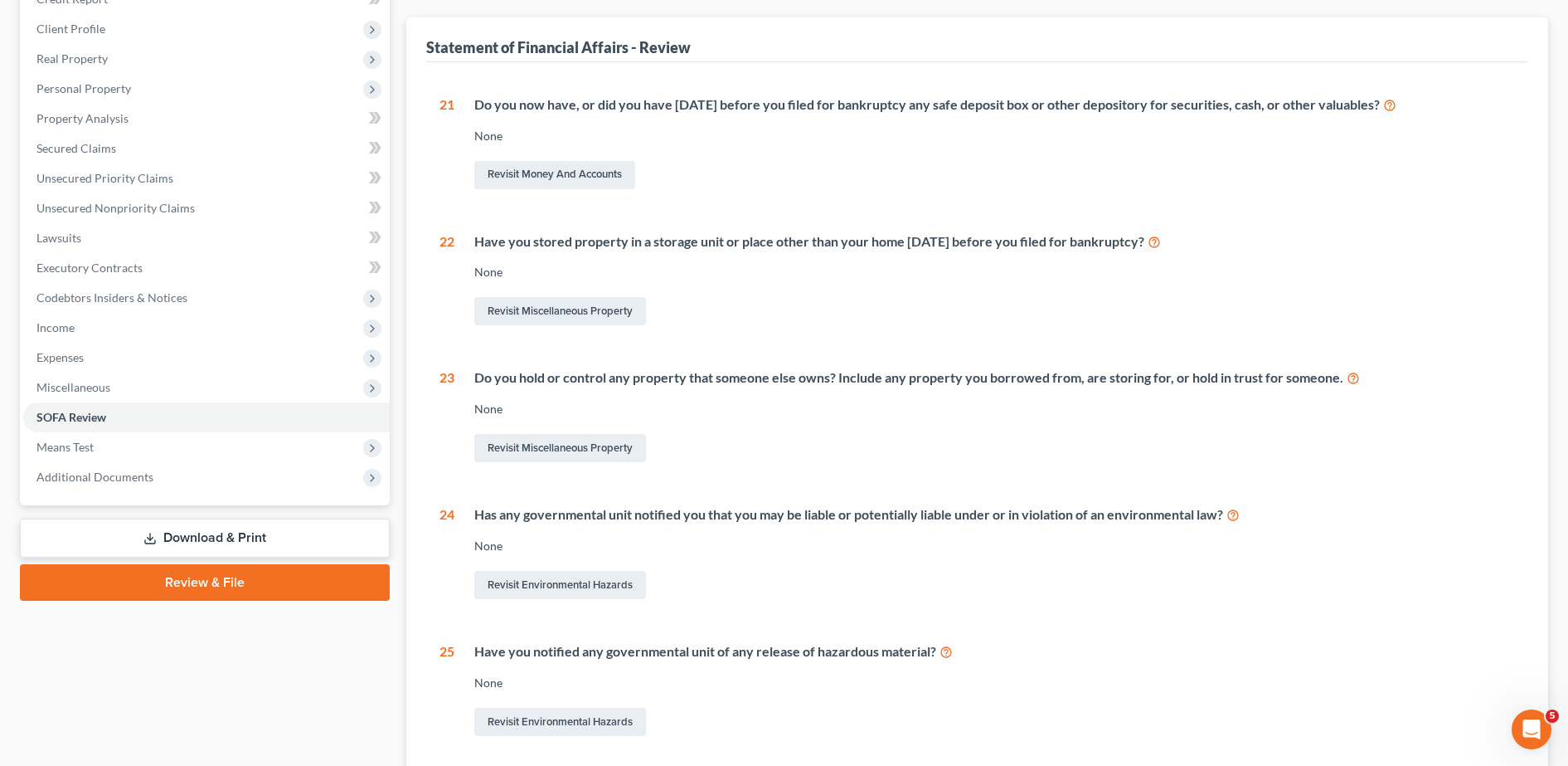
scroll to position [219, 0]
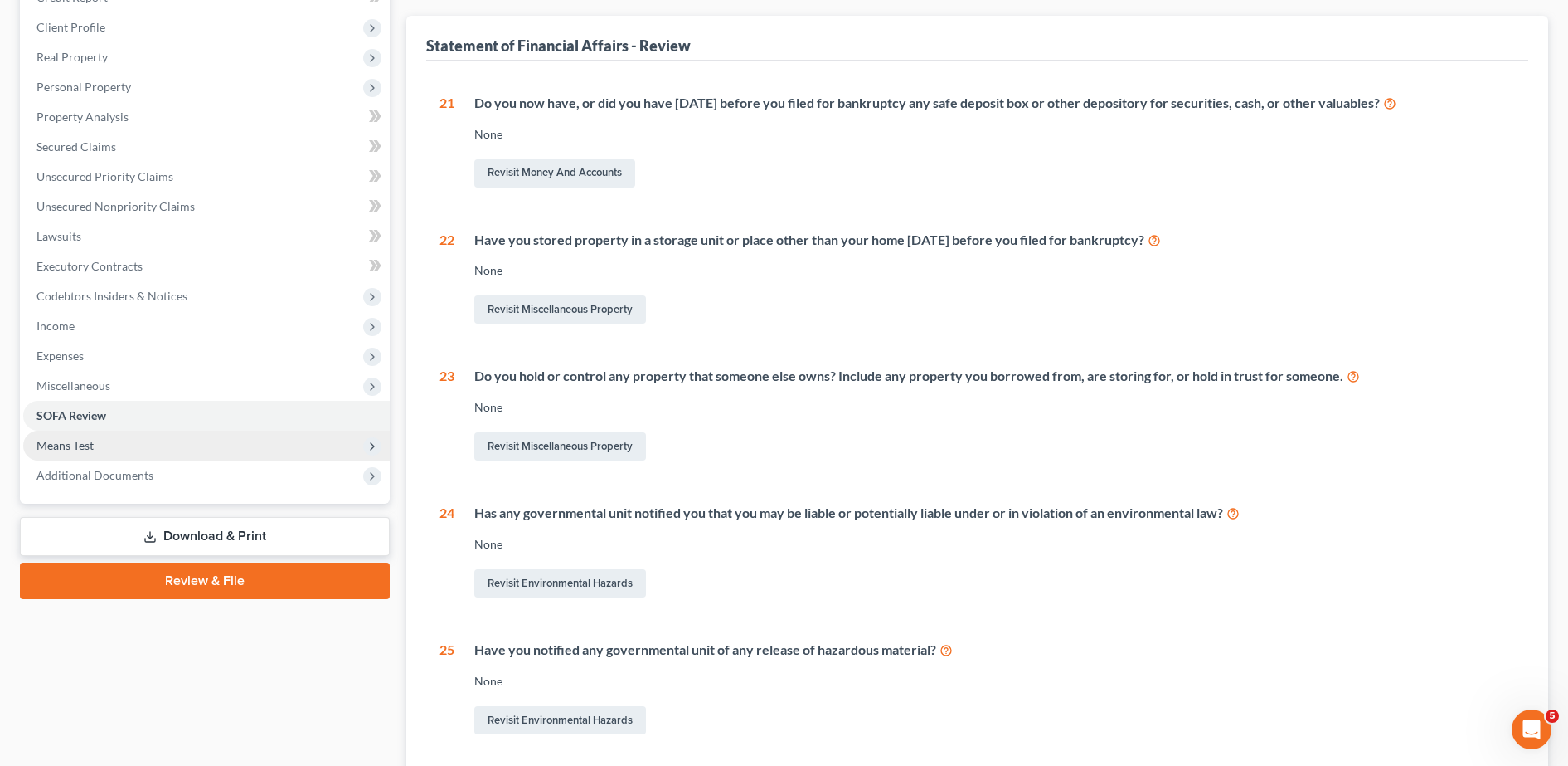
click at [263, 446] on span "Means Test" at bounding box center [206, 445] width 366 height 30
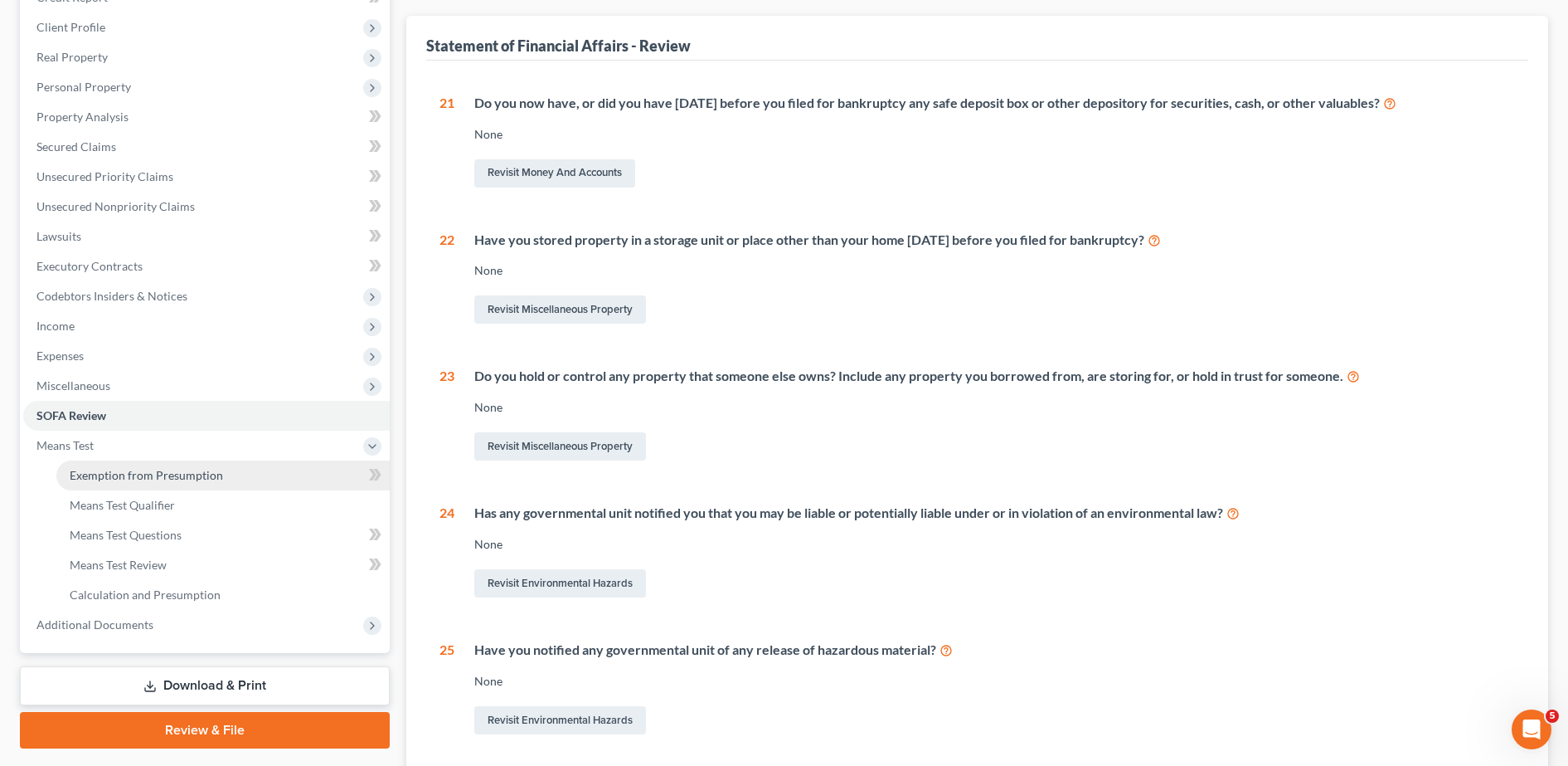
click at [206, 475] on span "Exemption from Presumption" at bounding box center [146, 474] width 154 height 14
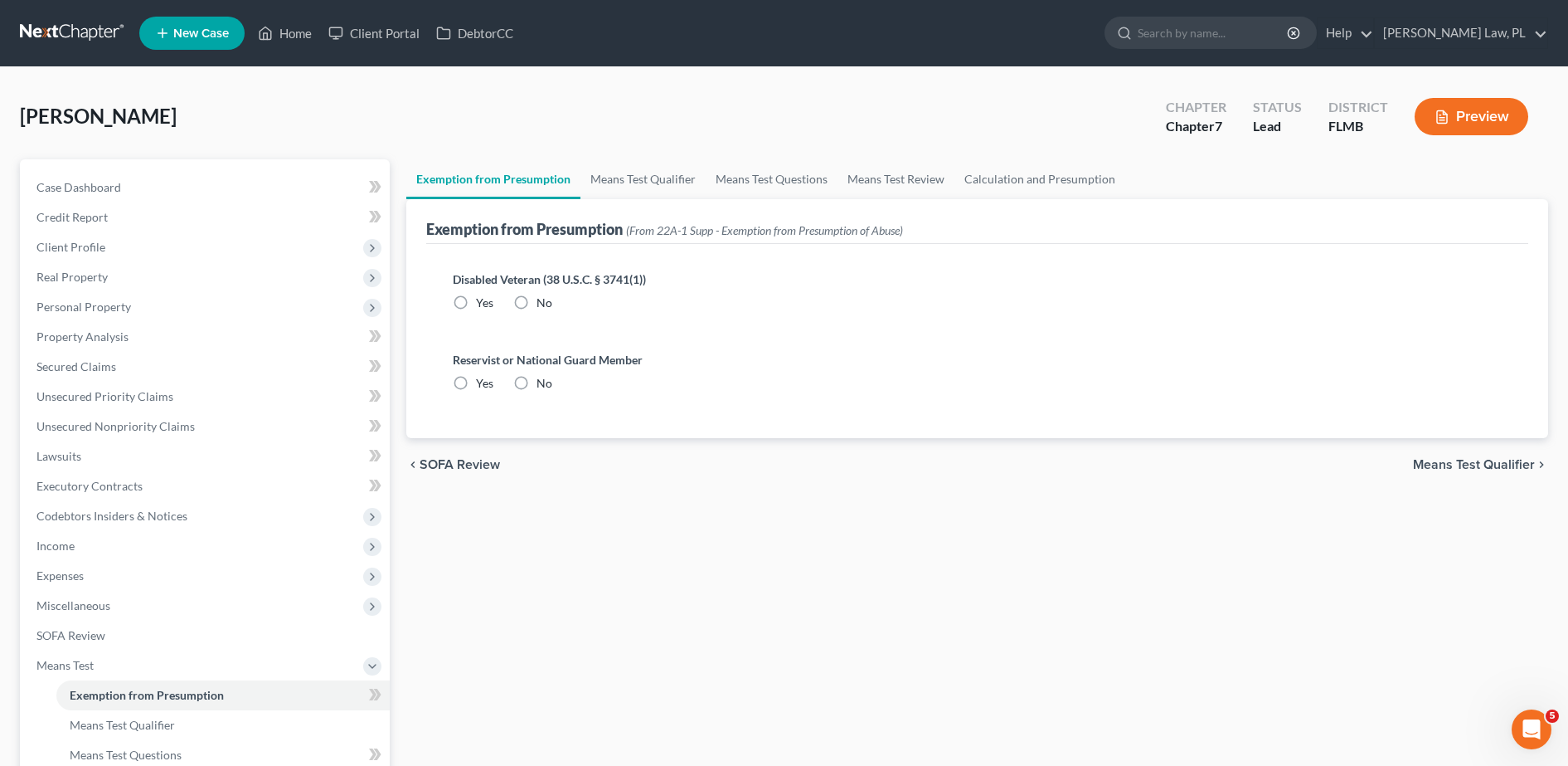
click at [537, 304] on label "No" at bounding box center [545, 302] width 16 height 16
click at [543, 304] on input "No" at bounding box center [547, 300] width 10 height 10
radio input "true"
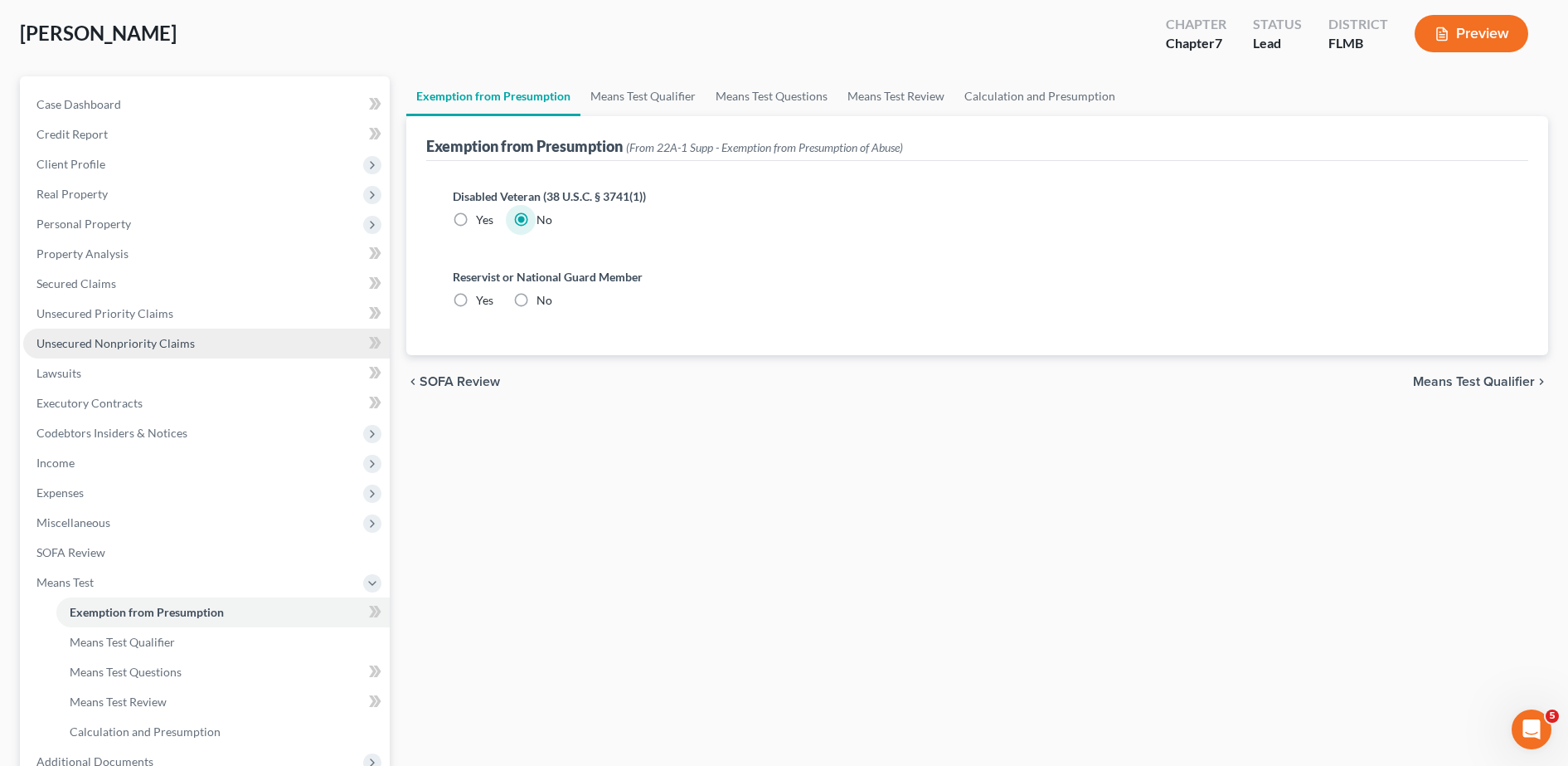
scroll to position [265, 0]
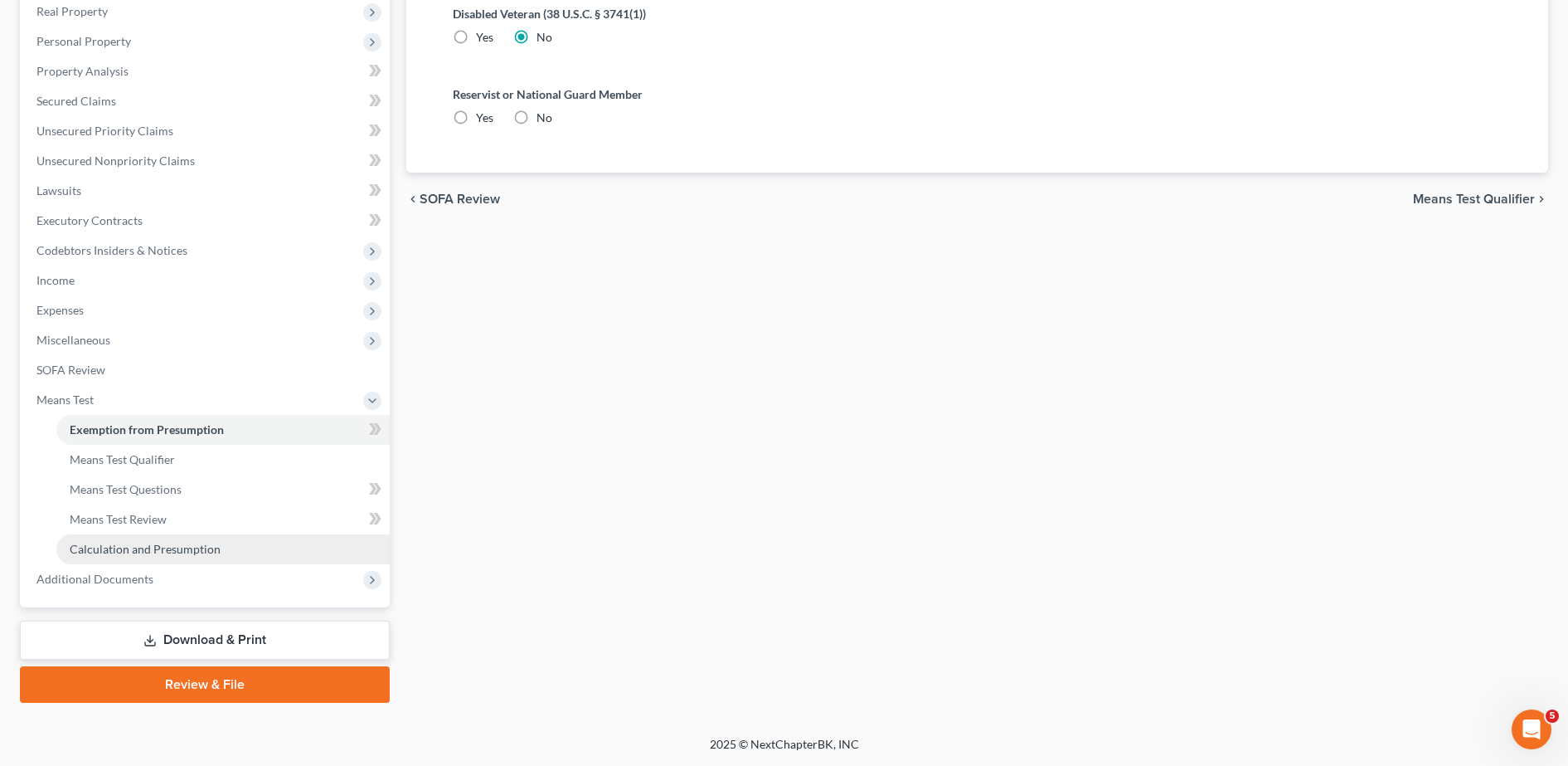
click at [134, 551] on span "Calculation and Presumption" at bounding box center [145, 549] width 151 height 14
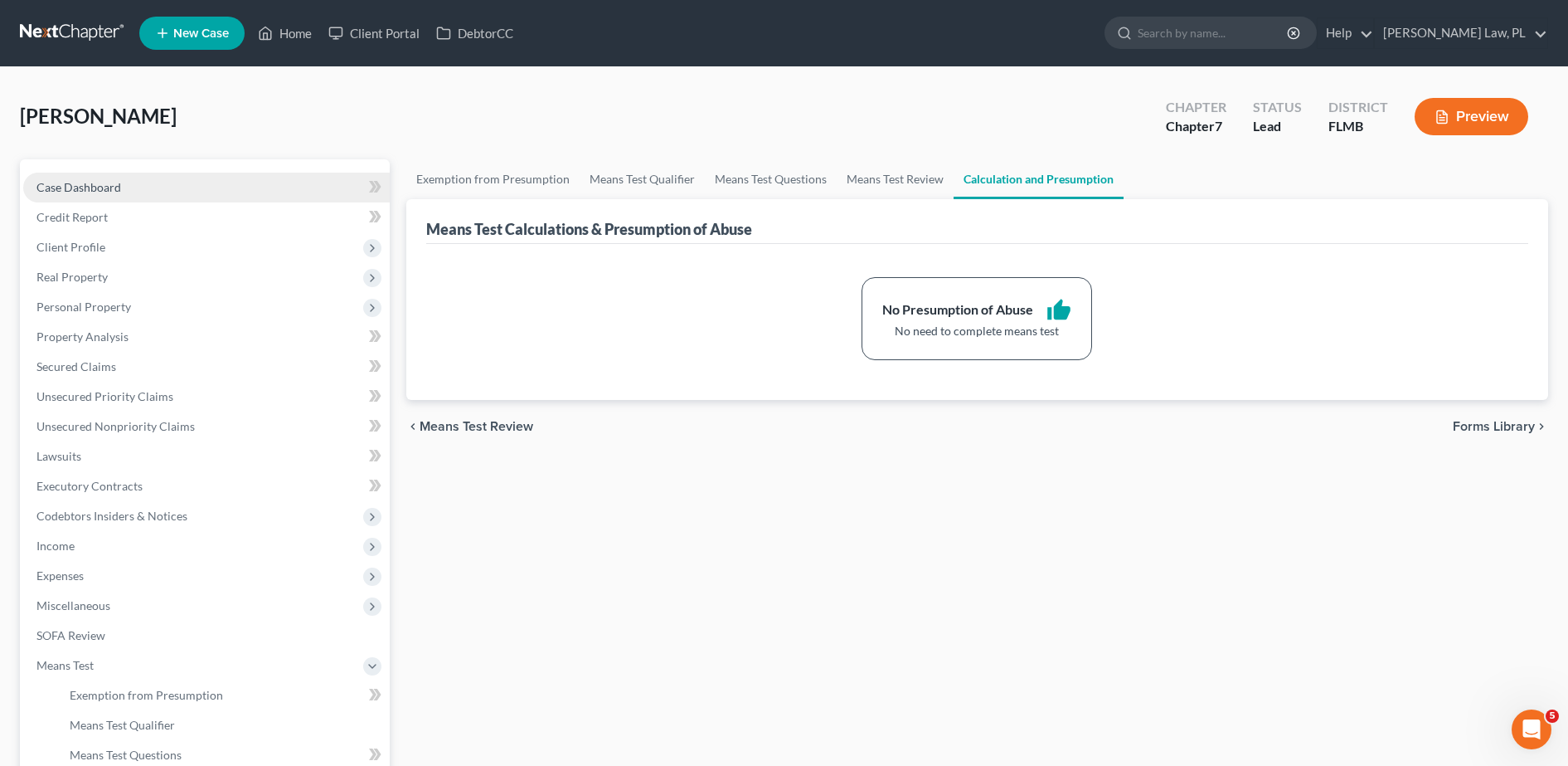
click at [165, 199] on link "Case Dashboard" at bounding box center [206, 187] width 366 height 30
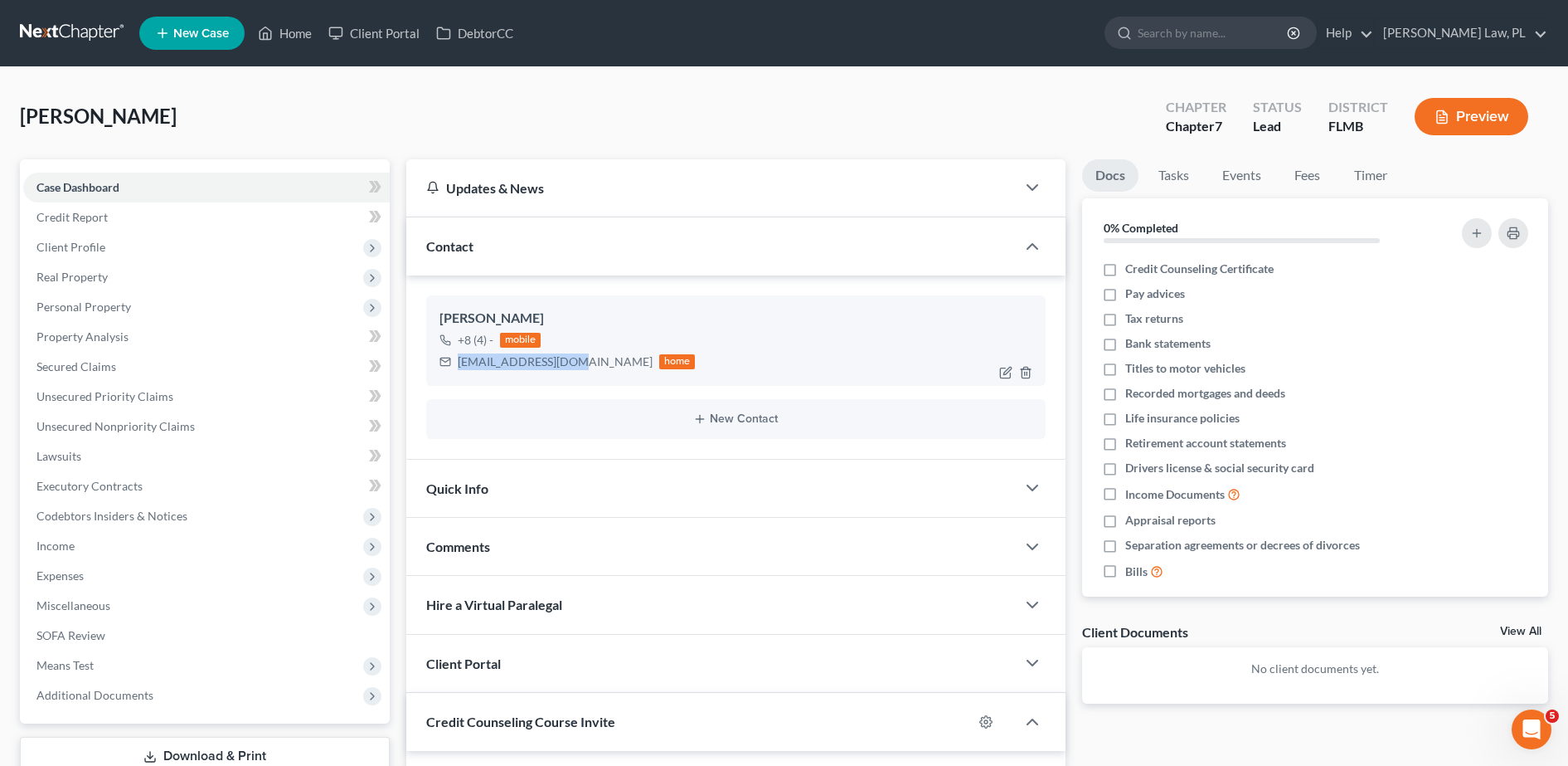
drag, startPoint x: 456, startPoint y: 370, endPoint x: 566, endPoint y: 372, distance: 110.0
click at [566, 372] on div "[PERSON_NAME] +8 (4) - mobile [EMAIL_ADDRESS][DOMAIN_NAME] home" at bounding box center [735, 341] width 619 height 90
copy div "[EMAIL_ADDRESS][DOMAIN_NAME]"
click at [286, 39] on link "Home" at bounding box center [285, 32] width 71 height 30
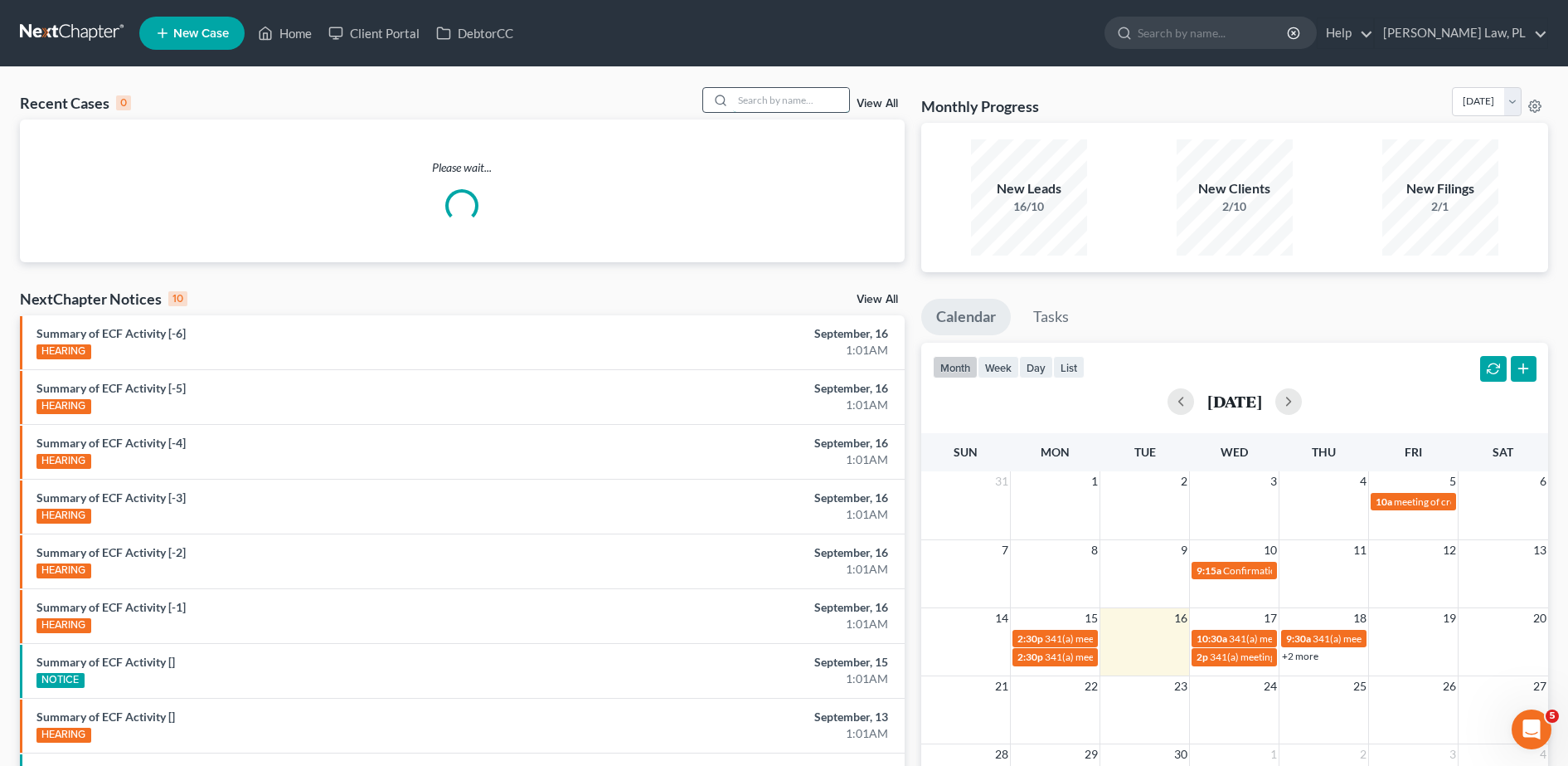
click at [757, 106] on input "search" at bounding box center [792, 99] width 116 height 24
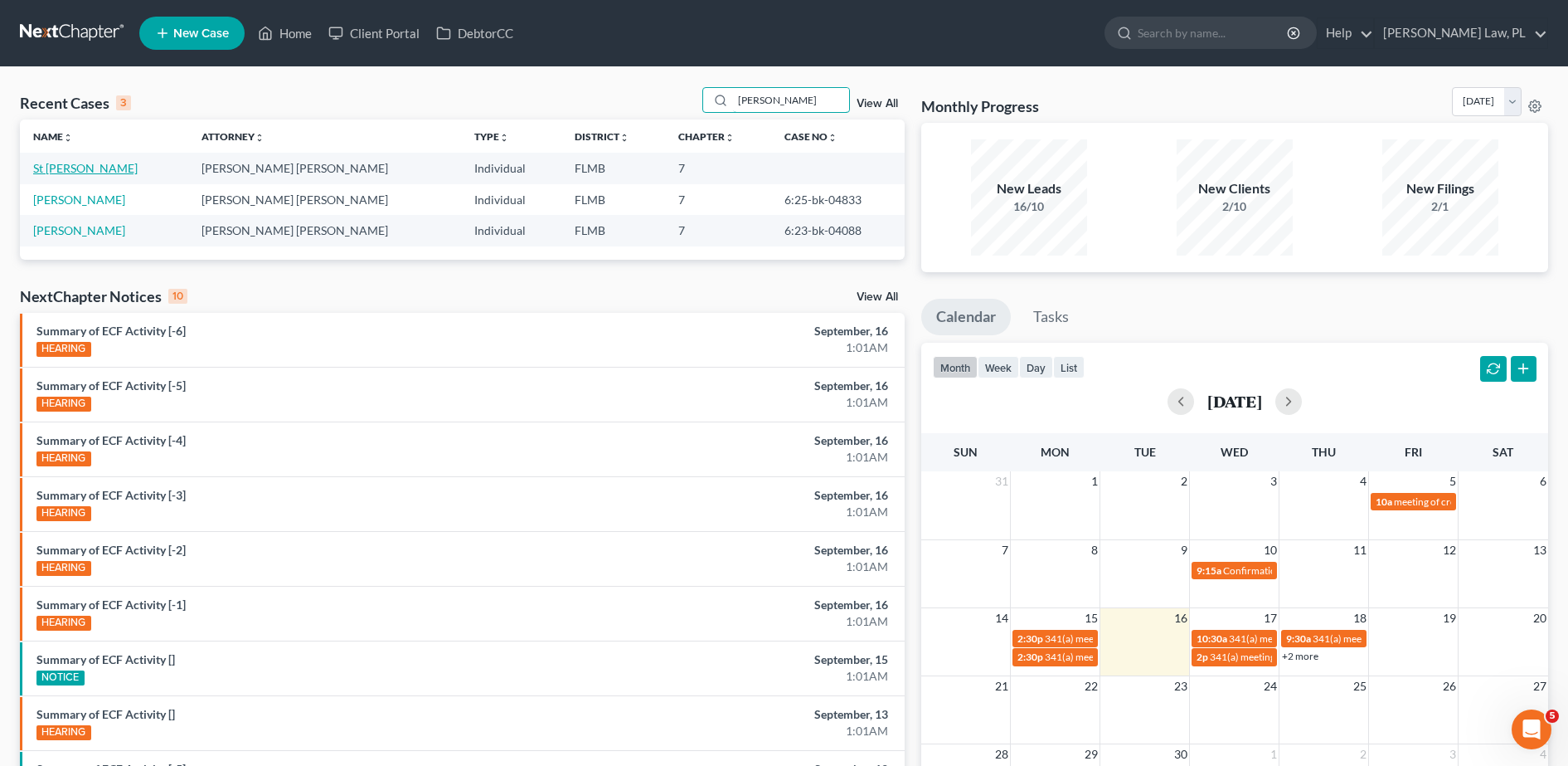
type input "[PERSON_NAME]"
click at [69, 168] on link "St [PERSON_NAME]" at bounding box center [86, 168] width 105 height 14
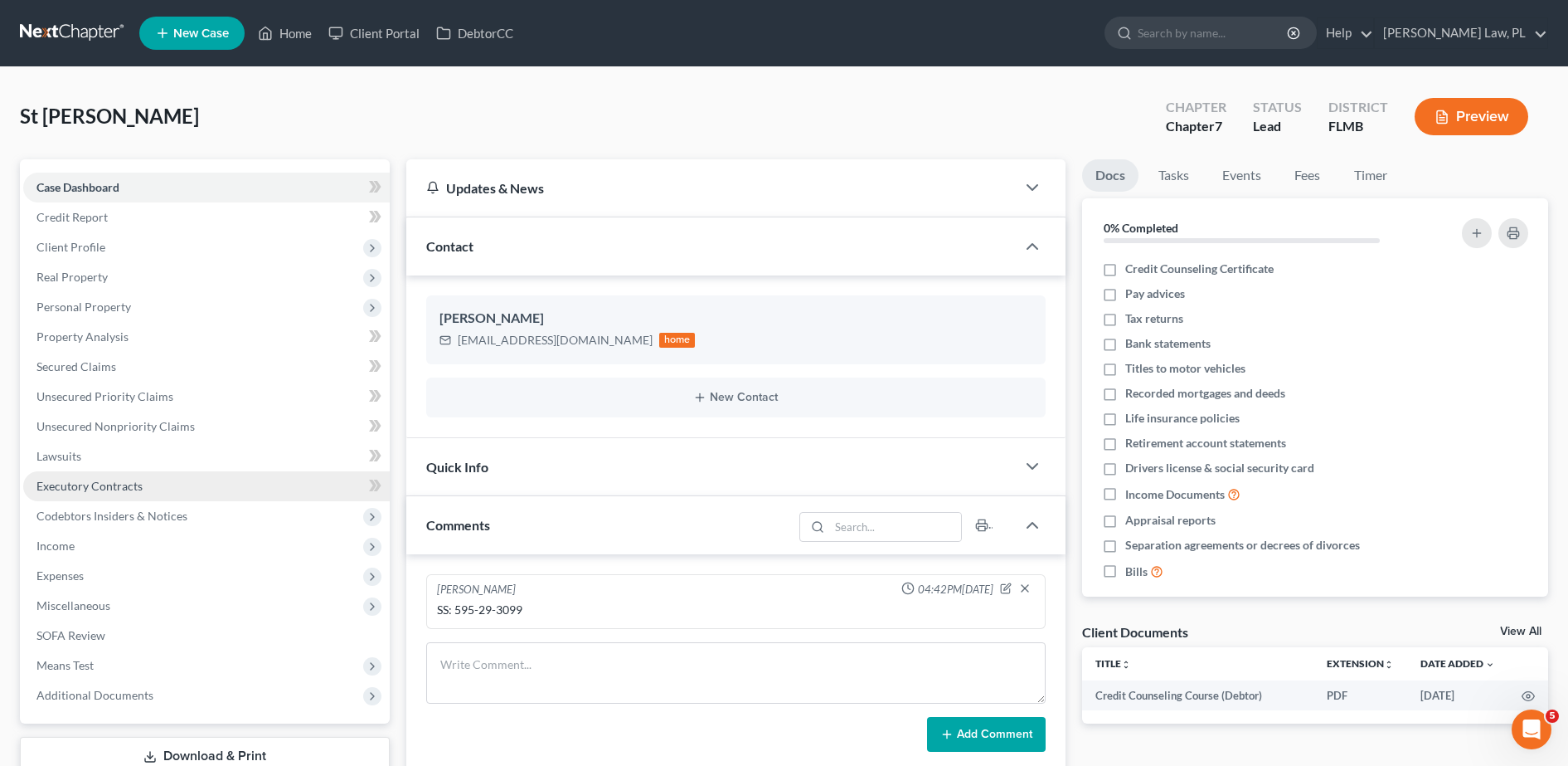
click at [103, 480] on span "Executory Contracts" at bounding box center [89, 486] width 106 height 14
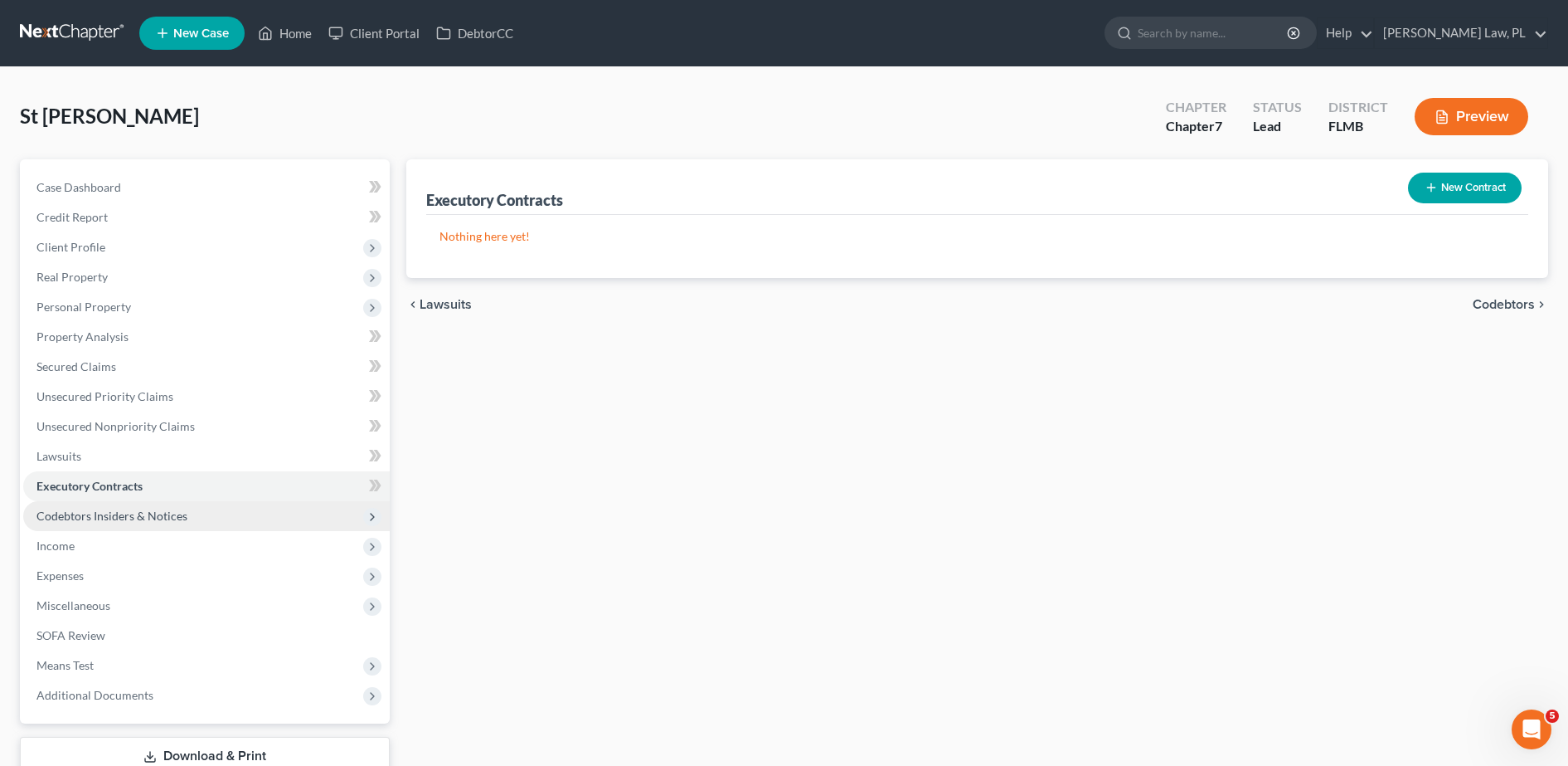
click at [116, 513] on span "Codebtors Insiders & Notices" at bounding box center [112, 515] width 151 height 14
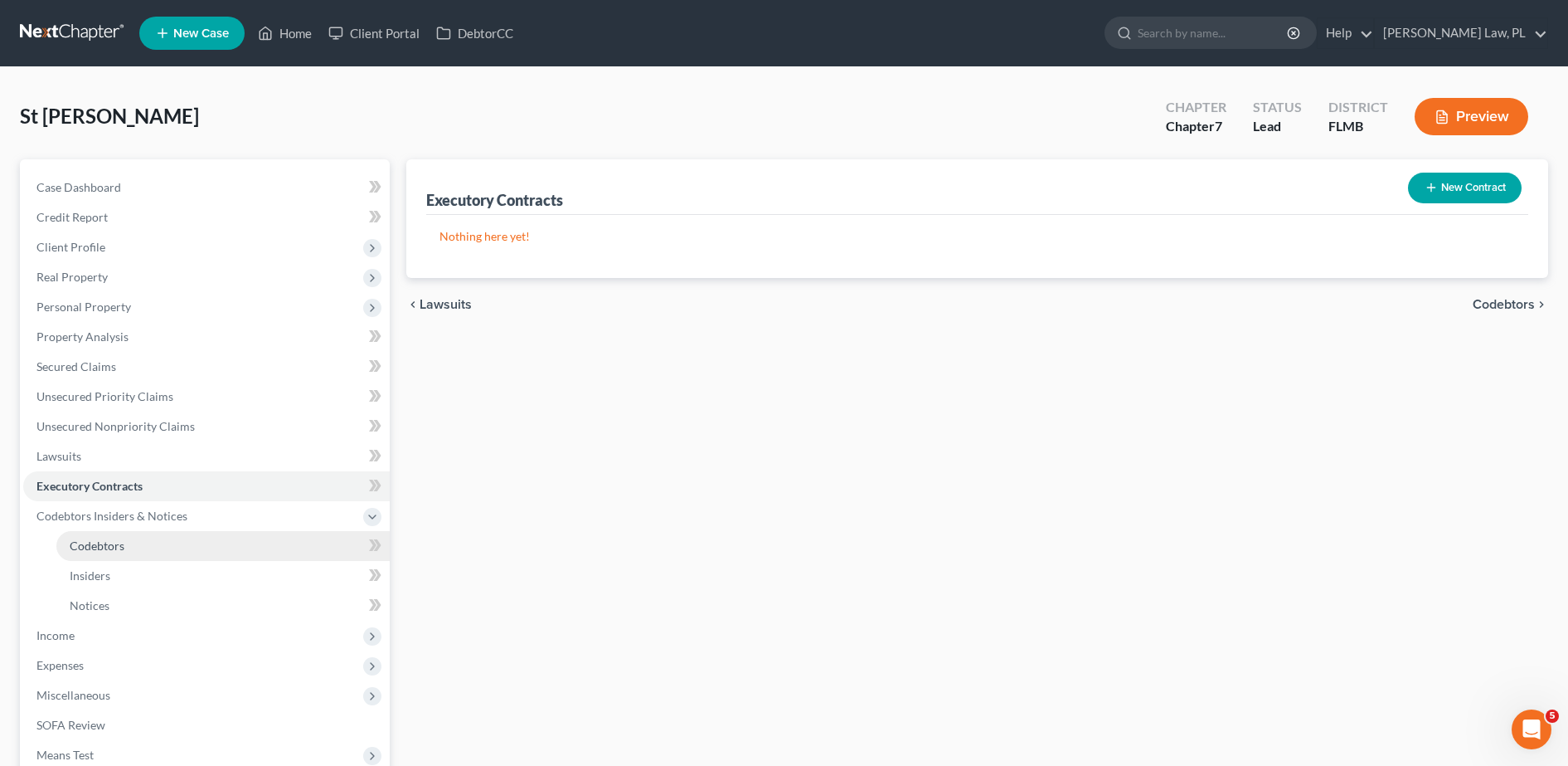
click at [103, 553] on link "Codebtors" at bounding box center [223, 545] width 334 height 30
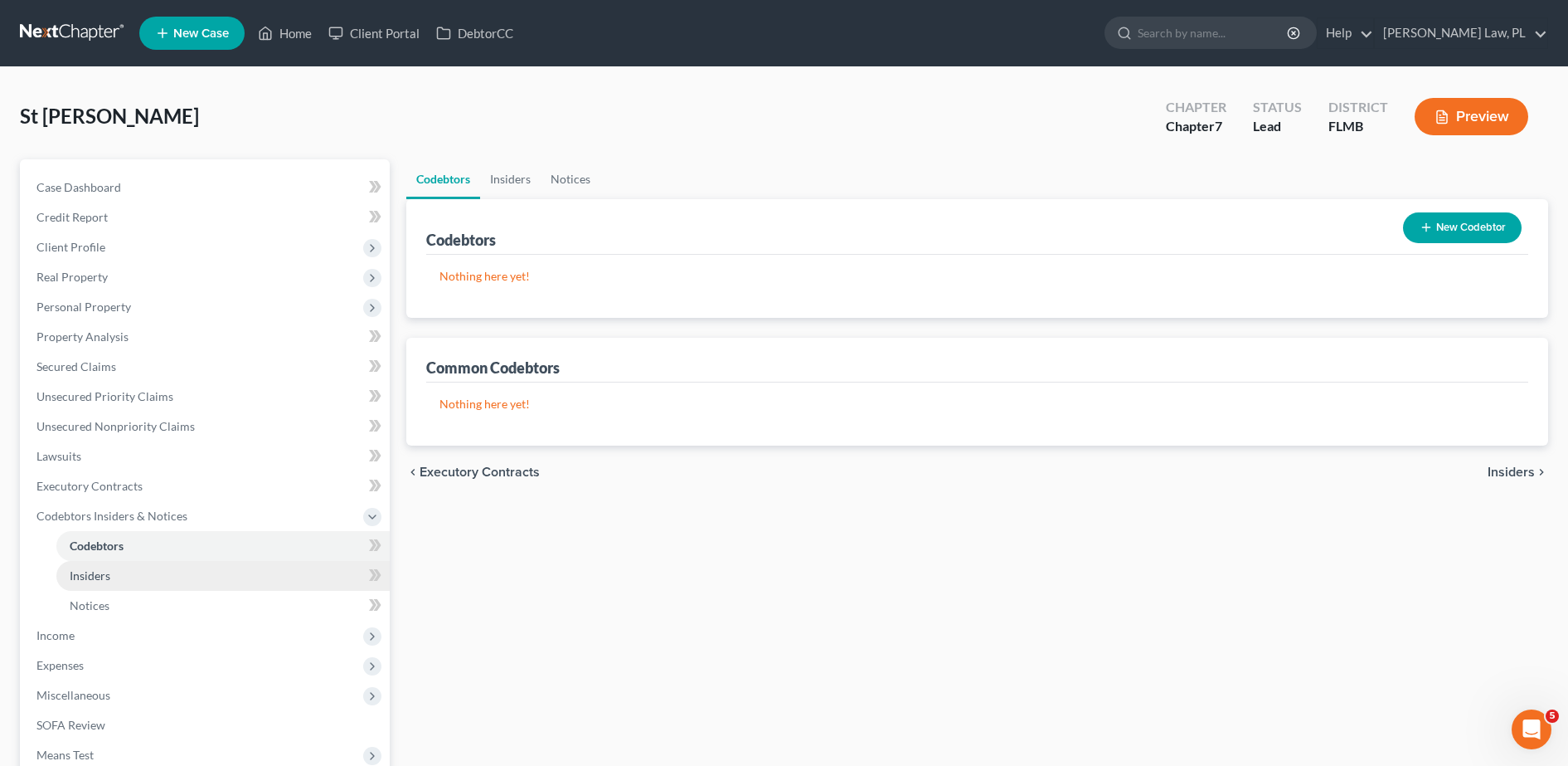
click at [105, 581] on span "Insiders" at bounding box center [90, 575] width 41 height 14
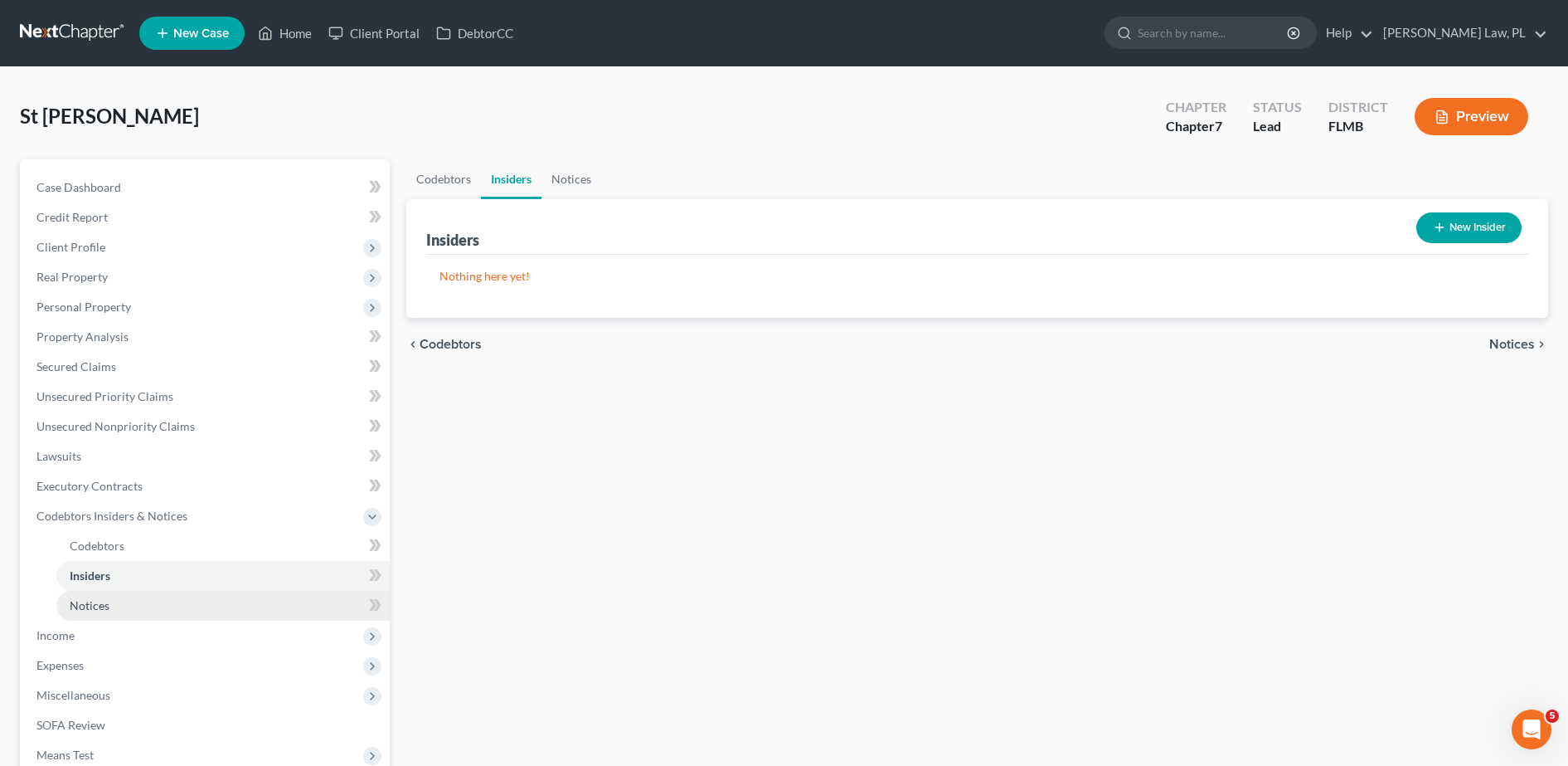
click at [103, 608] on span "Notices" at bounding box center [90, 605] width 40 height 14
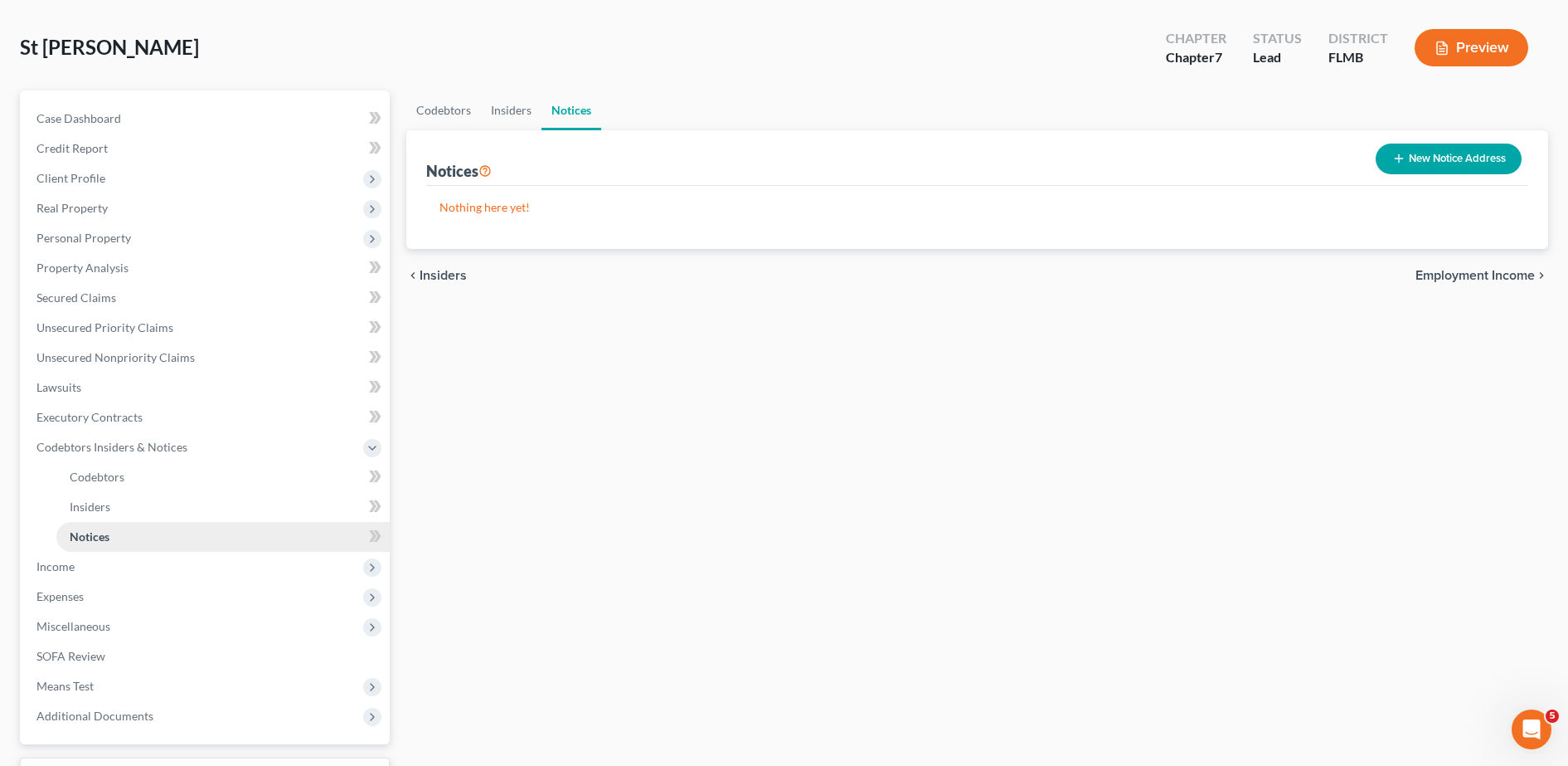
scroll to position [71, 0]
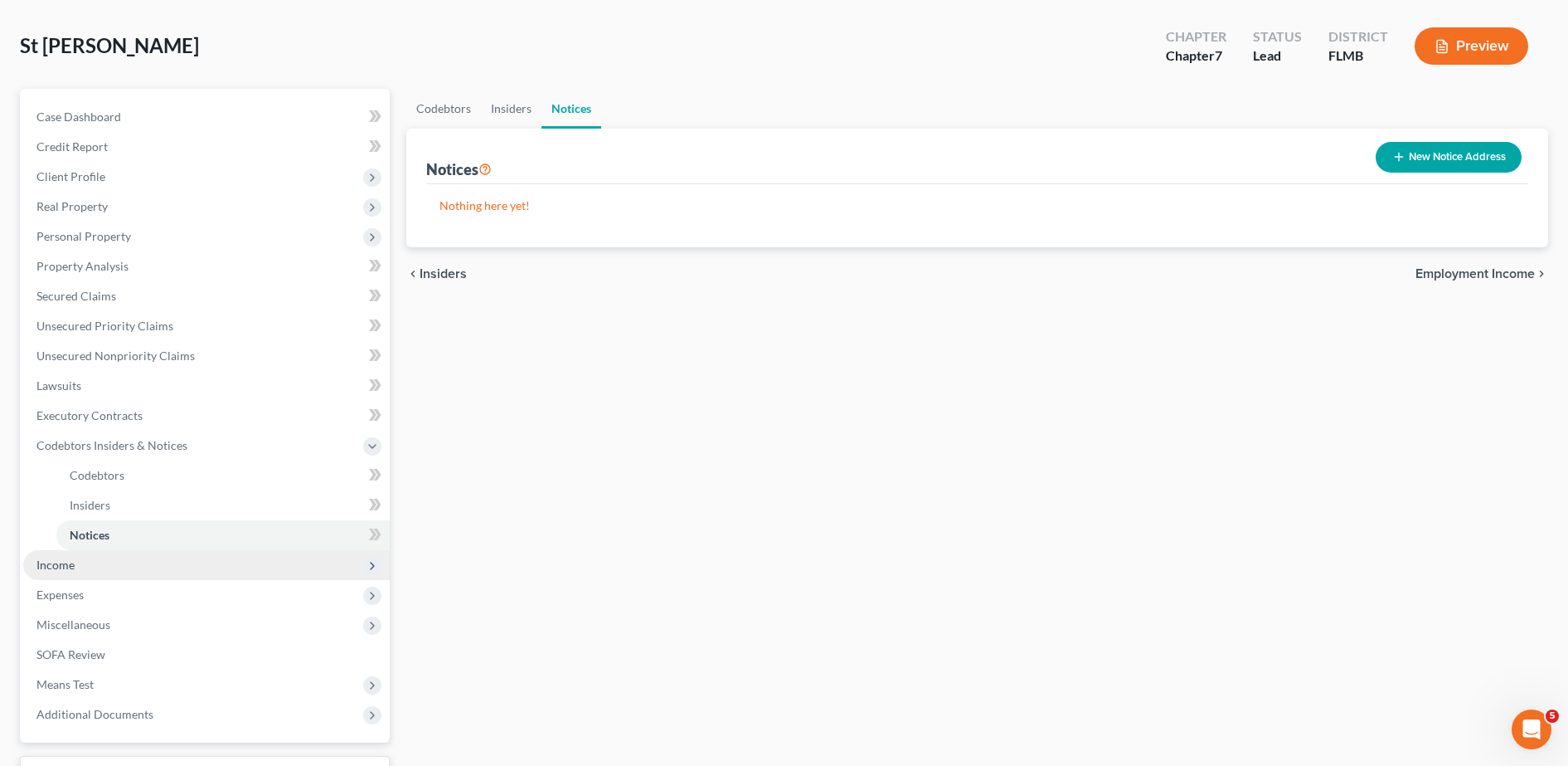
click at [91, 565] on span "Income" at bounding box center [206, 564] width 366 height 30
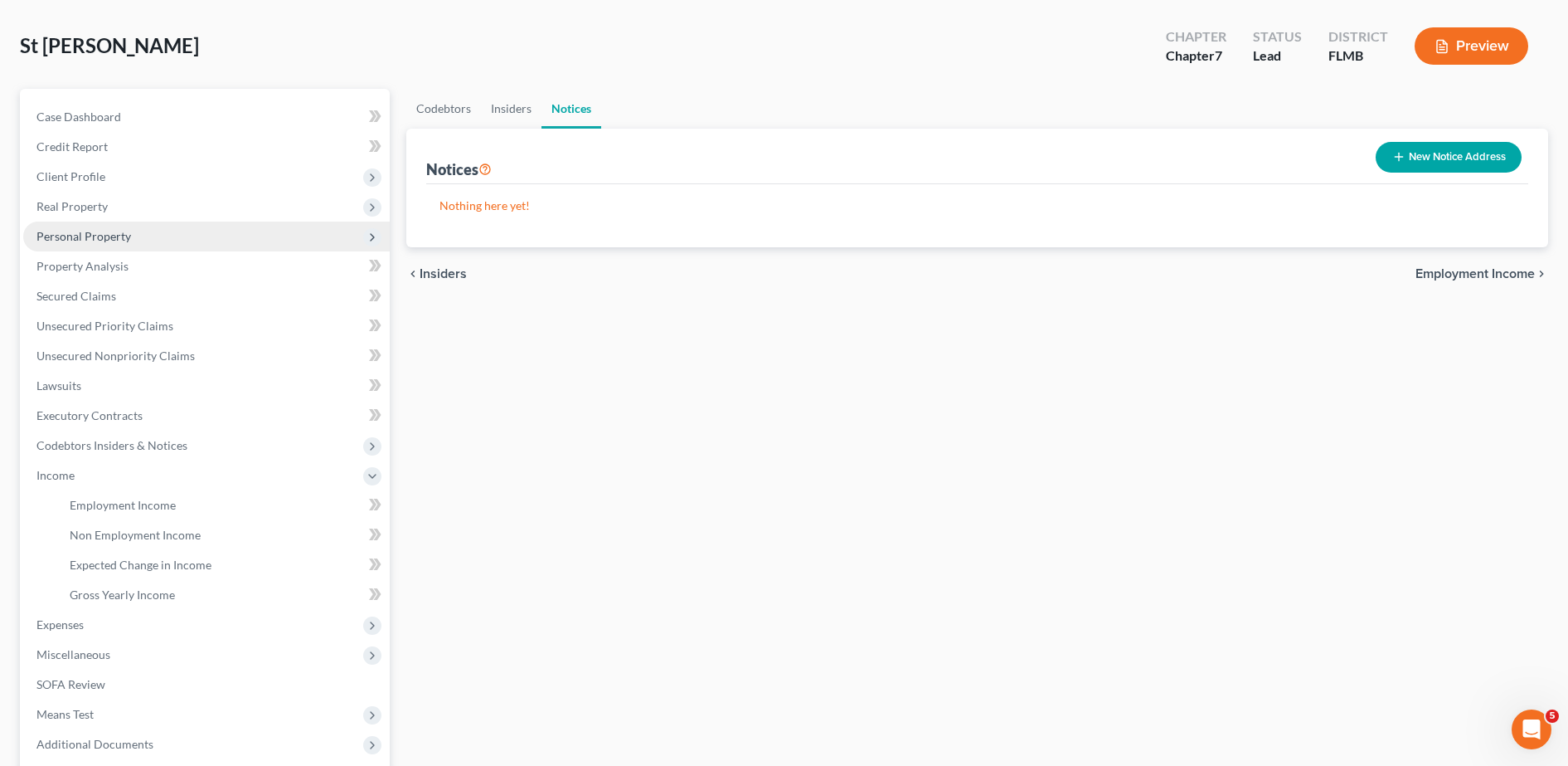
click at [130, 238] on span "Personal Property" at bounding box center [206, 236] width 366 height 30
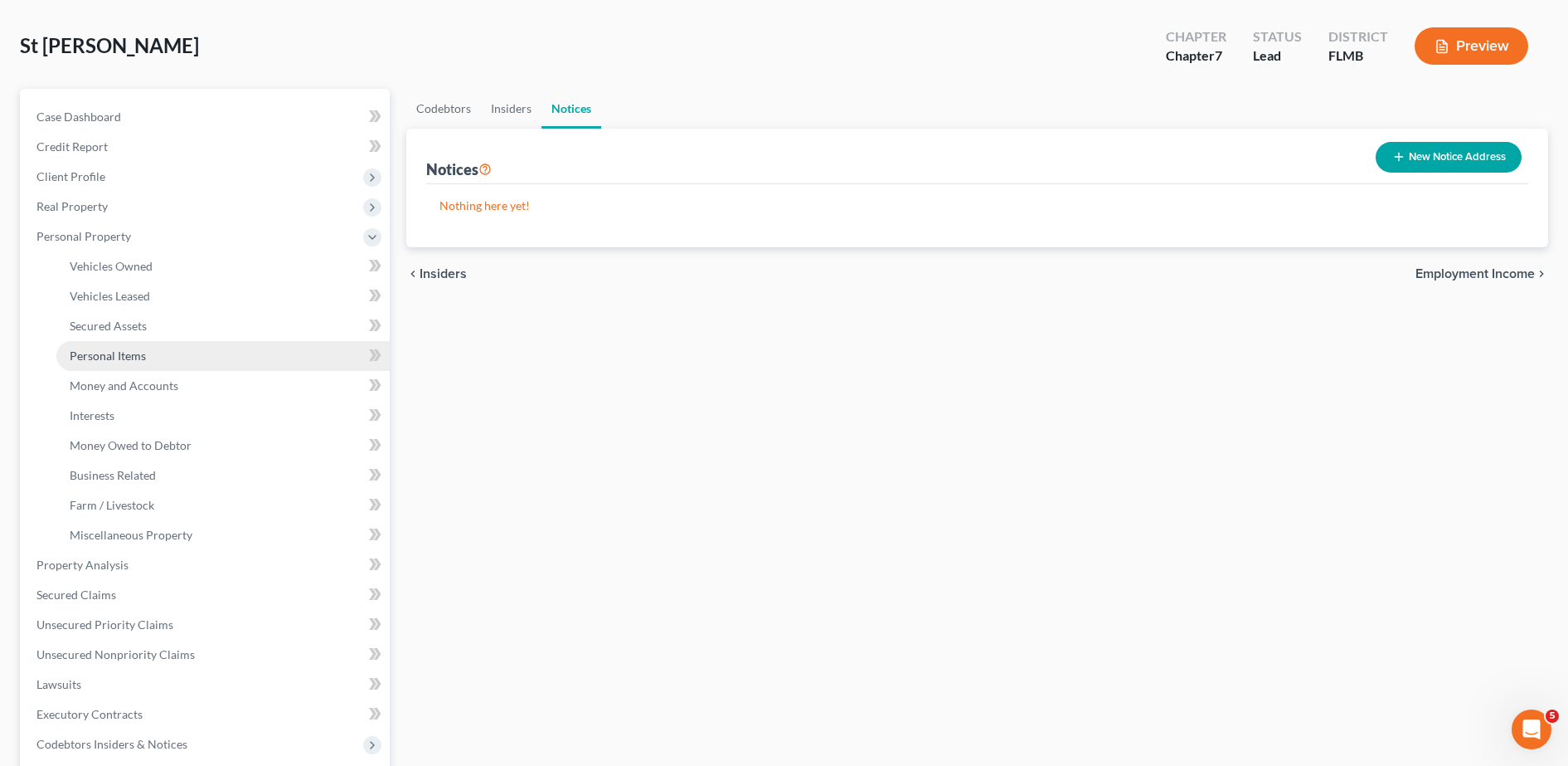
click at [136, 359] on span "Personal Items" at bounding box center [108, 355] width 76 height 14
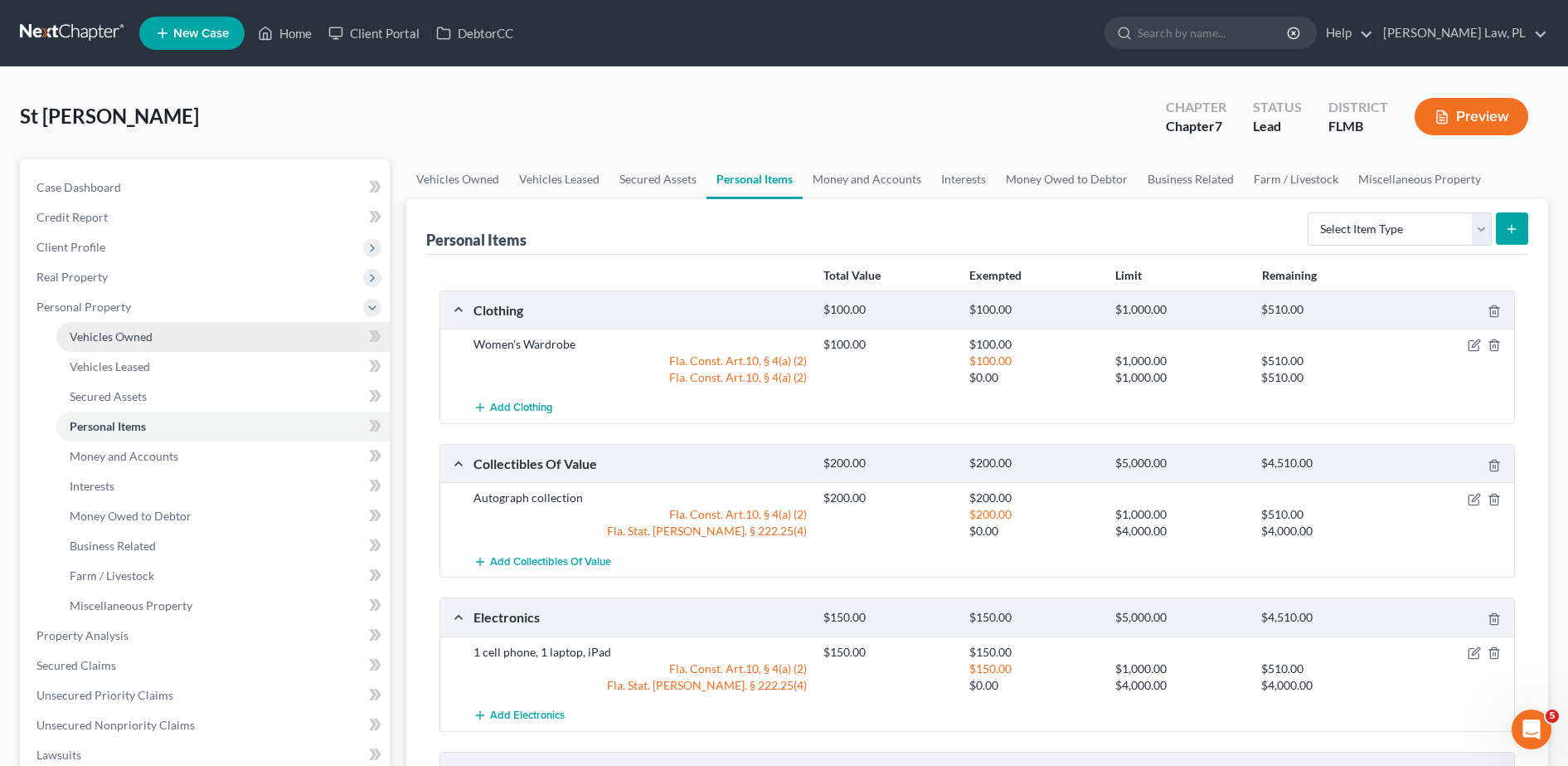
click at [150, 344] on link "Vehicles Owned" at bounding box center [223, 336] width 334 height 30
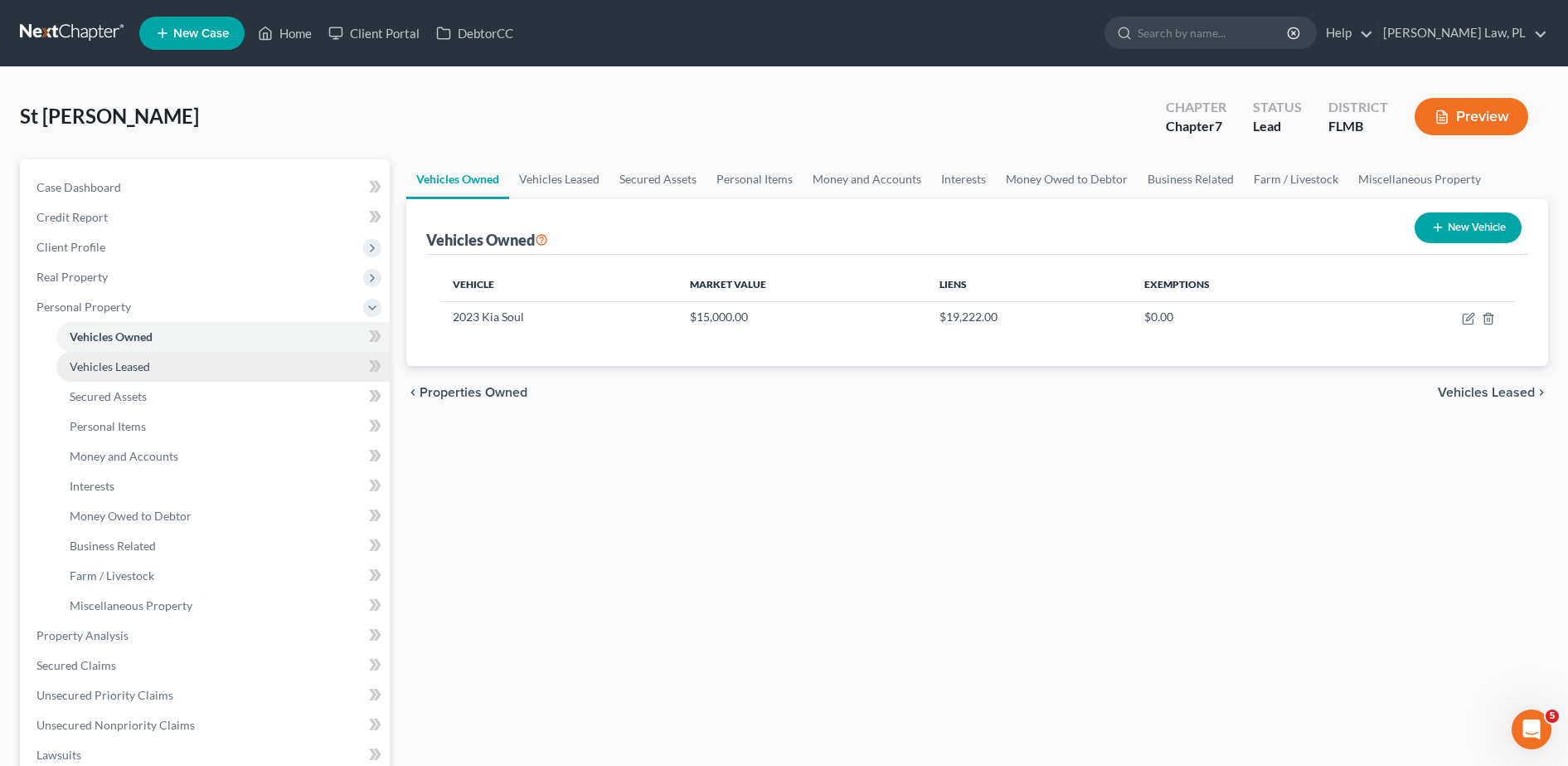
click at [141, 375] on link "Vehicles Leased" at bounding box center [223, 366] width 334 height 30
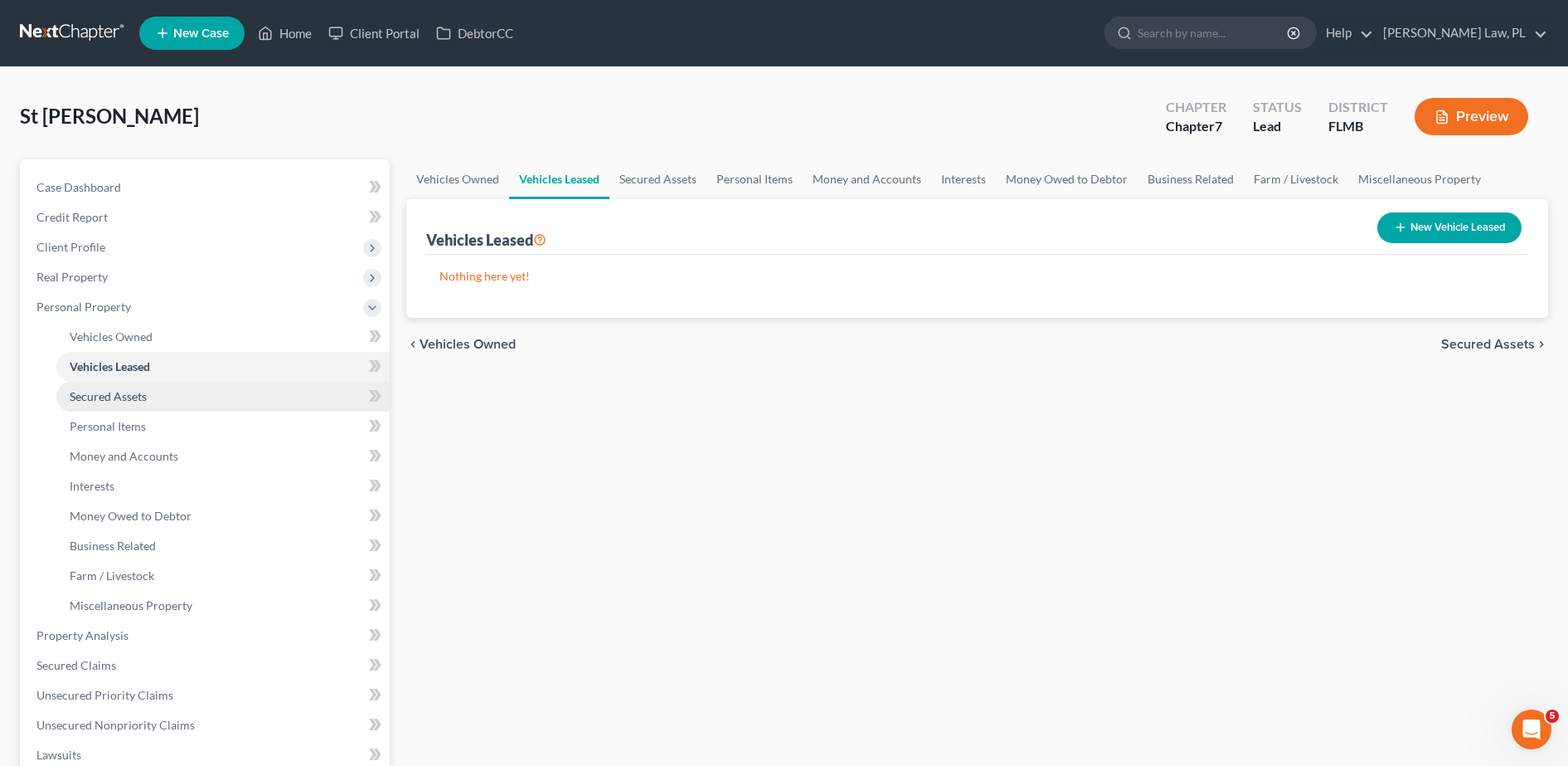
click at [143, 404] on link "Secured Assets" at bounding box center [223, 396] width 334 height 30
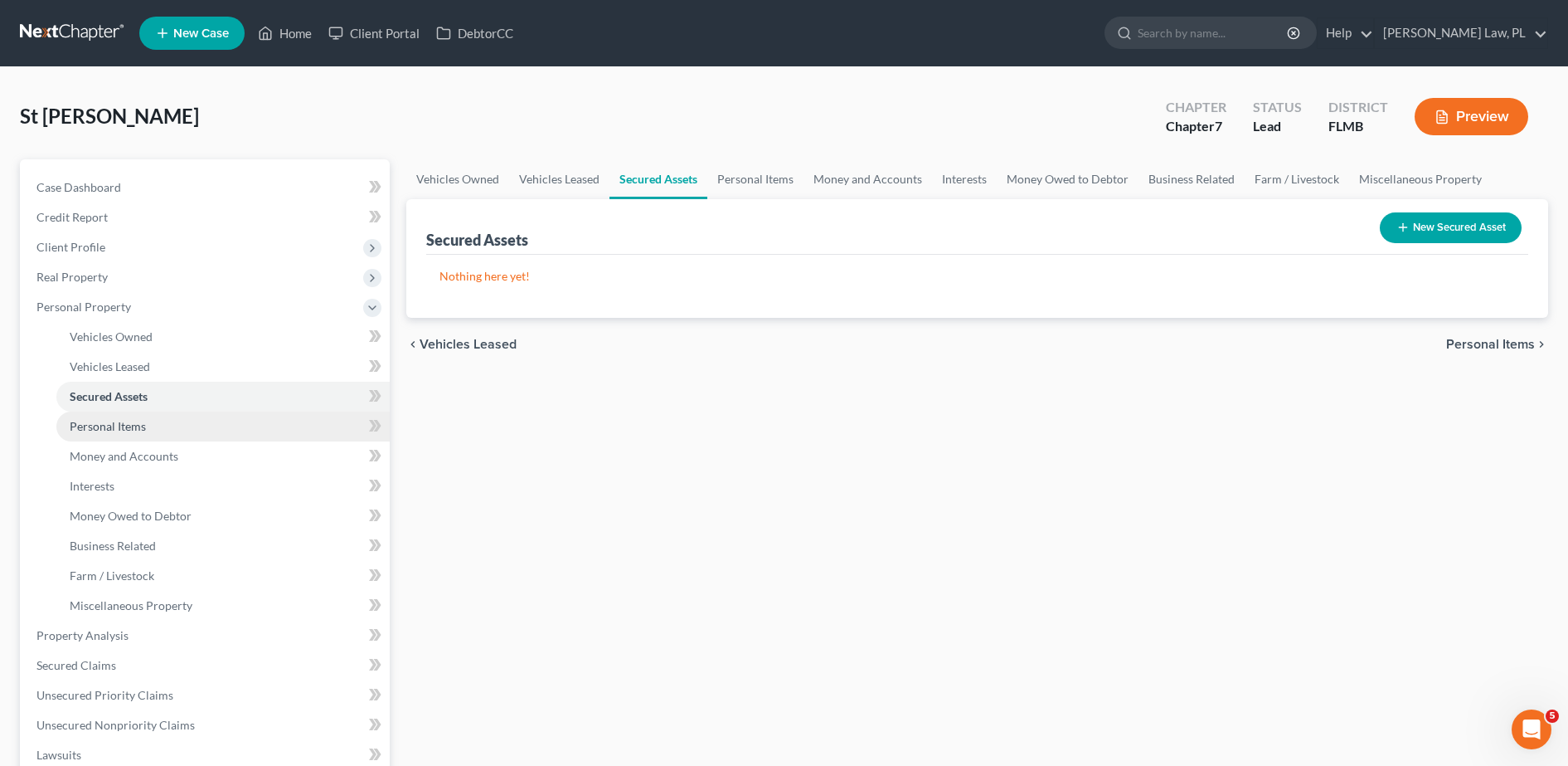
click at [143, 417] on link "Personal Items" at bounding box center [223, 425] width 334 height 30
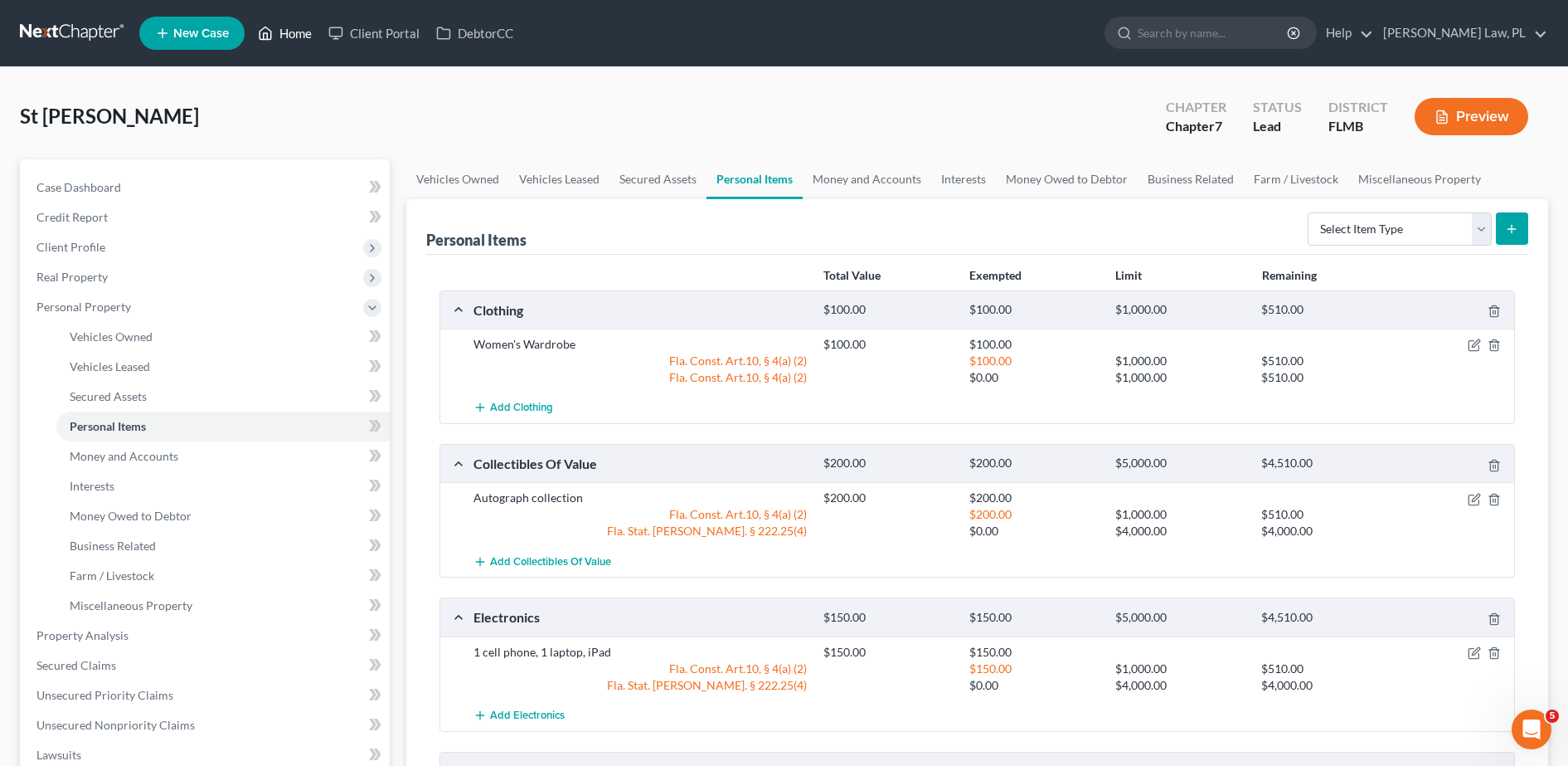
click at [279, 37] on link "Home" at bounding box center [285, 32] width 71 height 30
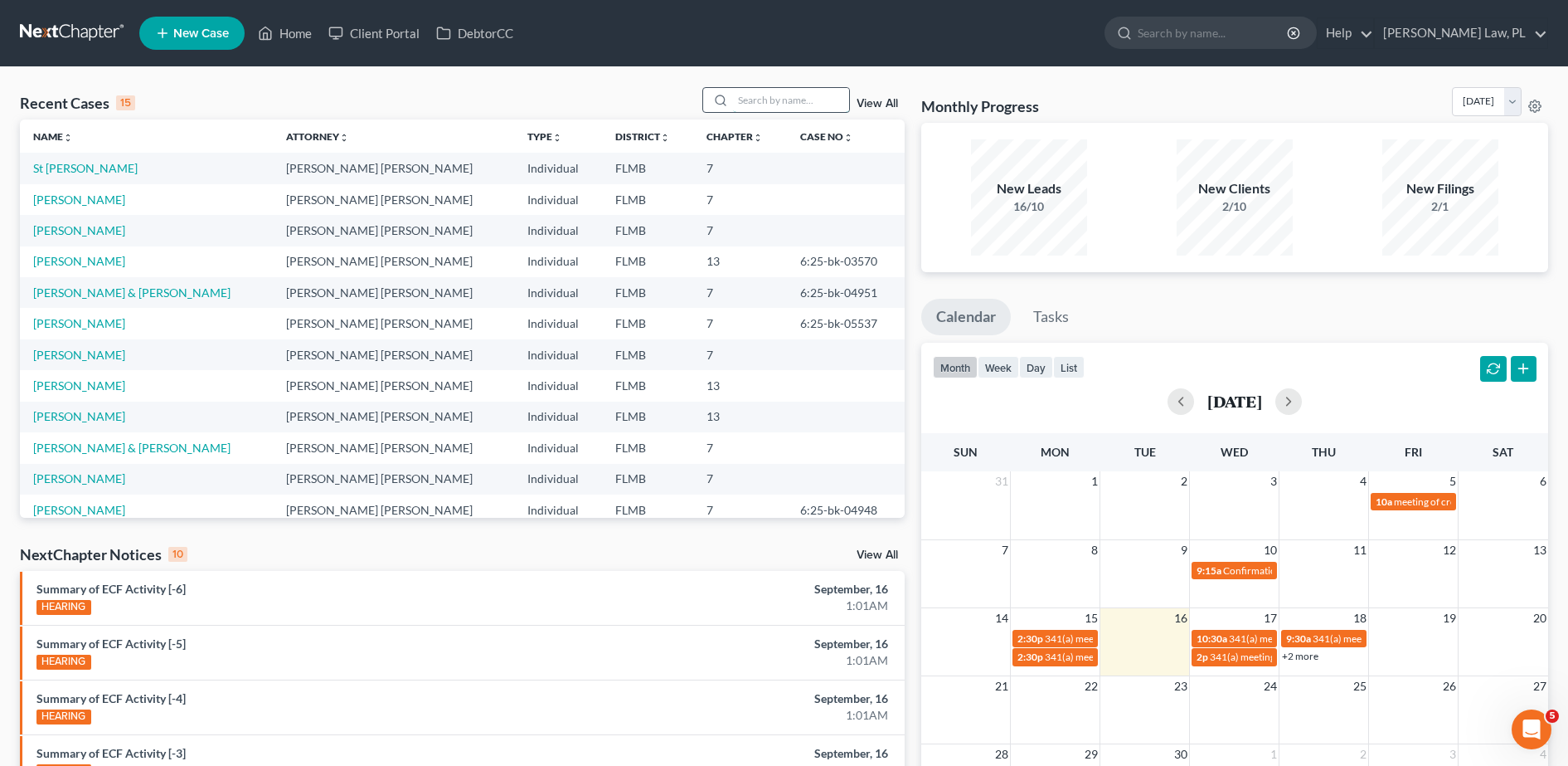
click at [749, 93] on input "search" at bounding box center [792, 99] width 116 height 24
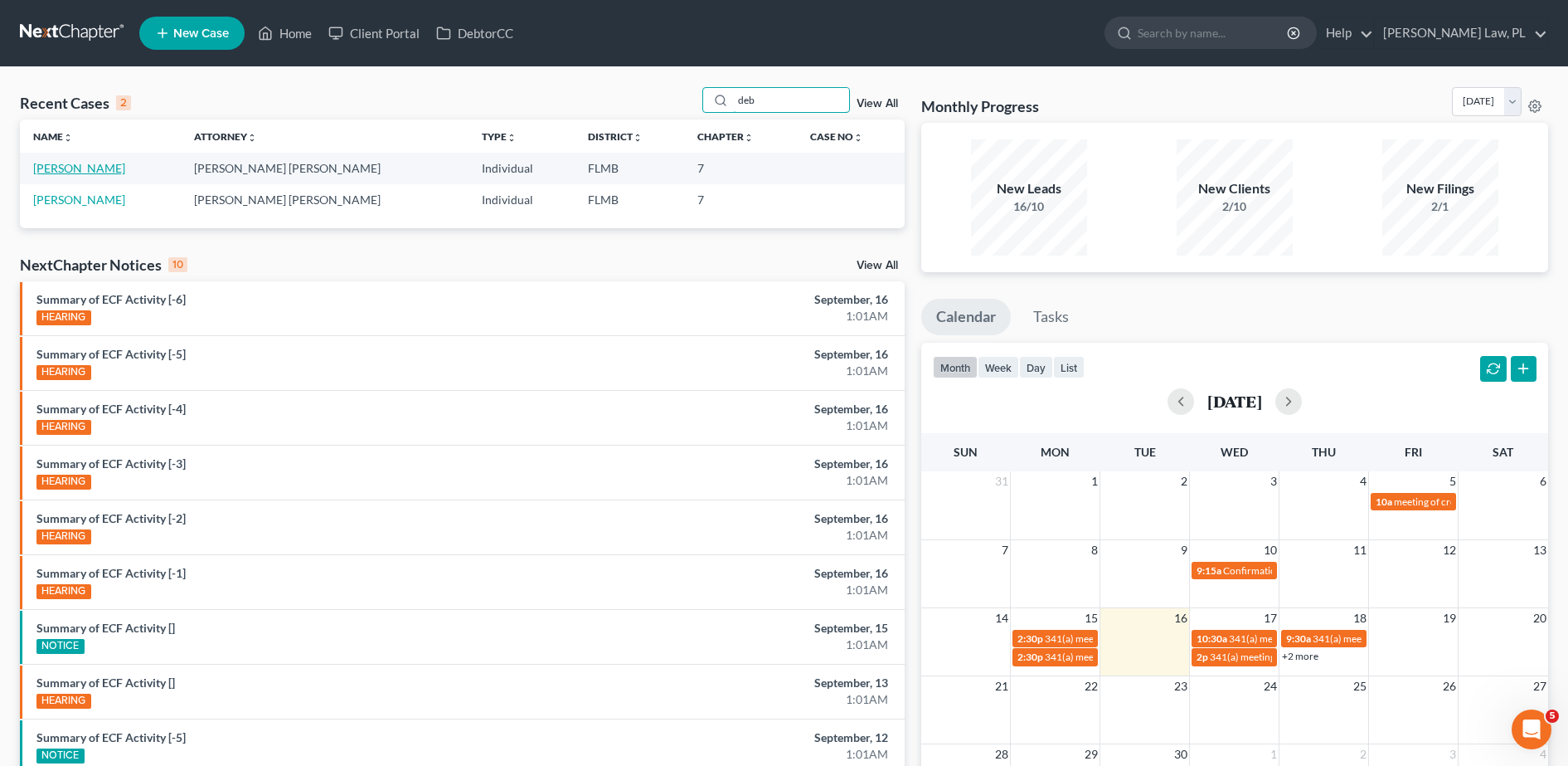
type input "deb"
click at [77, 161] on link "[PERSON_NAME]" at bounding box center [79, 168] width 93 height 14
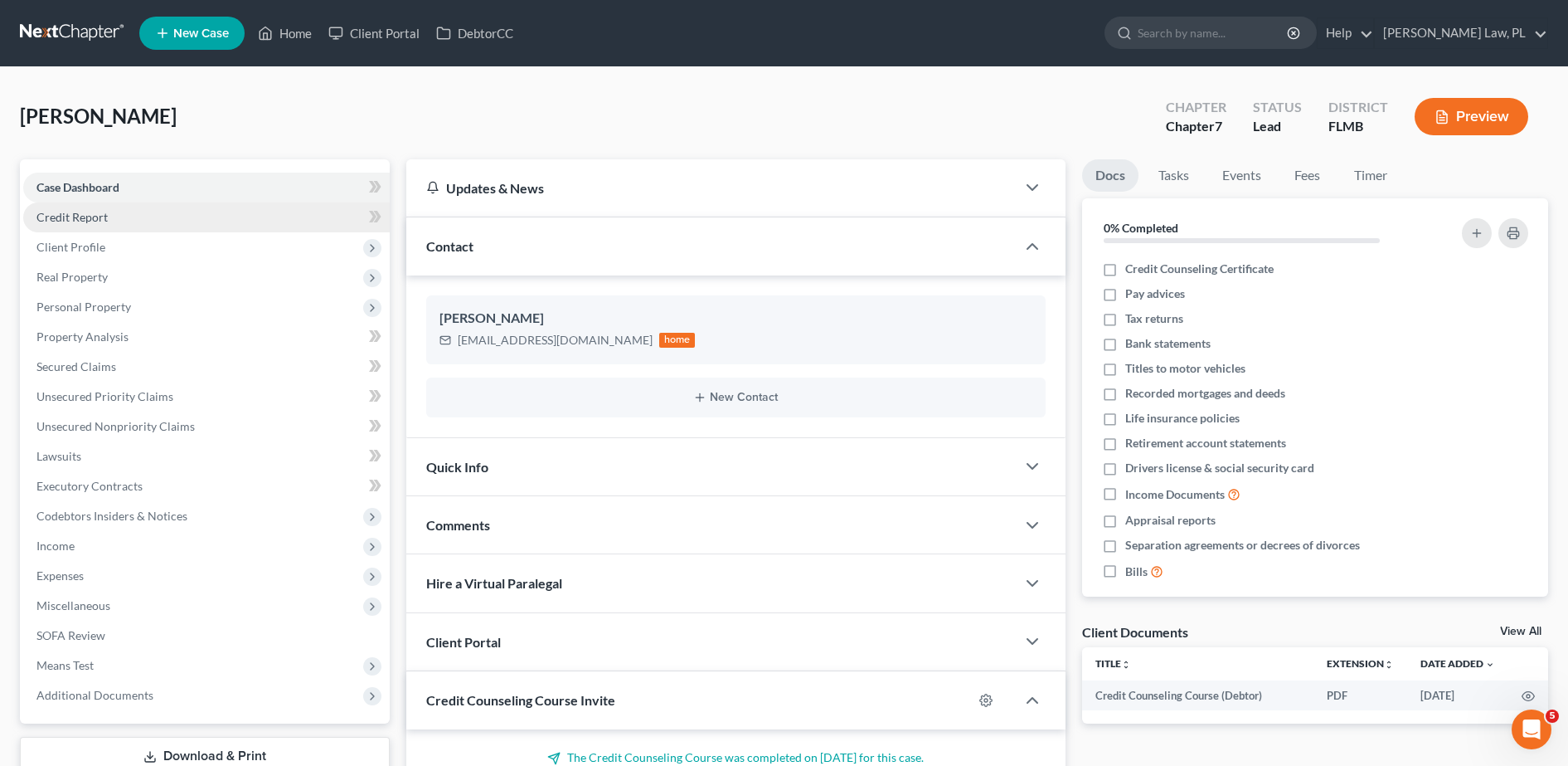
click at [81, 223] on span "Credit Report" at bounding box center [72, 217] width 72 height 14
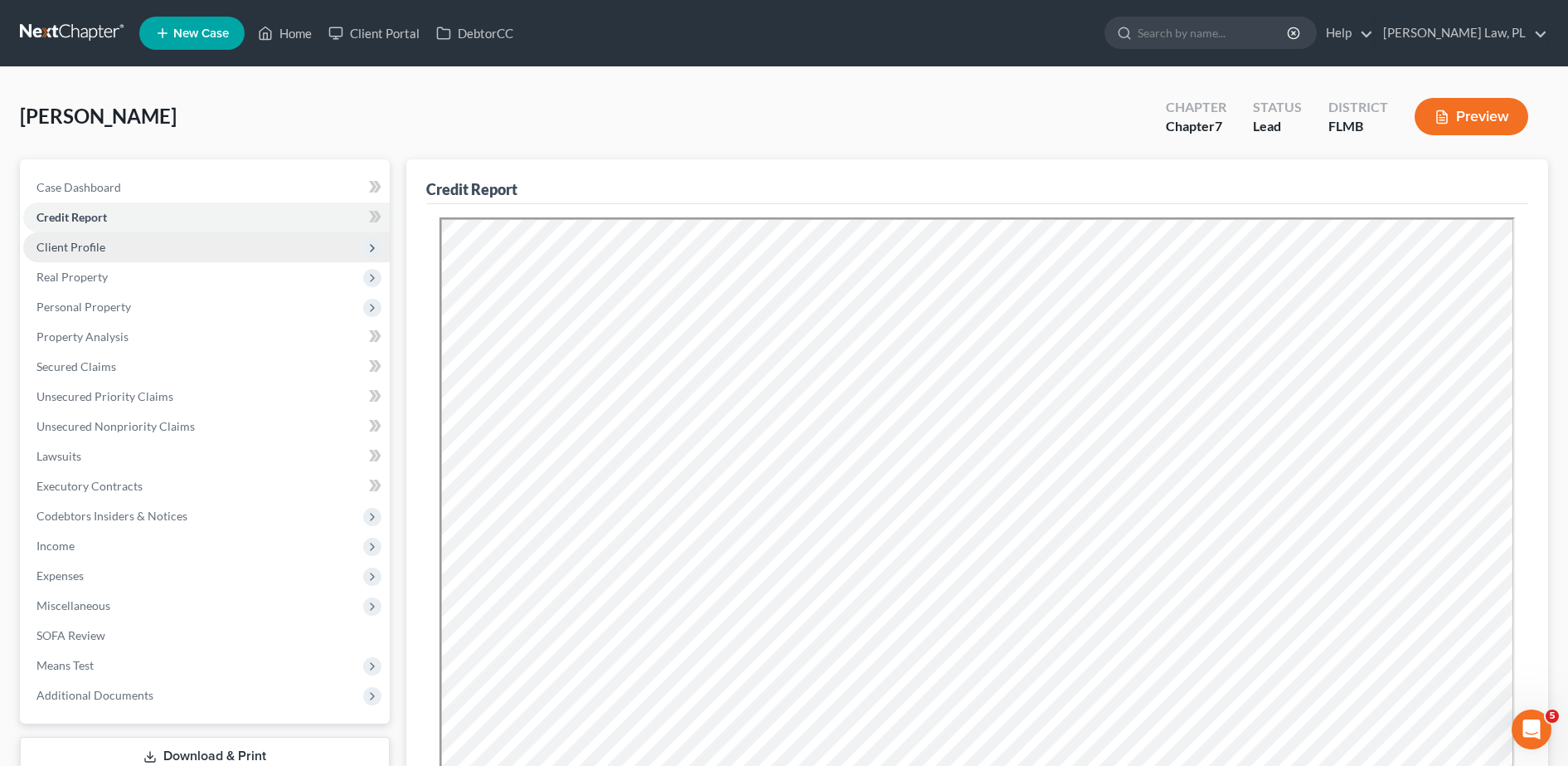
click at [82, 250] on span "Client Profile" at bounding box center [71, 246] width 69 height 14
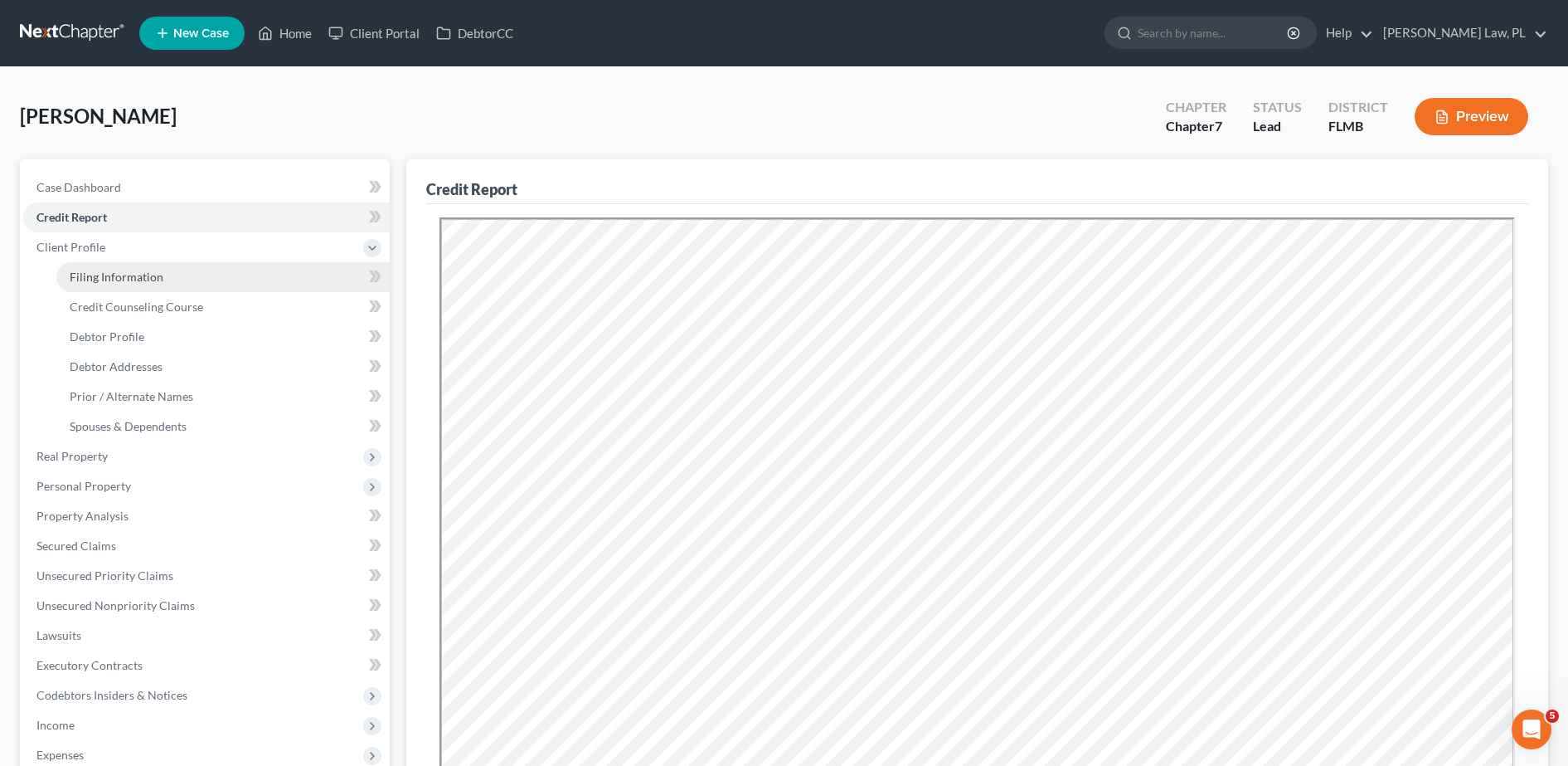
click at [76, 277] on span "Filing Information" at bounding box center [116, 277] width 93 height 14
select select "1"
select select "0"
select select "15"
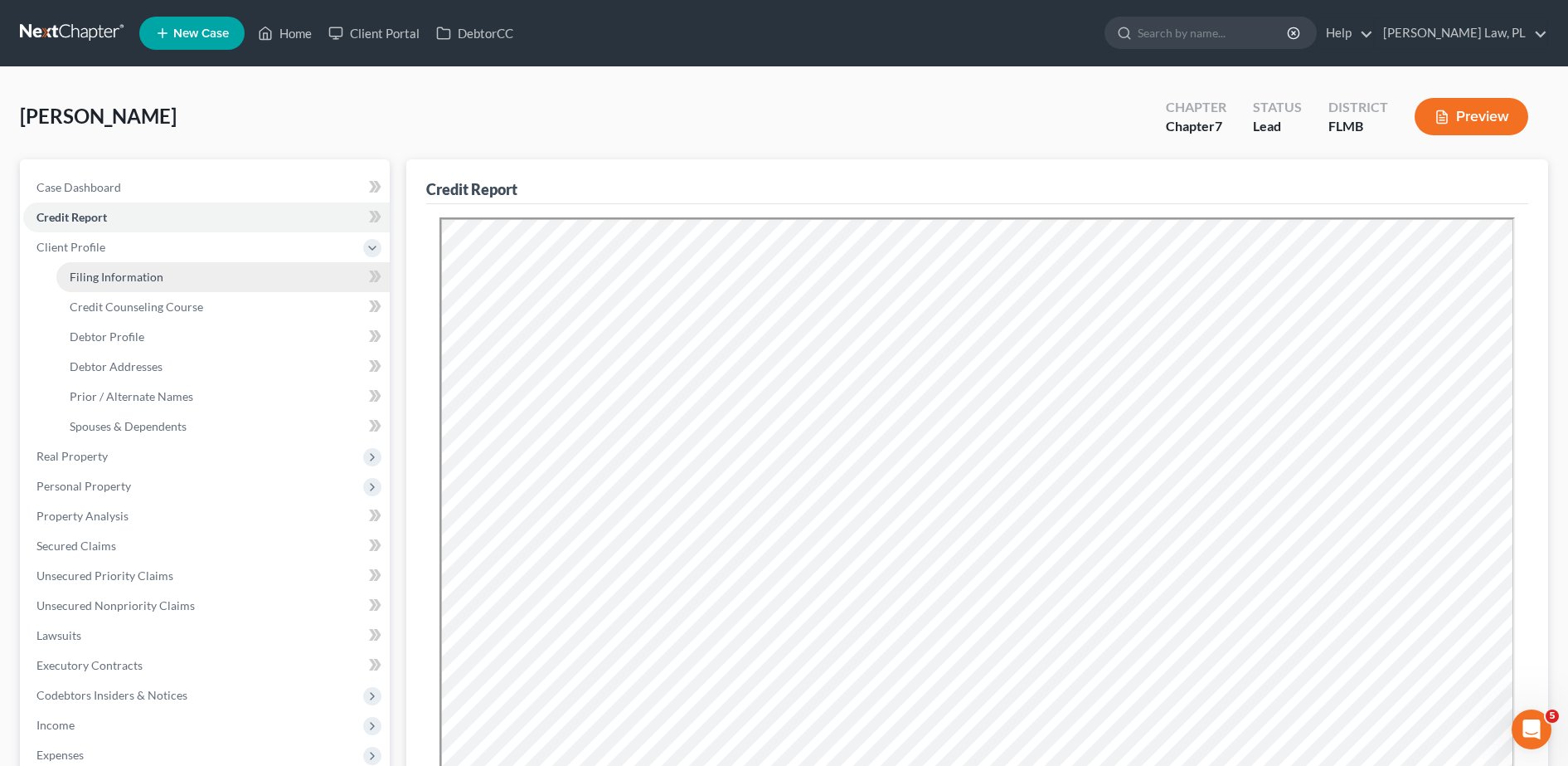
select select "0"
select select "9"
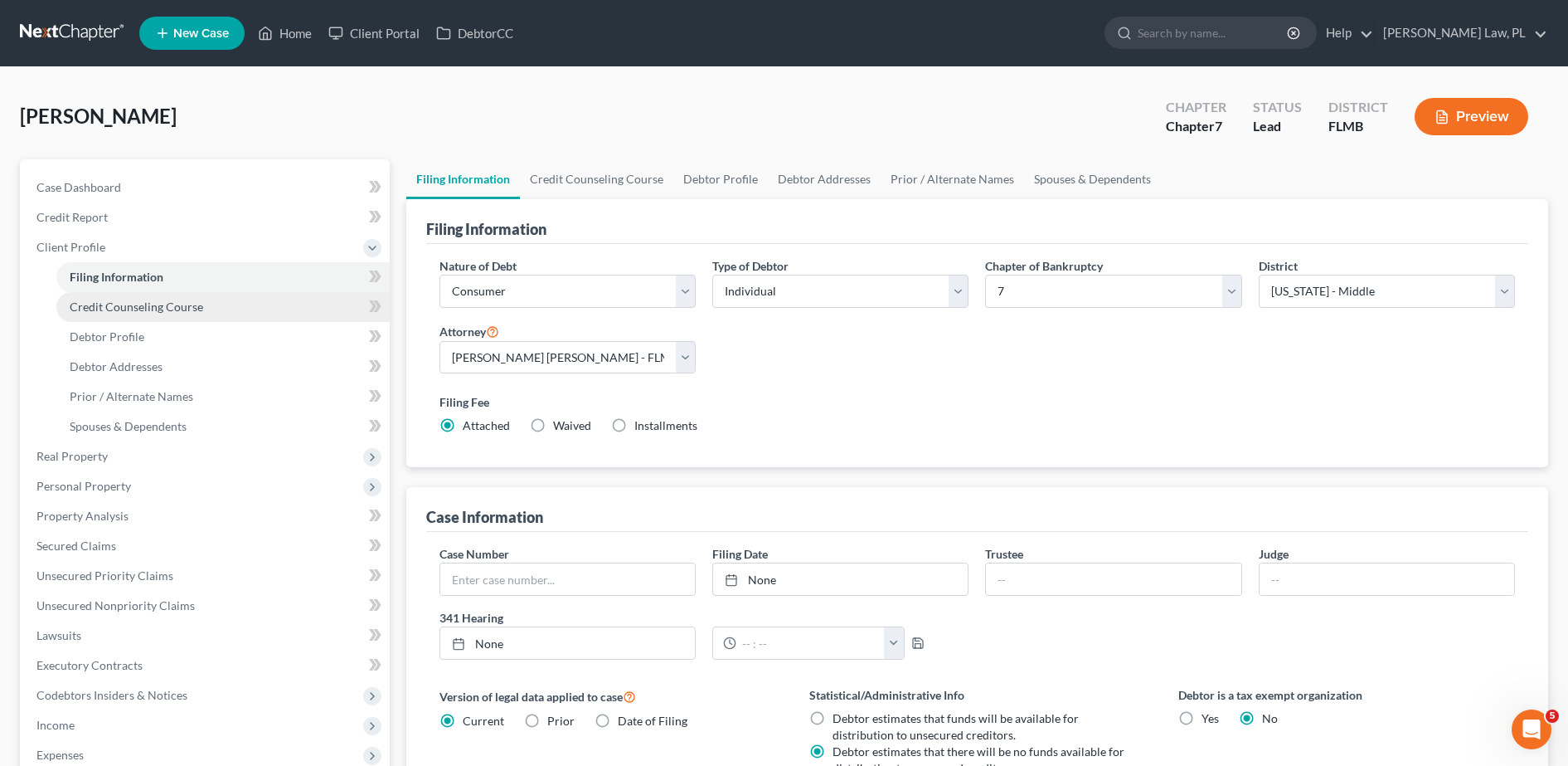
click at [93, 306] on span "Credit Counseling Course" at bounding box center [136, 306] width 134 height 14
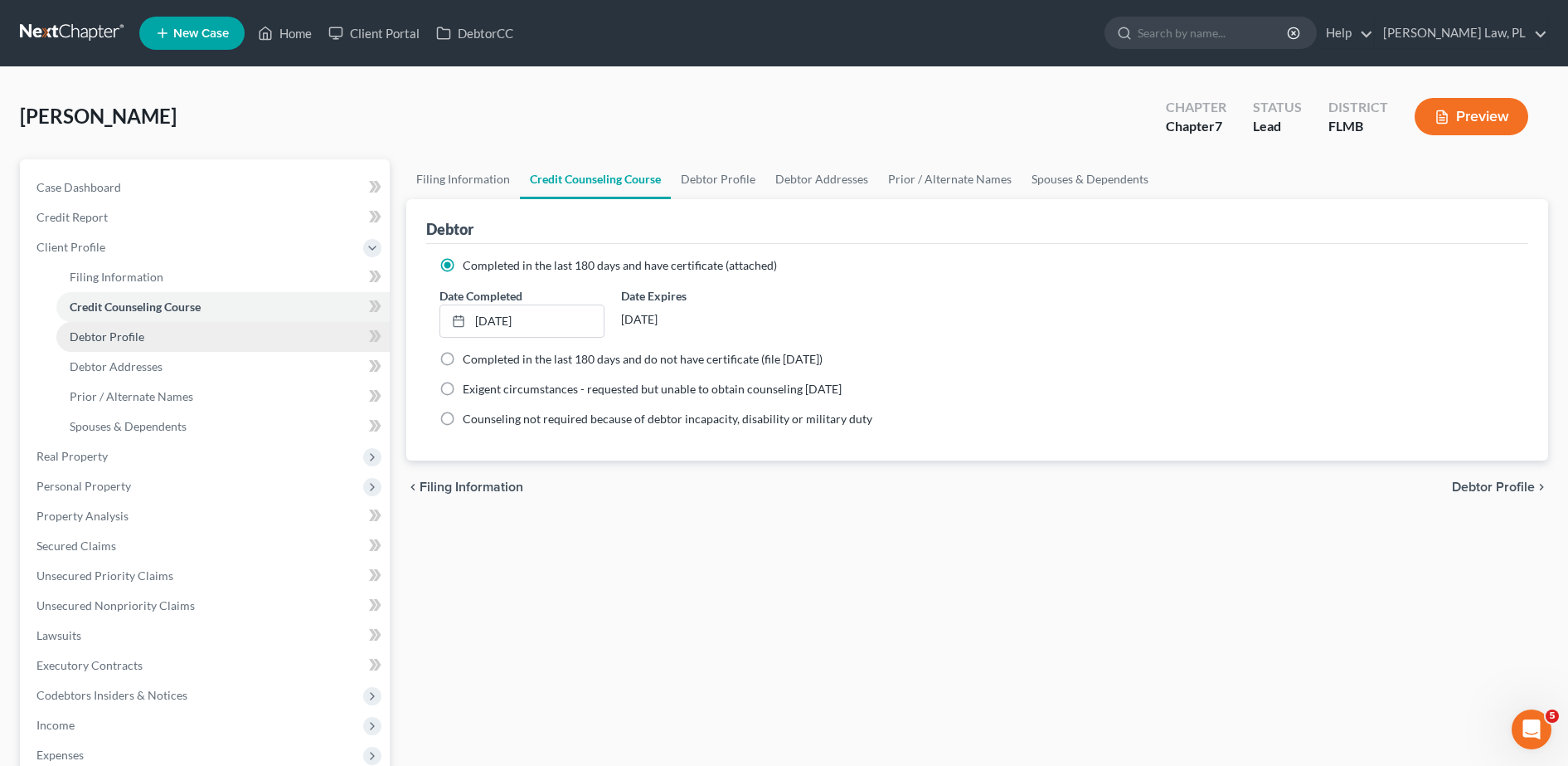
click at [93, 337] on span "Debtor Profile" at bounding box center [107, 336] width 74 height 14
select select "4"
select select "0"
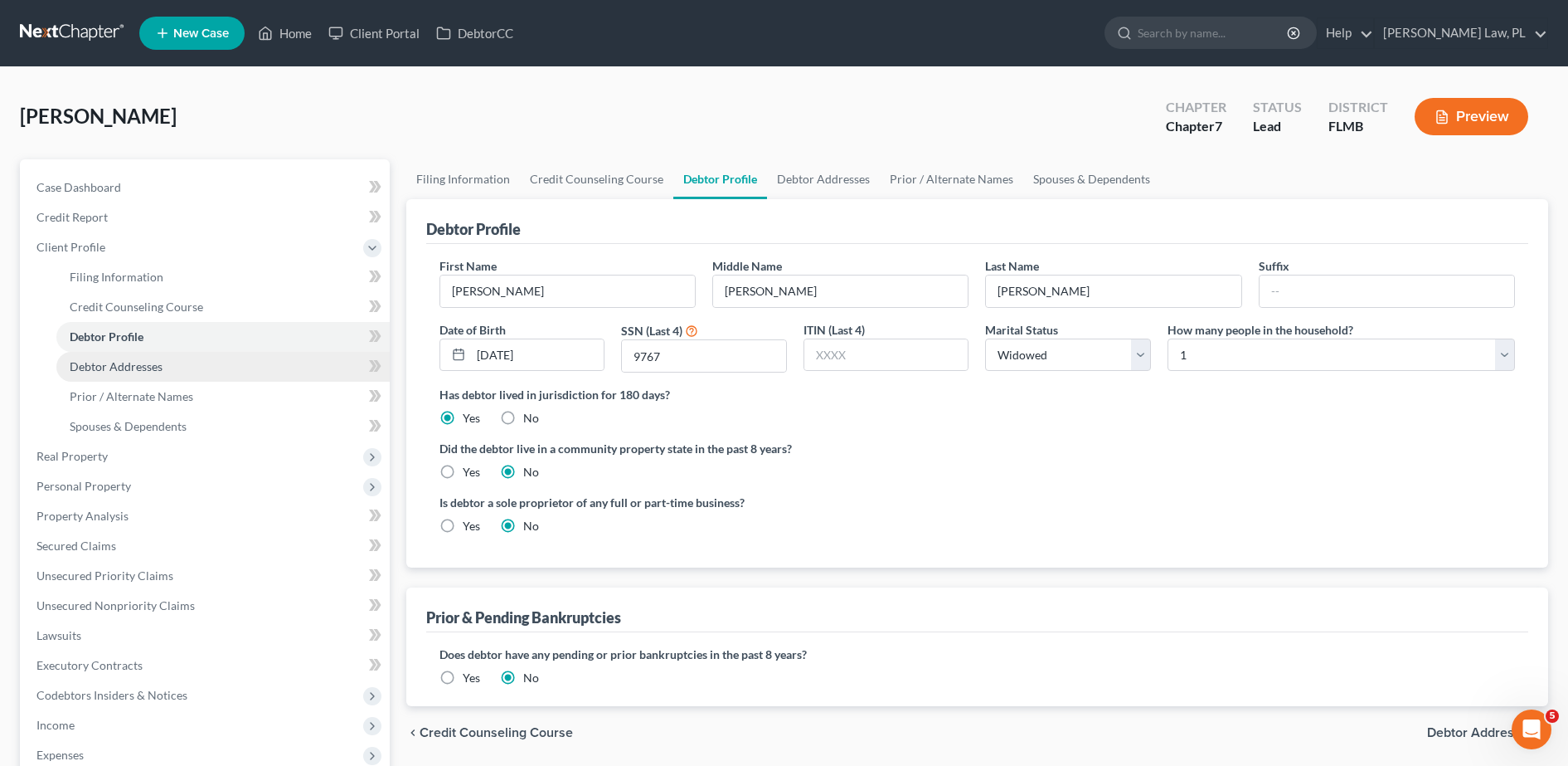
click at [105, 353] on link "Debtor Addresses" at bounding box center [223, 366] width 334 height 30
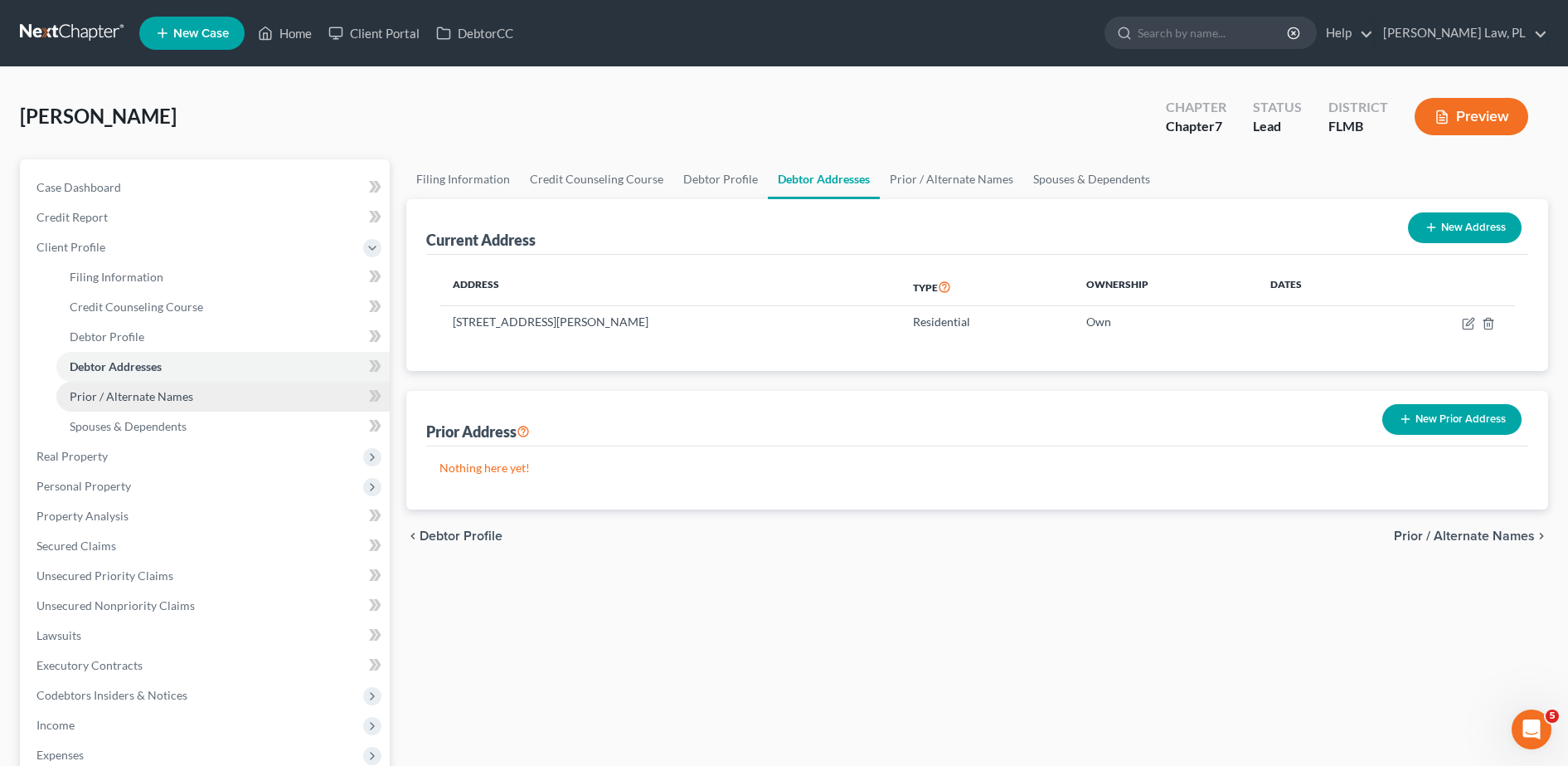
click at [108, 396] on span "Prior / Alternate Names" at bounding box center [132, 396] width 124 height 14
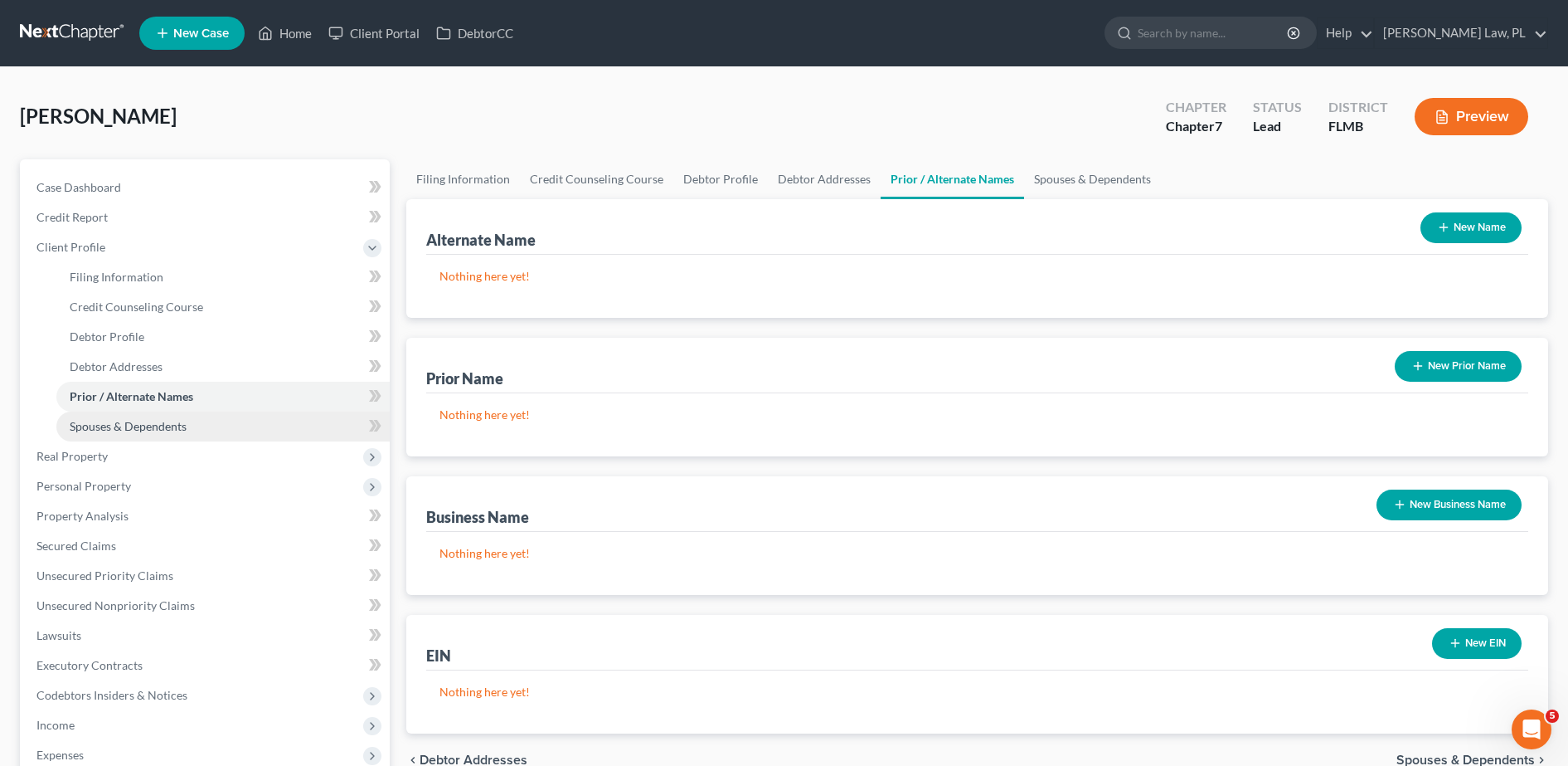
click at [110, 422] on span "Spouses & Dependents" at bounding box center [128, 425] width 117 height 14
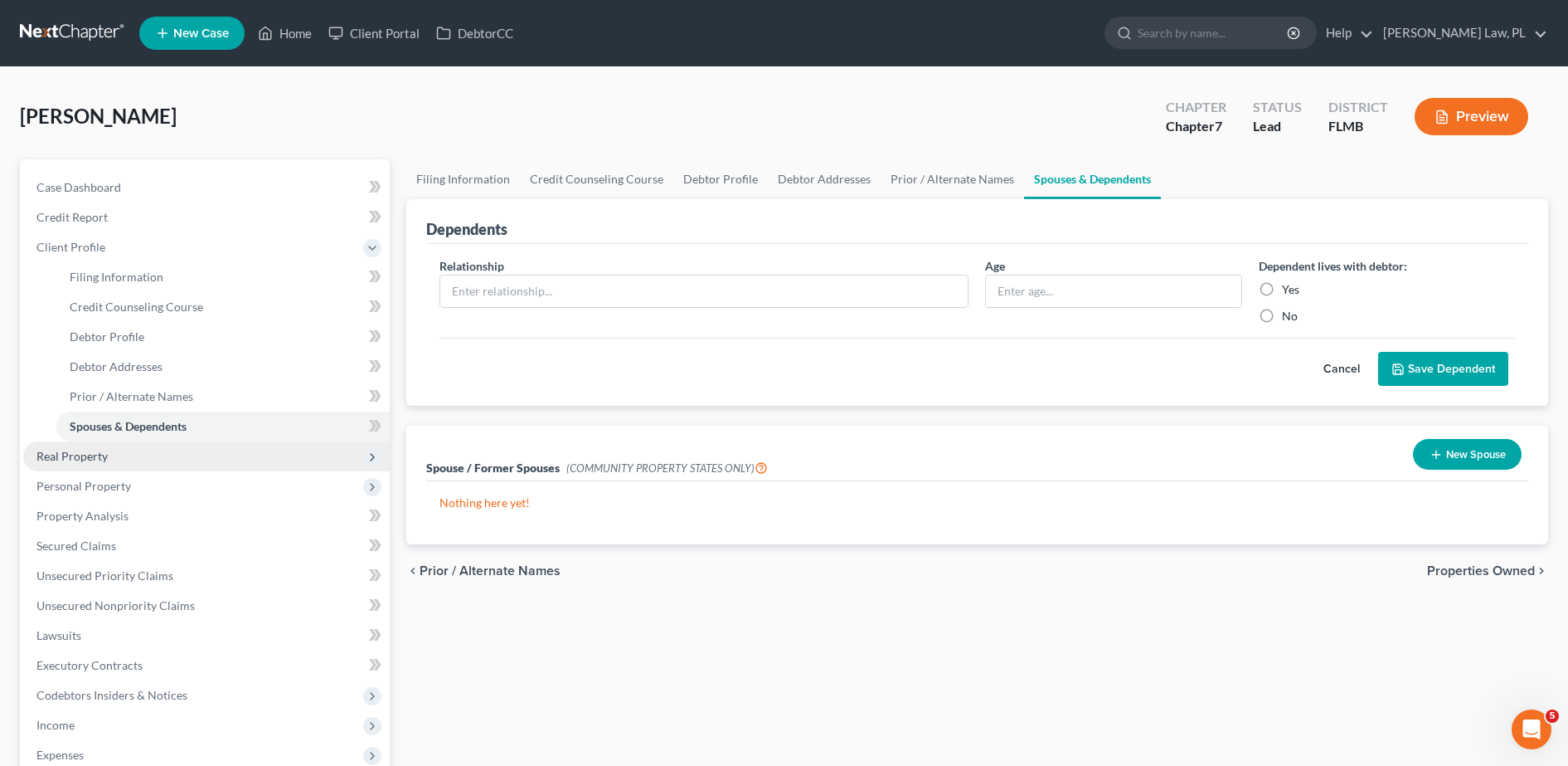
click at [78, 466] on span "Real Property" at bounding box center [206, 456] width 366 height 30
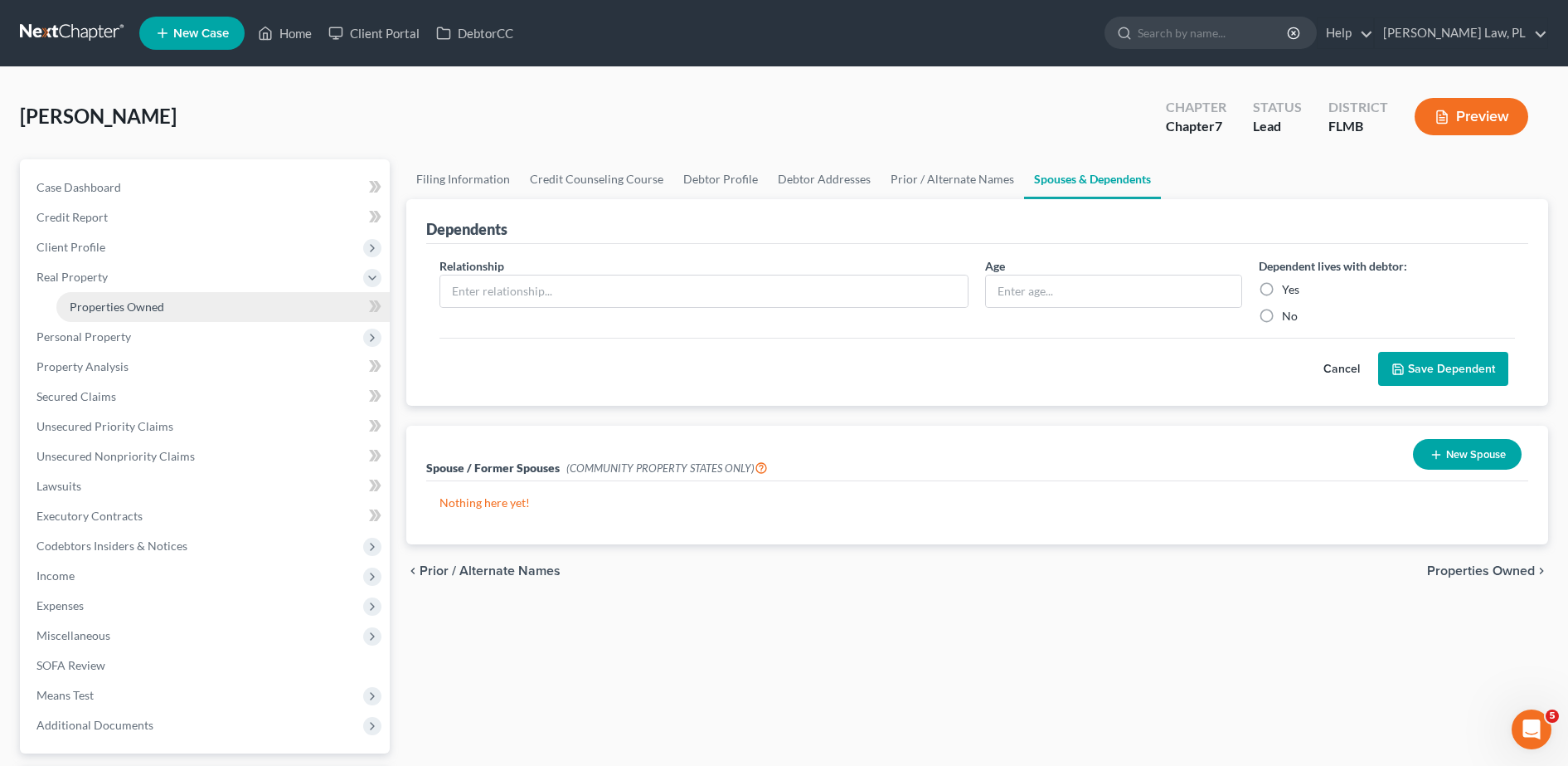
click at [143, 305] on span "Properties Owned" at bounding box center [116, 306] width 94 height 14
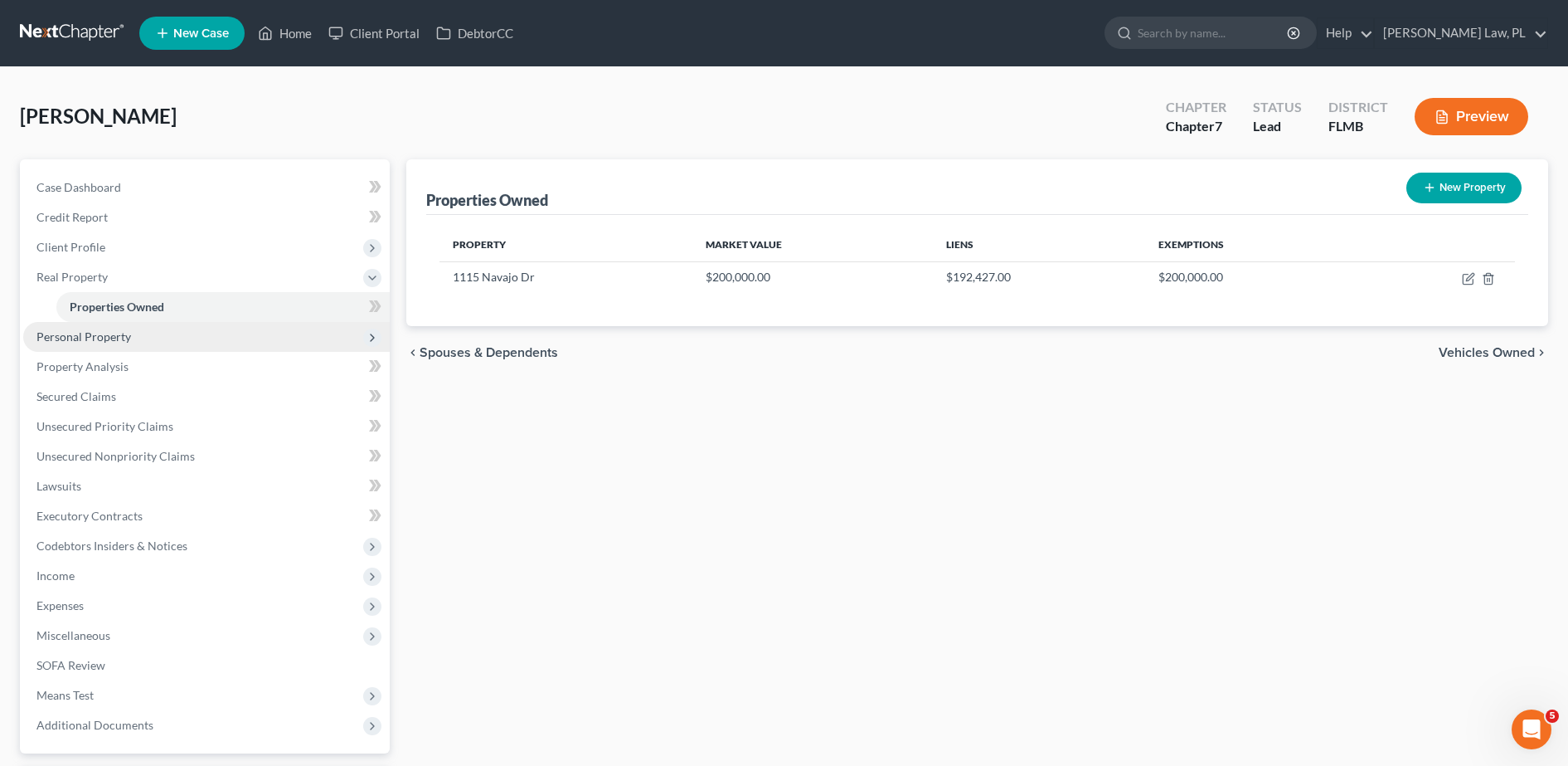
click at [128, 343] on span "Personal Property" at bounding box center [206, 336] width 366 height 30
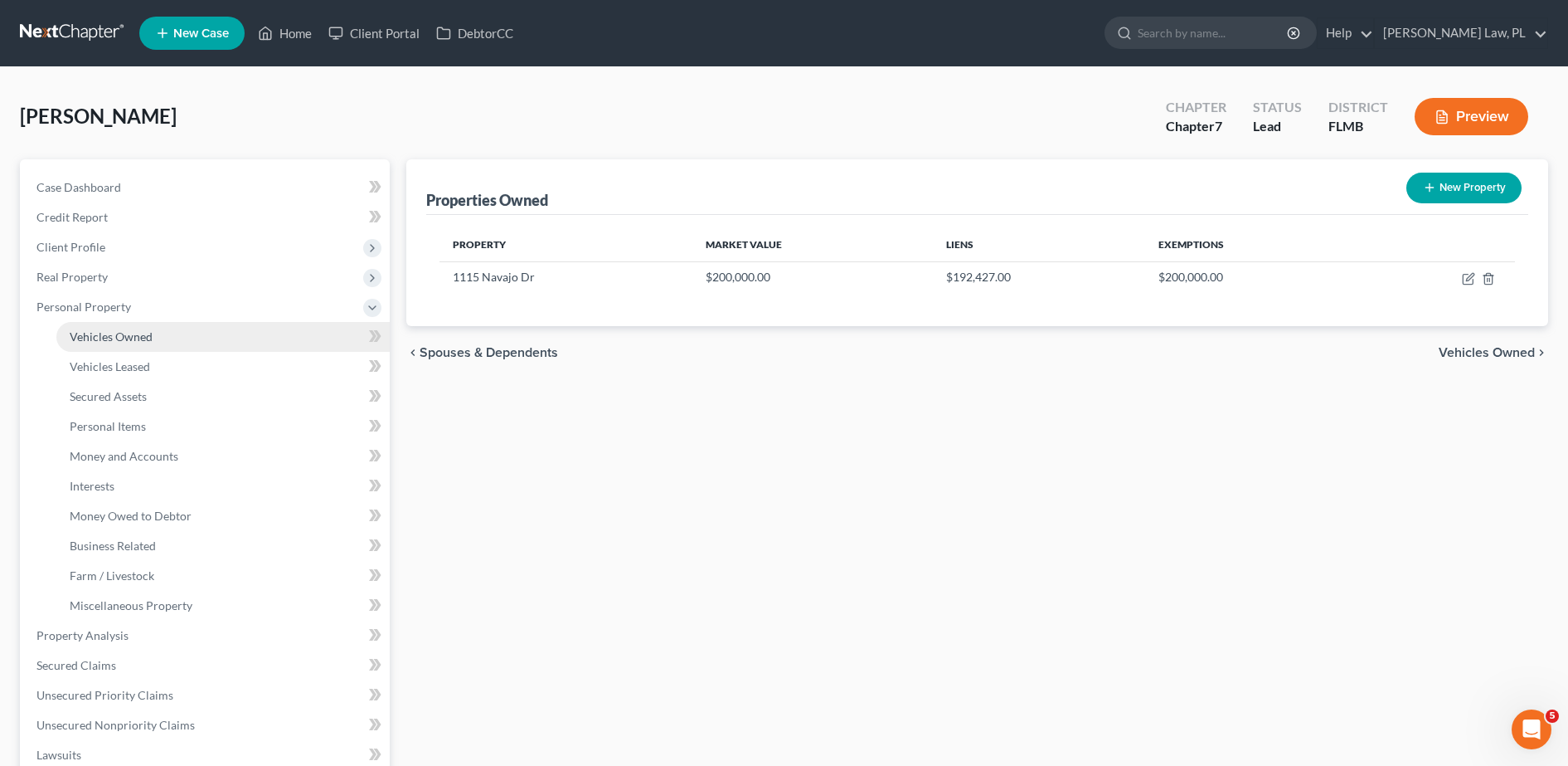
click at [140, 333] on span "Vehicles Owned" at bounding box center [111, 336] width 83 height 14
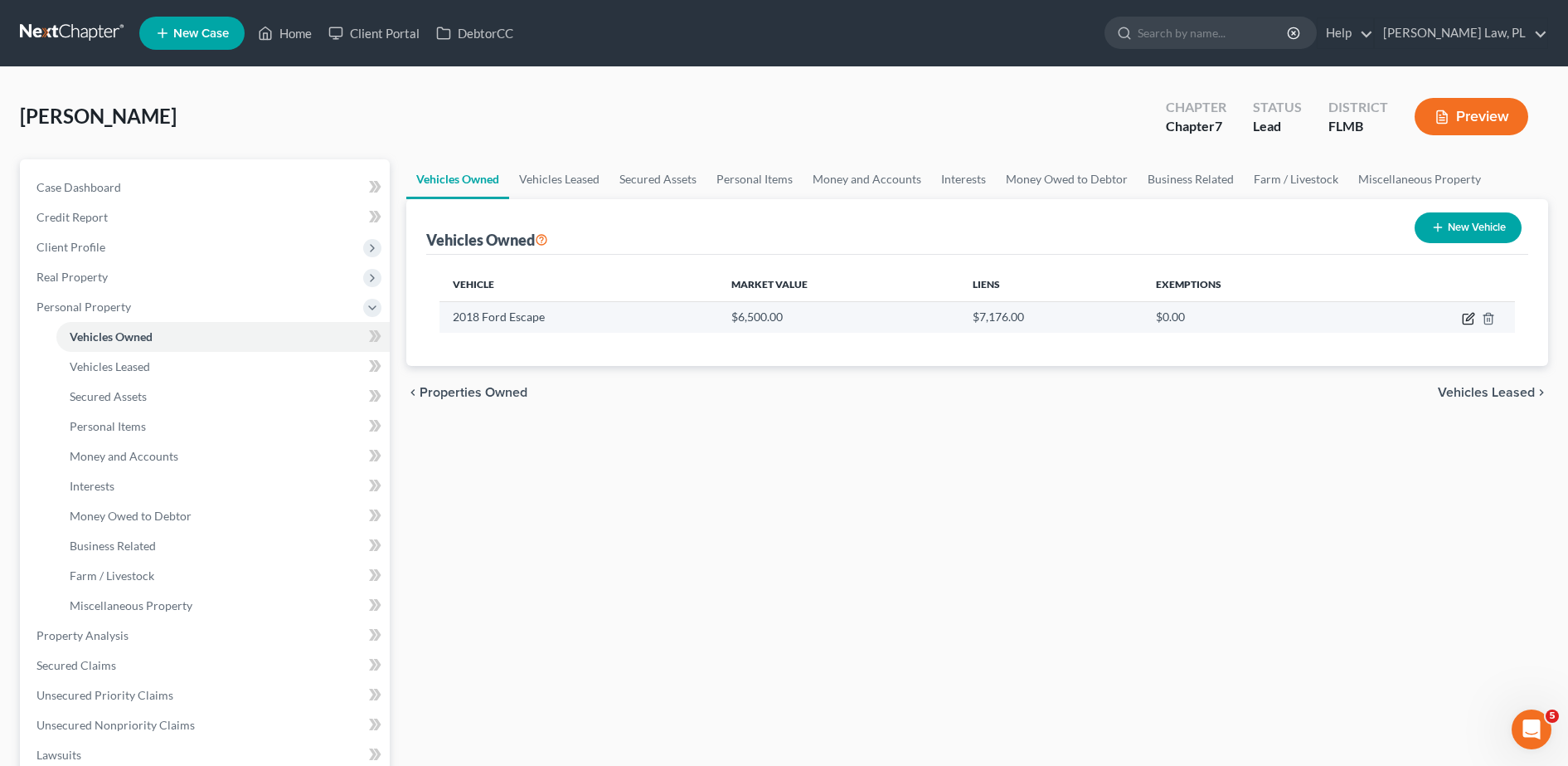
click at [1472, 315] on icon "button" at bounding box center [1469, 319] width 13 height 13
select select "0"
select select "8"
select select "3"
select select "0"
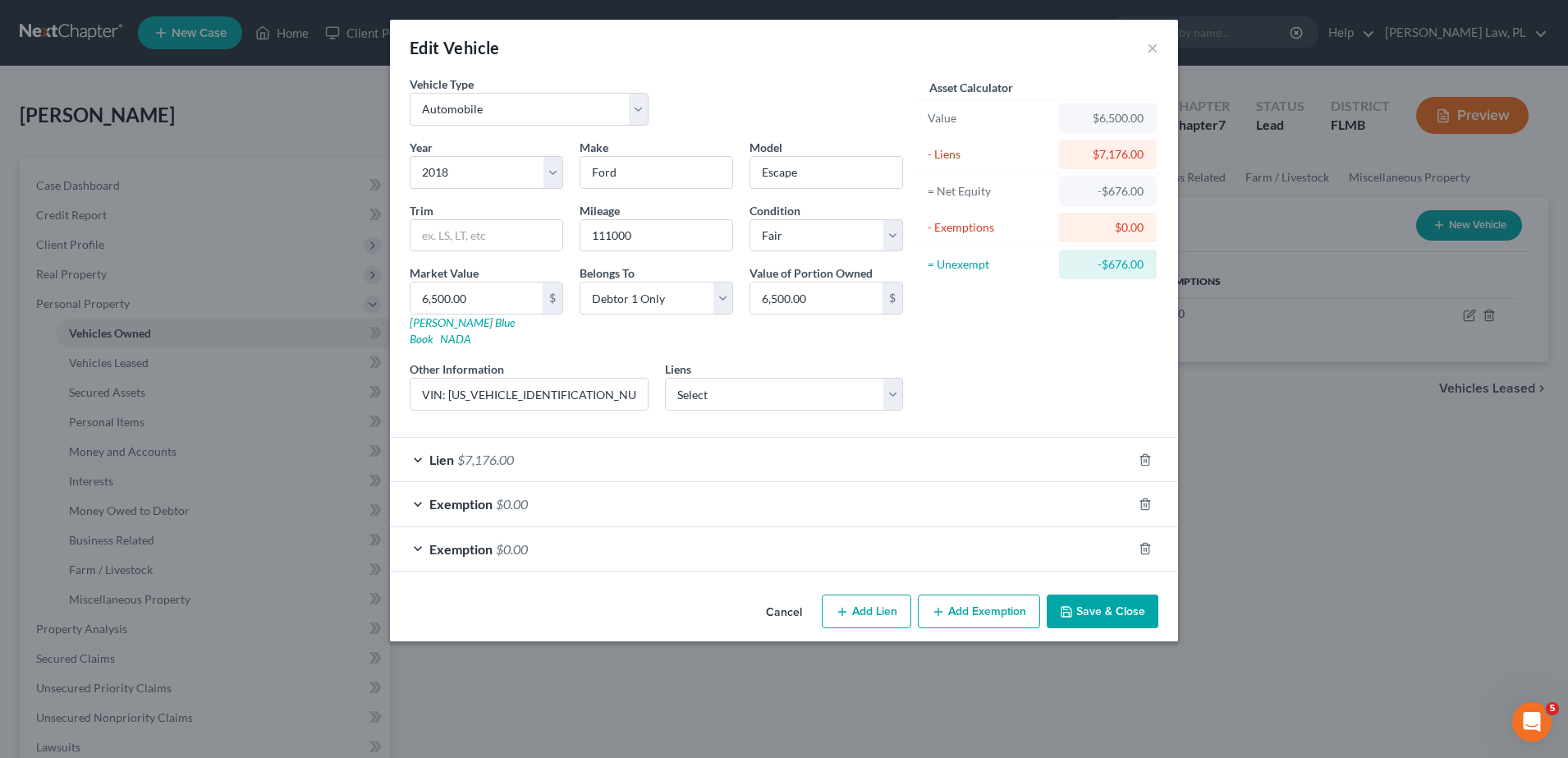
click at [1081, 598] on button "Save & Close" at bounding box center [1103, 611] width 111 height 35
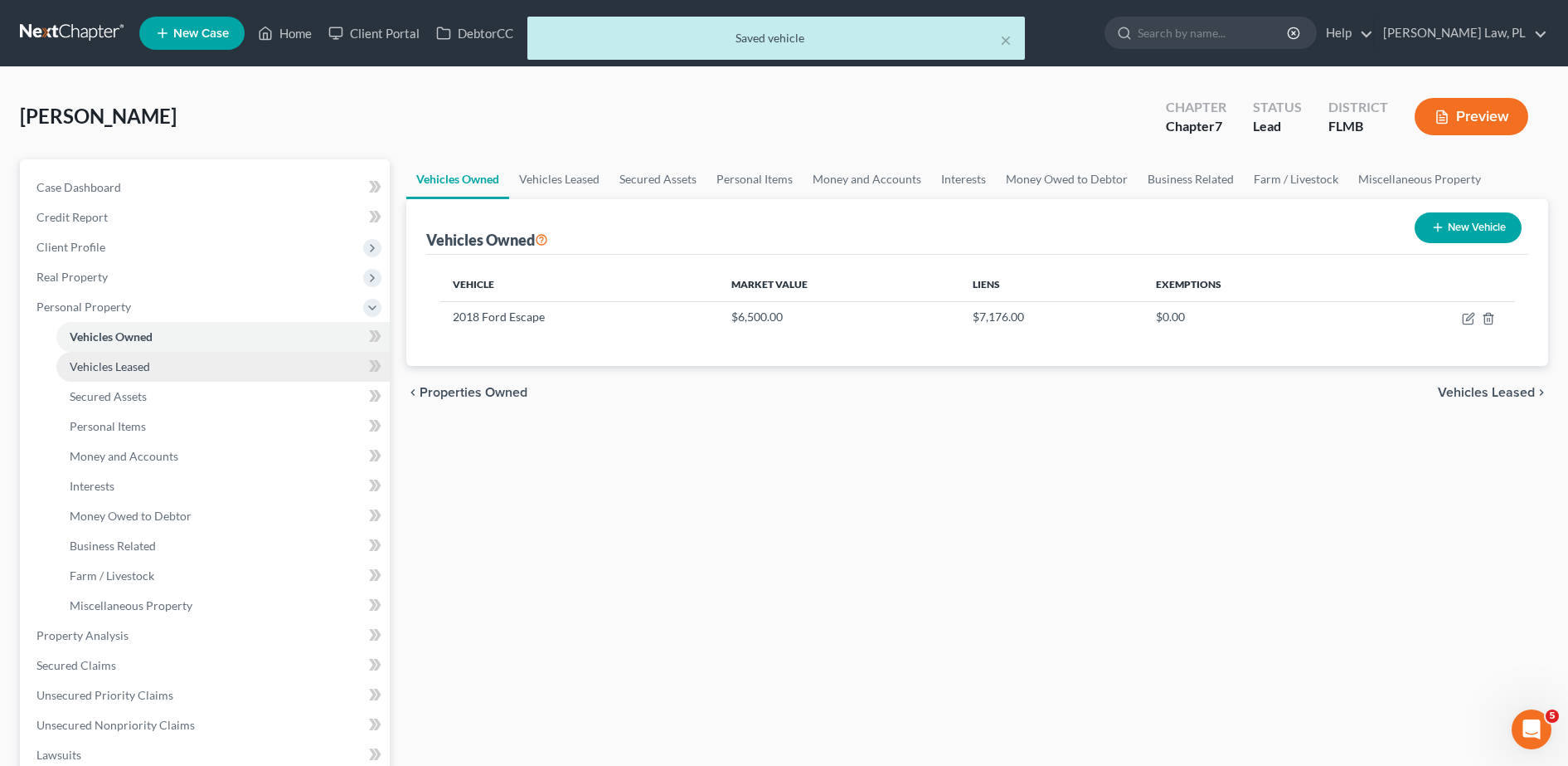
click at [186, 354] on link "Vehicles Leased" at bounding box center [223, 366] width 334 height 30
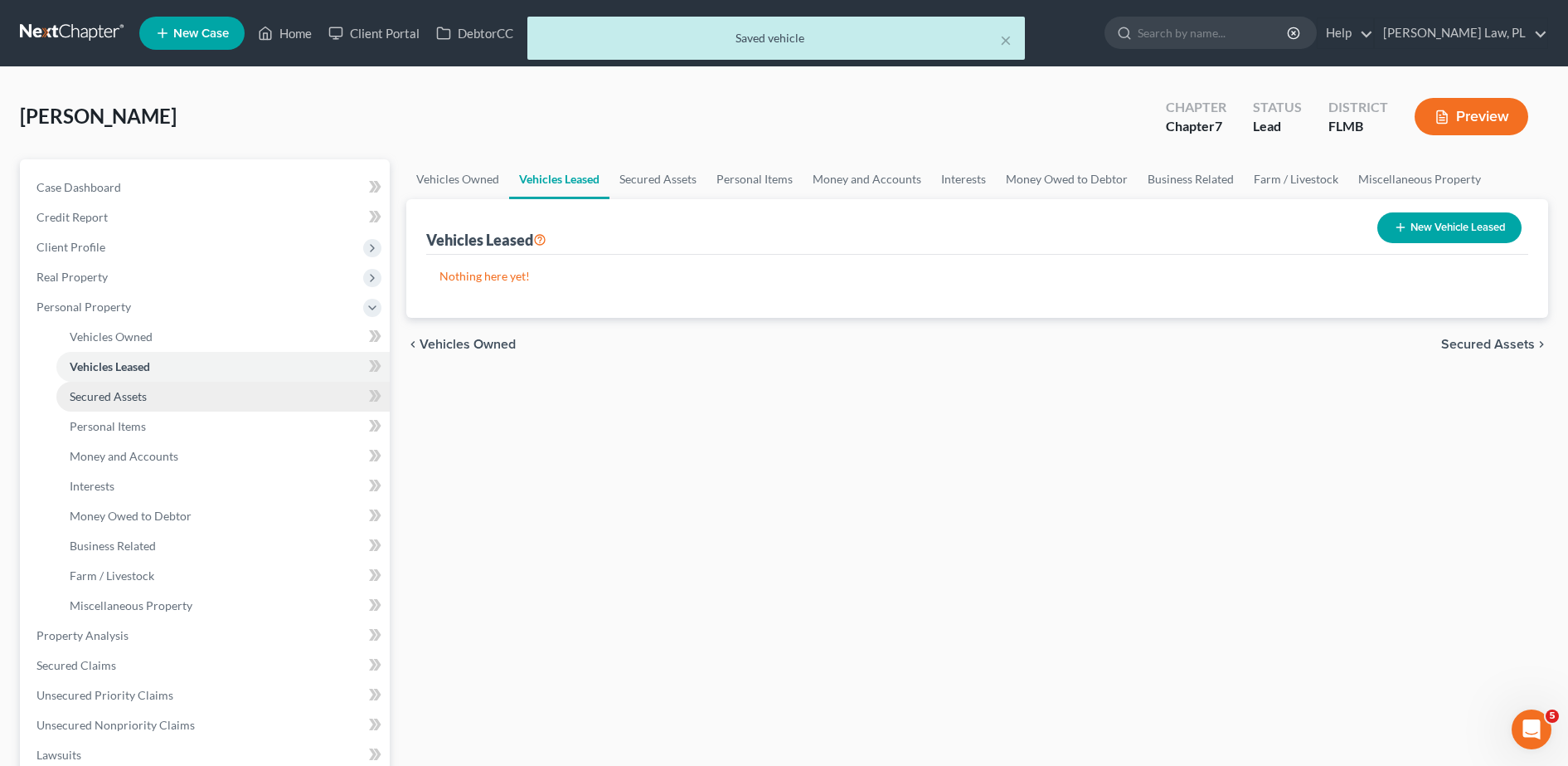
click at [150, 394] on link "Secured Assets" at bounding box center [223, 396] width 334 height 30
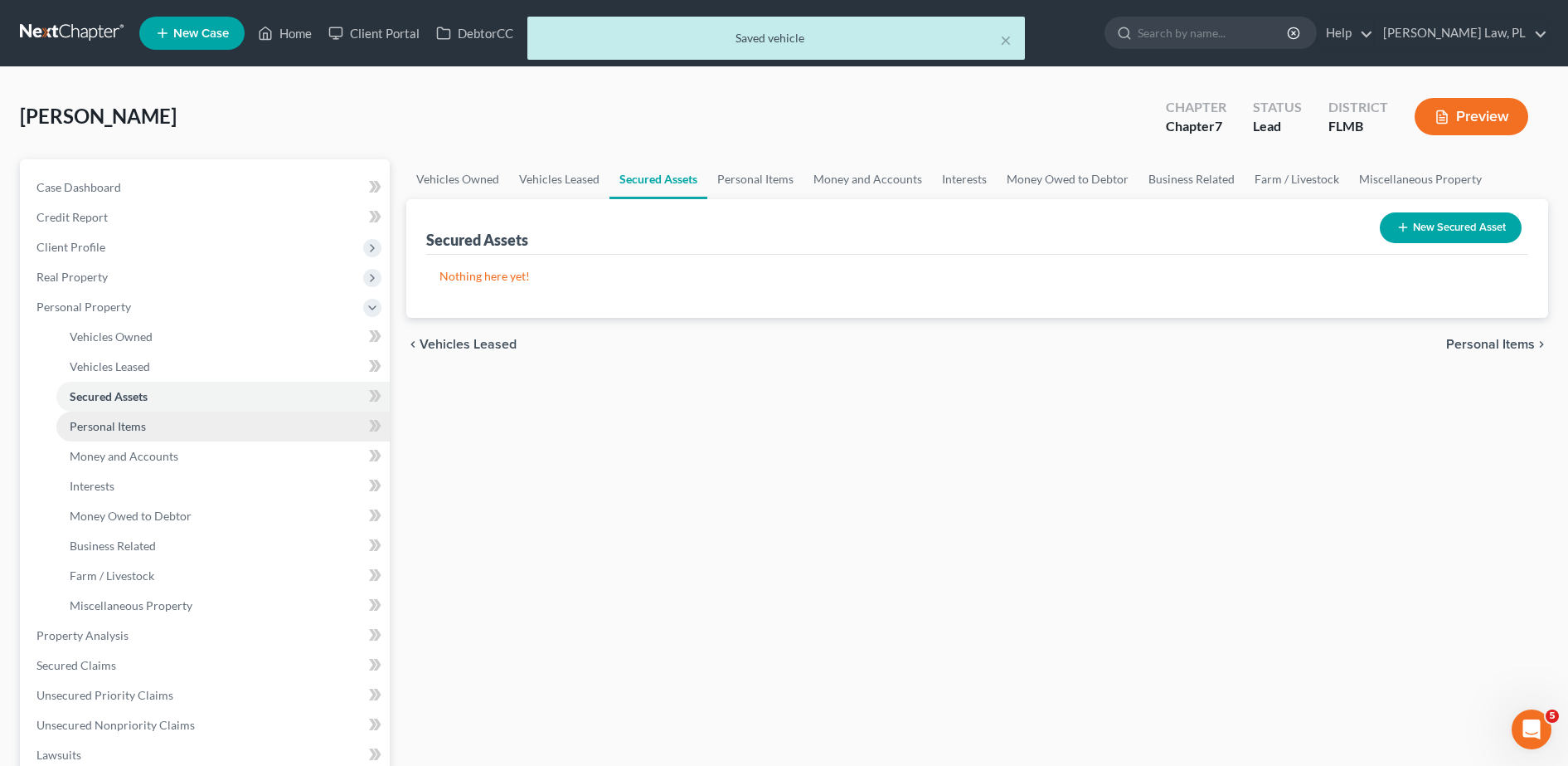
click at [140, 429] on span "Personal Items" at bounding box center [108, 425] width 76 height 14
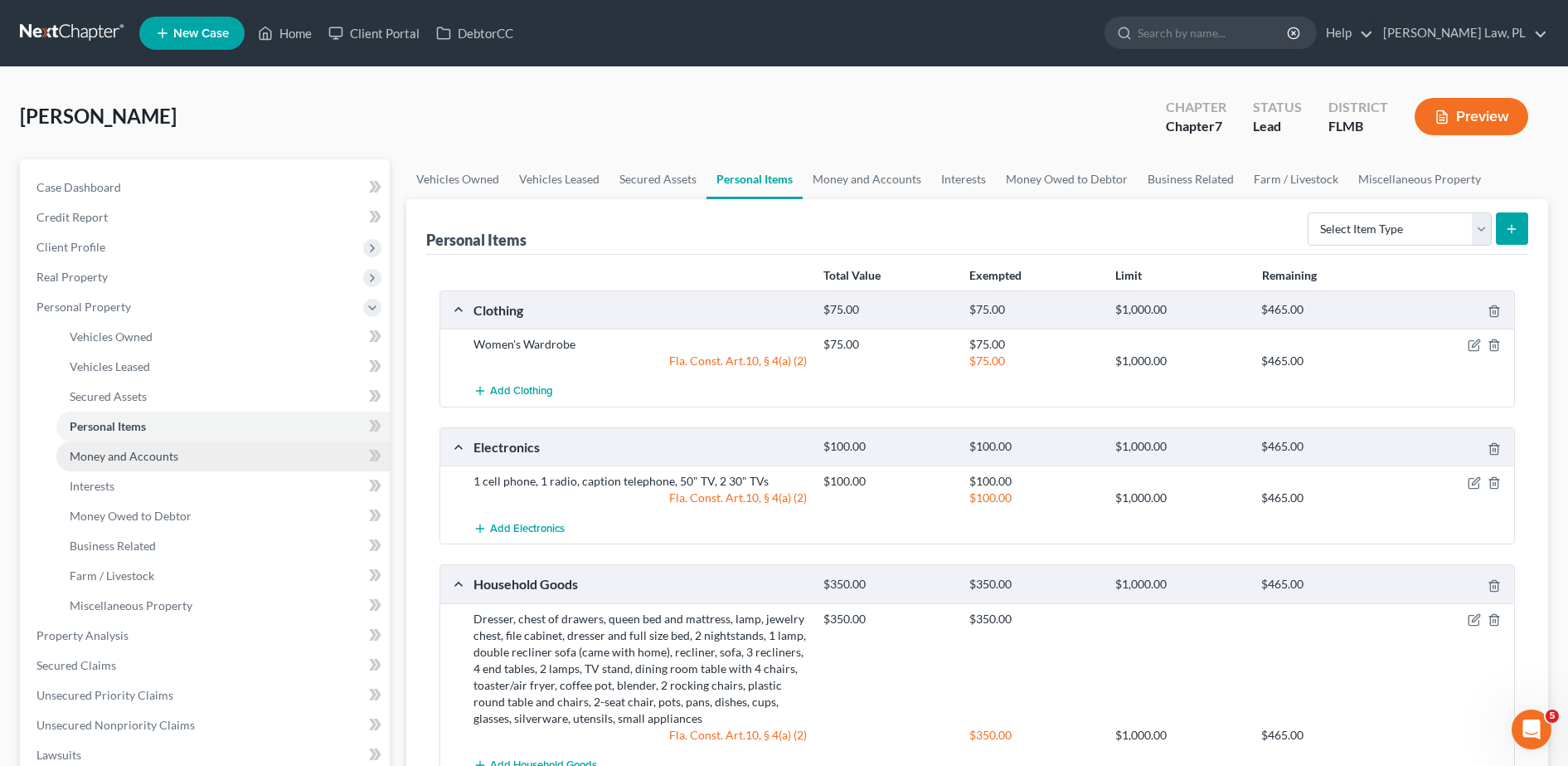
click at [187, 458] on link "Money and Accounts" at bounding box center [223, 456] width 334 height 30
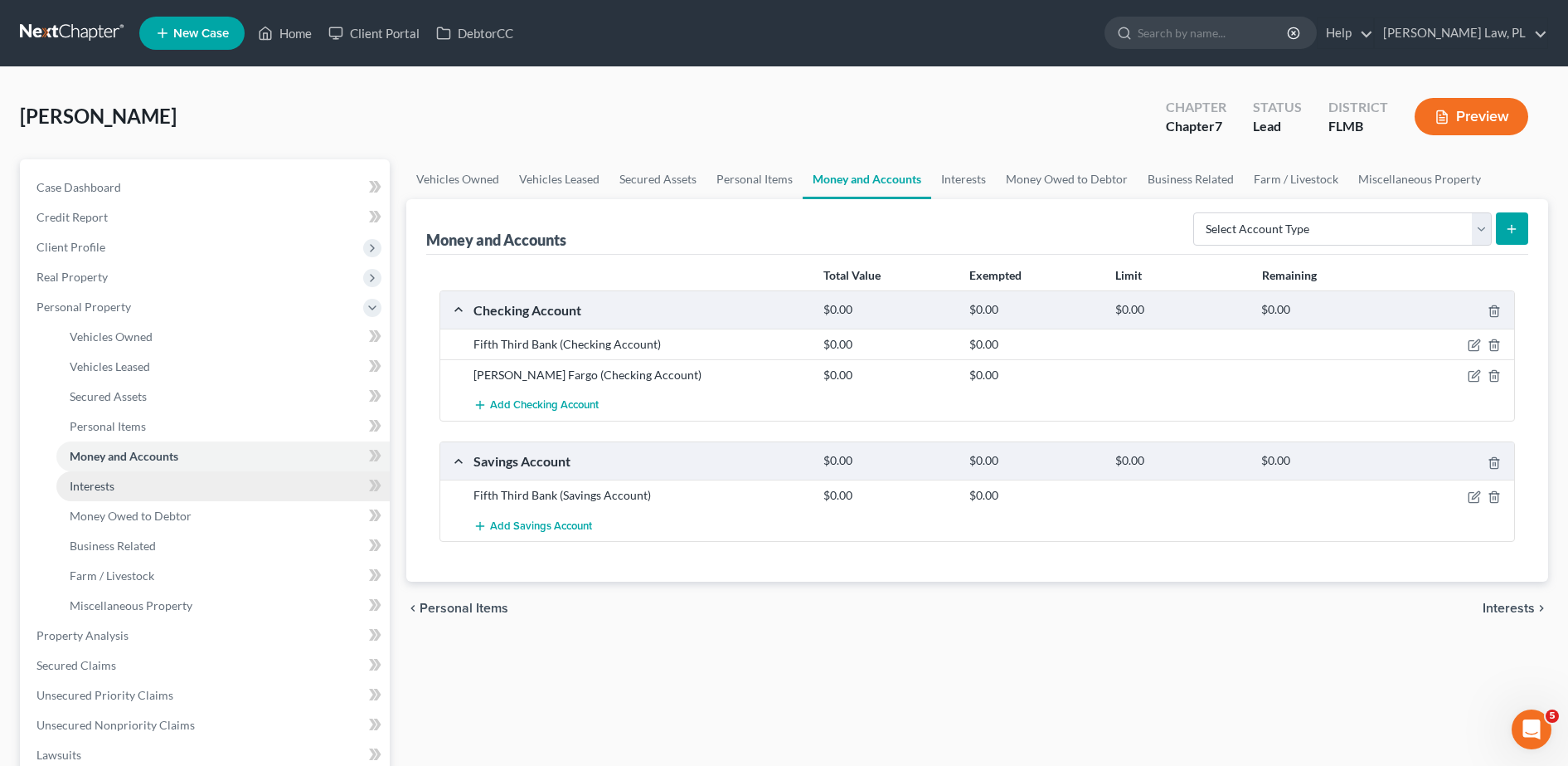
click at [105, 498] on link "Interests" at bounding box center [223, 486] width 334 height 30
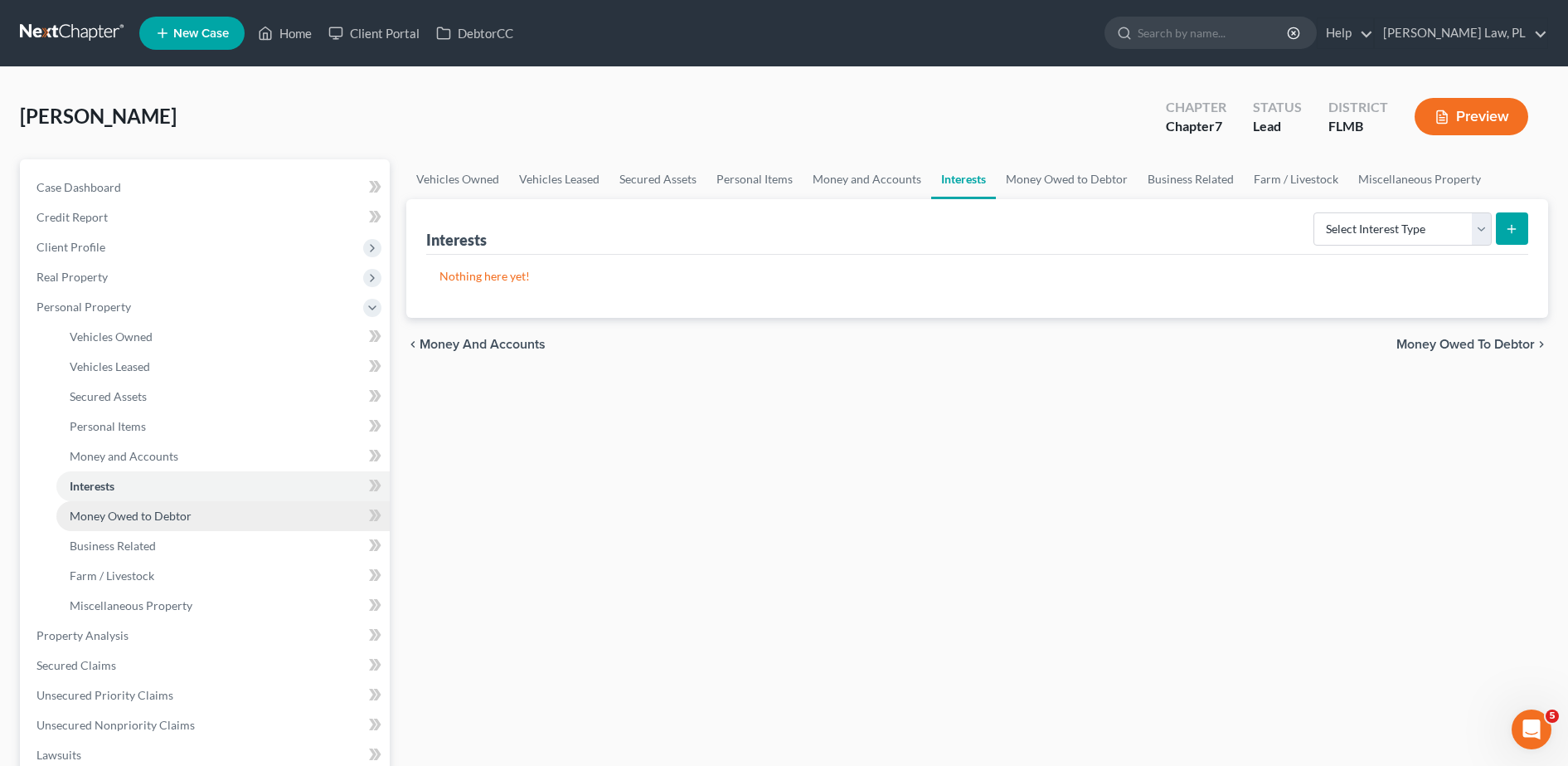
click at [113, 511] on span "Money Owed to Debtor" at bounding box center [131, 515] width 122 height 14
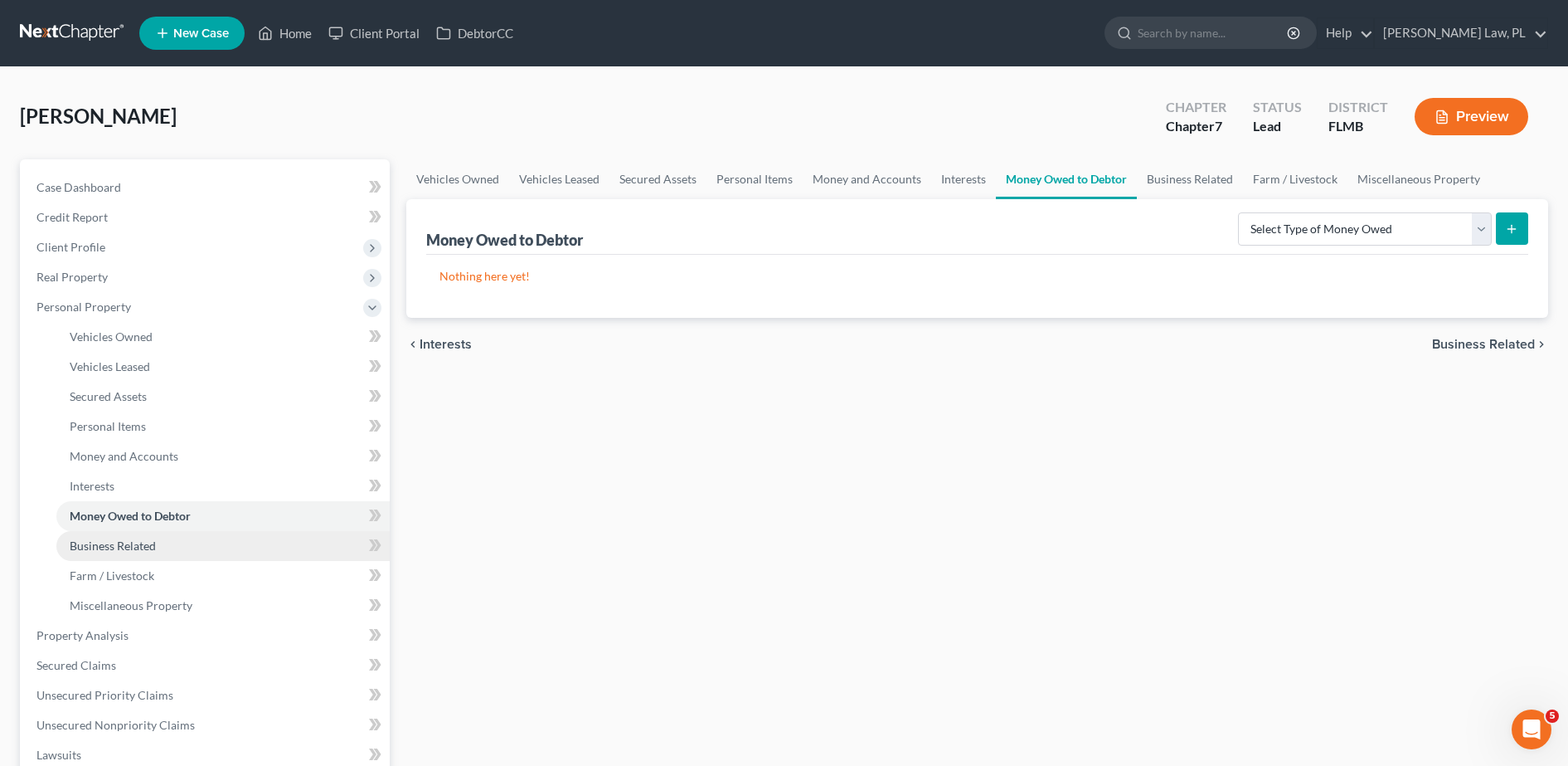
click at [121, 542] on span "Business Related" at bounding box center [113, 545] width 86 height 14
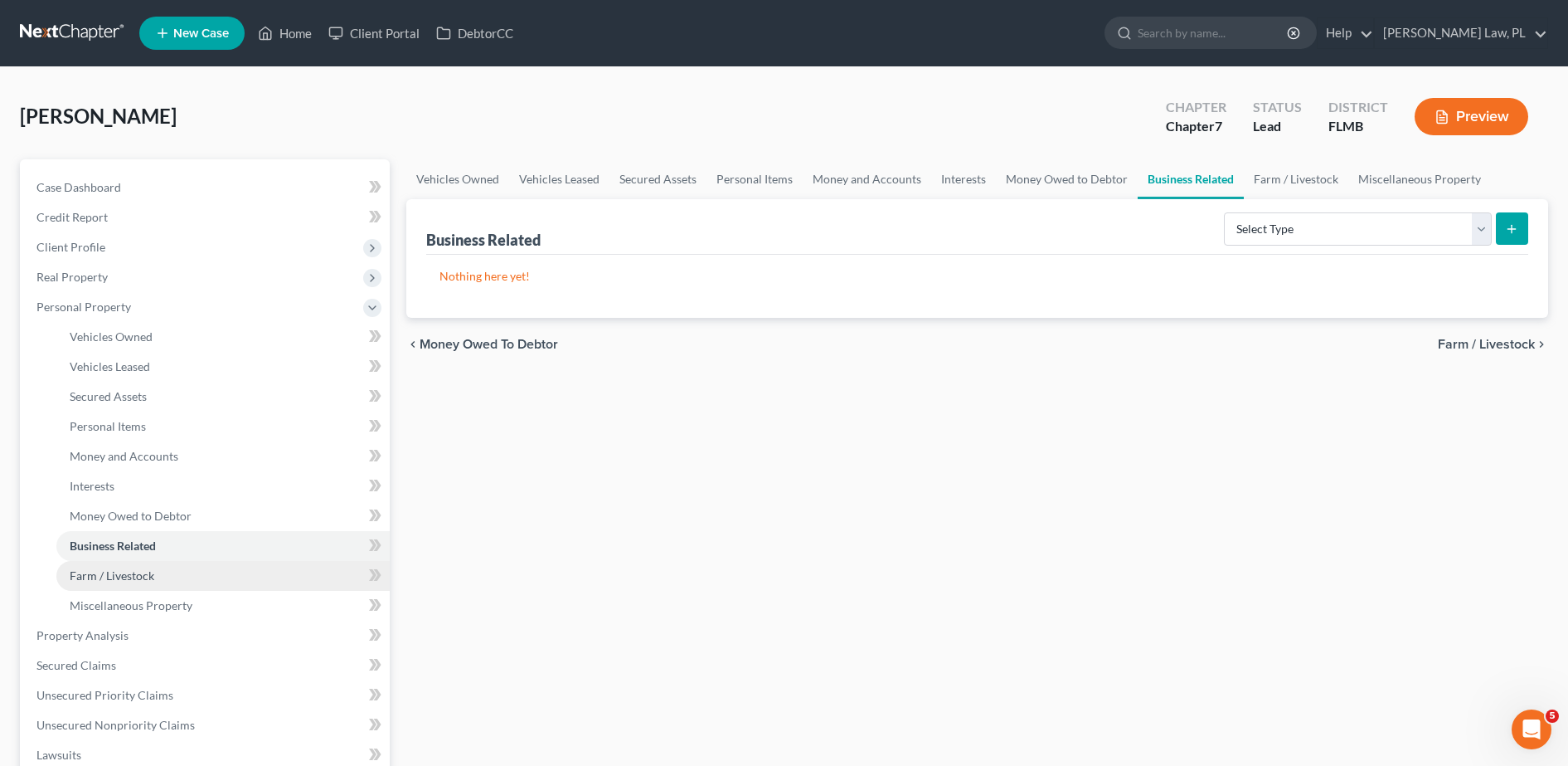
click at [136, 570] on span "Farm / Livestock" at bounding box center [112, 575] width 85 height 14
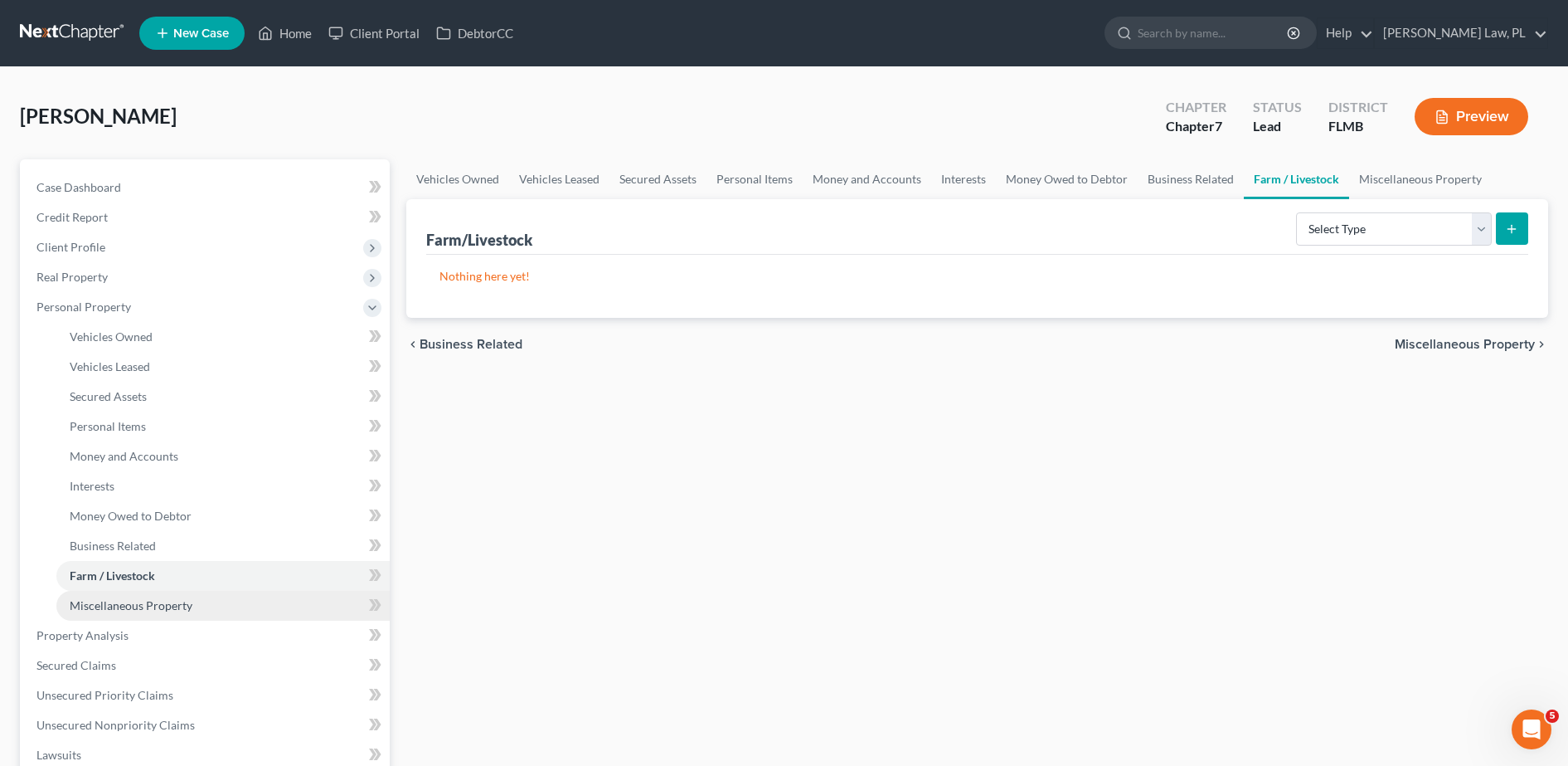
click at [136, 611] on span "Miscellaneous Property" at bounding box center [131, 605] width 123 height 14
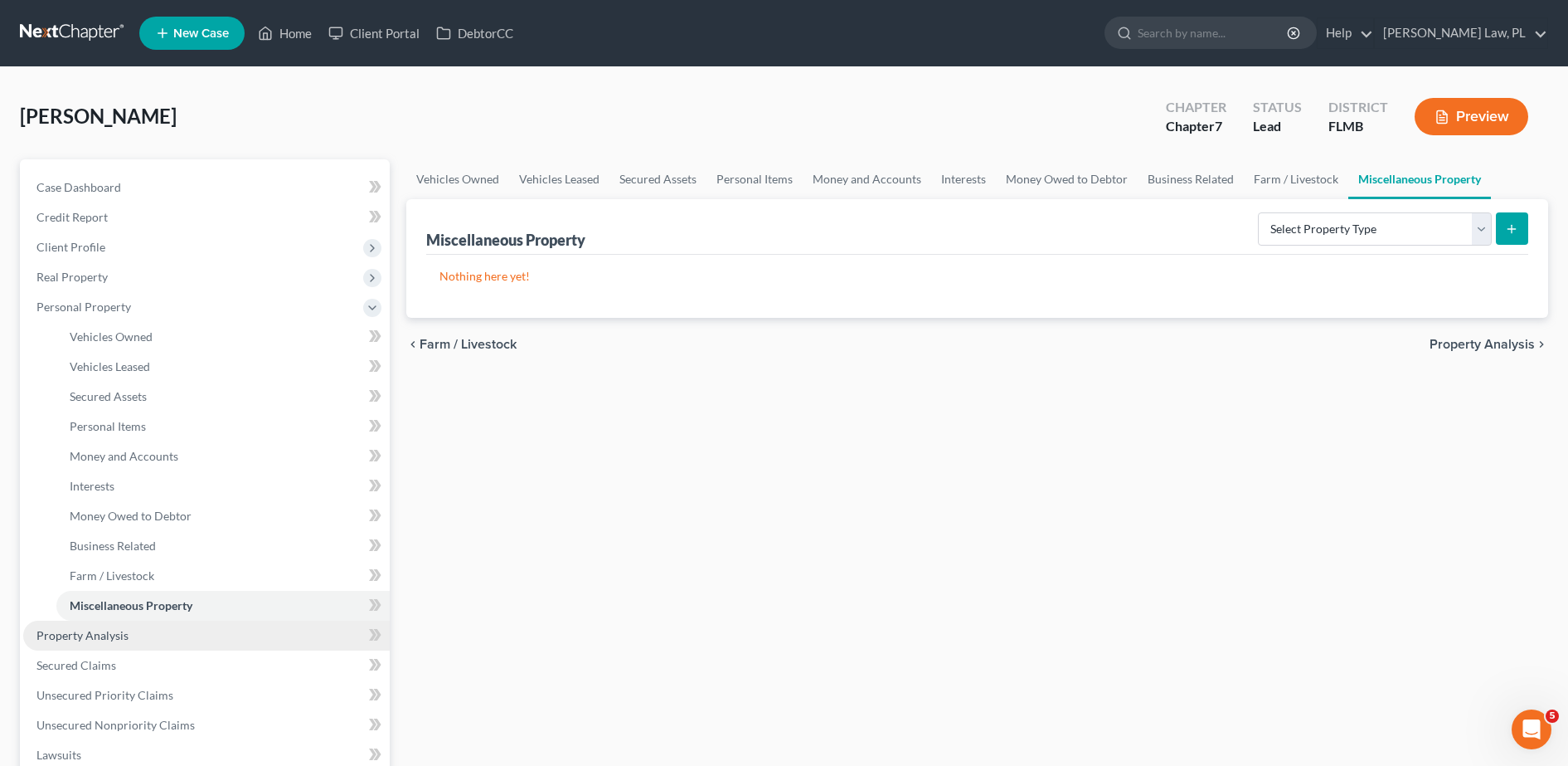
click at [114, 632] on span "Property Analysis" at bounding box center [82, 634] width 93 height 14
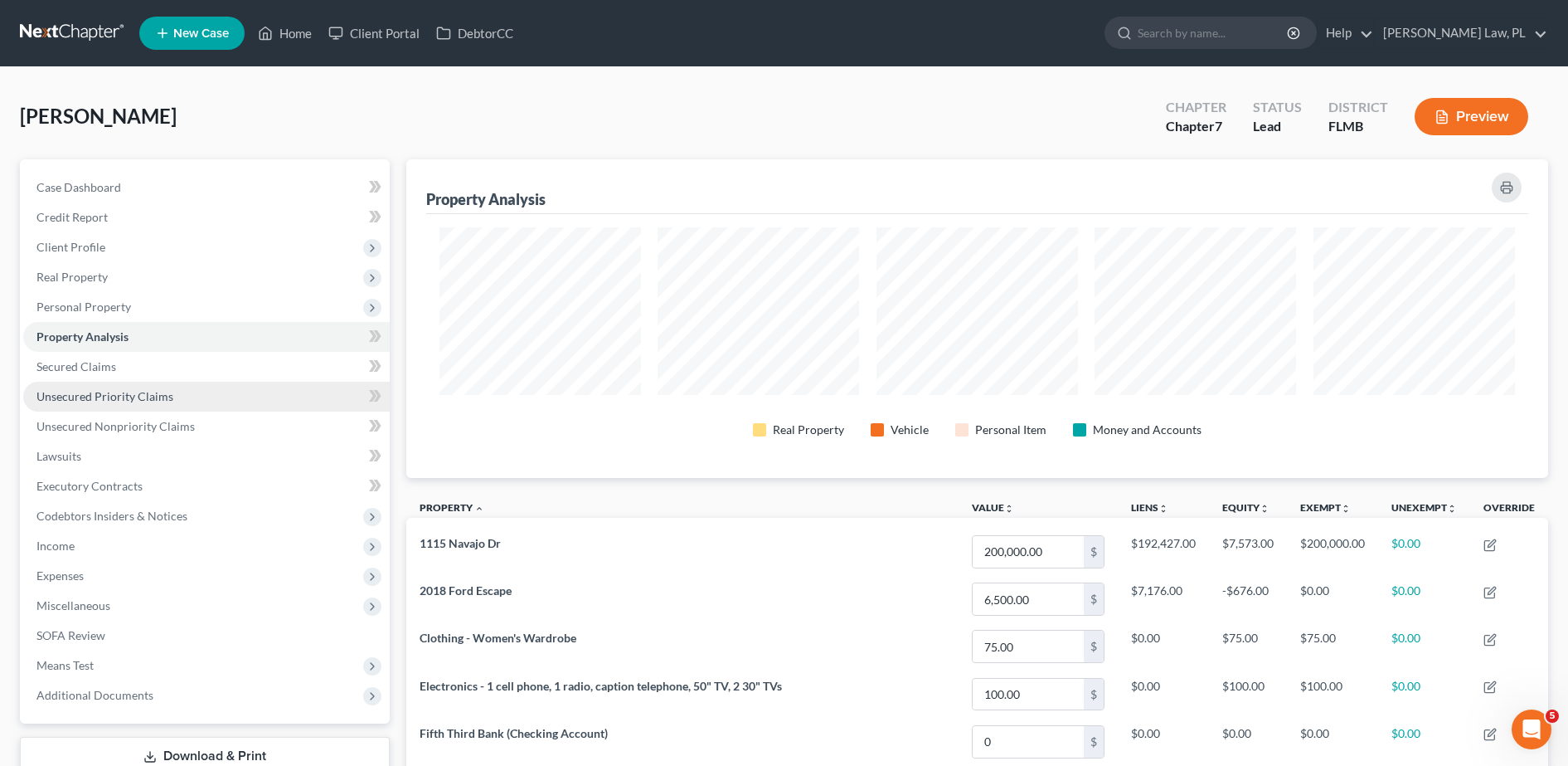
scroll to position [319, 1143]
click at [130, 366] on link "Secured Claims" at bounding box center [206, 366] width 366 height 30
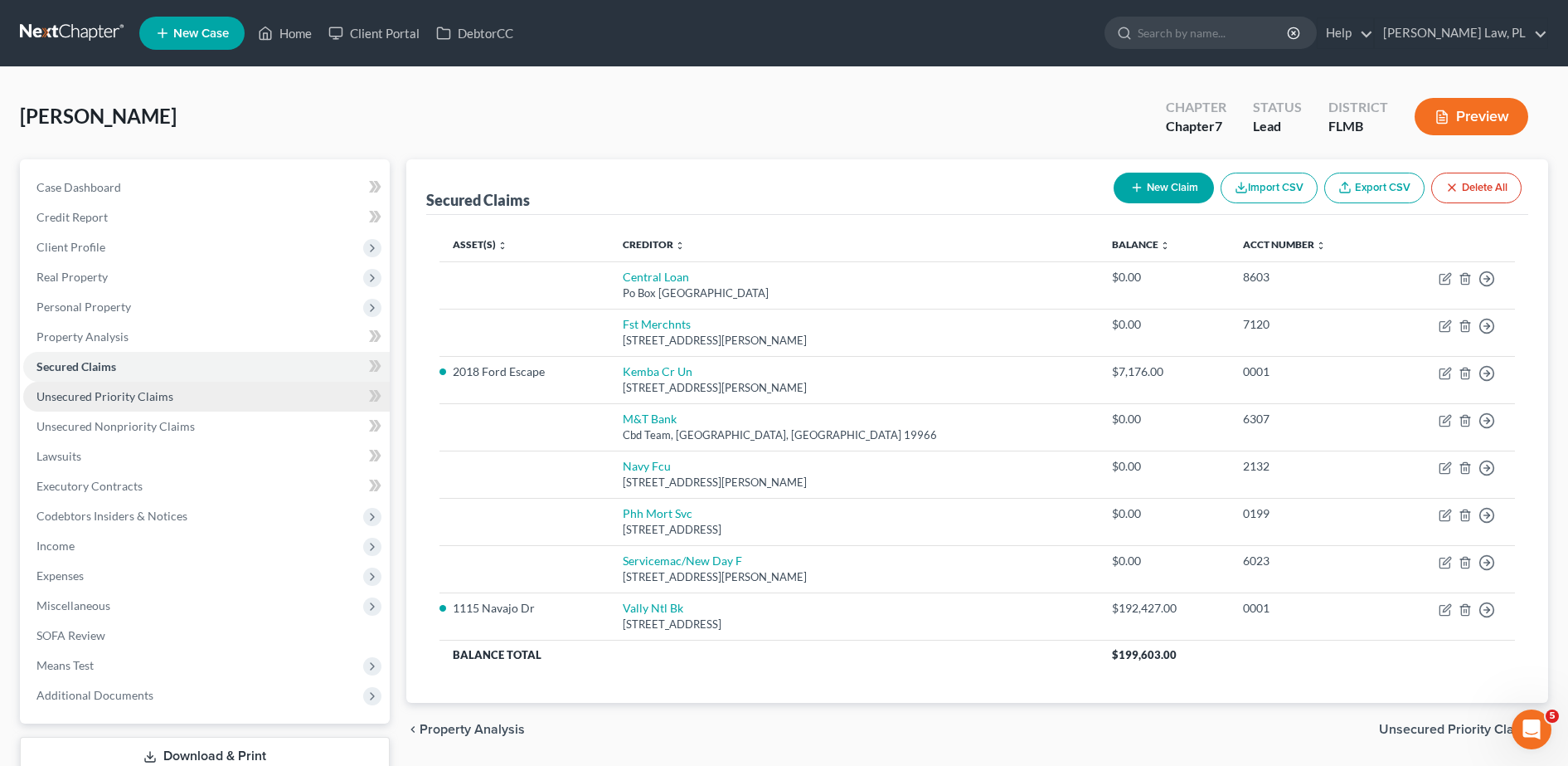
click at [121, 396] on span "Unsecured Priority Claims" at bounding box center [104, 396] width 136 height 14
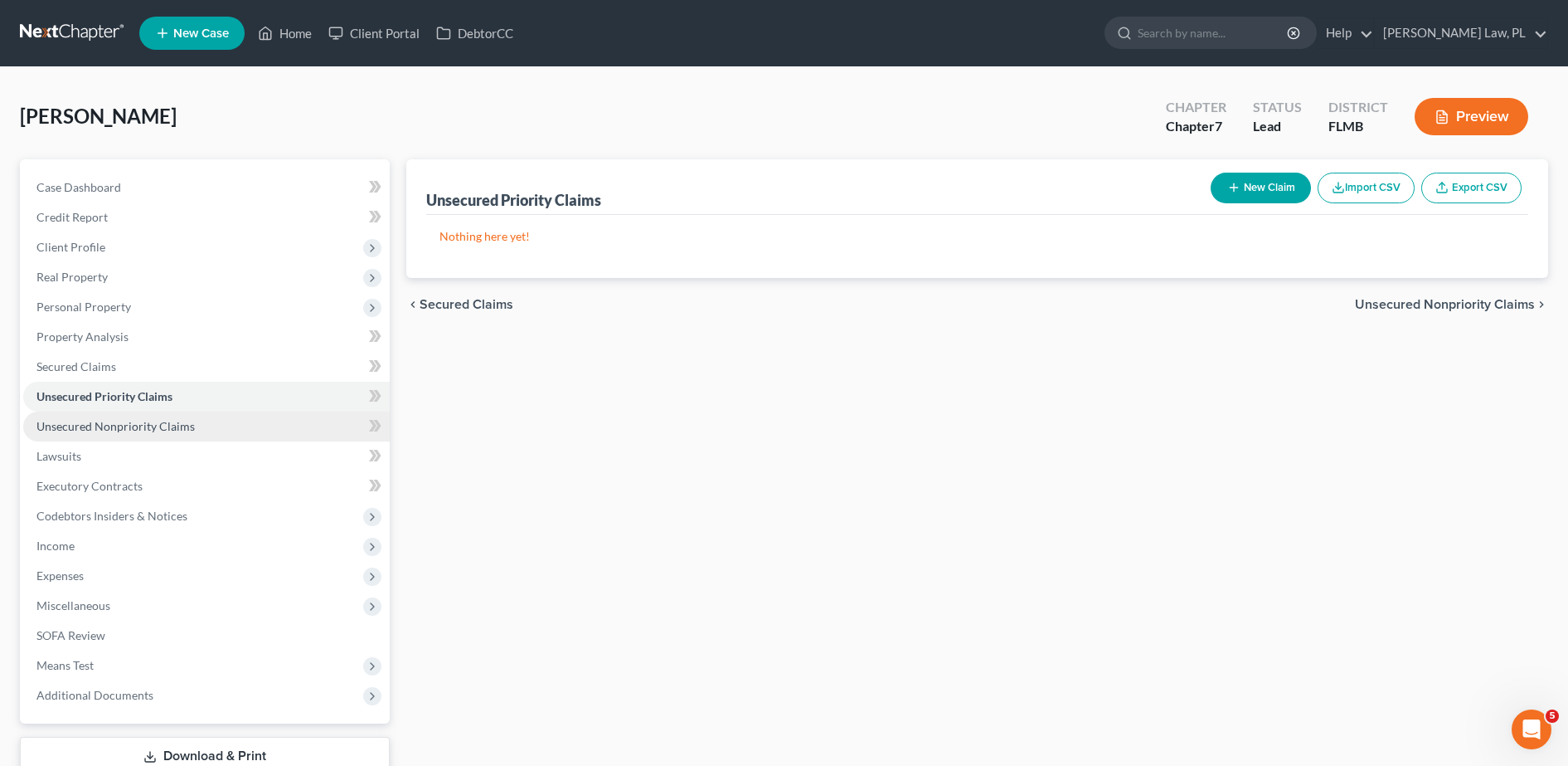
click at [118, 423] on span "Unsecured Nonpriority Claims" at bounding box center [115, 425] width 158 height 14
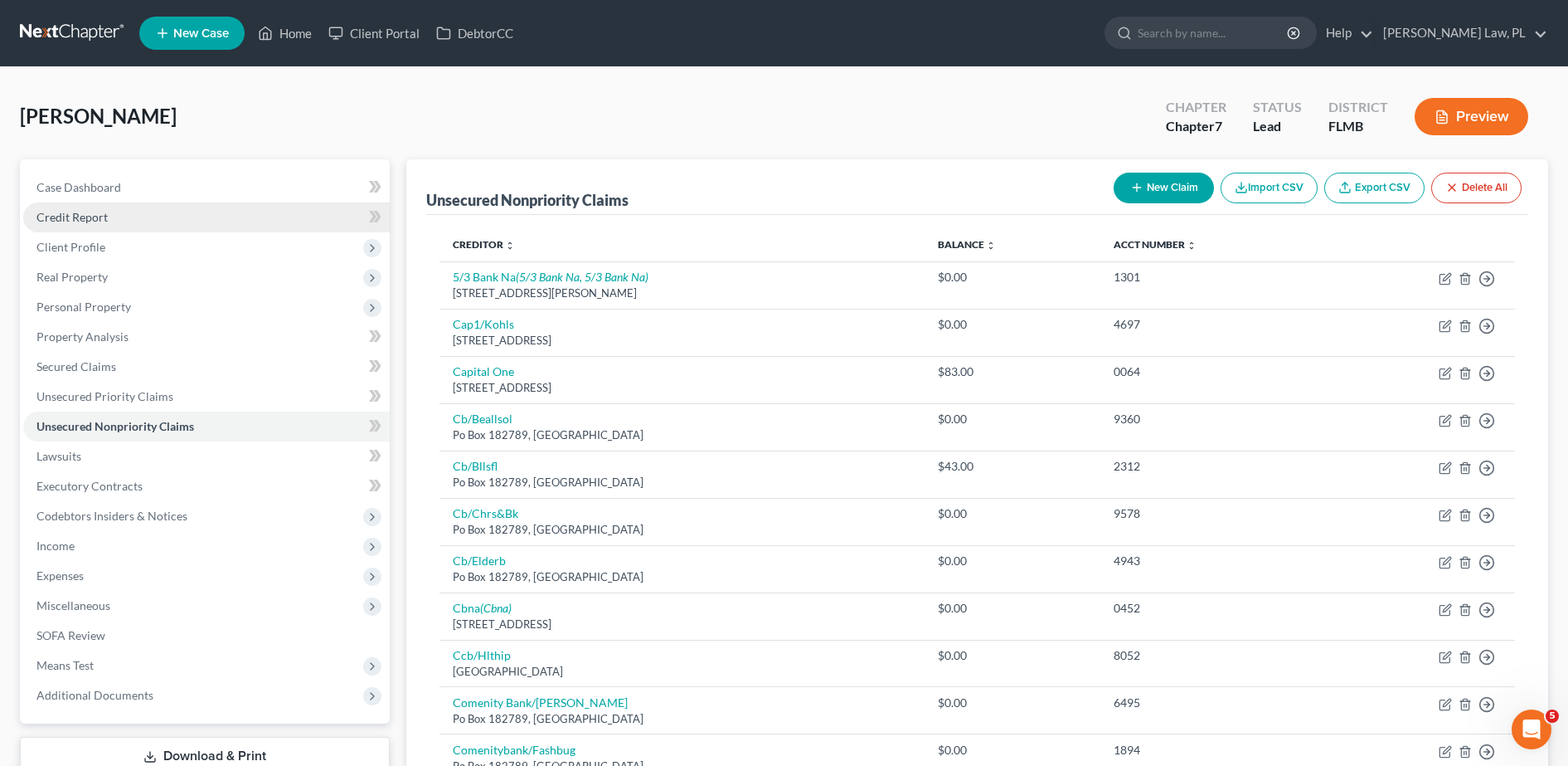
click at [217, 221] on link "Credit Report" at bounding box center [206, 217] width 366 height 30
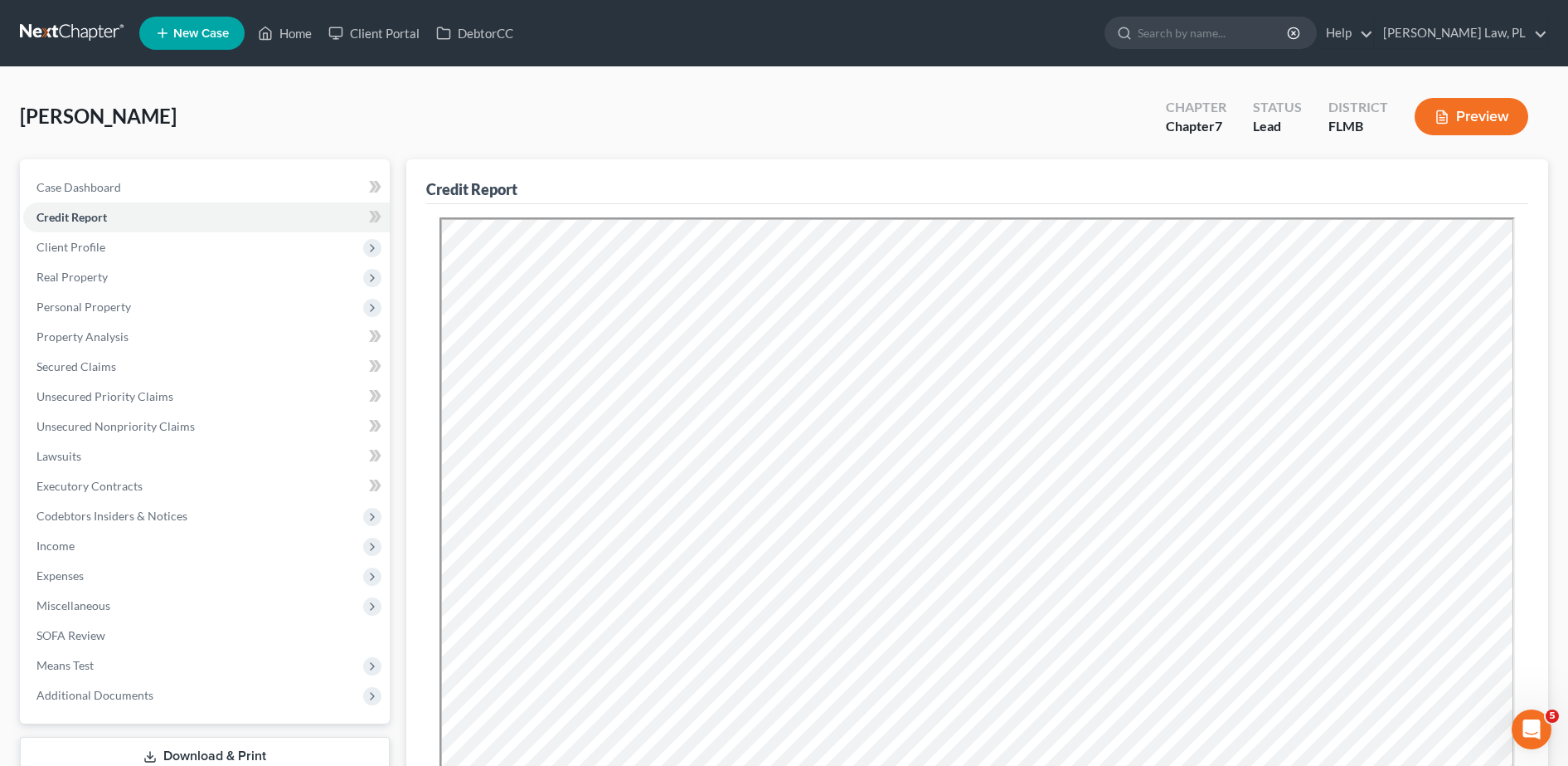
scroll to position [109, 0]
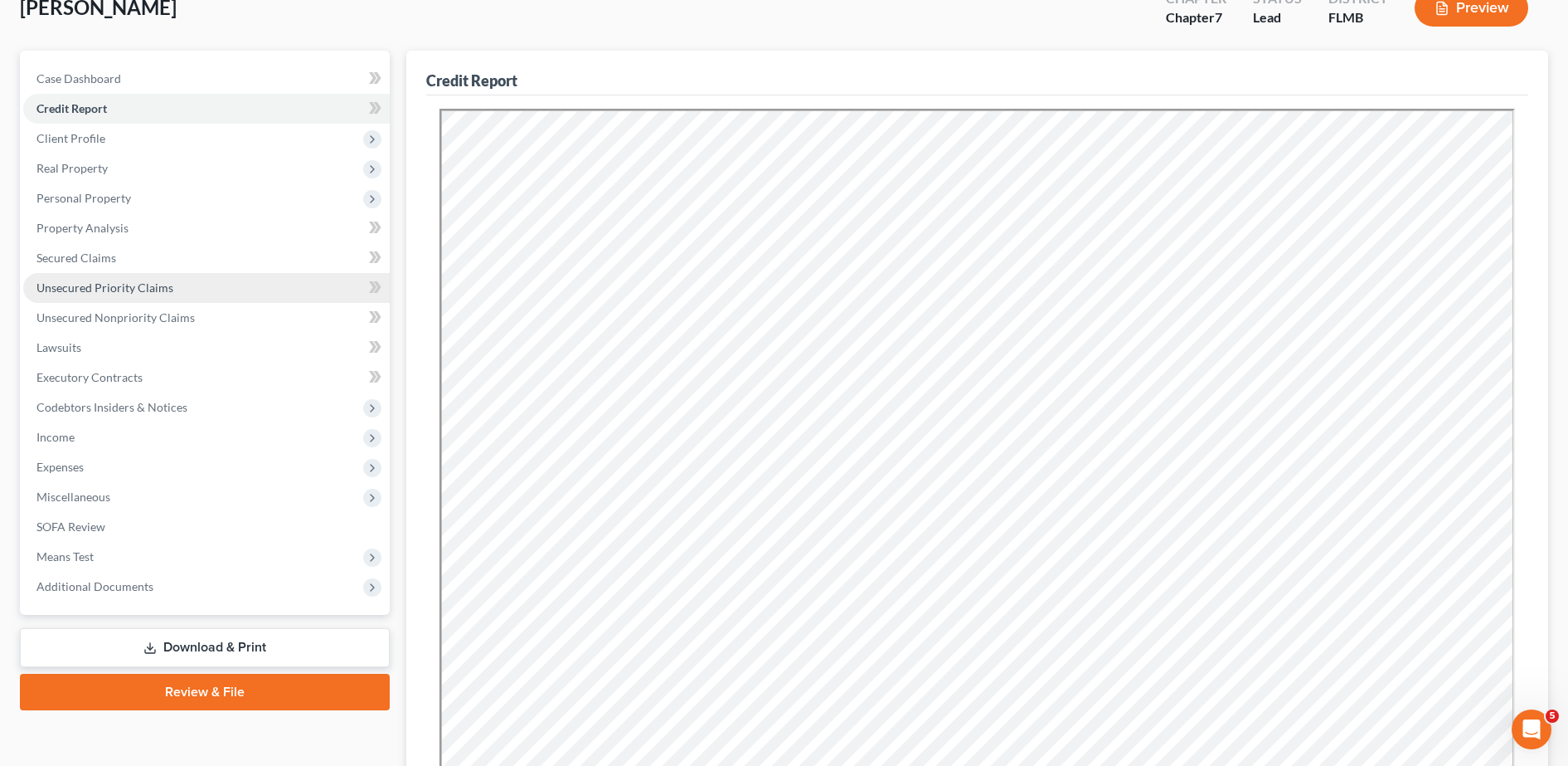
click at [113, 277] on link "Unsecured Priority Claims" at bounding box center [206, 287] width 366 height 30
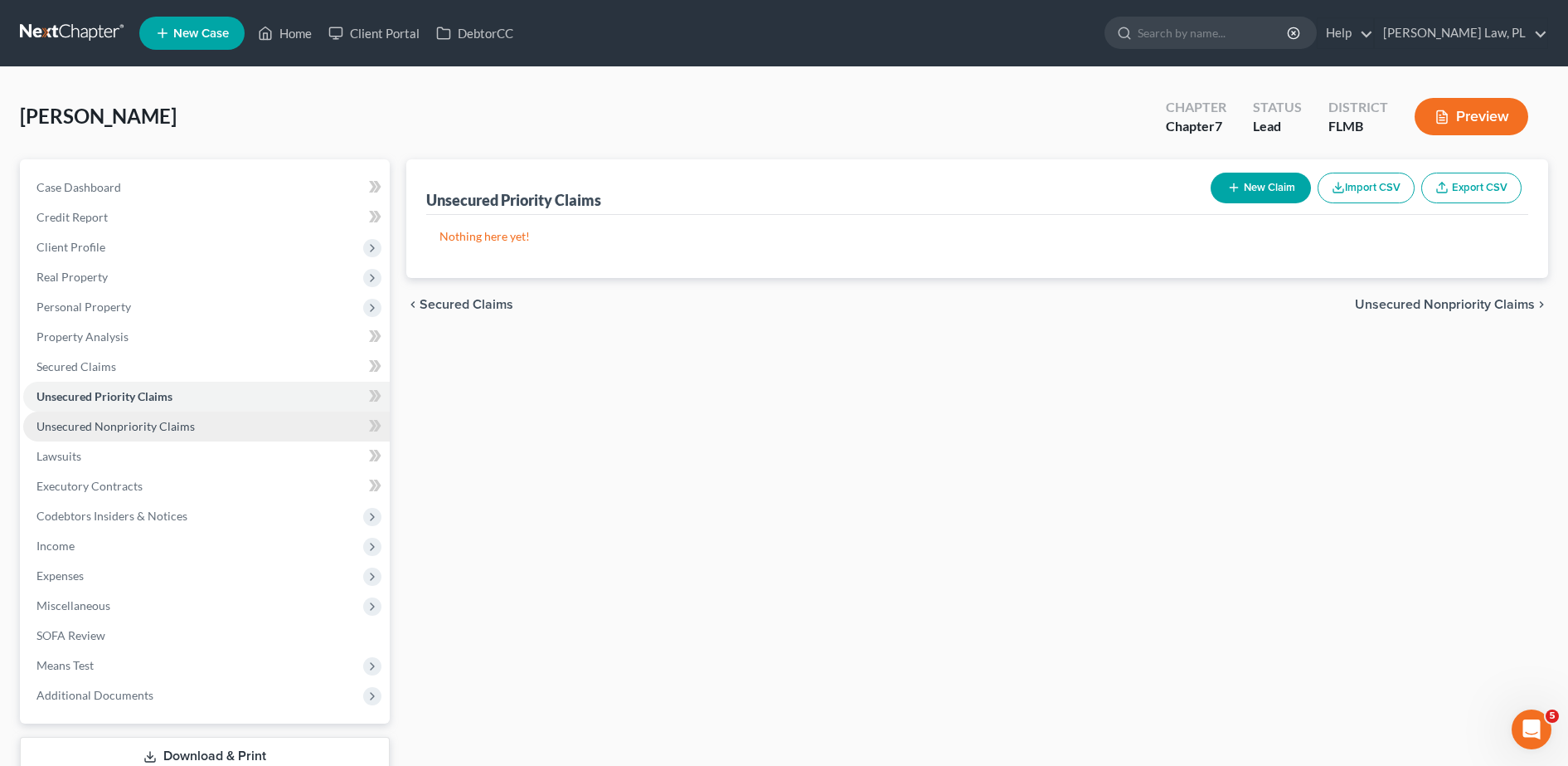
click at [103, 426] on span "Unsecured Nonpriority Claims" at bounding box center [115, 425] width 158 height 14
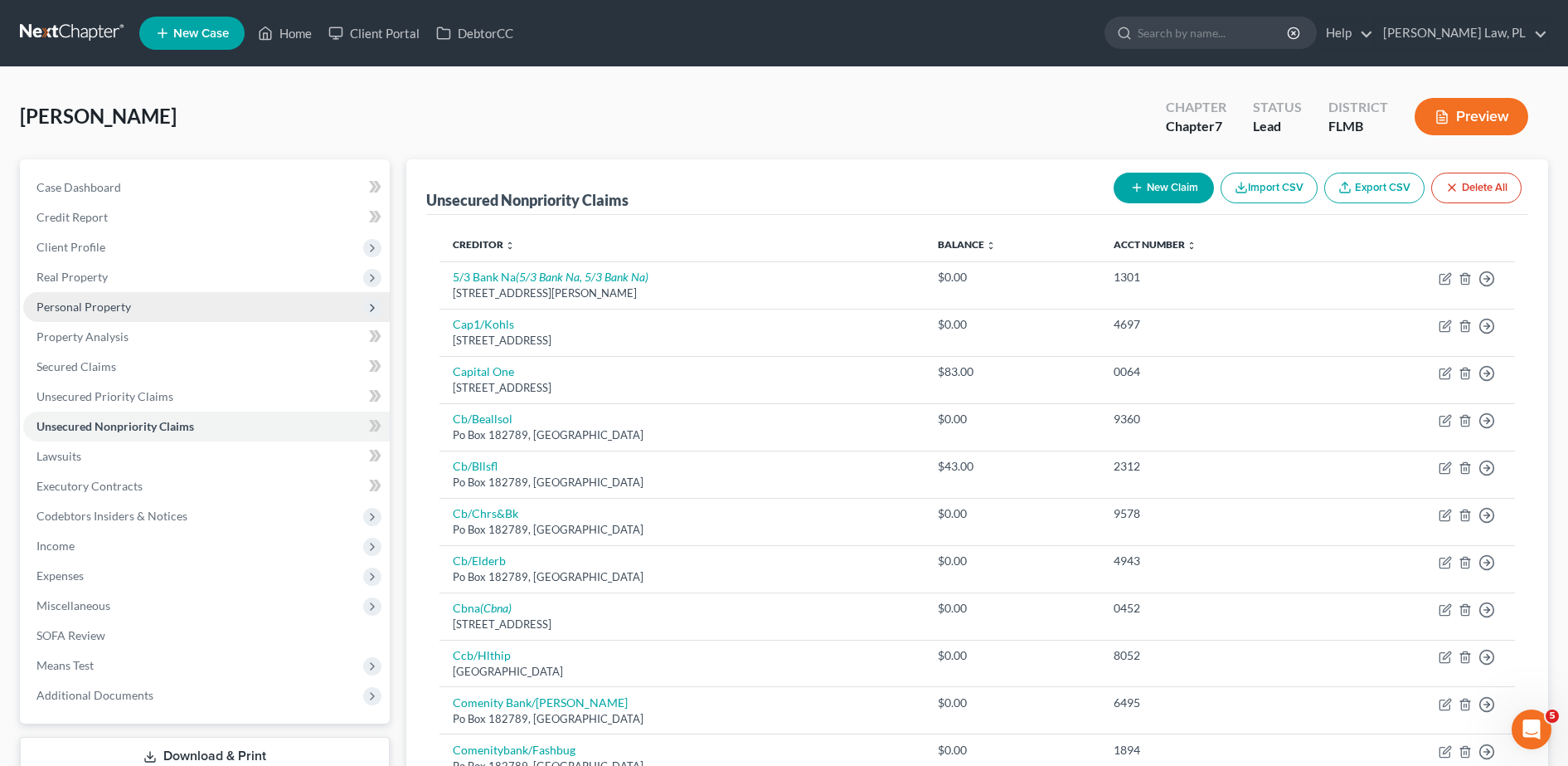
click at [175, 308] on span "Personal Property" at bounding box center [206, 306] width 366 height 30
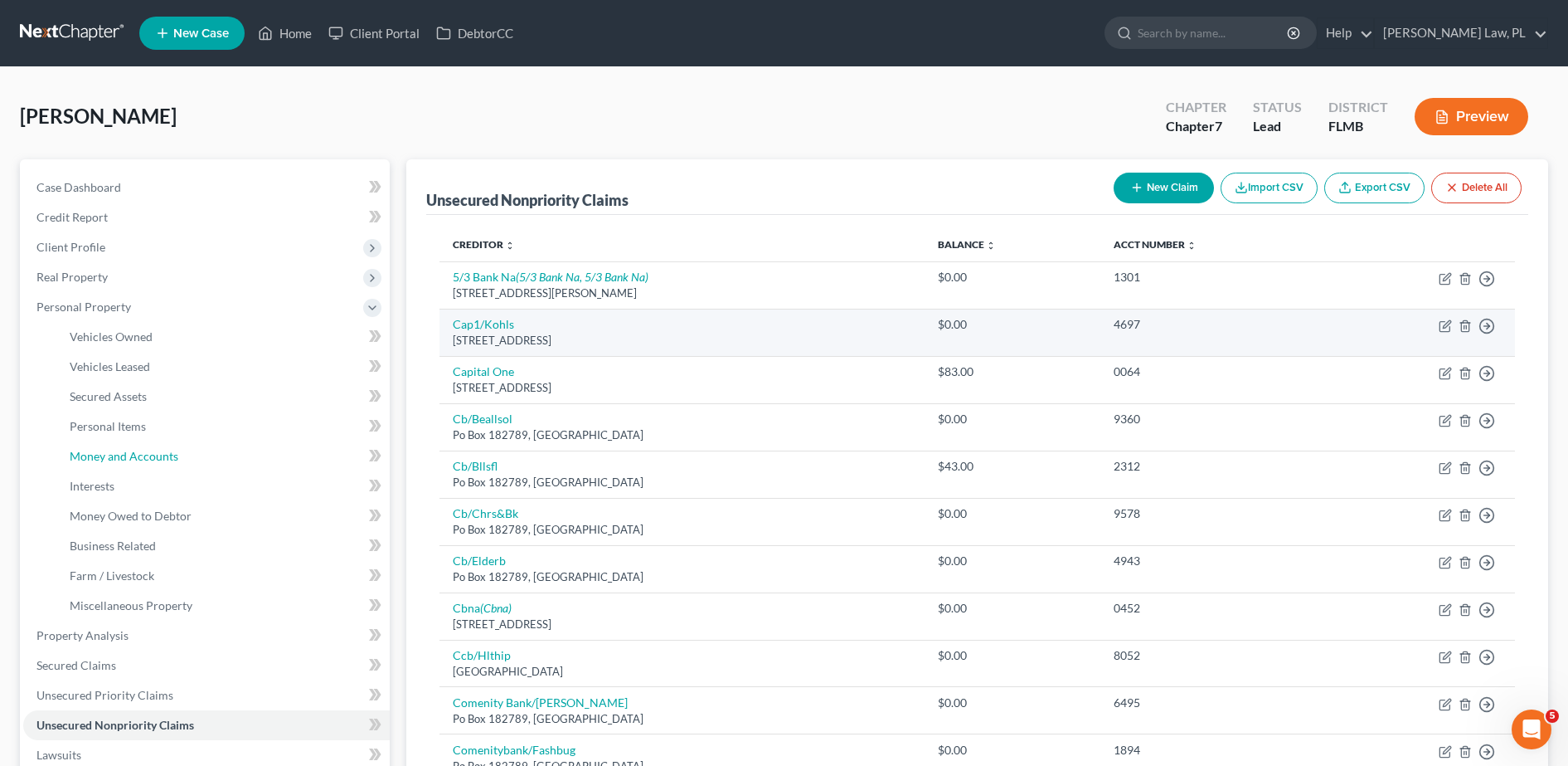
click at [137, 453] on span "Money and Accounts" at bounding box center [124, 455] width 109 height 14
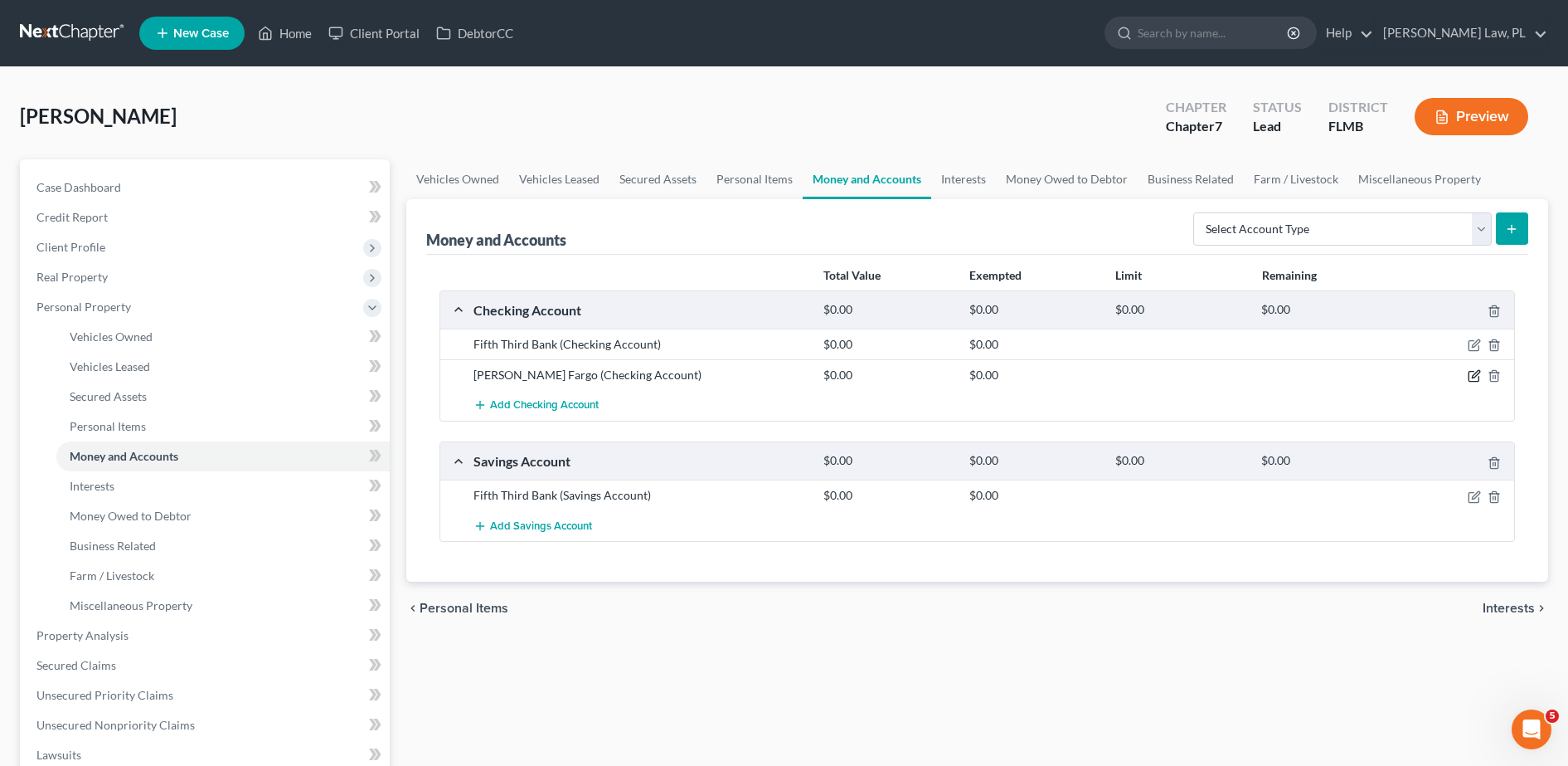
click at [1471, 378] on icon "button" at bounding box center [1475, 376] width 13 height 13
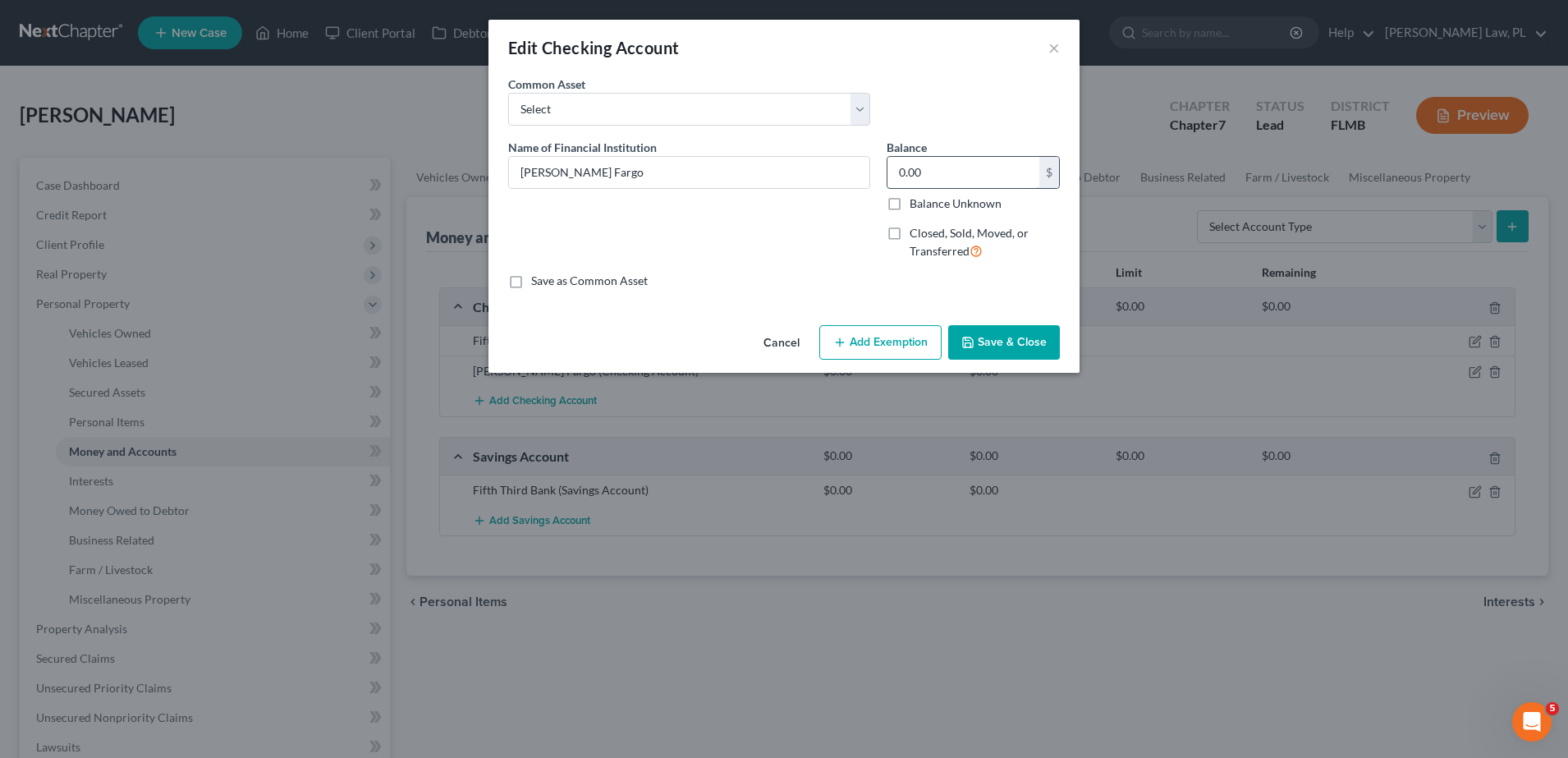
click at [964, 177] on input "0.00" at bounding box center [963, 172] width 152 height 31
click at [1029, 337] on button "Save & Close" at bounding box center [1003, 342] width 111 height 35
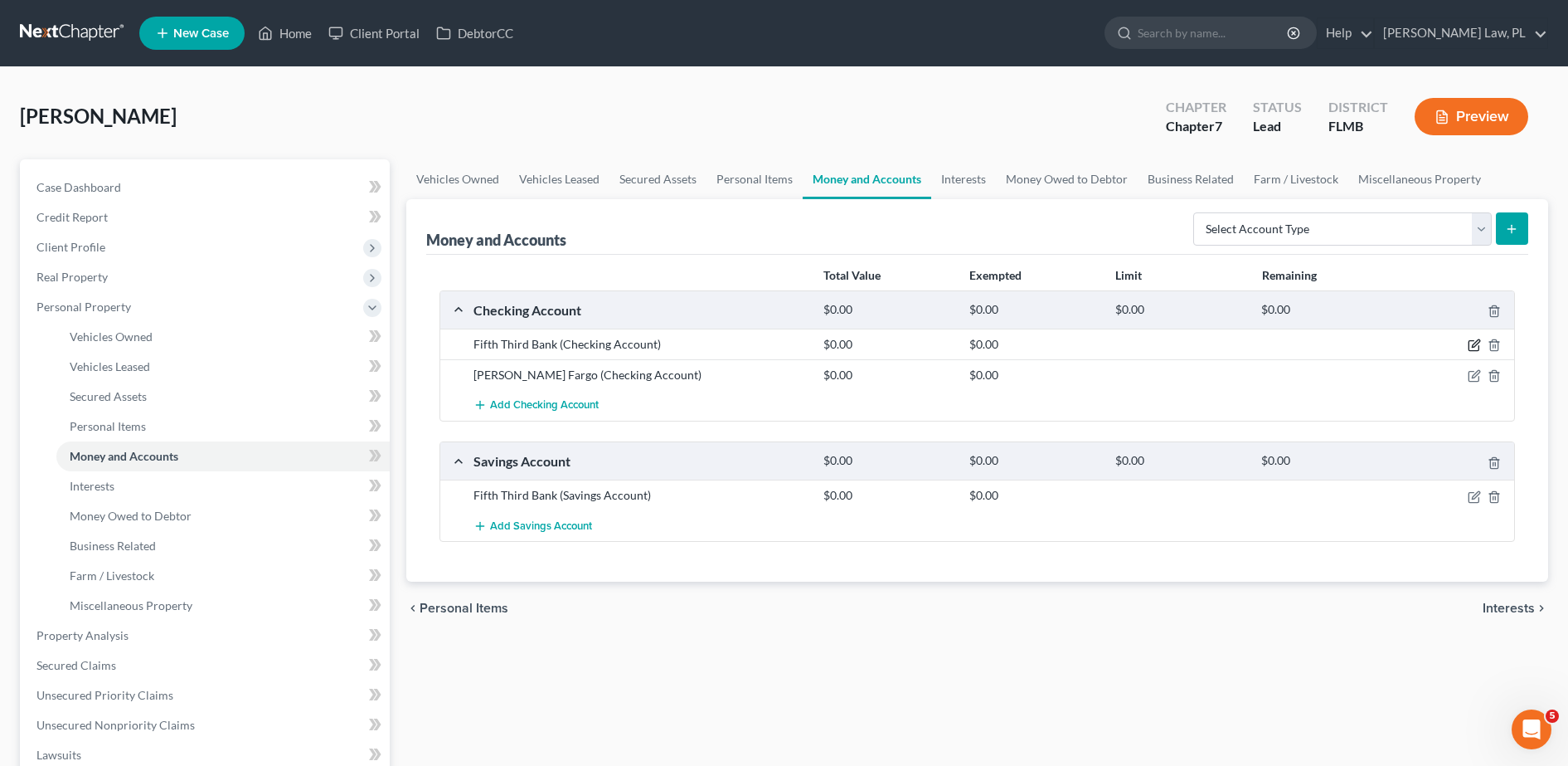
click at [1468, 349] on icon "button" at bounding box center [1475, 345] width 13 height 13
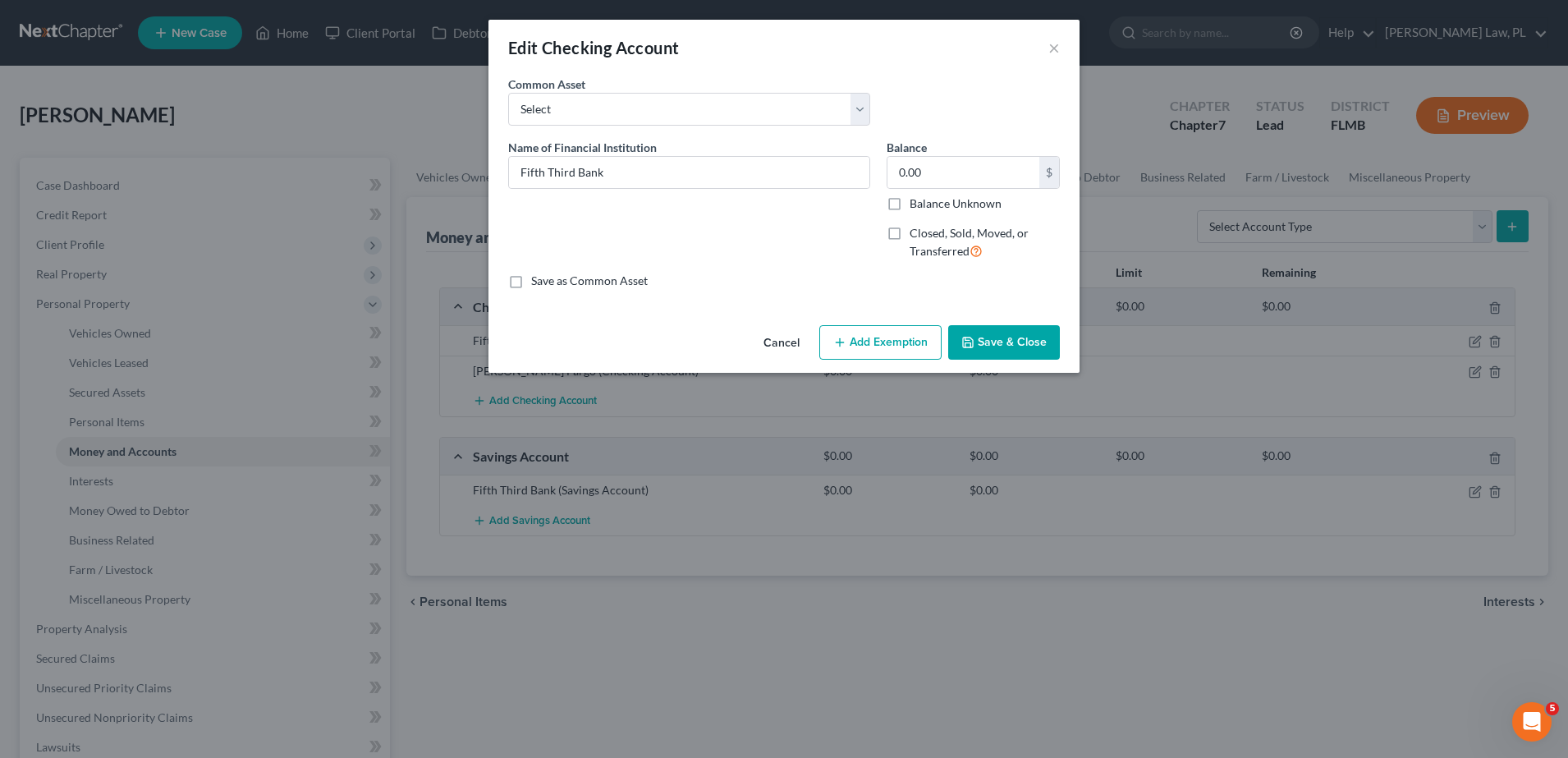
click at [856, 330] on button "Add Exemption" at bounding box center [881, 342] width 123 height 35
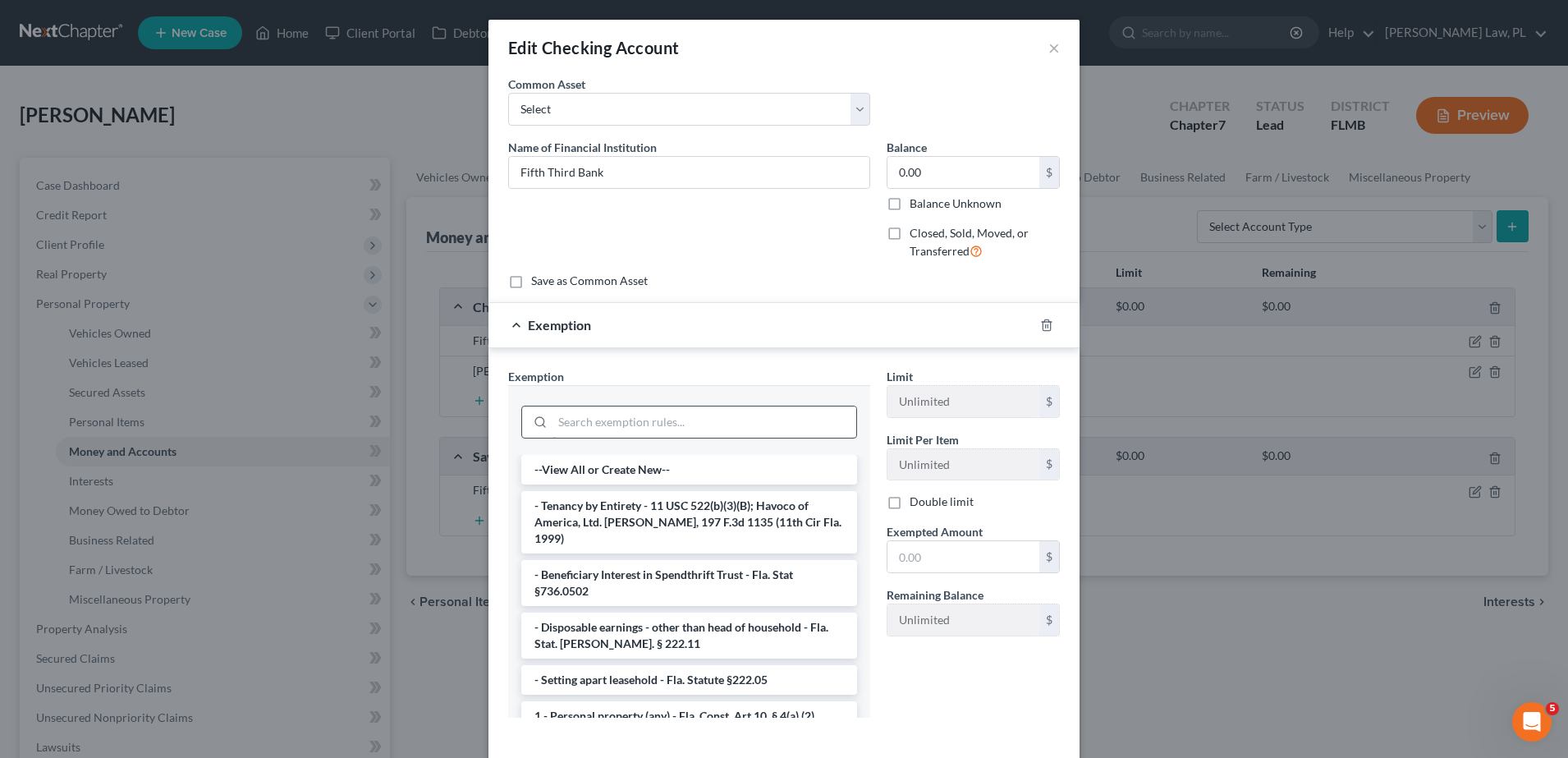
click at [651, 423] on input "search" at bounding box center [704, 421] width 304 height 31
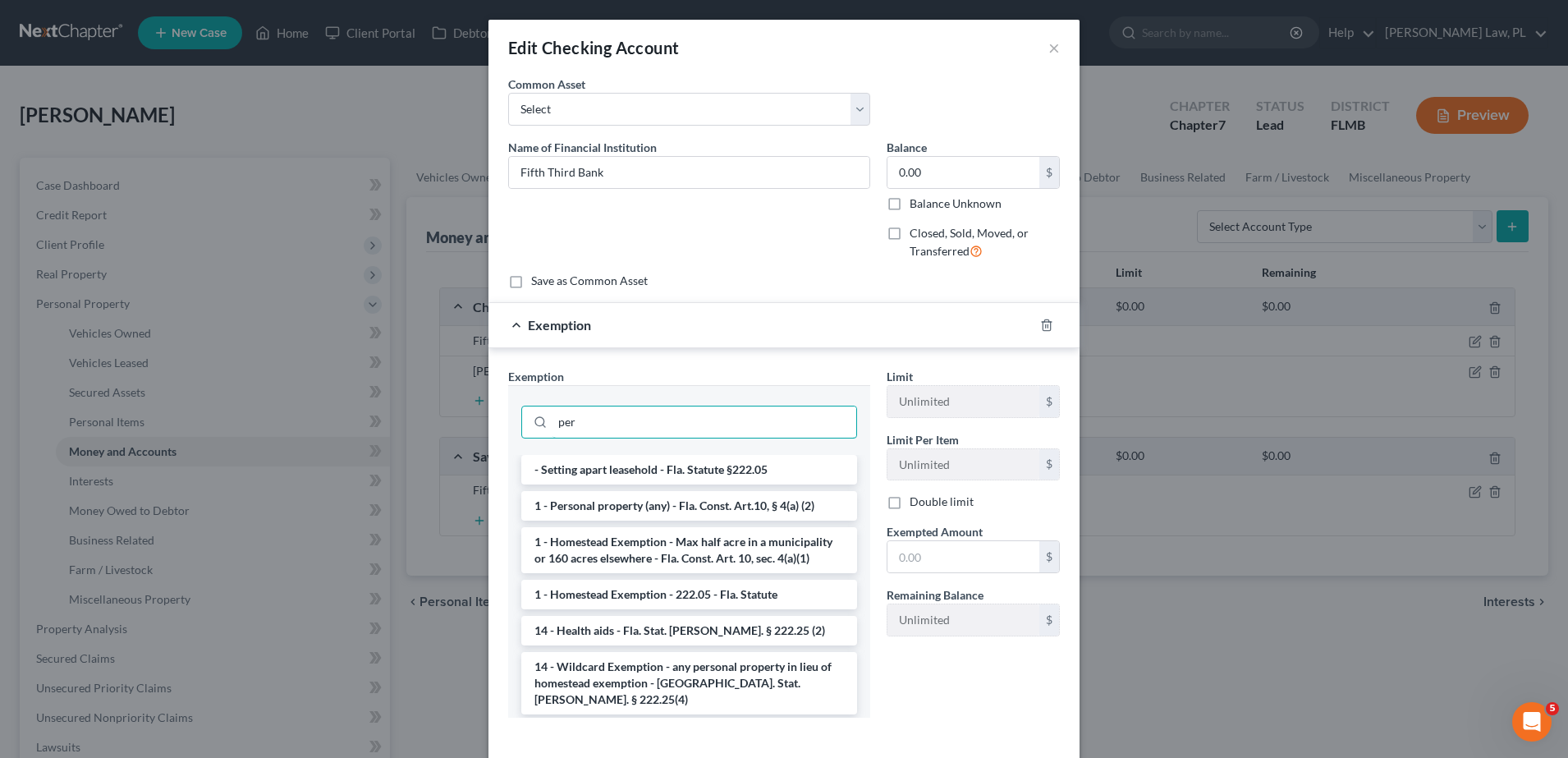
type input "per"
click at [655, 513] on li "1 - Personal property (any) - Fla. Const. Art.10, § 4(a) (2)" at bounding box center [689, 505] width 336 height 29
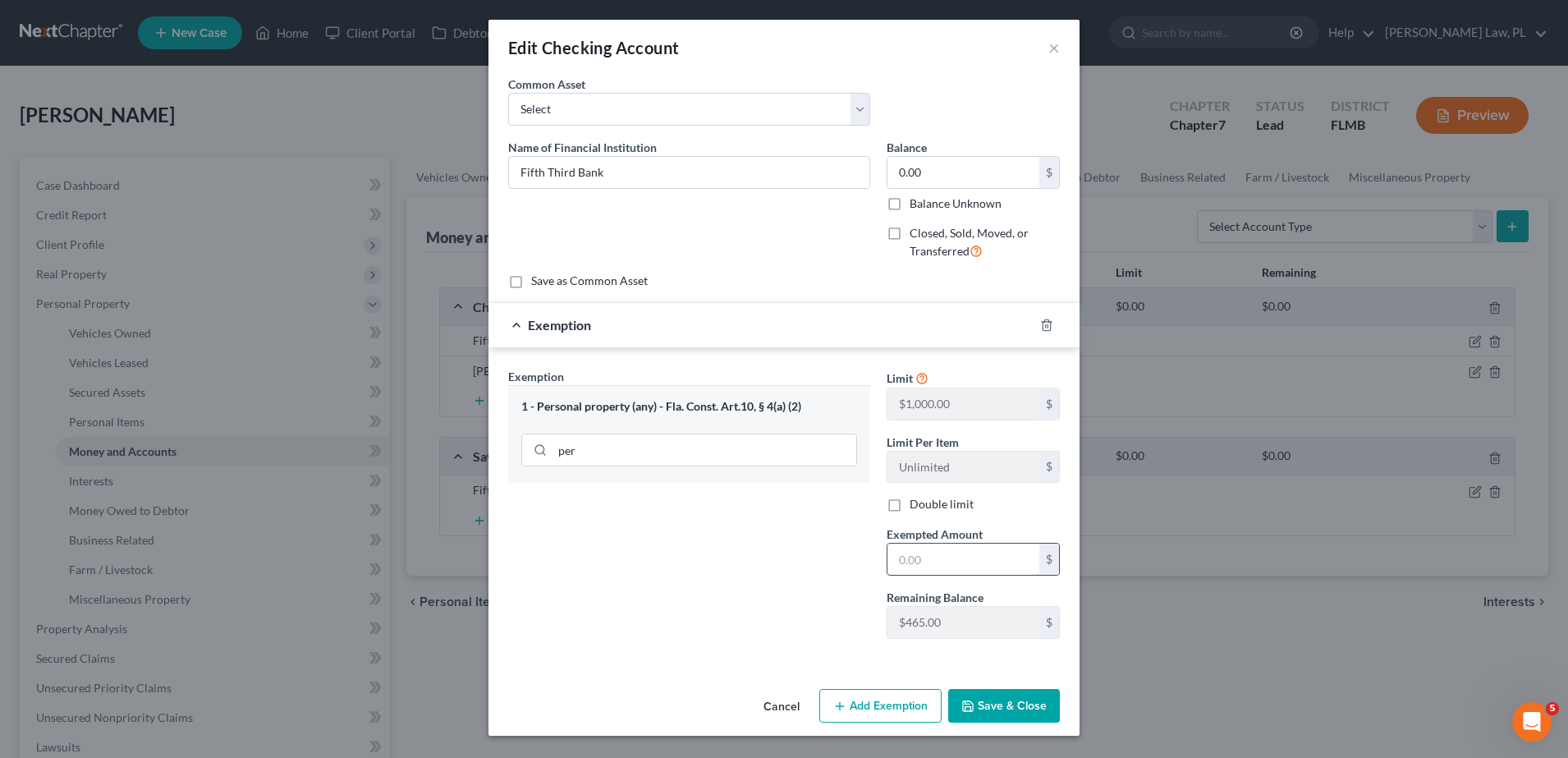
click at [942, 557] on input "text" at bounding box center [963, 559] width 152 height 31
click at [1003, 700] on button "Save & Close" at bounding box center [1003, 705] width 111 height 35
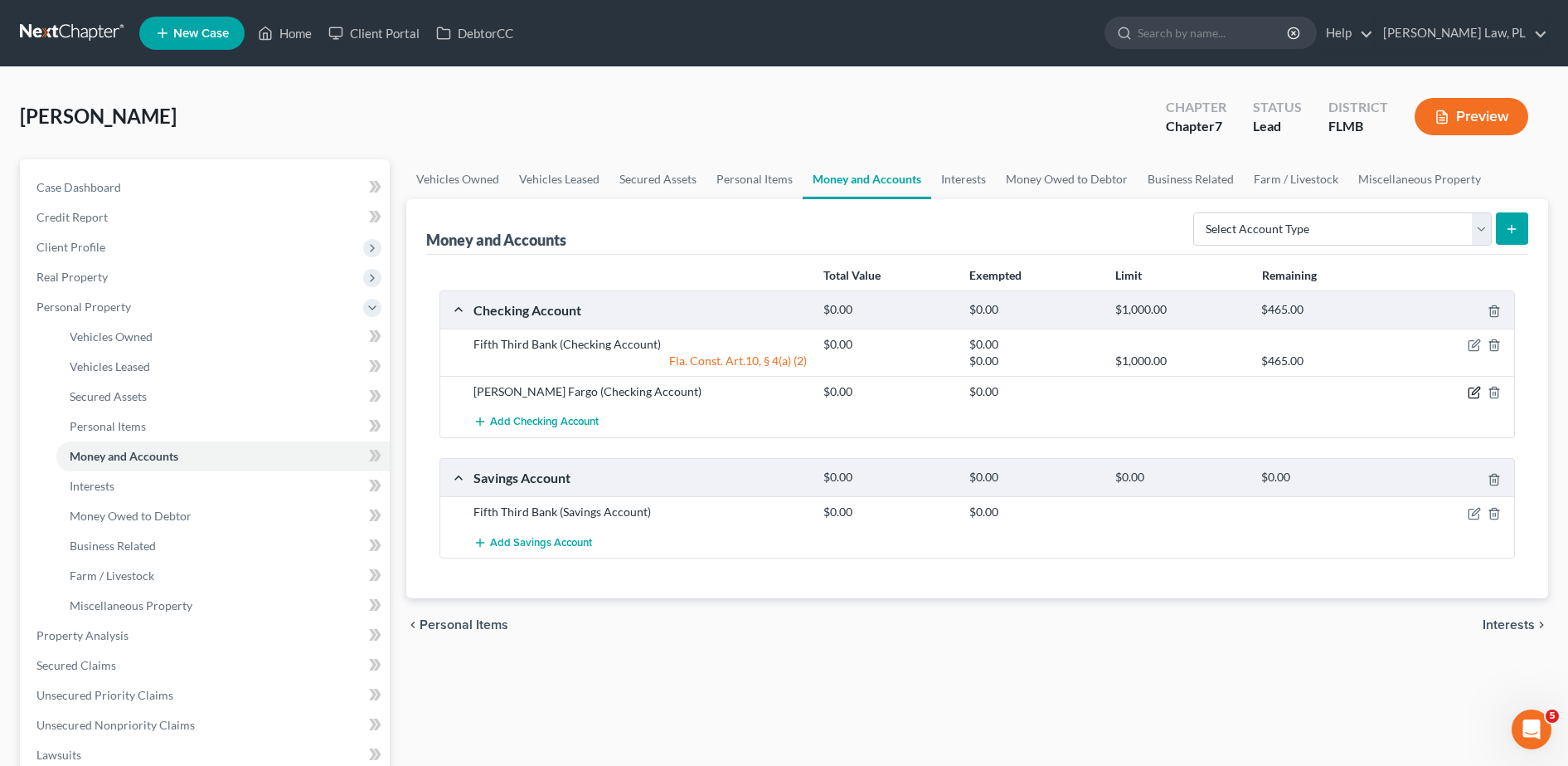
click at [1468, 392] on icon "button" at bounding box center [1475, 392] width 13 height 13
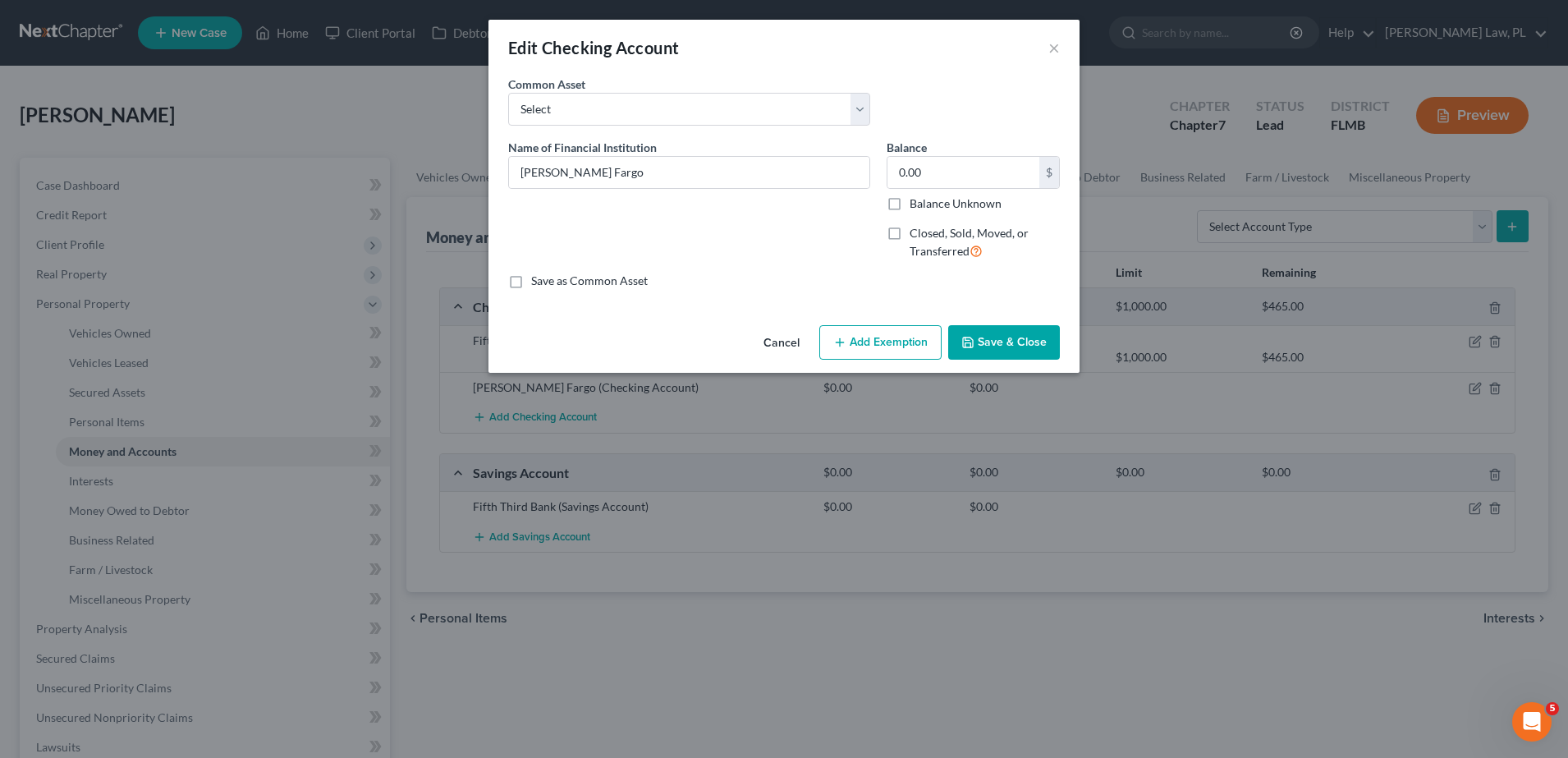
click at [913, 340] on button "Add Exemption" at bounding box center [881, 342] width 123 height 35
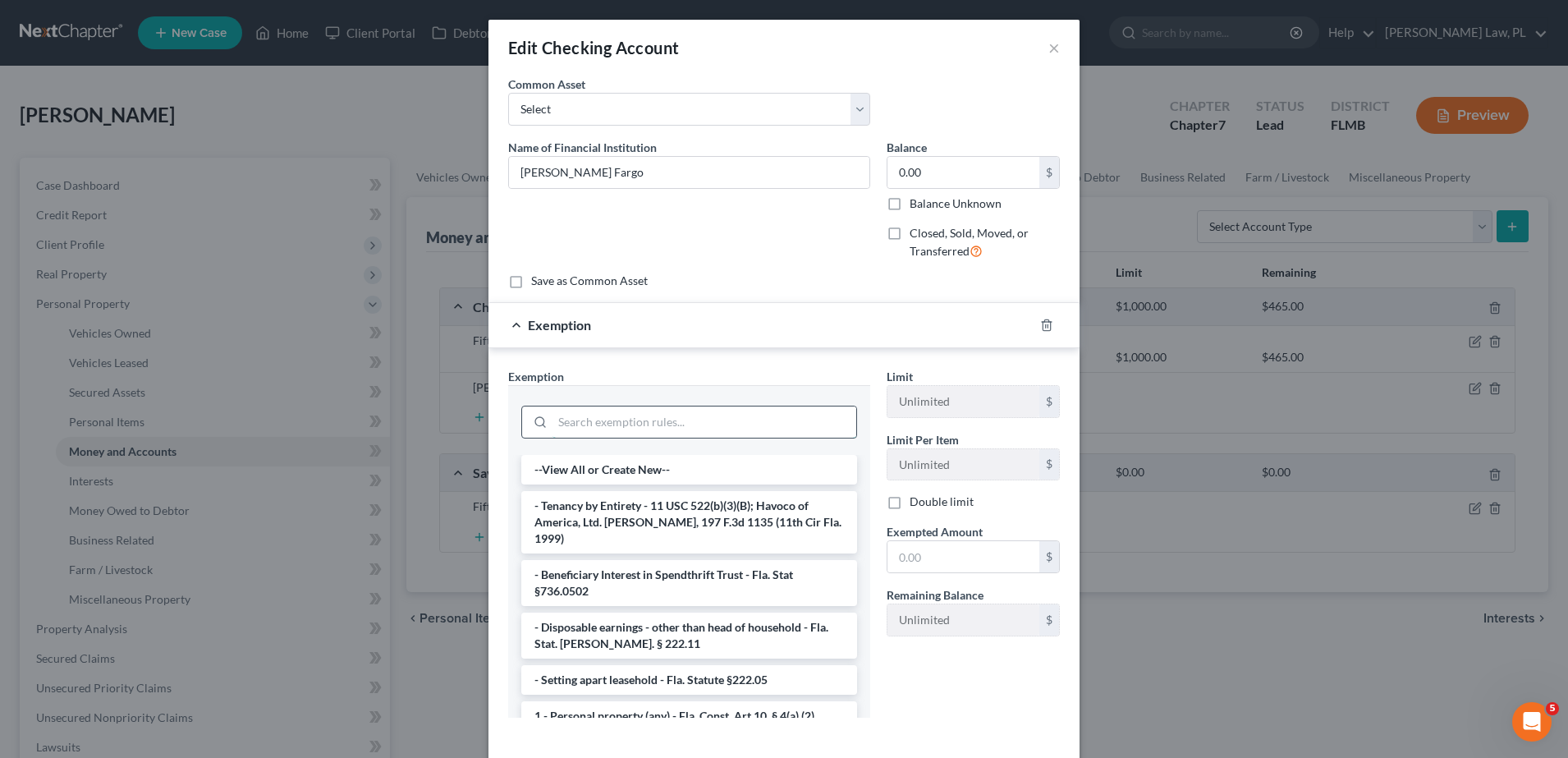
click at [728, 408] on input "search" at bounding box center [704, 421] width 304 height 31
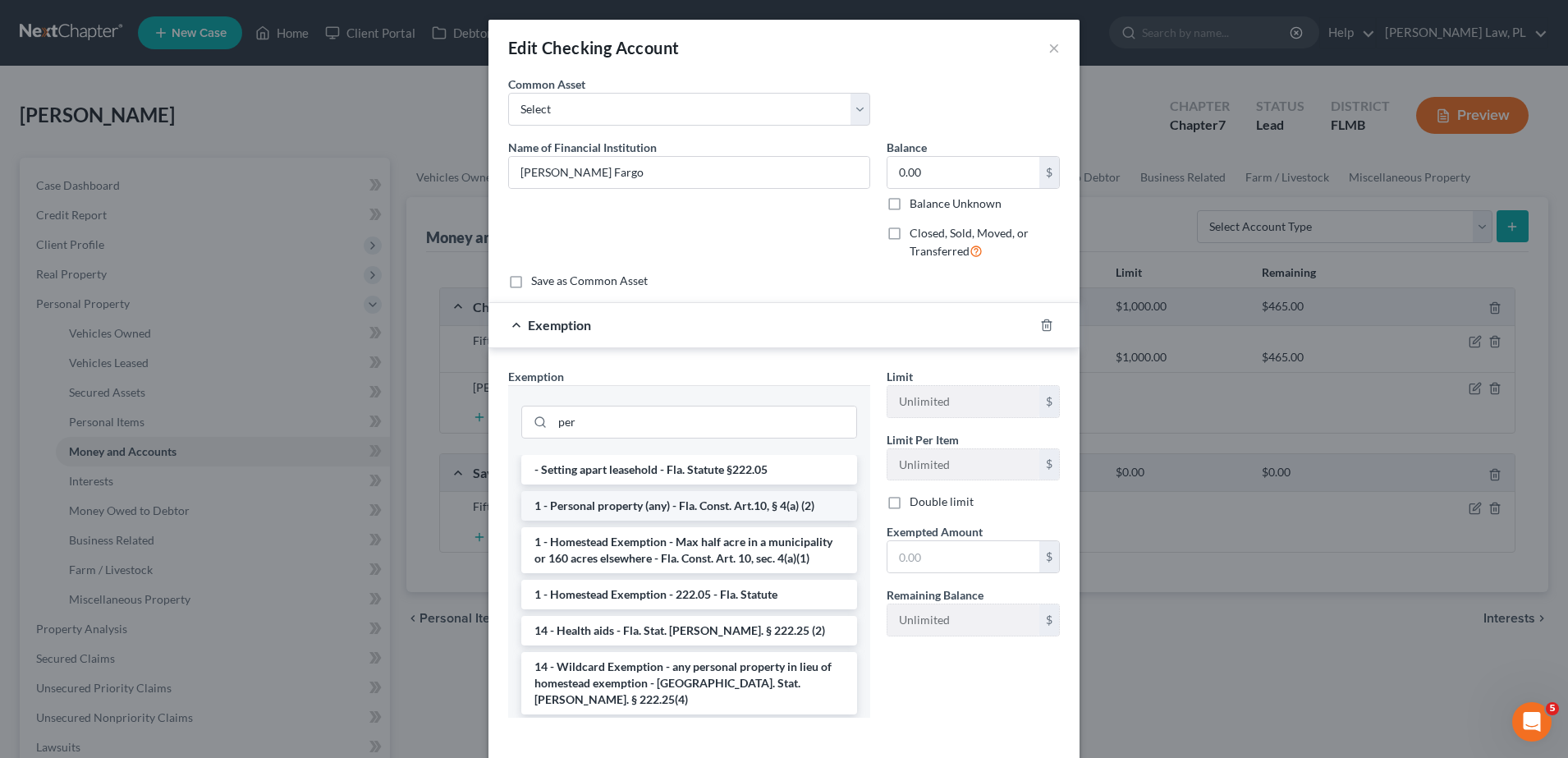
click at [720, 508] on li "1 - Personal property (any) - Fla. Const. Art.10, § 4(a) (2)" at bounding box center [689, 505] width 336 height 29
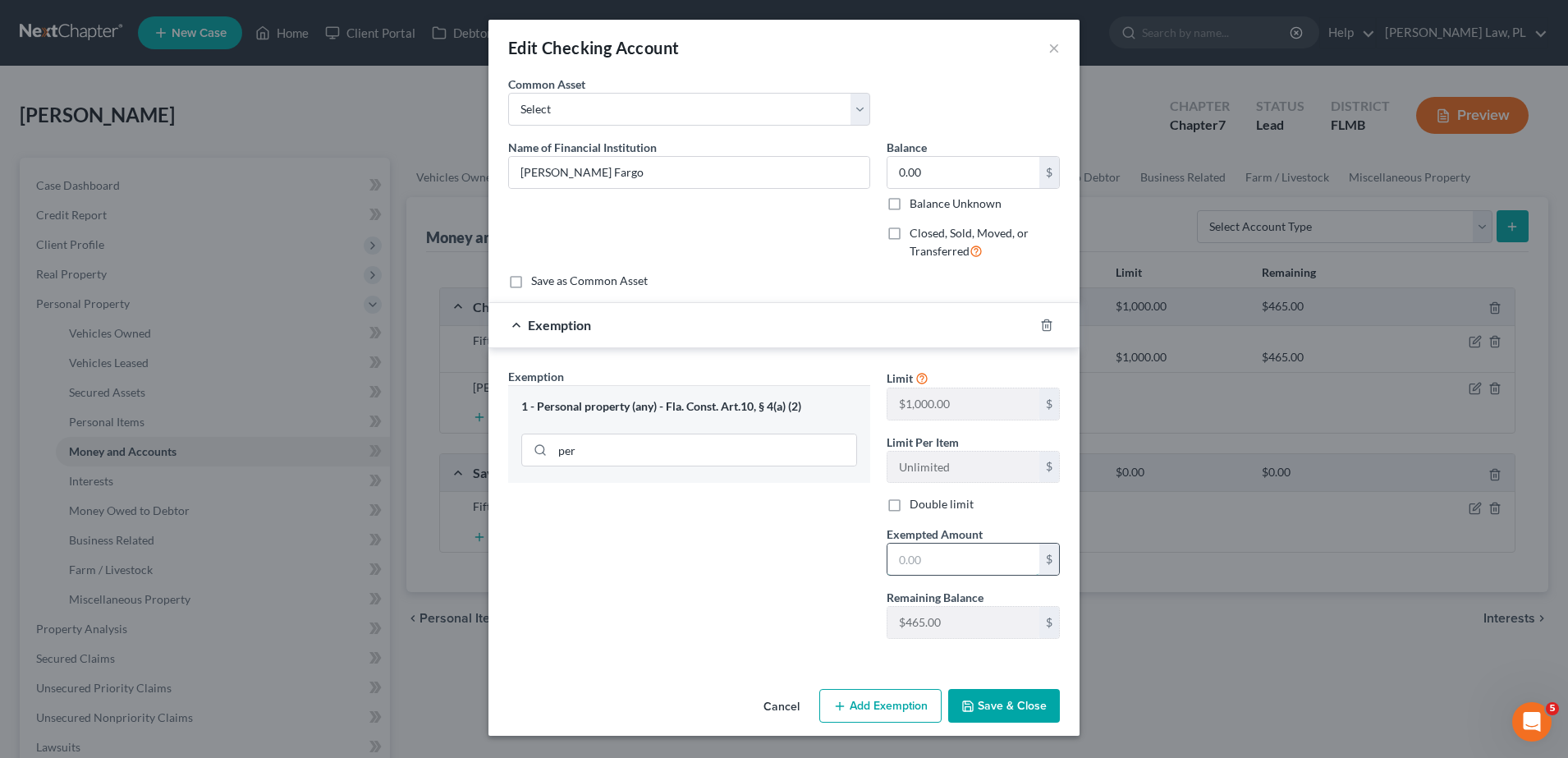
click at [908, 551] on input "text" at bounding box center [963, 559] width 152 height 31
click at [989, 706] on button "Save & Close" at bounding box center [1003, 705] width 111 height 35
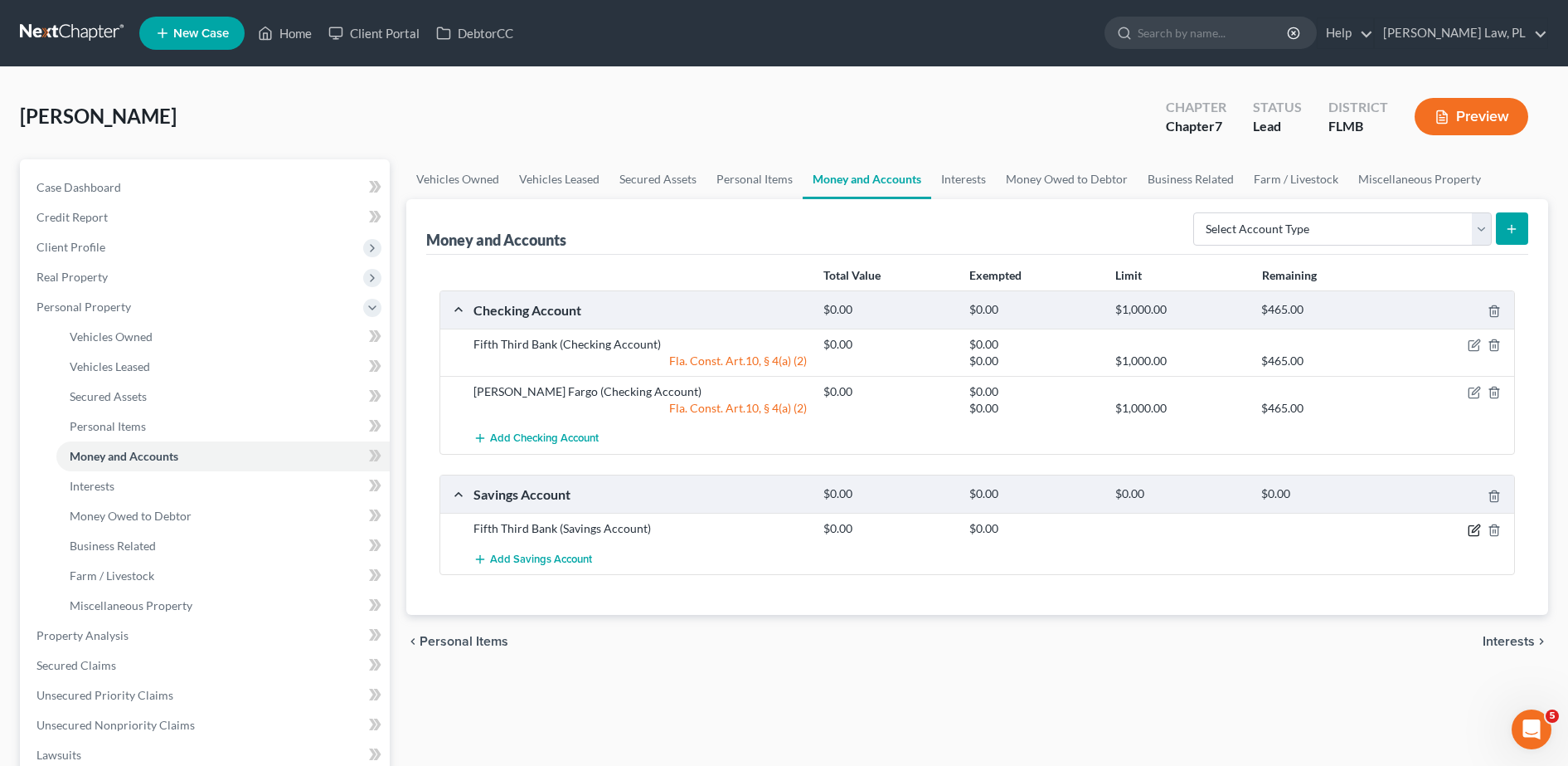
click at [1468, 525] on icon "button" at bounding box center [1475, 530] width 13 height 13
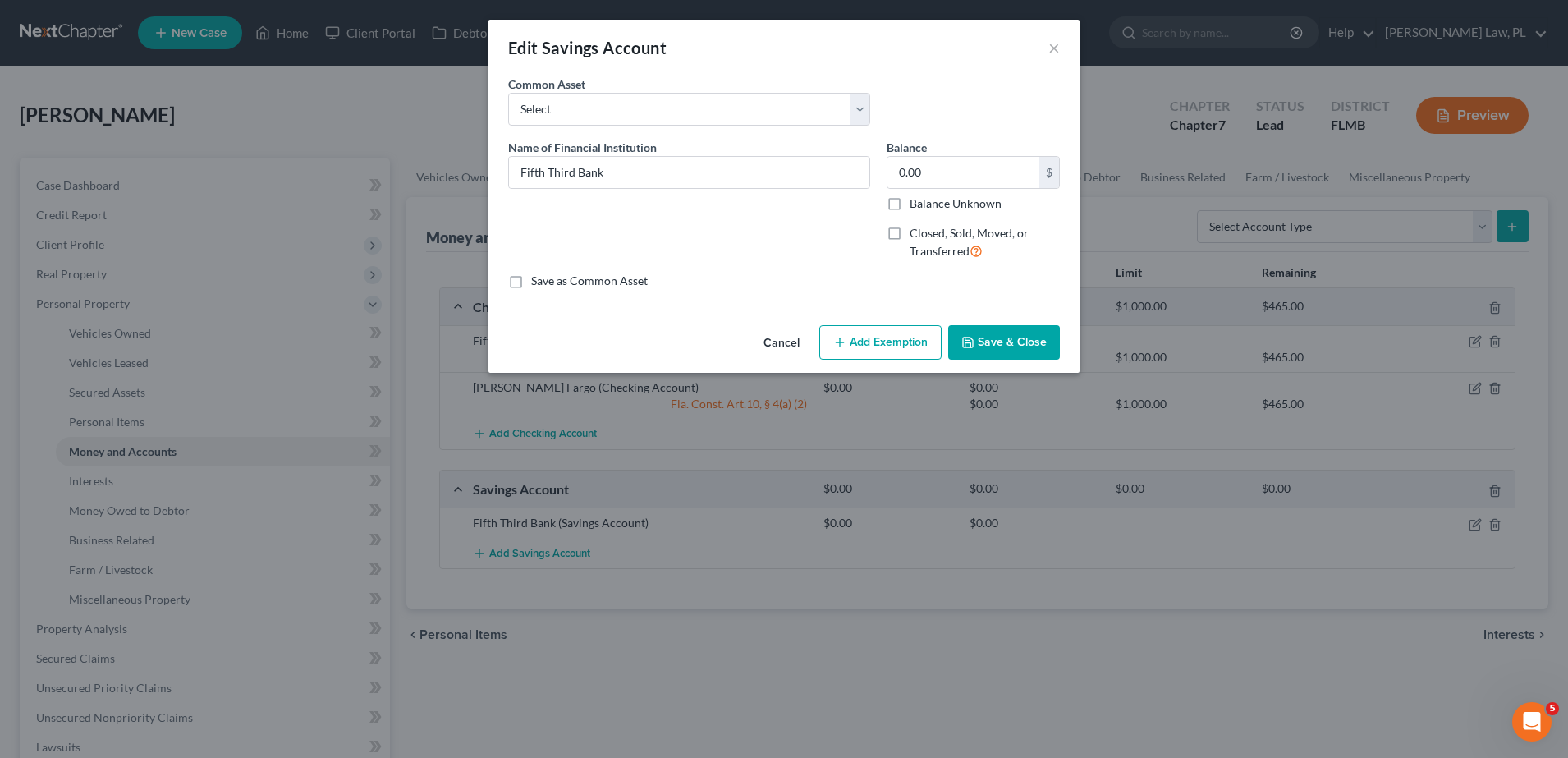
click at [896, 339] on button "Add Exemption" at bounding box center [881, 342] width 123 height 35
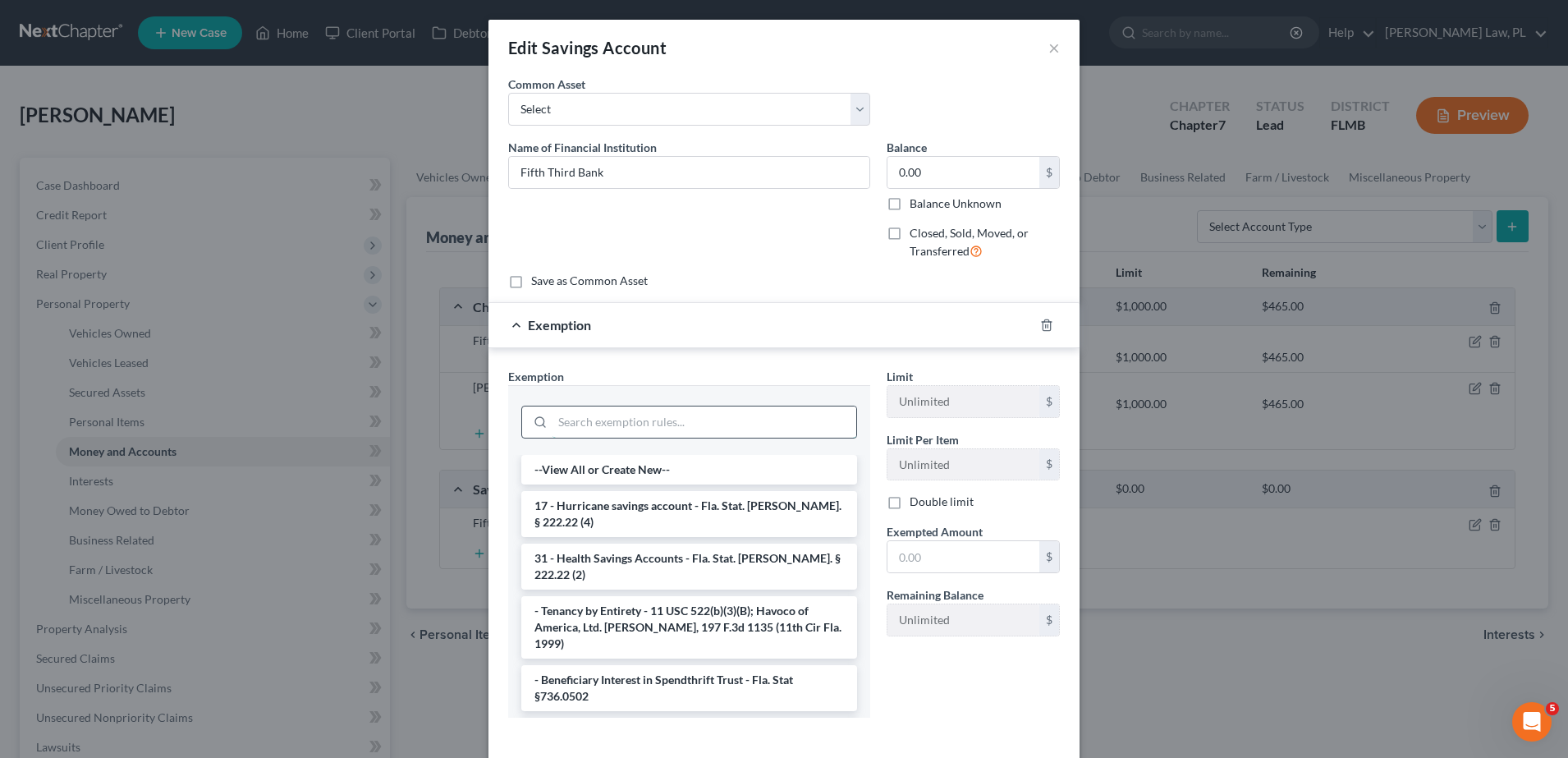
click at [668, 436] on input "search" at bounding box center [704, 421] width 304 height 31
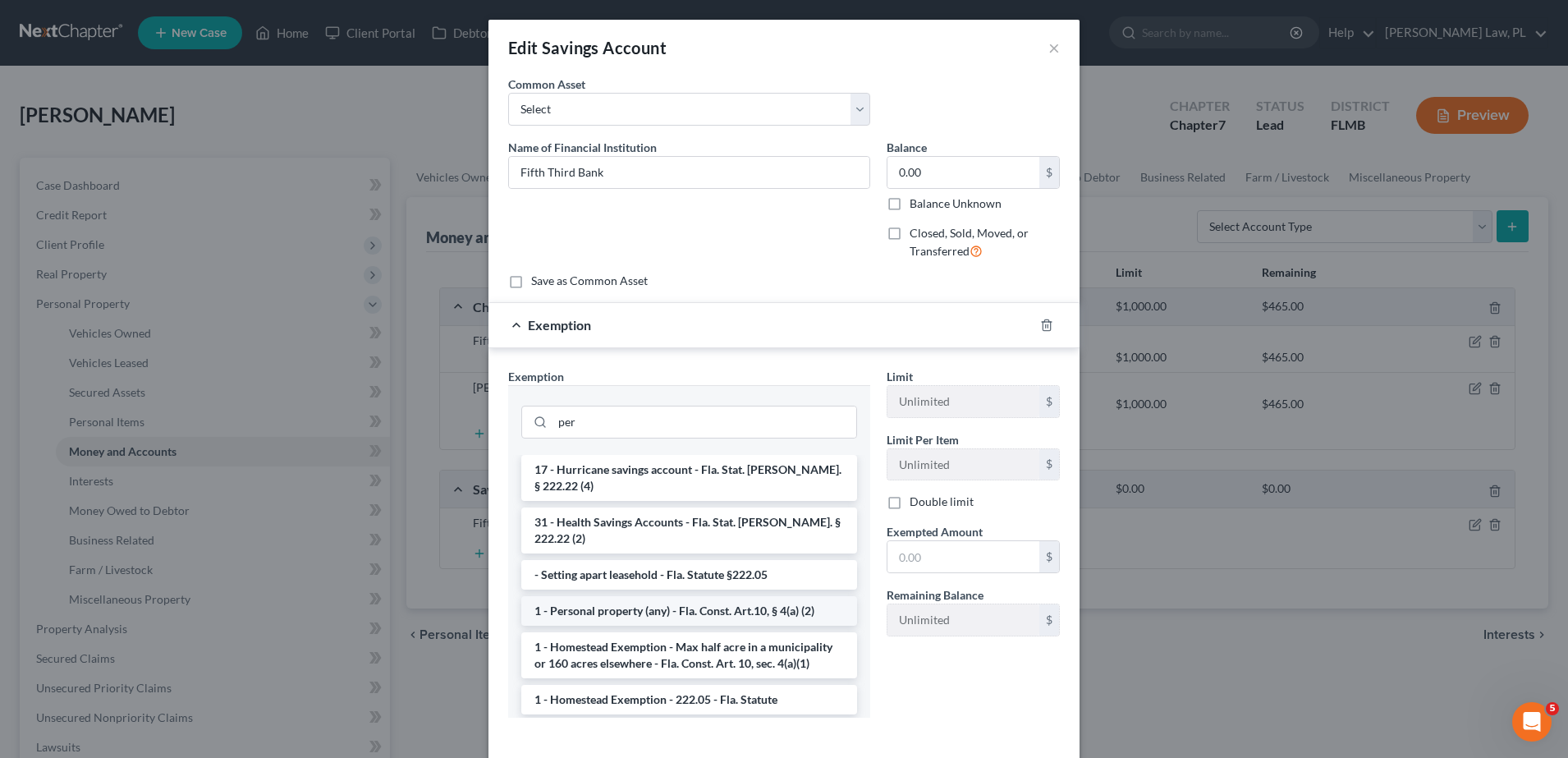
click at [690, 596] on li "1 - Personal property (any) - Fla. Const. Art.10, § 4(a) (2)" at bounding box center [689, 610] width 336 height 29
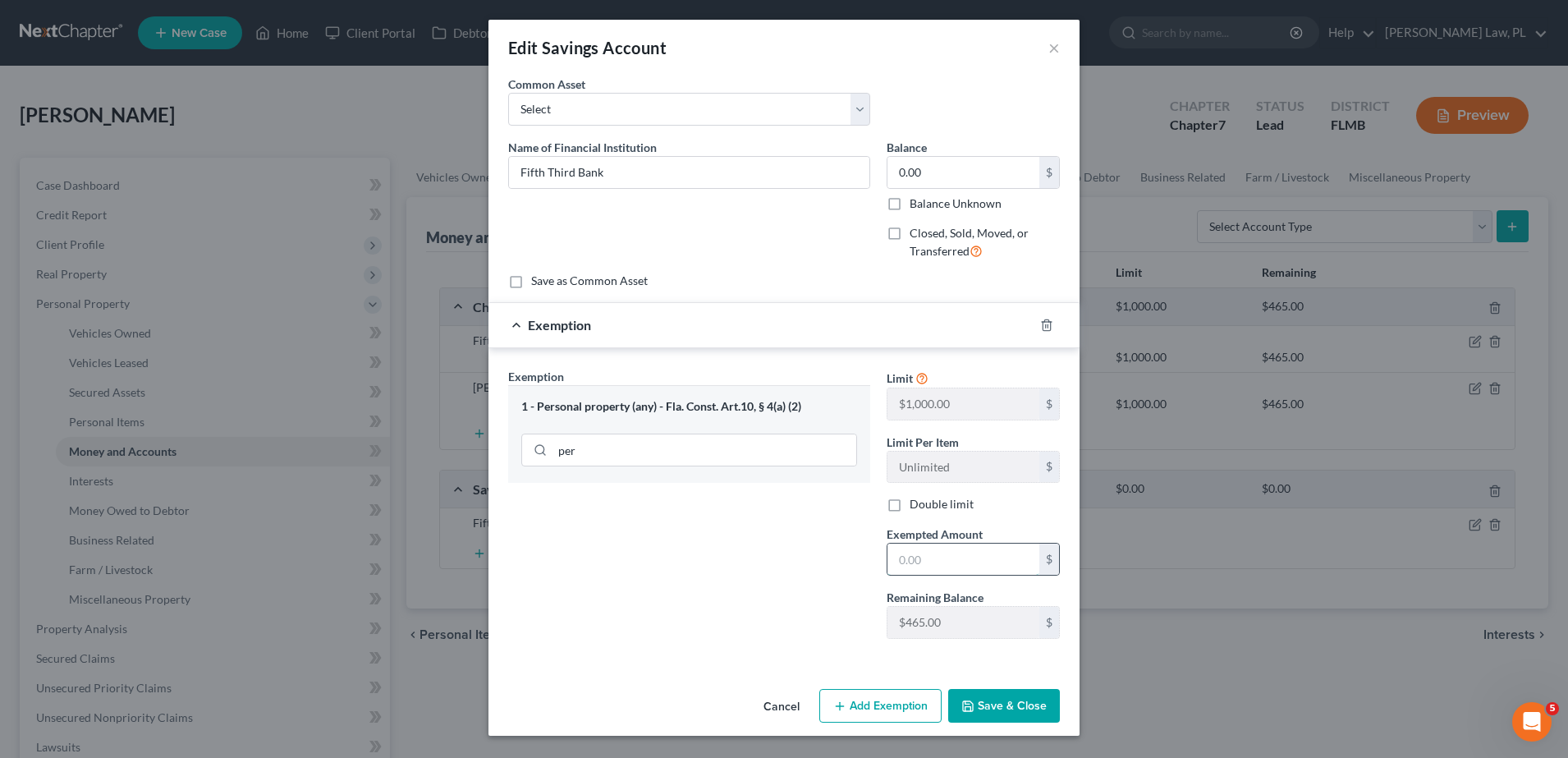
click at [919, 565] on input "text" at bounding box center [963, 559] width 152 height 31
click at [1021, 695] on button "Save & Close" at bounding box center [1003, 705] width 111 height 35
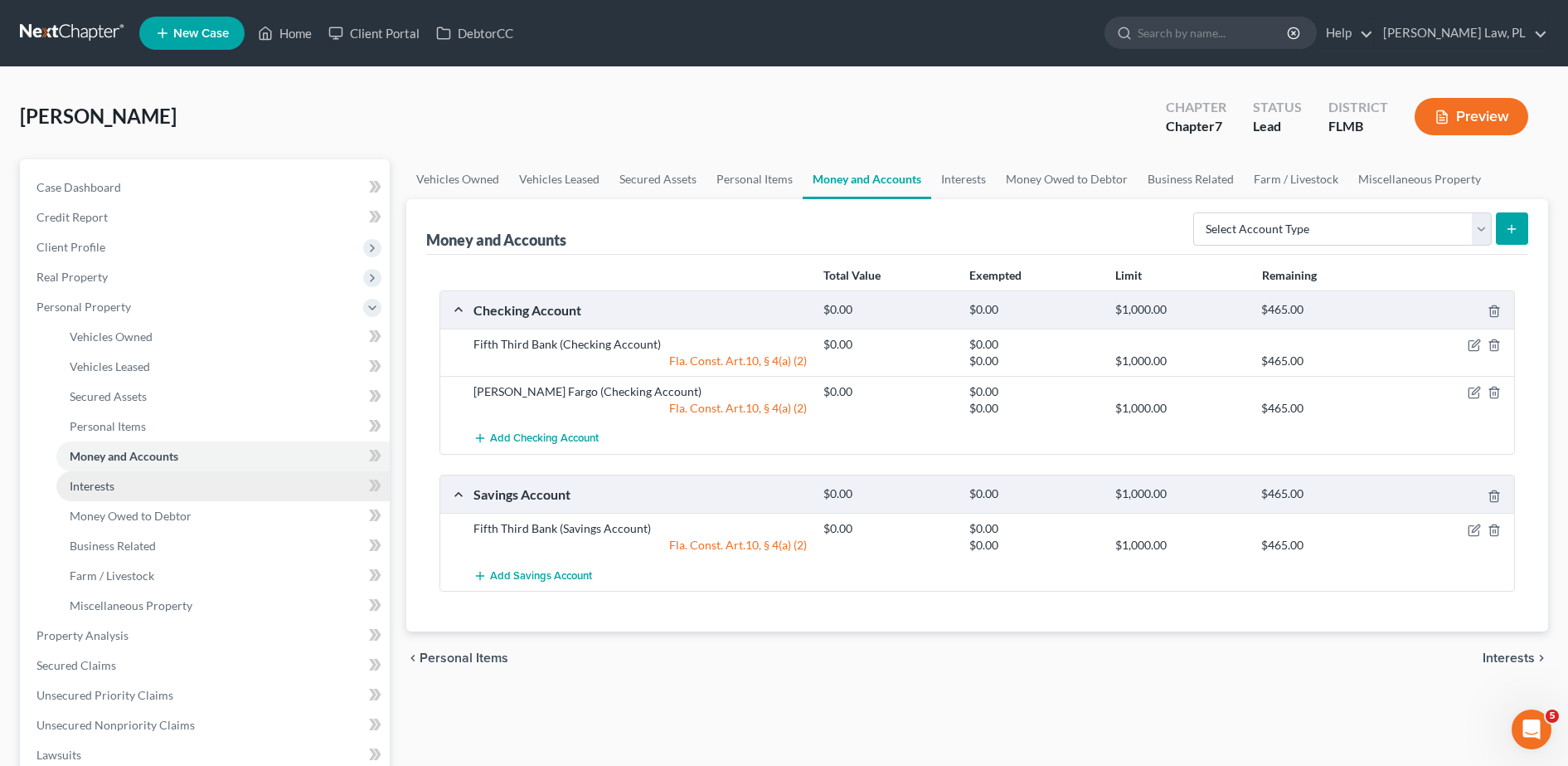
click at [162, 487] on link "Interests" at bounding box center [223, 486] width 334 height 30
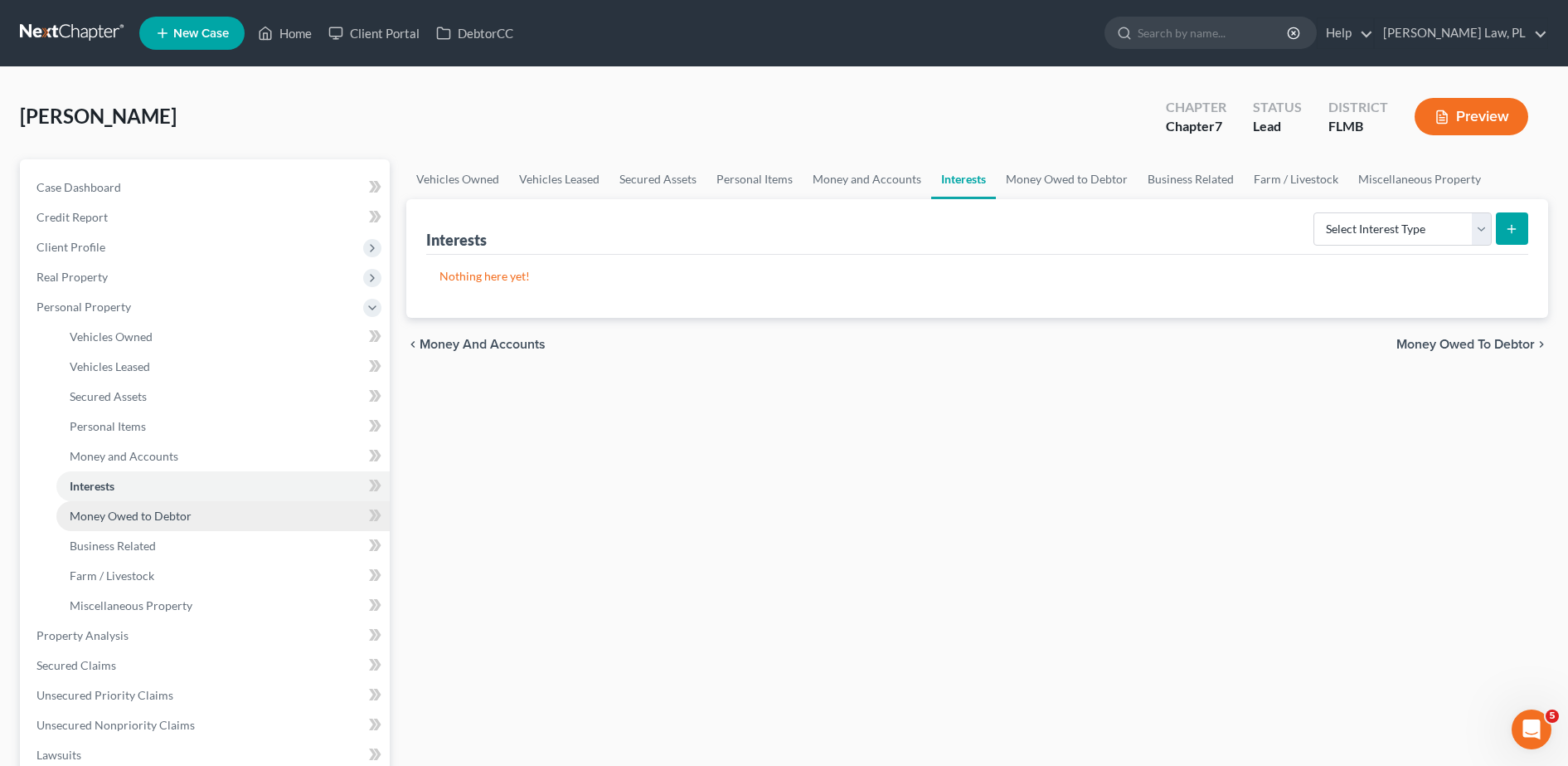
click at [154, 518] on span "Money Owed to Debtor" at bounding box center [131, 515] width 122 height 14
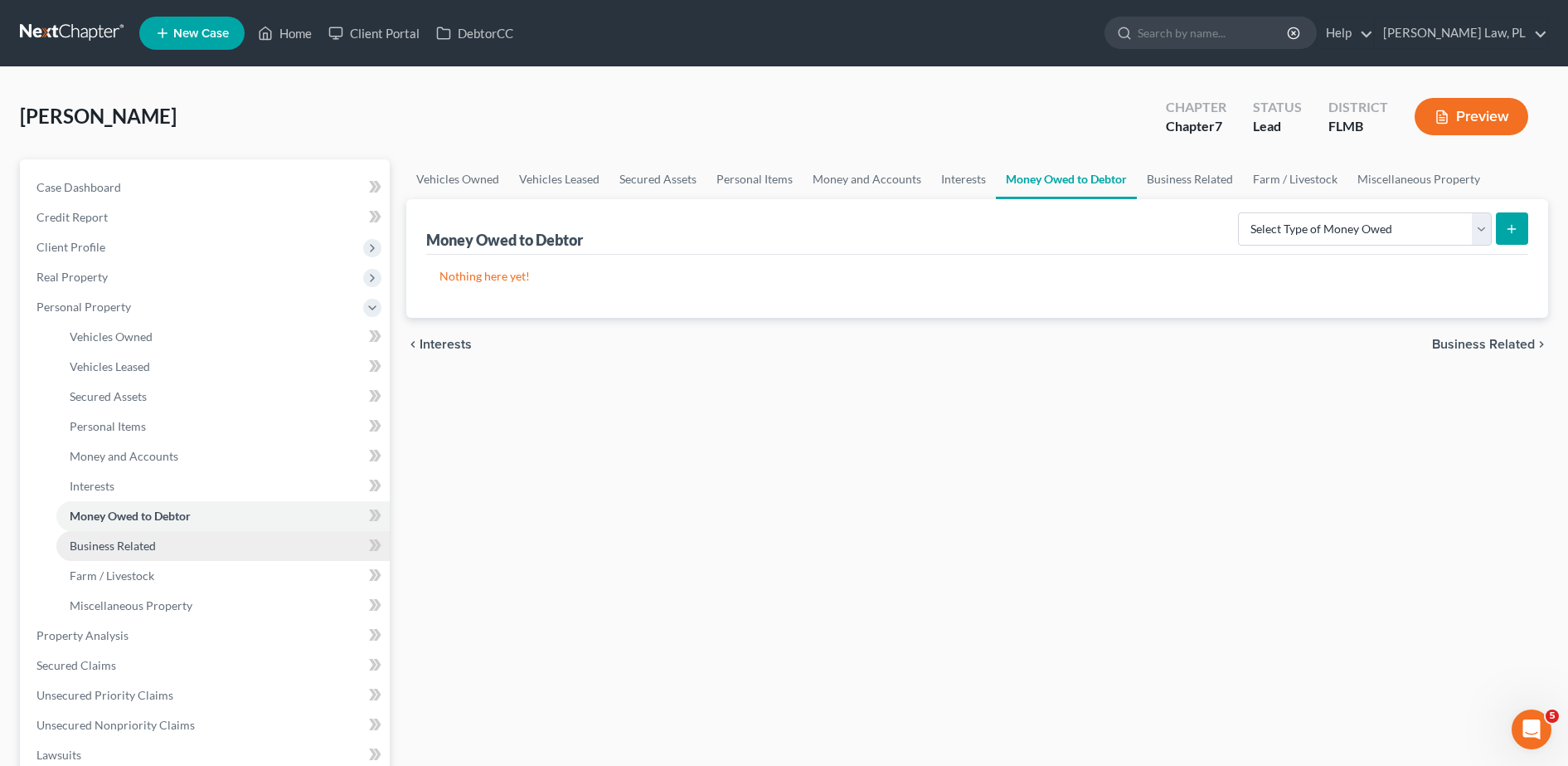
click at [136, 544] on span "Business Related" at bounding box center [113, 545] width 86 height 14
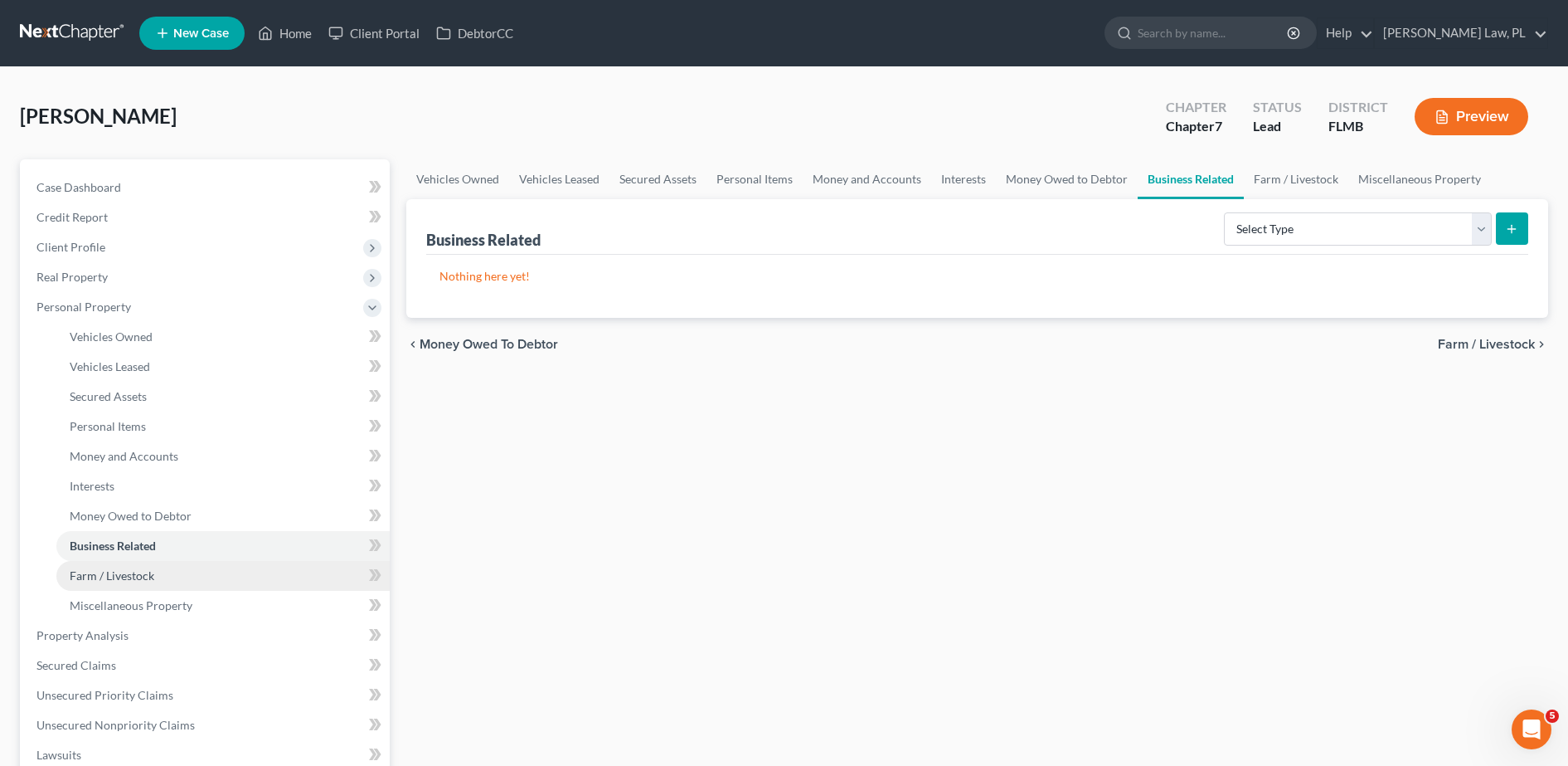
click at [132, 575] on span "Farm / Livestock" at bounding box center [112, 575] width 85 height 14
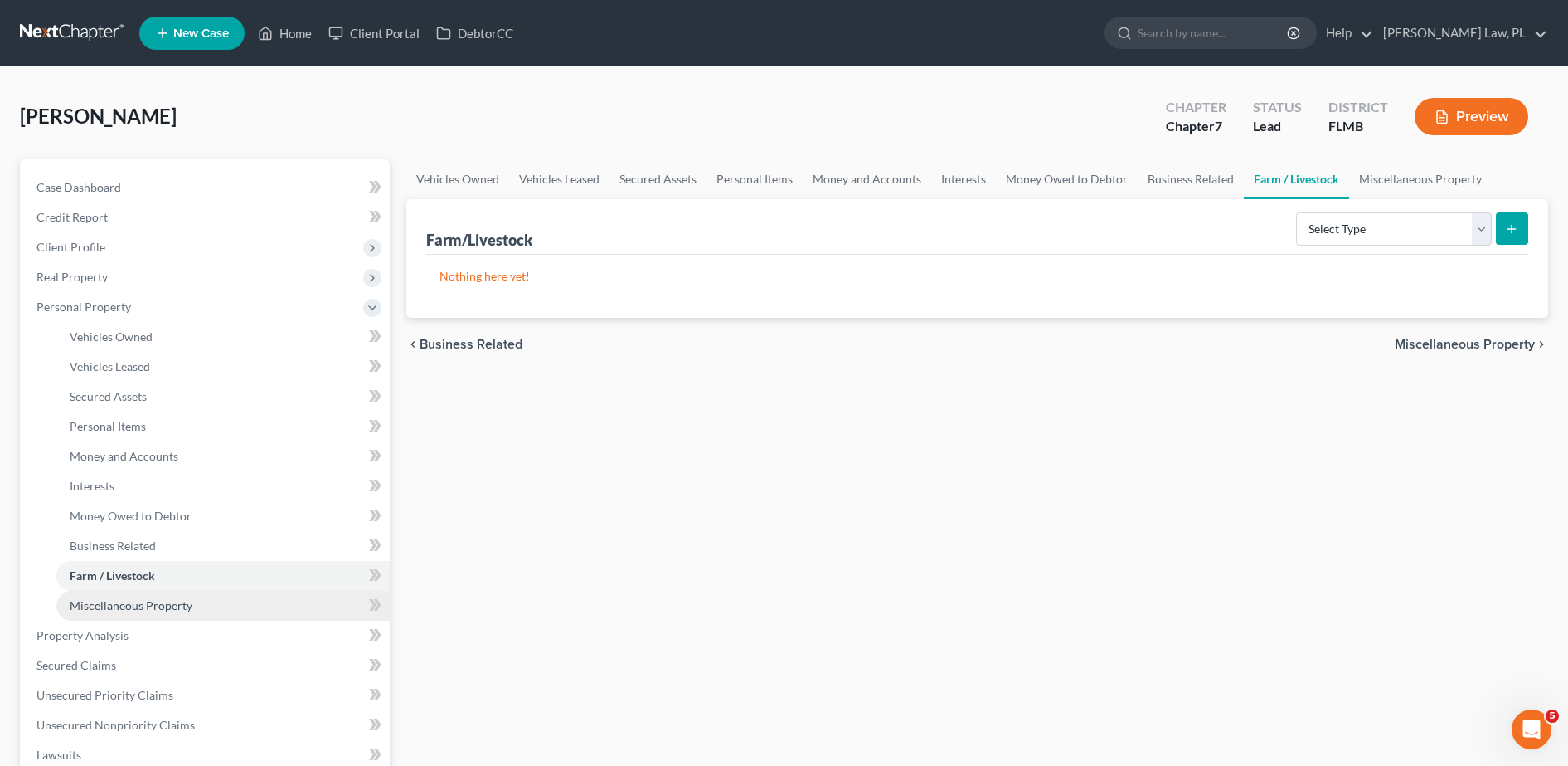
click at [134, 610] on span "Miscellaneous Property" at bounding box center [131, 605] width 123 height 14
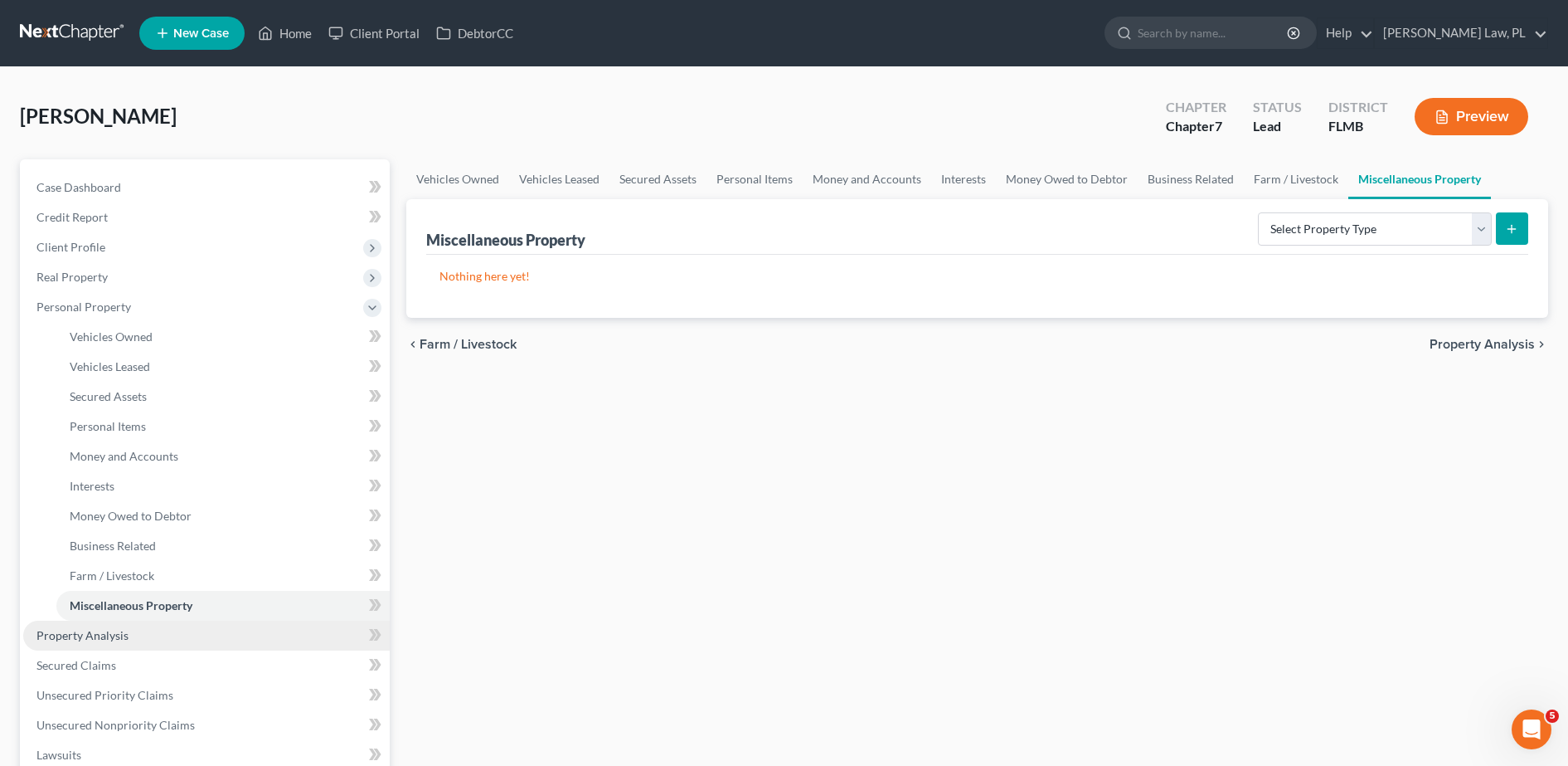
click at [100, 635] on span "Property Analysis" at bounding box center [82, 634] width 93 height 14
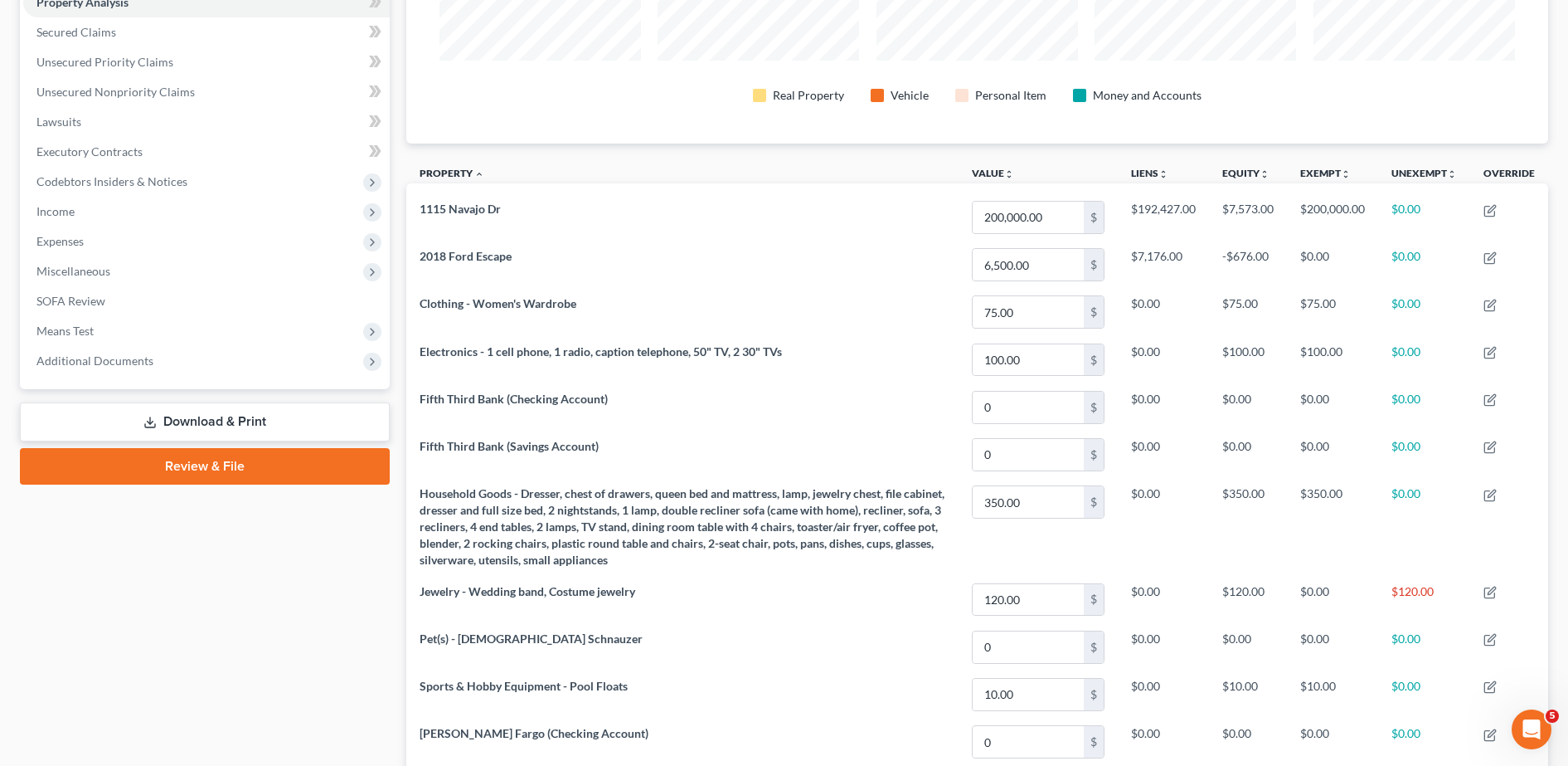
scroll to position [340, 0]
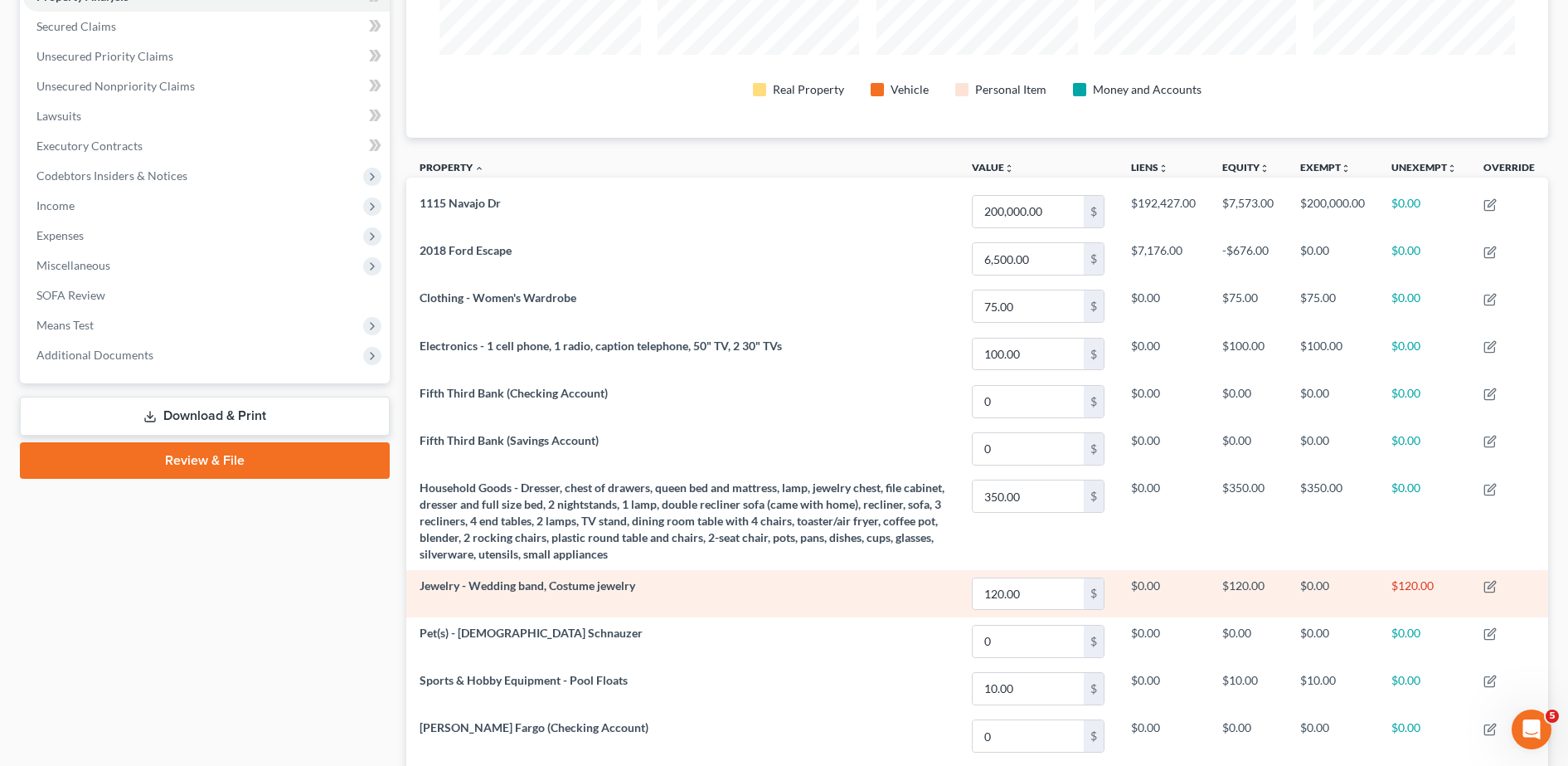
click at [484, 583] on span "Jewelry - Wedding band, Costume jewelry" at bounding box center [527, 585] width 216 height 14
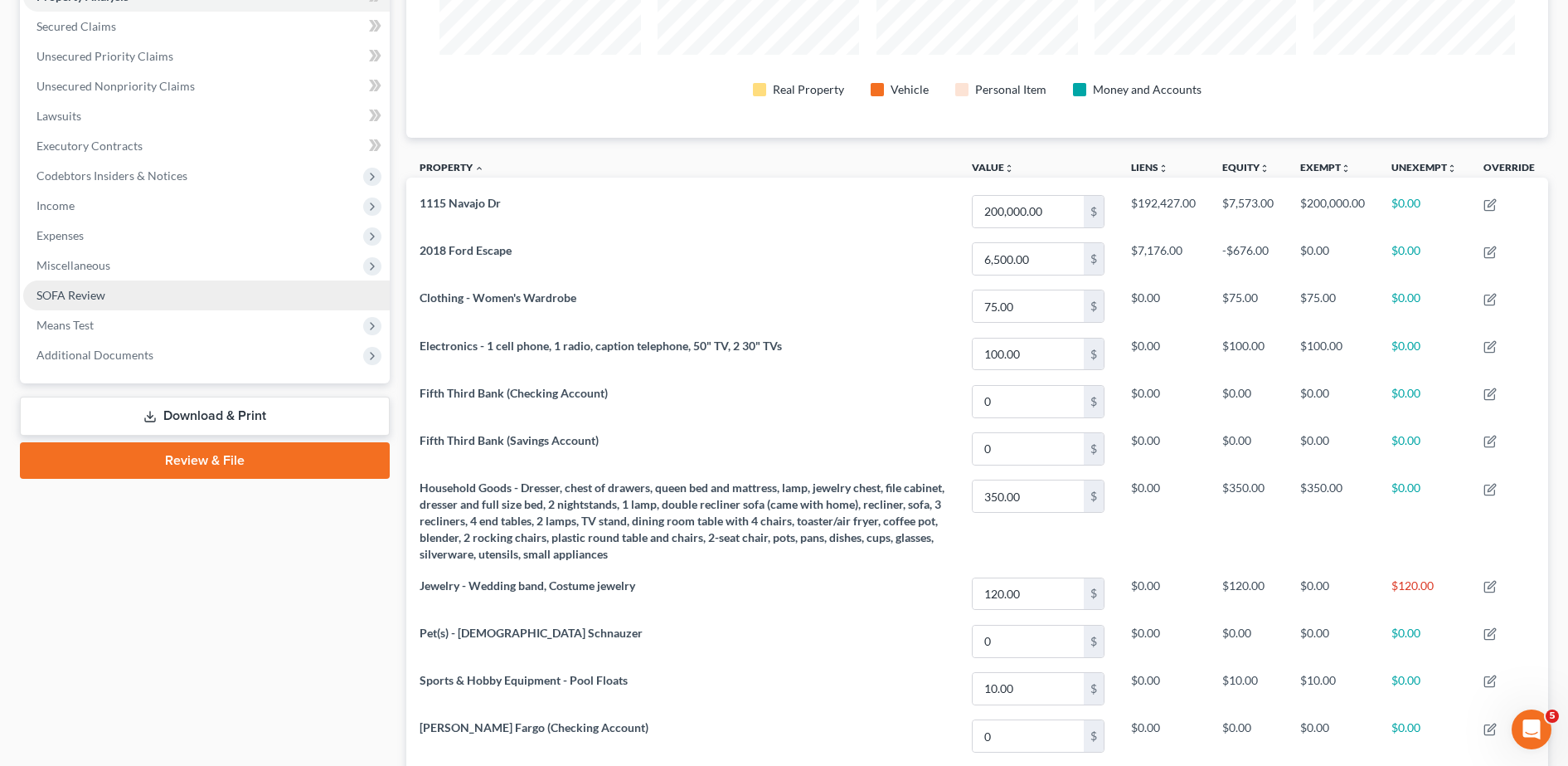
scroll to position [0, 0]
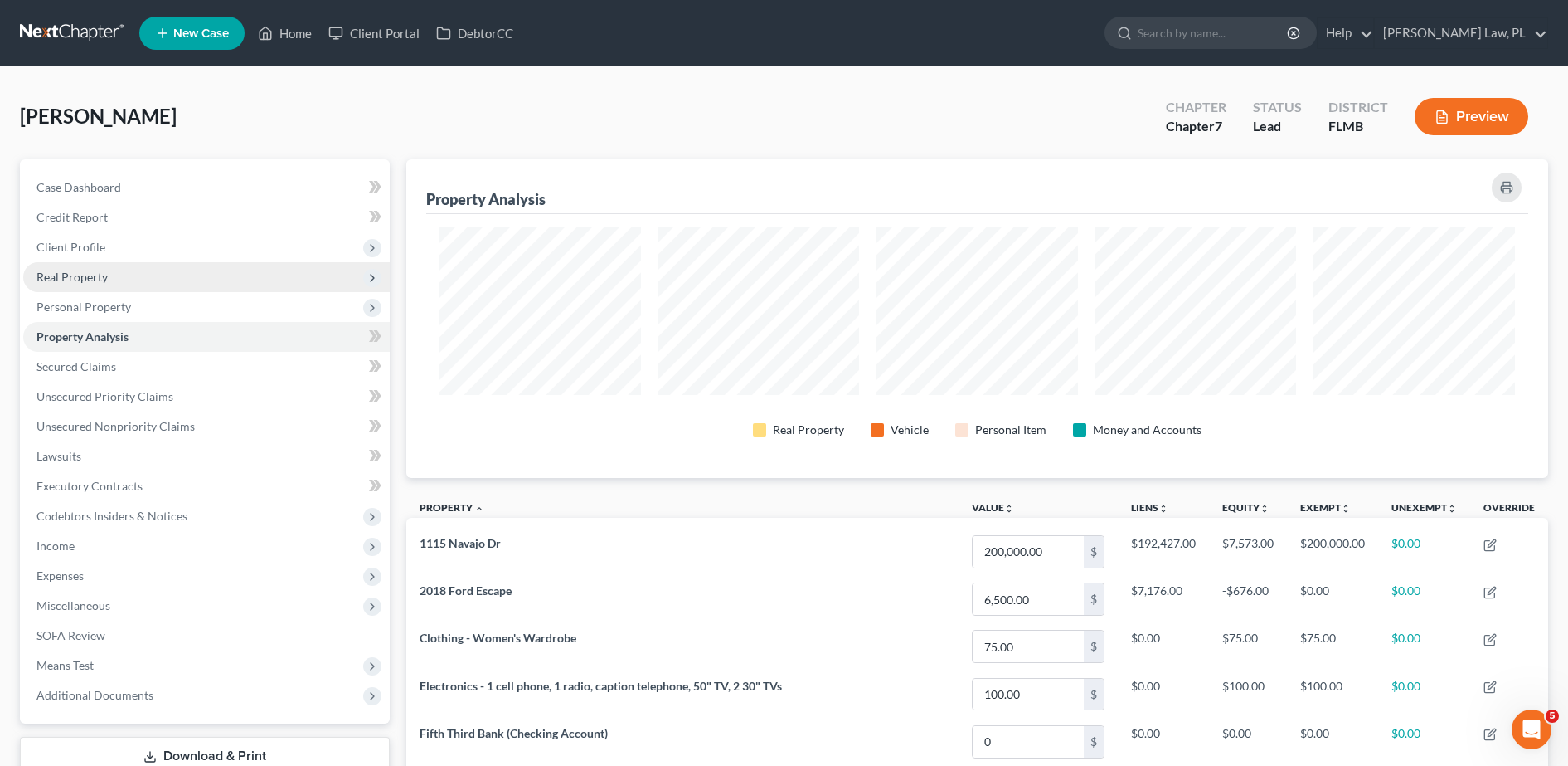
click at [125, 287] on span "Real Property" at bounding box center [206, 277] width 366 height 30
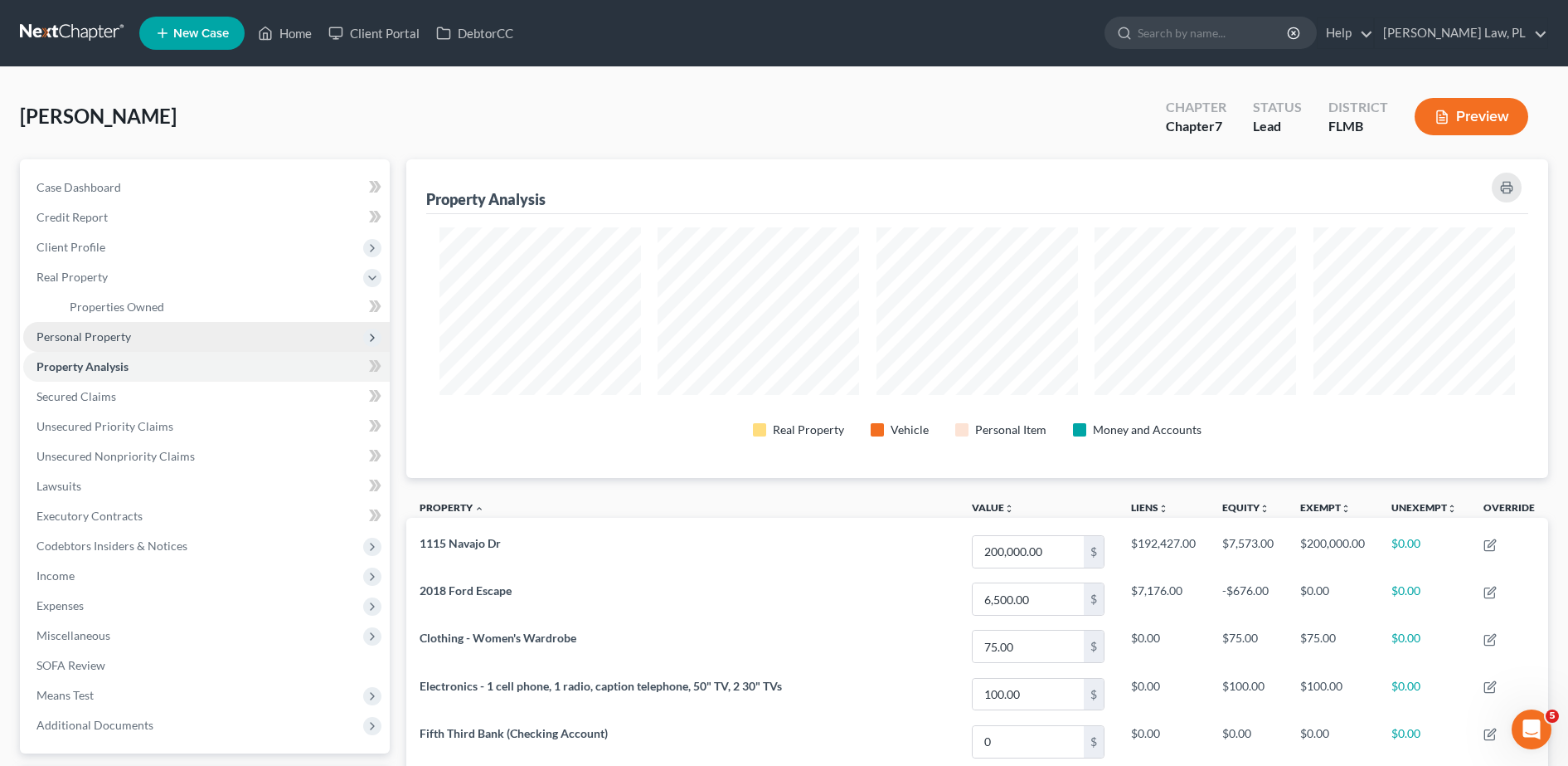
click at [113, 334] on span "Personal Property" at bounding box center [83, 336] width 94 height 14
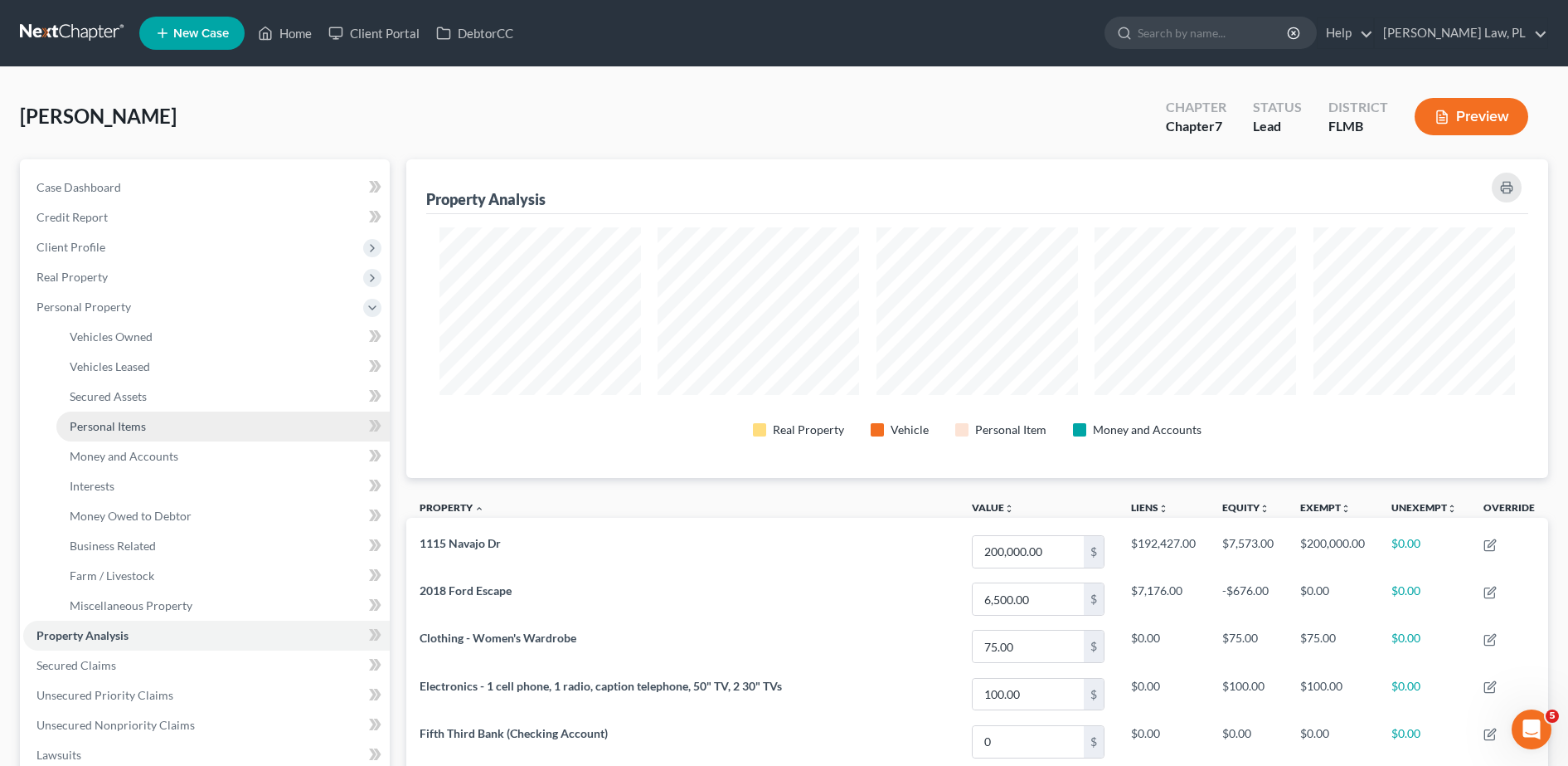
click at [143, 429] on span "Personal Items" at bounding box center [108, 425] width 76 height 14
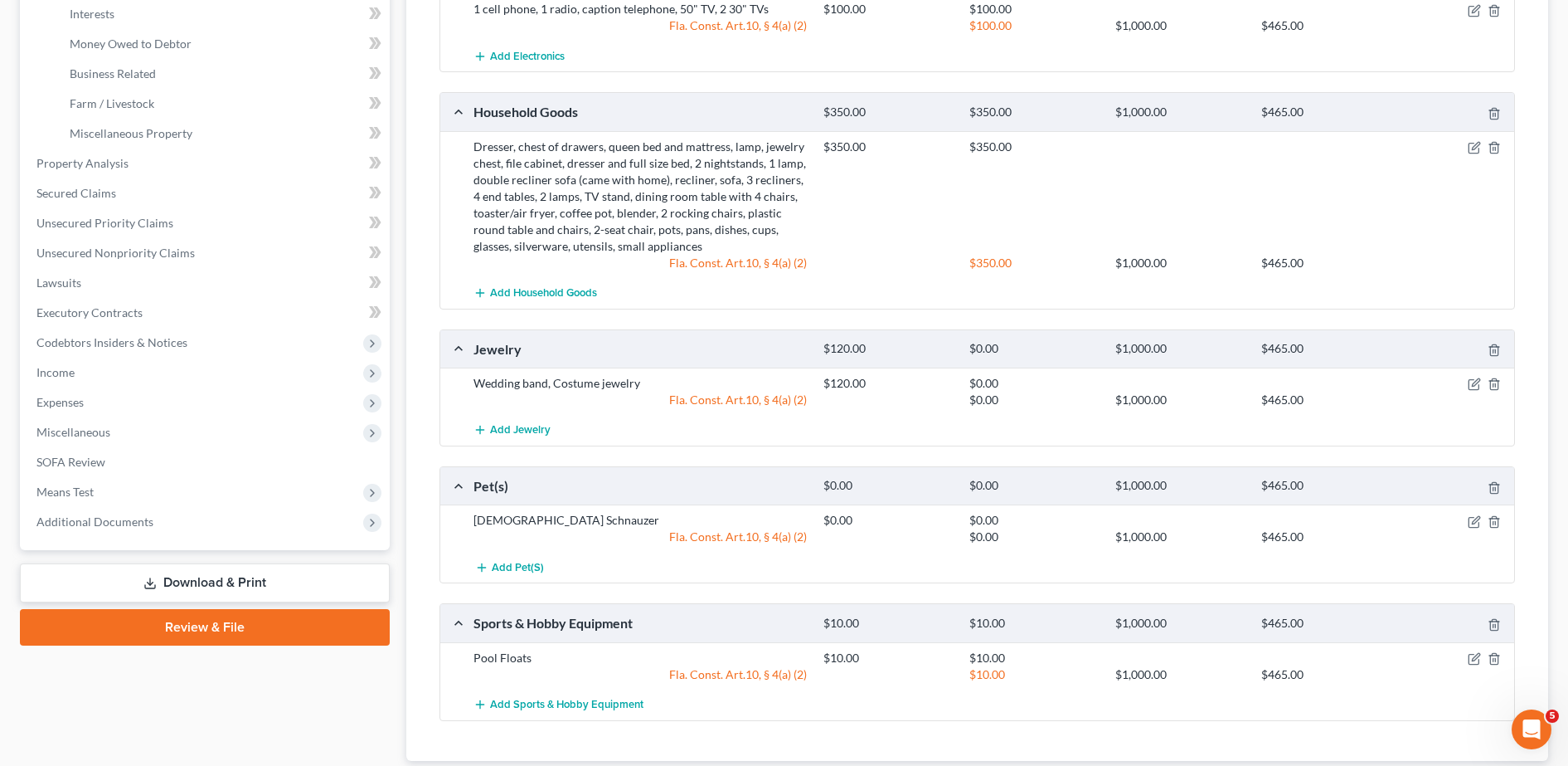
scroll to position [475, 0]
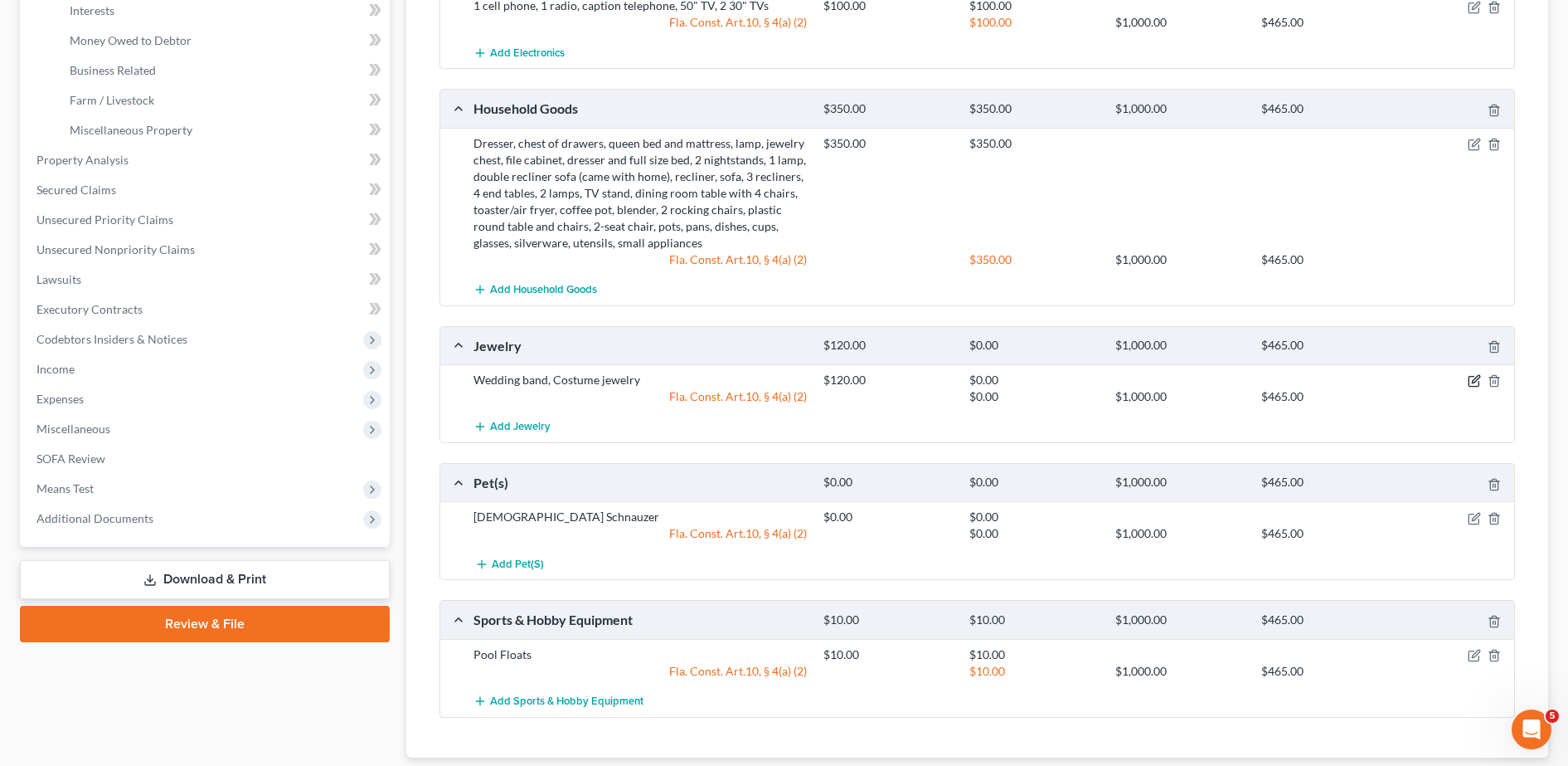
click at [1476, 381] on icon "button" at bounding box center [1475, 380] width 8 height 8
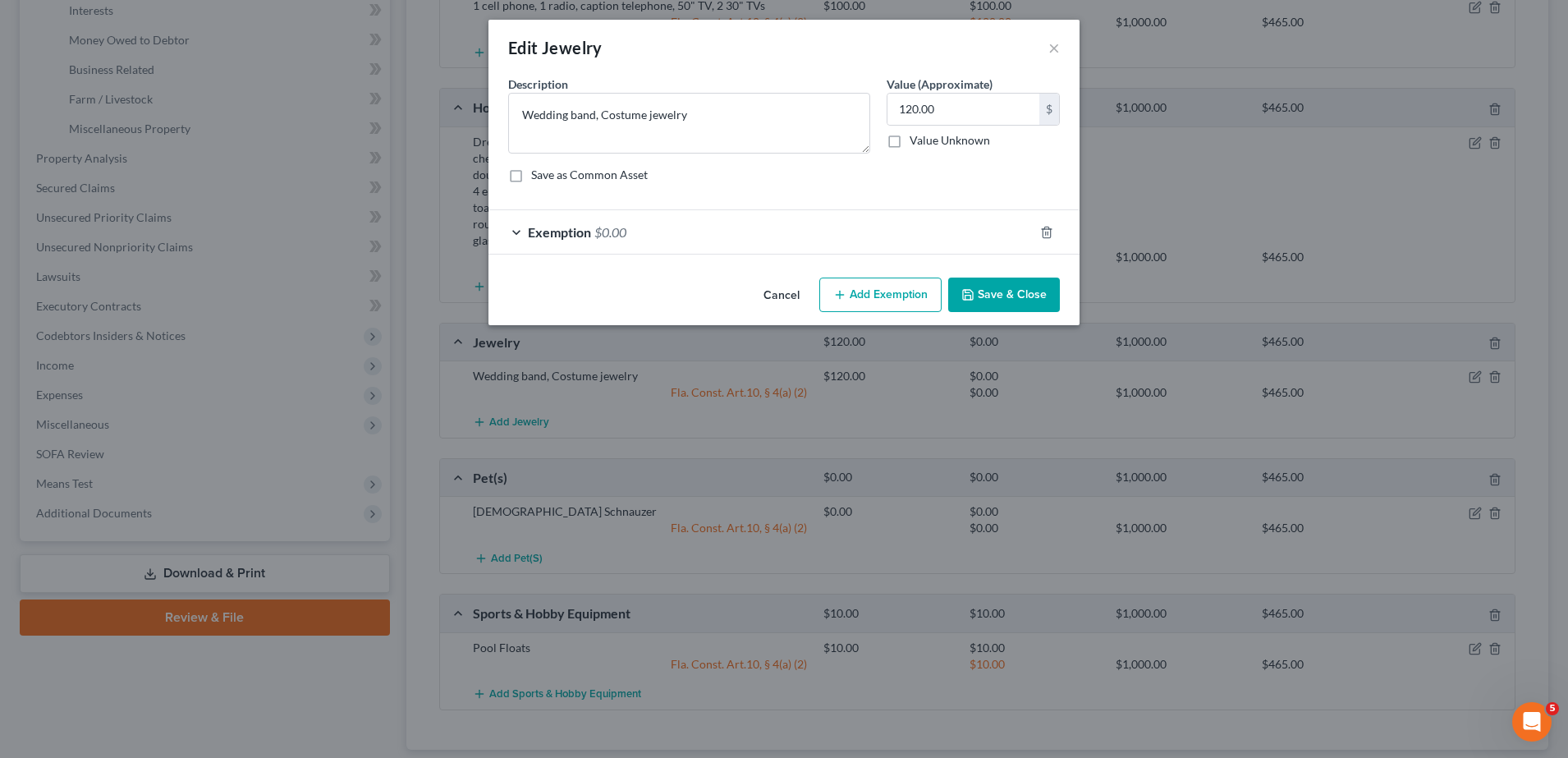
click at [817, 245] on div "Exemption $0.00" at bounding box center [760, 232] width 545 height 43
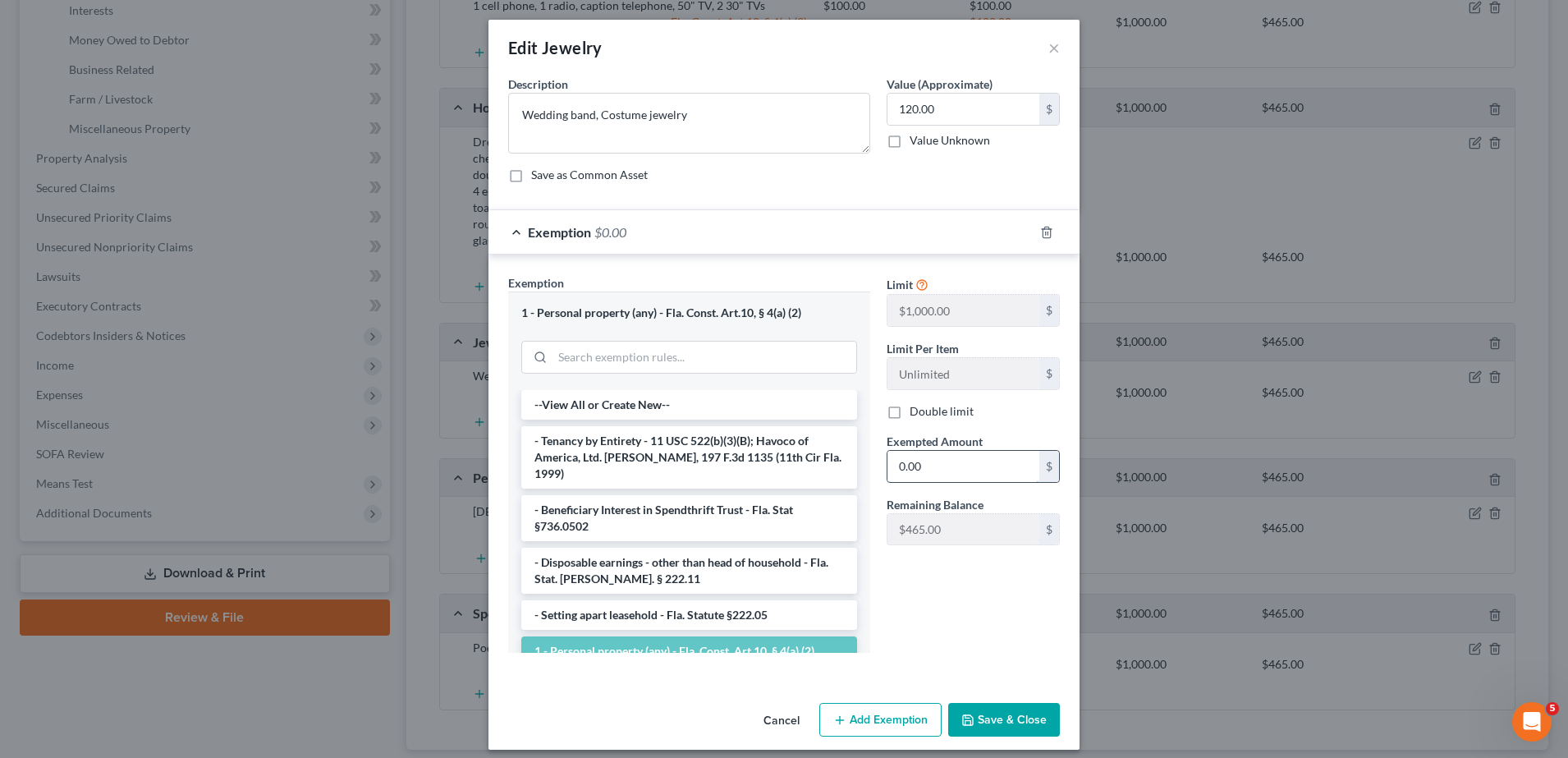
click at [959, 474] on input "0.00" at bounding box center [963, 465] width 152 height 31
click at [1021, 707] on button "Save & Close" at bounding box center [1003, 719] width 111 height 35
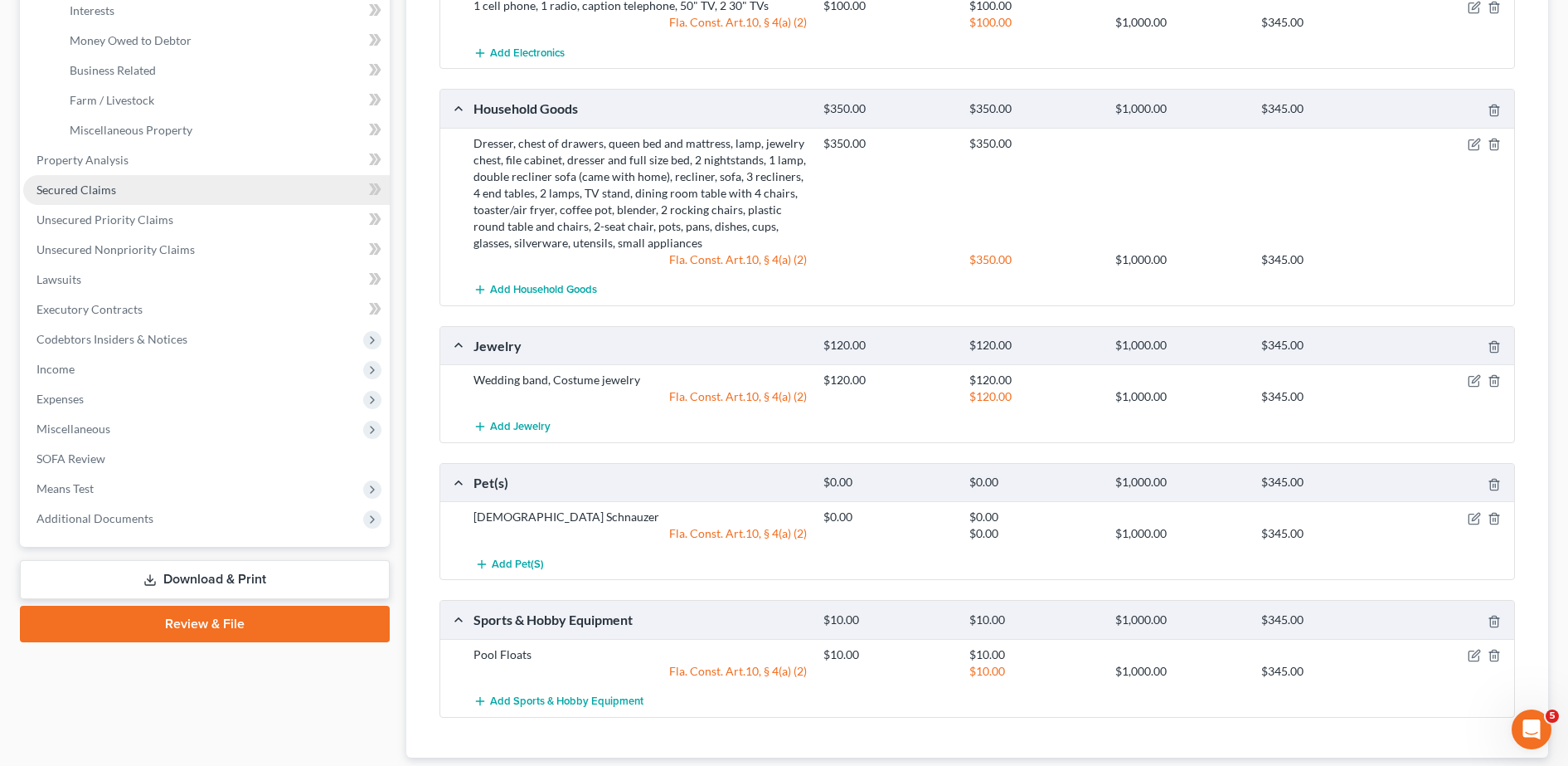
click at [168, 200] on link "Secured Claims" at bounding box center [206, 189] width 366 height 30
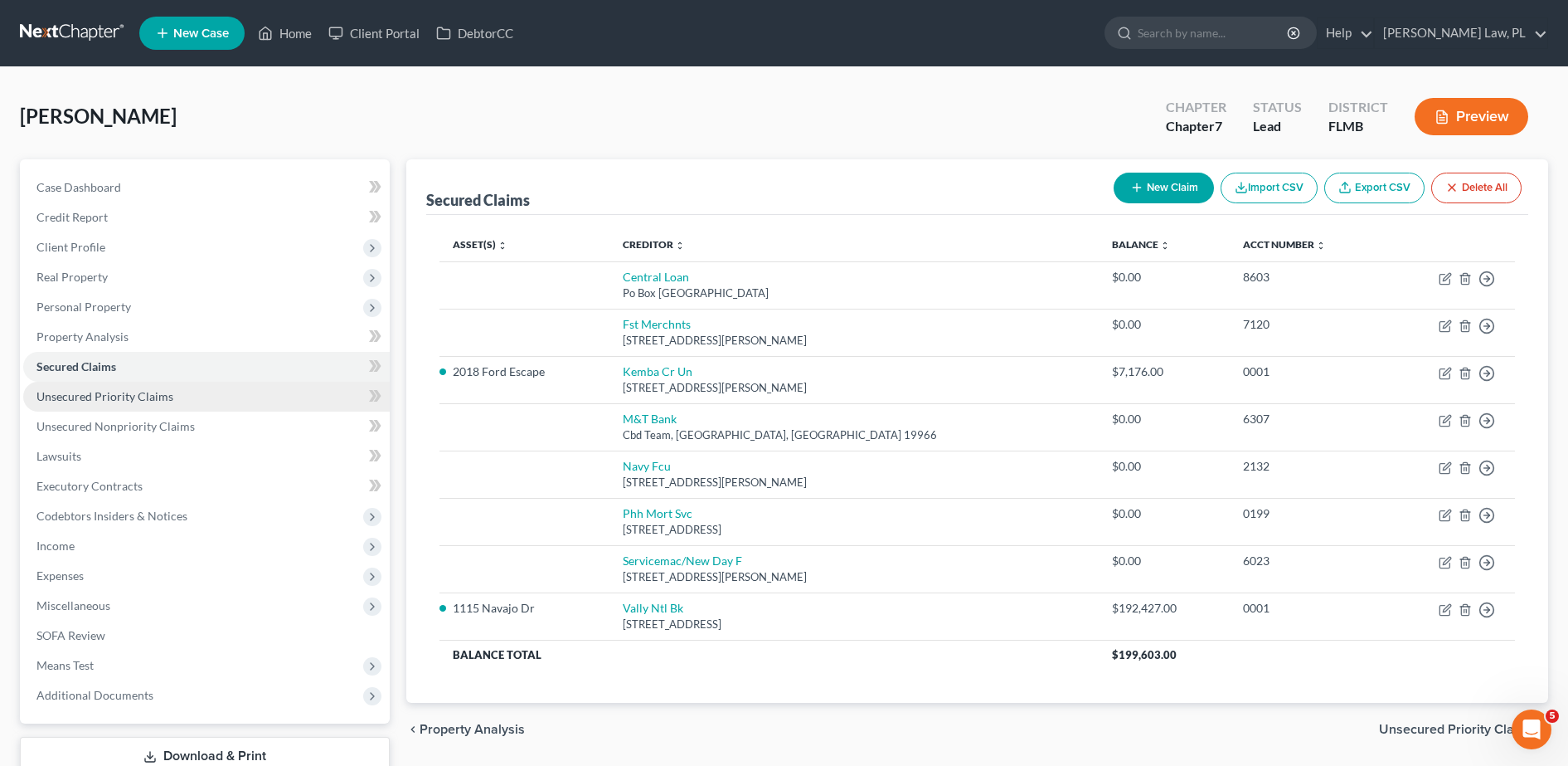
click at [129, 395] on span "Unsecured Priority Claims" at bounding box center [104, 396] width 136 height 14
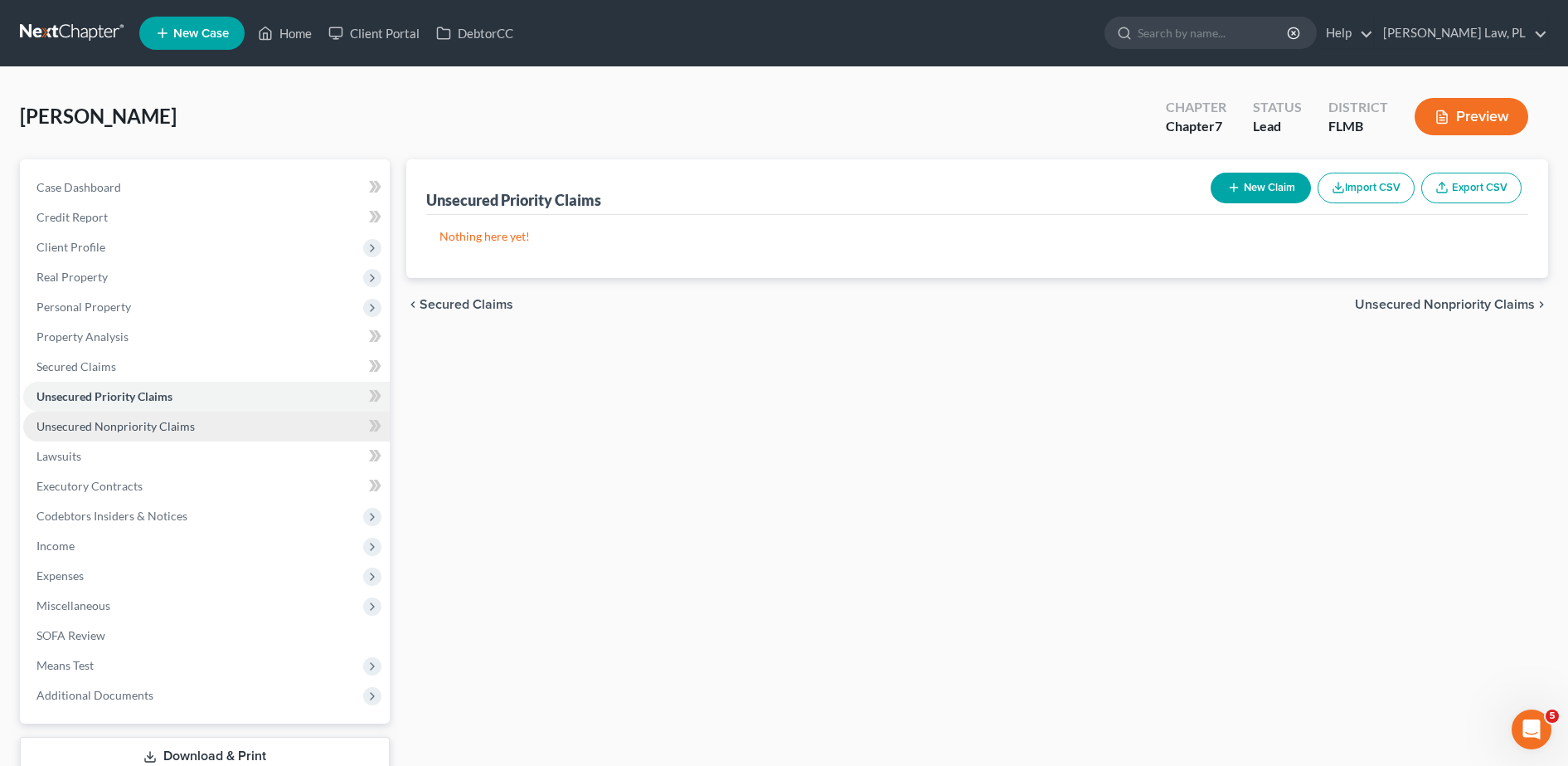
click at [127, 423] on span "Unsecured Nonpriority Claims" at bounding box center [115, 425] width 158 height 14
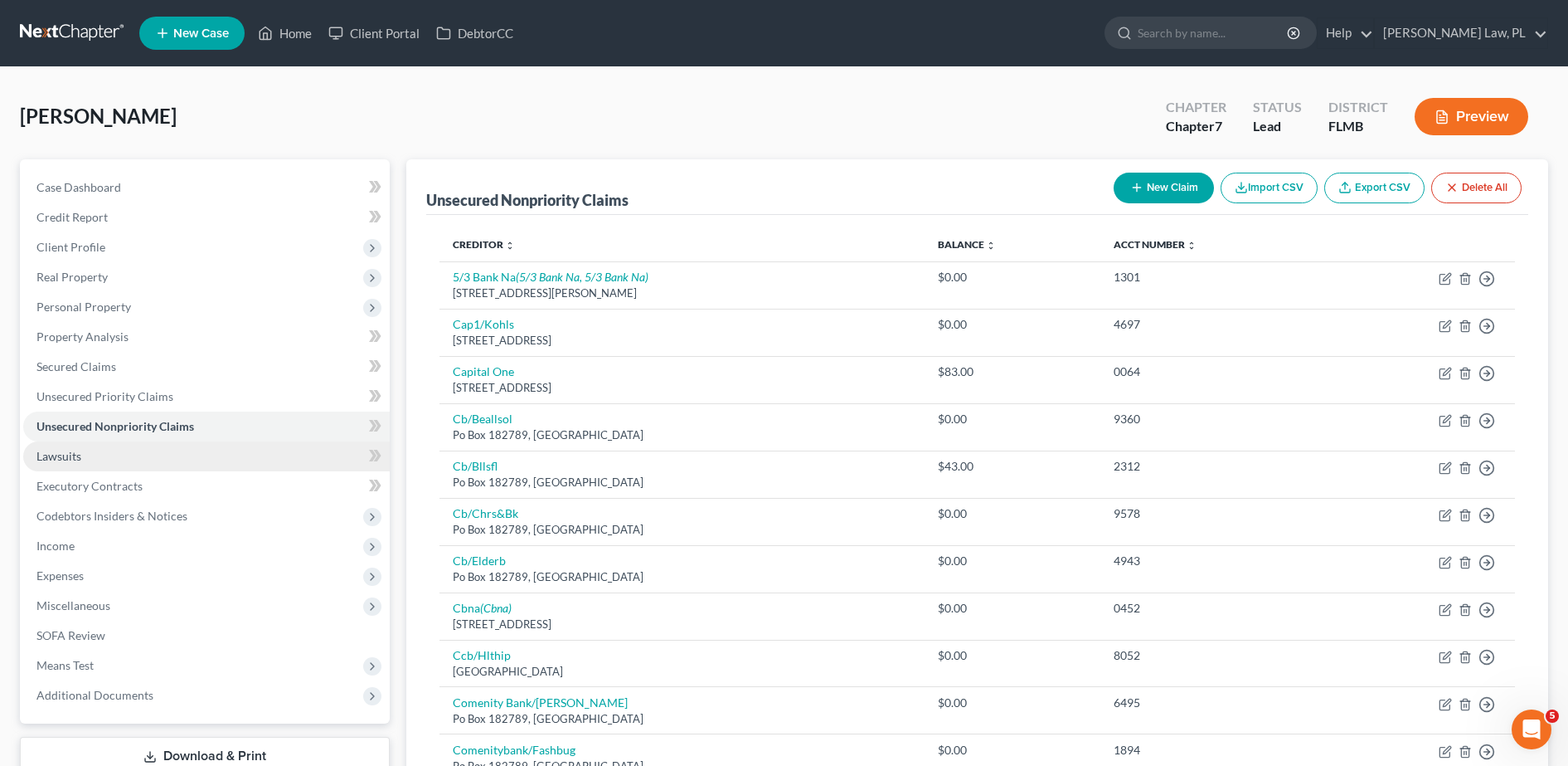
click at [118, 448] on link "Lawsuits" at bounding box center [206, 456] width 366 height 30
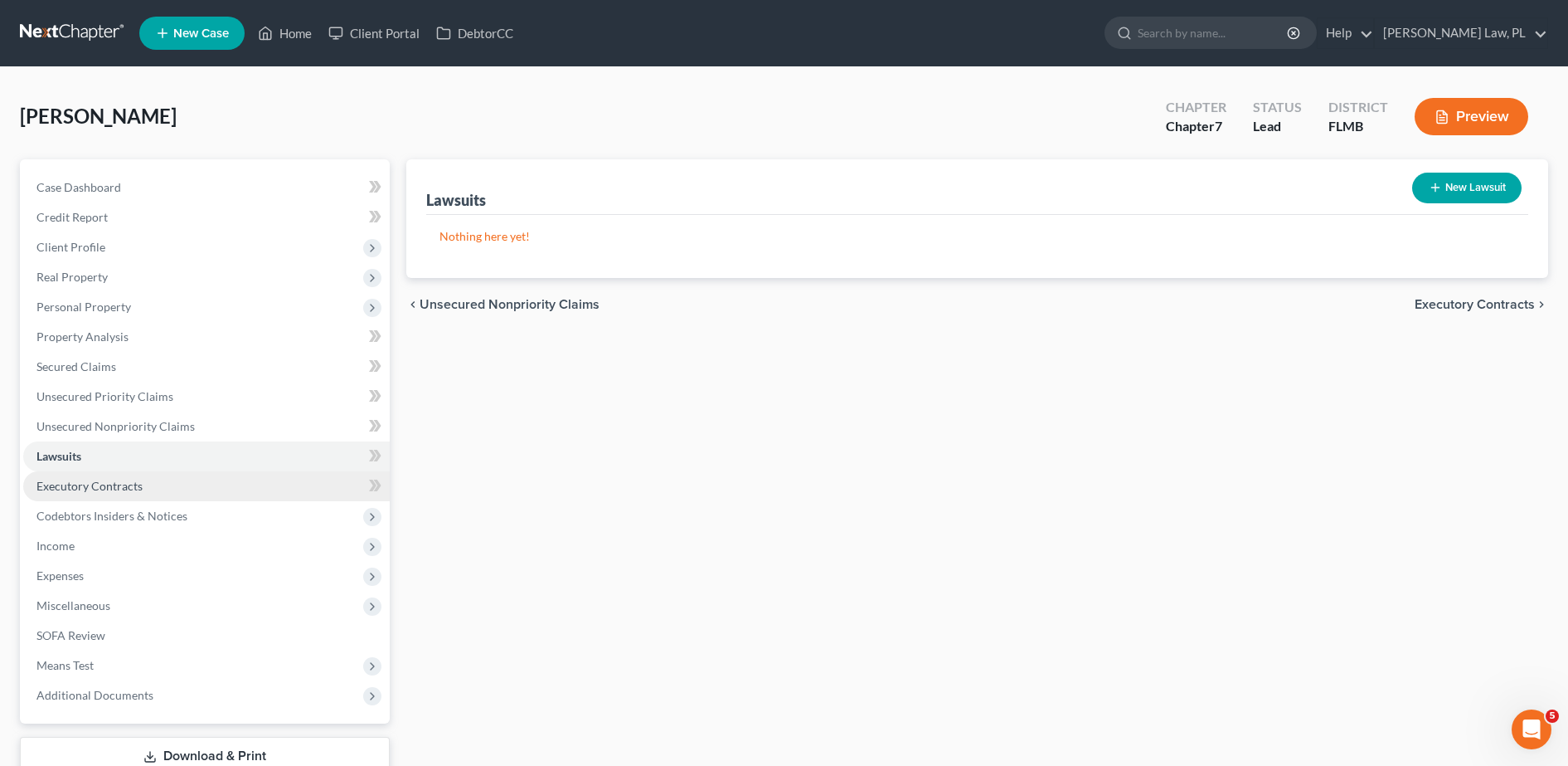
click at [124, 487] on span "Executory Contracts" at bounding box center [89, 486] width 106 height 14
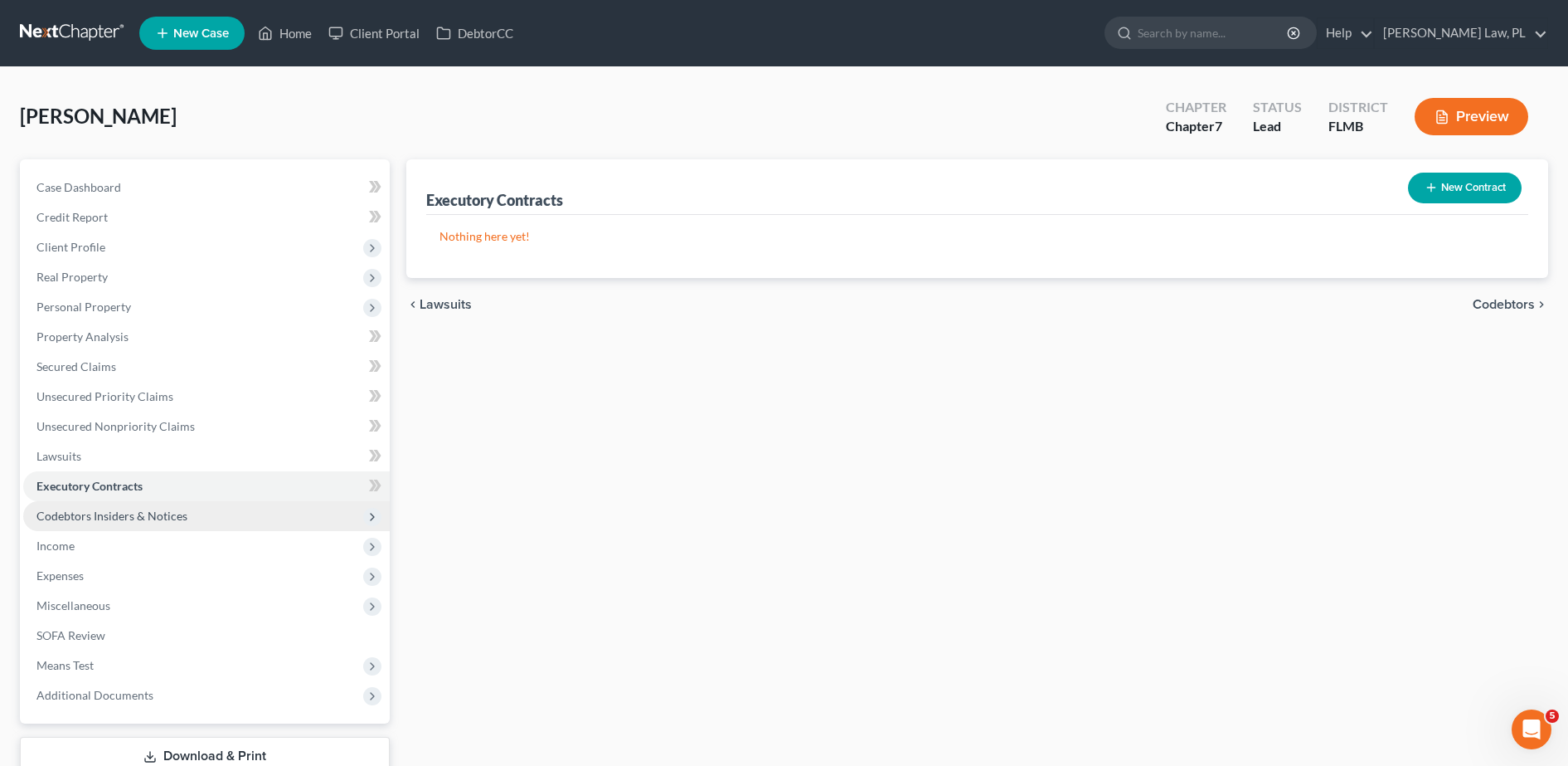
click at [128, 518] on span "Codebtors Insiders & Notices" at bounding box center [112, 515] width 151 height 14
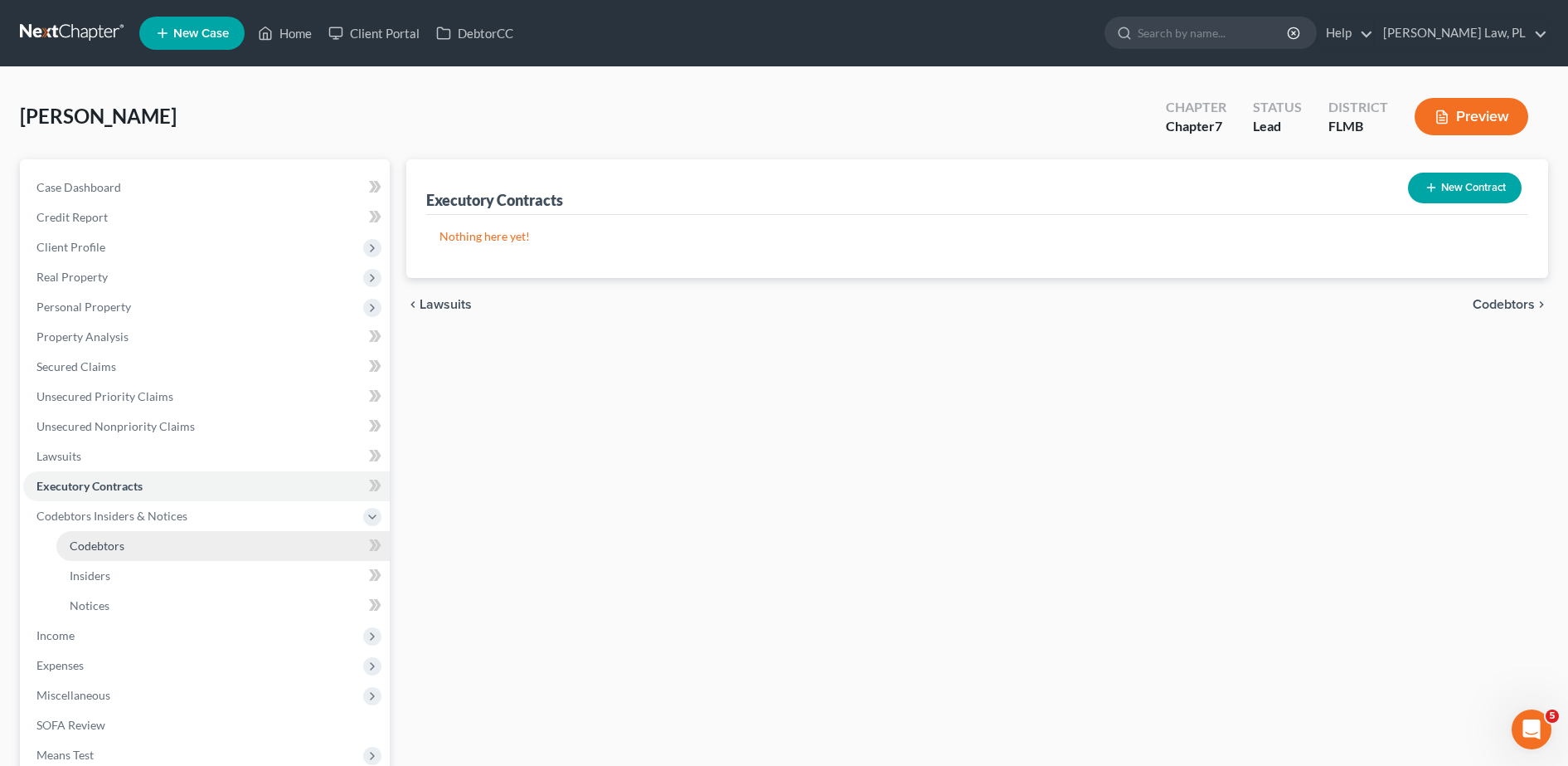
click at [127, 547] on link "Codebtors" at bounding box center [223, 545] width 334 height 30
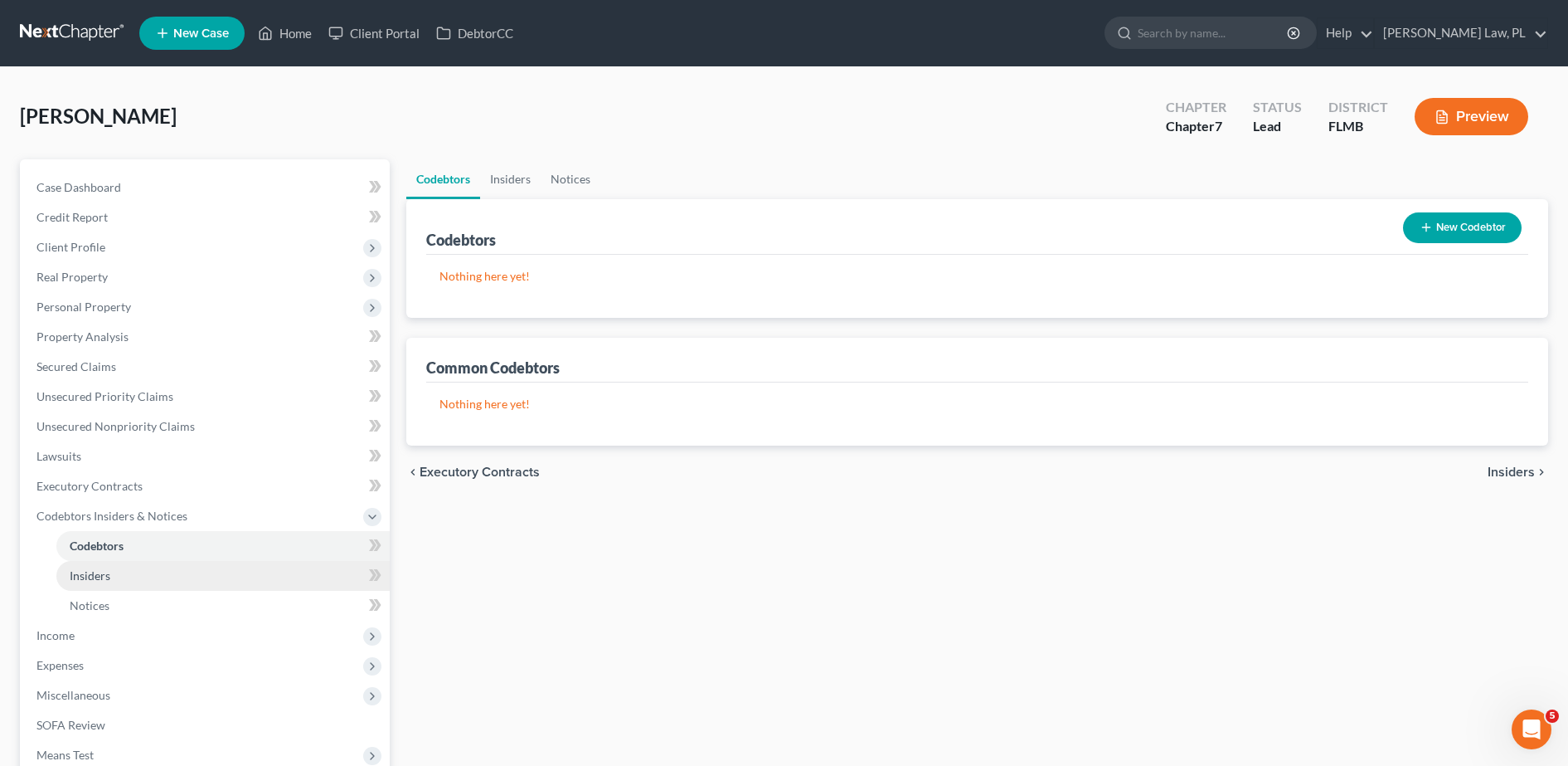
click at [119, 581] on link "Insiders" at bounding box center [223, 575] width 334 height 30
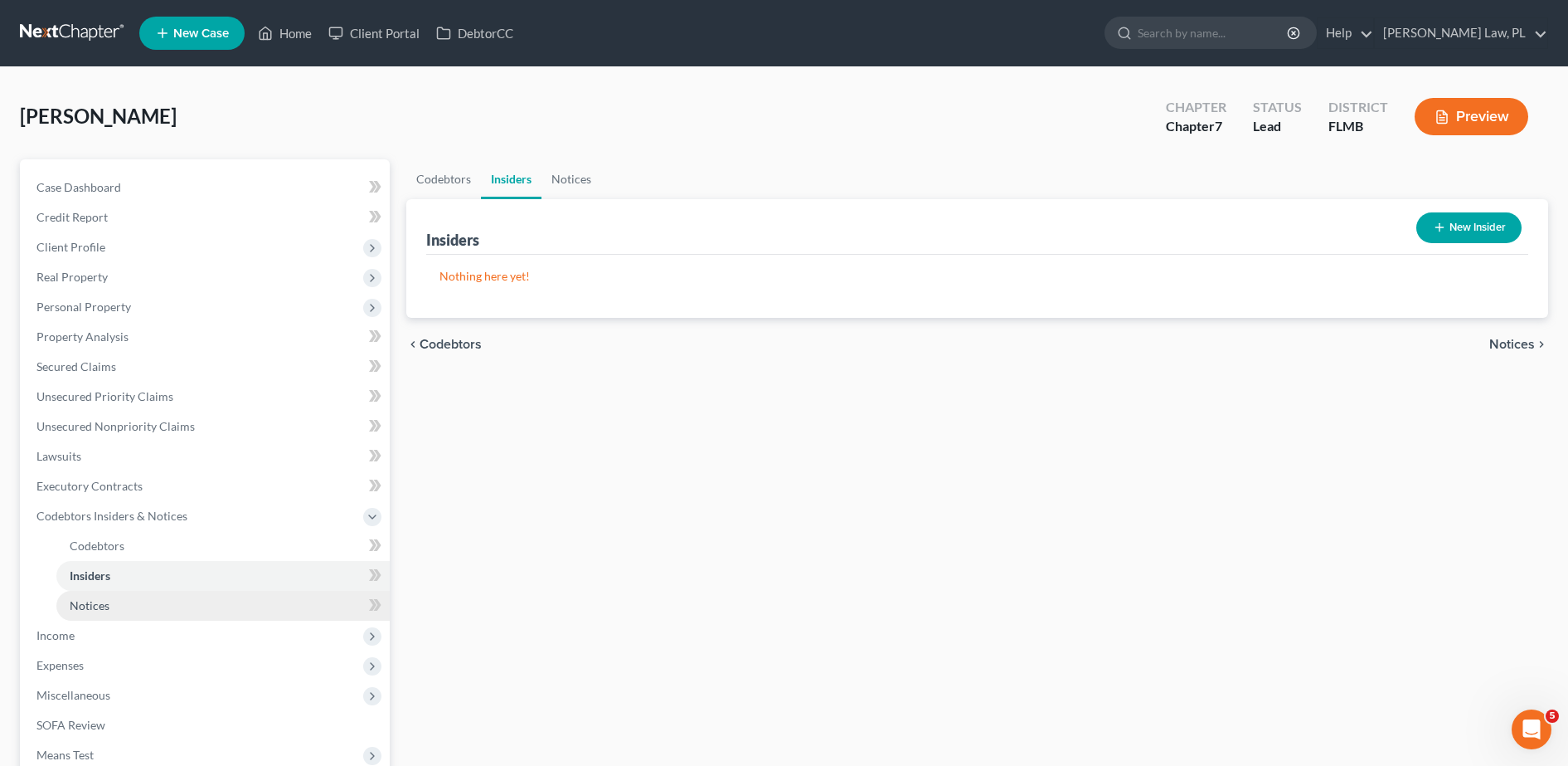
click at [115, 606] on link "Notices" at bounding box center [223, 605] width 334 height 30
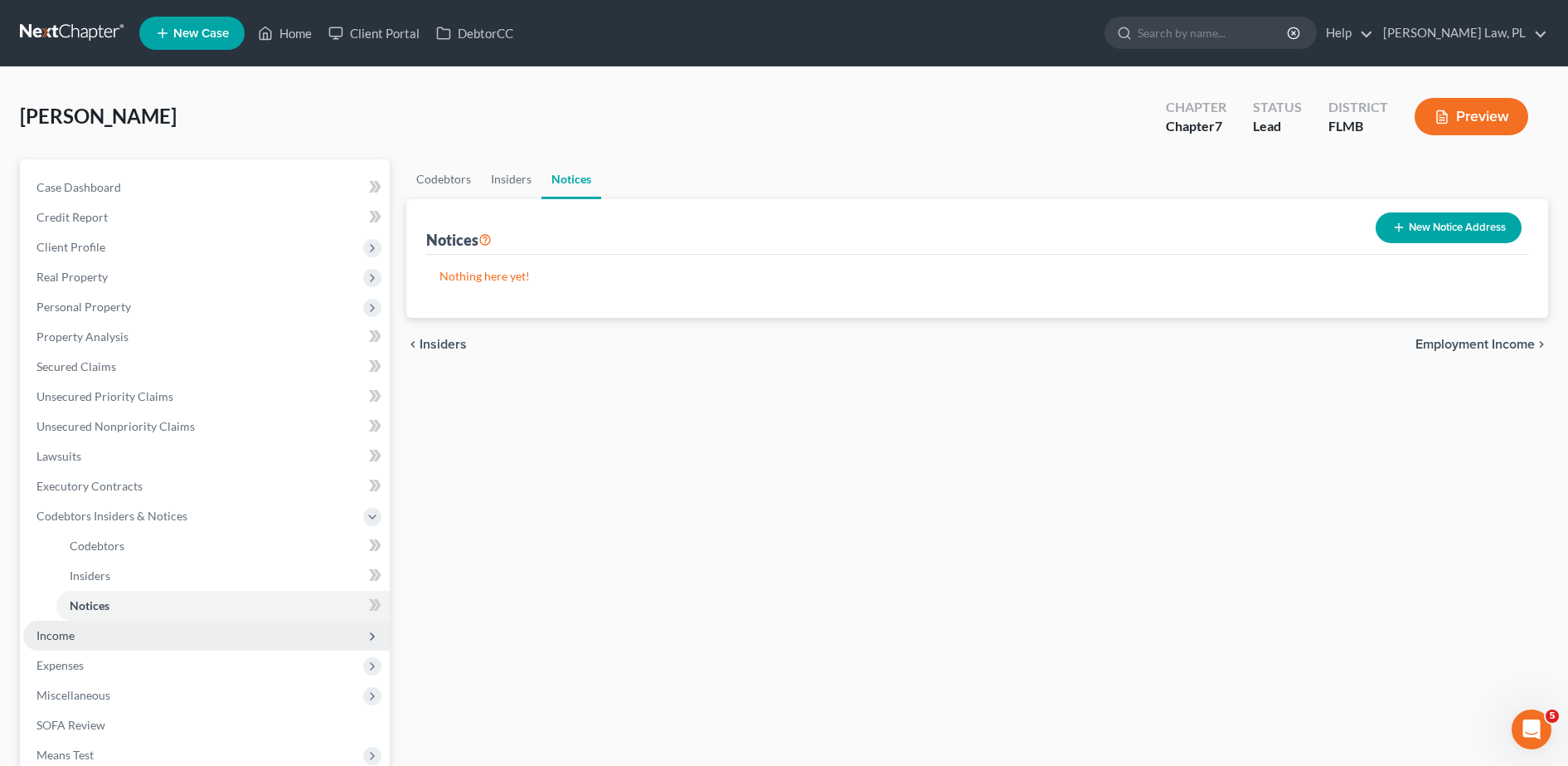
click at [79, 637] on span "Income" at bounding box center [206, 634] width 366 height 30
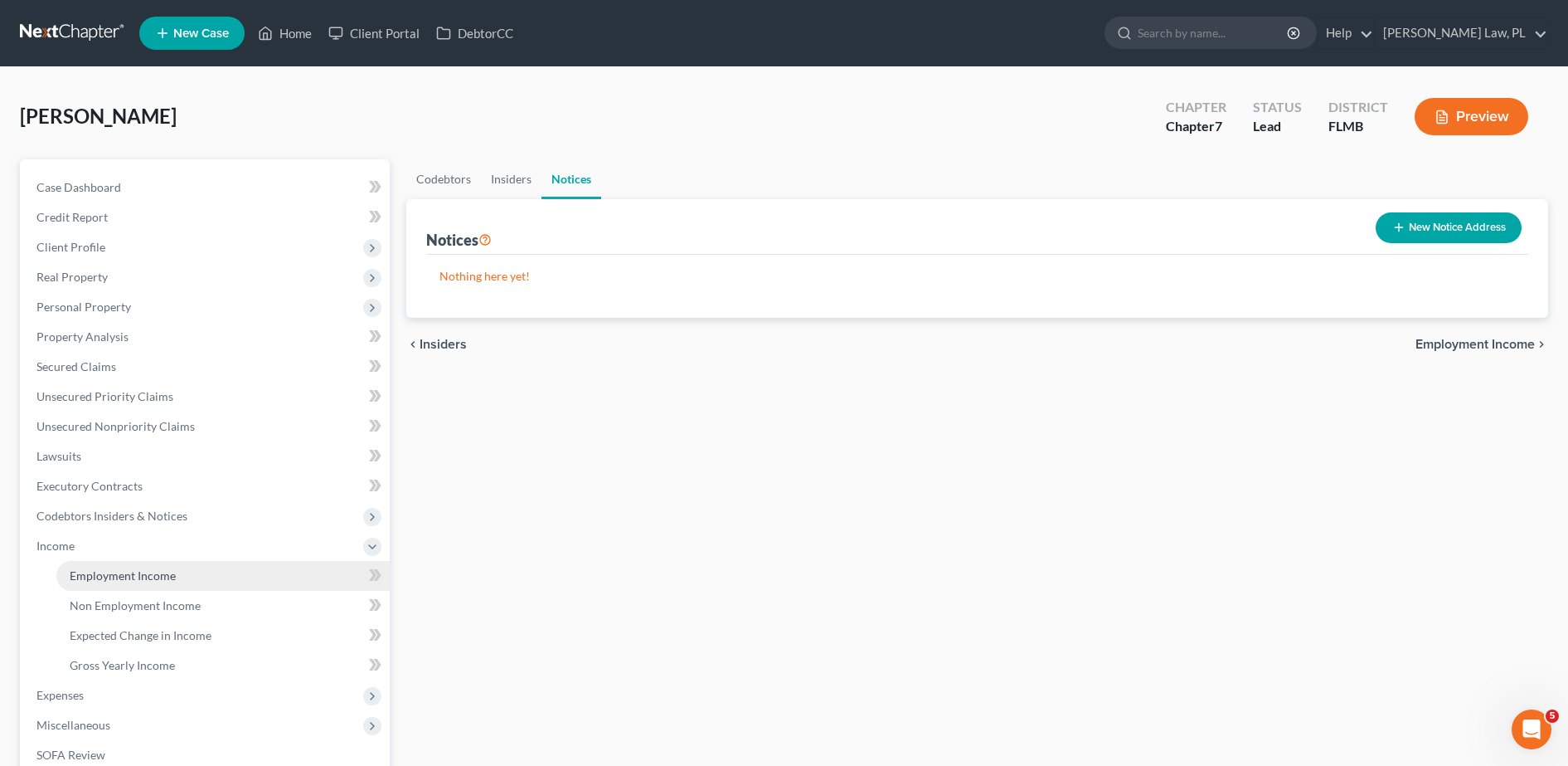
click at [136, 576] on span "Employment Income" at bounding box center [122, 575] width 106 height 14
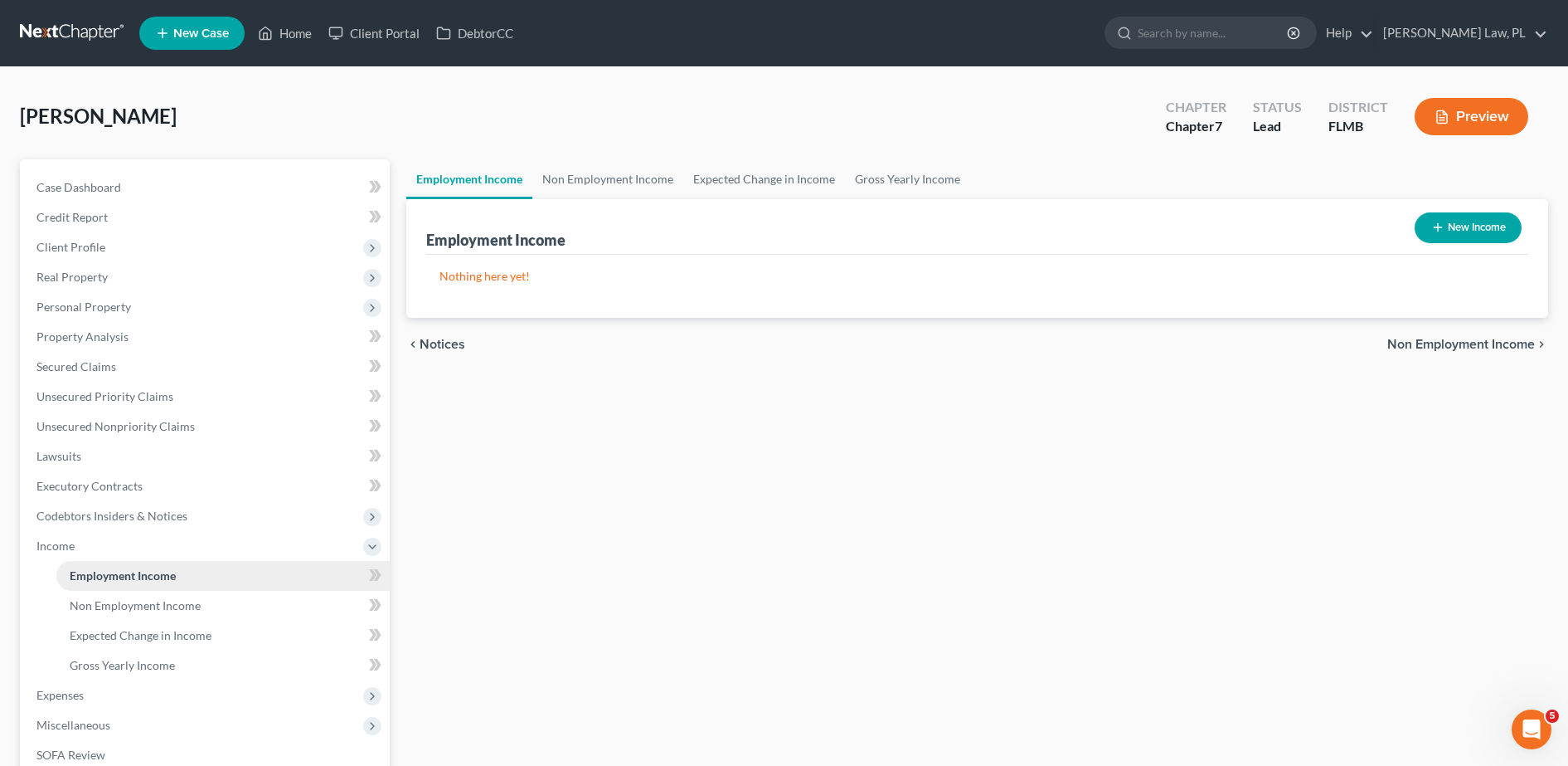
scroll to position [82, 0]
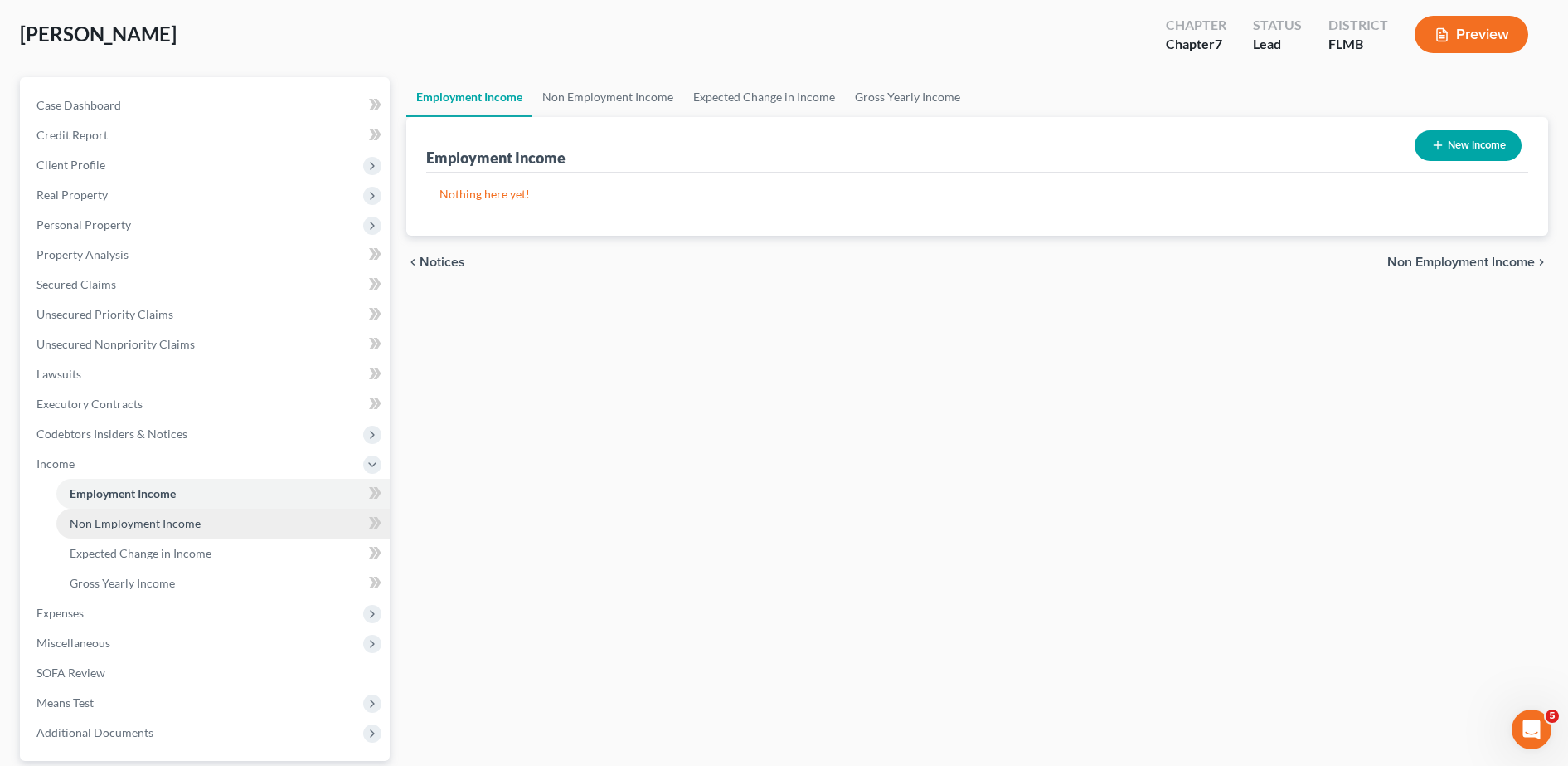
click at [141, 521] on span "Non Employment Income" at bounding box center [134, 523] width 131 height 14
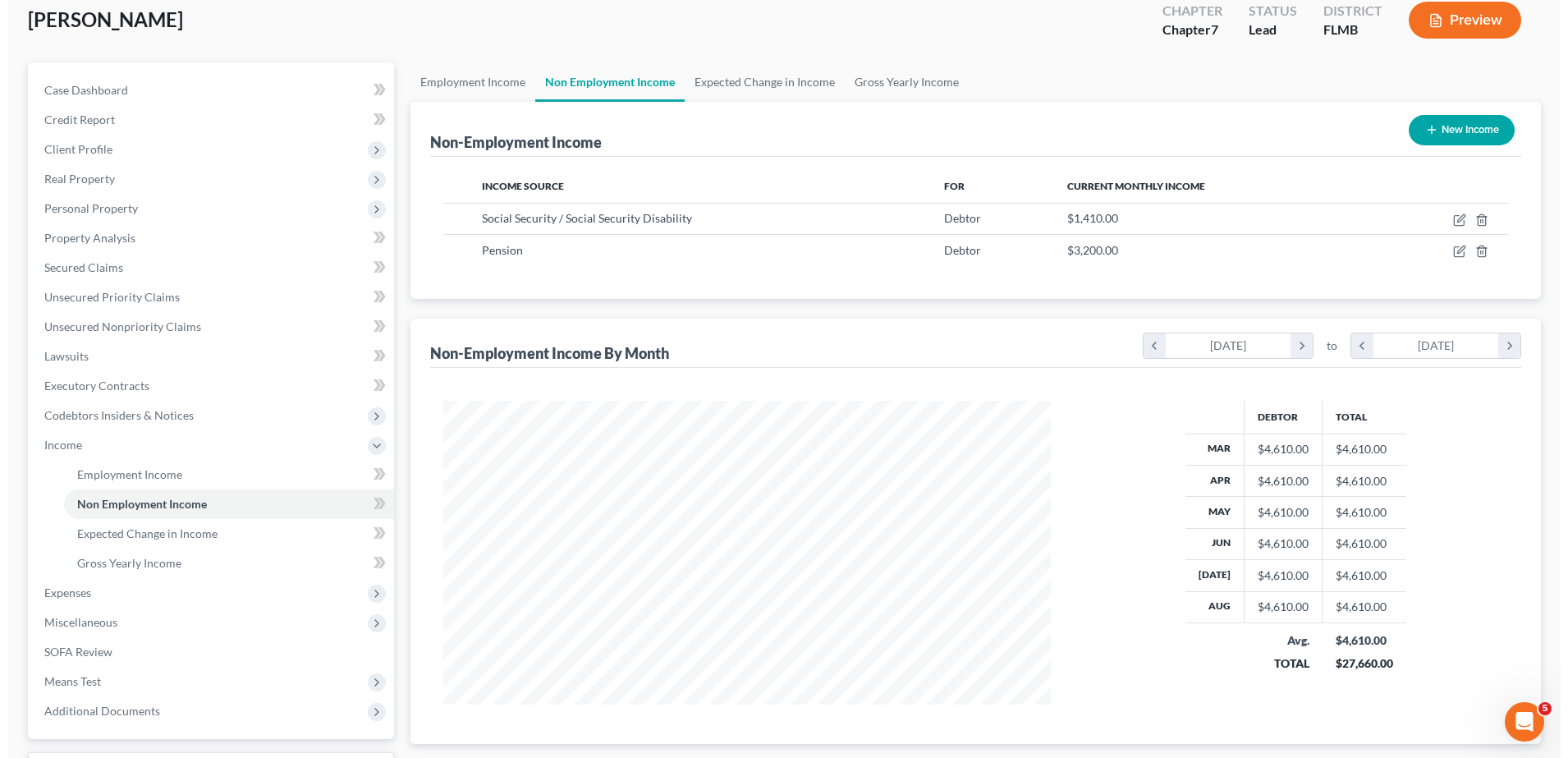
scroll to position [98, 0]
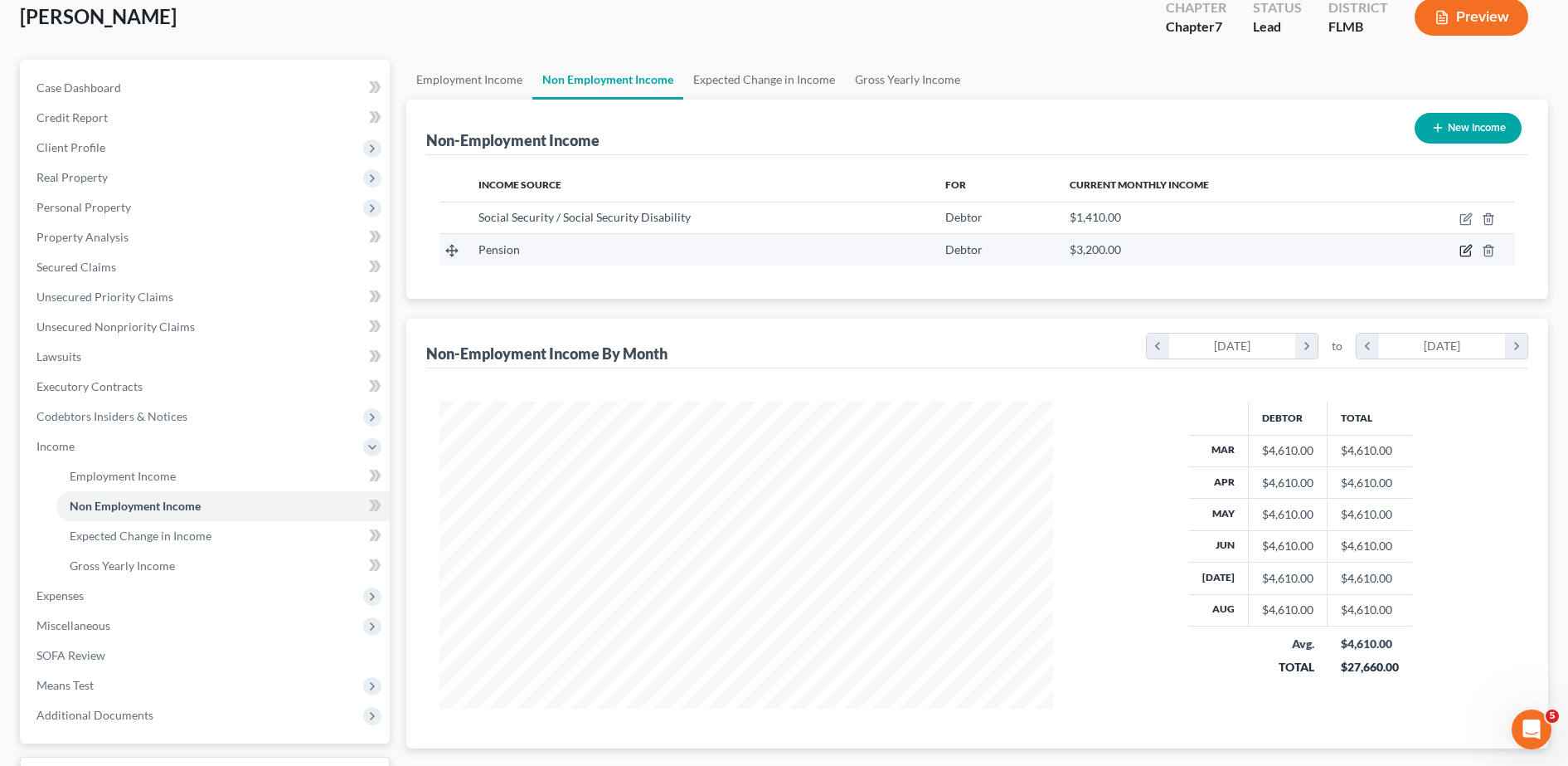
click at [1465, 255] on icon "button" at bounding box center [1466, 251] width 13 height 13
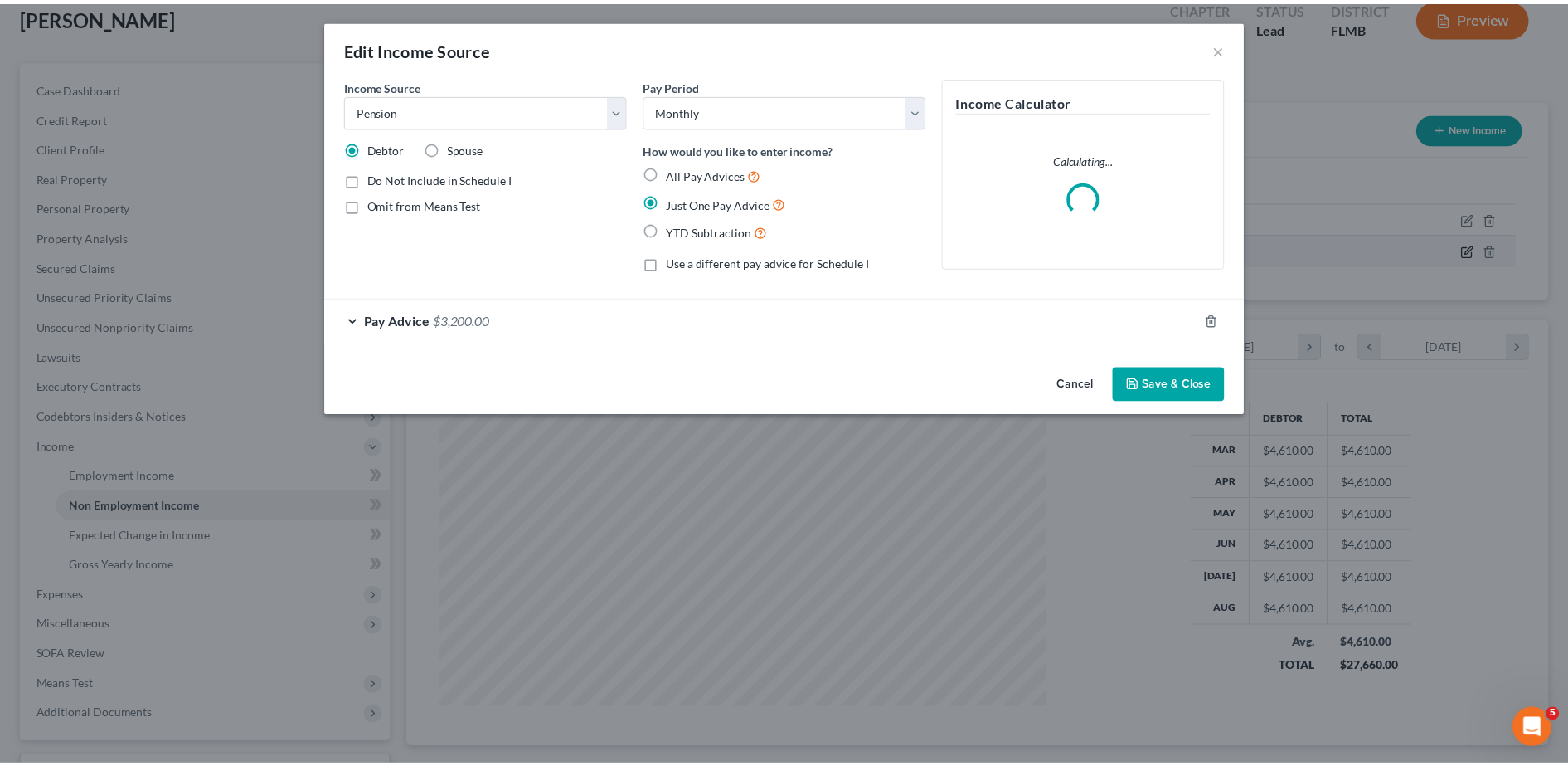
scroll to position [310, 654]
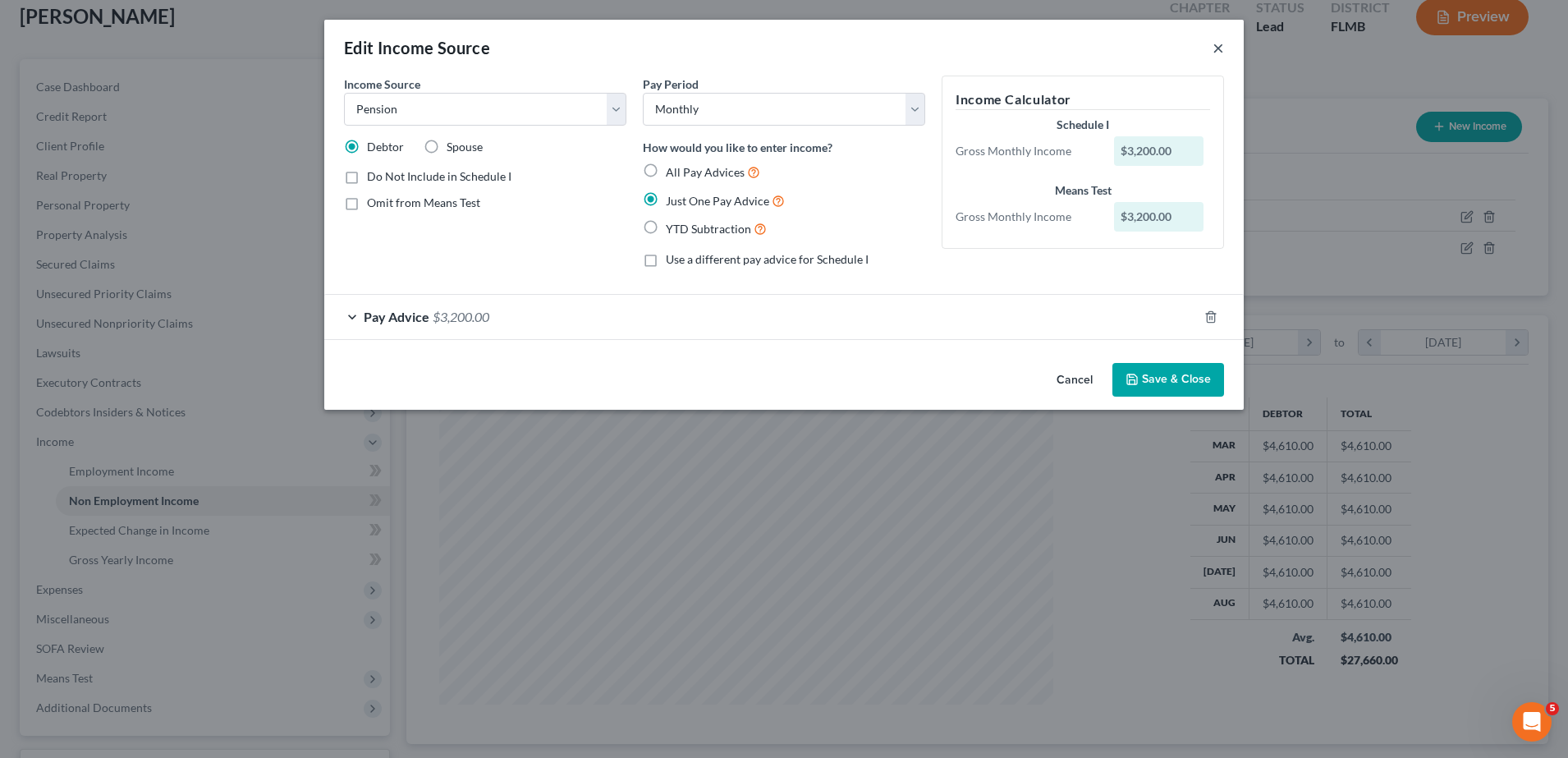
click at [1216, 54] on button "×" at bounding box center [1218, 47] width 11 height 20
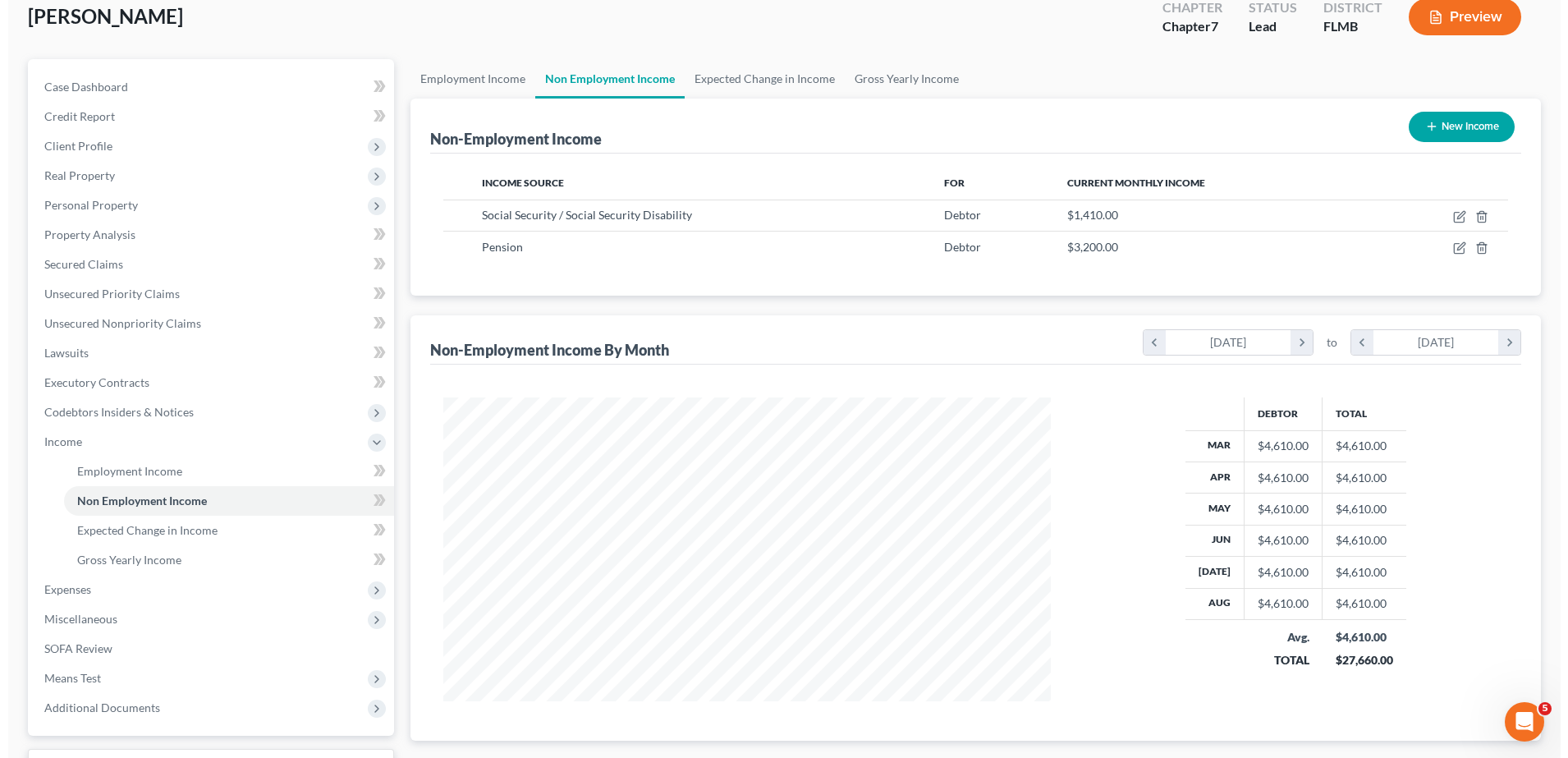
scroll to position [820424, 820131]
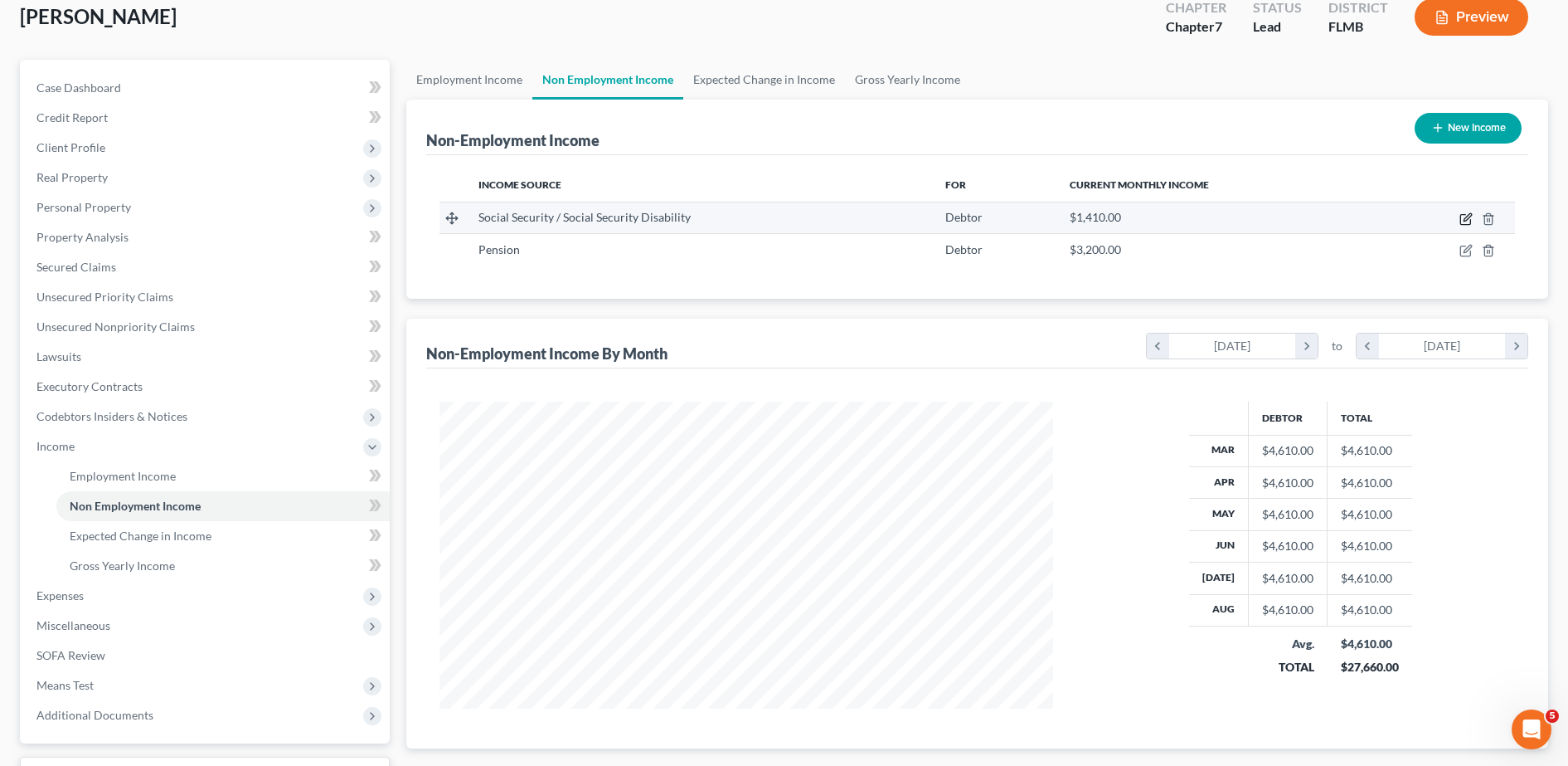
click at [1467, 217] on icon "button" at bounding box center [1466, 219] width 13 height 13
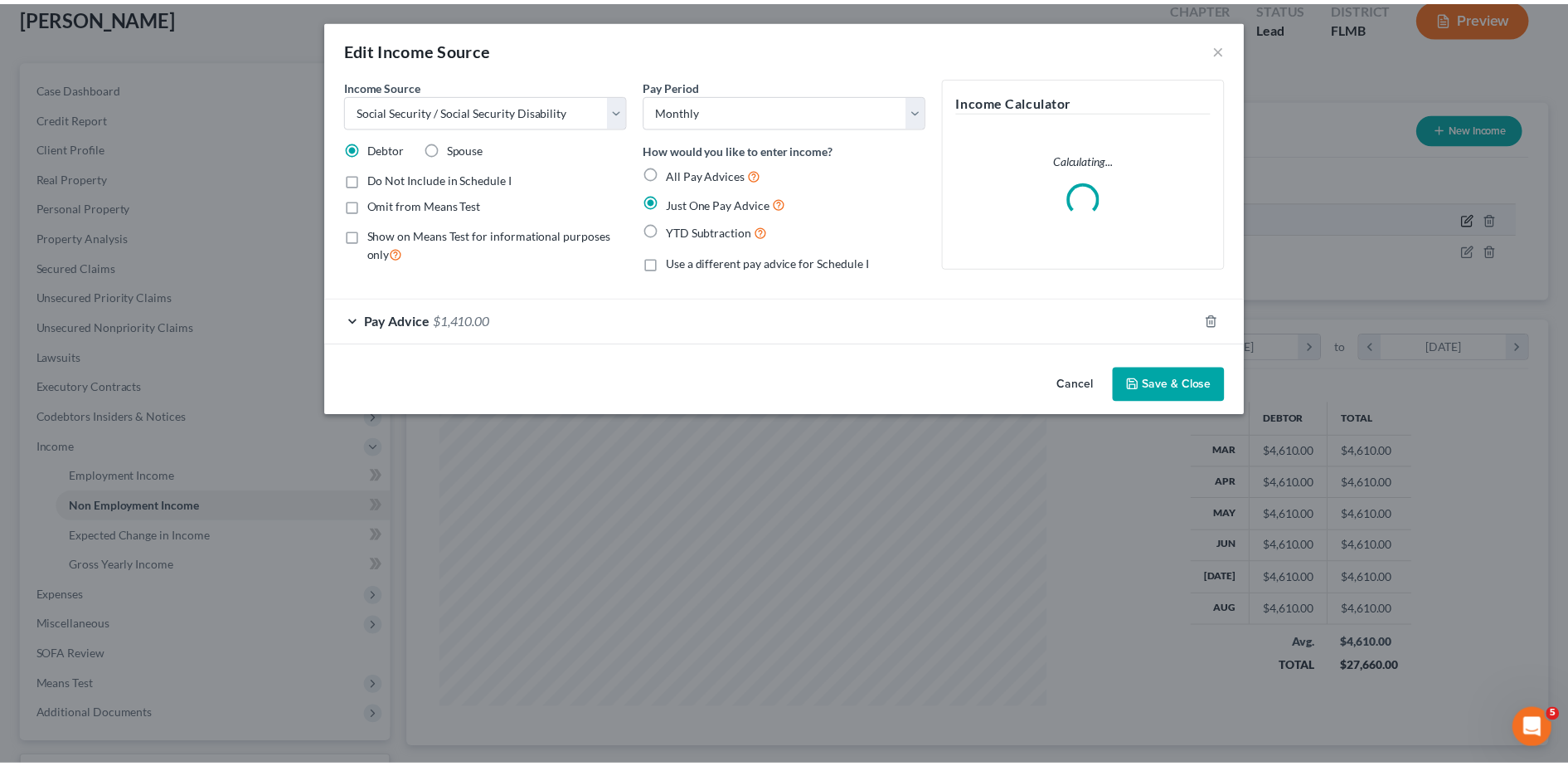
scroll to position [310, 654]
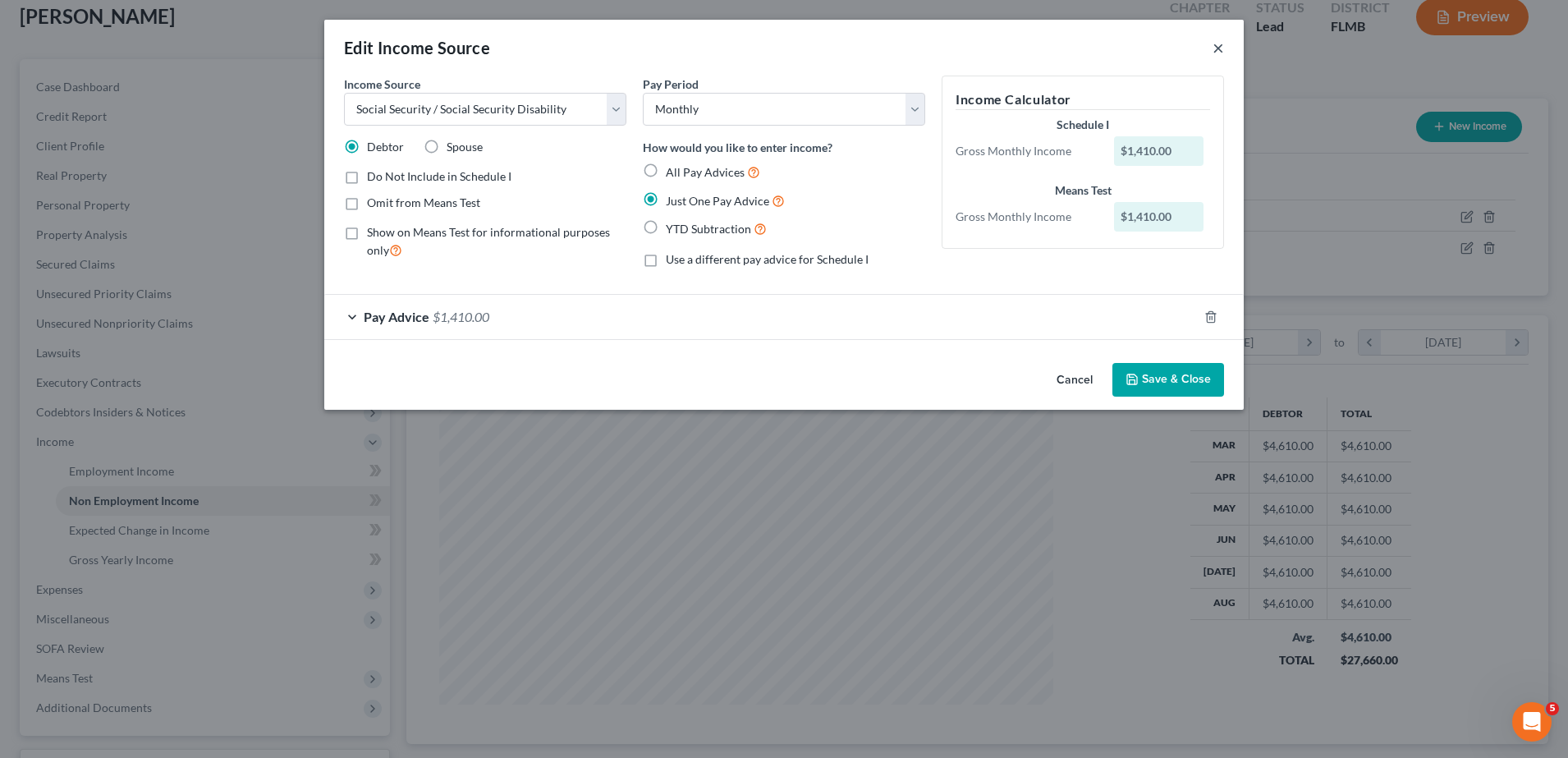
click at [1218, 48] on button "×" at bounding box center [1218, 47] width 11 height 20
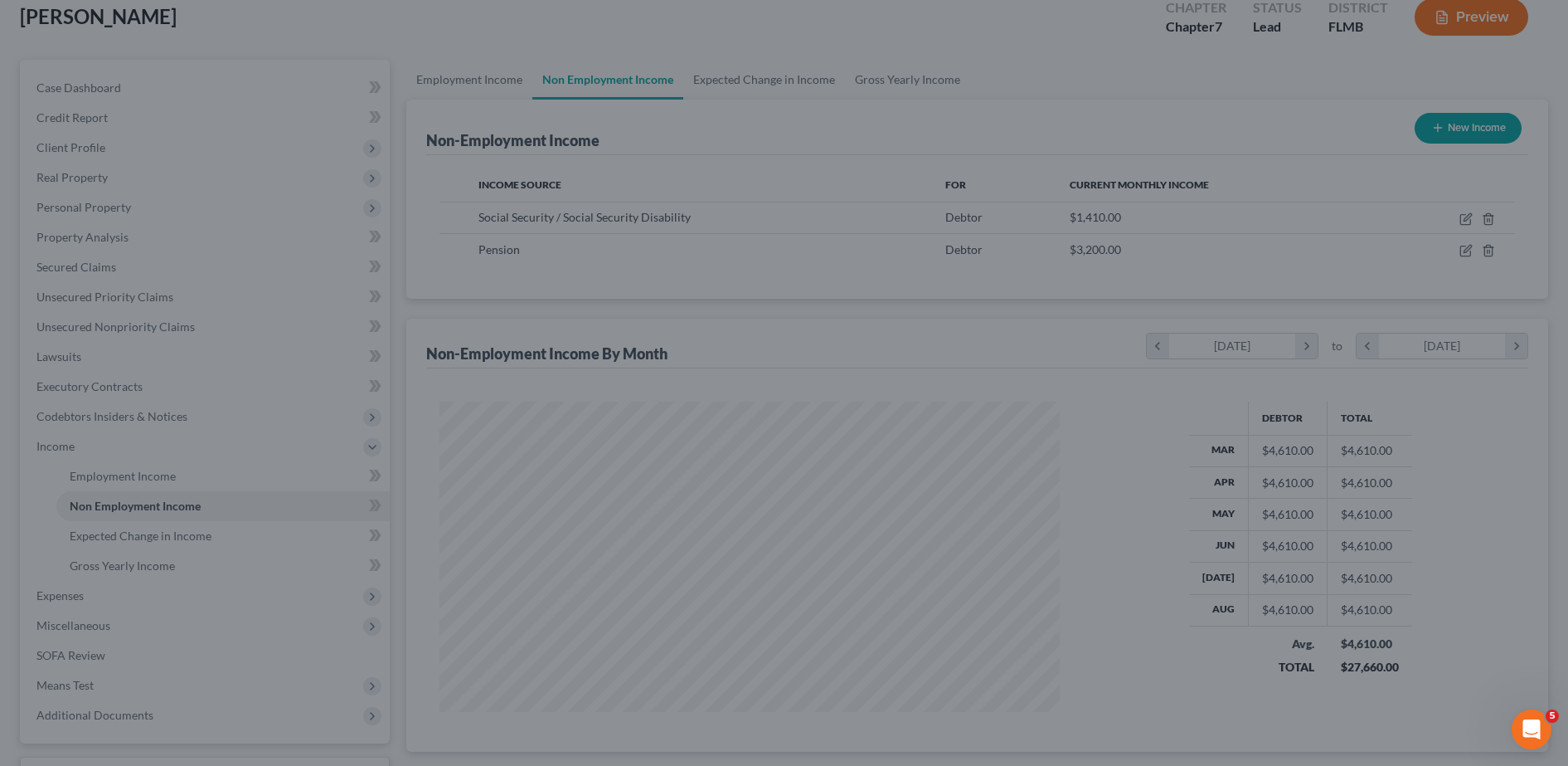
scroll to position [829083, 828612]
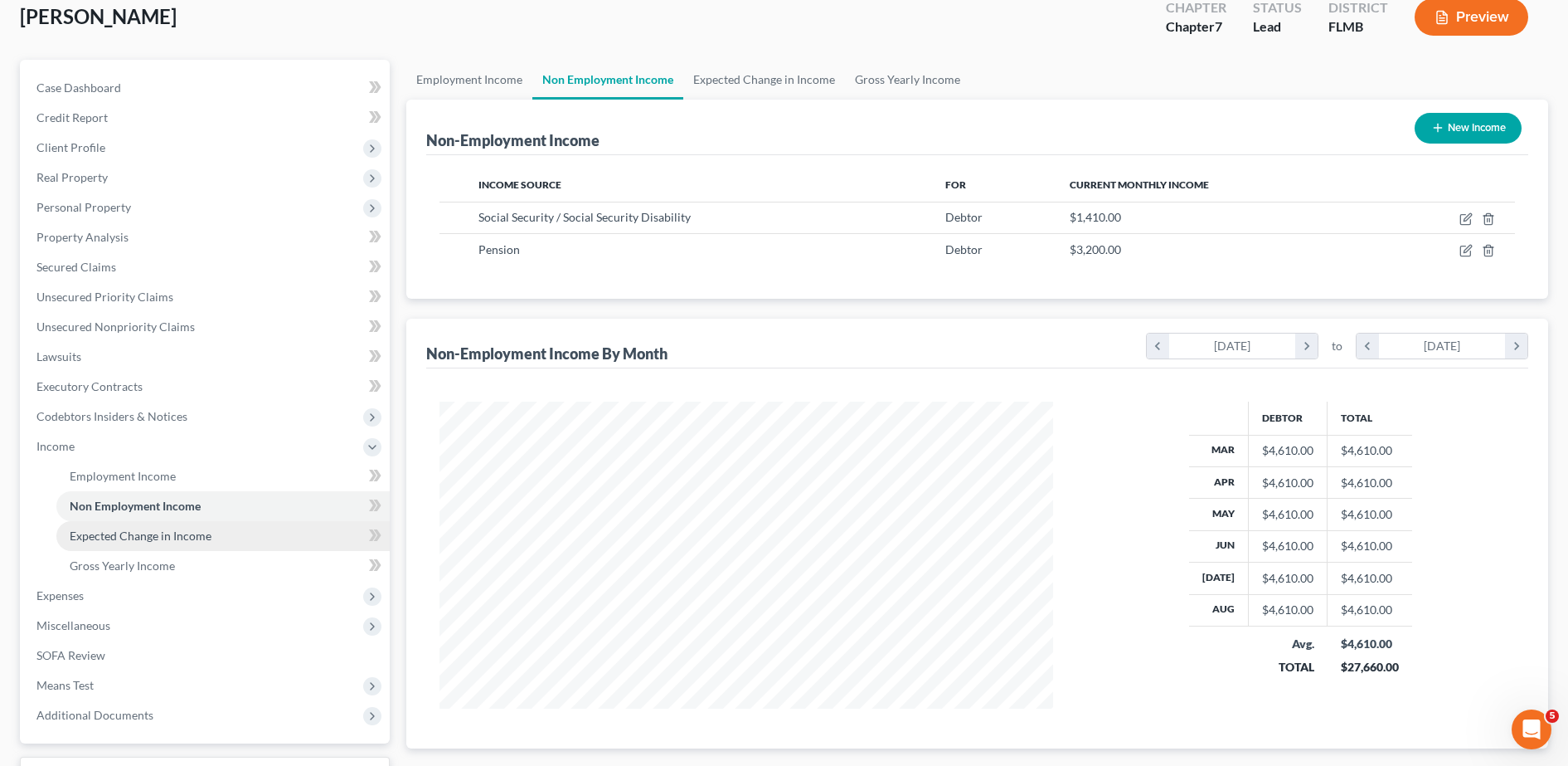
click at [162, 529] on span "Expected Change in Income" at bounding box center [140, 535] width 142 height 14
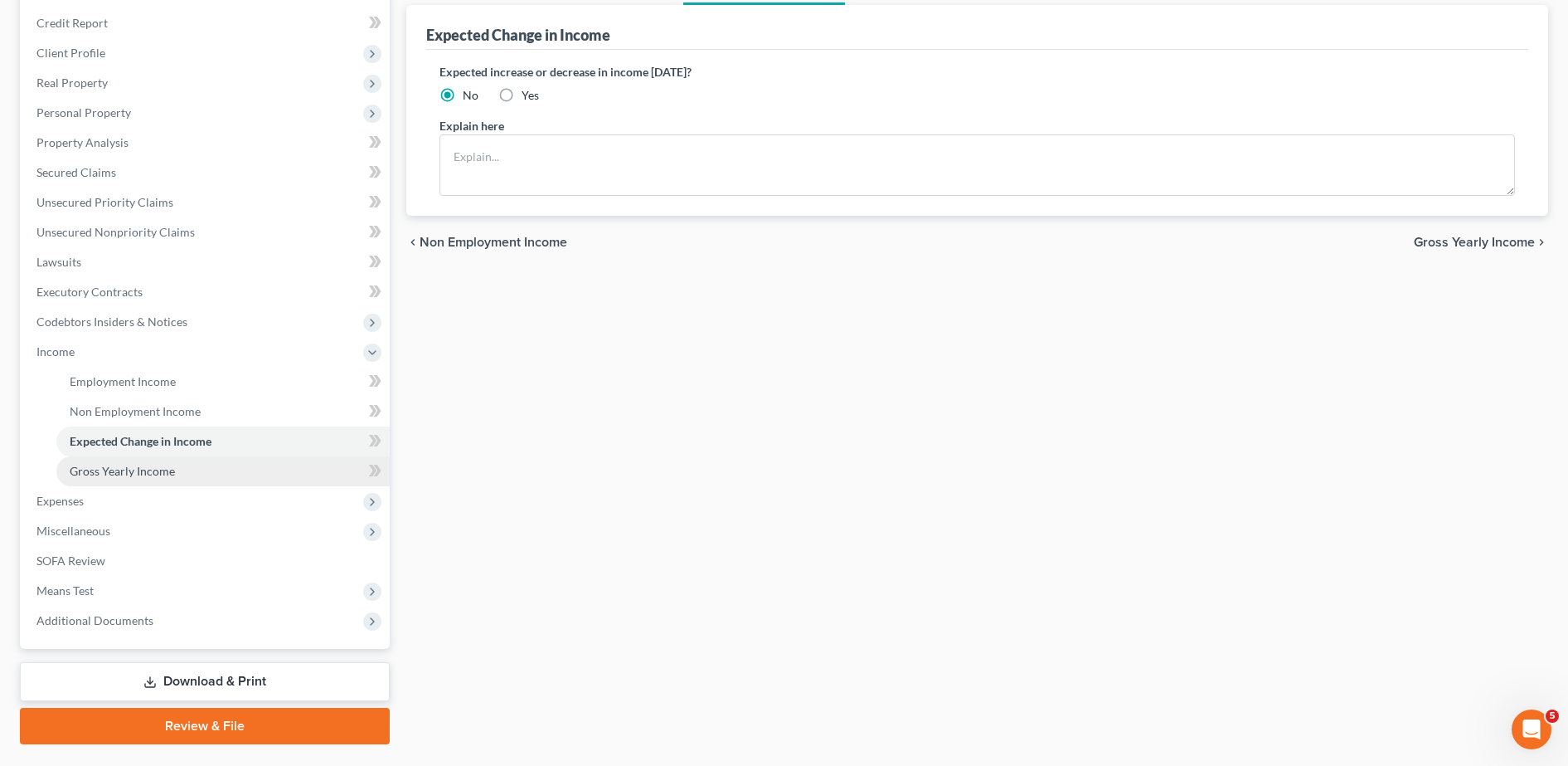
scroll to position [195, 0]
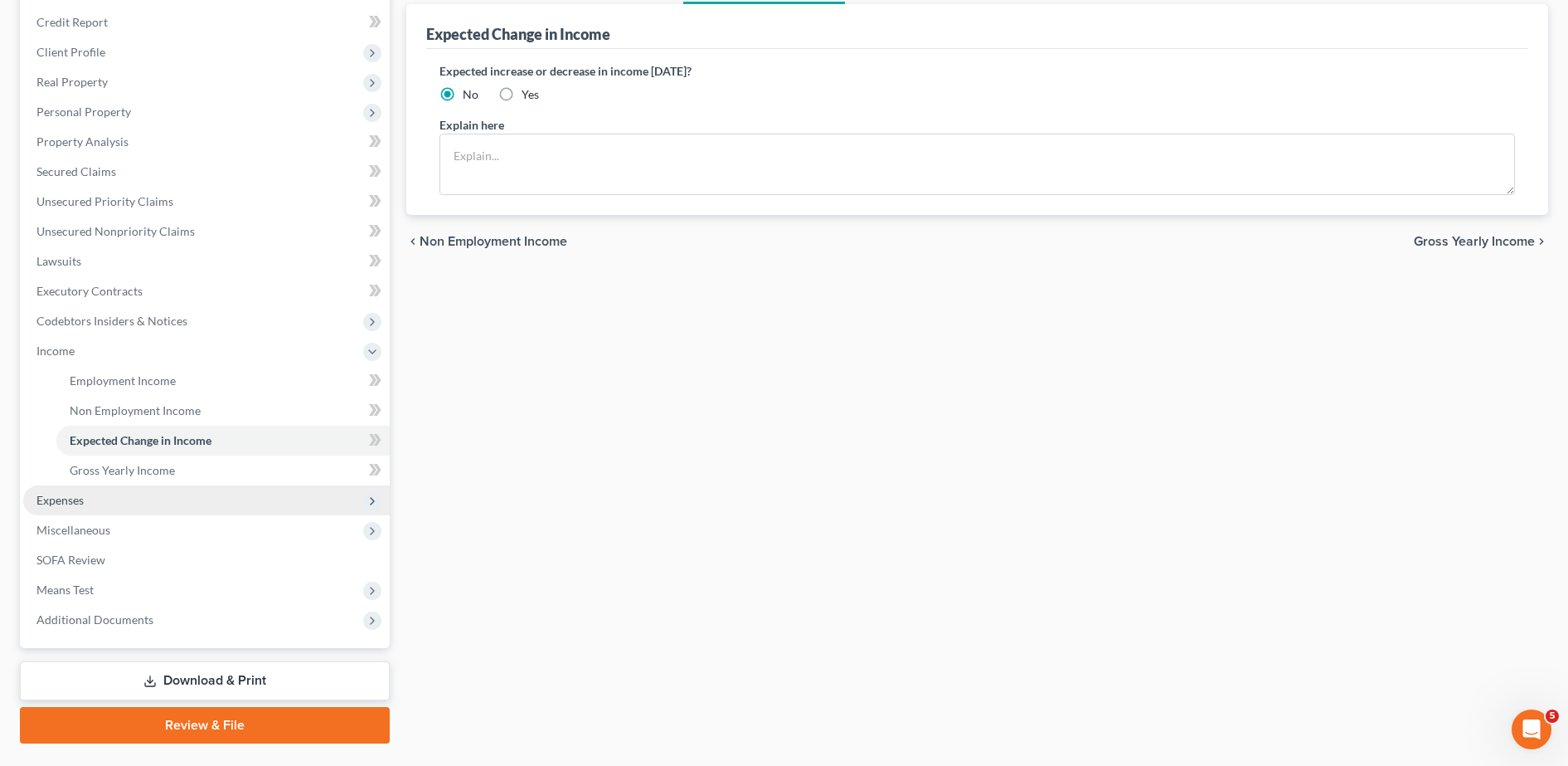
click at [218, 486] on span "Expenses" at bounding box center [206, 500] width 366 height 30
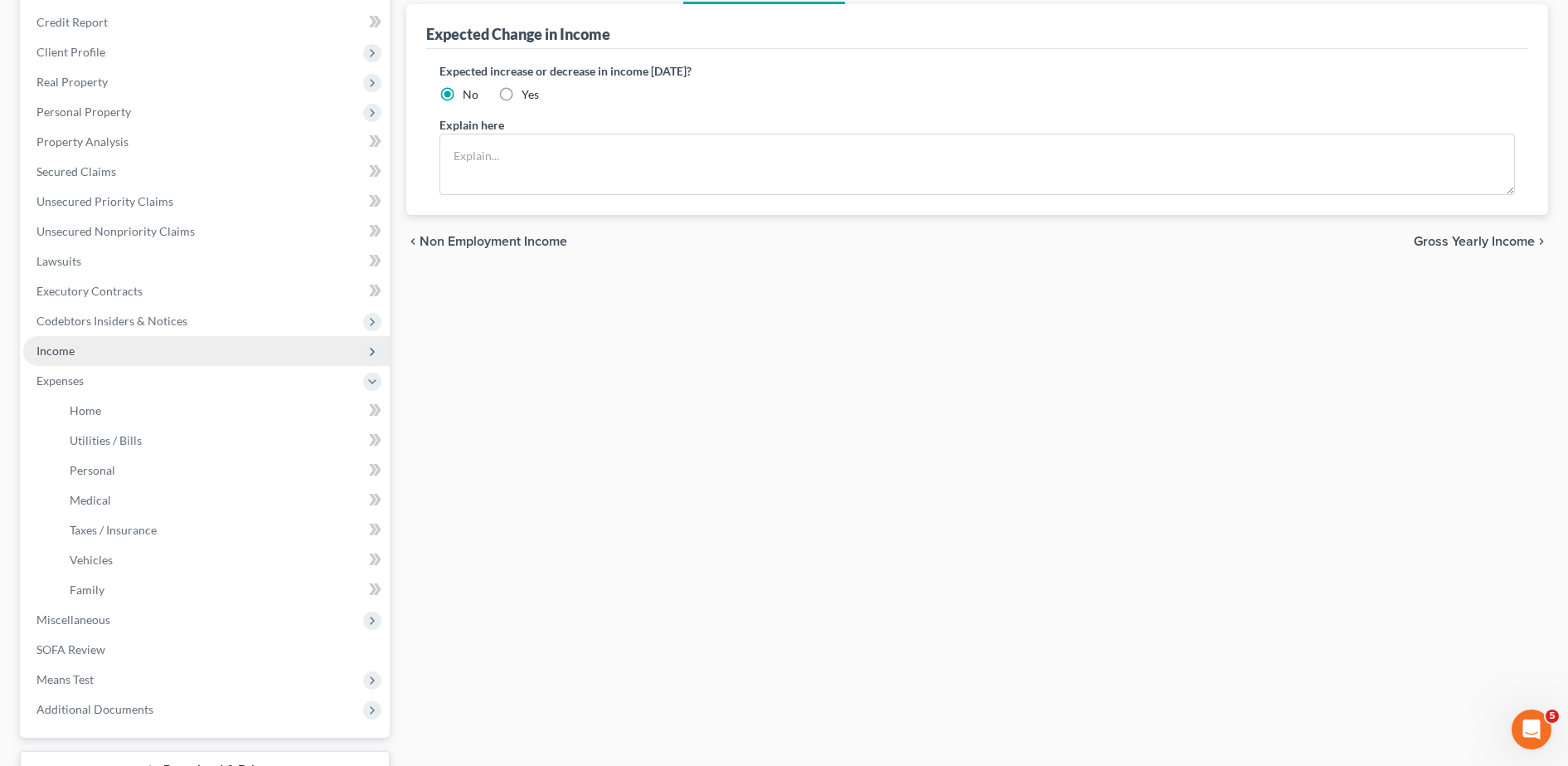
click at [79, 355] on span "Income" at bounding box center [206, 350] width 366 height 30
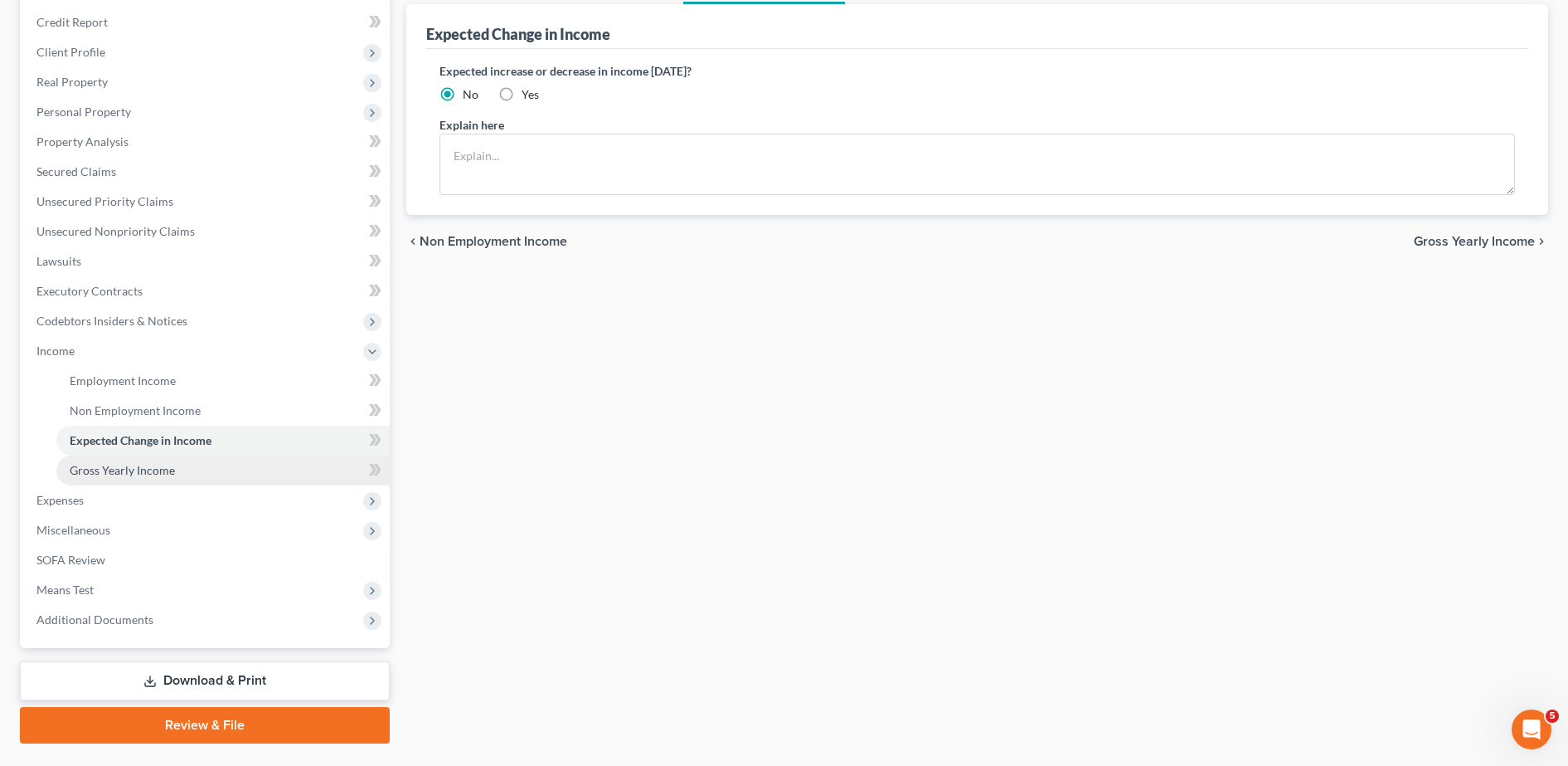
click at [140, 479] on link "Gross Yearly Income" at bounding box center [223, 469] width 334 height 30
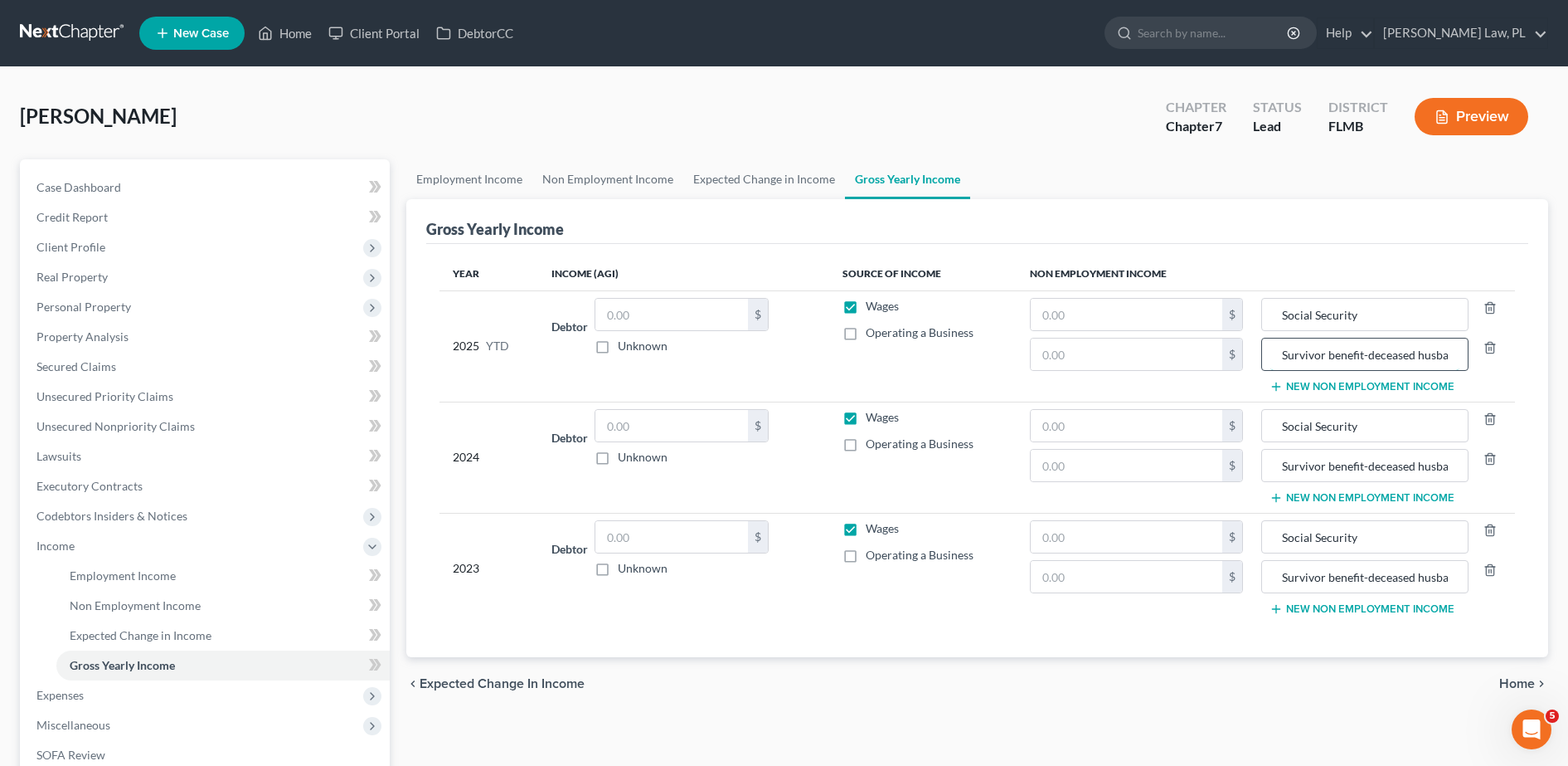
click at [1325, 346] on input "Survivor benefit-deceased husband's retirement pension" at bounding box center [1365, 354] width 189 height 31
click at [1216, 231] on div "Gross Yearly Income" at bounding box center [978, 221] width 1103 height 45
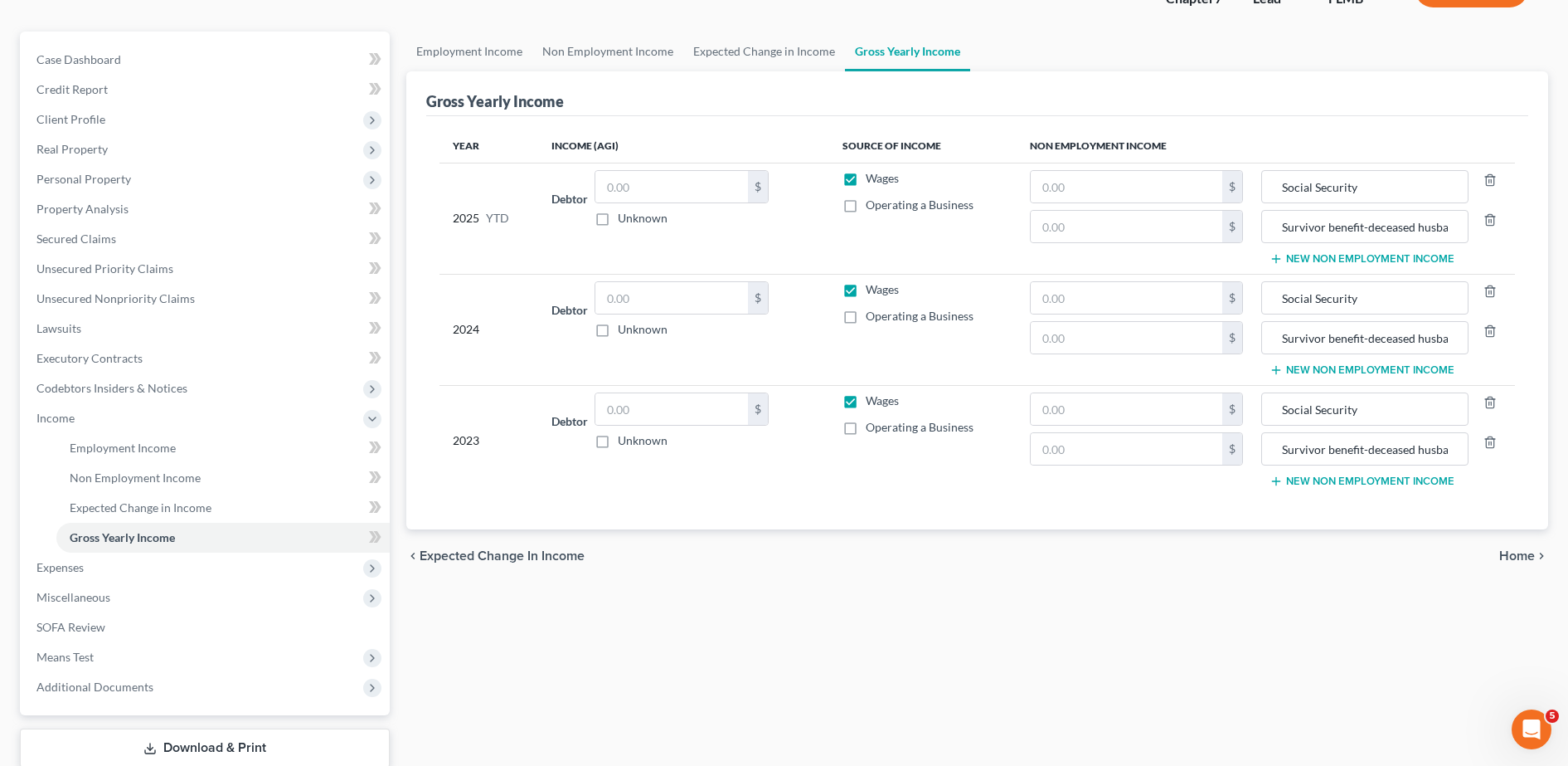
scroll to position [129, 0]
click at [153, 569] on span "Expenses" at bounding box center [206, 566] width 366 height 30
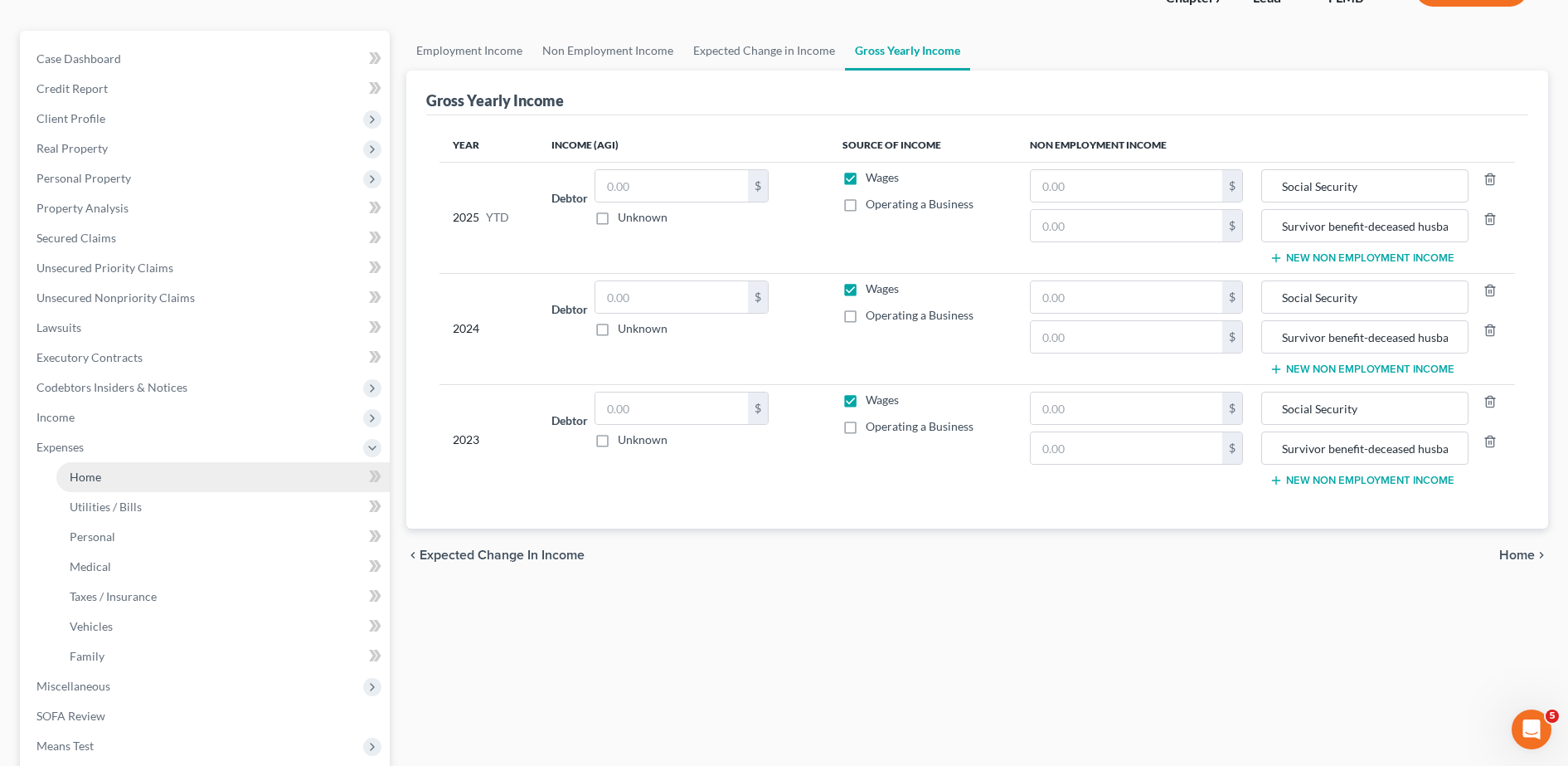
click at [124, 481] on link "Home" at bounding box center [223, 476] width 334 height 30
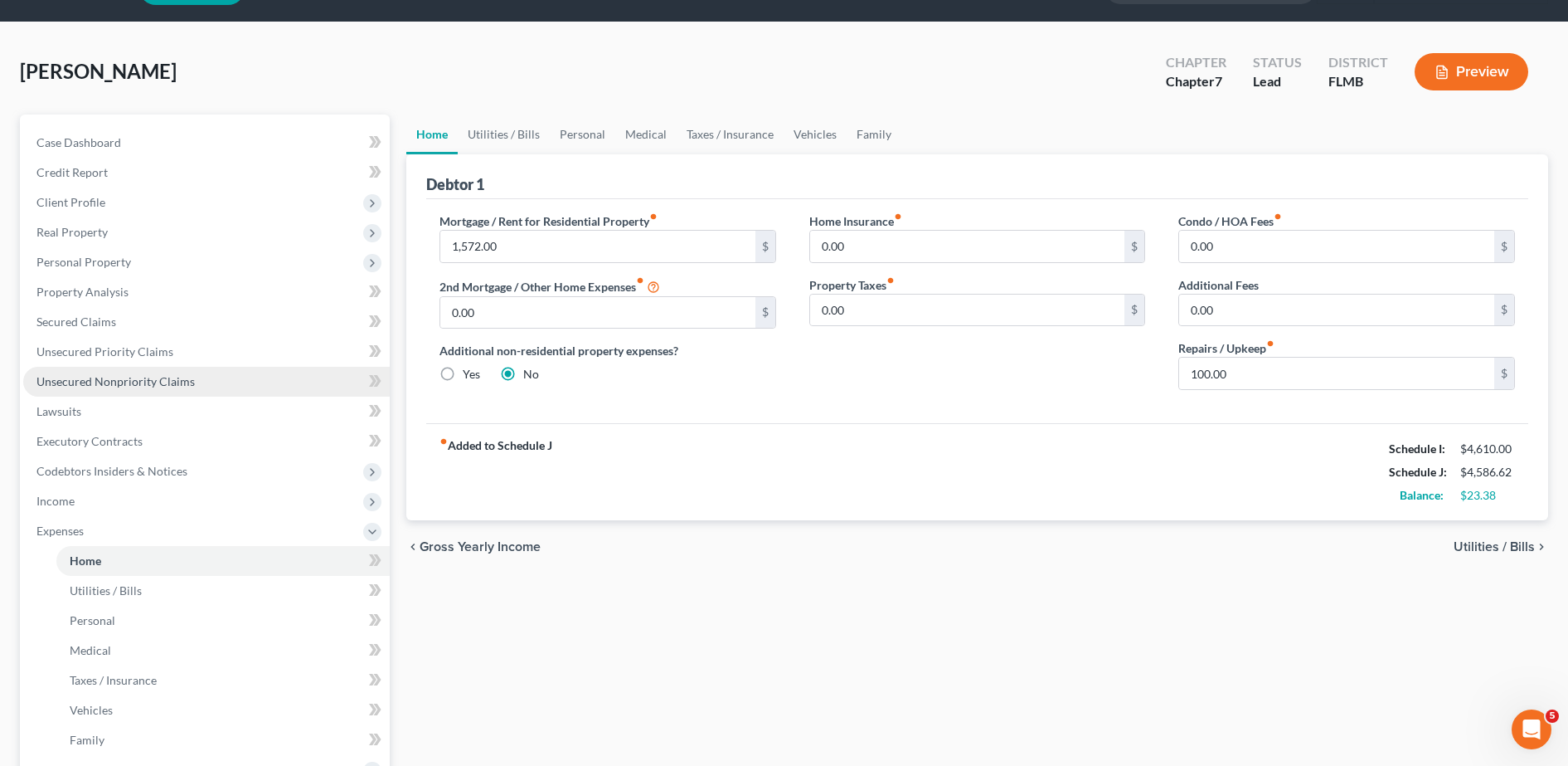
scroll to position [86, 0]
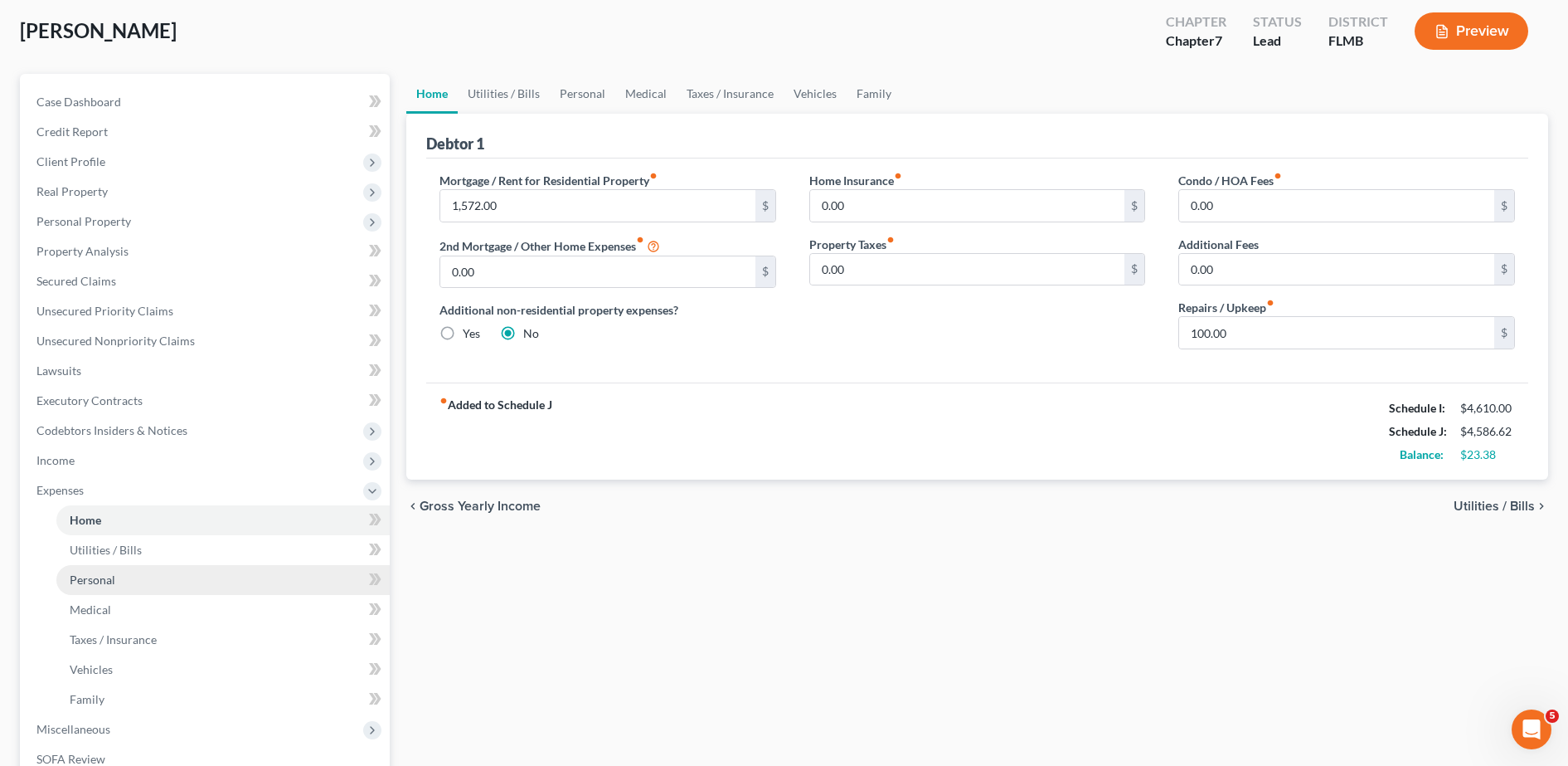
click at [140, 569] on link "Personal" at bounding box center [223, 579] width 334 height 30
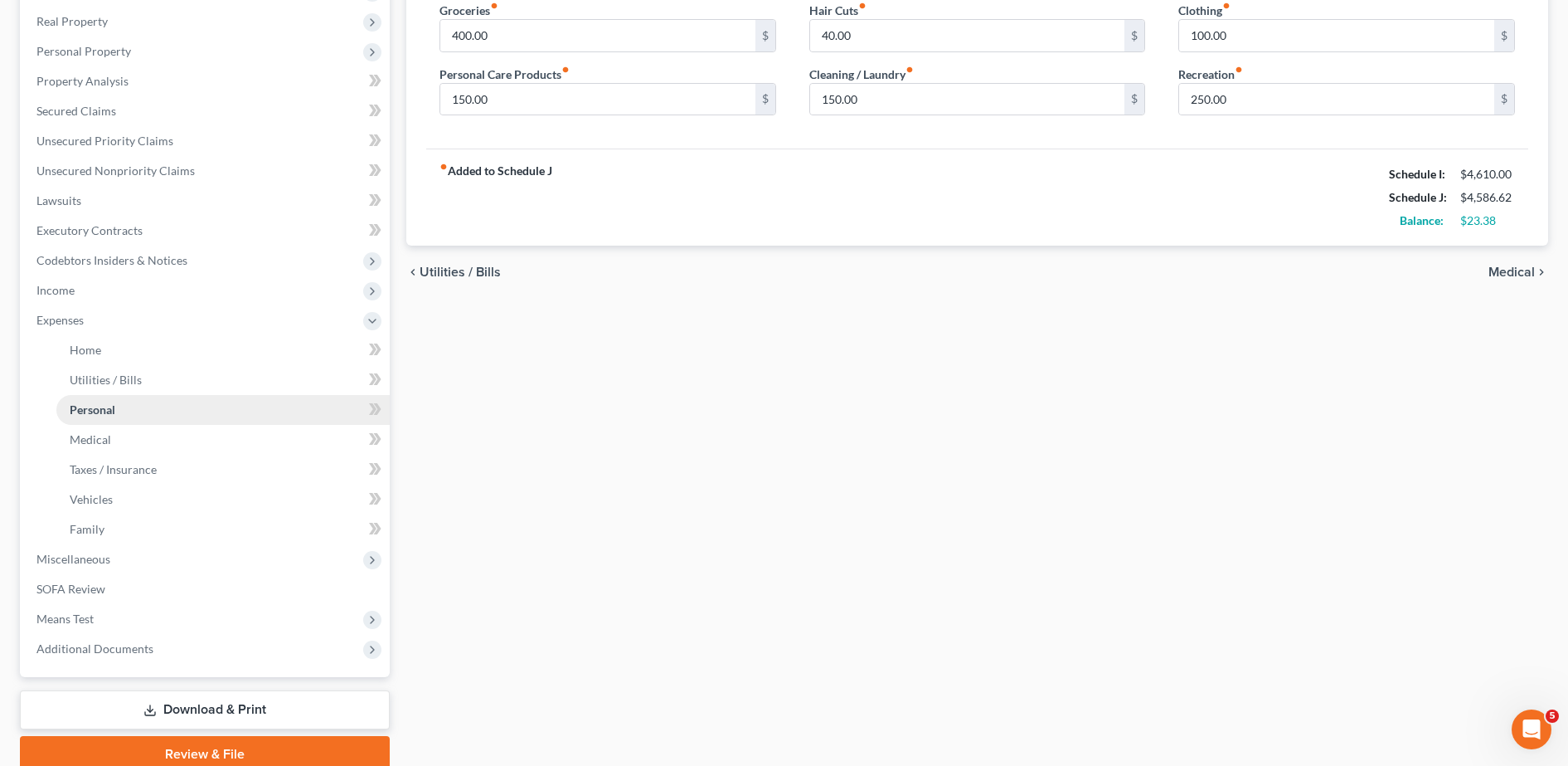
scroll to position [325, 0]
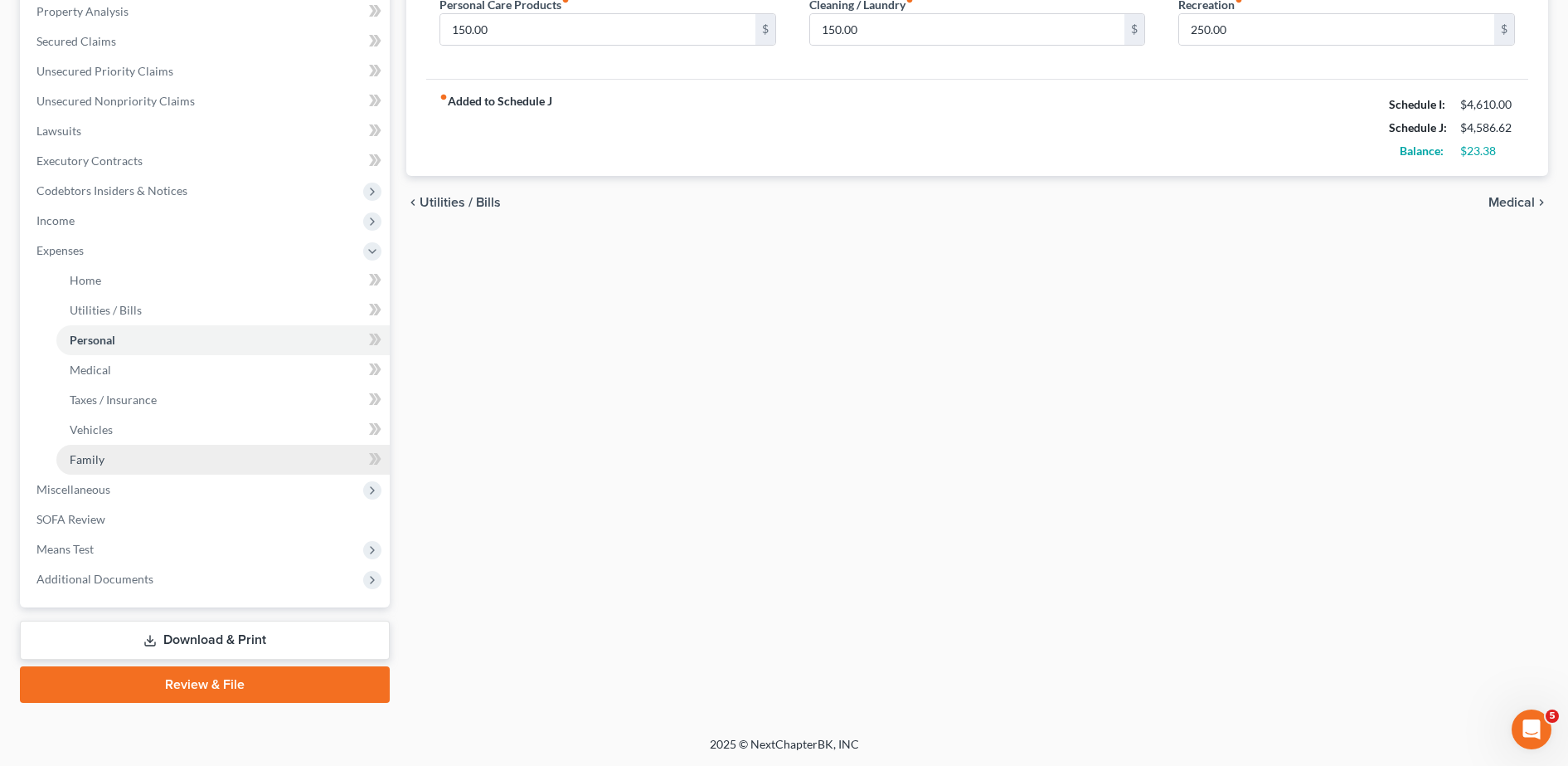
click at [136, 446] on link "Family" at bounding box center [223, 459] width 334 height 30
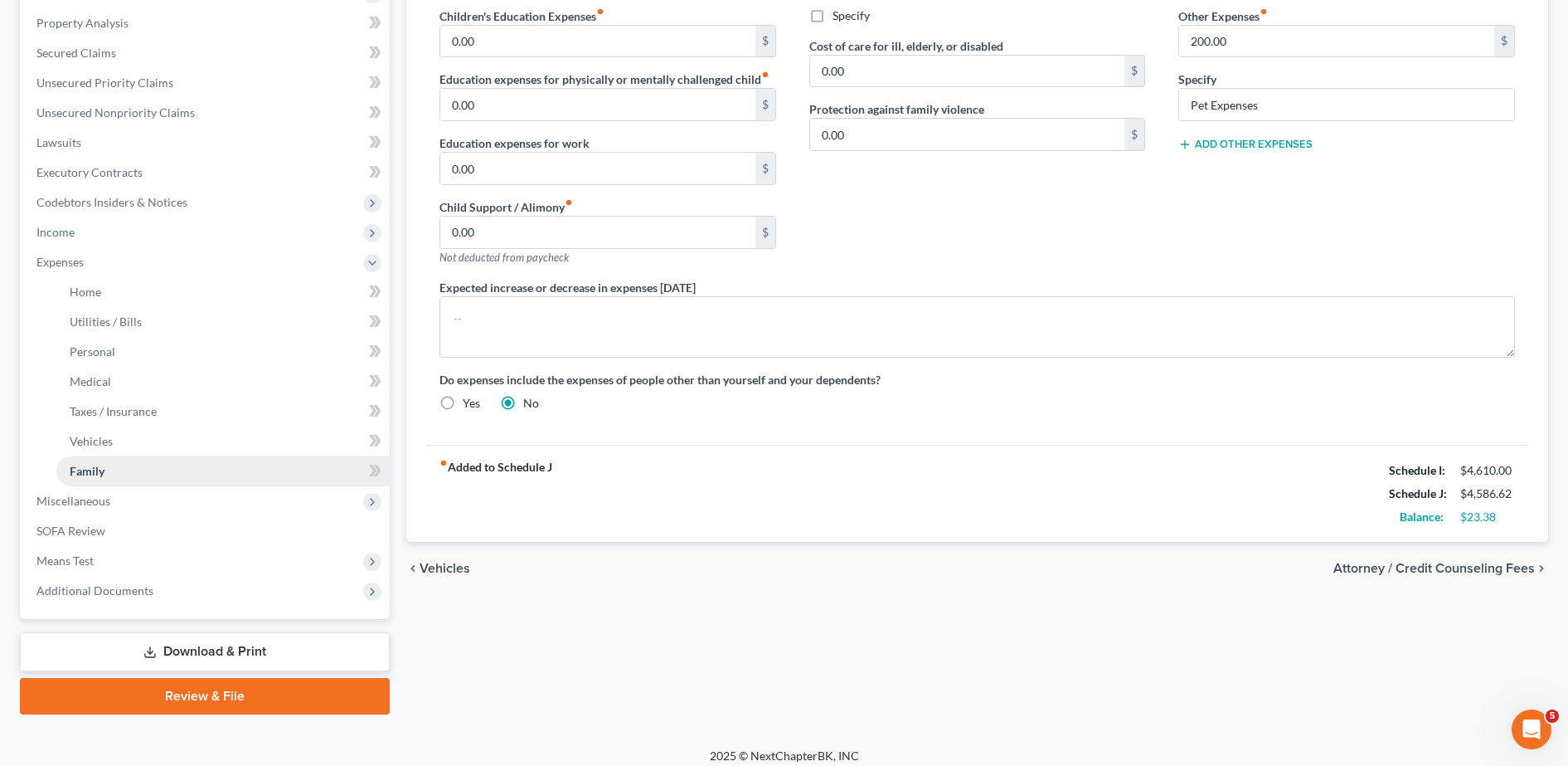
scroll to position [325, 0]
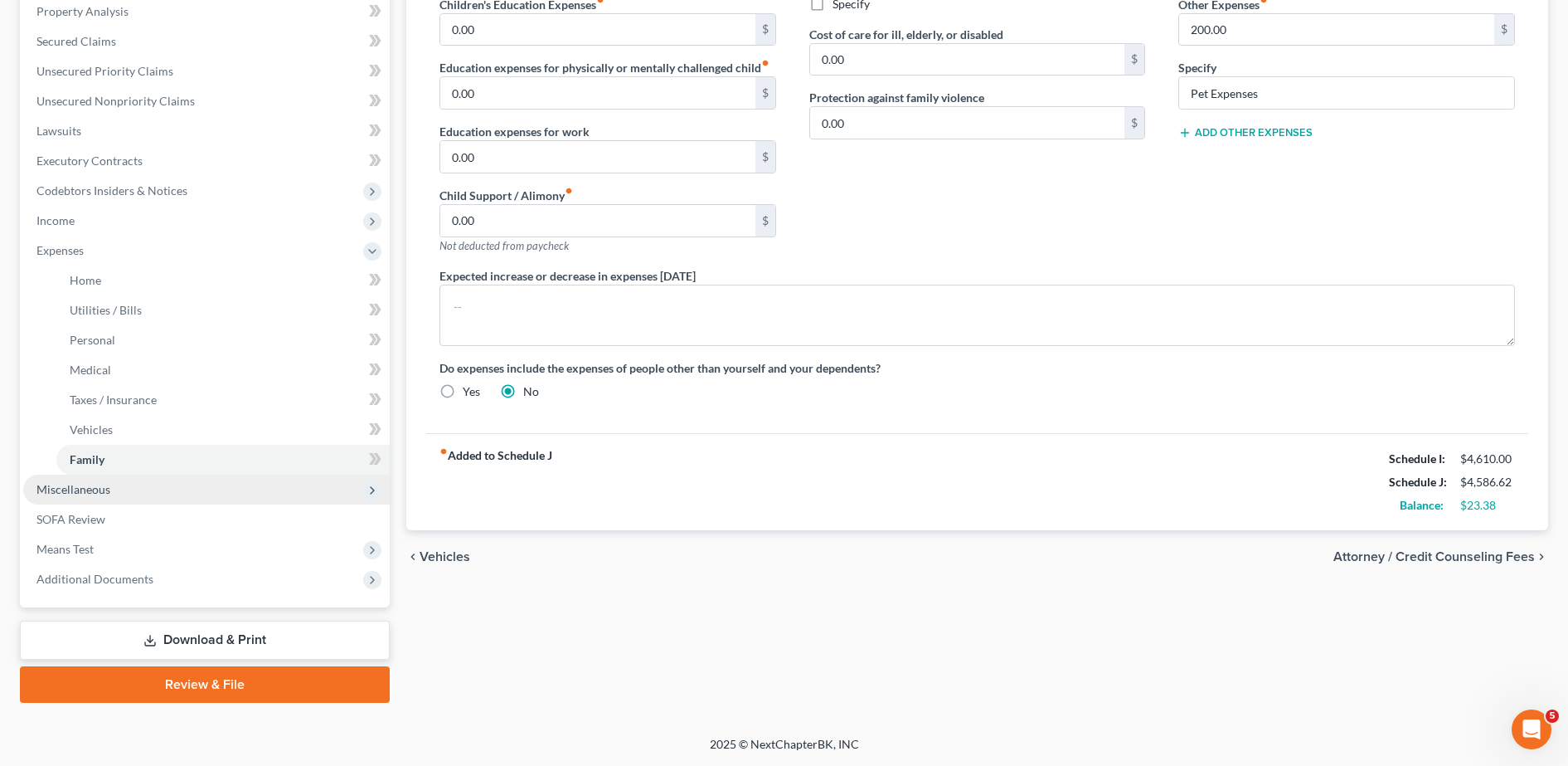
click at [100, 487] on span "Miscellaneous" at bounding box center [72, 488] width 73 height 14
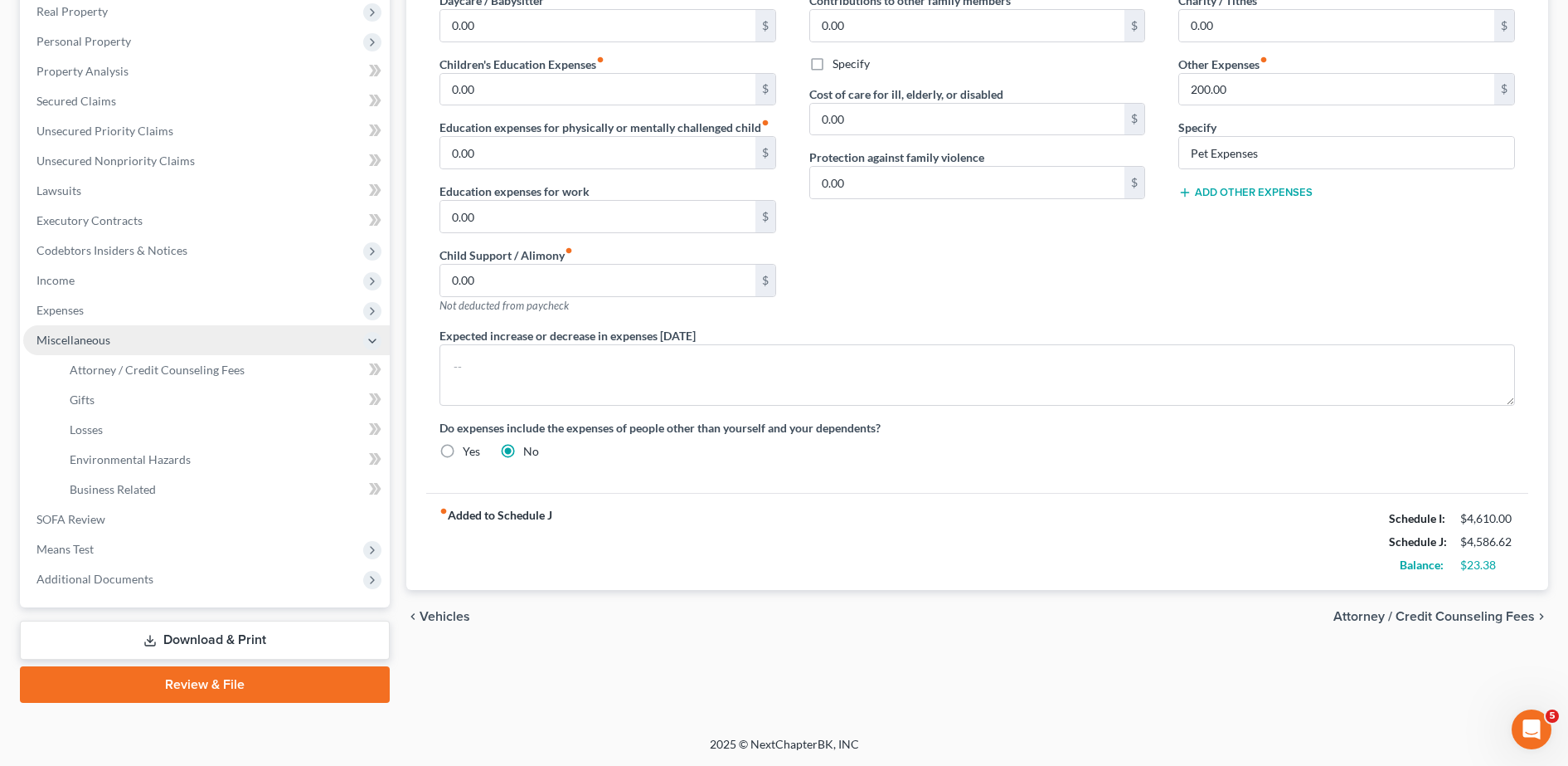
scroll to position [265, 0]
click at [134, 374] on span "Attorney / Credit Counseling Fees" at bounding box center [156, 369] width 175 height 14
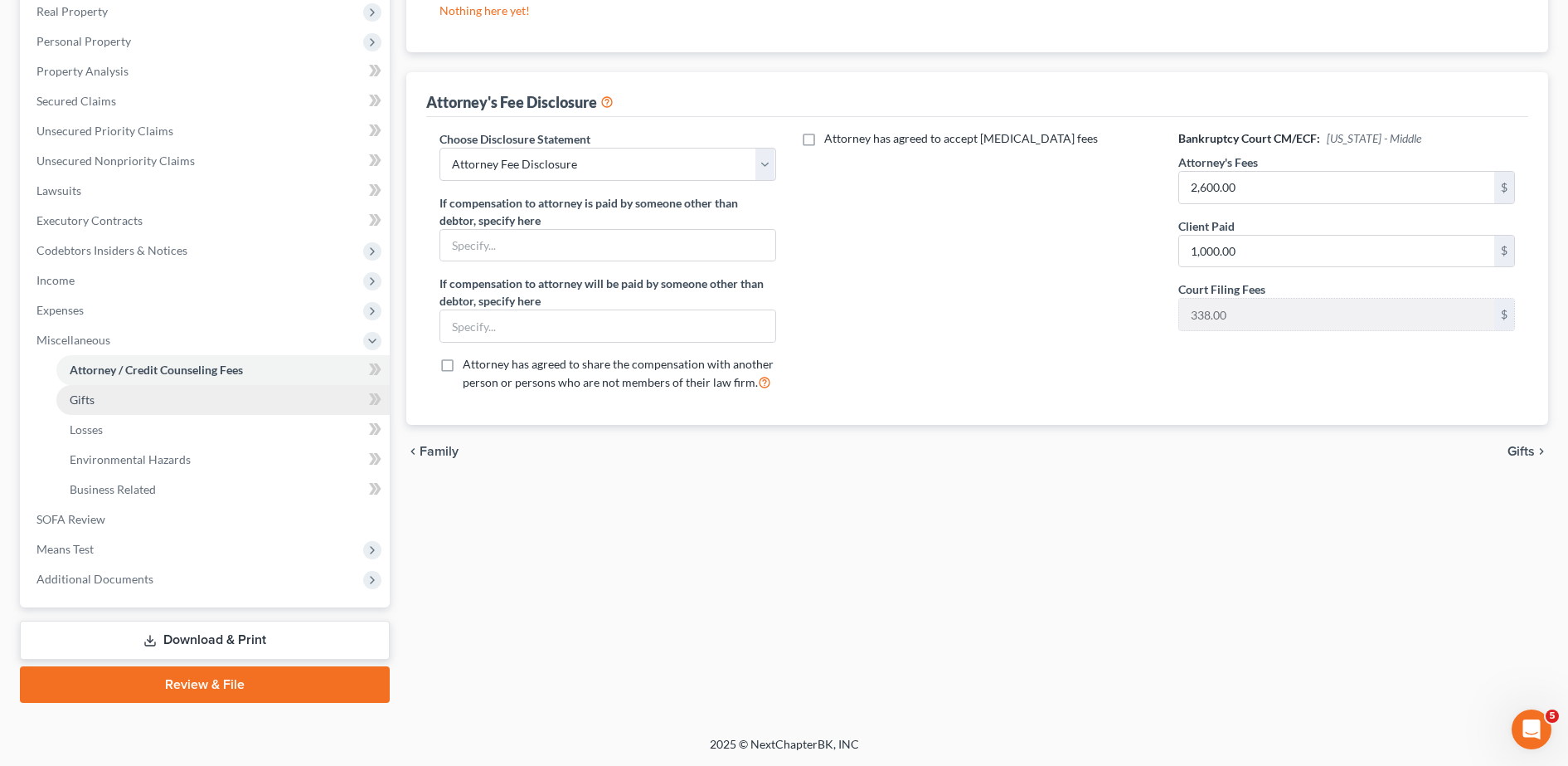
click at [193, 398] on link "Gifts" at bounding box center [223, 399] width 334 height 30
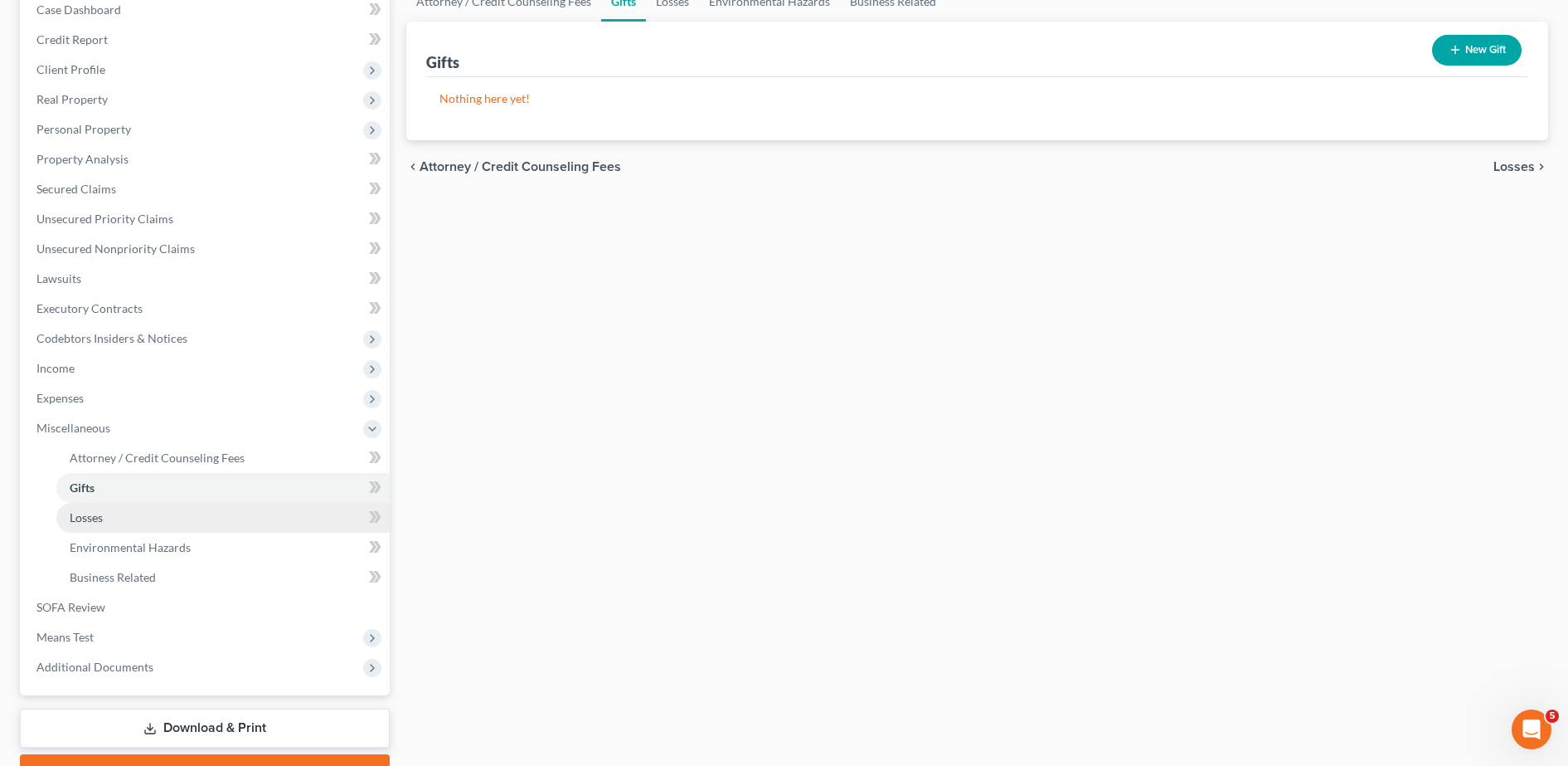
click at [147, 516] on link "Losses" at bounding box center [223, 517] width 334 height 30
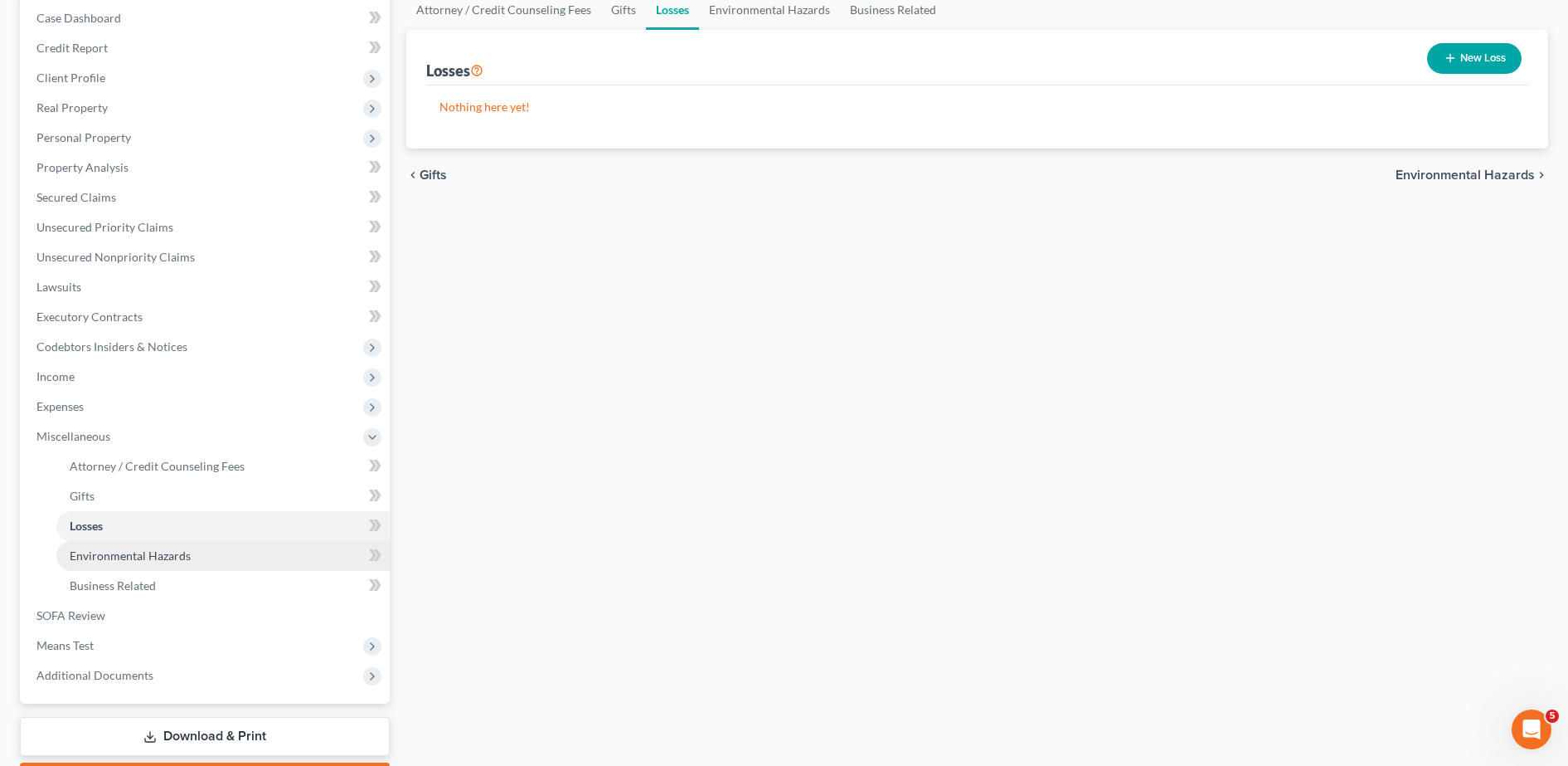
click at [124, 563] on link "Environmental Hazards" at bounding box center [223, 555] width 334 height 30
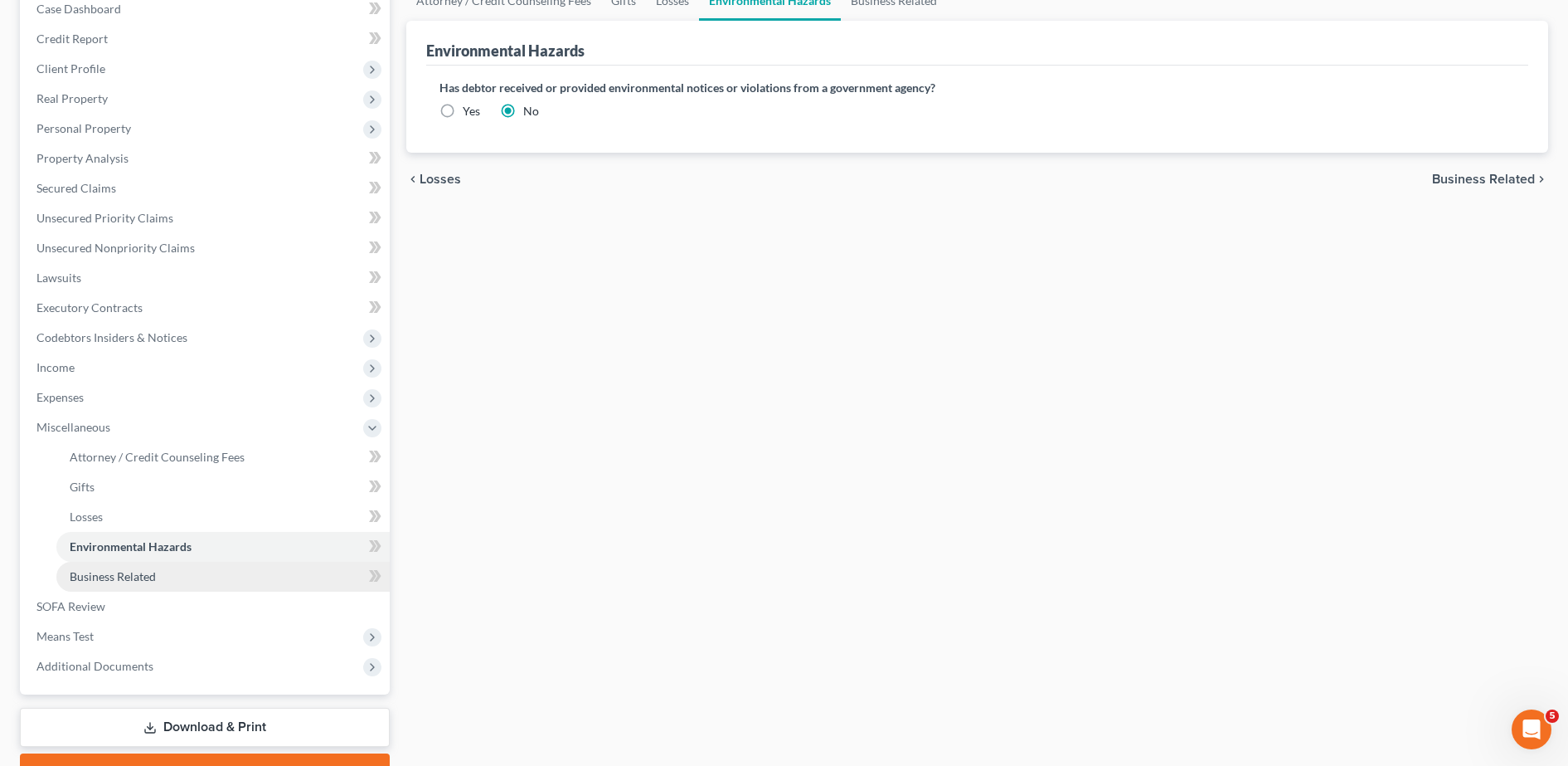
click at [110, 569] on span "Business Related" at bounding box center [113, 575] width 86 height 14
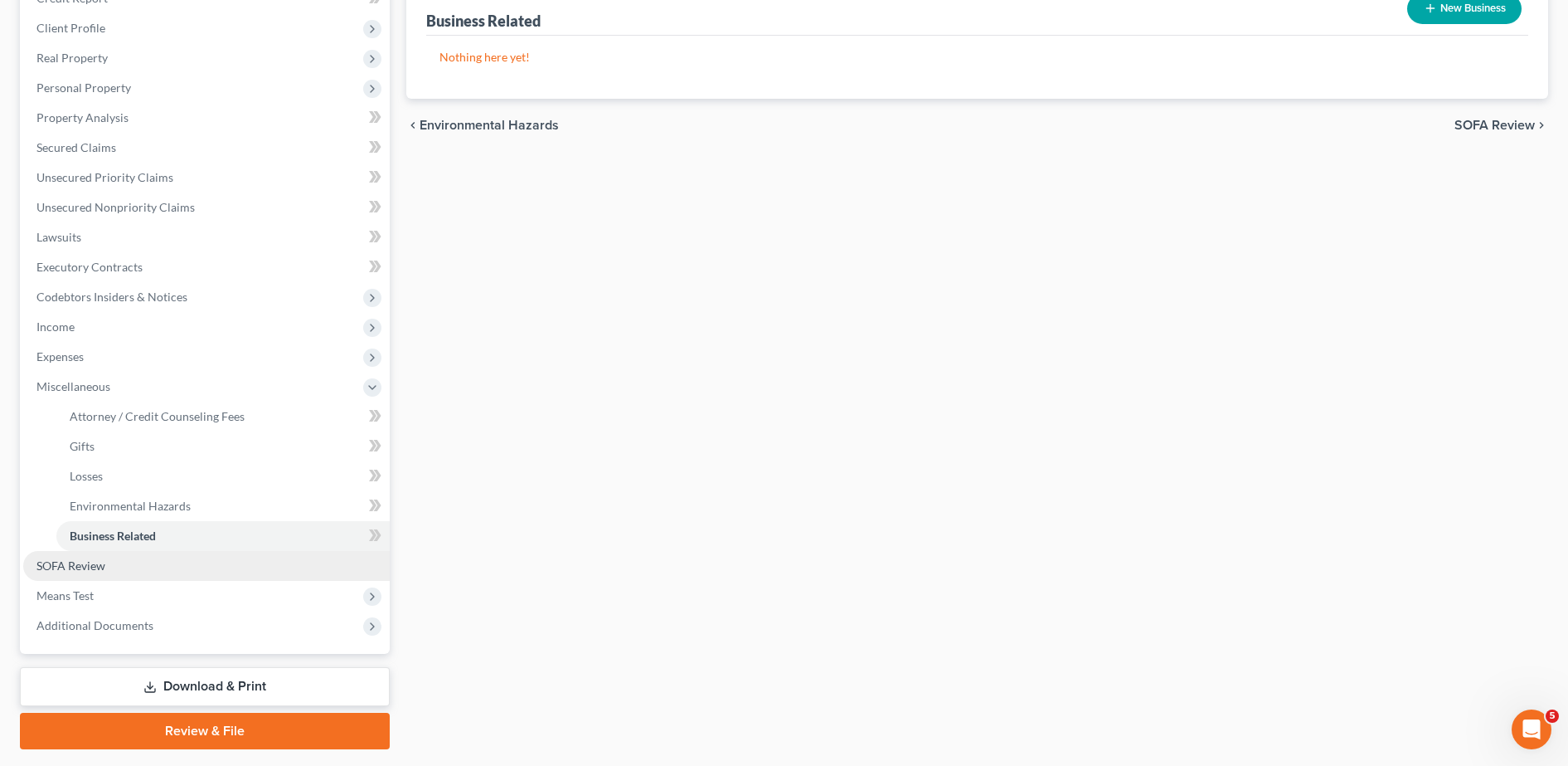
click at [94, 568] on span "SOFA Review" at bounding box center [71, 565] width 69 height 14
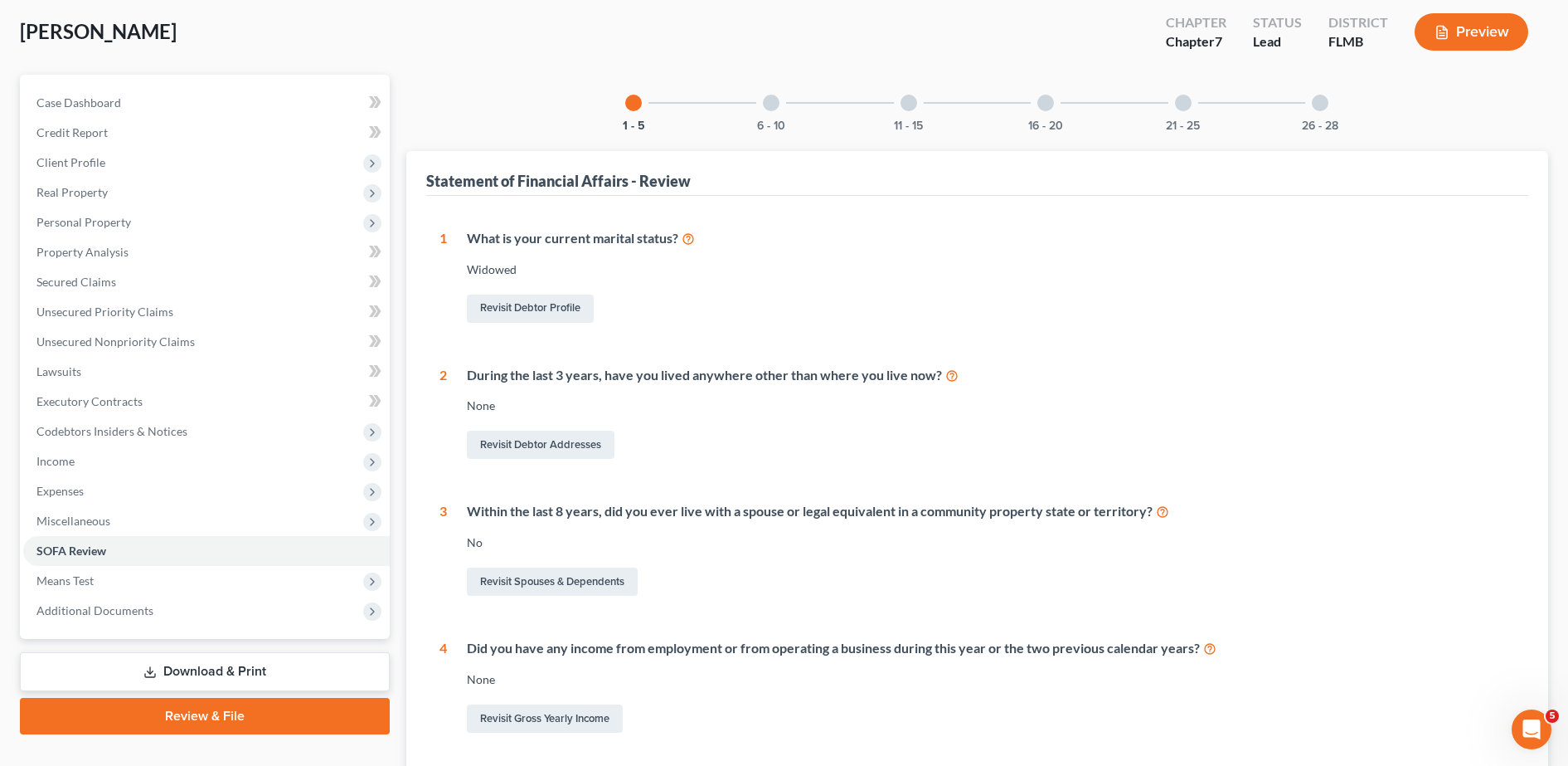
scroll to position [84, 0]
click at [760, 124] on button "6 - 10" at bounding box center [772, 127] width 29 height 11
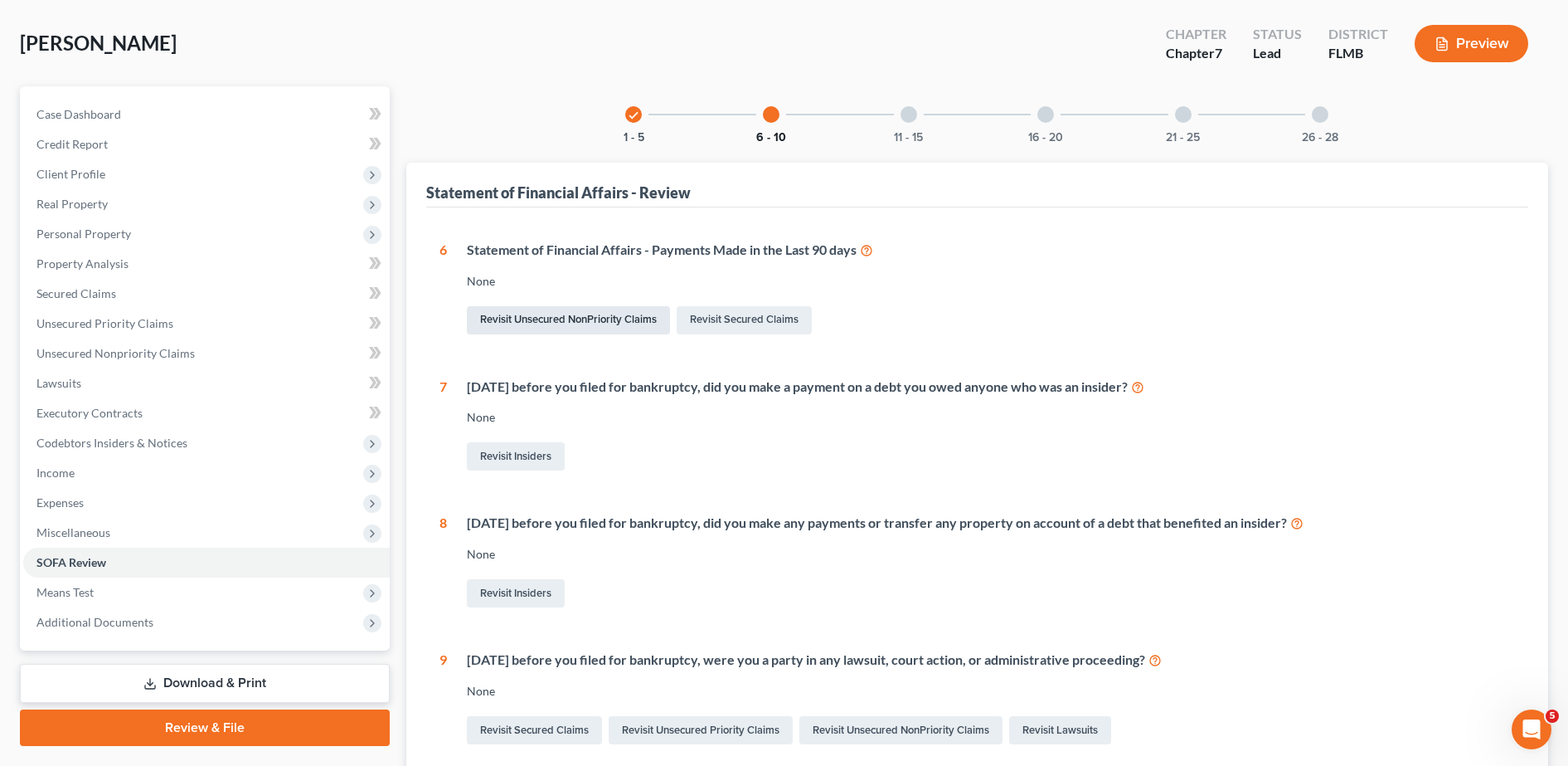
scroll to position [67, 0]
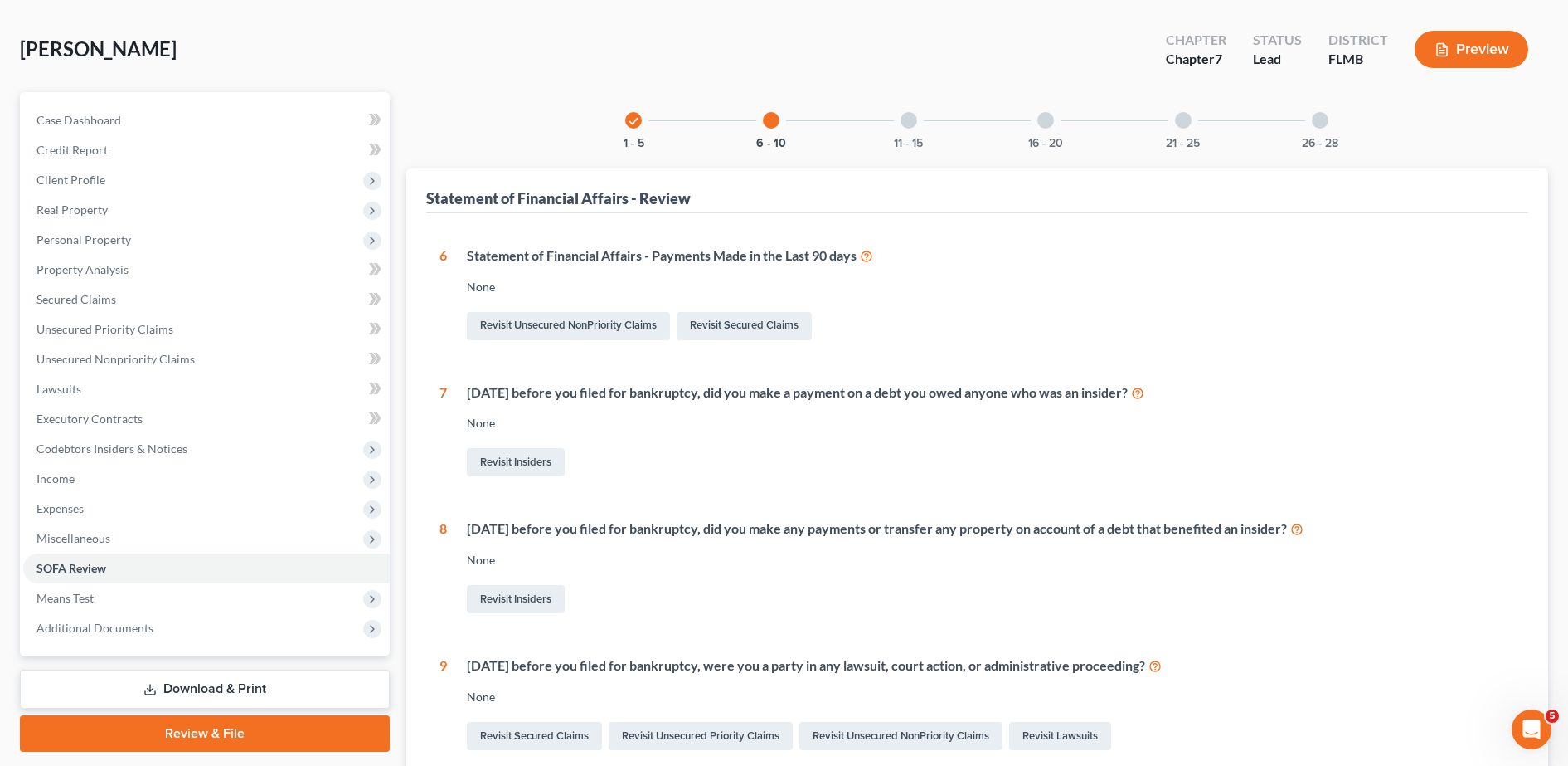
click at [915, 117] on div at bounding box center [908, 119] width 16 height 16
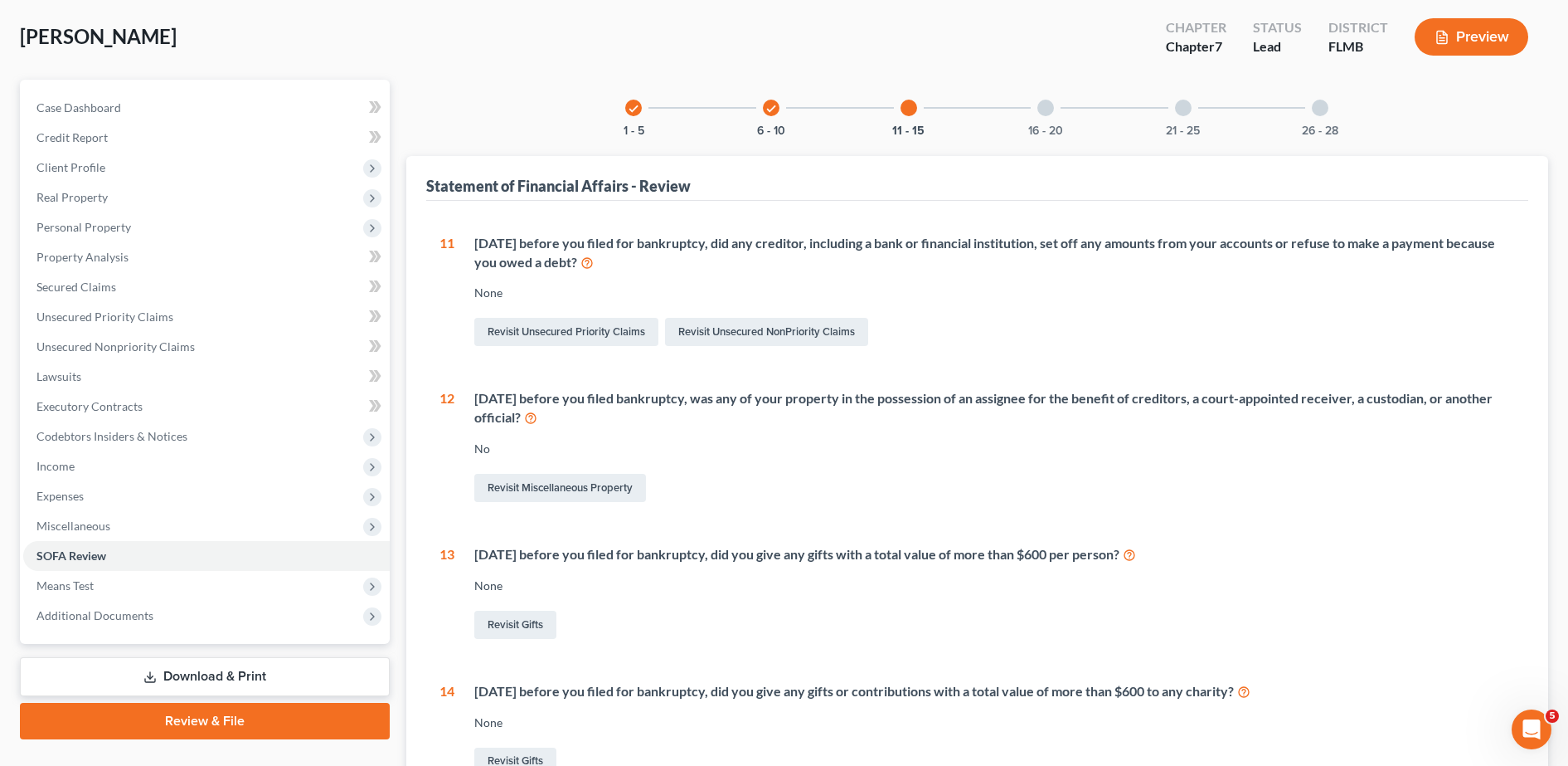
scroll to position [72, 0]
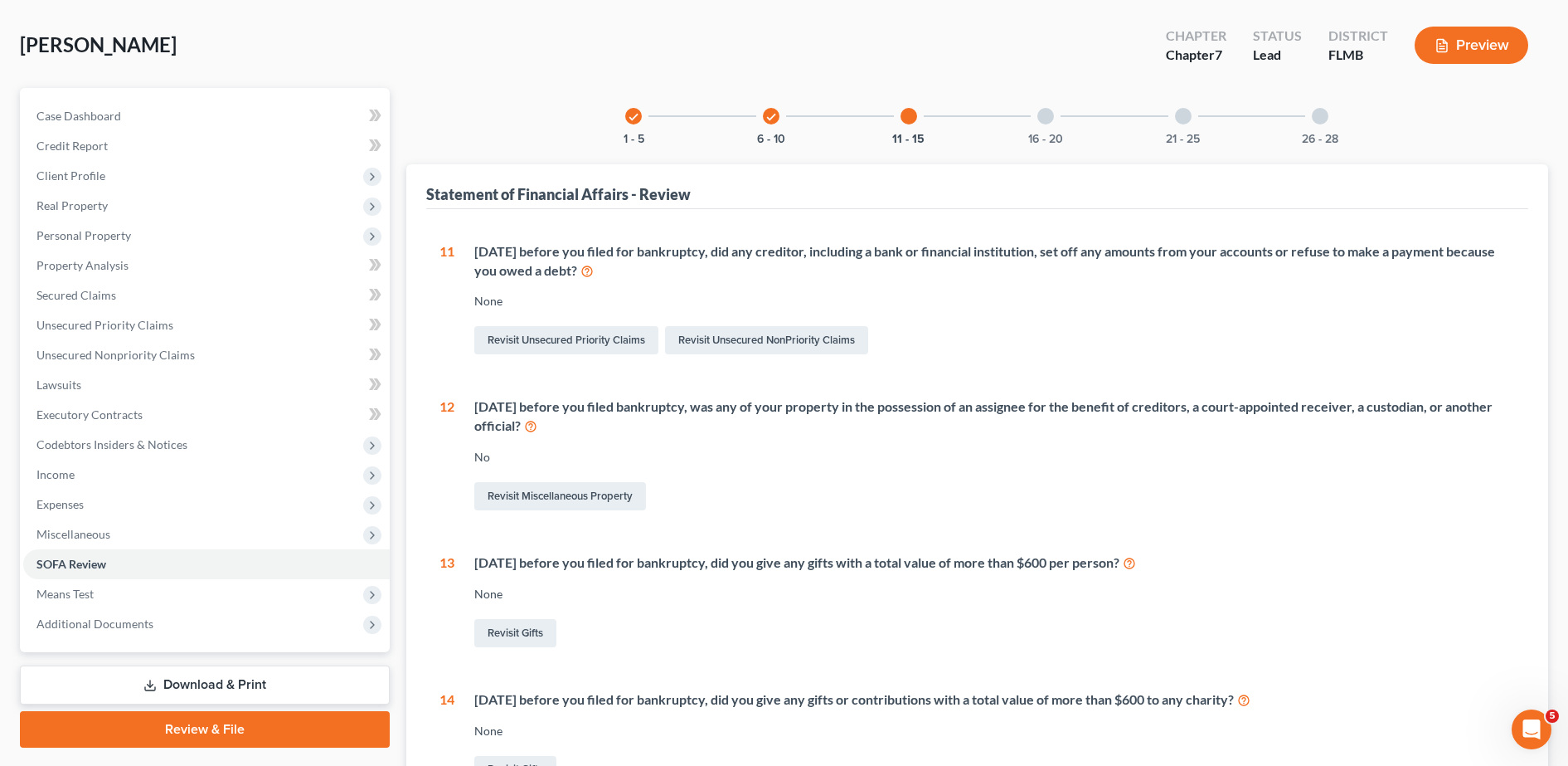
click at [1056, 116] on div "16 - 20" at bounding box center [1045, 115] width 56 height 56
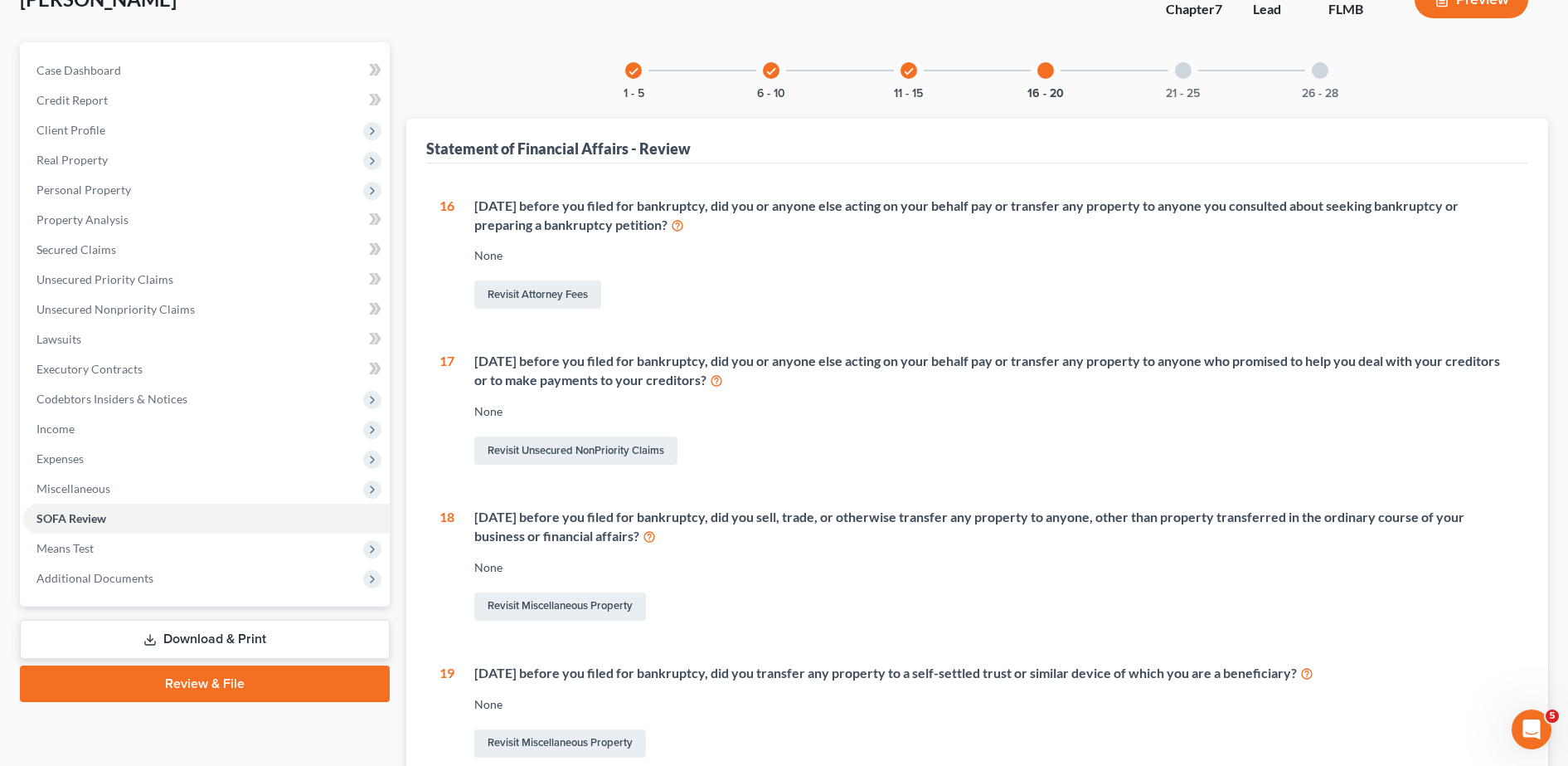
scroll to position [0, 0]
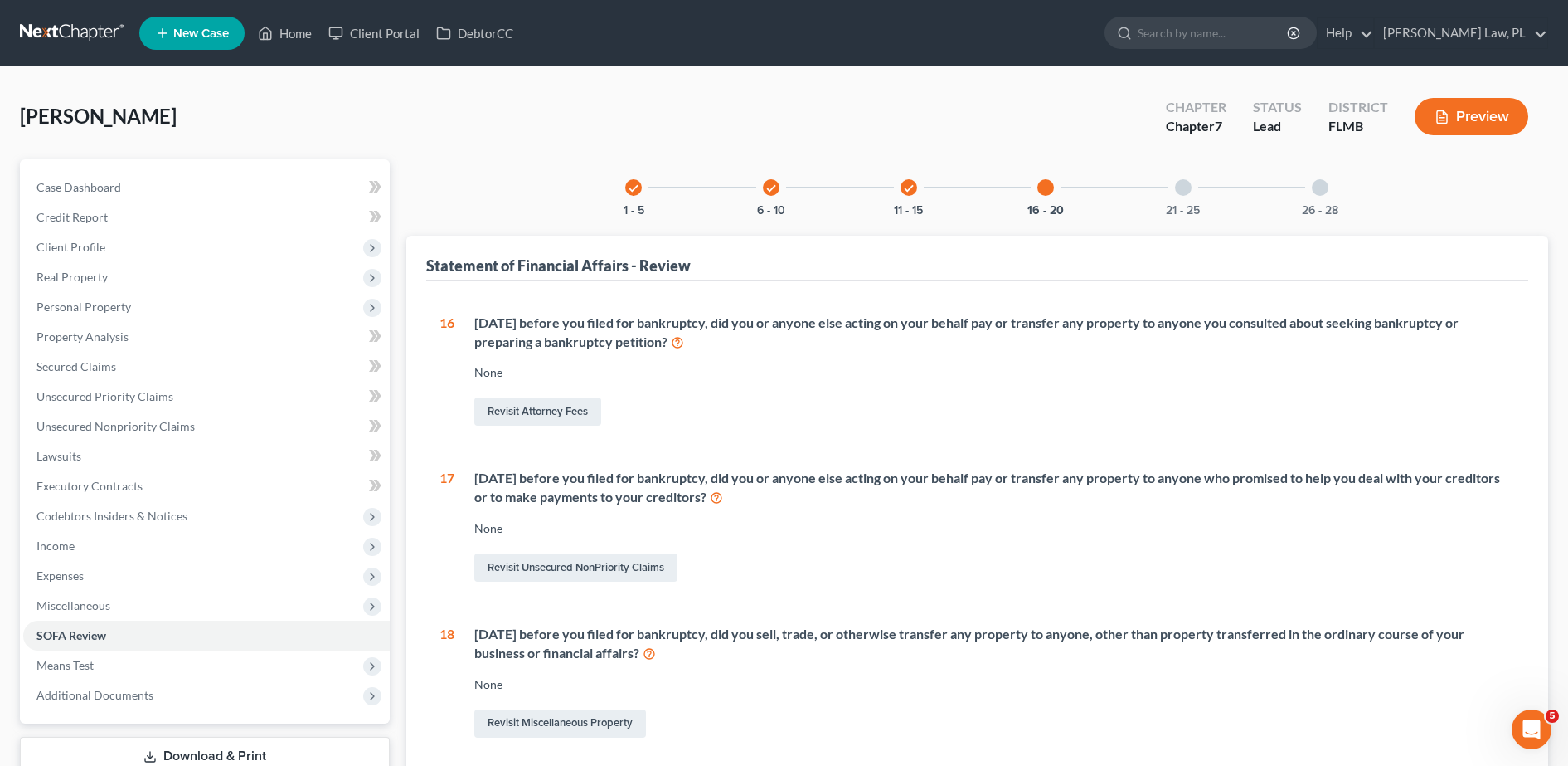
click at [1178, 186] on div at bounding box center [1183, 187] width 16 height 16
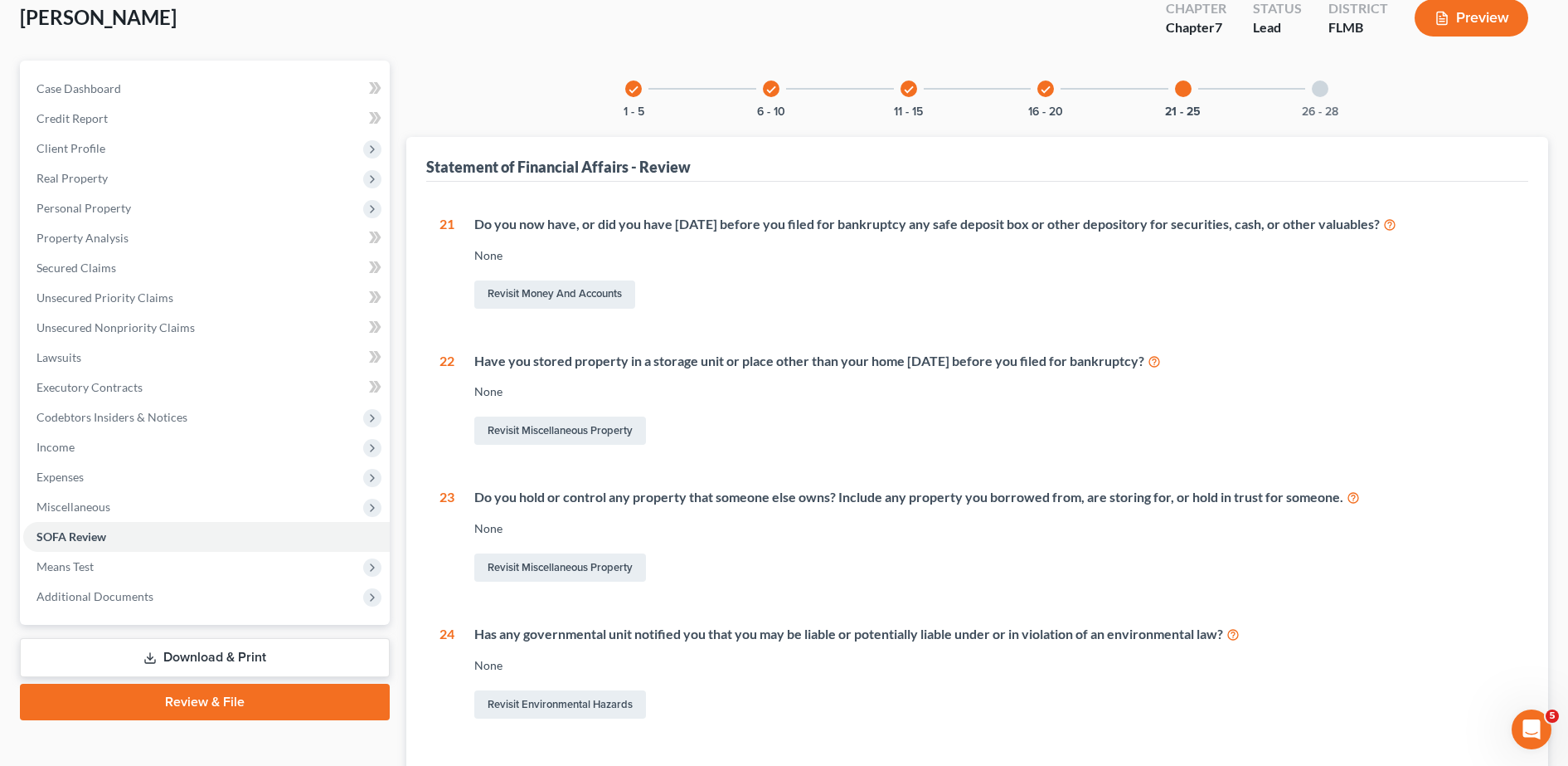
scroll to position [86, 0]
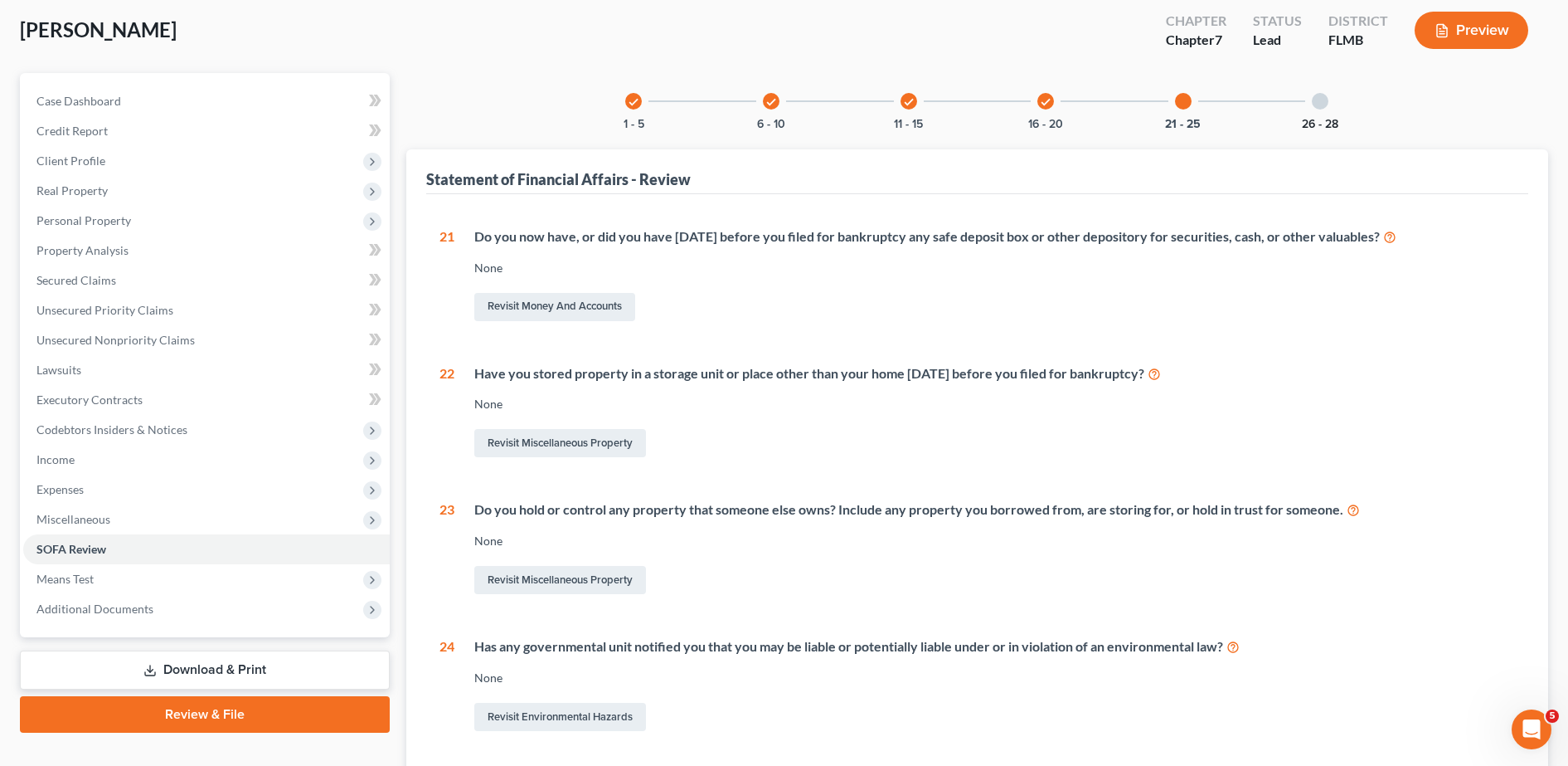
click at [1310, 123] on button "26 - 28" at bounding box center [1320, 124] width 36 height 11
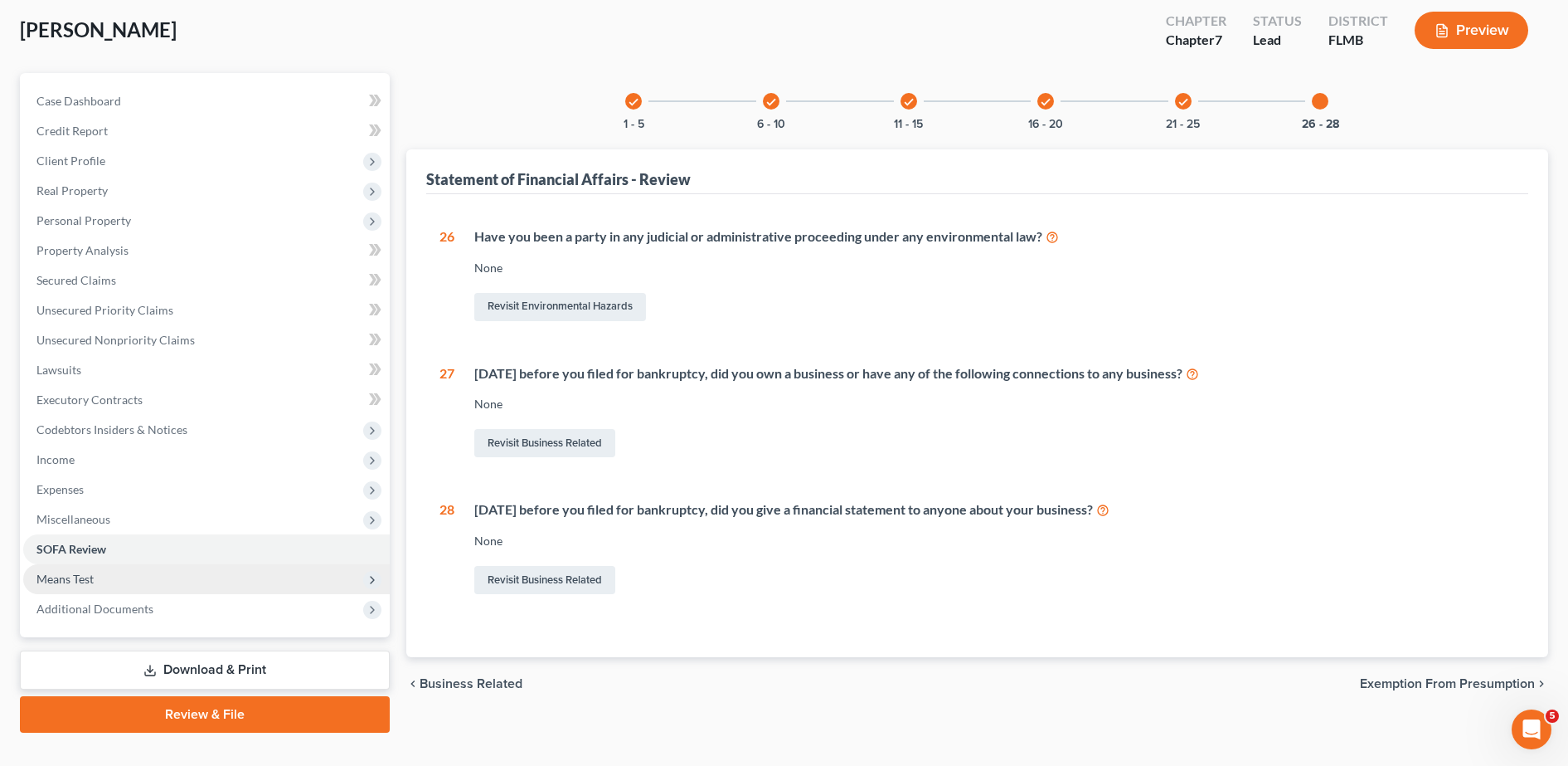
click at [109, 575] on span "Means Test" at bounding box center [206, 578] width 366 height 30
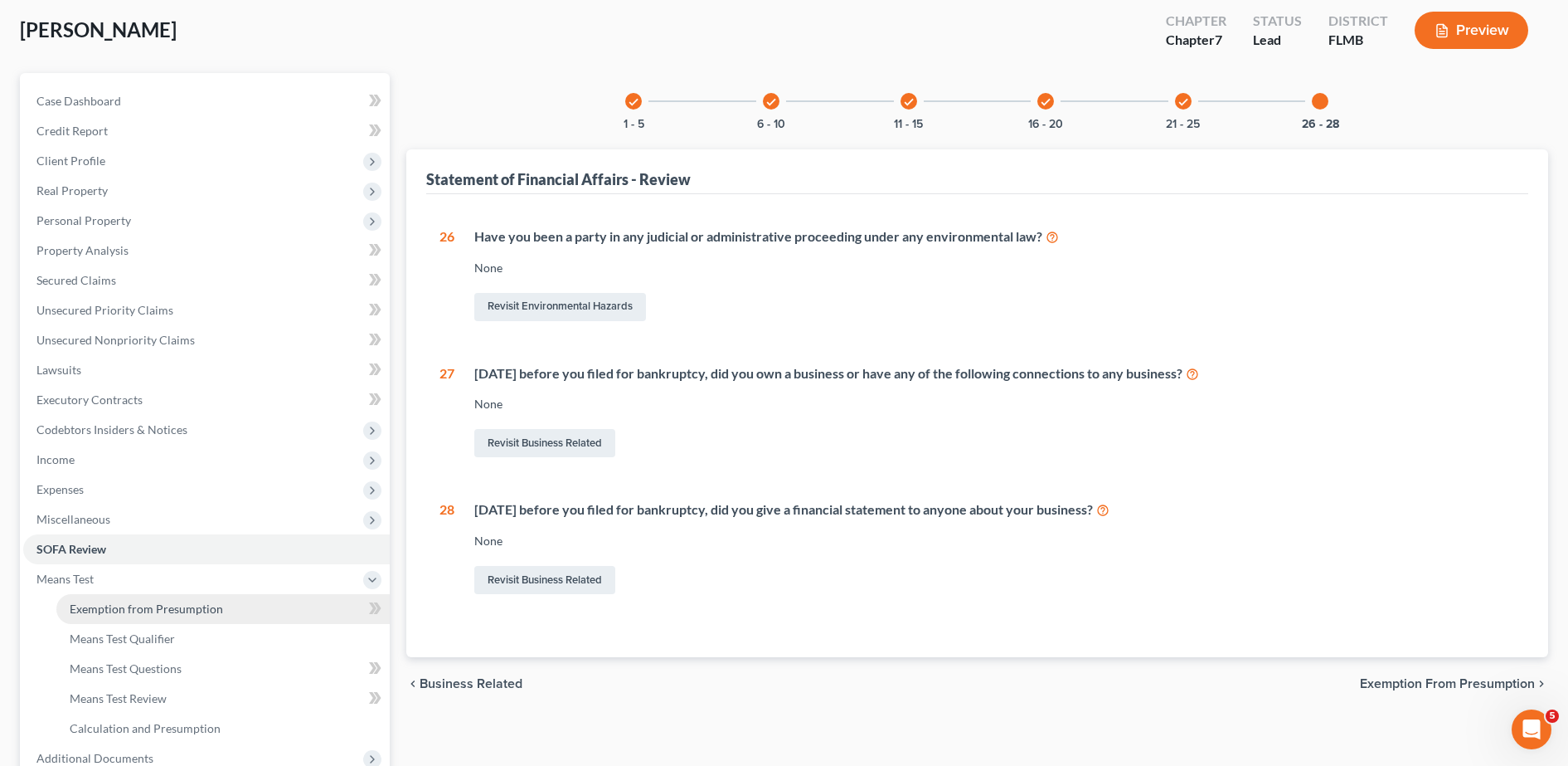
click at [122, 618] on link "Exemption from Presumption" at bounding box center [223, 609] width 334 height 30
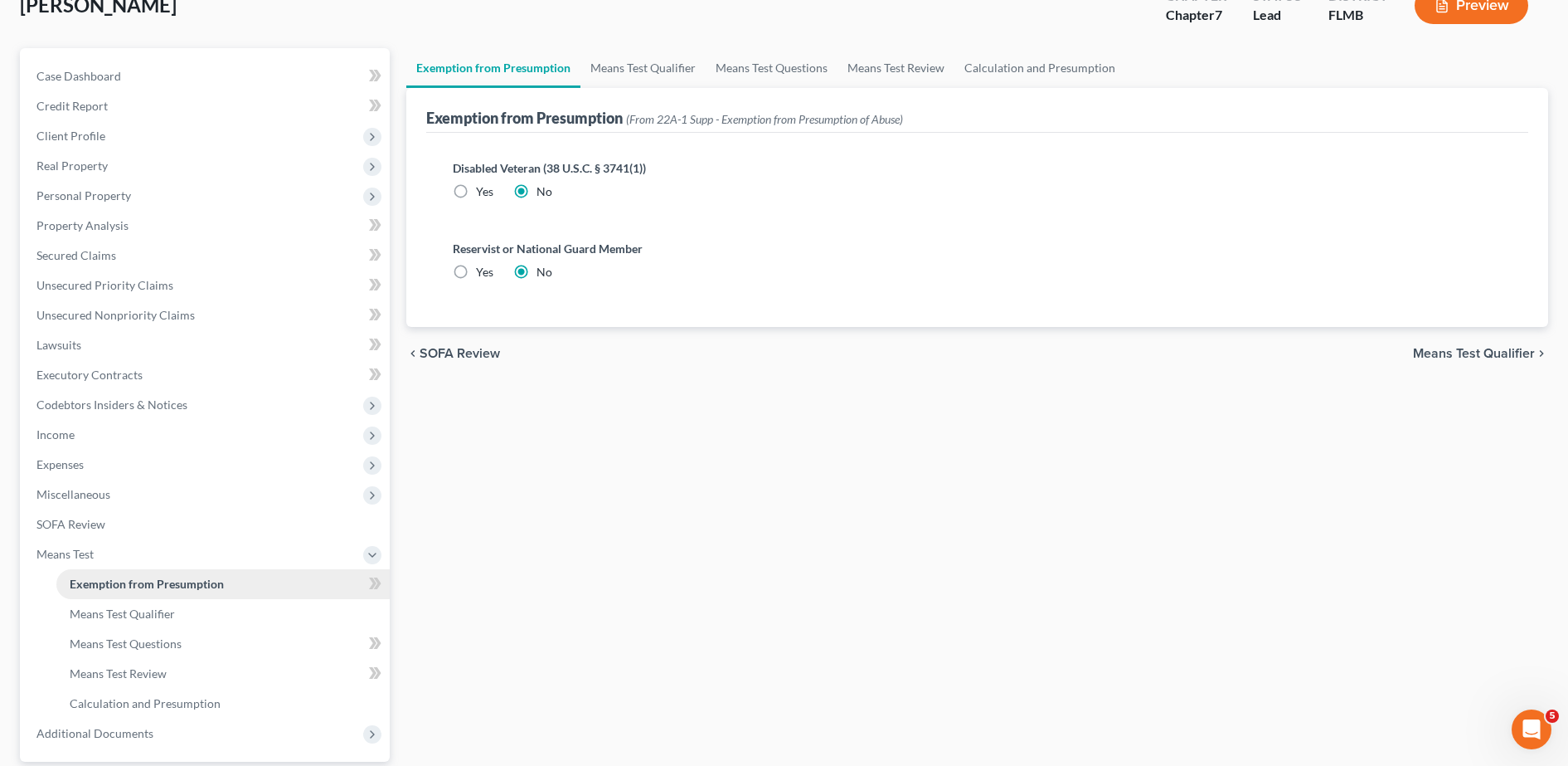
scroll to position [112, 0]
click at [191, 613] on link "Means Test Qualifier" at bounding box center [223, 612] width 334 height 30
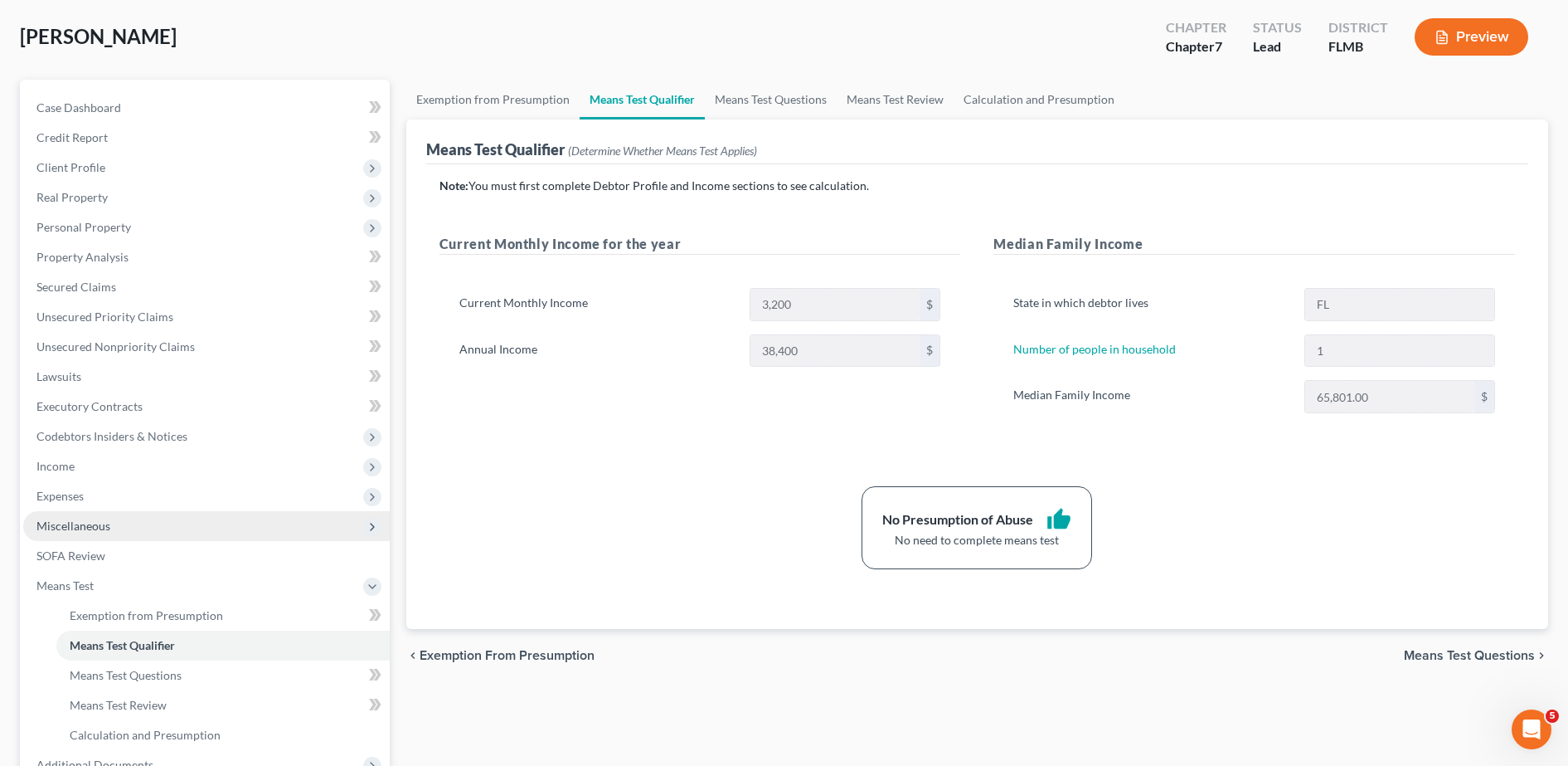
scroll to position [104, 0]
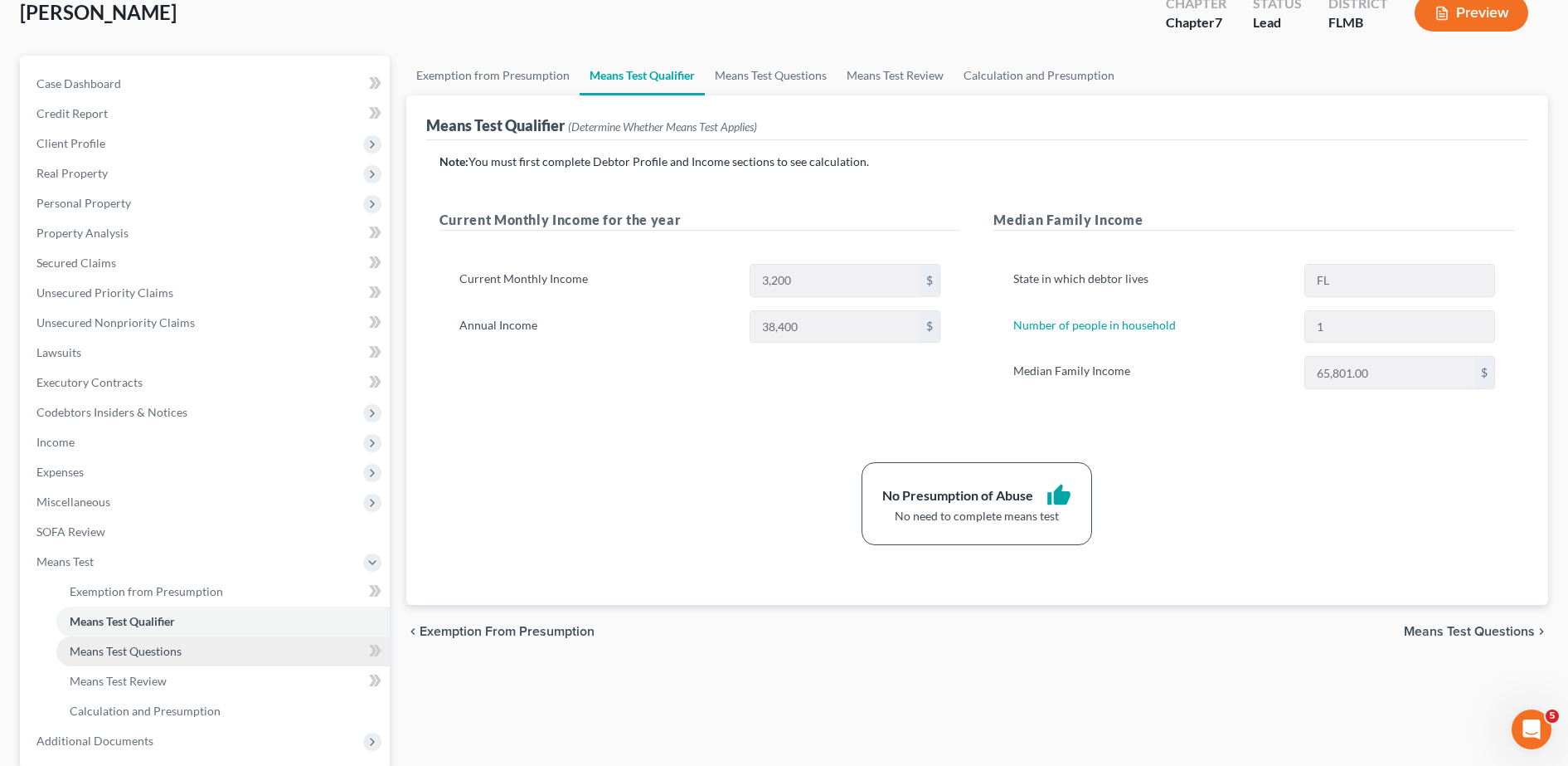
click at [169, 651] on span "Means Test Questions" at bounding box center [125, 651] width 112 height 14
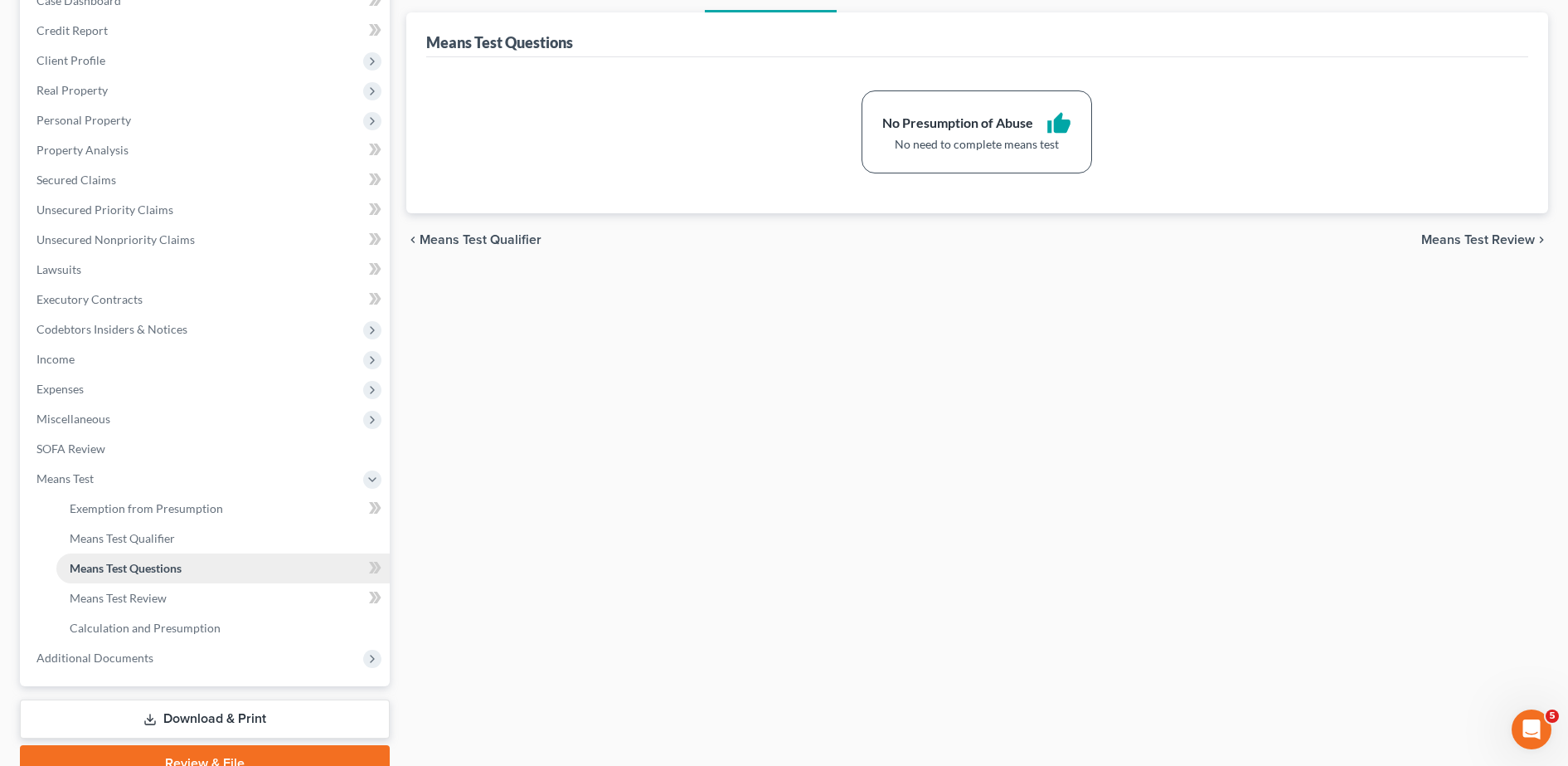
scroll to position [187, 0]
click at [129, 590] on span "Means Test Review" at bounding box center [118, 596] width 97 height 14
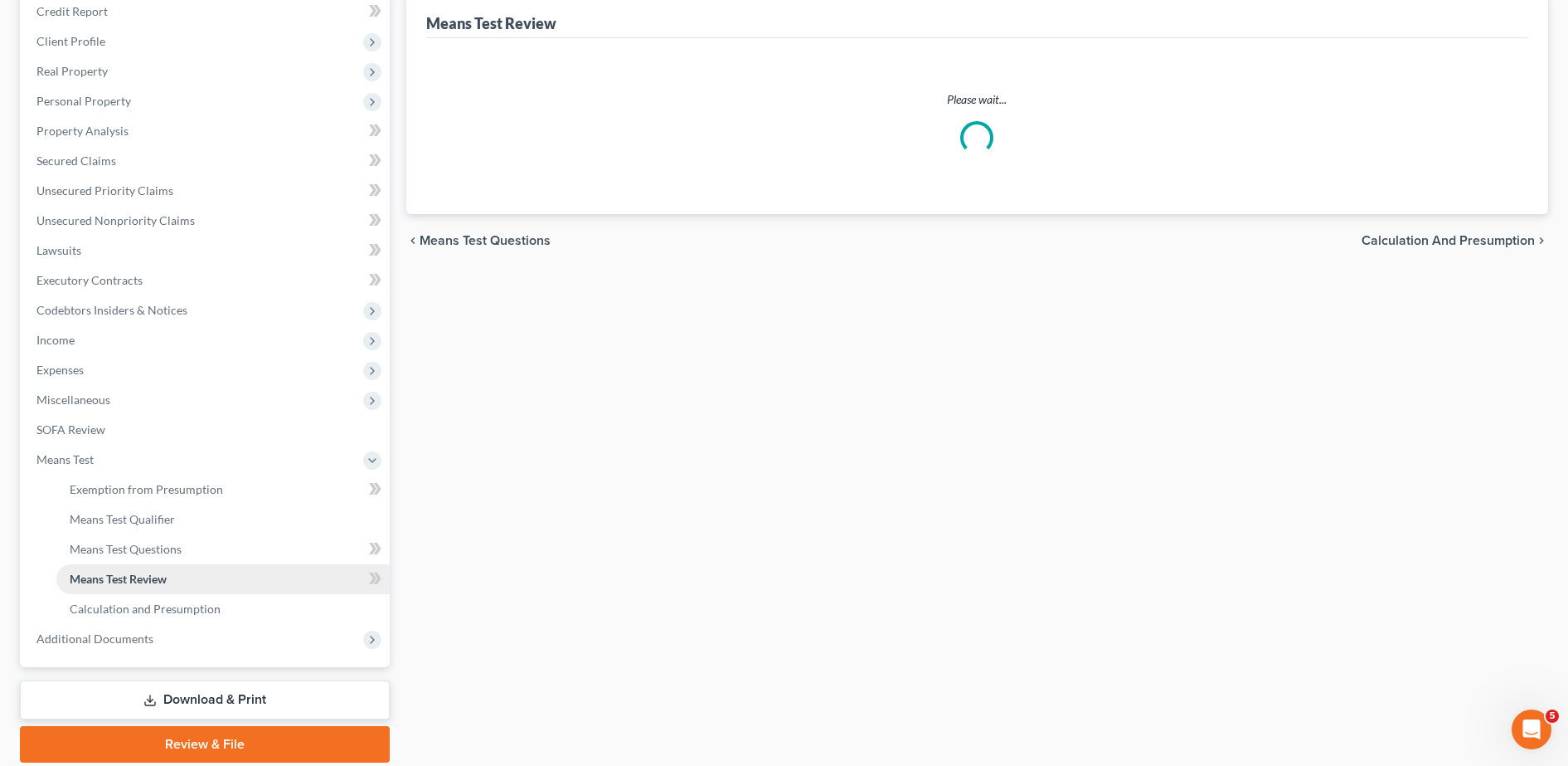
scroll to position [207, 0]
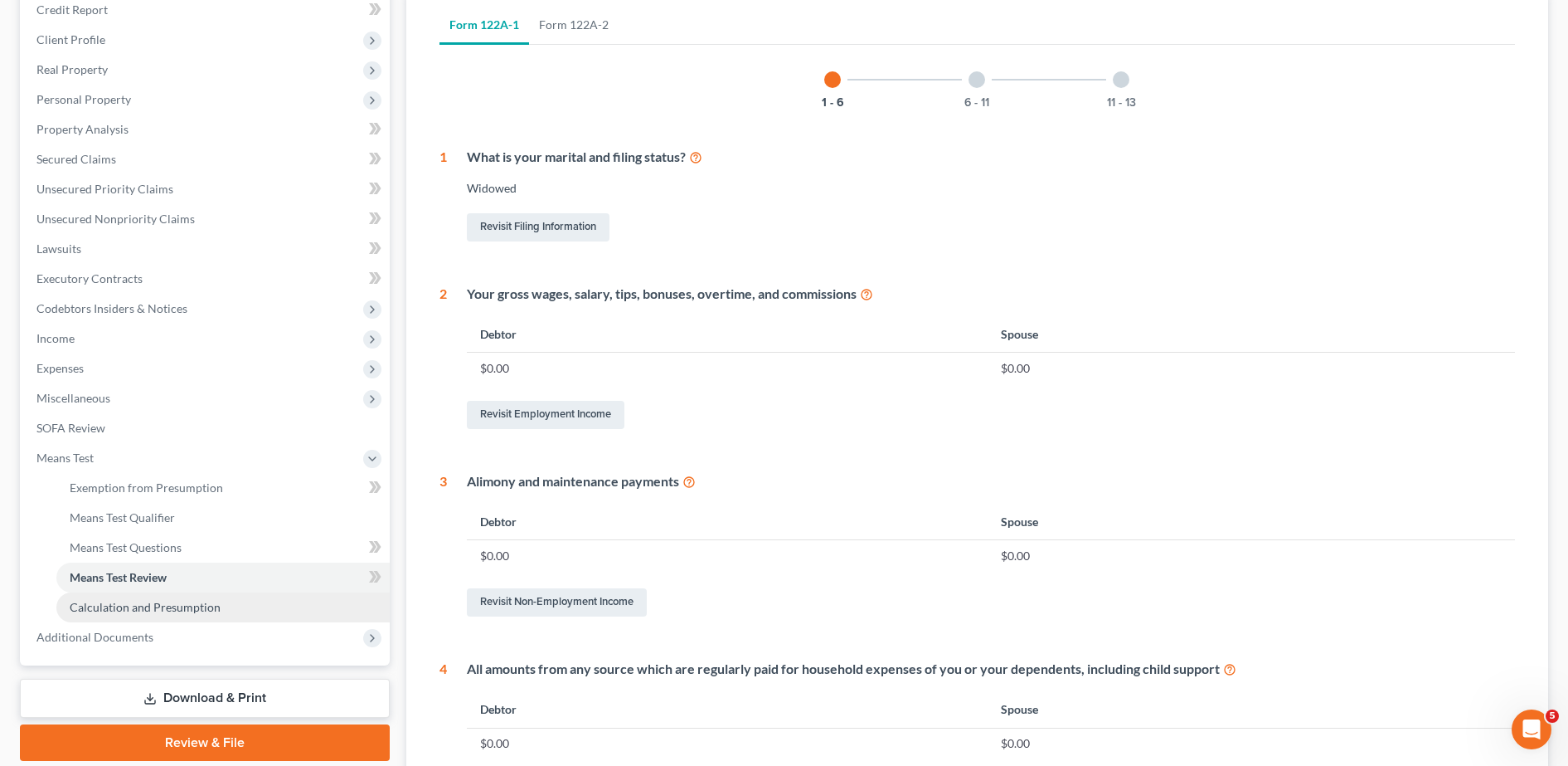
click at [150, 600] on span "Calculation and Presumption" at bounding box center [145, 607] width 151 height 14
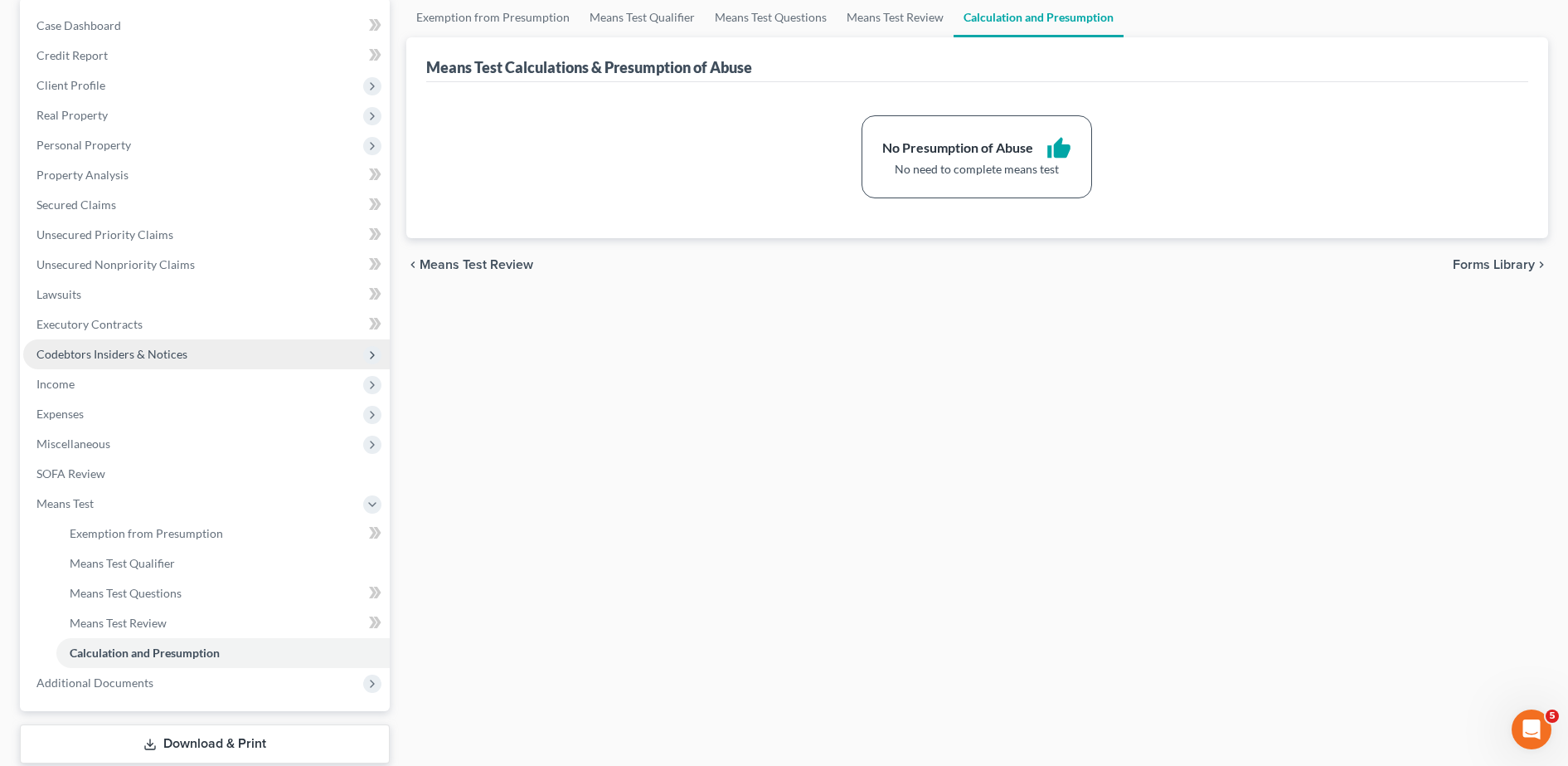
scroll to position [169, 0]
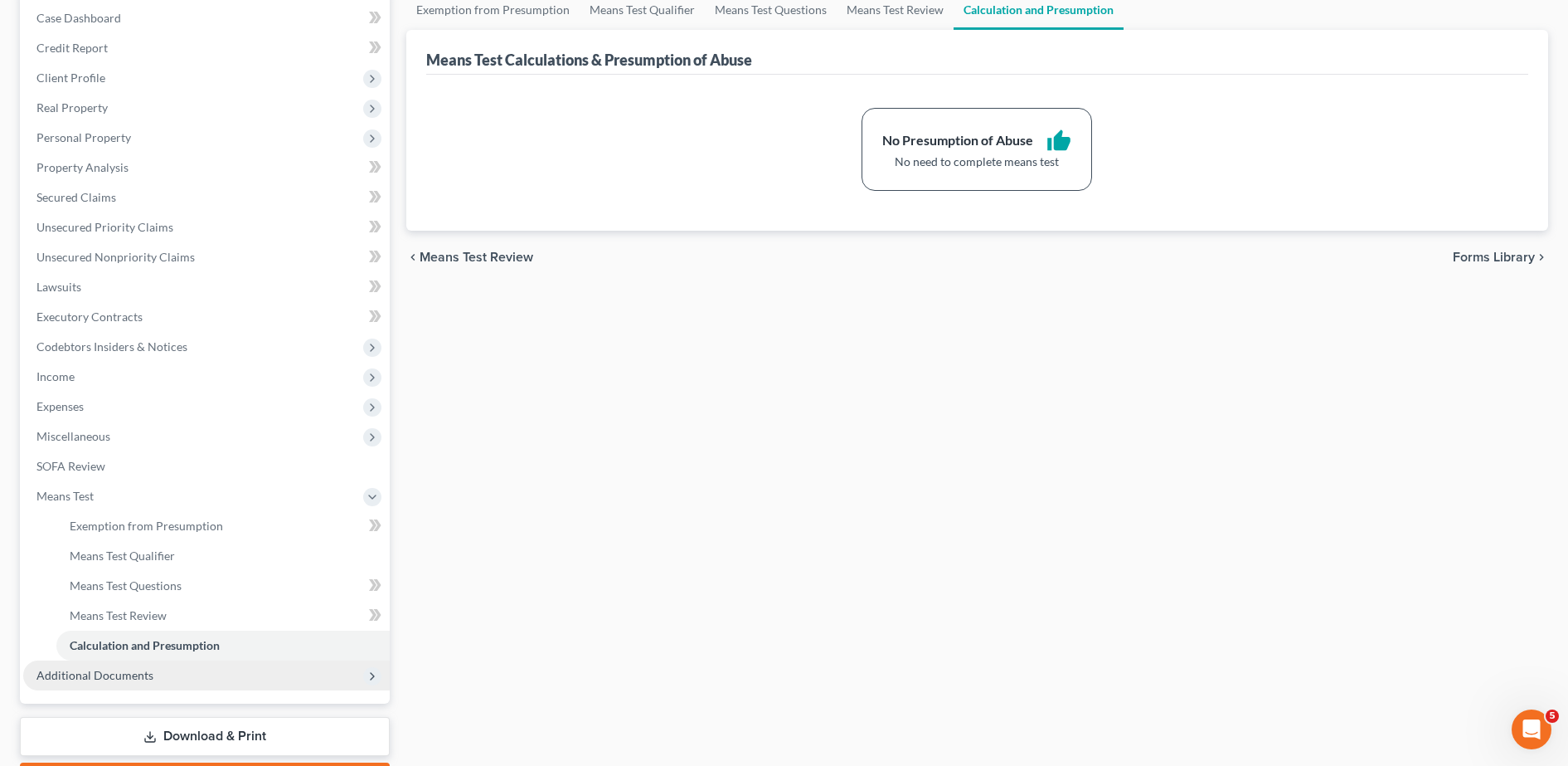
click at [134, 680] on span "Additional Documents" at bounding box center [94, 674] width 117 height 14
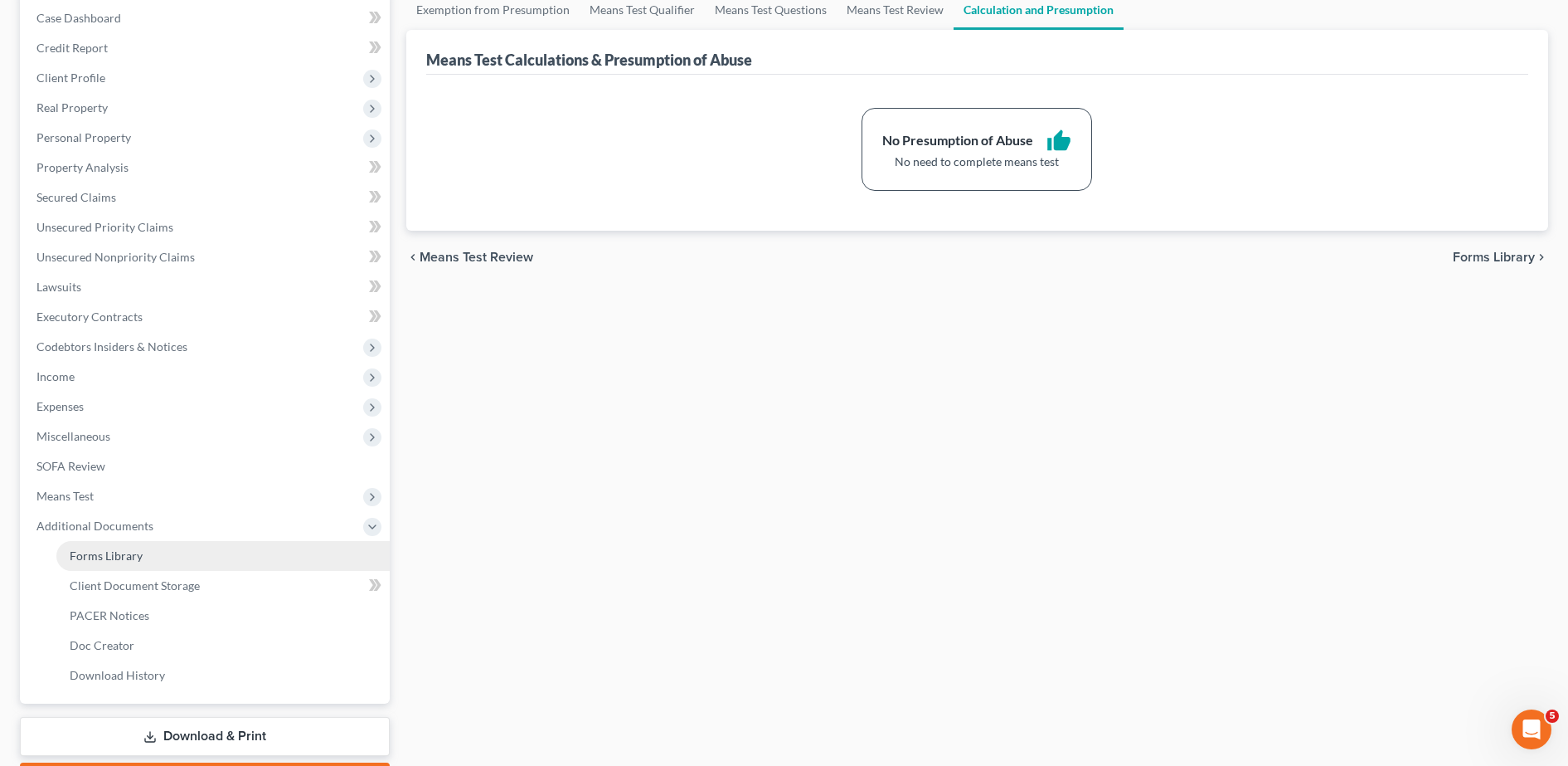
click at [169, 558] on link "Forms Library" at bounding box center [223, 555] width 334 height 30
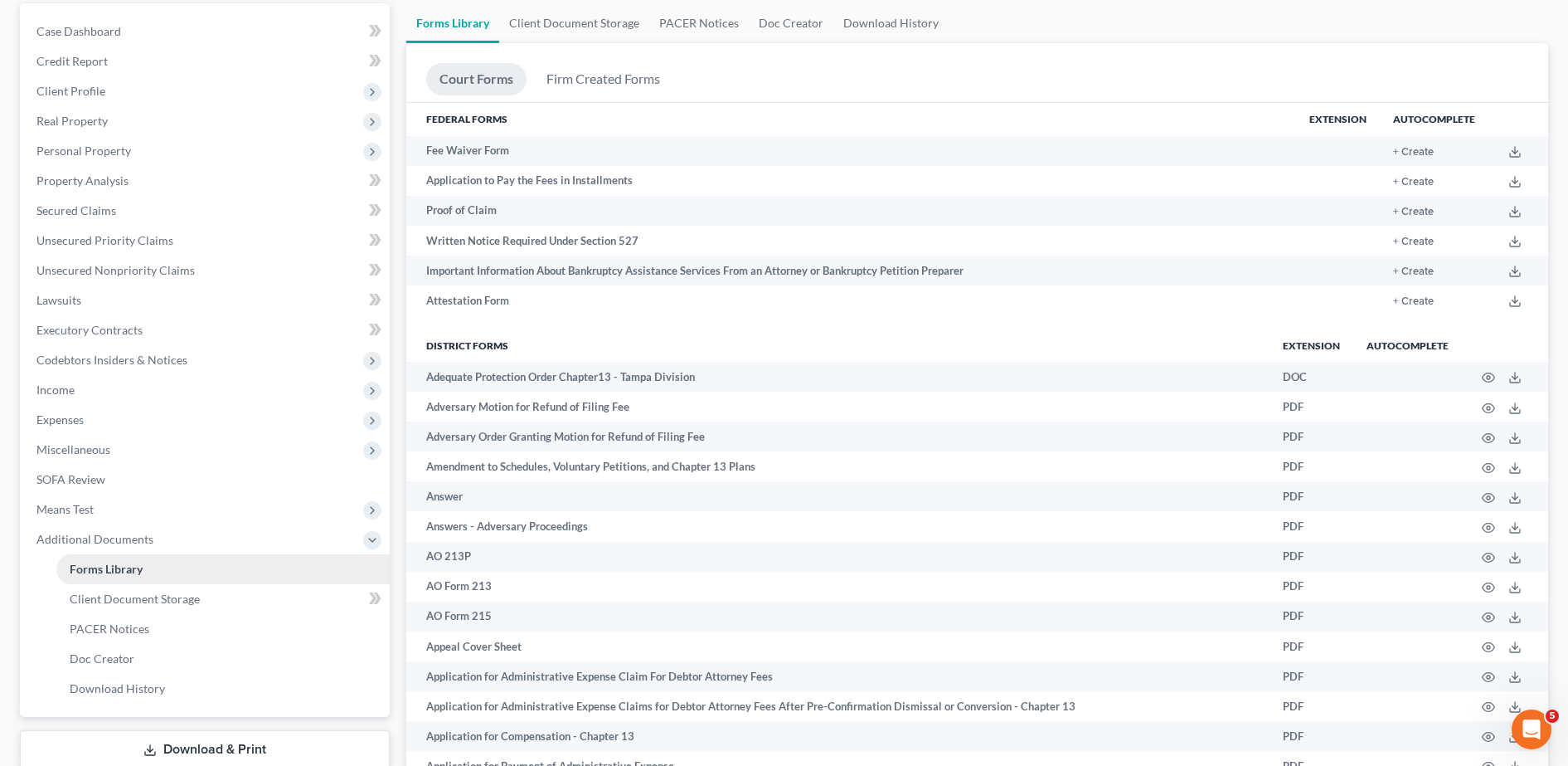
scroll to position [156, 0]
click at [160, 607] on link "Client Document Storage" at bounding box center [223, 597] width 334 height 30
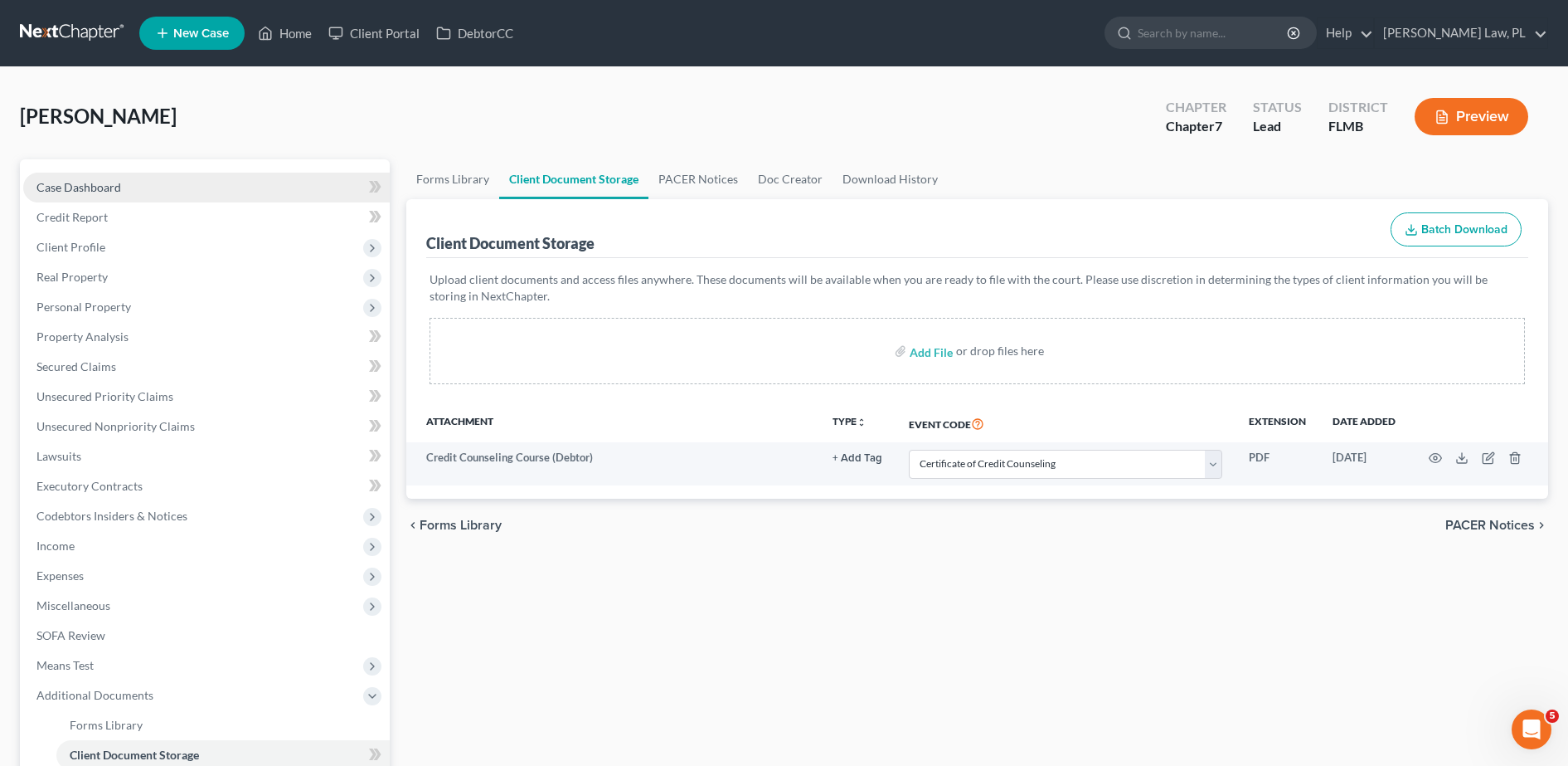
click at [129, 187] on link "Case Dashboard" at bounding box center [206, 187] width 366 height 30
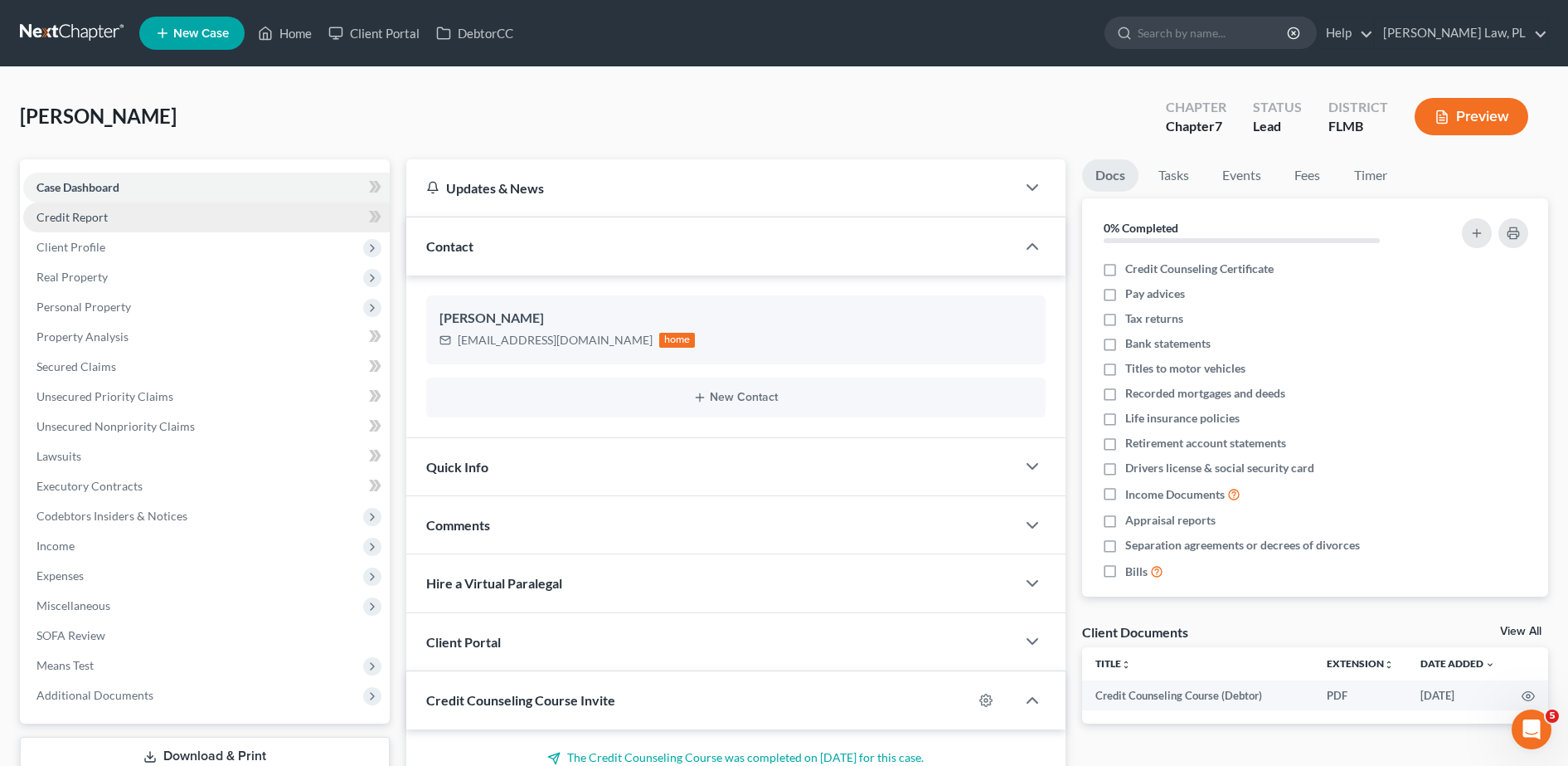
click at [123, 210] on link "Credit Report" at bounding box center [206, 217] width 366 height 30
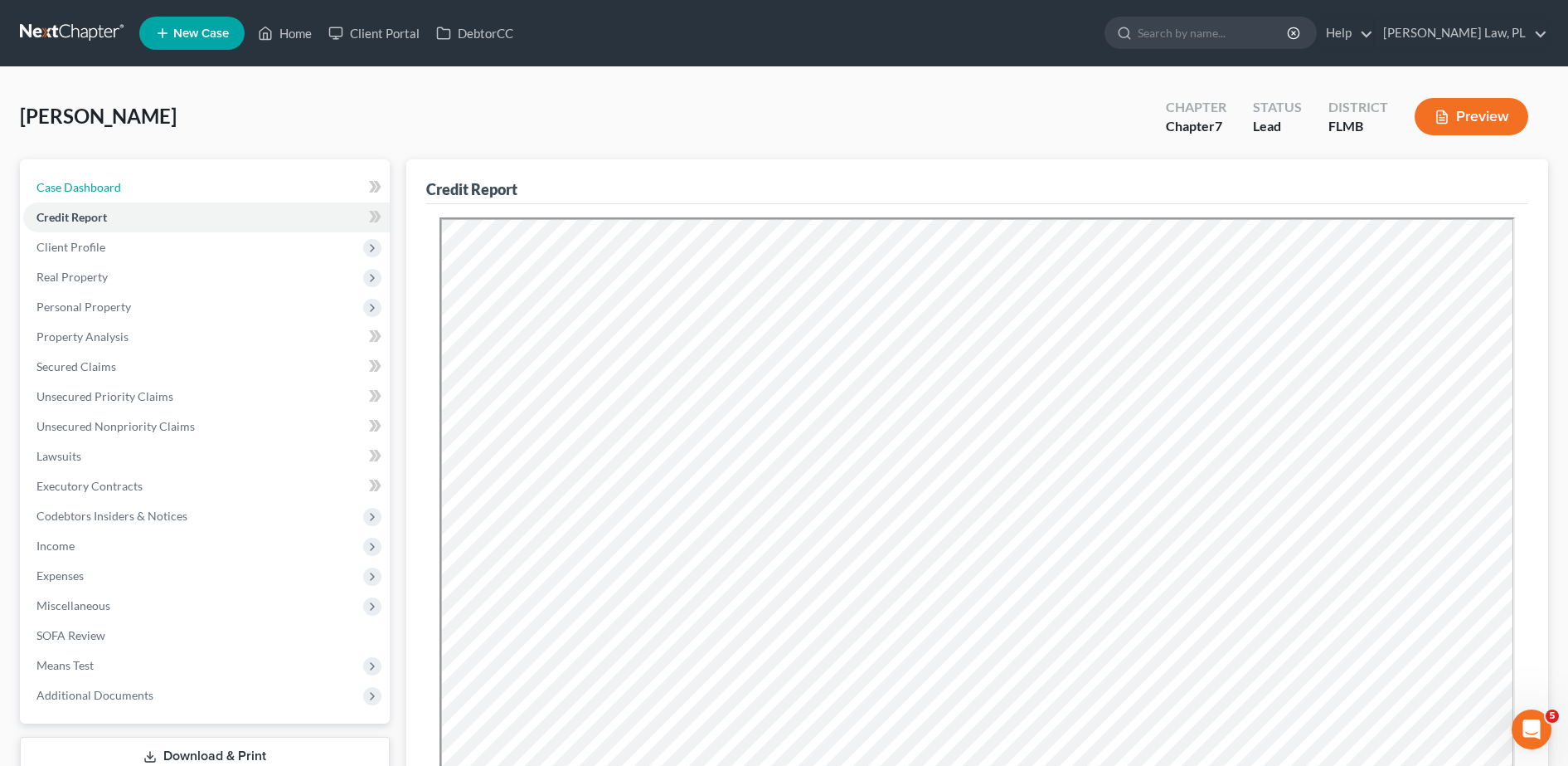
drag, startPoint x: 187, startPoint y: 200, endPoint x: 152, endPoint y: 79, distance: 126.0
click at [187, 200] on link "Case Dashboard" at bounding box center [206, 187] width 366 height 30
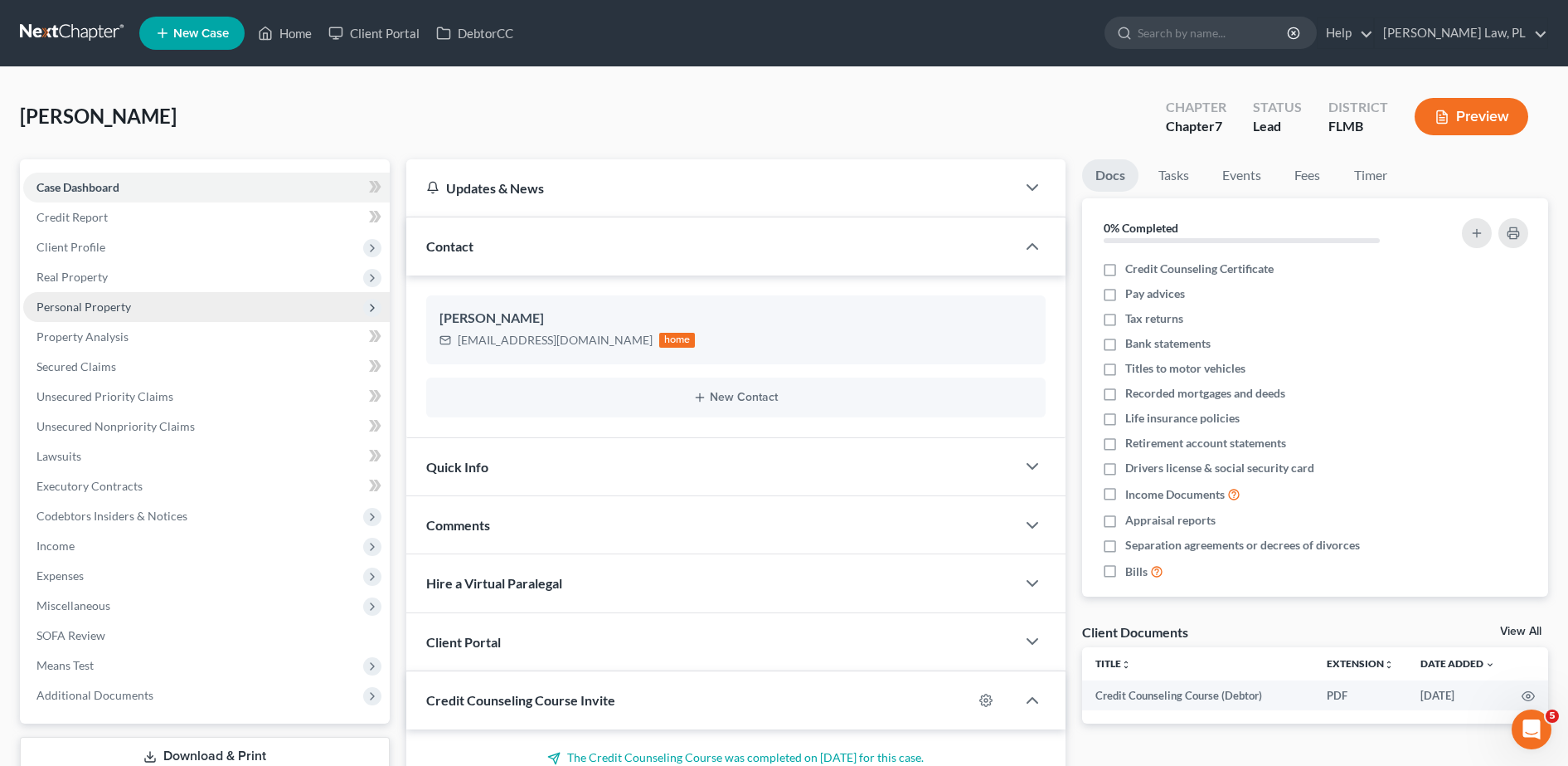
drag, startPoint x: 133, startPoint y: 306, endPoint x: 121, endPoint y: 317, distance: 16.3
click at [134, 306] on span "Personal Property" at bounding box center [206, 306] width 366 height 30
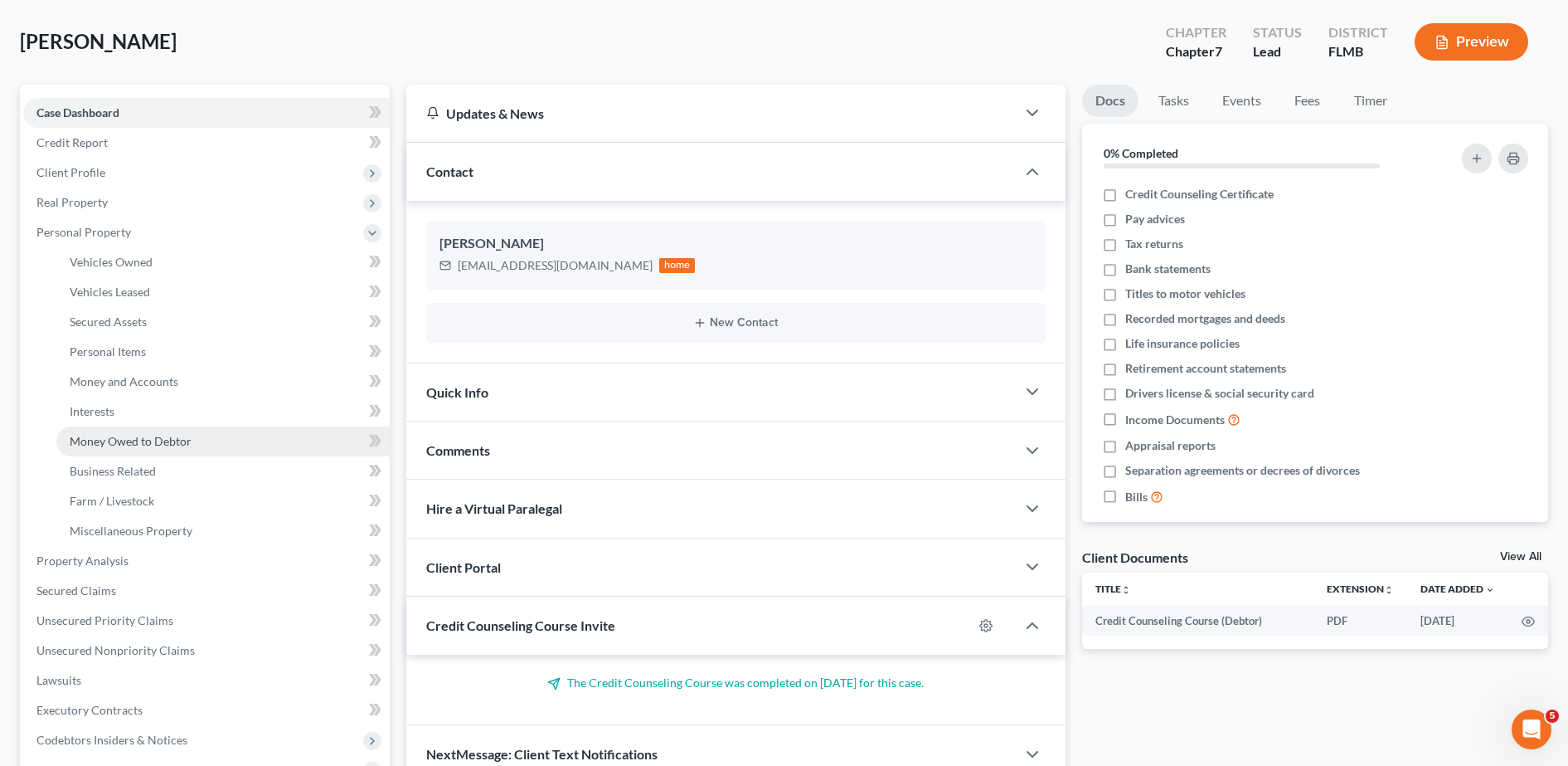
scroll to position [99, 0]
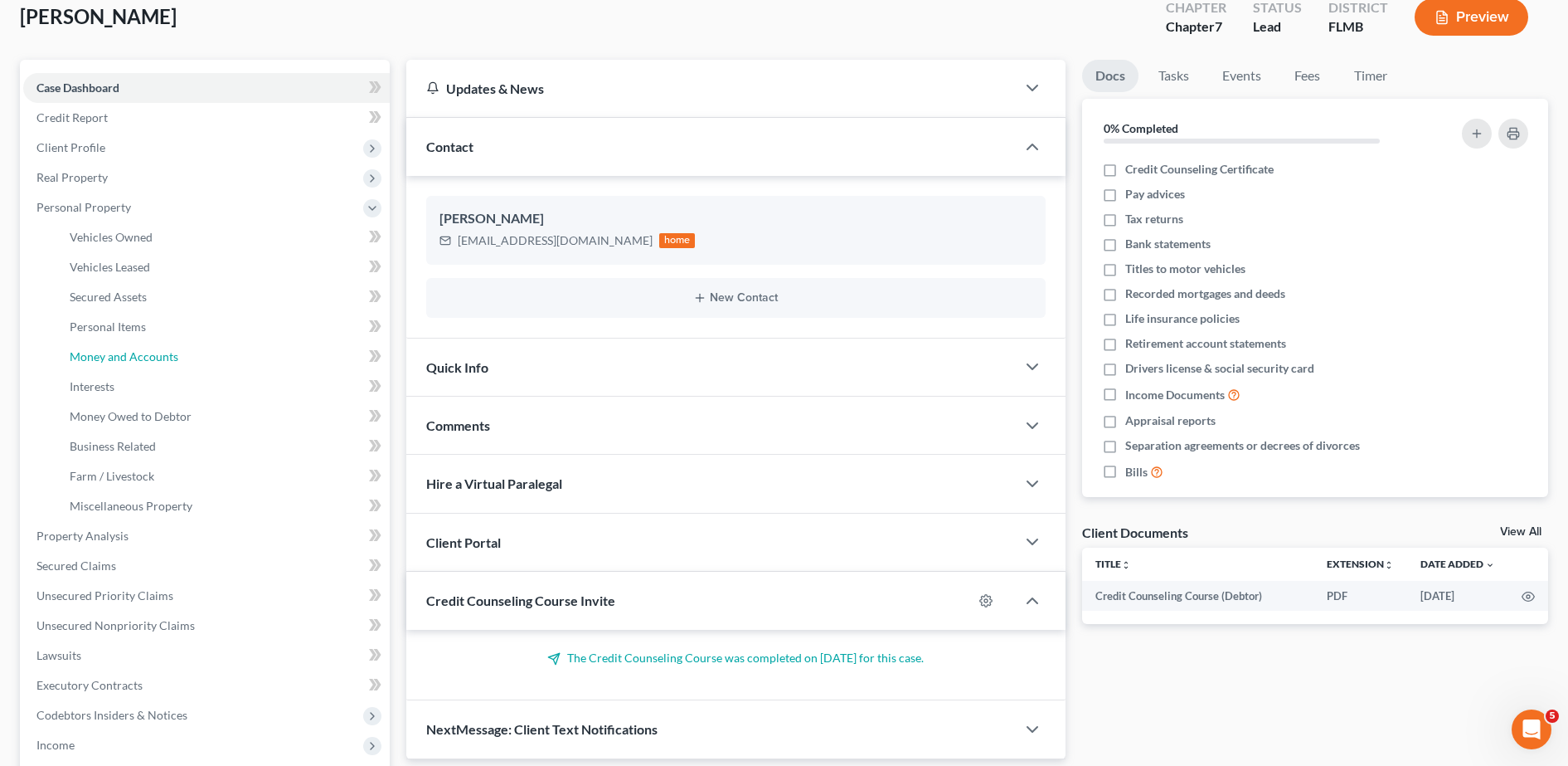
click at [148, 352] on span "Money and Accounts" at bounding box center [124, 356] width 109 height 14
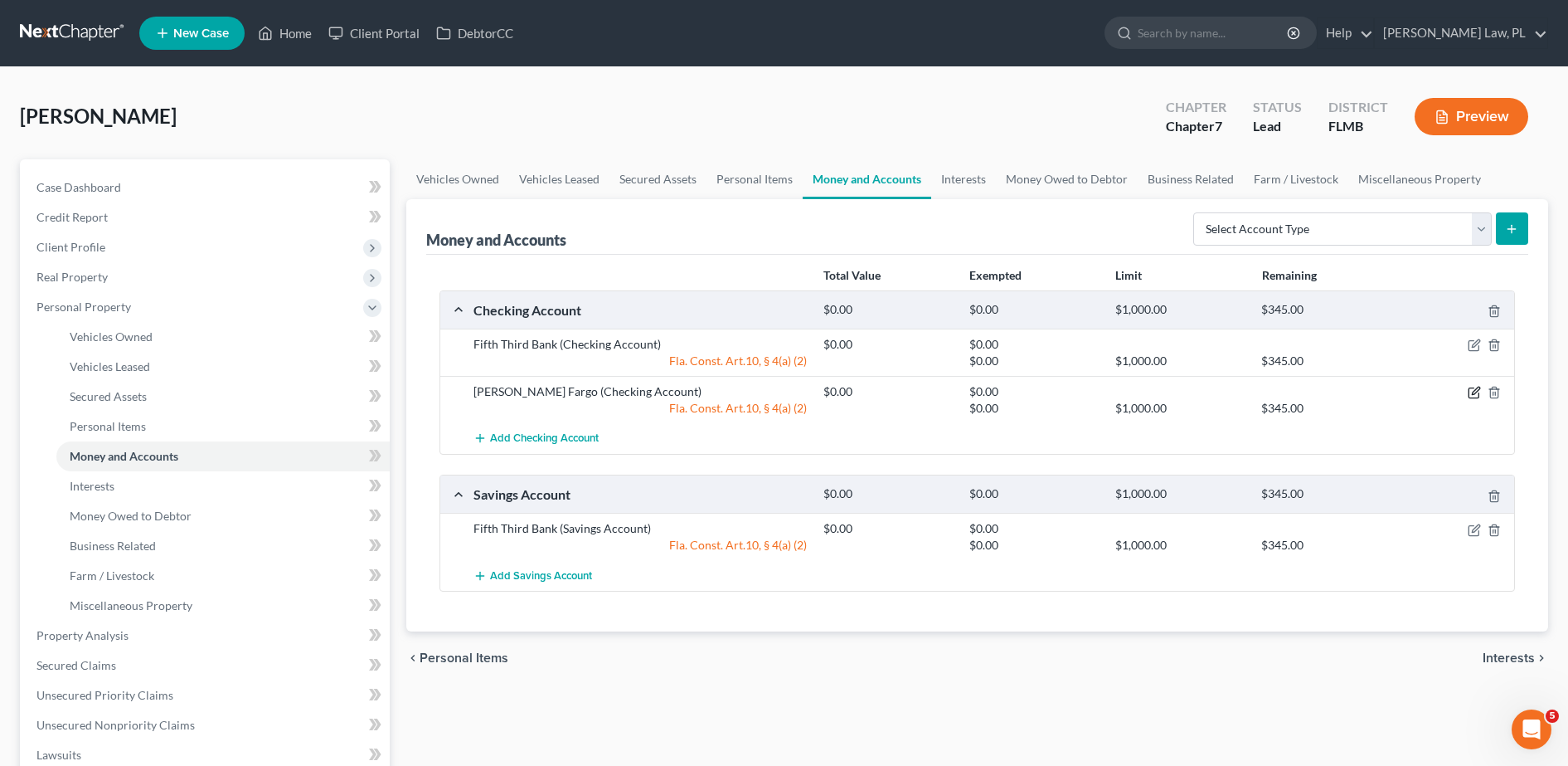
click at [1476, 390] on icon "button" at bounding box center [1475, 392] width 13 height 13
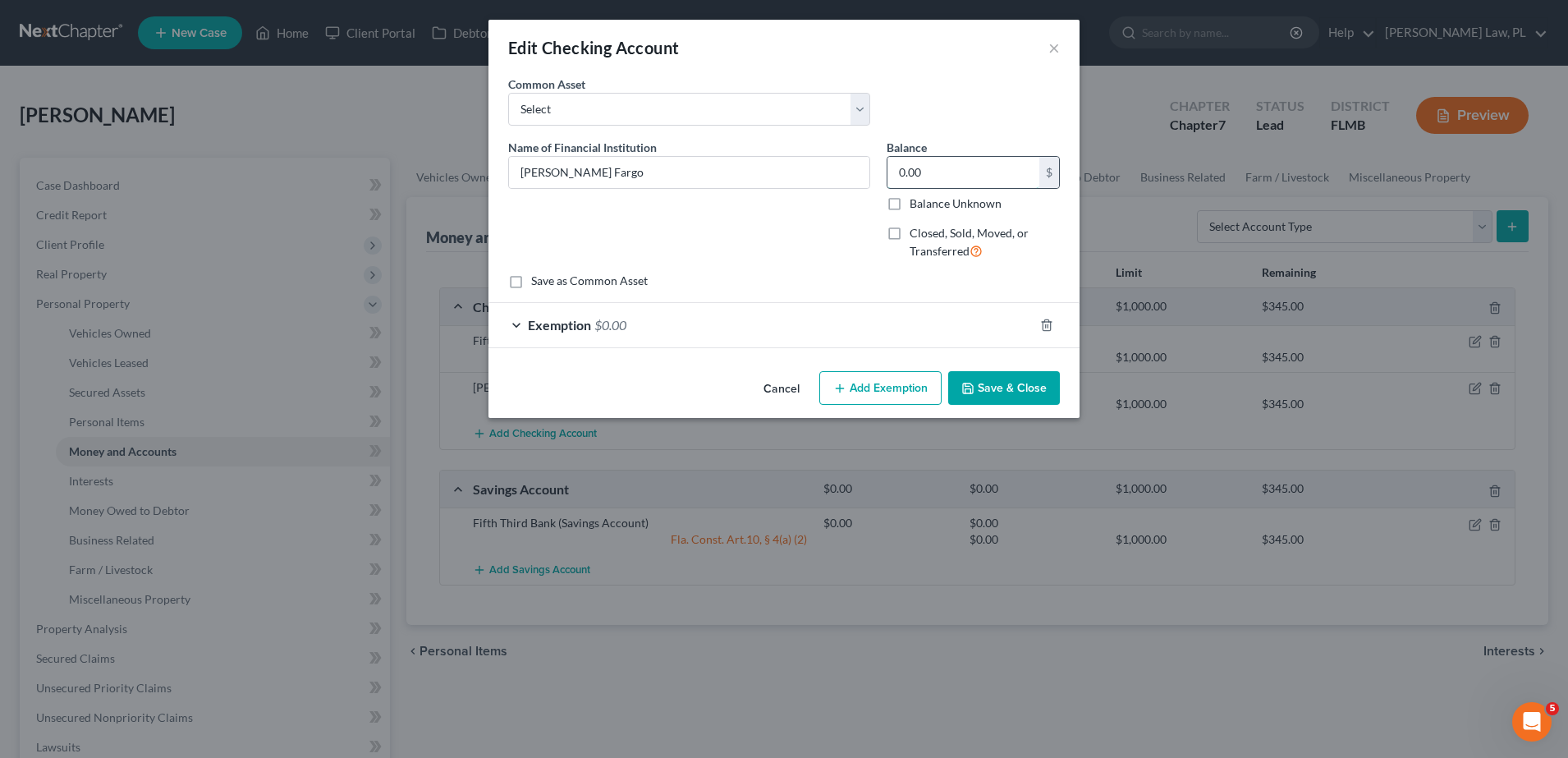
click at [959, 179] on input "0.00" at bounding box center [963, 172] width 152 height 31
click at [736, 227] on div "Name of Financial Institution * [PERSON_NAME] Fargo" at bounding box center [688, 206] width 379 height 135
click at [657, 330] on div "Exemption $0.00" at bounding box center [760, 325] width 545 height 43
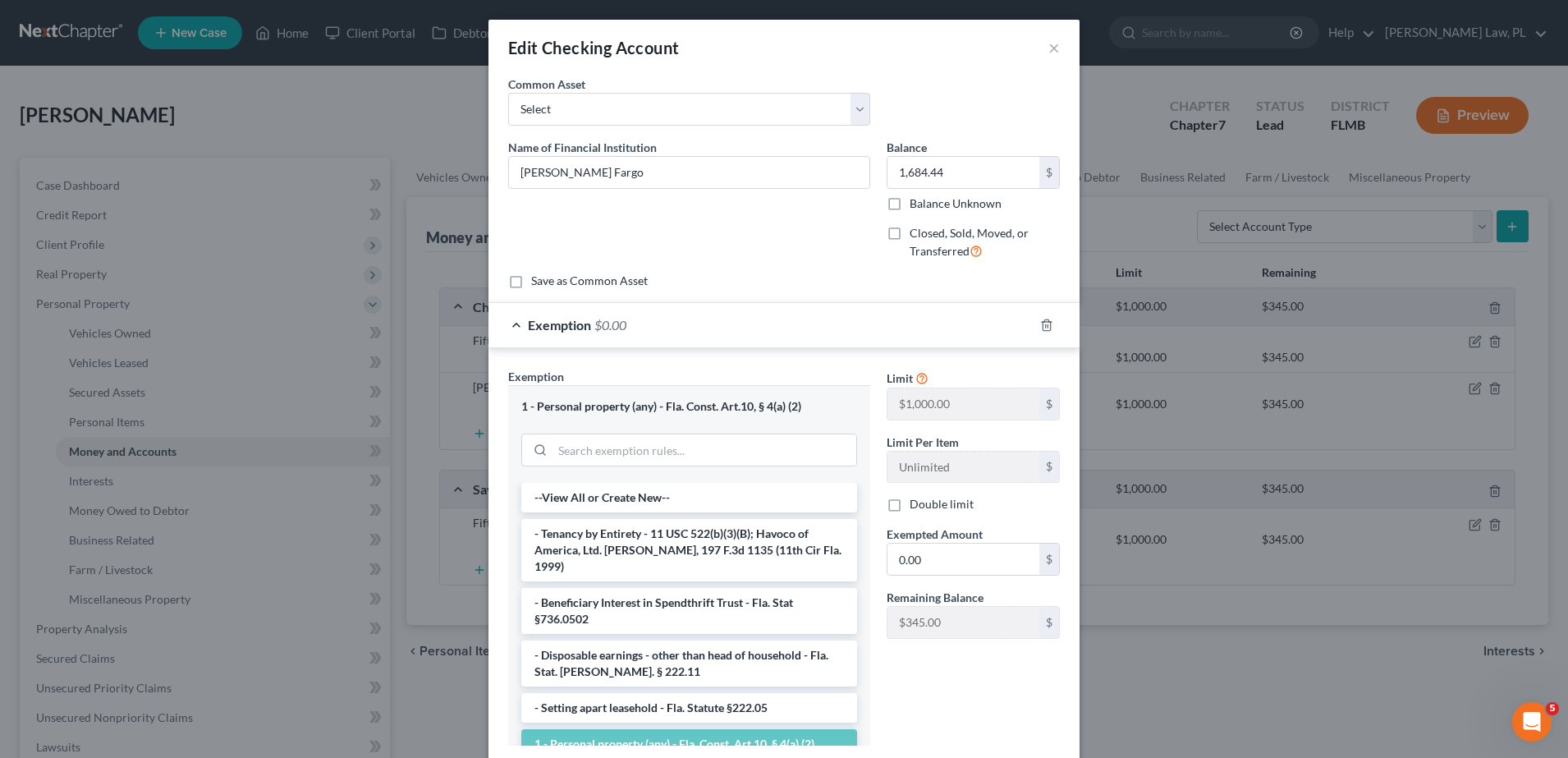
click at [657, 330] on div "Exemption $0.00" at bounding box center [760, 325] width 545 height 43
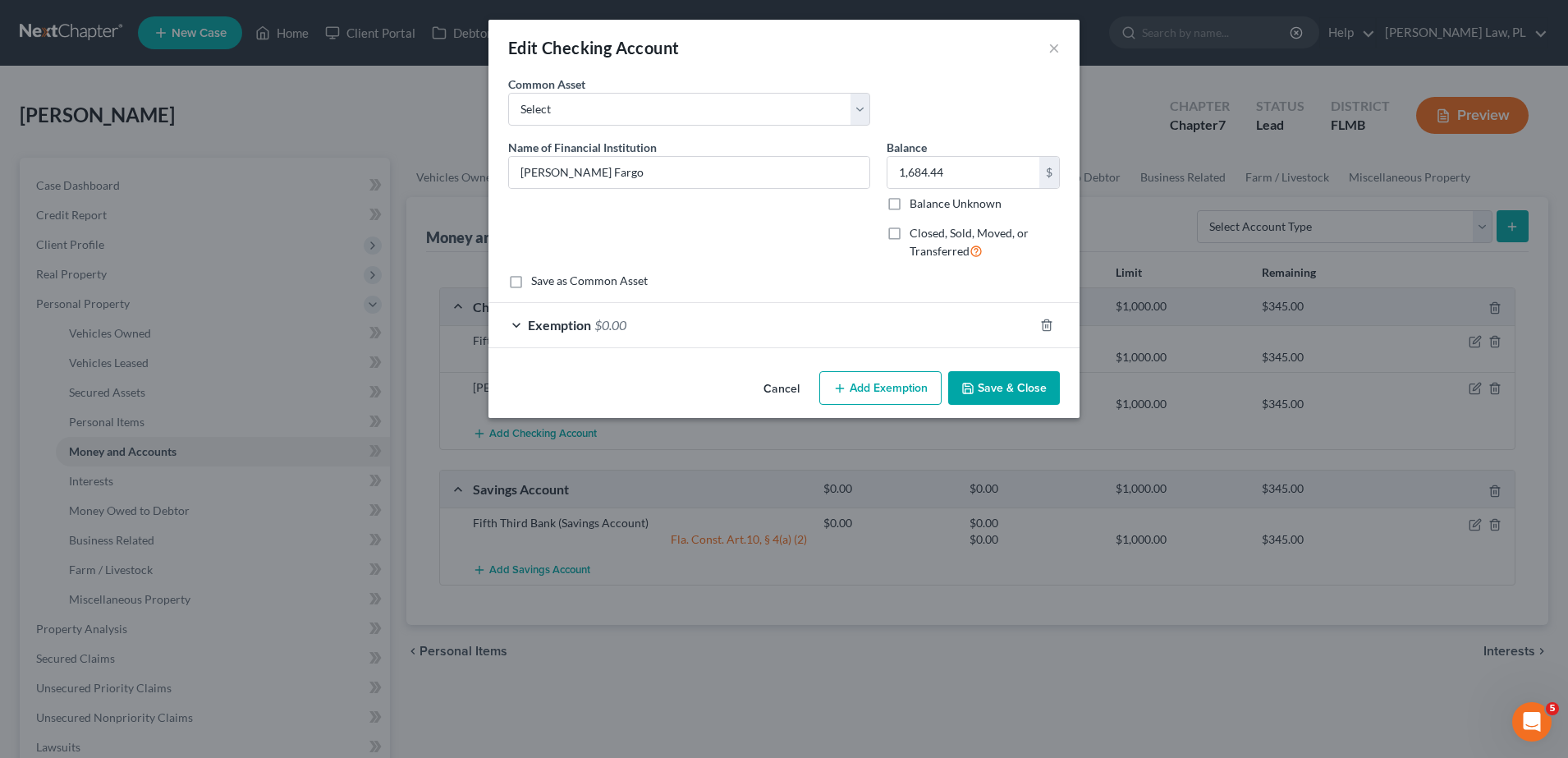
click at [1011, 399] on button "Save & Close" at bounding box center [1003, 388] width 111 height 35
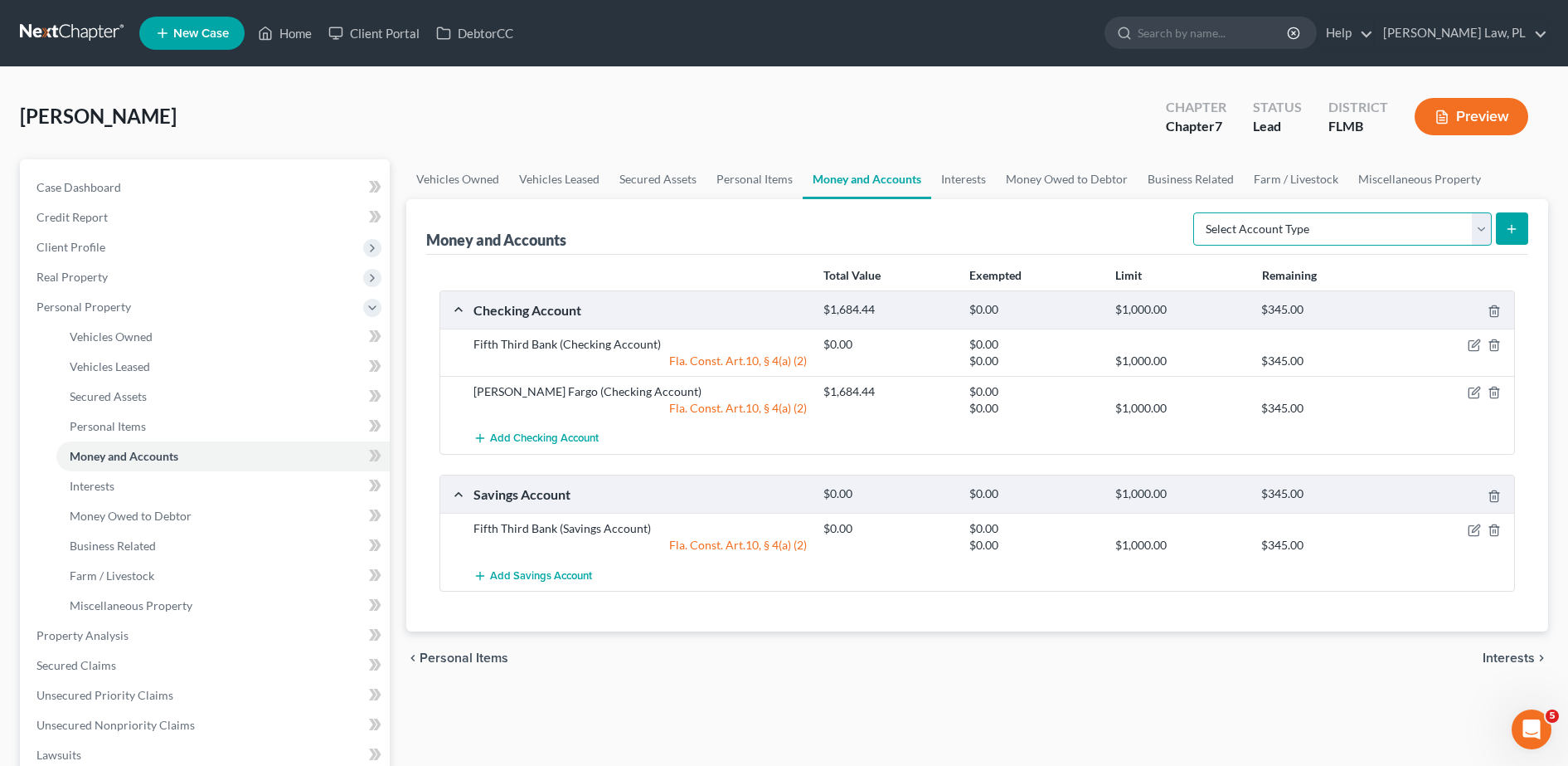
drag, startPoint x: 1306, startPoint y: 226, endPoint x: 1304, endPoint y: 244, distance: 18.1
click at [1306, 226] on select "Select Account Type Brokerage Cash on Hand Certificates of Deposit Checking Acc…" at bounding box center [1342, 229] width 299 height 33
click at [1197, 213] on select "Select Account Type Brokerage Cash on Hand Certificates of Deposit Checking Acc…" at bounding box center [1342, 229] width 299 height 33
click at [1506, 219] on button "submit" at bounding box center [1512, 229] width 32 height 32
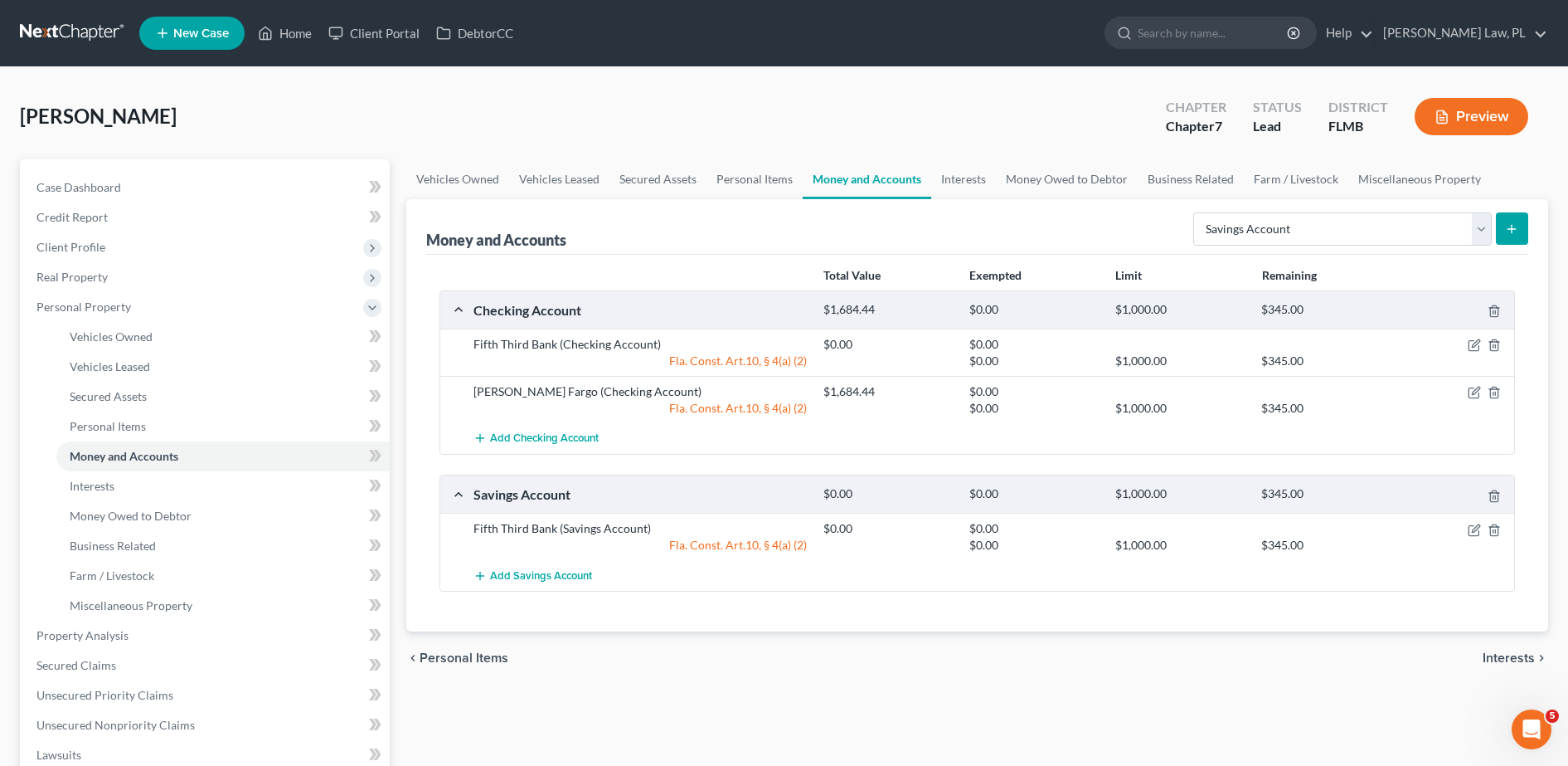
click at [1503, 233] on button "submit" at bounding box center [1512, 229] width 32 height 32
click at [203, 425] on link "Personal Items" at bounding box center [223, 425] width 334 height 30
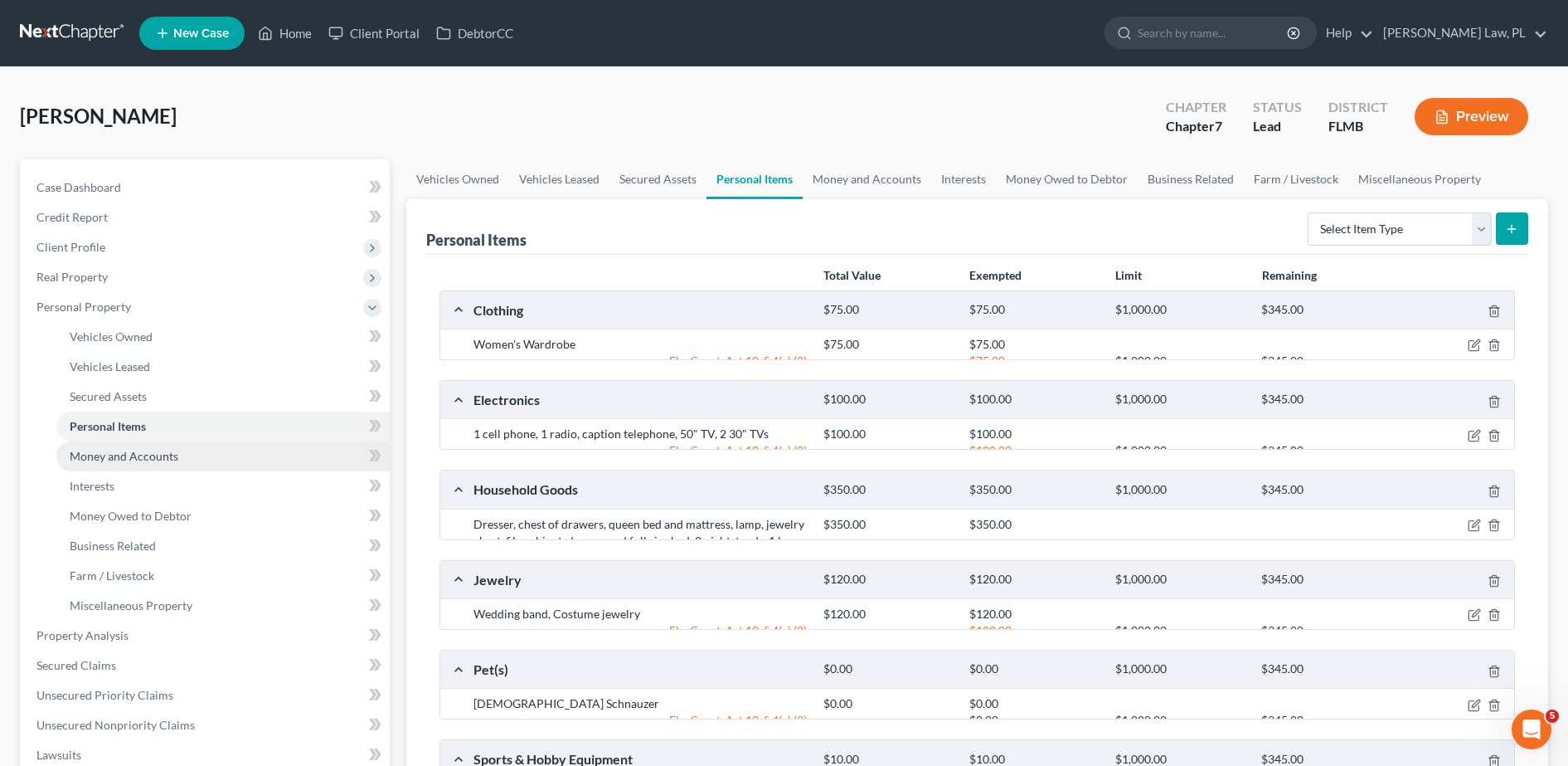
click at [170, 461] on span "Money and Accounts" at bounding box center [124, 455] width 109 height 14
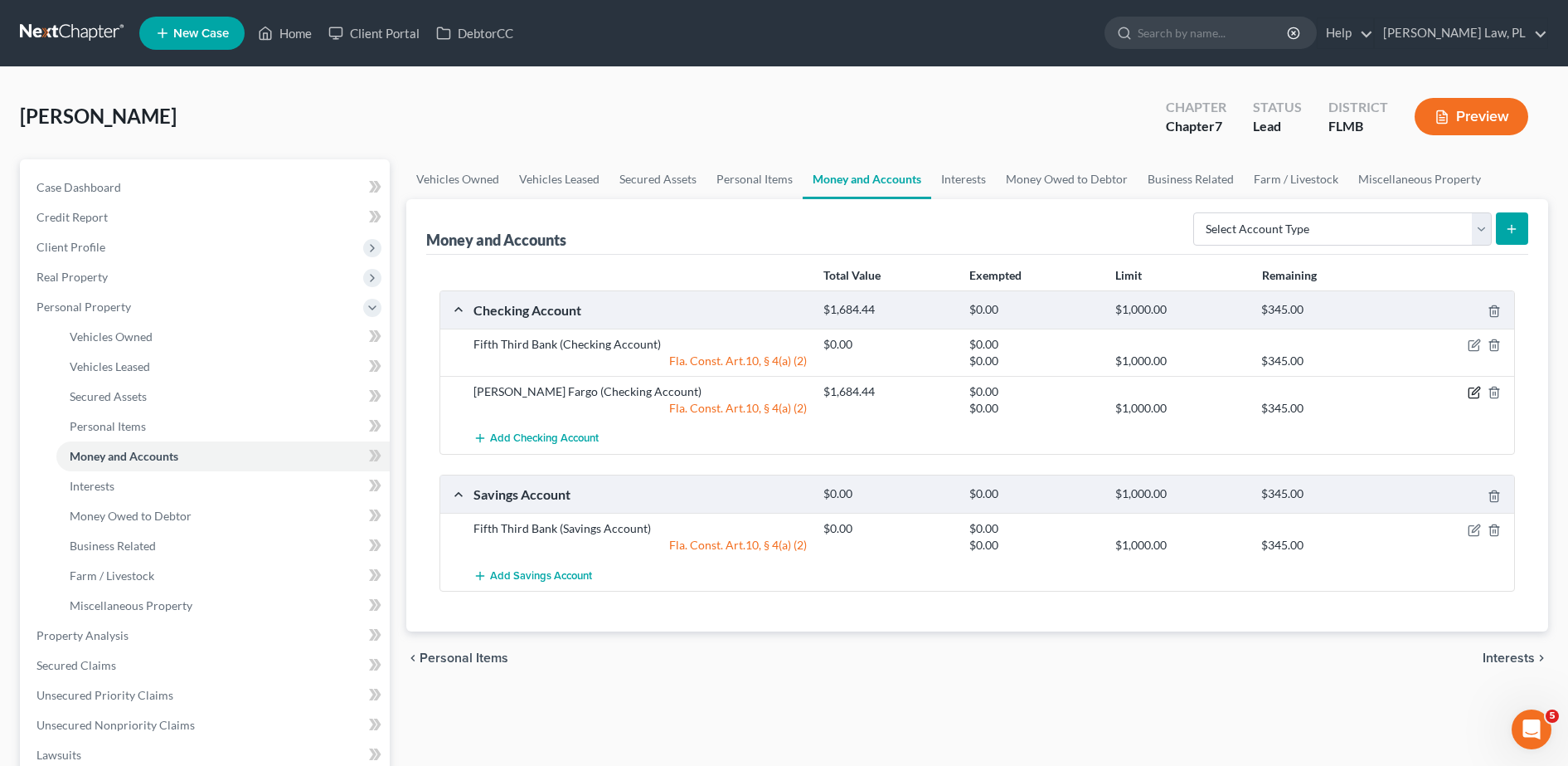
click at [1470, 397] on icon "button" at bounding box center [1475, 392] width 13 height 13
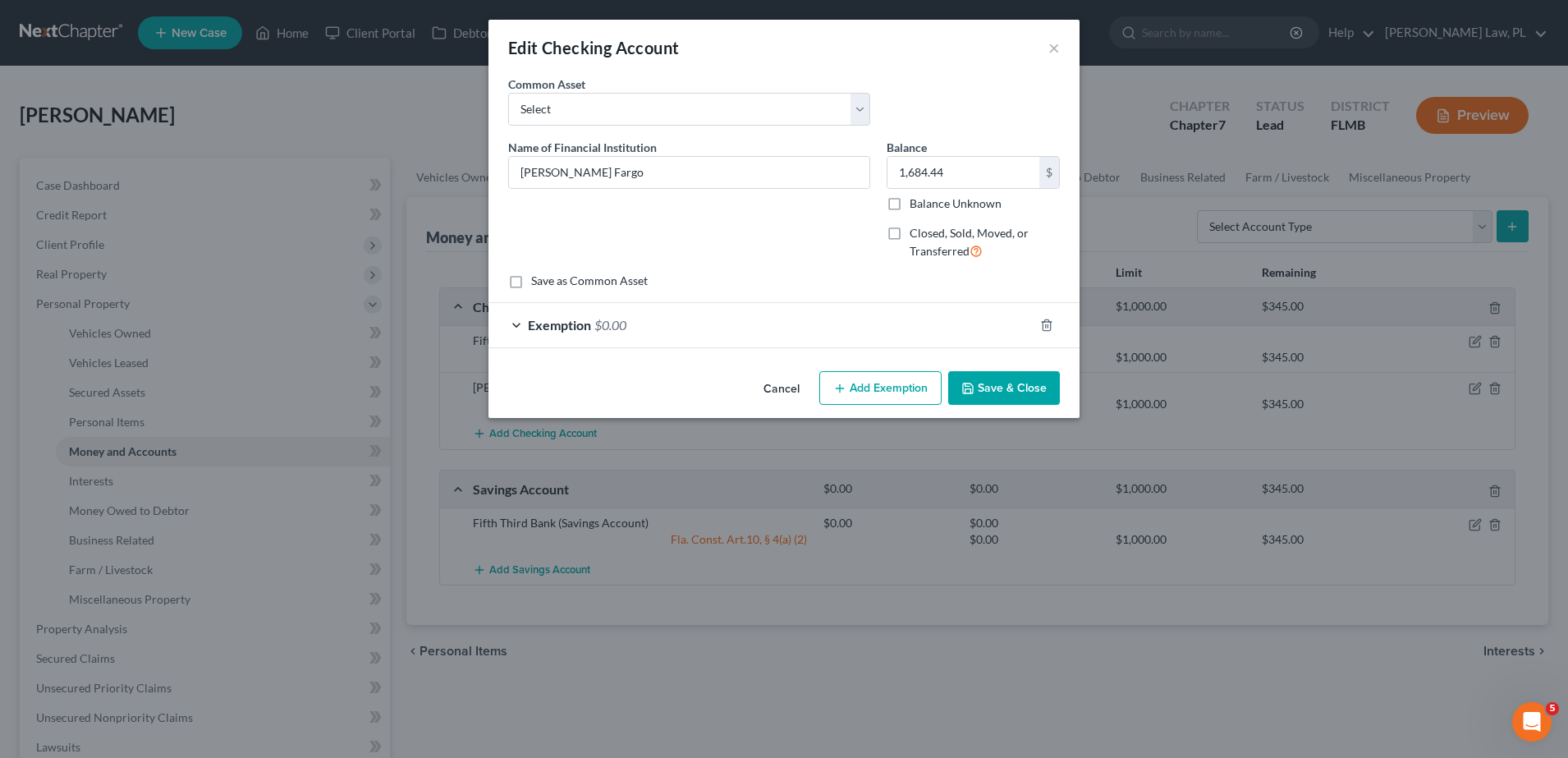
click at [878, 380] on button "Add Exemption" at bounding box center [881, 388] width 123 height 35
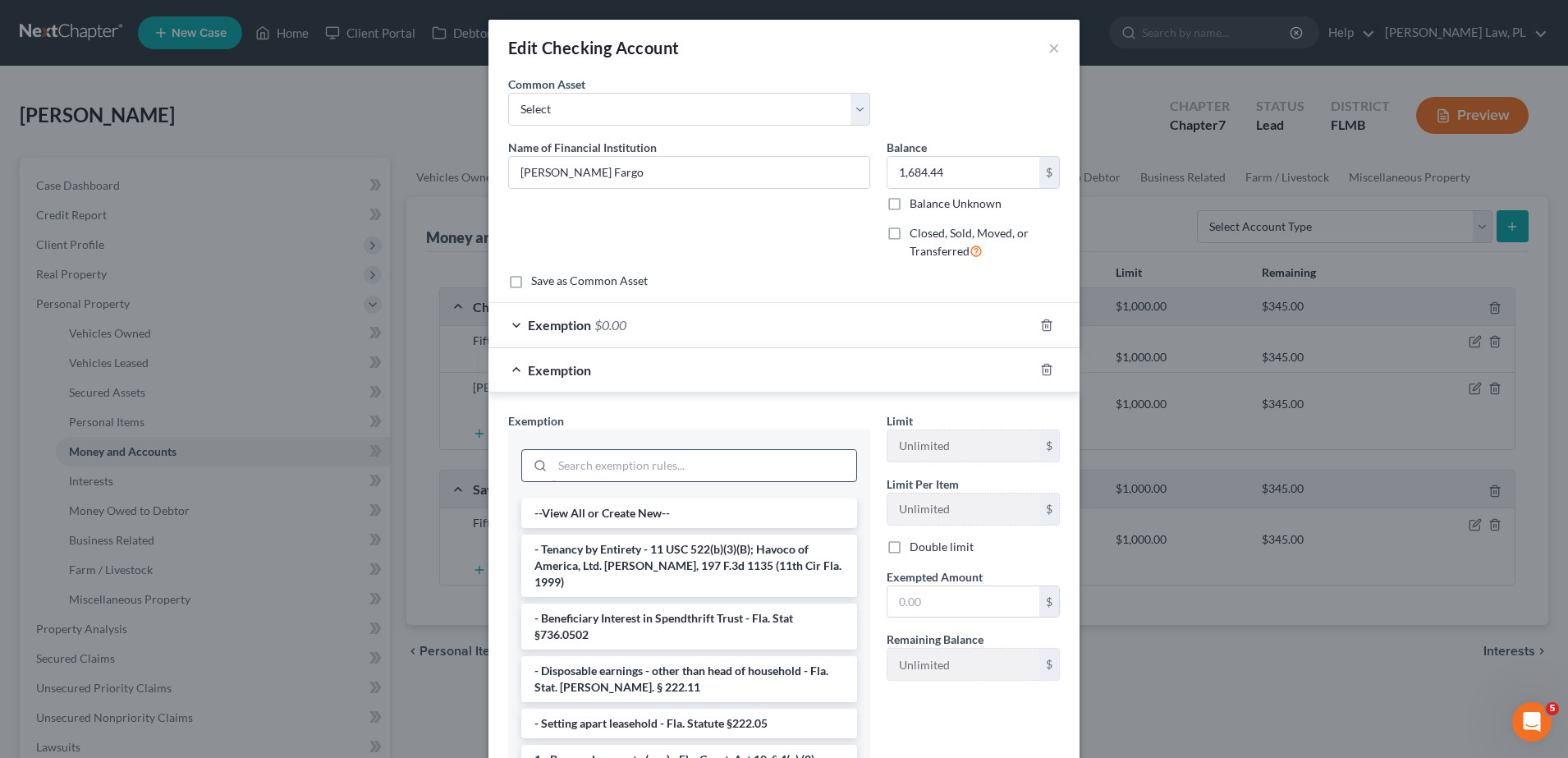
click at [621, 450] on input "search" at bounding box center [704, 464] width 304 height 31
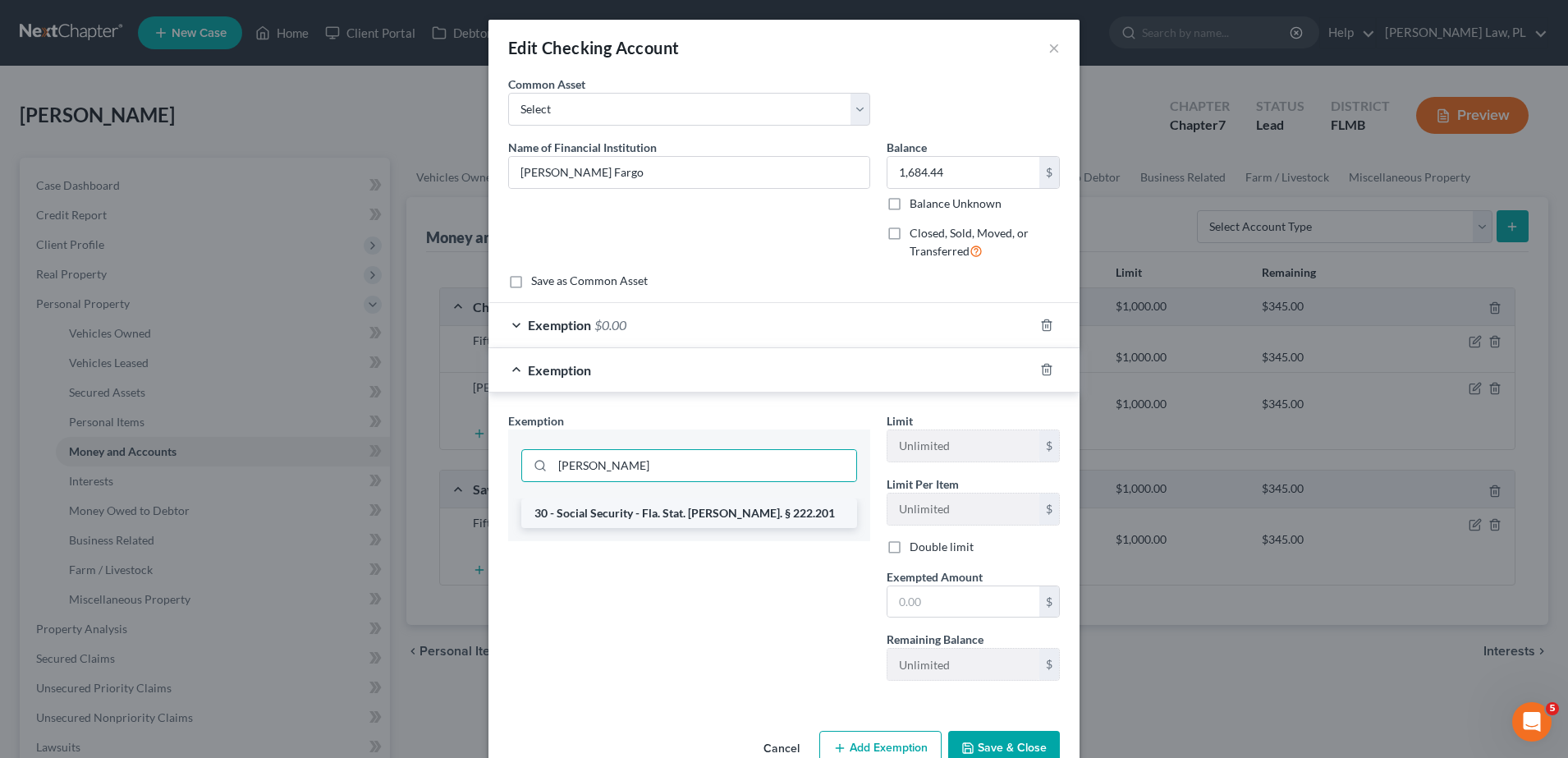
click at [632, 513] on li "30 - Social Security - Fla. Stat. [PERSON_NAME]. § 222.201" at bounding box center [689, 513] width 336 height 29
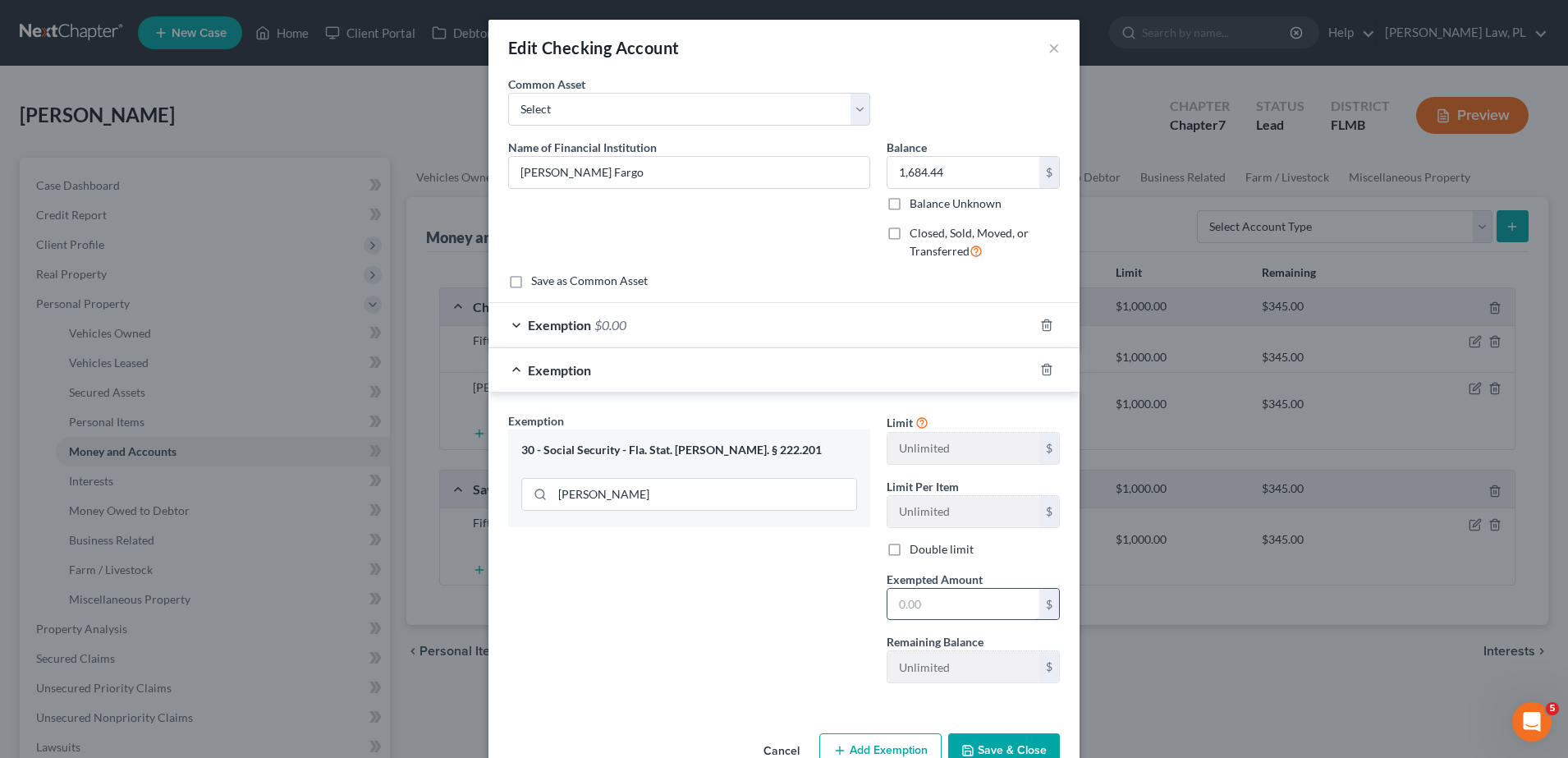
click at [951, 615] on input "text" at bounding box center [963, 603] width 152 height 31
click at [666, 615] on div "Exemption Set must be selected for CA. Exemption * 30 - Social Security - Fla. …" at bounding box center [688, 553] width 379 height 284
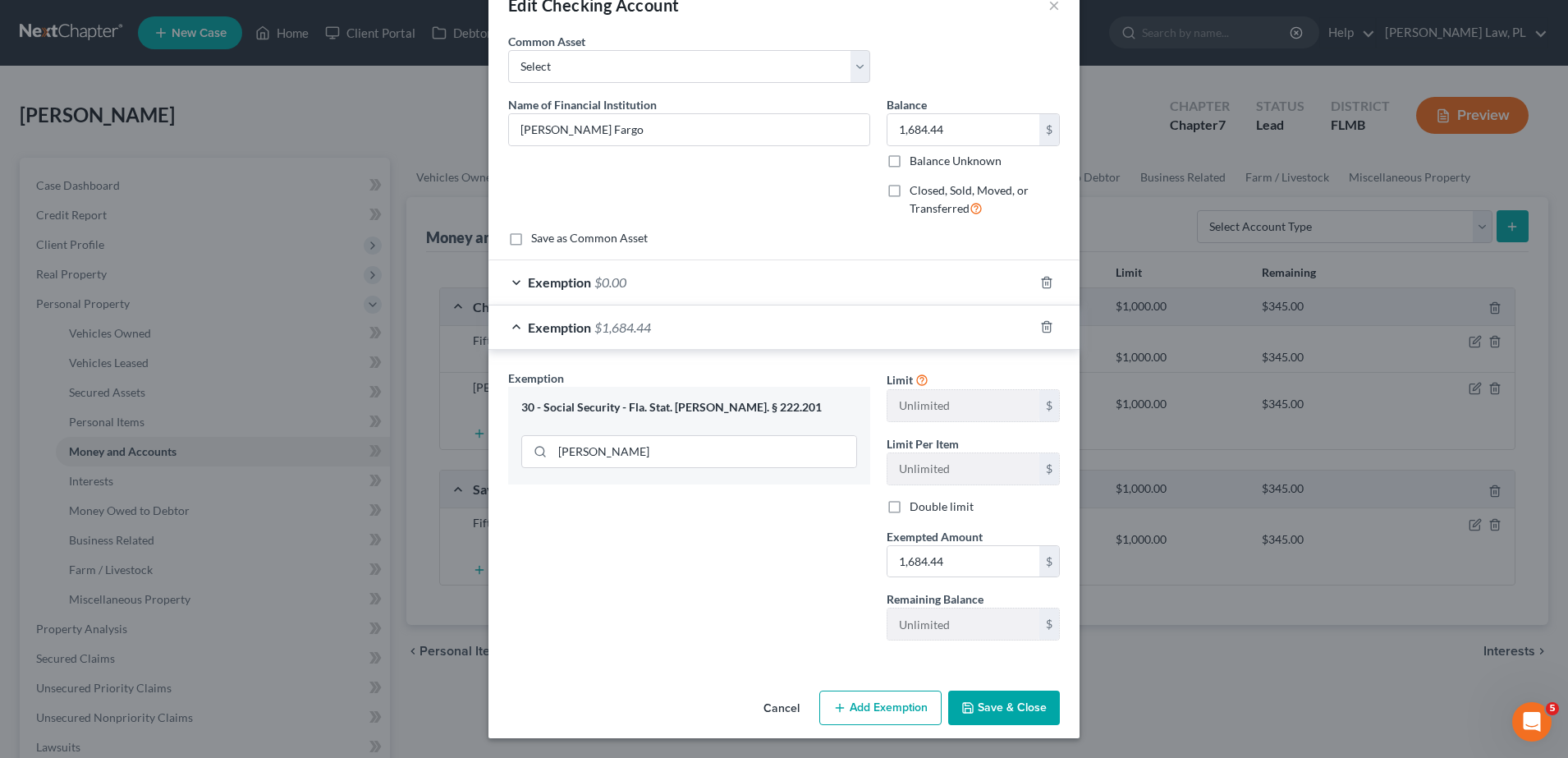
click at [1024, 708] on button "Save & Close" at bounding box center [1003, 707] width 111 height 35
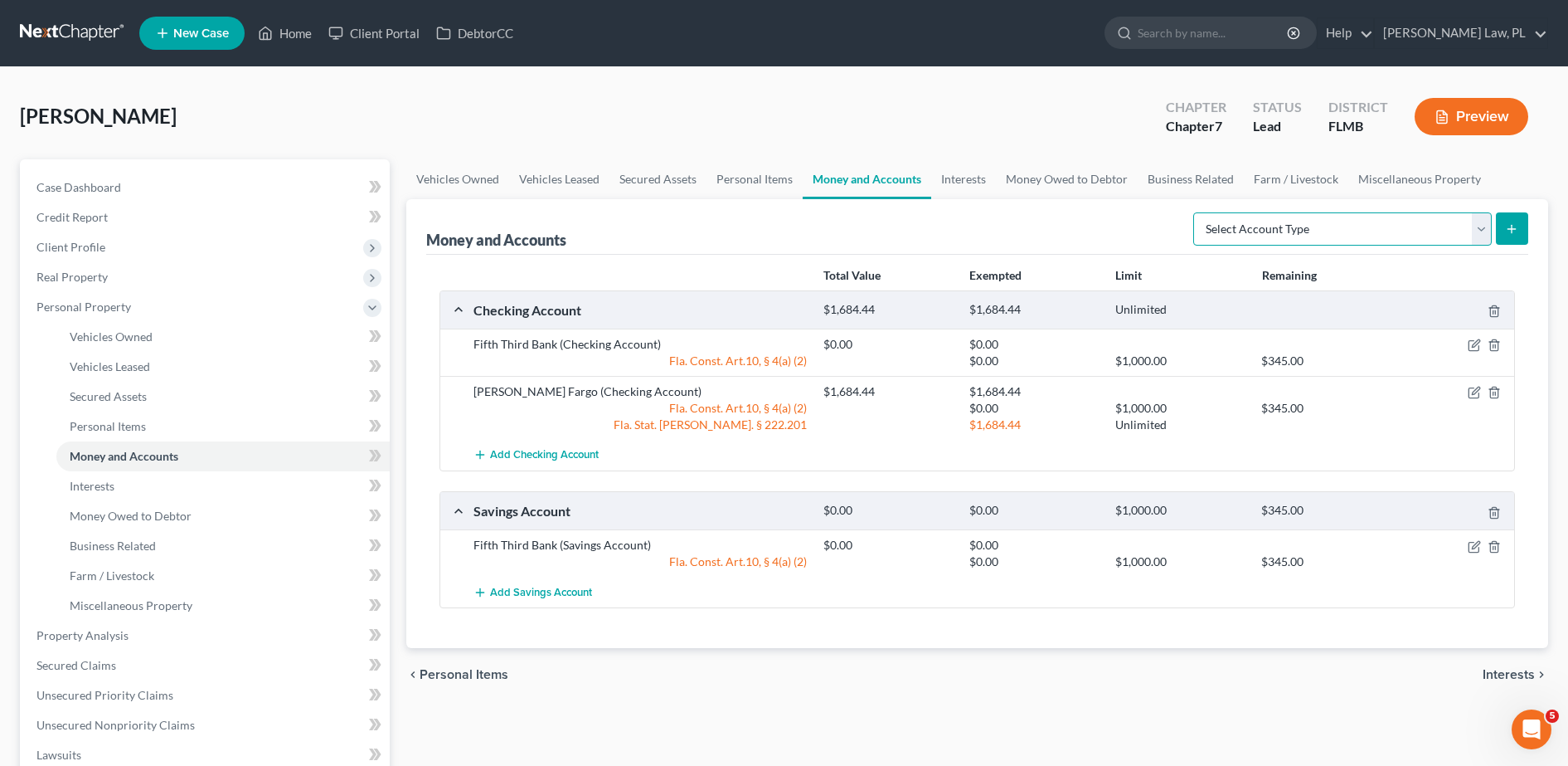
drag, startPoint x: 1367, startPoint y: 225, endPoint x: 1364, endPoint y: 246, distance: 21.2
click at [1367, 225] on select "Select Account Type Brokerage Cash on Hand Certificates of Deposit Checking Acc…" at bounding box center [1342, 229] width 299 height 33
click at [1197, 213] on select "Select Account Type Brokerage Cash on Hand Certificates of Deposit Checking Acc…" at bounding box center [1342, 229] width 299 height 33
click at [1499, 234] on button "submit" at bounding box center [1512, 229] width 32 height 32
drag, startPoint x: 164, startPoint y: 423, endPoint x: 161, endPoint y: 442, distance: 19.2
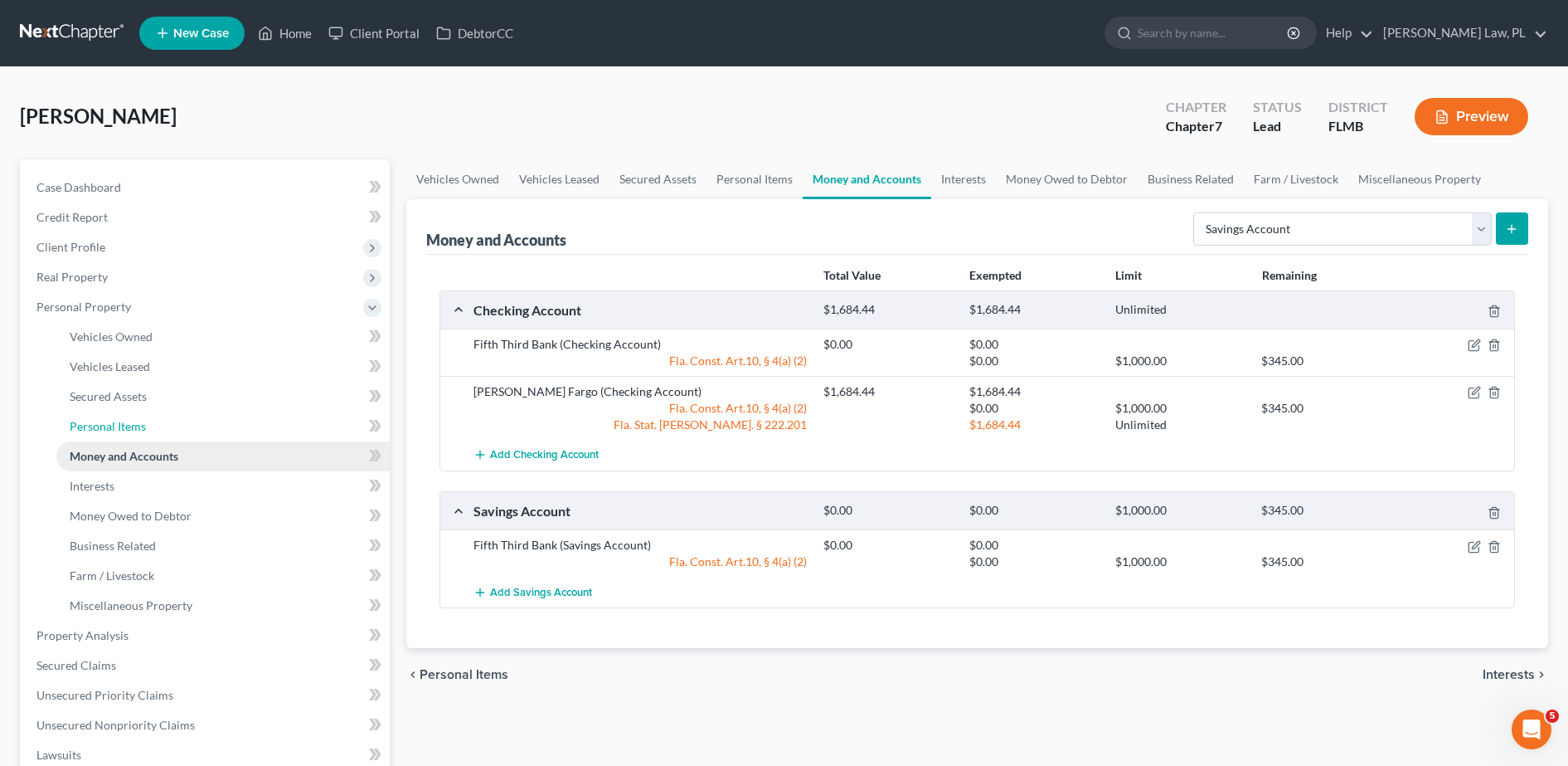
click at [164, 423] on link "Personal Items" at bounding box center [223, 425] width 334 height 30
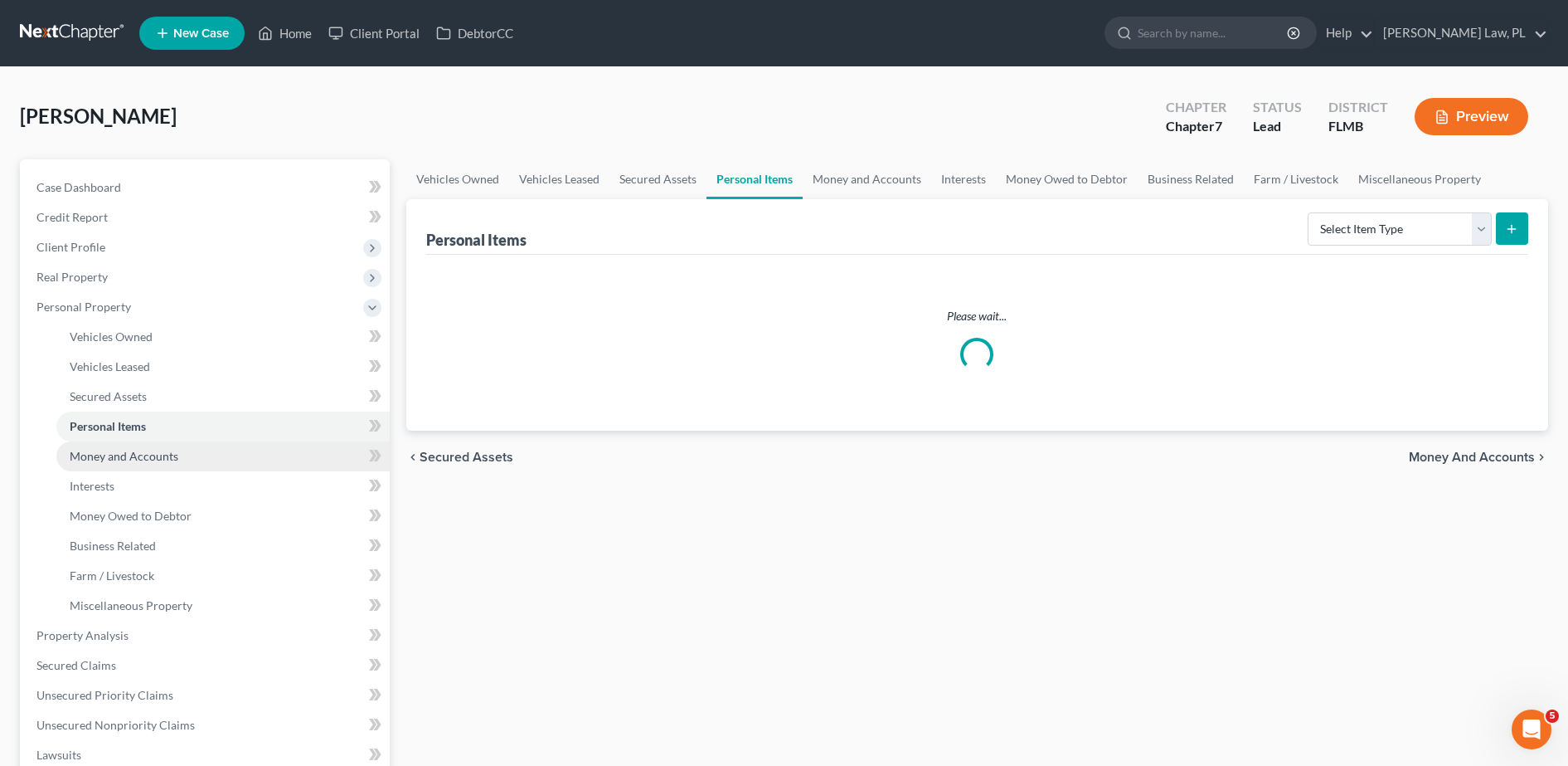
click at [145, 459] on span "Money and Accounts" at bounding box center [124, 455] width 109 height 14
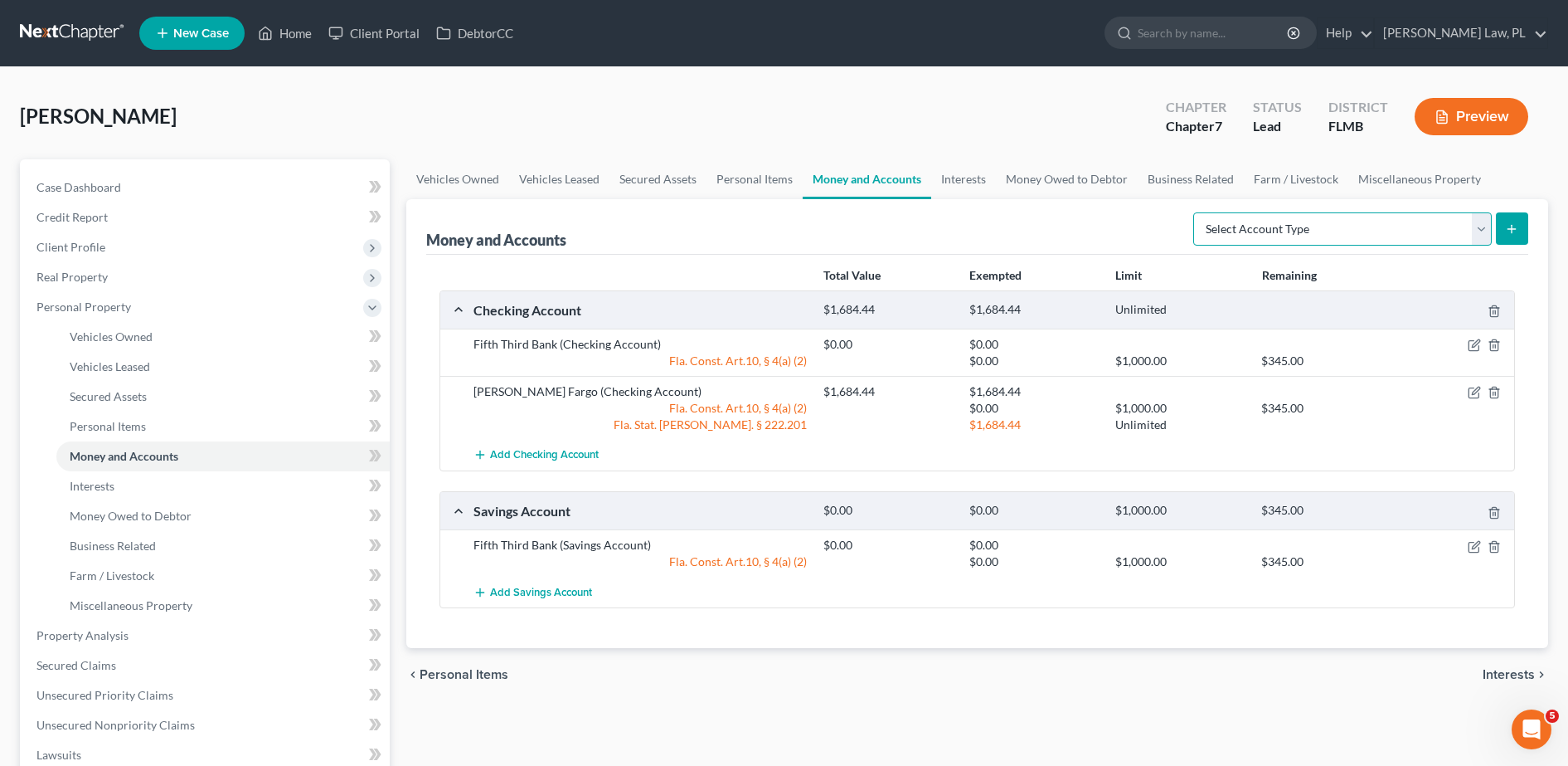
click at [1395, 232] on select "Select Account Type Brokerage Cash on Hand Certificates of Deposit Checking Acc…" at bounding box center [1342, 229] width 299 height 33
click at [1197, 213] on select "Select Account Type Brokerage Cash on Hand Certificates of Deposit Checking Acc…" at bounding box center [1342, 229] width 299 height 33
click at [1526, 221] on button "submit" at bounding box center [1512, 229] width 32 height 32
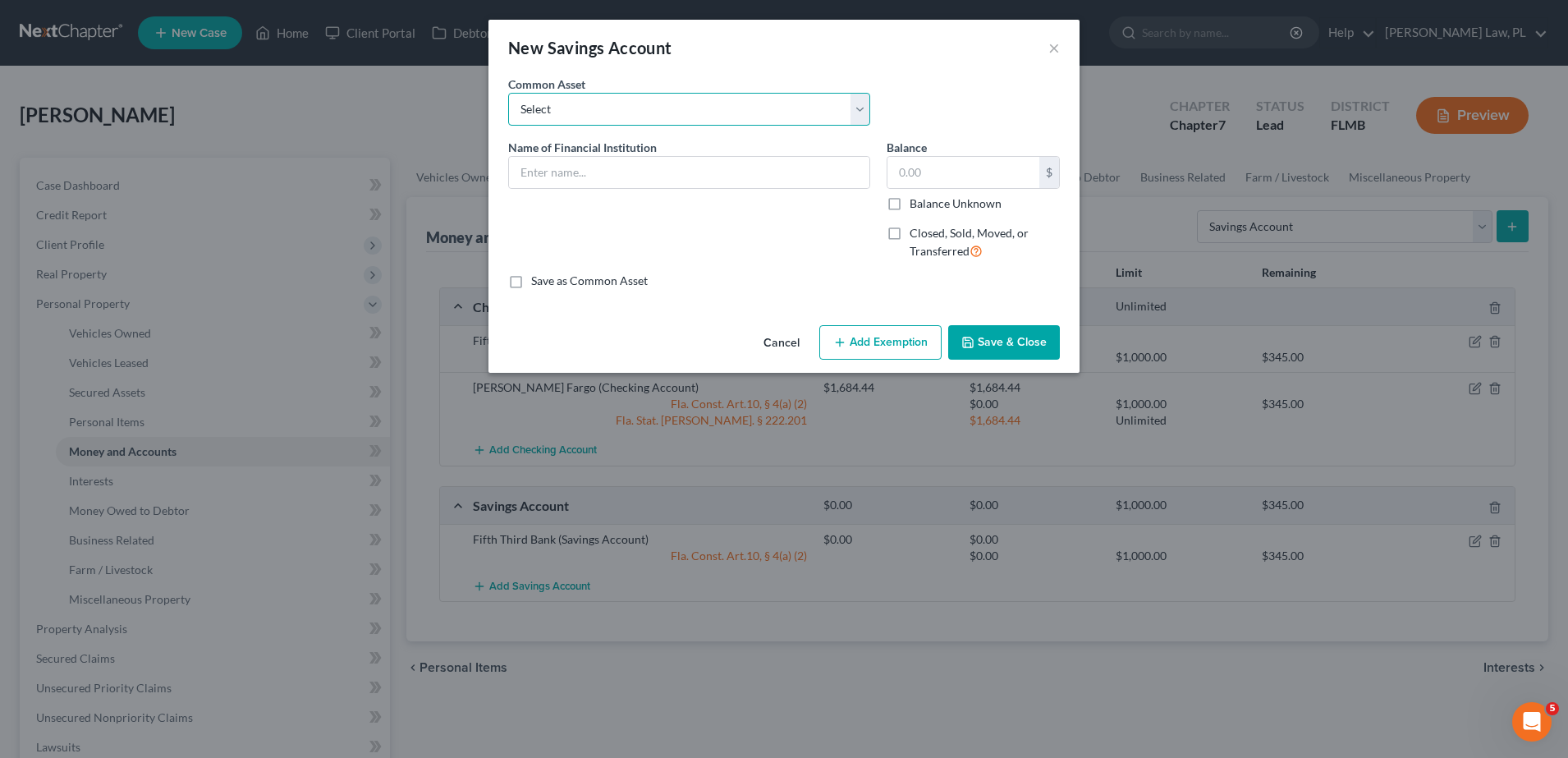
click at [626, 110] on select "Select Community Credit Union Chase Bank Security Service Federal Credit Union …" at bounding box center [688, 109] width 362 height 33
click at [508, 93] on select "Select Community Credit Union Chase Bank Security Service Federal Credit Union …" at bounding box center [688, 109] width 362 height 33
click at [919, 168] on input "7.21" at bounding box center [963, 172] width 152 height 31
click at [919, 360] on div "Cancel Add Exemption Save & Close" at bounding box center [784, 345] width 591 height 54
click at [892, 340] on button "Add Exemption" at bounding box center [881, 342] width 123 height 35
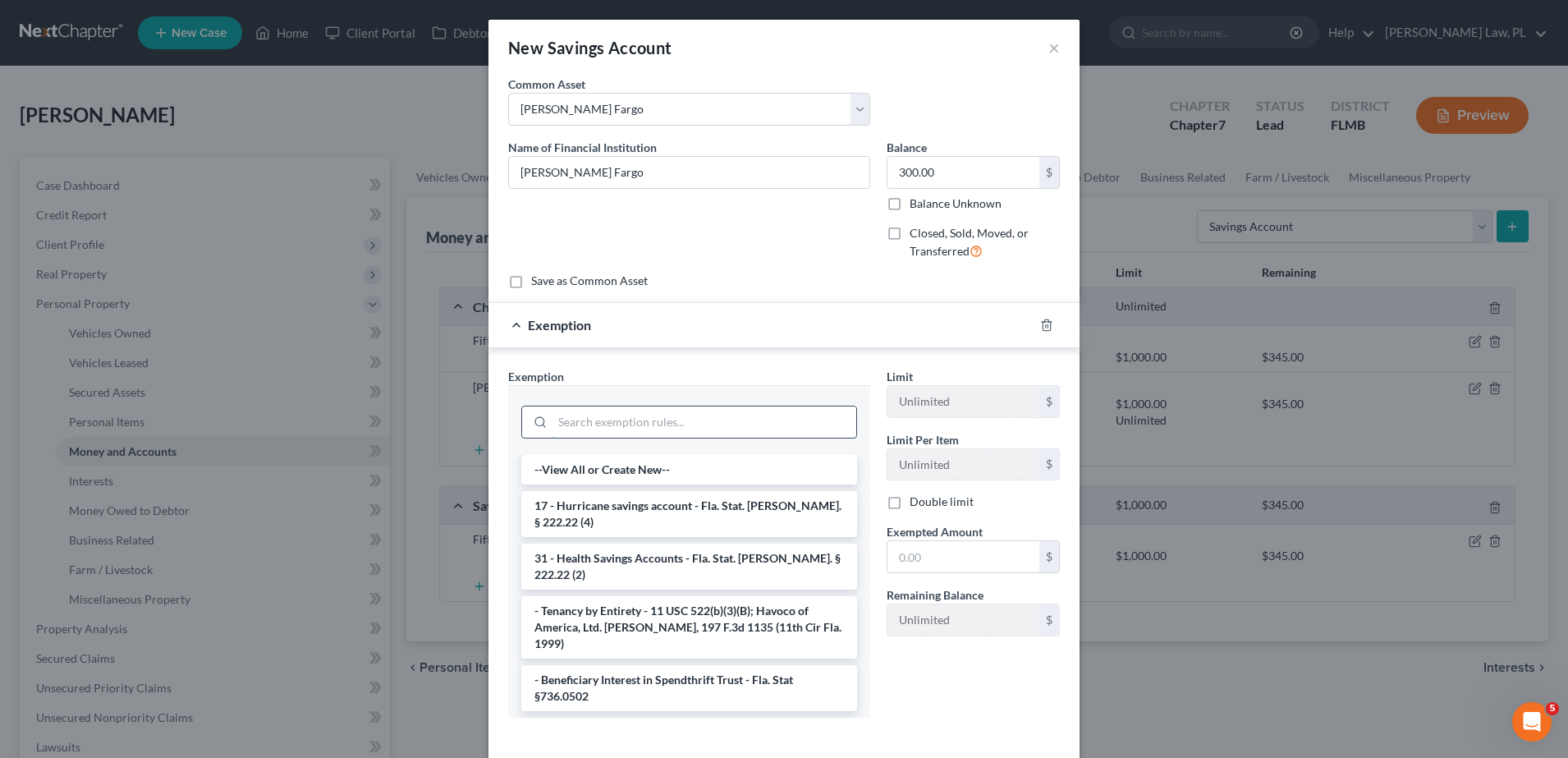
click at [645, 417] on input "search" at bounding box center [704, 421] width 304 height 31
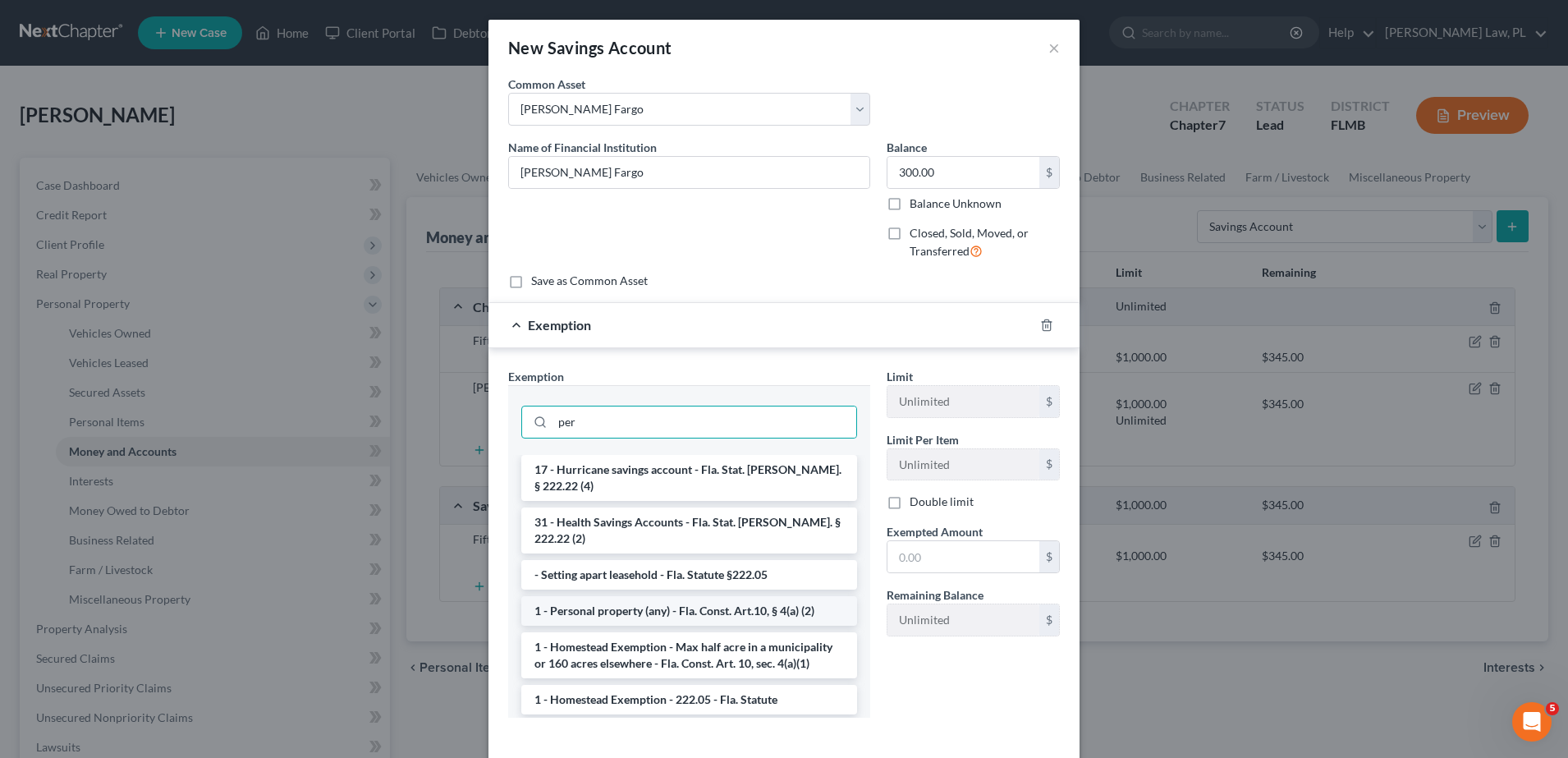
click at [642, 598] on li "1 - Personal property (any) - Fla. Const. Art.10, § 4(a) (2)" at bounding box center [689, 610] width 336 height 29
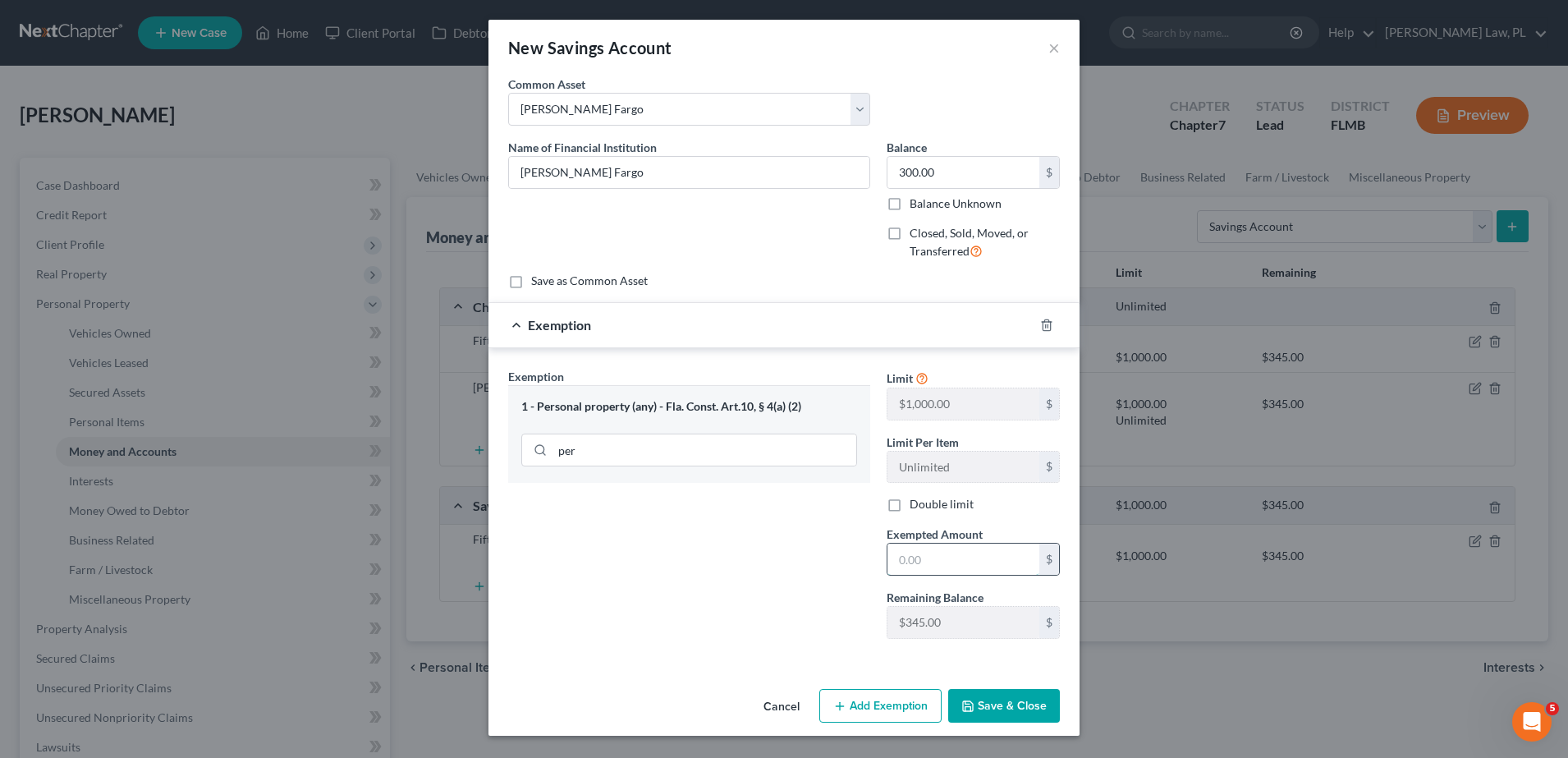
click at [939, 551] on input "text" at bounding box center [963, 559] width 152 height 31
click at [1017, 703] on button "Save & Close" at bounding box center [1003, 705] width 111 height 35
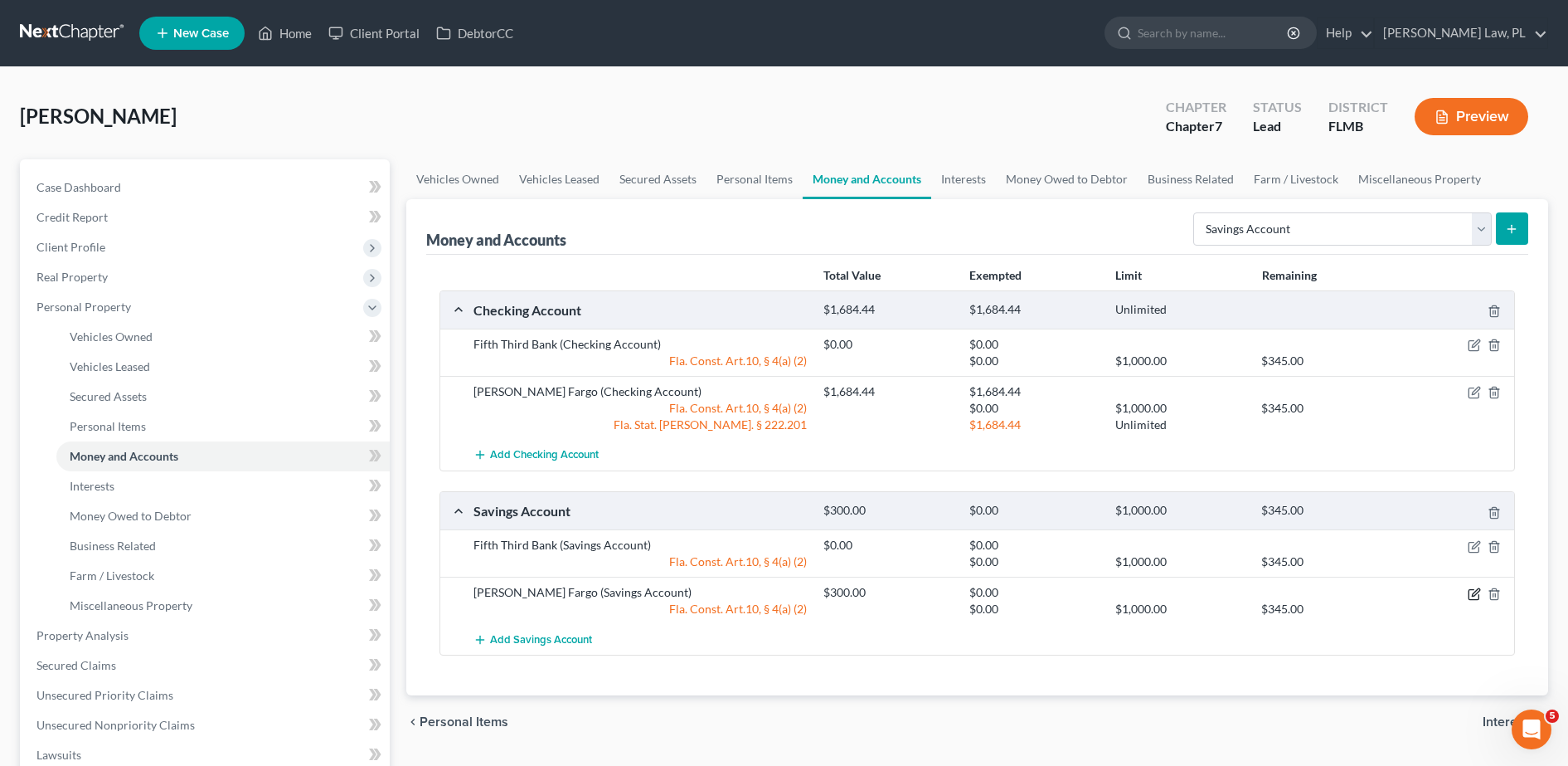
click at [1476, 590] on icon "button" at bounding box center [1475, 591] width 8 height 8
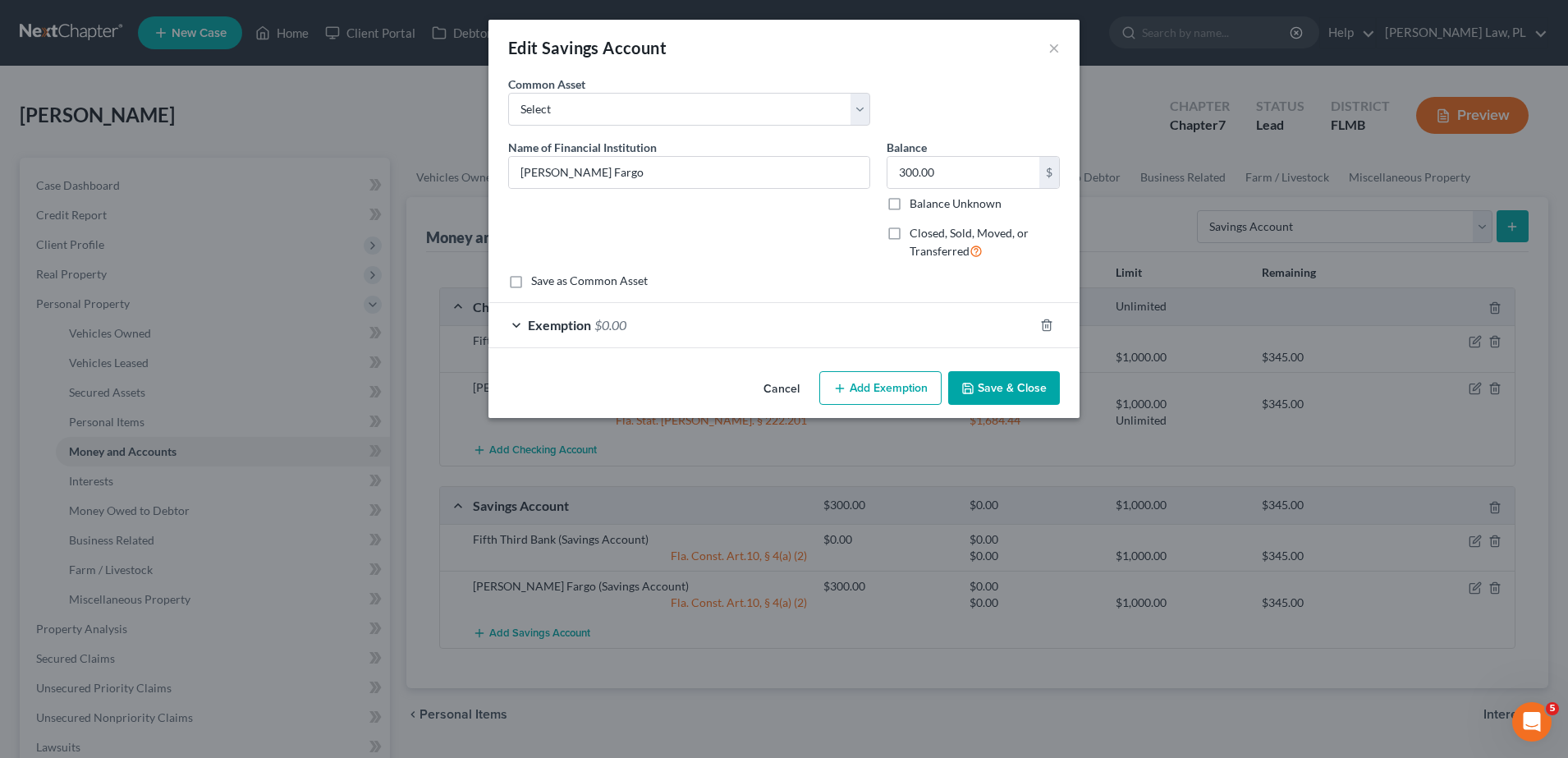
click at [882, 338] on div "Exemption $0.00" at bounding box center [760, 325] width 545 height 43
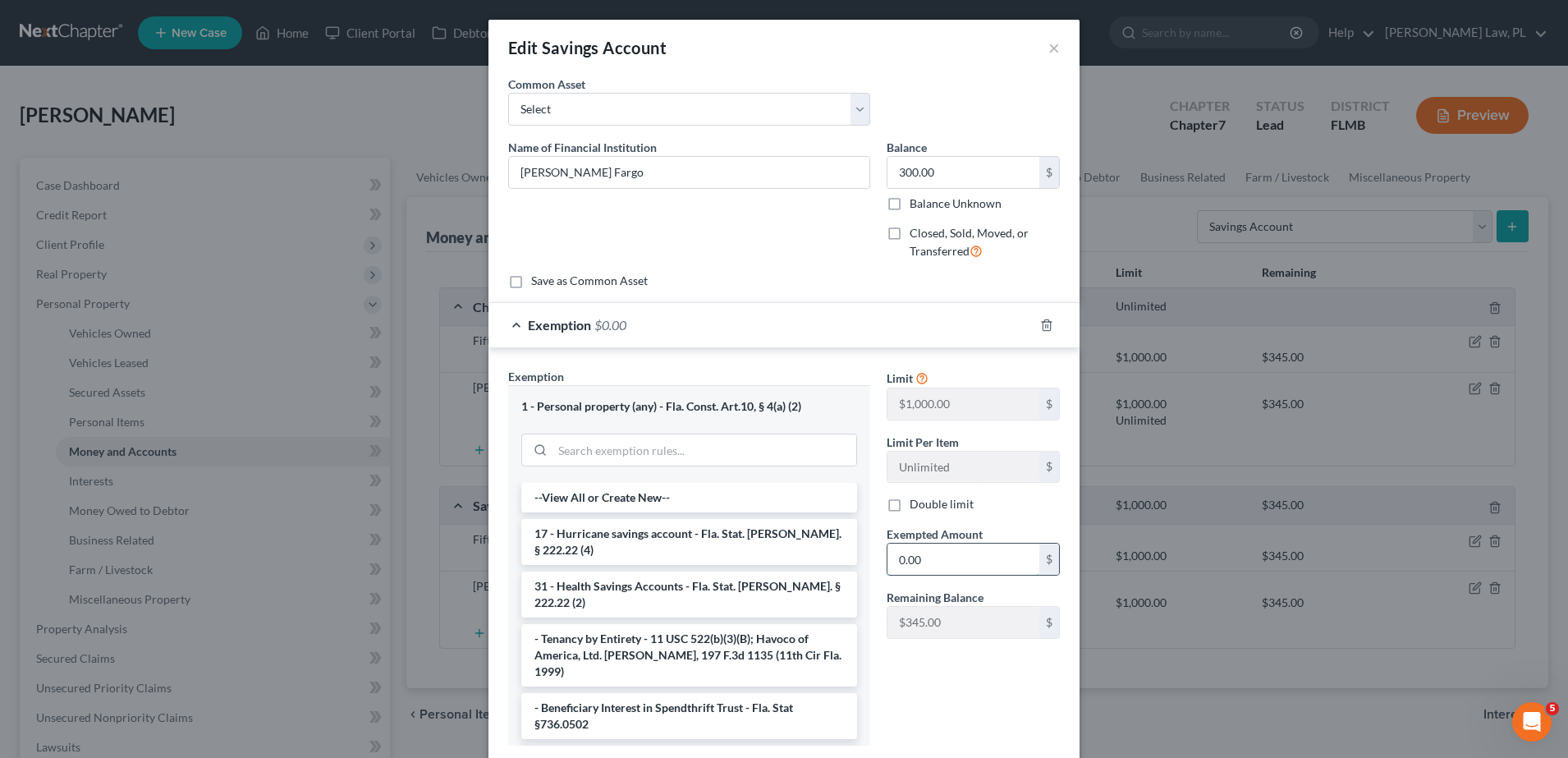
click at [936, 563] on input "0.00" at bounding box center [963, 559] width 152 height 31
click at [936, 706] on div "Limit $1,000.00 $ Limit Per Item Unlimited $ Double limit Exempted Amount * 300…" at bounding box center [972, 564] width 190 height 391
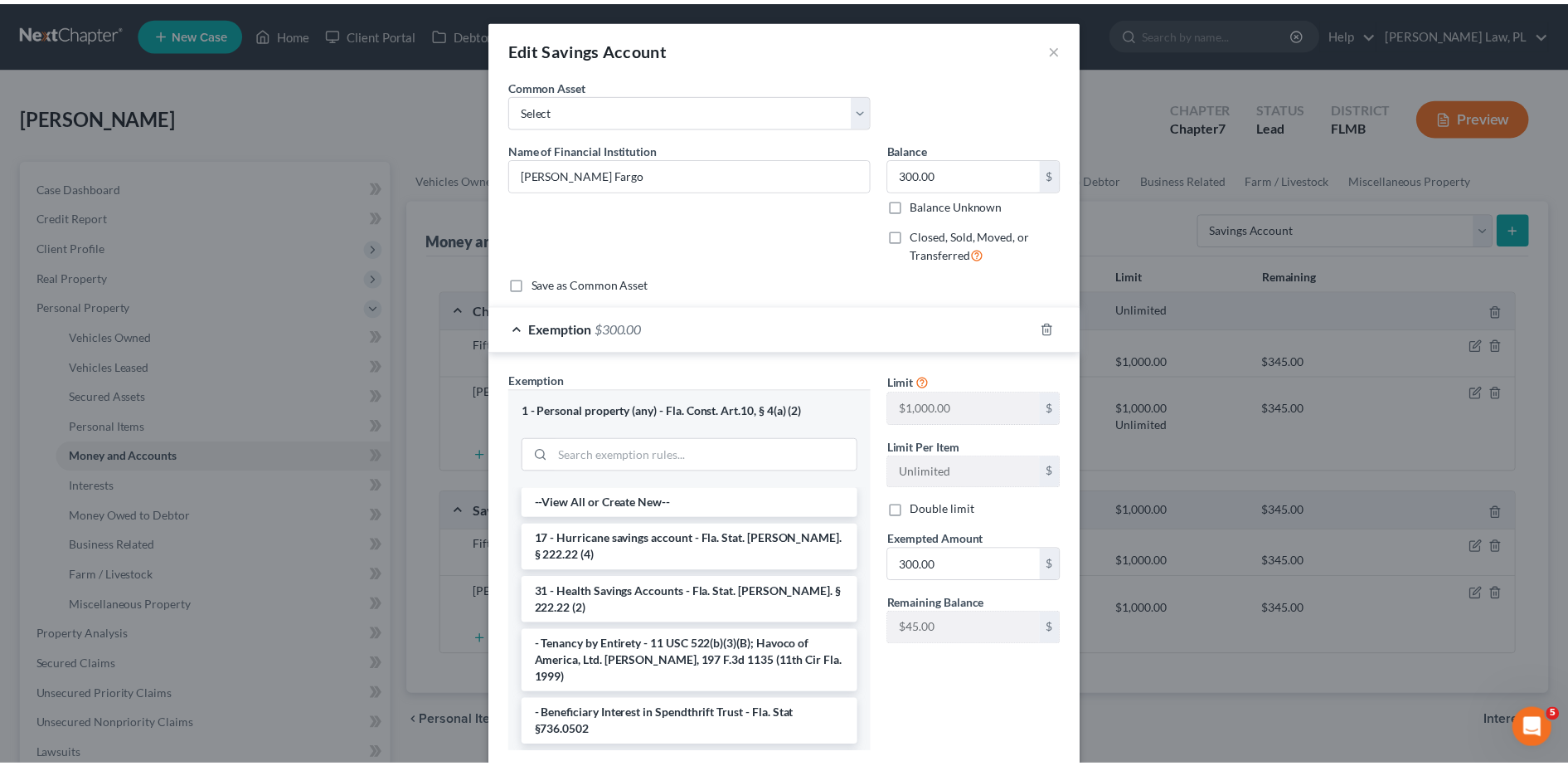
scroll to position [106, 0]
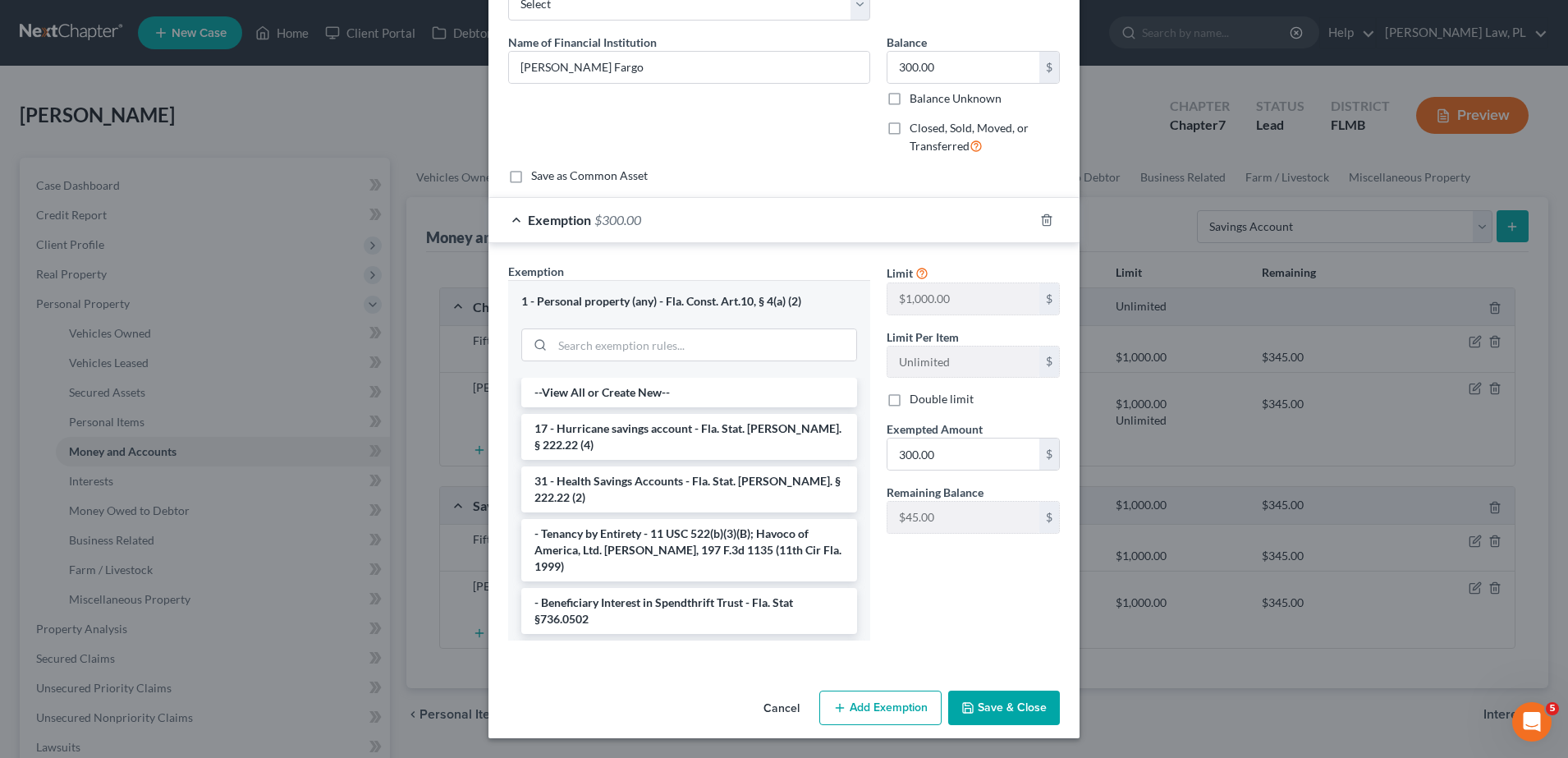
click at [993, 714] on button "Save & Close" at bounding box center [1003, 707] width 111 height 35
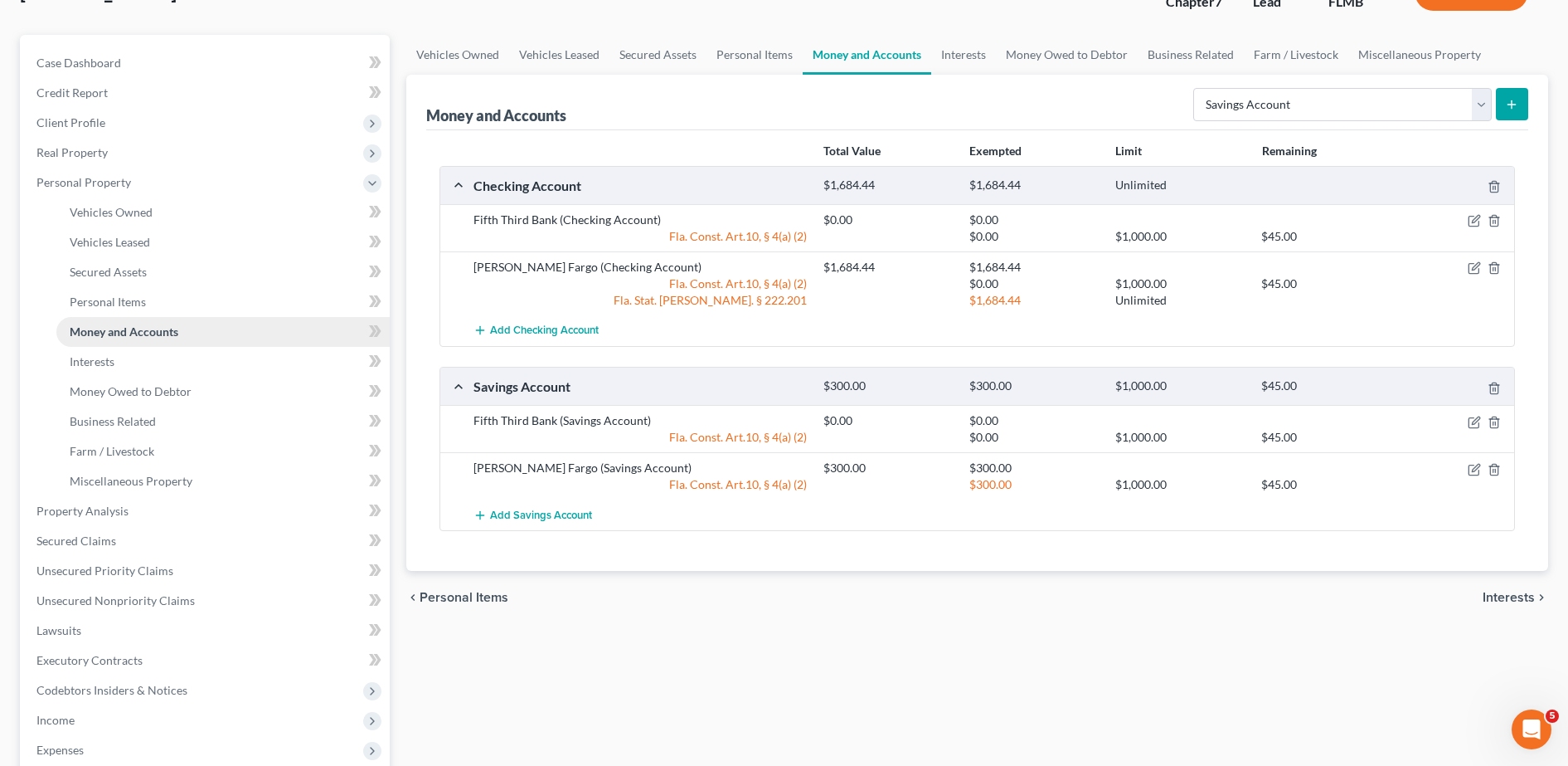
scroll to position [152, 0]
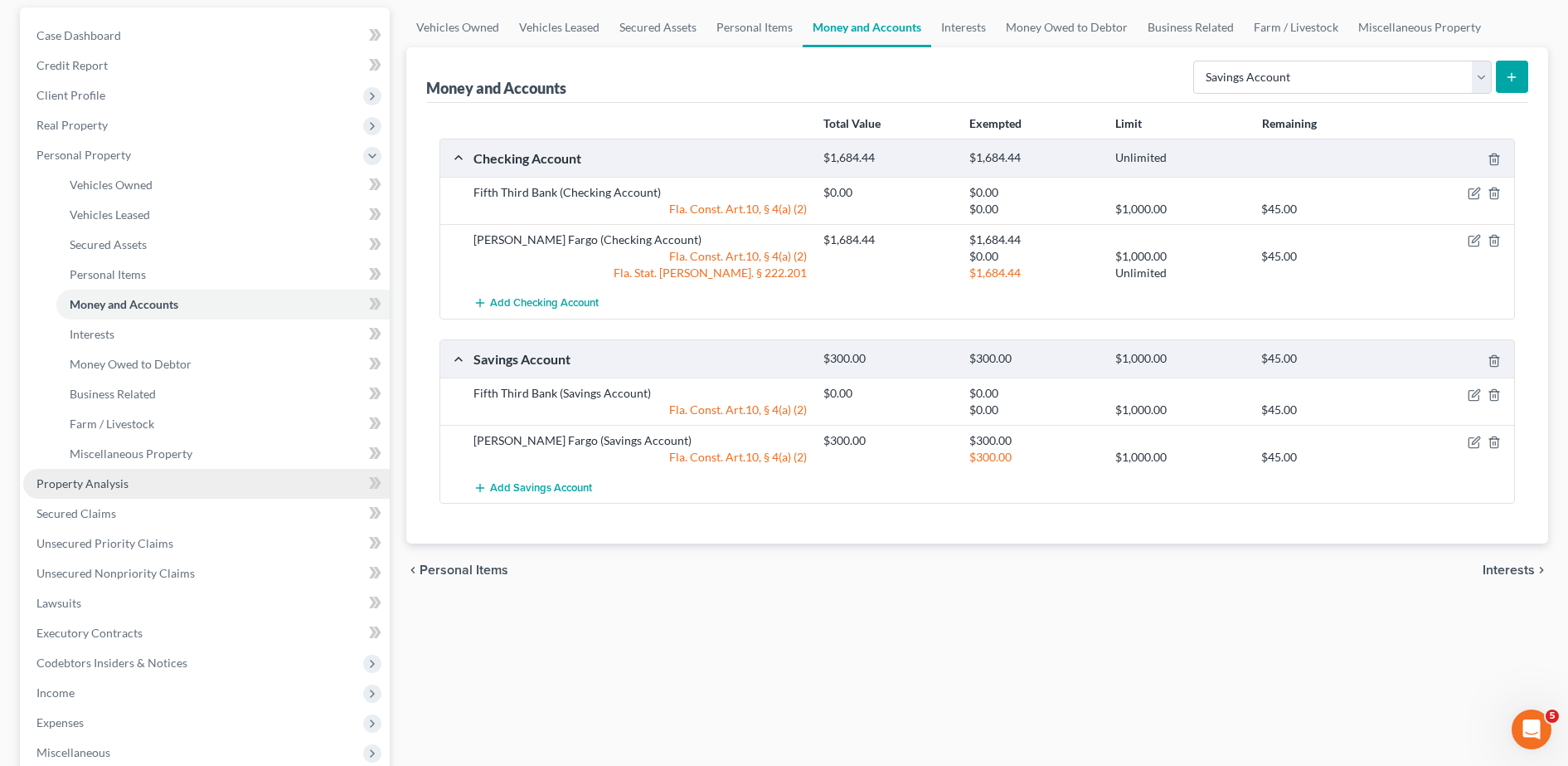
click at [112, 492] on link "Property Analysis" at bounding box center [206, 483] width 366 height 30
